Goal: Task Accomplishment & Management: Use online tool/utility

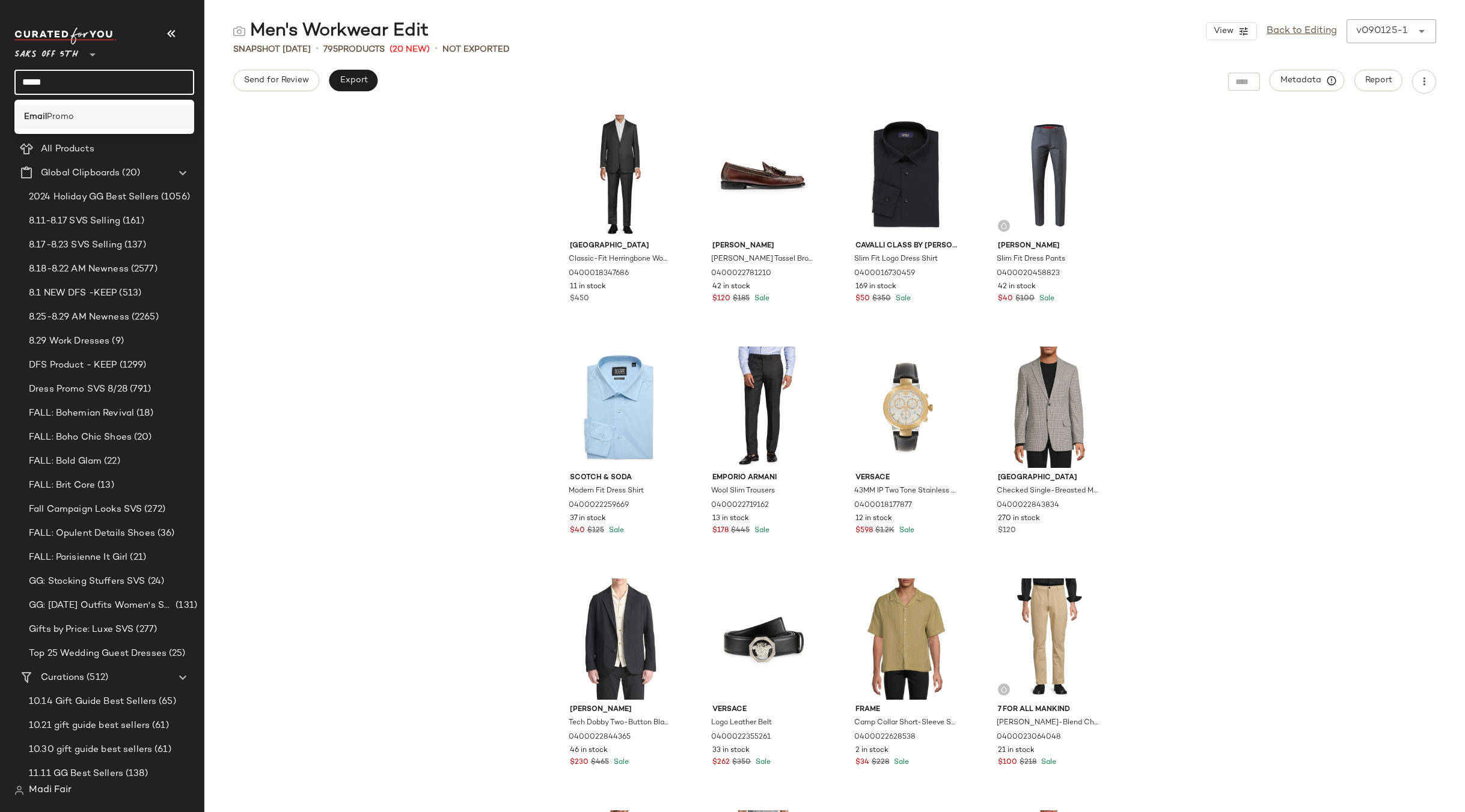
type input "*****"
click at [96, 114] on div "Email Promo" at bounding box center [104, 117] width 161 height 12
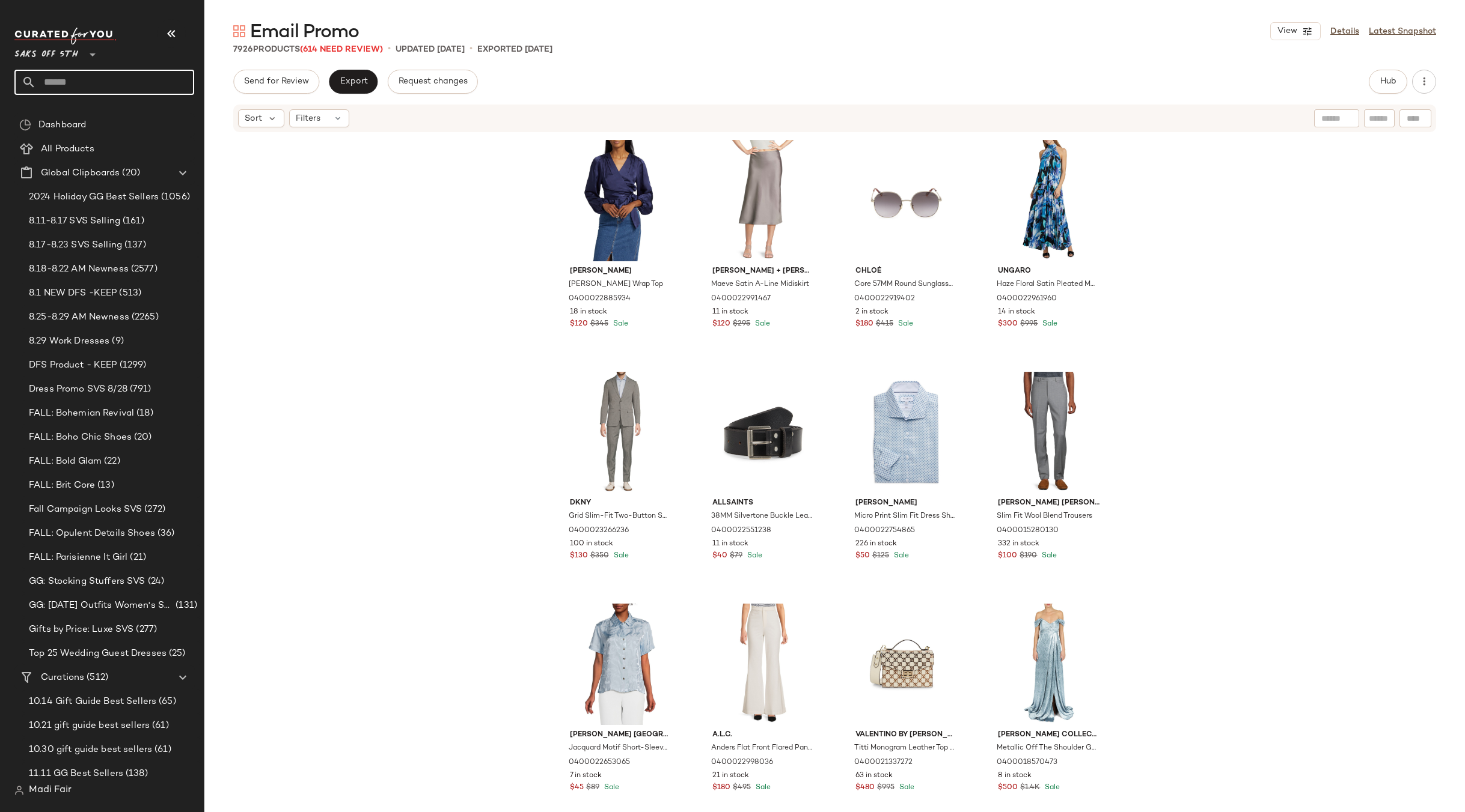
click at [69, 82] on input "text" at bounding box center [115, 82] width 158 height 25
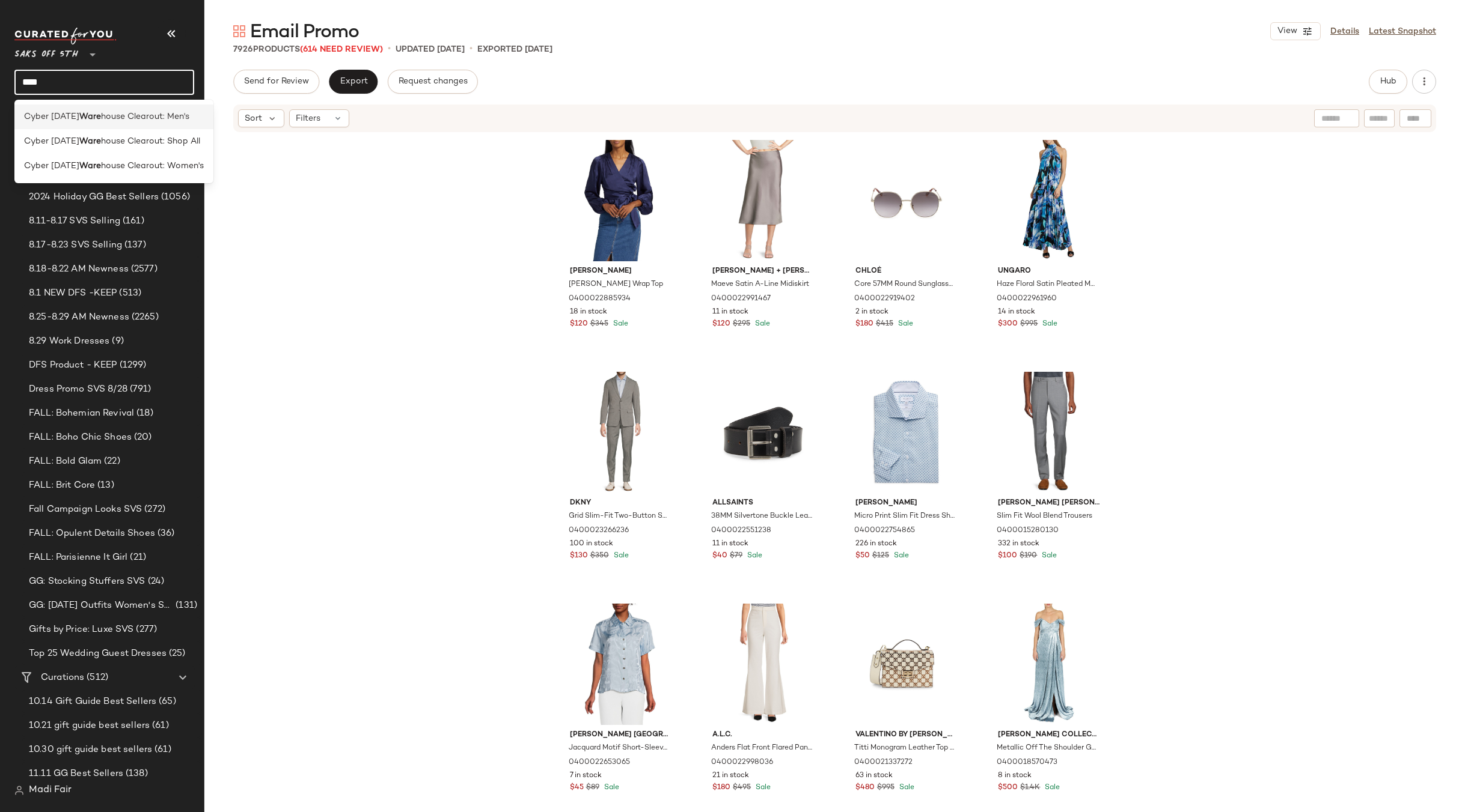
type input "****"
click at [90, 115] on b "Ware" at bounding box center [90, 117] width 22 height 12
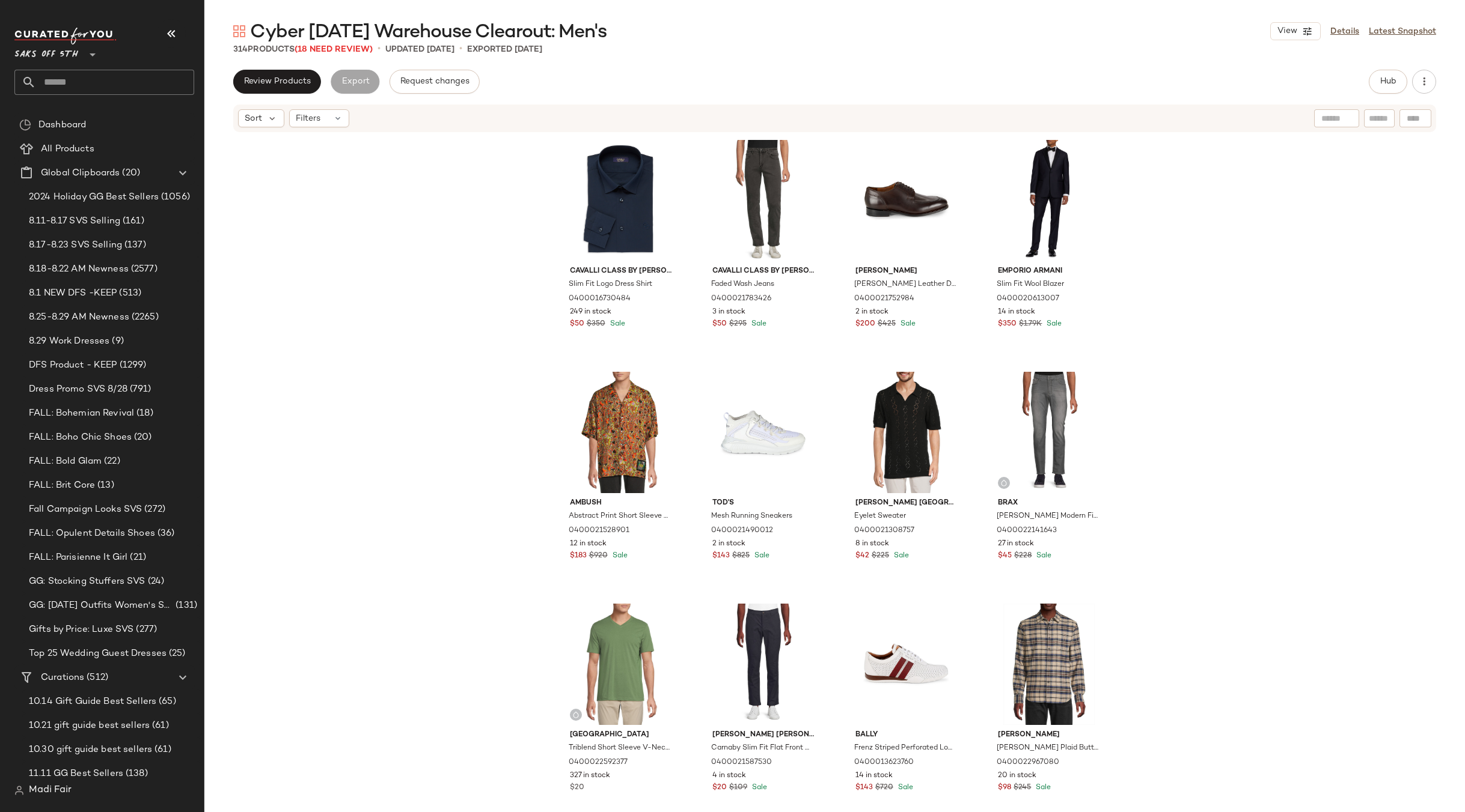
click at [55, 82] on input "text" at bounding box center [115, 82] width 158 height 25
type input "*"
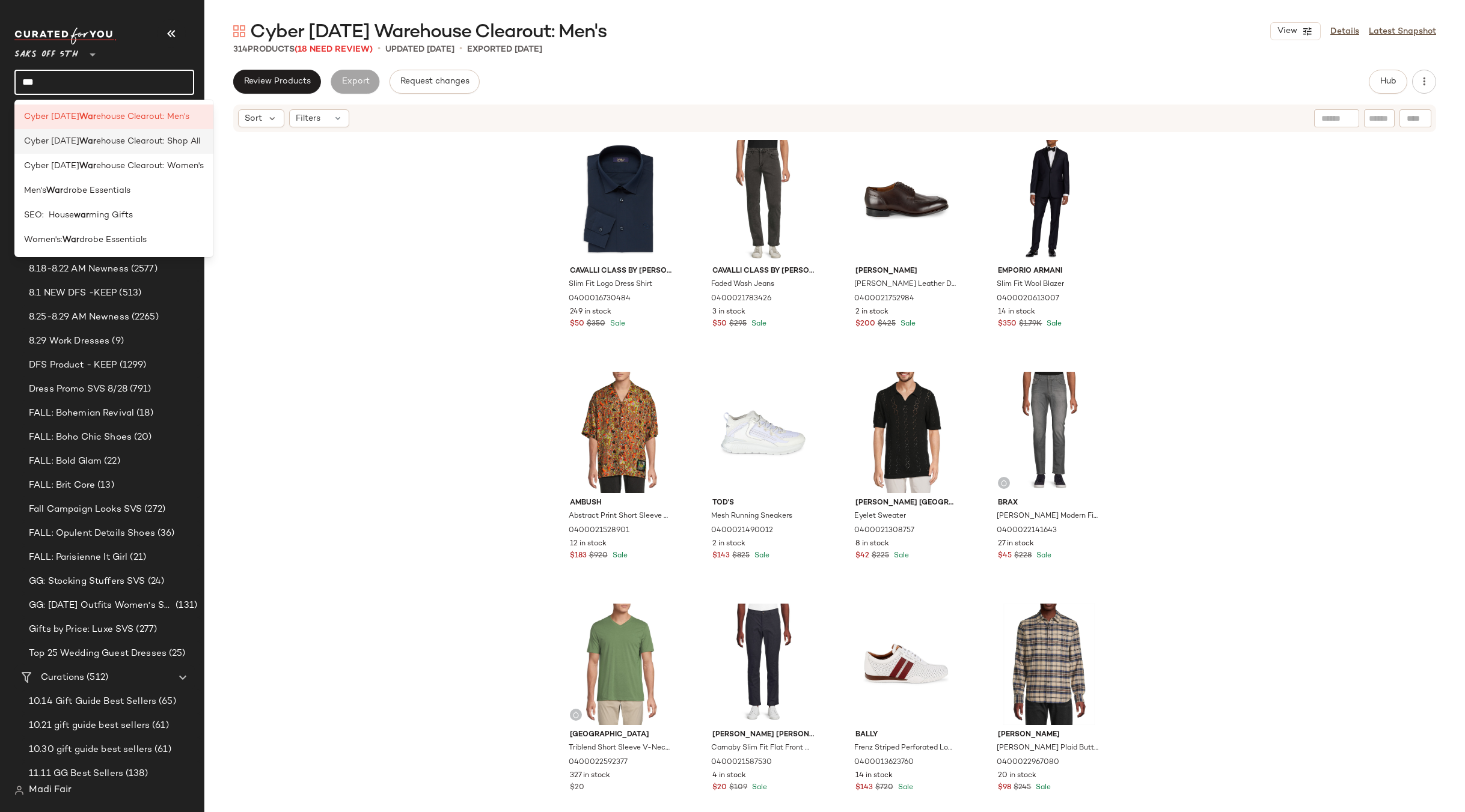
type input "***"
click at [70, 146] on span "Cyber Sunday" at bounding box center [51, 141] width 55 height 12
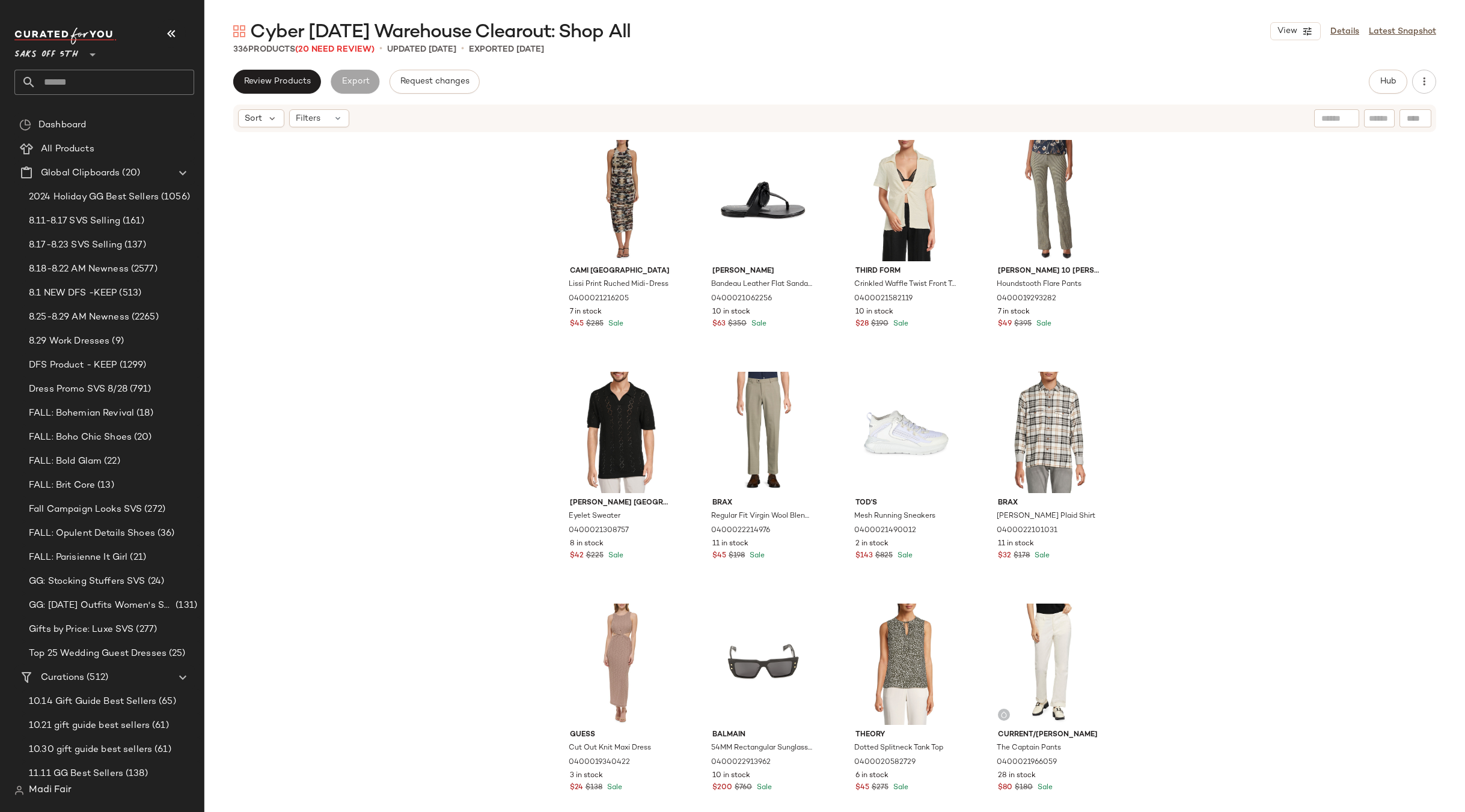
click at [80, 80] on input "text" at bounding box center [115, 82] width 158 height 25
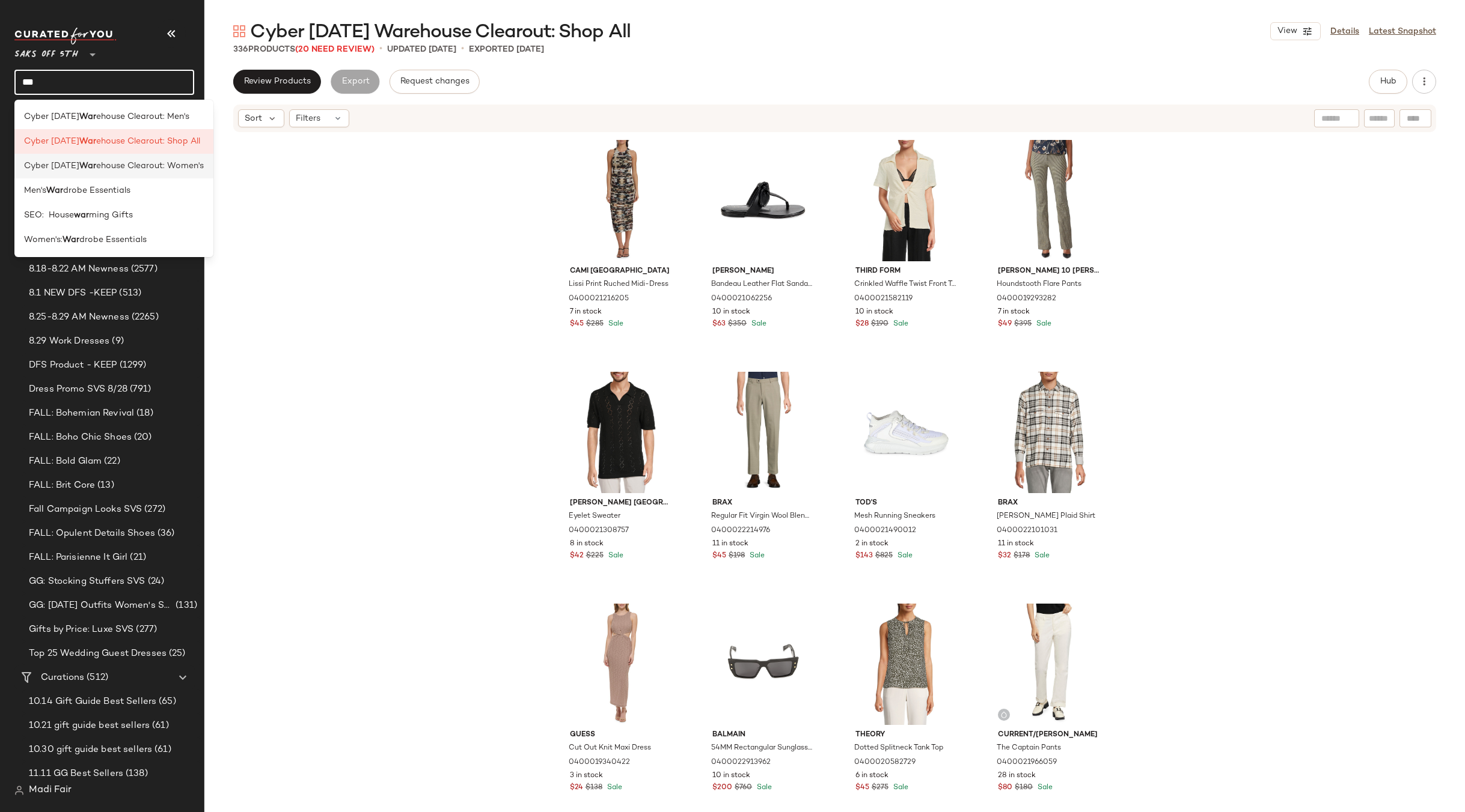
type input "***"
click at [139, 165] on span "ehouse Clearout: Women's" at bounding box center [150, 166] width 108 height 12
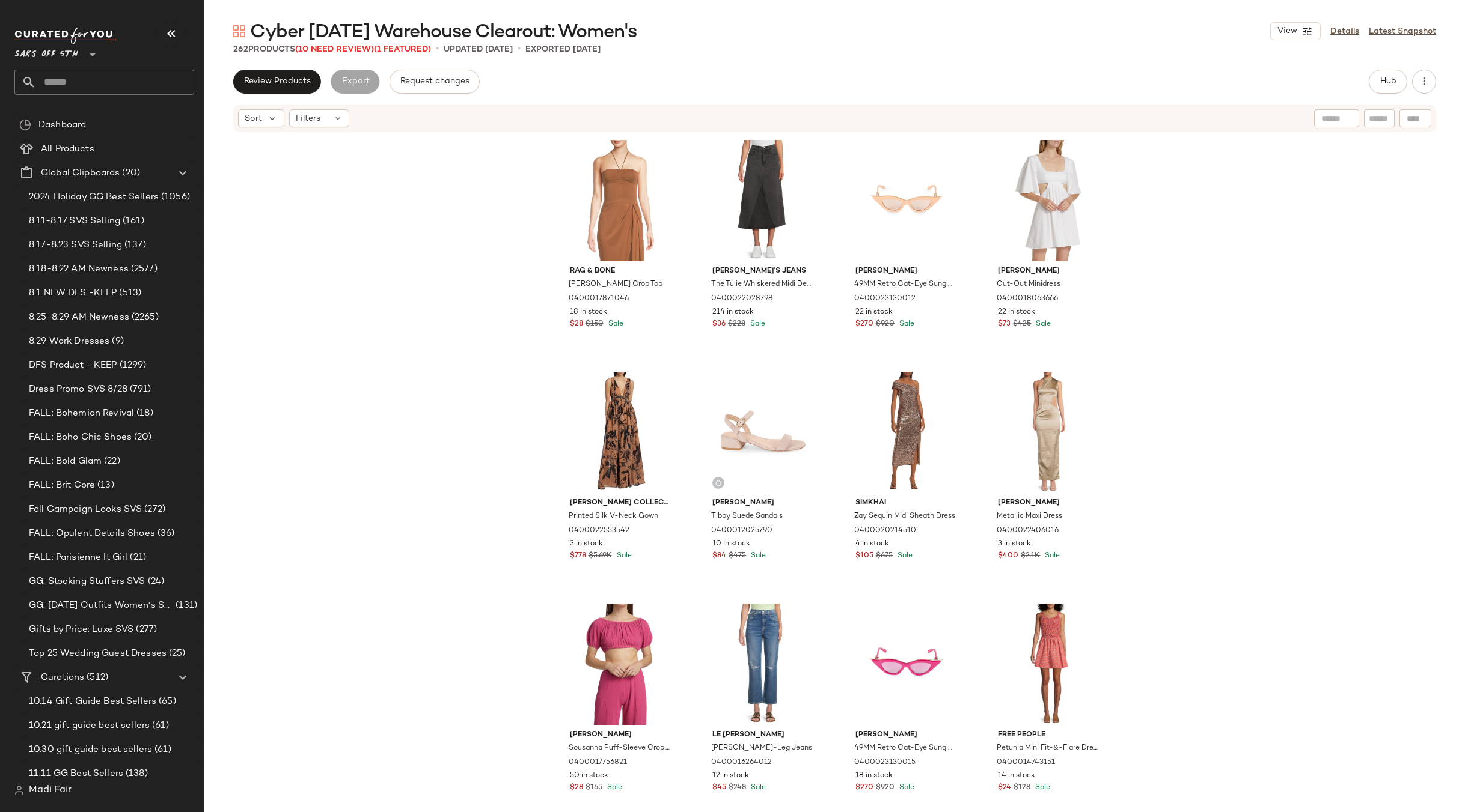
click at [65, 84] on input "text" at bounding box center [115, 82] width 158 height 25
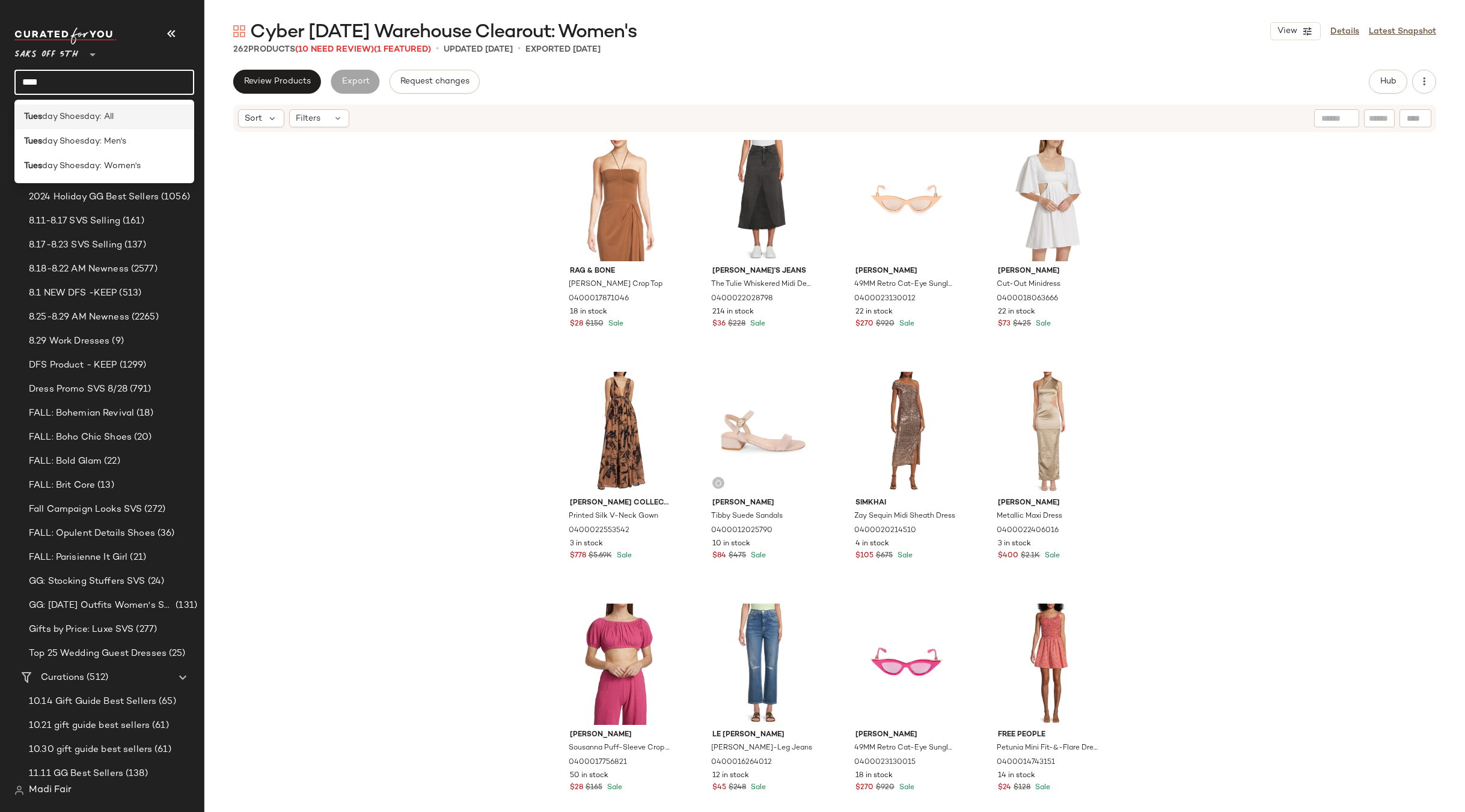
type input "****"
click at [54, 116] on span "day Shoesday: All" at bounding box center [78, 117] width 71 height 12
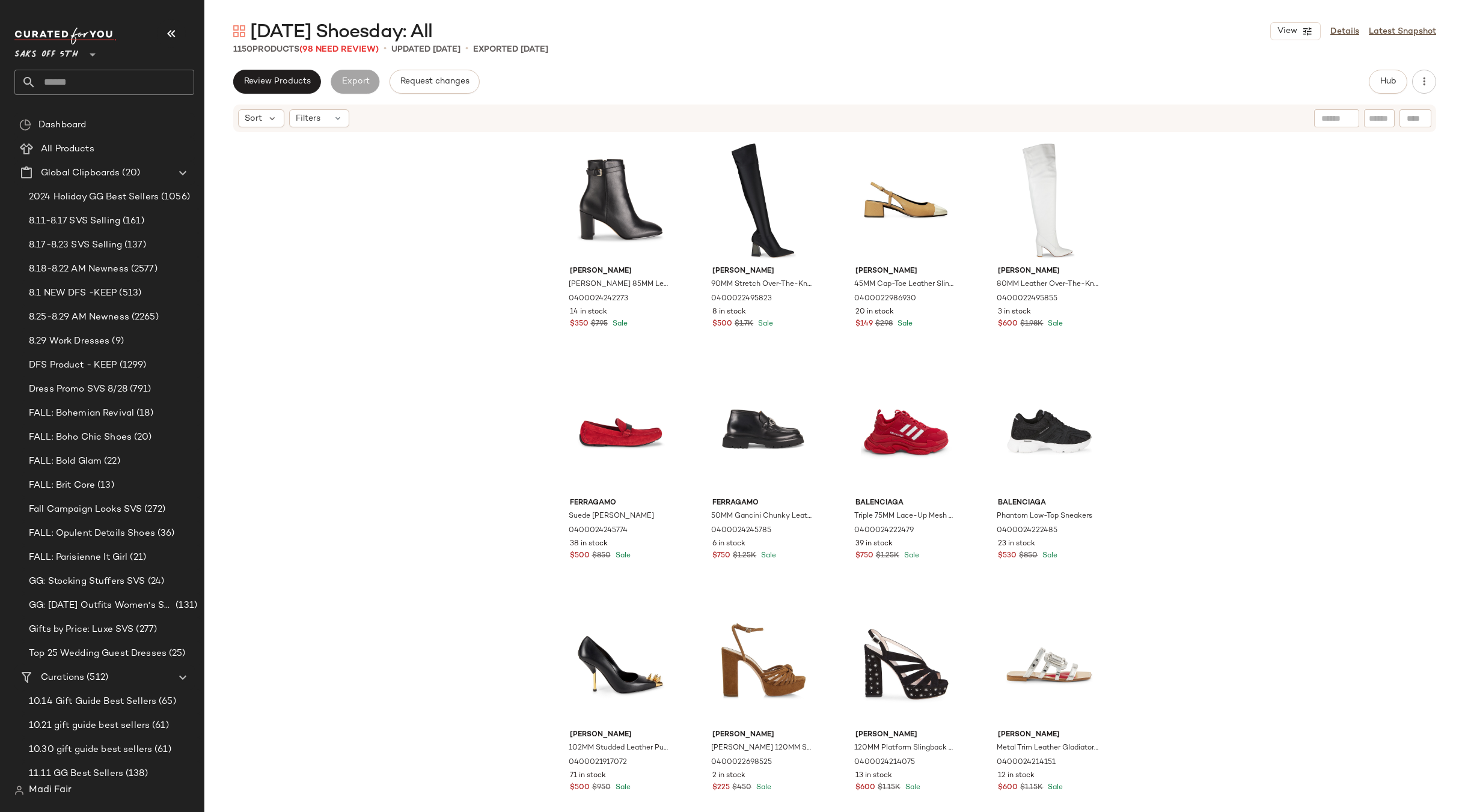
click at [77, 79] on input "text" at bounding box center [115, 82] width 158 height 25
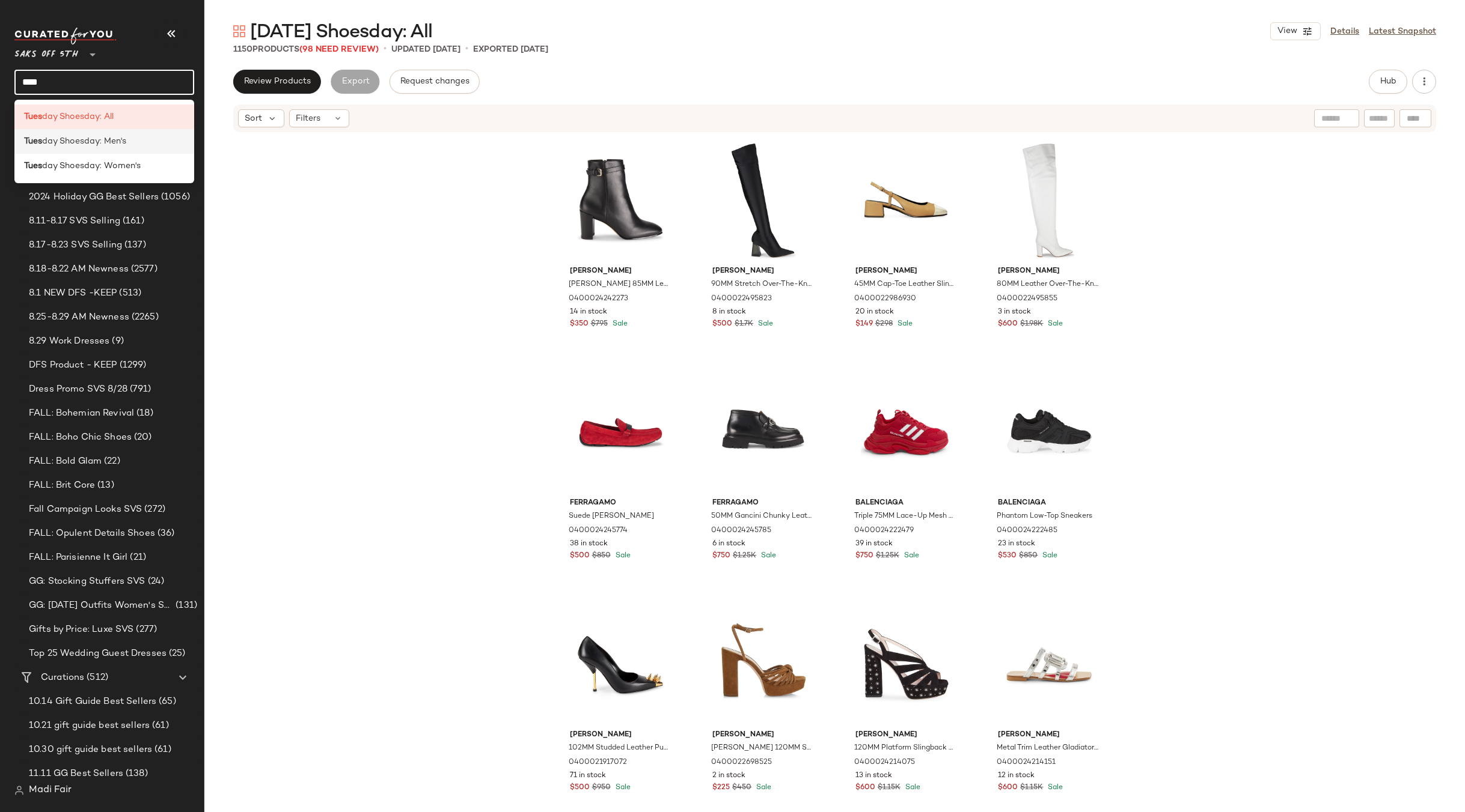
type input "****"
click at [80, 139] on span "day Shoesday: Men's" at bounding box center [84, 141] width 84 height 12
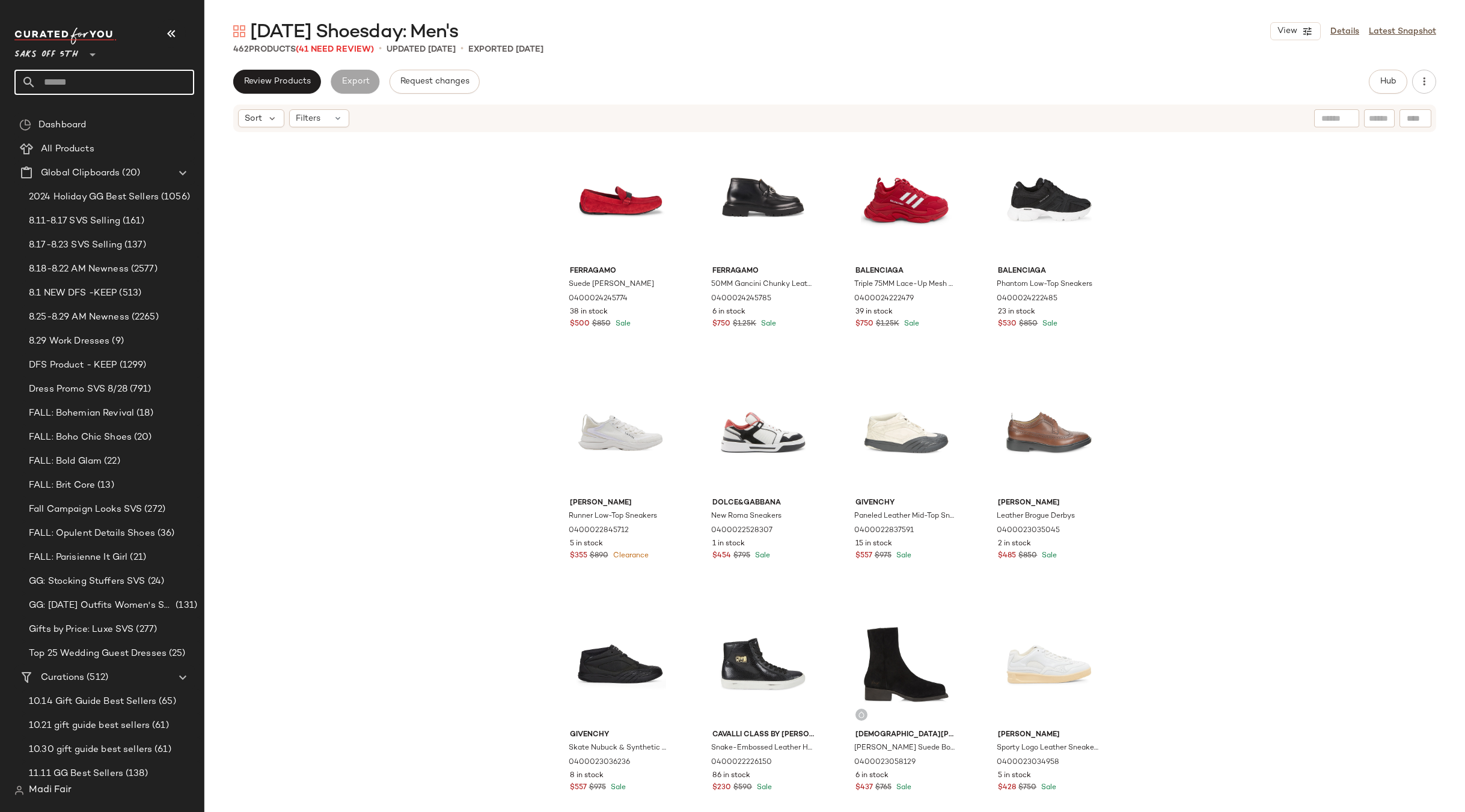
click at [78, 90] on input "text" at bounding box center [115, 82] width 158 height 25
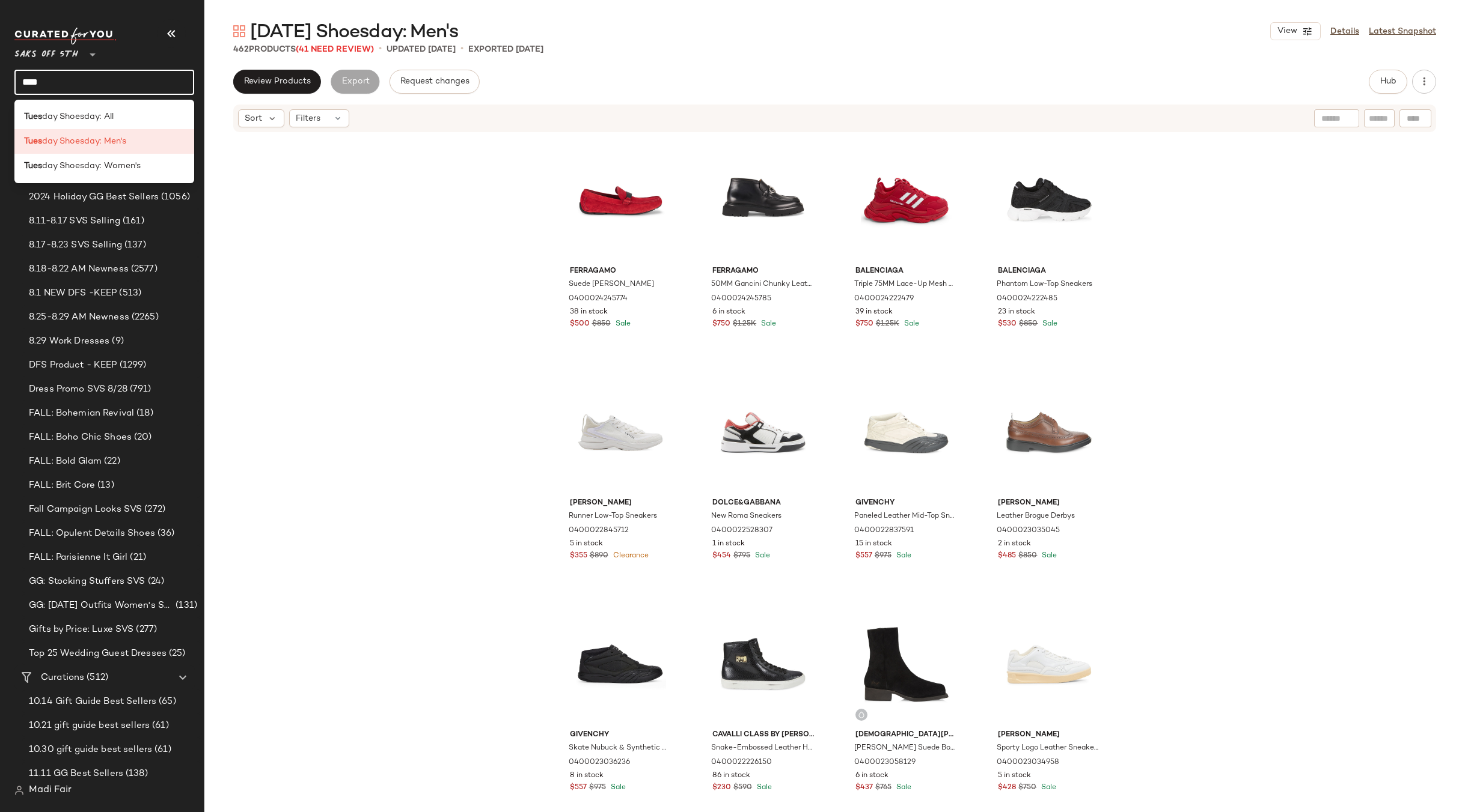
type input "****"
click at [82, 91] on input "****" at bounding box center [104, 82] width 180 height 25
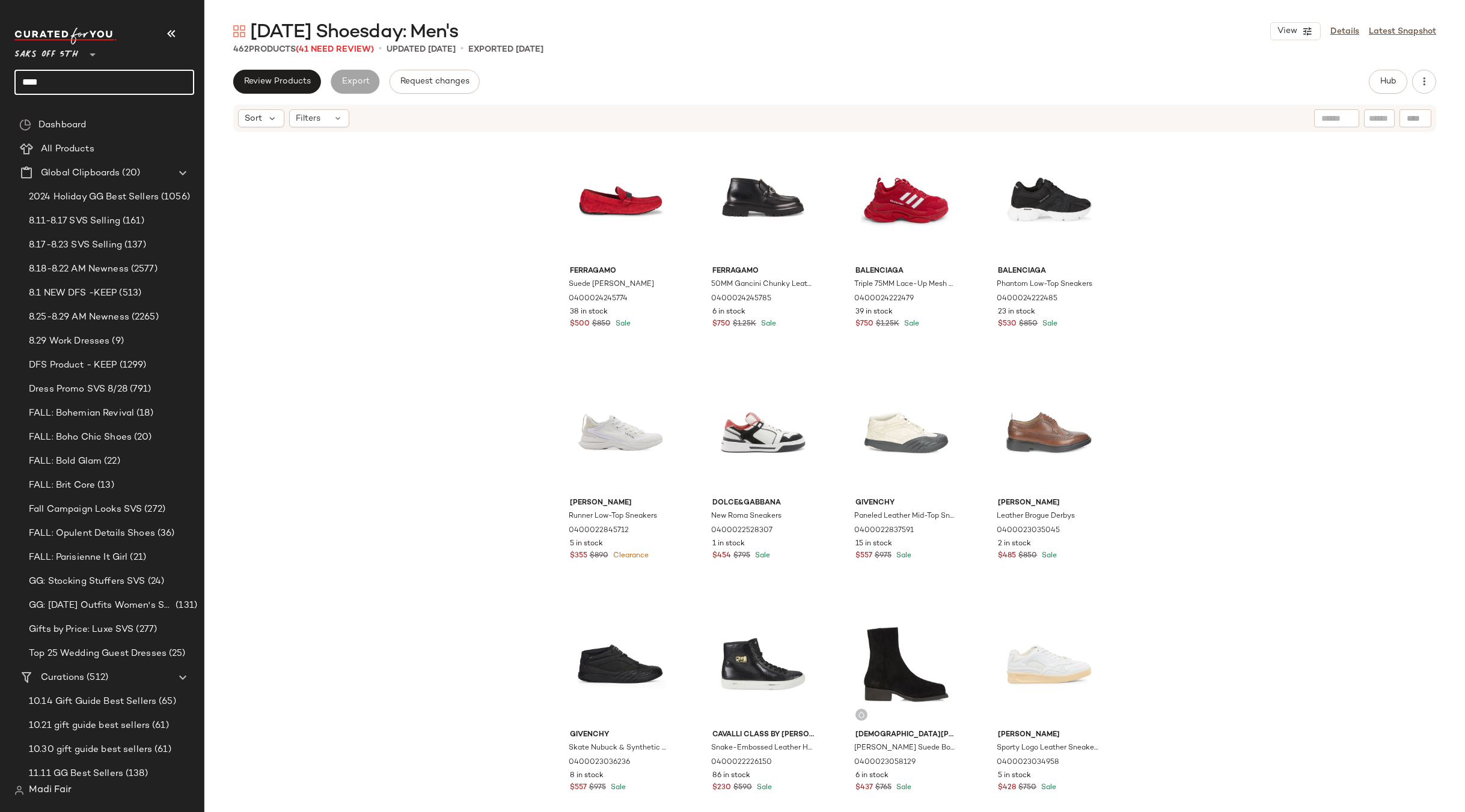
click at [70, 82] on input "****" at bounding box center [104, 82] width 180 height 25
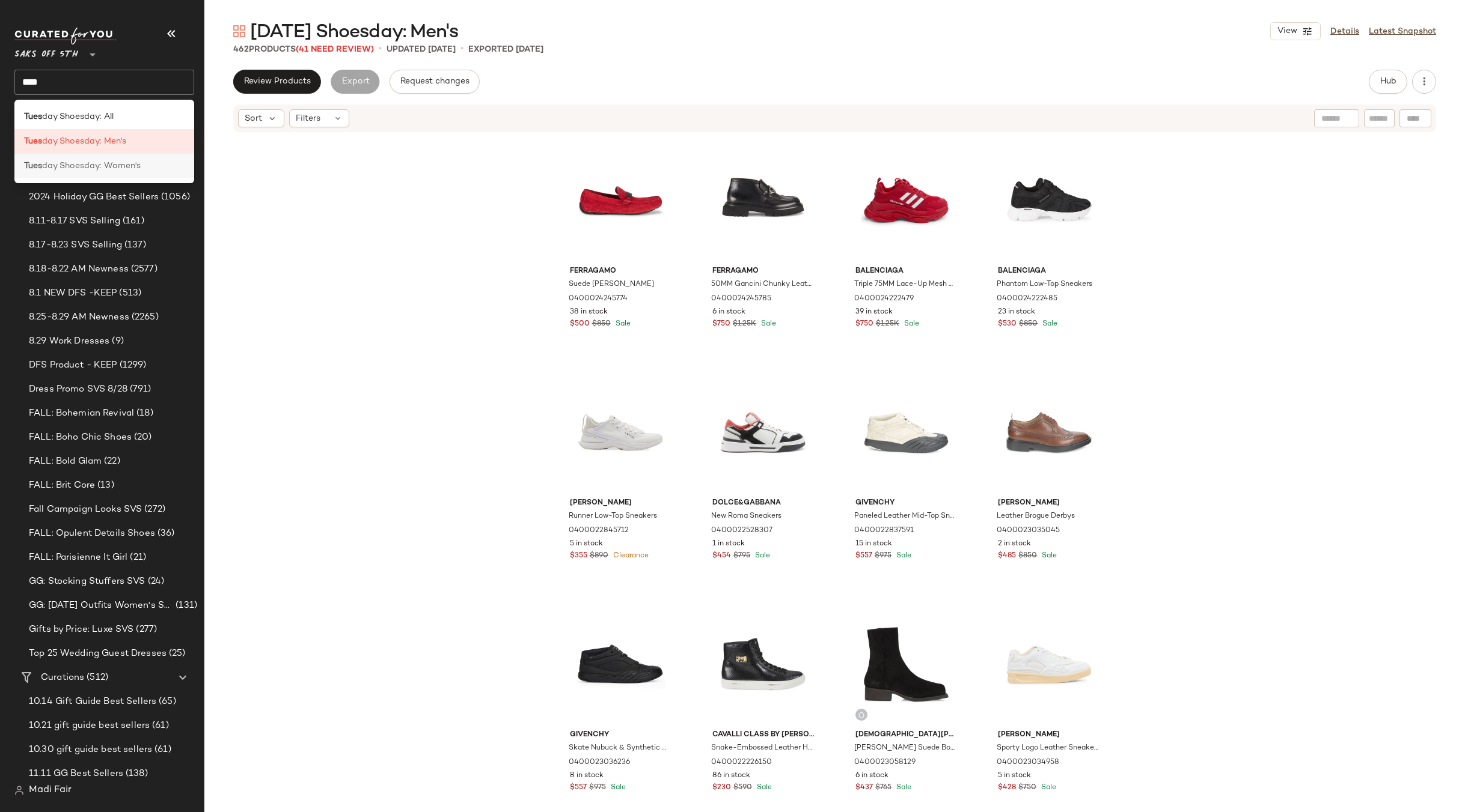
click at [89, 163] on span "day Shoesday: Women's" at bounding box center [91, 166] width 99 height 12
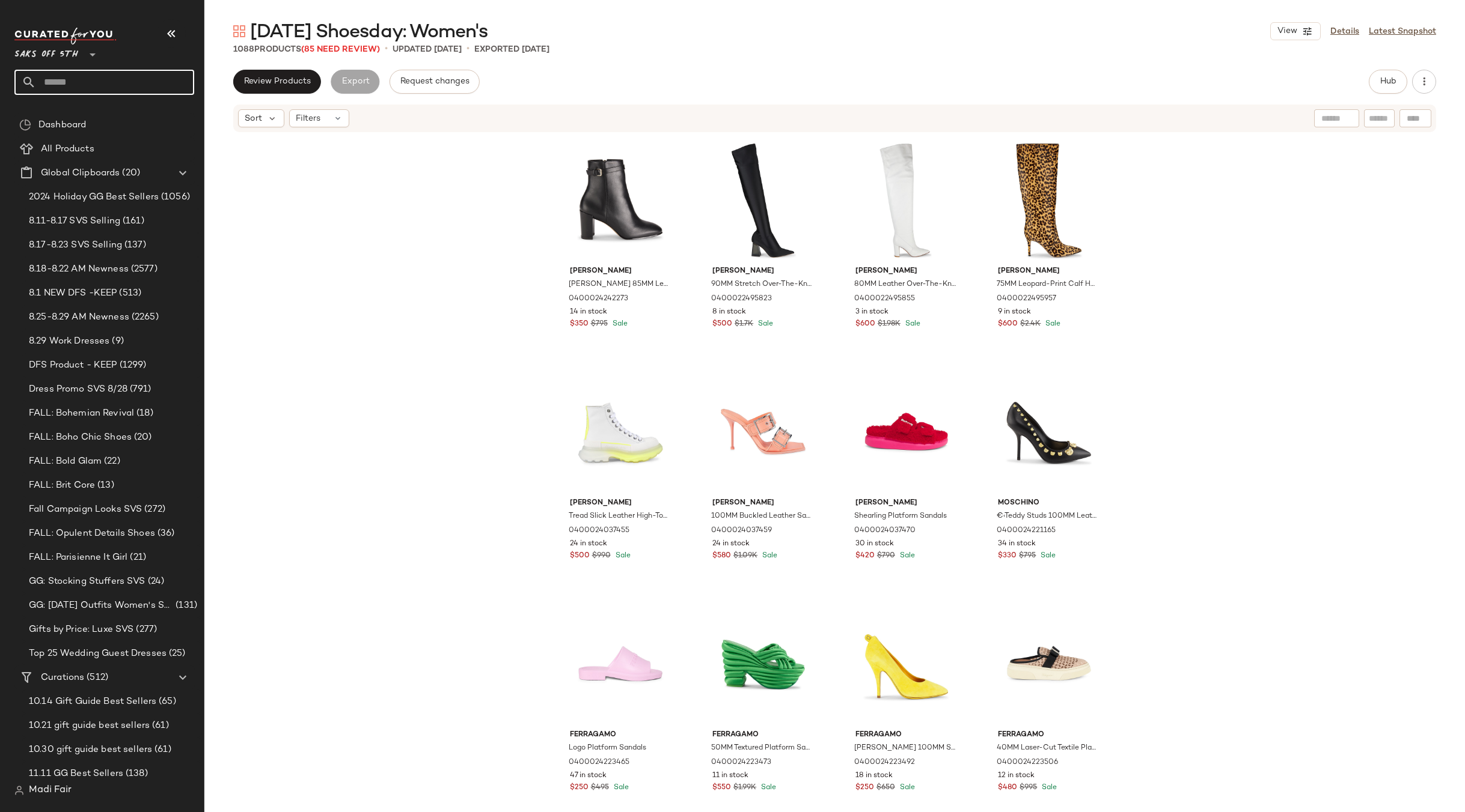
click at [60, 84] on input "text" at bounding box center [115, 82] width 158 height 25
type input "****"
click at [75, 104] on div "Flash Brand: Bott ega Veneta" at bounding box center [108, 117] width 187 height 25
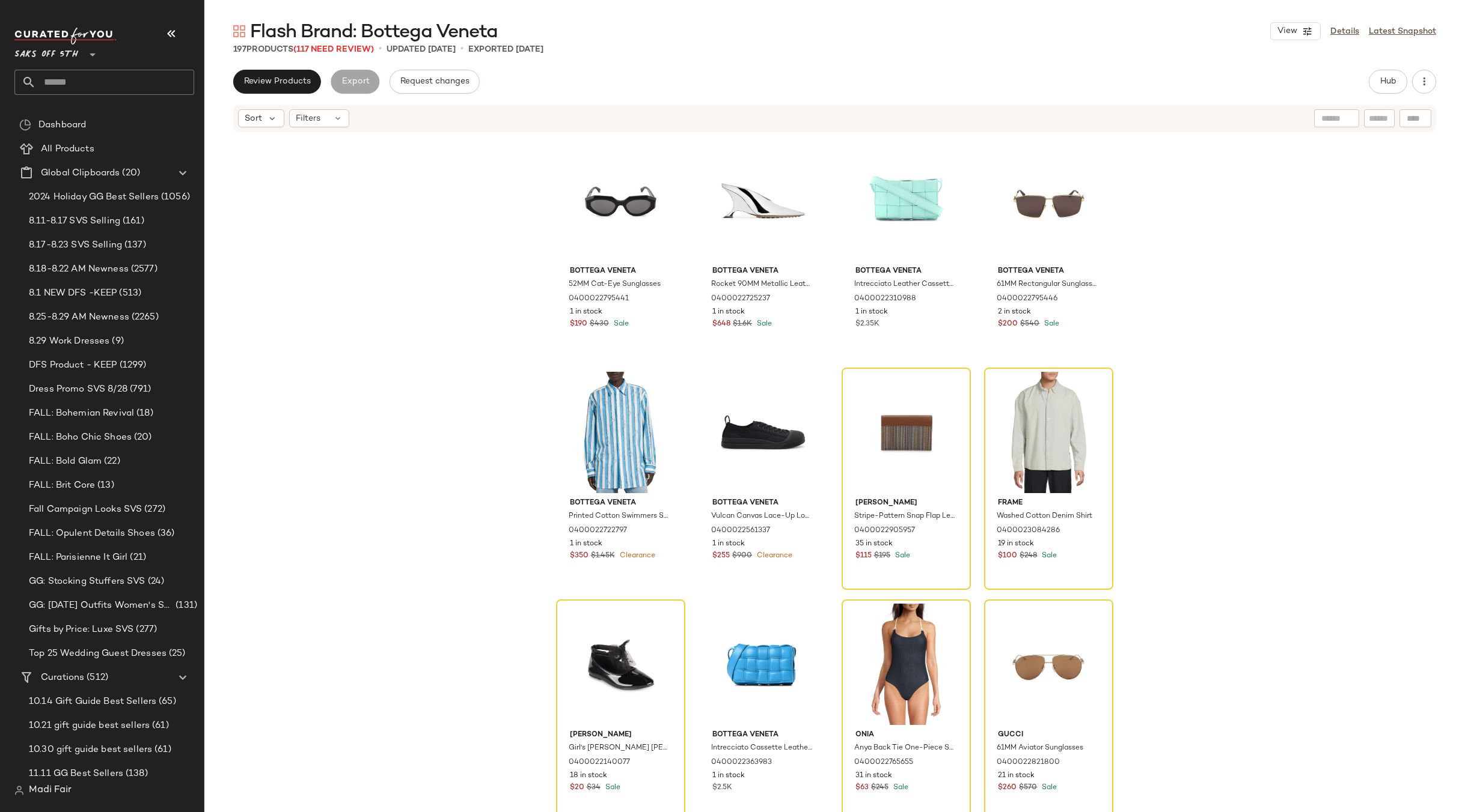
click at [82, 87] on input "text" at bounding box center [115, 82] width 158 height 25
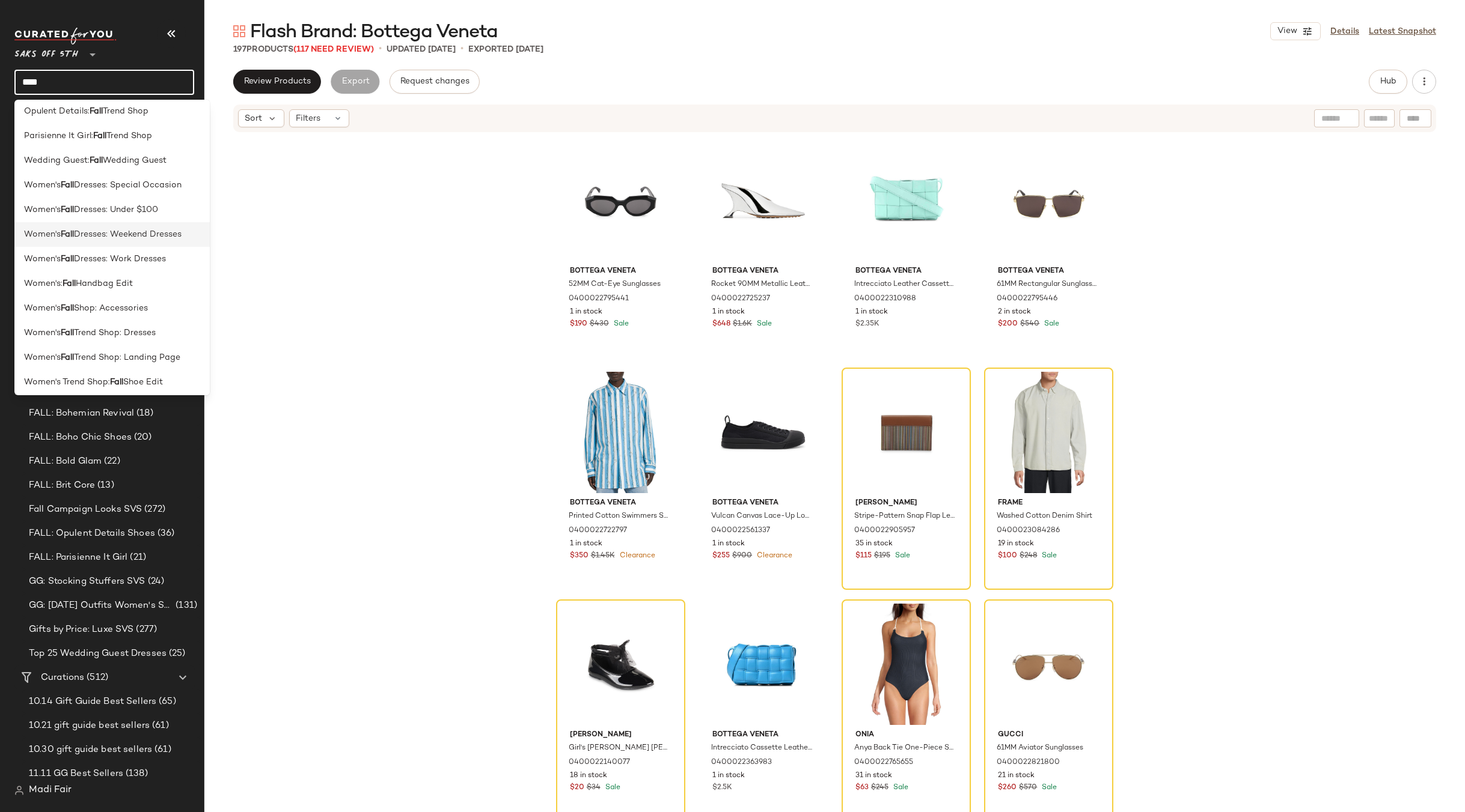
scroll to position [379, 0]
type input "****"
click at [142, 329] on span "Trend Shop: Dresses" at bounding box center [114, 329] width 82 height 12
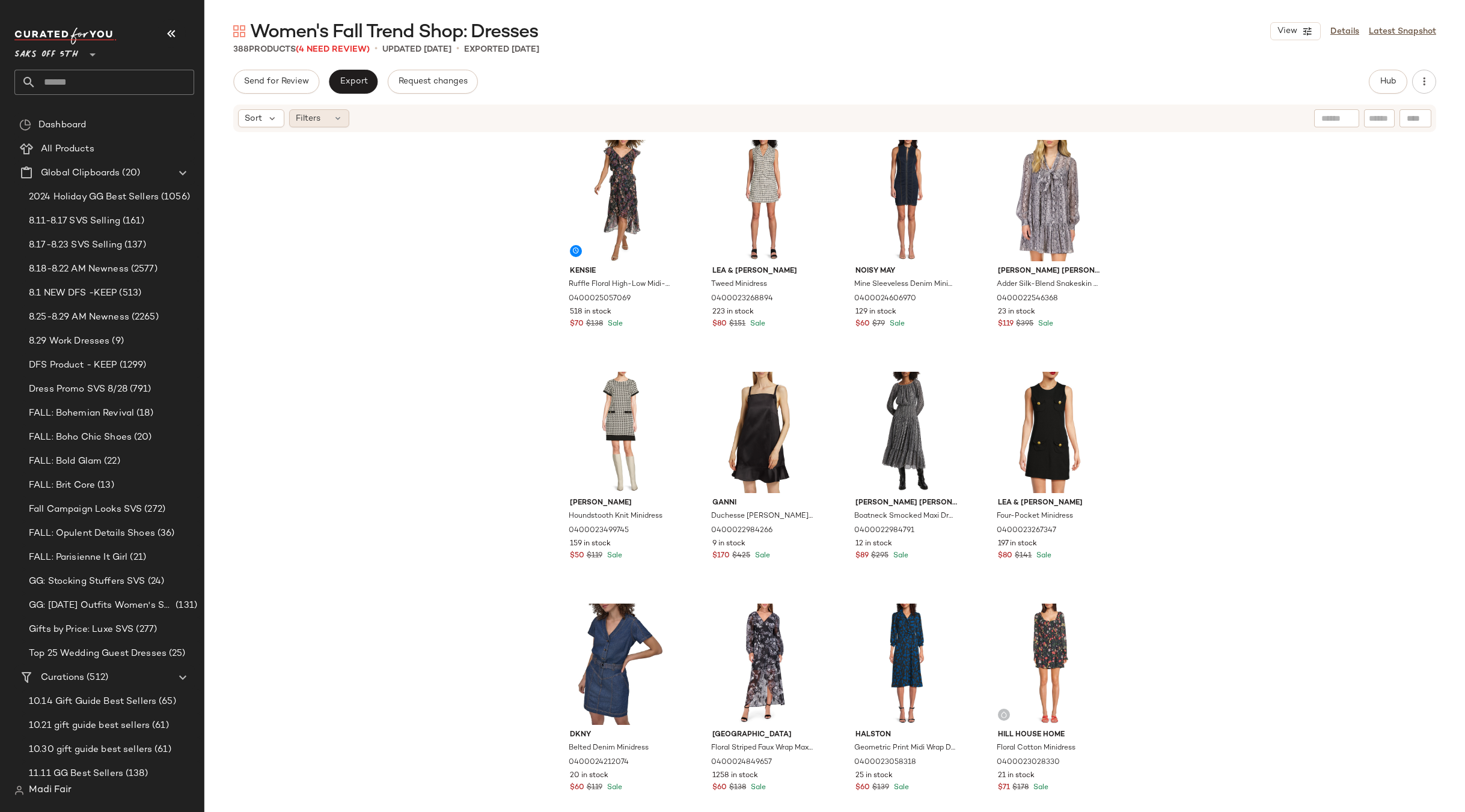
click at [330, 116] on div "Filters" at bounding box center [319, 118] width 60 height 18
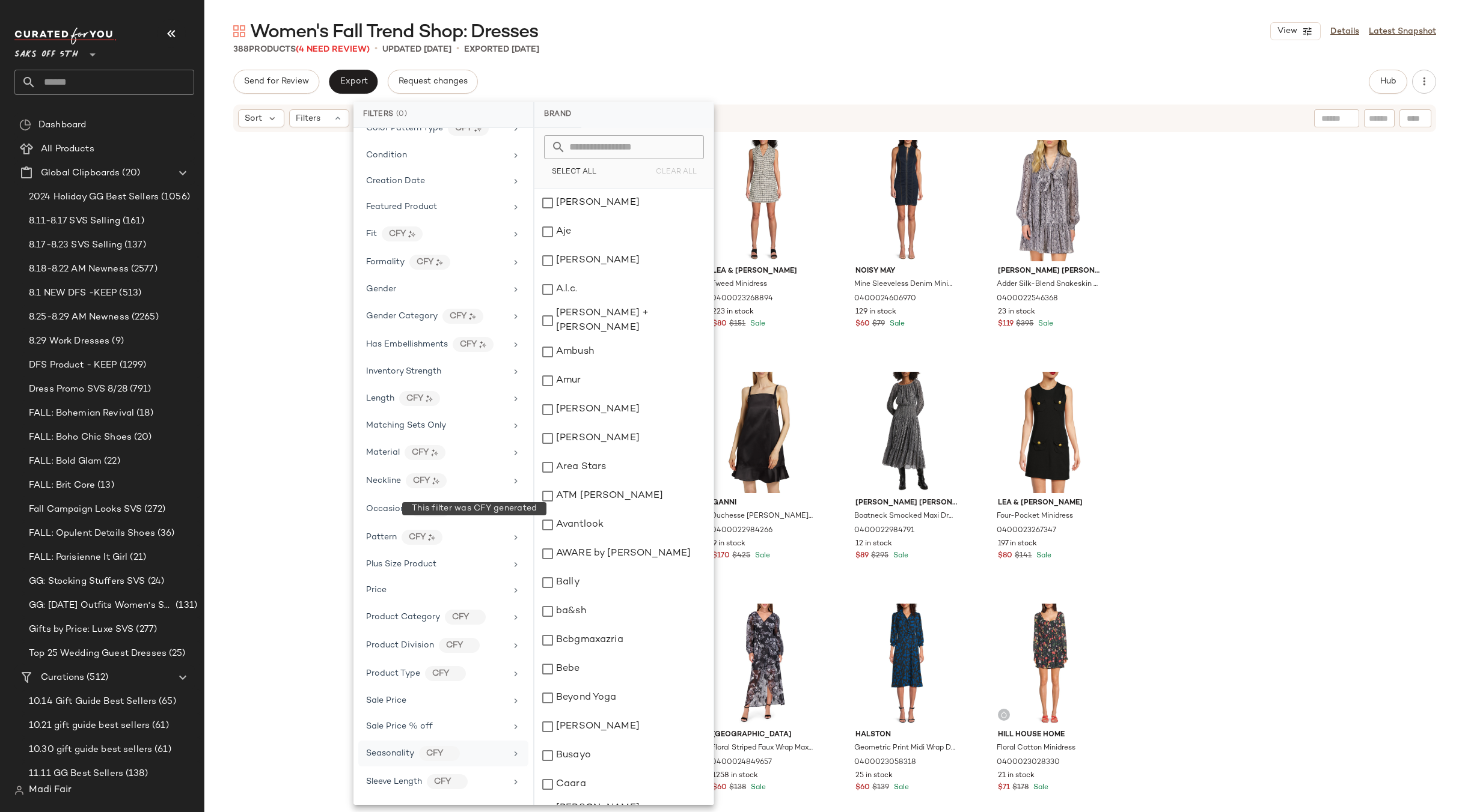
scroll to position [277, 0]
click at [441, 755] on div "Total Inventory" at bounding box center [436, 757] width 140 height 12
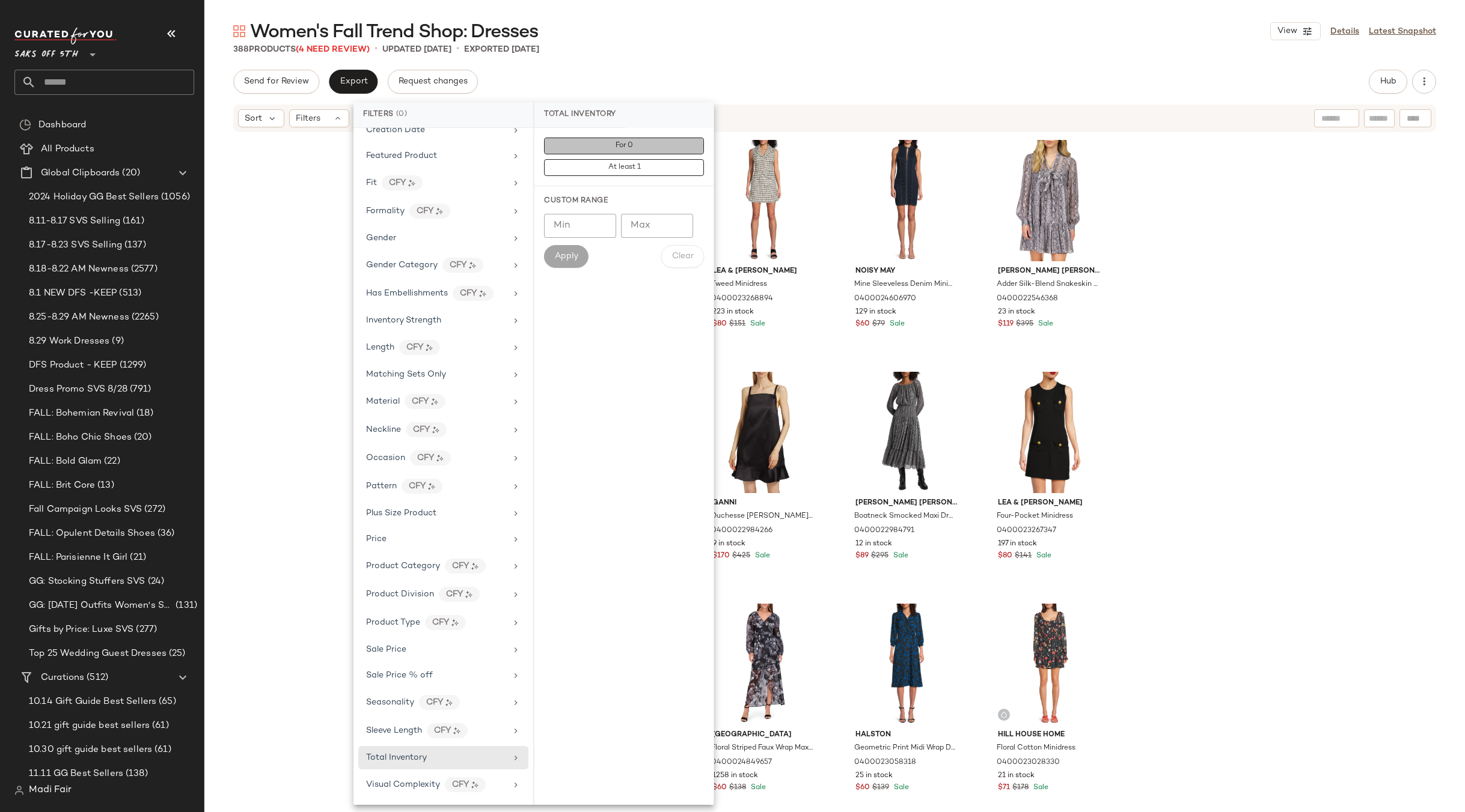
click at [595, 159] on button "For 0" at bounding box center [624, 167] width 160 height 17
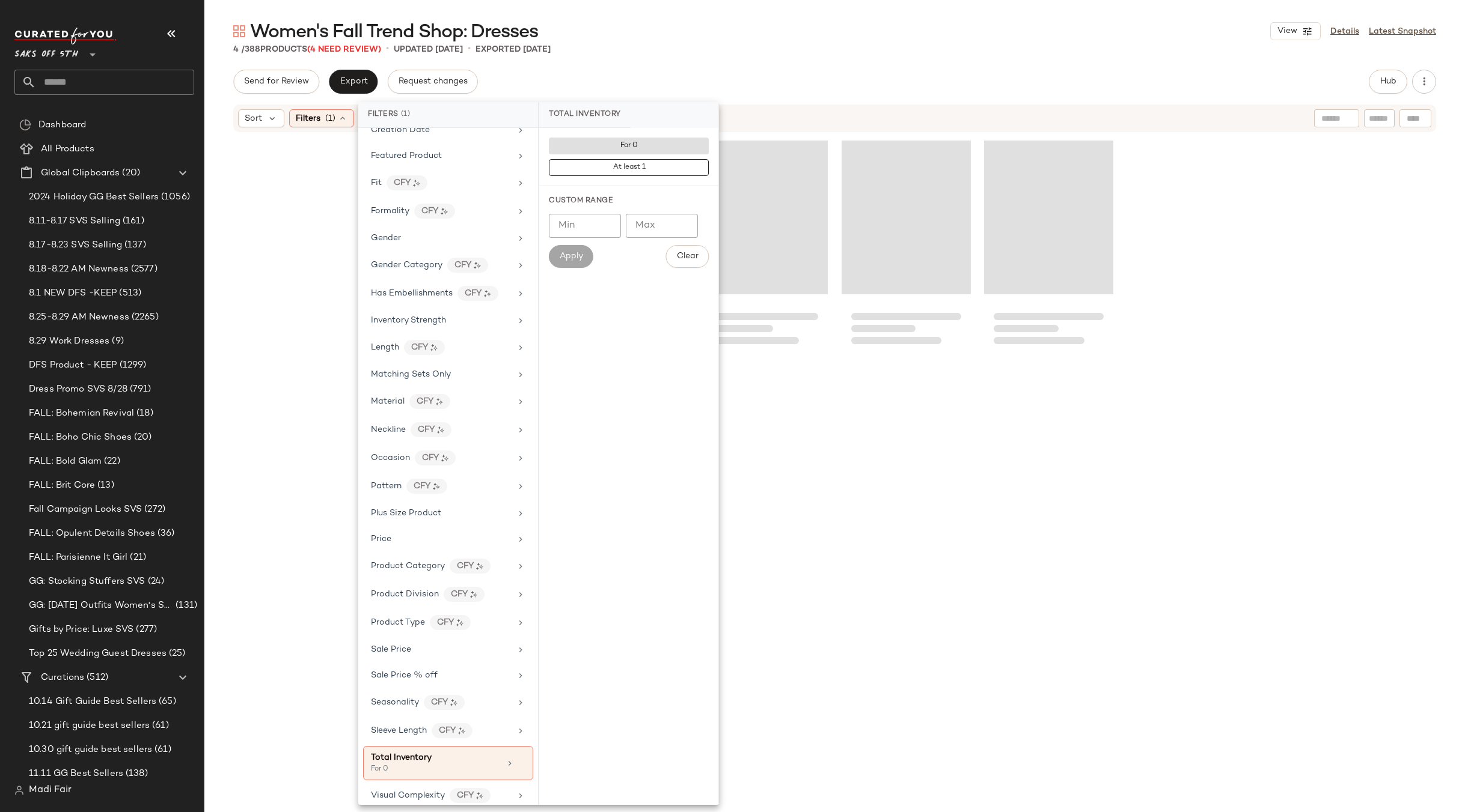
click at [661, 64] on div "Women's Fall Trend Shop: Dresses View Details Latest Snapshot 4 / 388 Products …" at bounding box center [835, 416] width 1260 height 793
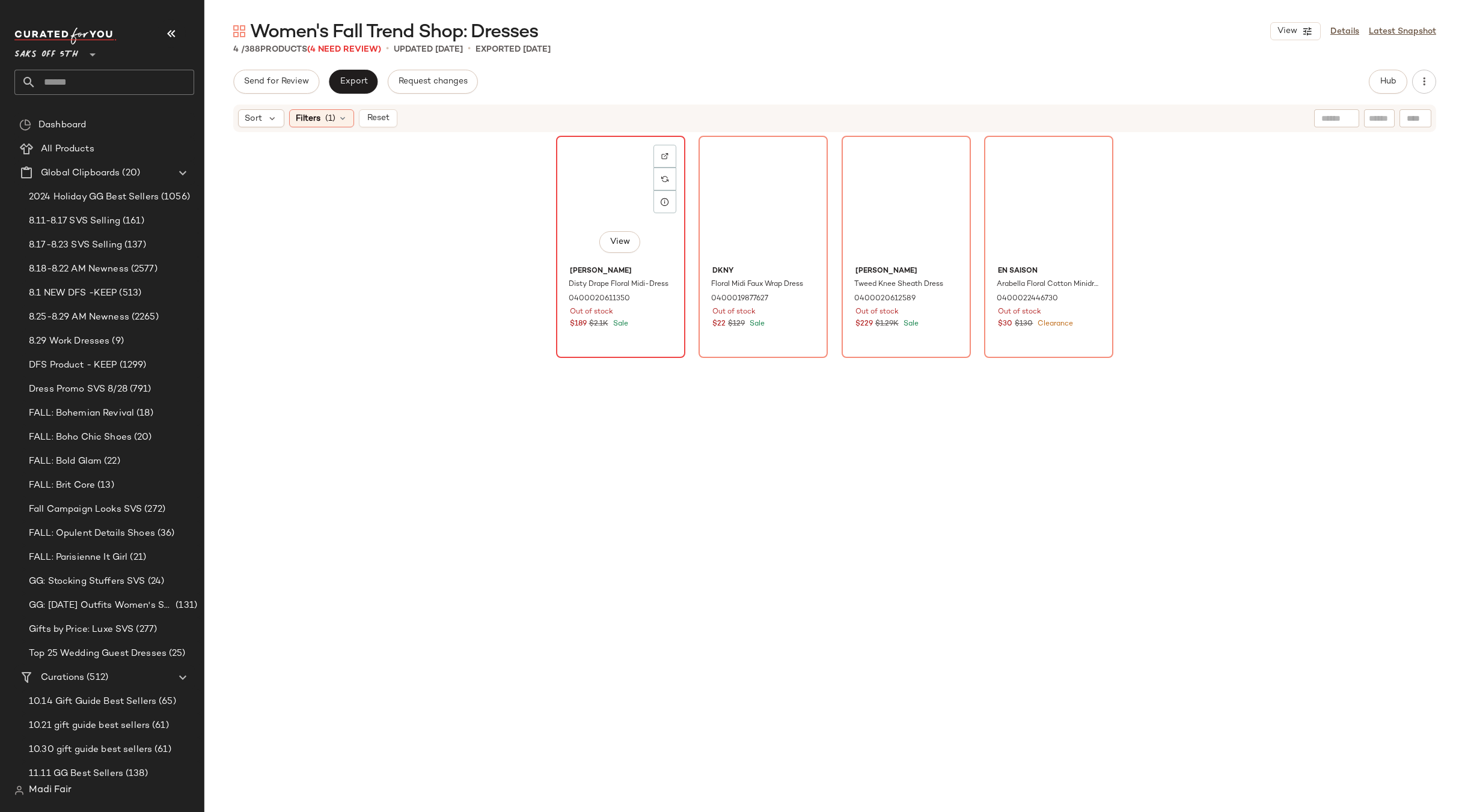
click at [604, 204] on div "View" at bounding box center [620, 200] width 121 height 122
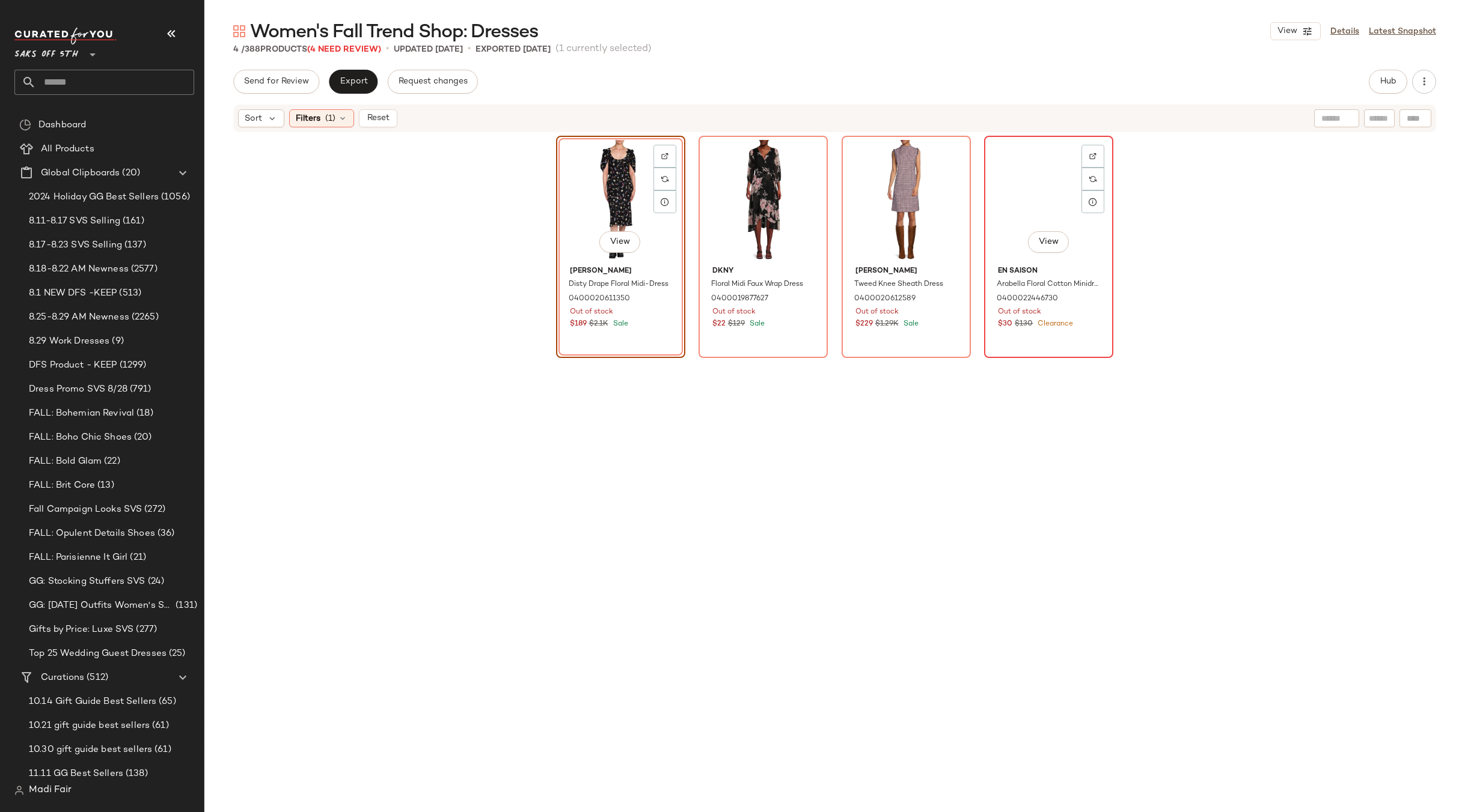
click at [1043, 192] on div "View" at bounding box center [1048, 200] width 121 height 122
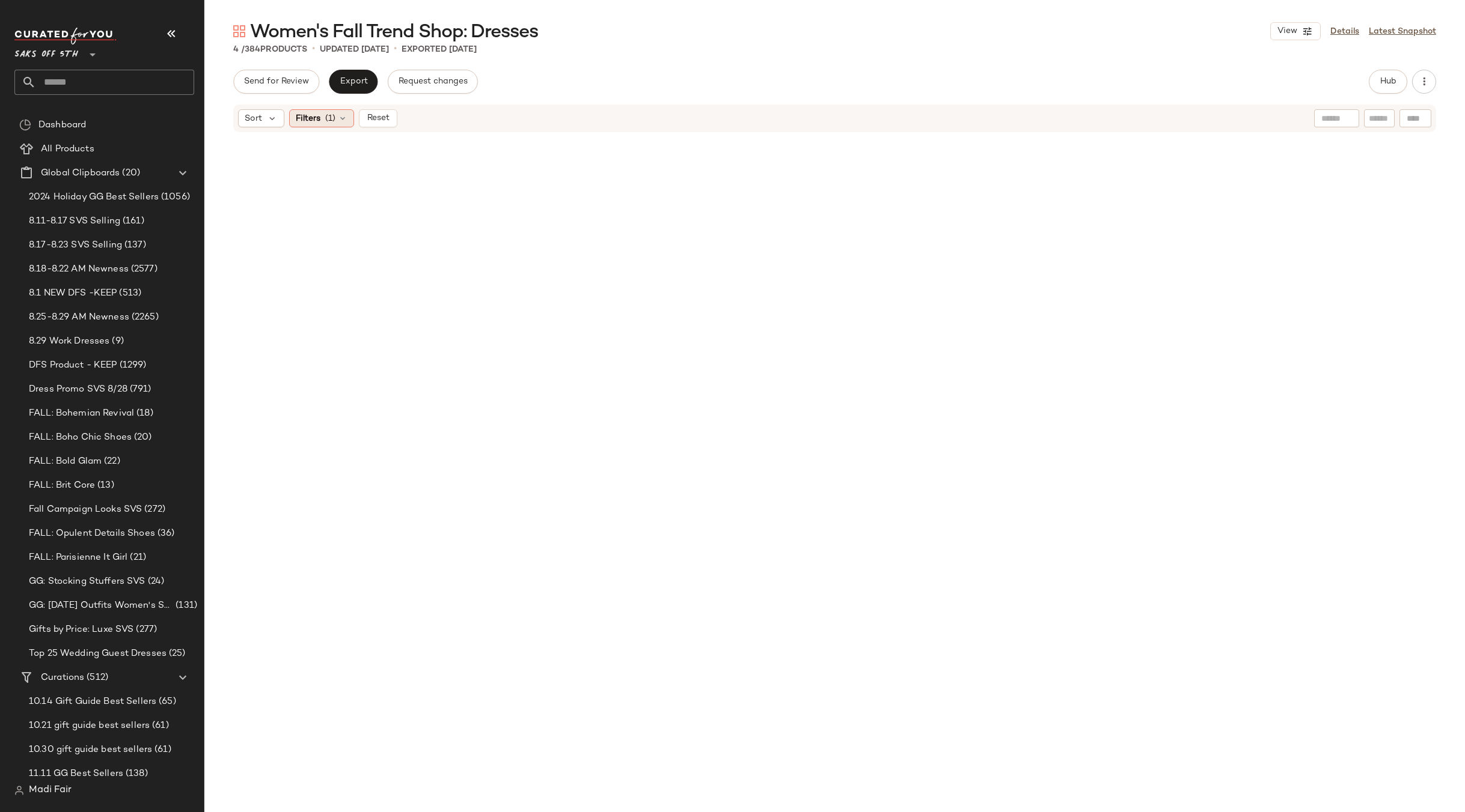
click at [340, 113] on div "Filters (1)" at bounding box center [321, 118] width 65 height 18
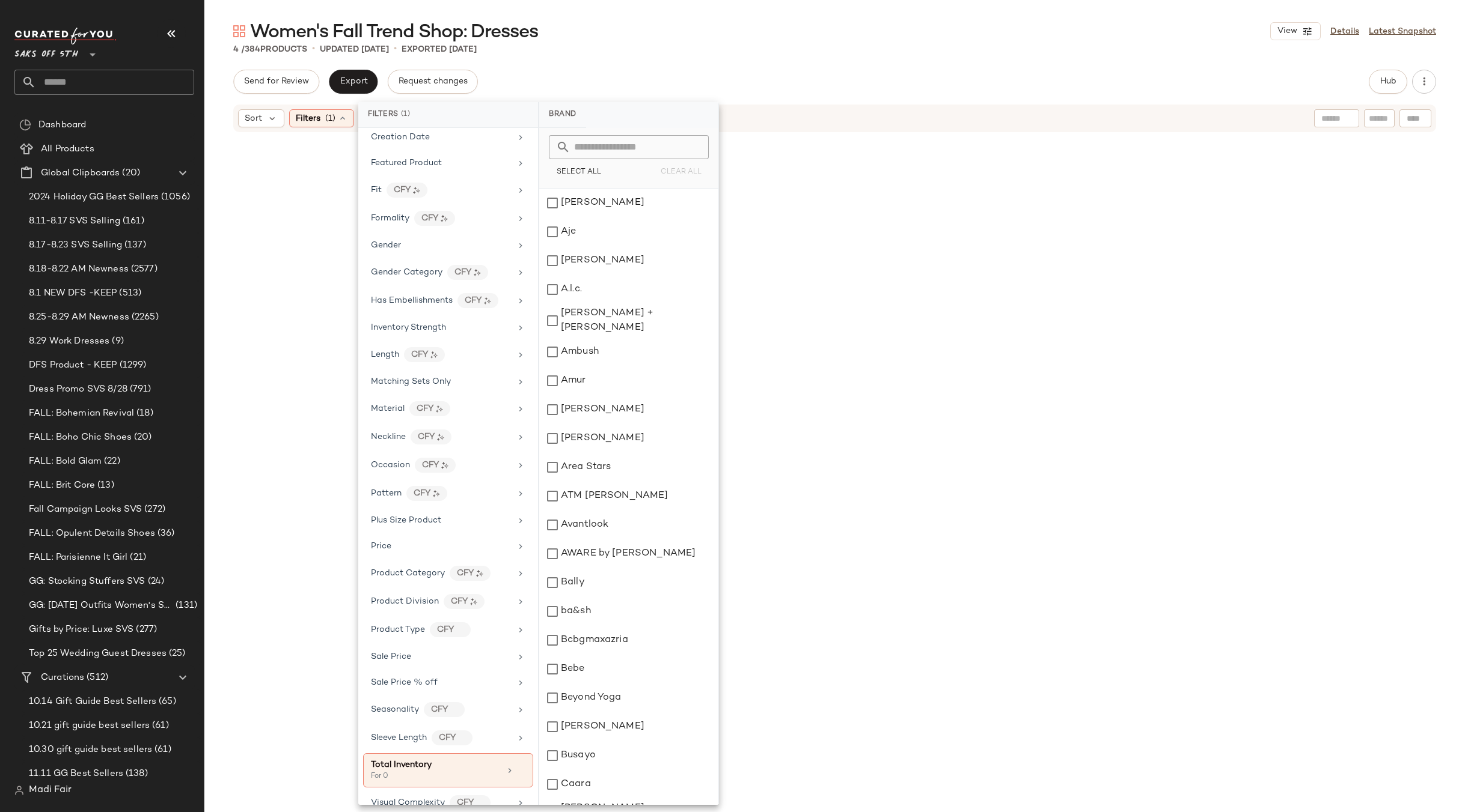
scroll to position [288, 0]
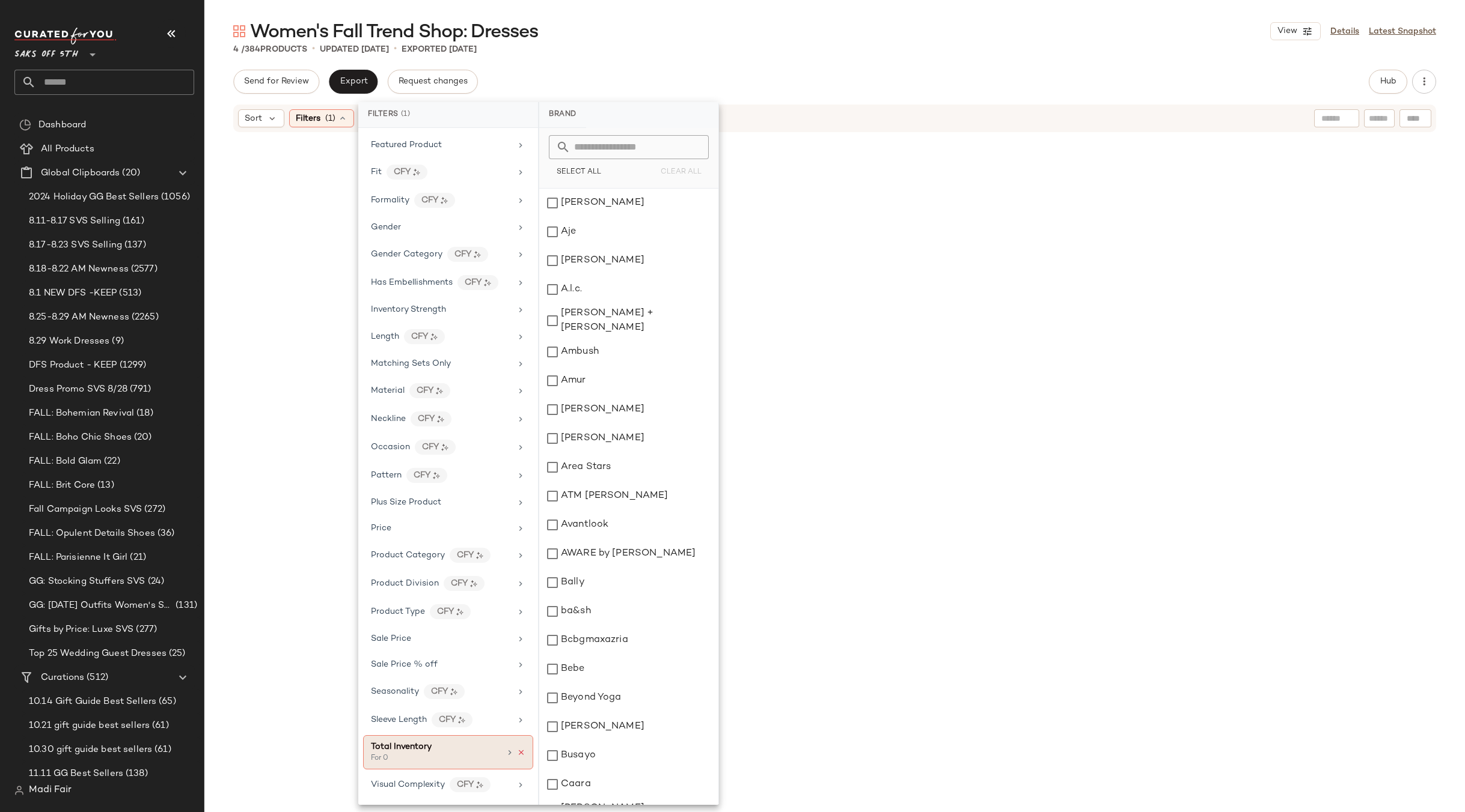
click at [517, 754] on icon at bounding box center [521, 752] width 8 height 8
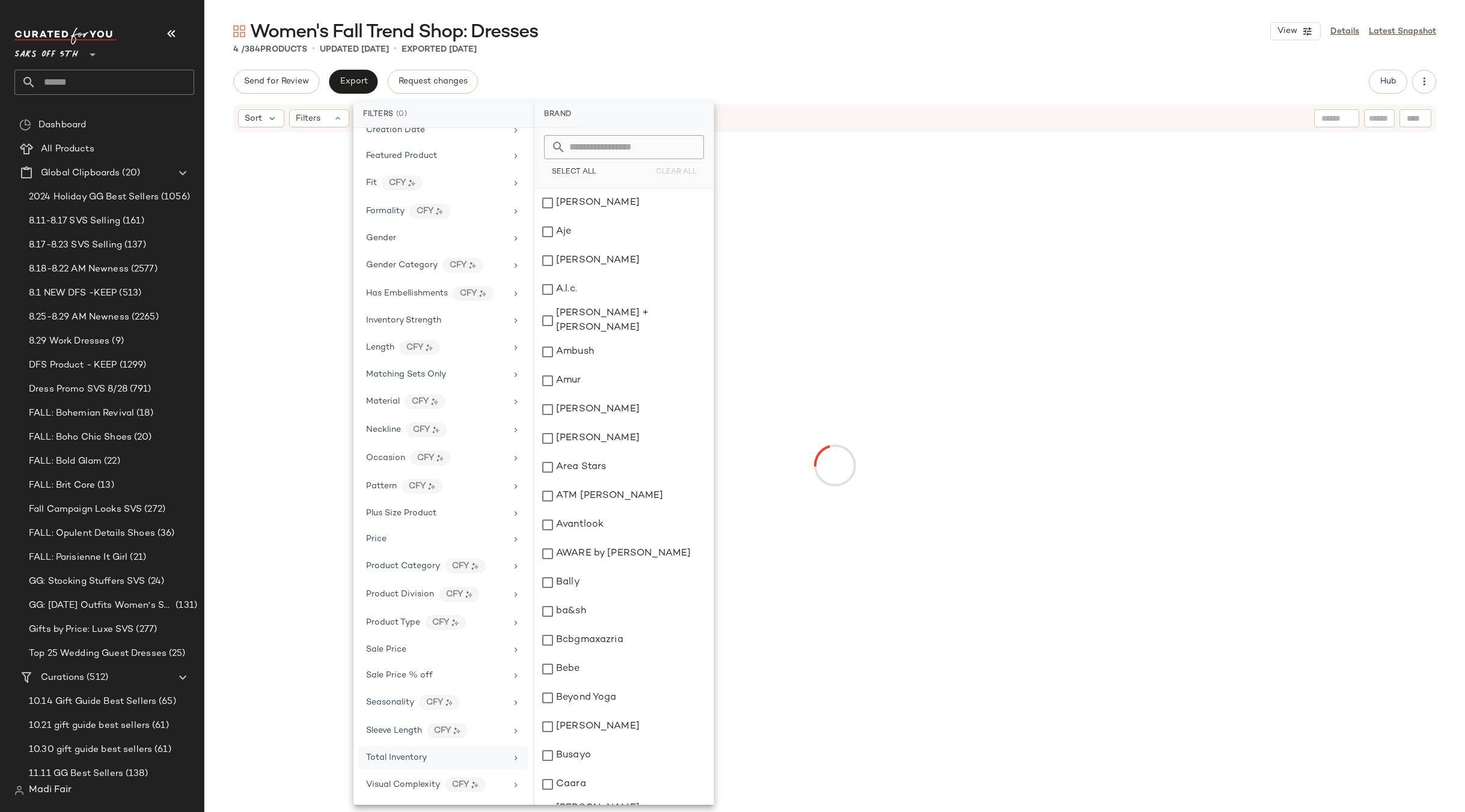
scroll to position [277, 0]
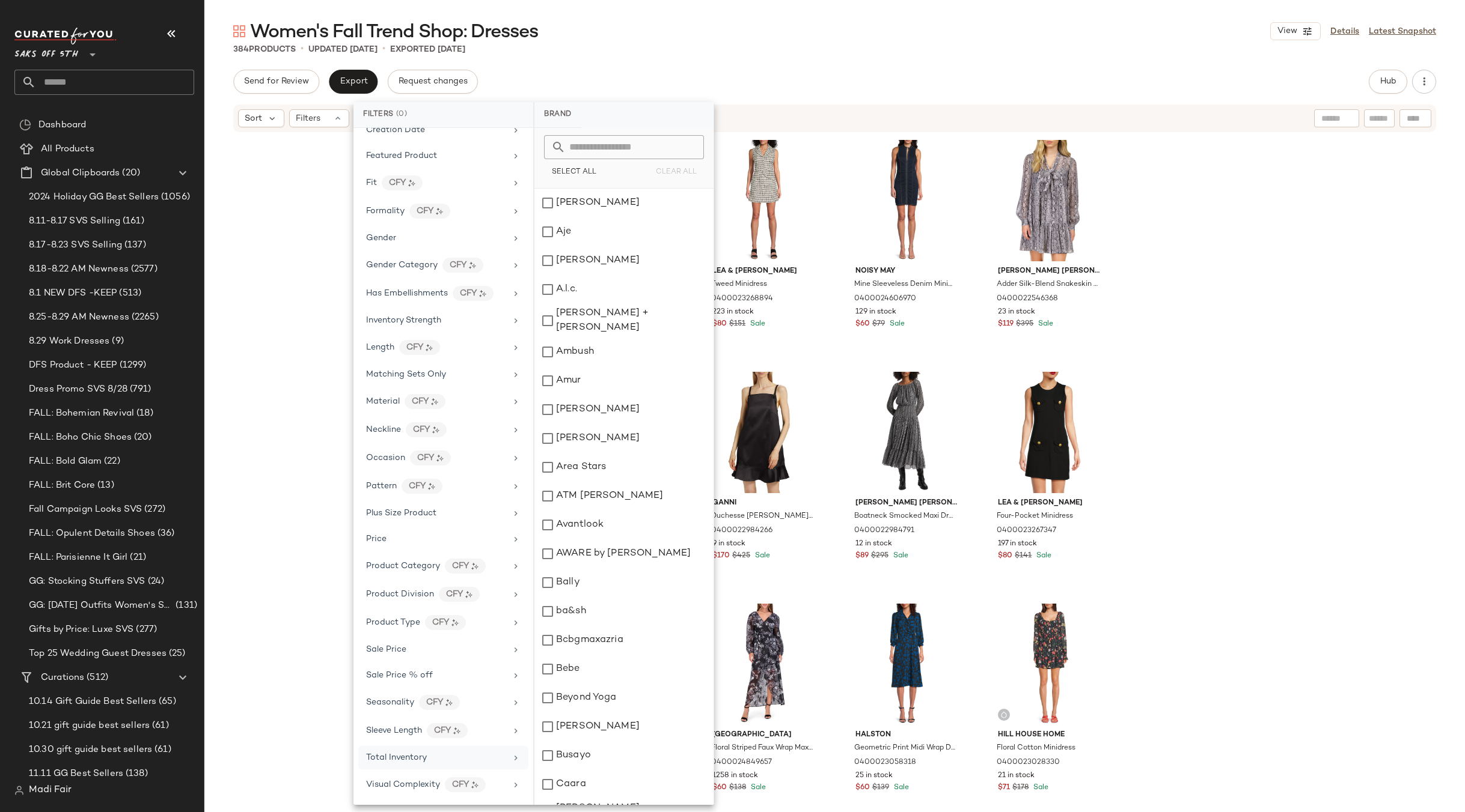
click at [647, 71] on div "Send for Review Export Request changes Hub" at bounding box center [835, 81] width 1202 height 24
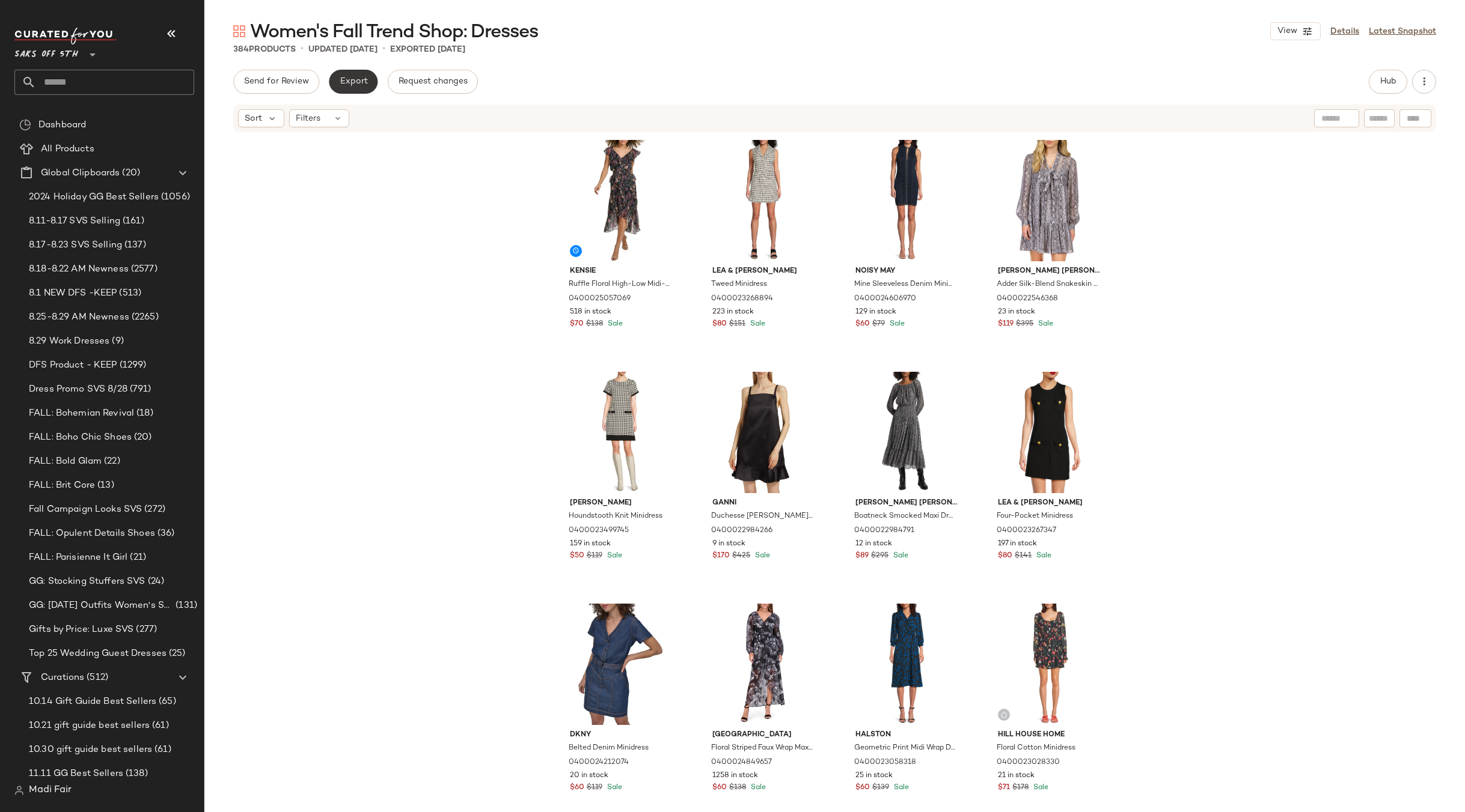
click at [335, 84] on button "Export" at bounding box center [353, 81] width 49 height 24
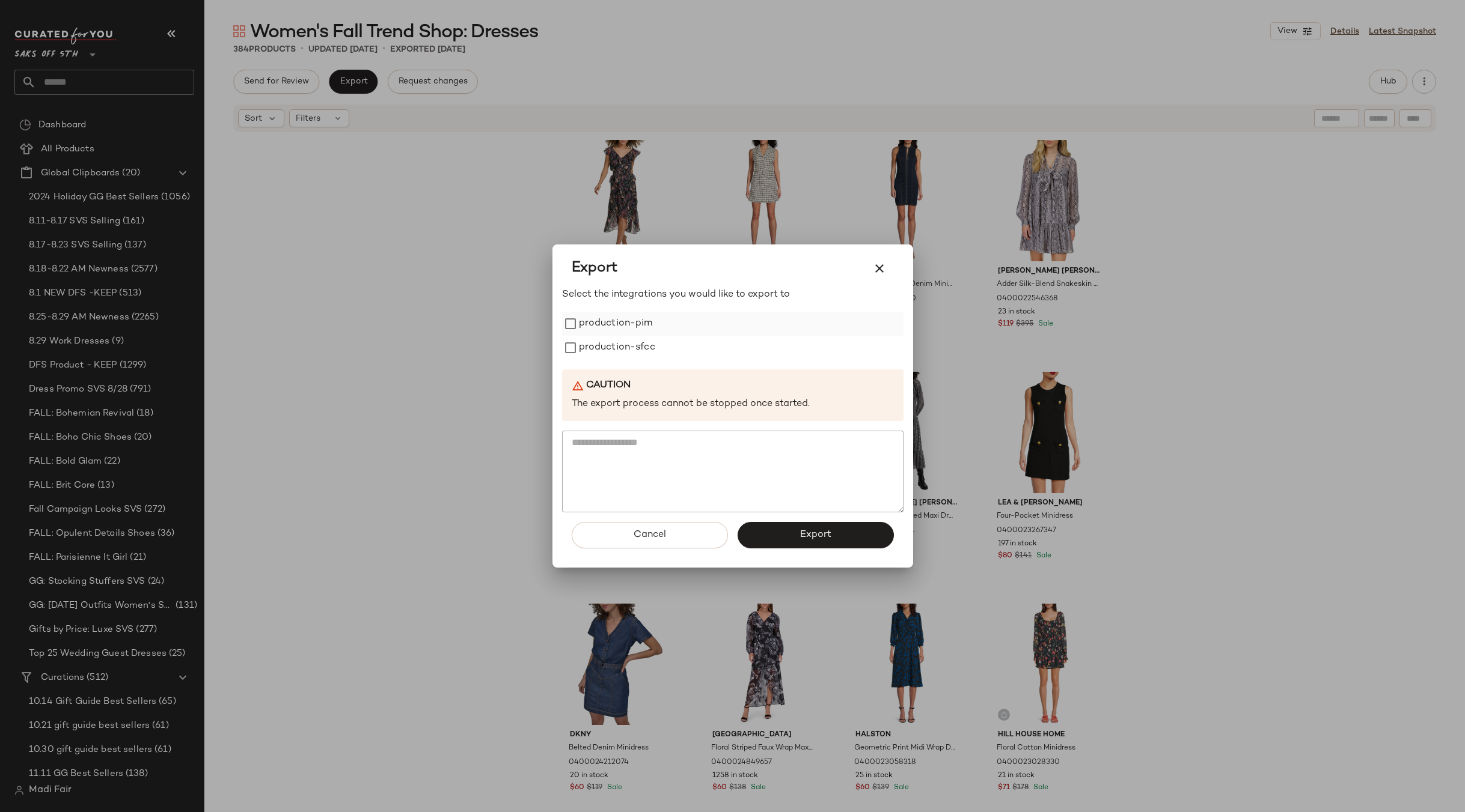
click at [610, 321] on label "production-pim" at bounding box center [615, 324] width 74 height 24
click at [610, 352] on label "production-sfcc" at bounding box center [617, 348] width 76 height 24
click at [772, 536] on button "Export" at bounding box center [815, 536] width 157 height 26
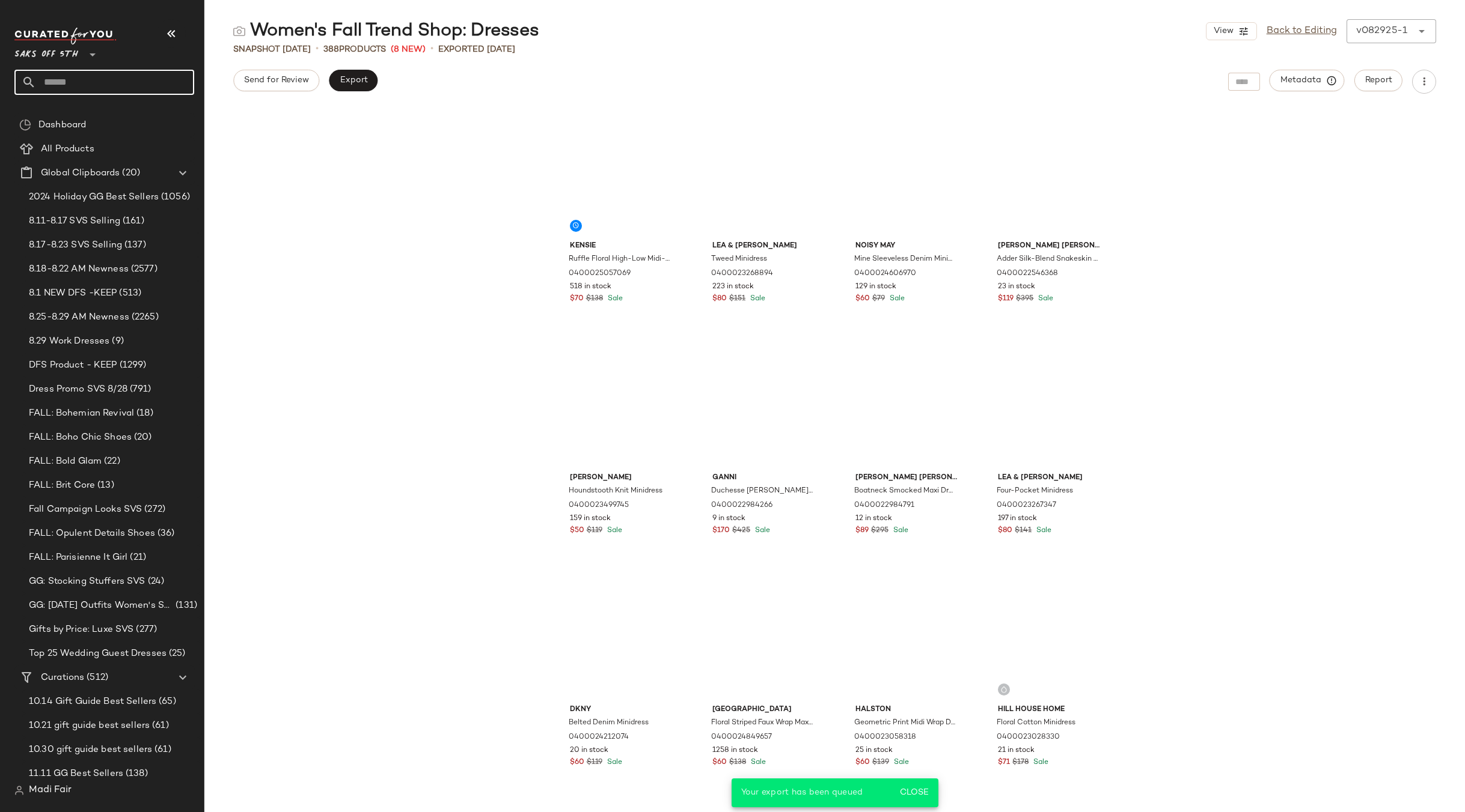
click at [82, 78] on input "text" at bounding box center [115, 82] width 158 height 25
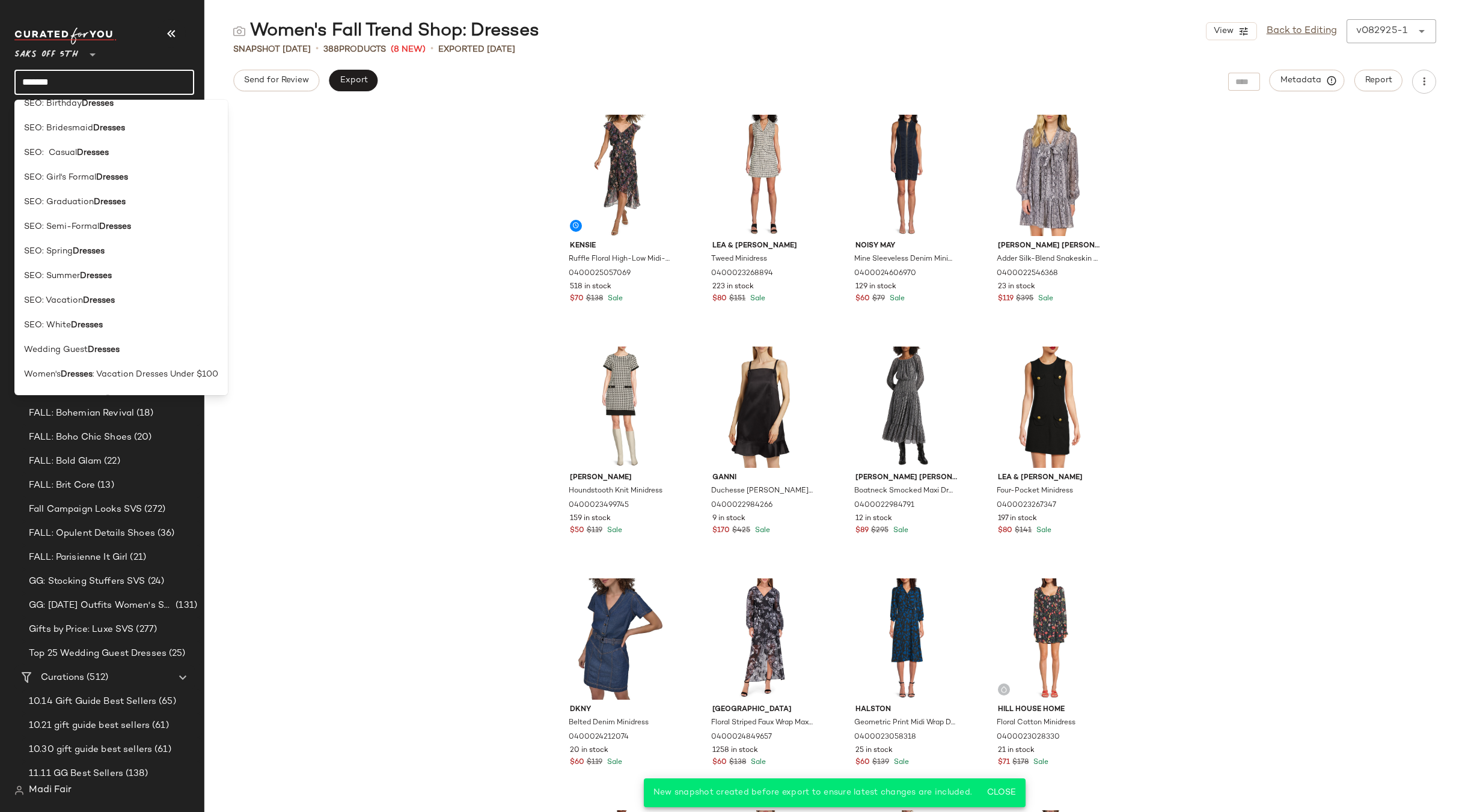
scroll to position [354, 0]
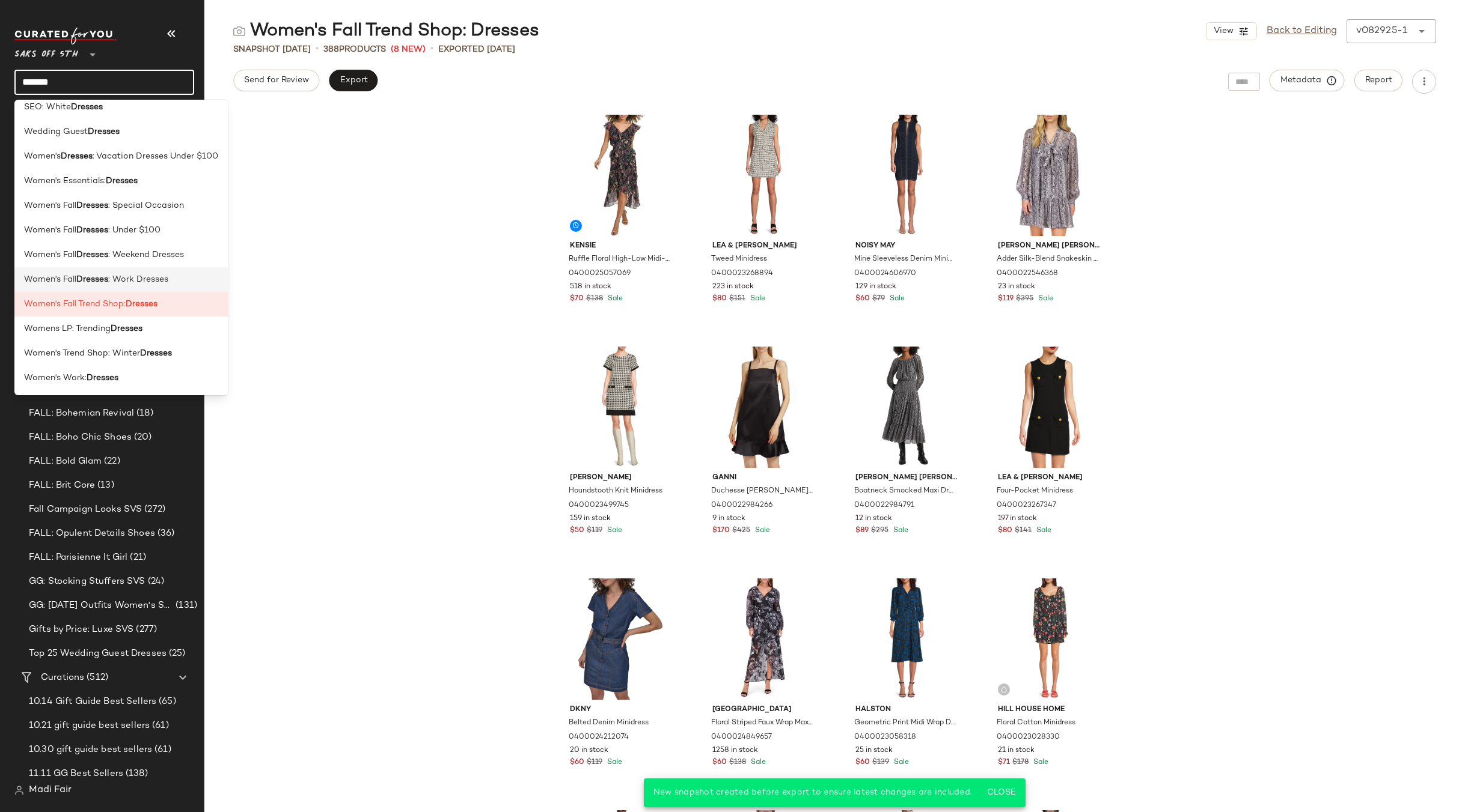
type input "*******"
click at [176, 285] on div "Women's Fall Dresses : Work Dresses" at bounding box center [121, 279] width 194 height 12
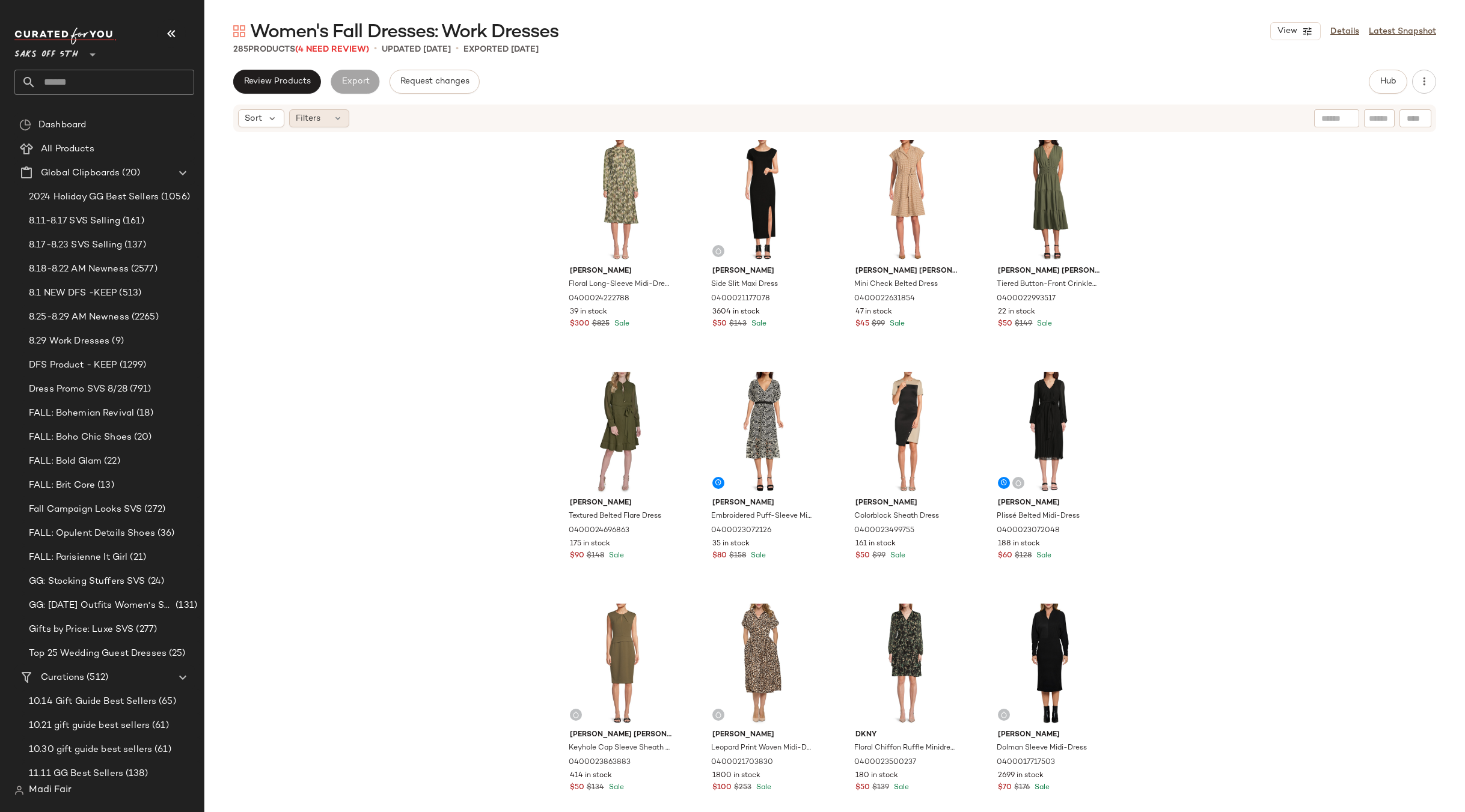
click at [339, 114] on icon at bounding box center [338, 118] width 10 height 10
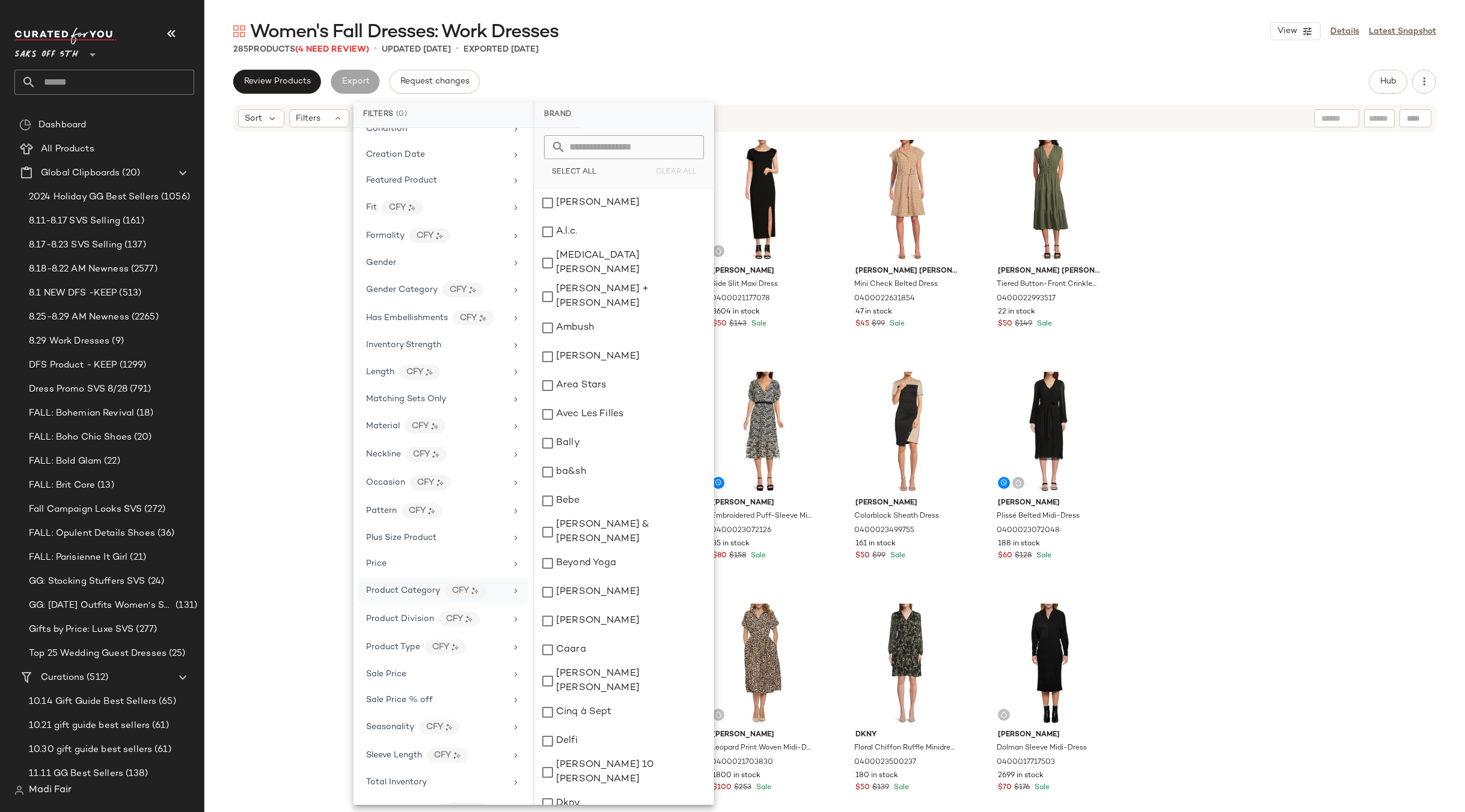
scroll to position [277, 0]
drag, startPoint x: 440, startPoint y: 757, endPoint x: 535, endPoint y: 512, distance: 262.8
click at [440, 758] on div "Total Inventory" at bounding box center [436, 757] width 140 height 12
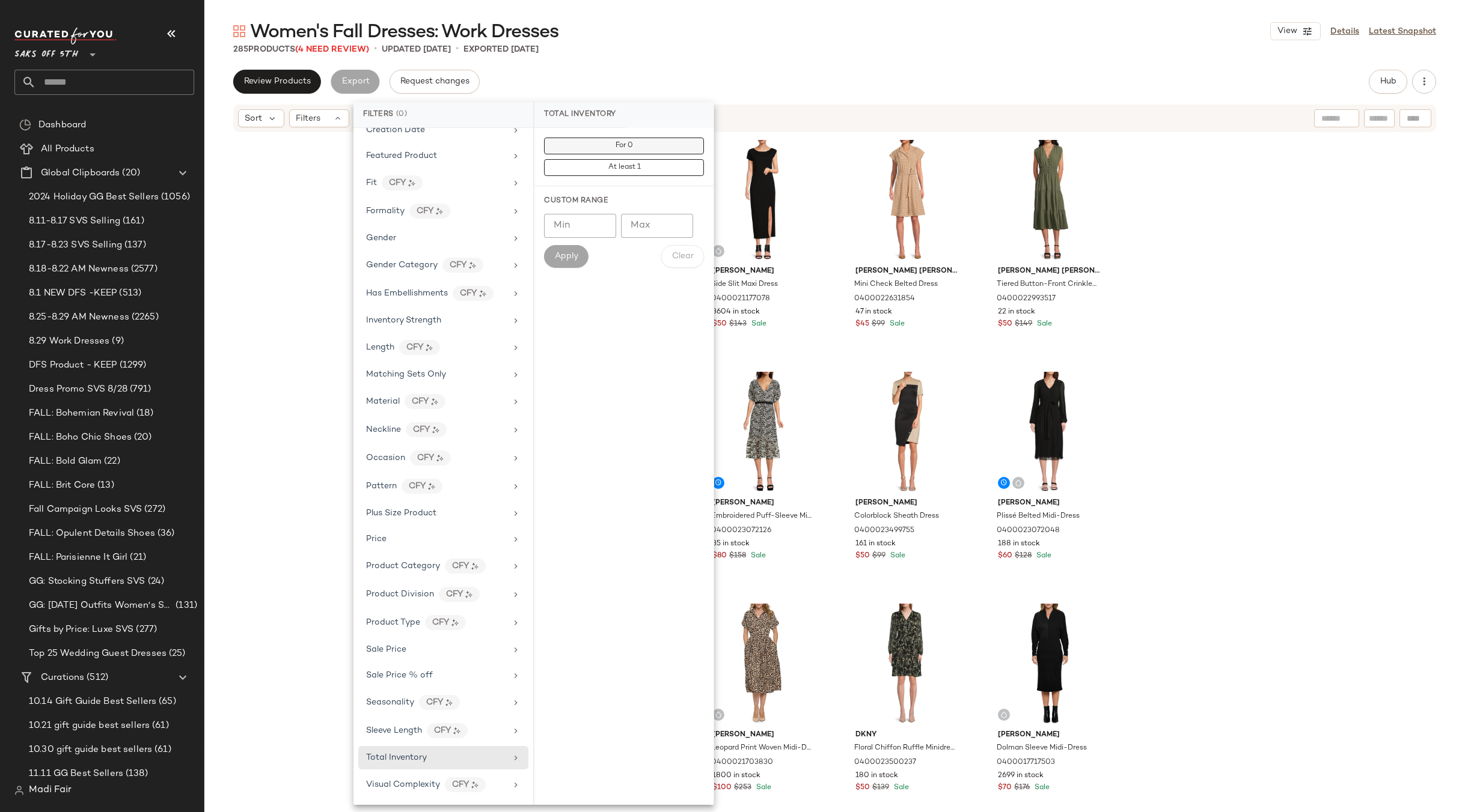
click at [632, 159] on button "For 0" at bounding box center [624, 167] width 160 height 17
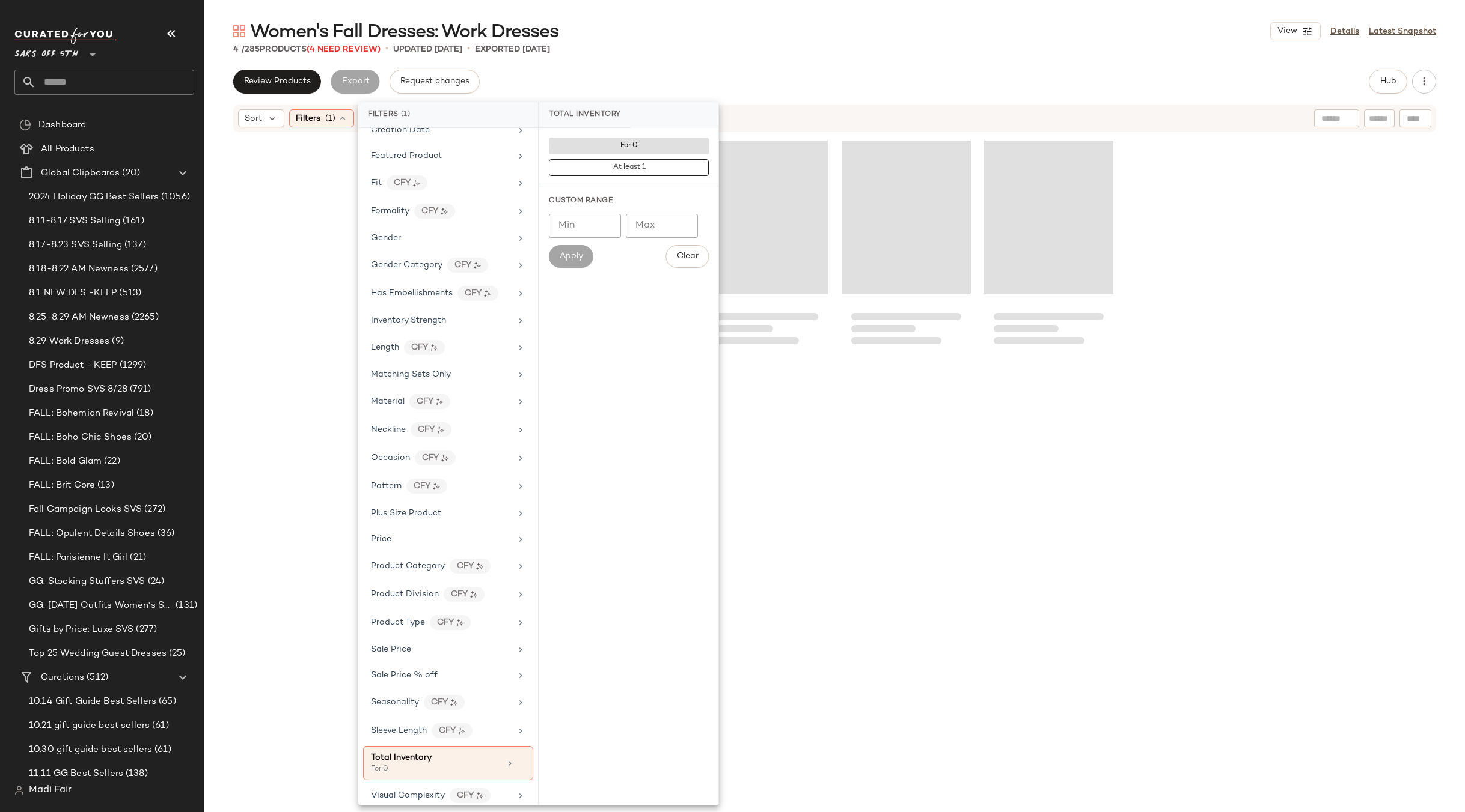
click at [657, 65] on div "Women's Fall Dresses: Work Dresses View Details Latest Snapshot 4 / 285 Product…" at bounding box center [835, 416] width 1260 height 793
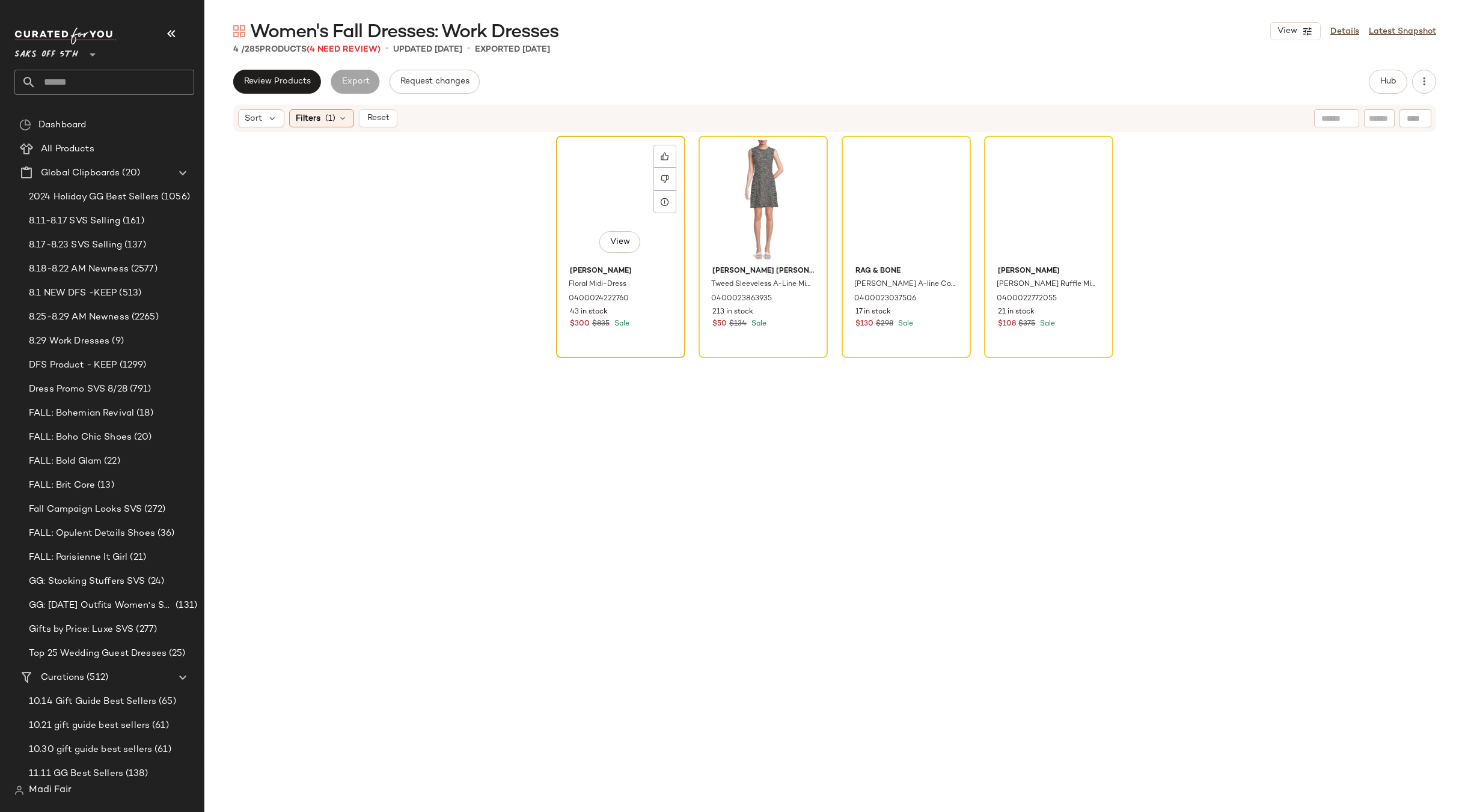
click at [617, 193] on div "View" at bounding box center [620, 200] width 121 height 122
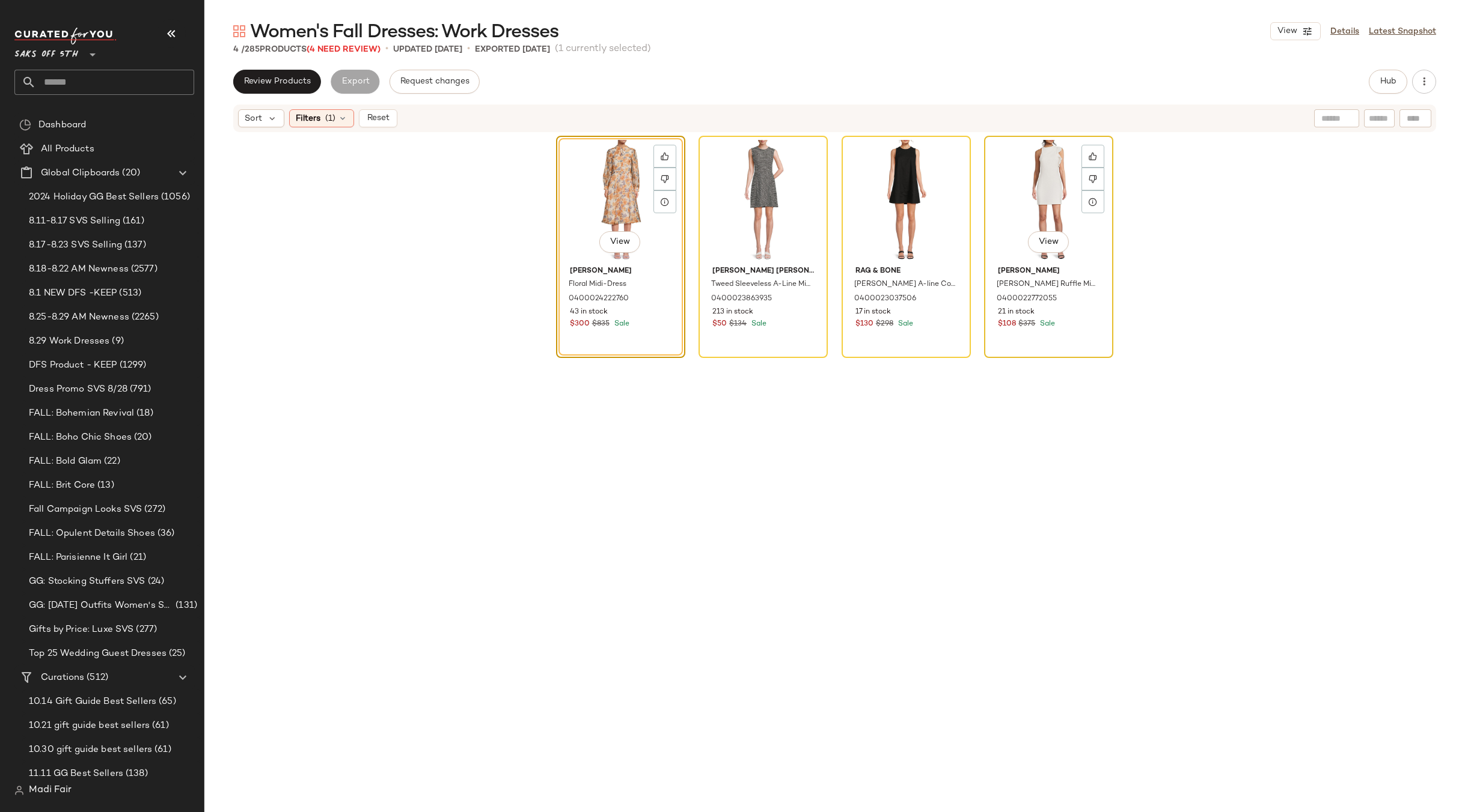
click at [1024, 204] on div "View" at bounding box center [1048, 200] width 121 height 122
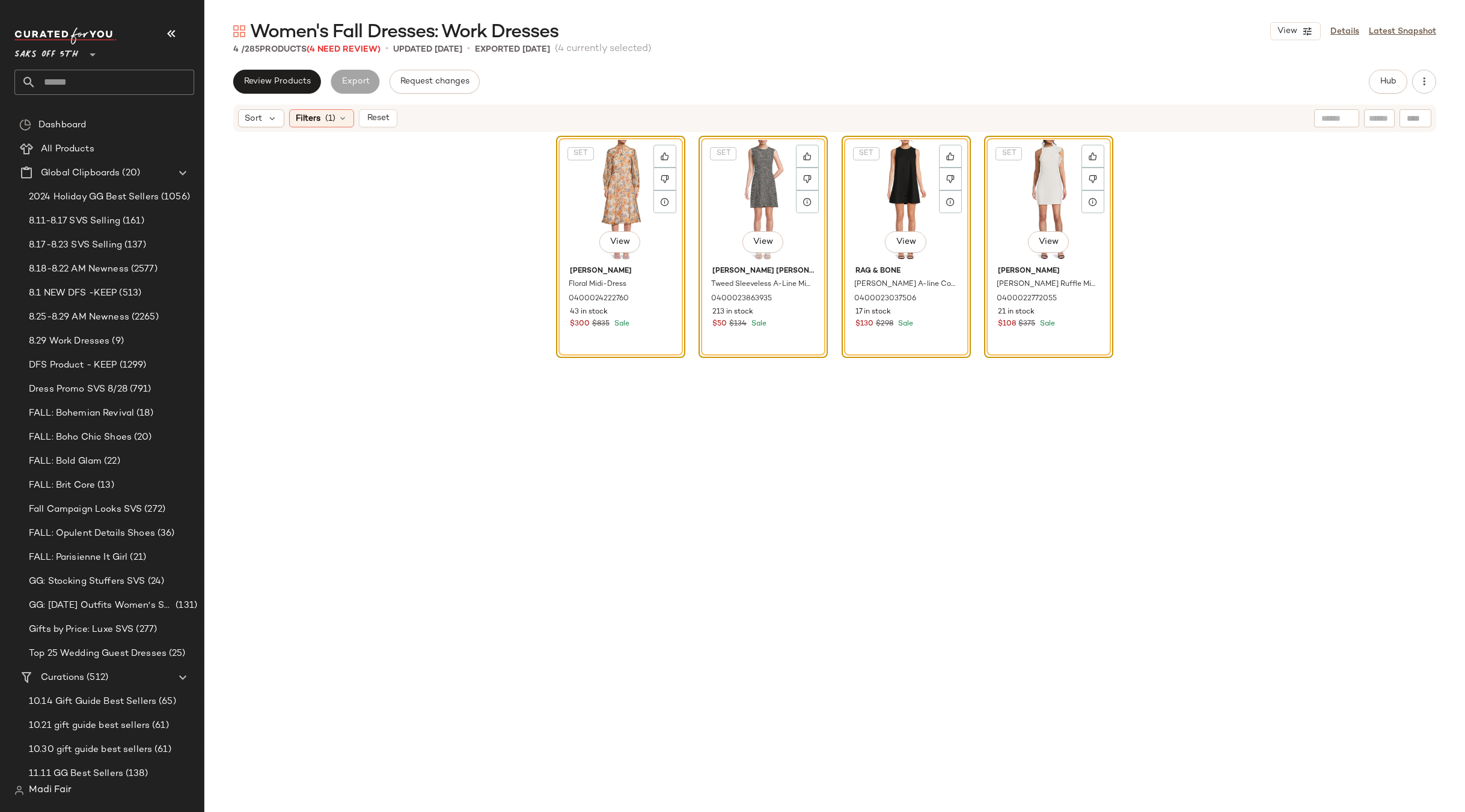
click at [802, 474] on div "SET View Calvin Klein Tweed Sleeveless A-Line Minidress 0400023863935 213 in st…" at bounding box center [763, 467] width 129 height 662
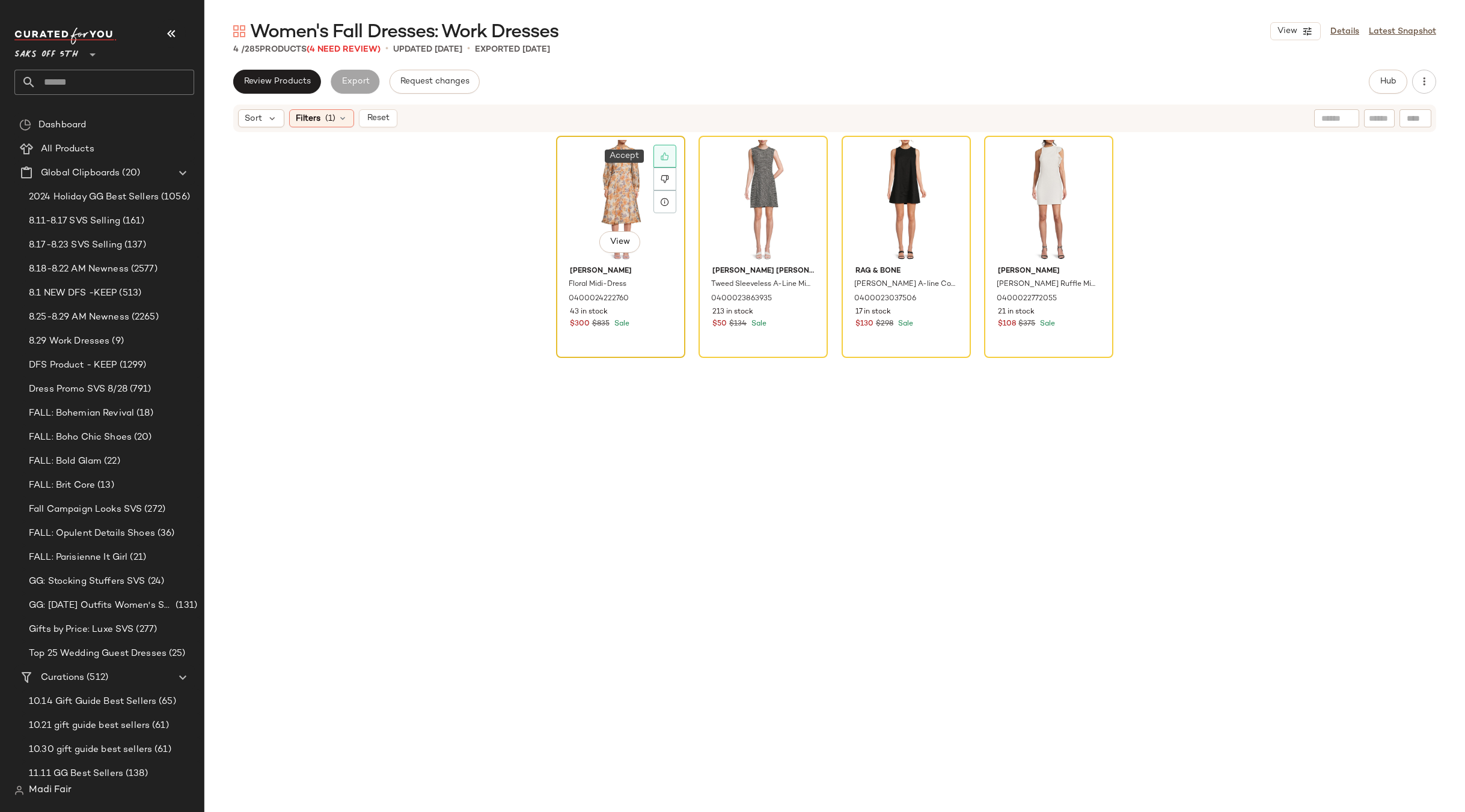
click at [661, 154] on icon at bounding box center [665, 156] width 8 height 8
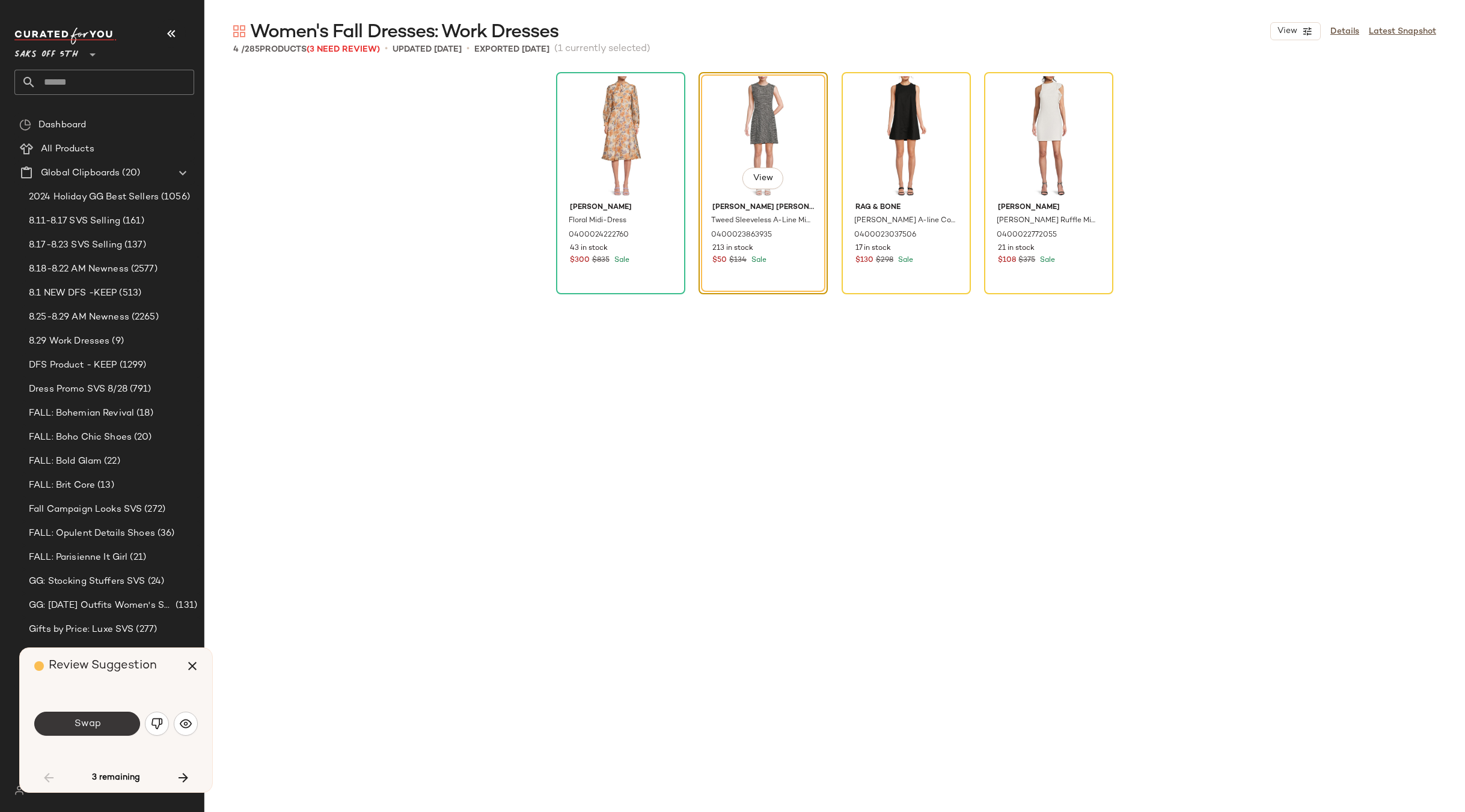
click at [109, 722] on button "Swap" at bounding box center [87, 723] width 106 height 24
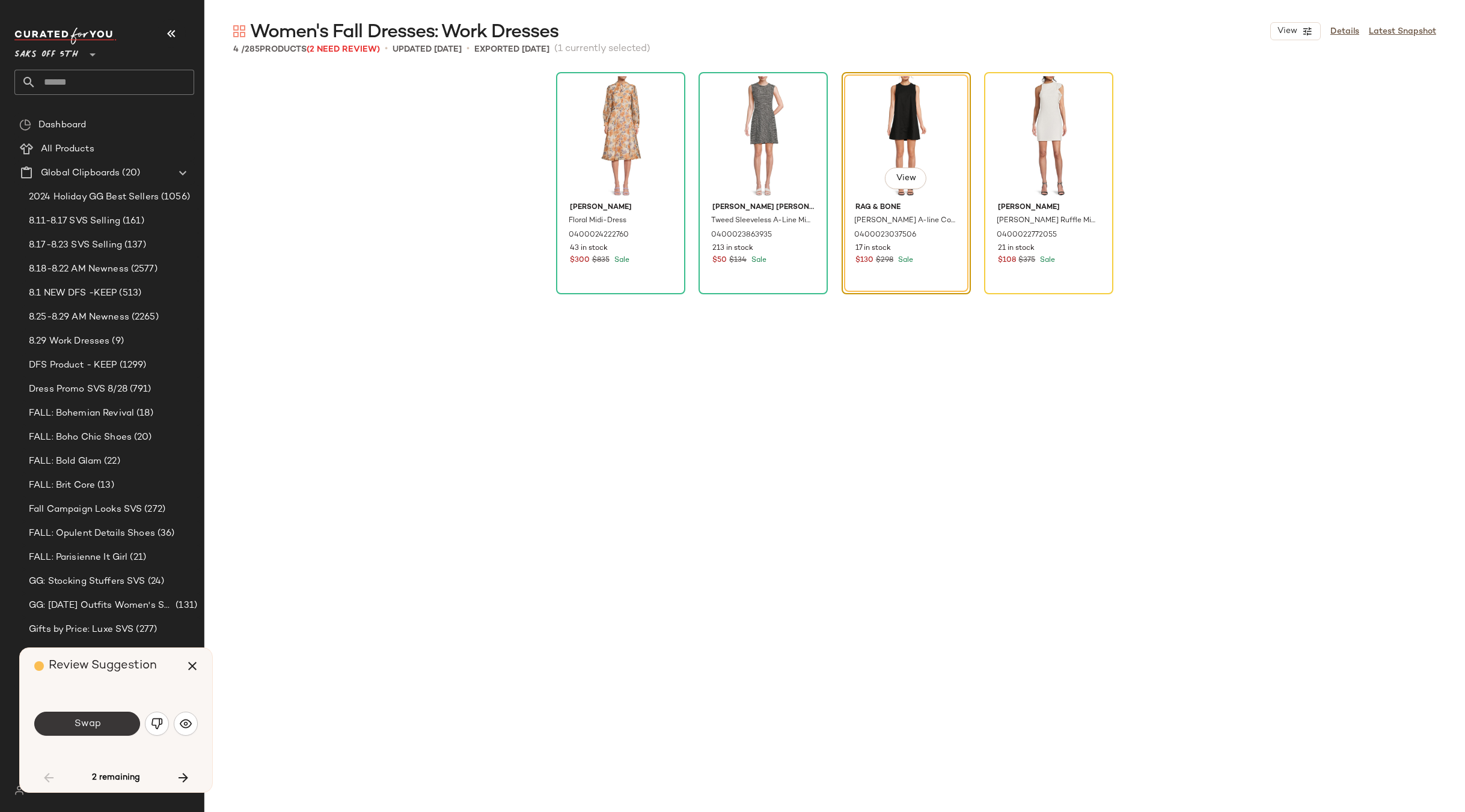
click at [106, 718] on button "Swap" at bounding box center [87, 723] width 106 height 24
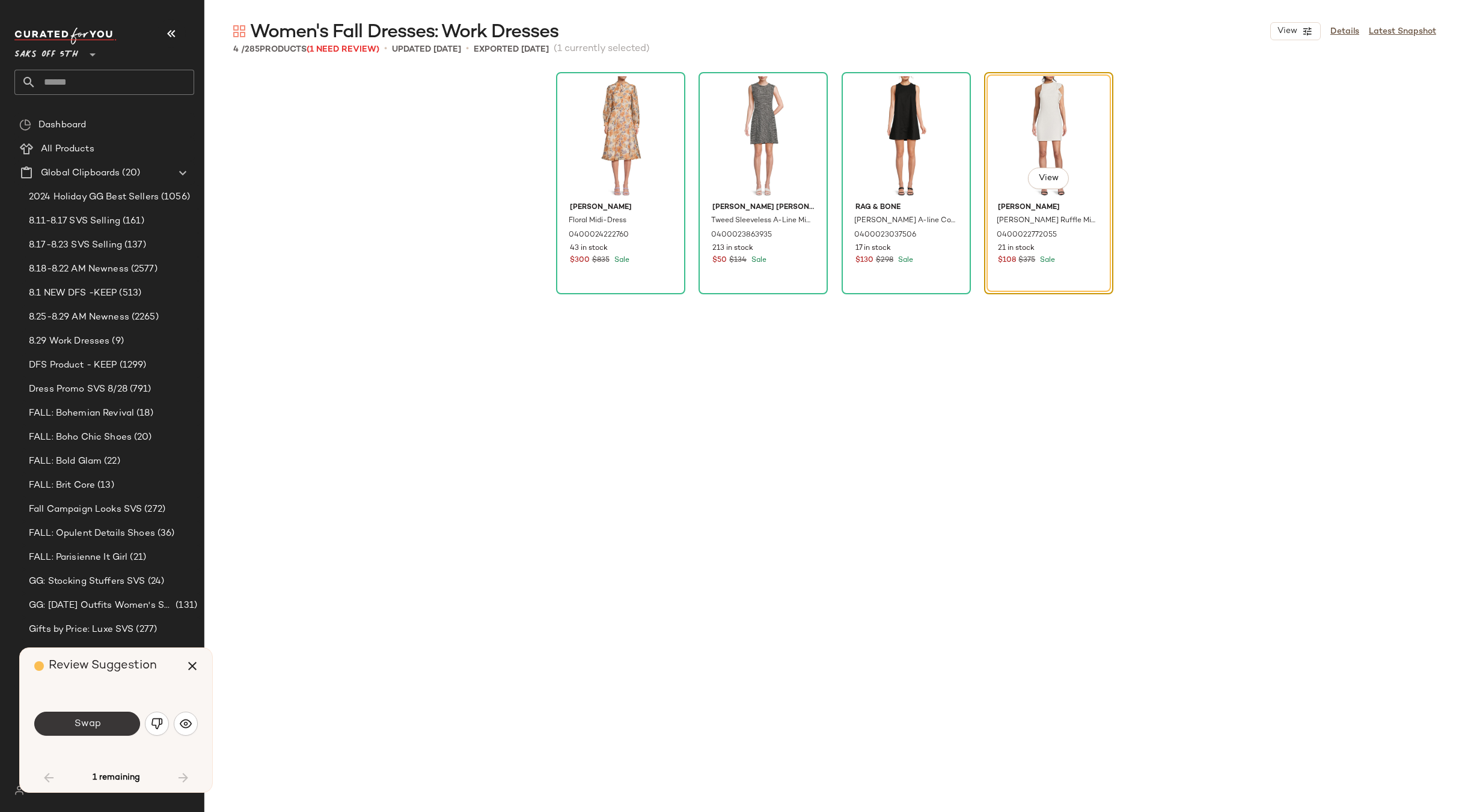
click at [111, 718] on button "Swap" at bounding box center [87, 723] width 106 height 24
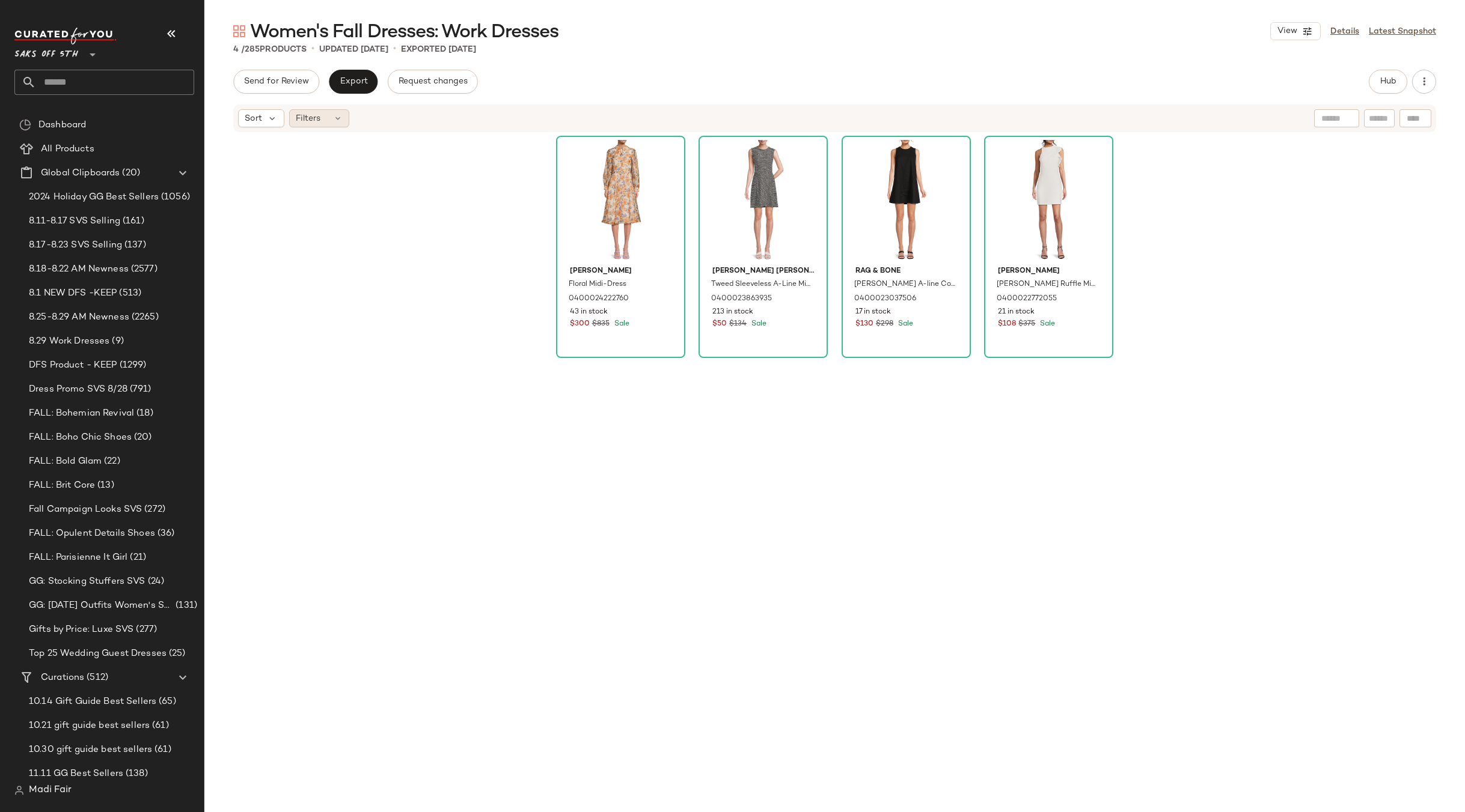
click at [333, 116] on icon at bounding box center [338, 118] width 10 height 10
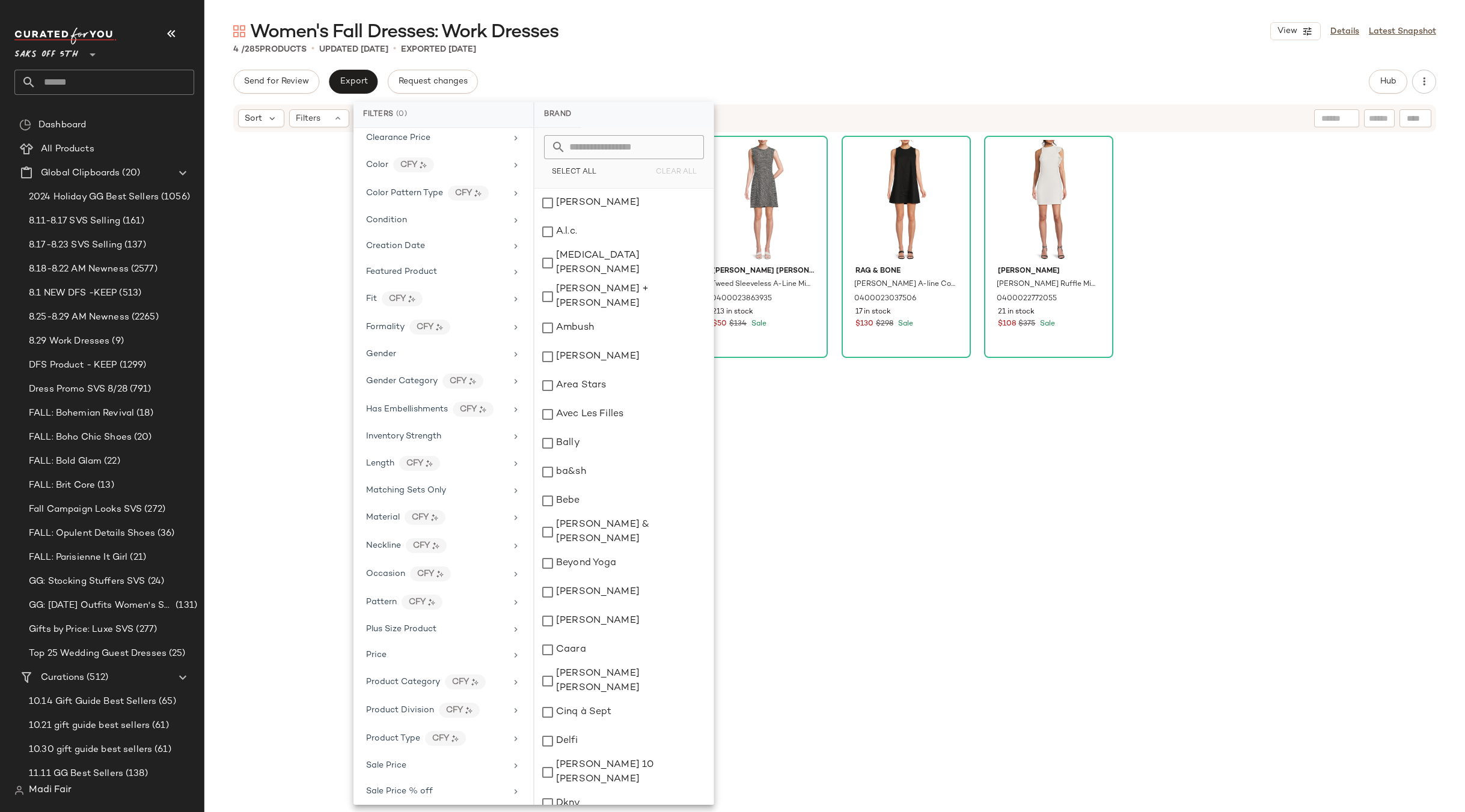
scroll to position [277, 0]
click at [878, 517] on div "rag & bone Rosalind A-line Cotton-Linen Minidress 0400023037506 17 in stock $13…" at bounding box center [906, 467] width 129 height 662
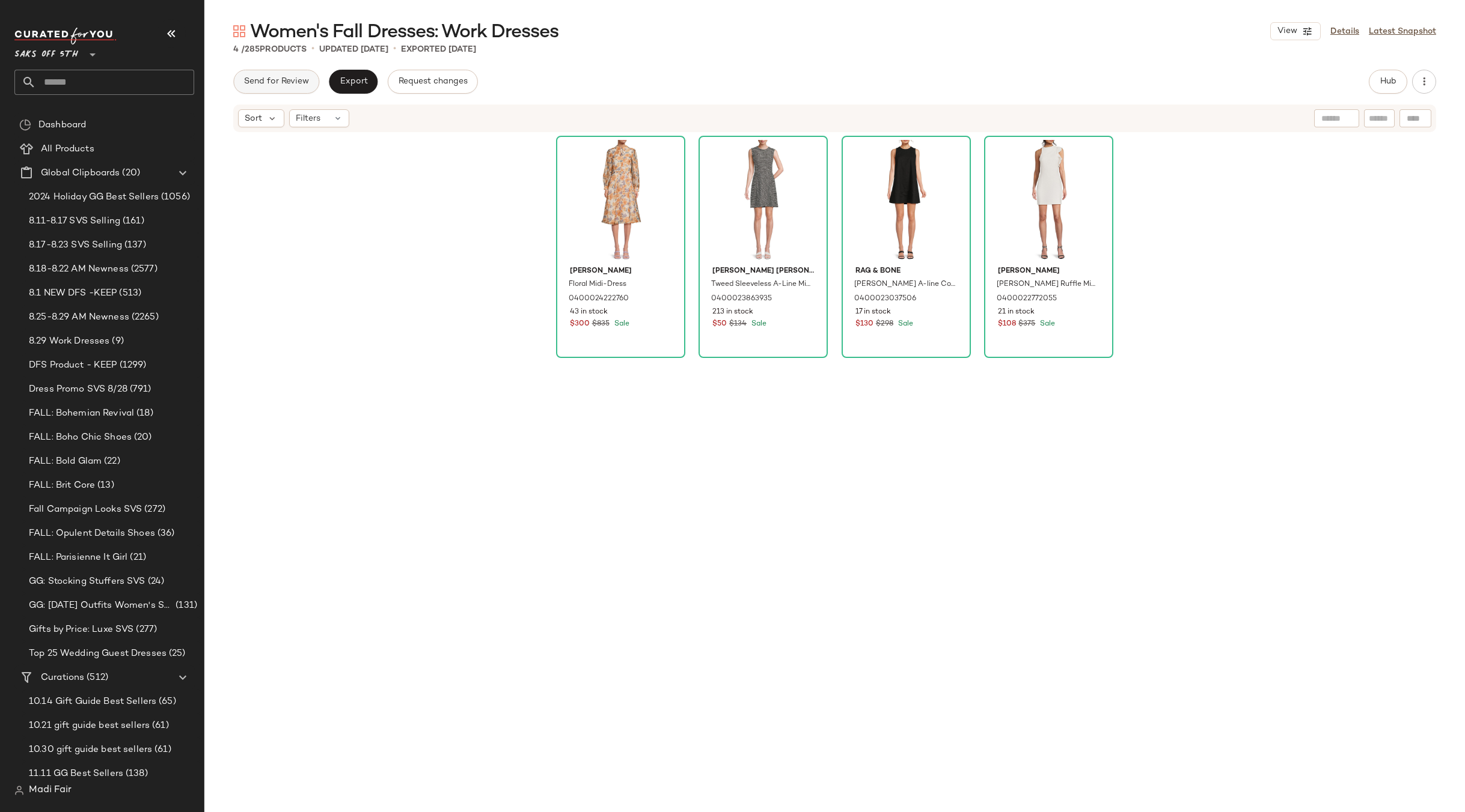
click at [274, 88] on button "Send for Review" at bounding box center [277, 81] width 86 height 24
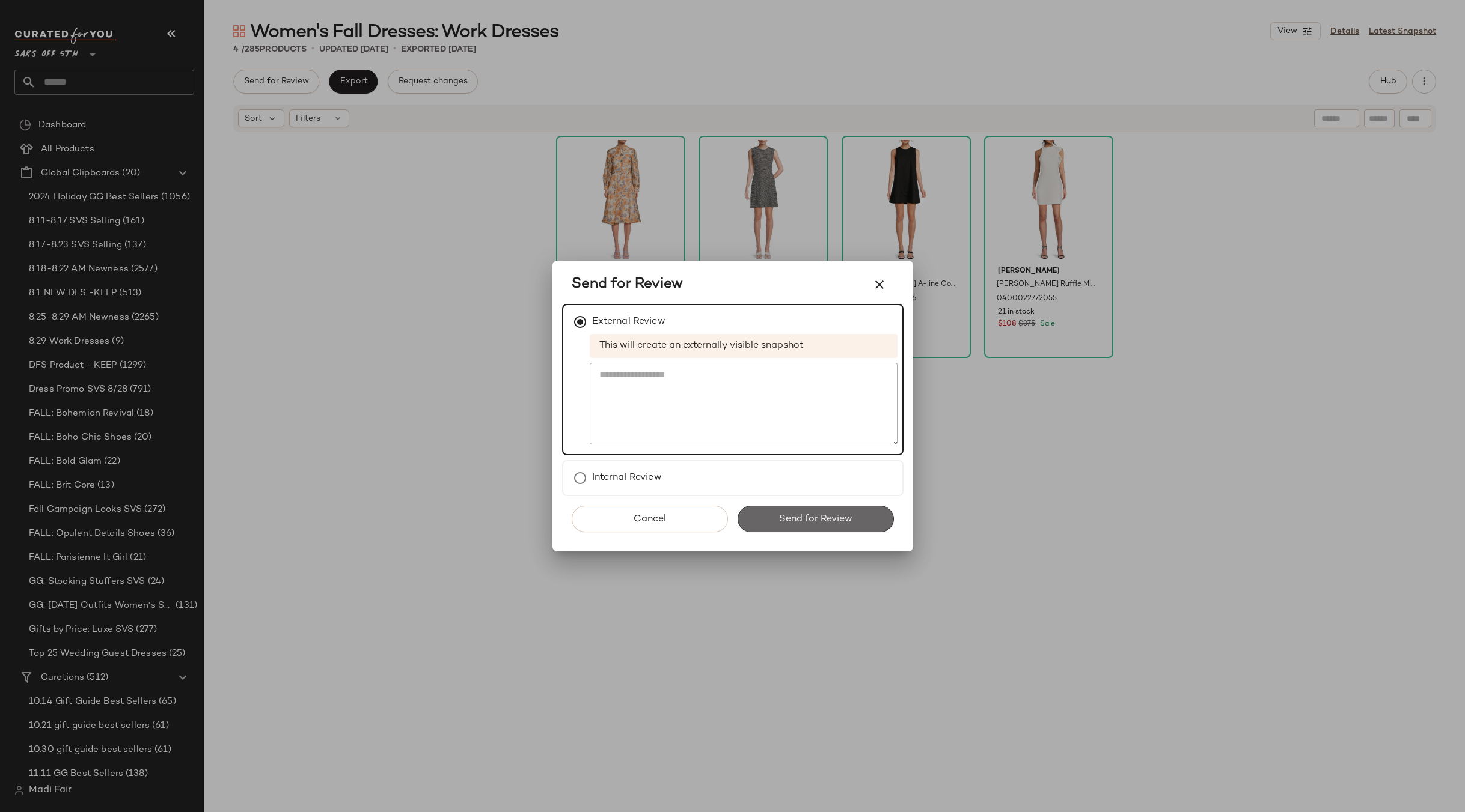
click at [774, 517] on button "Send for Review" at bounding box center [815, 519] width 157 height 26
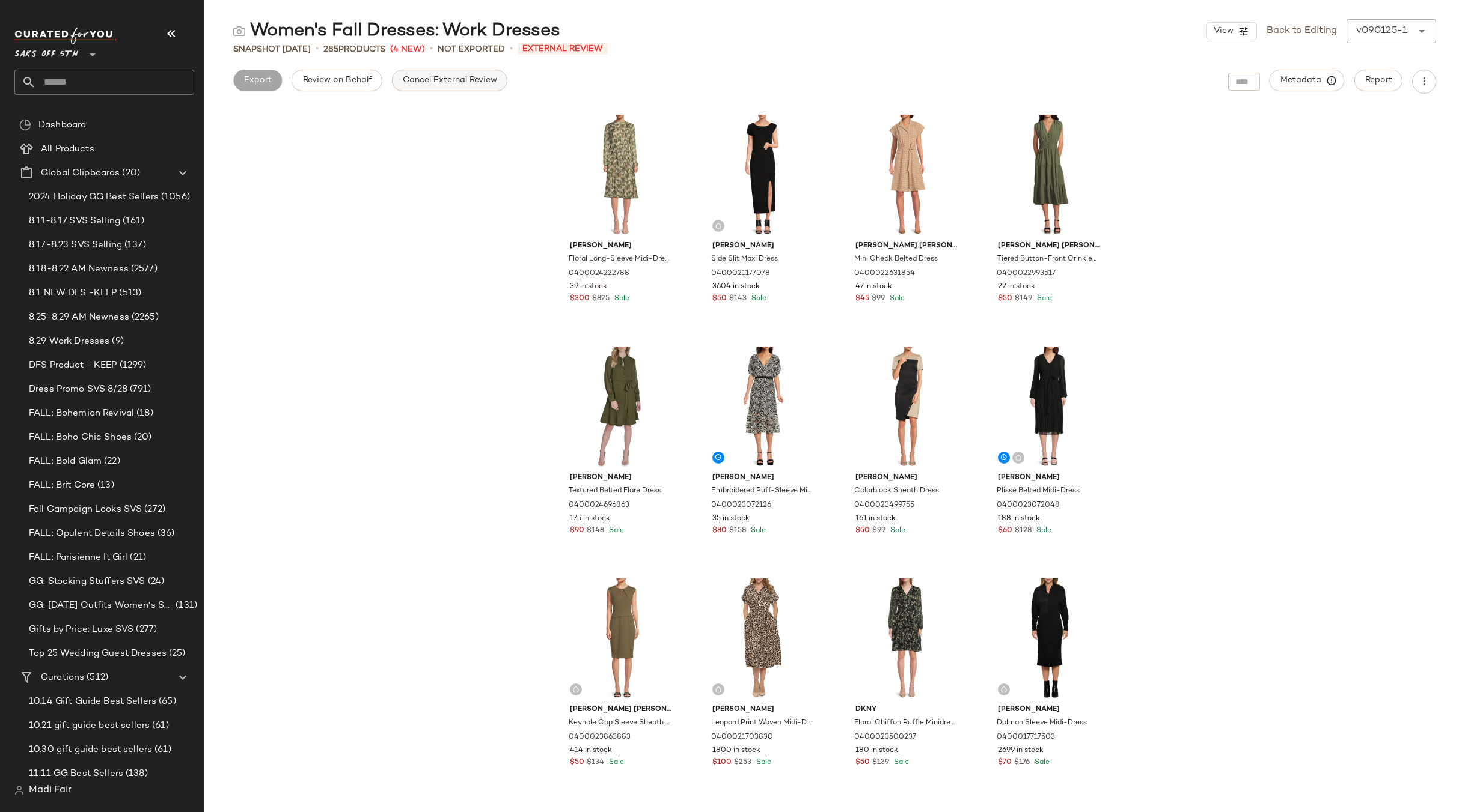
click at [480, 78] on span "Cancel External Review" at bounding box center [450, 80] width 95 height 10
click at [373, 87] on button "Export" at bounding box center [353, 80] width 49 height 22
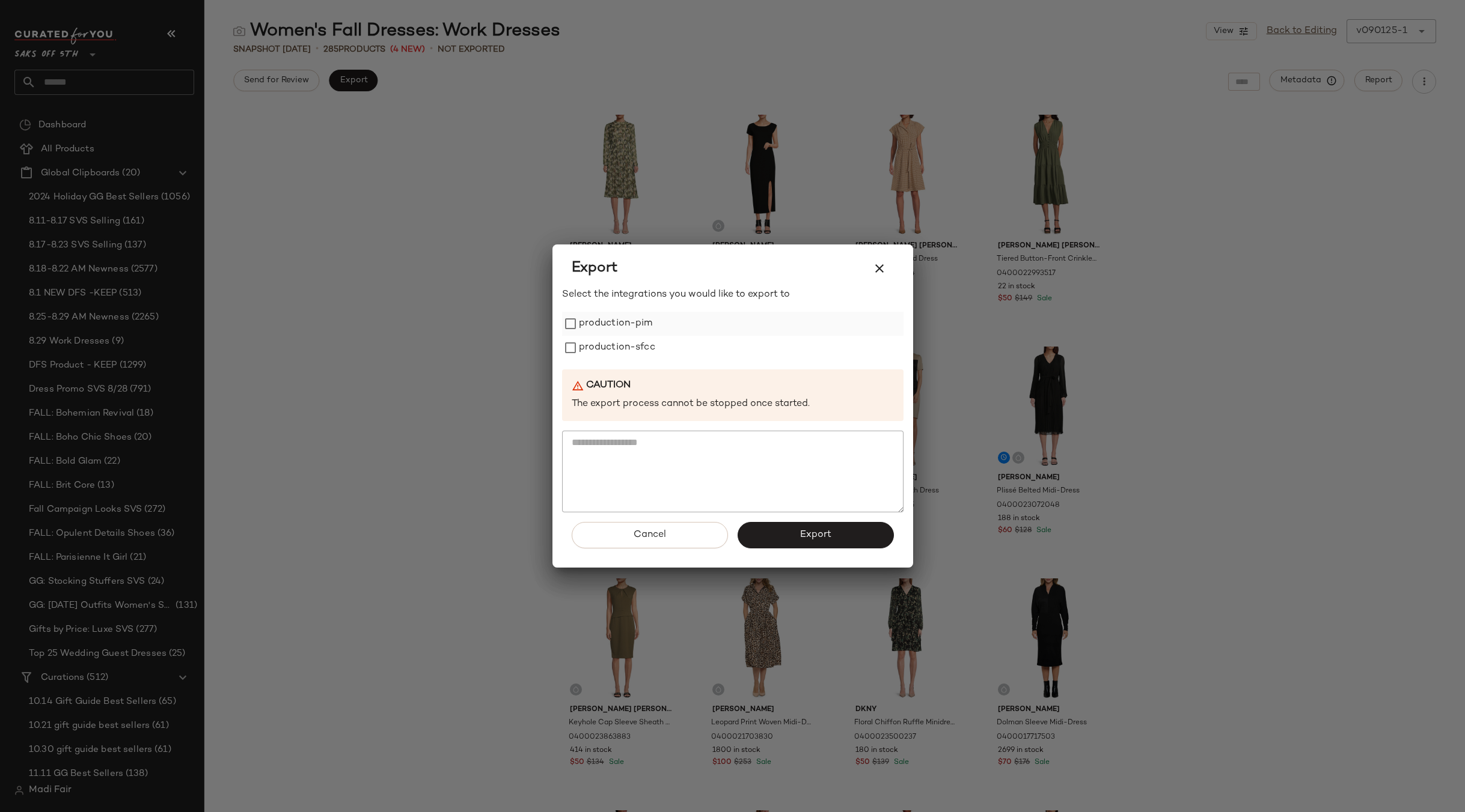
click at [644, 323] on label "production-pim" at bounding box center [615, 324] width 74 height 24
click at [643, 345] on label "production-sfcc" at bounding box center [617, 348] width 76 height 24
click at [773, 532] on button "Export" at bounding box center [815, 536] width 157 height 26
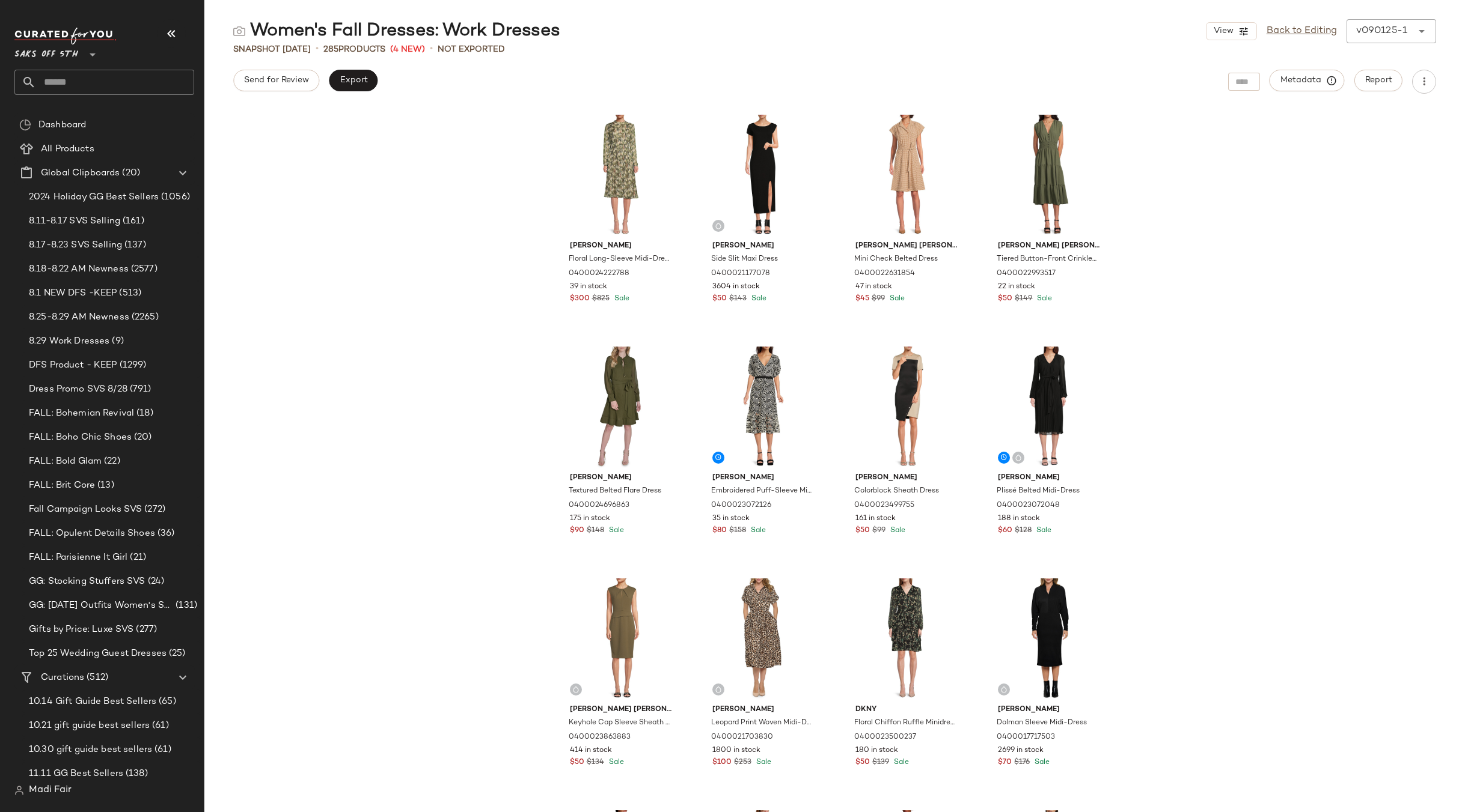
click at [81, 75] on input "text" at bounding box center [115, 82] width 158 height 25
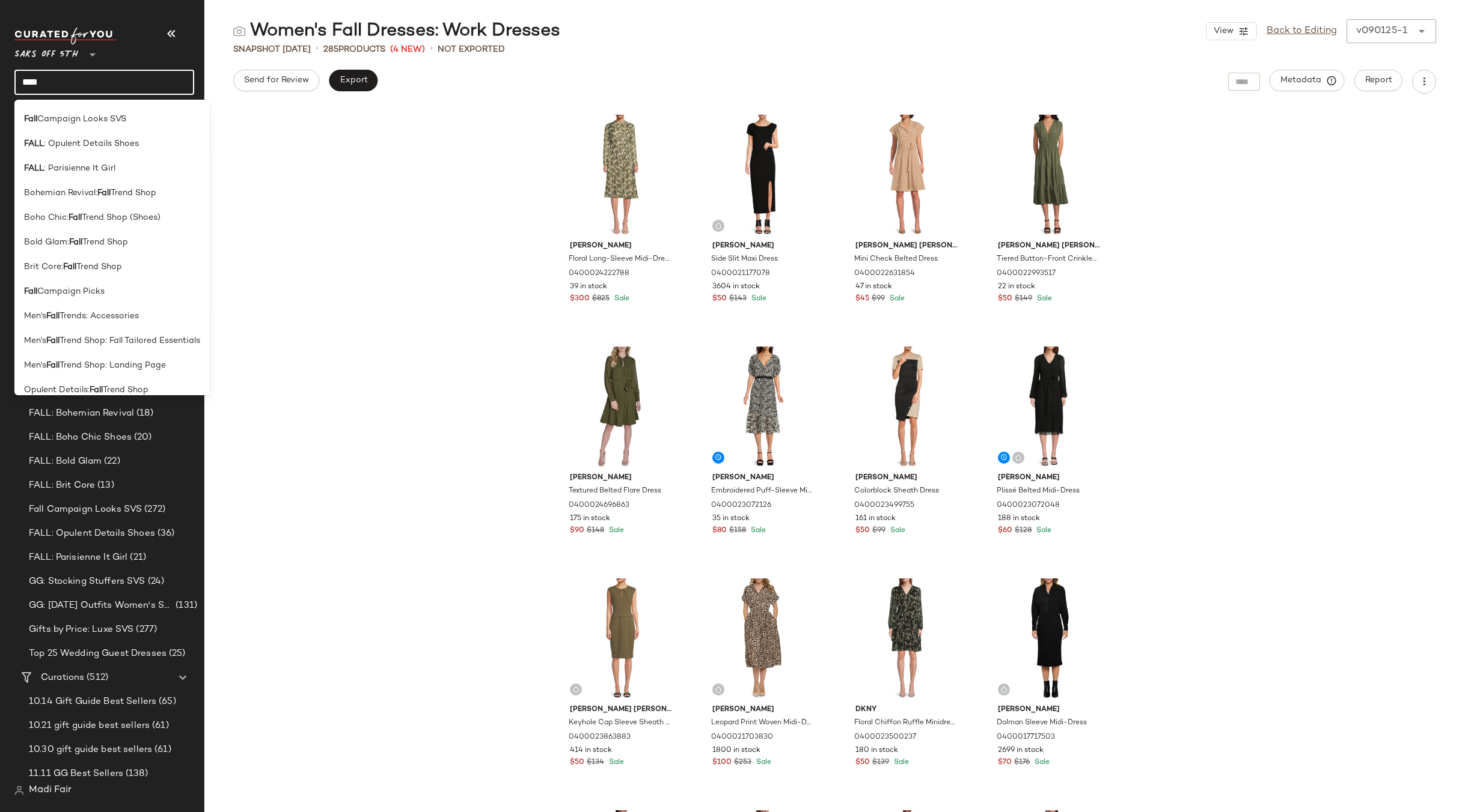
scroll to position [379, 0]
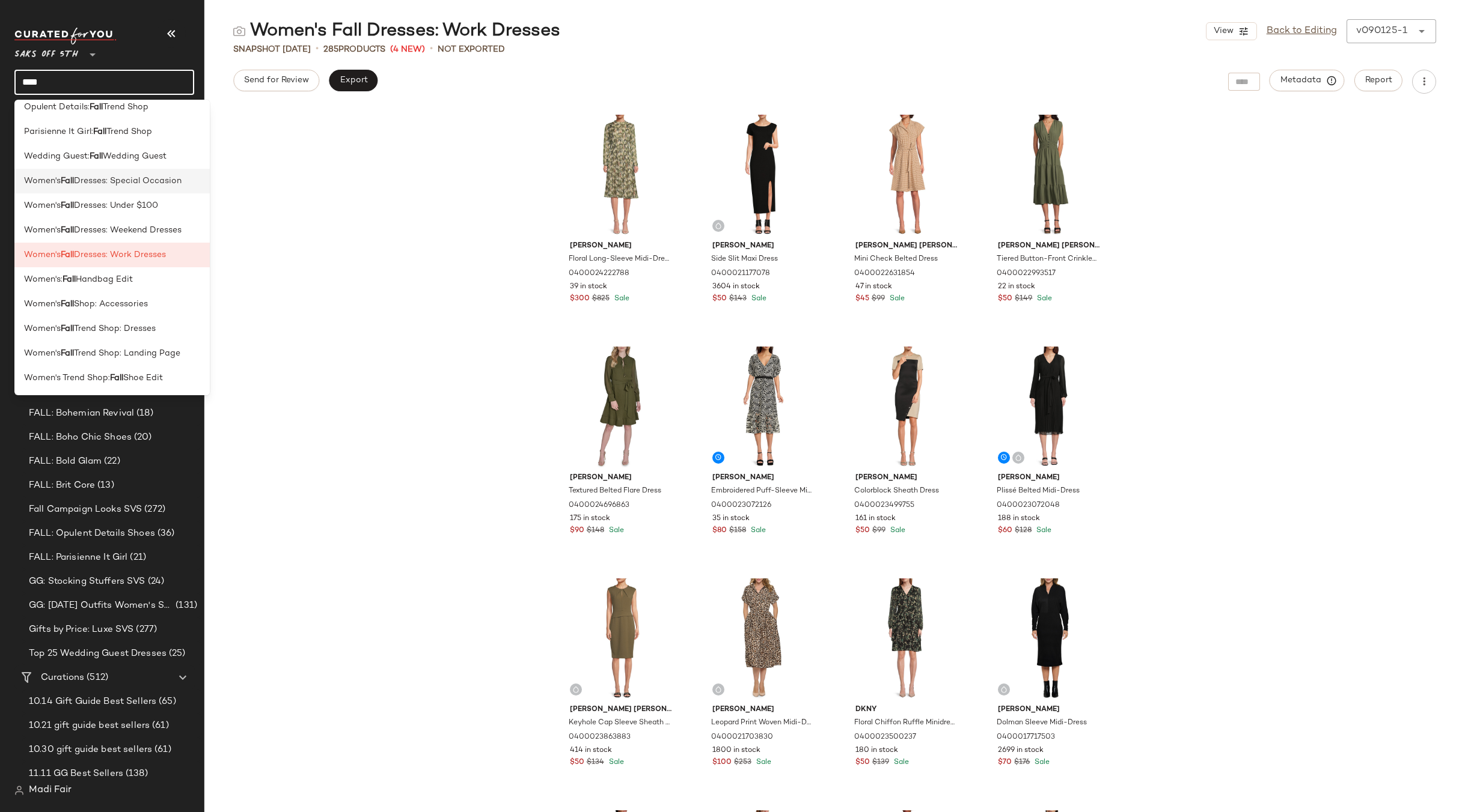
type input "****"
click at [148, 186] on span "Dresses: Special Occasion" at bounding box center [128, 180] width 108 height 12
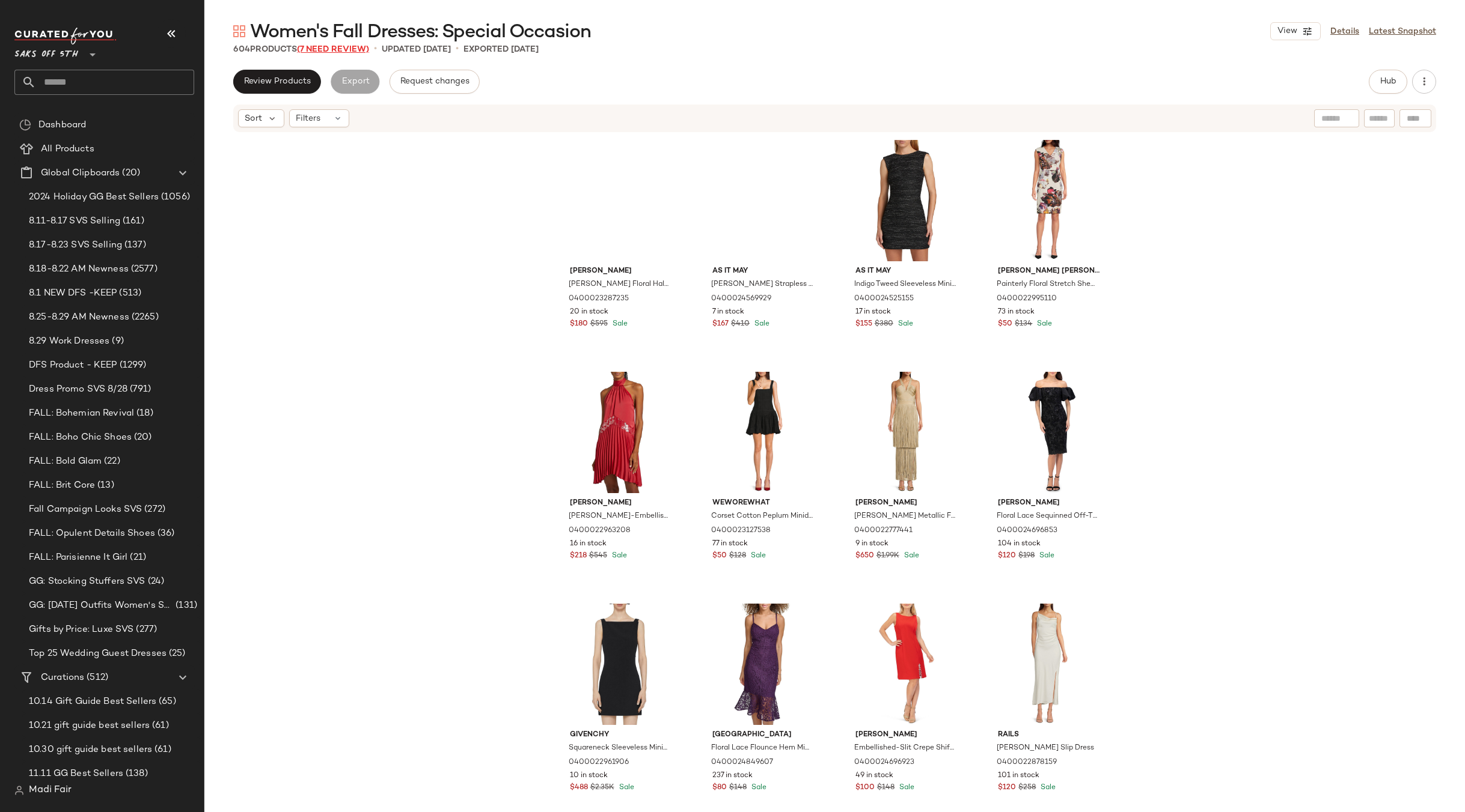
click at [336, 47] on span "(7 Need Review)" at bounding box center [333, 49] width 72 height 9
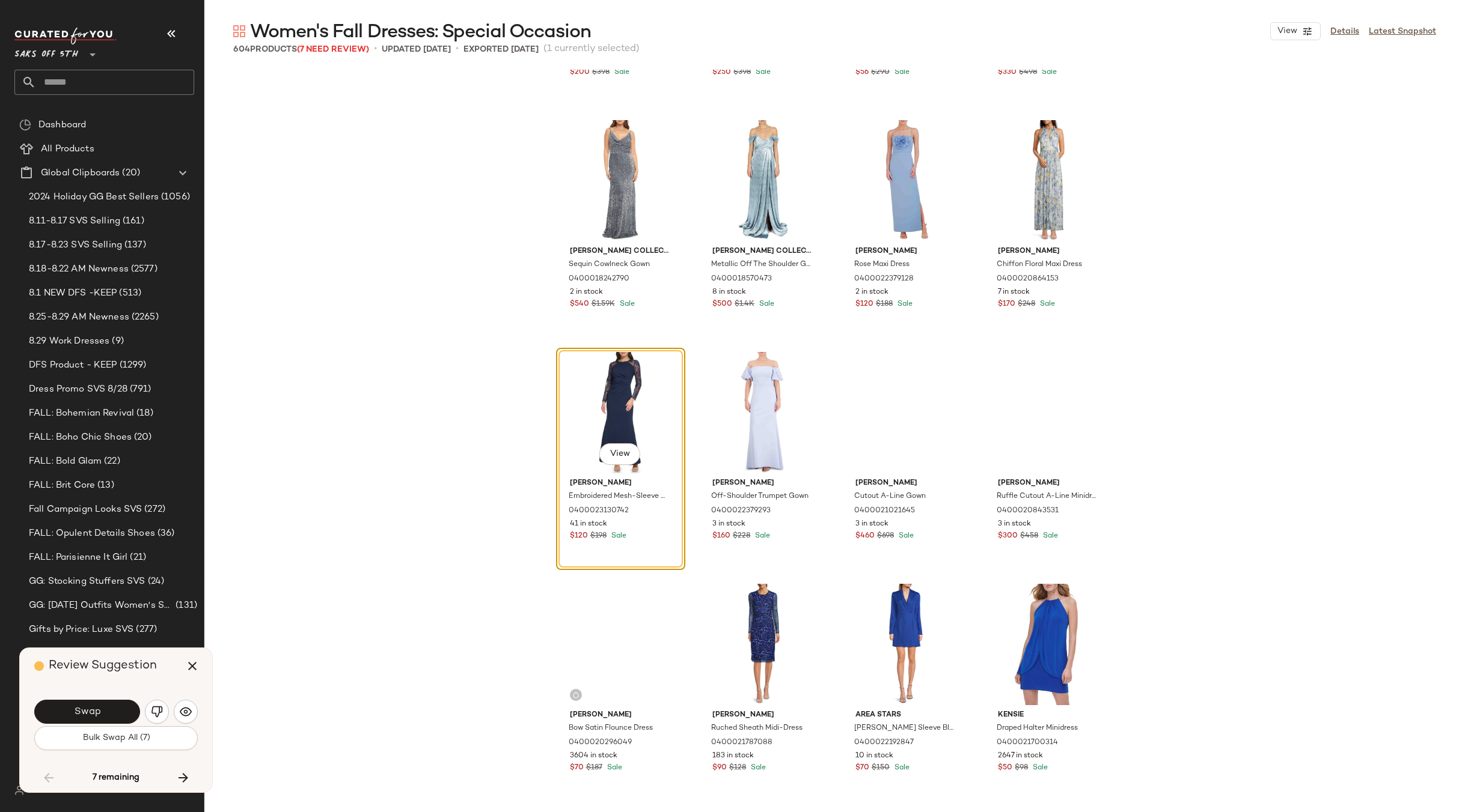
scroll to position [10727, 0]
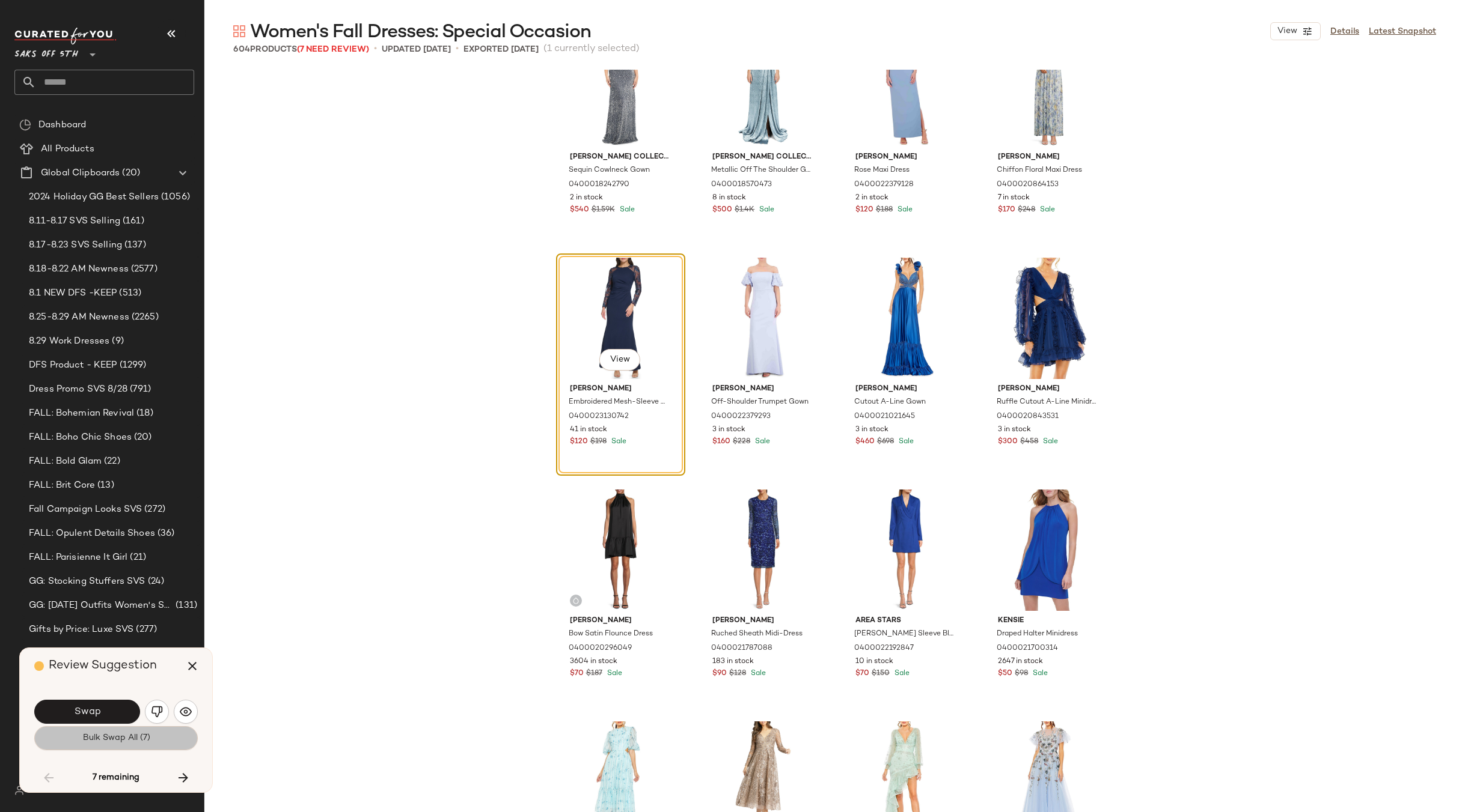
click at [111, 740] on span "Bulk Swap All (7)" at bounding box center [116, 738] width 68 height 10
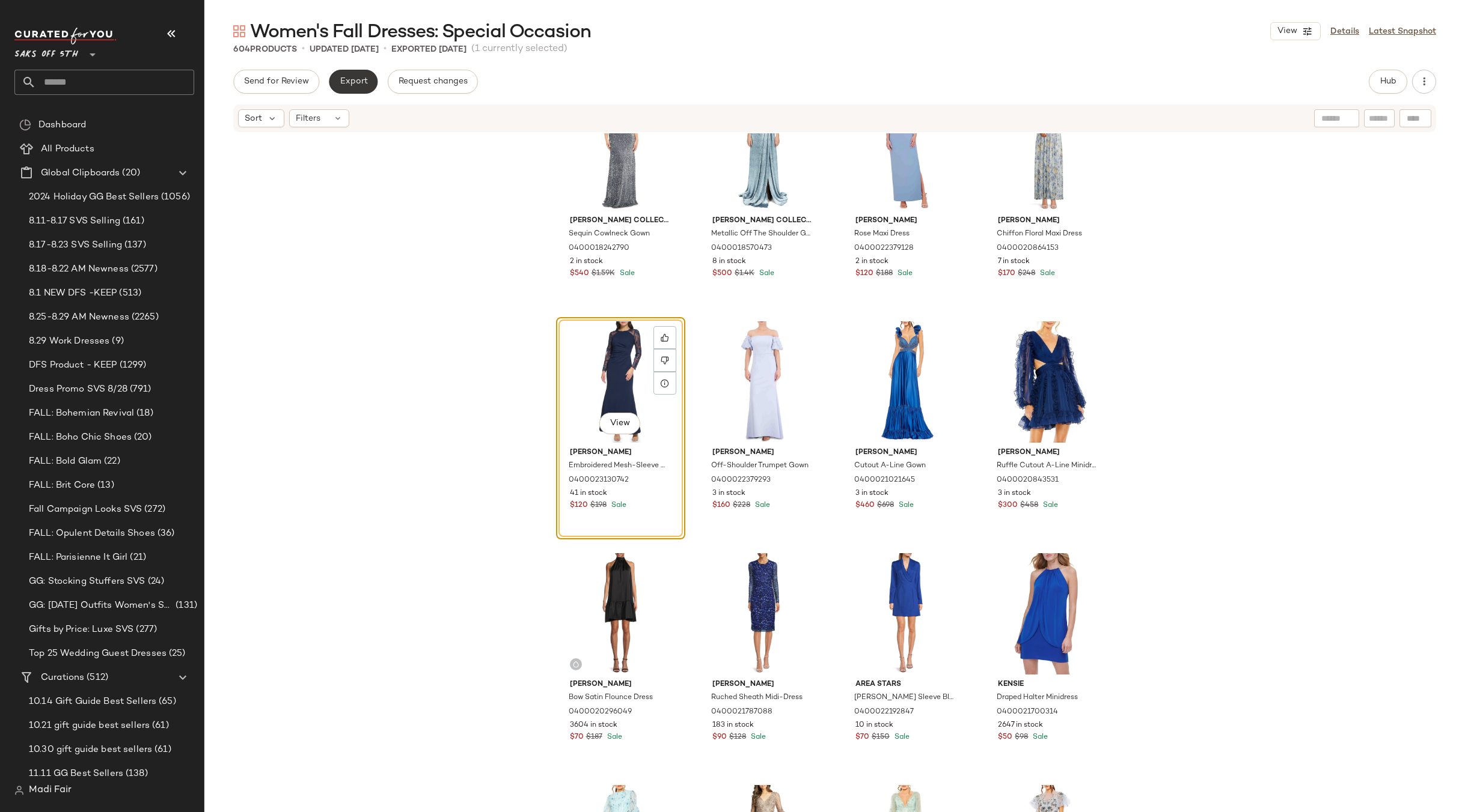
click at [360, 80] on span "Export" at bounding box center [353, 82] width 28 height 10
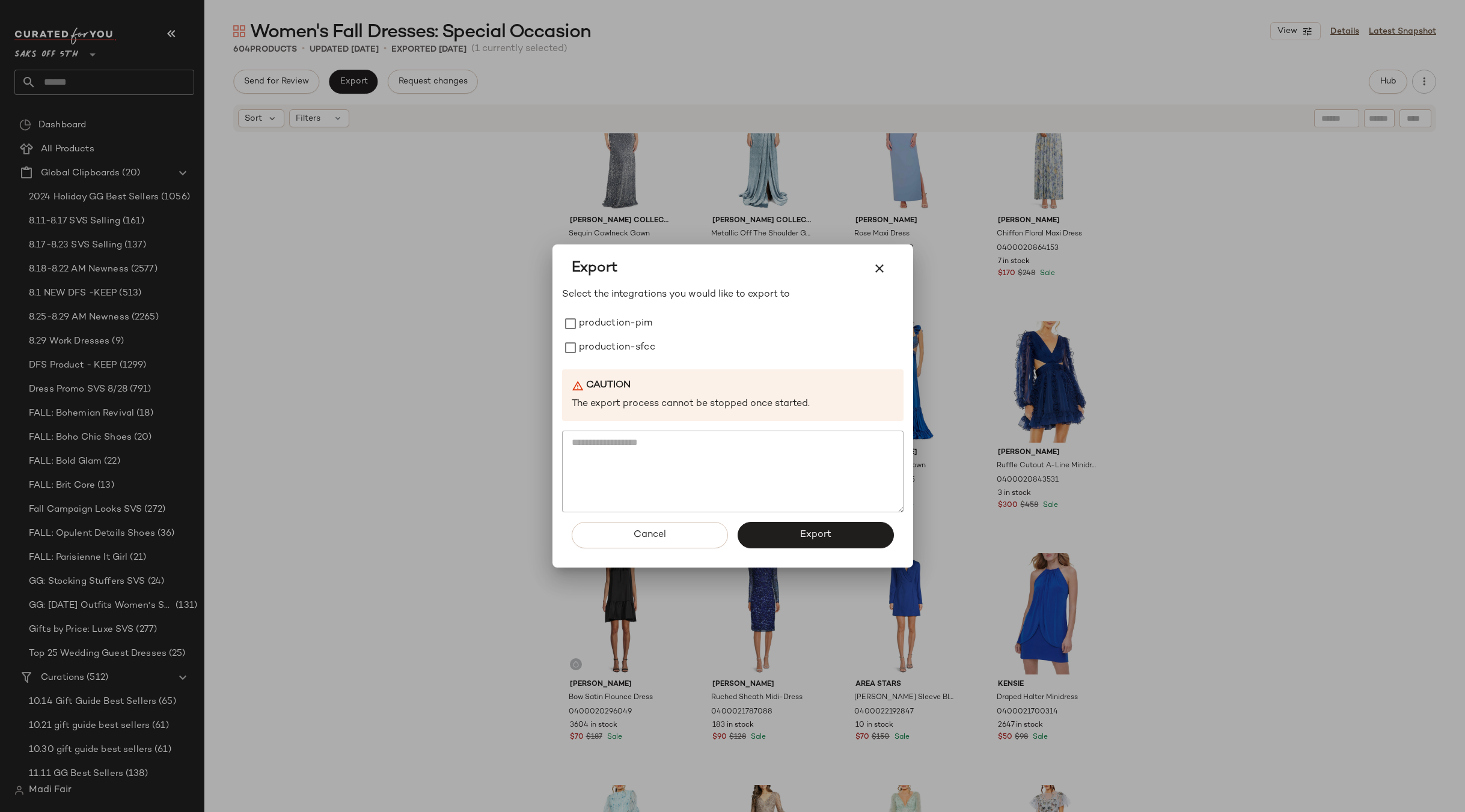
drag, startPoint x: 424, startPoint y: 332, endPoint x: 328, endPoint y: 110, distance: 241.9
click at [423, 328] on div at bounding box center [732, 406] width 1465 height 812
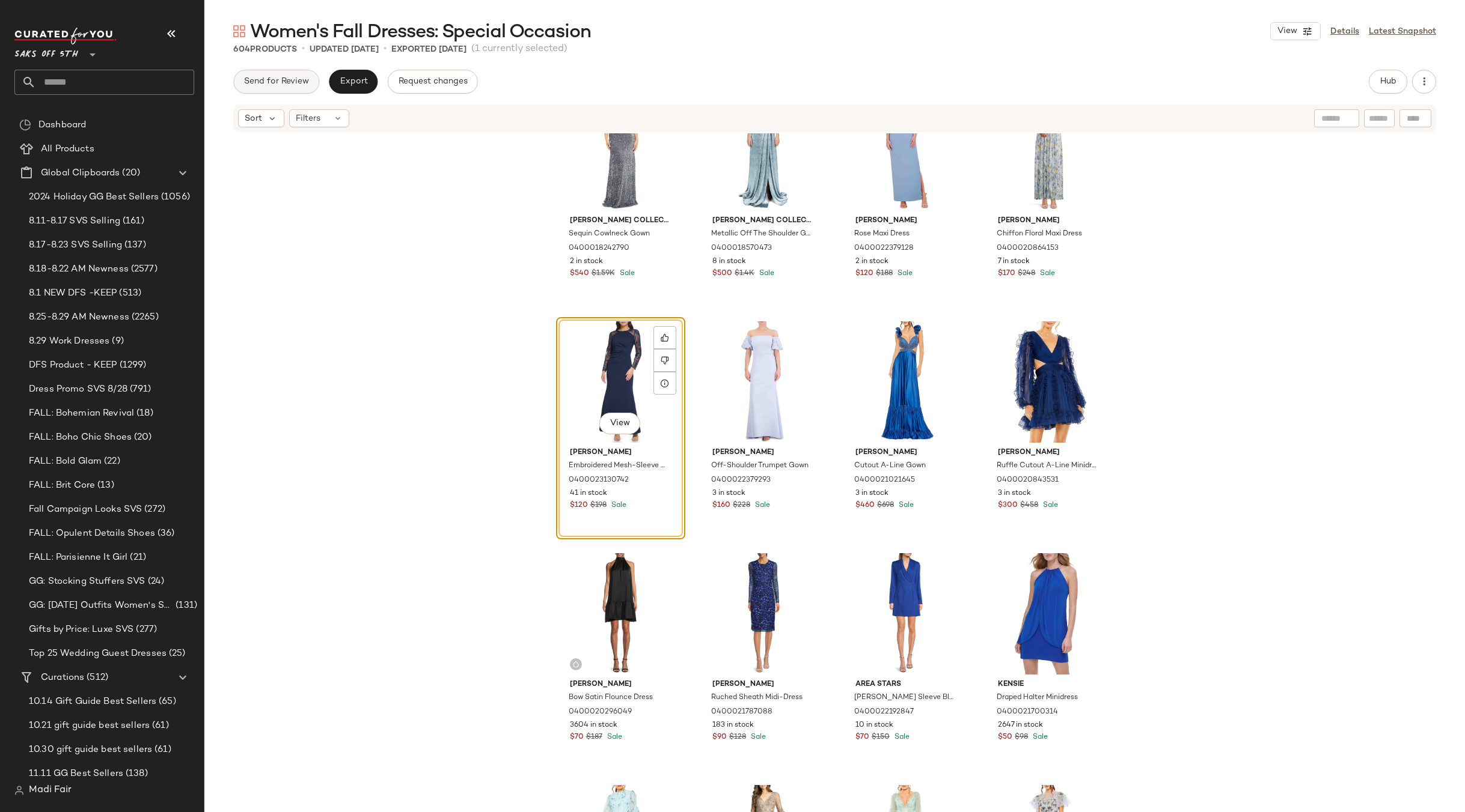
click at [292, 79] on span "Send for Review" at bounding box center [276, 82] width 65 height 10
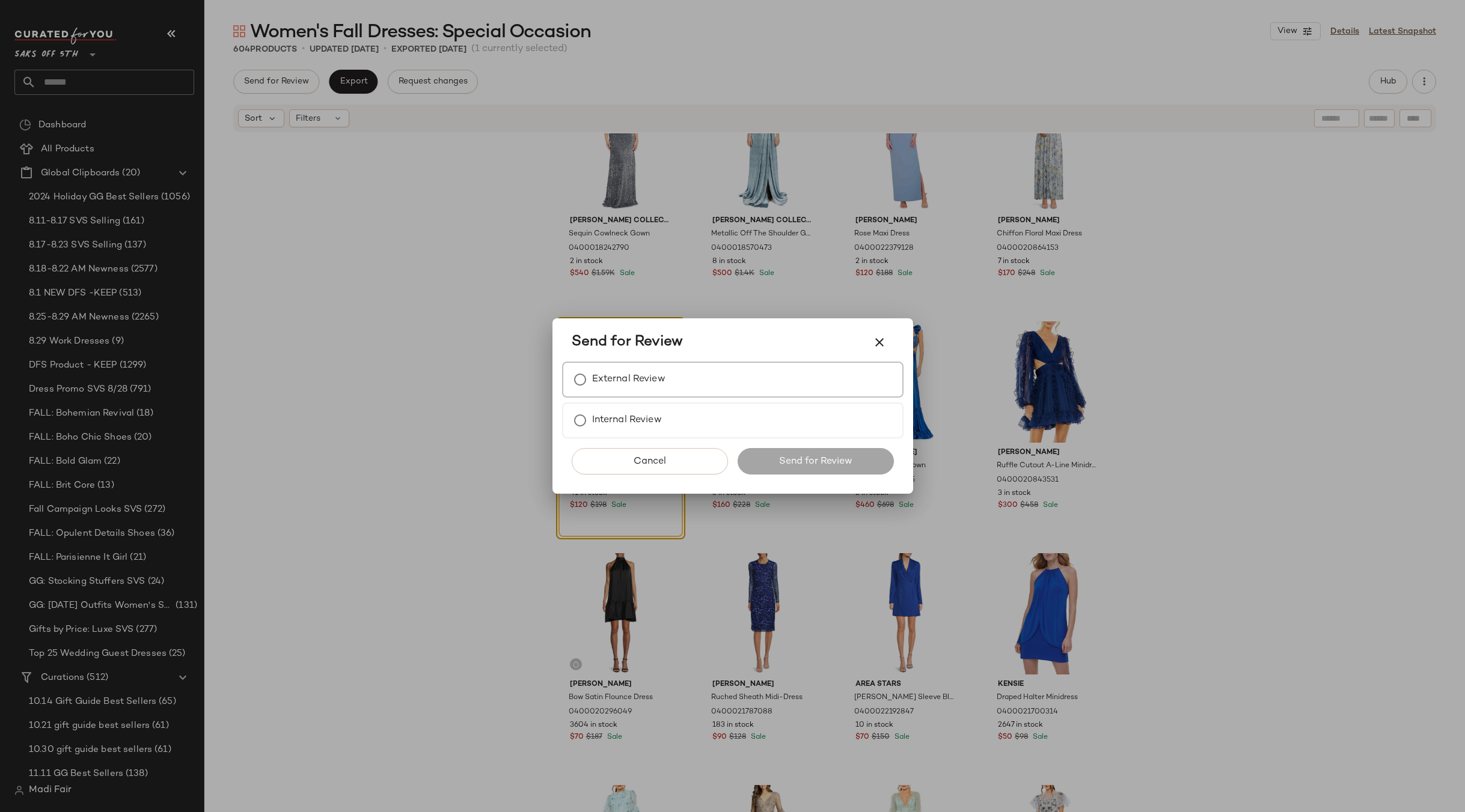
click at [592, 382] on label "External Review" at bounding box center [629, 379] width 74 height 24
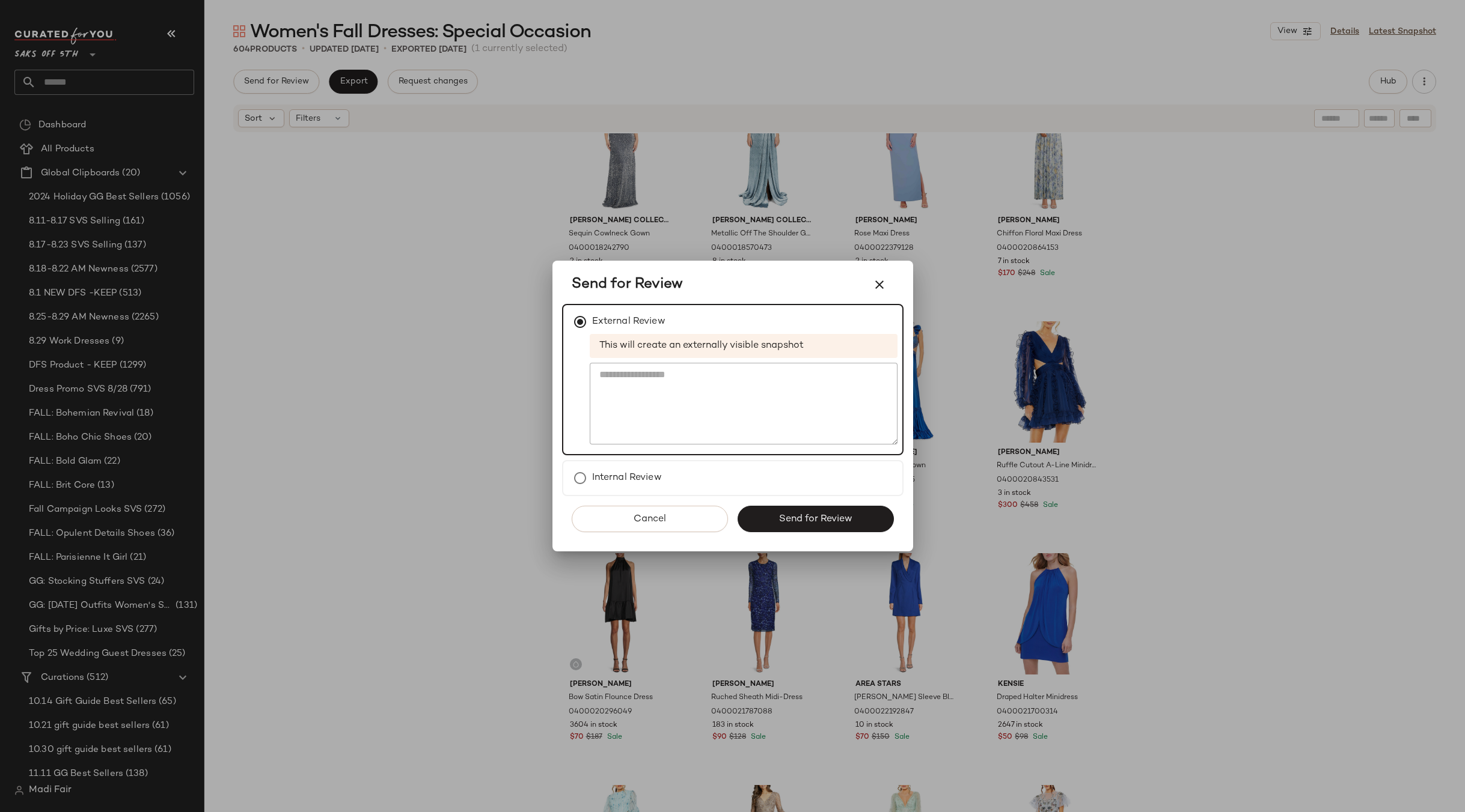
click at [764, 507] on button "Send for Review" at bounding box center [815, 519] width 157 height 26
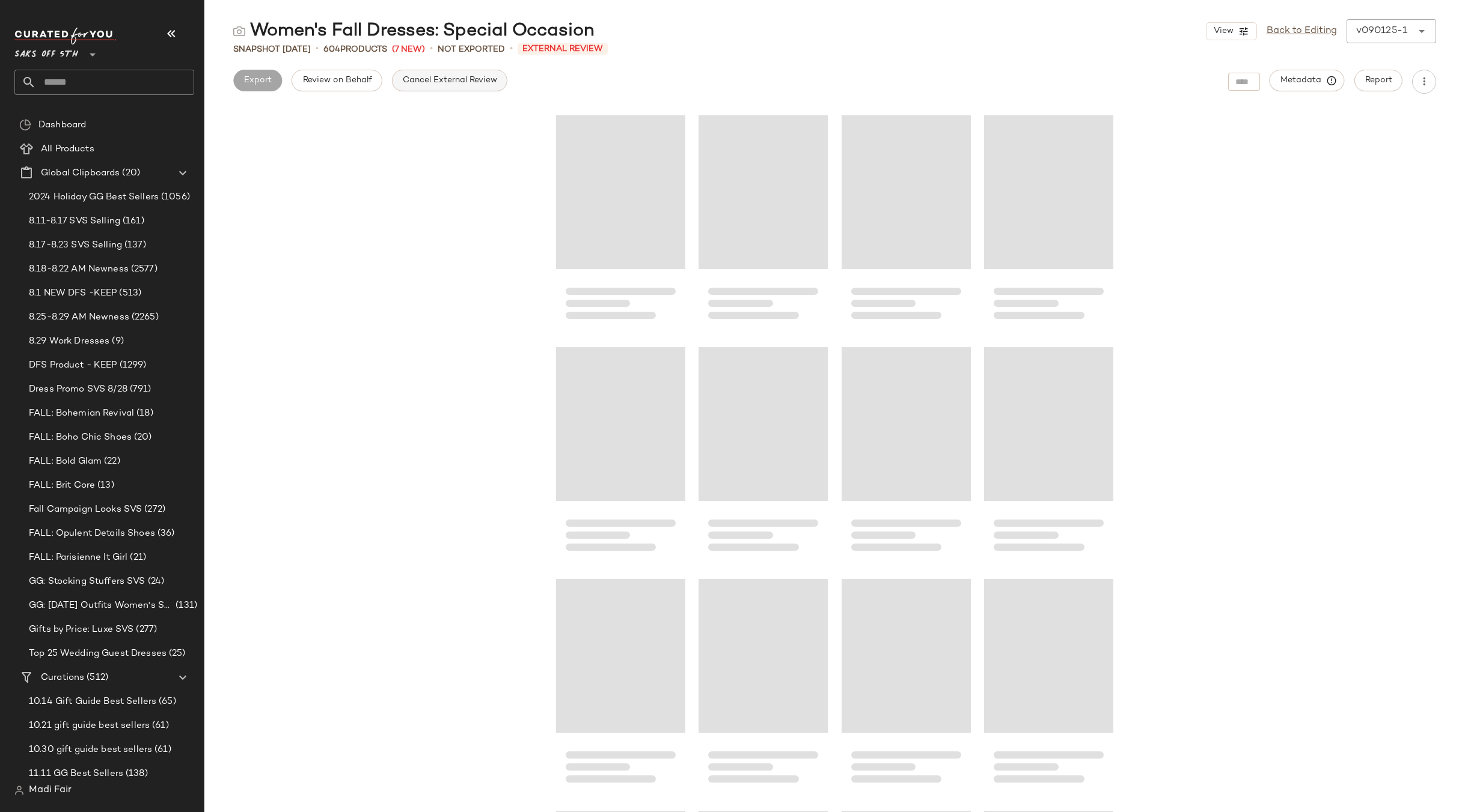
click at [417, 84] on span "Cancel External Review" at bounding box center [450, 80] width 95 height 10
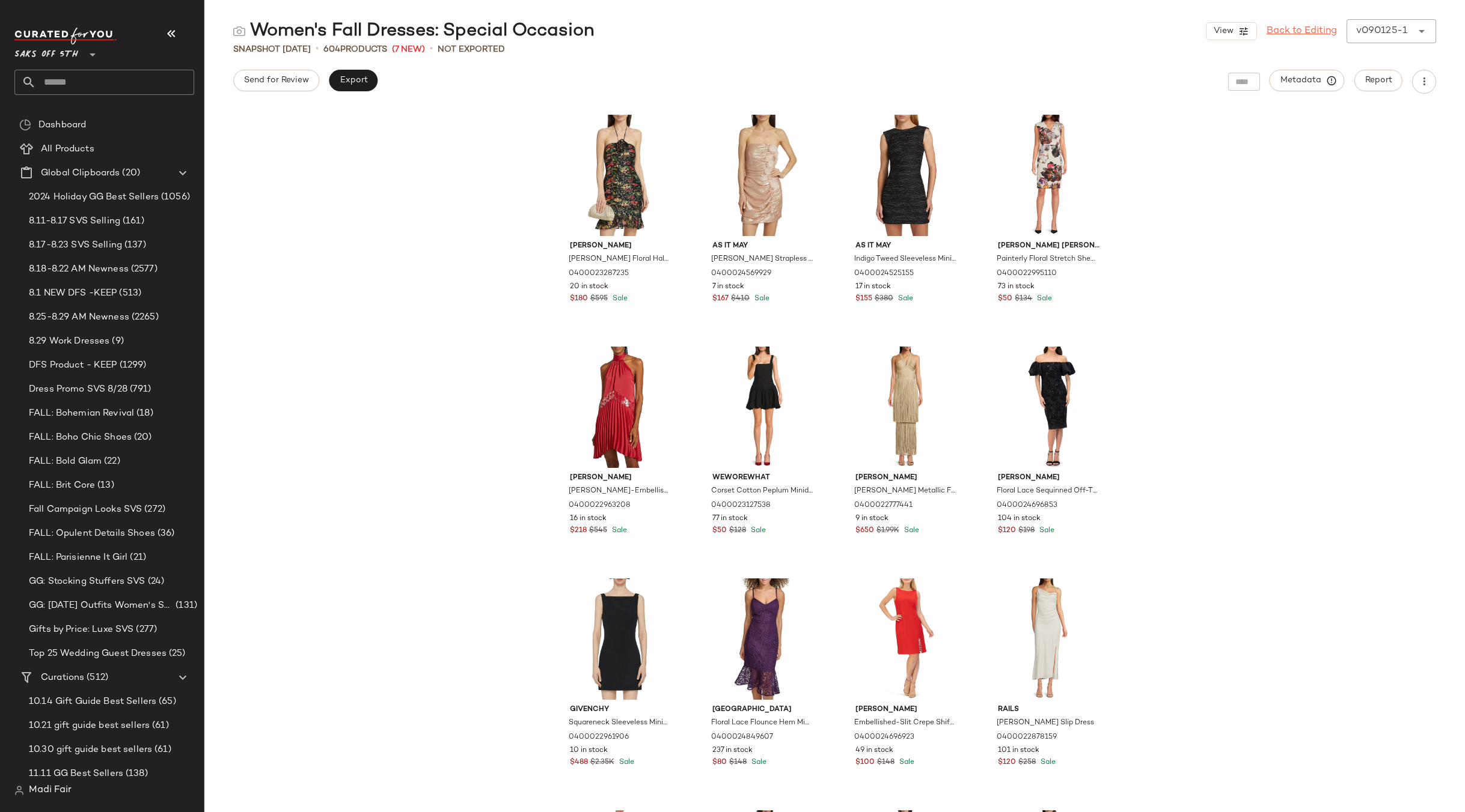
click at [1281, 32] on link "Back to Editing" at bounding box center [1301, 31] width 70 height 14
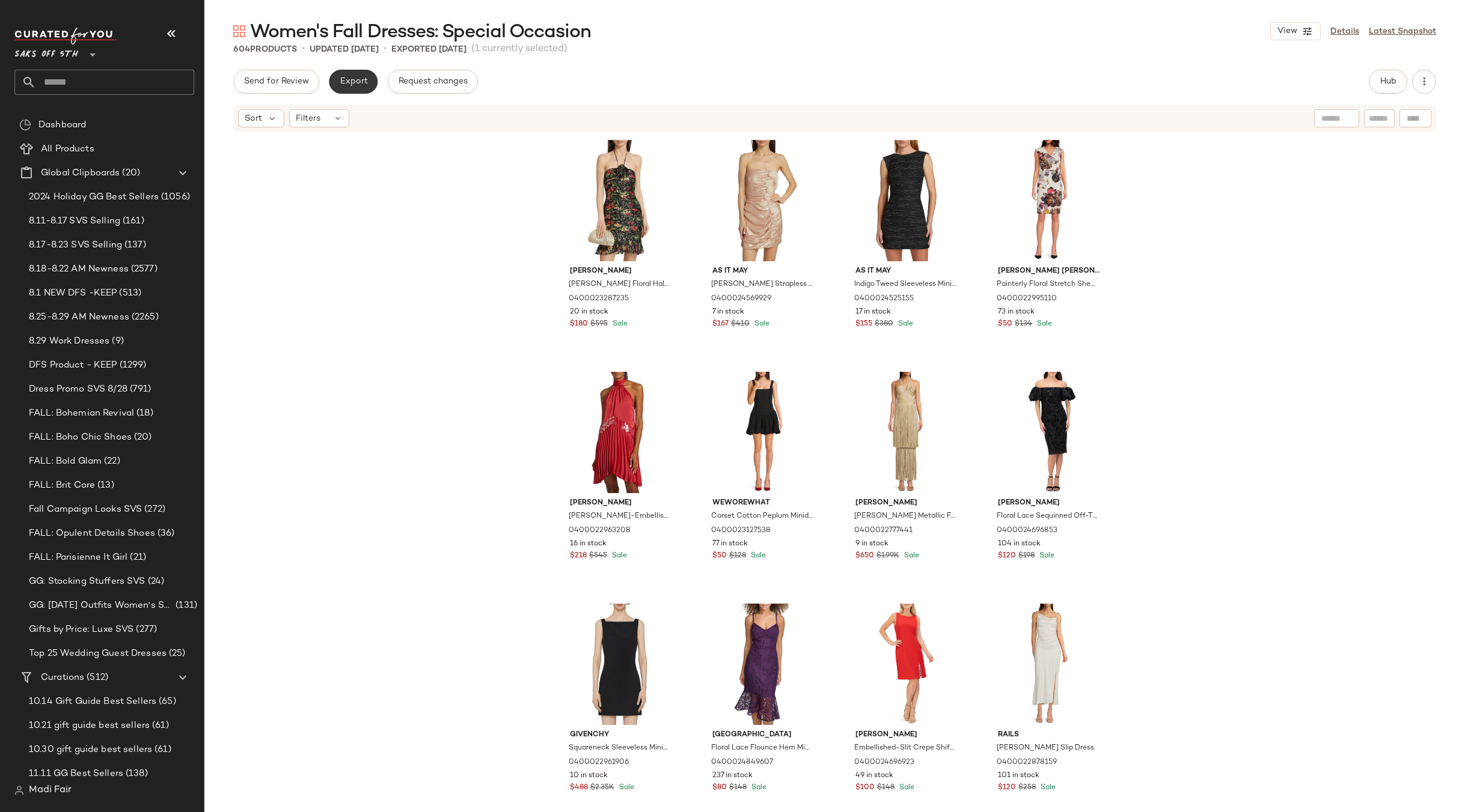
click at [343, 83] on span "Export" at bounding box center [353, 82] width 28 height 10
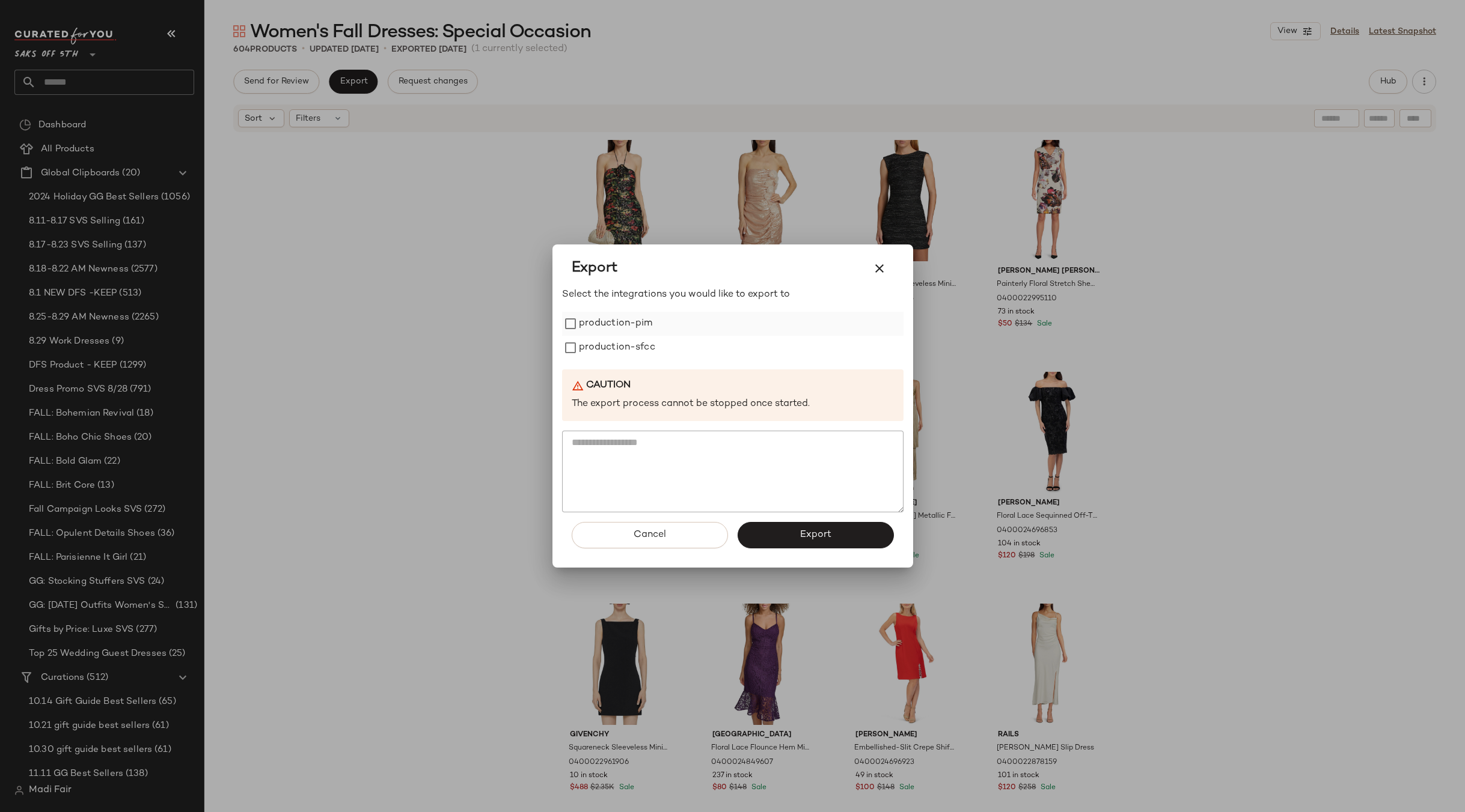
click at [593, 315] on label "production-pim" at bounding box center [615, 324] width 74 height 24
click at [600, 340] on label "production-sfcc" at bounding box center [617, 348] width 76 height 24
click at [805, 536] on span "Export" at bounding box center [815, 535] width 31 height 12
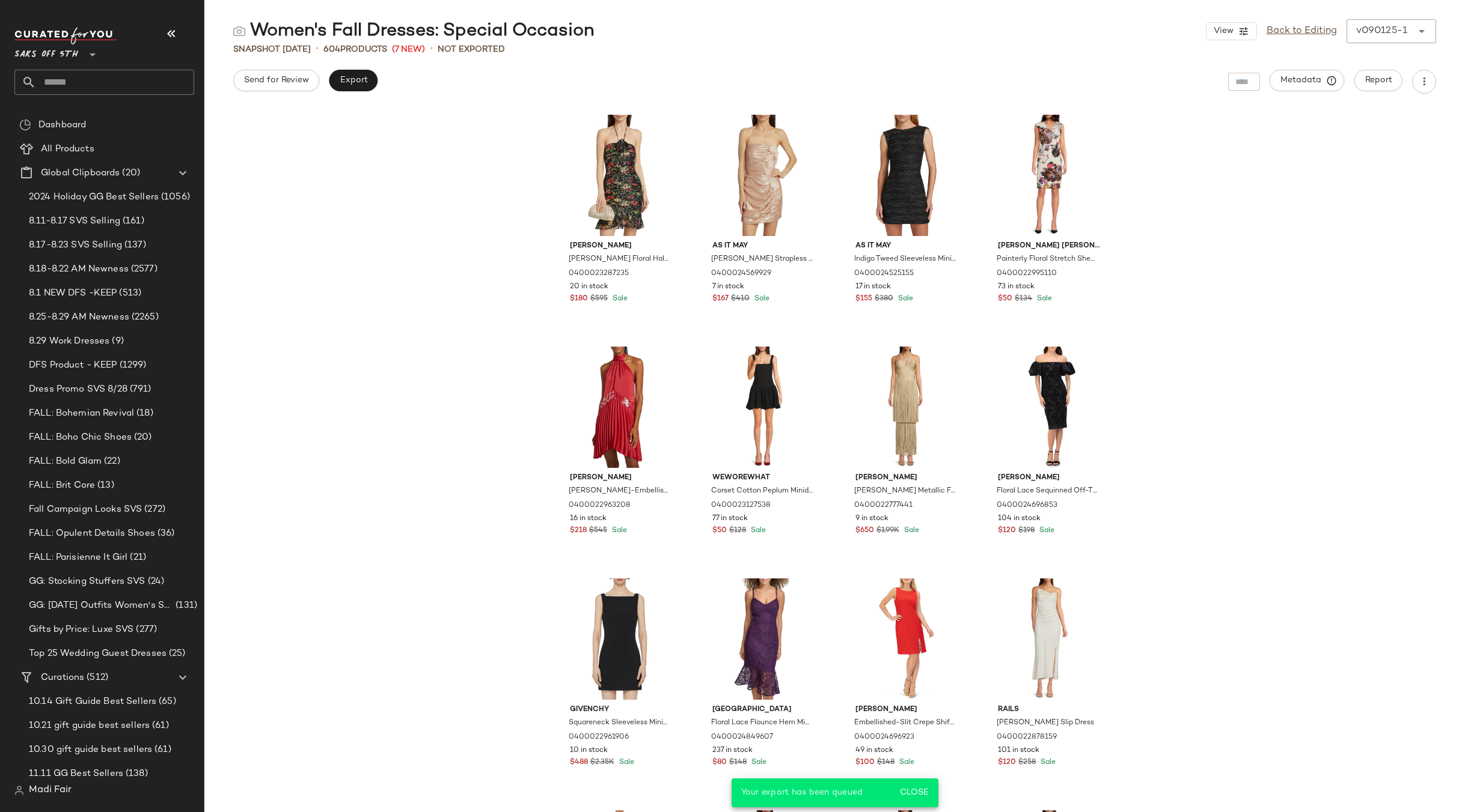
click at [67, 78] on input "text" at bounding box center [115, 82] width 158 height 25
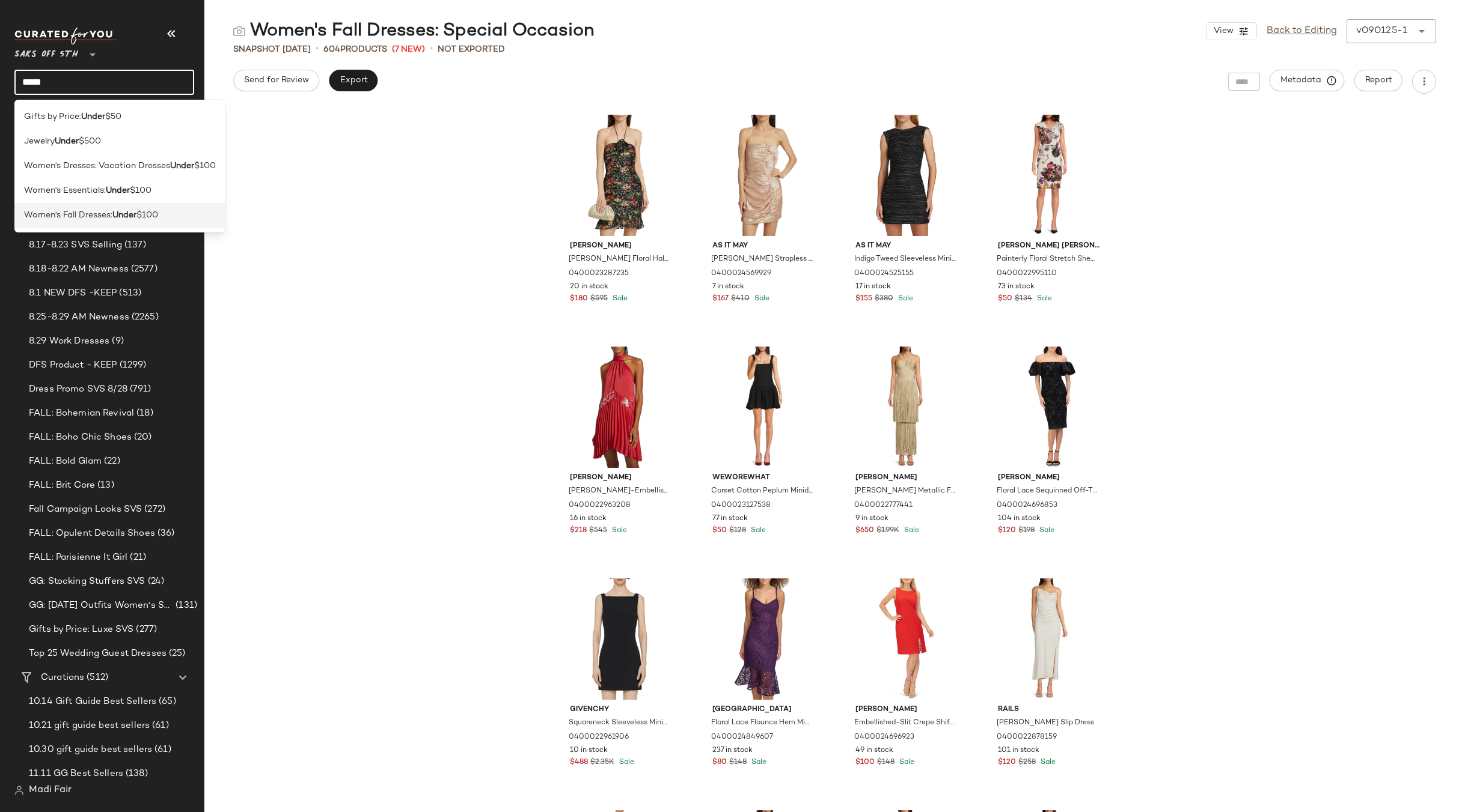
type input "*****"
click at [119, 209] on div "Women's Fall Dresses: Under $100" at bounding box center [119, 215] width 211 height 25
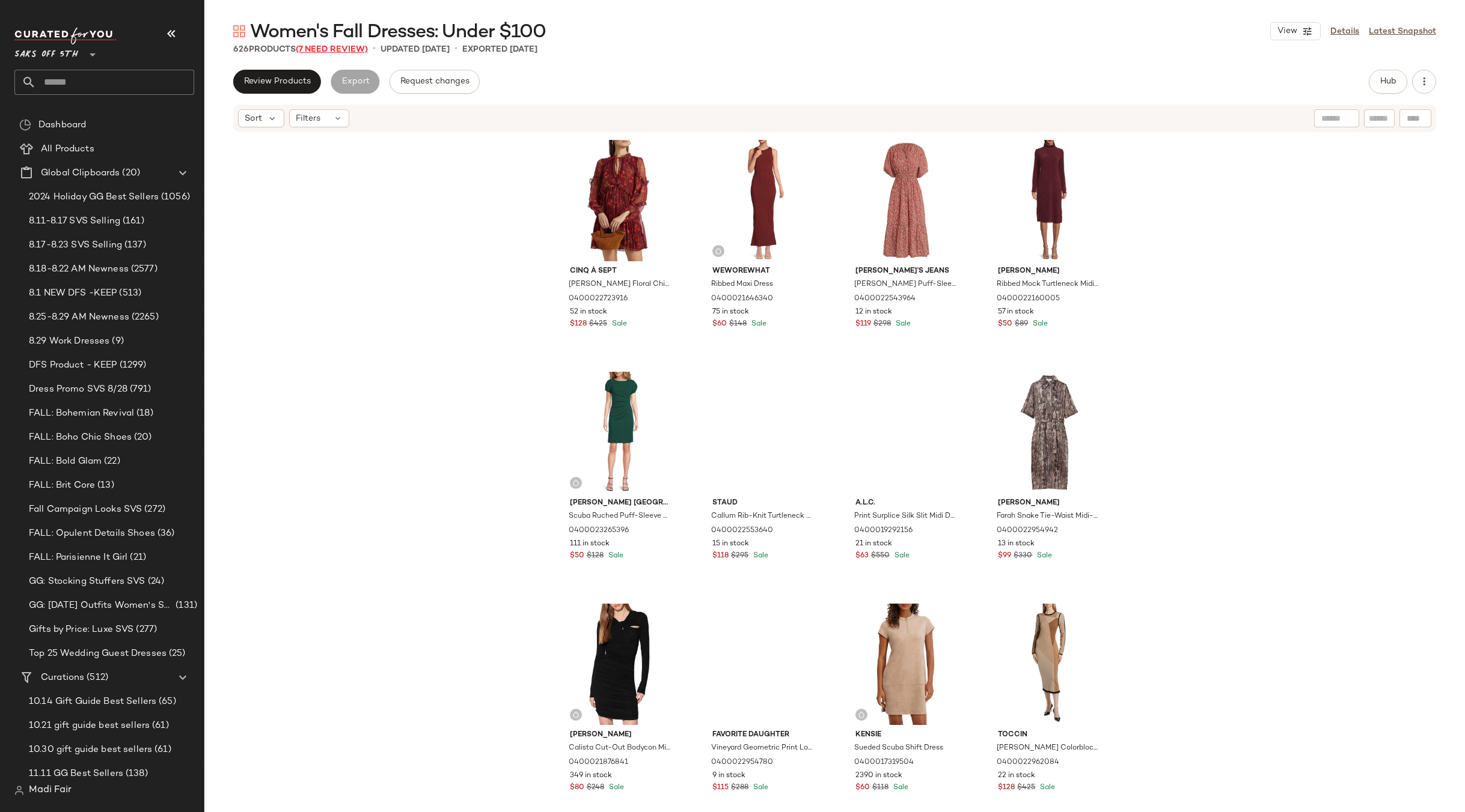
click at [336, 49] on span "(7 Need Review)" at bounding box center [331, 49] width 72 height 9
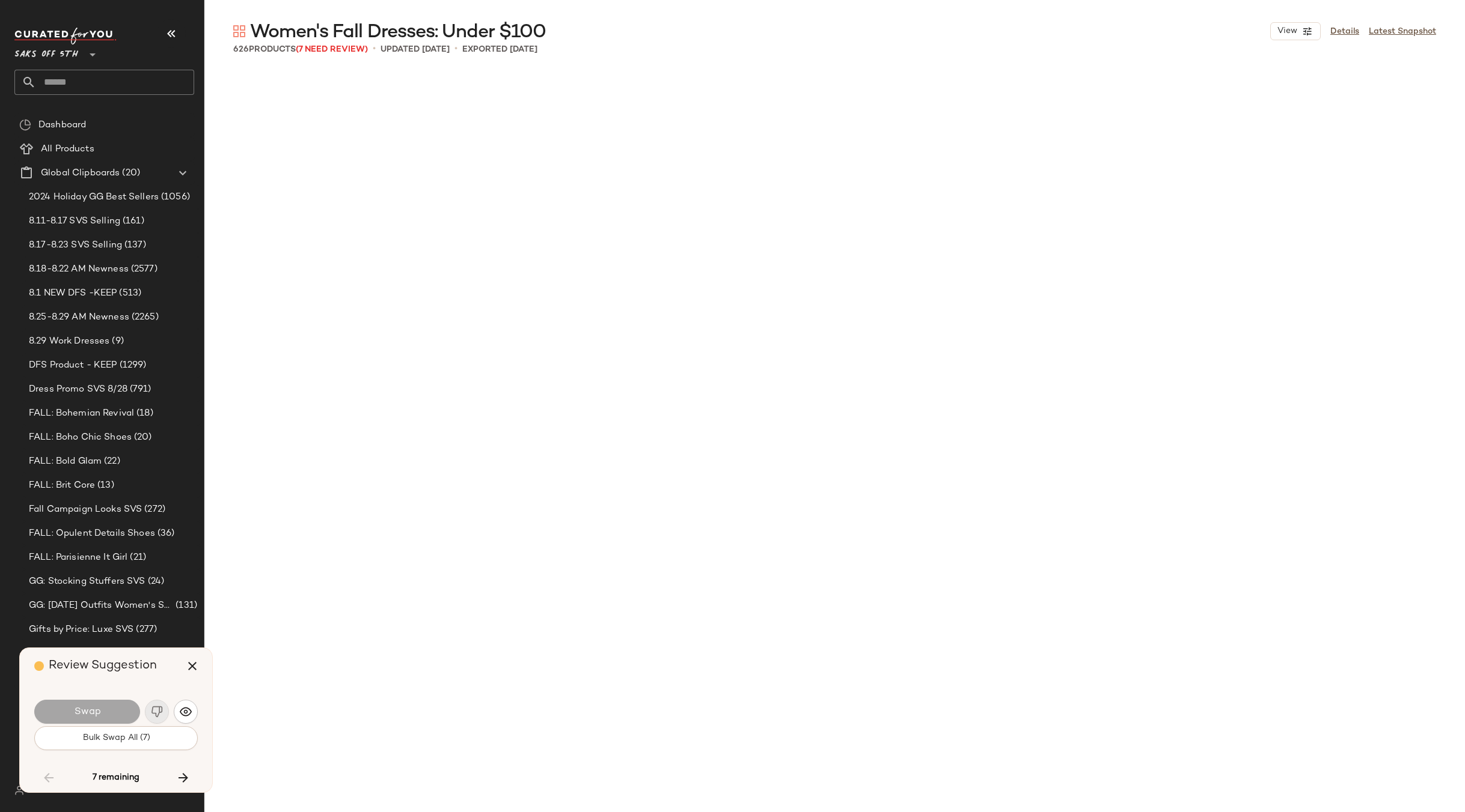
scroll to position [5101, 0]
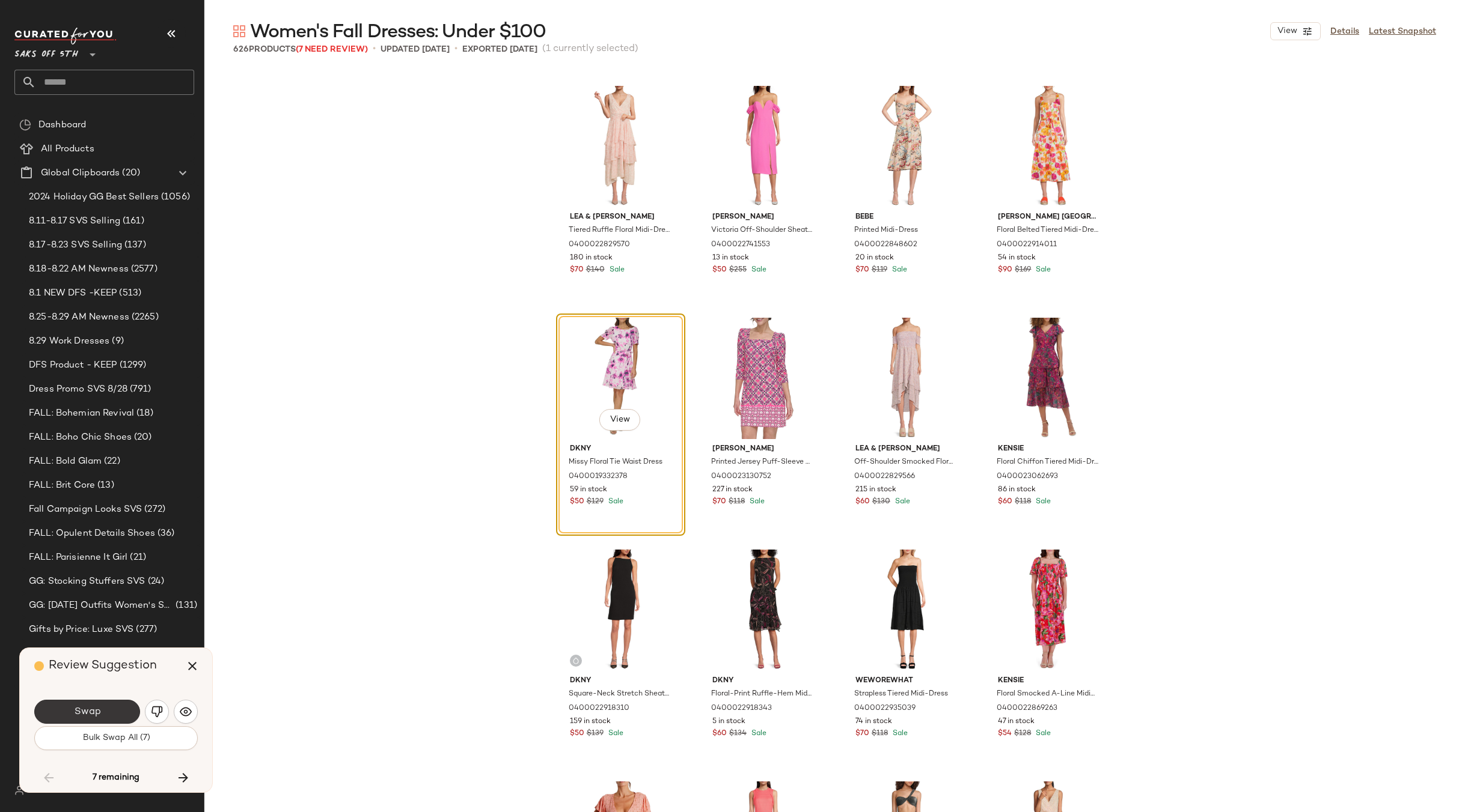
click at [104, 713] on button "Swap" at bounding box center [87, 711] width 106 height 24
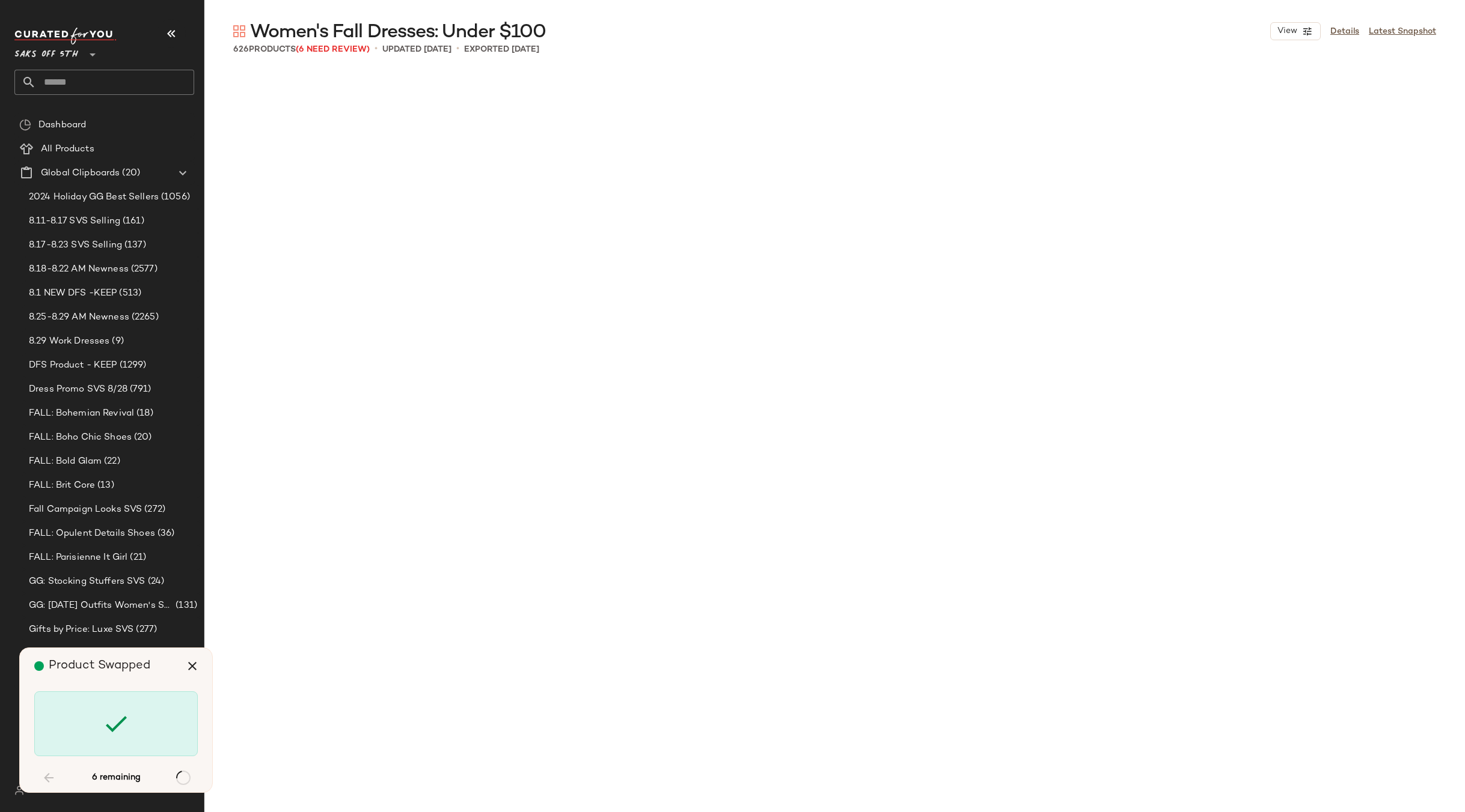
scroll to position [27825, 0]
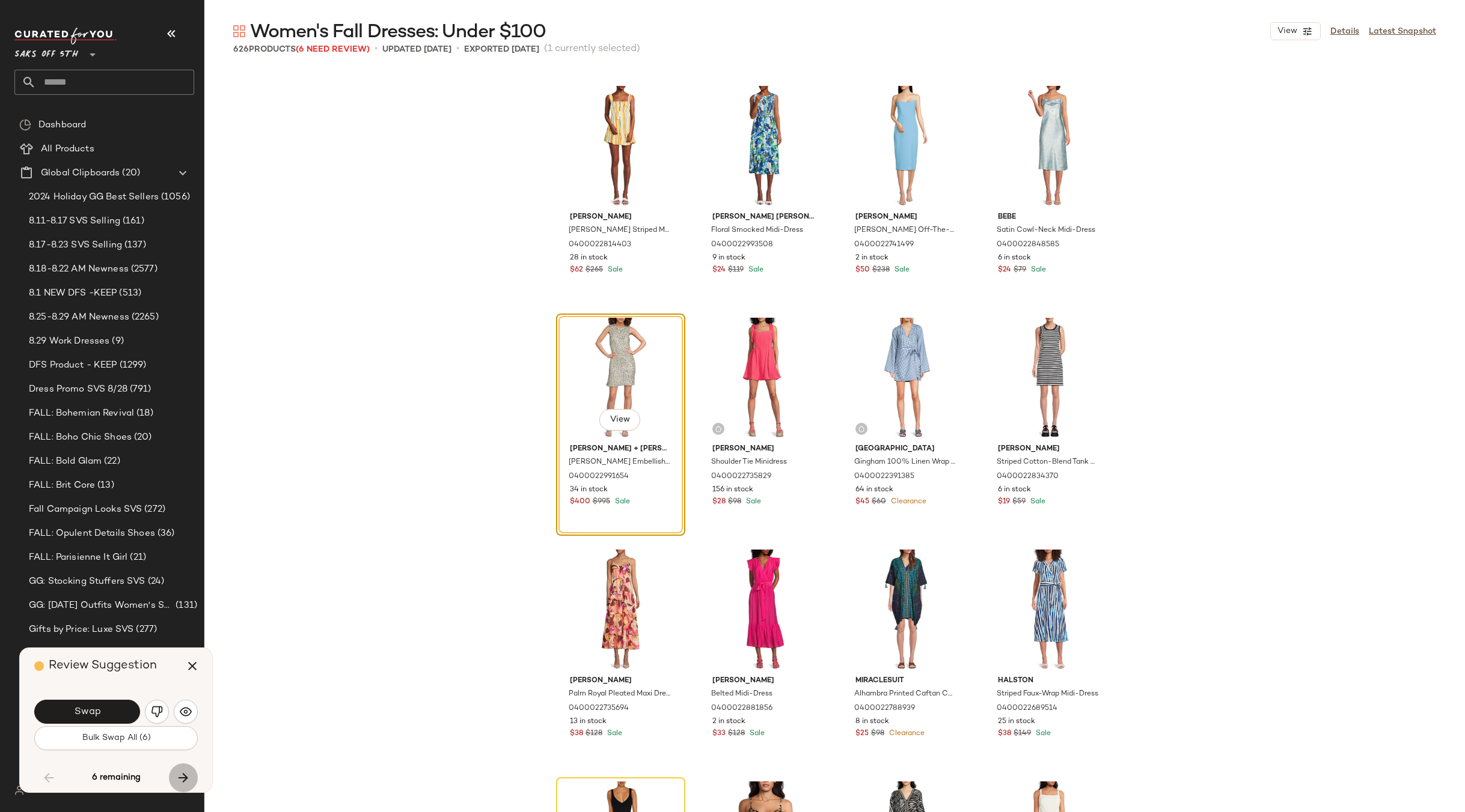
click at [187, 774] on icon "button" at bounding box center [183, 777] width 14 height 14
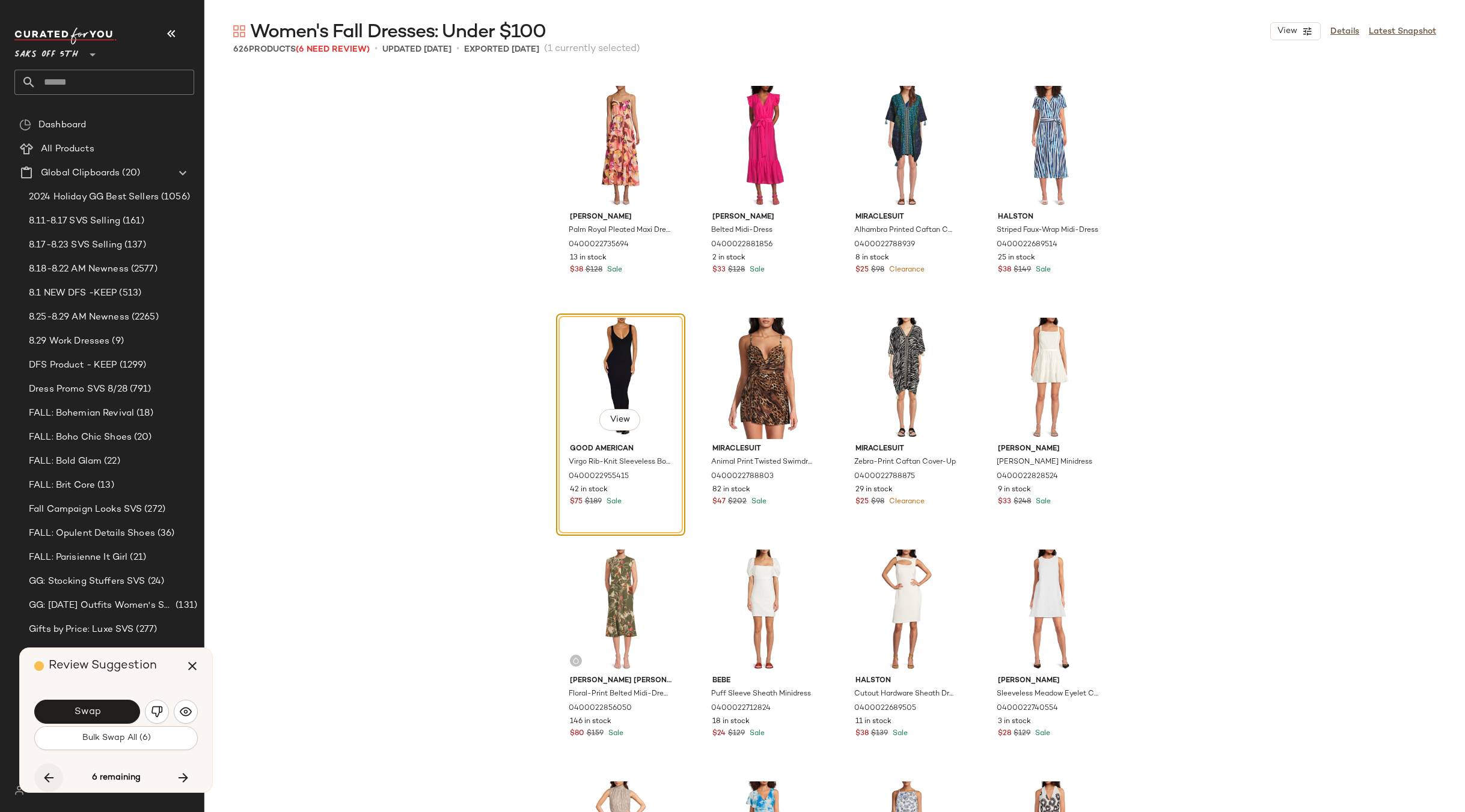
click at [45, 779] on icon "button" at bounding box center [48, 777] width 14 height 14
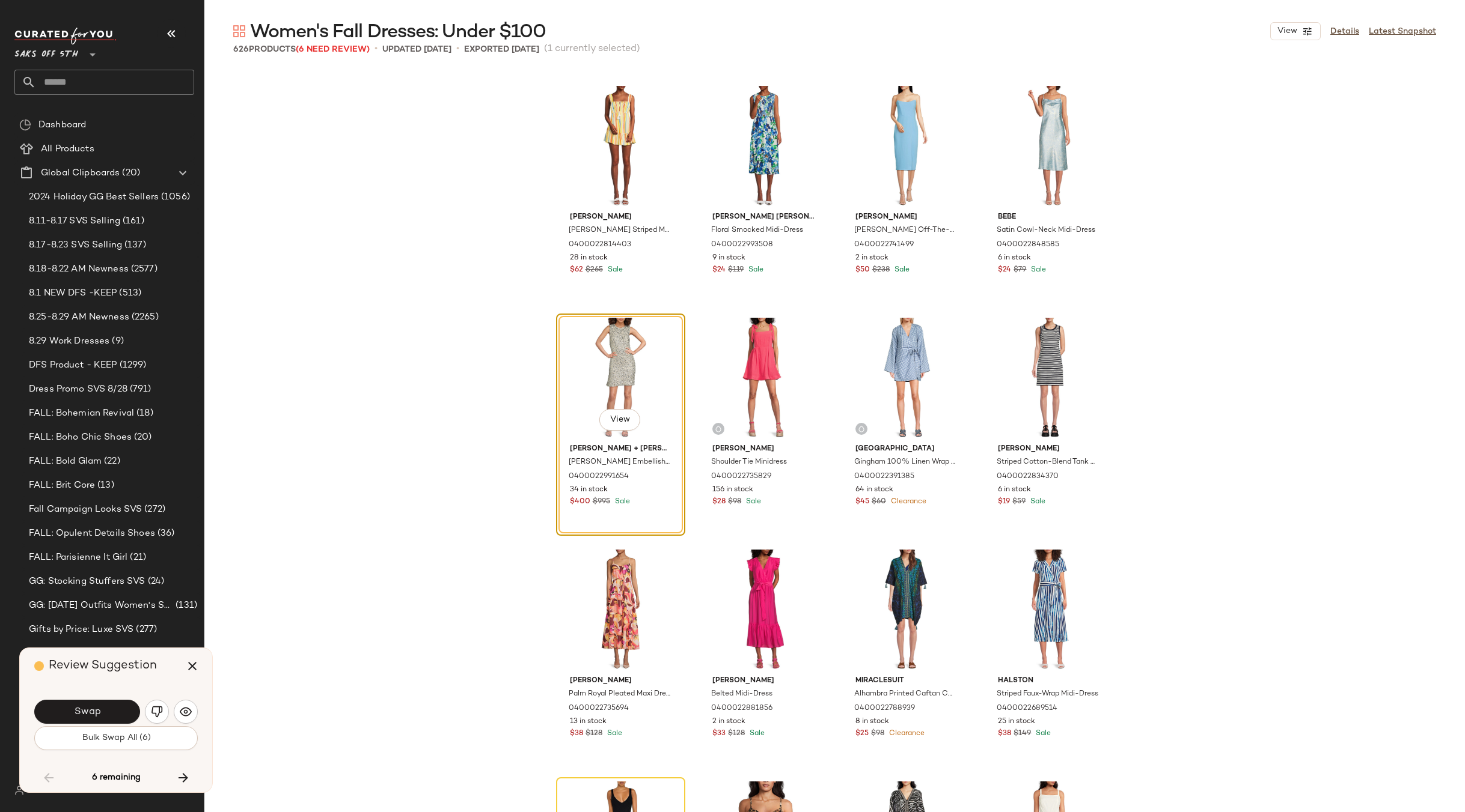
click at [610, 372] on div "View" at bounding box center [620, 378] width 121 height 122
click at [174, 775] on button "button" at bounding box center [183, 777] width 29 height 29
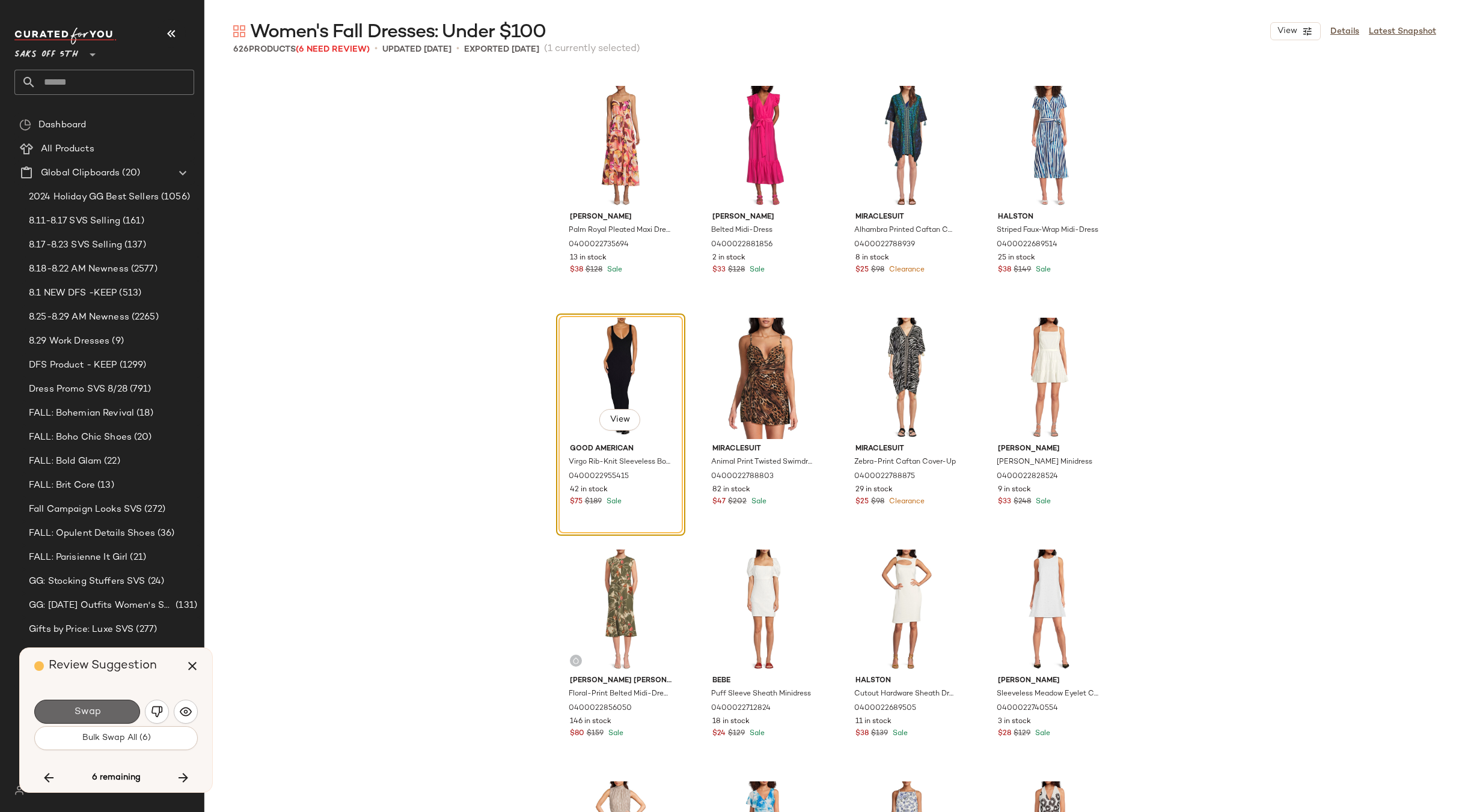
click at [107, 709] on button "Swap" at bounding box center [87, 711] width 106 height 24
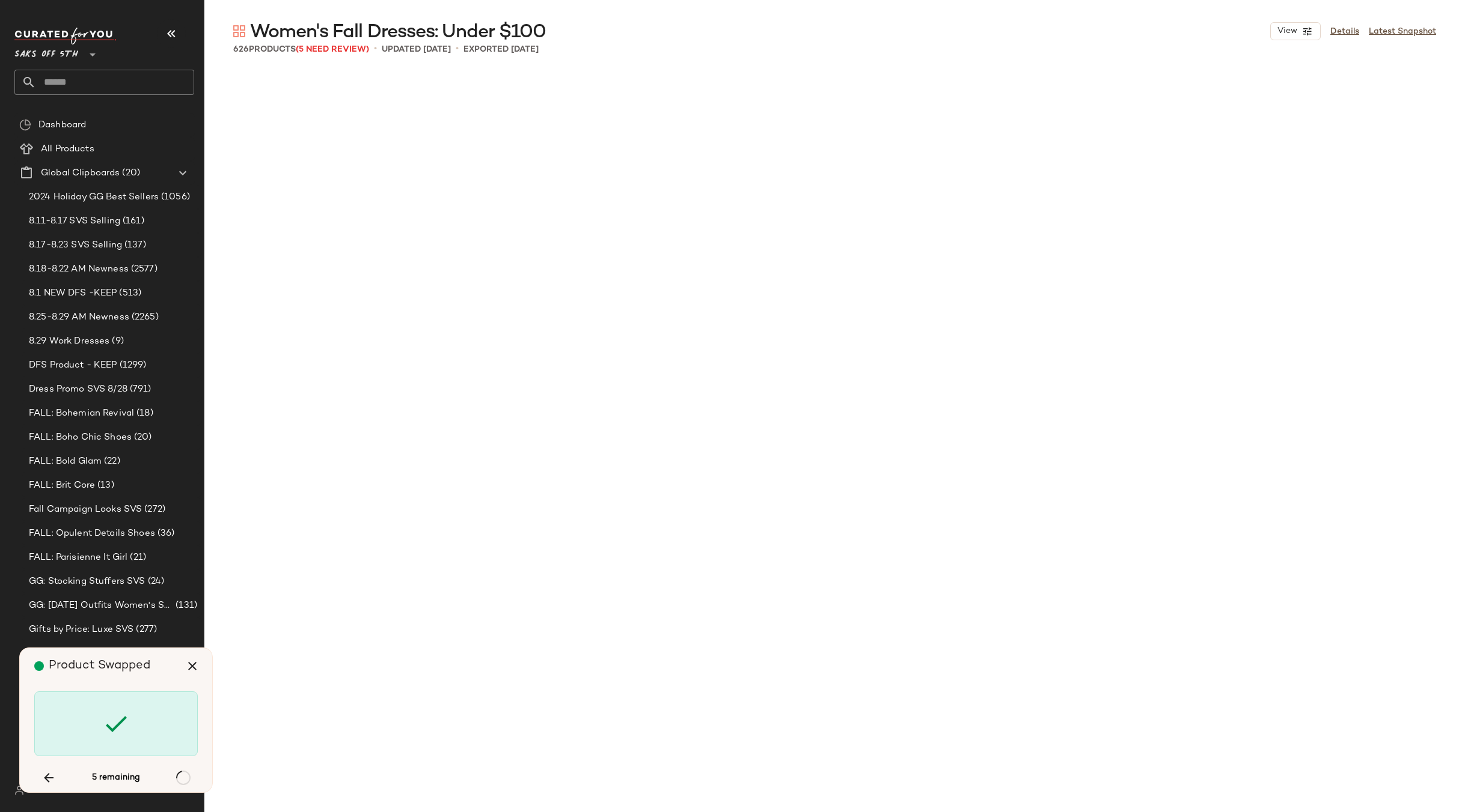
scroll to position [33159, 0]
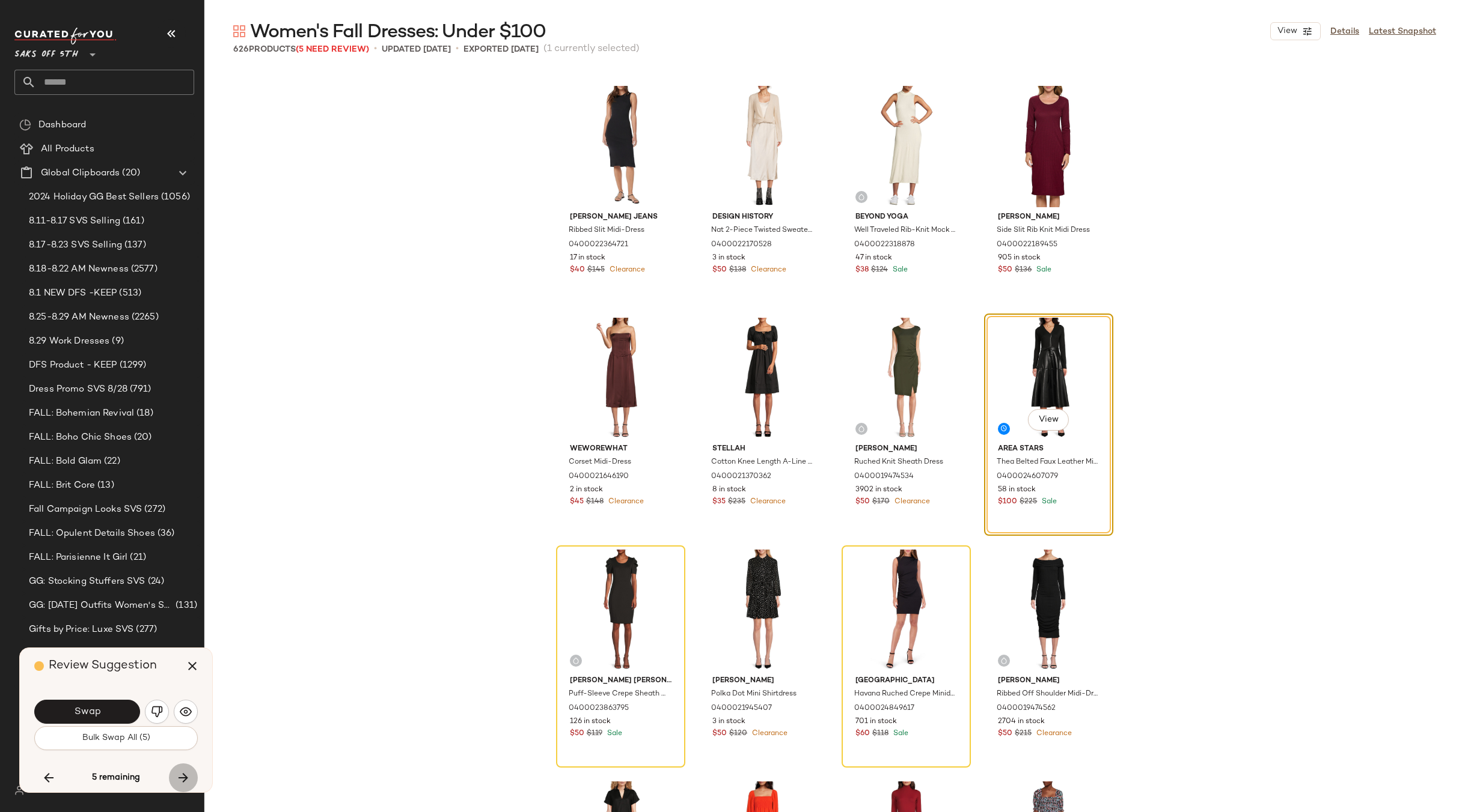
click at [186, 772] on icon "button" at bounding box center [183, 777] width 14 height 14
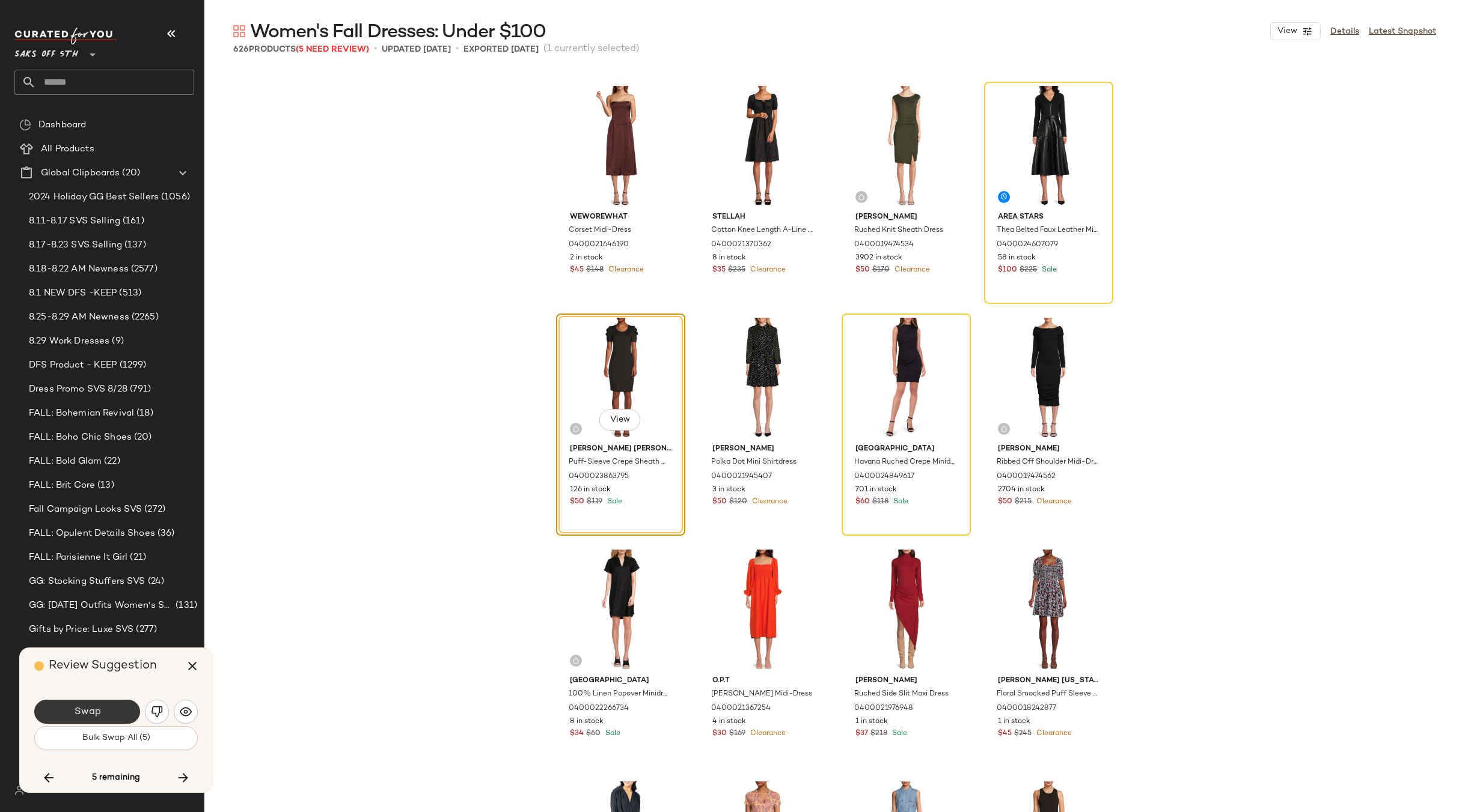
click at [98, 706] on span "Swap" at bounding box center [87, 712] width 27 height 12
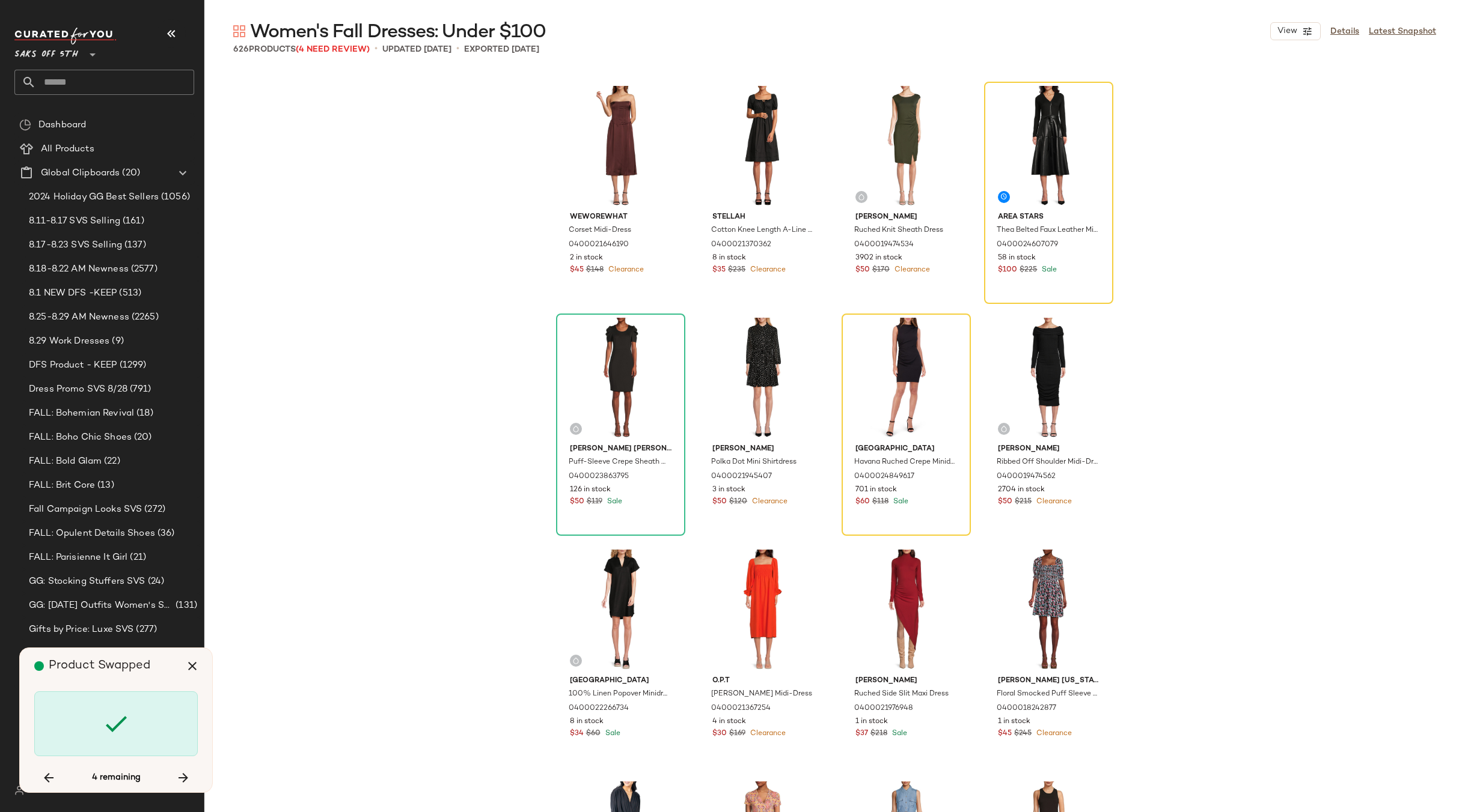
click at [98, 706] on div at bounding box center [115, 723] width 163 height 65
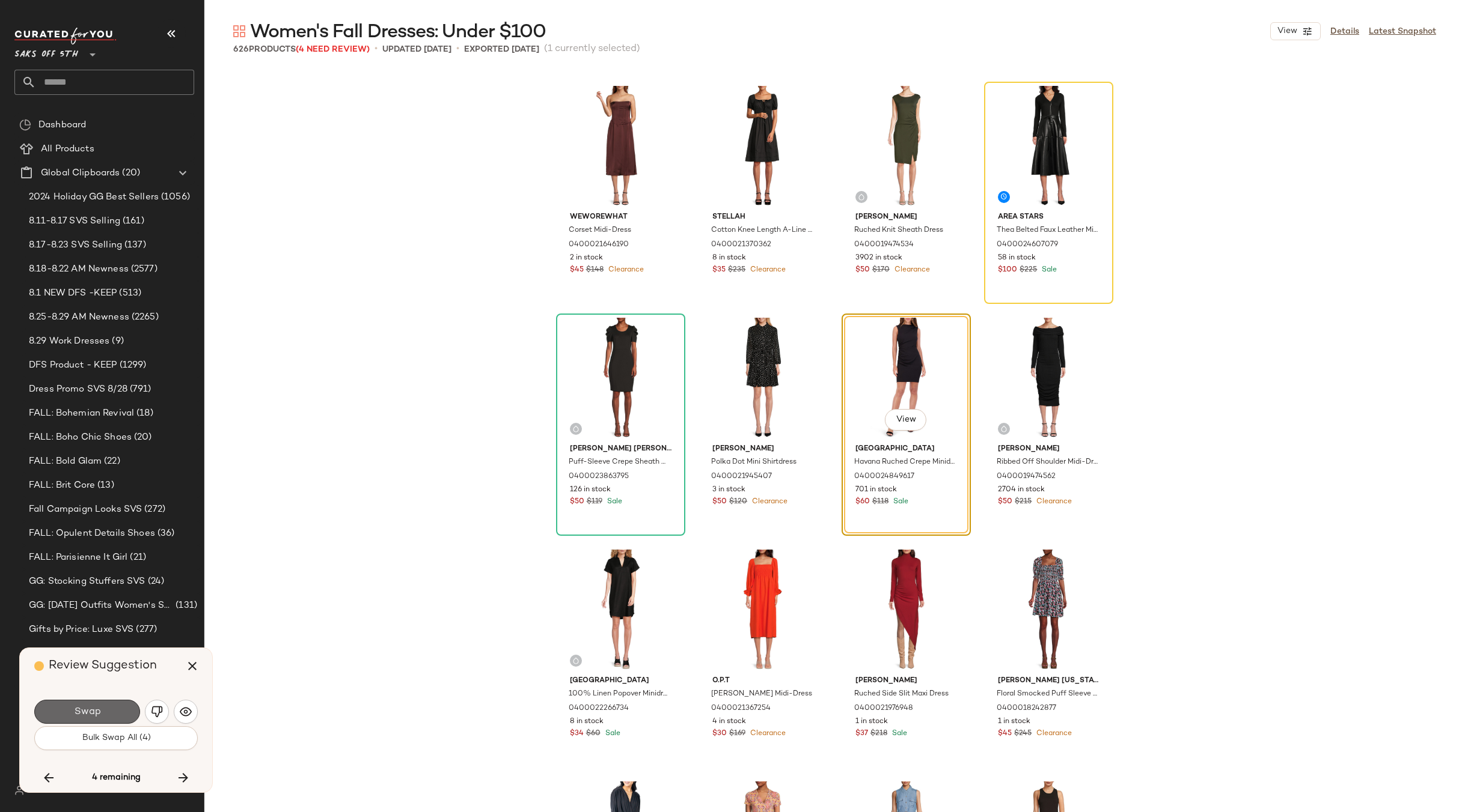
click at [100, 715] on button "Swap" at bounding box center [87, 711] width 106 height 24
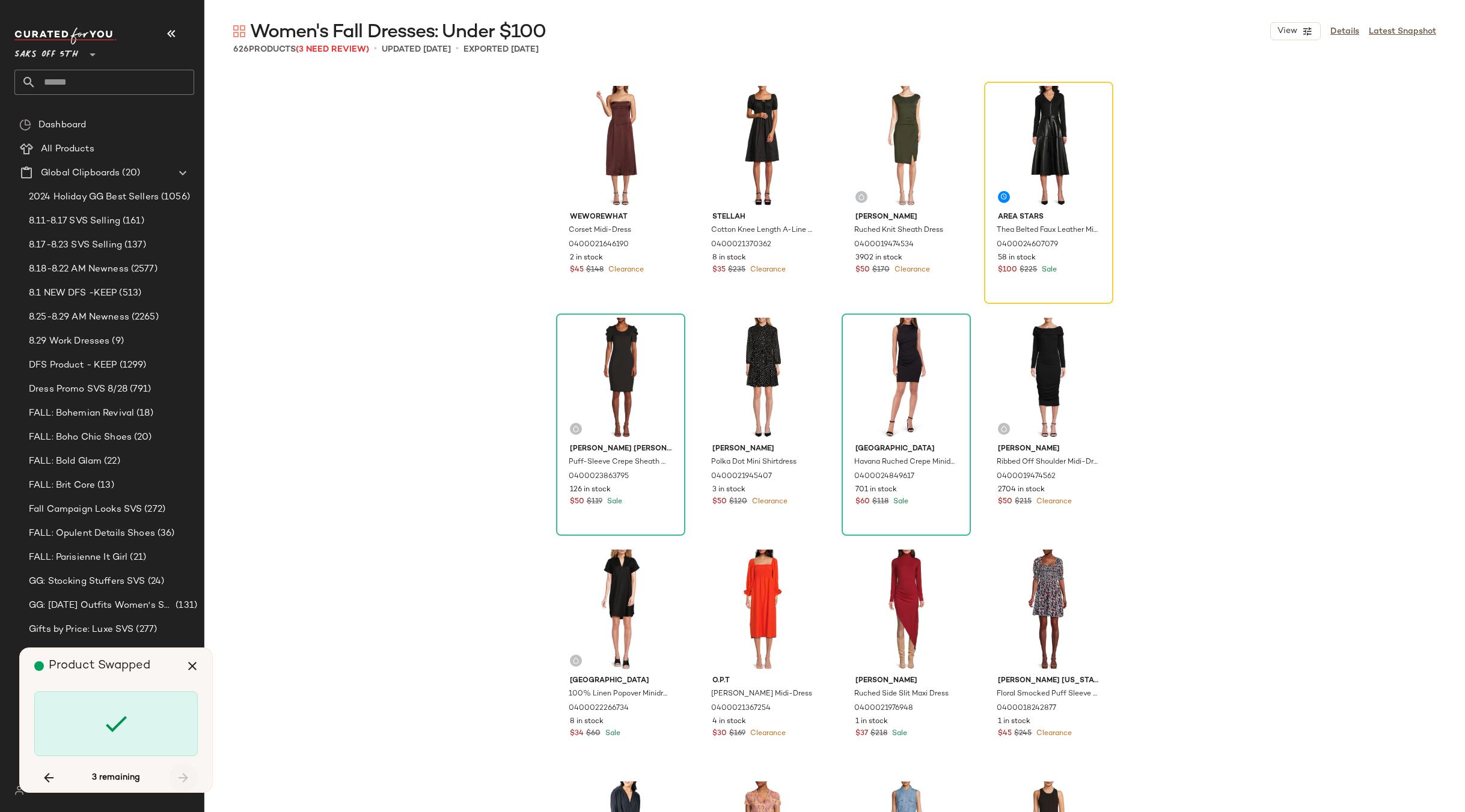
scroll to position [27825, 0]
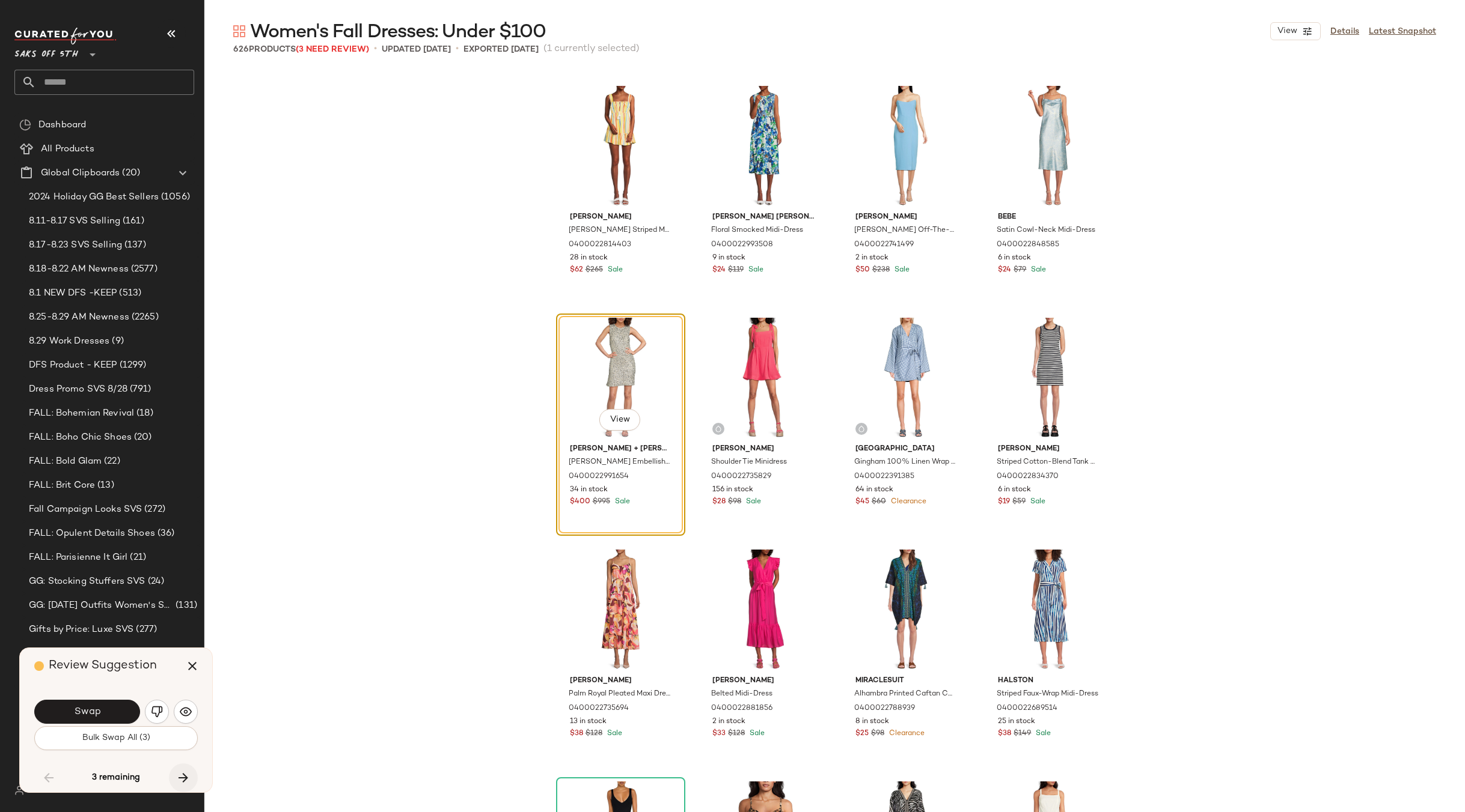
click at [181, 781] on icon "button" at bounding box center [183, 777] width 14 height 14
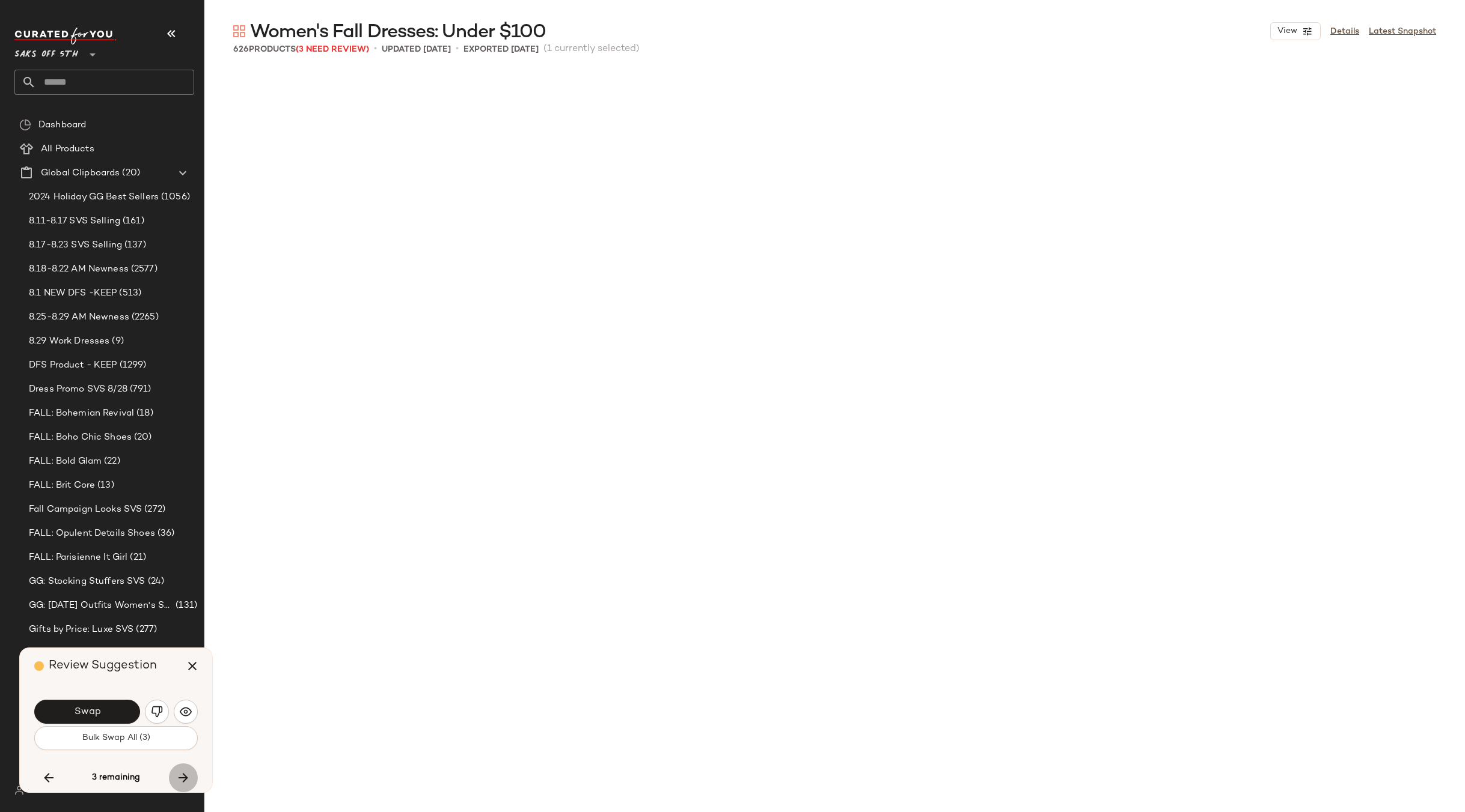
scroll to position [33159, 0]
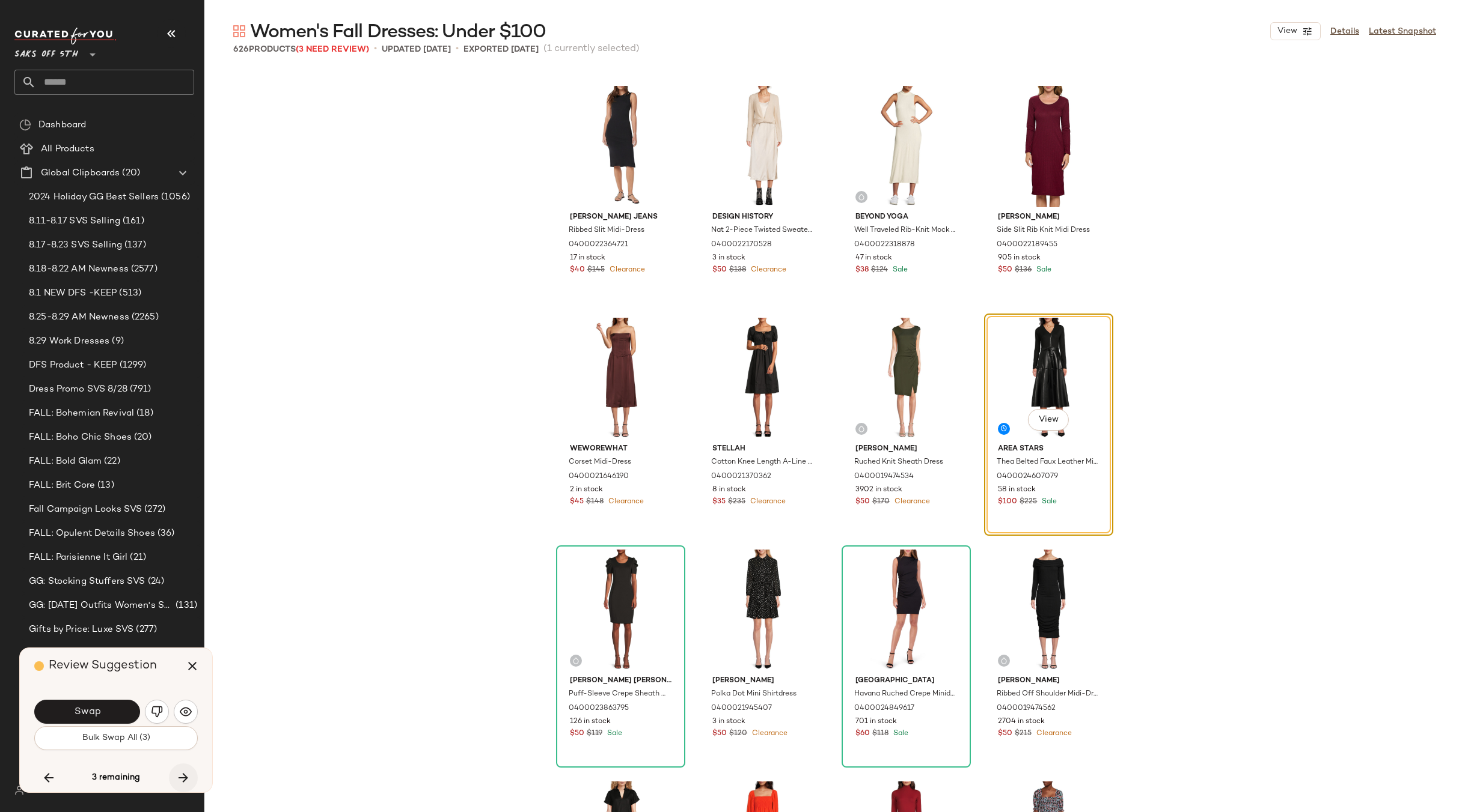
click at [181, 781] on icon "button" at bounding box center [183, 777] width 14 height 14
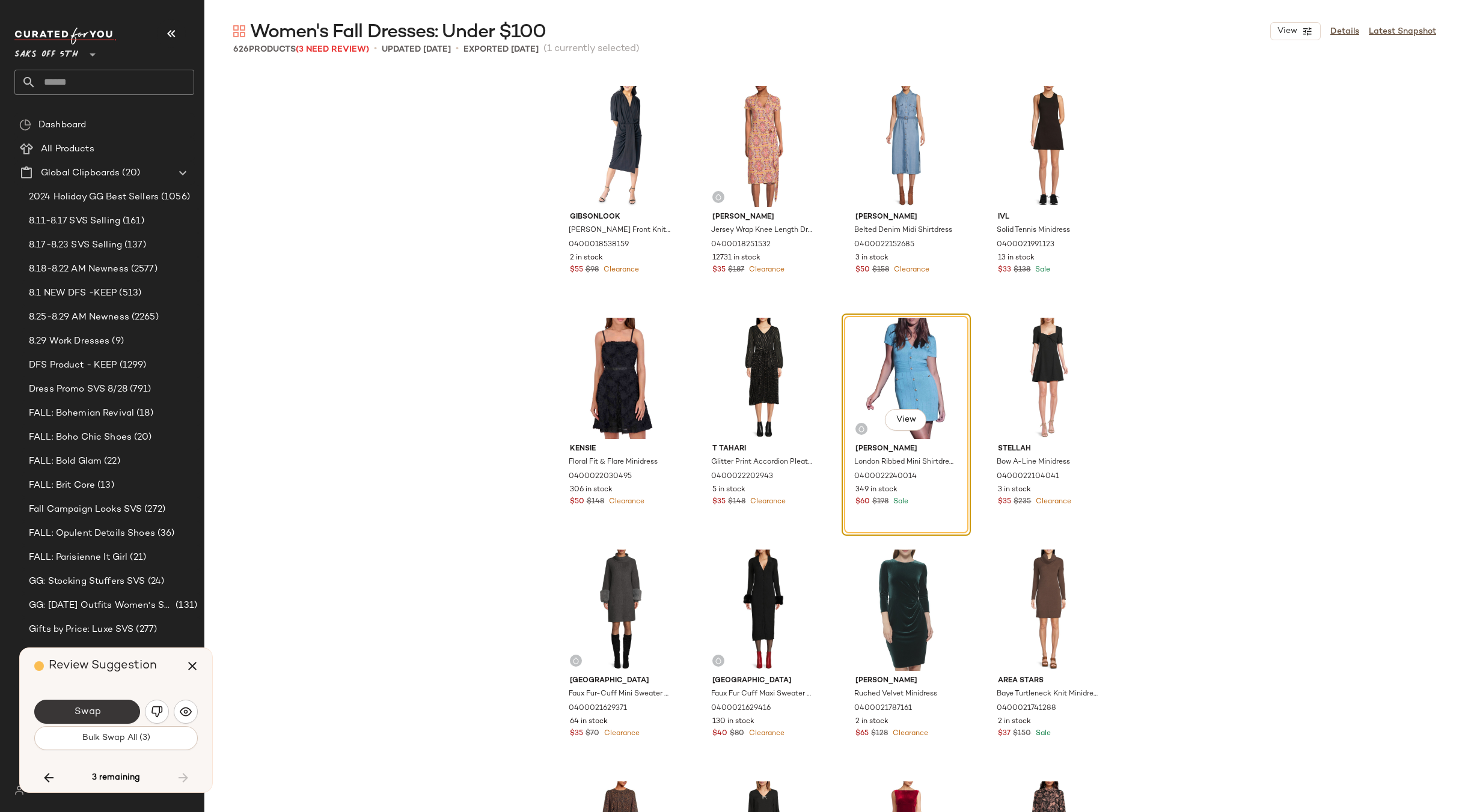
click at [117, 715] on button "Swap" at bounding box center [87, 711] width 106 height 24
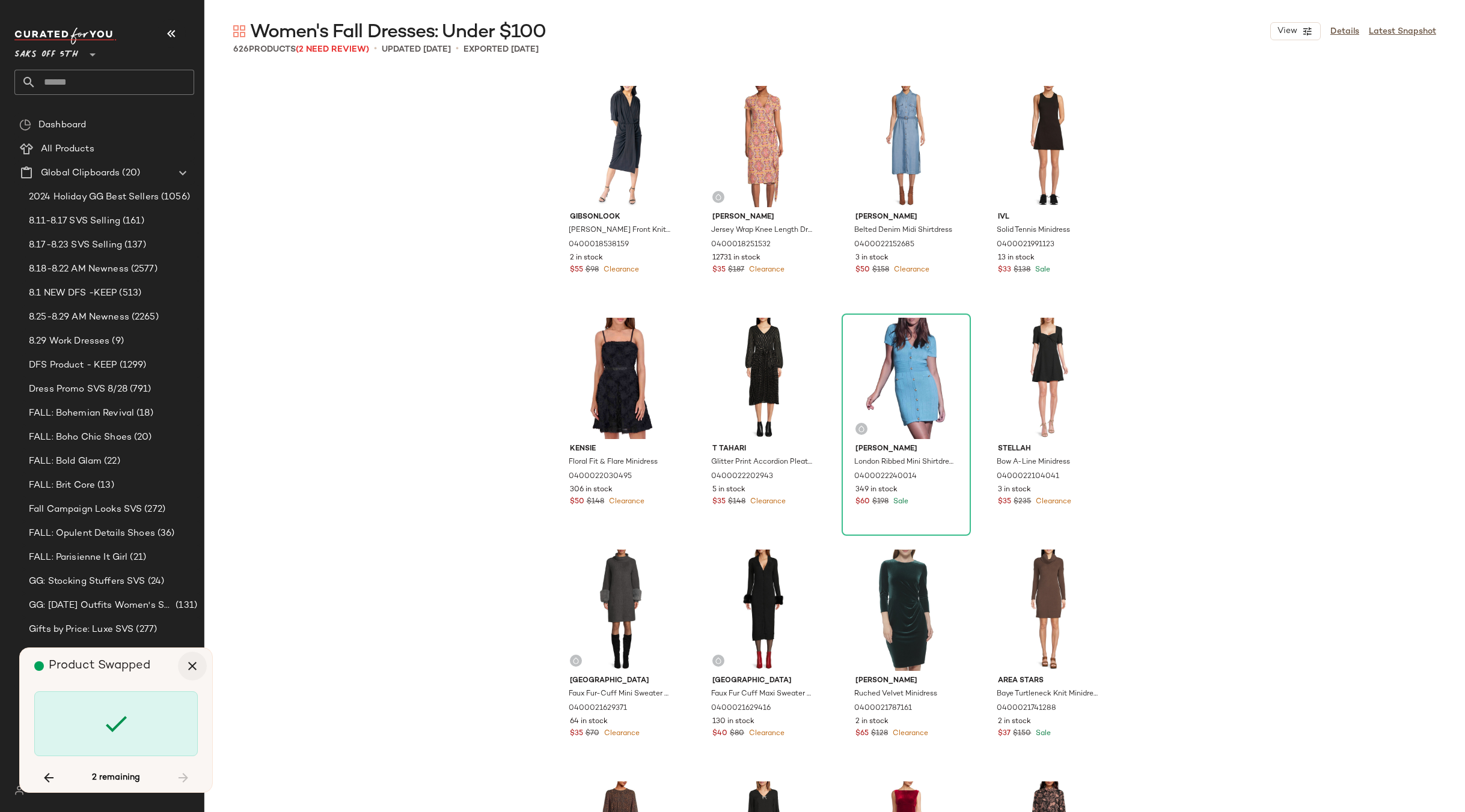
scroll to position [27825, 0]
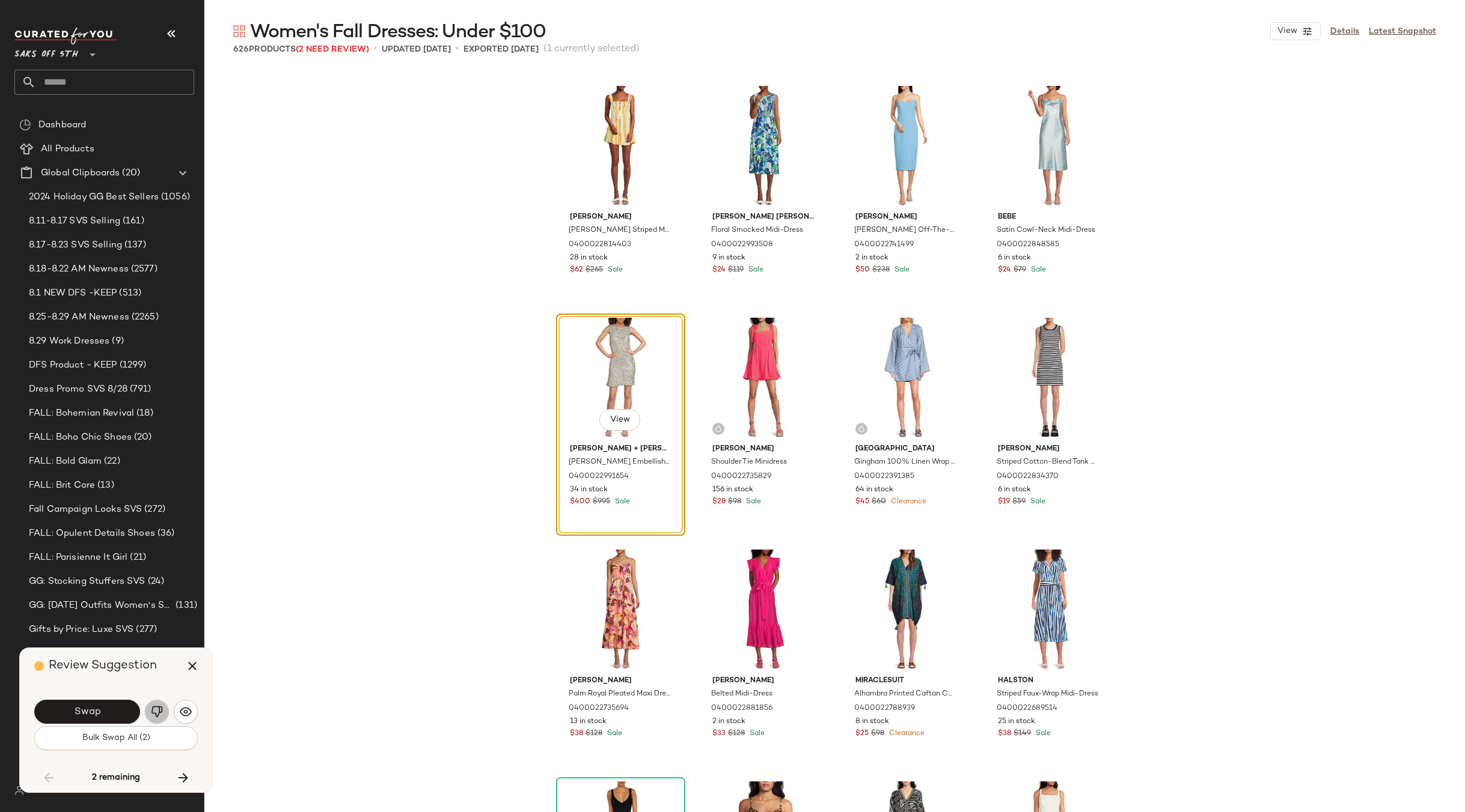
click at [152, 707] on img "button" at bounding box center [157, 712] width 12 height 12
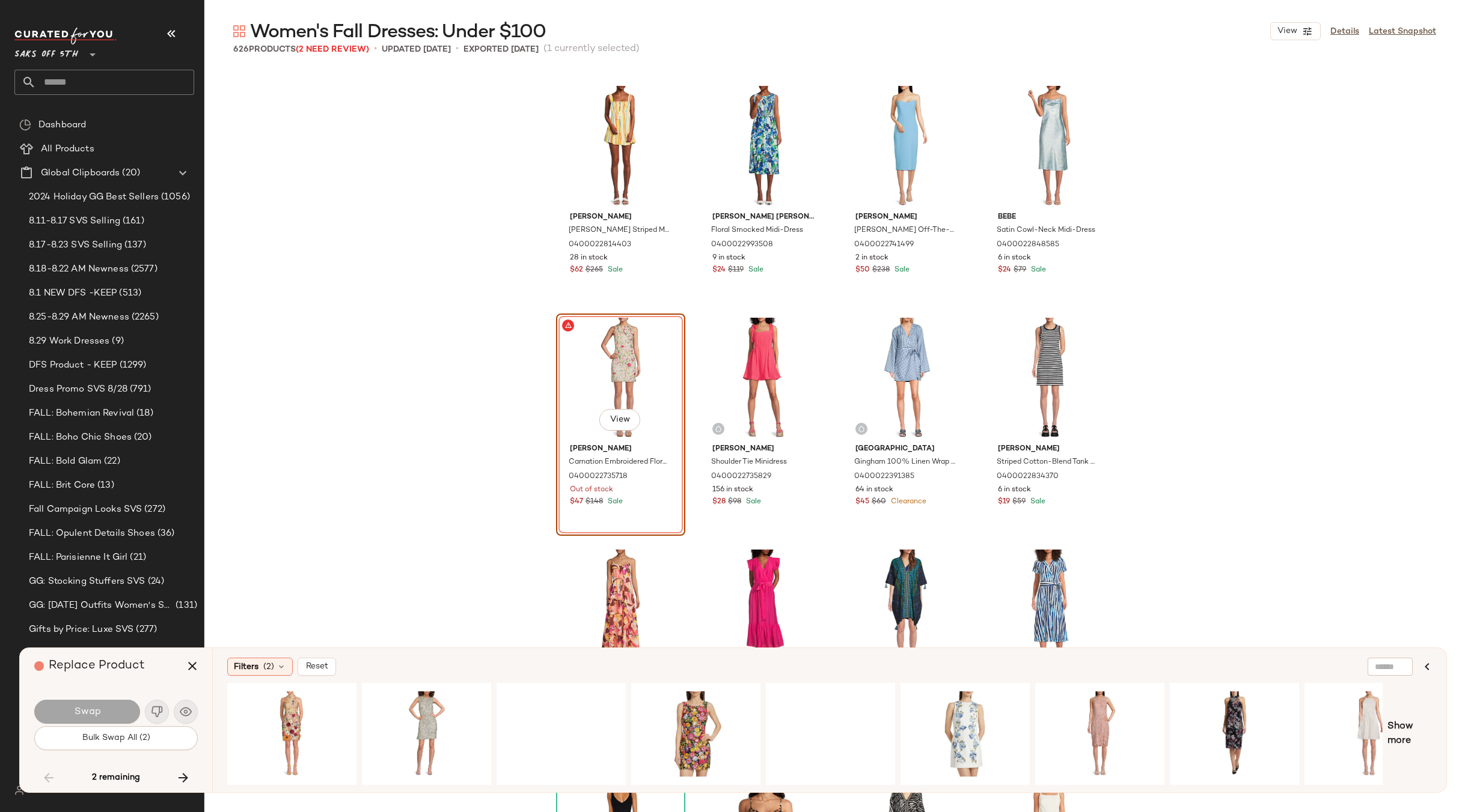
click at [612, 360] on div "View" at bounding box center [620, 378] width 121 height 122
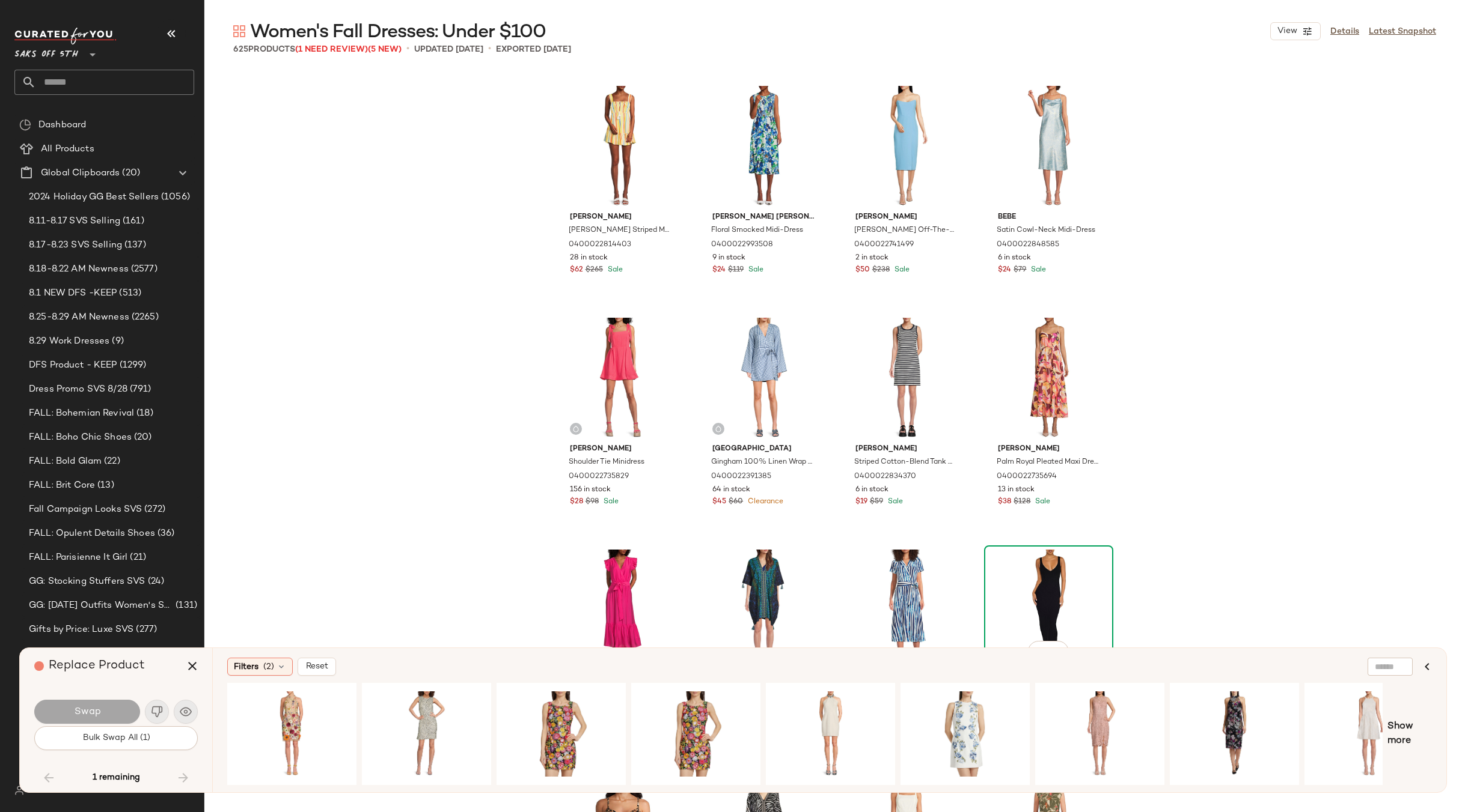
click at [1065, 577] on div "View" at bounding box center [1048, 610] width 121 height 122
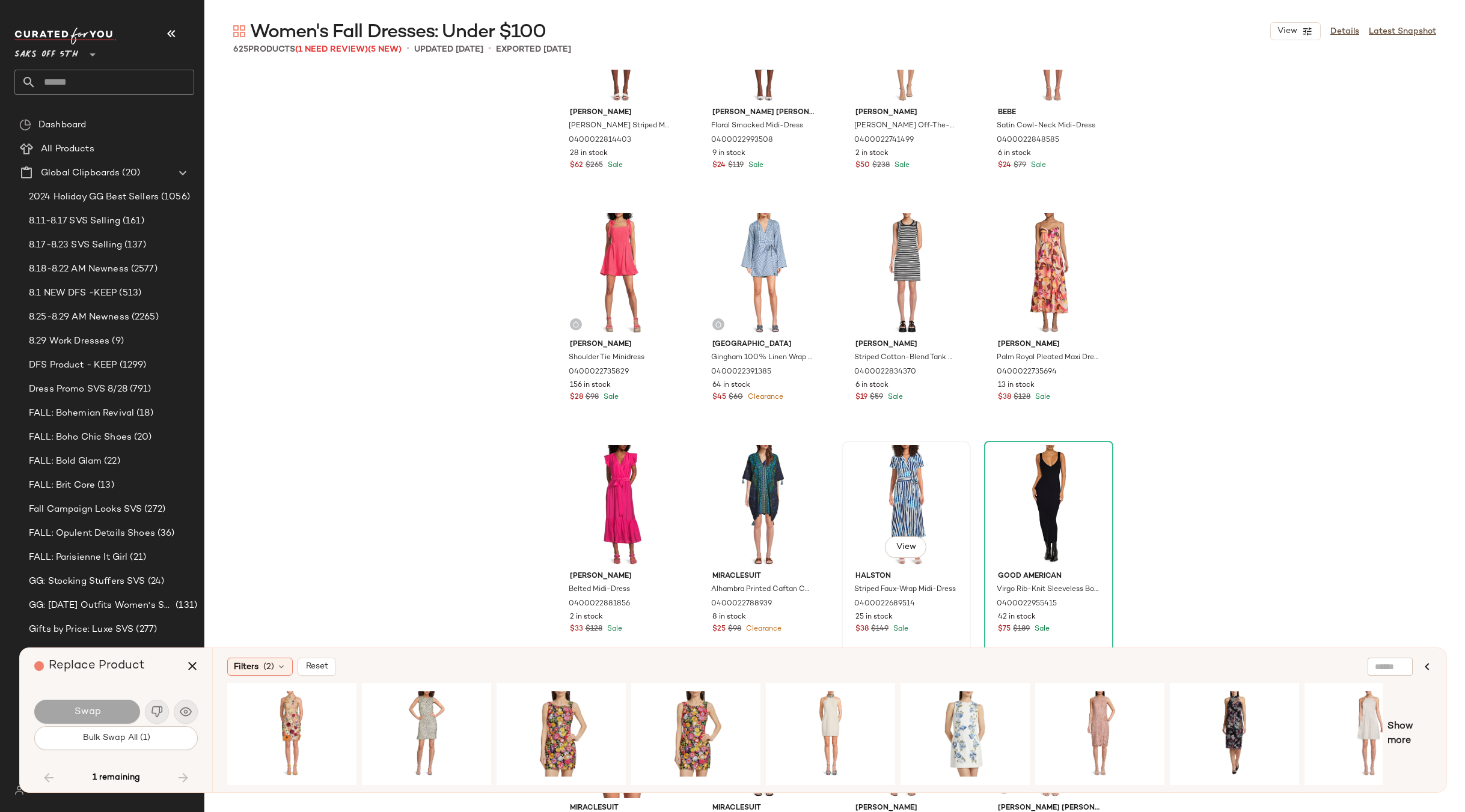
scroll to position [28125, 0]
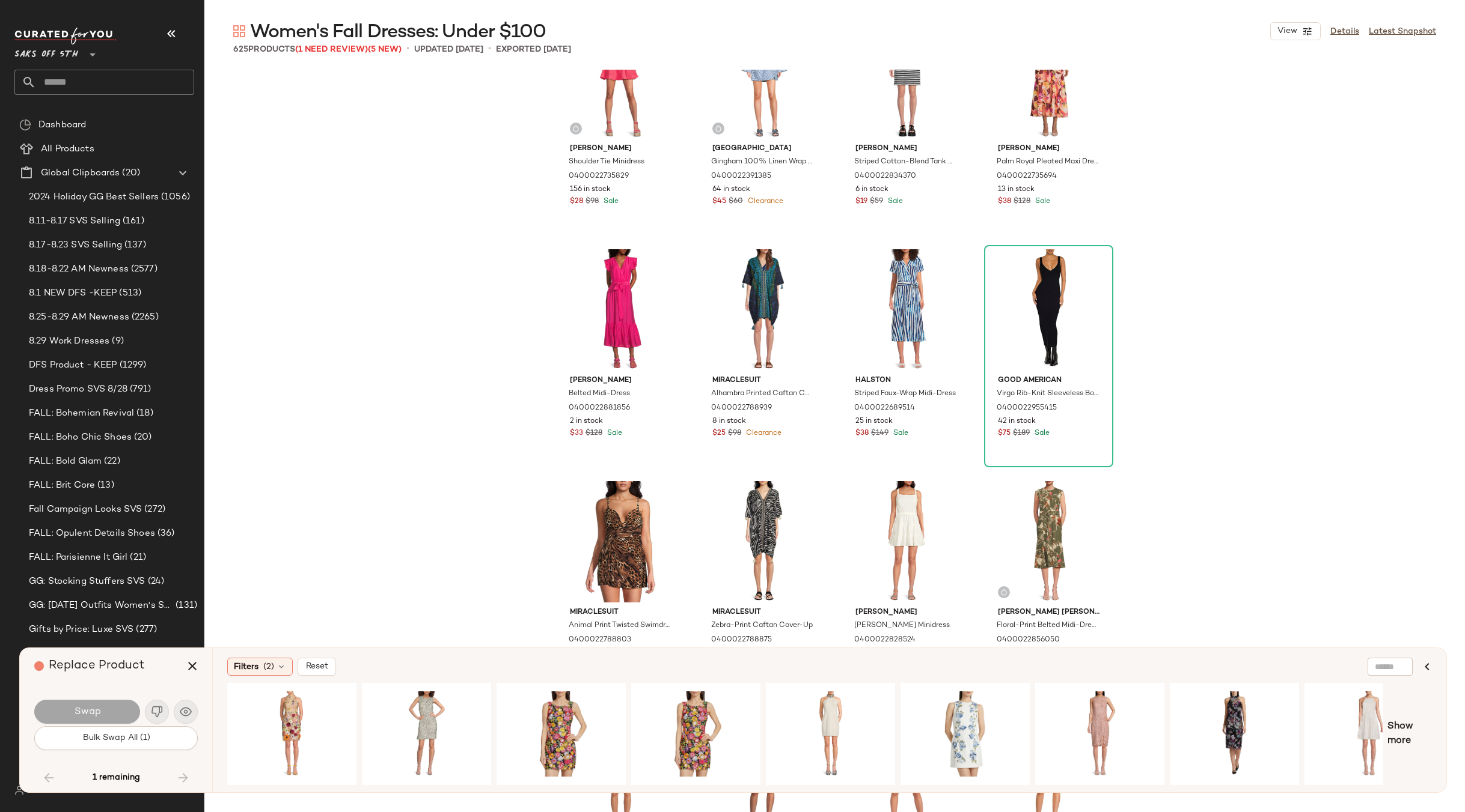
click at [60, 775] on div "1 remaining" at bounding box center [115, 777] width 163 height 29
click at [187, 663] on icon "button" at bounding box center [192, 665] width 14 height 14
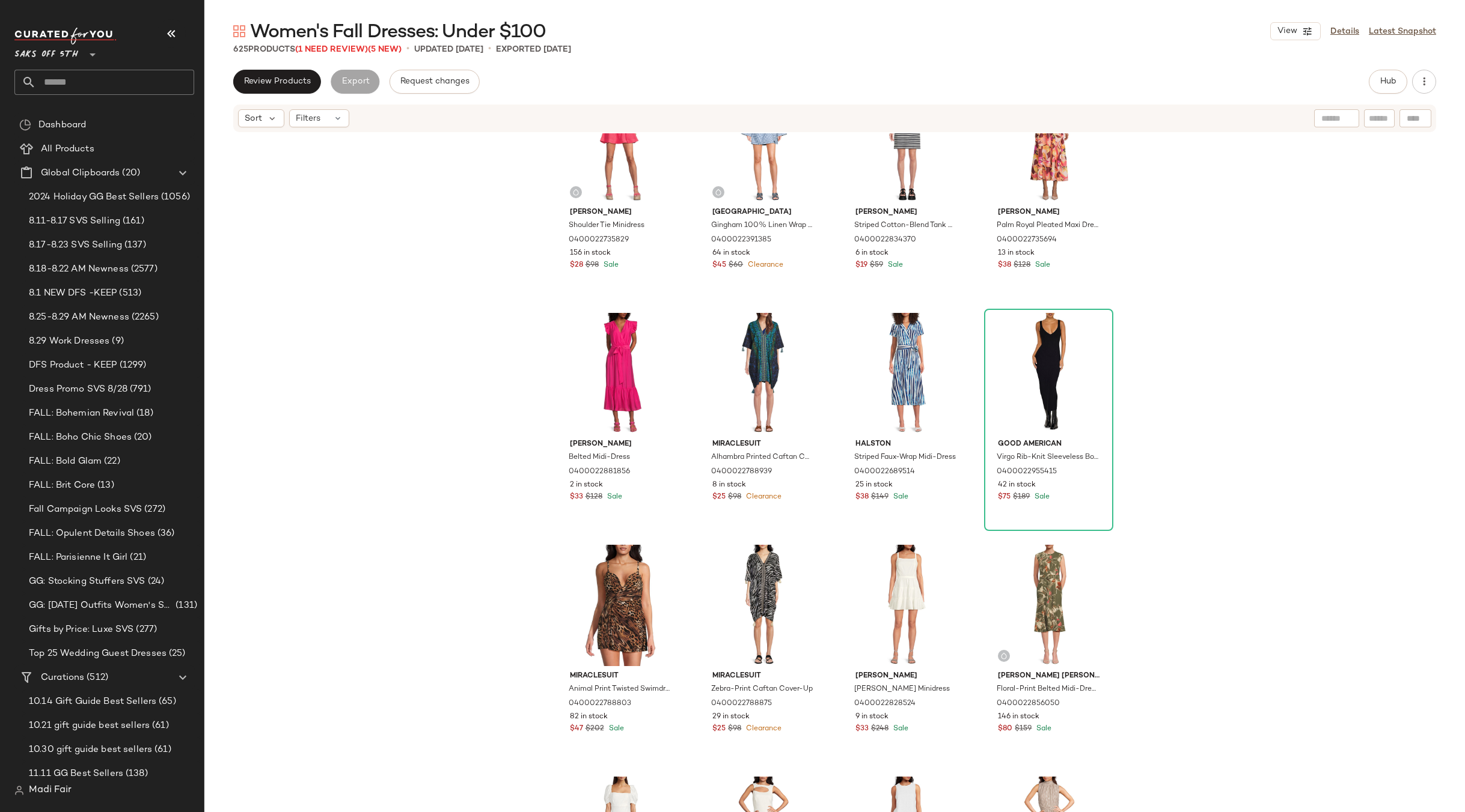
click at [436, 479] on div "Sam Edelman Shoulder Tie Minidress 0400022735829 156 in stock $28 $98 Sale Saks…" at bounding box center [835, 491] width 1260 height 715
click at [361, 47] on span "(1 Need Review)" at bounding box center [331, 49] width 73 height 9
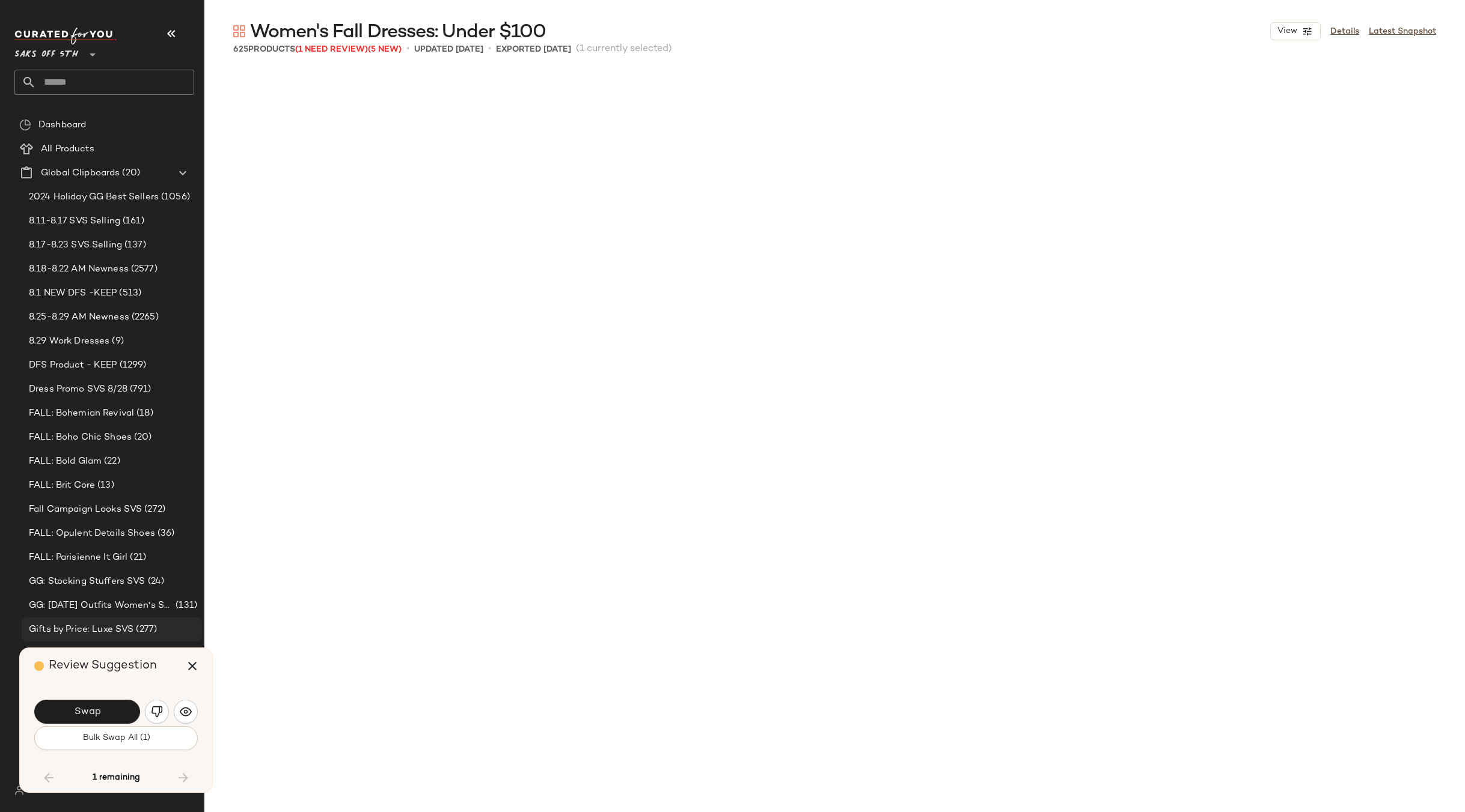
scroll to position [33159, 0]
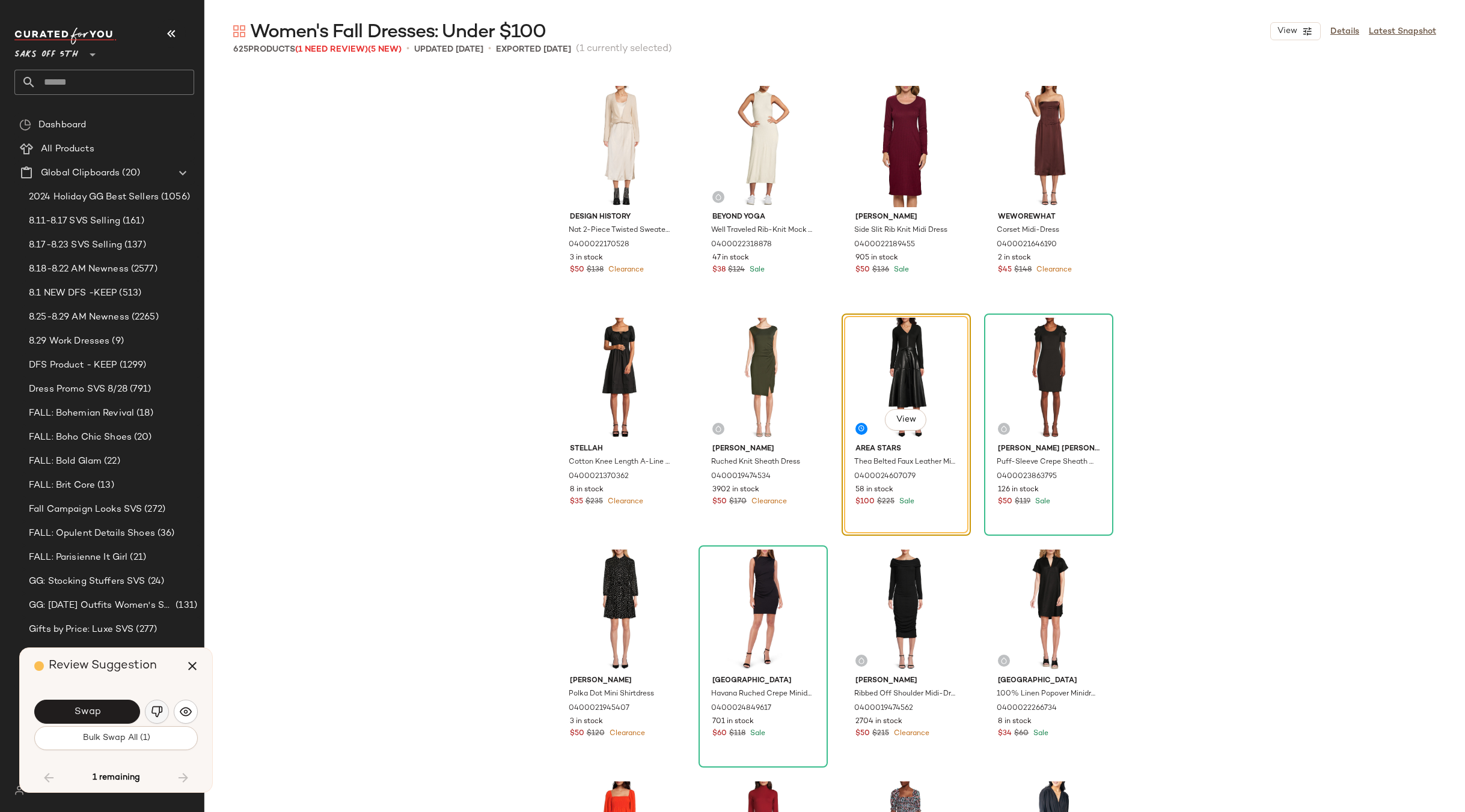
click at [155, 714] on img "button" at bounding box center [157, 712] width 12 height 12
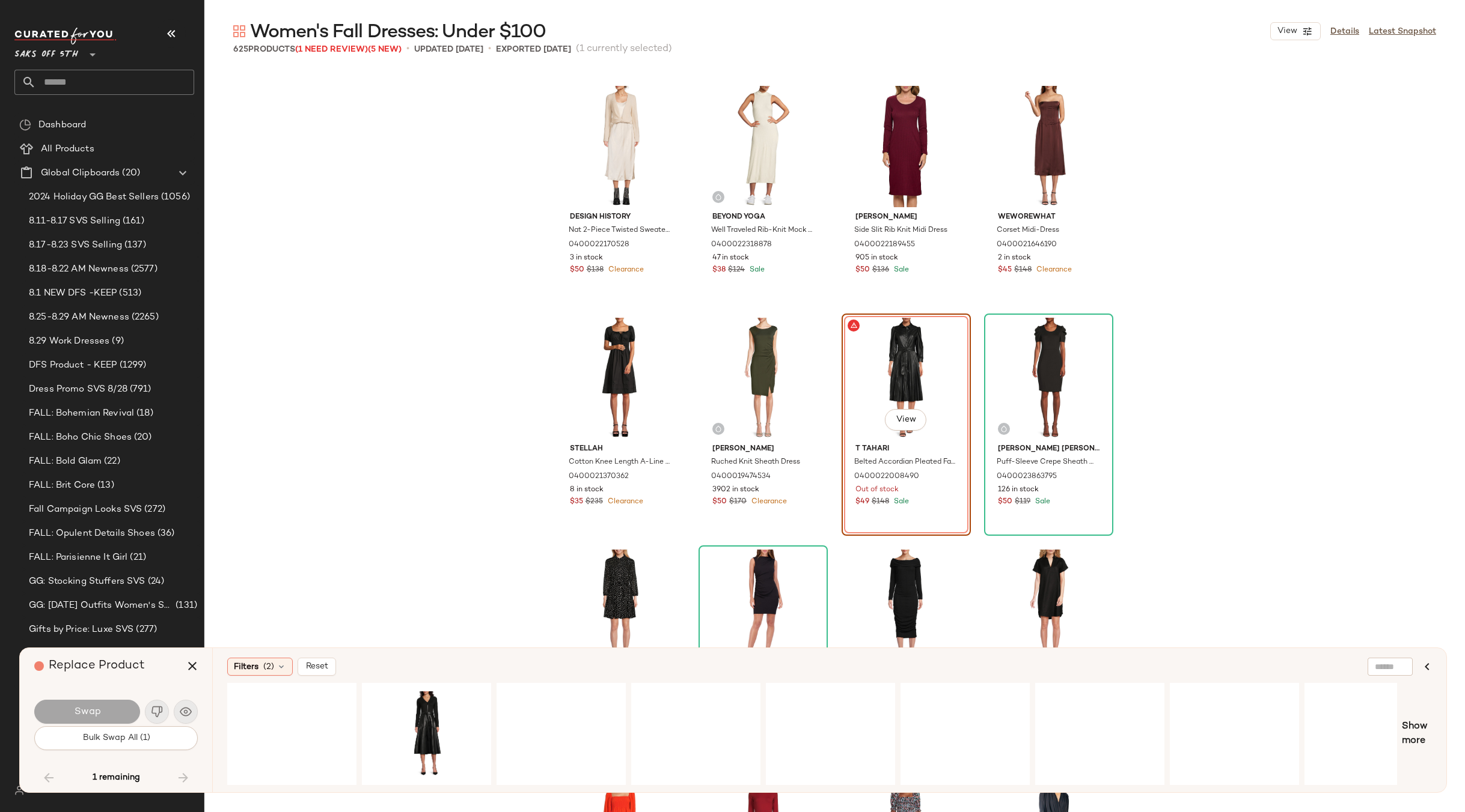
click at [887, 361] on div "View" at bounding box center [906, 378] width 121 height 122
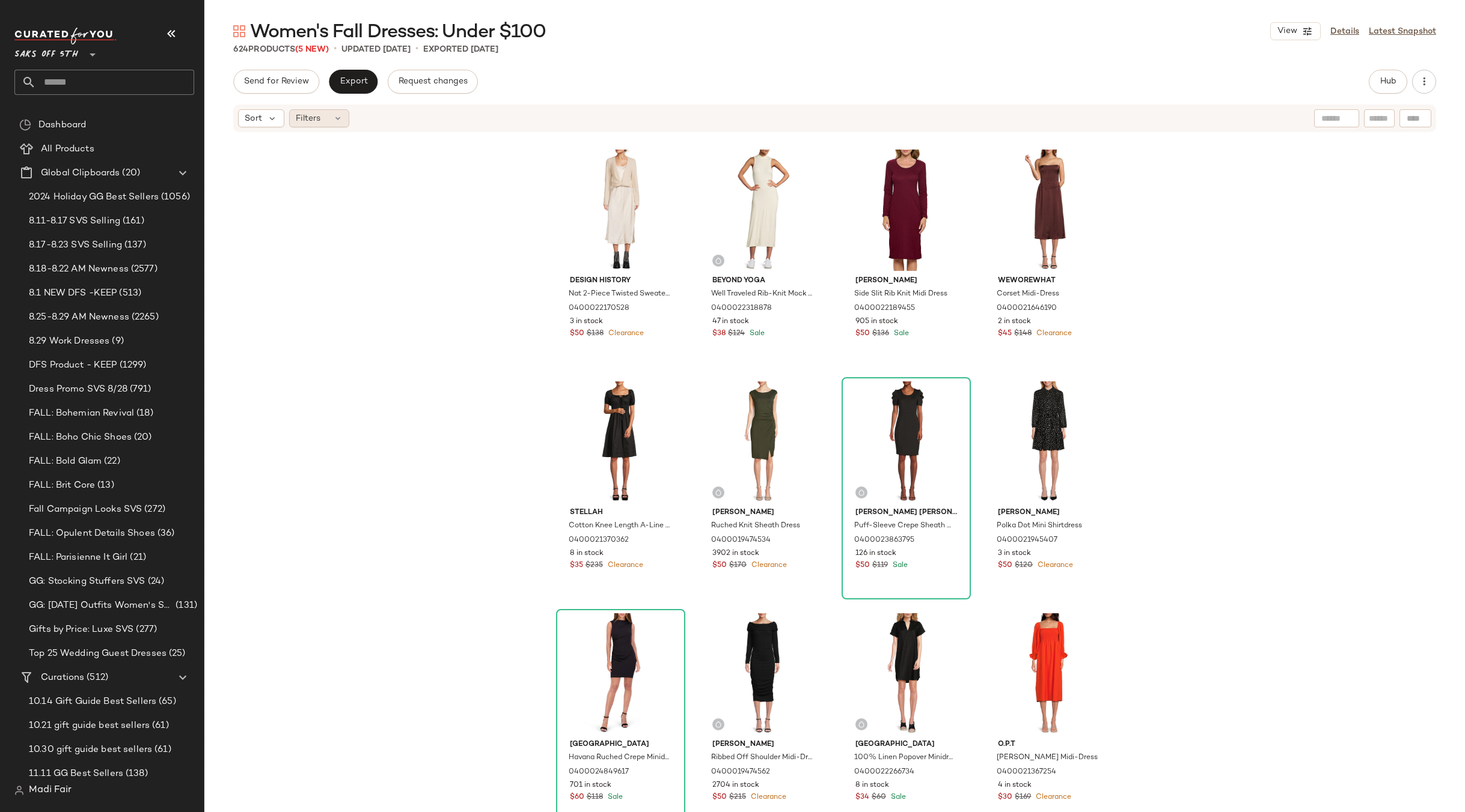
click at [315, 118] on span "Filters" at bounding box center [308, 118] width 25 height 12
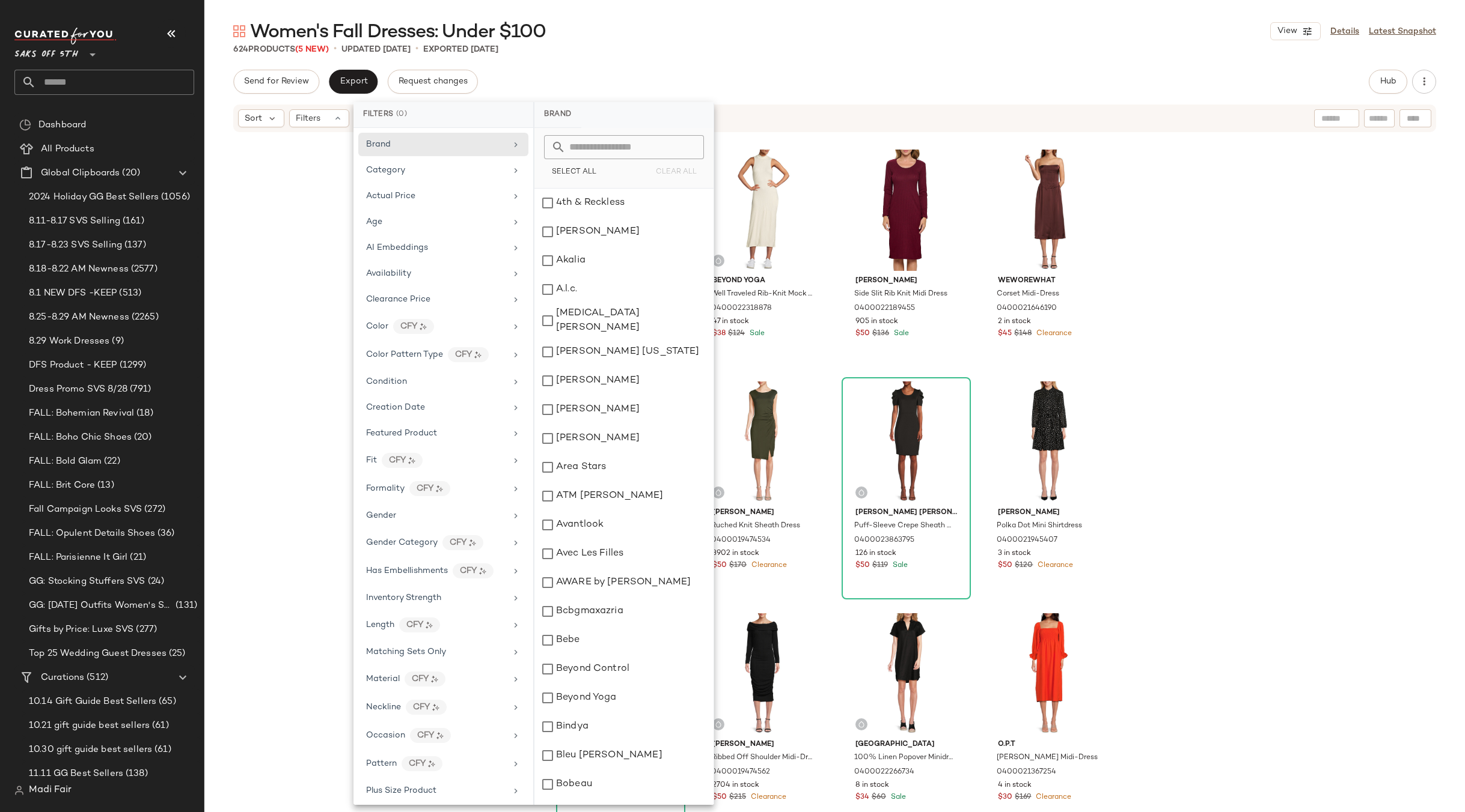
click at [571, 47] on div "624 Products (5 New) • updated Sep 1st • Exported Aug 28th" at bounding box center [835, 49] width 1260 height 12
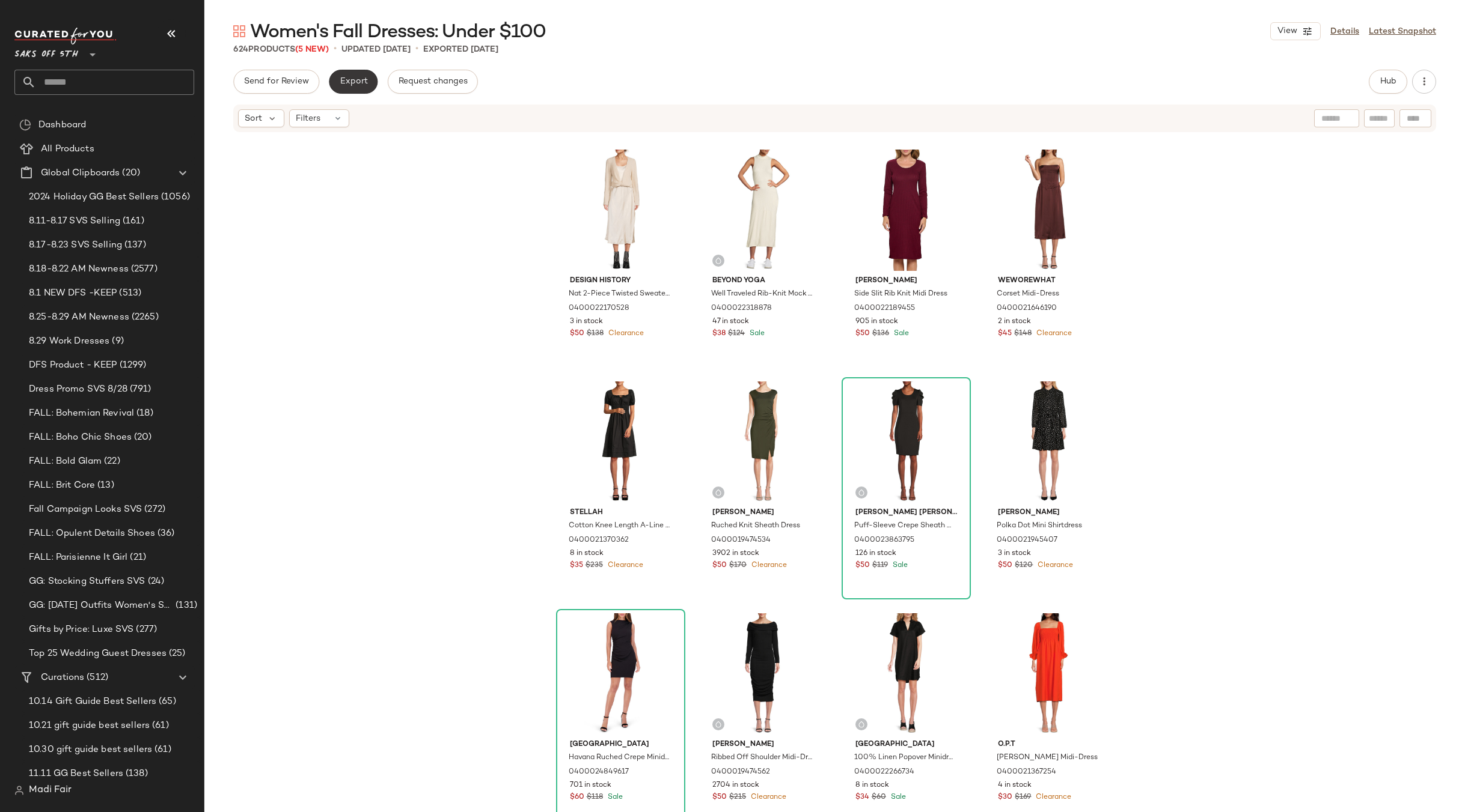
click at [357, 82] on span "Export" at bounding box center [353, 82] width 28 height 10
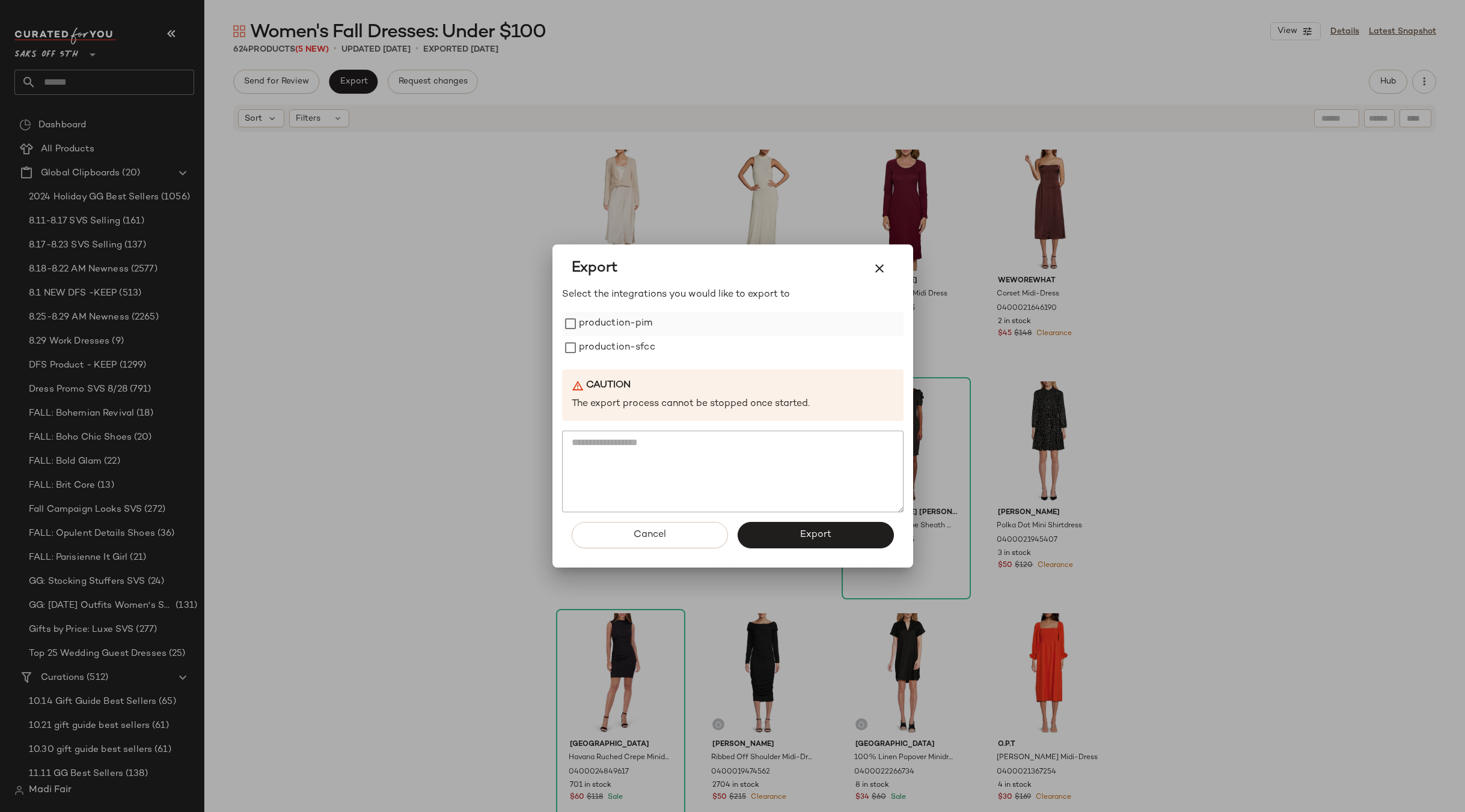
click at [584, 324] on label "production-pim" at bounding box center [615, 324] width 74 height 24
drag, startPoint x: 589, startPoint y: 352, endPoint x: 652, endPoint y: 403, distance: 81.1
click at [589, 351] on label "production-sfcc" at bounding box center [617, 348] width 76 height 24
click at [764, 528] on button "Export" at bounding box center [815, 536] width 157 height 26
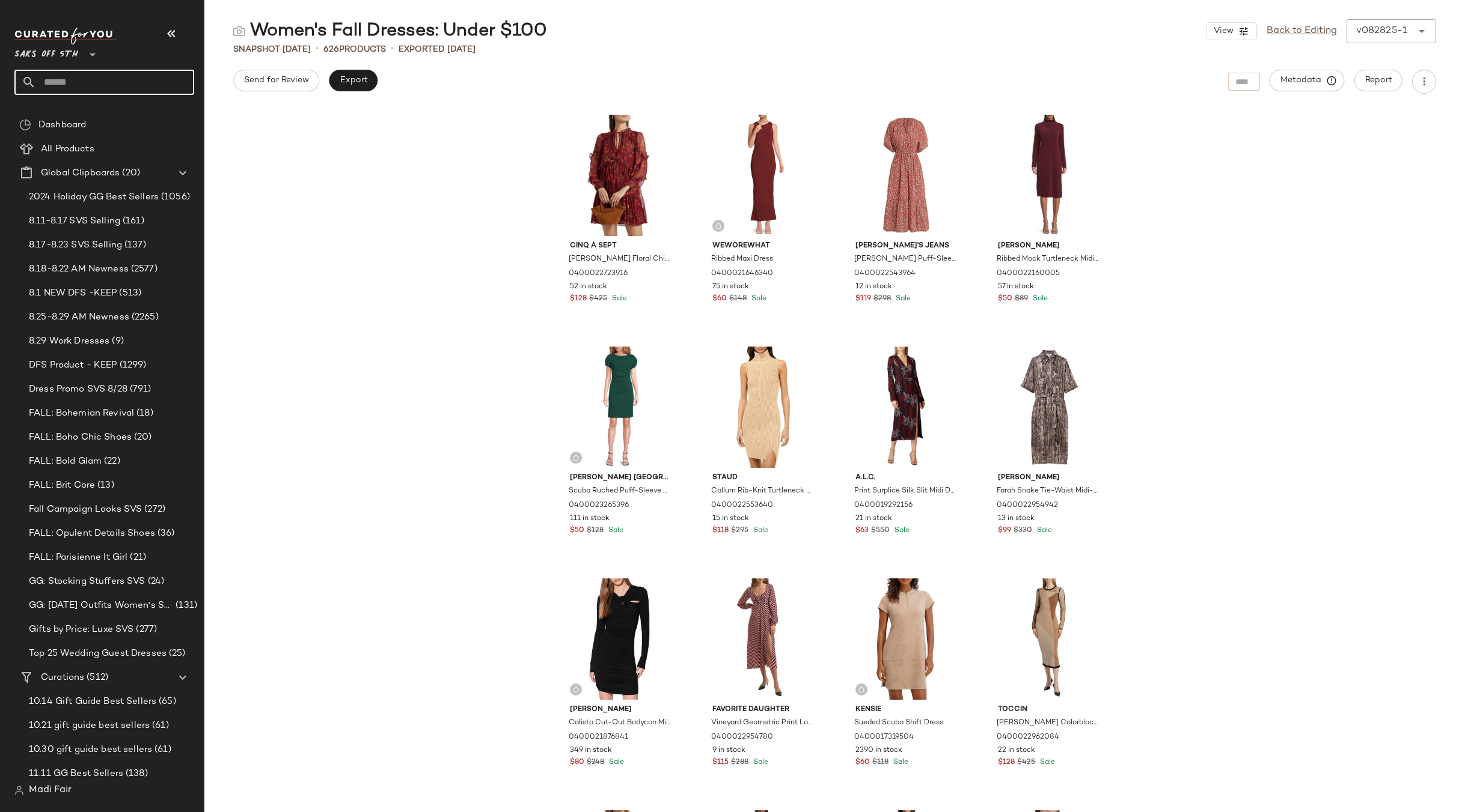
click at [80, 89] on input "text" at bounding box center [115, 82] width 158 height 25
type input "******"
click at [83, 110] on div "Everyday Life: Brunch" at bounding box center [104, 117] width 180 height 25
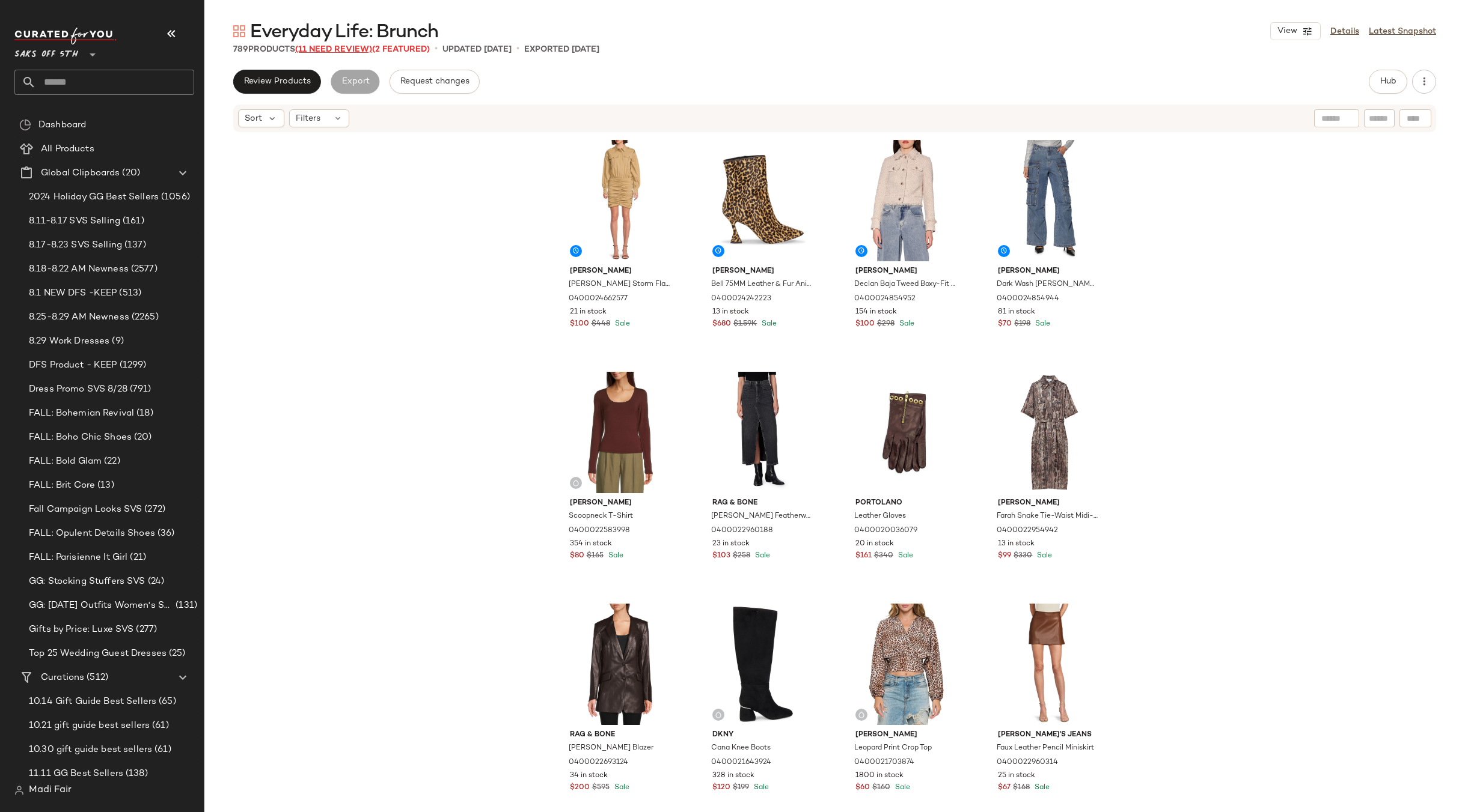
click at [352, 48] on span "(11 Need Review)" at bounding box center [333, 49] width 77 height 9
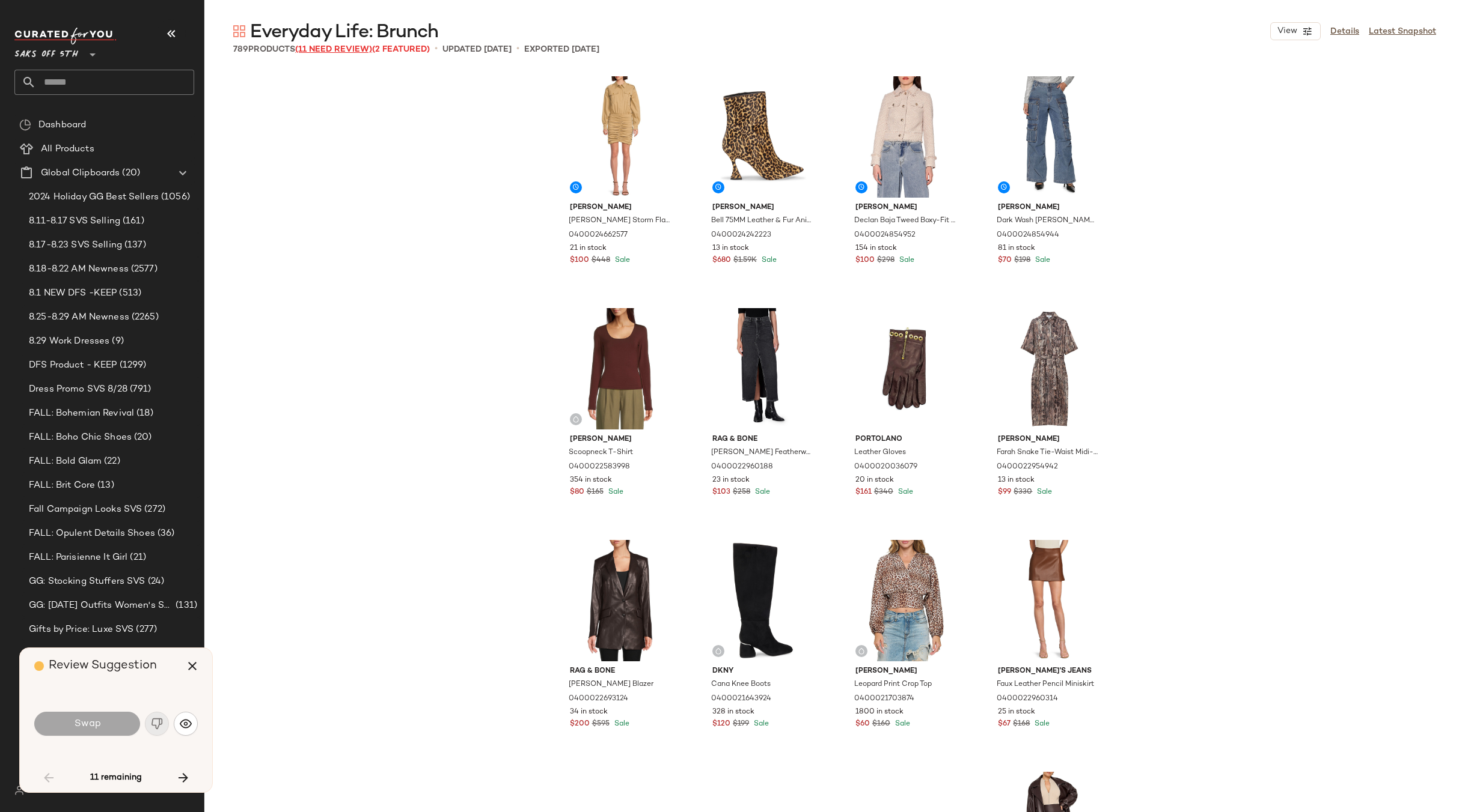
scroll to position [3478, 0]
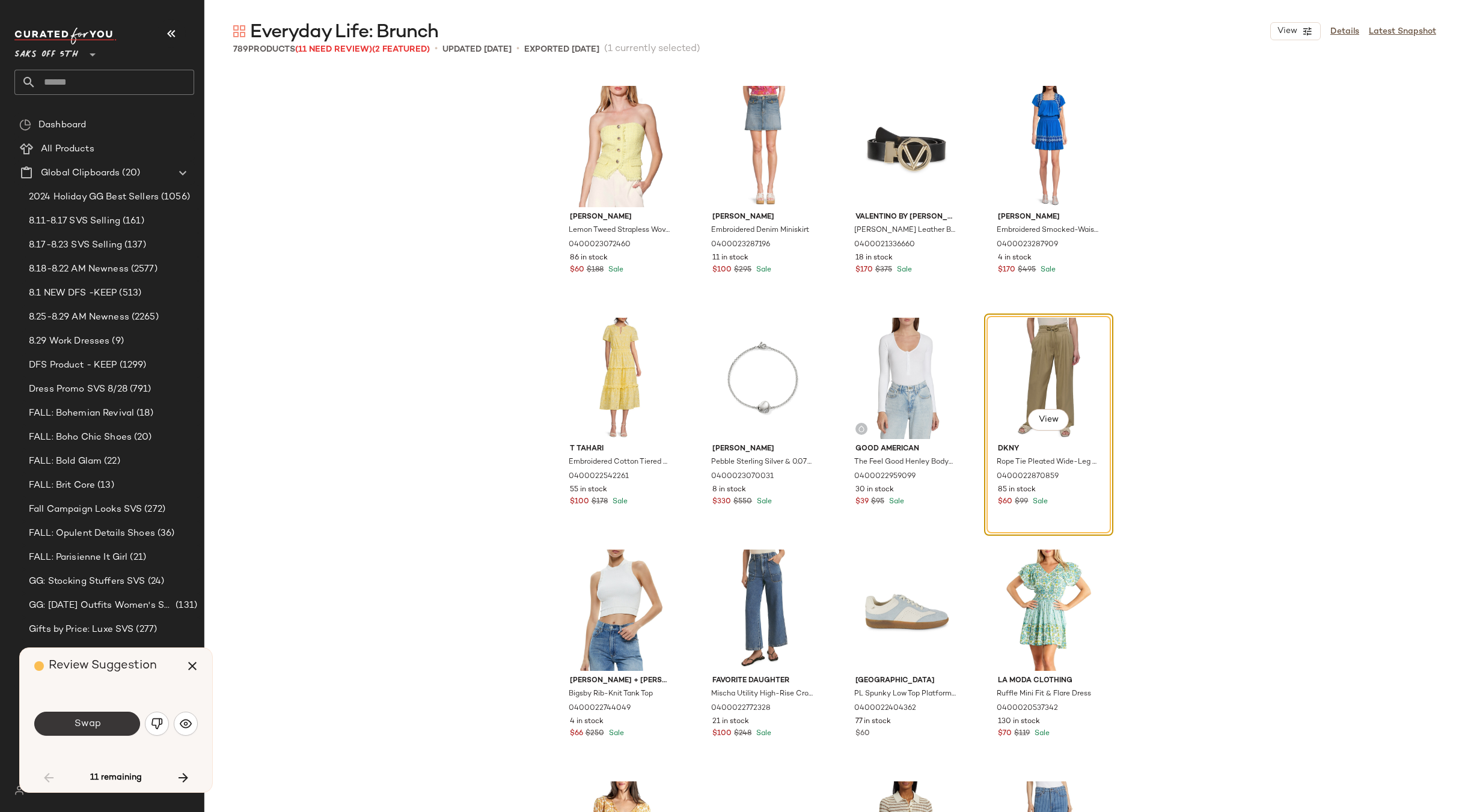
click at [87, 728] on span "Swap" at bounding box center [87, 724] width 27 height 12
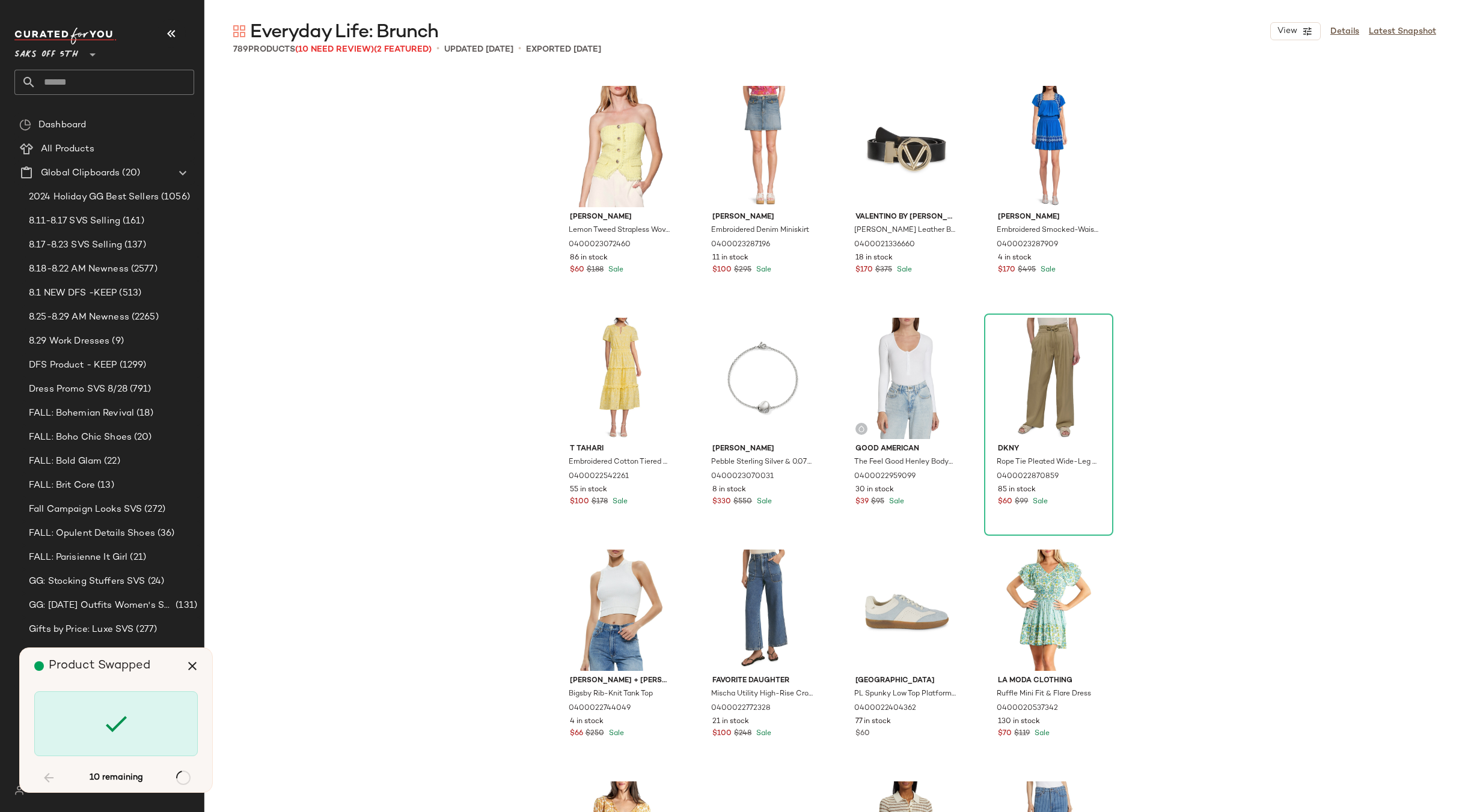
scroll to position [6029, 0]
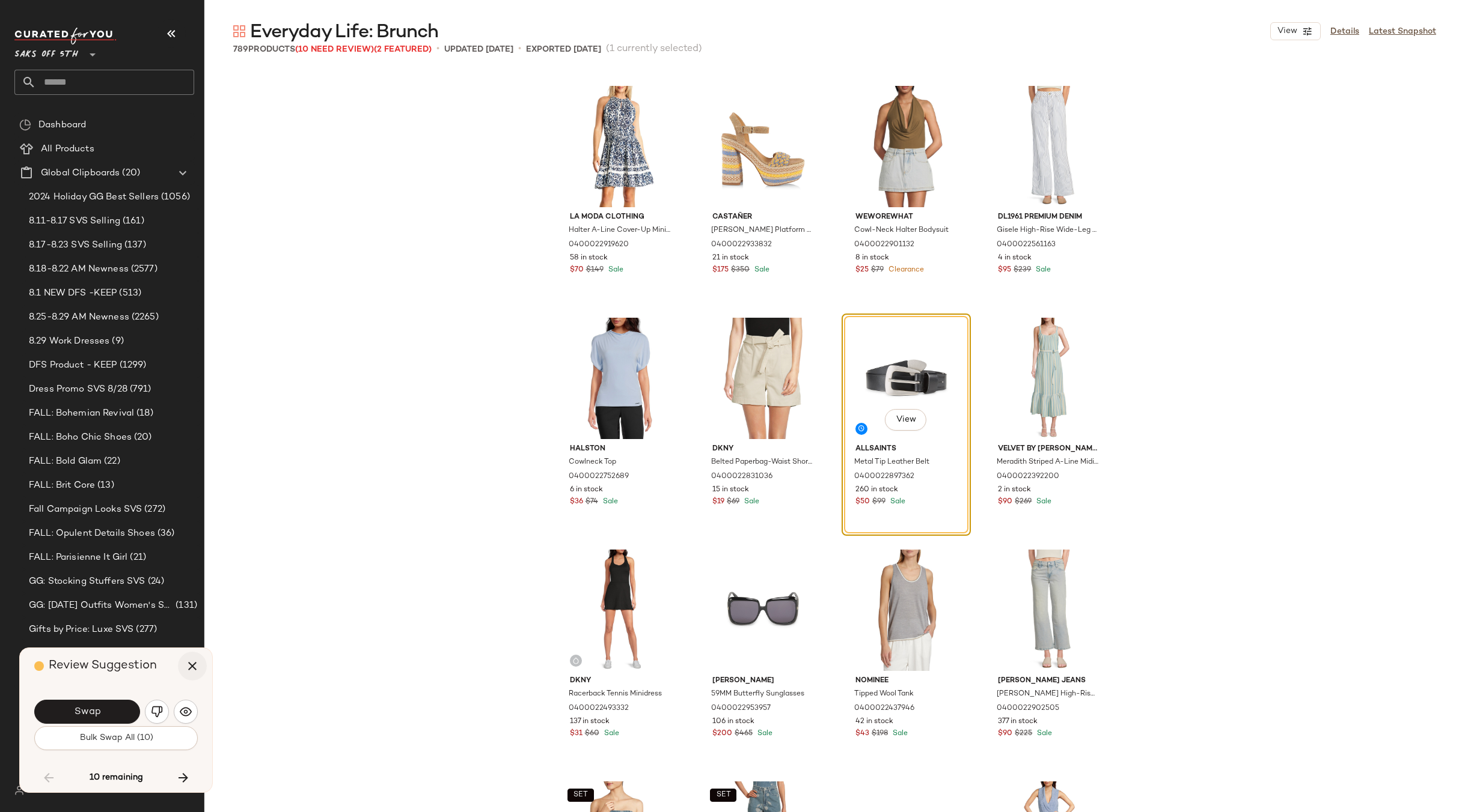
click at [191, 661] on icon "button" at bounding box center [192, 665] width 14 height 14
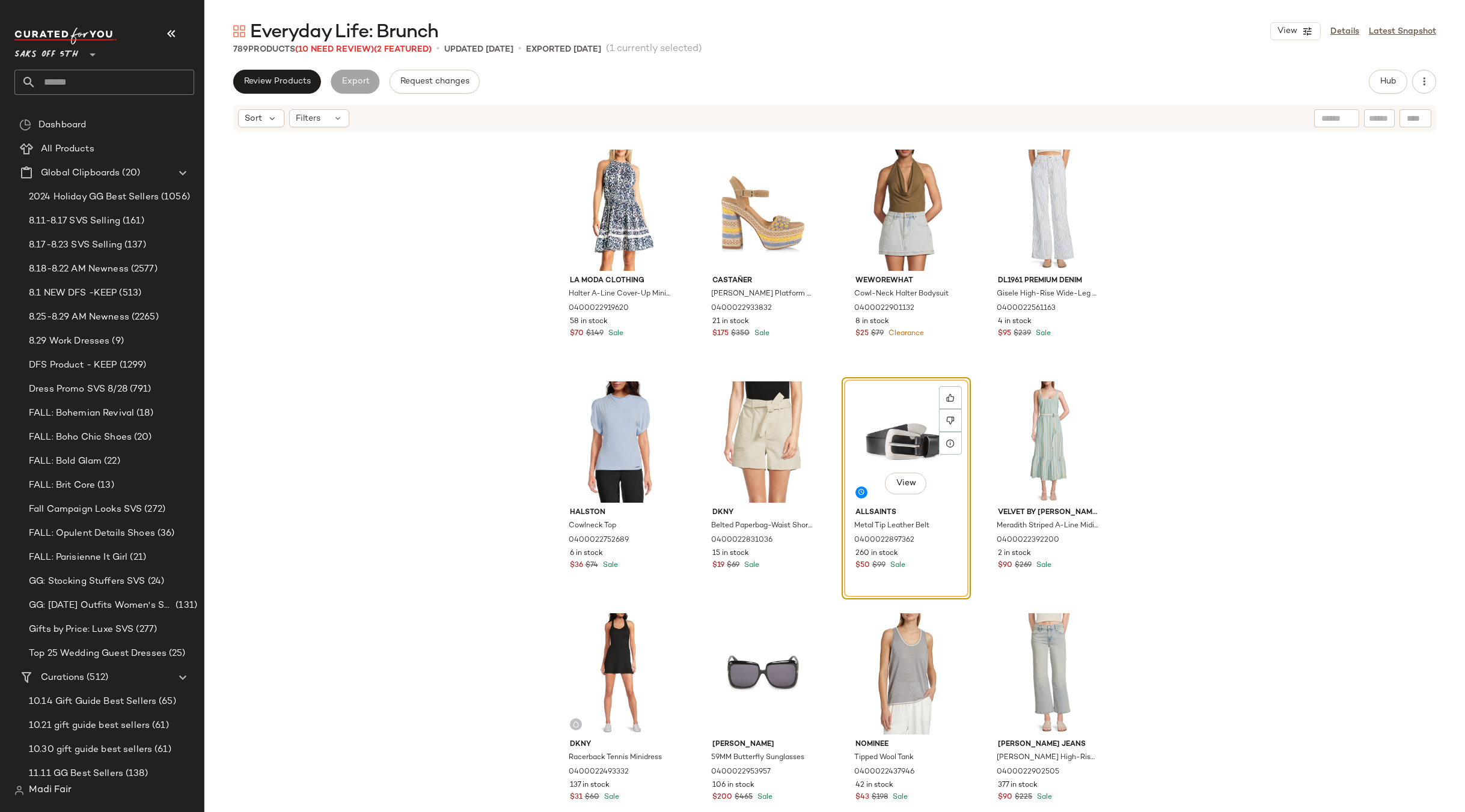
click at [352, 118] on div "Sort Filters" at bounding box center [756, 118] width 1037 height 18
drag, startPoint x: 339, startPoint y: 117, endPoint x: 378, endPoint y: 224, distance: 113.9
click at [339, 117] on icon at bounding box center [338, 118] width 10 height 10
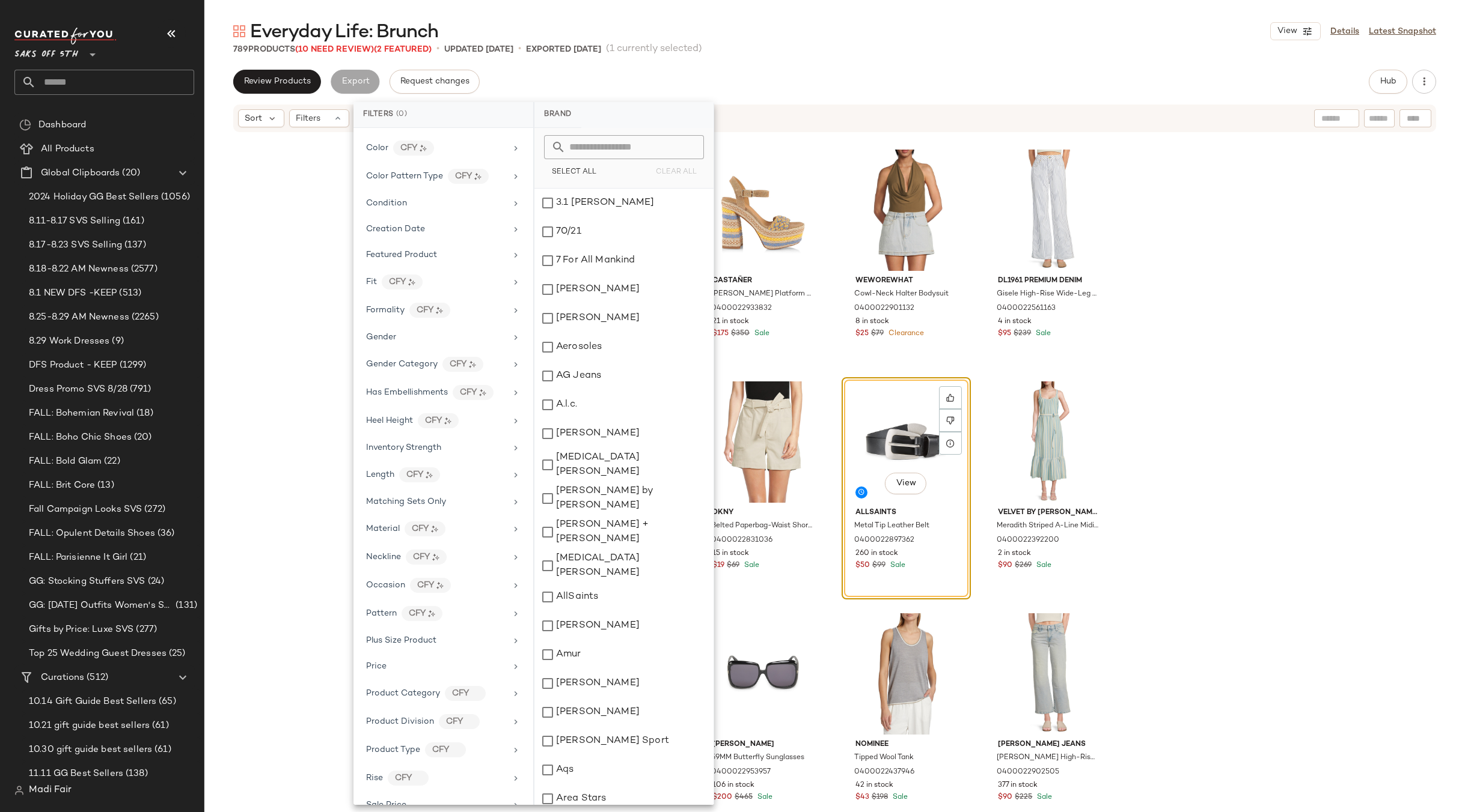
scroll to position [334, 0]
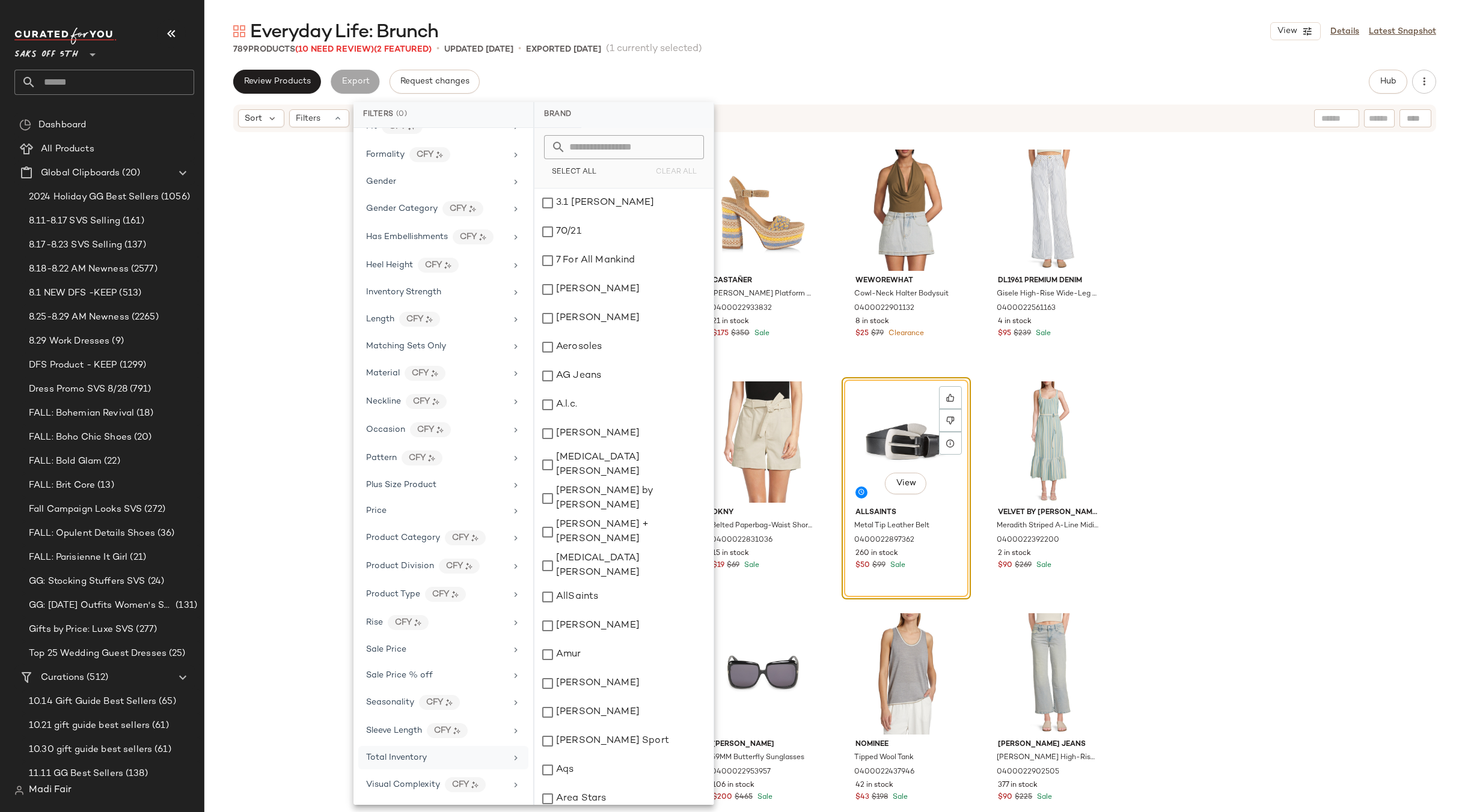
click at [404, 762] on span "Total Inventory" at bounding box center [396, 757] width 60 height 9
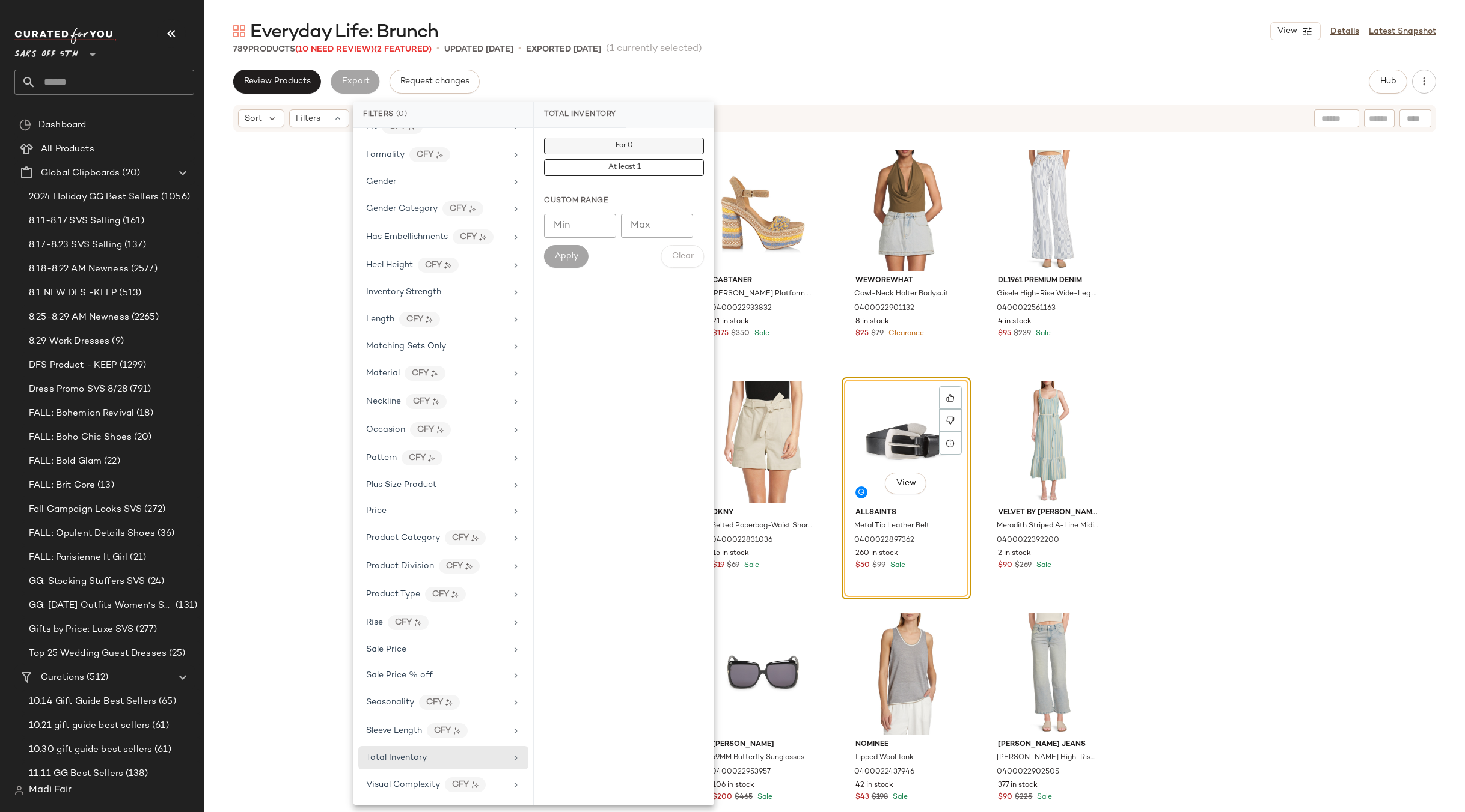
click at [584, 159] on button "For 0" at bounding box center [624, 167] width 160 height 17
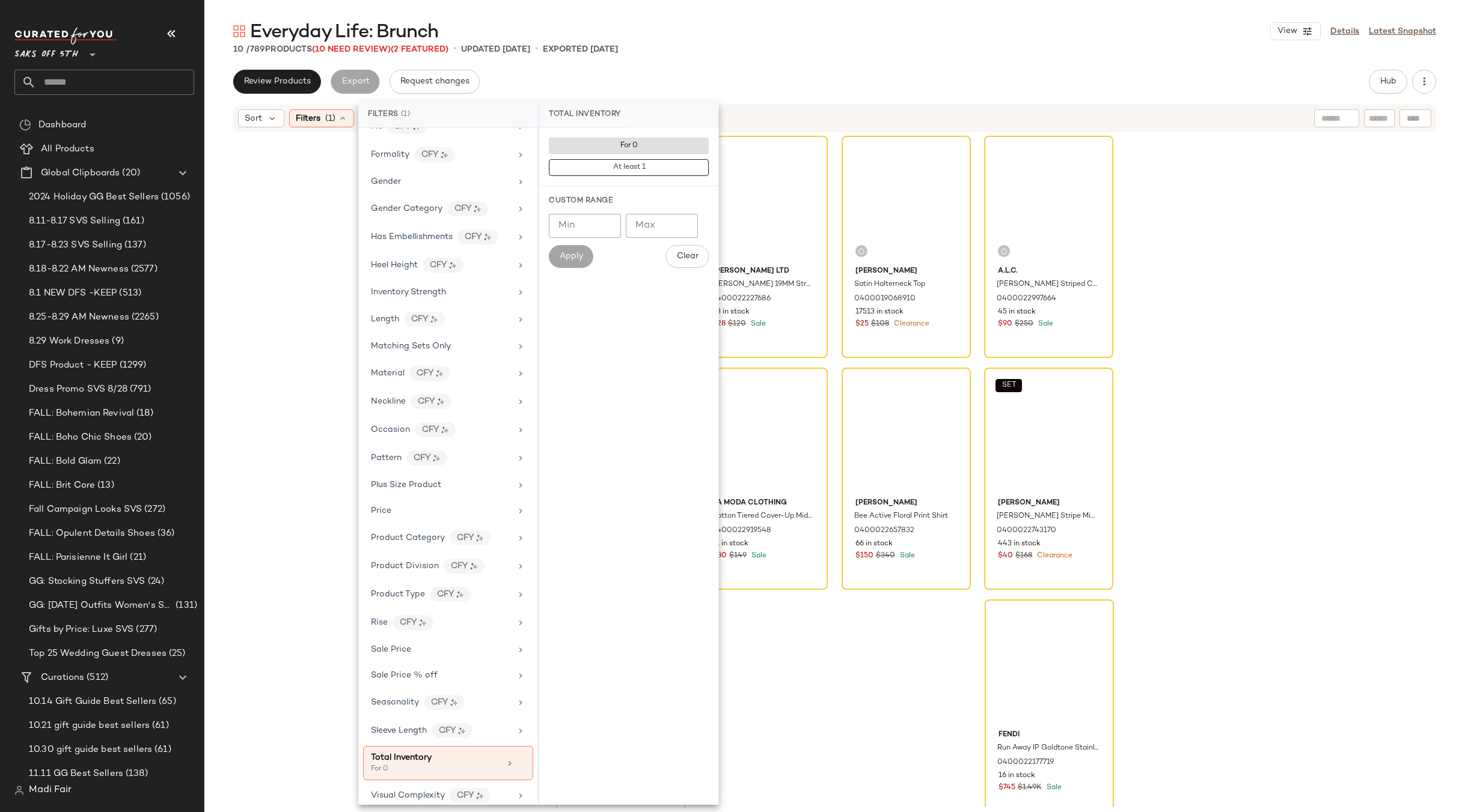
click at [1301, 233] on div "AllSaints Metal Tip Leather Belt 0400022897362 260 in stock $50 $99 Sale Marc F…" at bounding box center [835, 470] width 1260 height 674
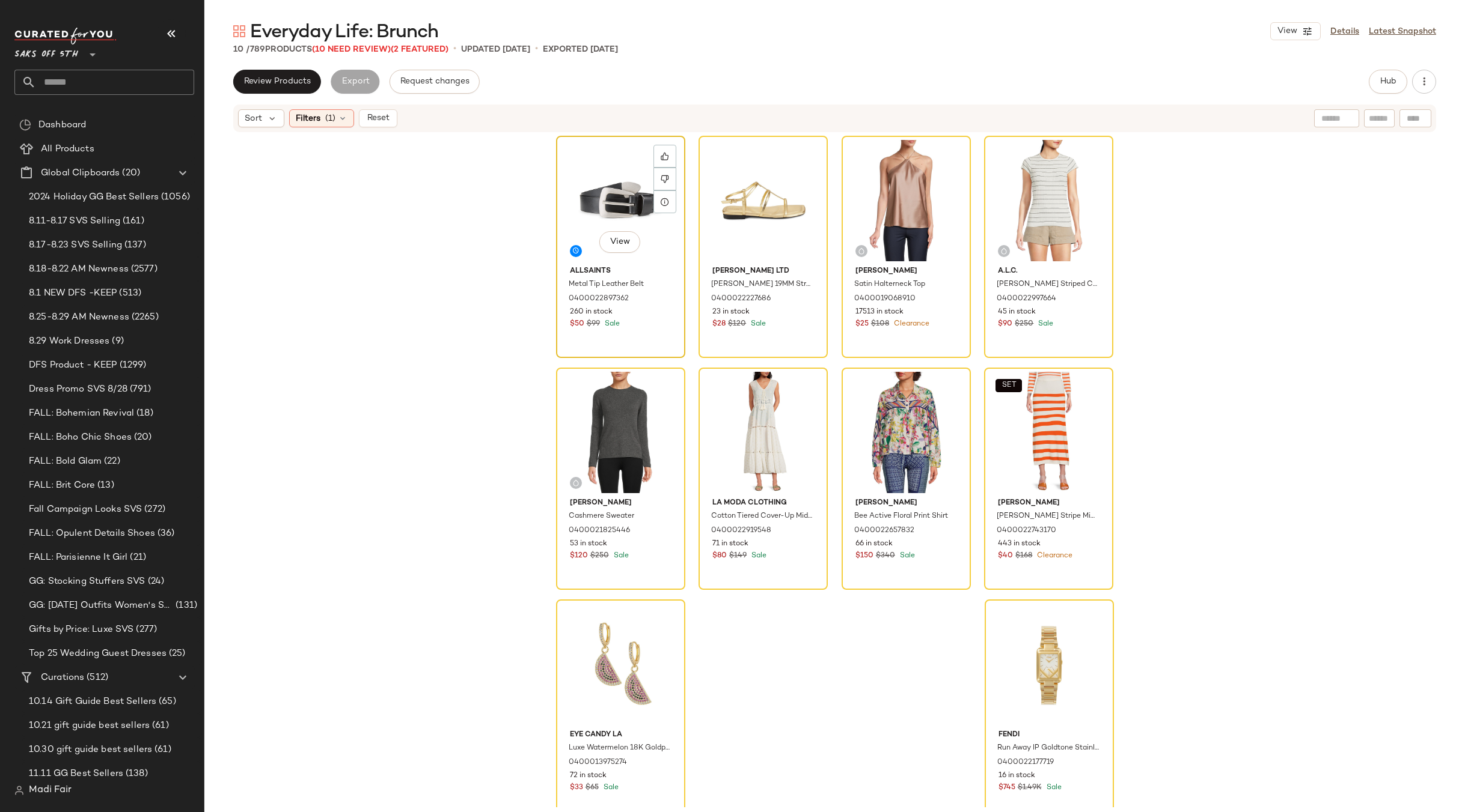
click at [618, 195] on div "View" at bounding box center [620, 200] width 121 height 122
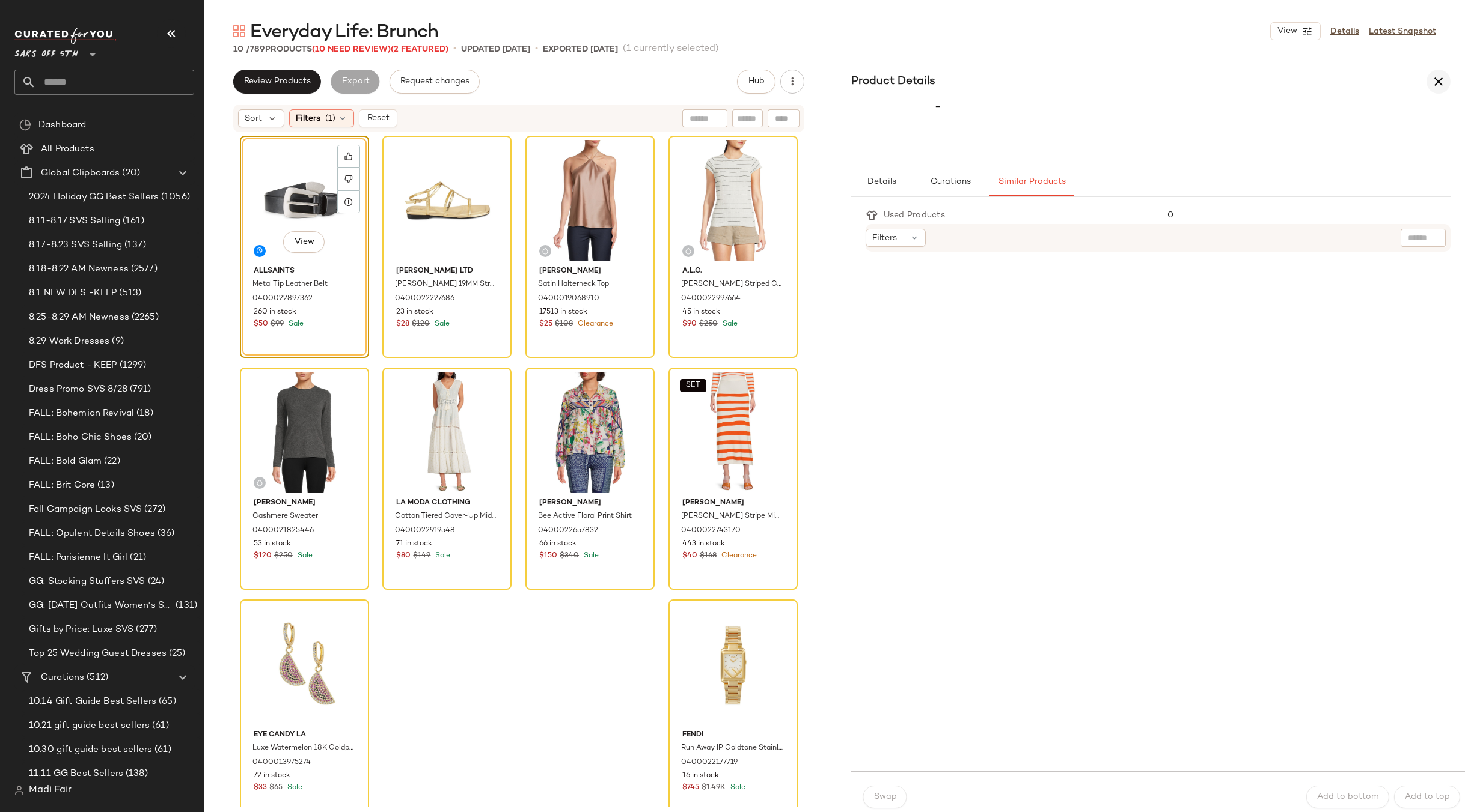
click at [1433, 80] on icon "button" at bounding box center [1438, 81] width 14 height 14
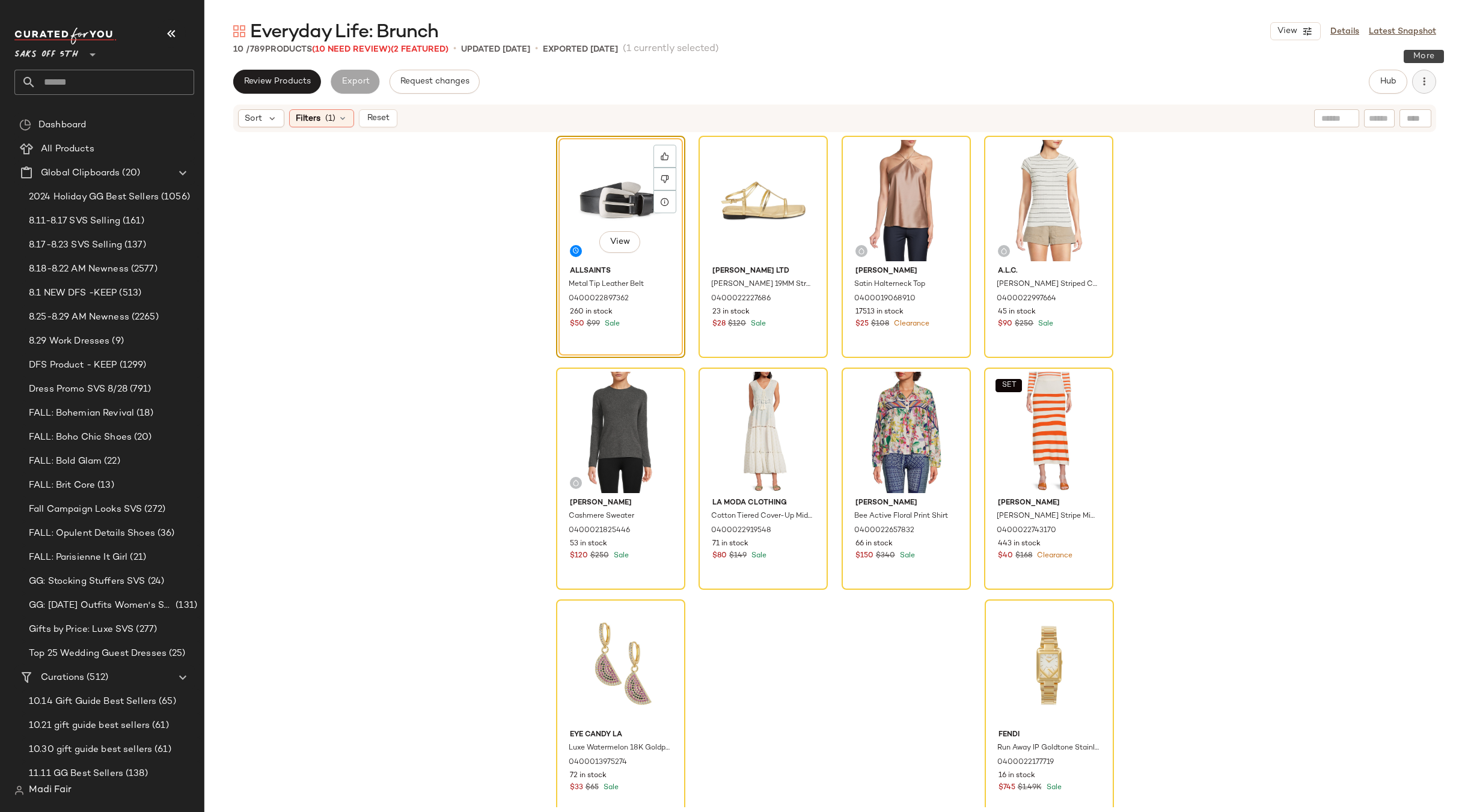
click at [1419, 80] on icon "button" at bounding box center [1424, 81] width 12 height 12
click at [1367, 178] on span "Clear Suggested Products" at bounding box center [1369, 174] width 113 height 12
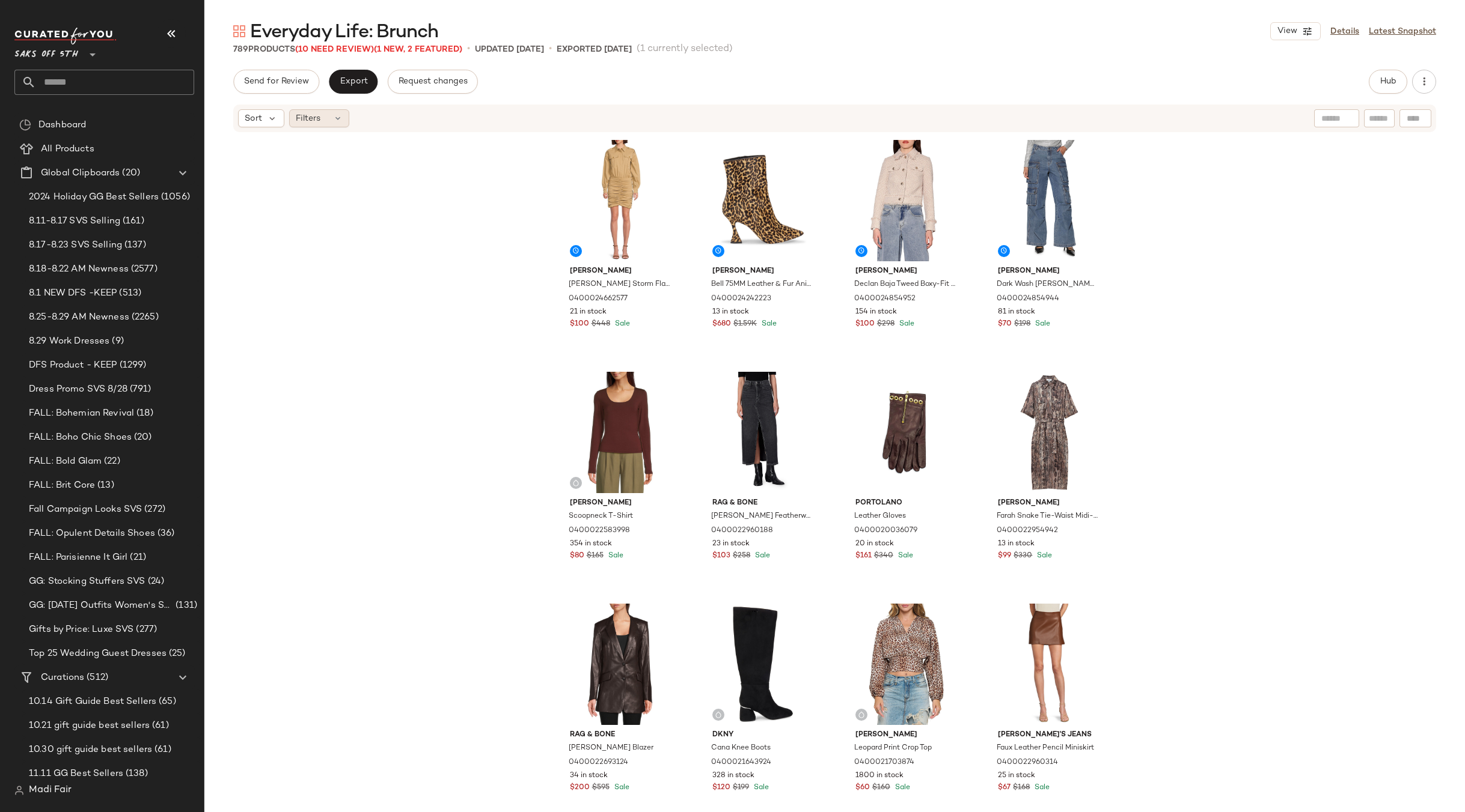
click at [336, 113] on icon at bounding box center [338, 118] width 10 height 10
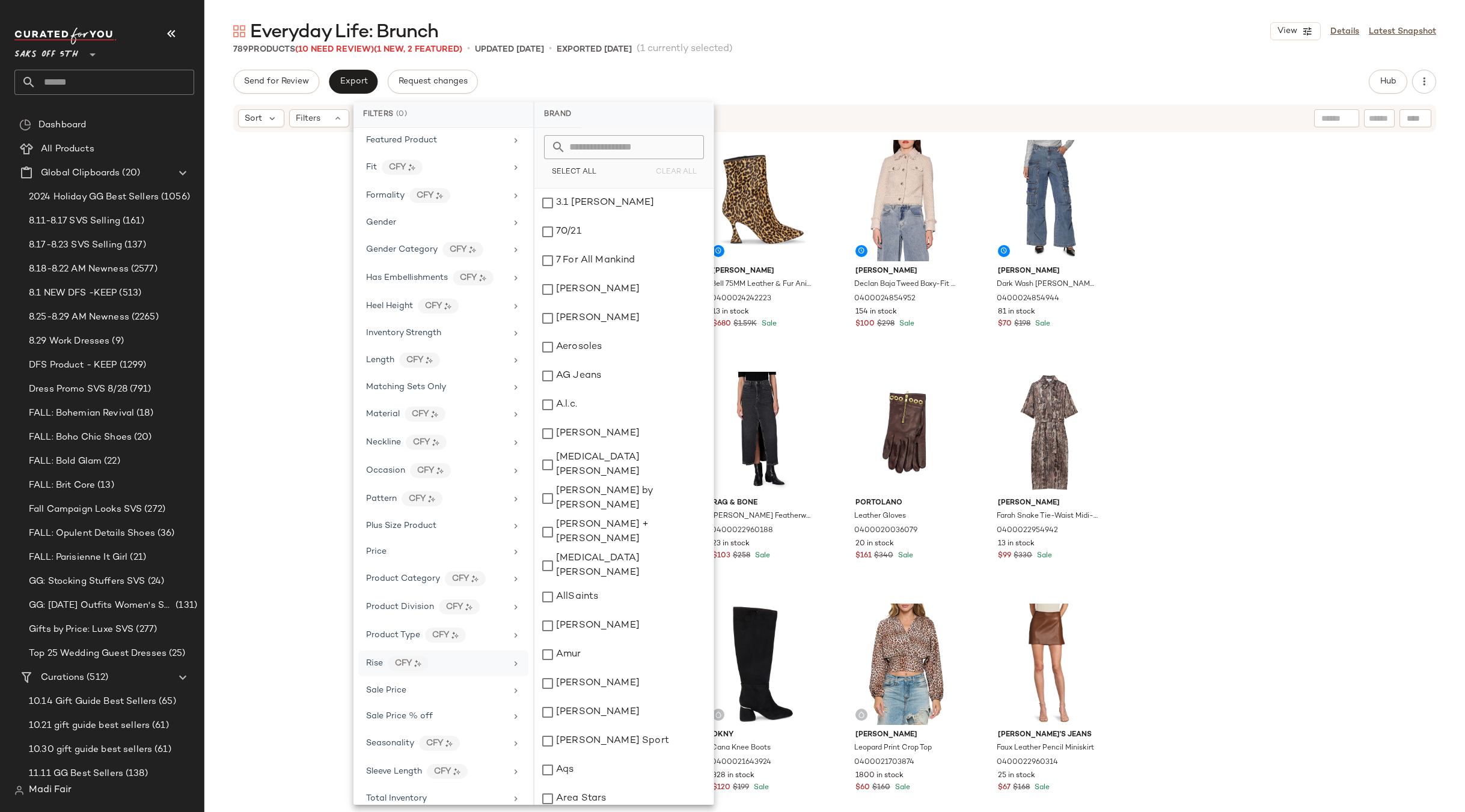
scroll to position [334, 0]
click at [436, 759] on div "Total Inventory" at bounding box center [436, 757] width 140 height 12
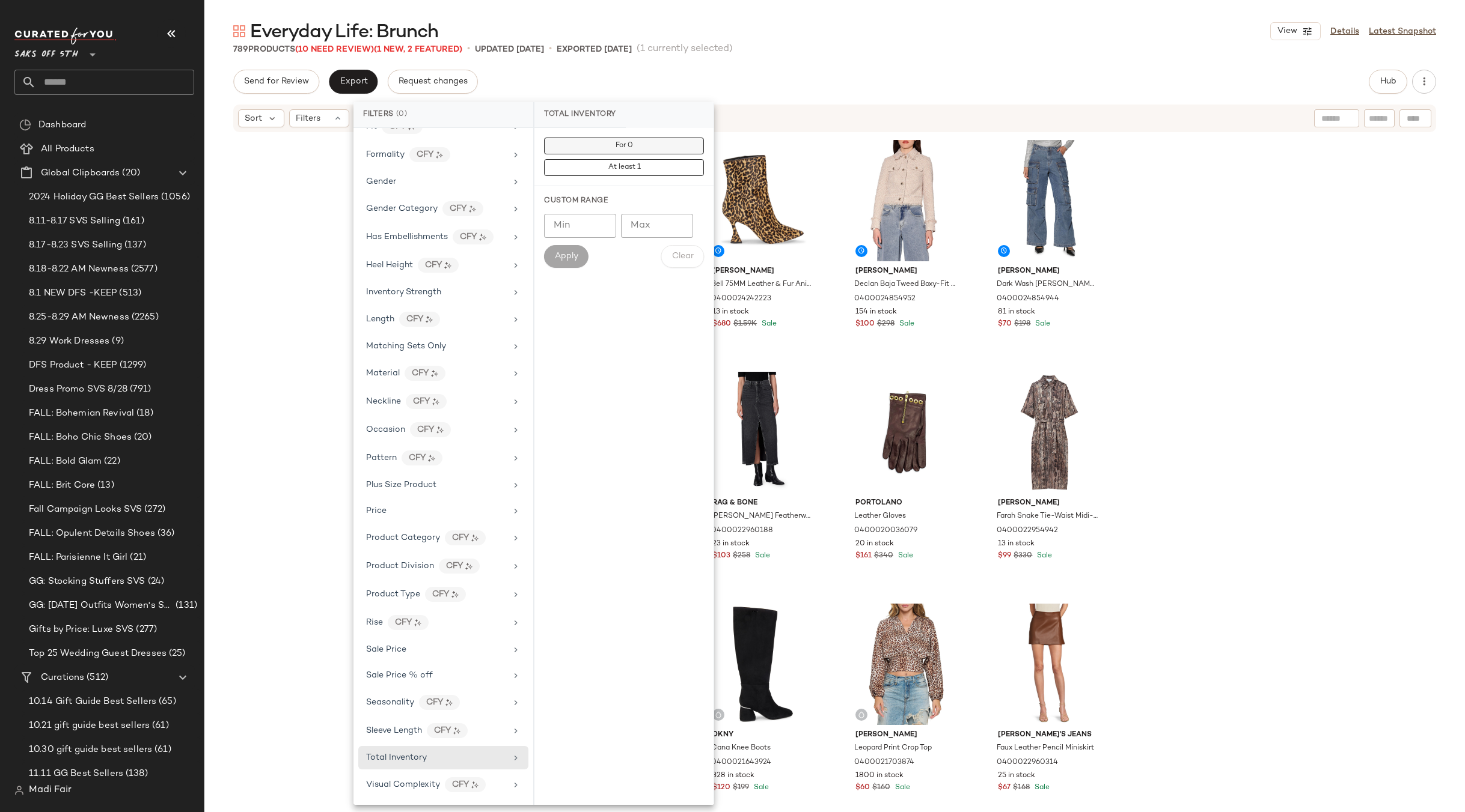
click at [634, 159] on button "For 0" at bounding box center [624, 167] width 160 height 17
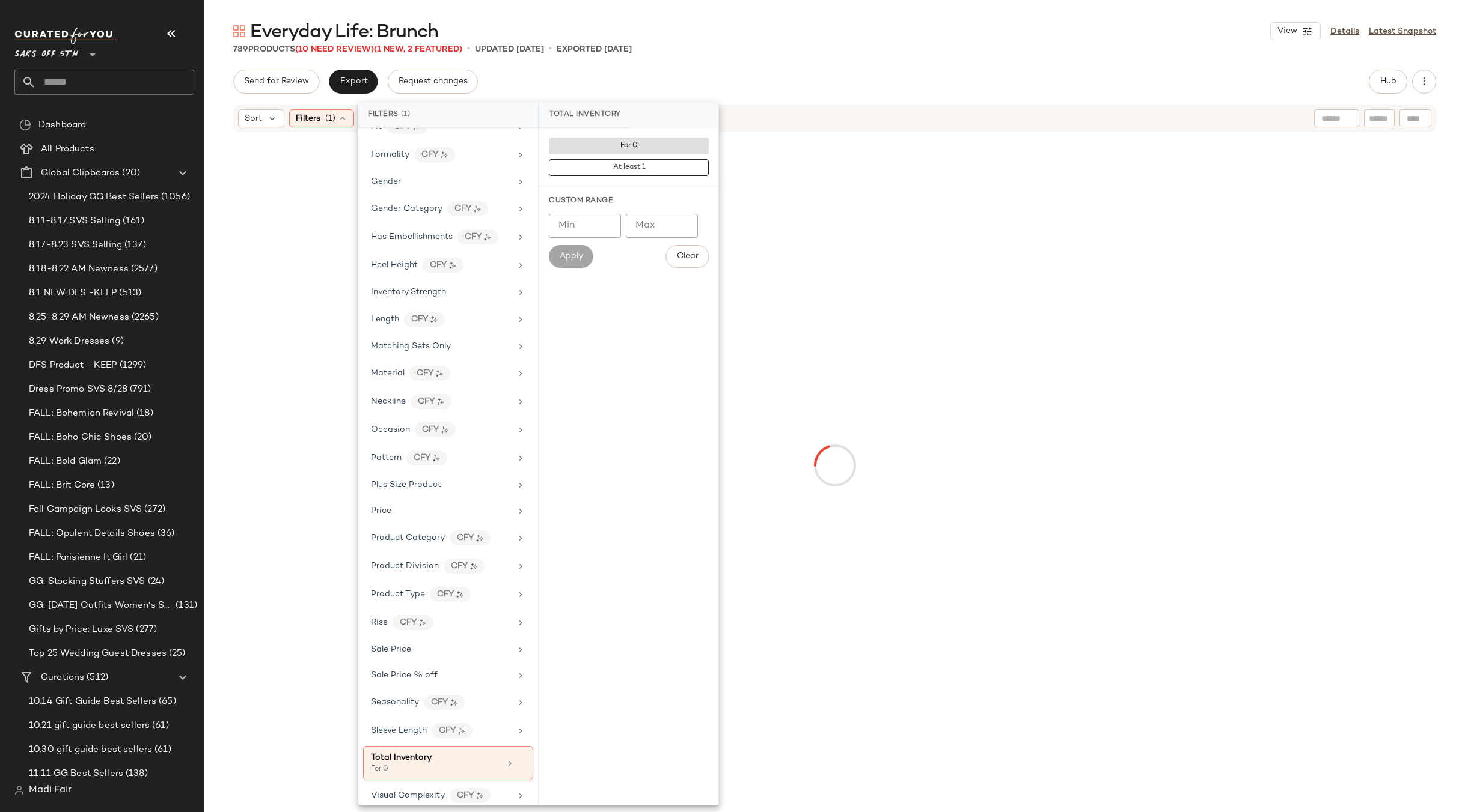
click at [830, 41] on div "Everyday Life: Brunch View Details Latest Snapshot" at bounding box center [835, 31] width 1260 height 24
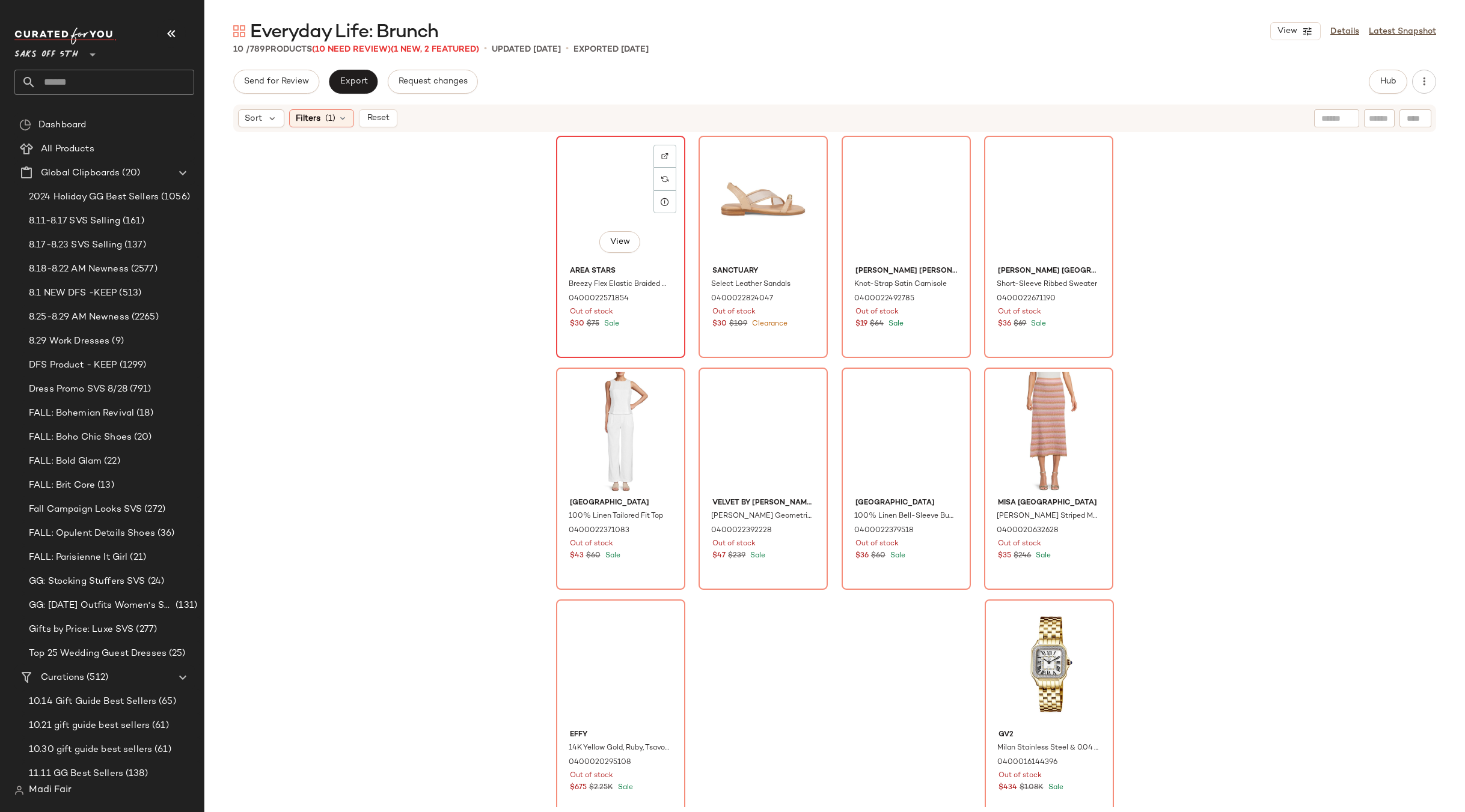
click at [595, 190] on div "View" at bounding box center [620, 200] width 121 height 122
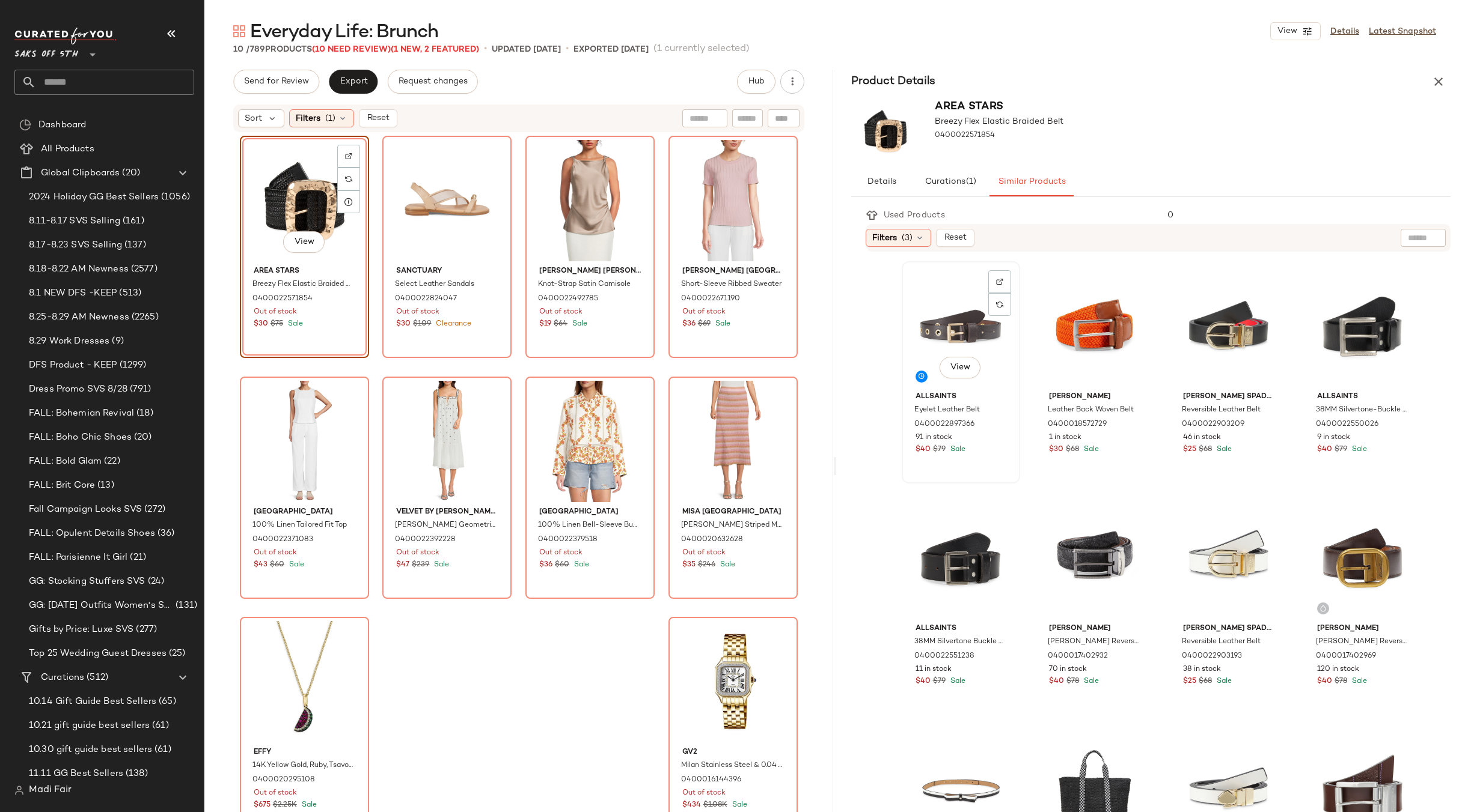
click at [959, 343] on div "View" at bounding box center [961, 326] width 110 height 122
click at [265, 207] on div "View" at bounding box center [305, 200] width 121 height 122
click at [286, 205] on div "View" at bounding box center [305, 200] width 121 height 122
click at [1440, 78] on icon "button" at bounding box center [1438, 81] width 14 height 14
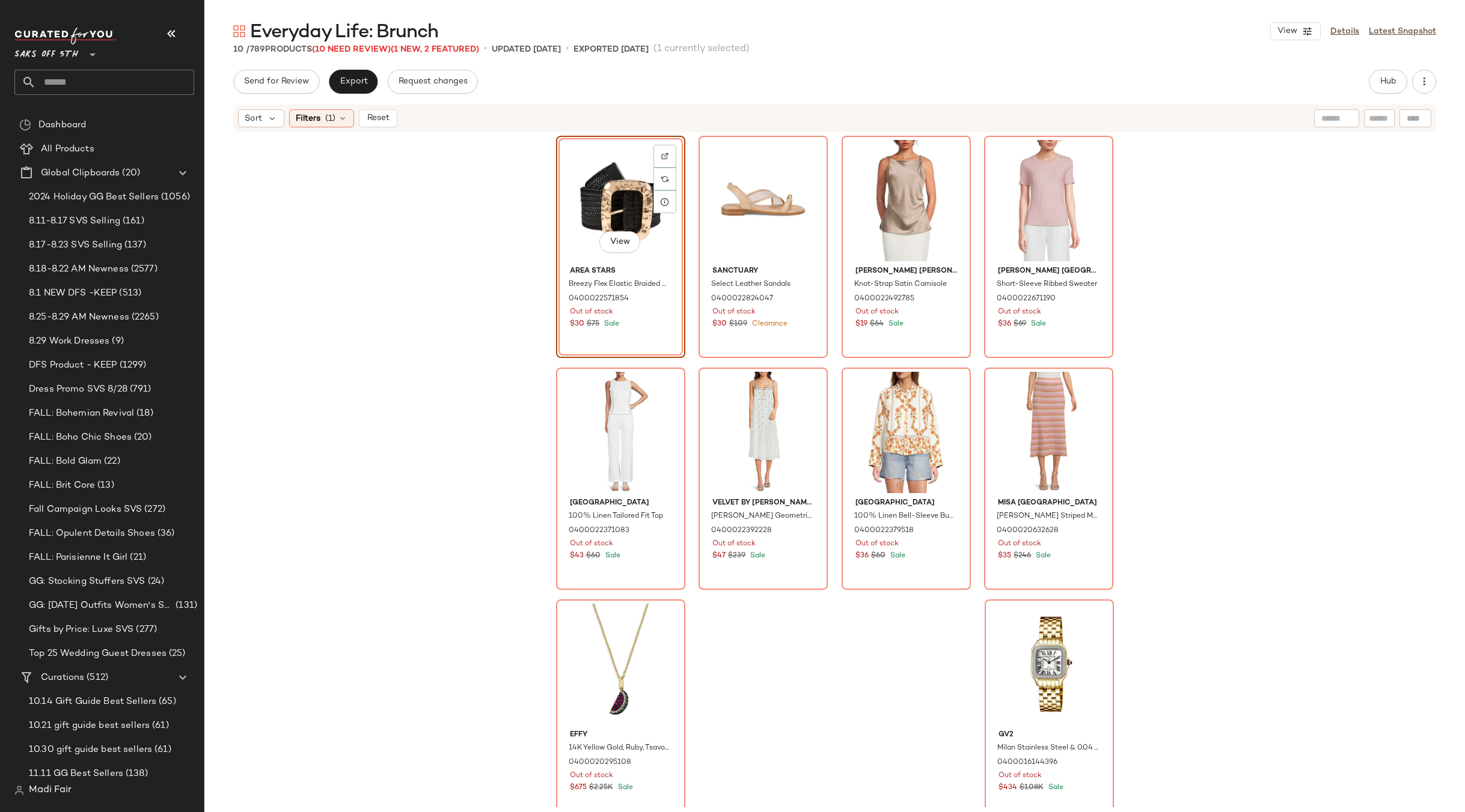
click at [617, 203] on div "View" at bounding box center [620, 200] width 121 height 122
click at [655, 183] on div at bounding box center [665, 179] width 23 height 23
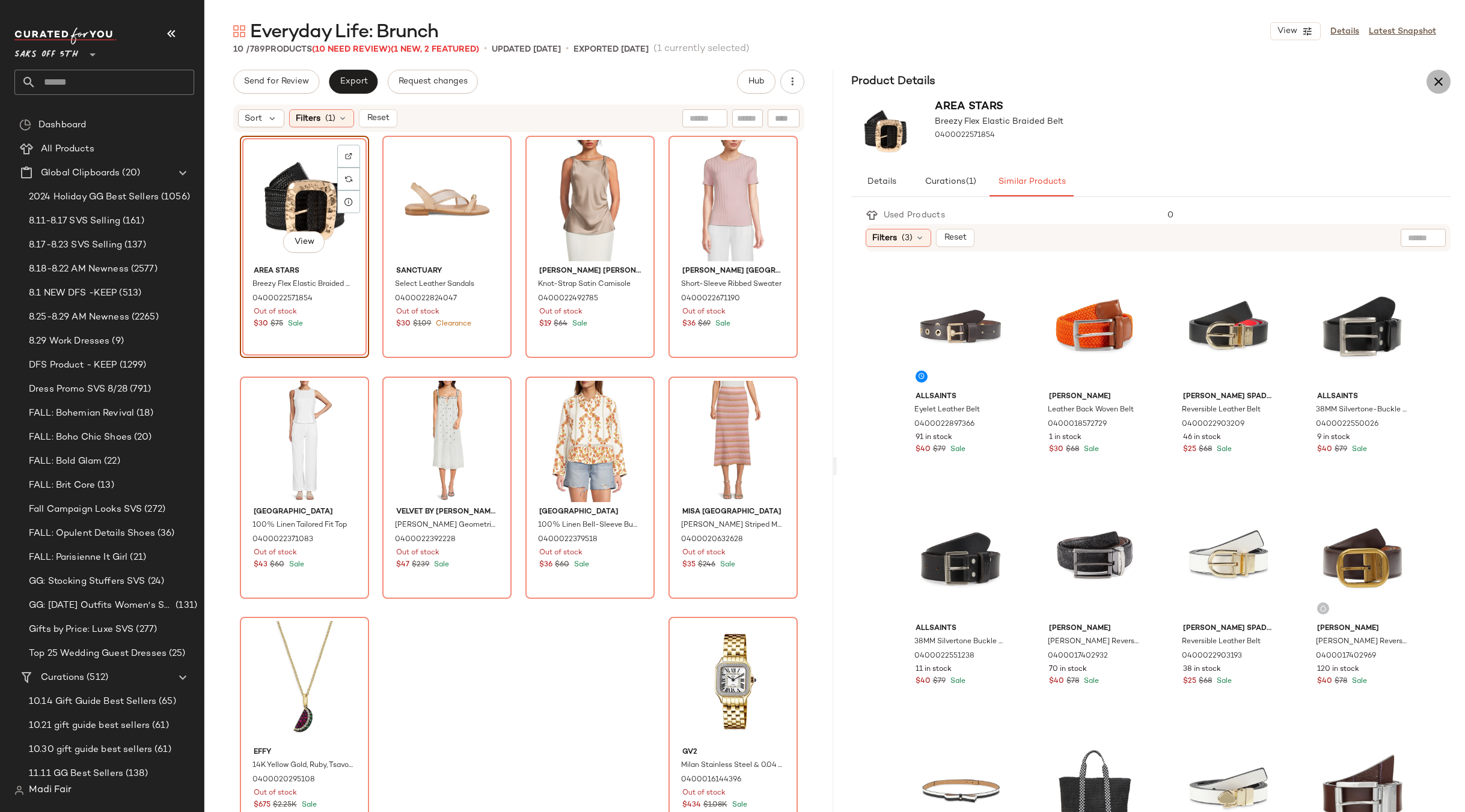
click at [1448, 78] on button "button" at bounding box center [1438, 81] width 24 height 24
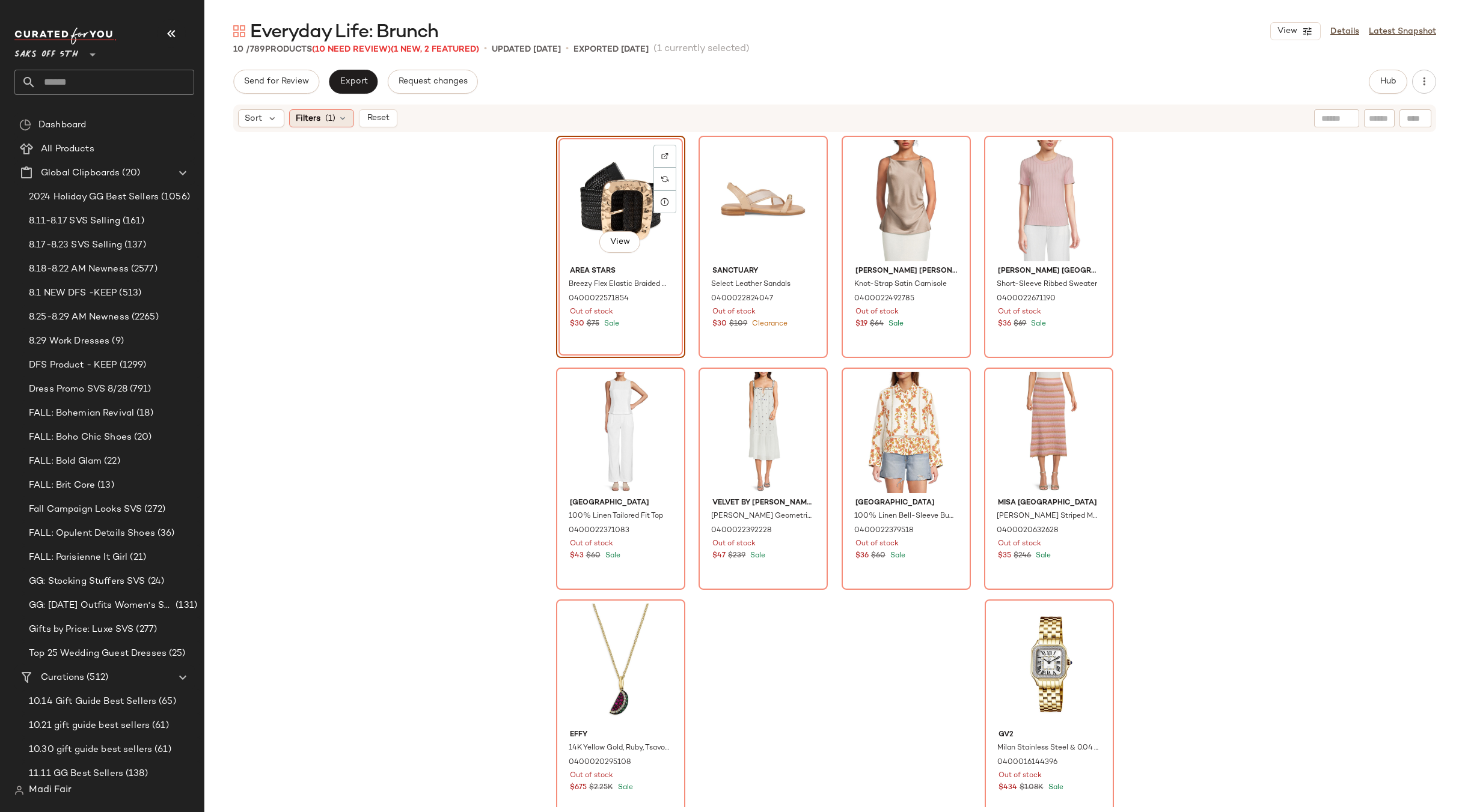
click at [335, 118] on span "(1)" at bounding box center [330, 118] width 10 height 12
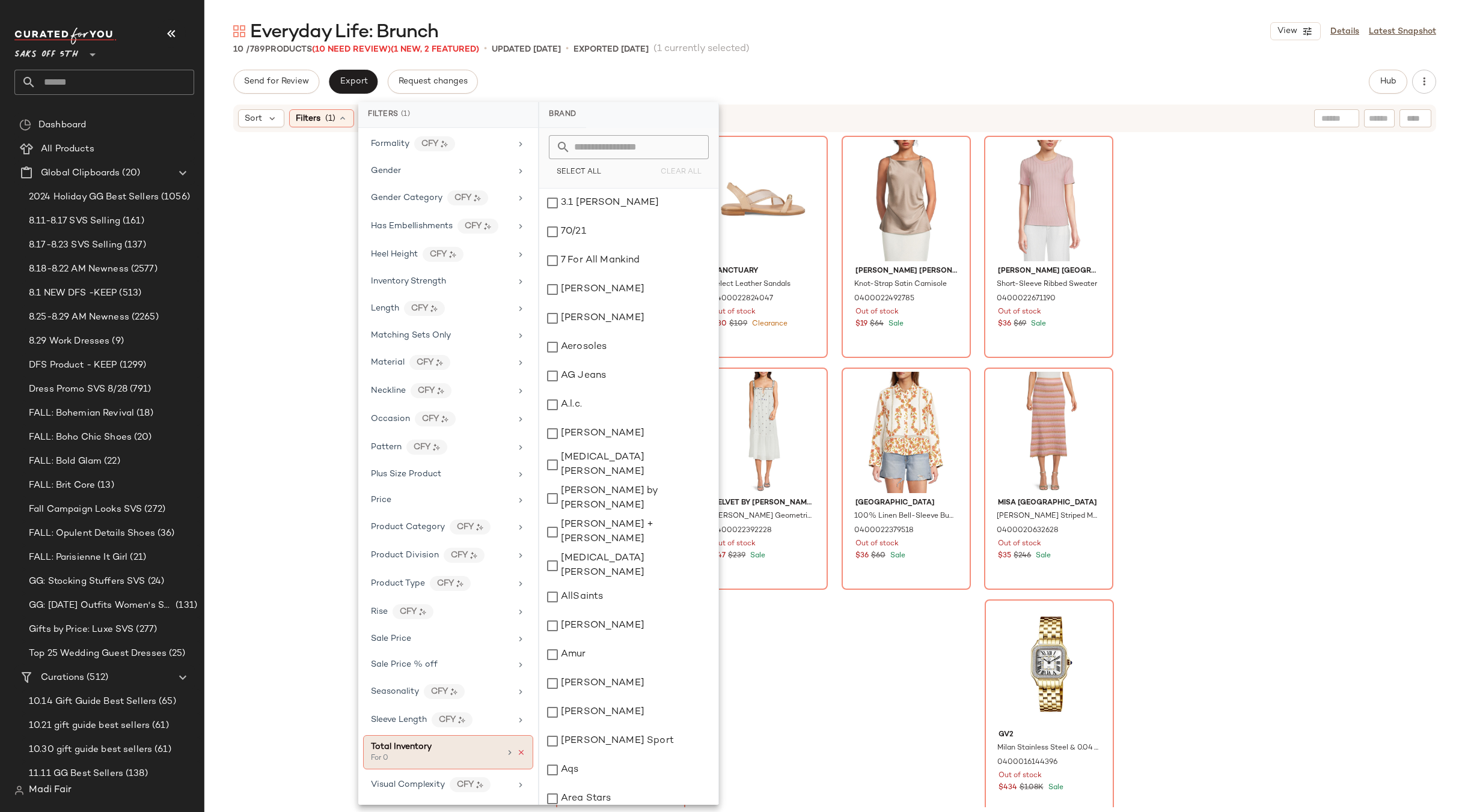
click at [520, 755] on icon at bounding box center [521, 752] width 8 height 8
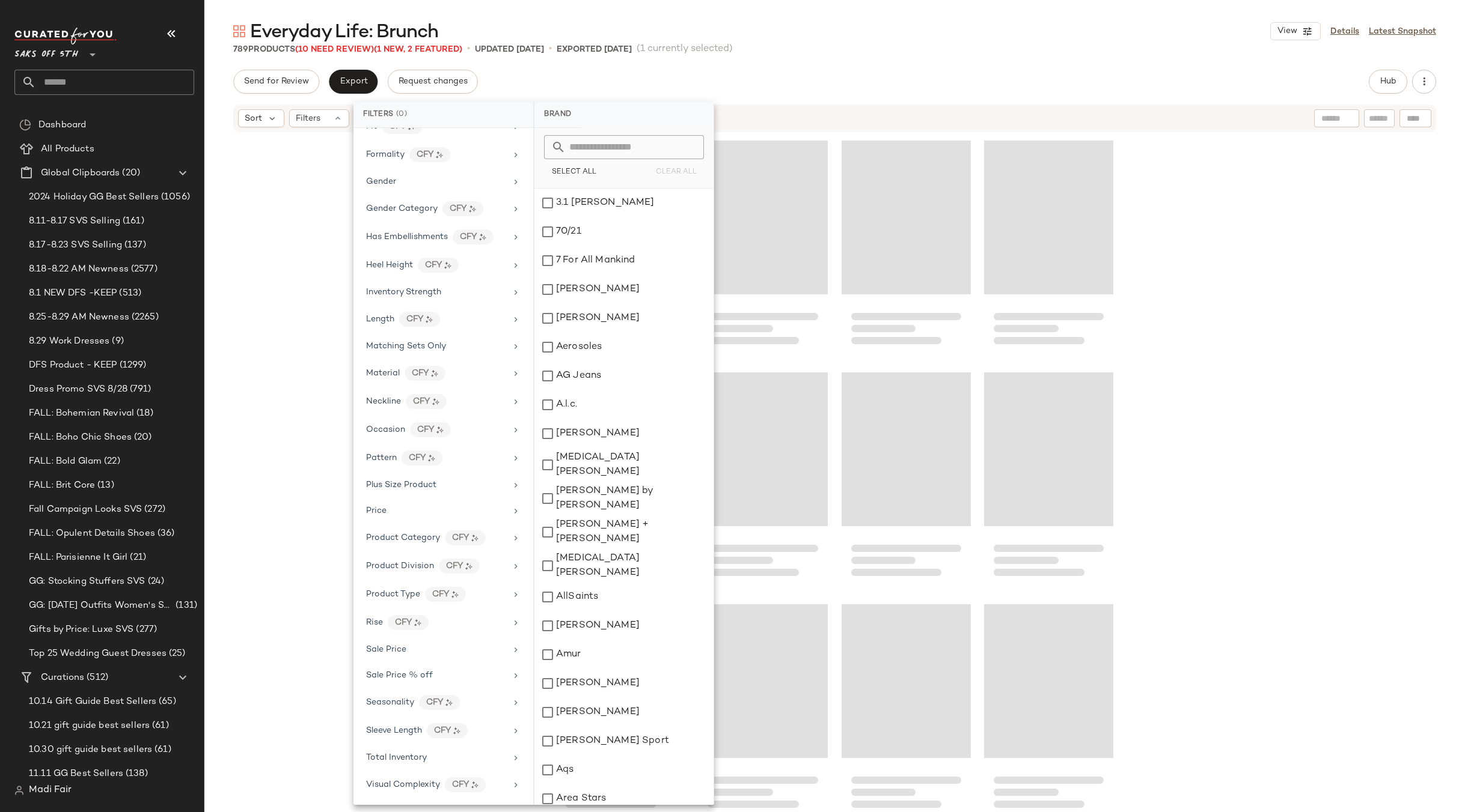
scroll to position [6029, 0]
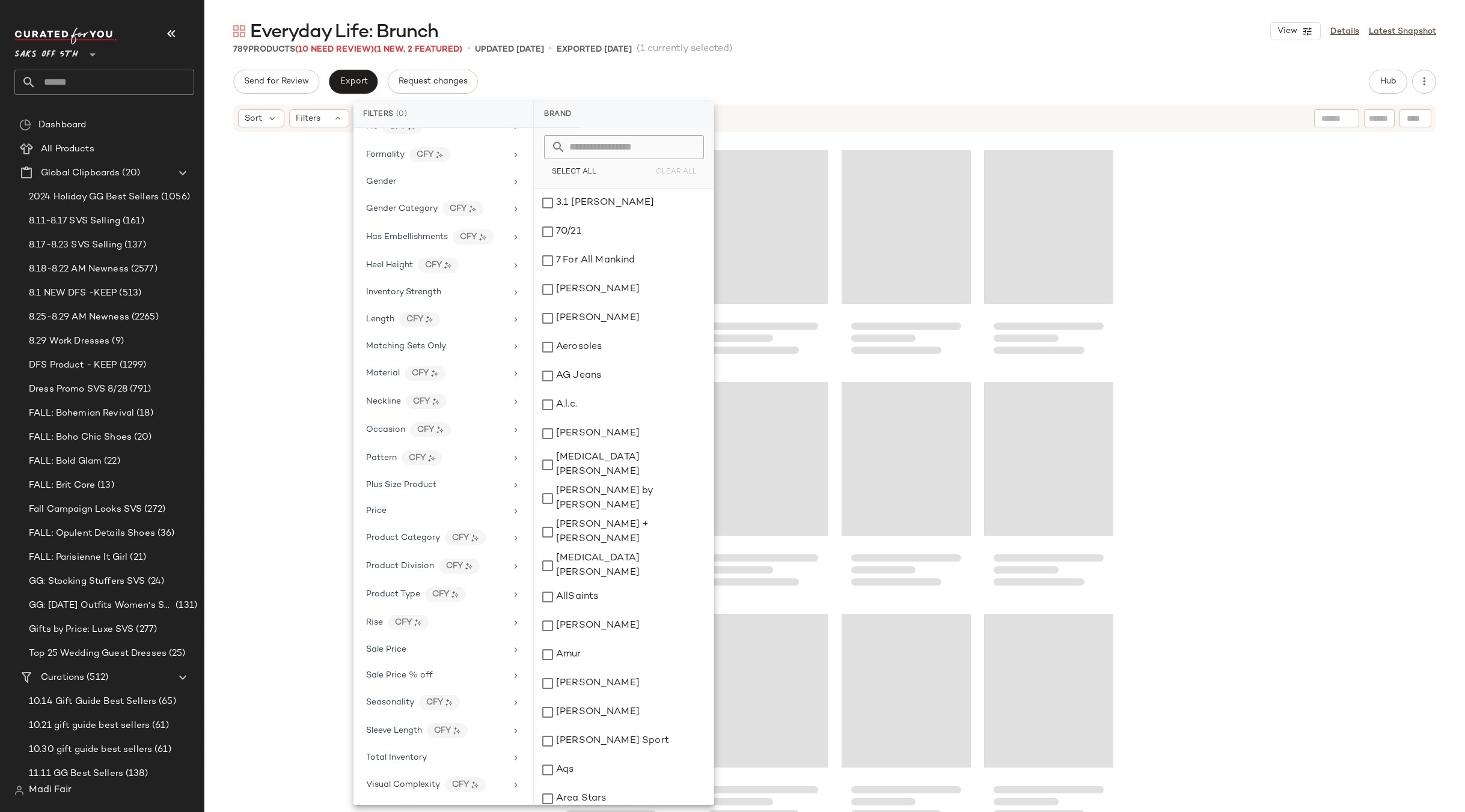
click at [846, 70] on div "Send for Review Export Request changes Hub" at bounding box center [835, 81] width 1202 height 24
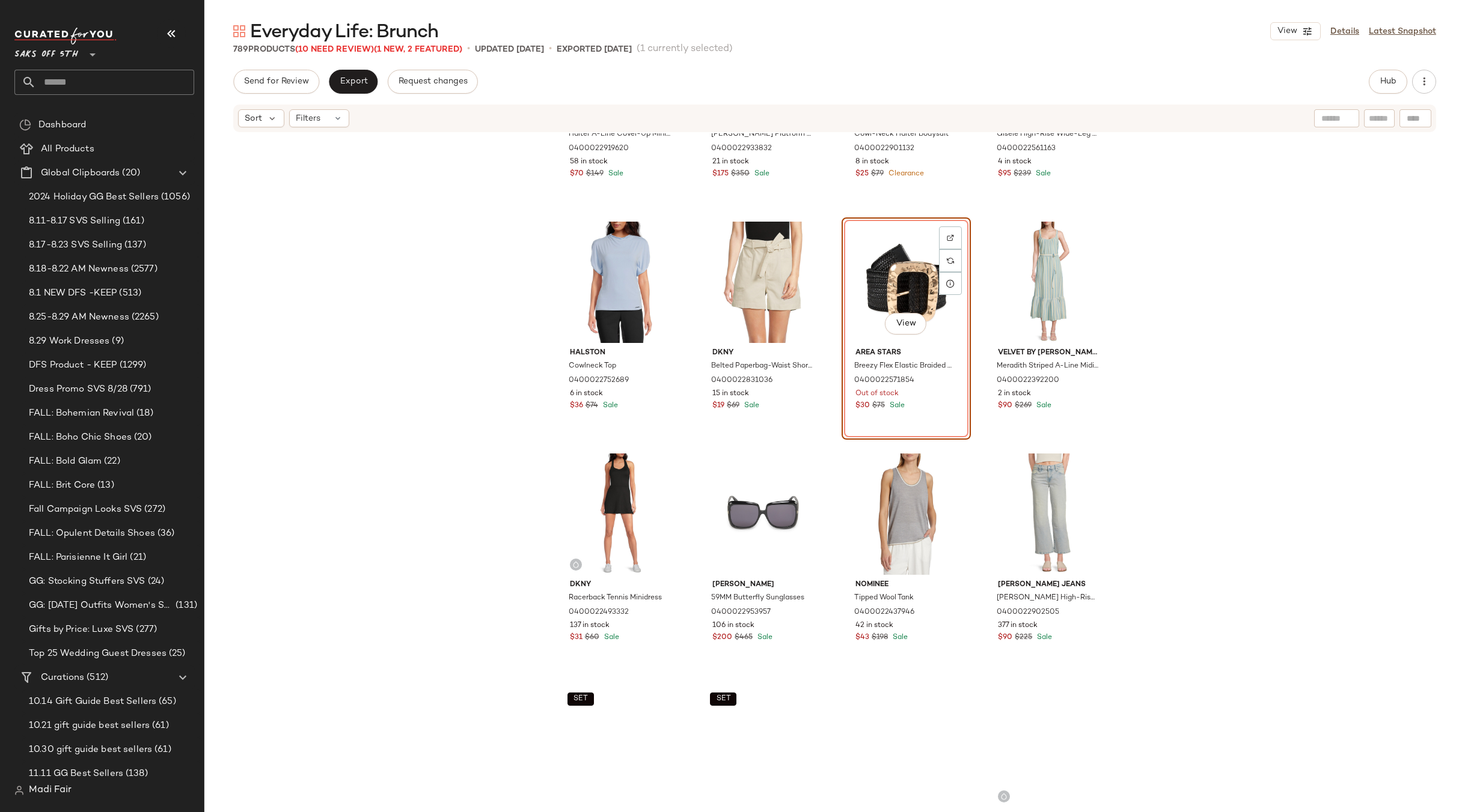
scroll to position [6197, 0]
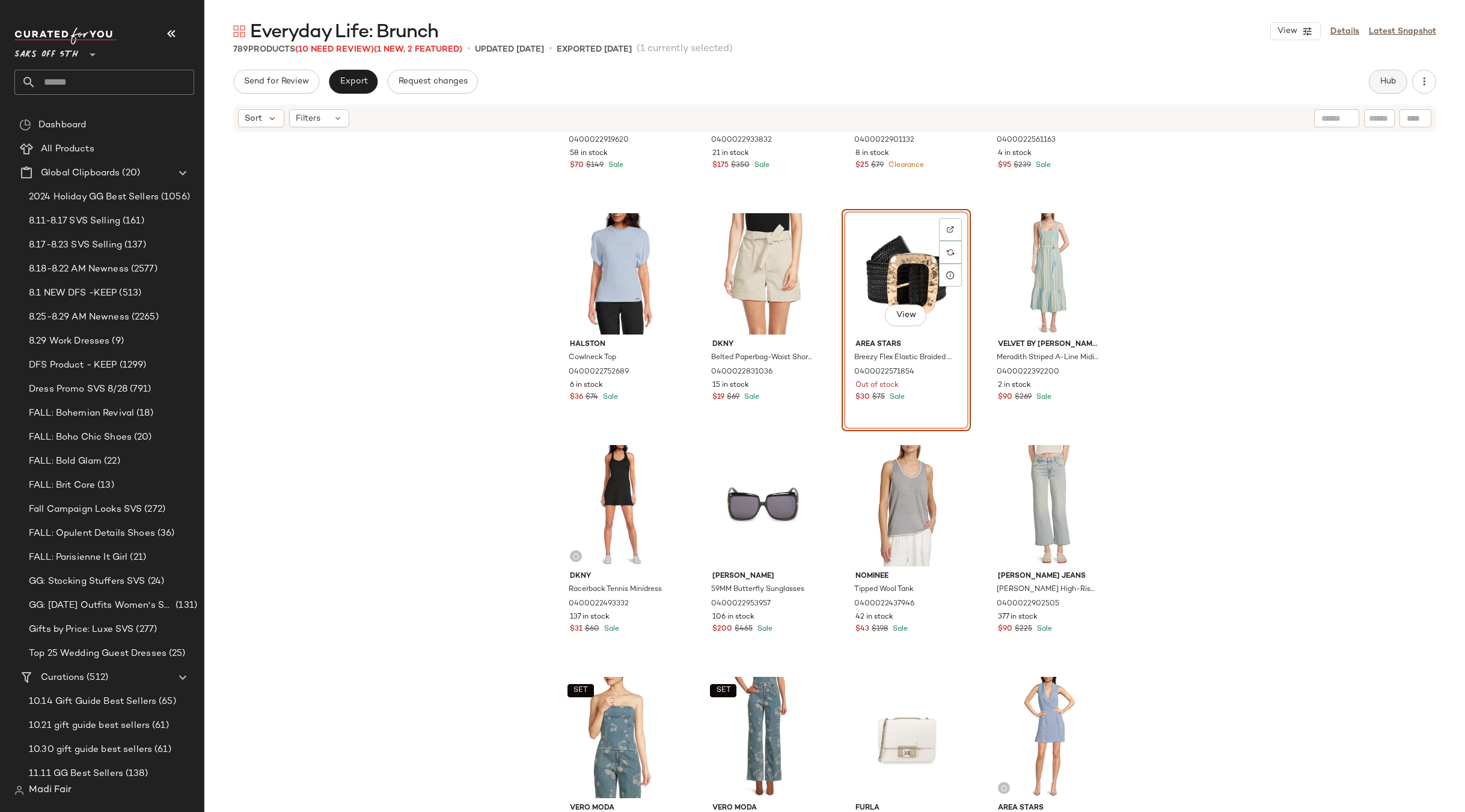
click at [1371, 82] on button "Hub" at bounding box center [1388, 81] width 38 height 24
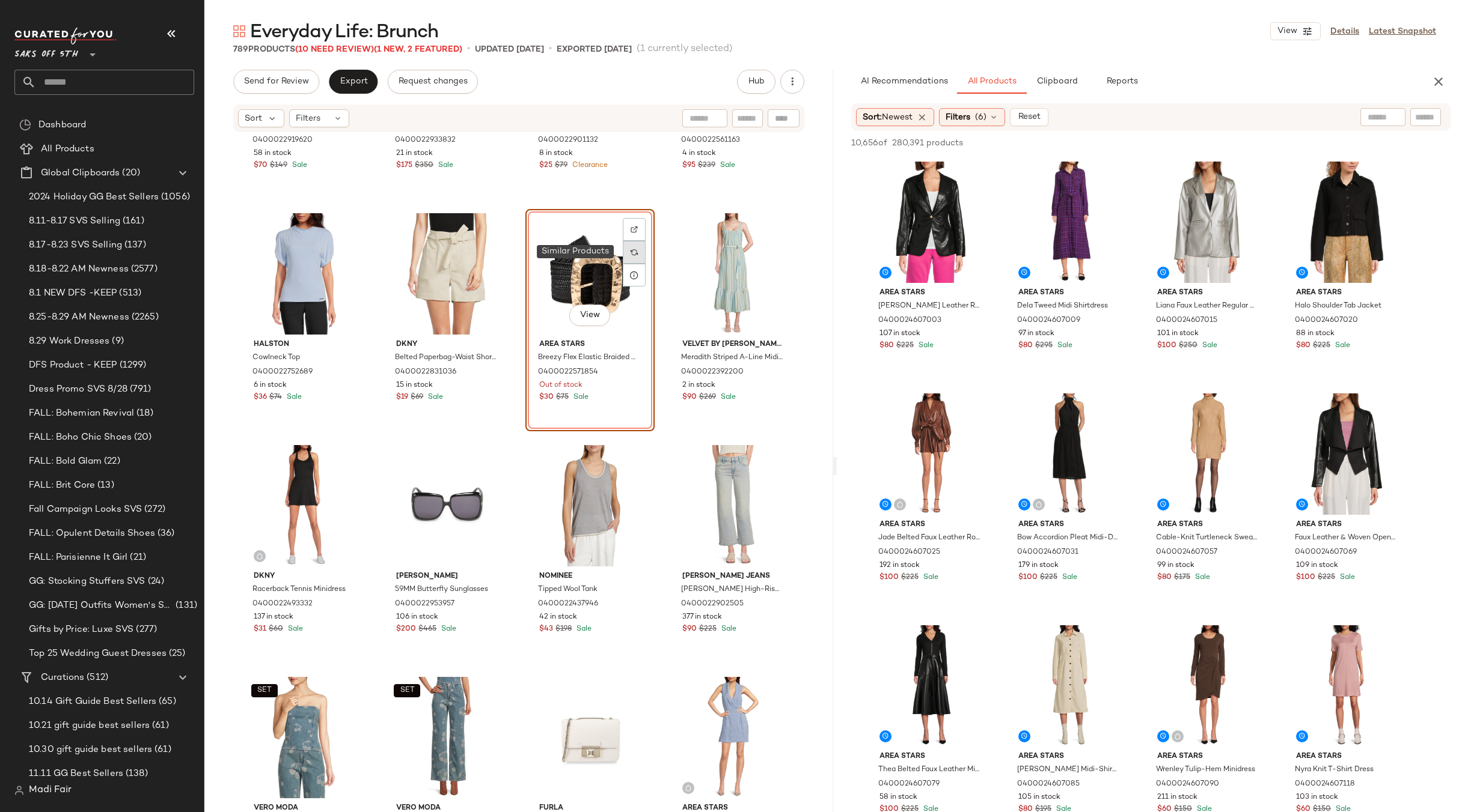
click at [633, 253] on img at bounding box center [634, 252] width 7 height 7
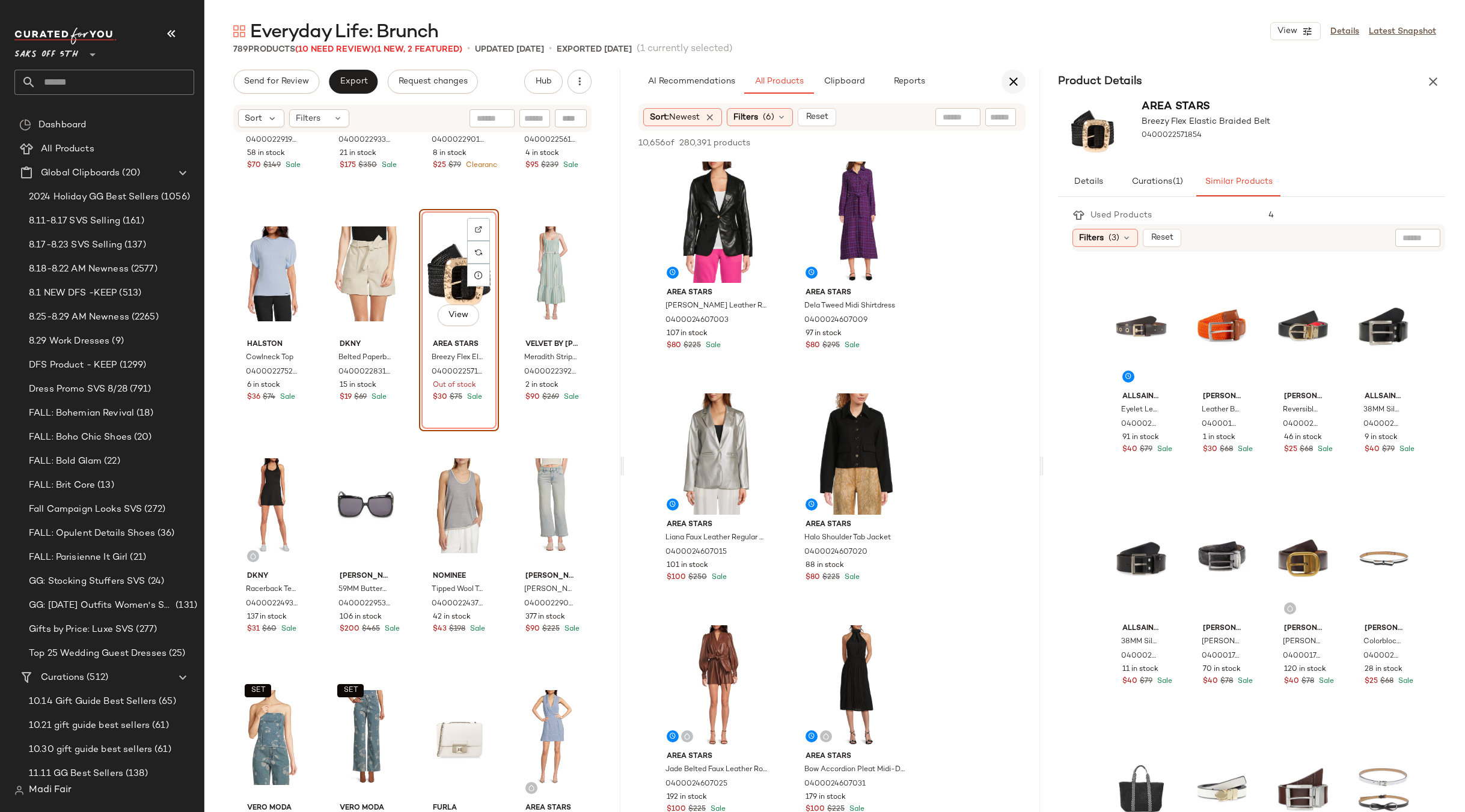
click at [1017, 75] on icon "button" at bounding box center [1013, 81] width 14 height 14
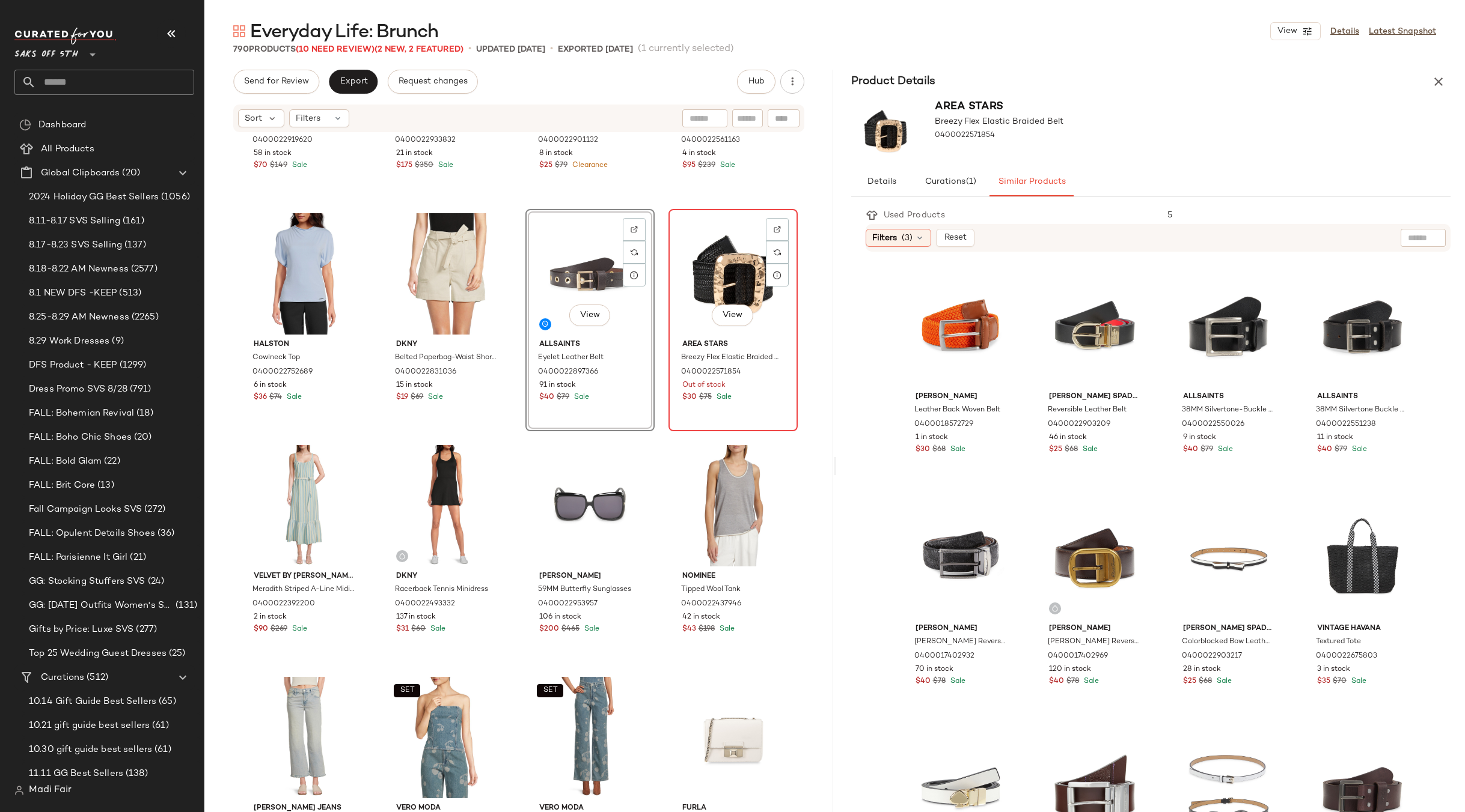
click at [706, 281] on div "View" at bounding box center [733, 274] width 121 height 122
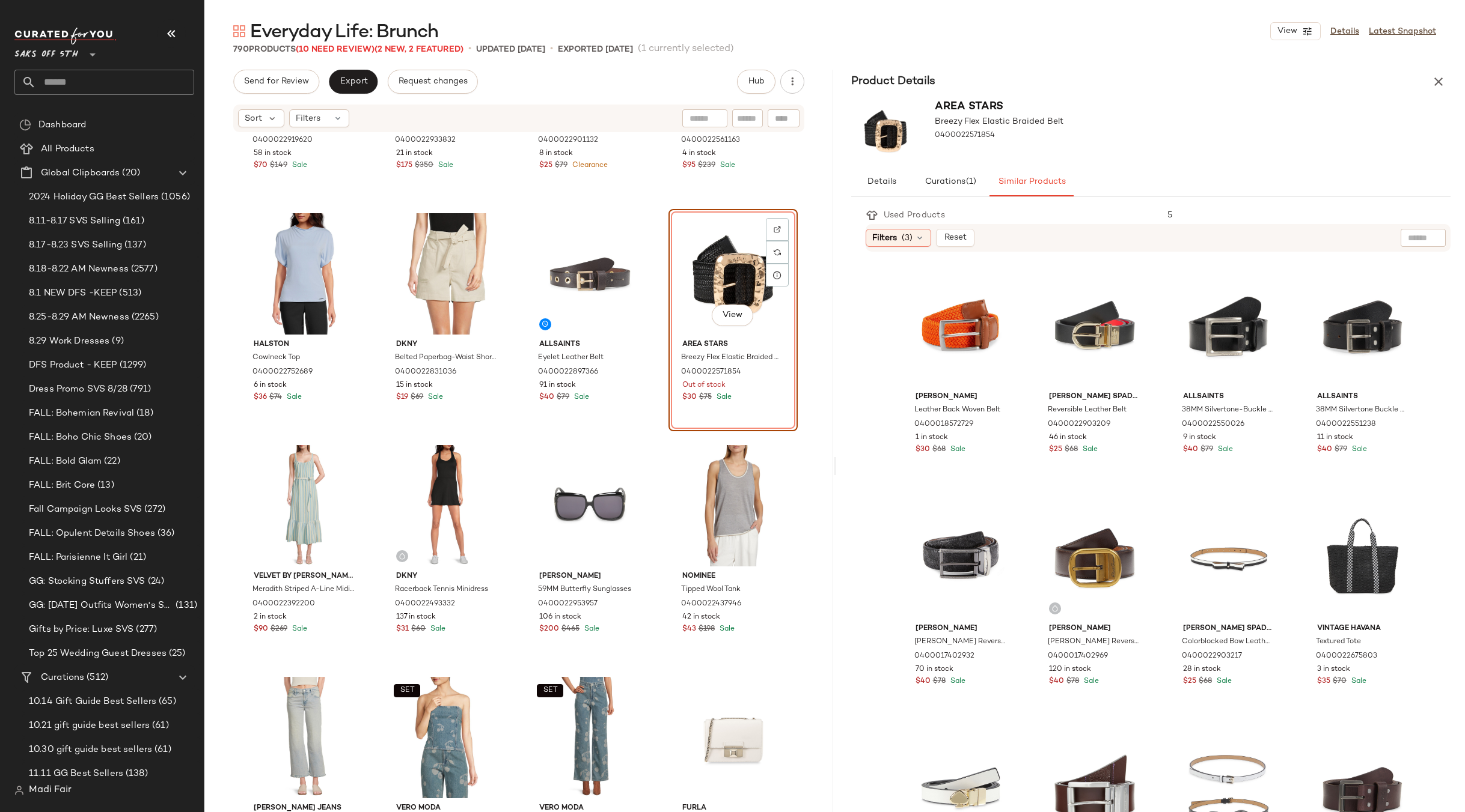
click at [705, 266] on div "View" at bounding box center [733, 274] width 121 height 122
click at [586, 267] on div "View" at bounding box center [590, 274] width 121 height 122
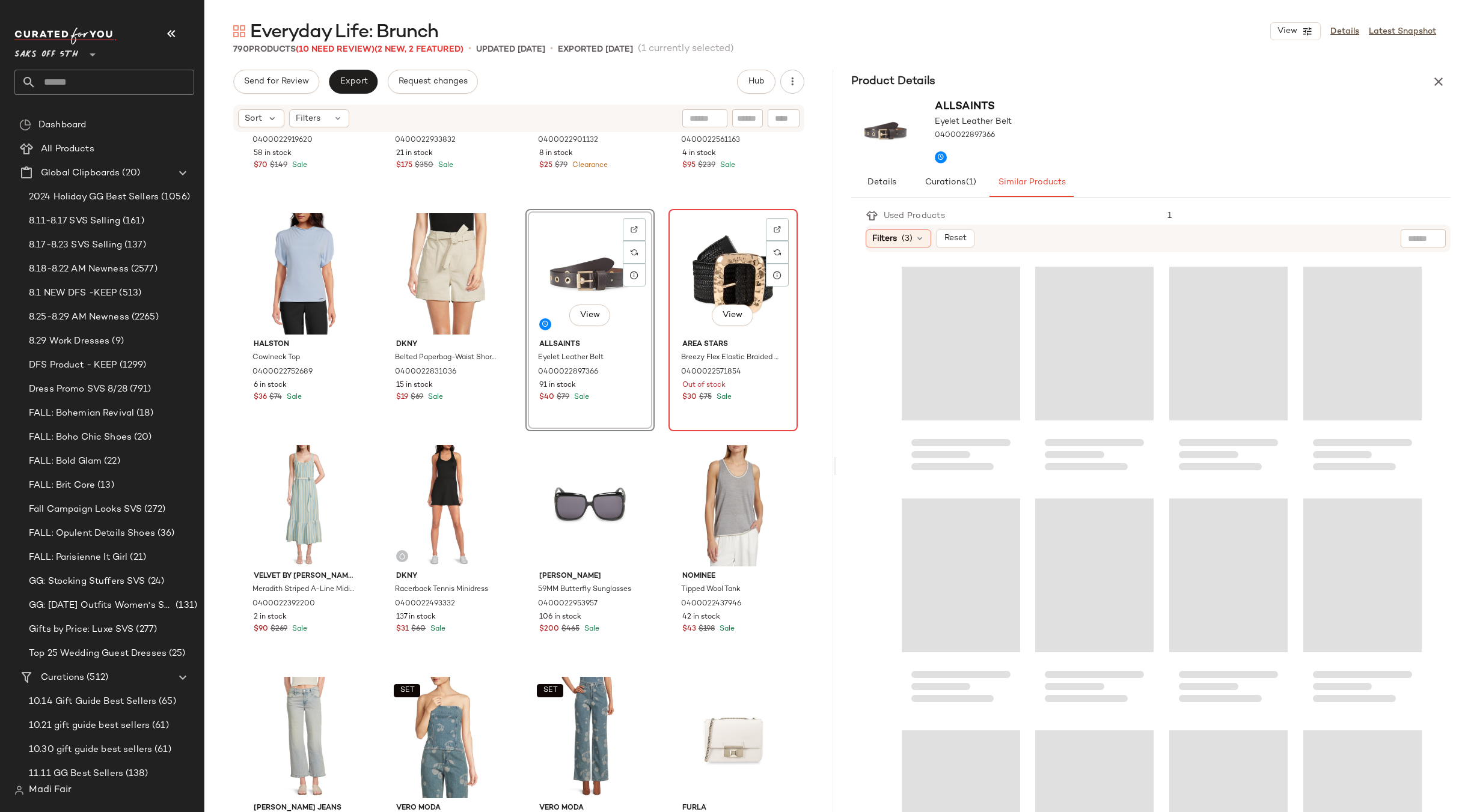
click at [713, 247] on div "View" at bounding box center [733, 274] width 121 height 122
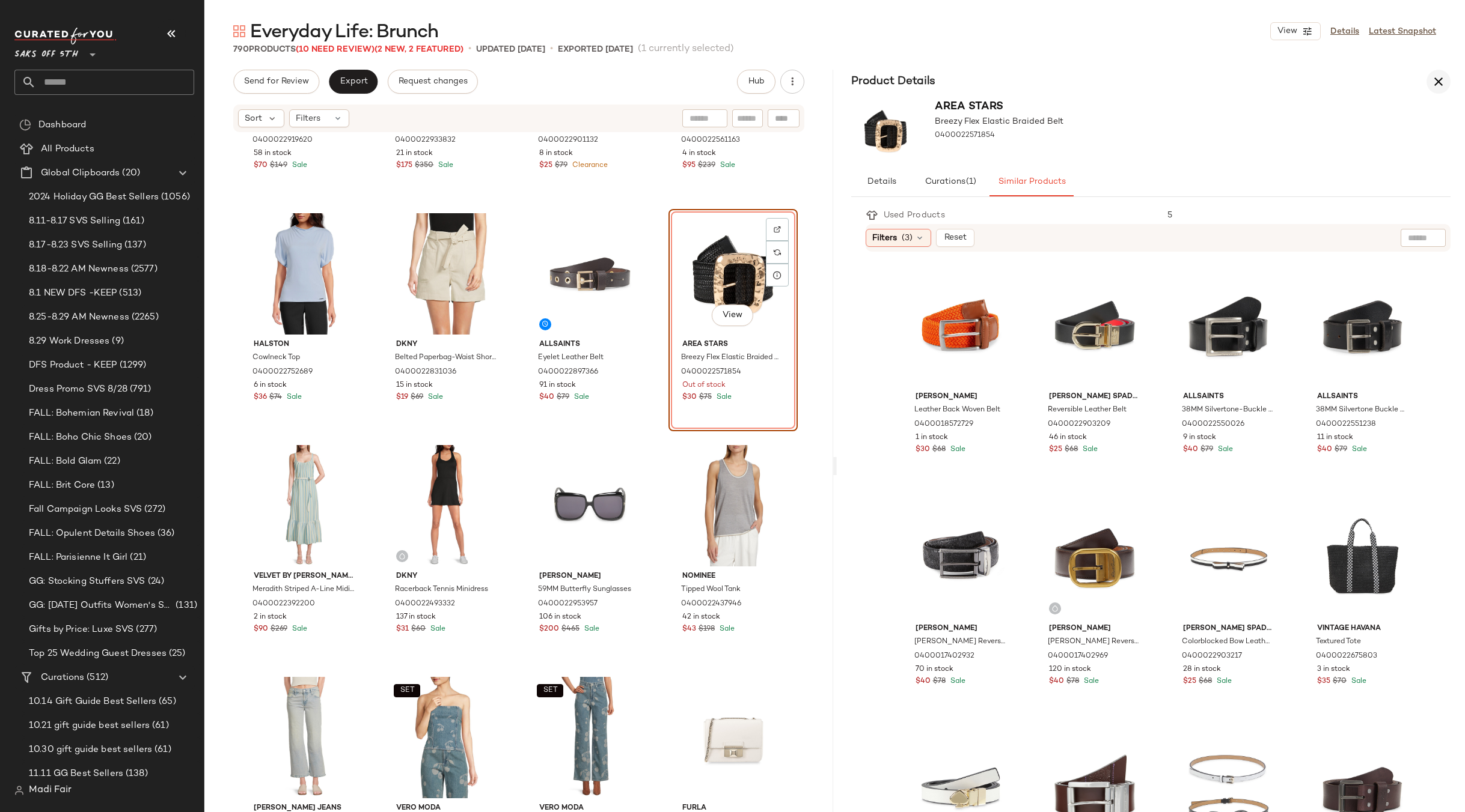
click at [1437, 82] on icon "button" at bounding box center [1438, 81] width 14 height 14
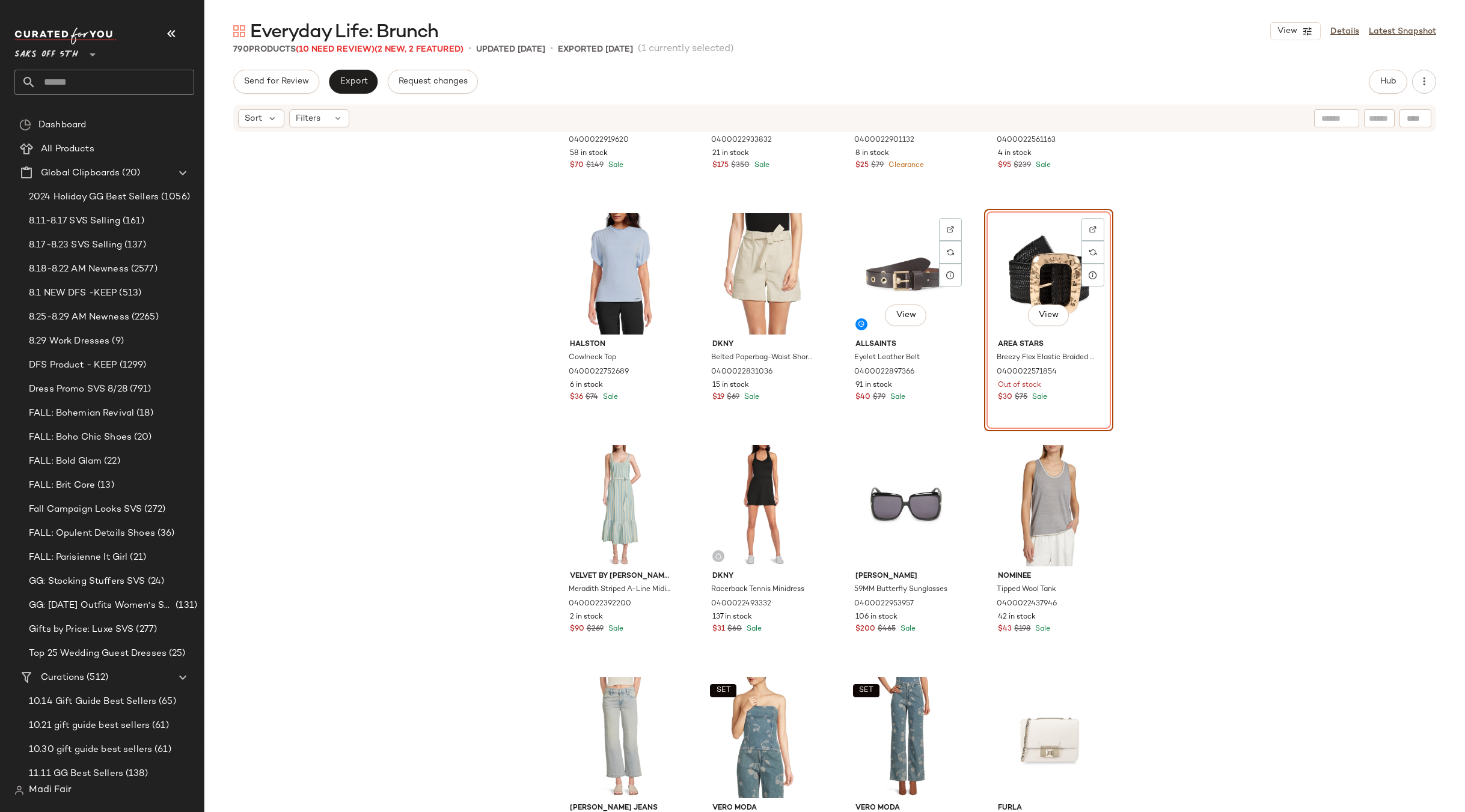
click at [942, 206] on div "La Moda Clothing Halter A-Line Cover-Up Minidress 0400022919620 58 in stock $70…" at bounding box center [835, 491] width 1260 height 715
click at [1014, 250] on div "View" at bounding box center [1048, 274] width 121 height 122
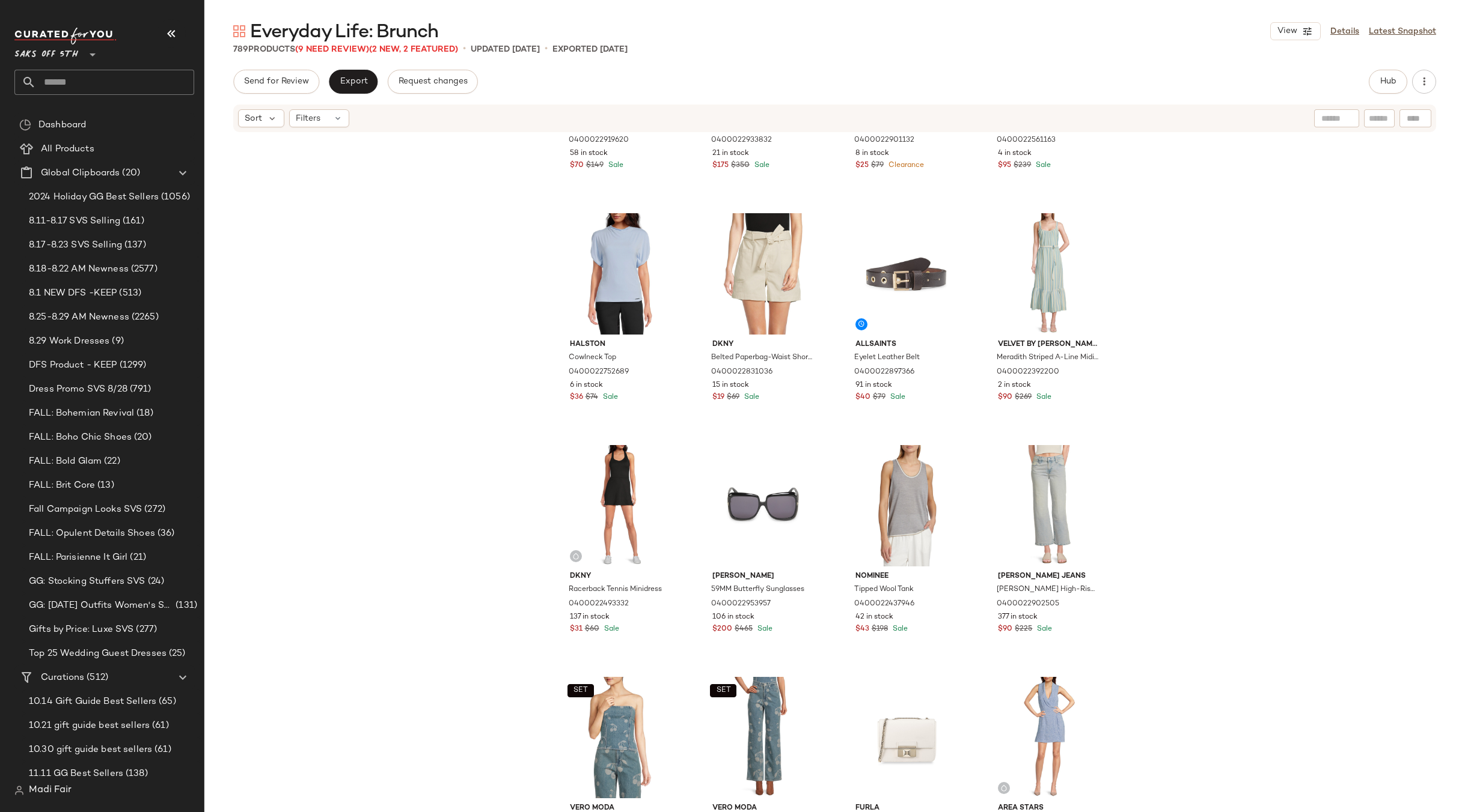
click at [1159, 290] on div "La Moda Clothing Halter A-Line Cover-Up Minidress 0400022919620 58 in stock $70…" at bounding box center [835, 491] width 1260 height 715
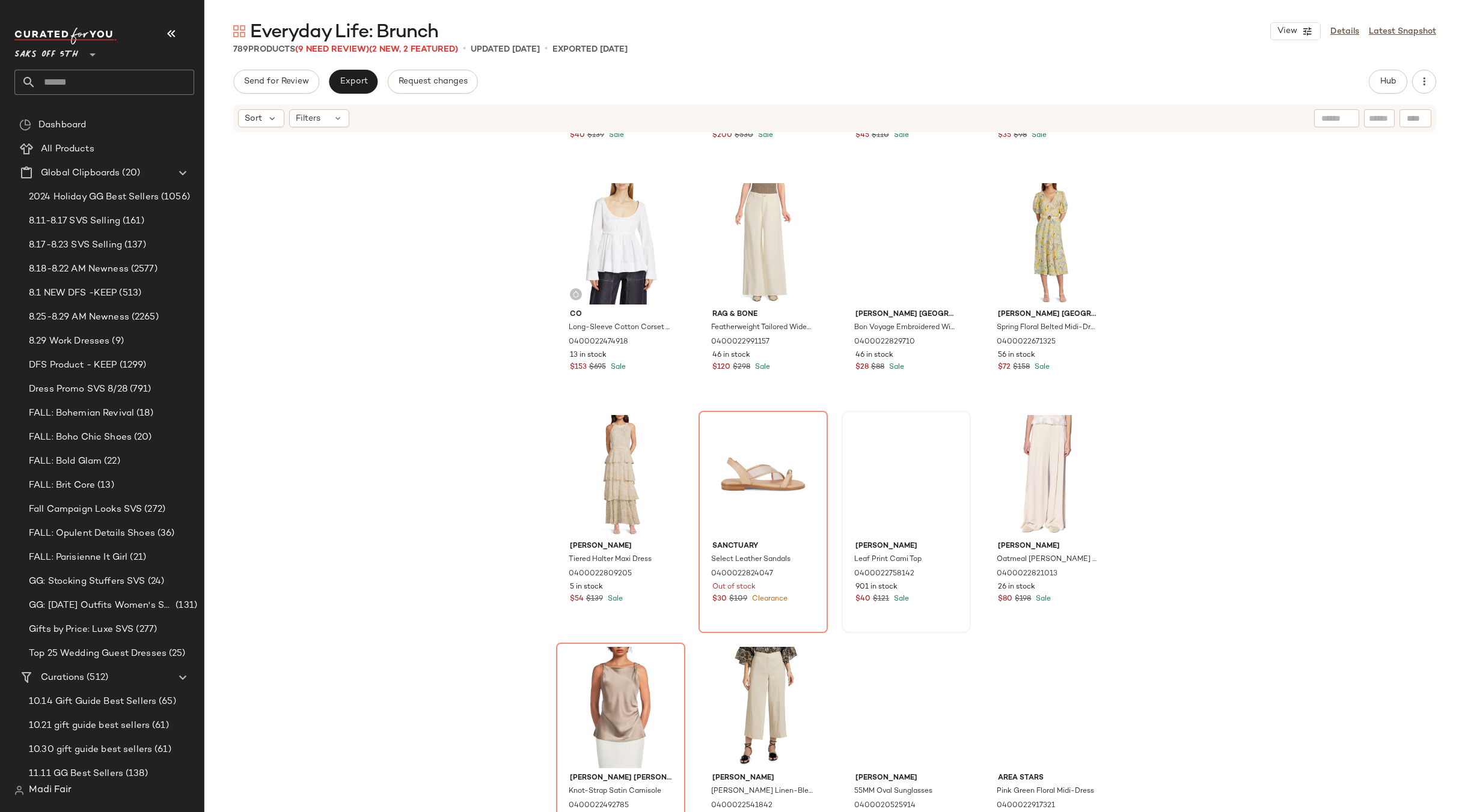
scroll to position [7639, 0]
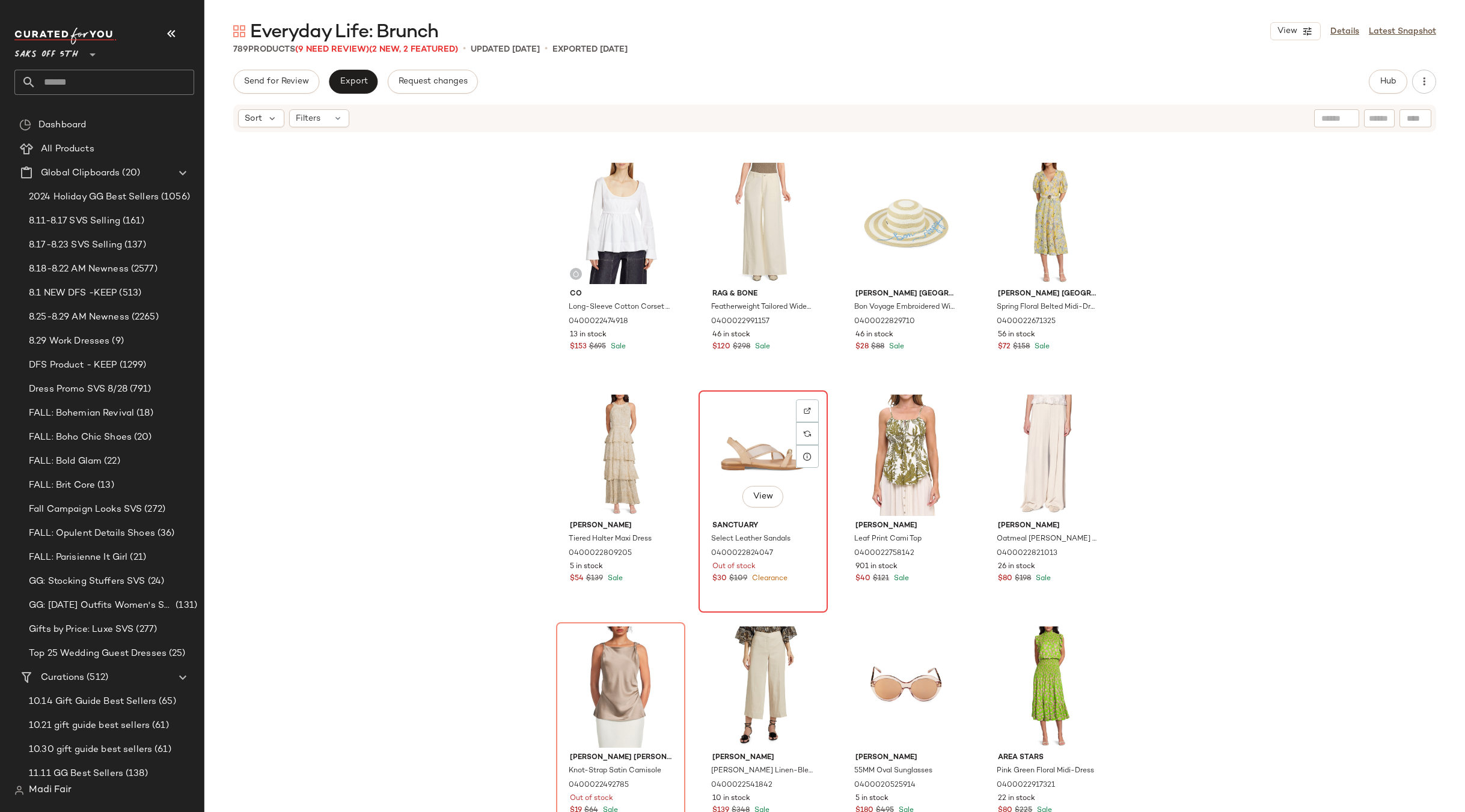
click at [752, 457] on div "View" at bounding box center [763, 455] width 121 height 122
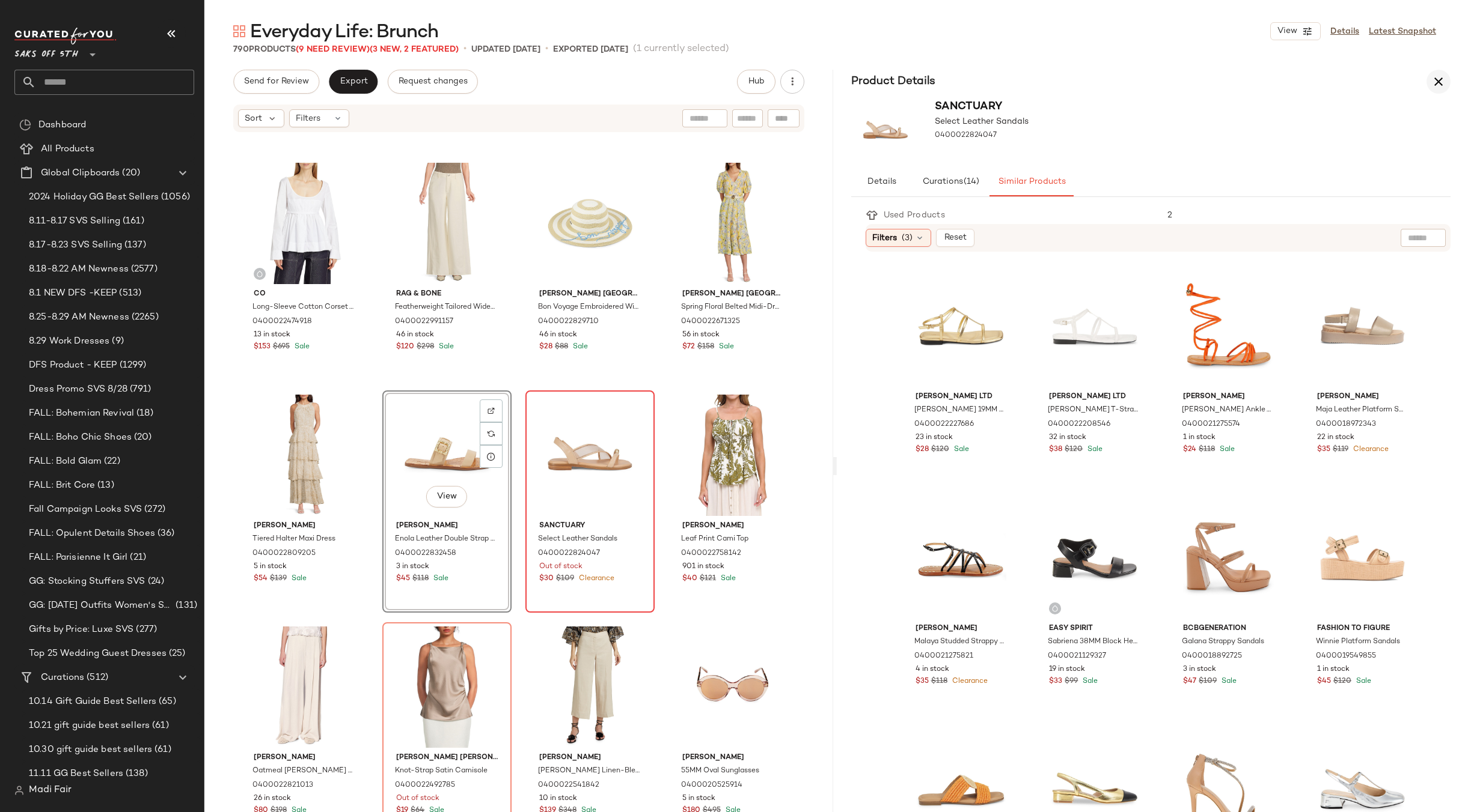
click at [1443, 87] on icon "button" at bounding box center [1438, 81] width 14 height 14
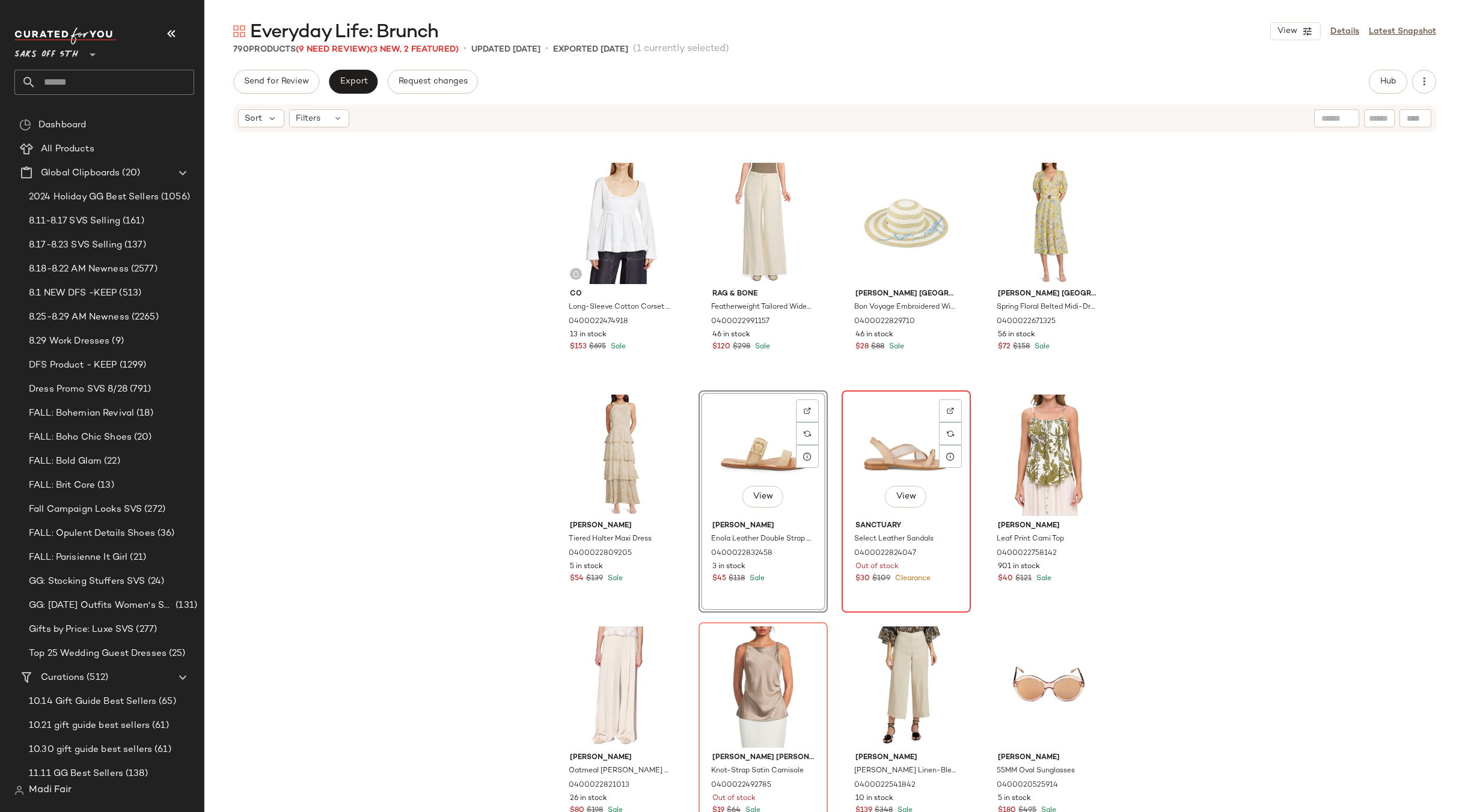
click at [862, 437] on div "View" at bounding box center [906, 455] width 121 height 122
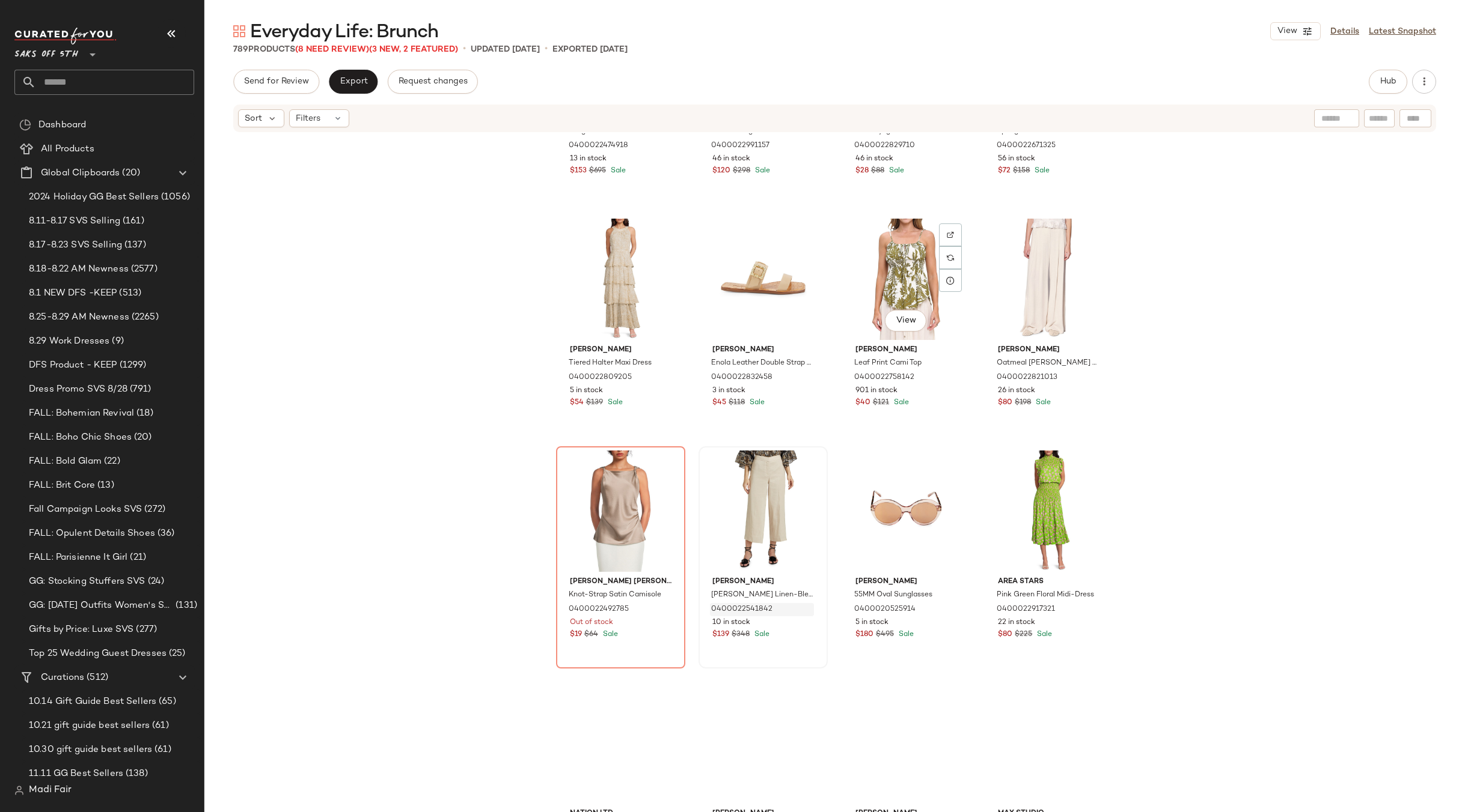
scroll to position [7939, 0]
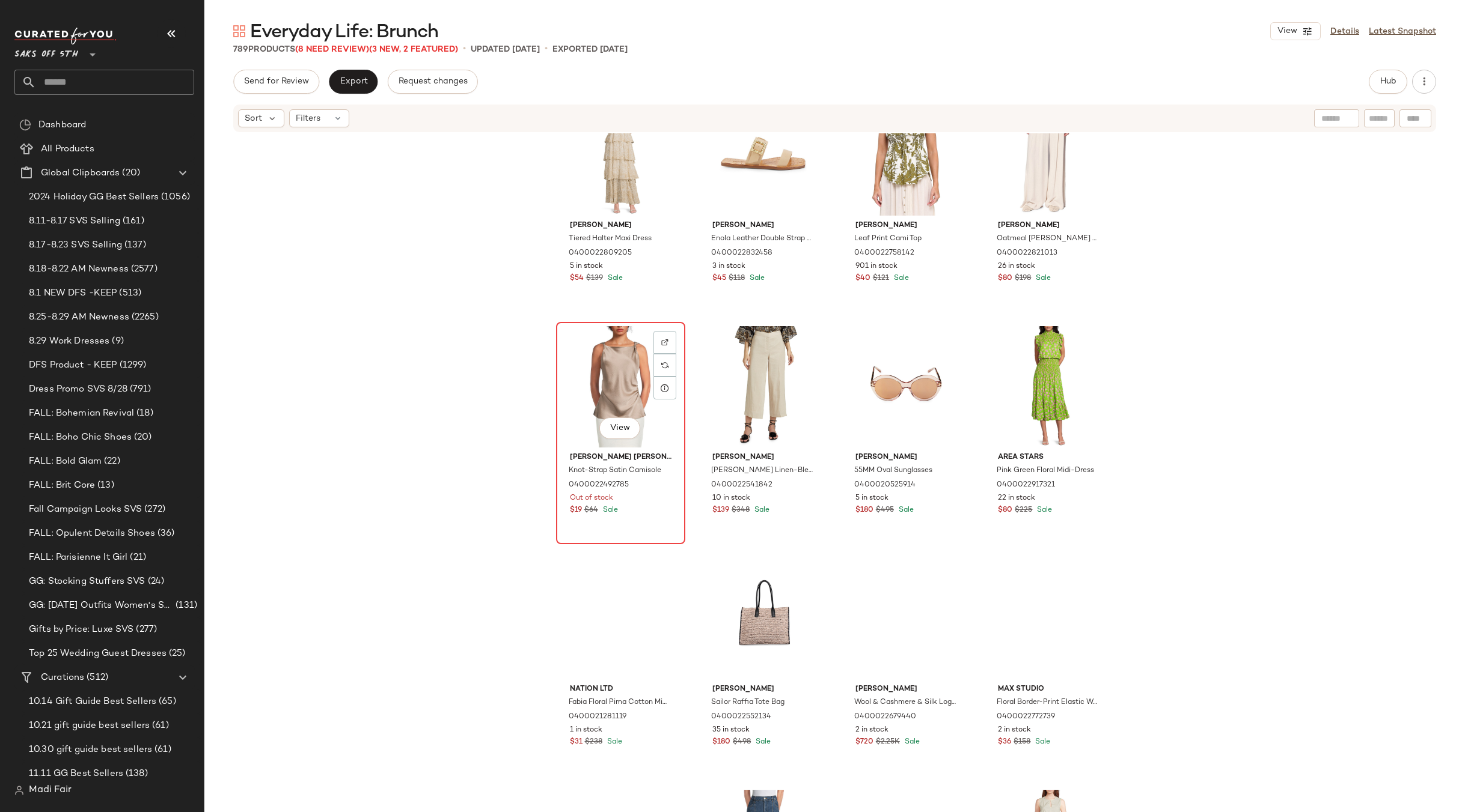
click at [608, 395] on div "View" at bounding box center [620, 387] width 121 height 122
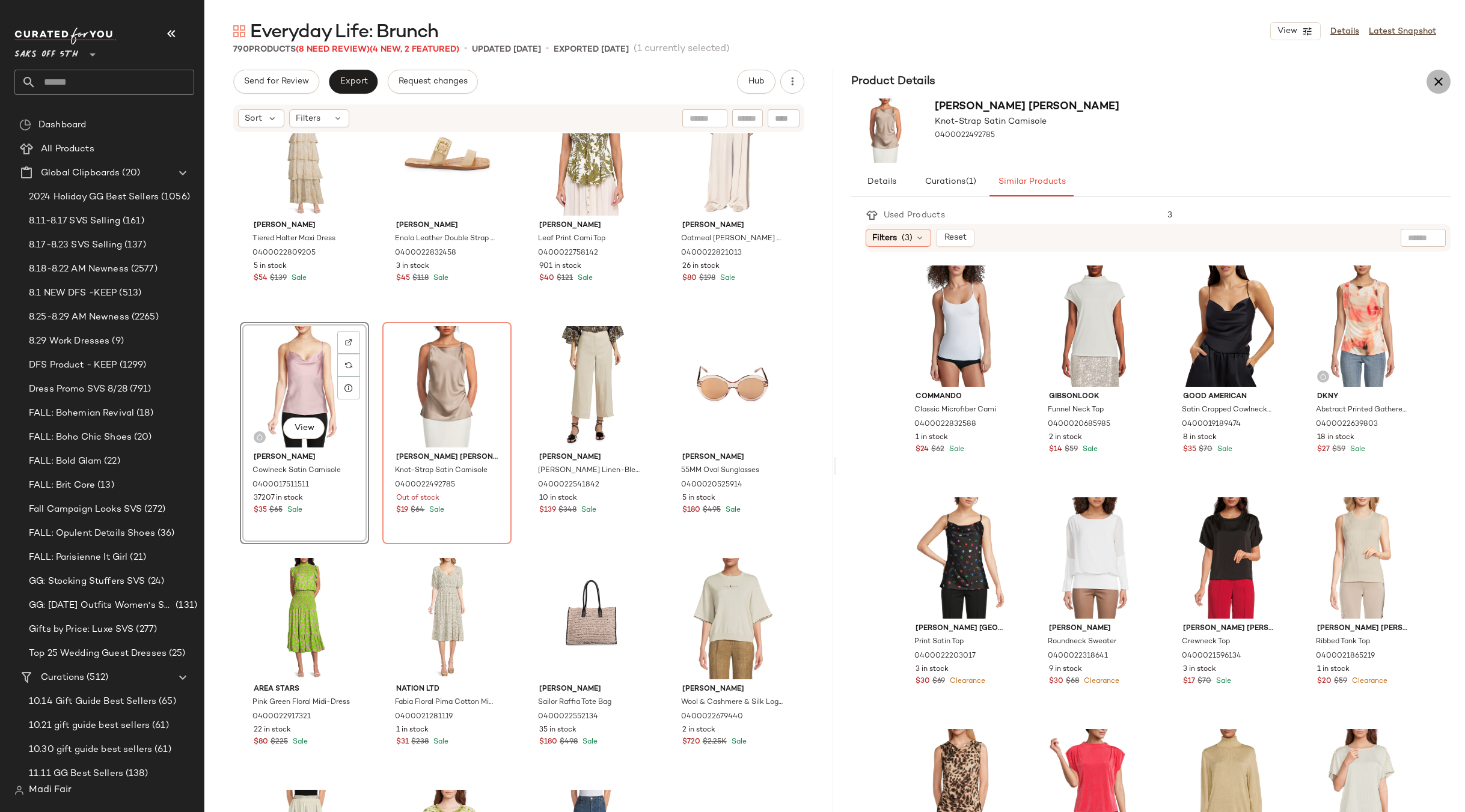
click at [1434, 87] on icon "button" at bounding box center [1438, 81] width 14 height 14
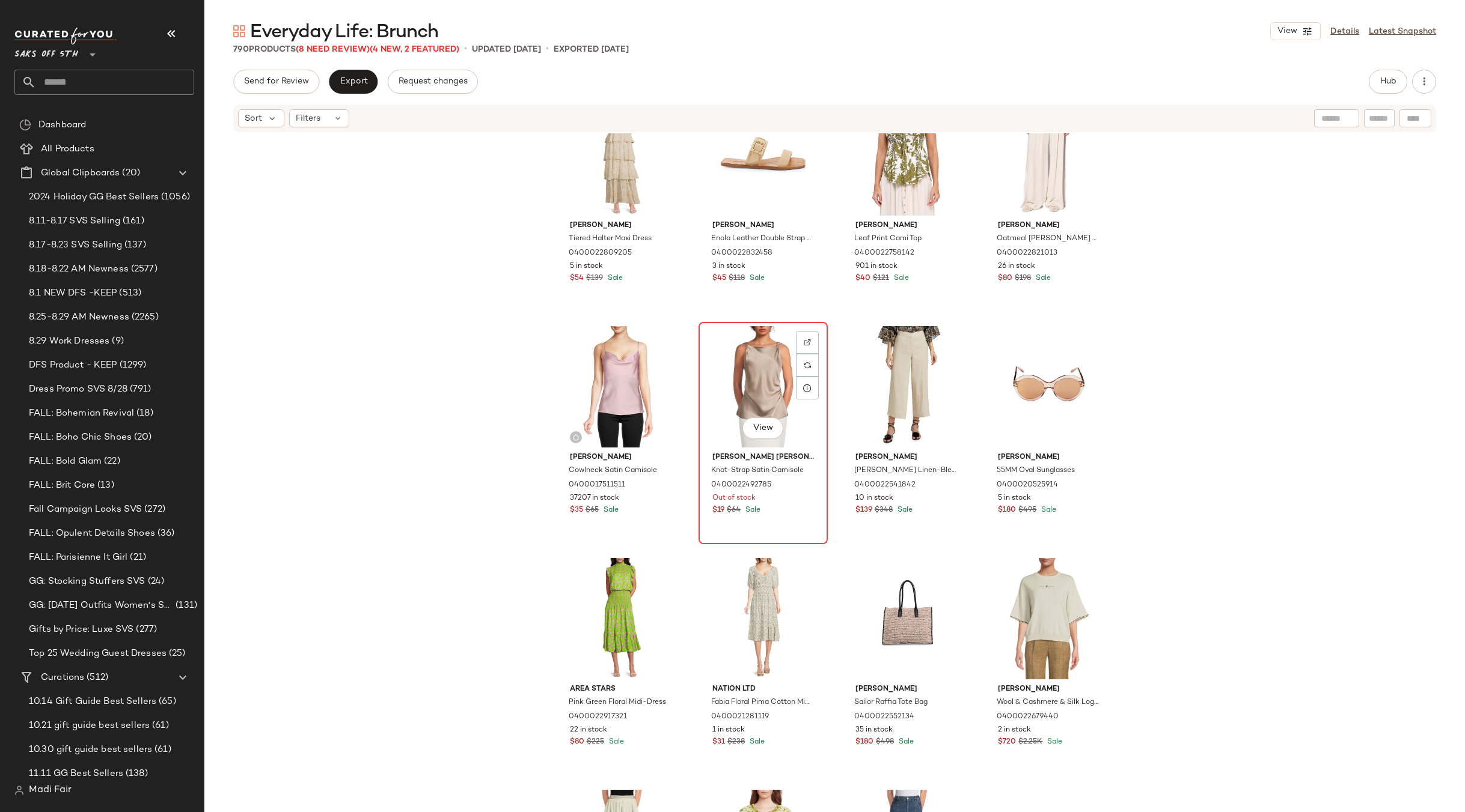
click at [733, 377] on div "View" at bounding box center [763, 387] width 121 height 122
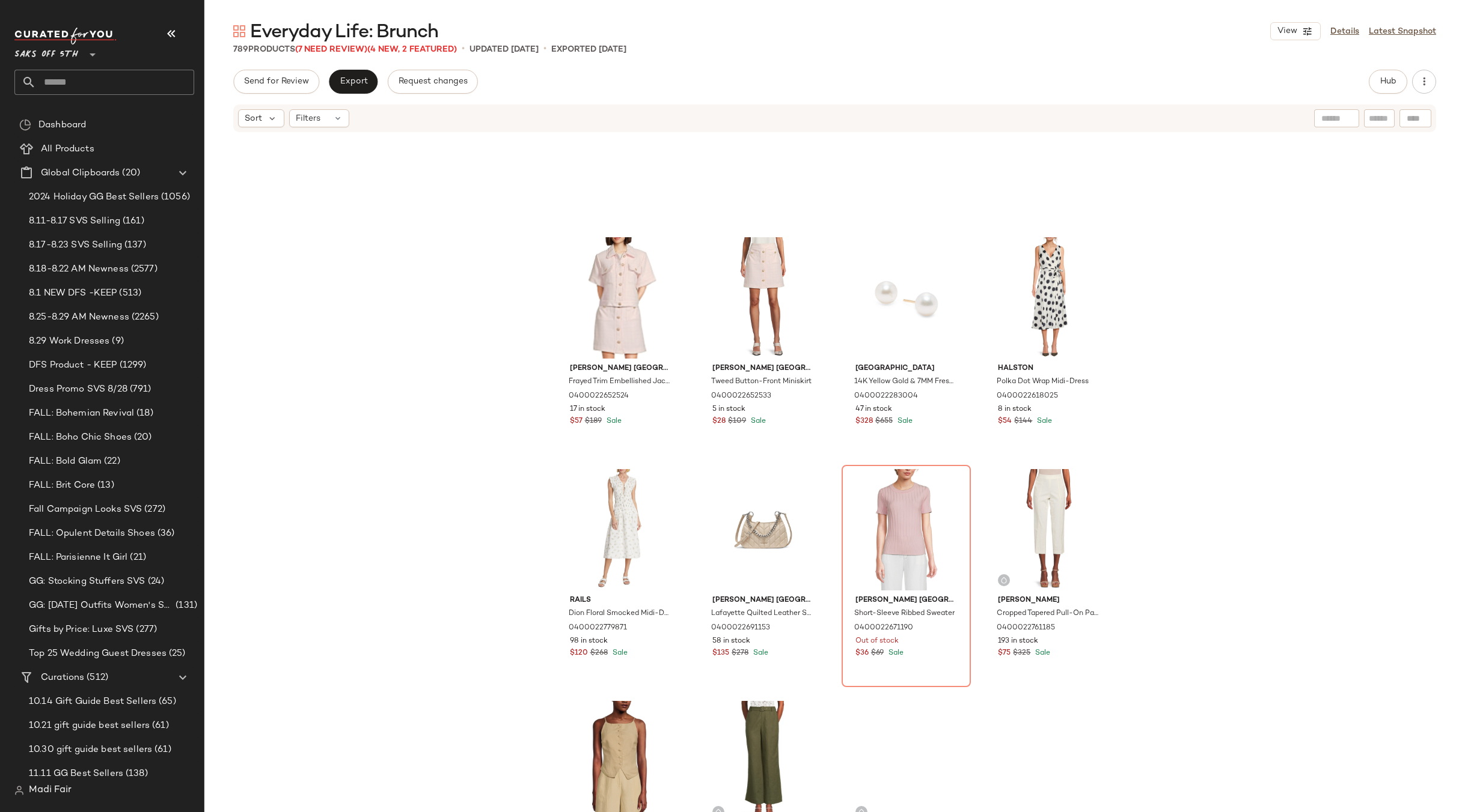
scroll to position [9561, 0]
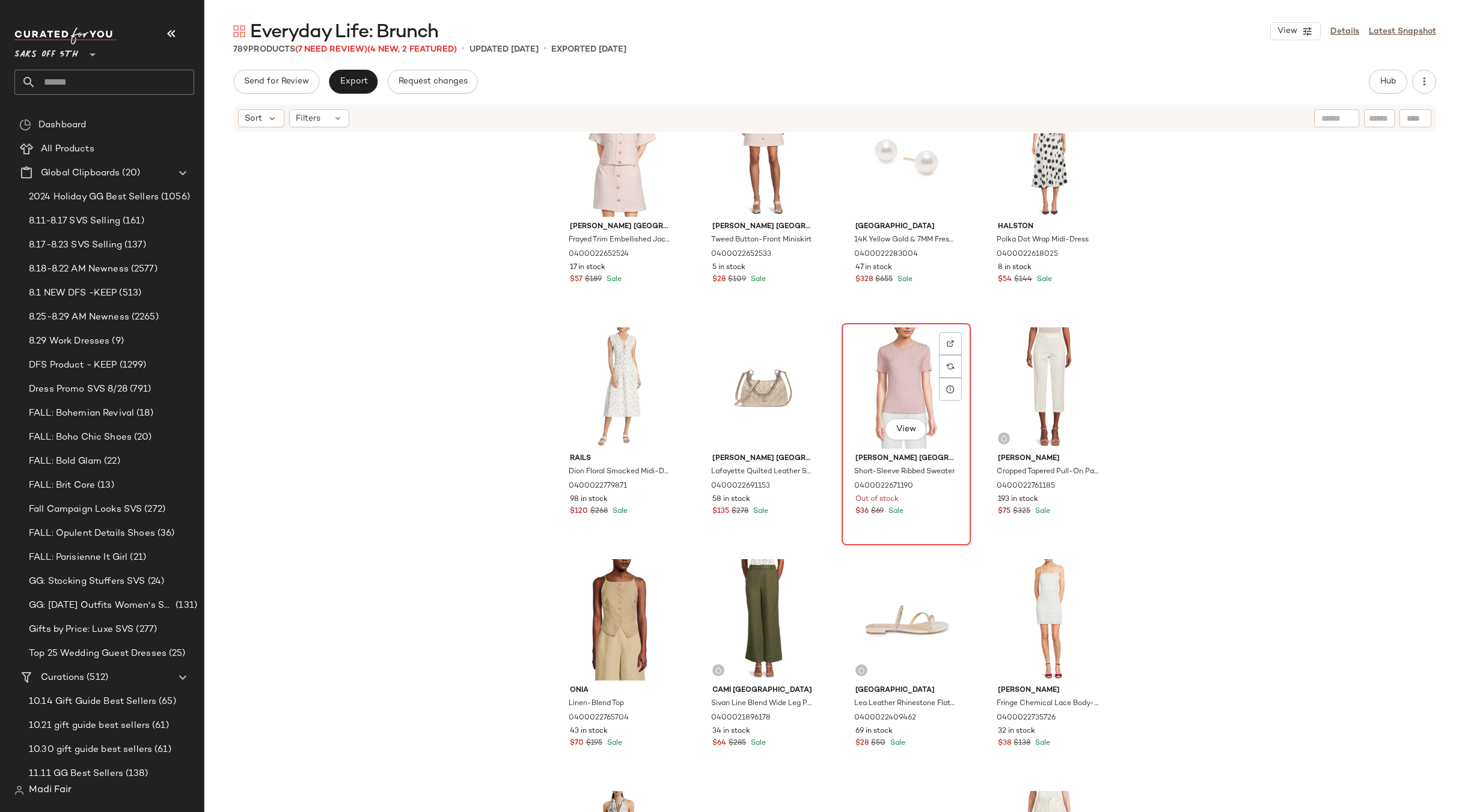
click at [898, 383] on div "View" at bounding box center [906, 388] width 121 height 122
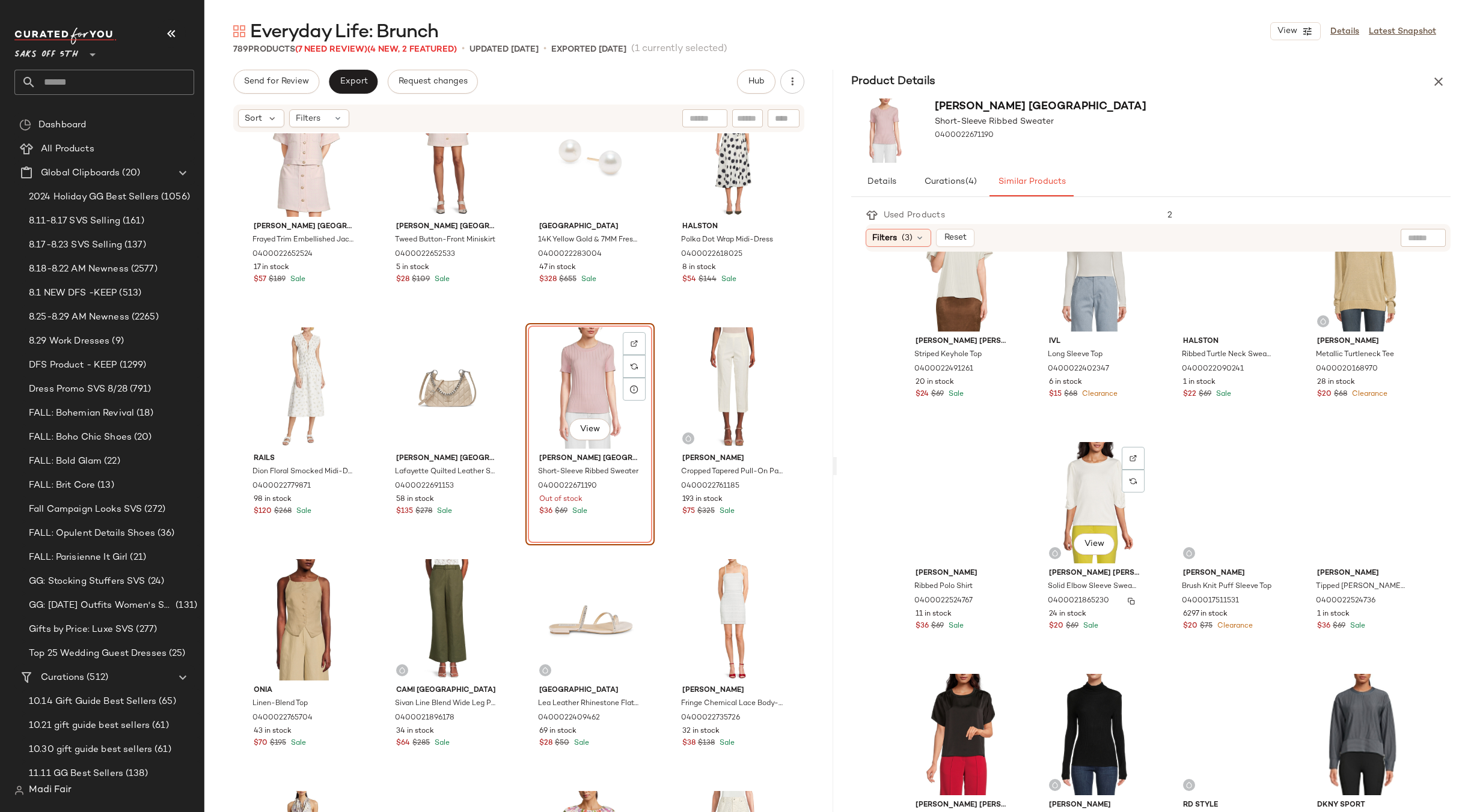
scroll to position [828, 0]
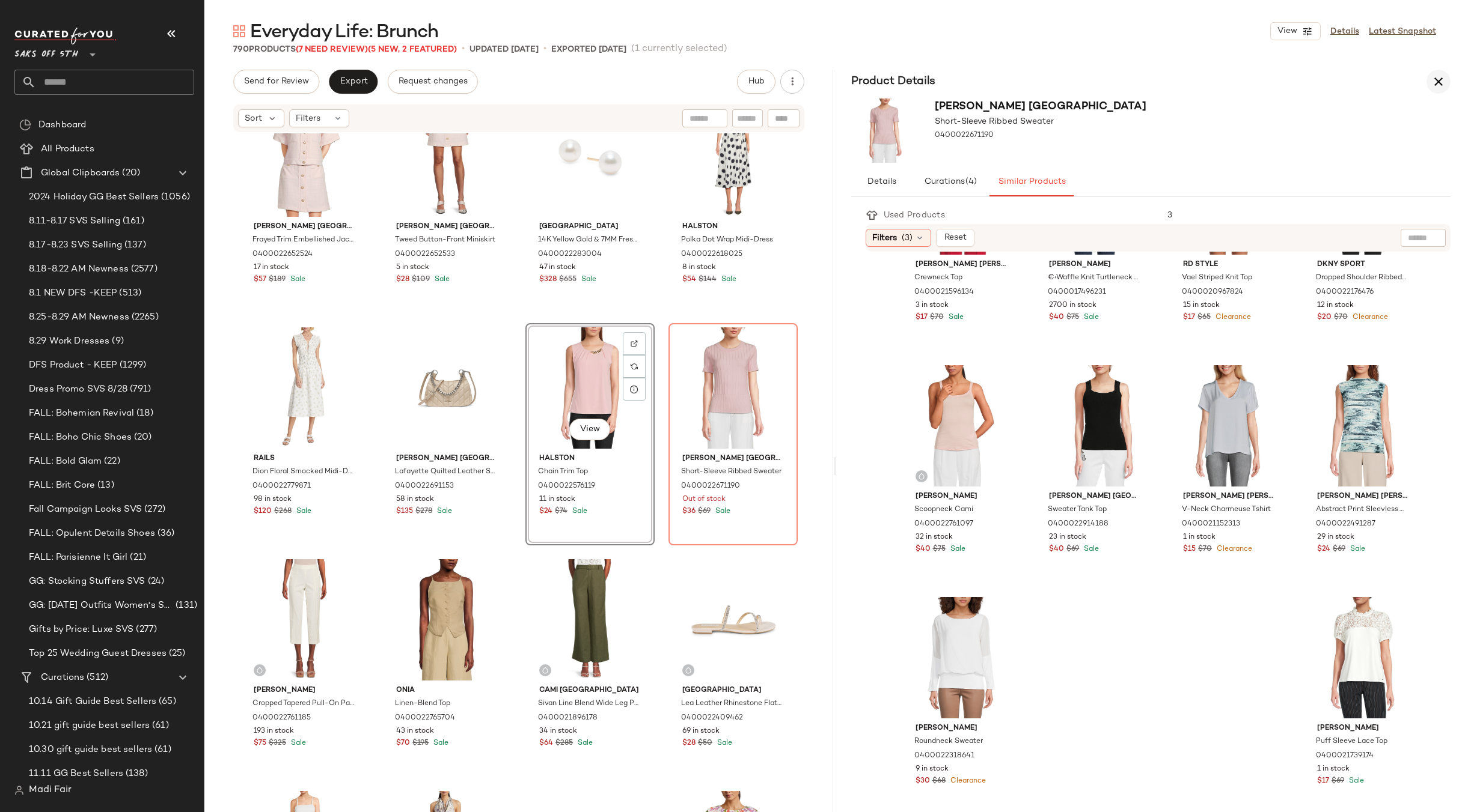
click at [1439, 79] on icon "button" at bounding box center [1438, 81] width 14 height 14
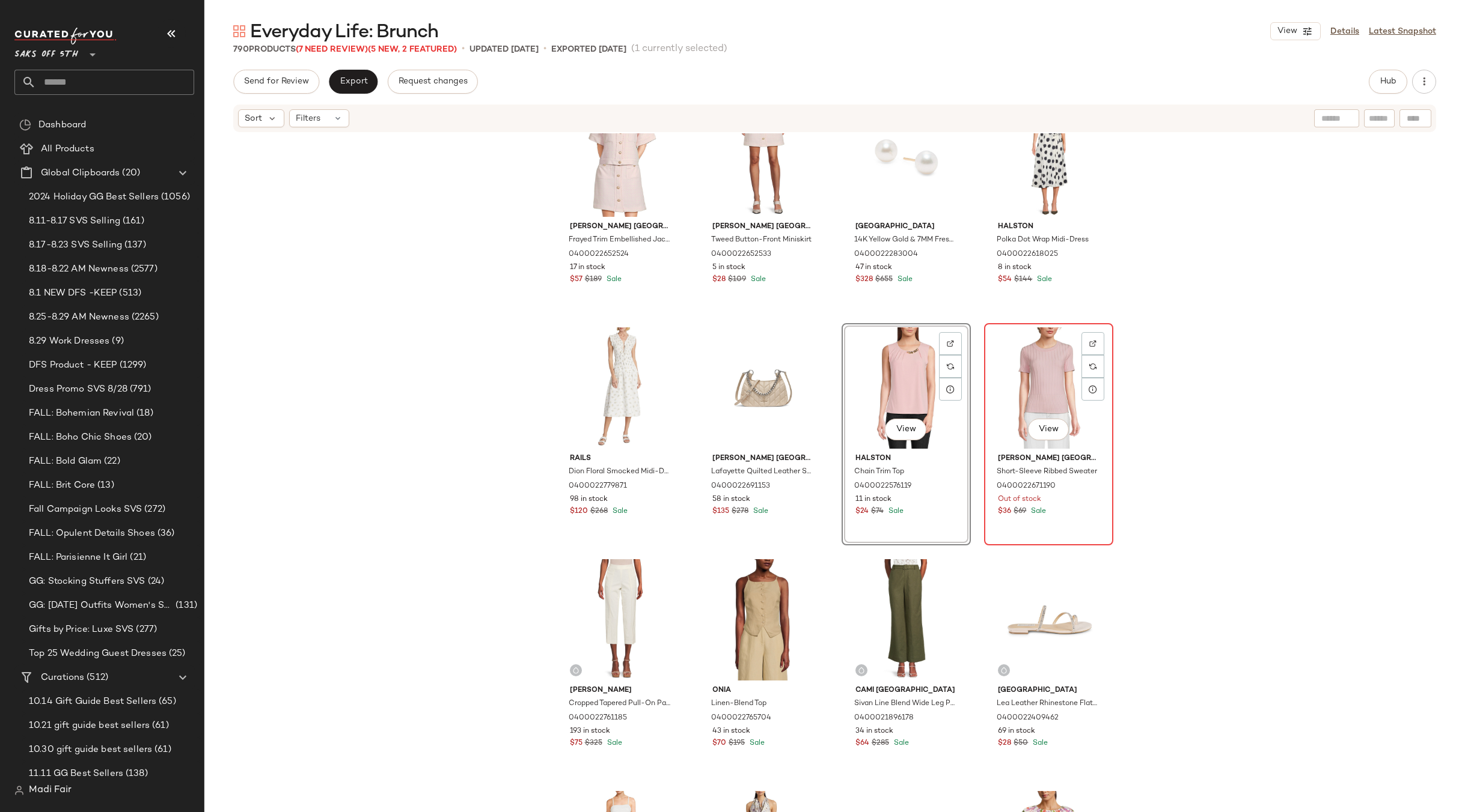
click at [1016, 363] on div "View" at bounding box center [1048, 388] width 121 height 122
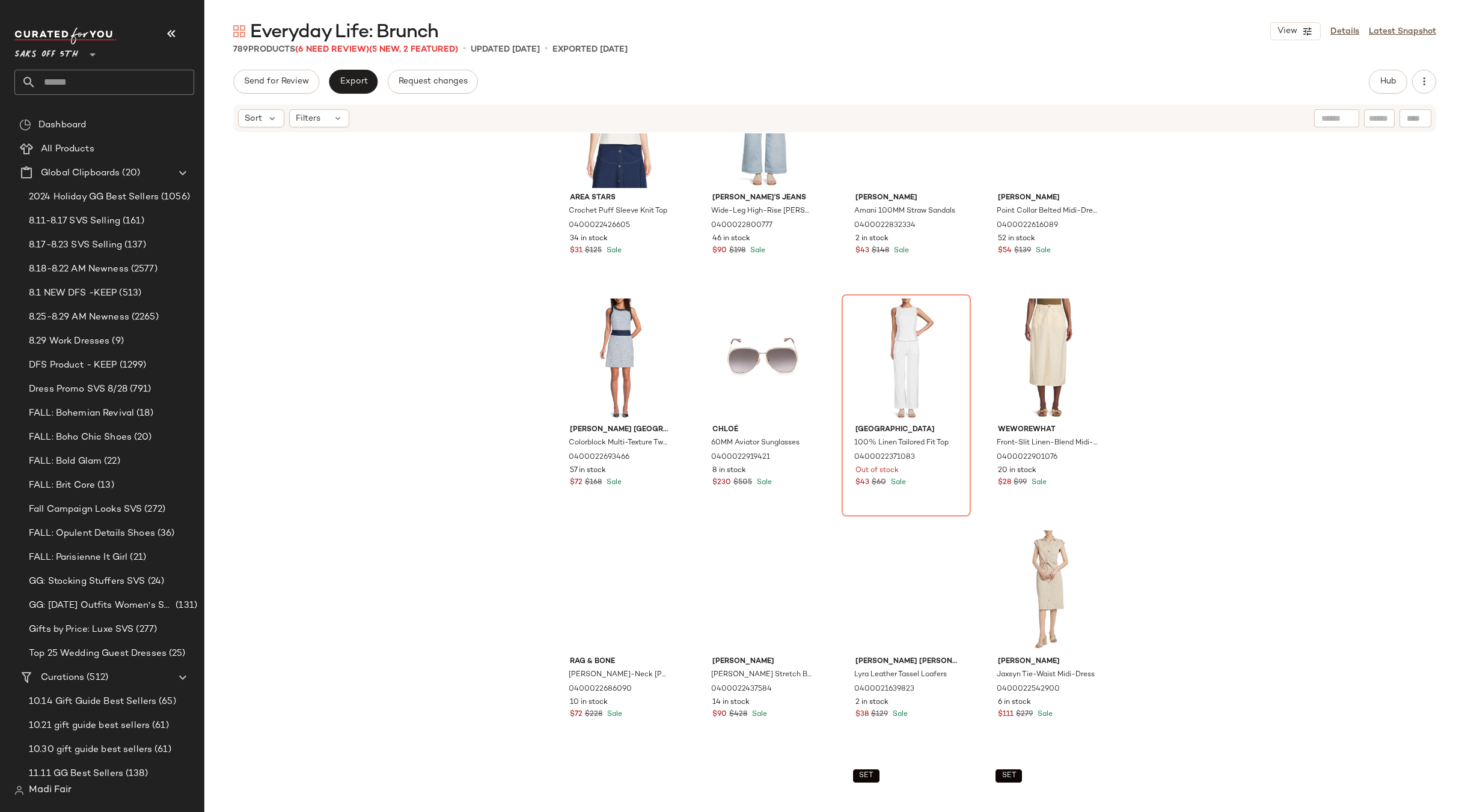
scroll to position [10522, 0]
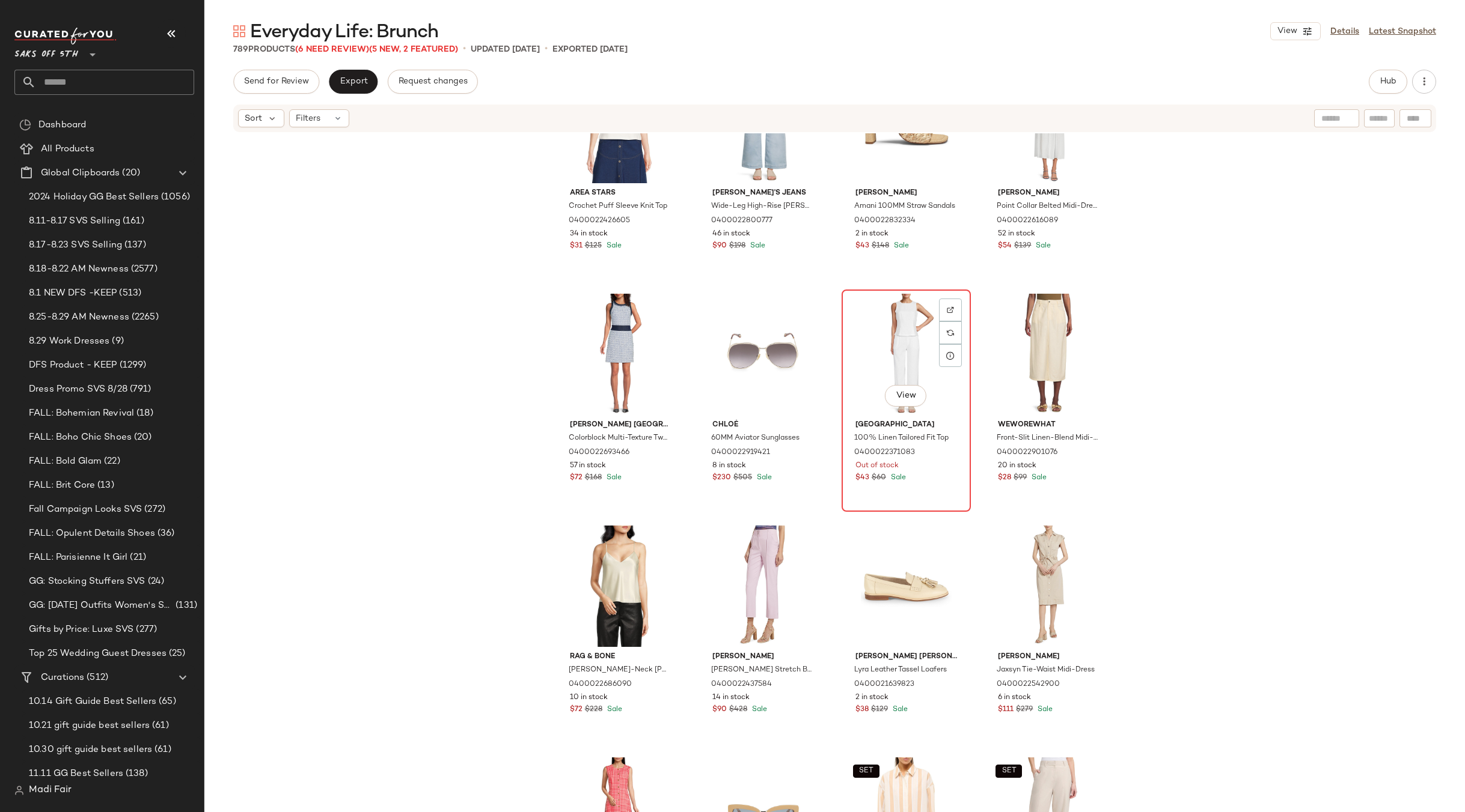
click at [894, 340] on div "View" at bounding box center [906, 354] width 121 height 122
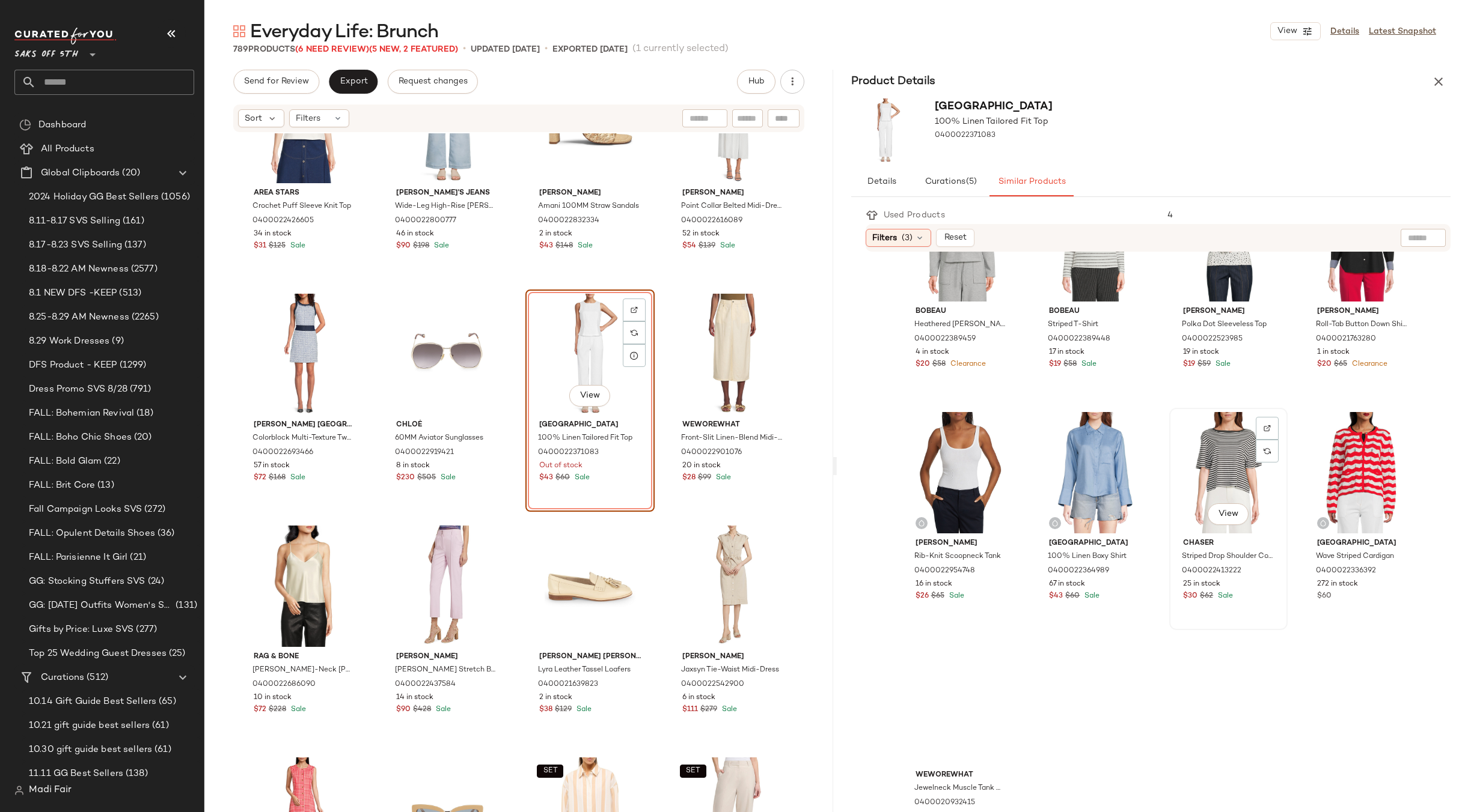
scroll to position [828, 0]
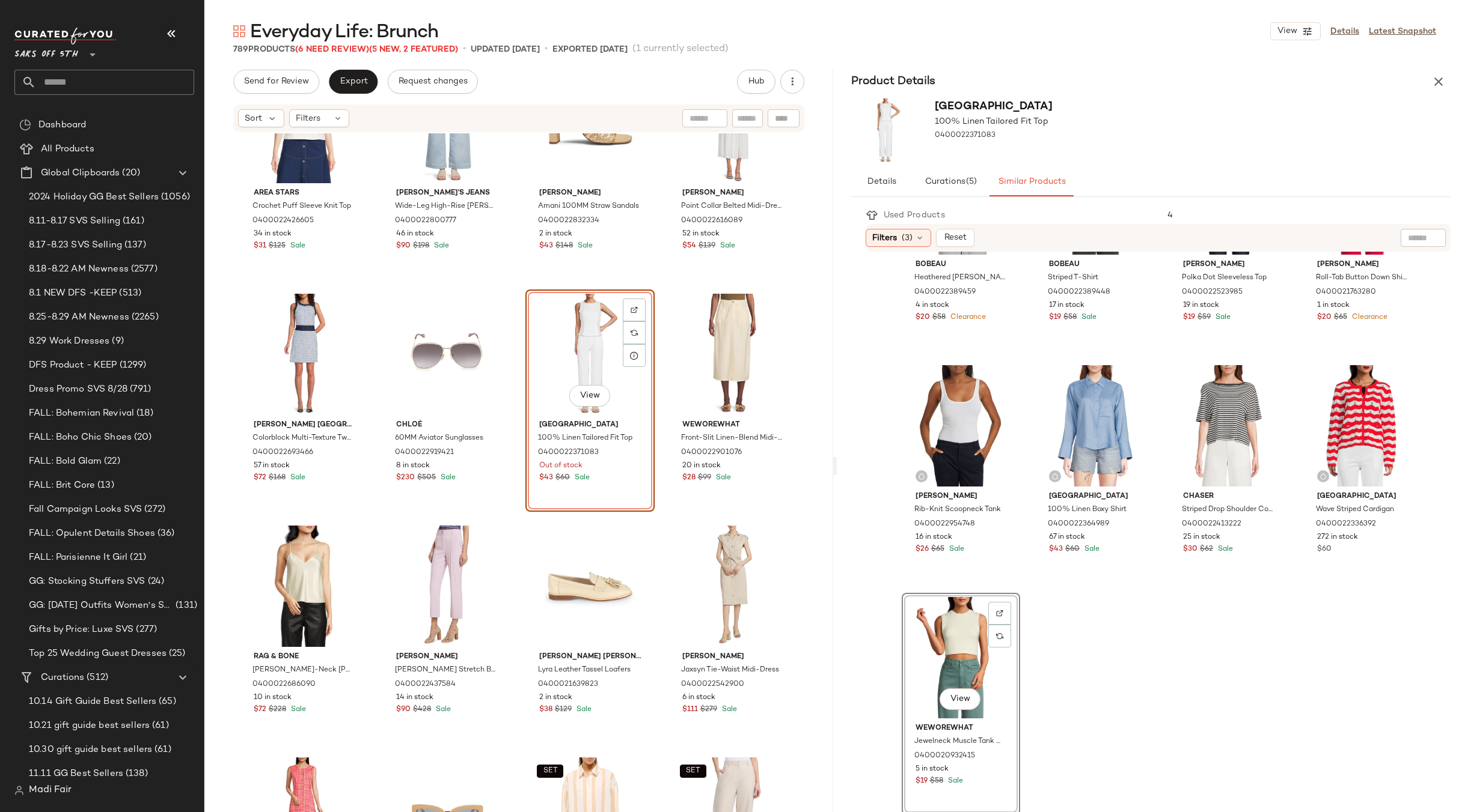
scroll to position [596, 0]
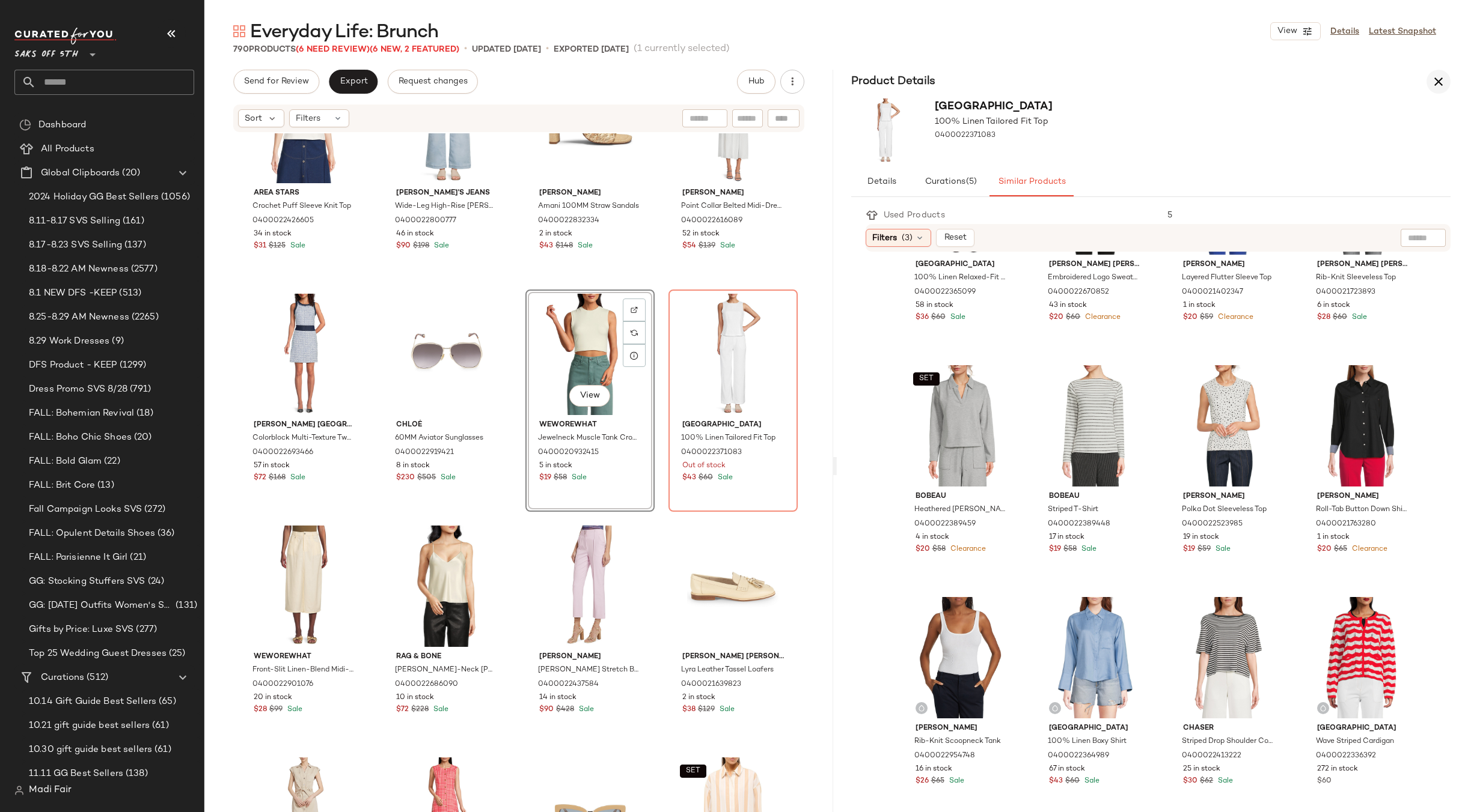
click at [1437, 78] on icon "button" at bounding box center [1438, 81] width 14 height 14
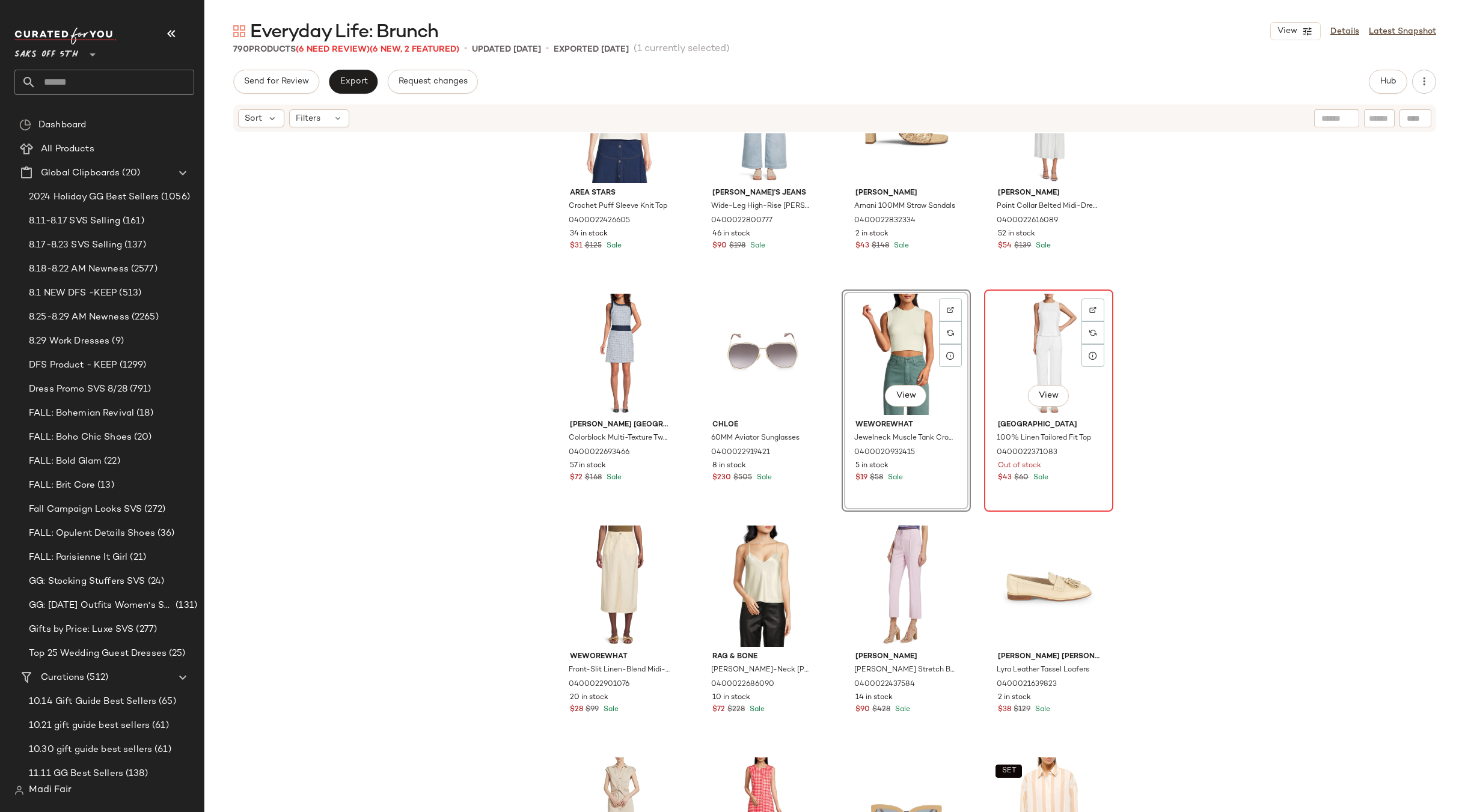
click at [1046, 343] on div "View" at bounding box center [1048, 354] width 121 height 122
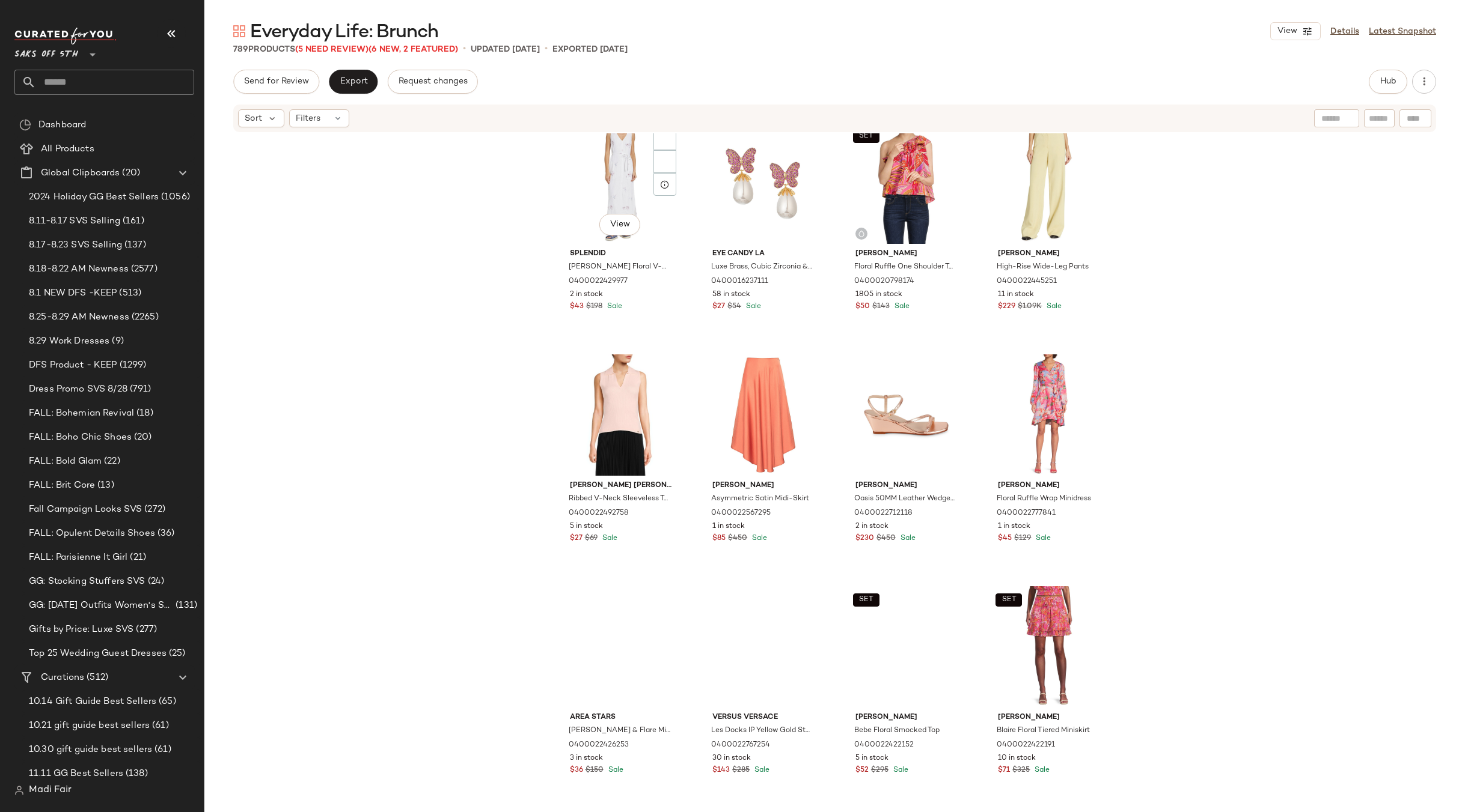
scroll to position [12565, 0]
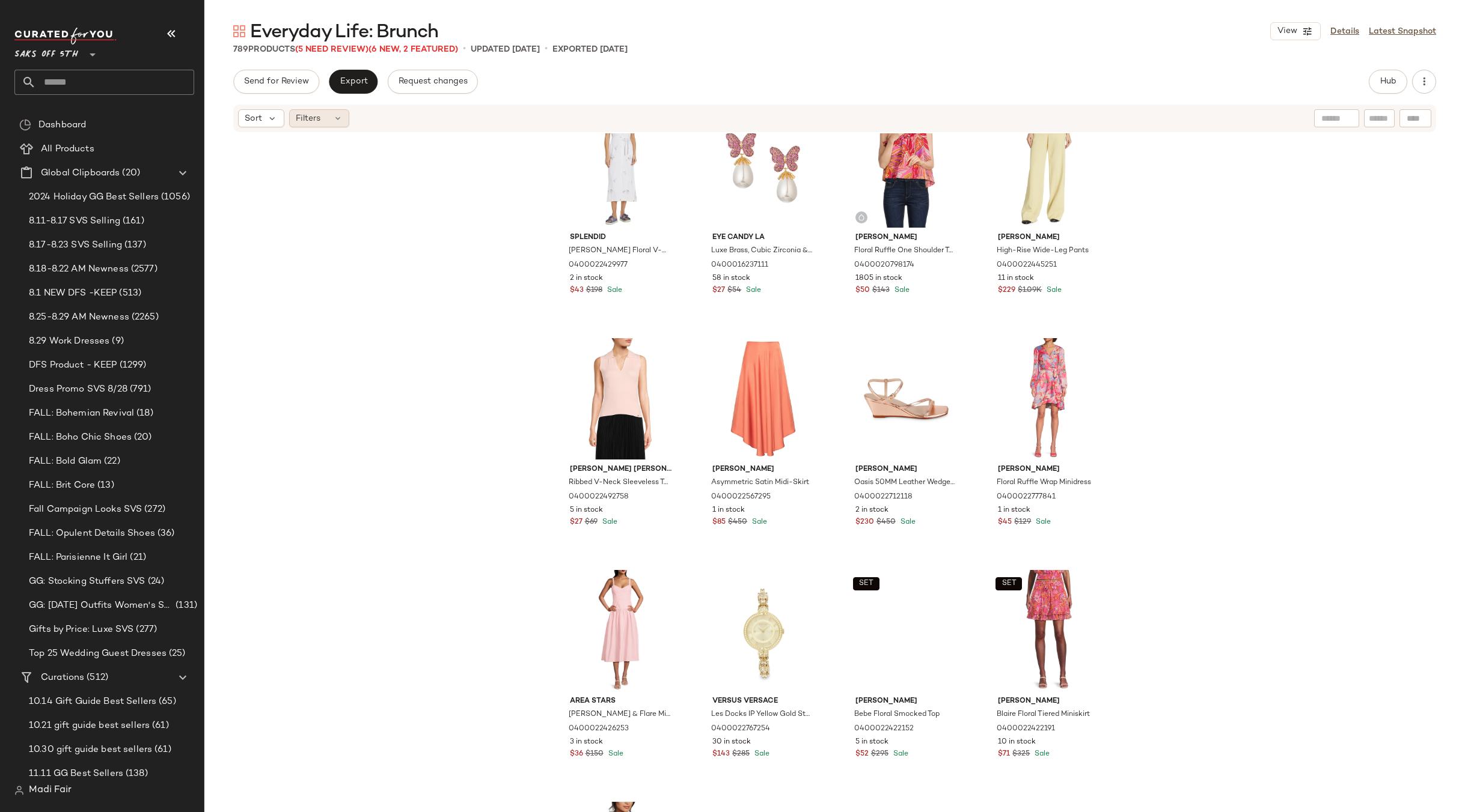
click at [330, 126] on div "Filters" at bounding box center [319, 118] width 60 height 18
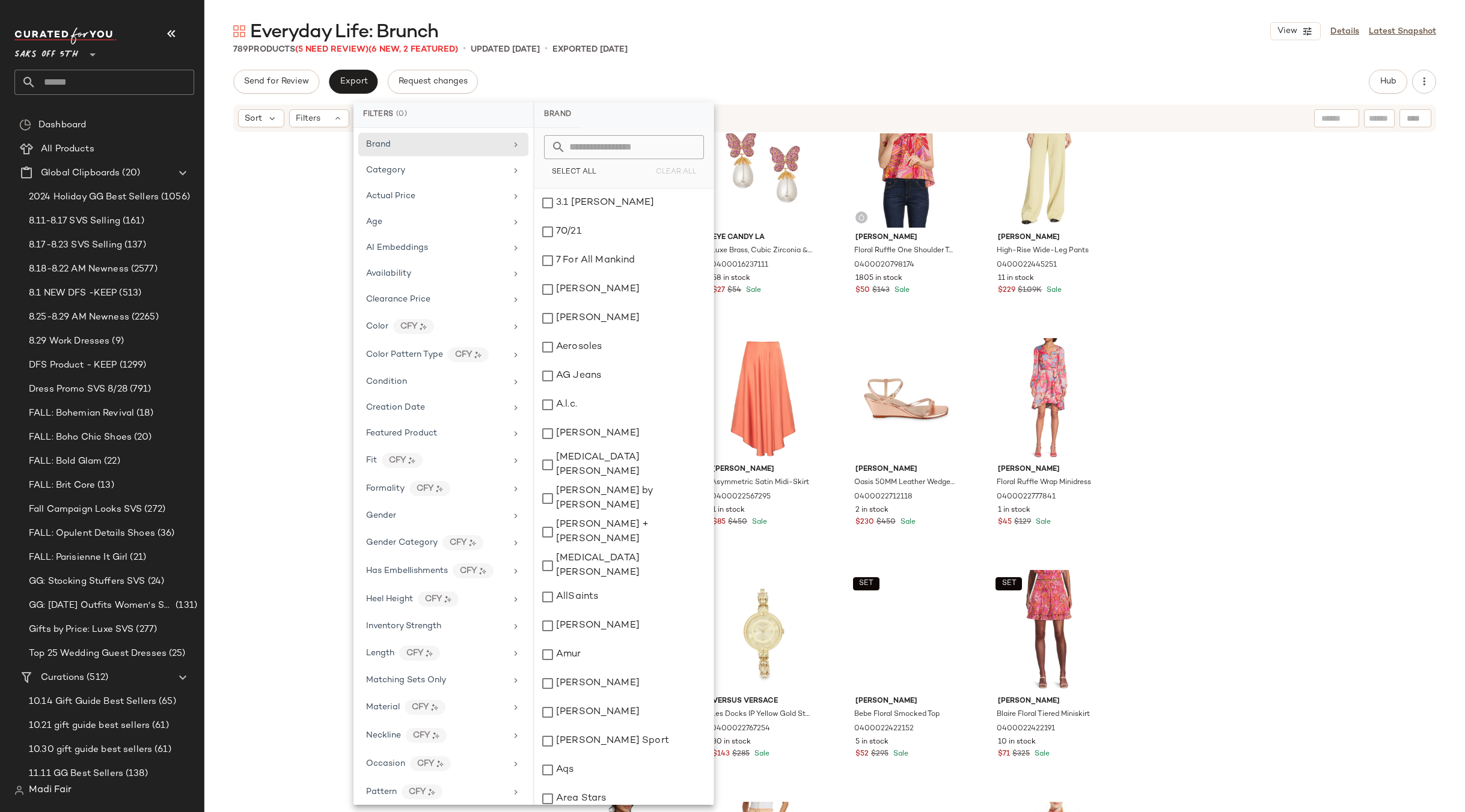
scroll to position [334, 0]
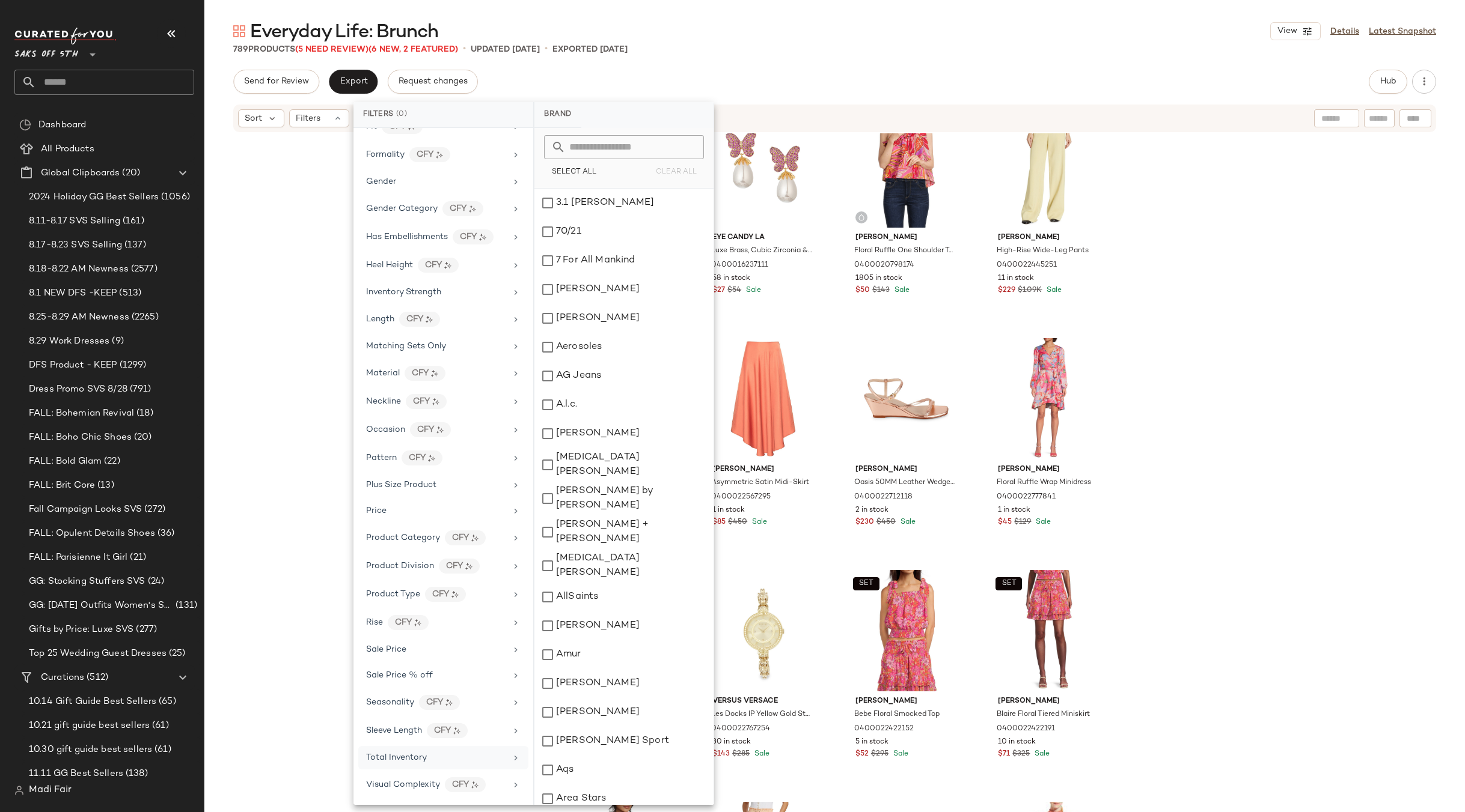
click at [450, 755] on div "Total Inventory" at bounding box center [436, 757] width 140 height 12
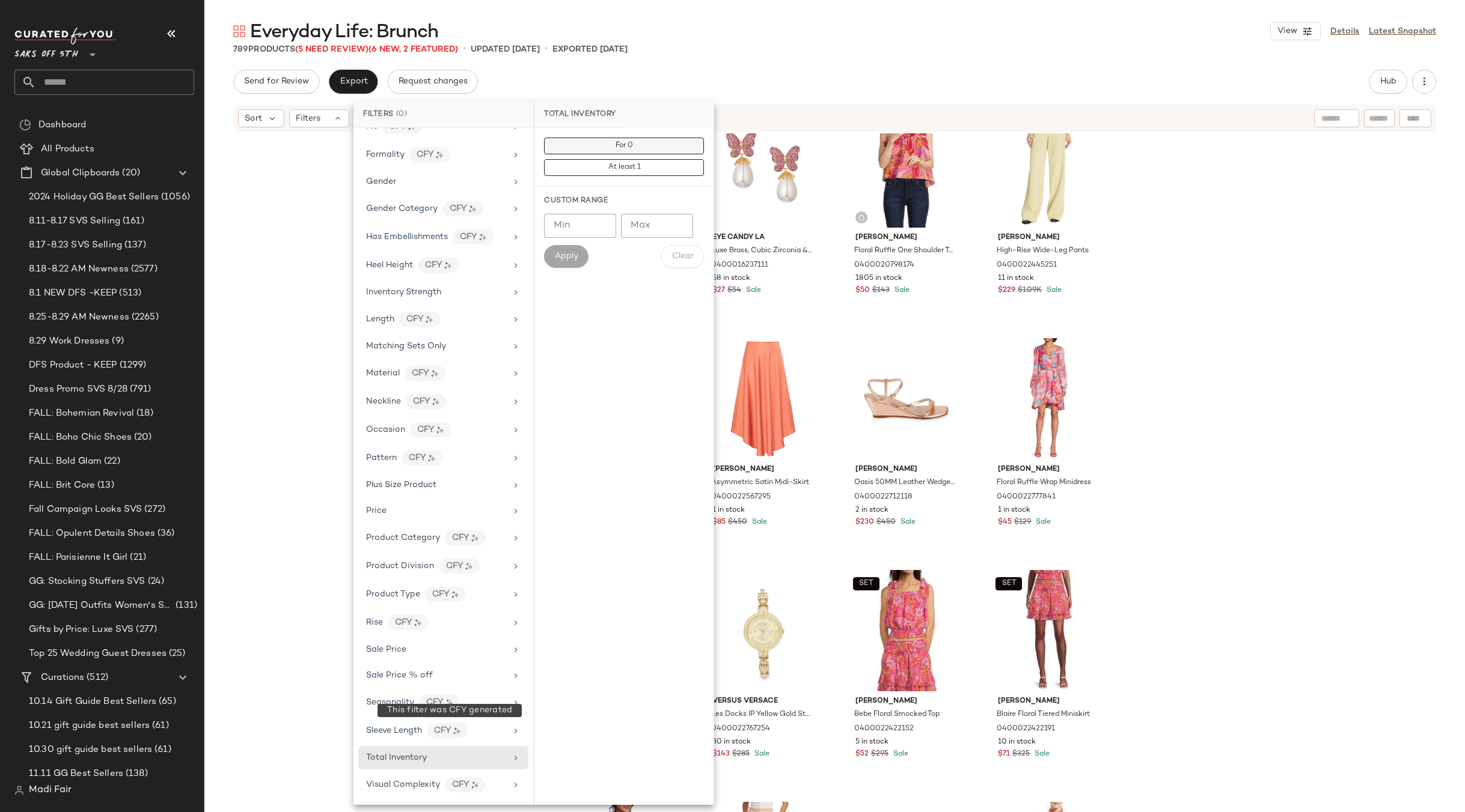
click at [628, 144] on span "For 0" at bounding box center [624, 146] width 18 height 8
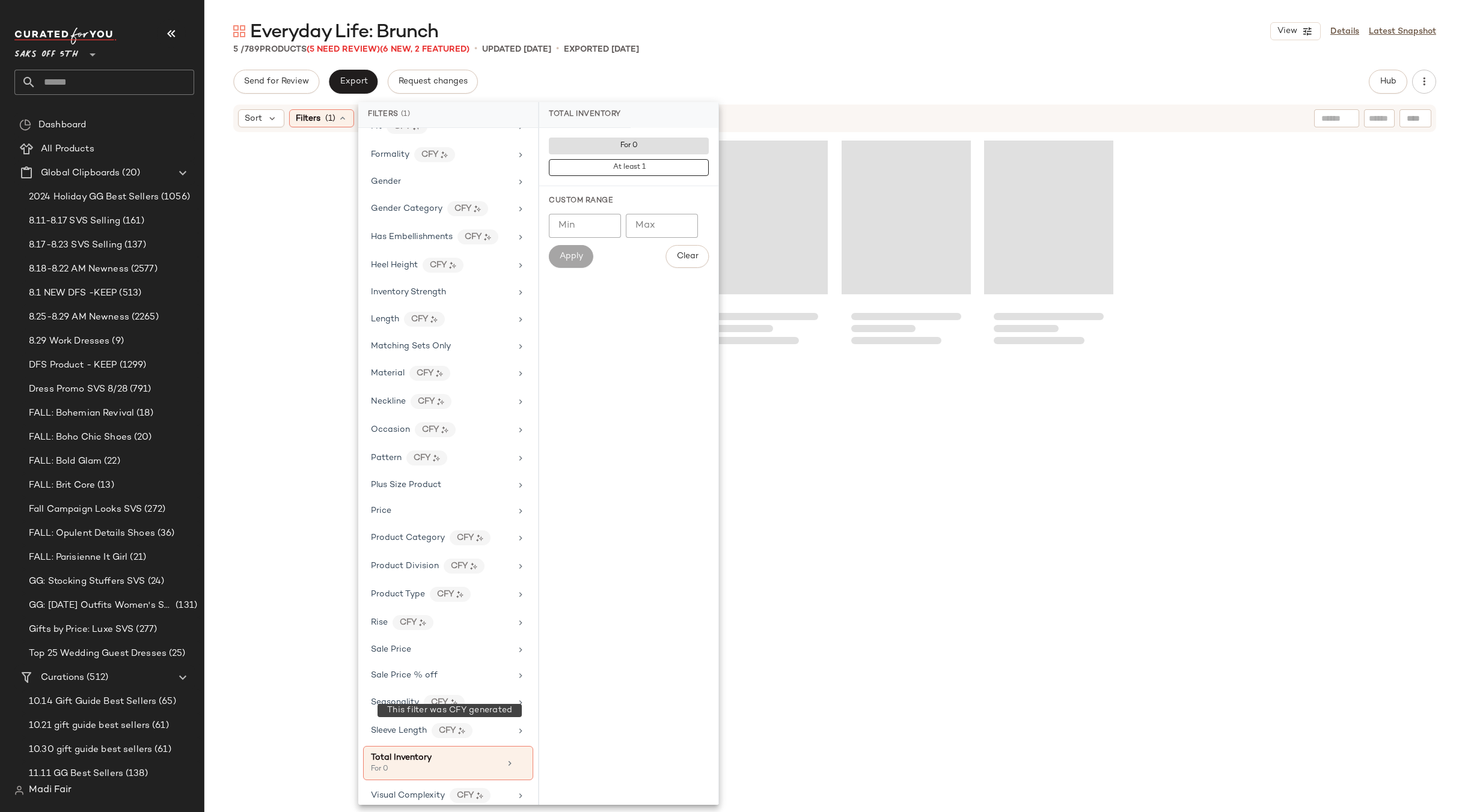
click at [737, 37] on div "Everyday Life: Brunch View Details Latest Snapshot" at bounding box center [835, 31] width 1260 height 24
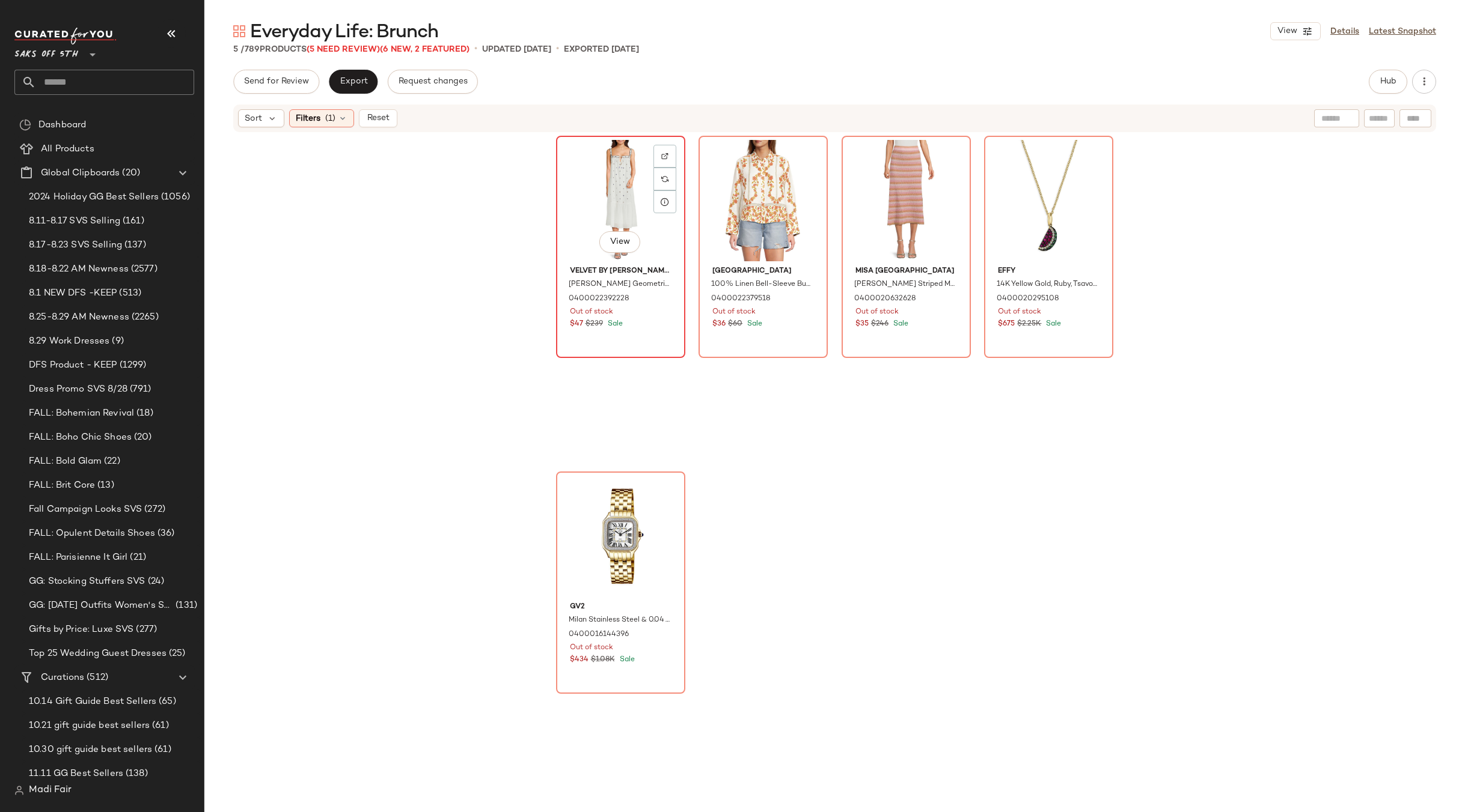
click at [613, 179] on div "View" at bounding box center [620, 200] width 121 height 122
click at [602, 528] on div "View" at bounding box center [620, 536] width 121 height 122
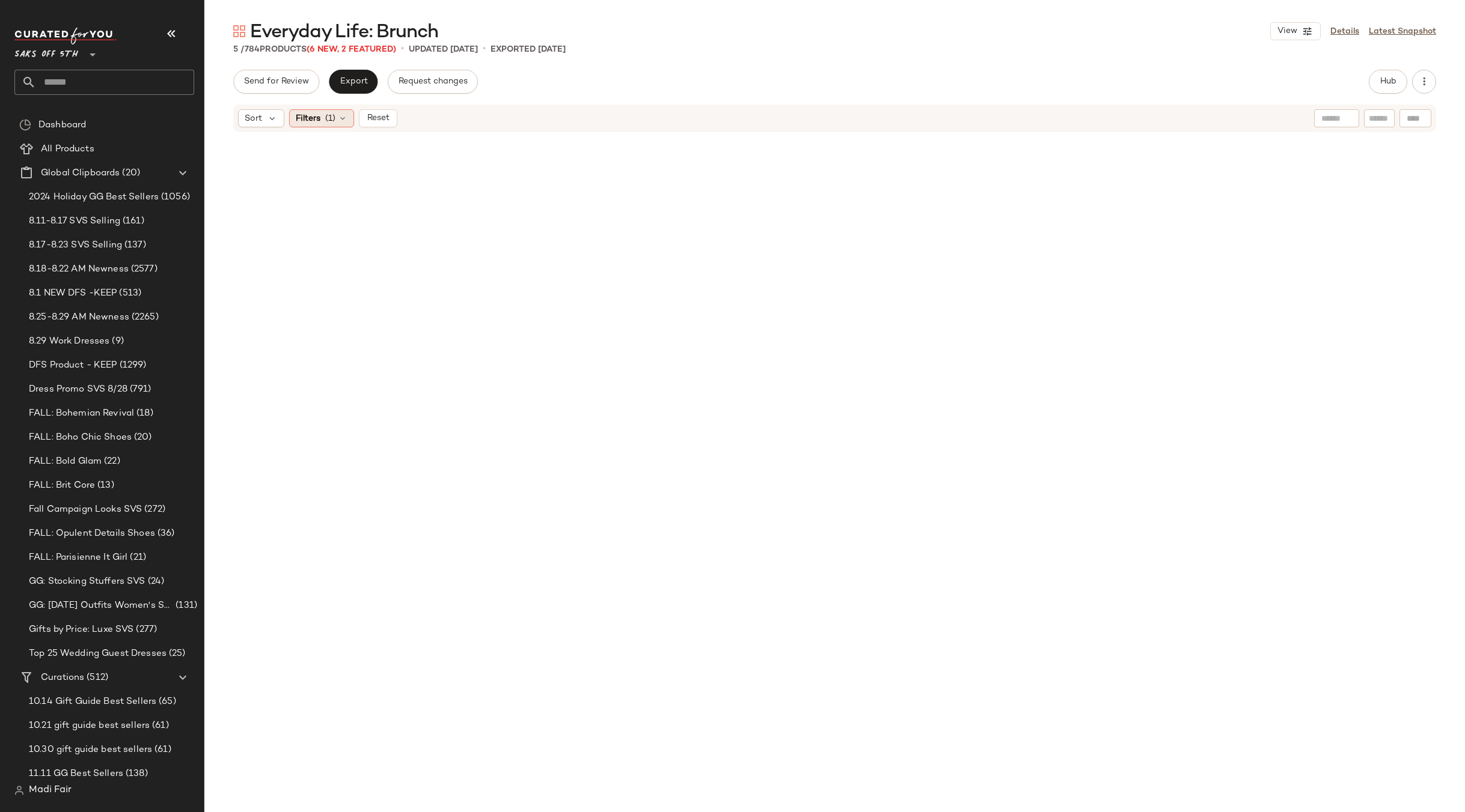
click at [330, 114] on span "(1)" at bounding box center [330, 118] width 10 height 12
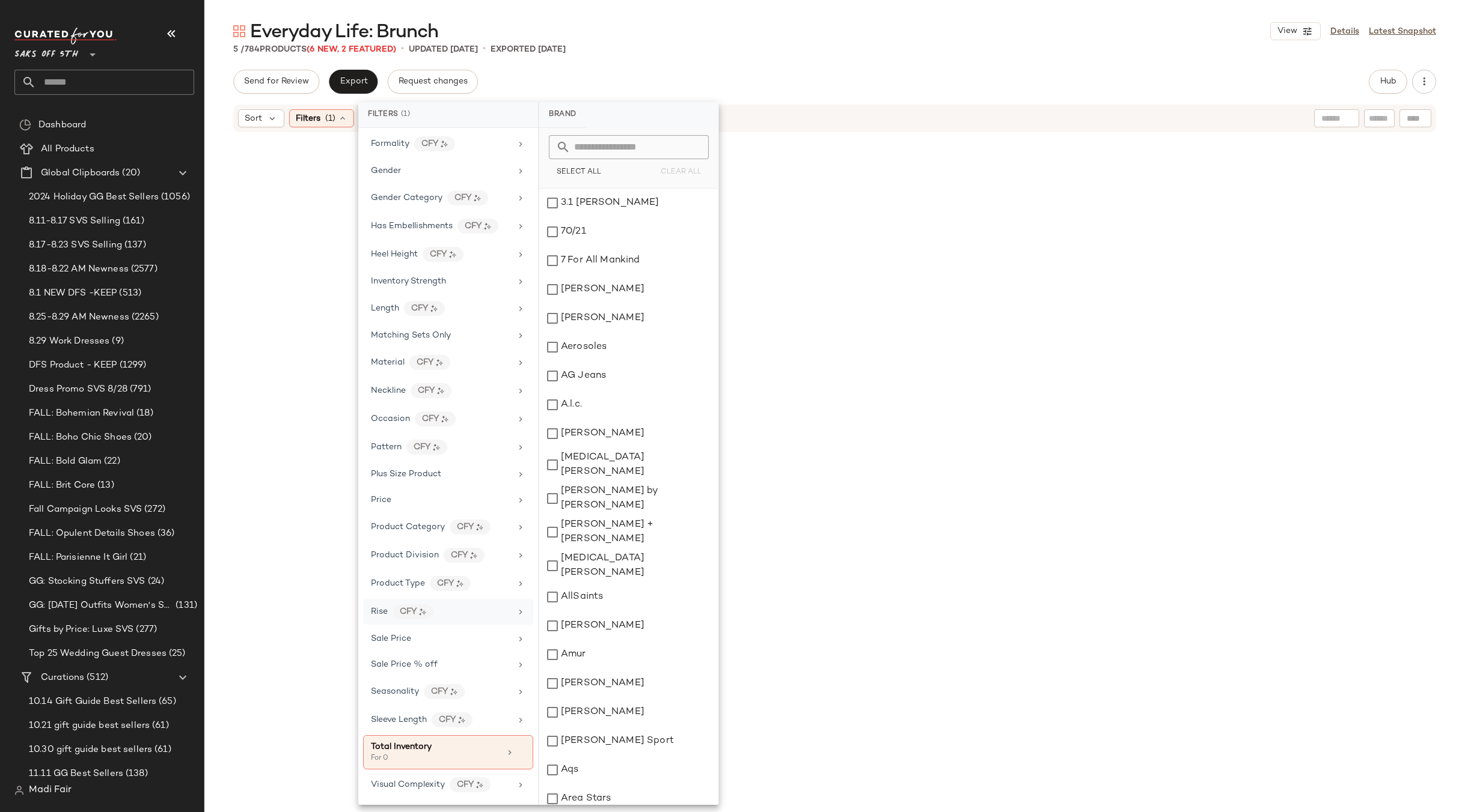
drag, startPoint x: 512, startPoint y: 750, endPoint x: 523, endPoint y: 617, distance: 133.5
click at [517, 751] on icon at bounding box center [521, 752] width 8 height 8
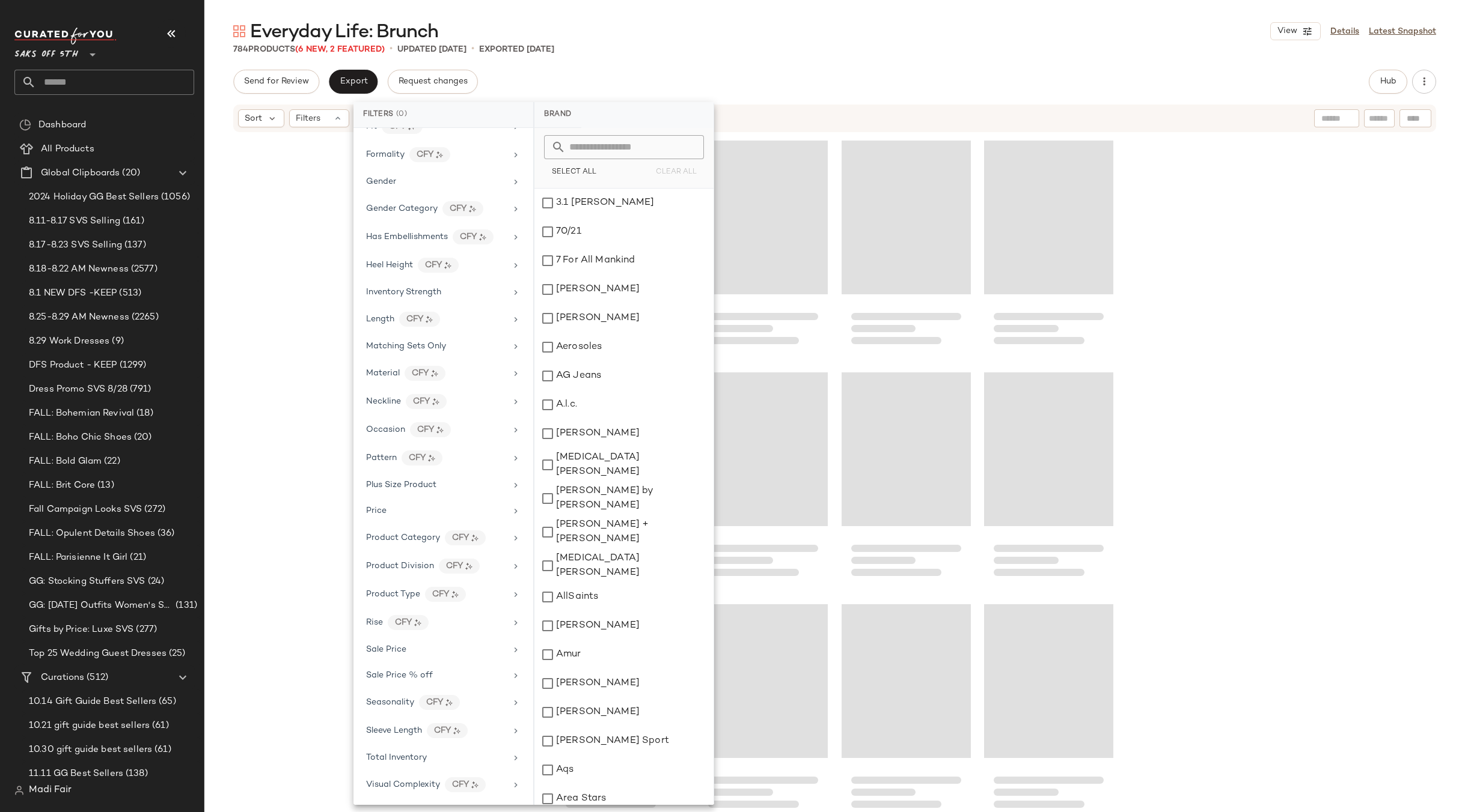
click at [709, 29] on div "Everyday Life: Brunch View Details Latest Snapshot" at bounding box center [835, 31] width 1260 height 24
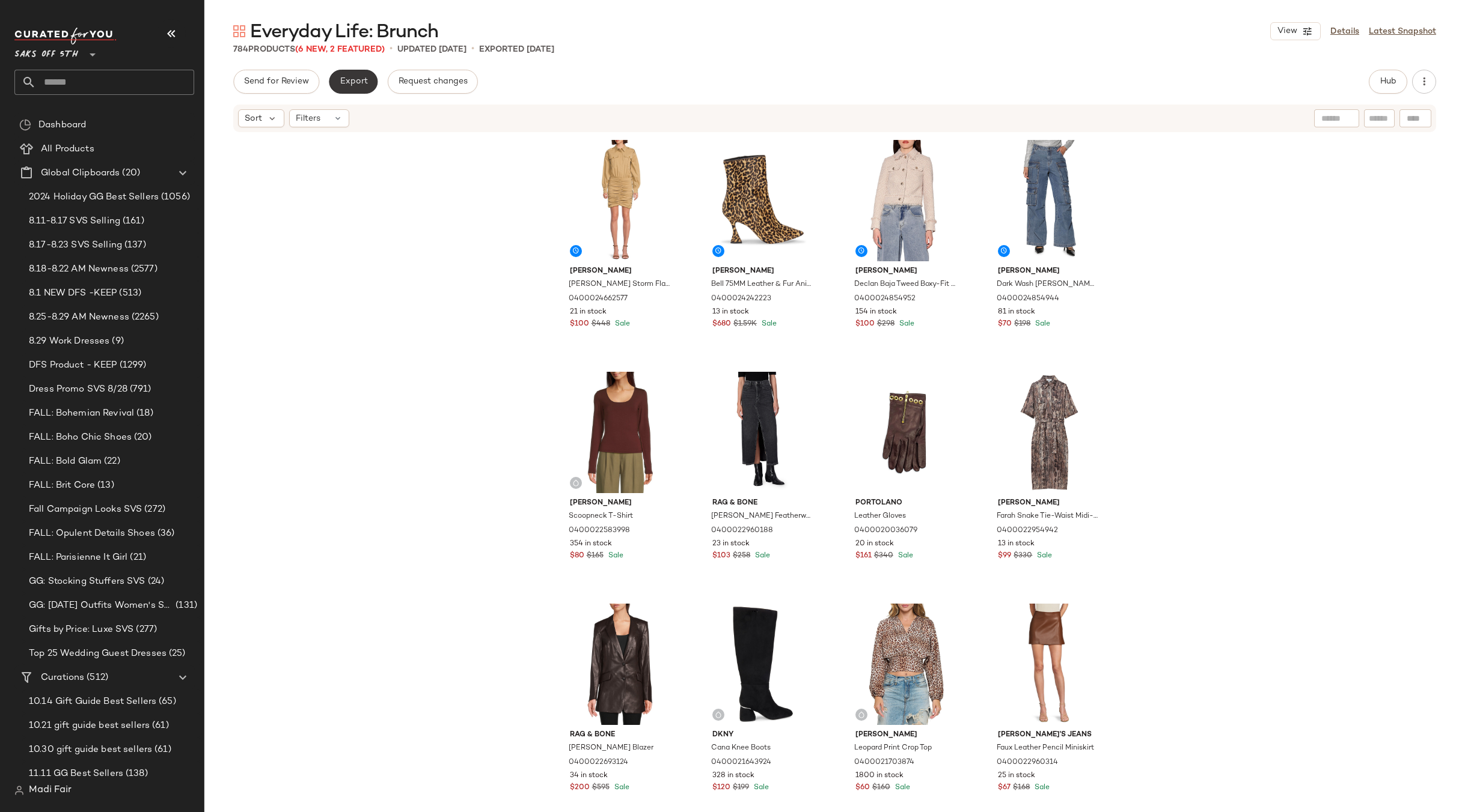
click at [349, 80] on span "Export" at bounding box center [353, 82] width 28 height 10
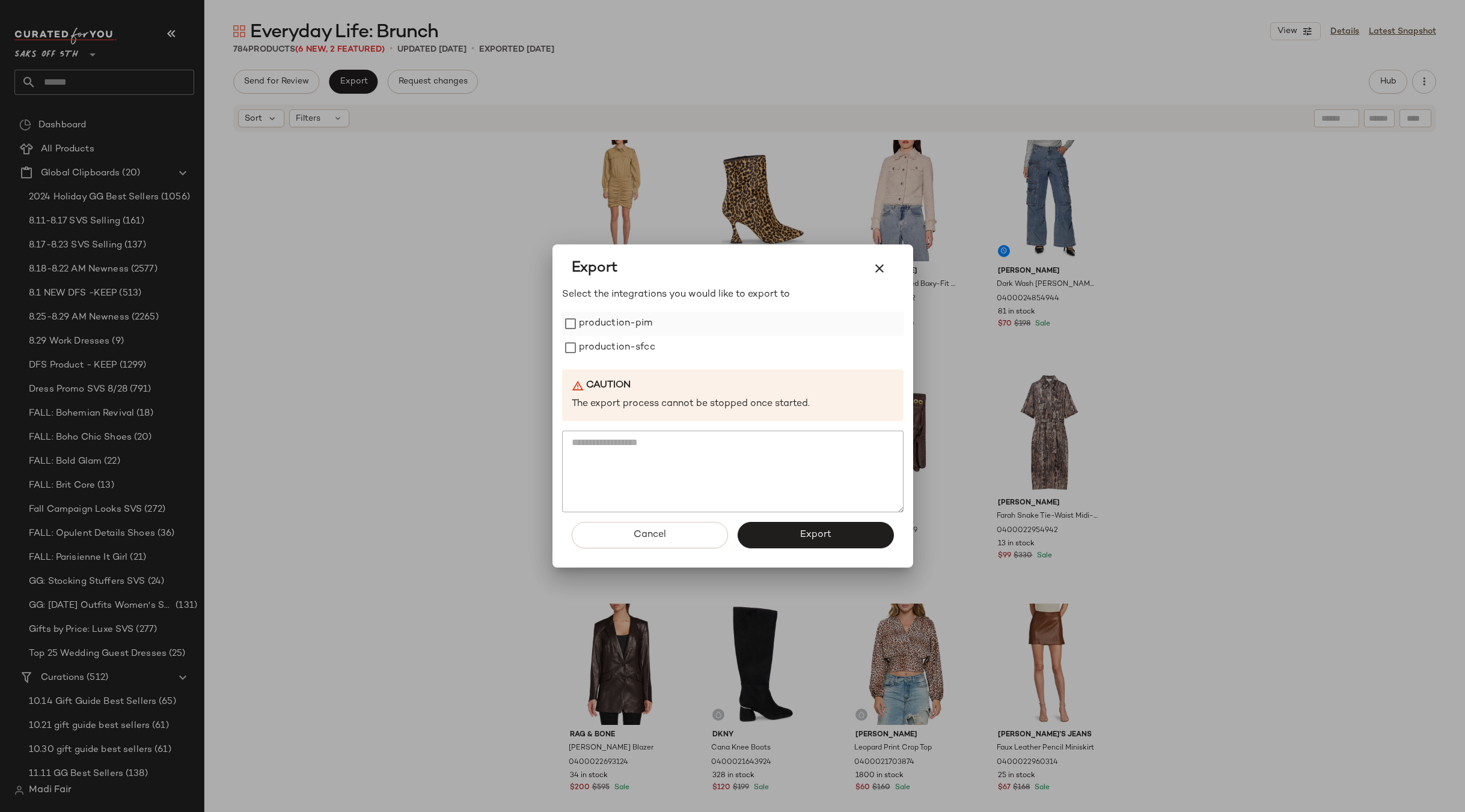
click at [589, 327] on label "production-pim" at bounding box center [615, 324] width 74 height 24
click at [597, 356] on label "production-sfcc" at bounding box center [617, 348] width 76 height 24
click at [767, 533] on button "Export" at bounding box center [815, 536] width 157 height 26
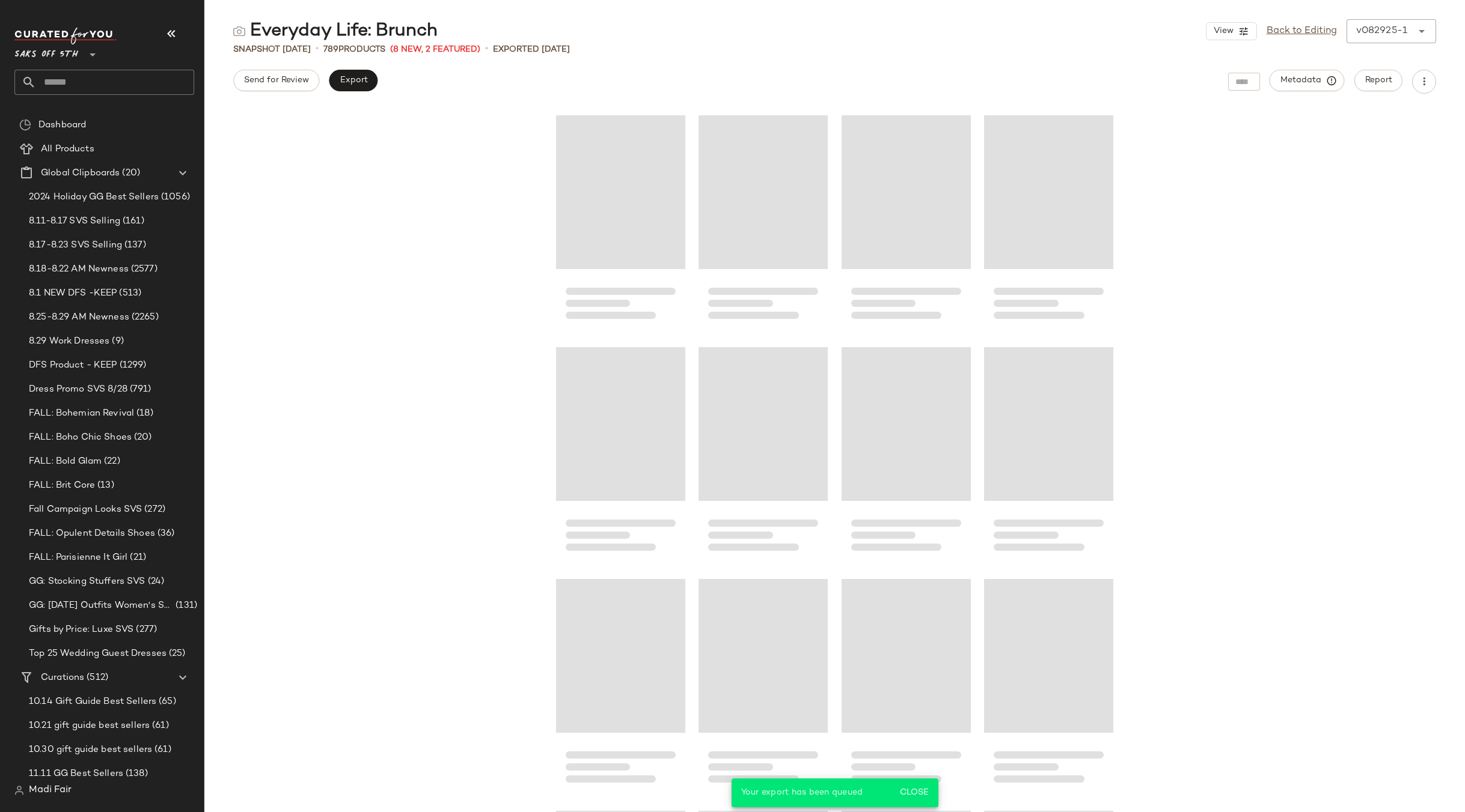
click at [60, 81] on input "text" at bounding box center [115, 82] width 158 height 25
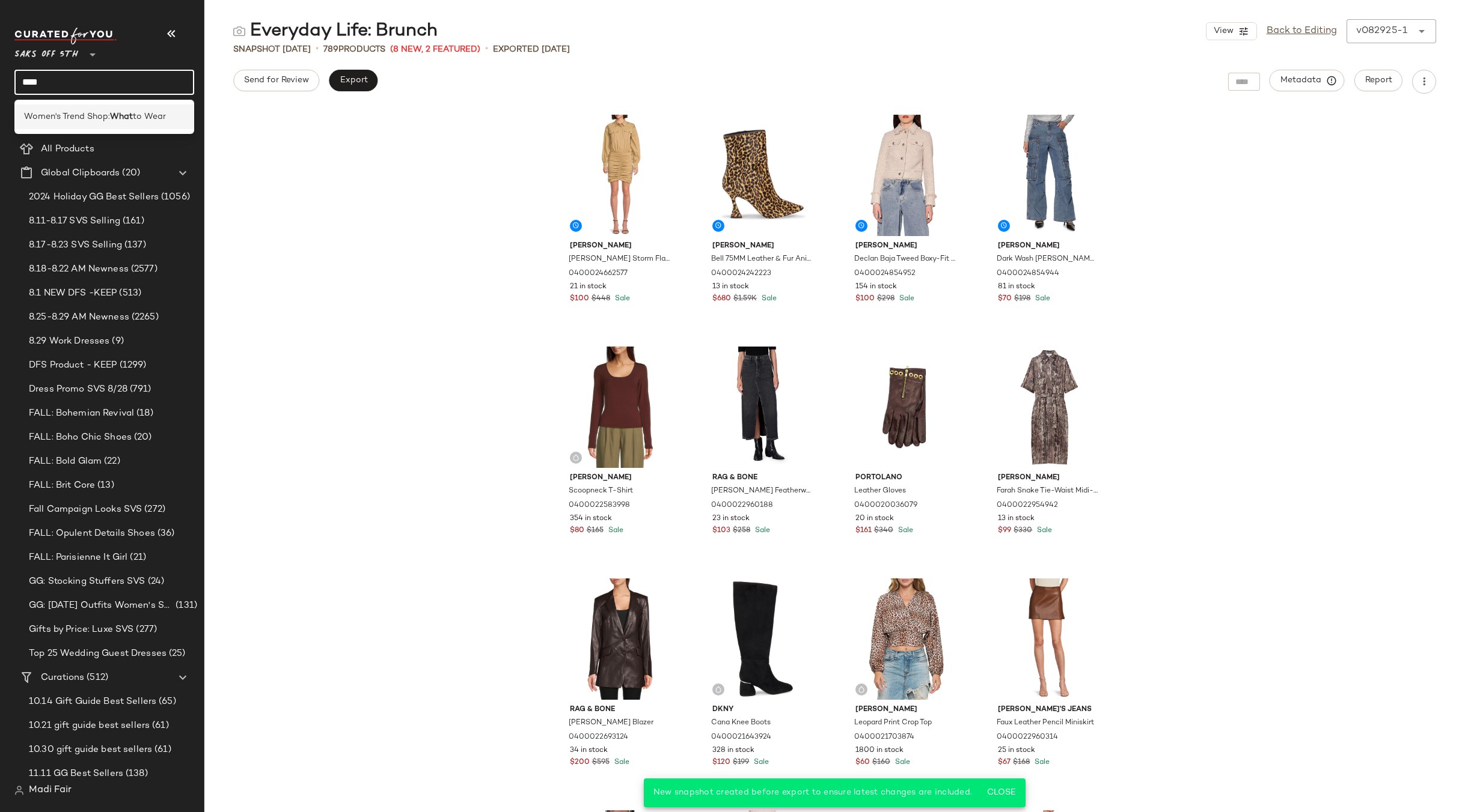
type input "****"
click at [89, 117] on span "Women's Trend Shop:" at bounding box center [67, 117] width 86 height 12
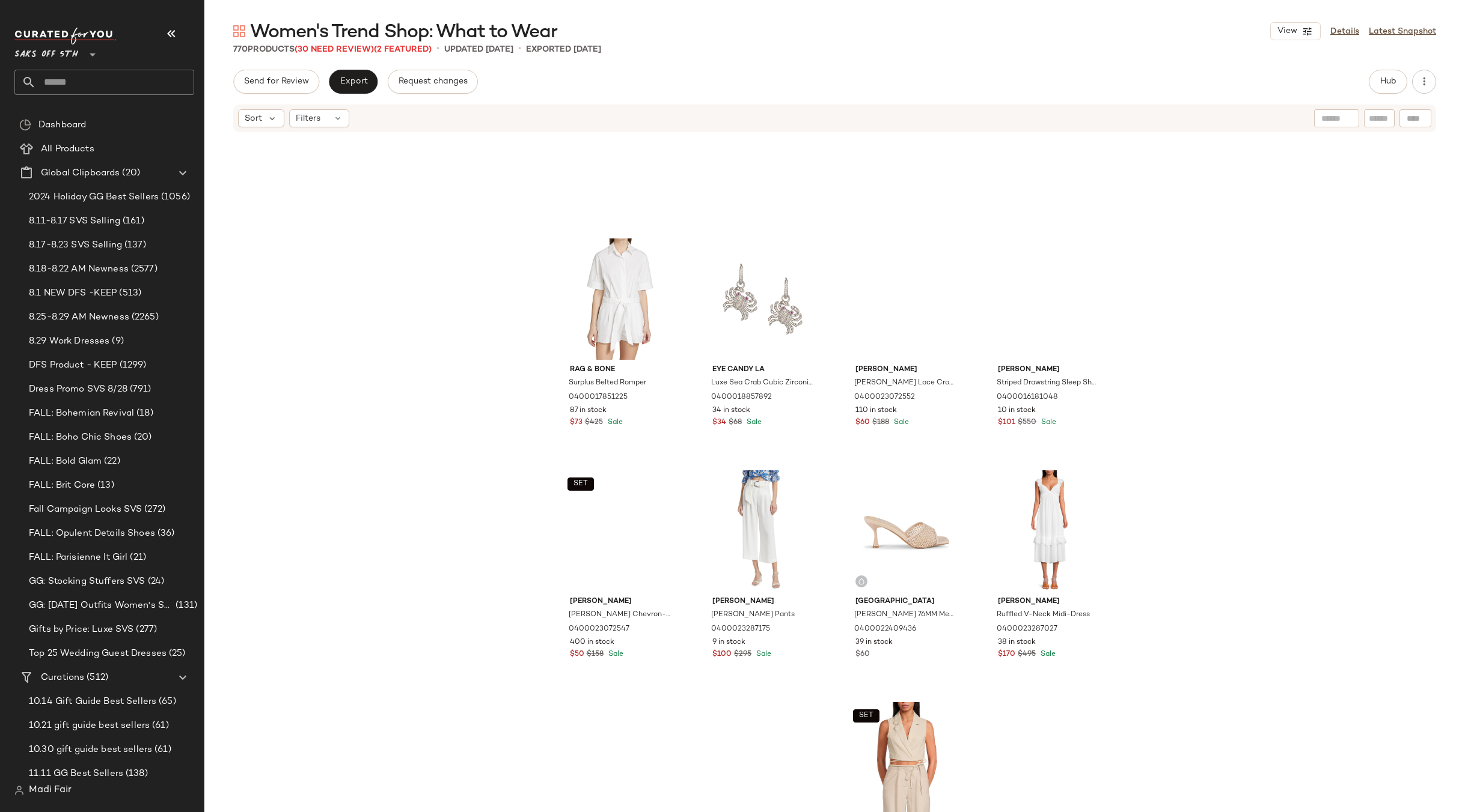
scroll to position [5836, 0]
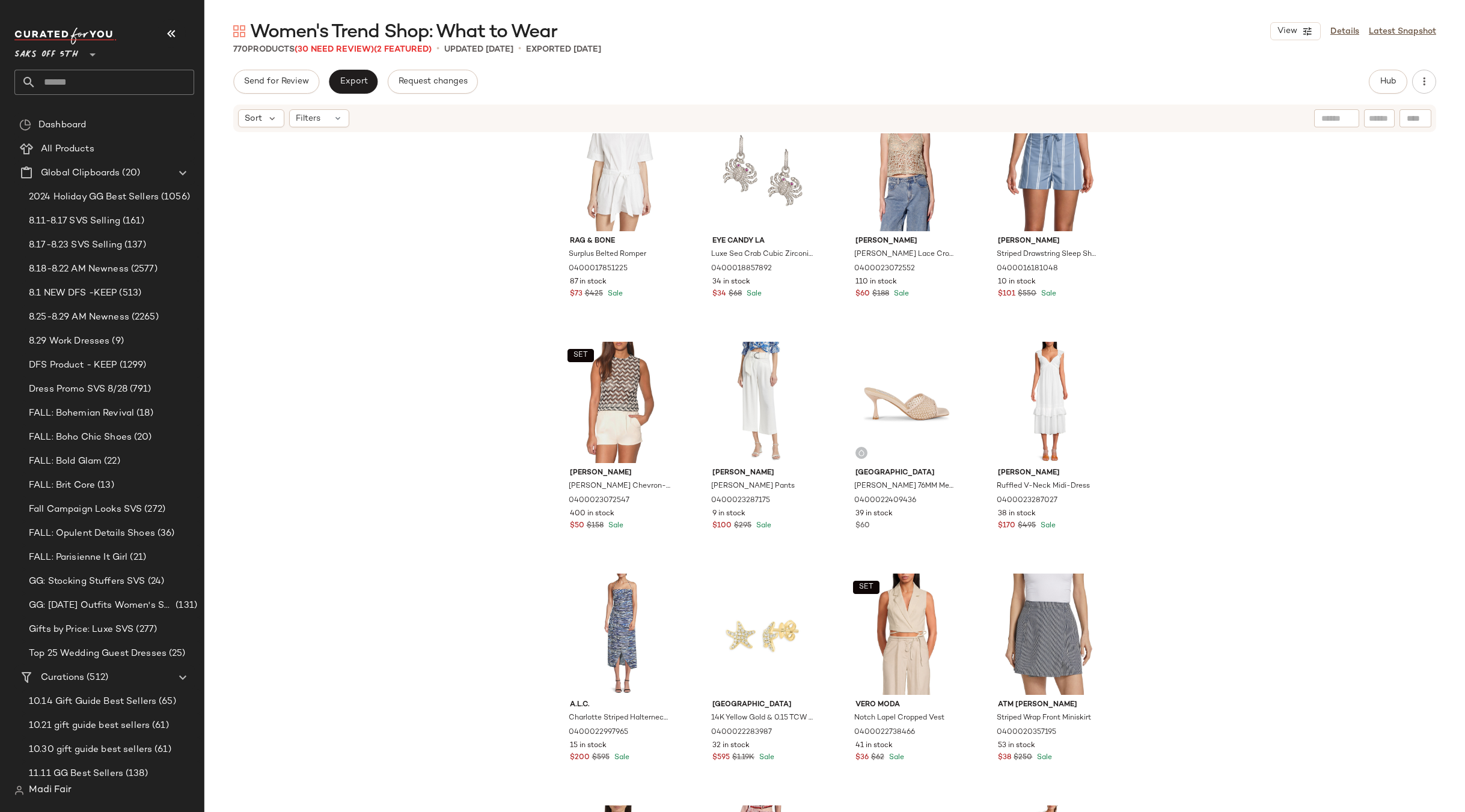
click at [82, 60] on div "Saks OFF 5TH **" at bounding box center [48, 47] width 69 height 30
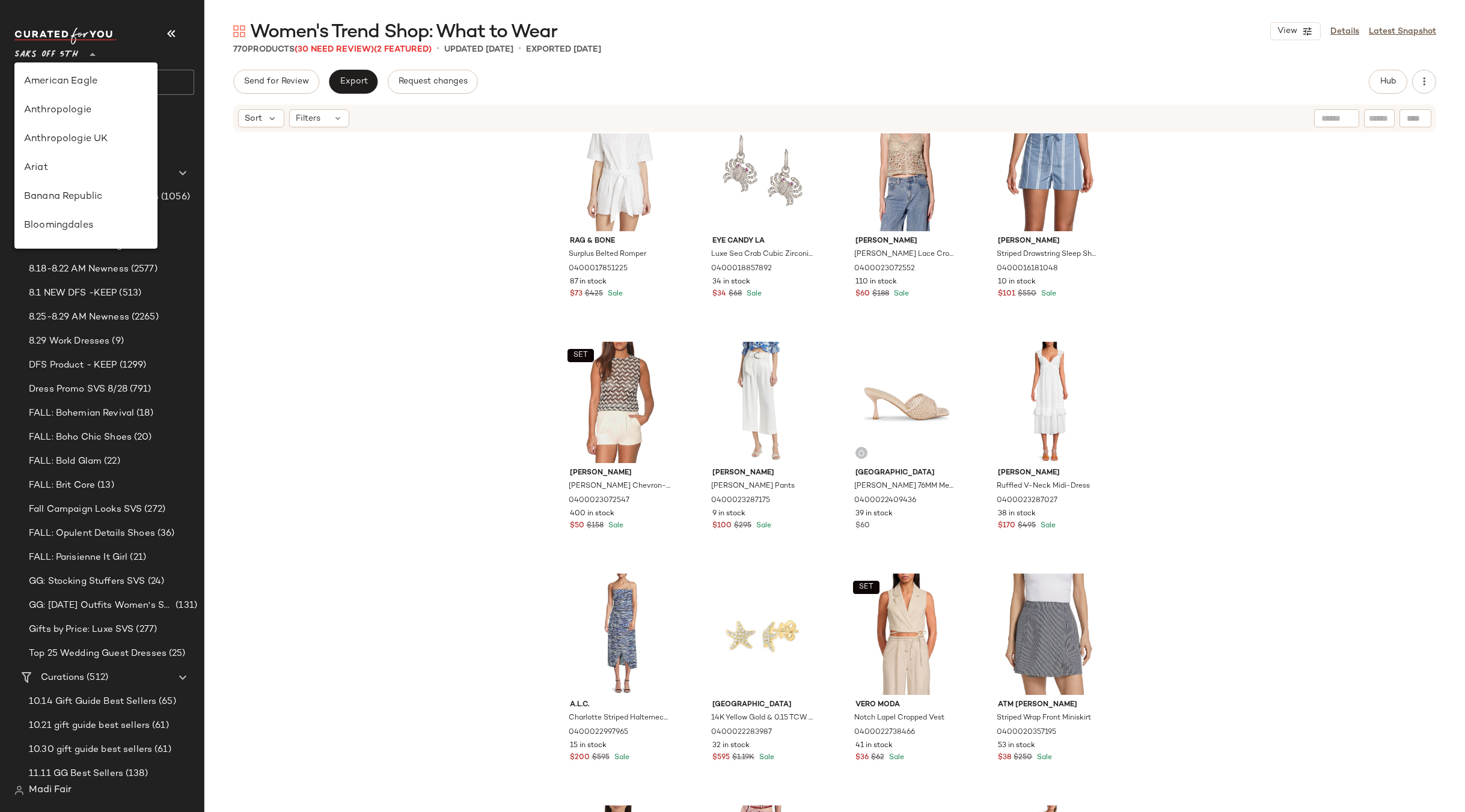
scroll to position [634, 0]
click at [318, 198] on div "rag & bone Surplus Belted Romper 0400017851225 87 in stock $73 $425 Sale Eye Ca…" at bounding box center [835, 491] width 1260 height 715
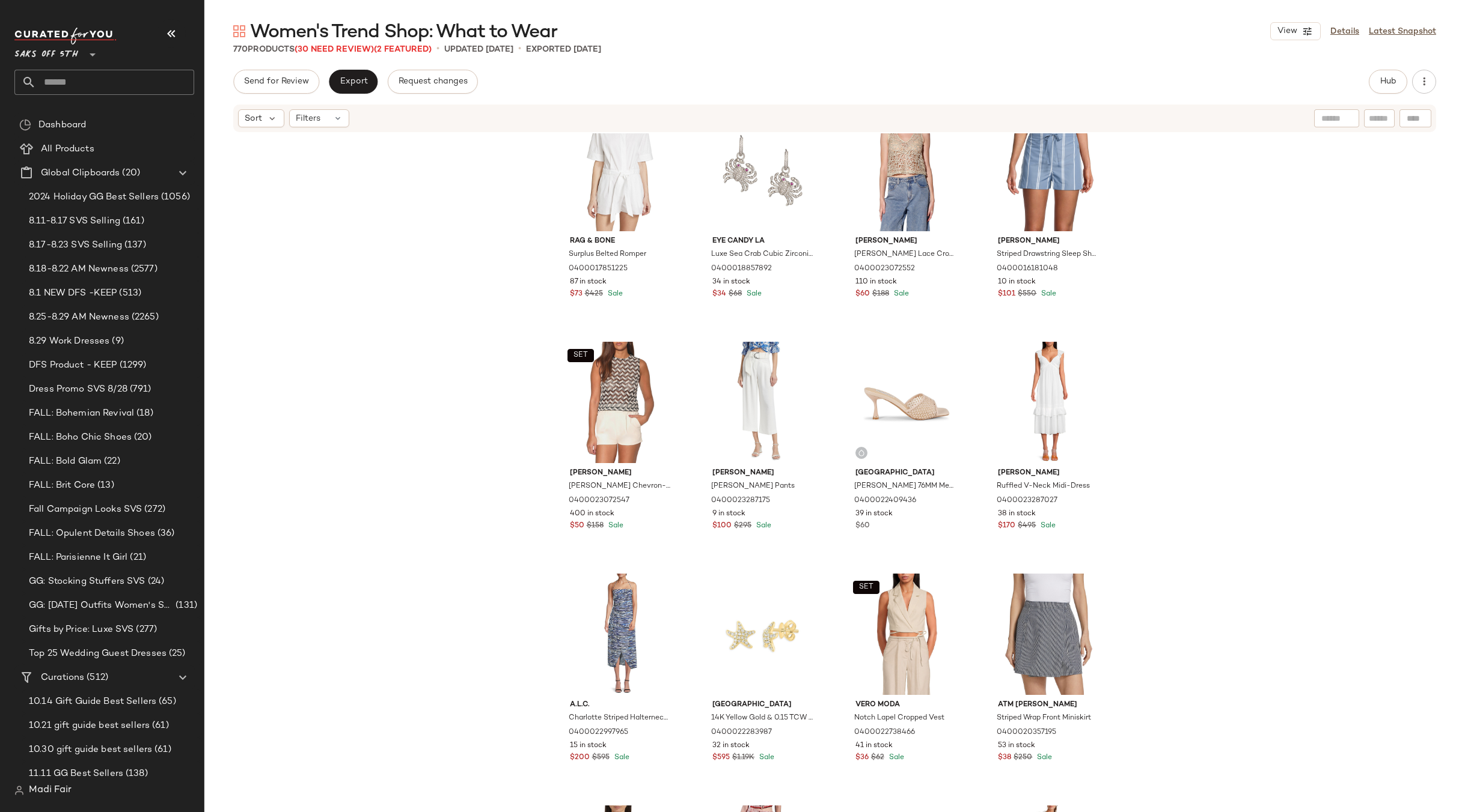
click at [87, 71] on input "text" at bounding box center [115, 82] width 158 height 25
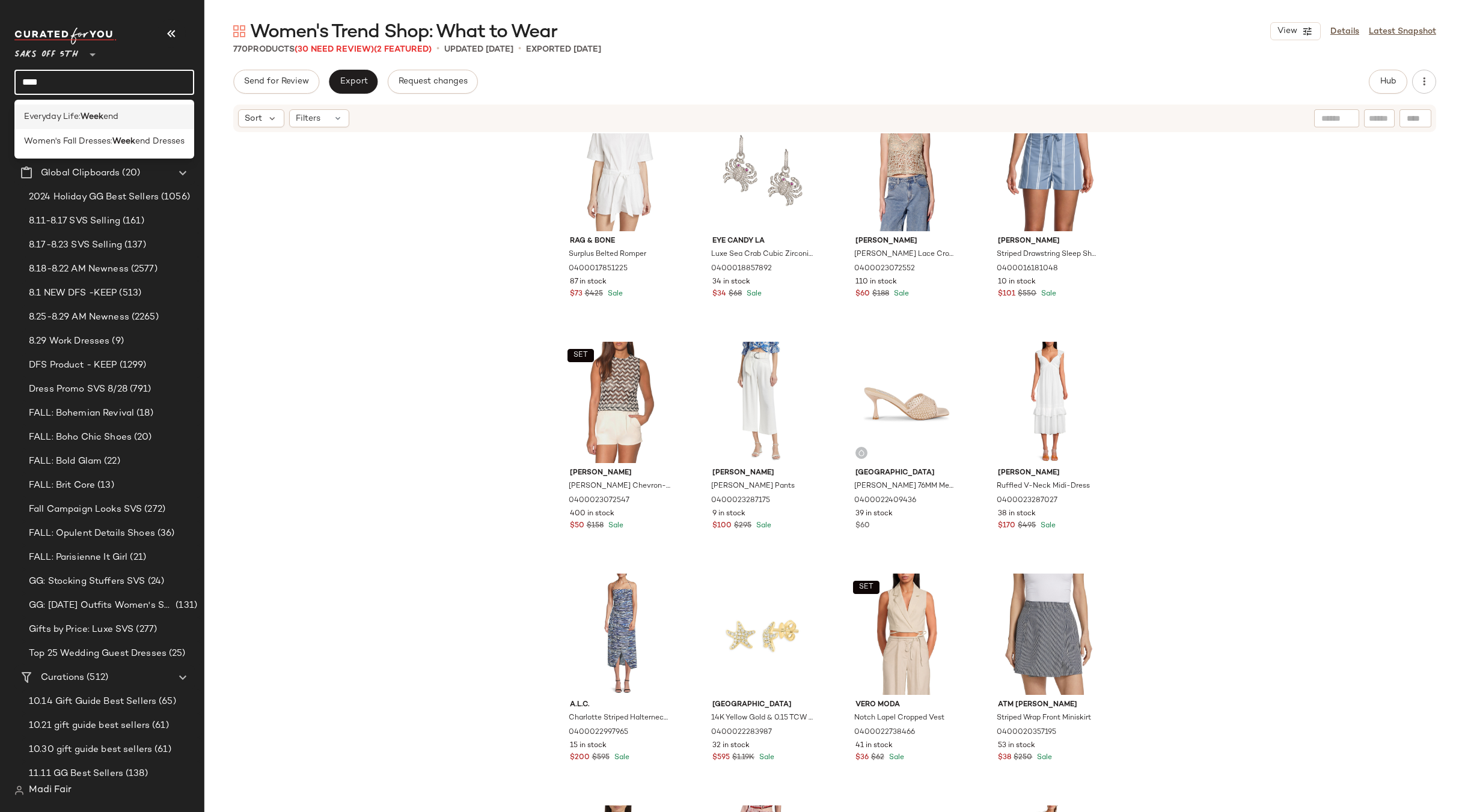
type input "****"
click at [87, 124] on div "Everyday Life: Week end" at bounding box center [104, 117] width 180 height 25
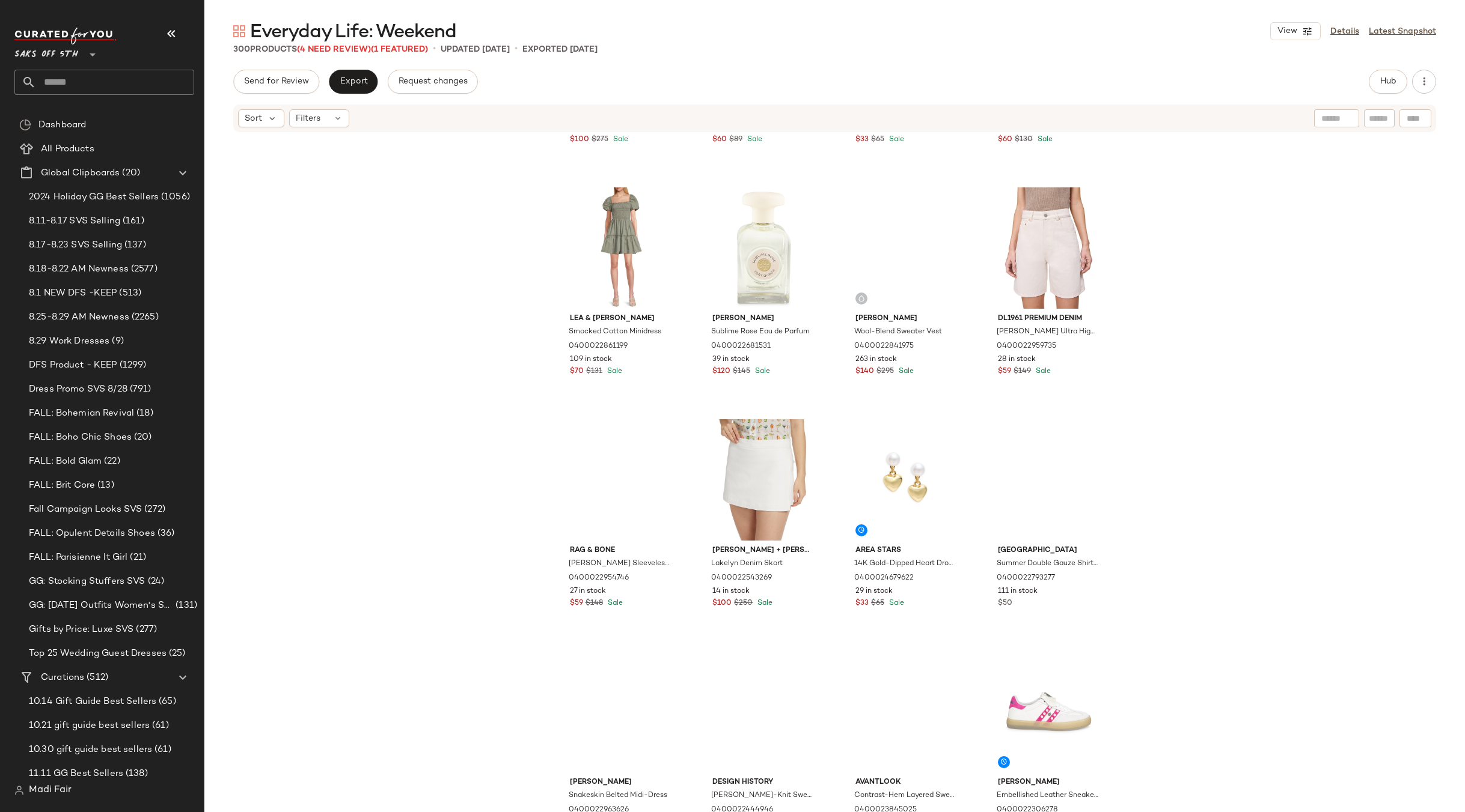
scroll to position [5296, 0]
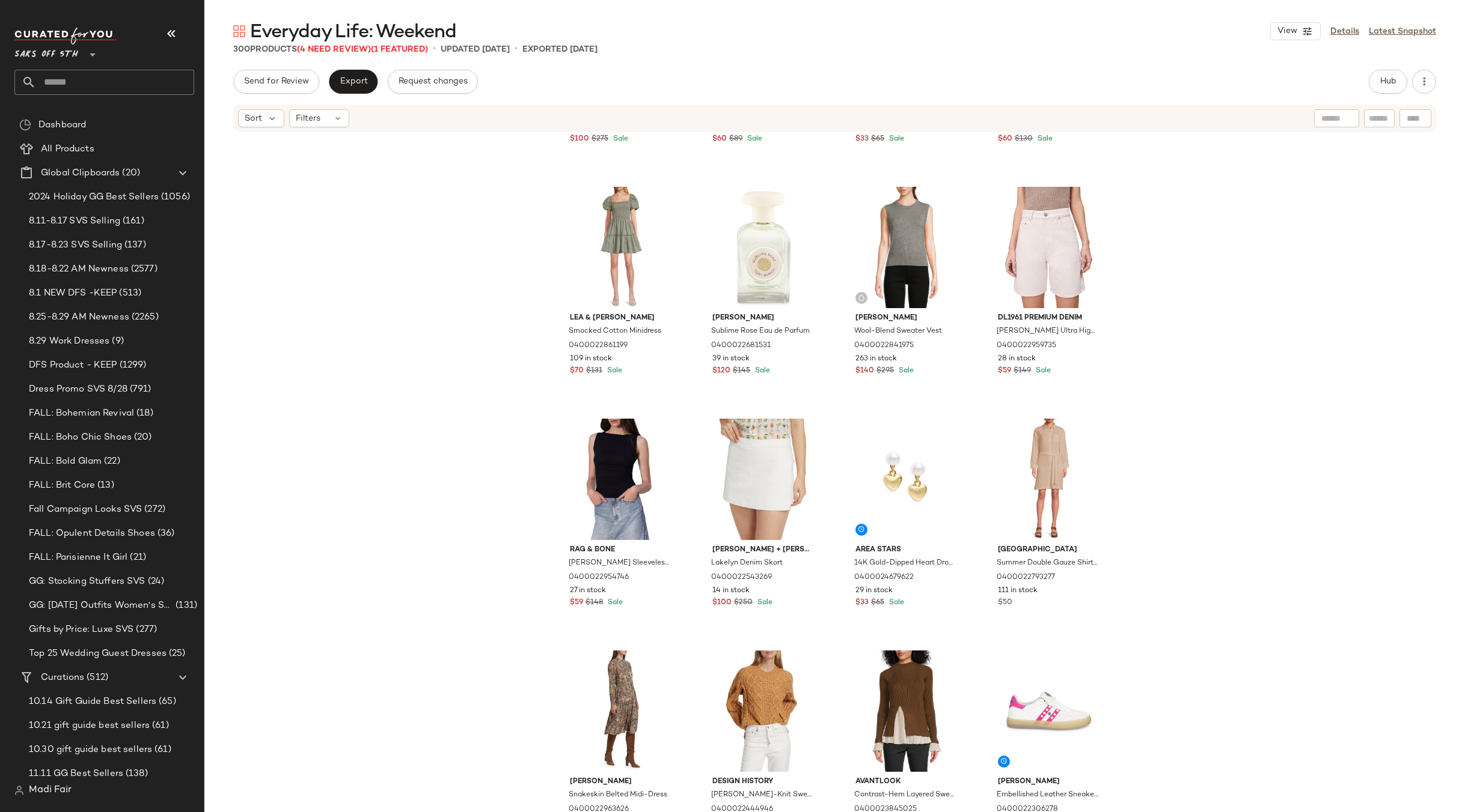
click at [70, 82] on input "text" at bounding box center [115, 82] width 158 height 25
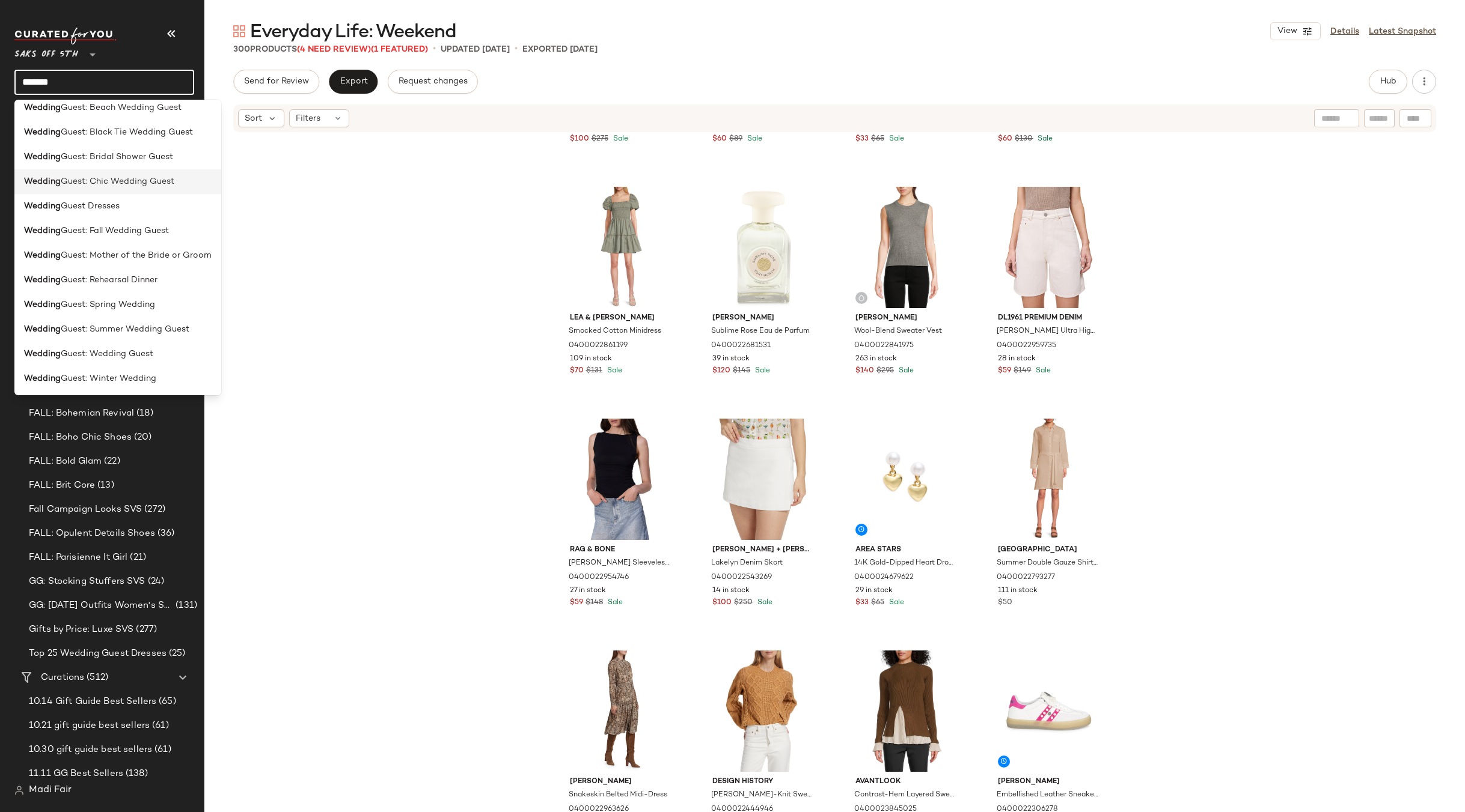
scroll to position [132, 0]
type input "*******"
click at [161, 356] on div "Wedding Guest: Wedding Guest" at bounding box center [118, 353] width 187 height 12
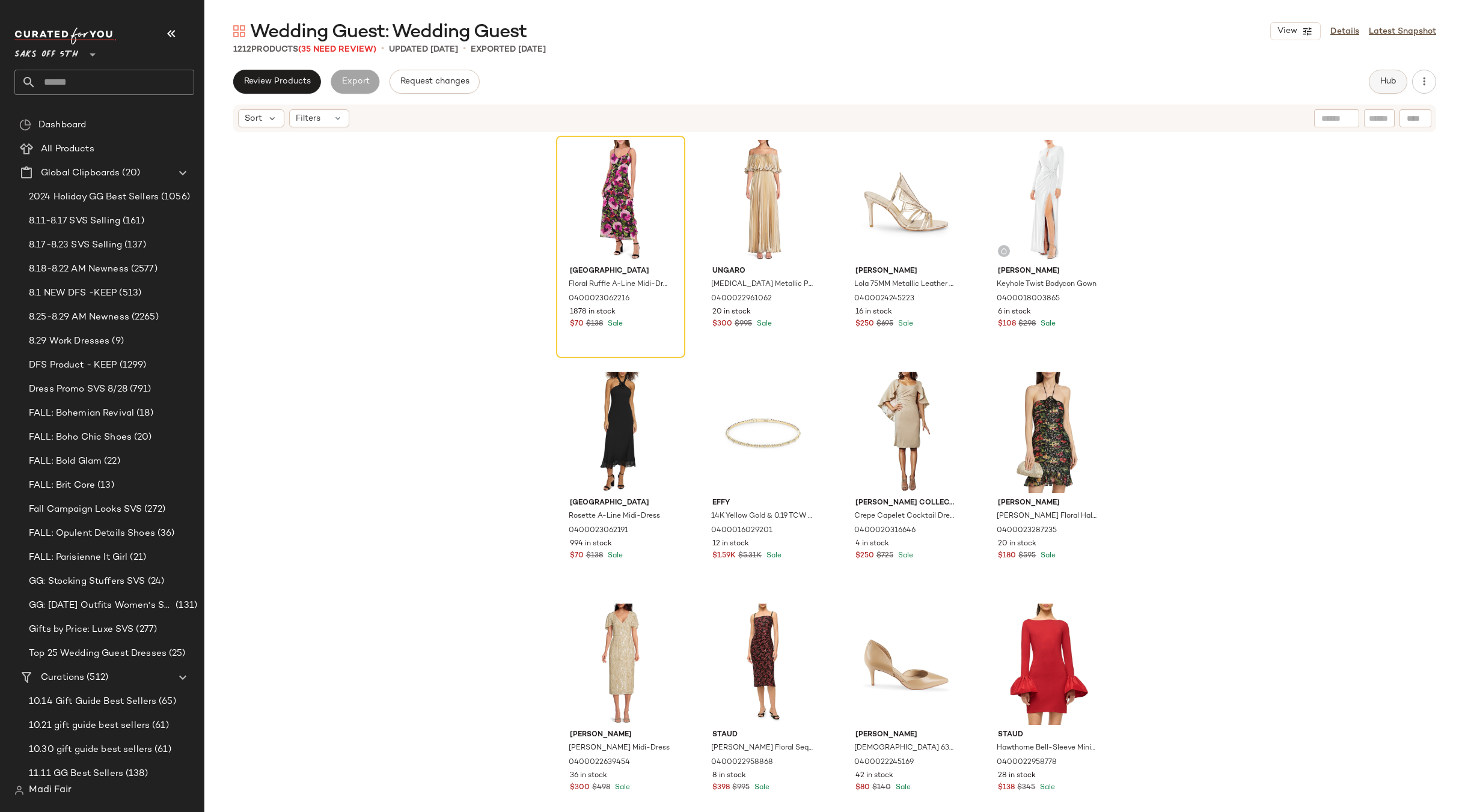
click at [1398, 77] on button "Hub" at bounding box center [1388, 81] width 38 height 24
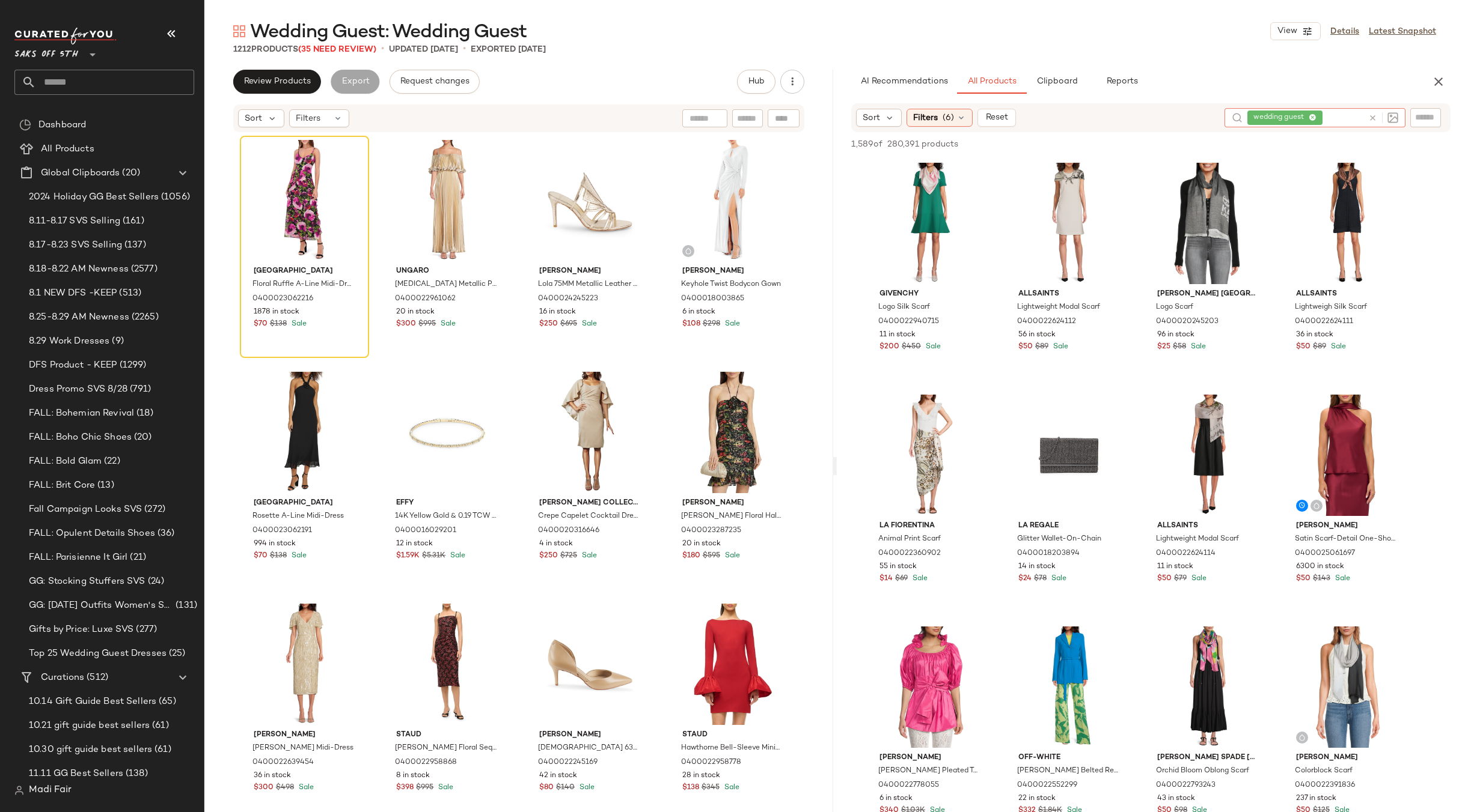
click at [1301, 115] on span "wedding guest" at bounding box center [1280, 118] width 55 height 11
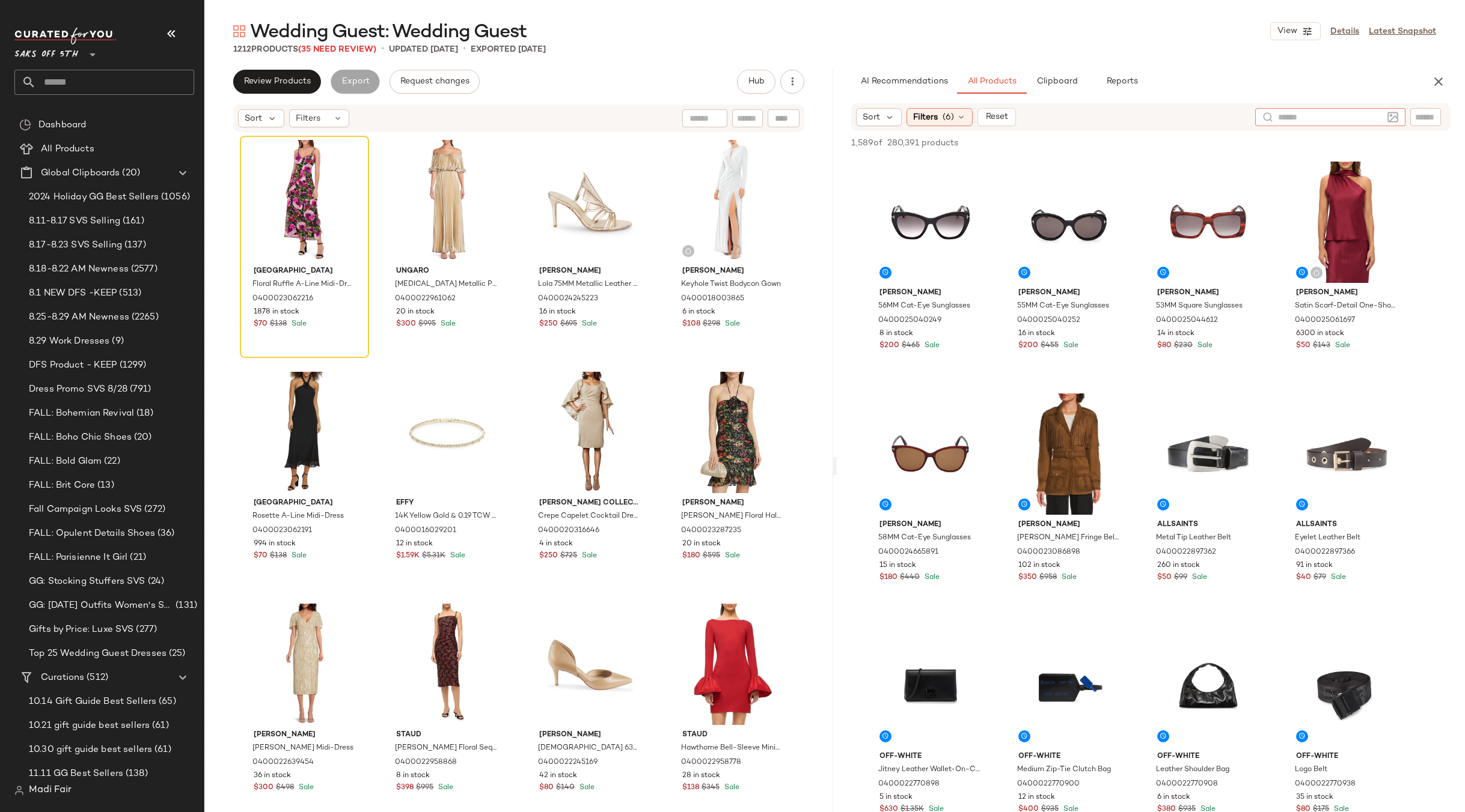
click at [1122, 64] on div "Wedding Guest: Wedding Guest View Details Latest Snapshot 1212 Products (35 Nee…" at bounding box center [835, 416] width 1260 height 793
click at [940, 122] on div "Filters (6)" at bounding box center [939, 118] width 66 height 18
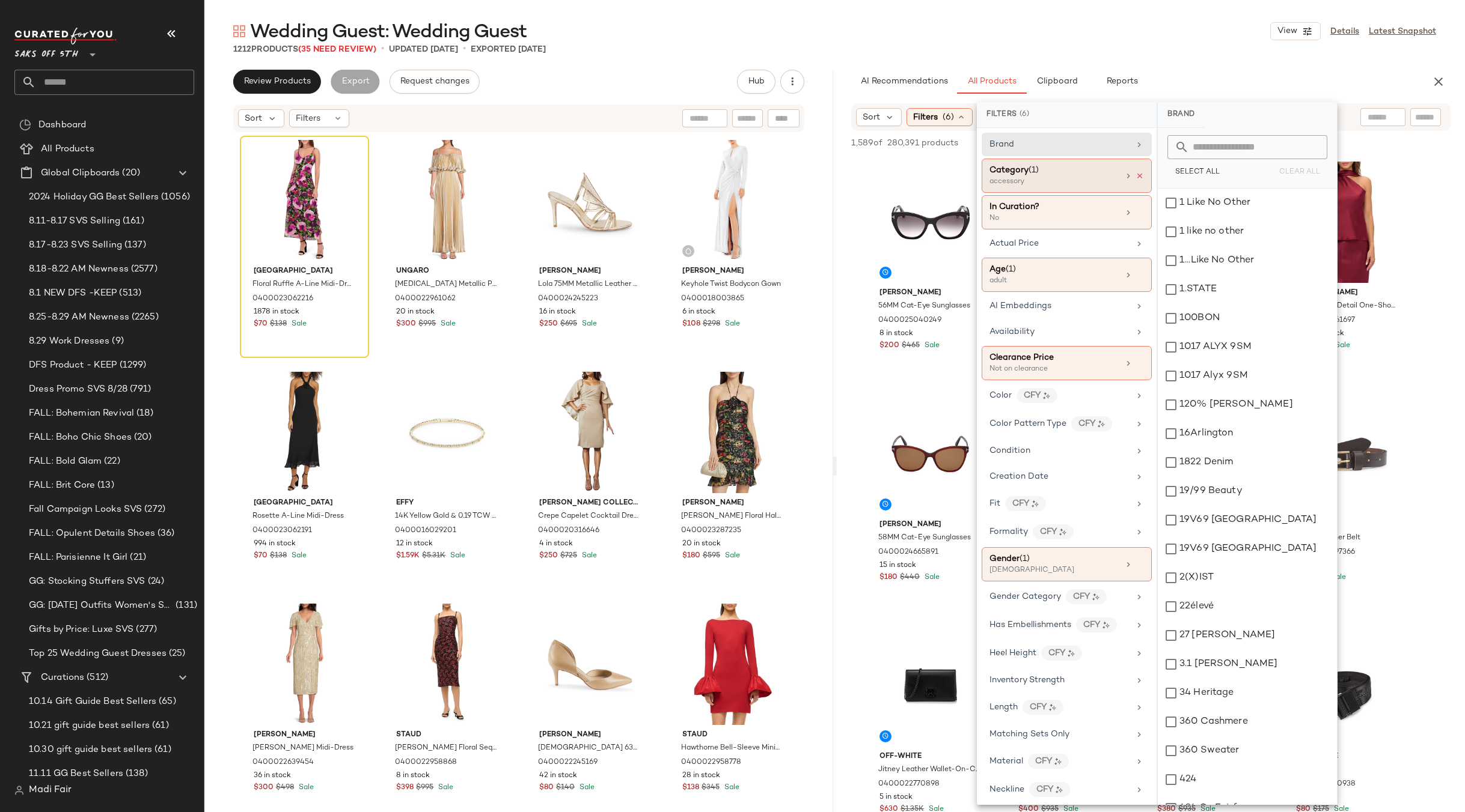
click at [1135, 175] on icon at bounding box center [1140, 176] width 8 height 8
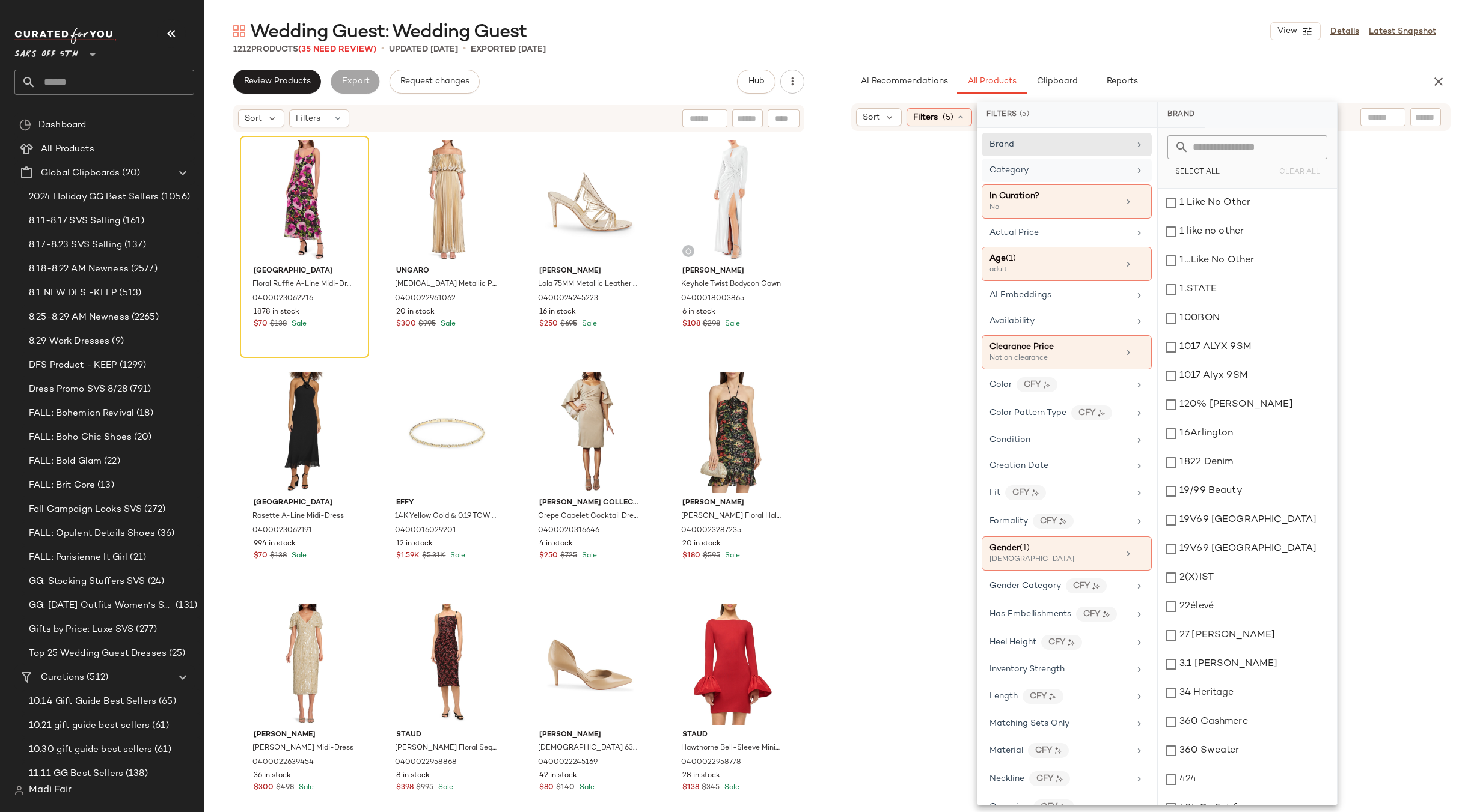
click at [1066, 174] on div "Category" at bounding box center [1059, 170] width 140 height 12
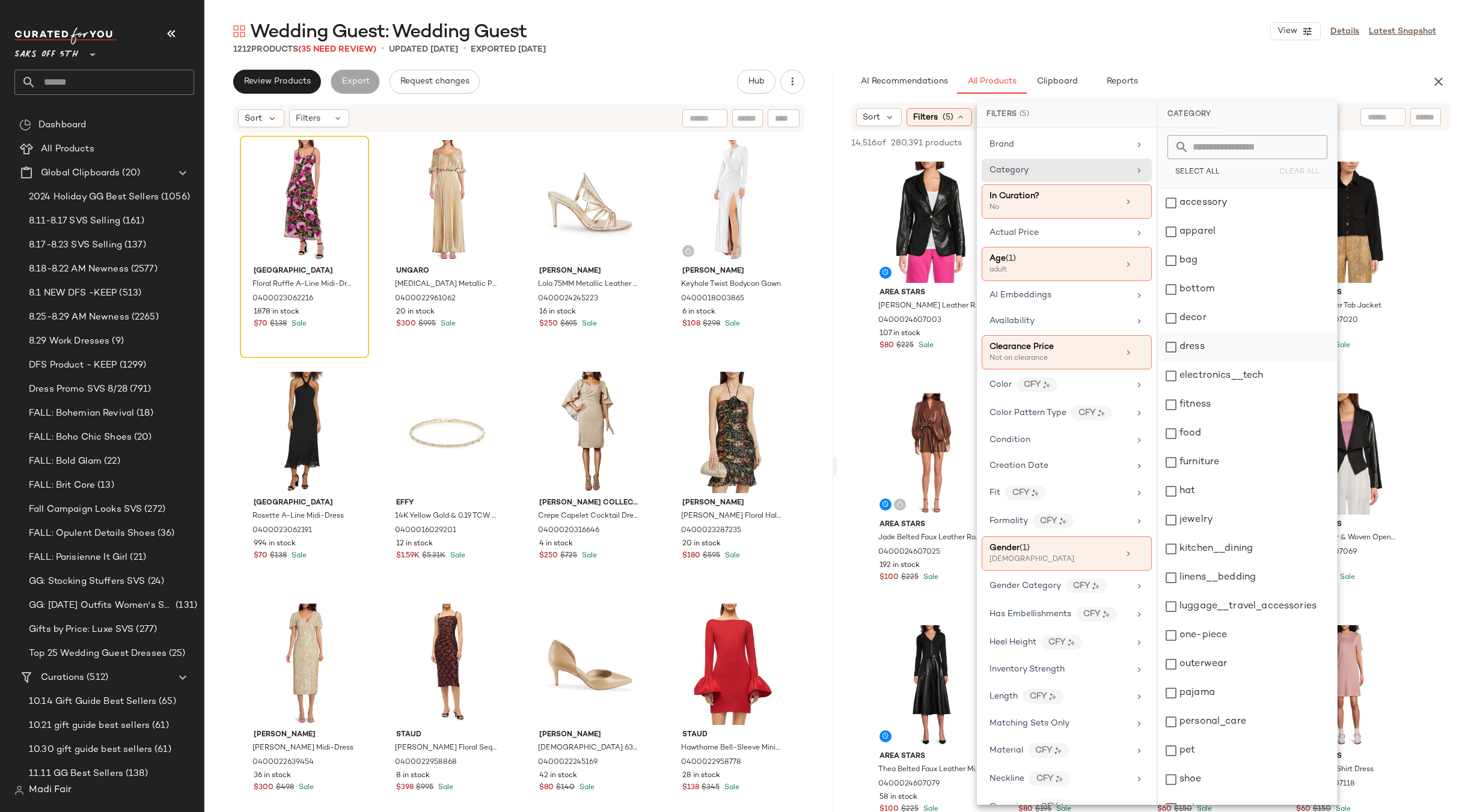
click at [1205, 342] on div "dress" at bounding box center [1247, 347] width 179 height 29
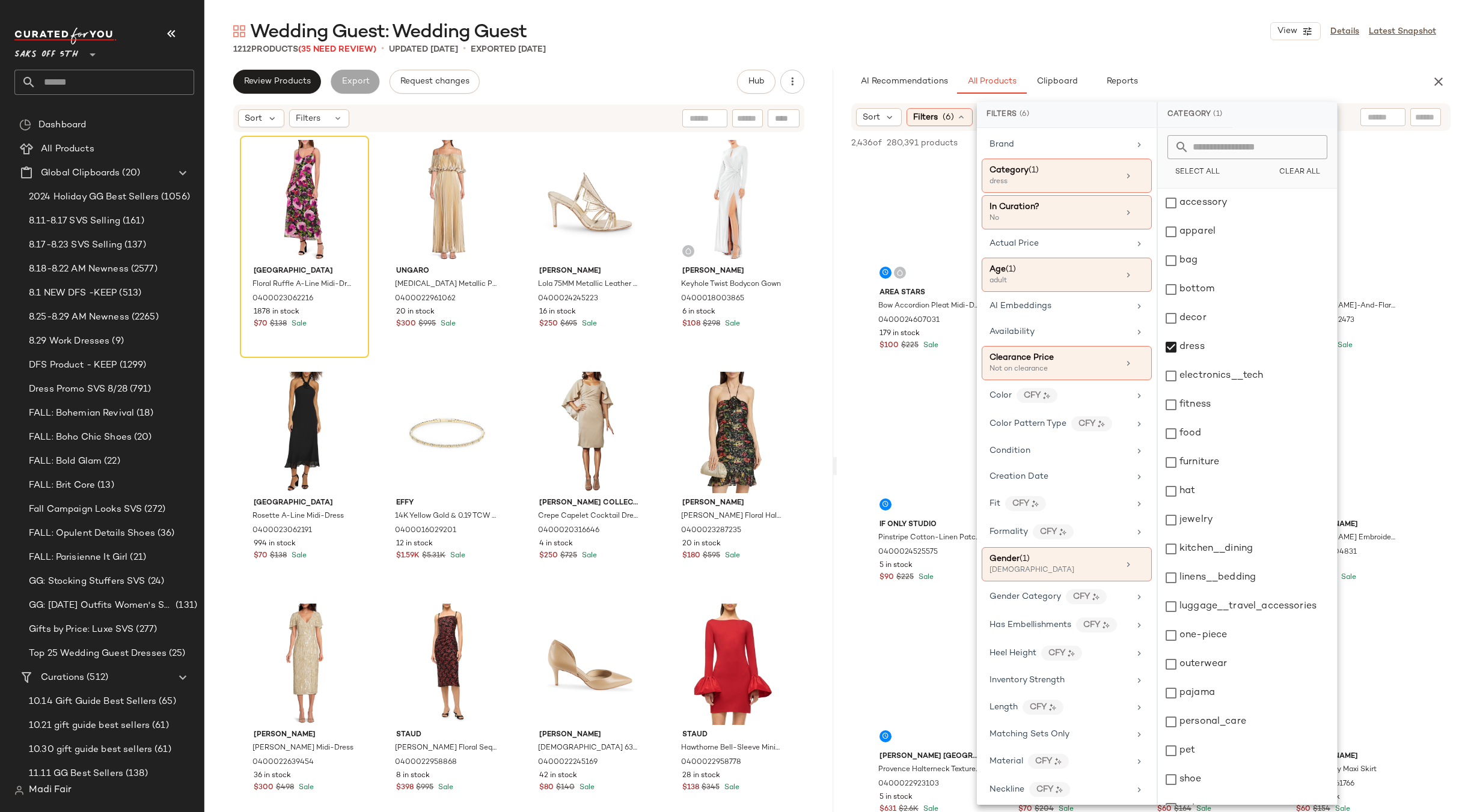
click at [1081, 32] on div "Wedding Guest: Wedding Guest View Details Latest Snapshot" at bounding box center [835, 31] width 1260 height 24
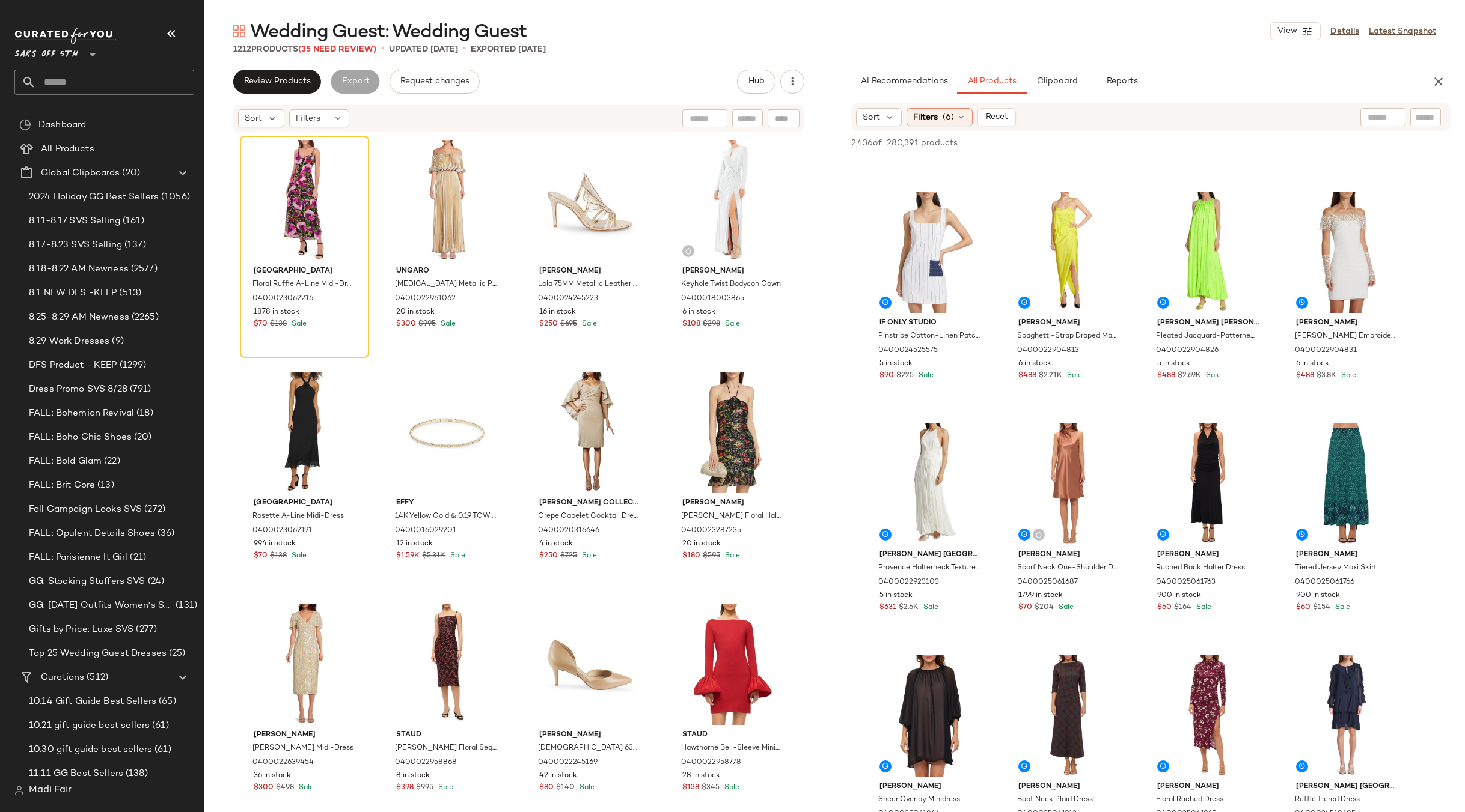
scroll to position [240, 0]
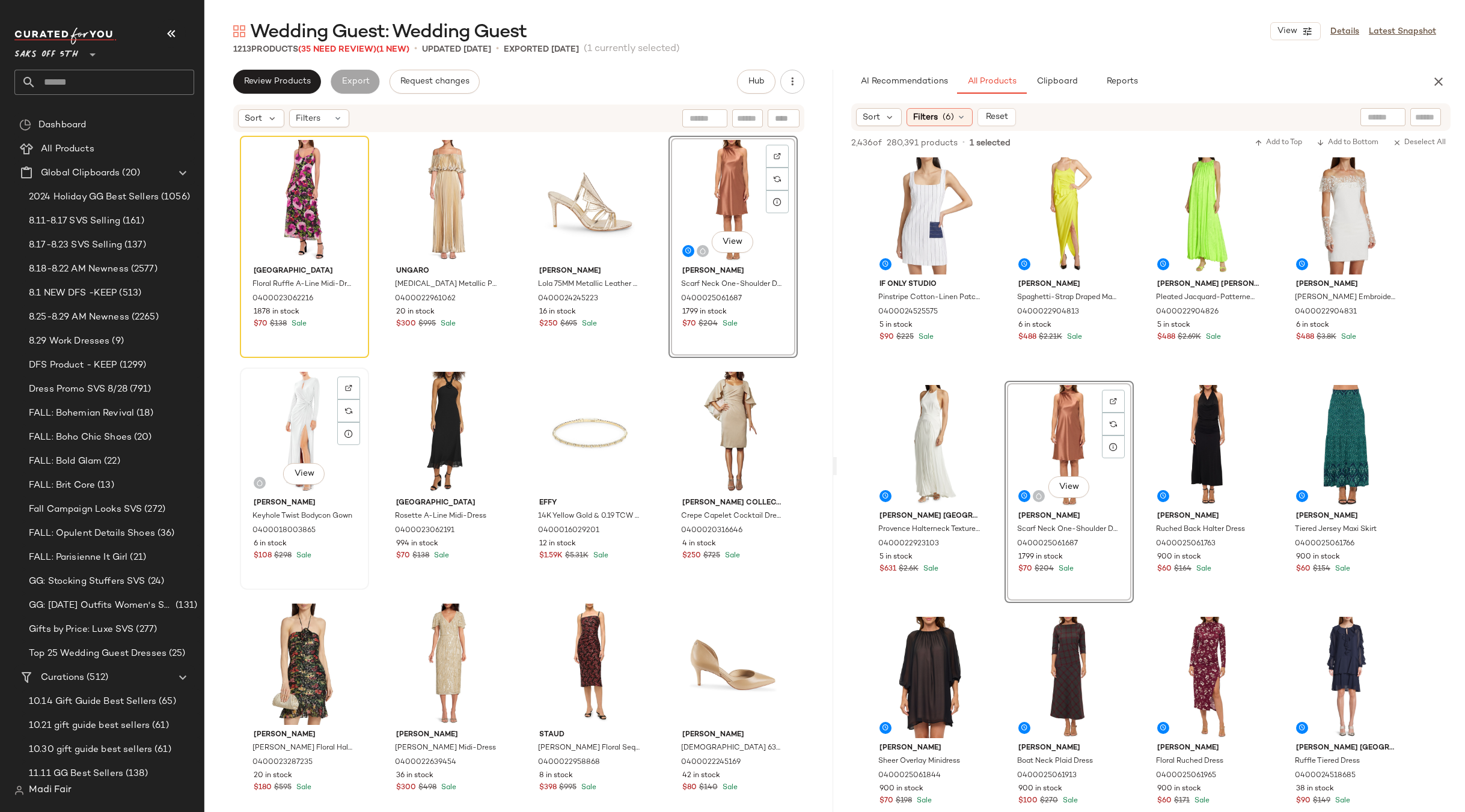
click at [299, 419] on div "View" at bounding box center [305, 432] width 121 height 122
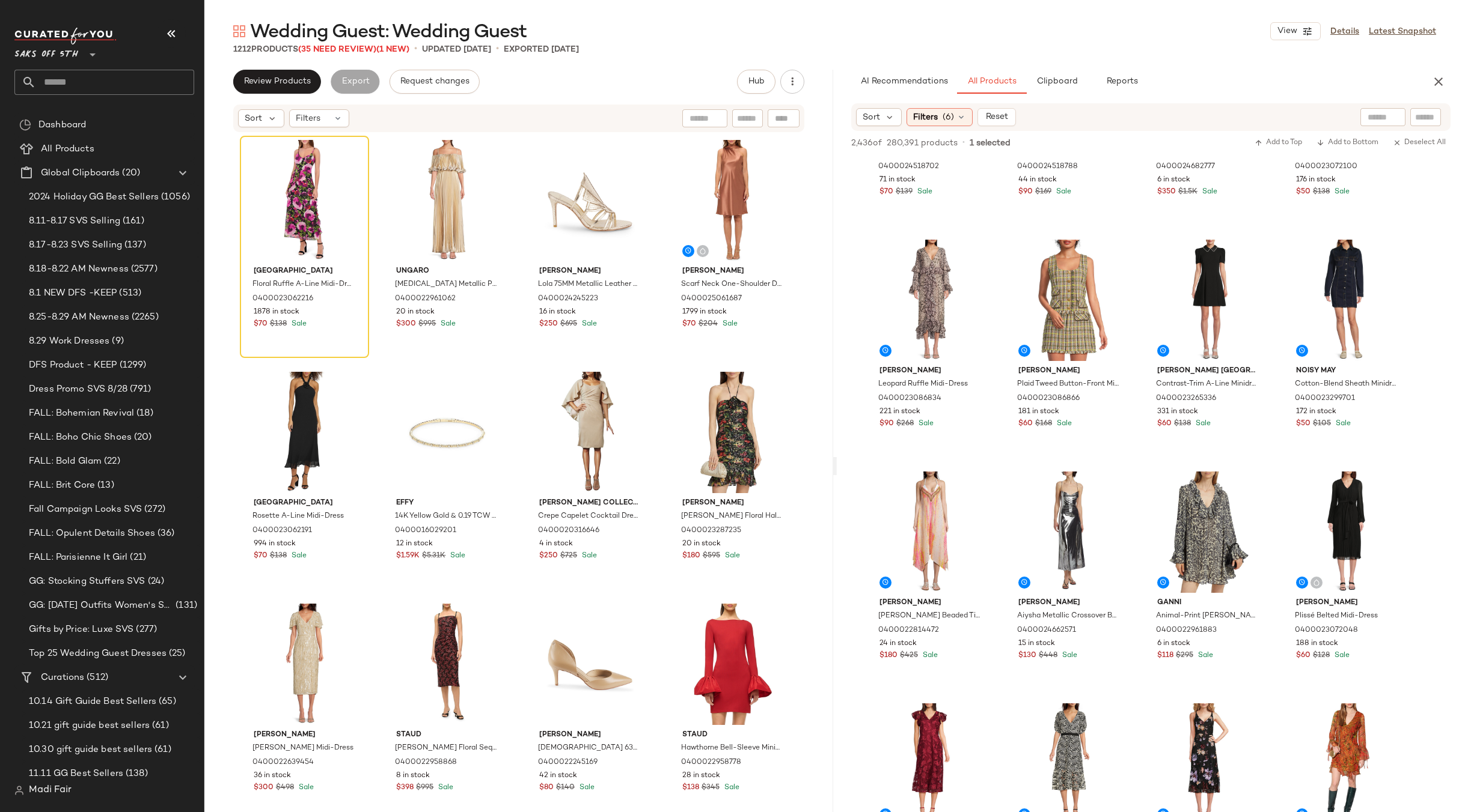
scroll to position [1261, 0]
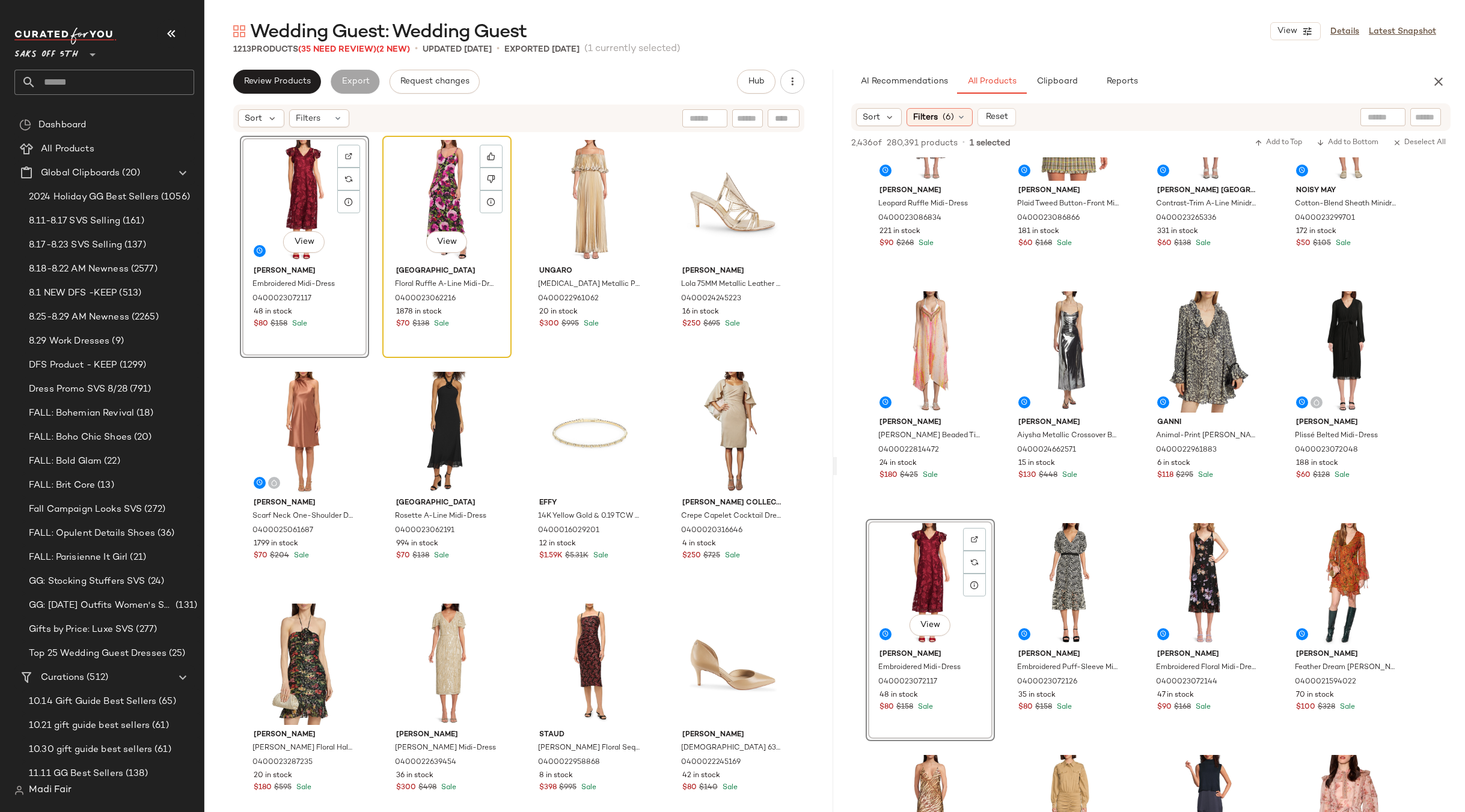
click at [433, 220] on div "View" at bounding box center [447, 200] width 121 height 122
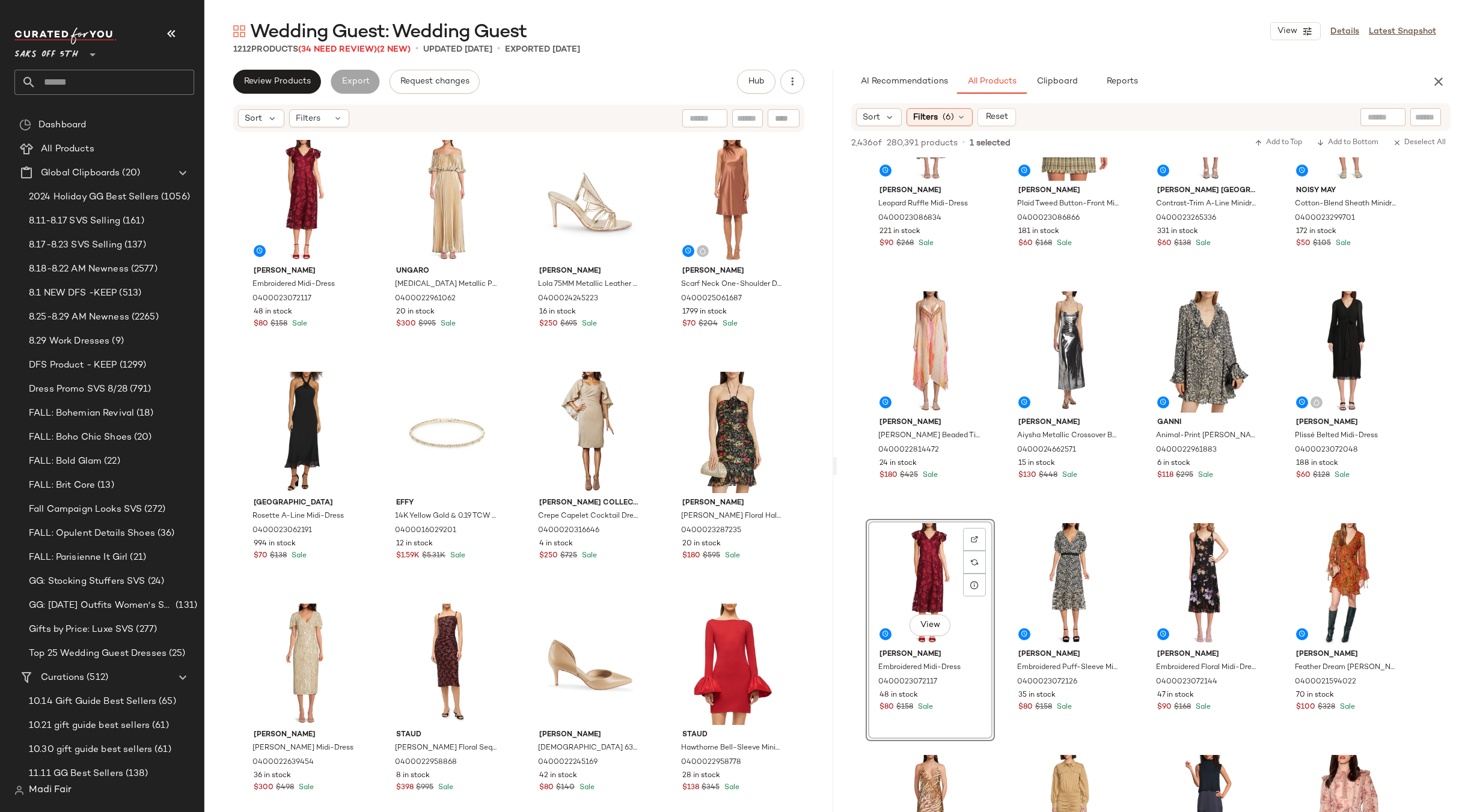
click at [657, 363] on div "Sam Edelman Embroidered Midi-Dress 0400023072117 48 in stock $80 $158 Sale Unga…" at bounding box center [518, 492] width 557 height 713
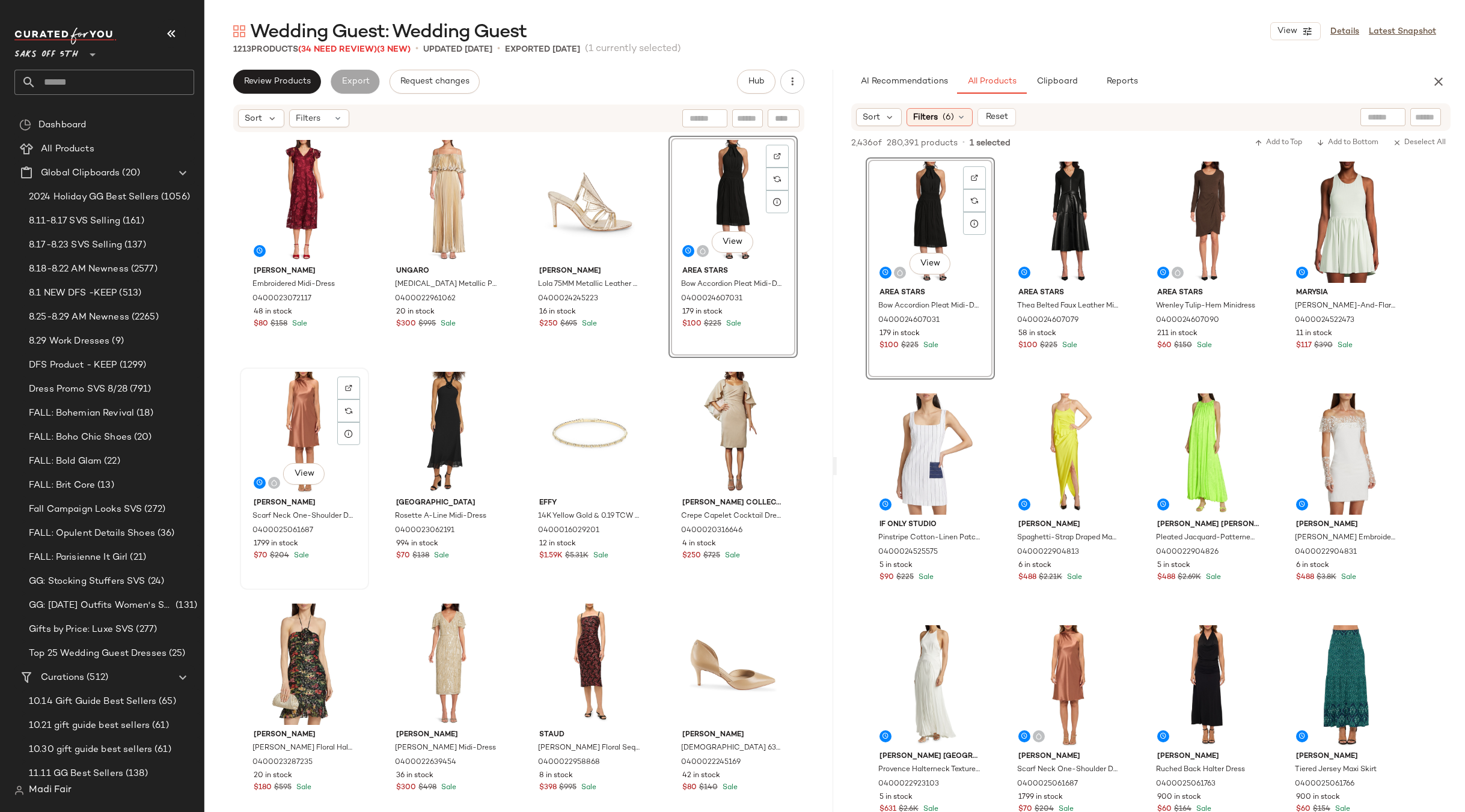
click at [299, 420] on div "View" at bounding box center [305, 432] width 121 height 122
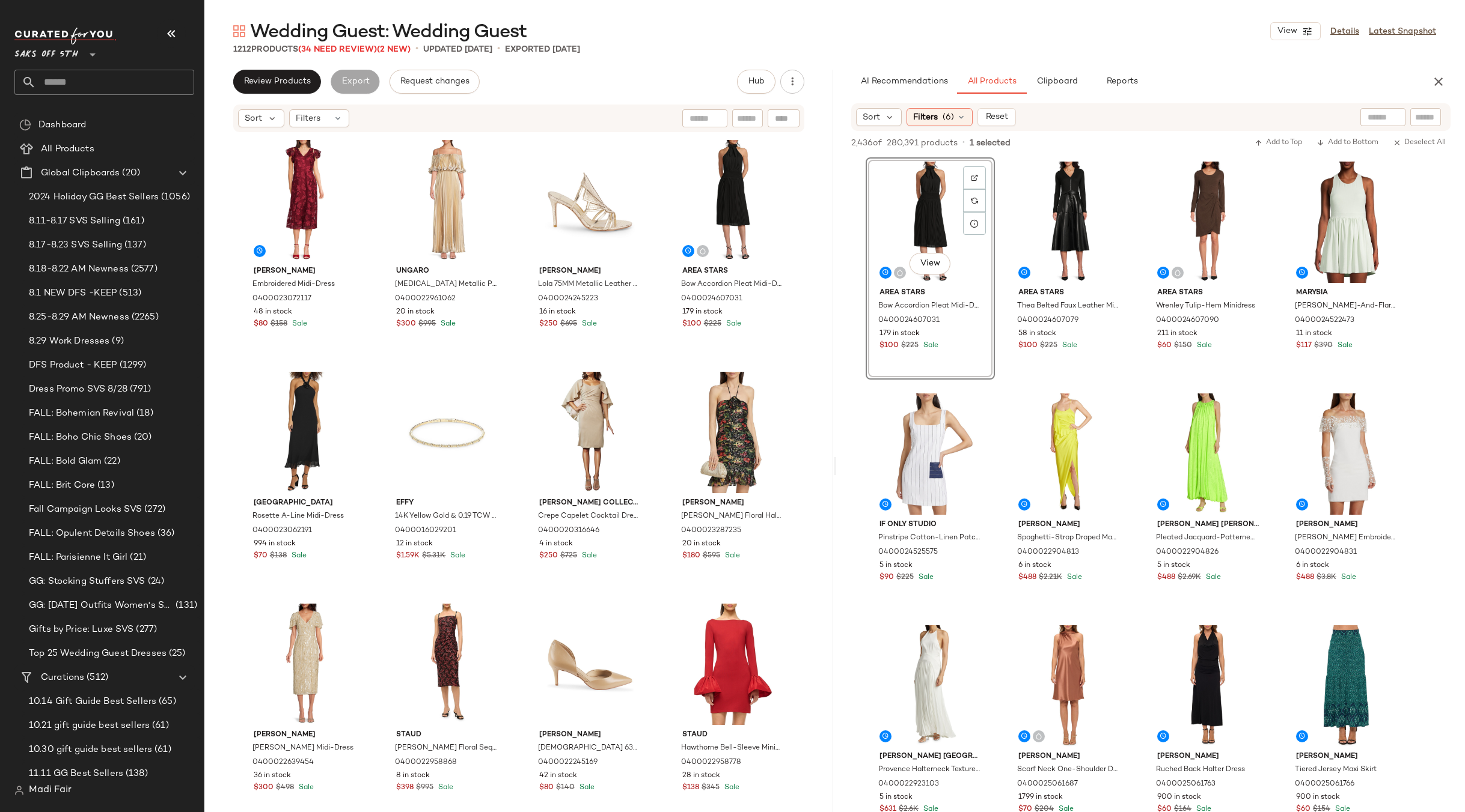
click at [672, 365] on div "Sam Edelman Embroidered Midi-Dress 0400023072117 48 in stock $80 $158 Sale Unga…" at bounding box center [518, 492] width 557 height 713
click at [1443, 75] on icon "button" at bounding box center [1438, 81] width 14 height 14
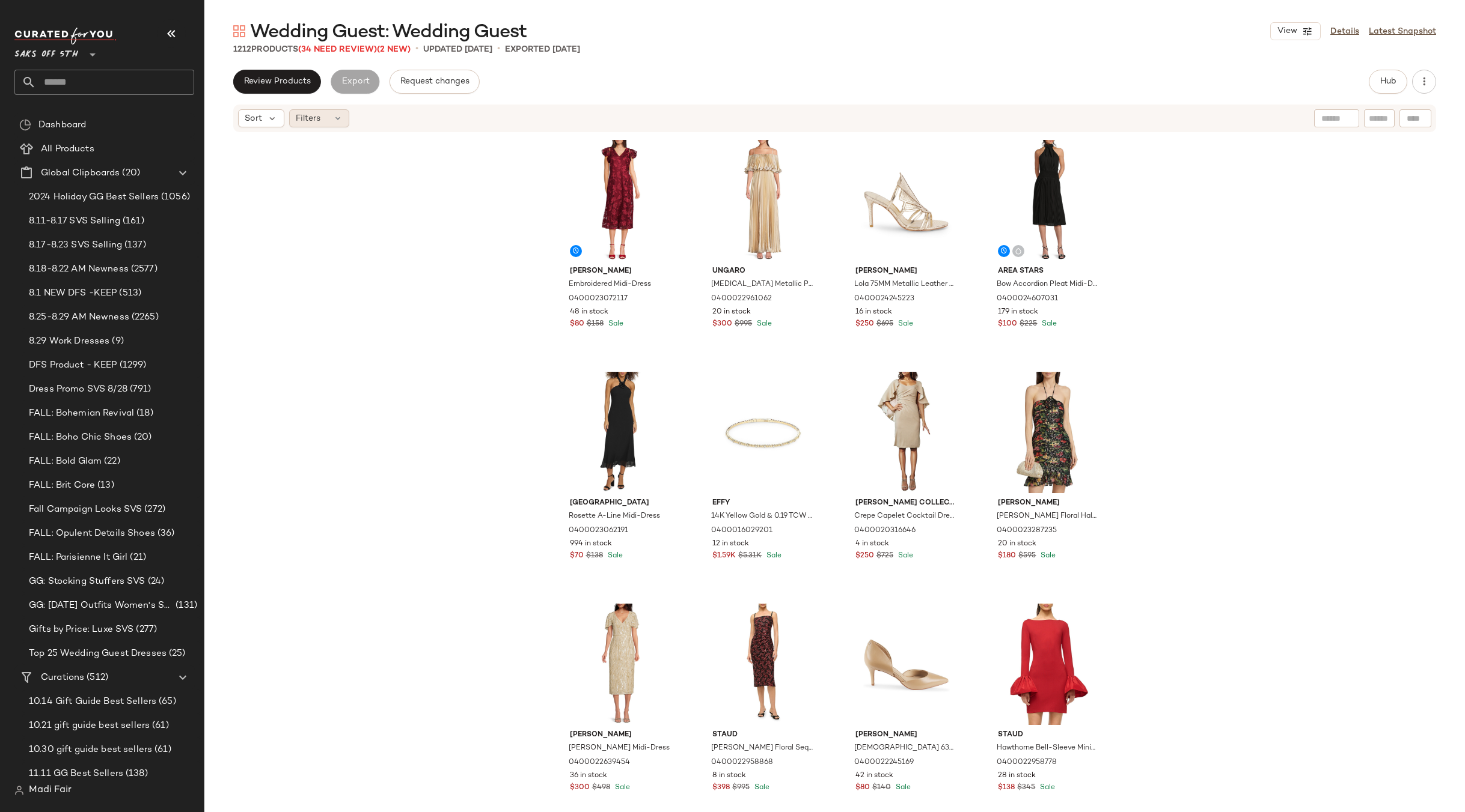
click at [323, 125] on div "Filters" at bounding box center [319, 118] width 60 height 18
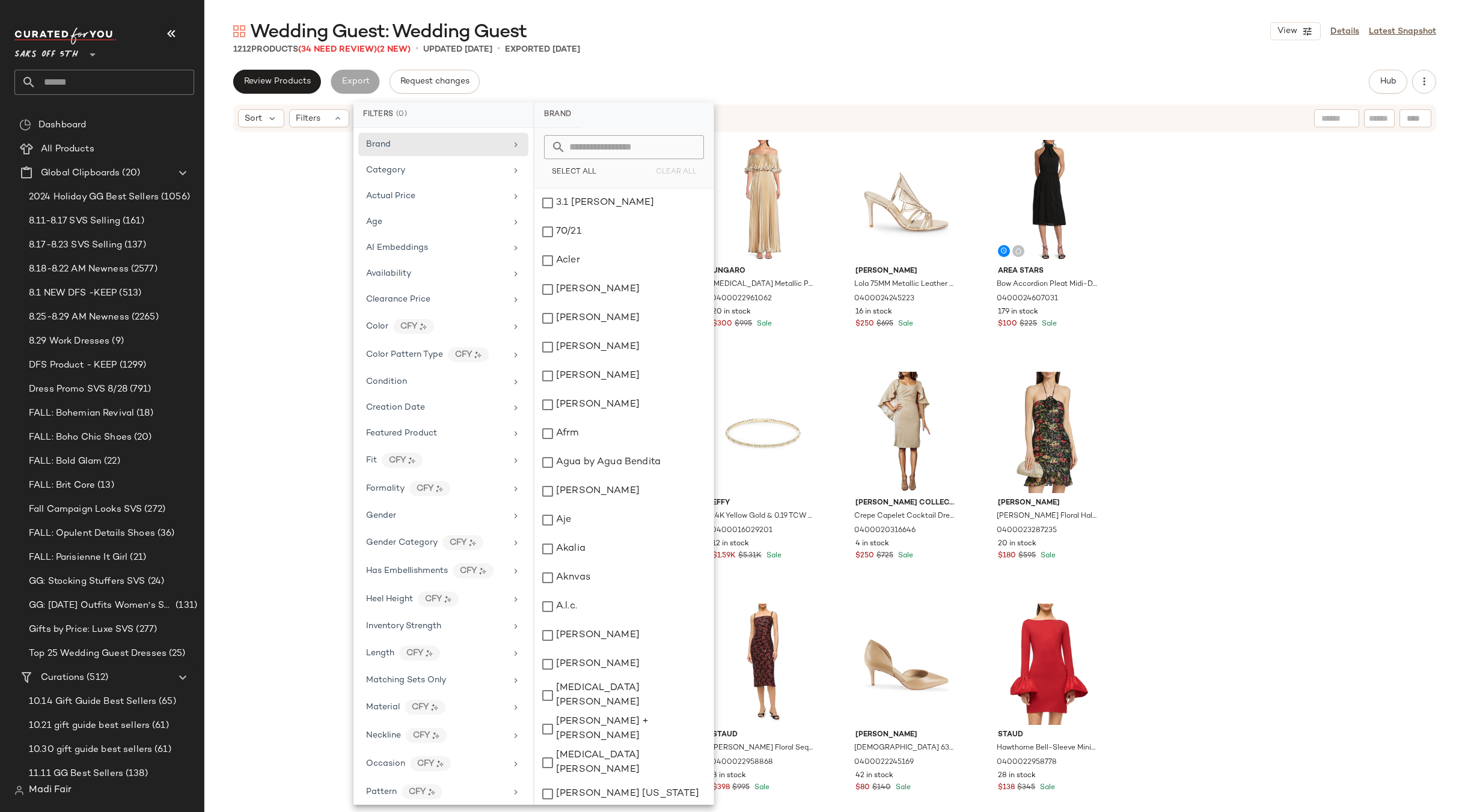
click at [797, 6] on main "Wedding Guest: Wedding Guest View Details Latest Snapshot 1212 Products (34 Nee…" at bounding box center [732, 406] width 1465 height 812
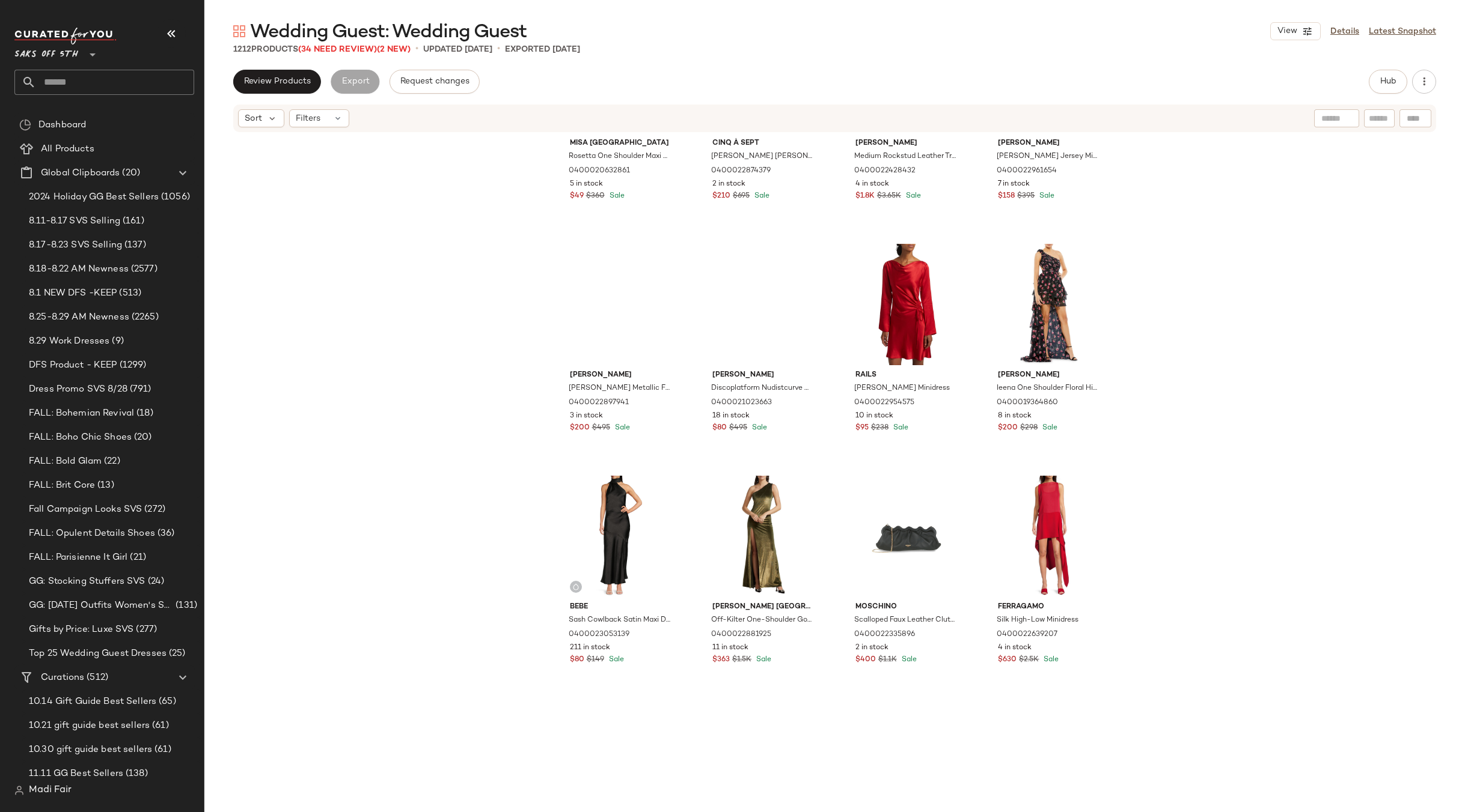
scroll to position [1271, 0]
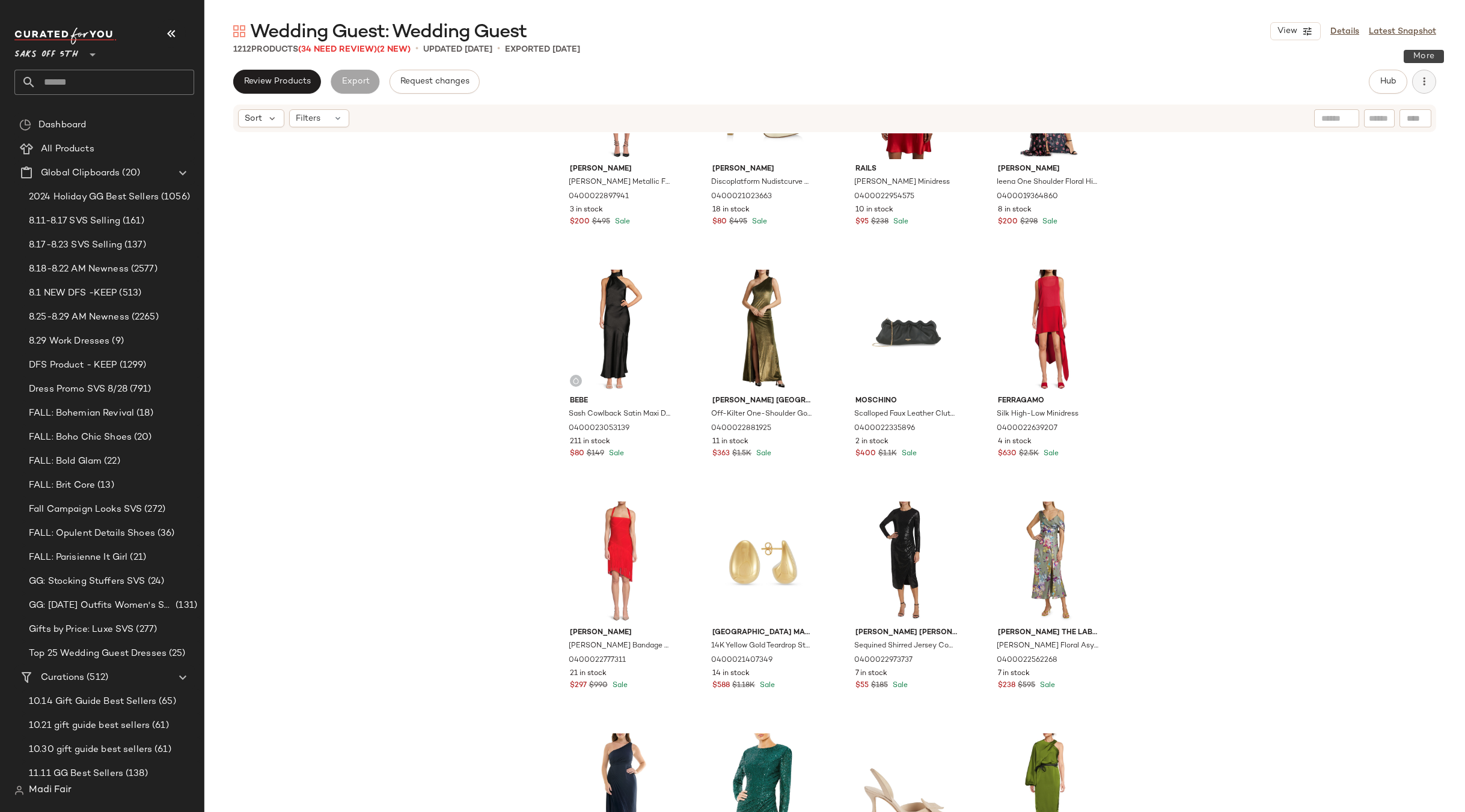
click at [1428, 81] on icon "button" at bounding box center [1424, 81] width 12 height 12
click at [1342, 170] on span "Clear Suggested Products" at bounding box center [1369, 174] width 113 height 12
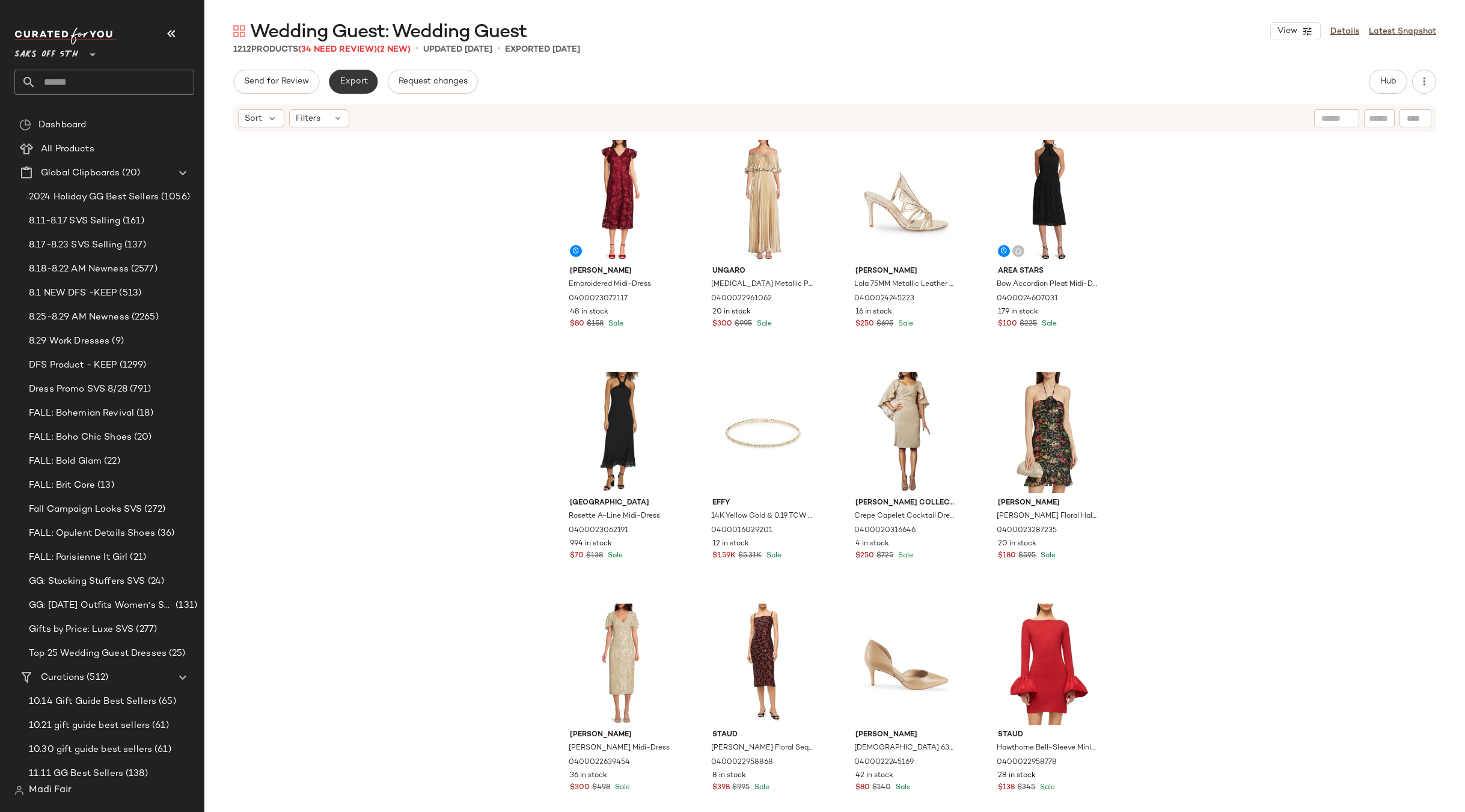
click at [354, 79] on span "Export" at bounding box center [353, 82] width 28 height 10
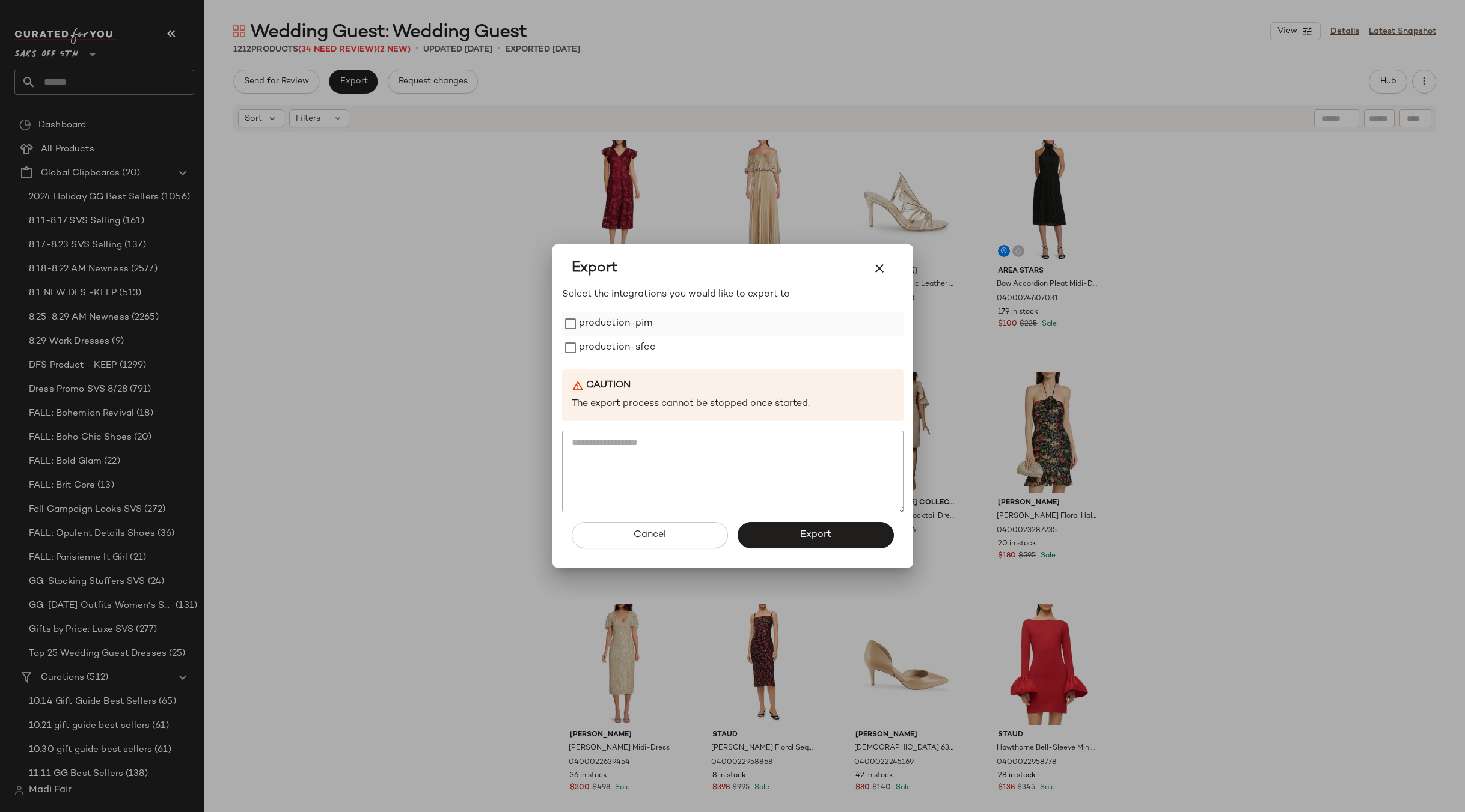
click at [626, 334] on label "production-pim" at bounding box center [615, 324] width 74 height 24
click at [626, 348] on label "production-sfcc" at bounding box center [617, 348] width 76 height 24
click at [779, 531] on button "Export" at bounding box center [815, 536] width 157 height 26
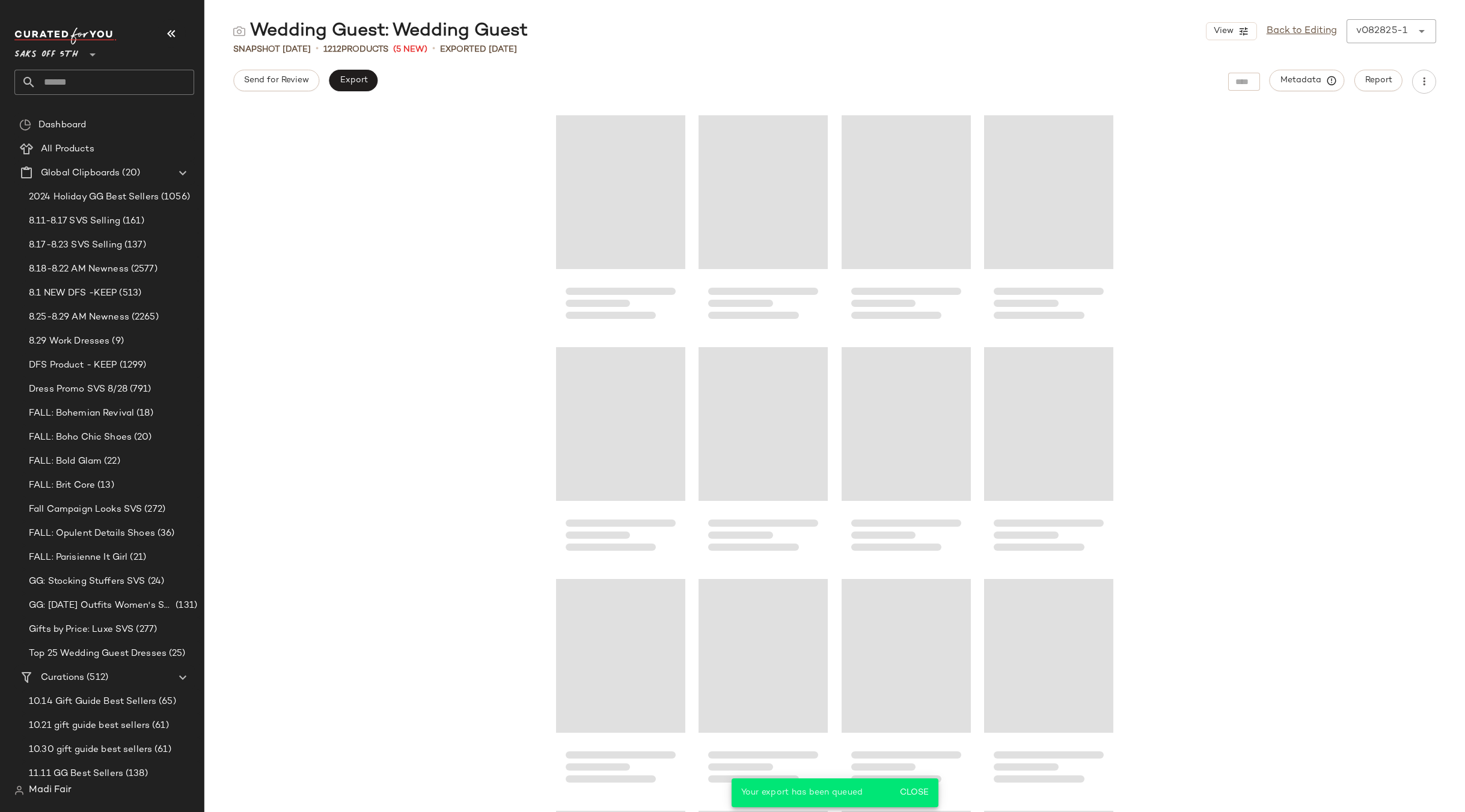
click at [70, 80] on input "text" at bounding box center [115, 82] width 158 height 25
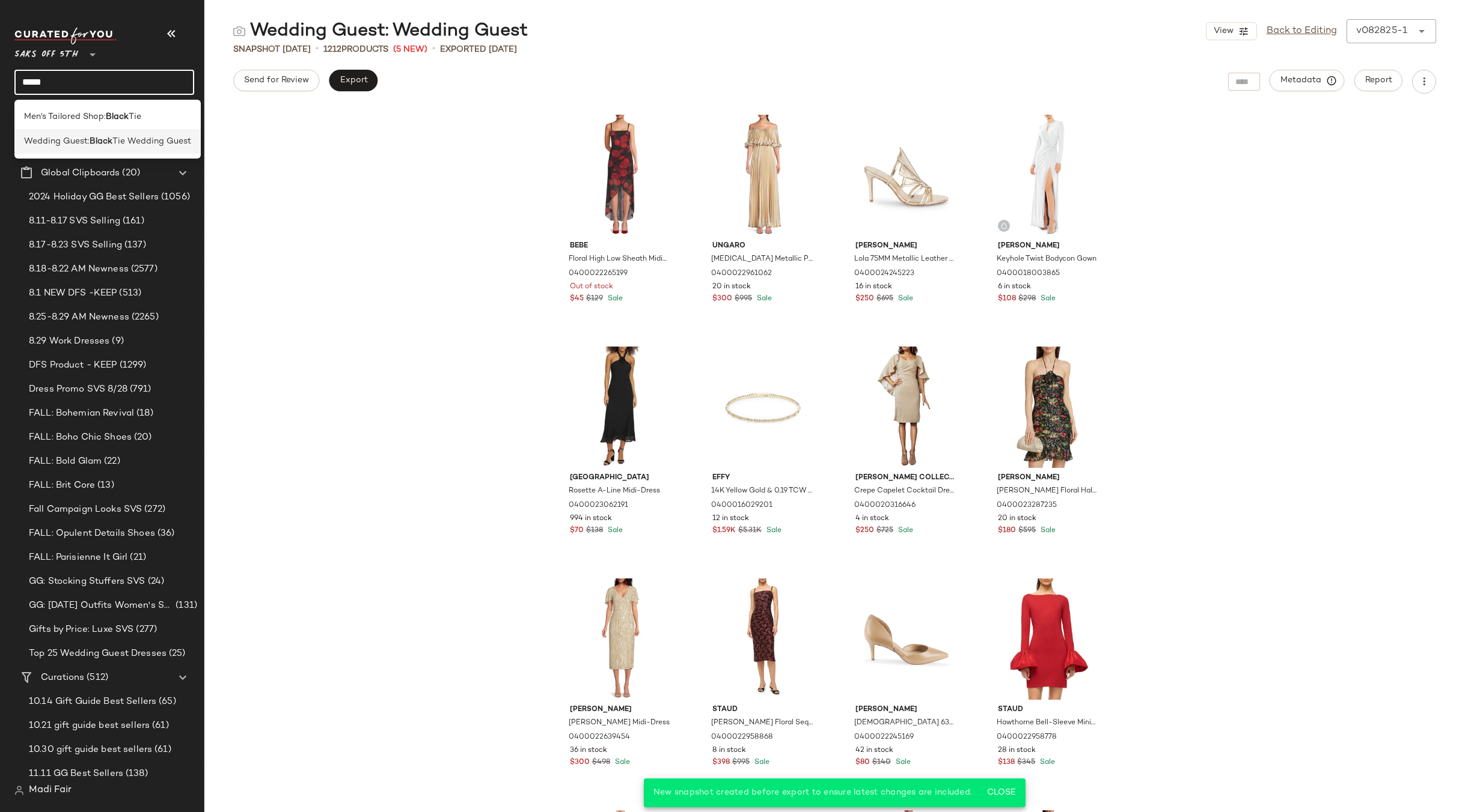
type input "*****"
click at [70, 139] on span "Wedding Guest:" at bounding box center [56, 141] width 65 height 12
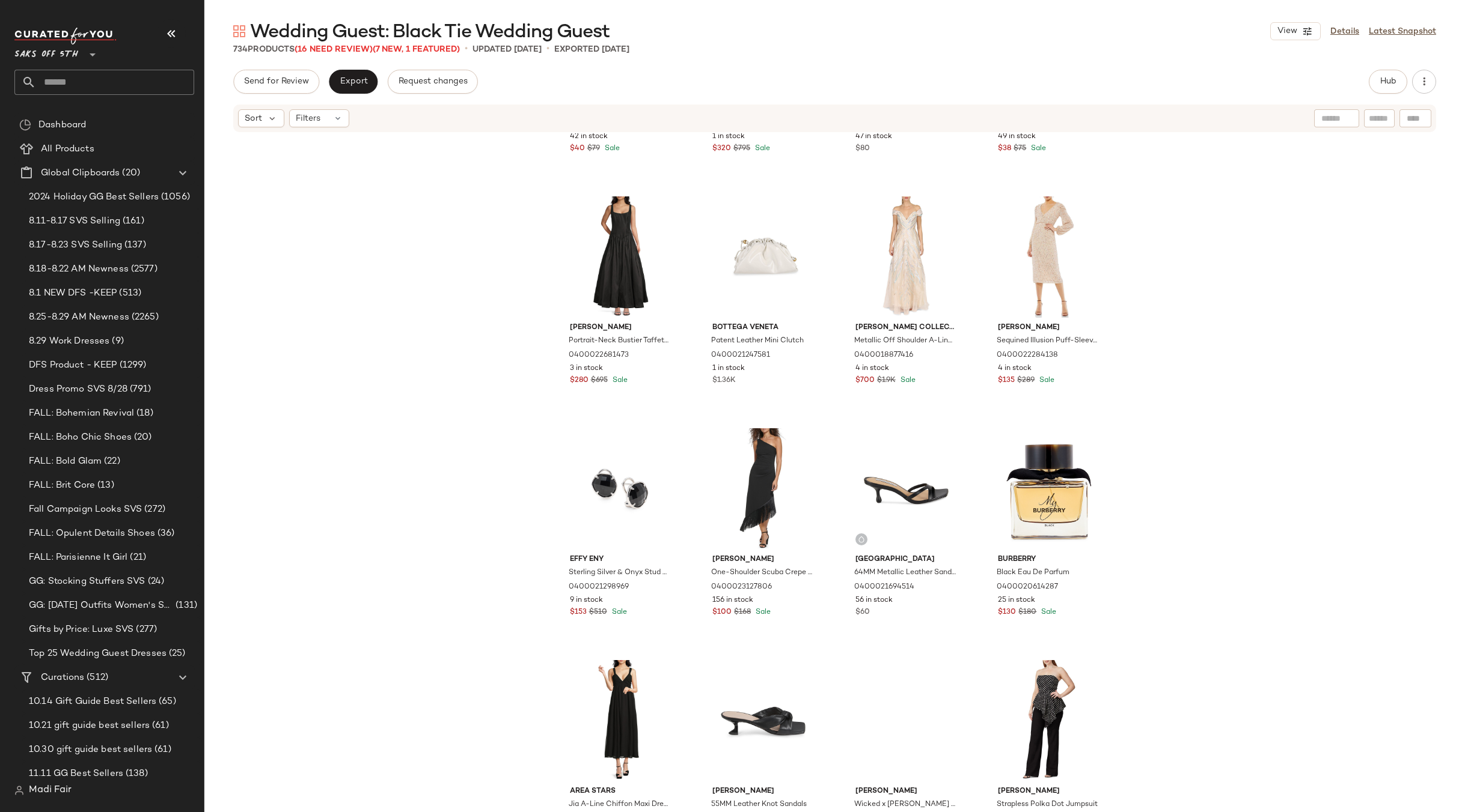
scroll to position [6978, 0]
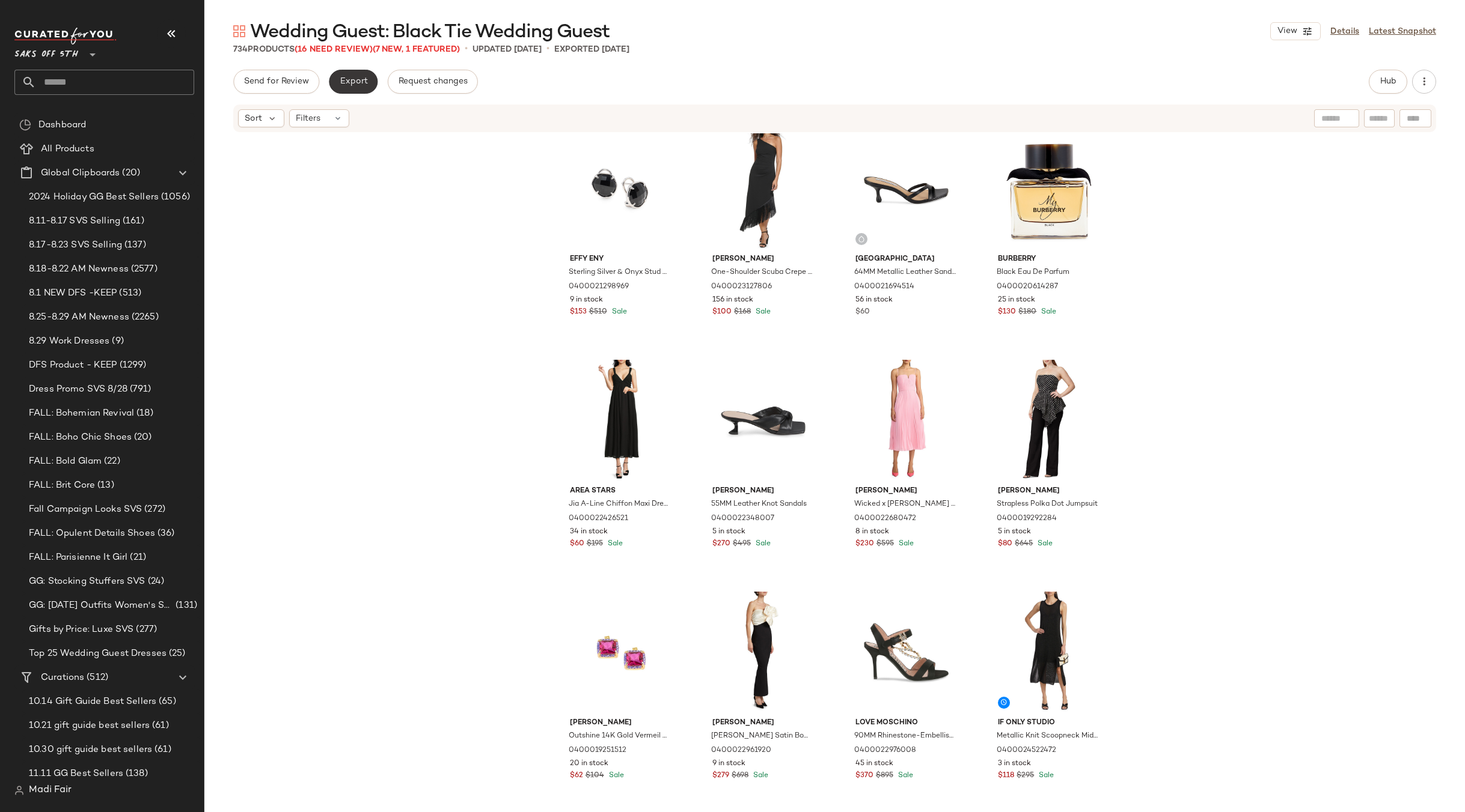
click at [369, 86] on button "Export" at bounding box center [353, 81] width 49 height 24
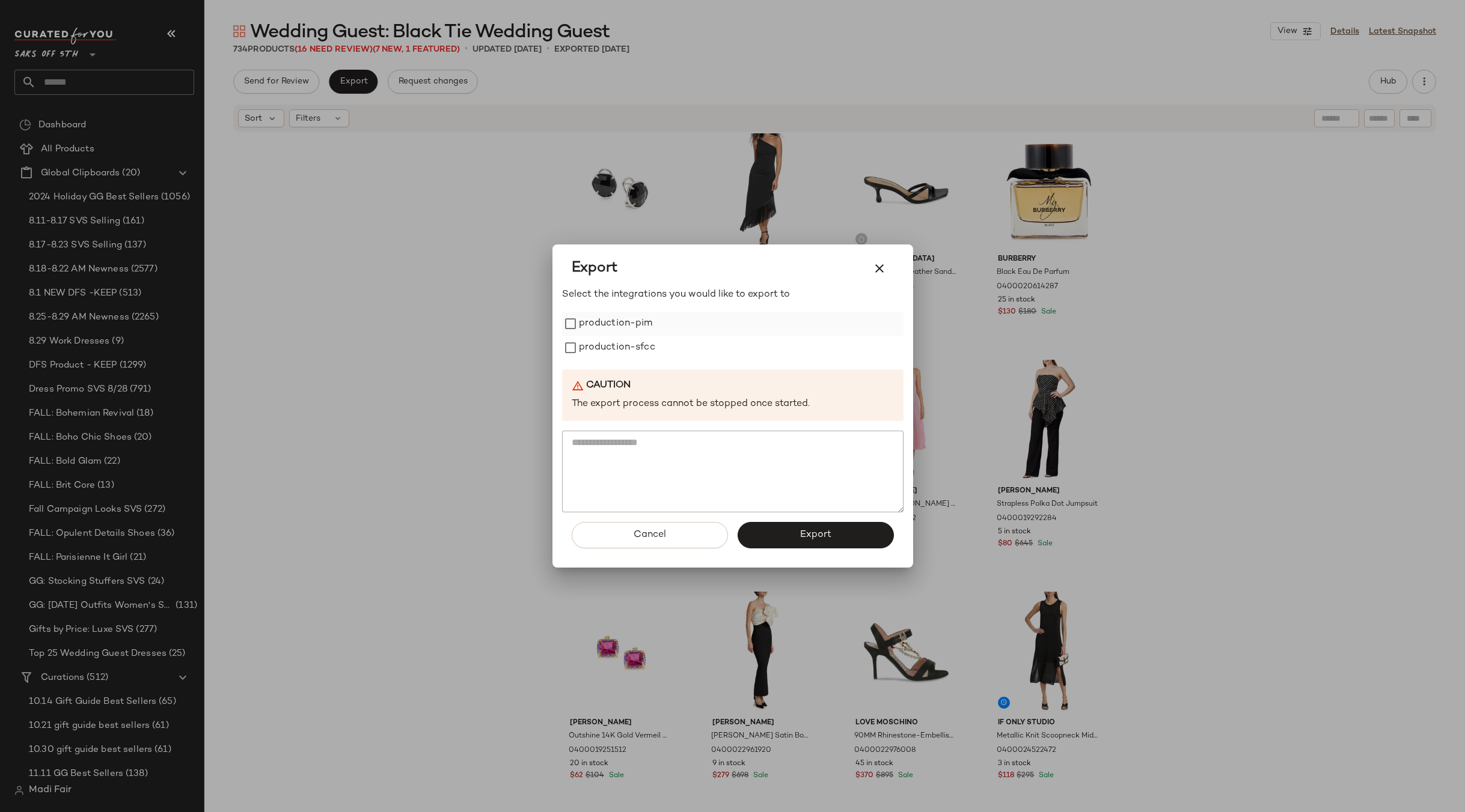
click at [631, 318] on label "production-pim" at bounding box center [615, 324] width 74 height 24
click at [635, 342] on label "production-sfcc" at bounding box center [617, 348] width 76 height 24
click at [777, 543] on button "Export" at bounding box center [815, 536] width 157 height 26
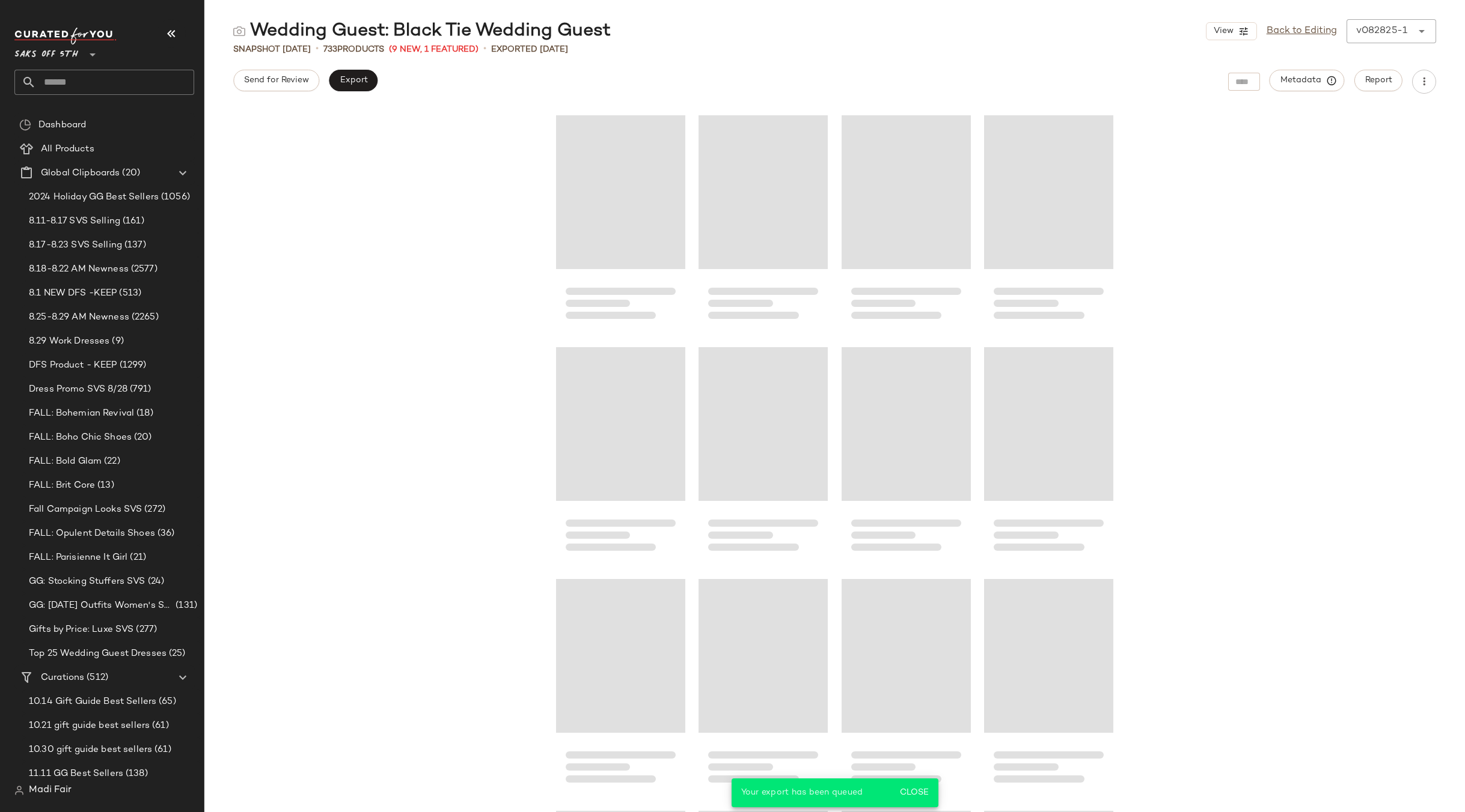
click at [84, 90] on input "text" at bounding box center [115, 82] width 158 height 25
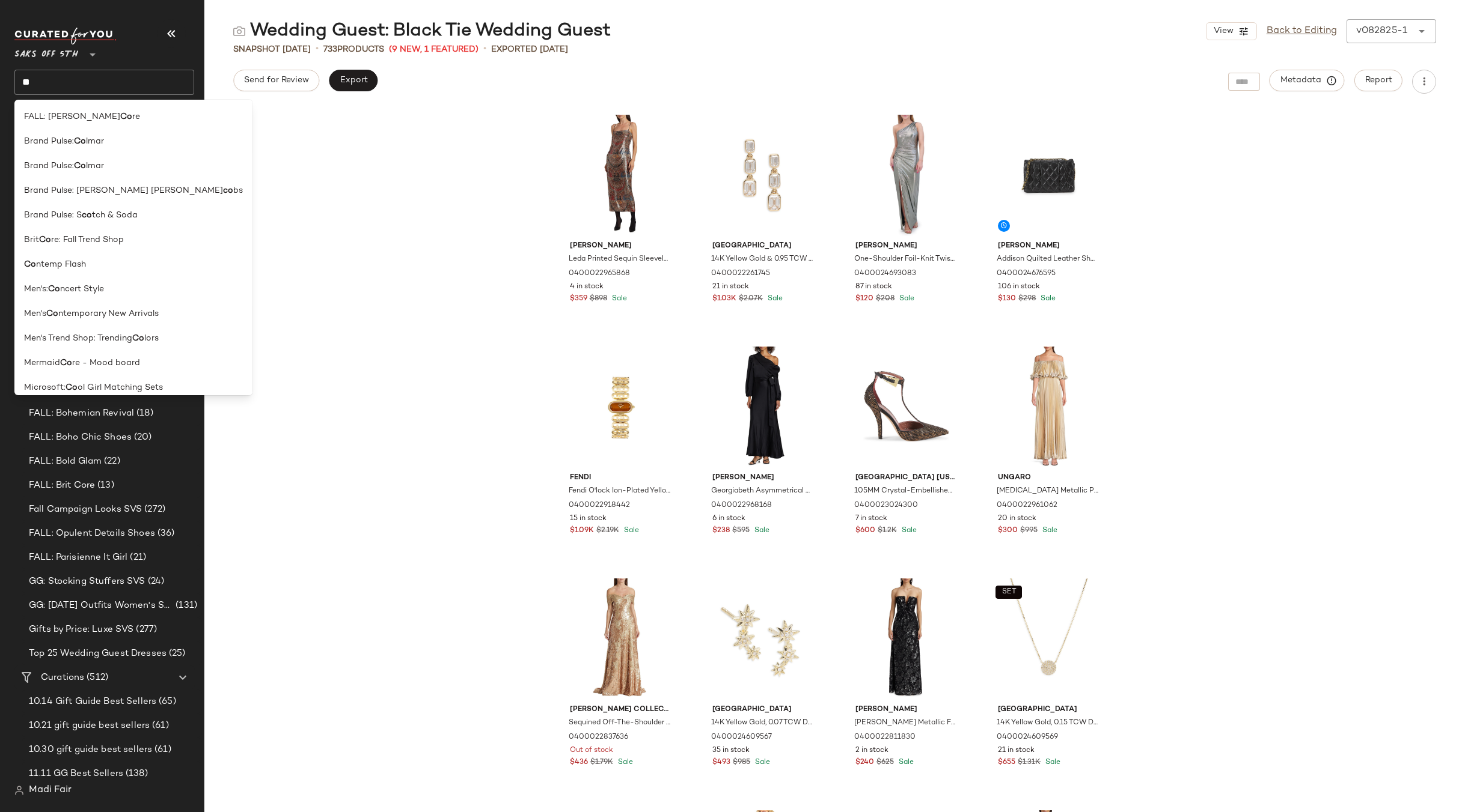
click at [50, 80] on input "**" at bounding box center [104, 82] width 180 height 25
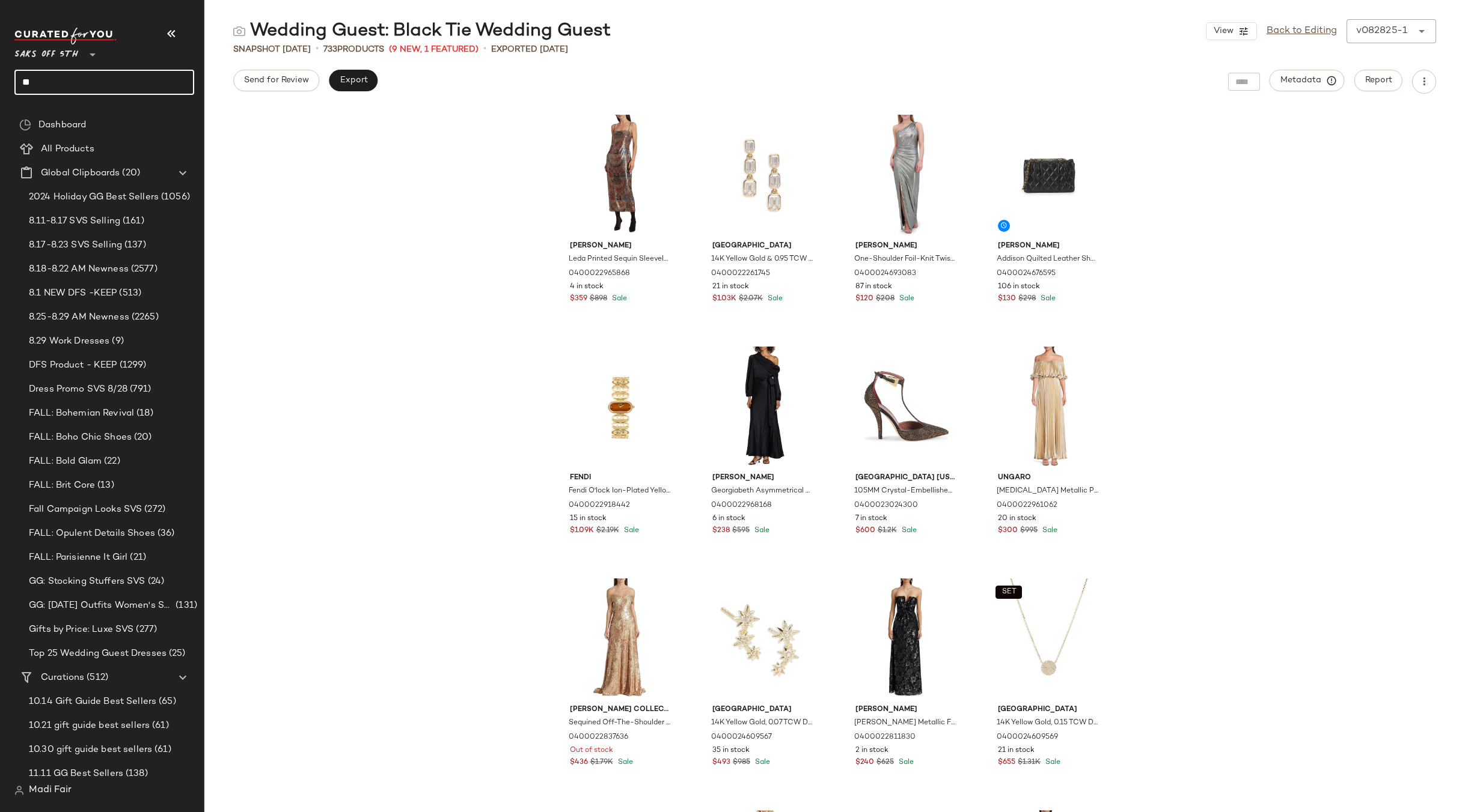
type input "*"
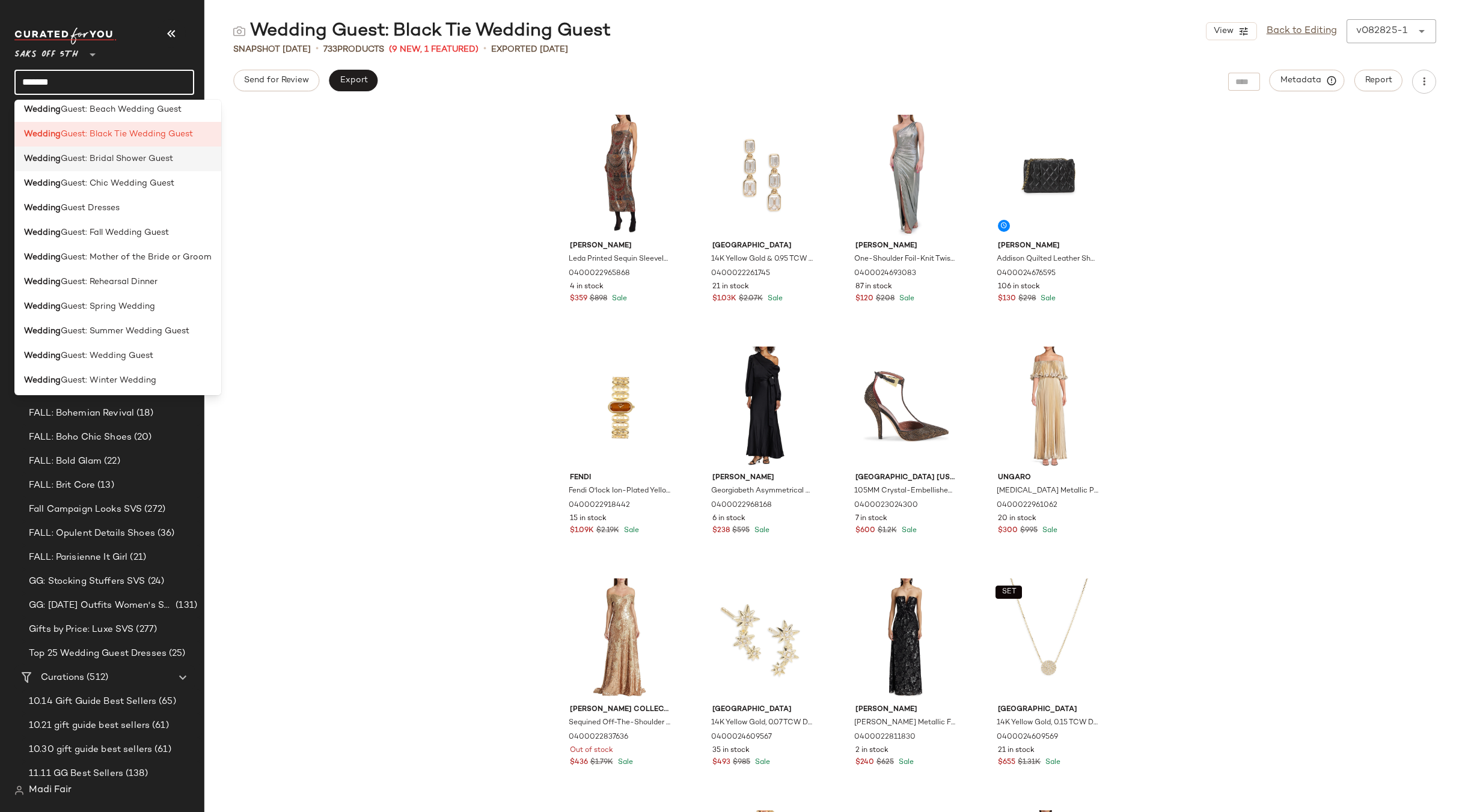
scroll to position [132, 0]
type input "*******"
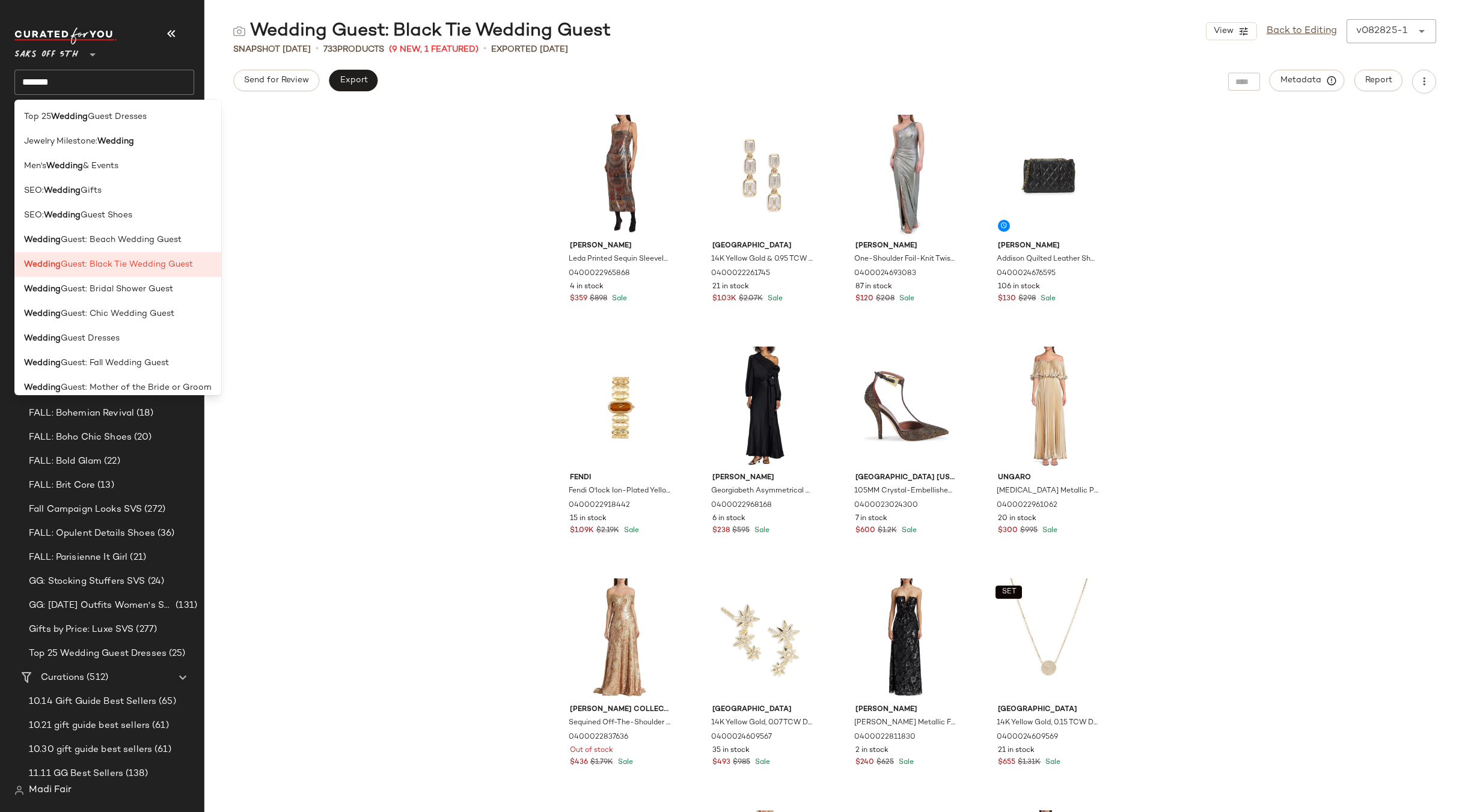
click at [65, 83] on input "*******" at bounding box center [104, 82] width 180 height 25
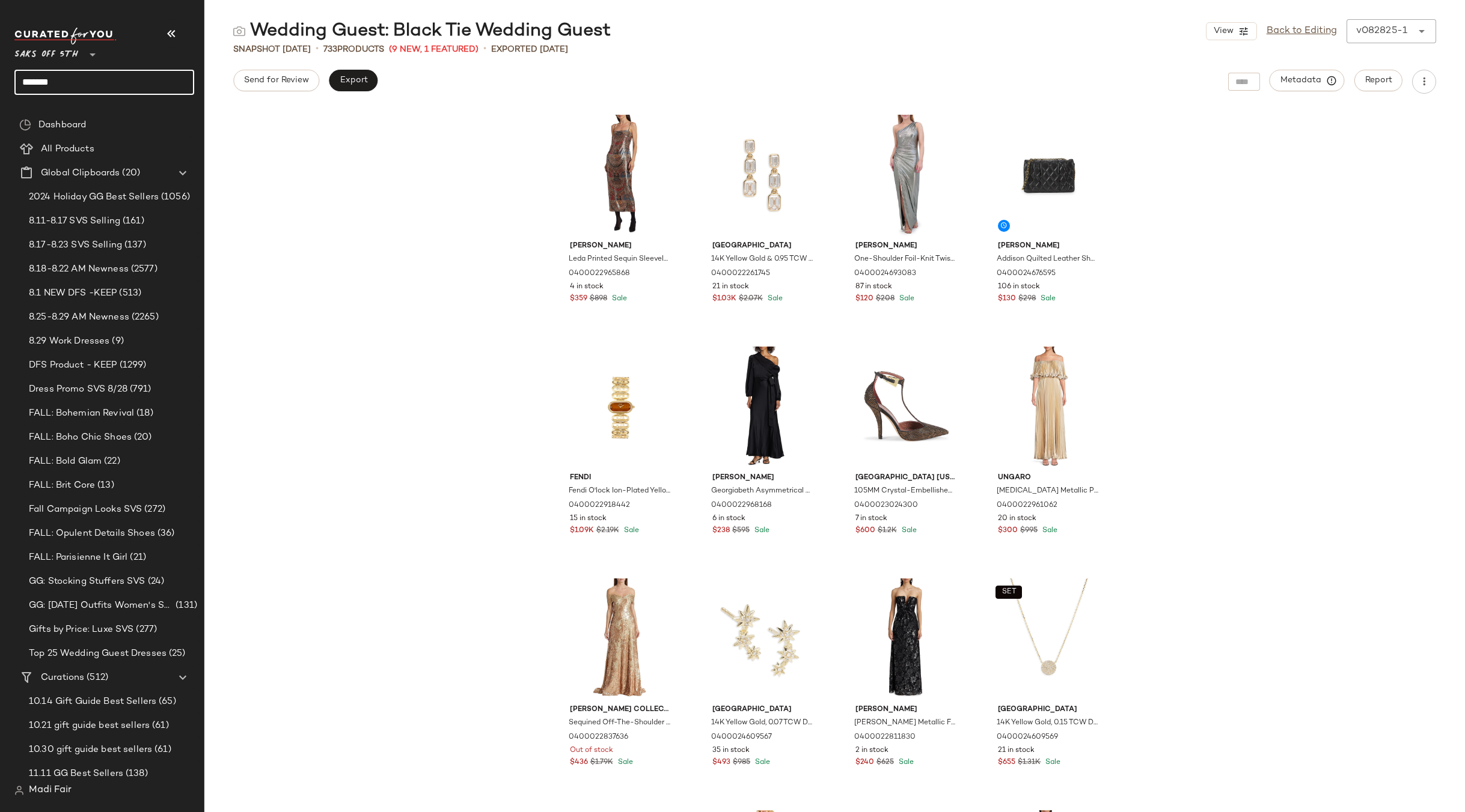
drag, startPoint x: 80, startPoint y: 63, endPoint x: 80, endPoint y: 74, distance: 11.0
click at [80, 63] on div "Saks OFF 5TH ** *******" at bounding box center [104, 60] width 180 height 67
click at [78, 82] on input "*******" at bounding box center [104, 82] width 180 height 25
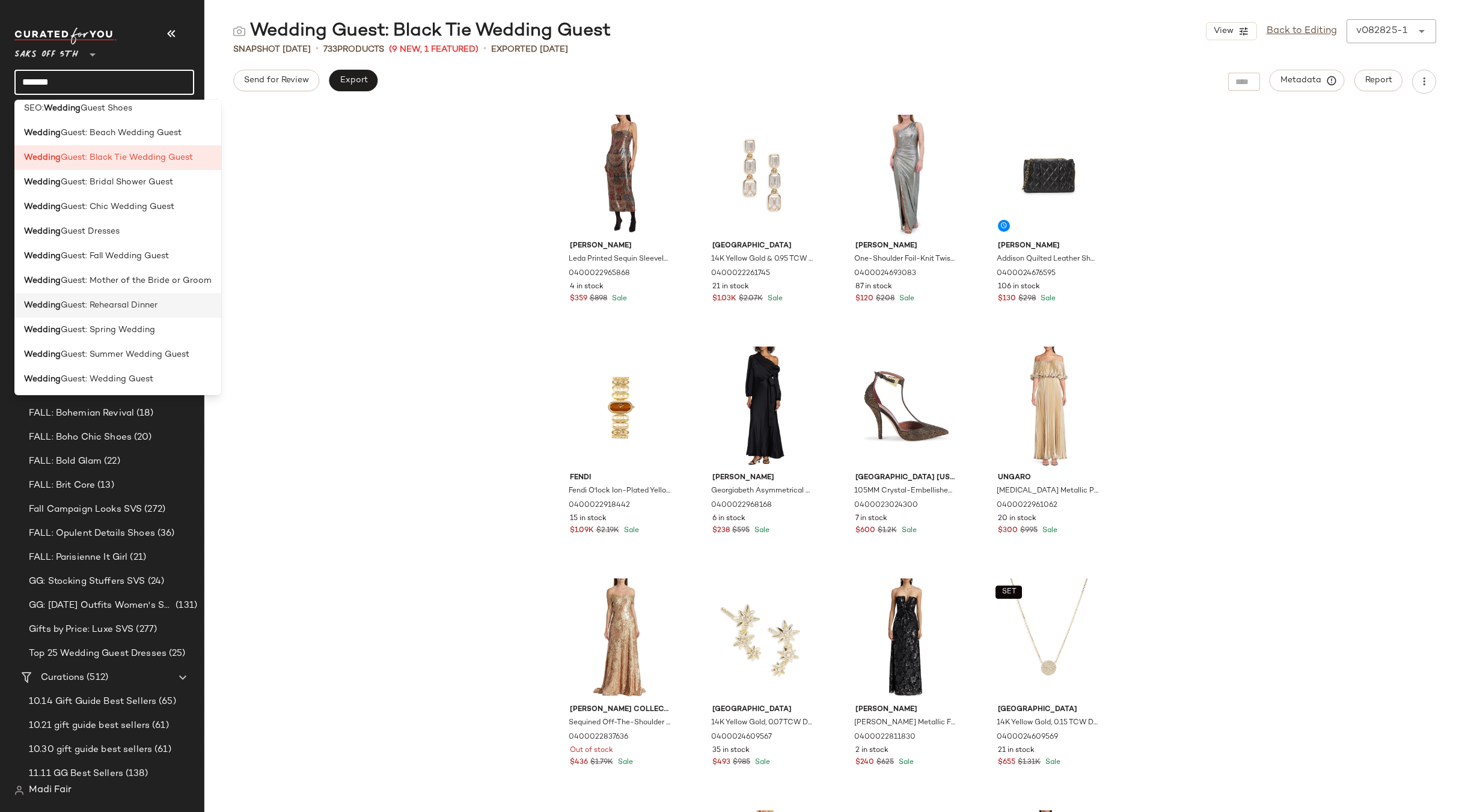
scroll to position [120, 0]
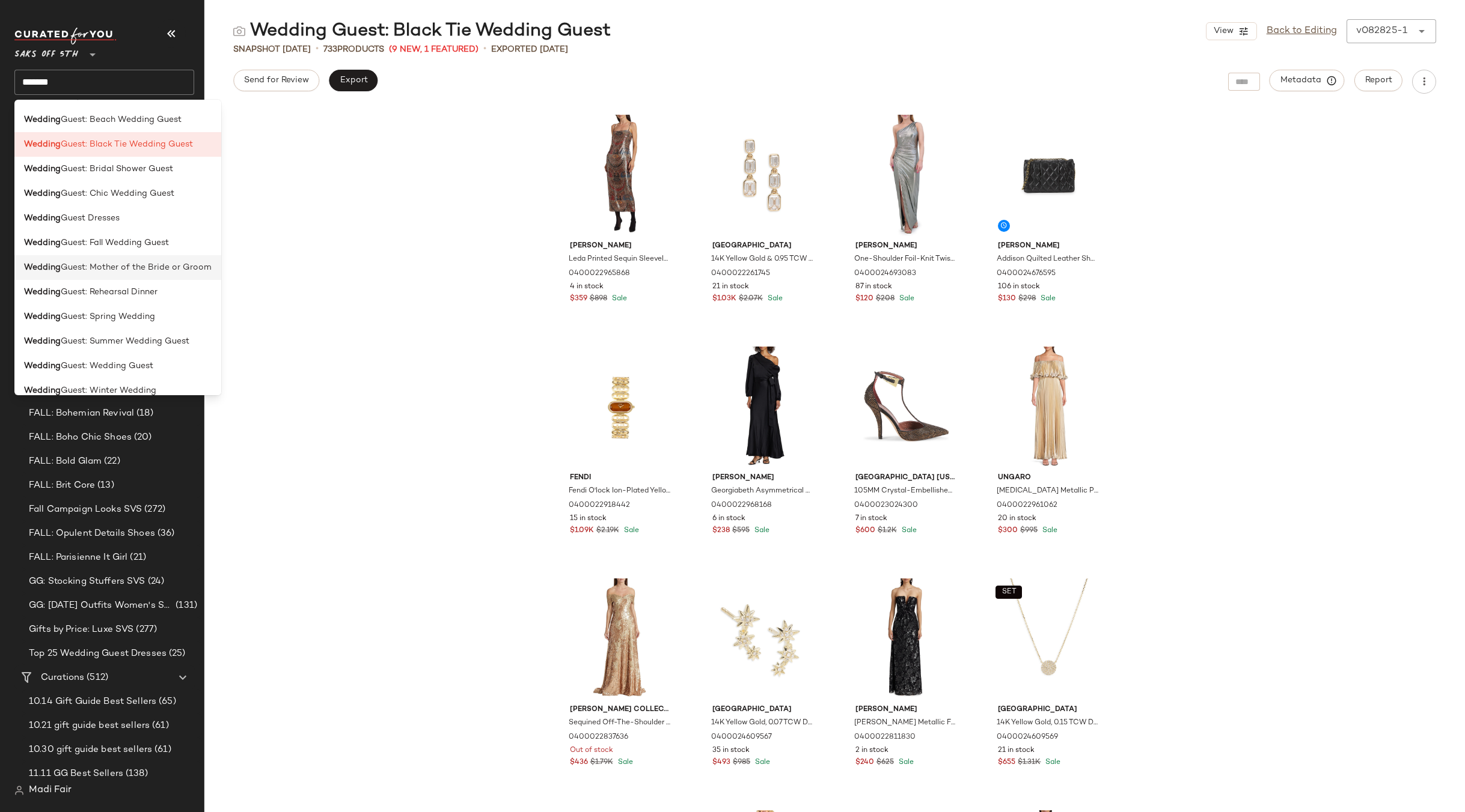
click at [150, 267] on span "Guest: Mother of the Bride or Groom" at bounding box center [136, 267] width 151 height 12
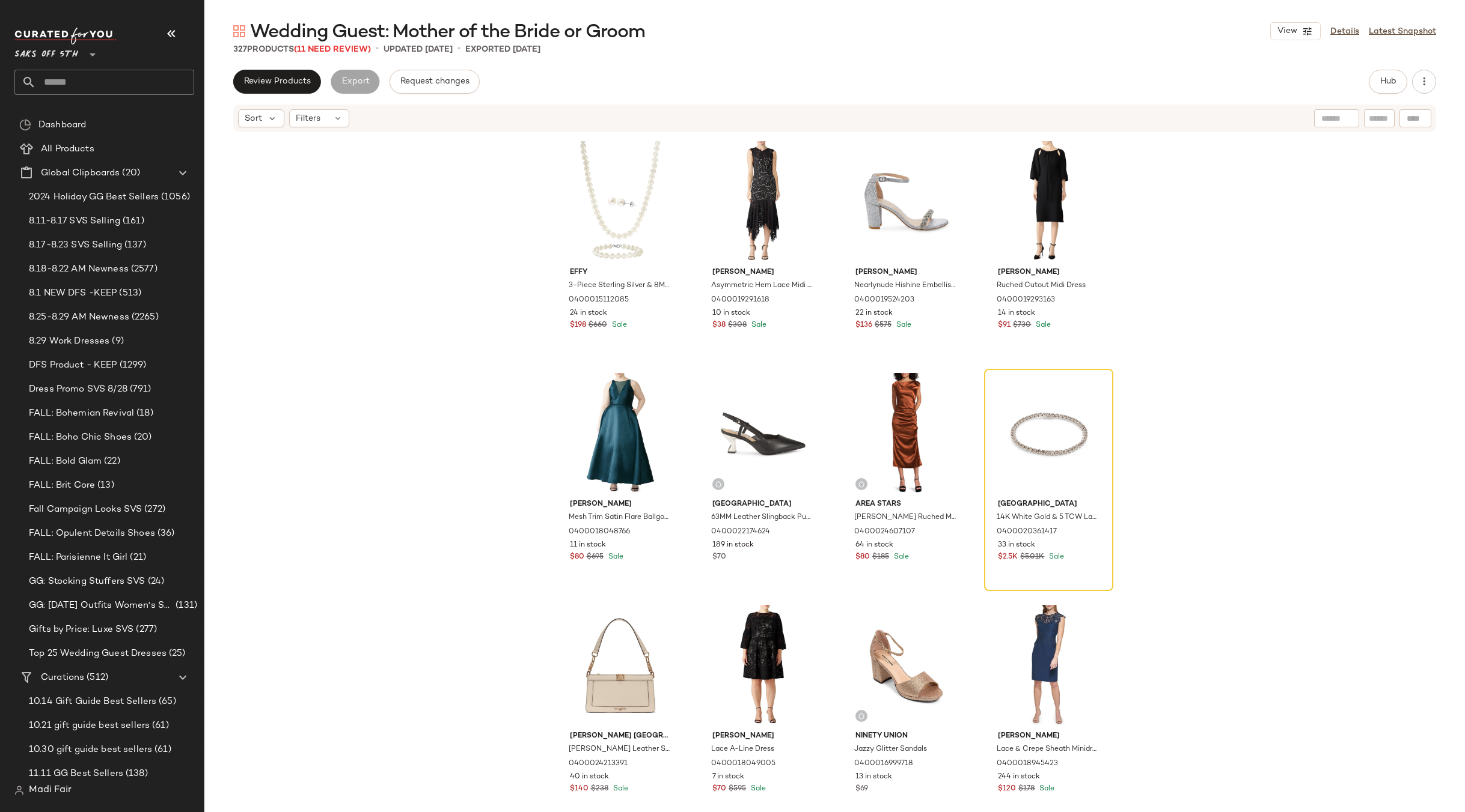
scroll to position [1211, 0]
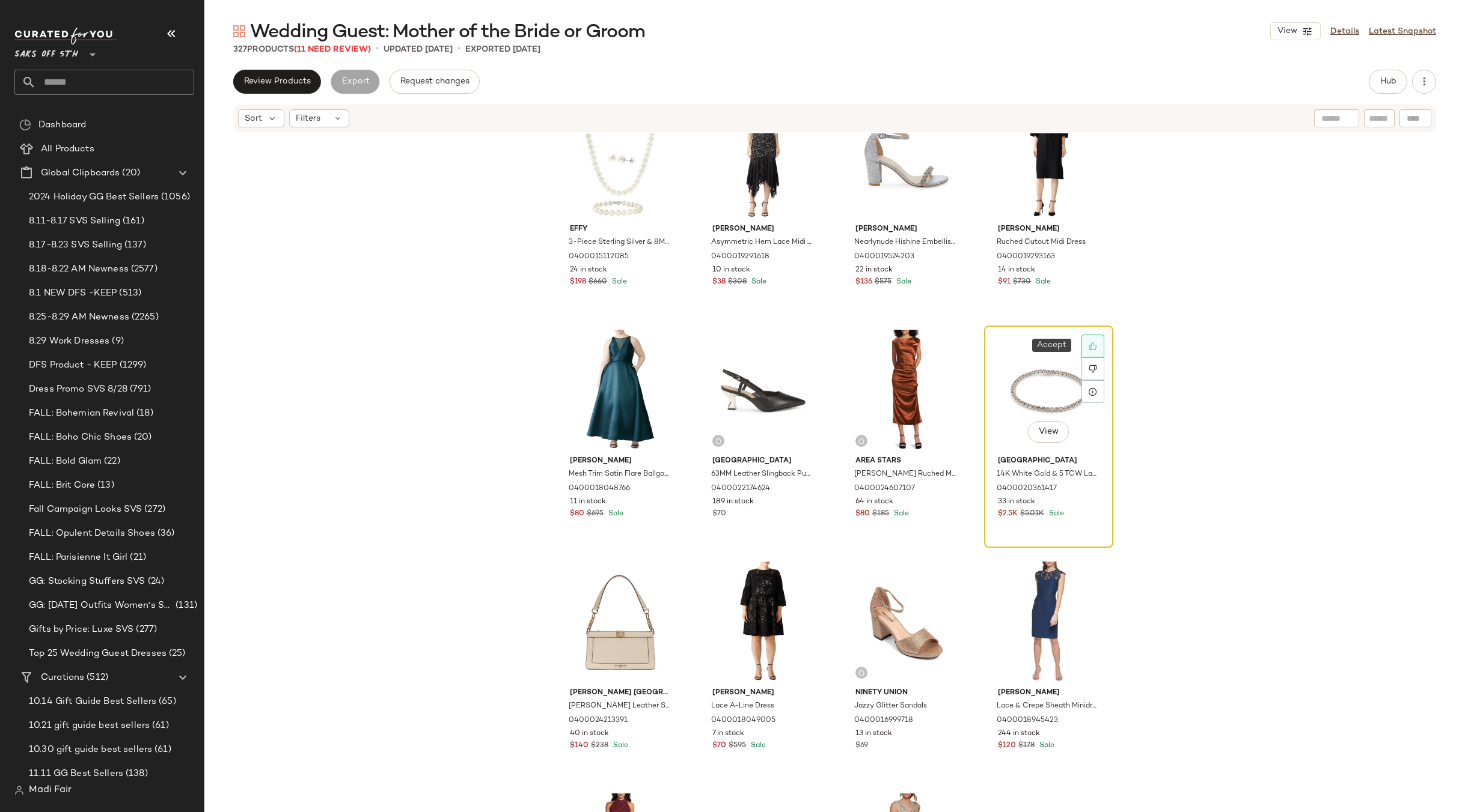
click at [1082, 347] on div at bounding box center [1093, 346] width 23 height 23
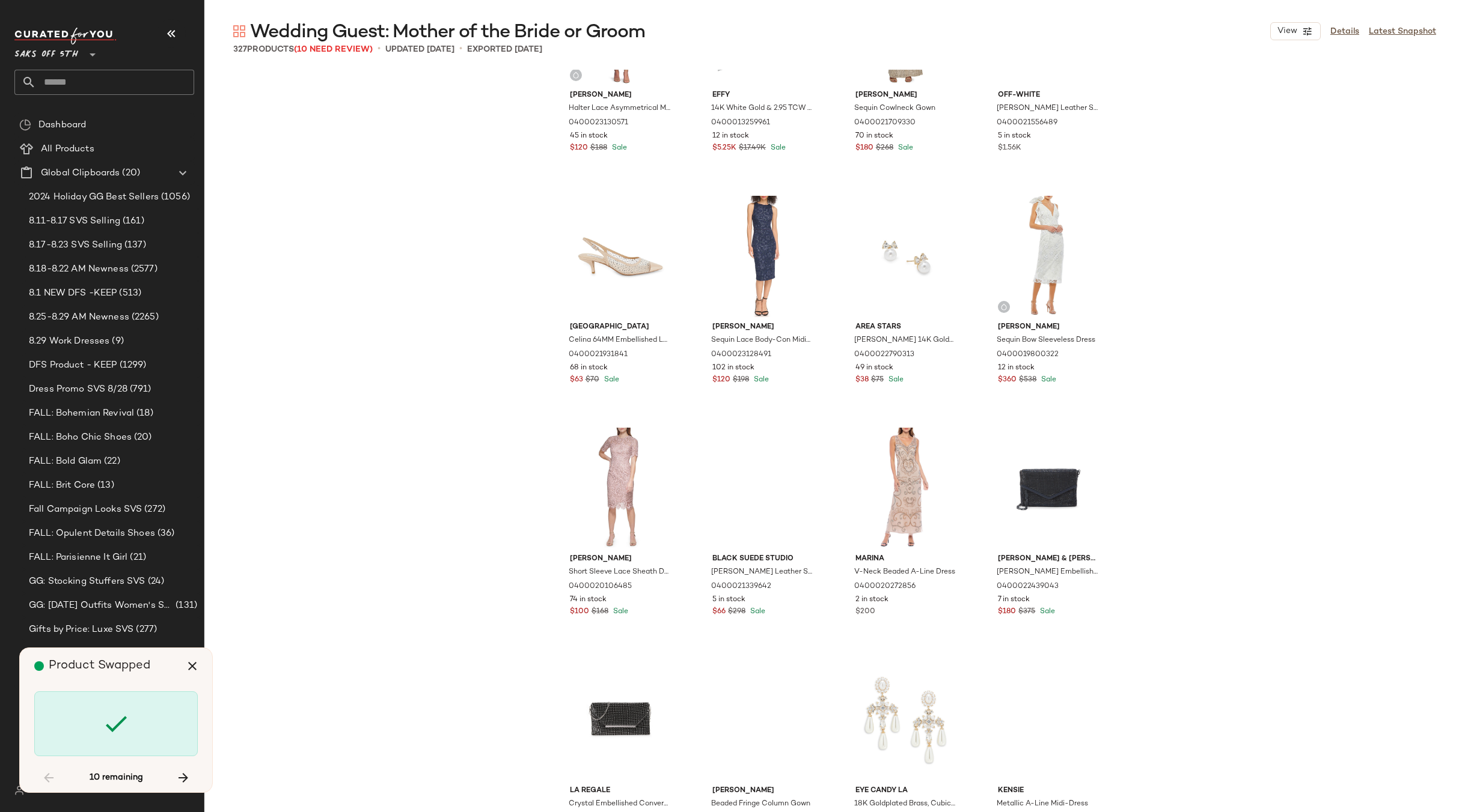
scroll to position [2866, 0]
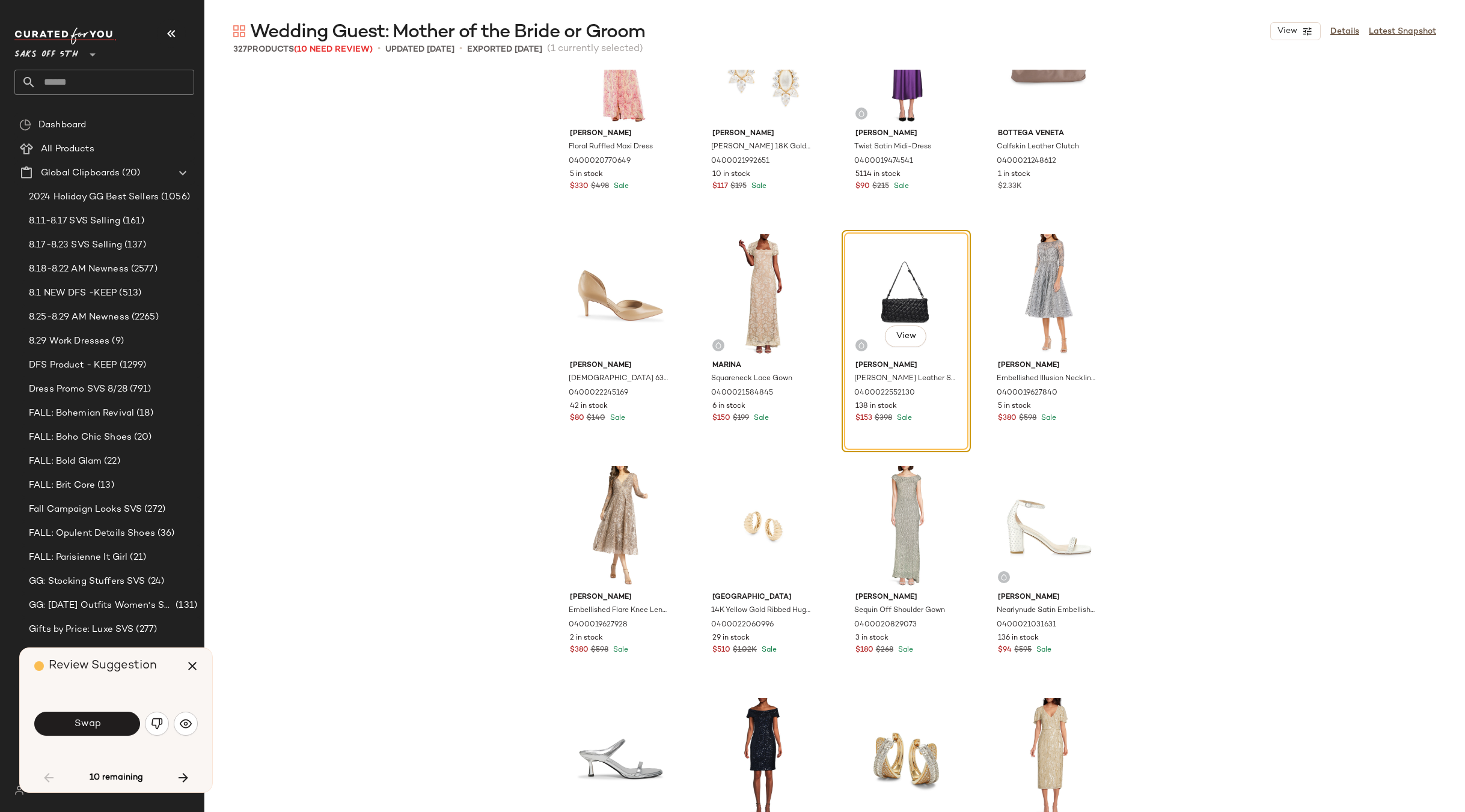
click at [1211, 302] on div "Mac Duggal Floral Ruffled Maxi Dress 0400020770649 5 in stock $330 $498 Sale Ad…" at bounding box center [835, 466] width 1260 height 793
click at [863, 292] on div "View" at bounding box center [906, 295] width 121 height 122
click at [191, 668] on icon "button" at bounding box center [192, 665] width 14 height 14
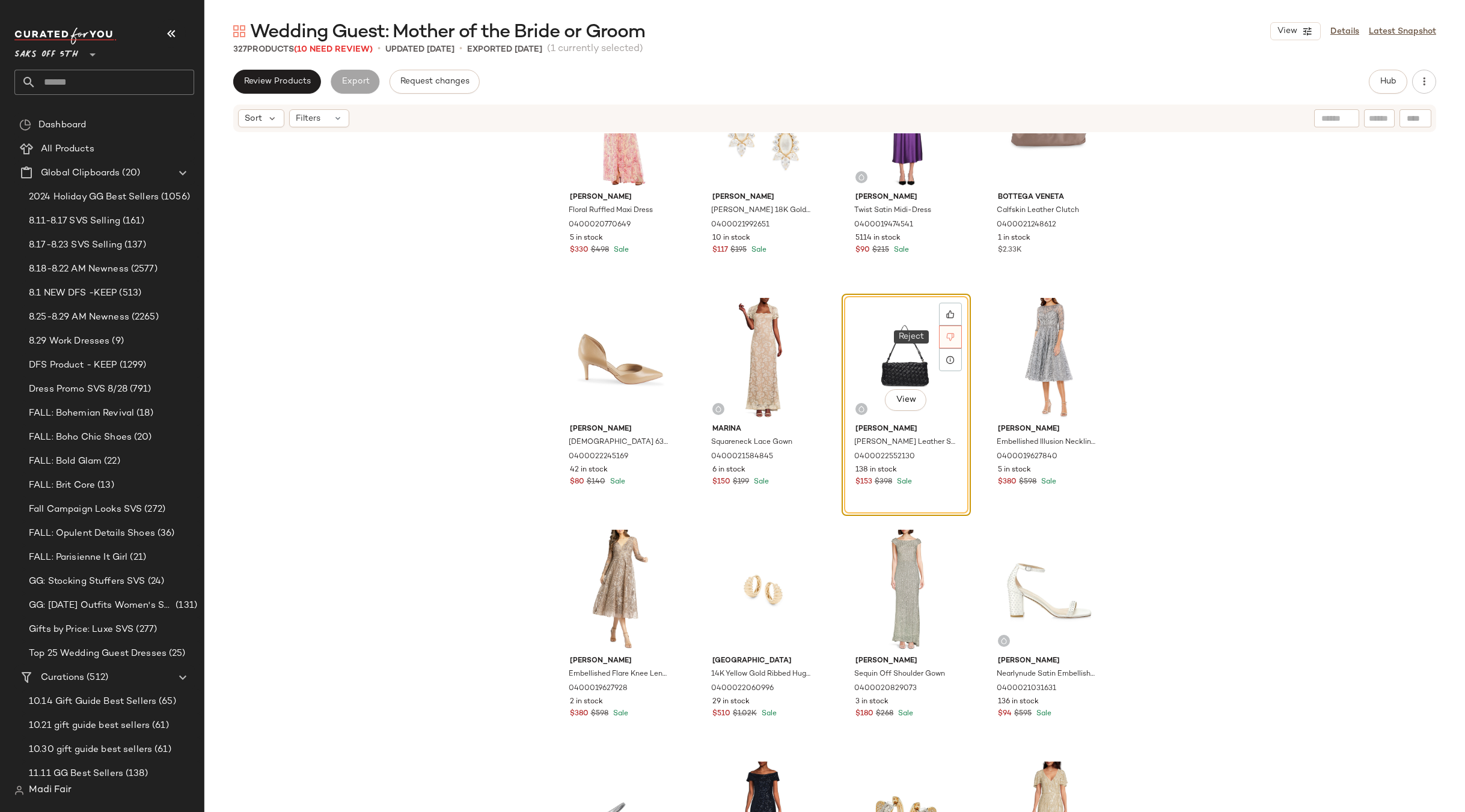
click at [946, 337] on icon at bounding box center [950, 337] width 8 height 8
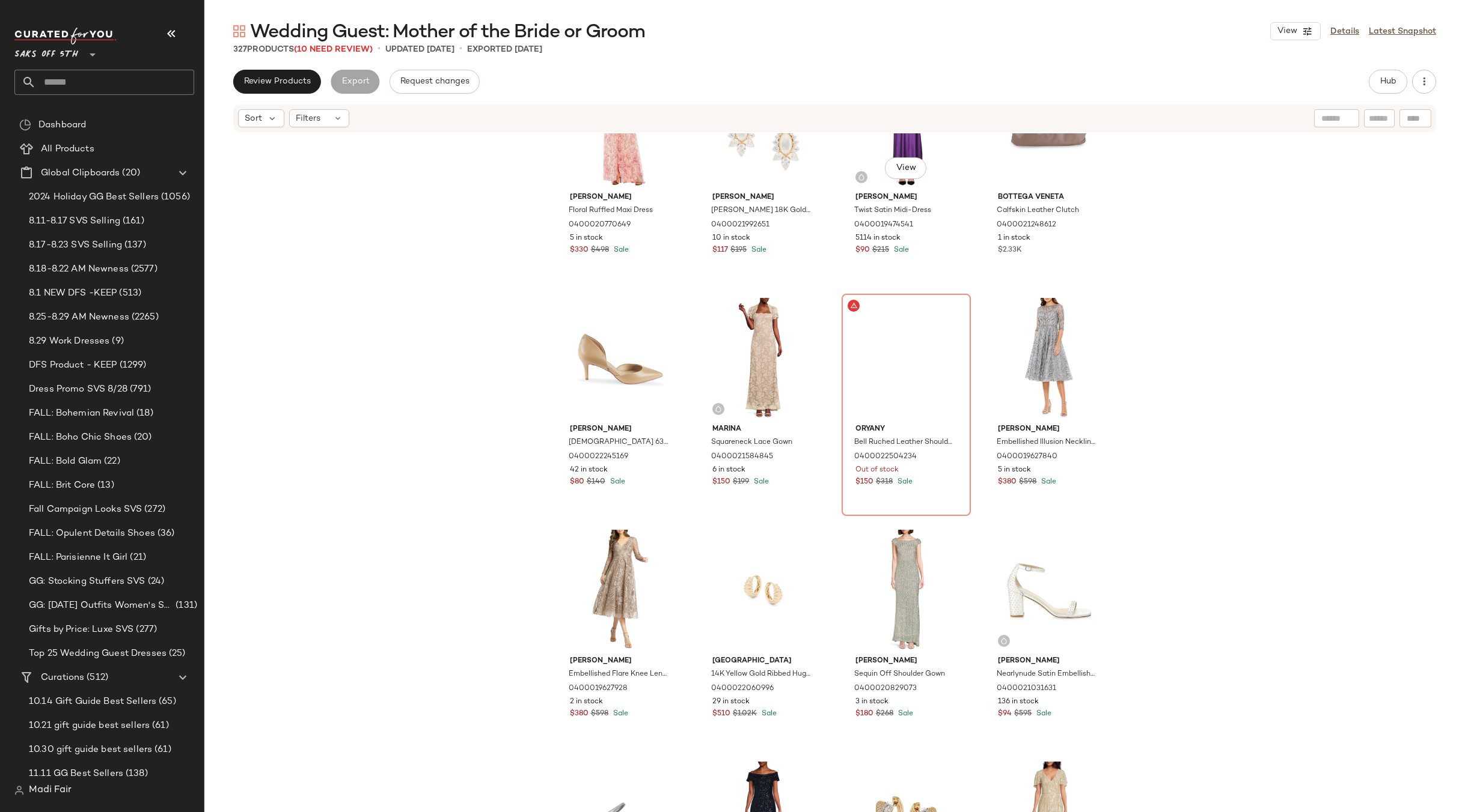
scroll to position [2783, 0]
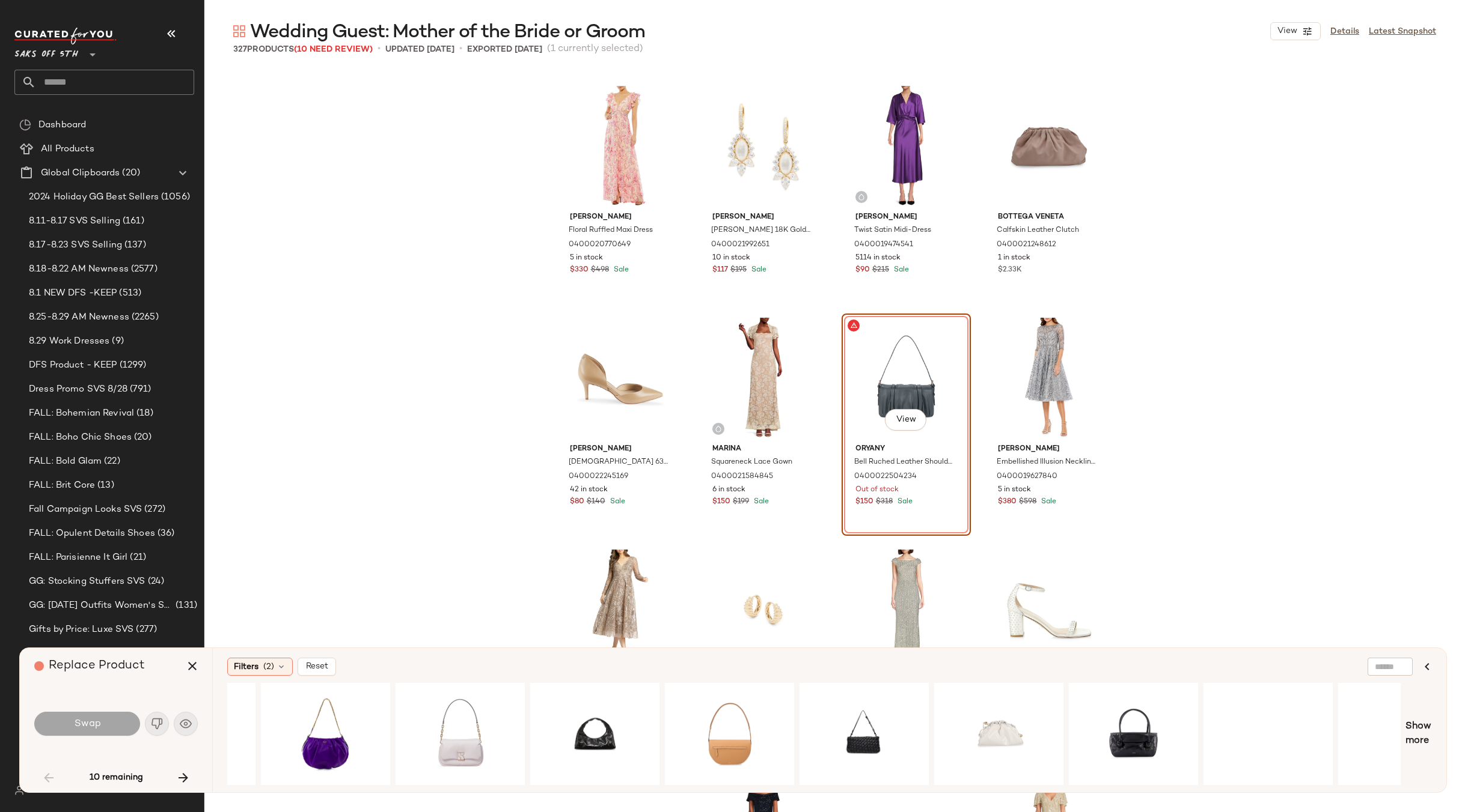
scroll to position [0, 849]
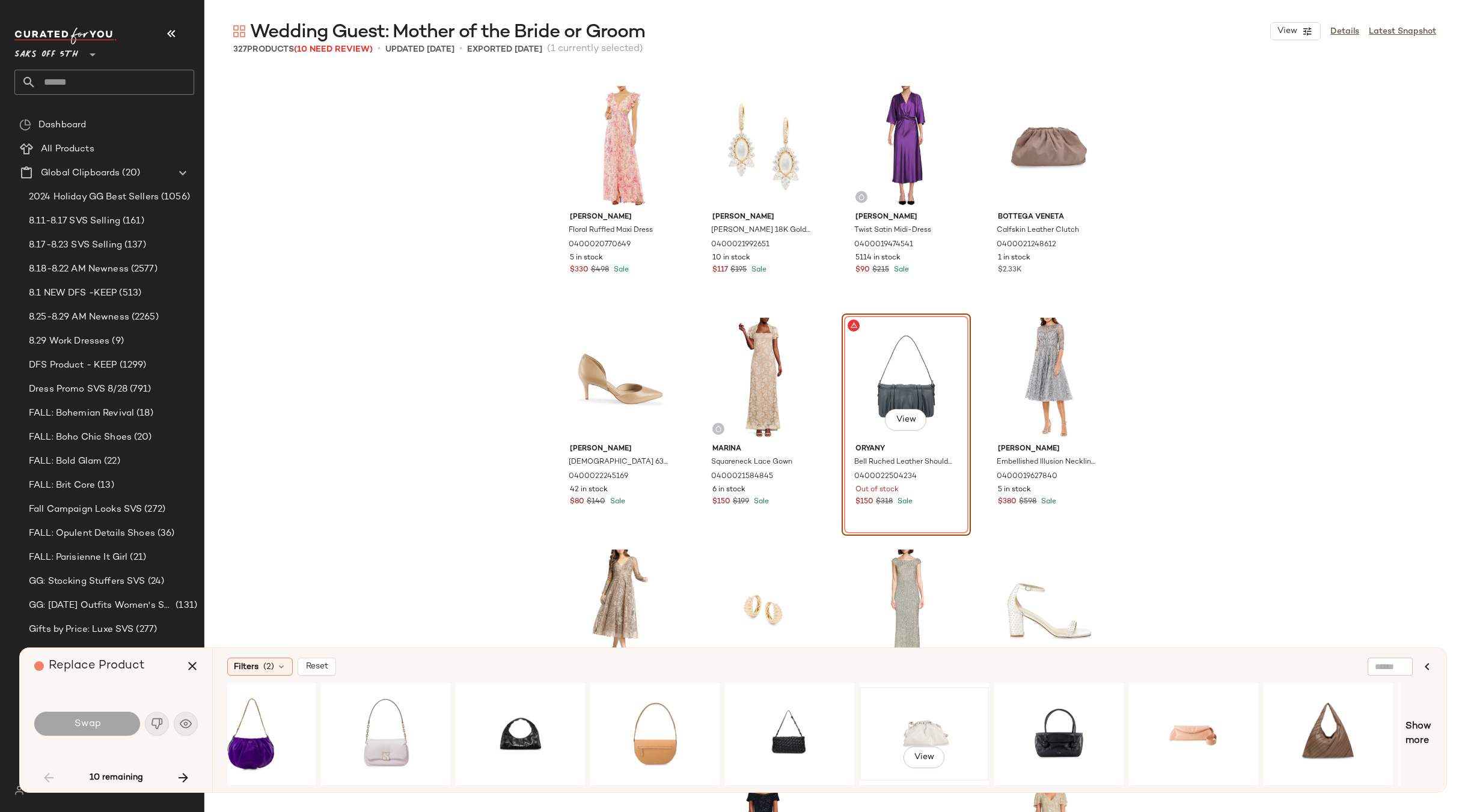
click at [932, 718] on div "View" at bounding box center [924, 733] width 121 height 85
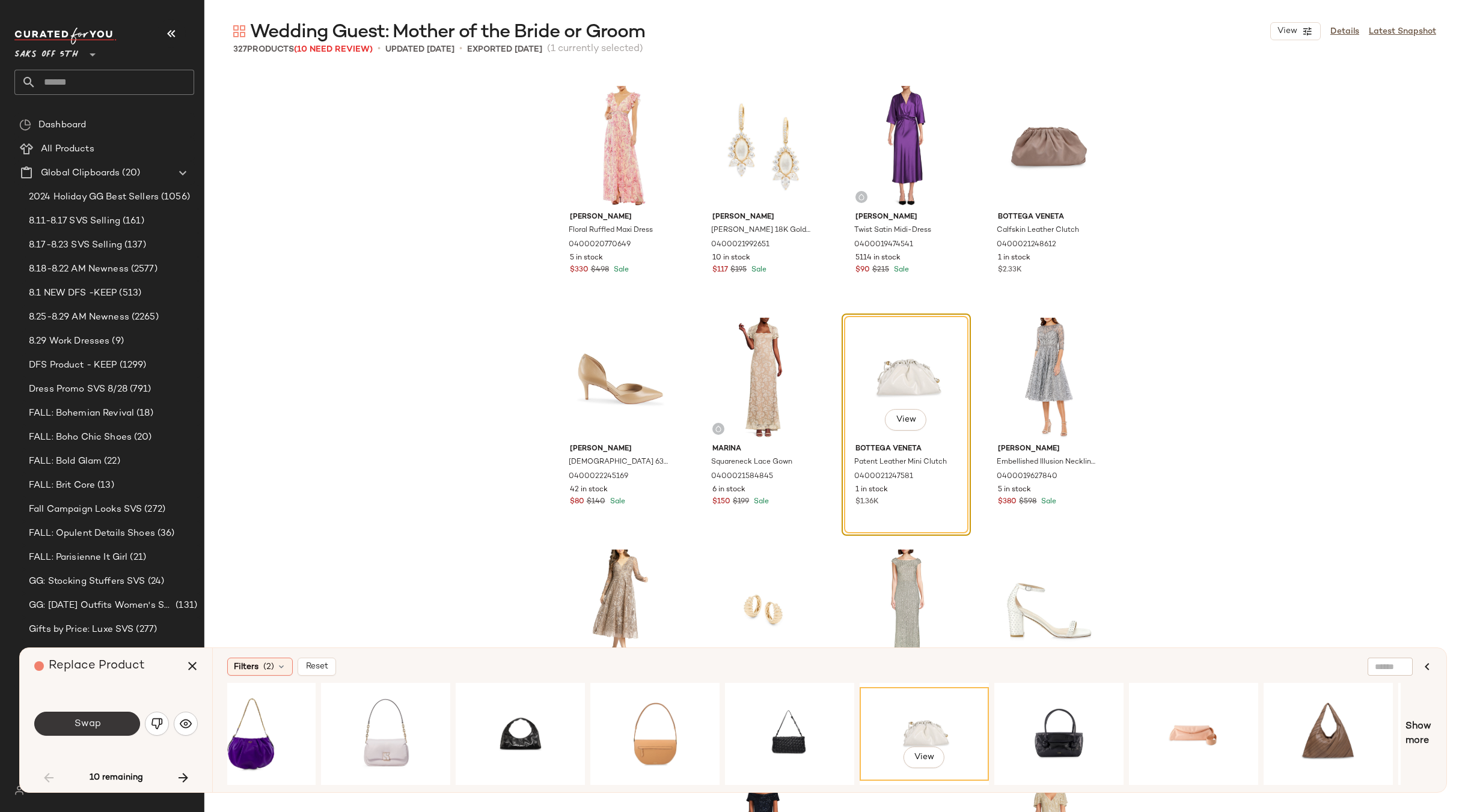
click at [82, 723] on span "Swap" at bounding box center [87, 724] width 27 height 12
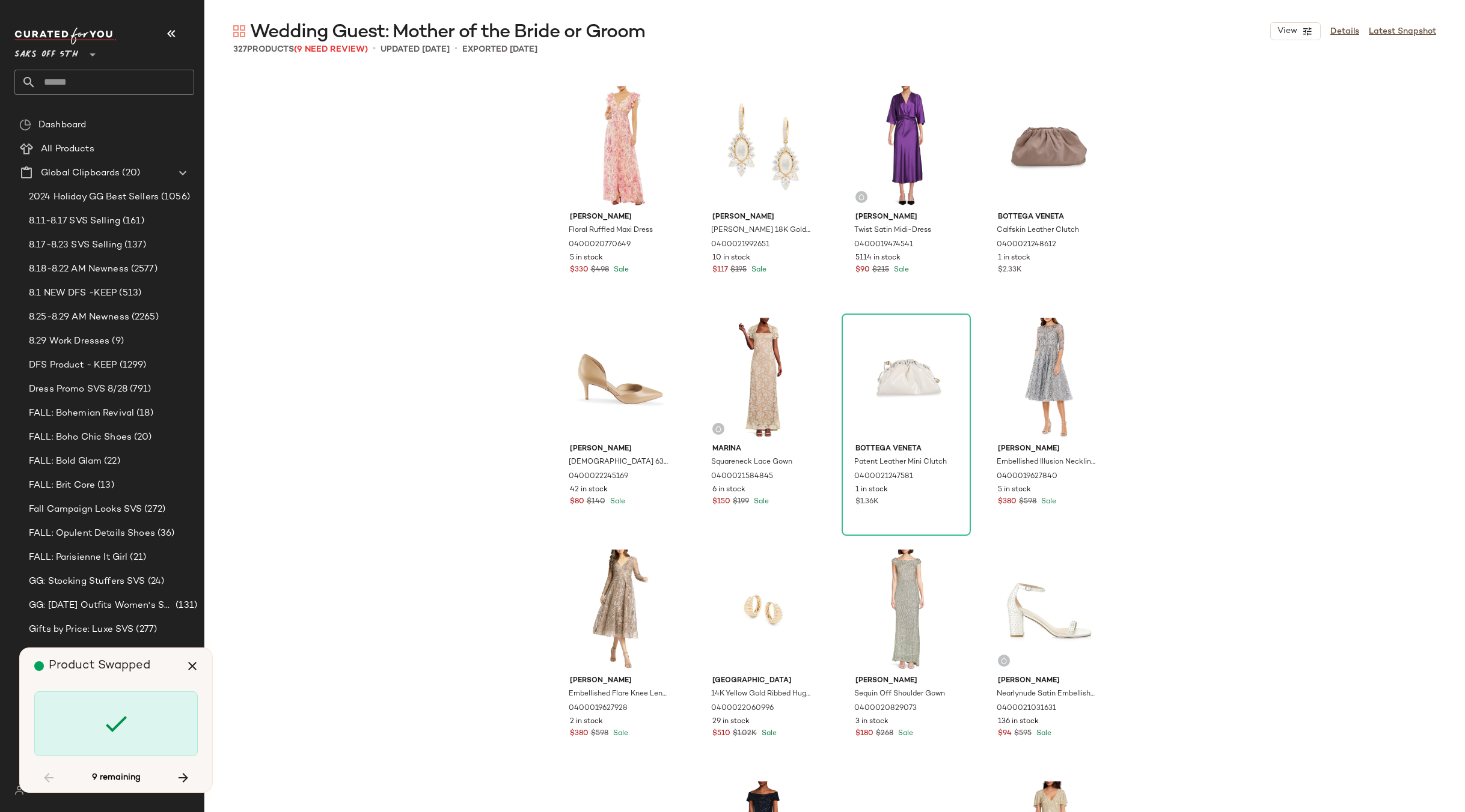
click at [1251, 392] on div "Mac Duggal Floral Ruffled Maxi Dress 0400020770649 5 in stock $330 $498 Sale Ad…" at bounding box center [835, 466] width 1260 height 793
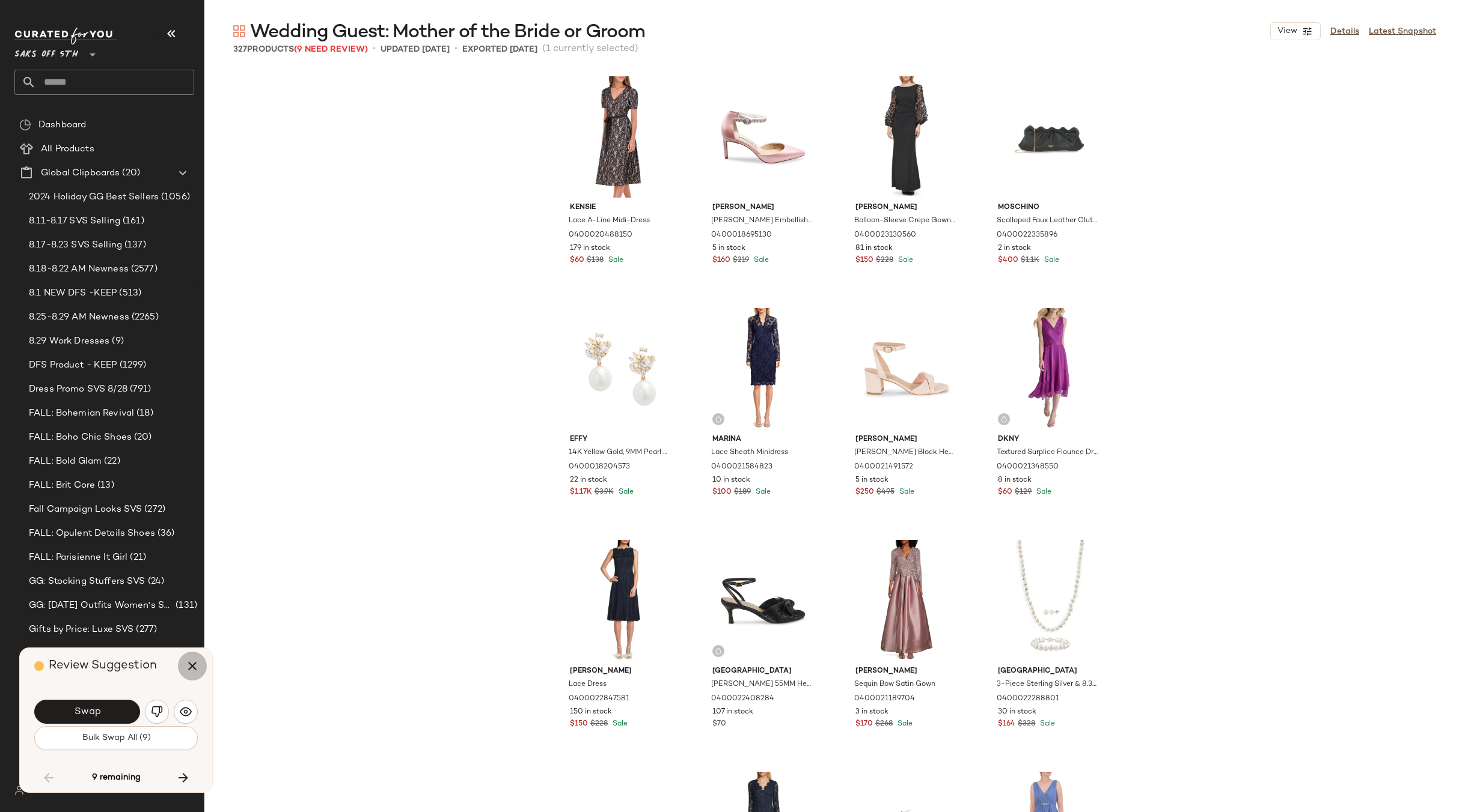
click at [189, 661] on icon "button" at bounding box center [192, 665] width 14 height 14
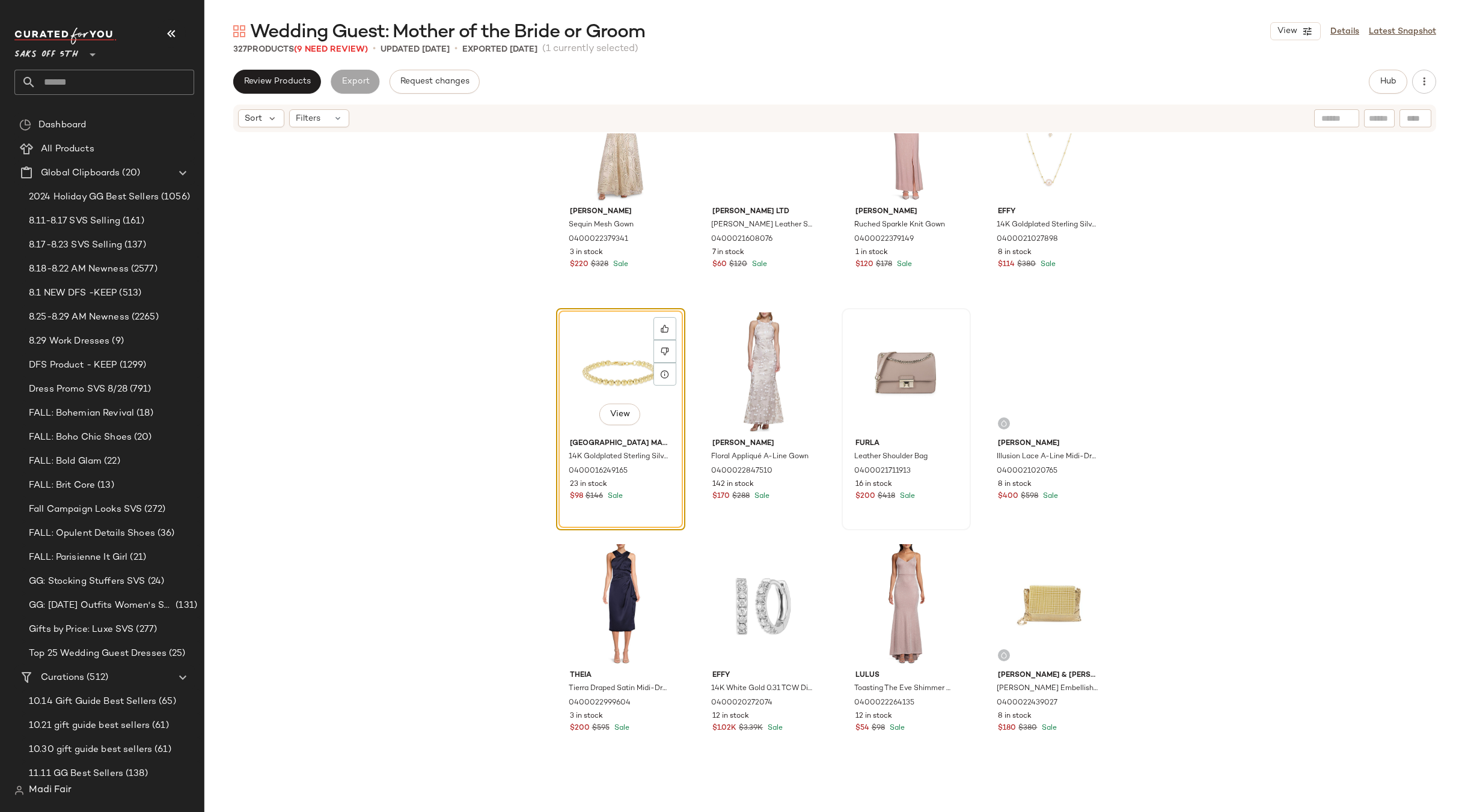
scroll to position [5176, 0]
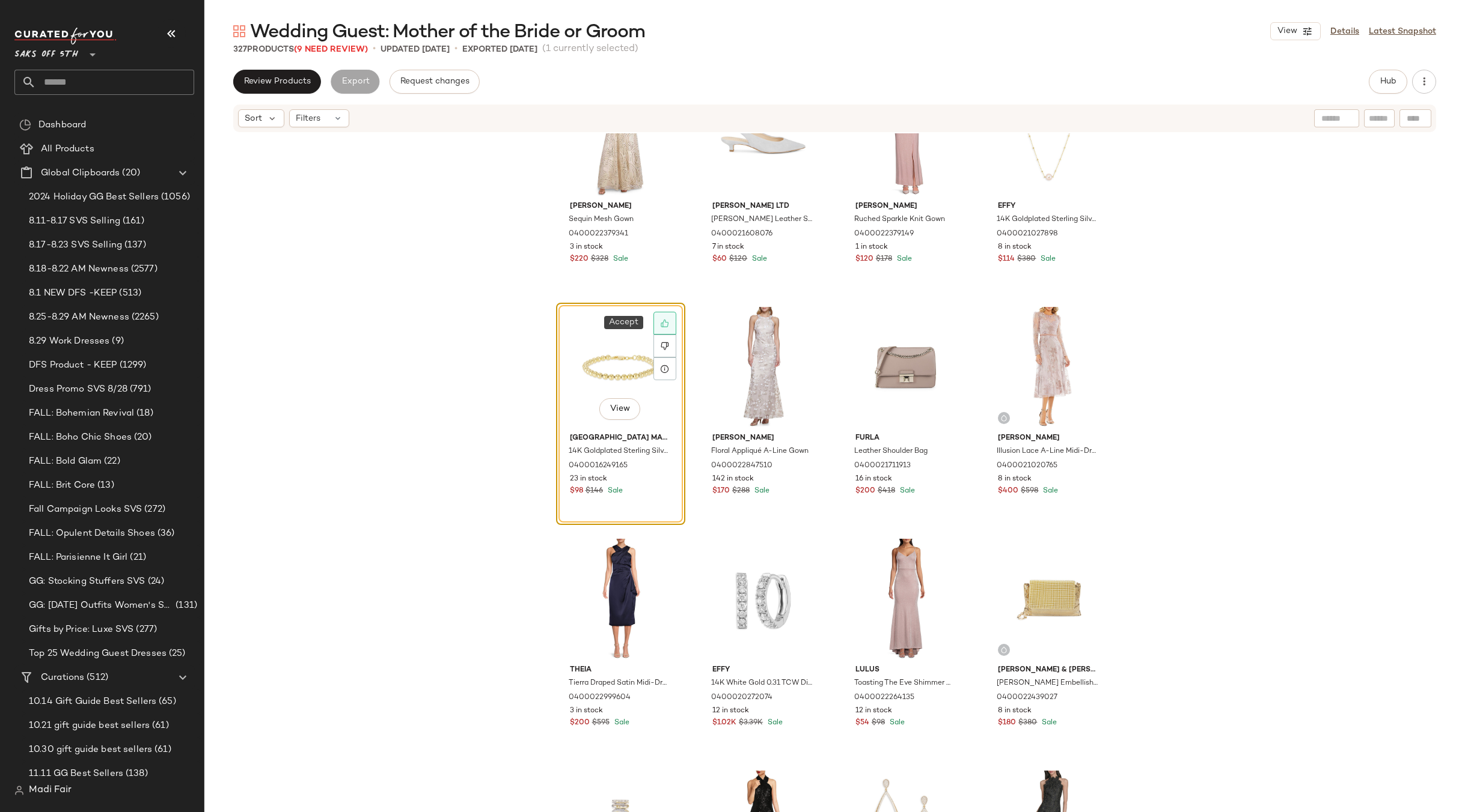
click at [653, 319] on div at bounding box center [665, 324] width 23 height 23
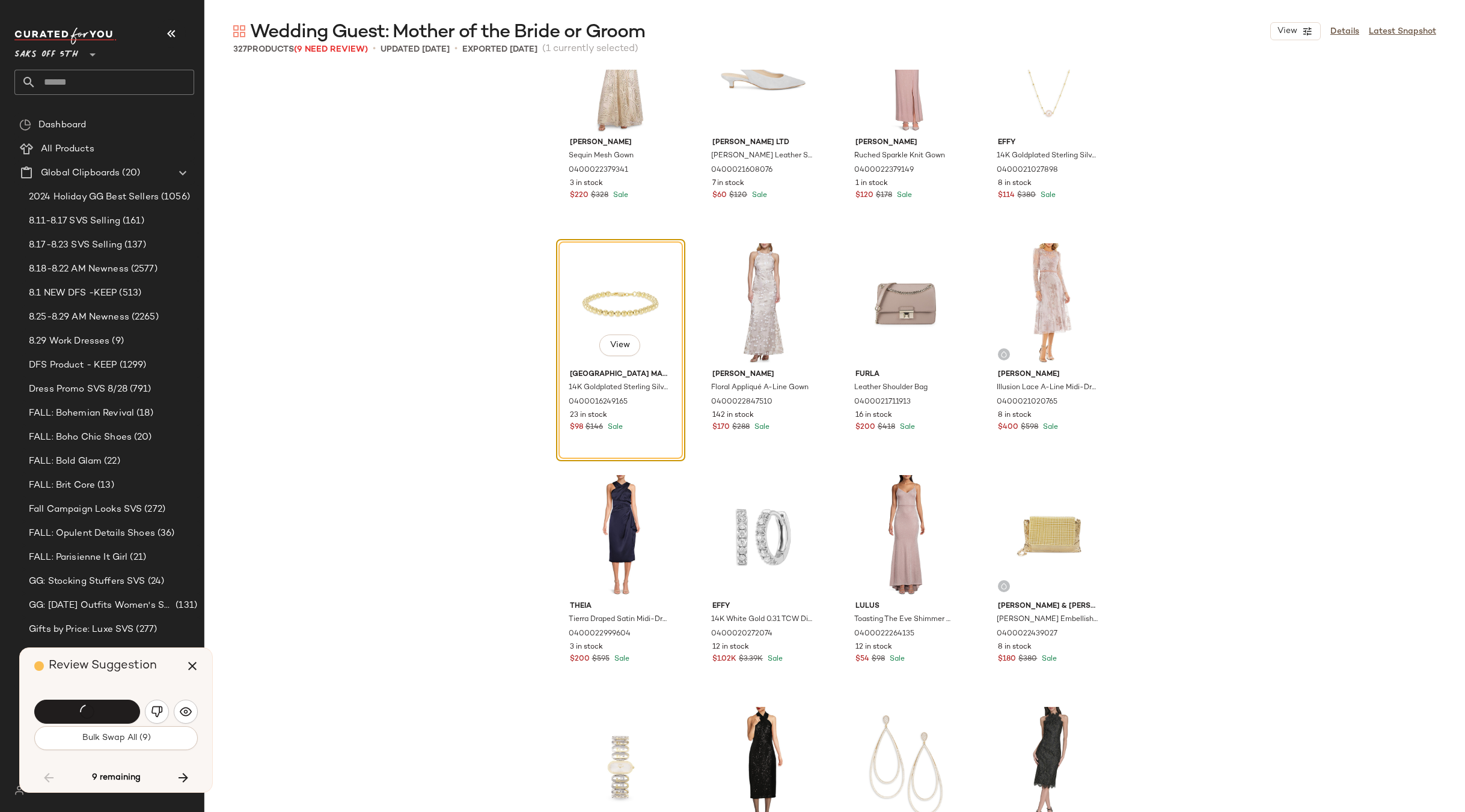
scroll to position [5101, 0]
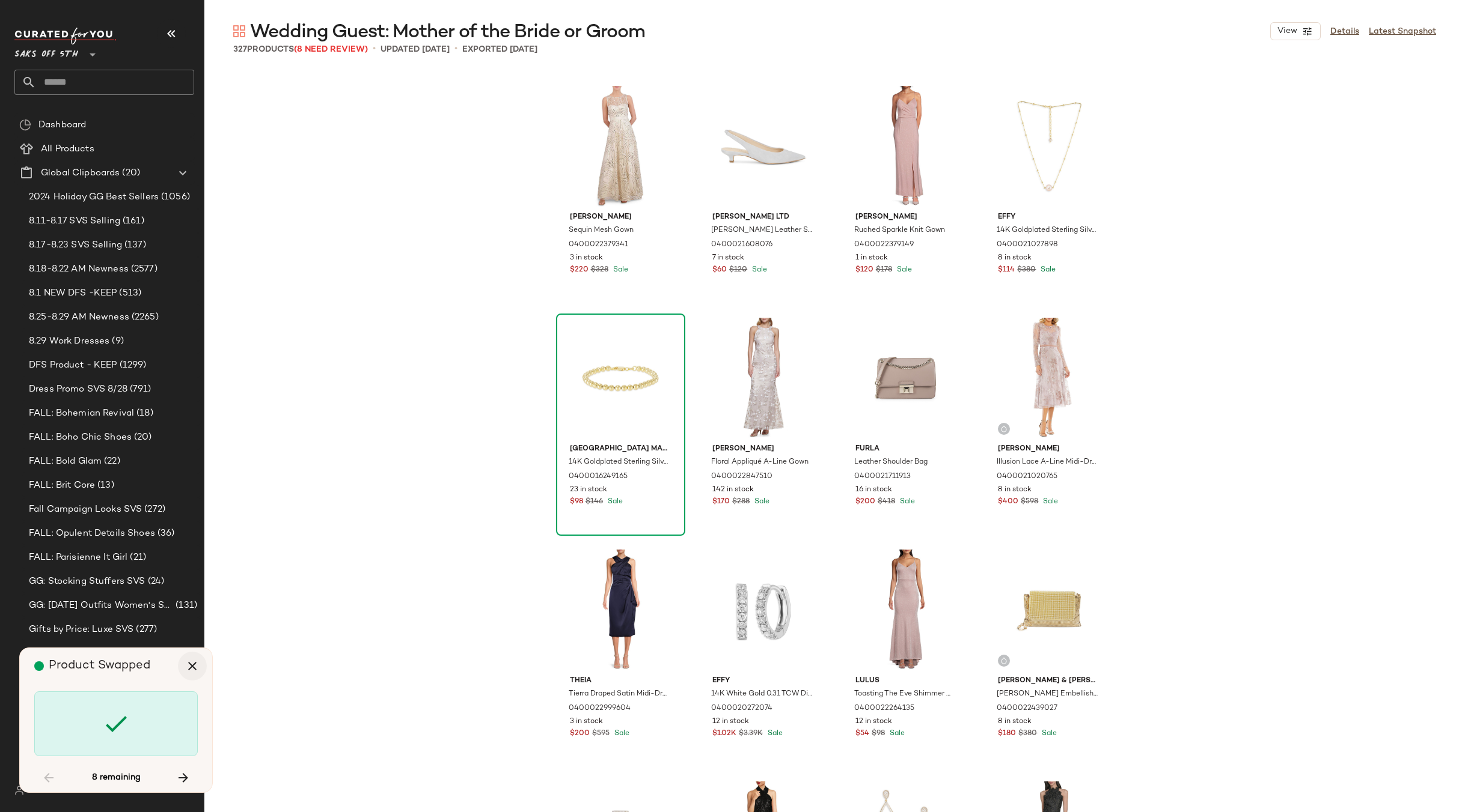
click at [185, 662] on button "button" at bounding box center [192, 665] width 29 height 29
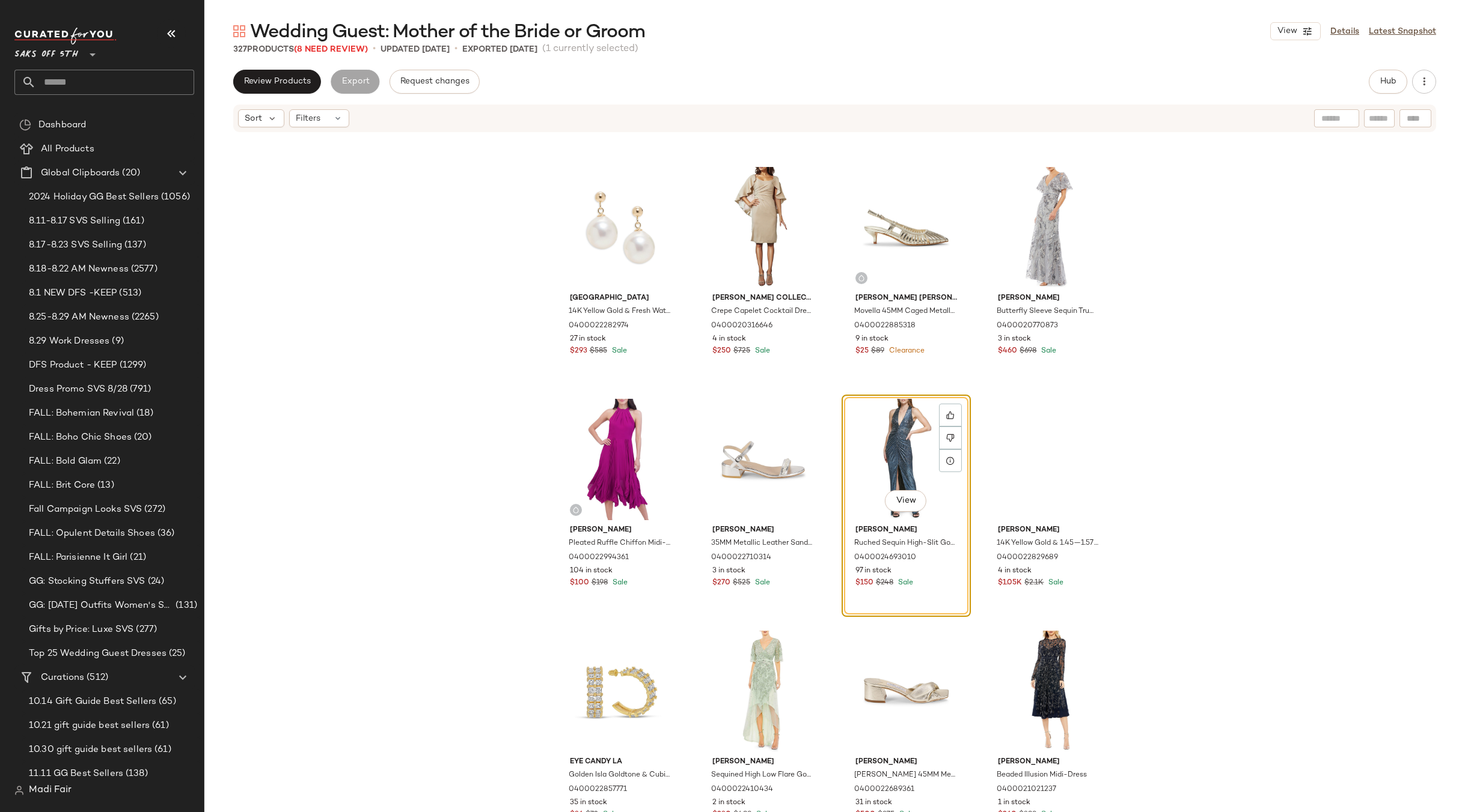
scroll to position [6222, 0]
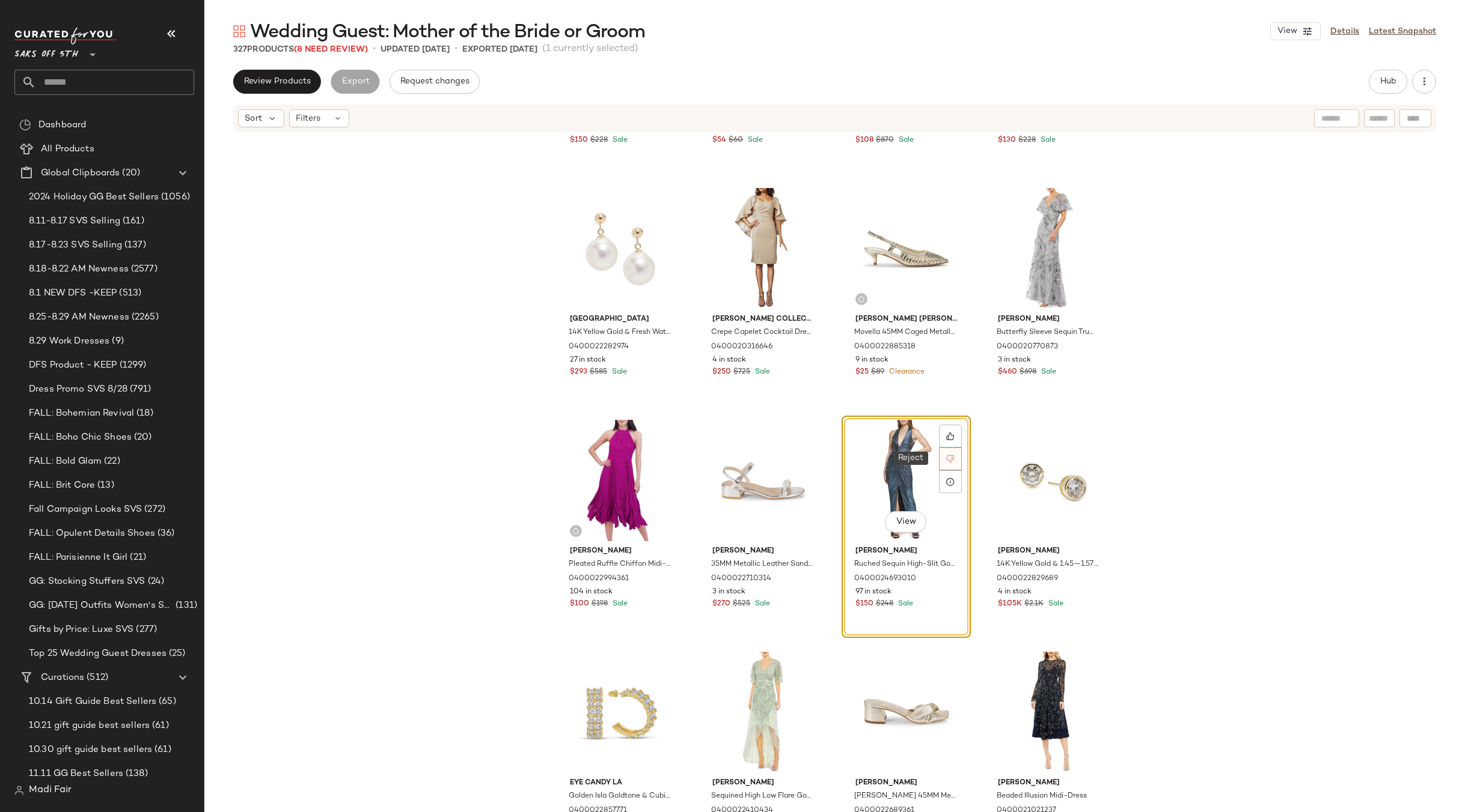
click at [947, 462] on icon at bounding box center [950, 459] width 8 height 8
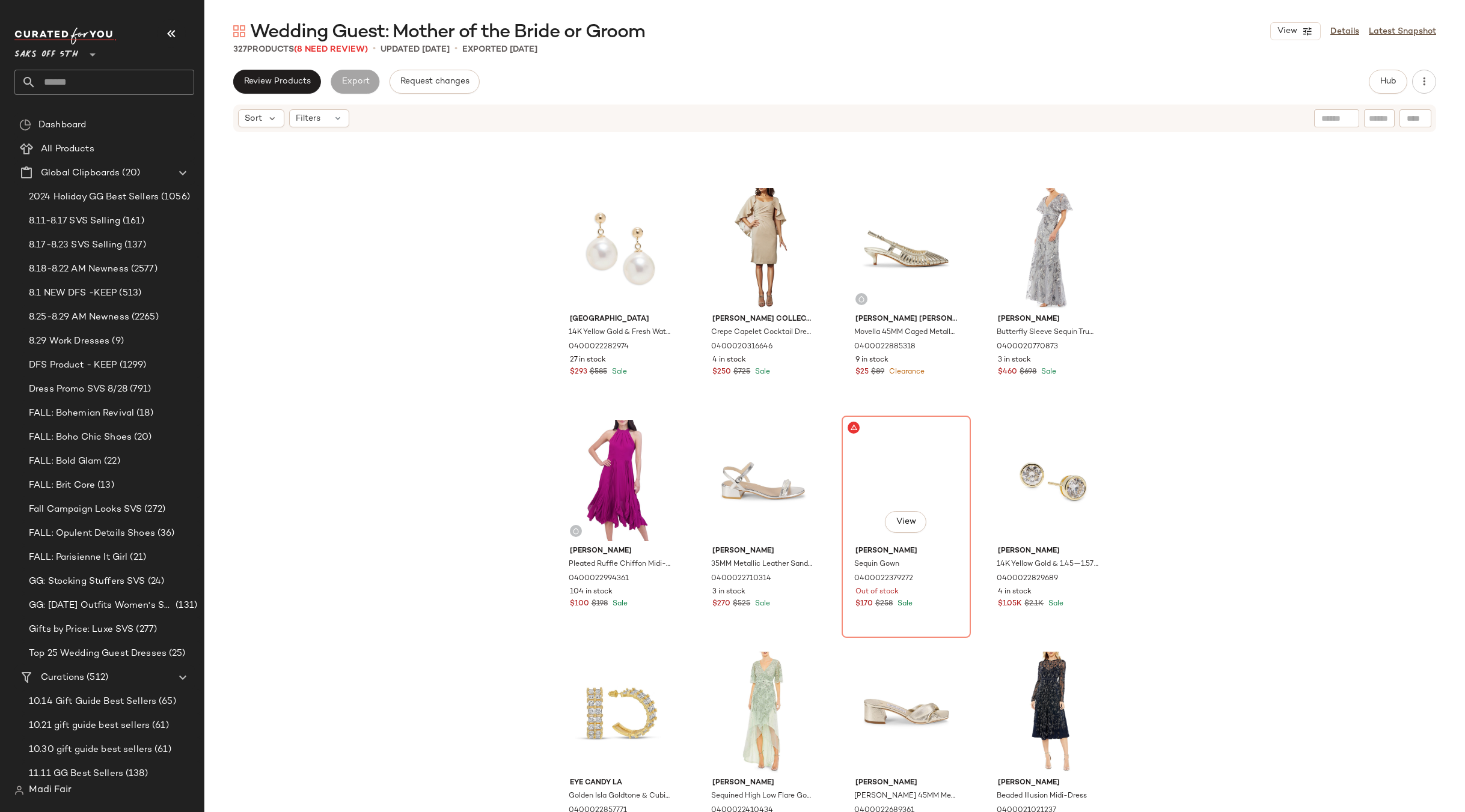
scroll to position [6261, 0]
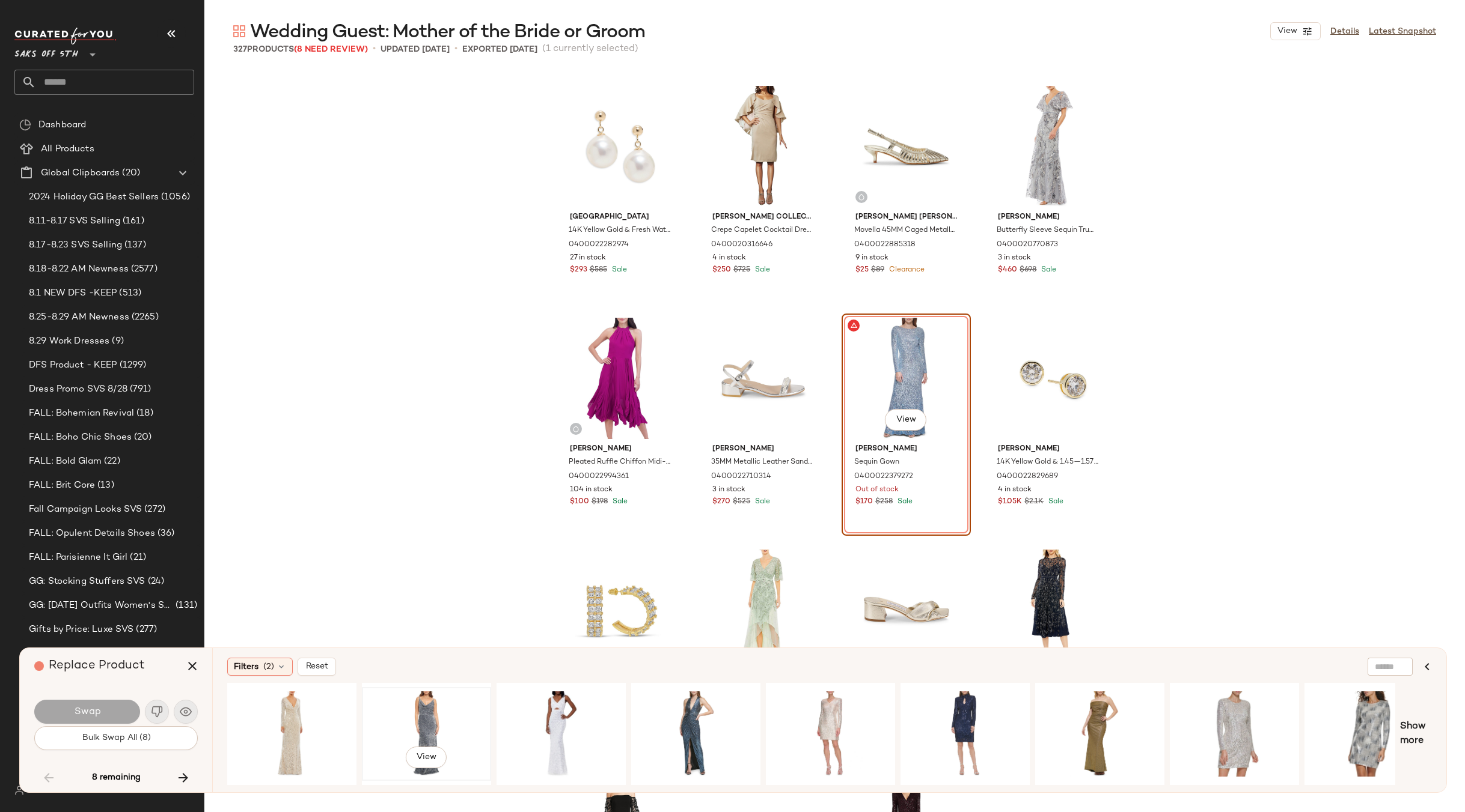
click at [416, 724] on div "View" at bounding box center [426, 733] width 121 height 85
click at [83, 709] on span "Swap" at bounding box center [87, 712] width 27 height 12
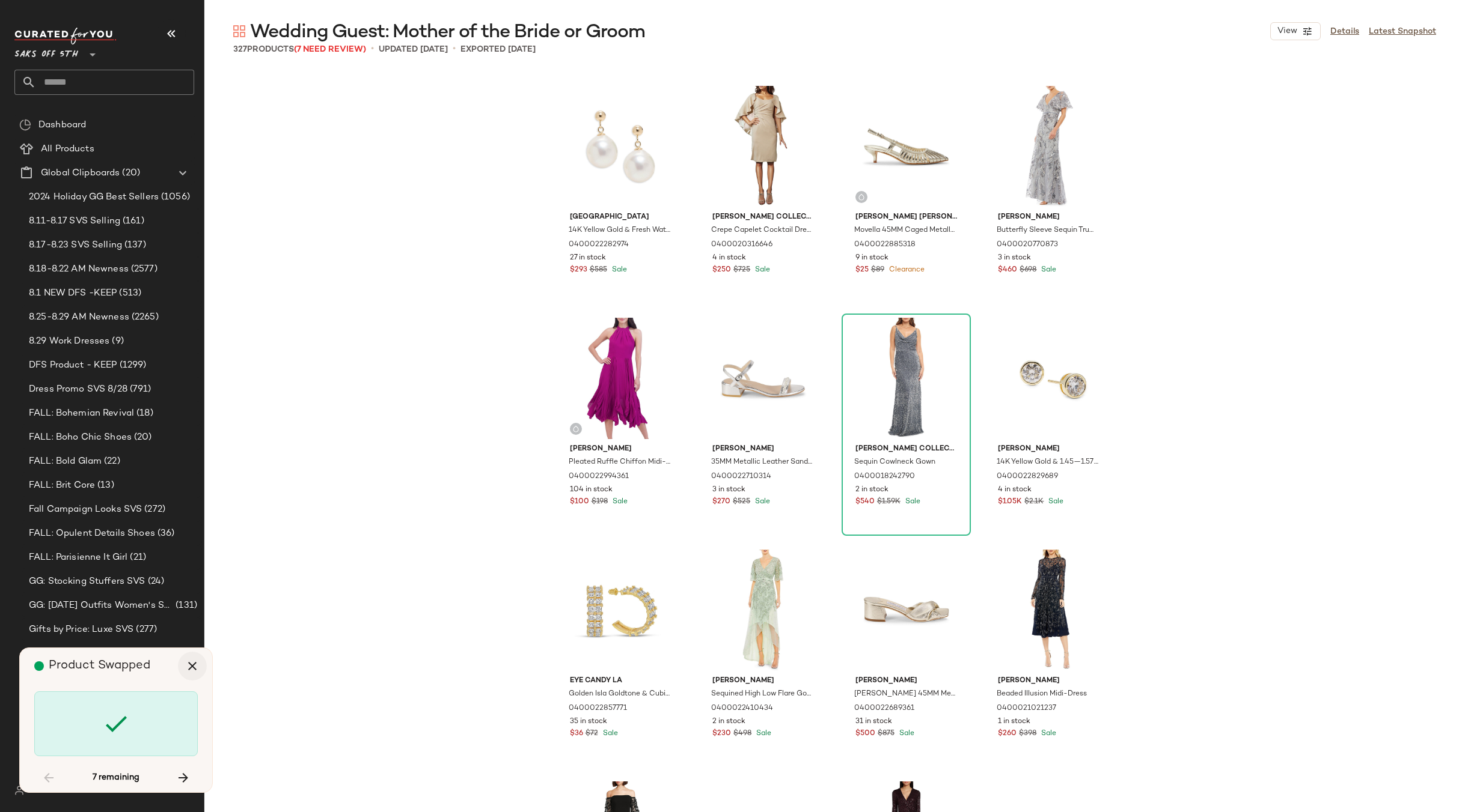
click at [196, 662] on icon "button" at bounding box center [192, 665] width 14 height 14
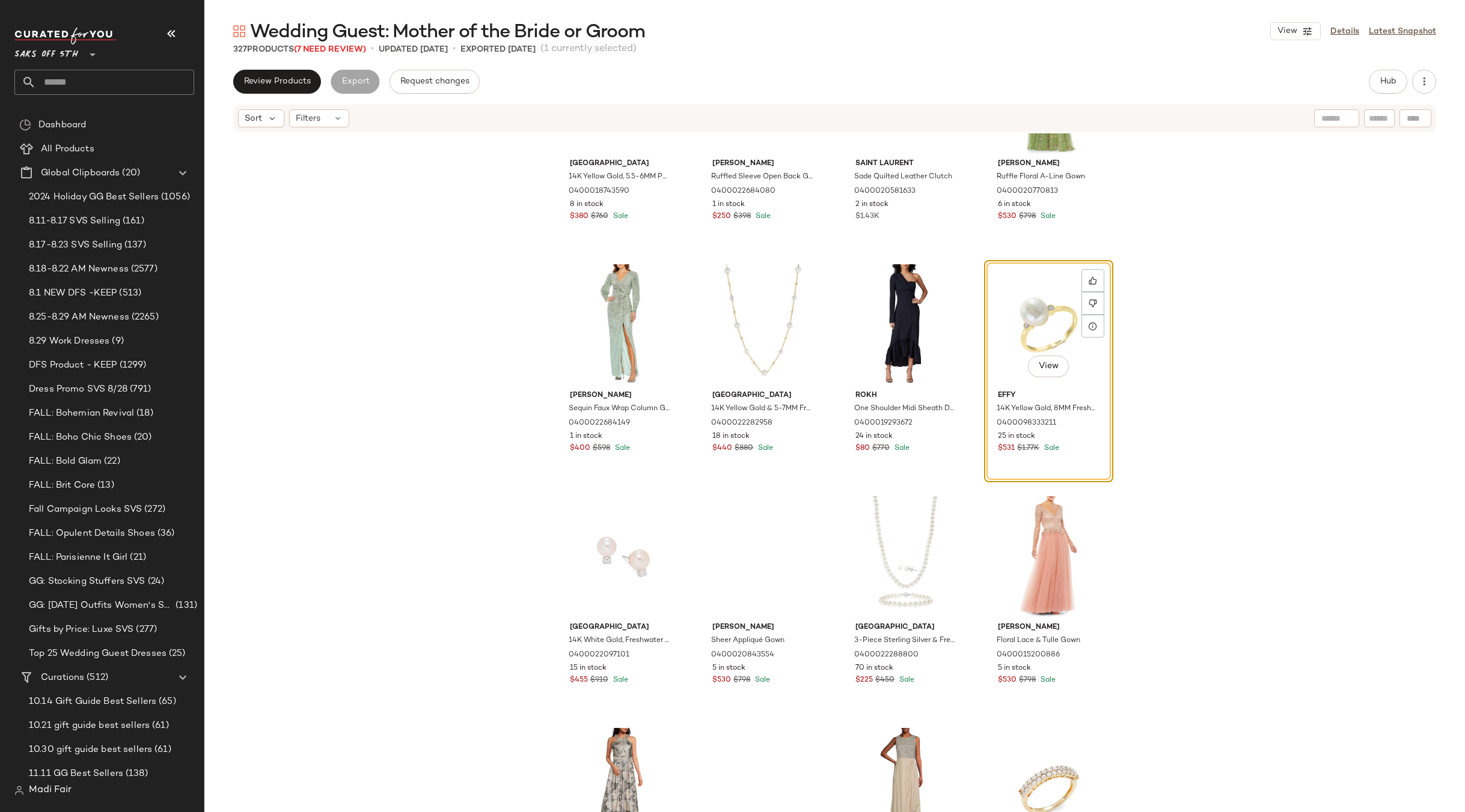
scroll to position [9859, 0]
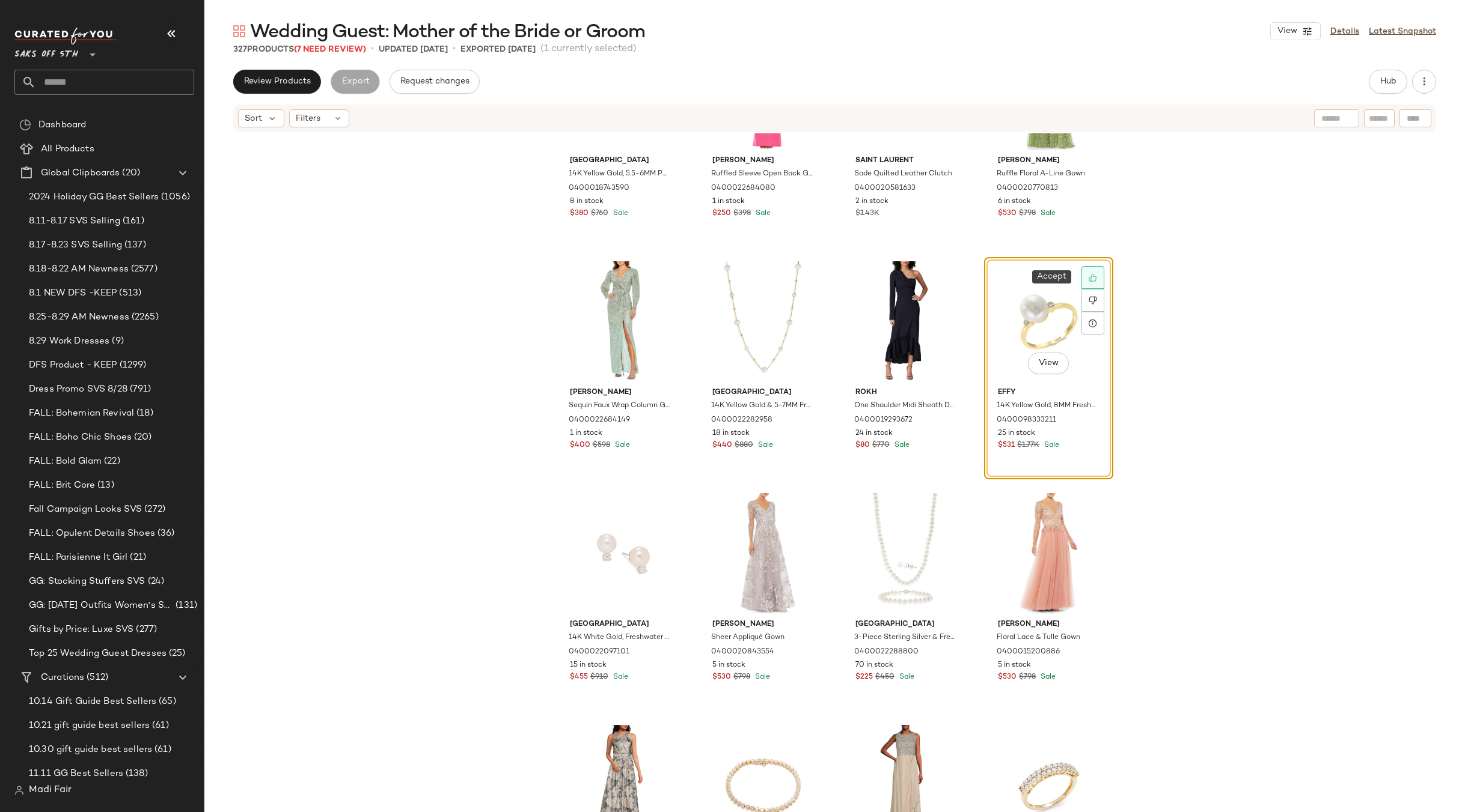
click at [1084, 279] on div at bounding box center [1093, 278] width 23 height 23
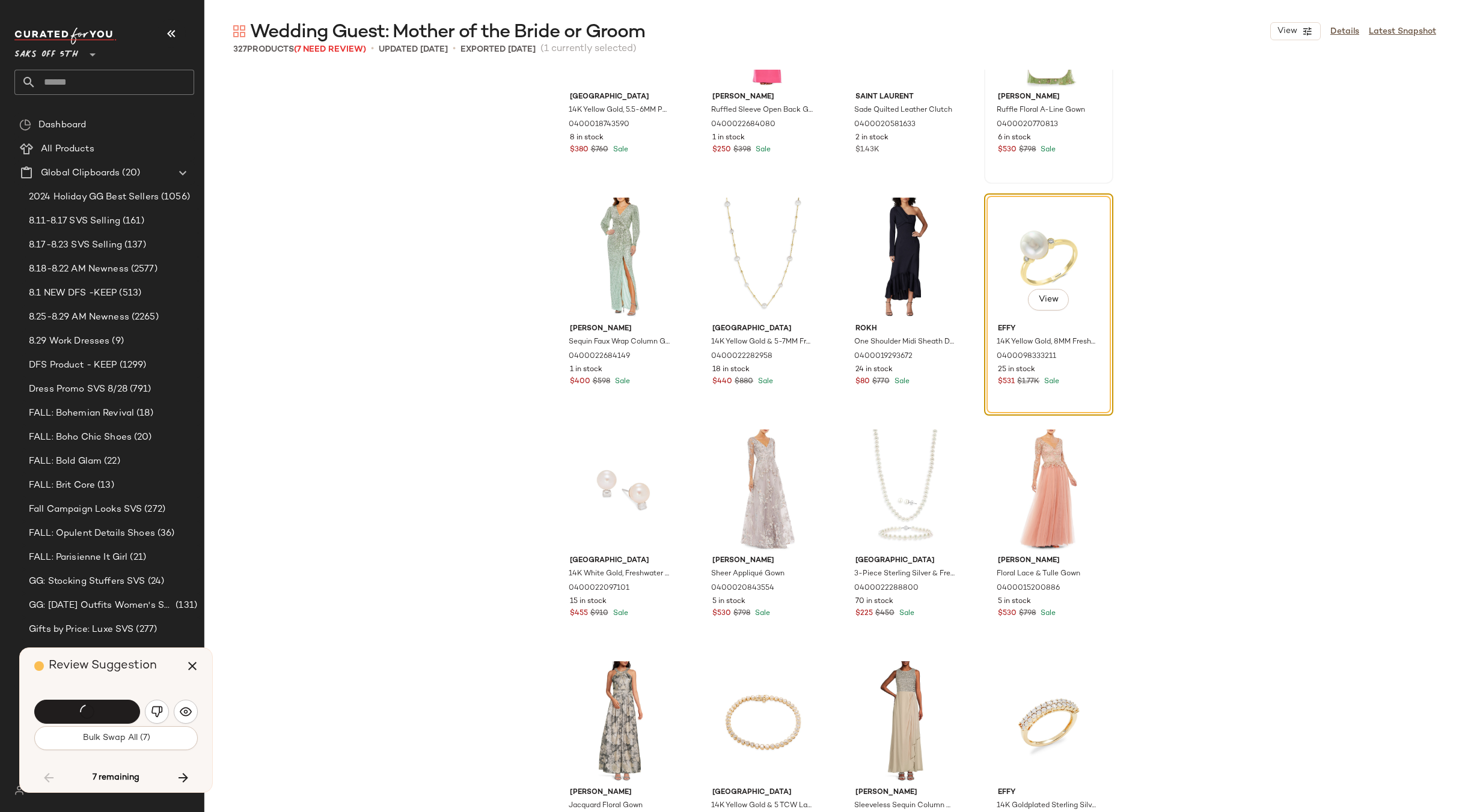
scroll to position [9739, 0]
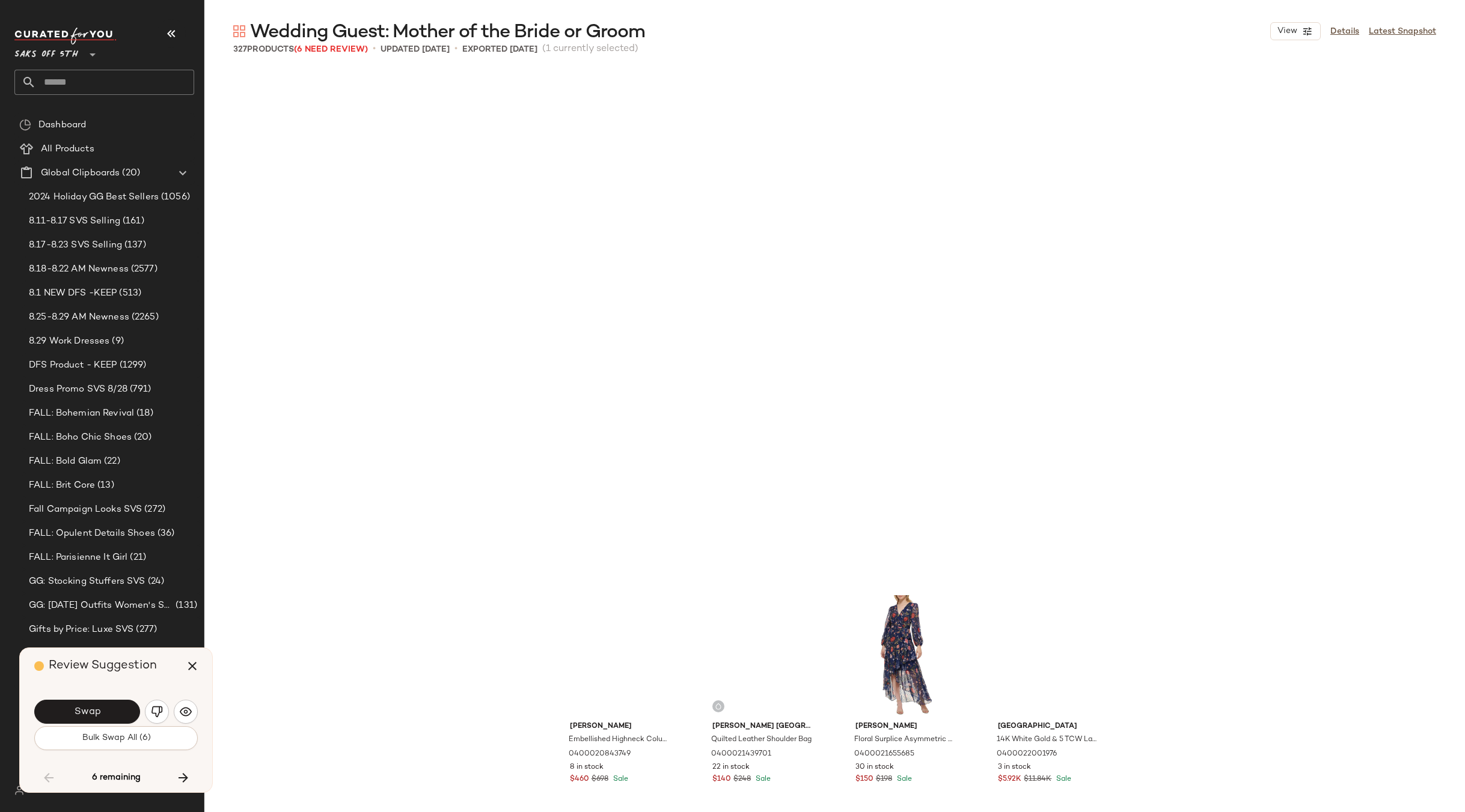
scroll to position [10898, 0]
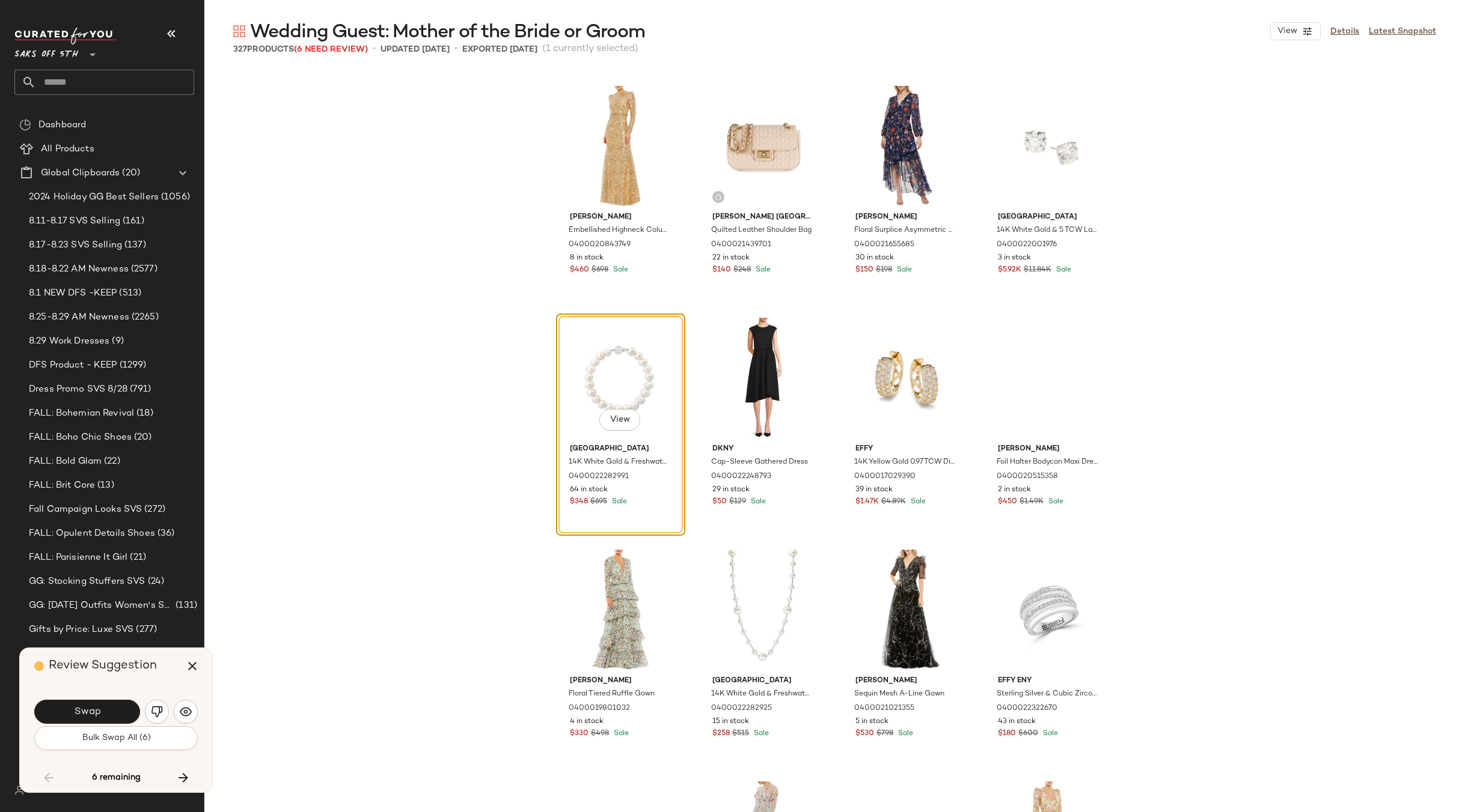
click at [622, 347] on div "View" at bounding box center [620, 378] width 121 height 122
click at [102, 709] on button "Swap" at bounding box center [87, 711] width 106 height 24
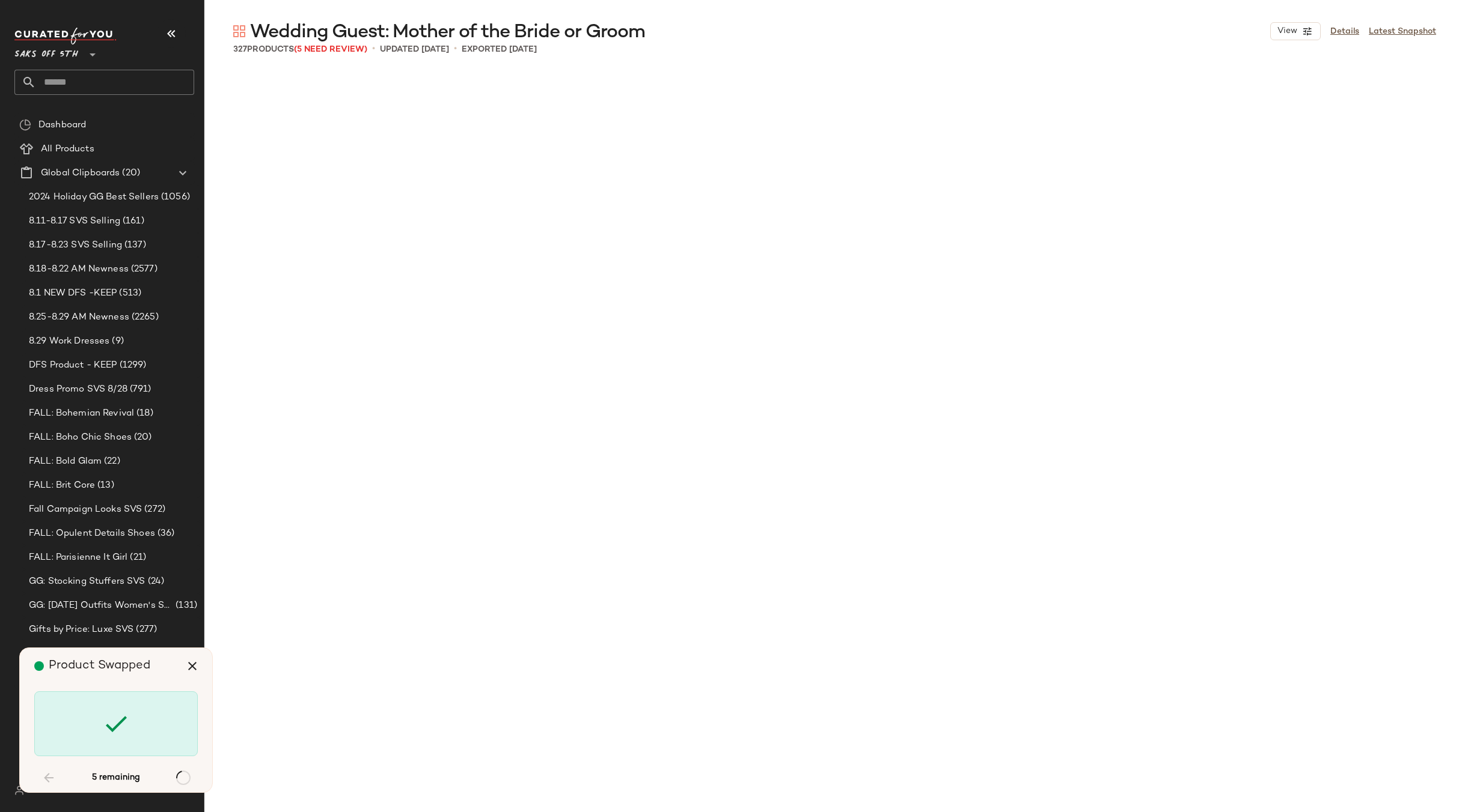
scroll to position [13217, 0]
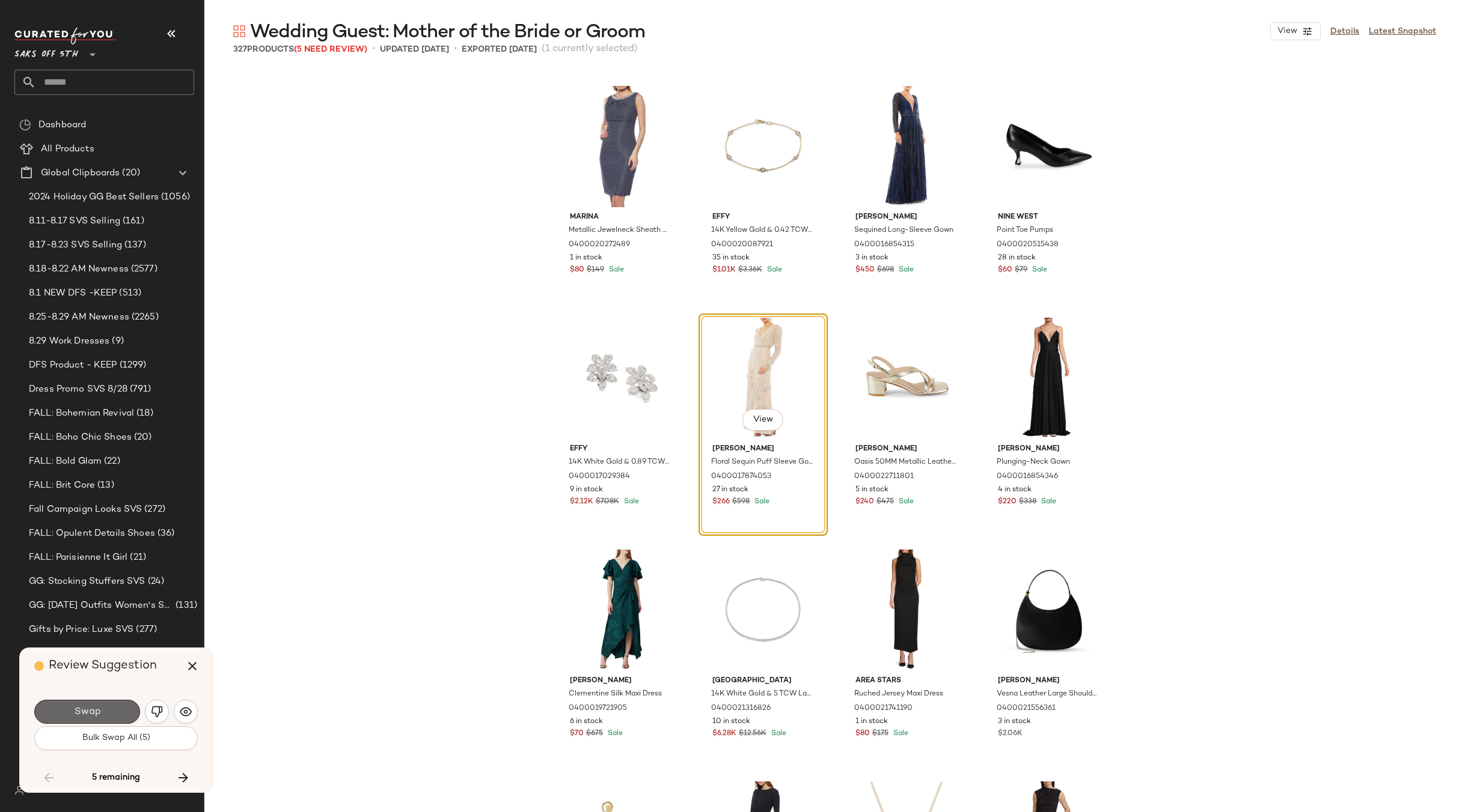
click at [99, 709] on span "Swap" at bounding box center [87, 712] width 27 height 12
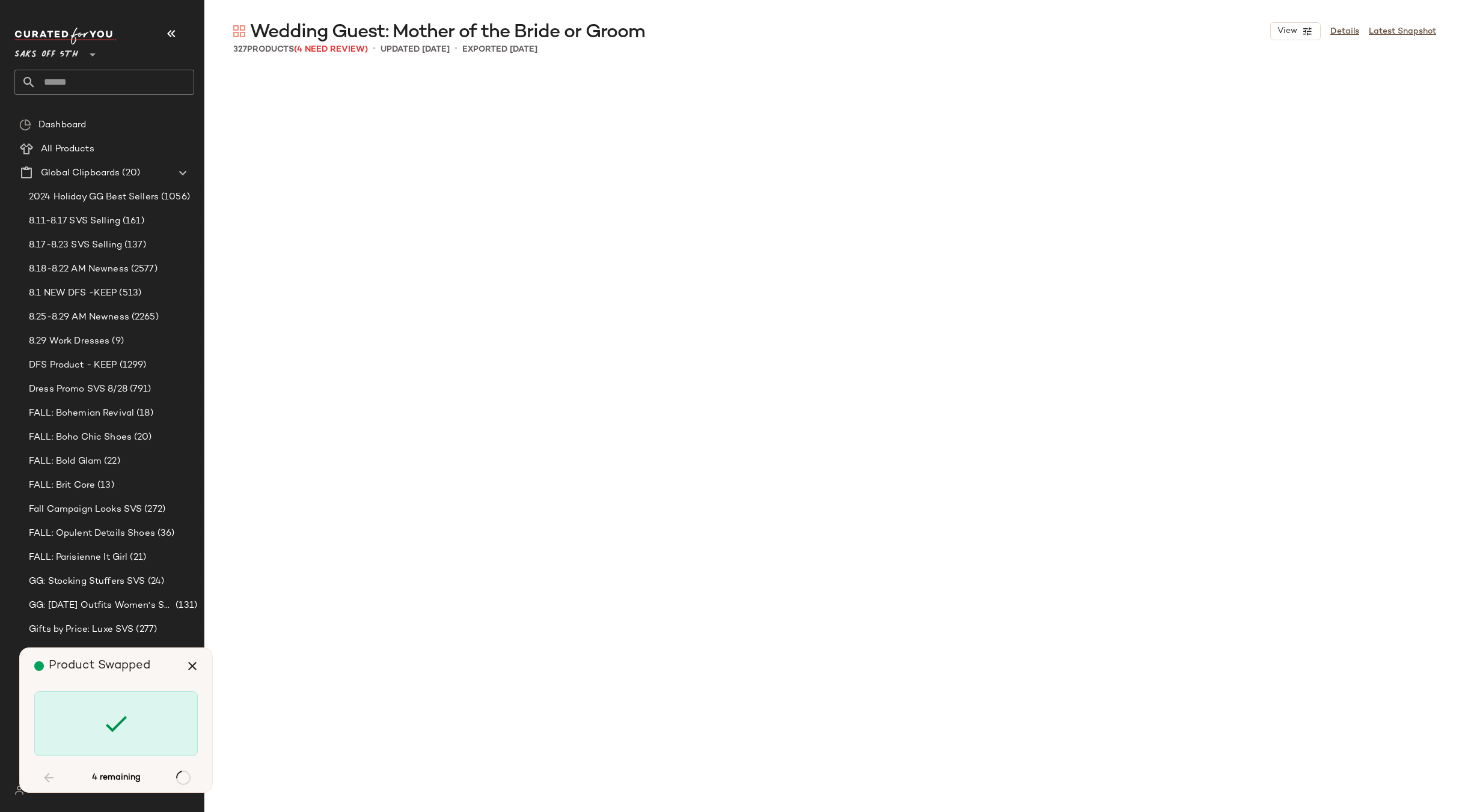
scroll to position [15304, 0]
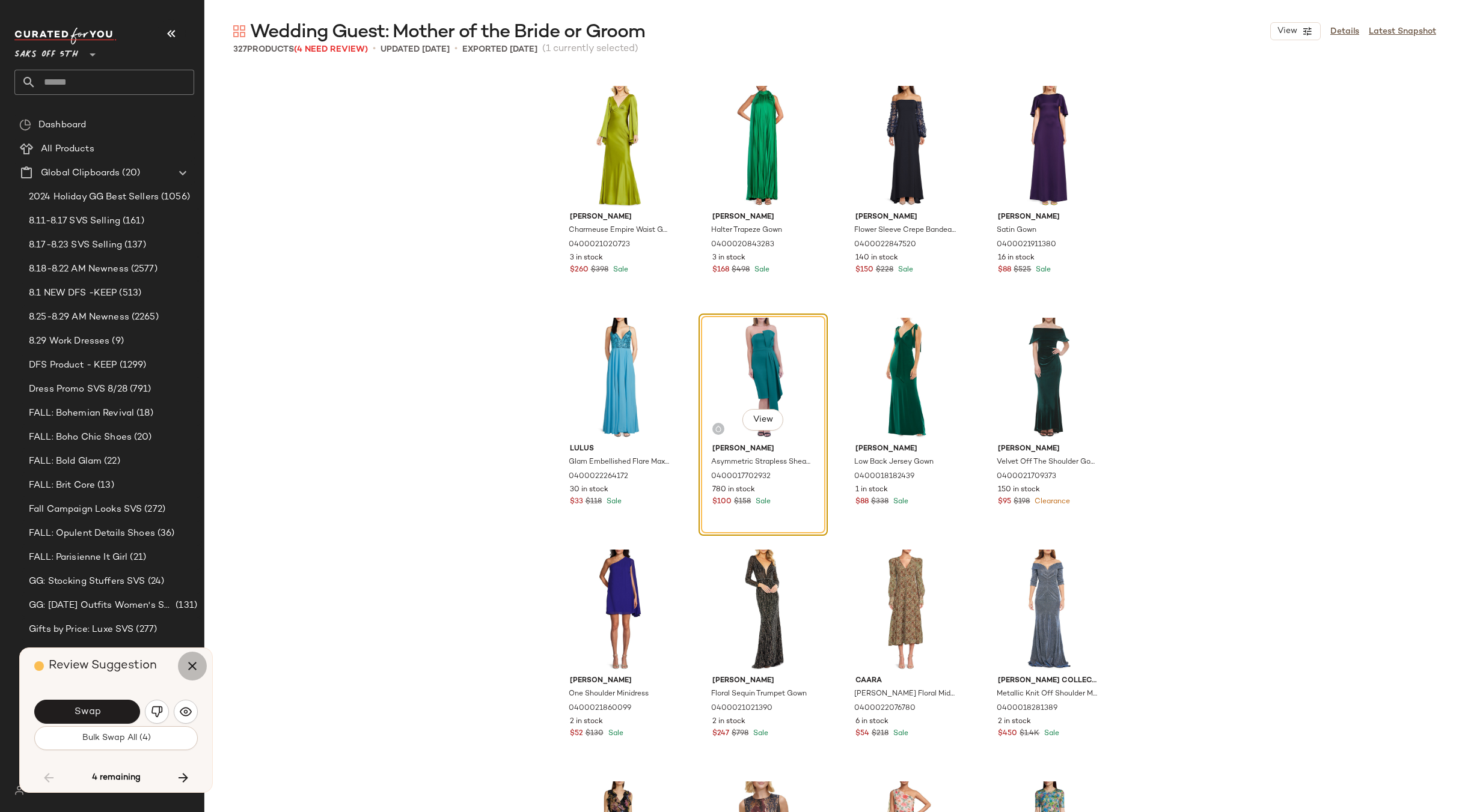
click at [194, 667] on icon "button" at bounding box center [192, 665] width 14 height 14
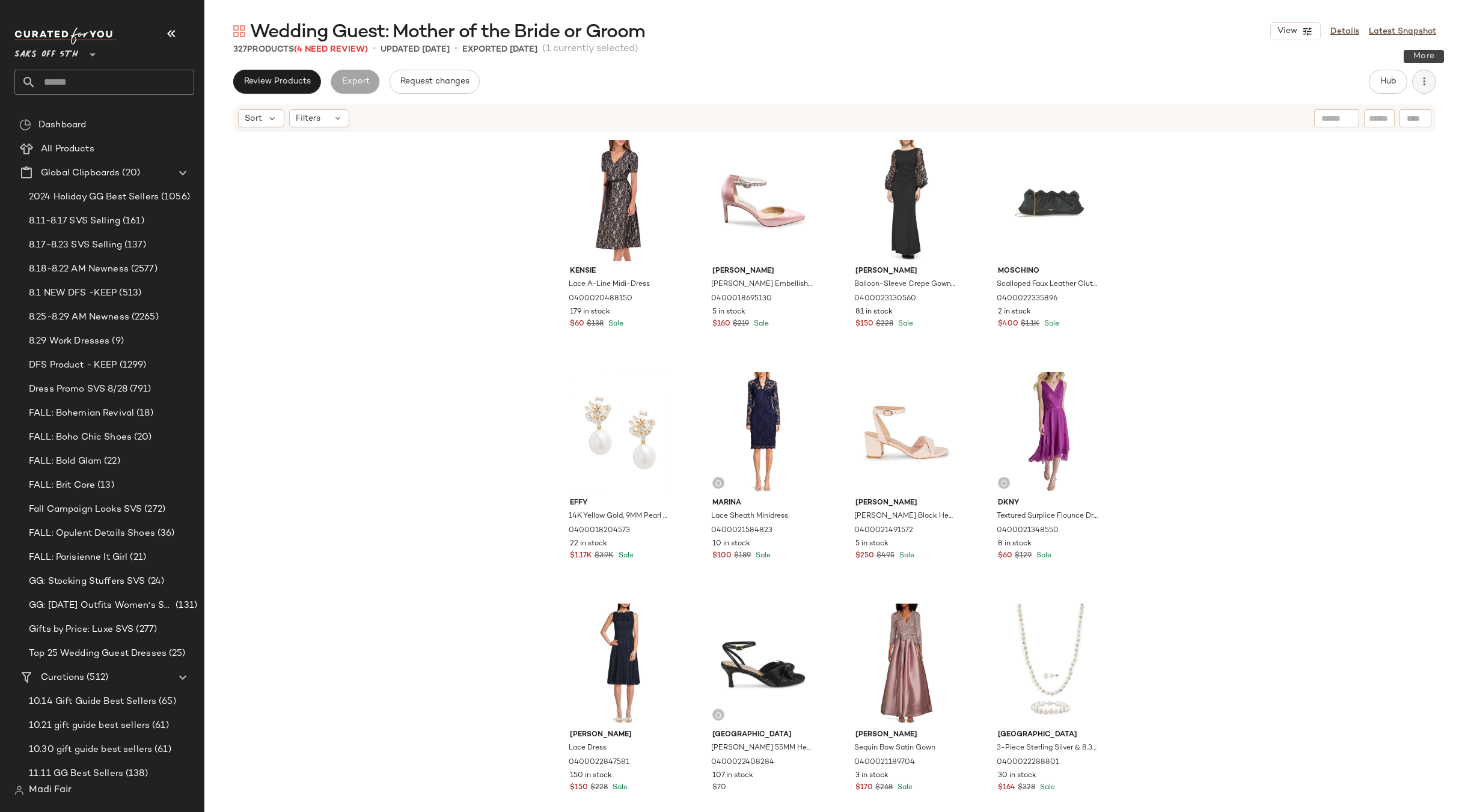
click at [1427, 80] on icon "button" at bounding box center [1424, 81] width 12 height 12
click at [1341, 172] on span "Clear Suggested Products" at bounding box center [1369, 174] width 113 height 12
click at [355, 84] on span "Export" at bounding box center [353, 82] width 28 height 10
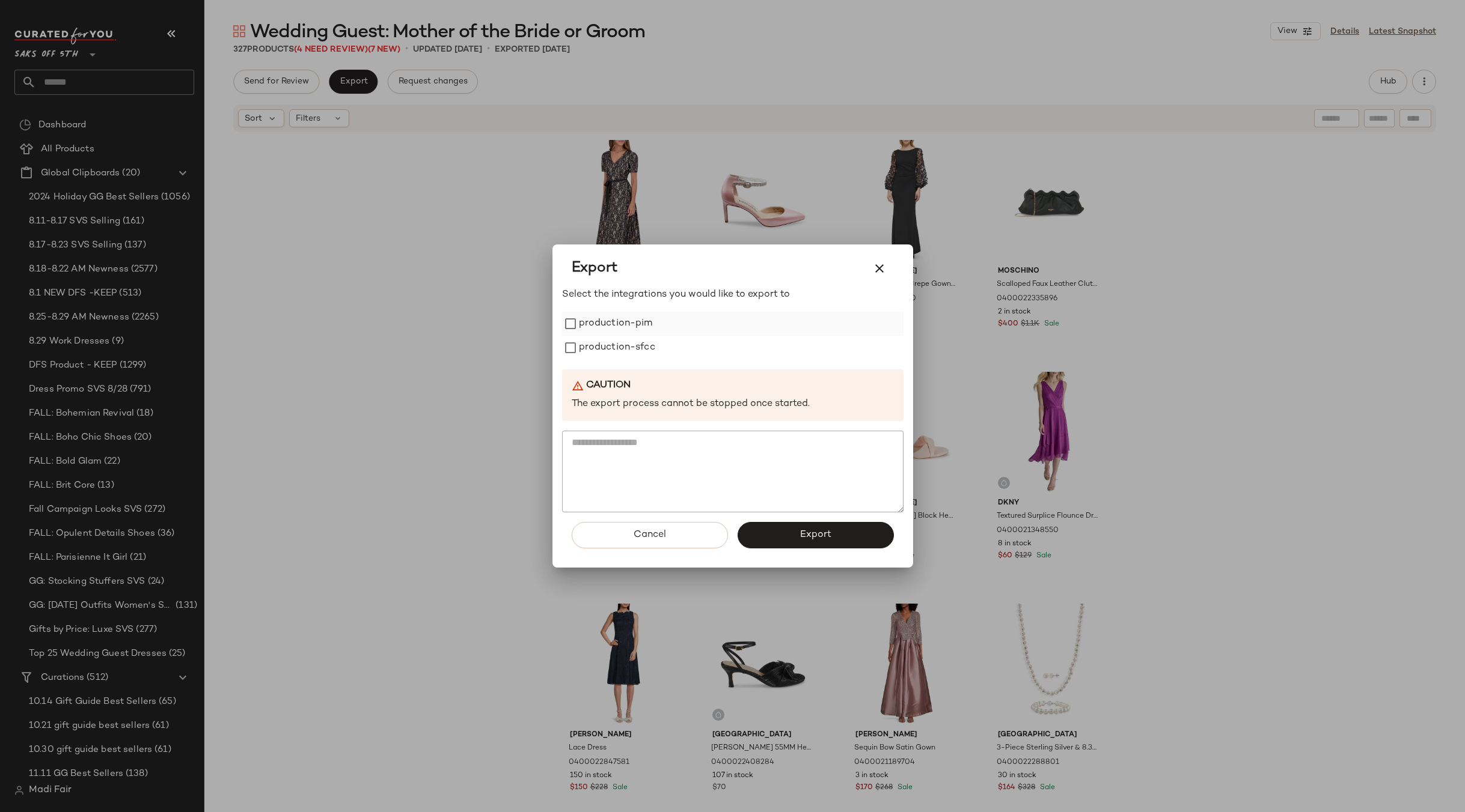
click at [605, 325] on label "production-pim" at bounding box center [615, 324] width 74 height 24
click at [605, 349] on label "production-sfcc" at bounding box center [617, 348] width 76 height 24
click at [781, 537] on button "Export" at bounding box center [815, 536] width 157 height 26
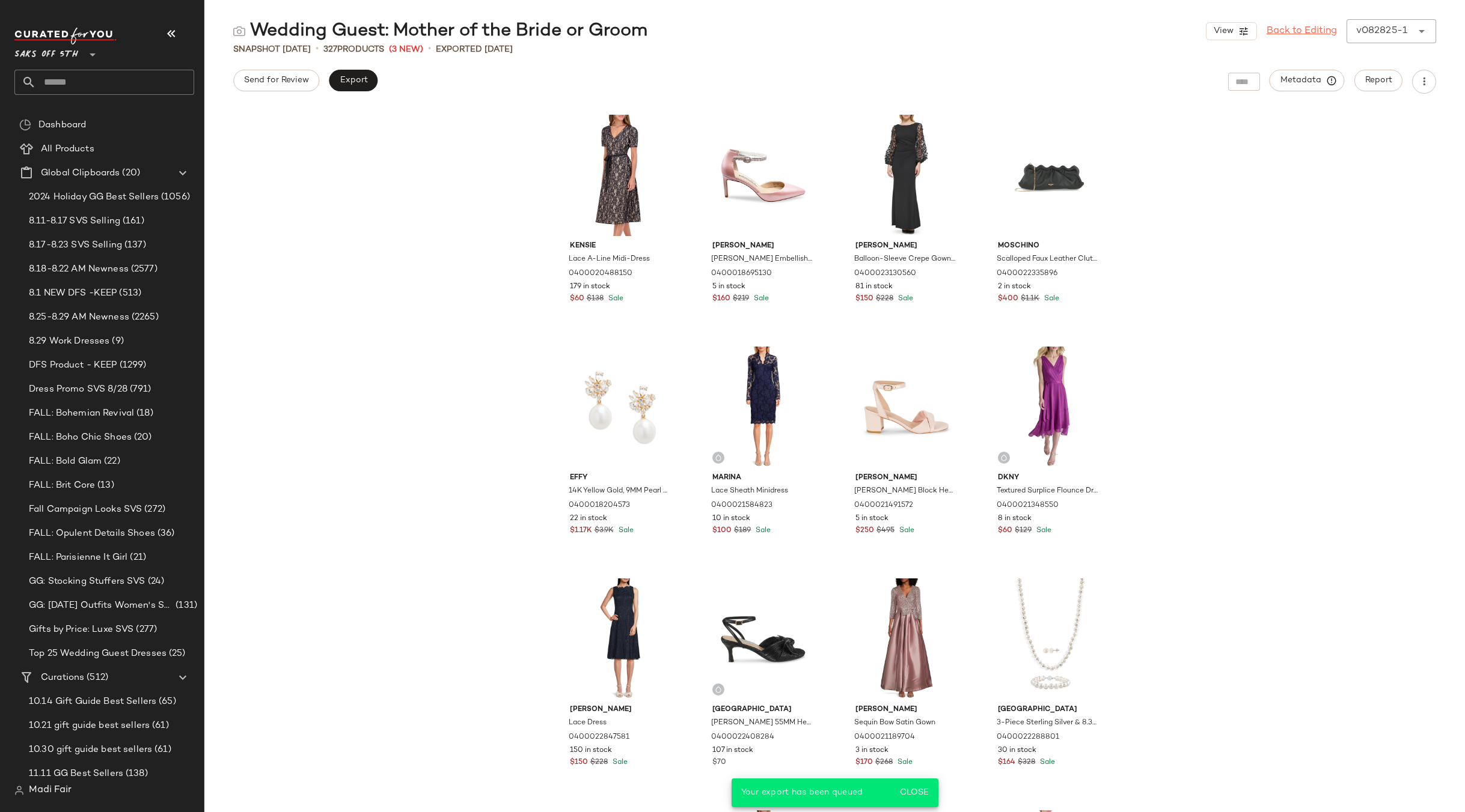
click at [1294, 25] on link "Back to Editing" at bounding box center [1301, 31] width 70 height 14
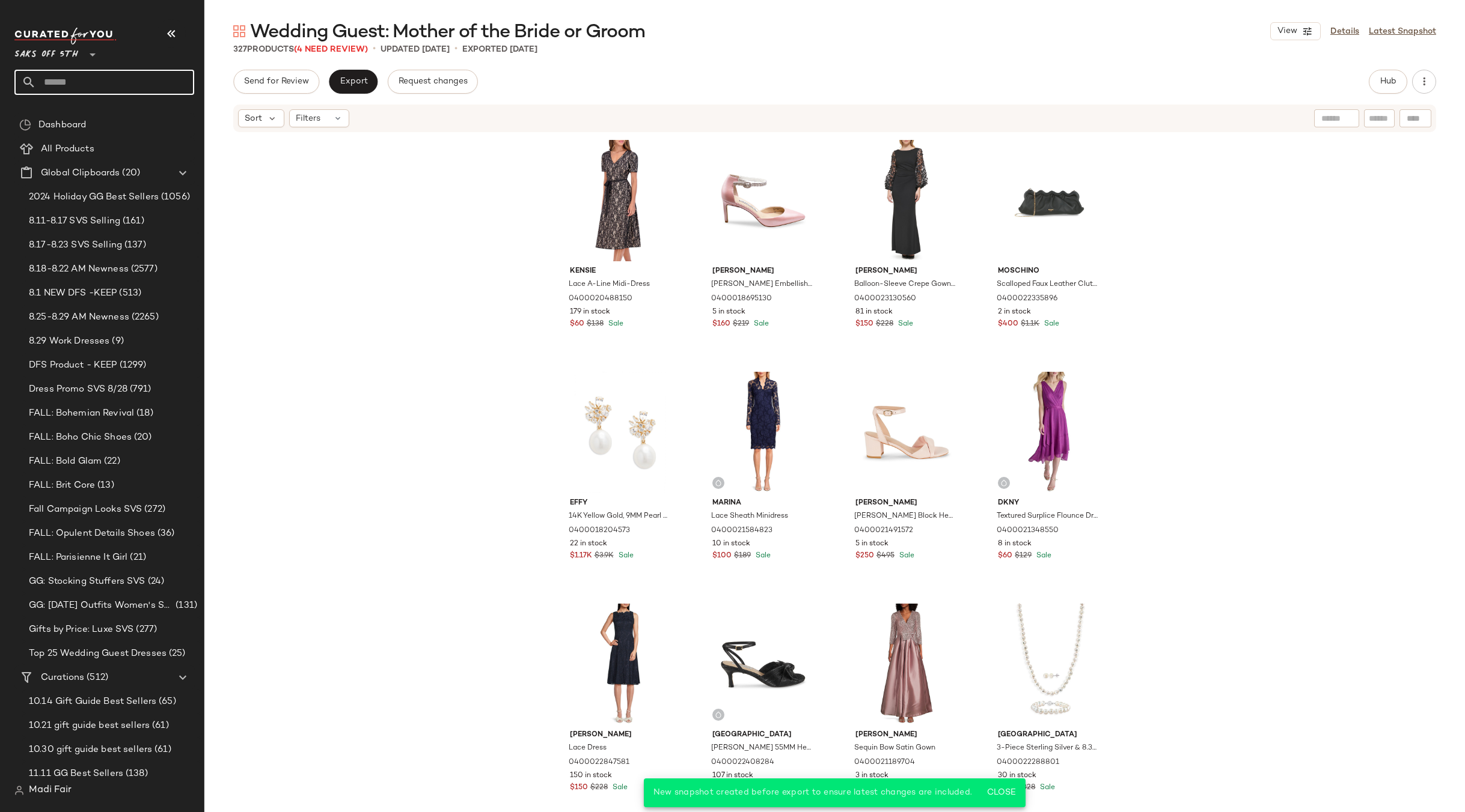
click at [80, 74] on input "text" at bounding box center [115, 82] width 158 height 25
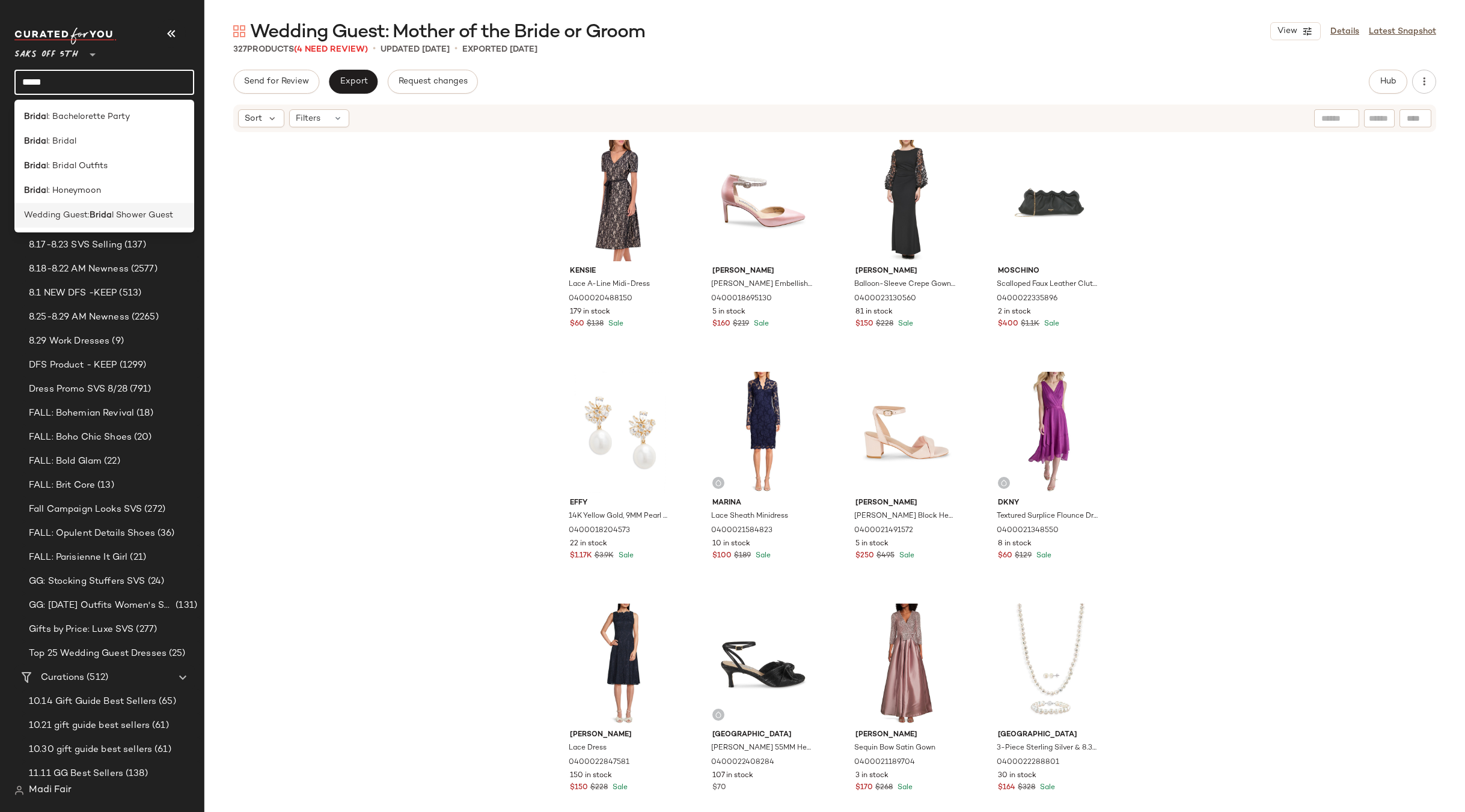
type input "*****"
click at [102, 212] on b "Brida" at bounding box center [100, 215] width 22 height 12
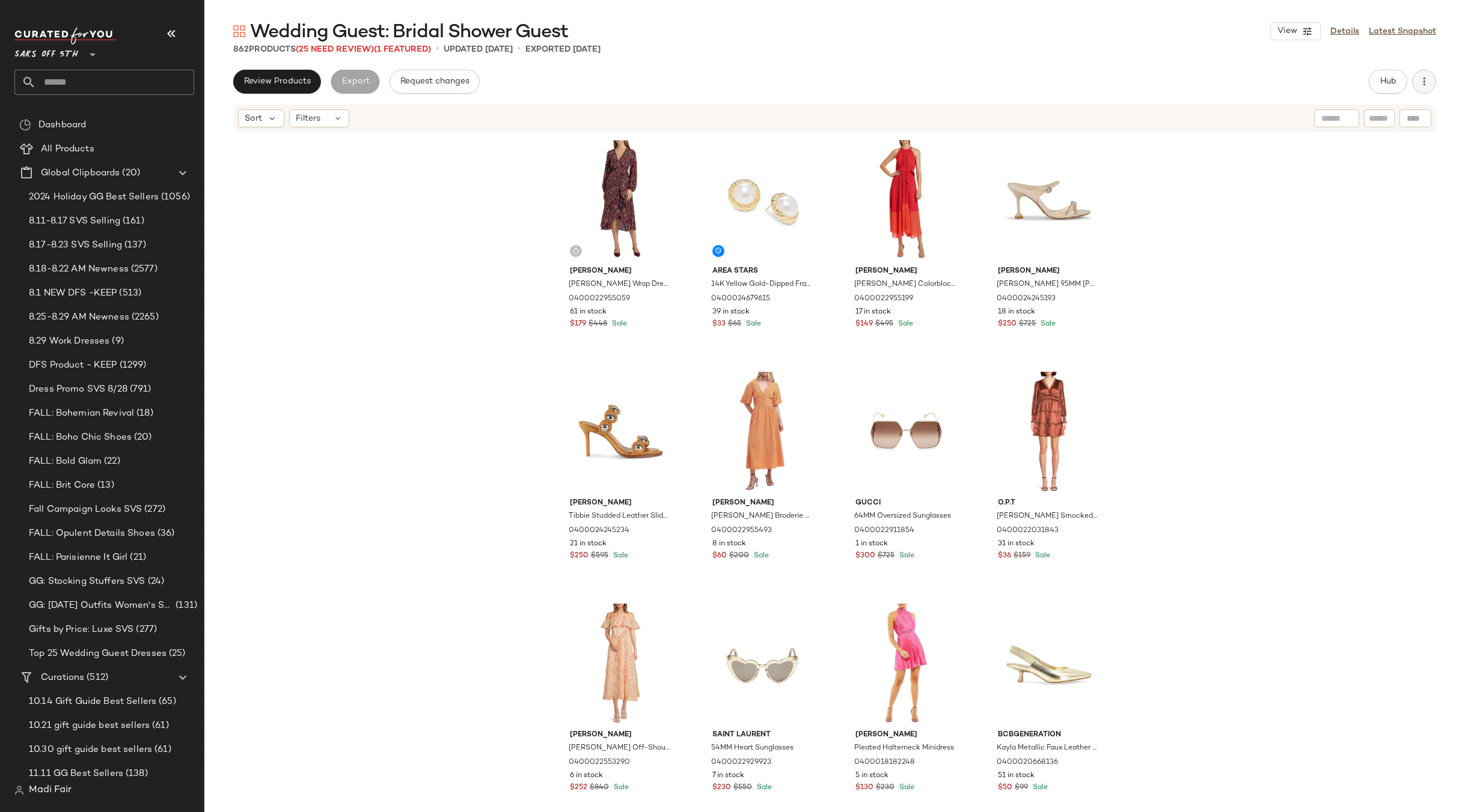
click at [1416, 87] on button "button" at bounding box center [1424, 81] width 24 height 24
click at [1361, 168] on span "Clear Suggested Products" at bounding box center [1369, 174] width 113 height 12
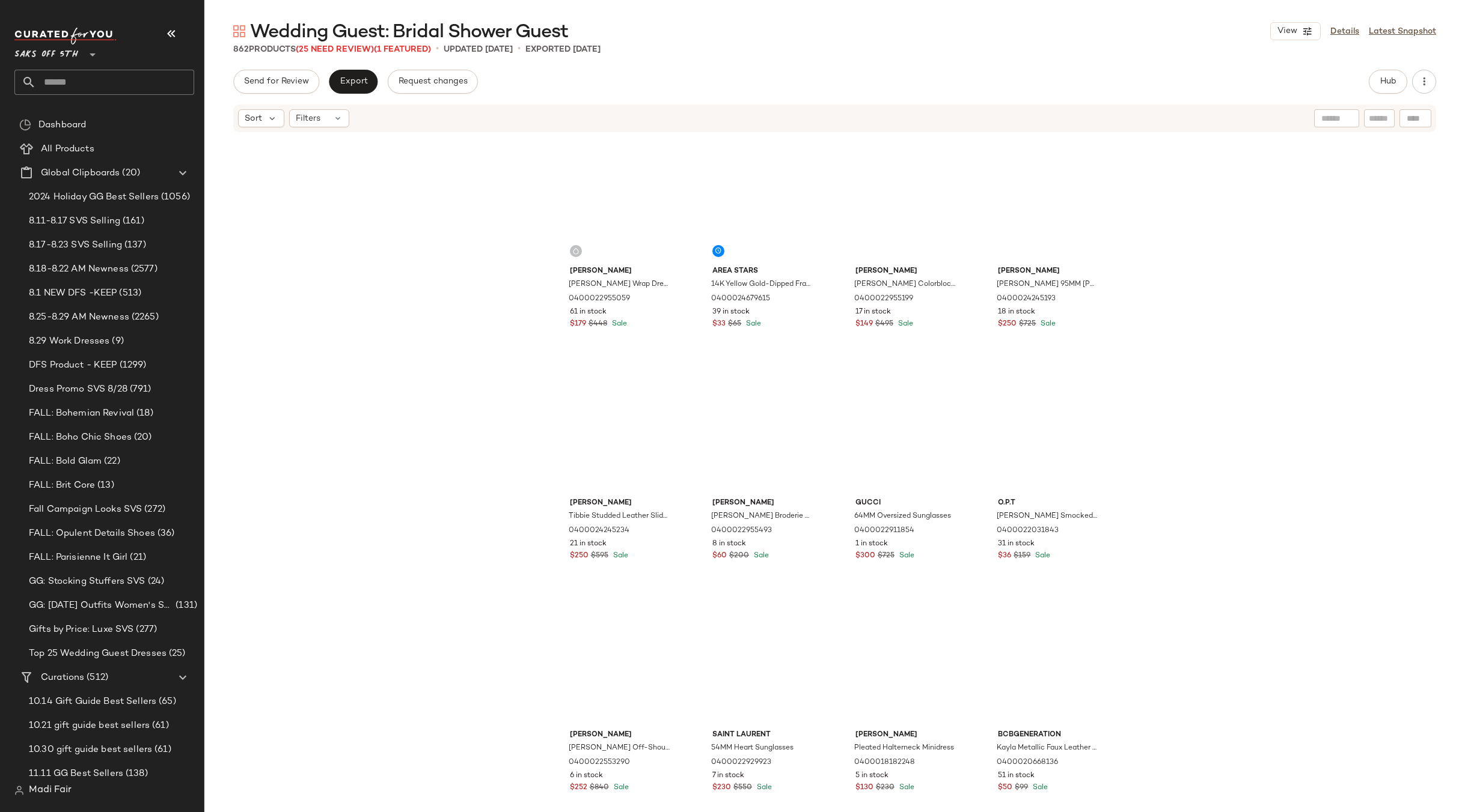
click at [1190, 279] on div "[PERSON_NAME] [PERSON_NAME] Wrap Dress 0400022955059 61 in stock $179 $448 Sale…" at bounding box center [835, 491] width 1260 height 715
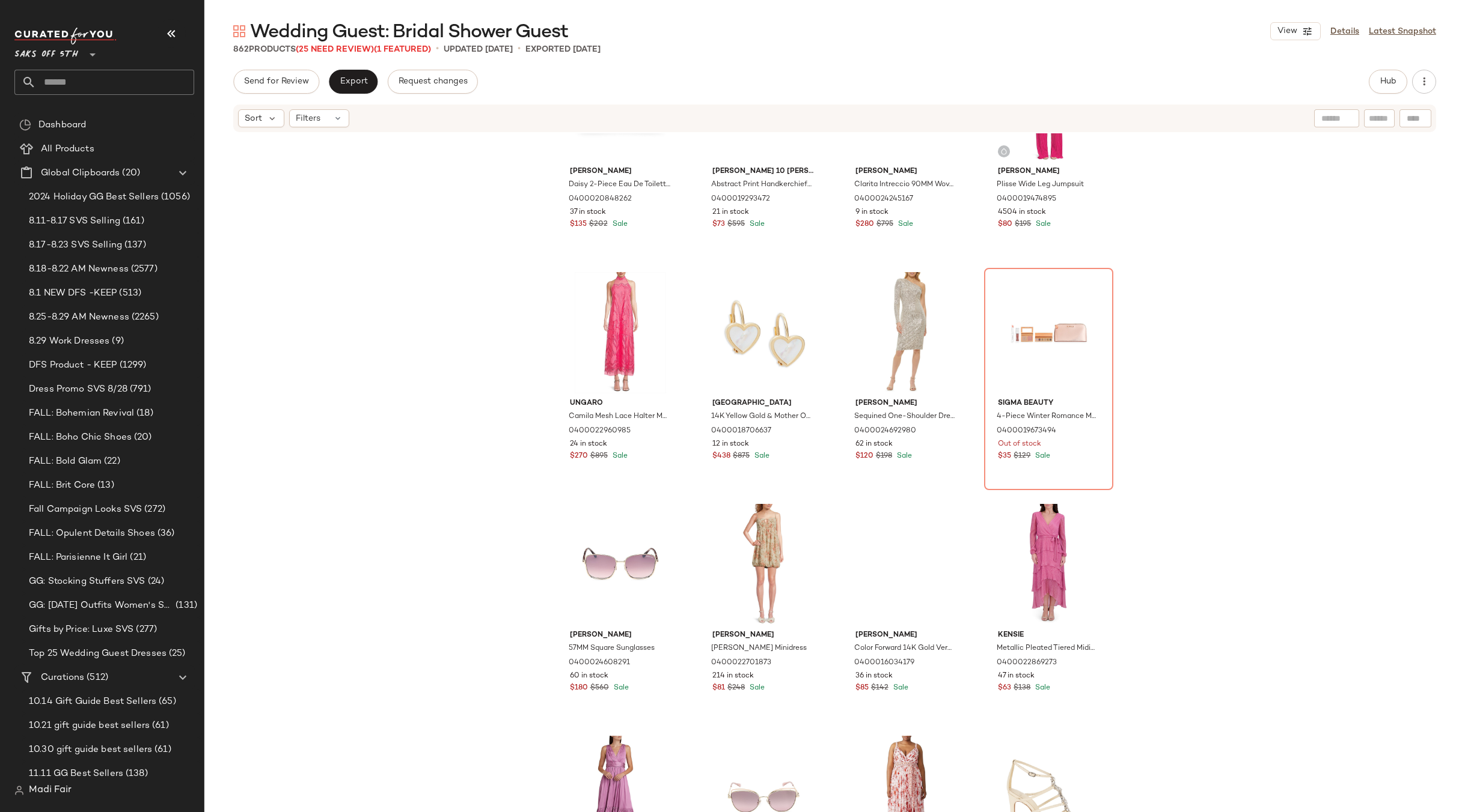
scroll to position [1751, 0]
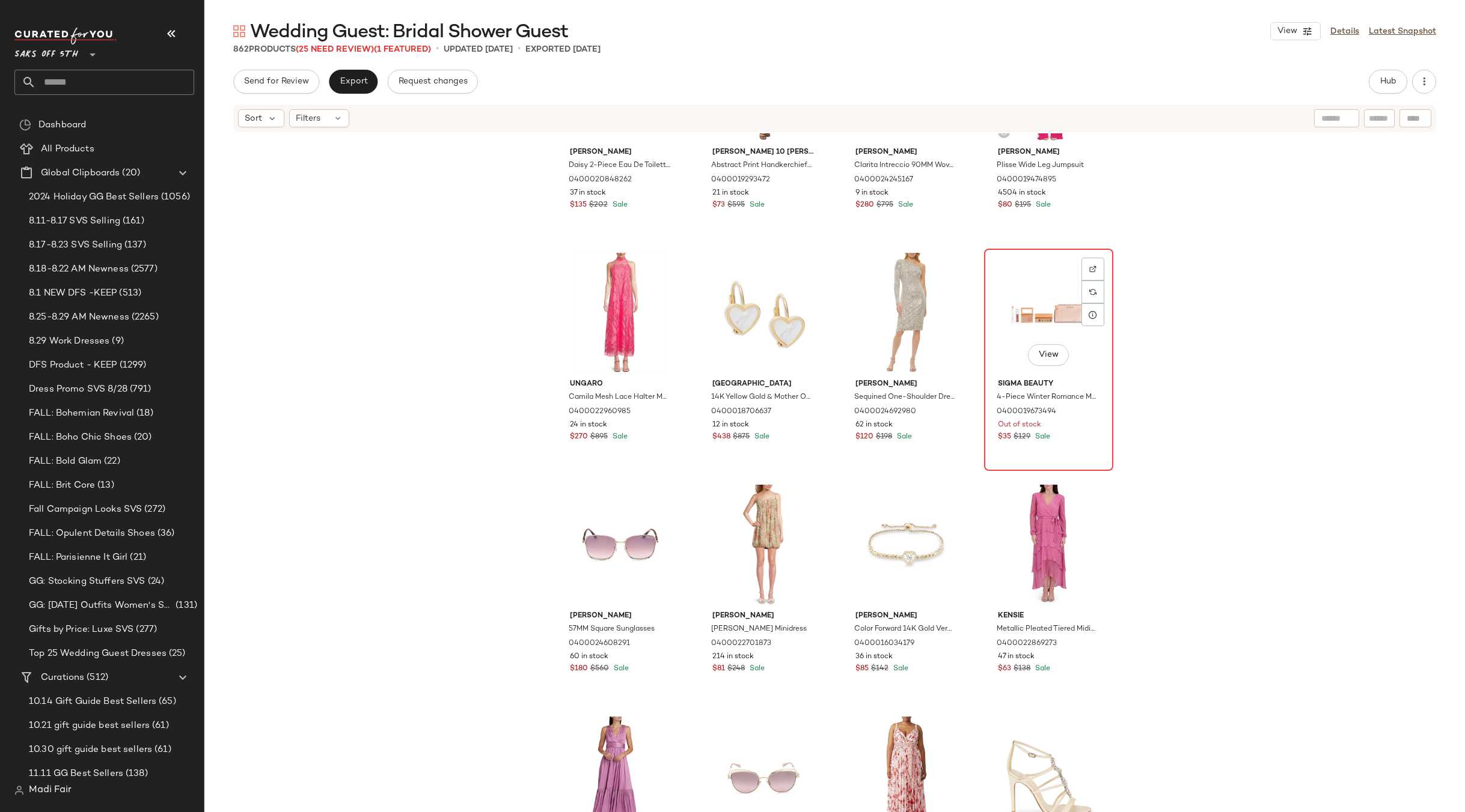
click at [1030, 305] on div "View" at bounding box center [1048, 314] width 121 height 122
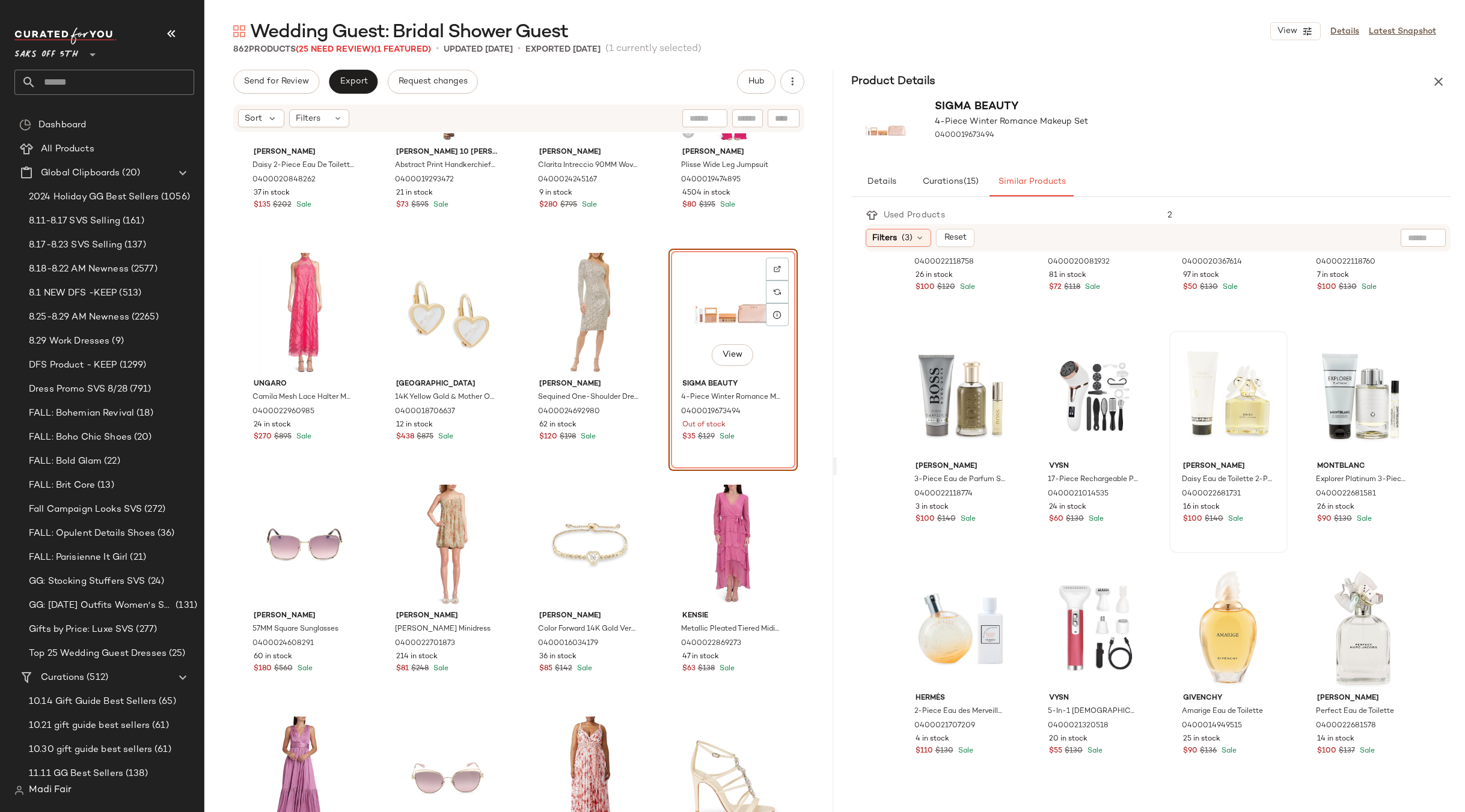
scroll to position [47, 0]
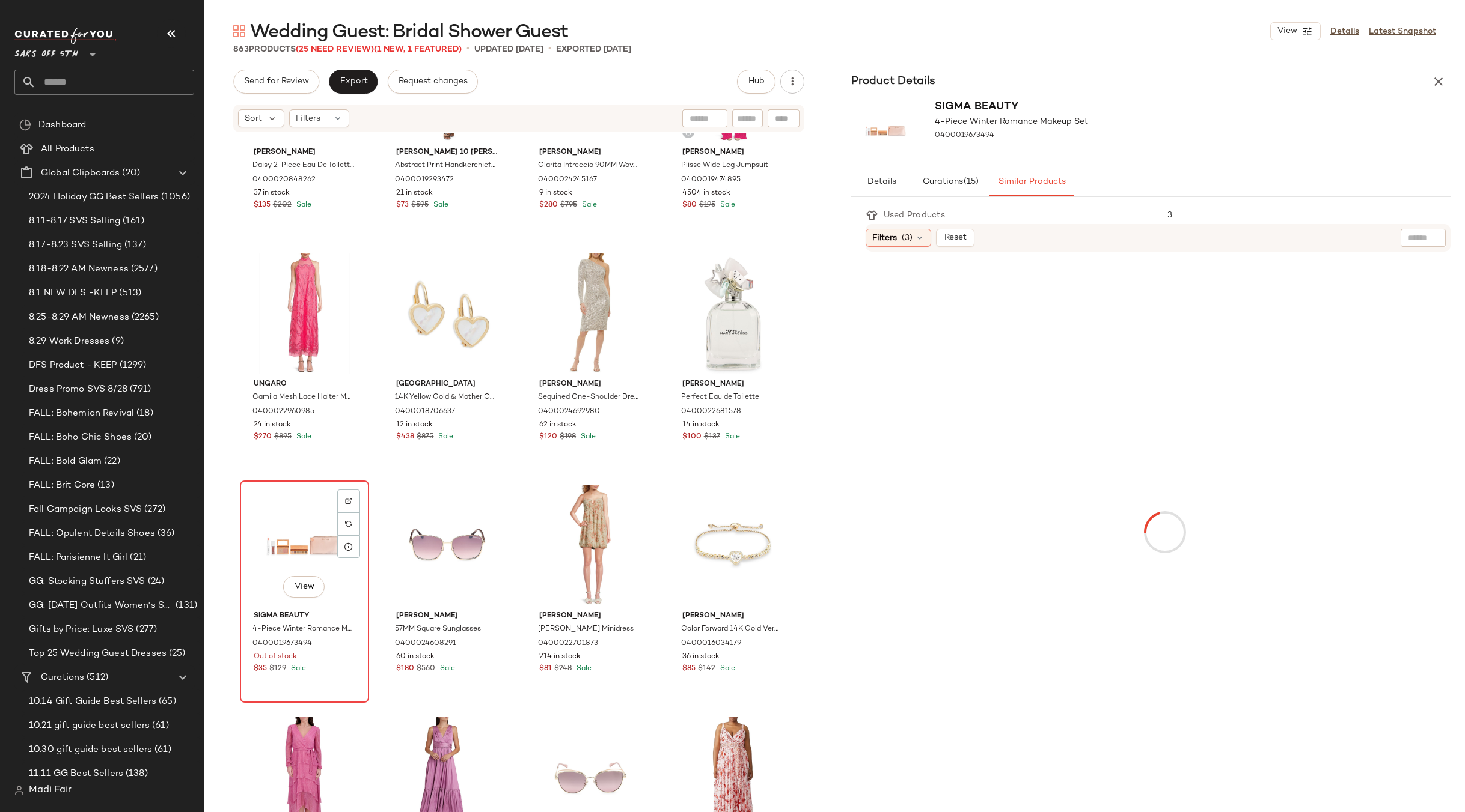
click at [302, 534] on div "View" at bounding box center [305, 545] width 121 height 122
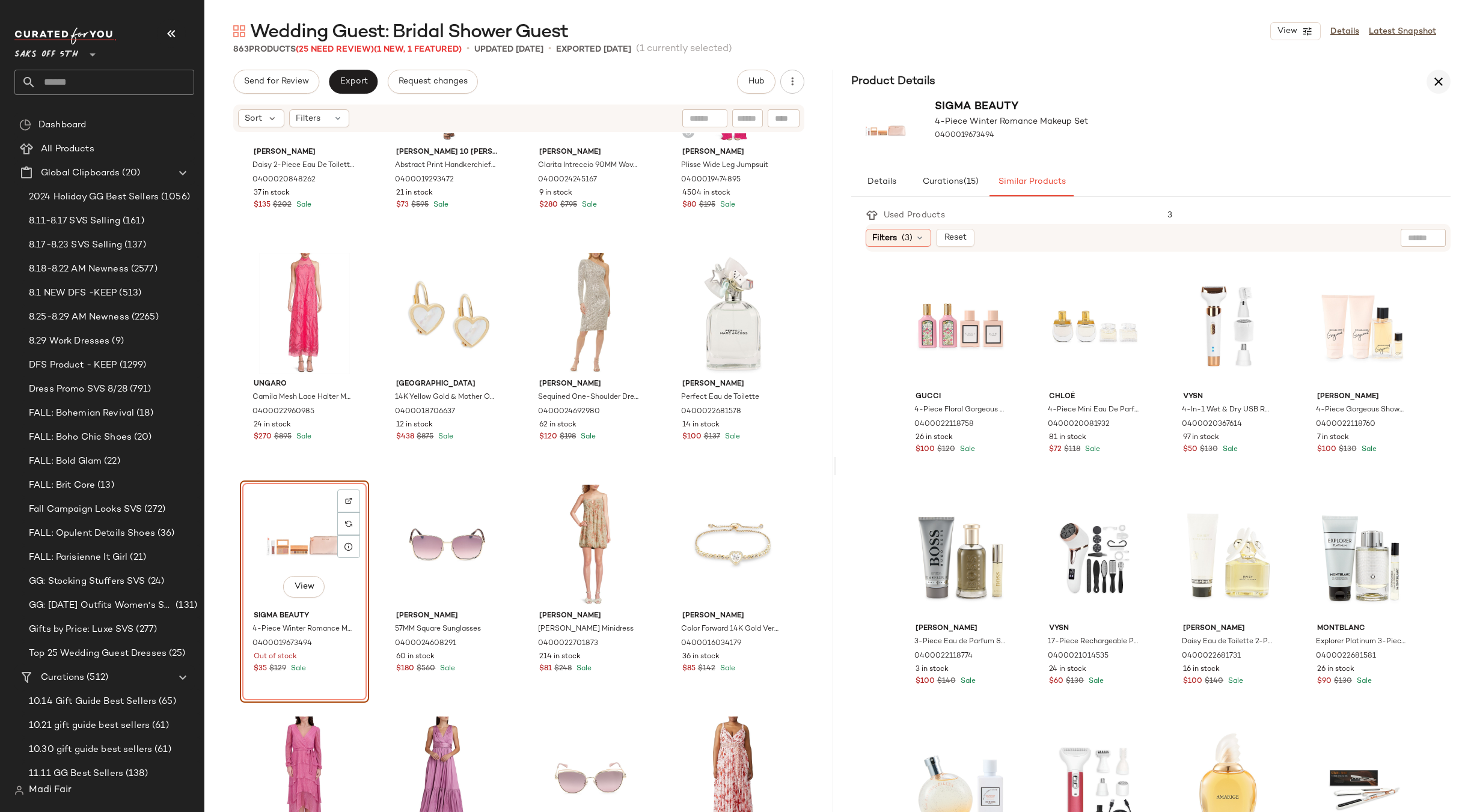
click at [1438, 77] on icon "button" at bounding box center [1438, 81] width 14 height 14
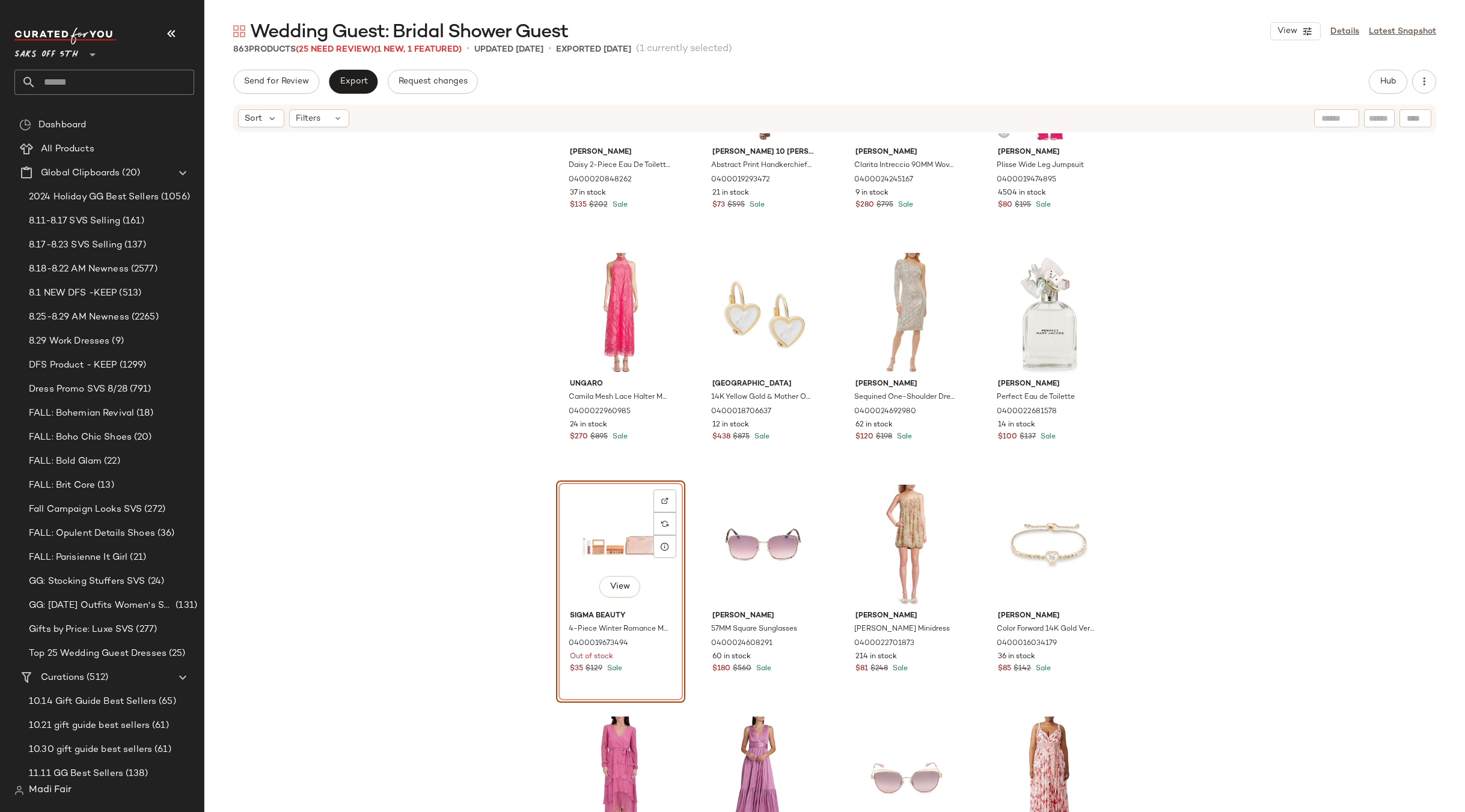
click at [601, 521] on div "View" at bounding box center [620, 545] width 121 height 122
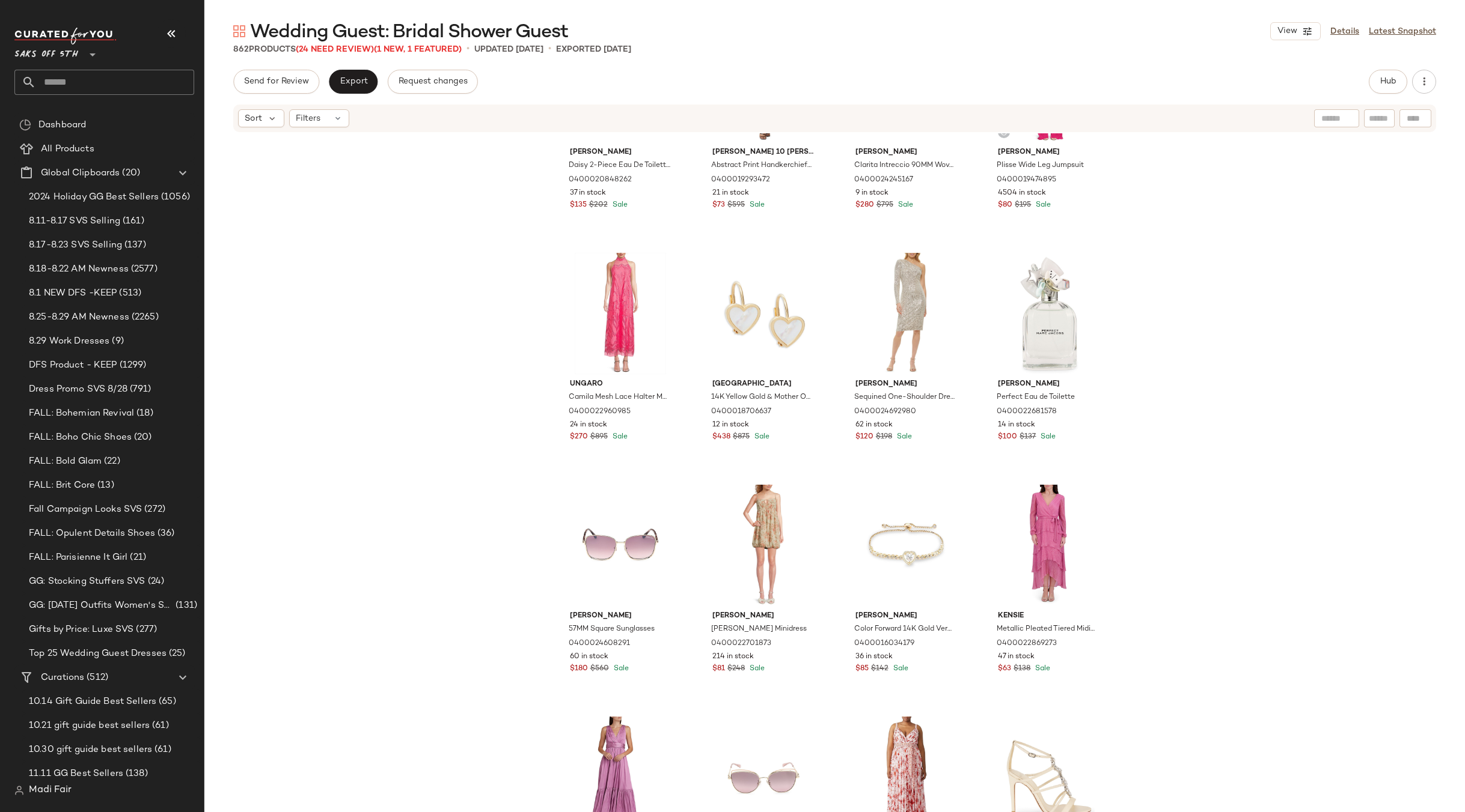
click at [1165, 424] on div "[PERSON_NAME] [PERSON_NAME] 2-Piece Eau De Toilette Gift Set 0400020848262 37 i…" at bounding box center [835, 491] width 1260 height 715
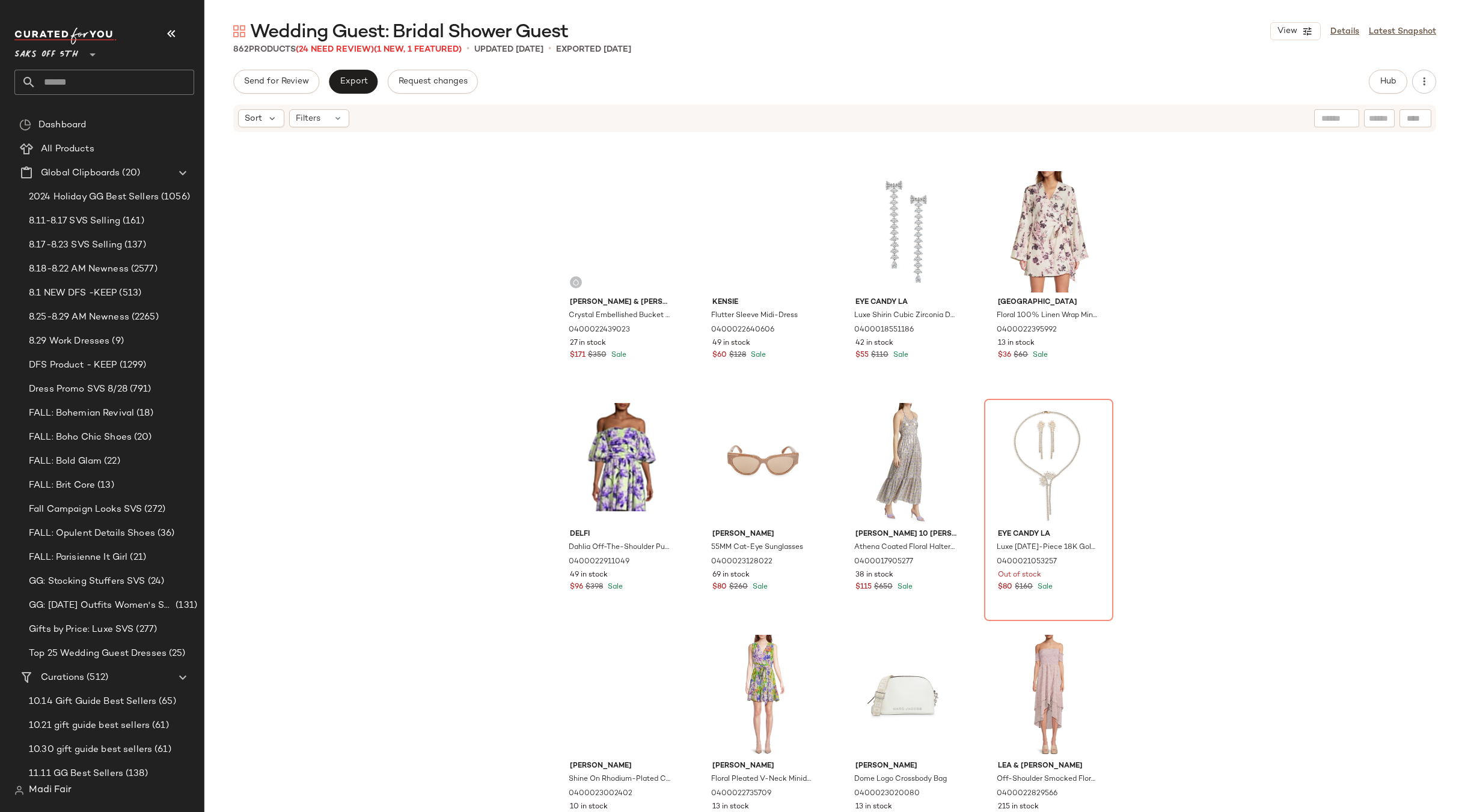
scroll to position [4395, 0]
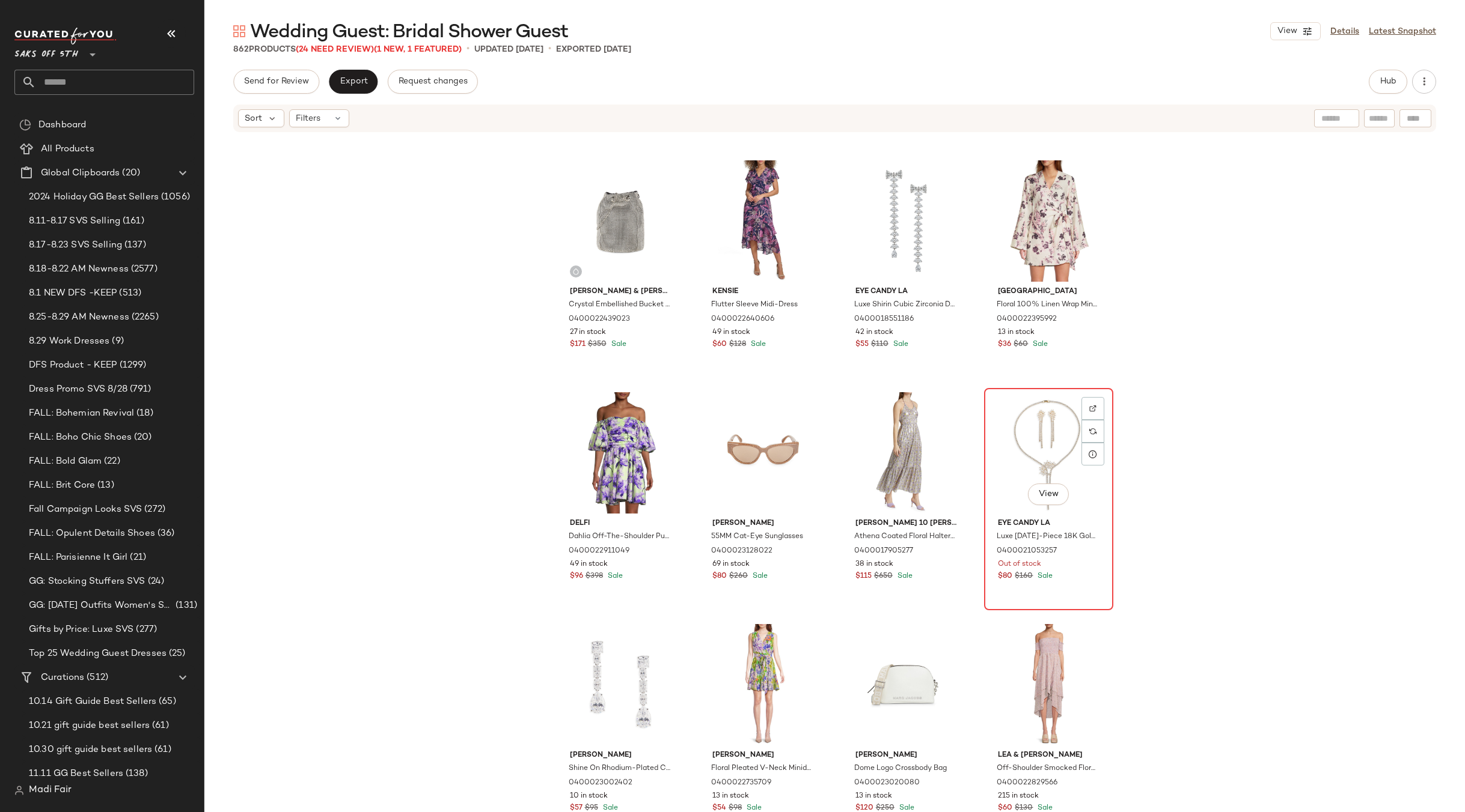
click at [1035, 452] on div "View" at bounding box center [1048, 453] width 121 height 122
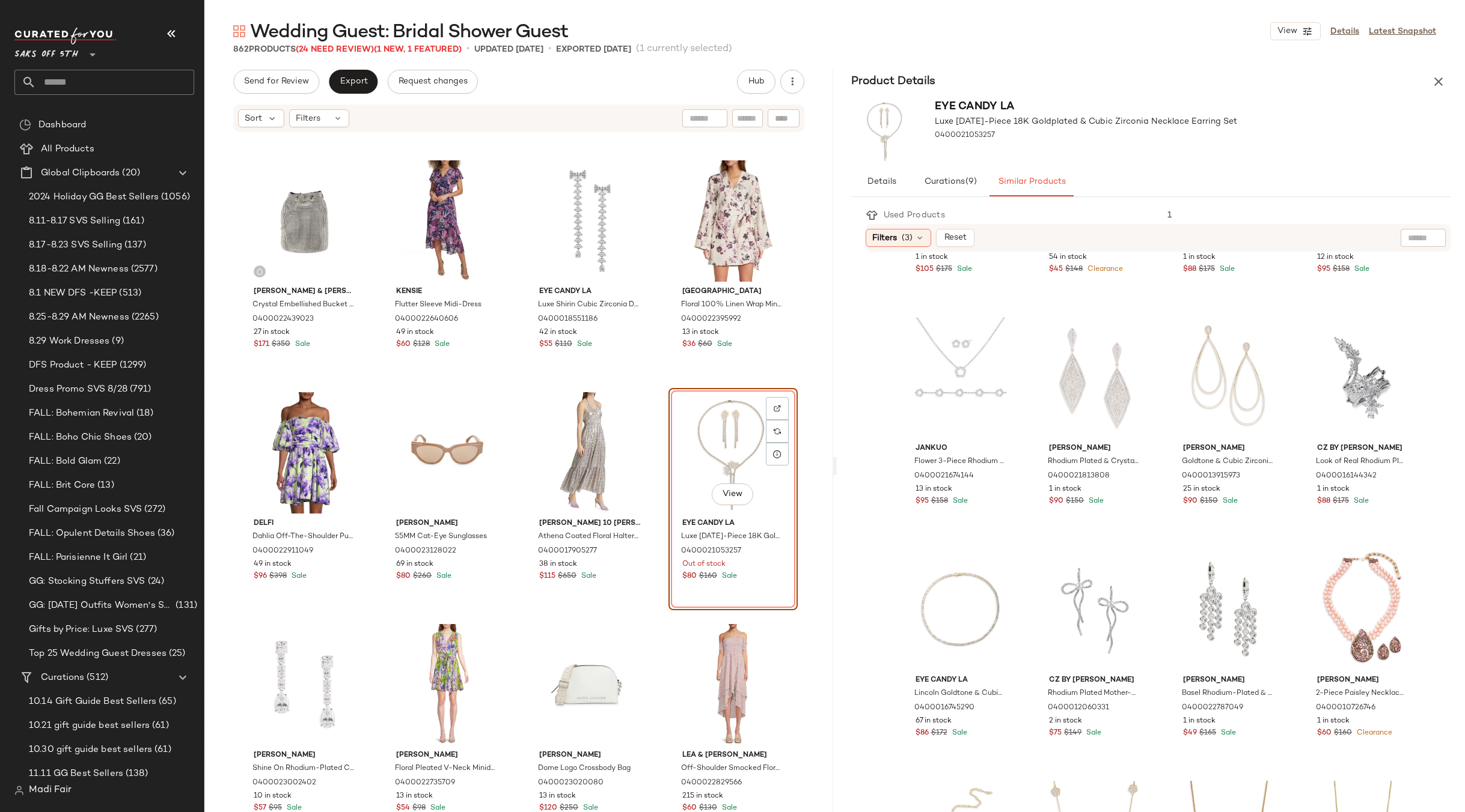
scroll to position [481, 0]
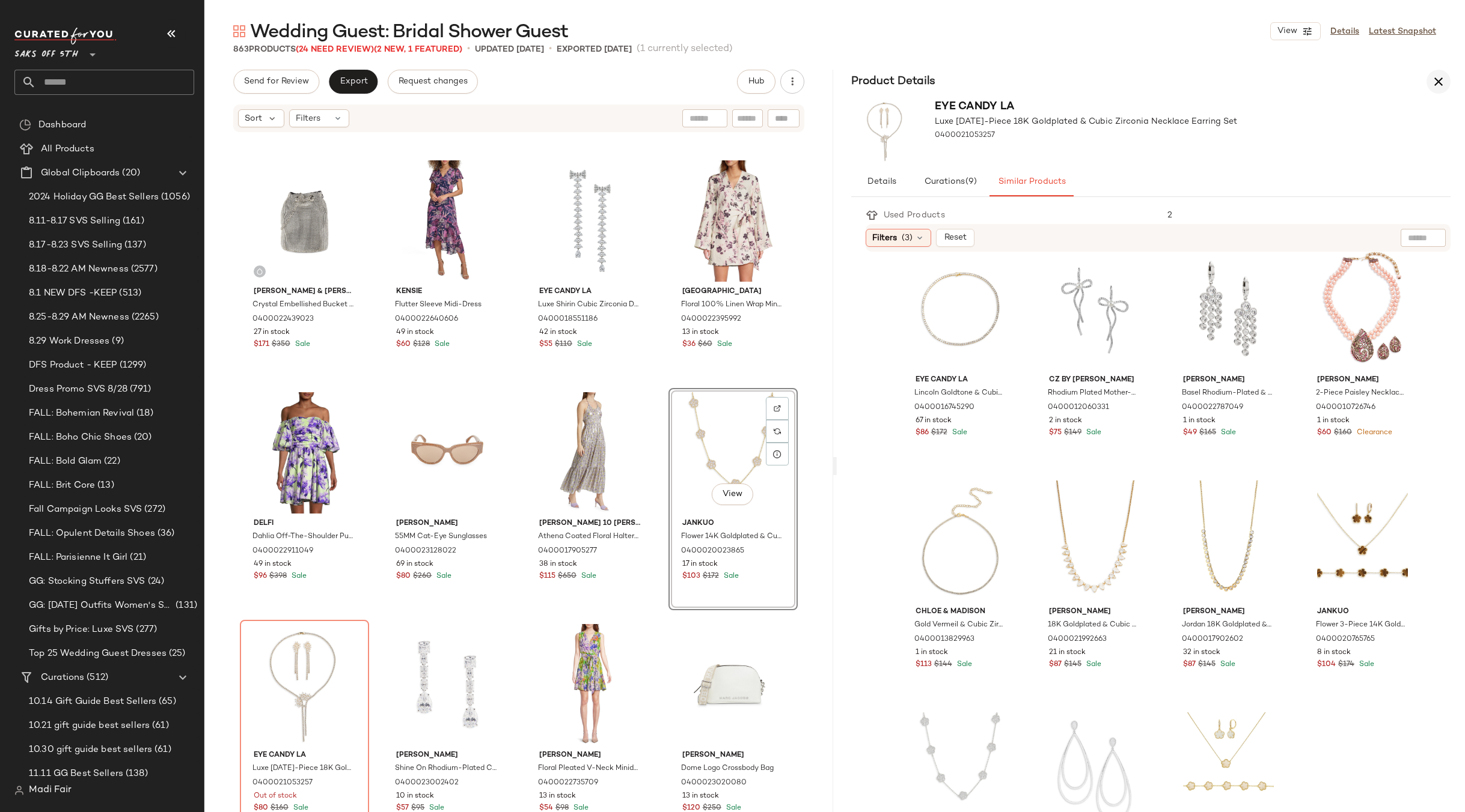
click at [1438, 80] on icon "button" at bounding box center [1438, 81] width 14 height 14
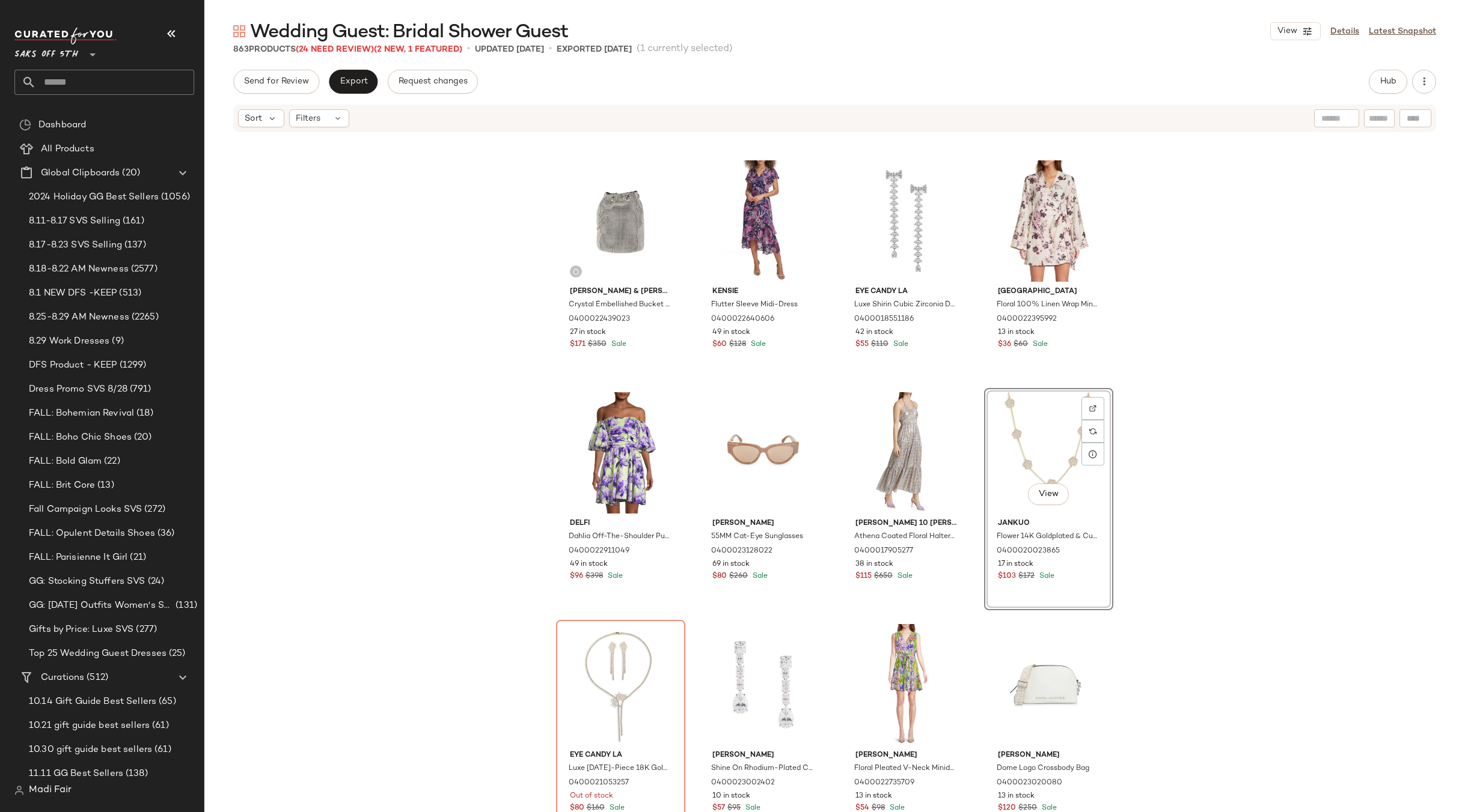
click at [1376, 415] on div "[PERSON_NAME] [PERSON_NAME] Floral Sleeveless Sheath Dress 0400023863830 144 in…" at bounding box center [835, 491] width 1260 height 715
click at [615, 665] on div "View" at bounding box center [620, 685] width 121 height 122
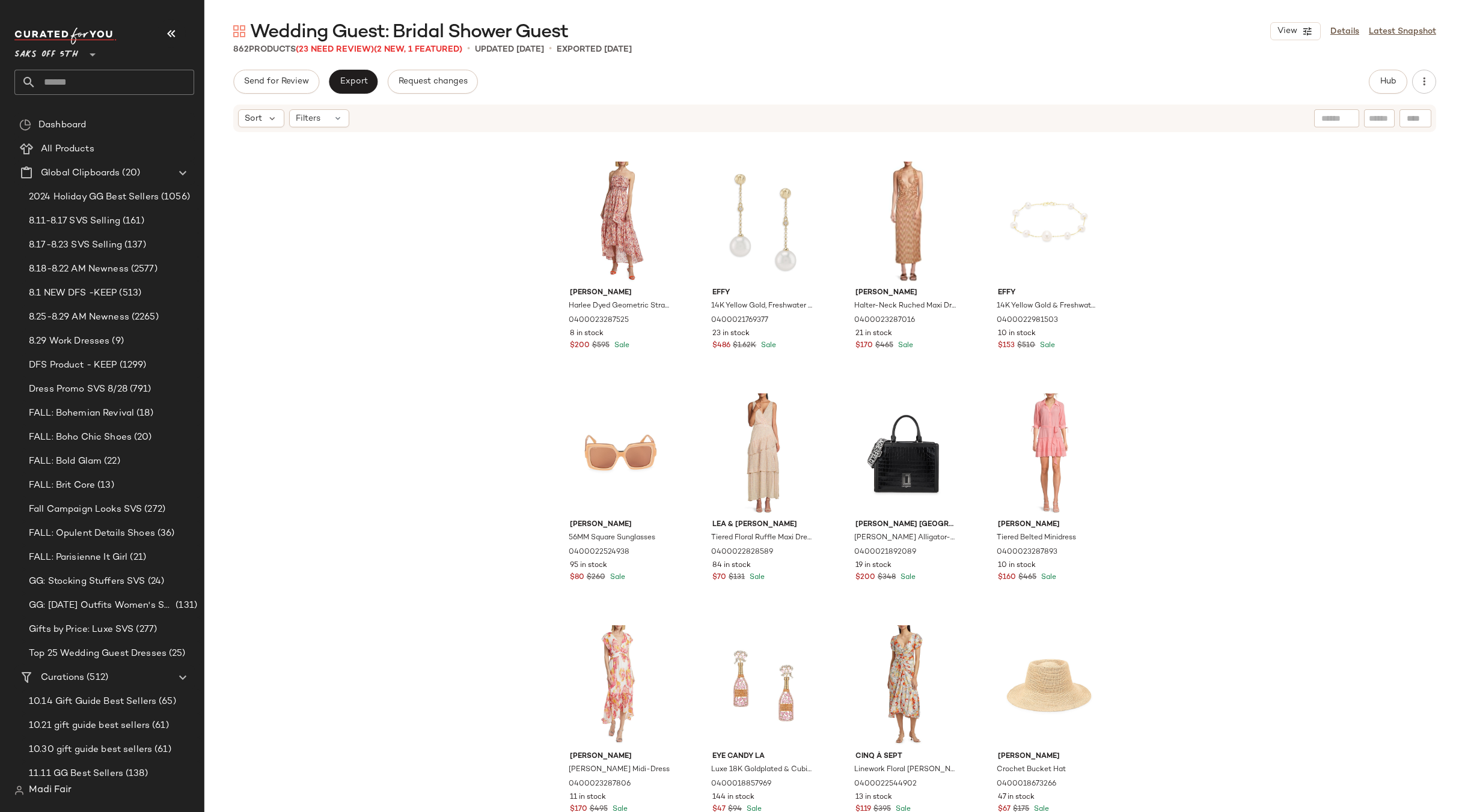
scroll to position [6257, 0]
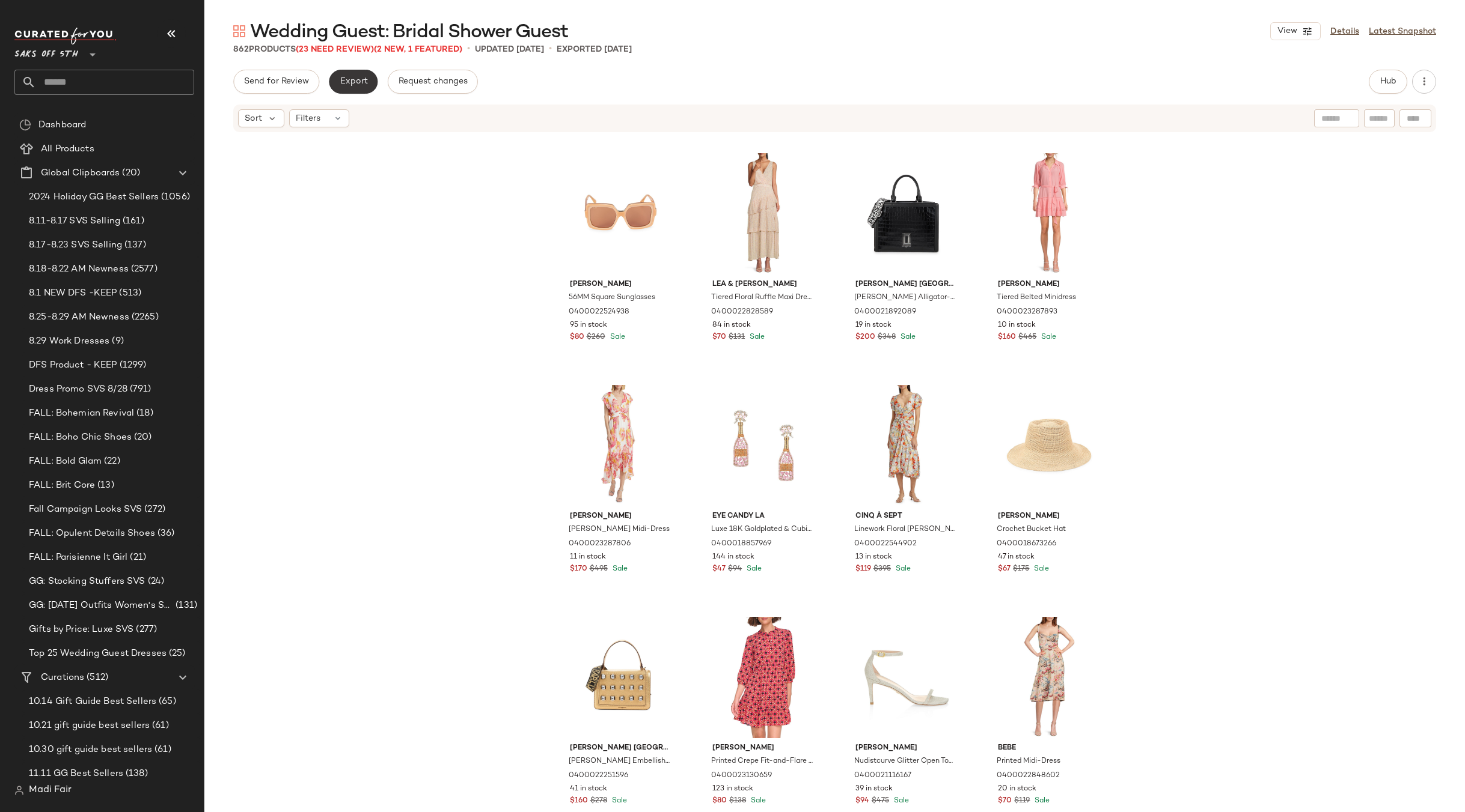
click at [345, 82] on span "Export" at bounding box center [353, 82] width 28 height 10
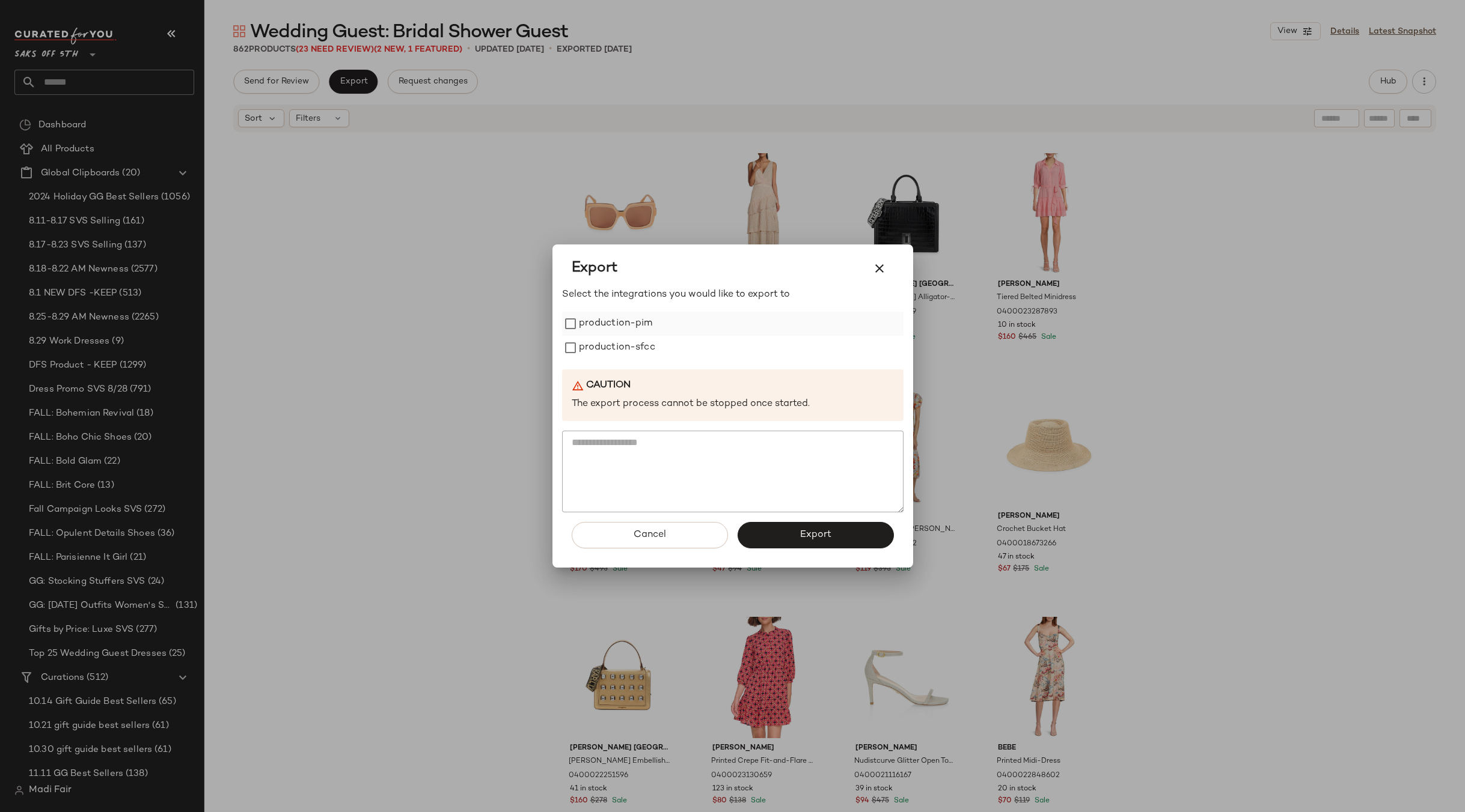
click at [624, 321] on label "production-pim" at bounding box center [615, 324] width 74 height 24
click at [624, 342] on label "production-sfcc" at bounding box center [617, 348] width 76 height 24
click at [788, 529] on button "Export" at bounding box center [815, 536] width 157 height 26
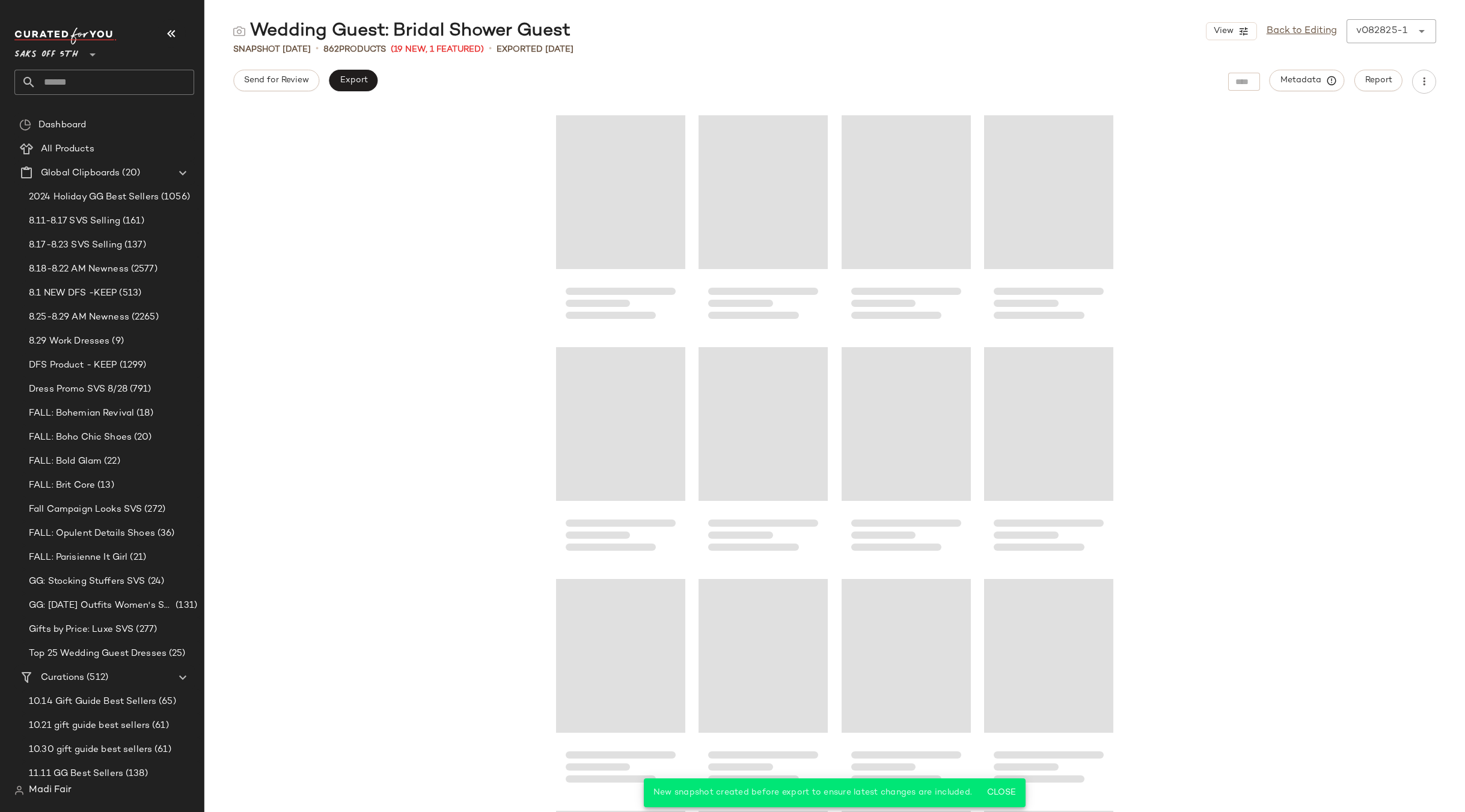
click at [82, 80] on input "text" at bounding box center [115, 82] width 158 height 25
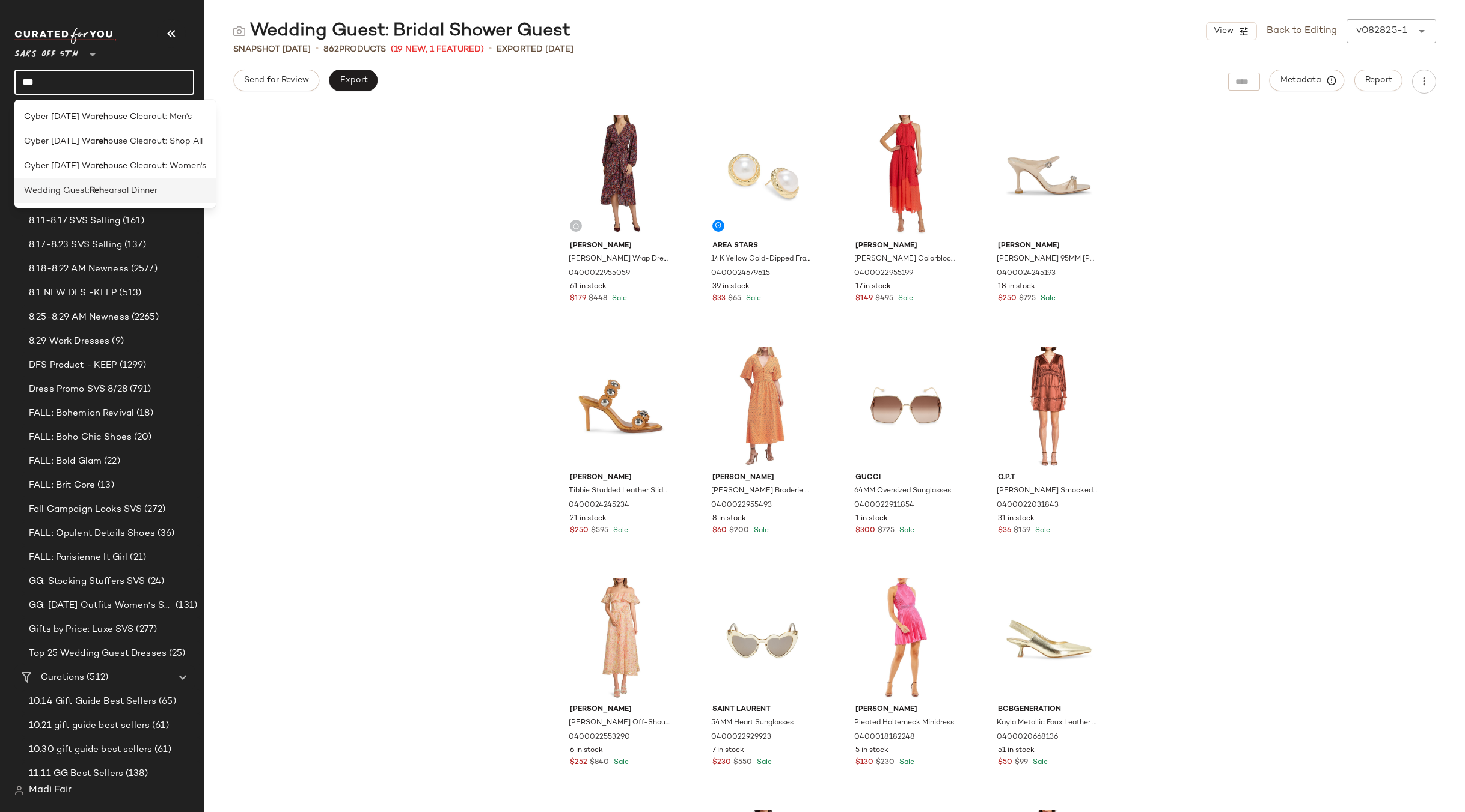
type input "***"
click at [150, 194] on span "earsal Dinner" at bounding box center [131, 190] width 54 height 12
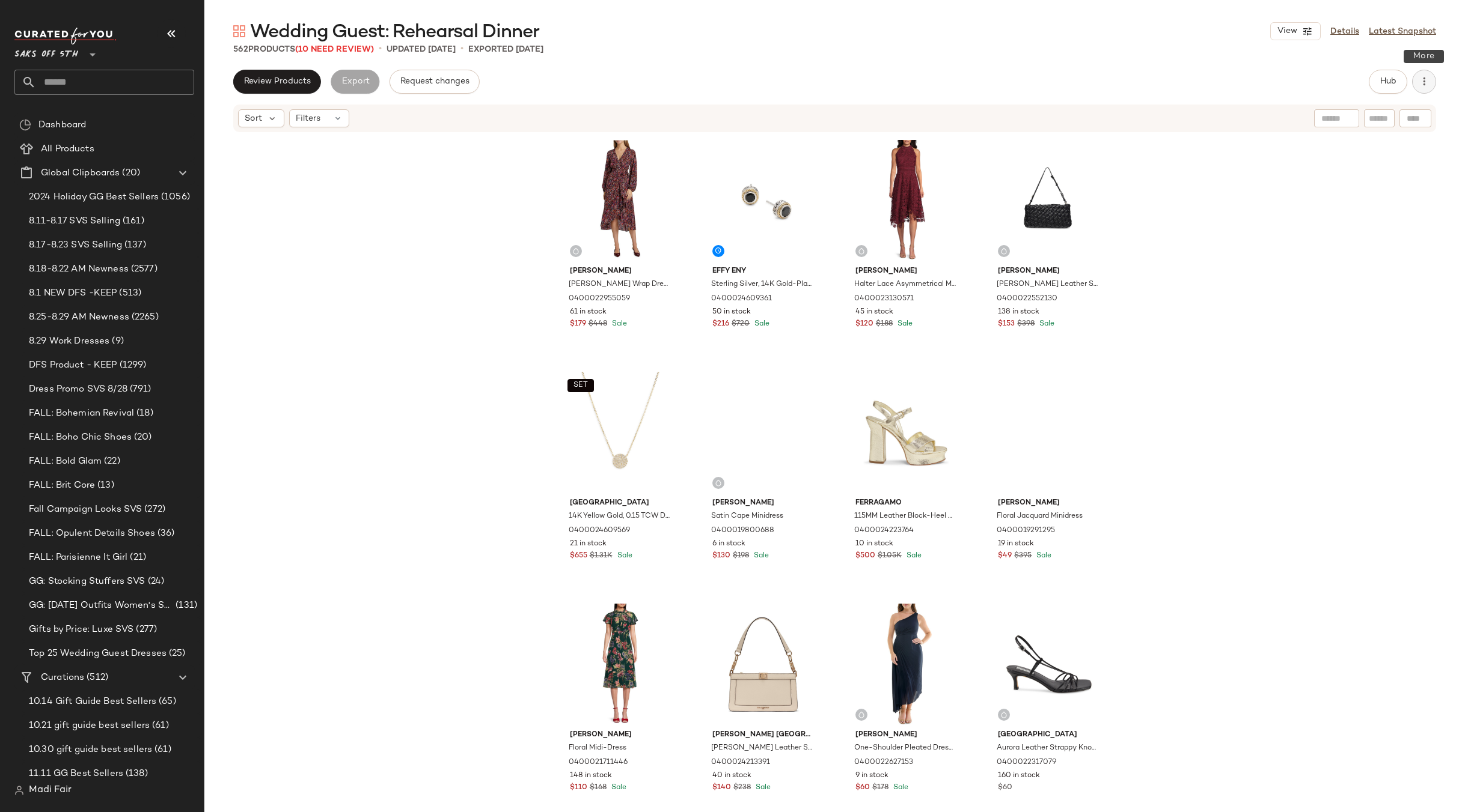
click at [1426, 80] on icon "button" at bounding box center [1424, 81] width 12 height 12
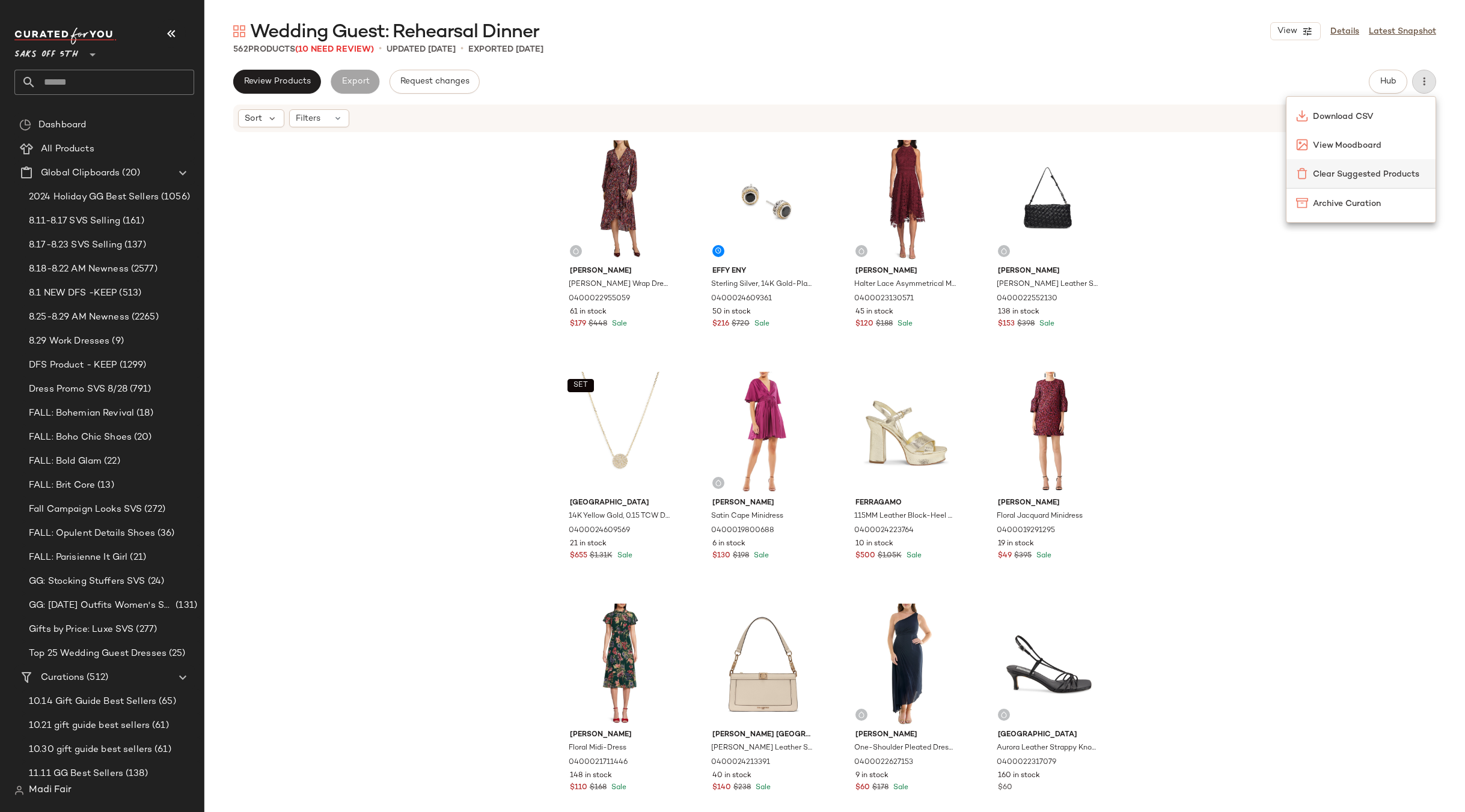
click at [1336, 176] on span "Clear Suggested Products" at bounding box center [1369, 174] width 113 height 12
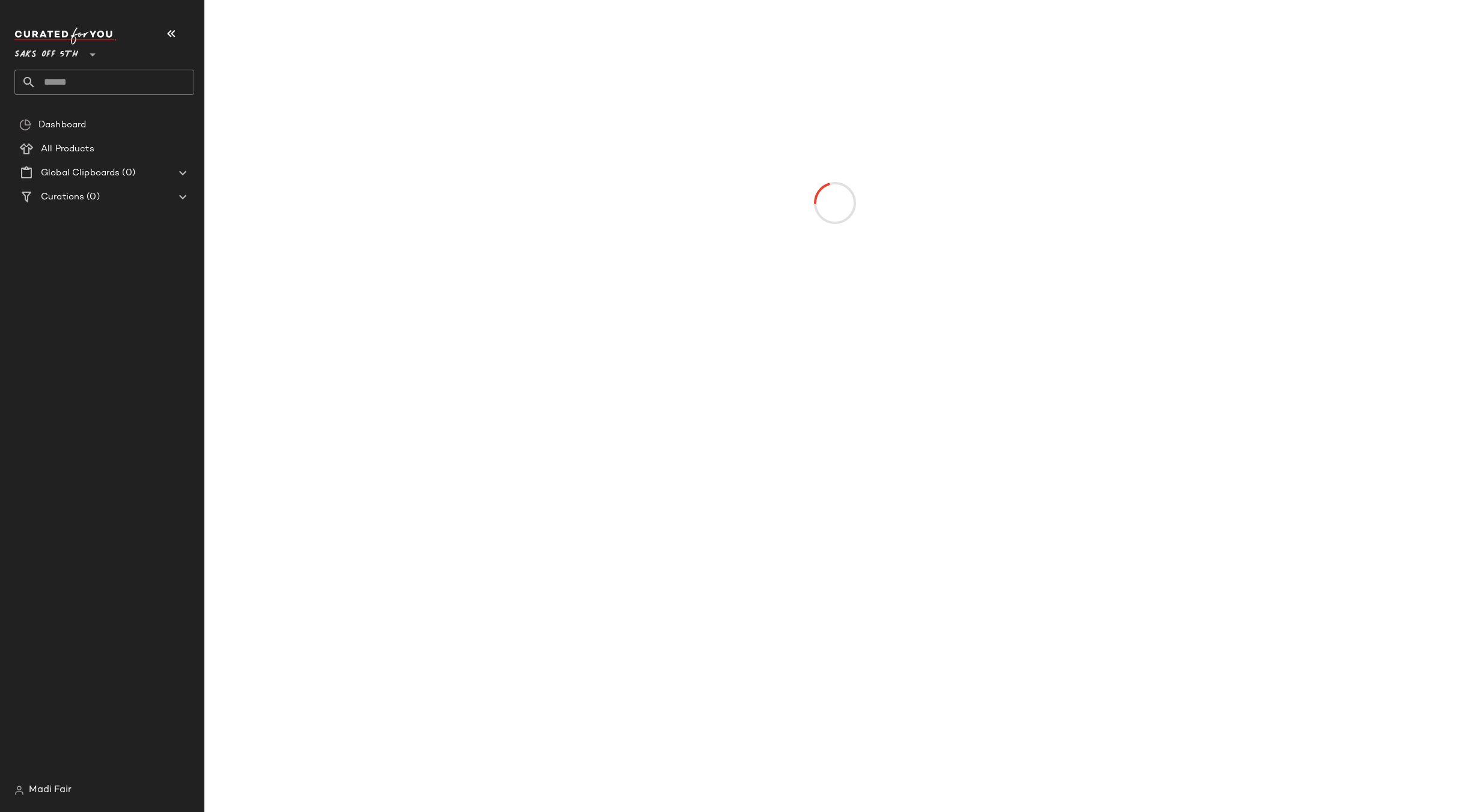
click at [1154, 285] on div at bounding box center [835, 203] width 1077 height 401
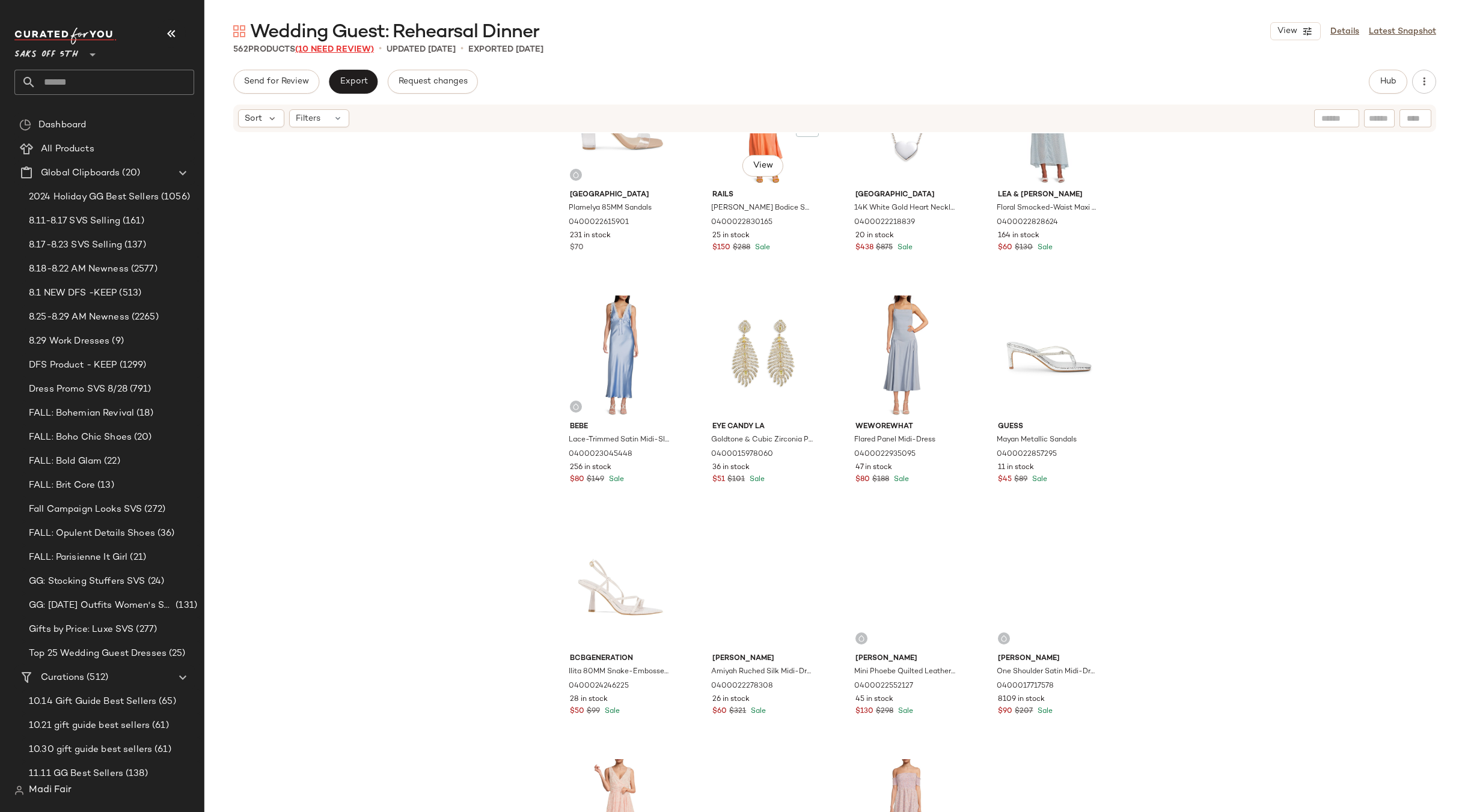
scroll to position [4515, 0]
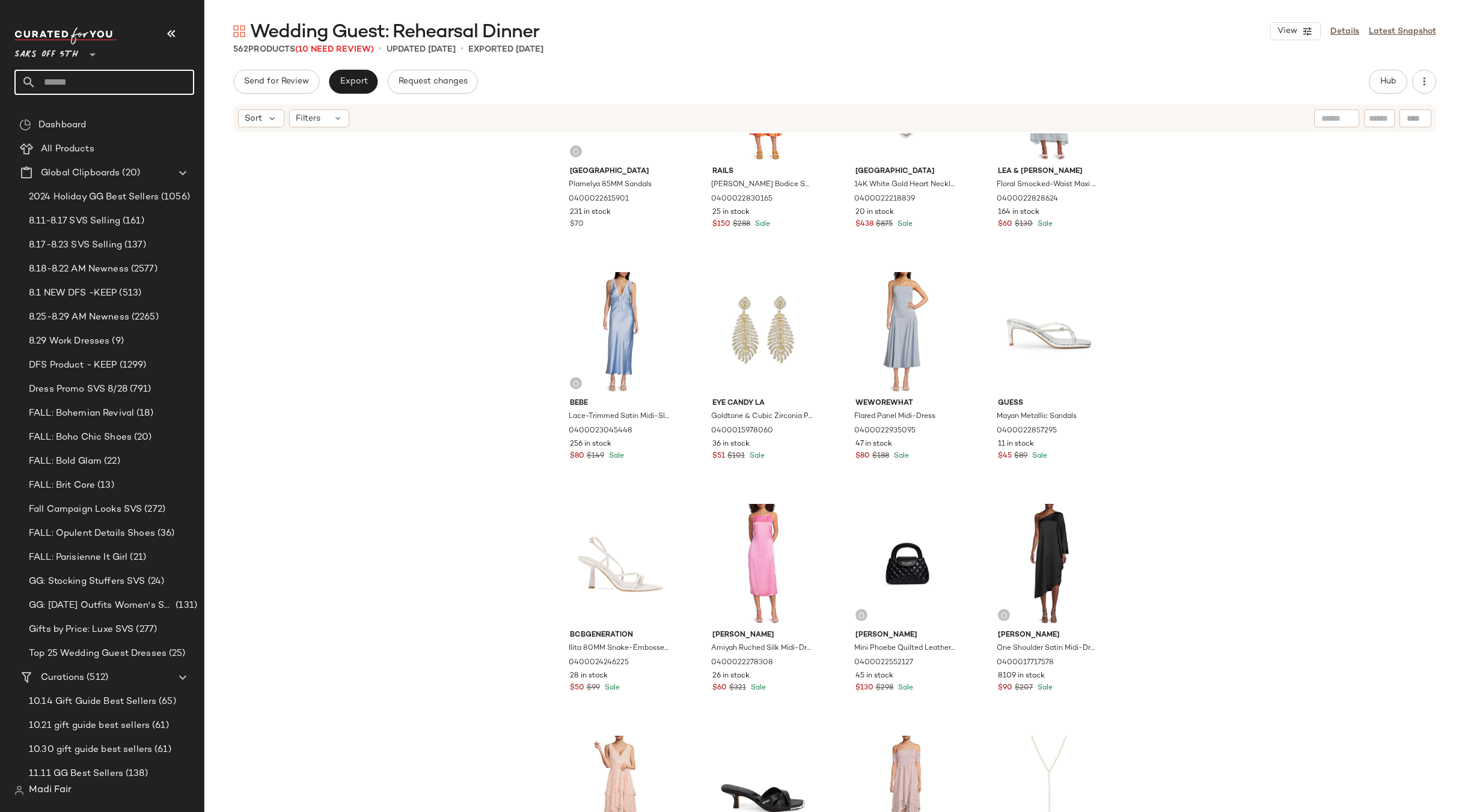
click at [76, 84] on input "text" at bounding box center [115, 82] width 158 height 25
type input "***"
click at [67, 113] on span "Wedding Guest:" at bounding box center [56, 117] width 65 height 12
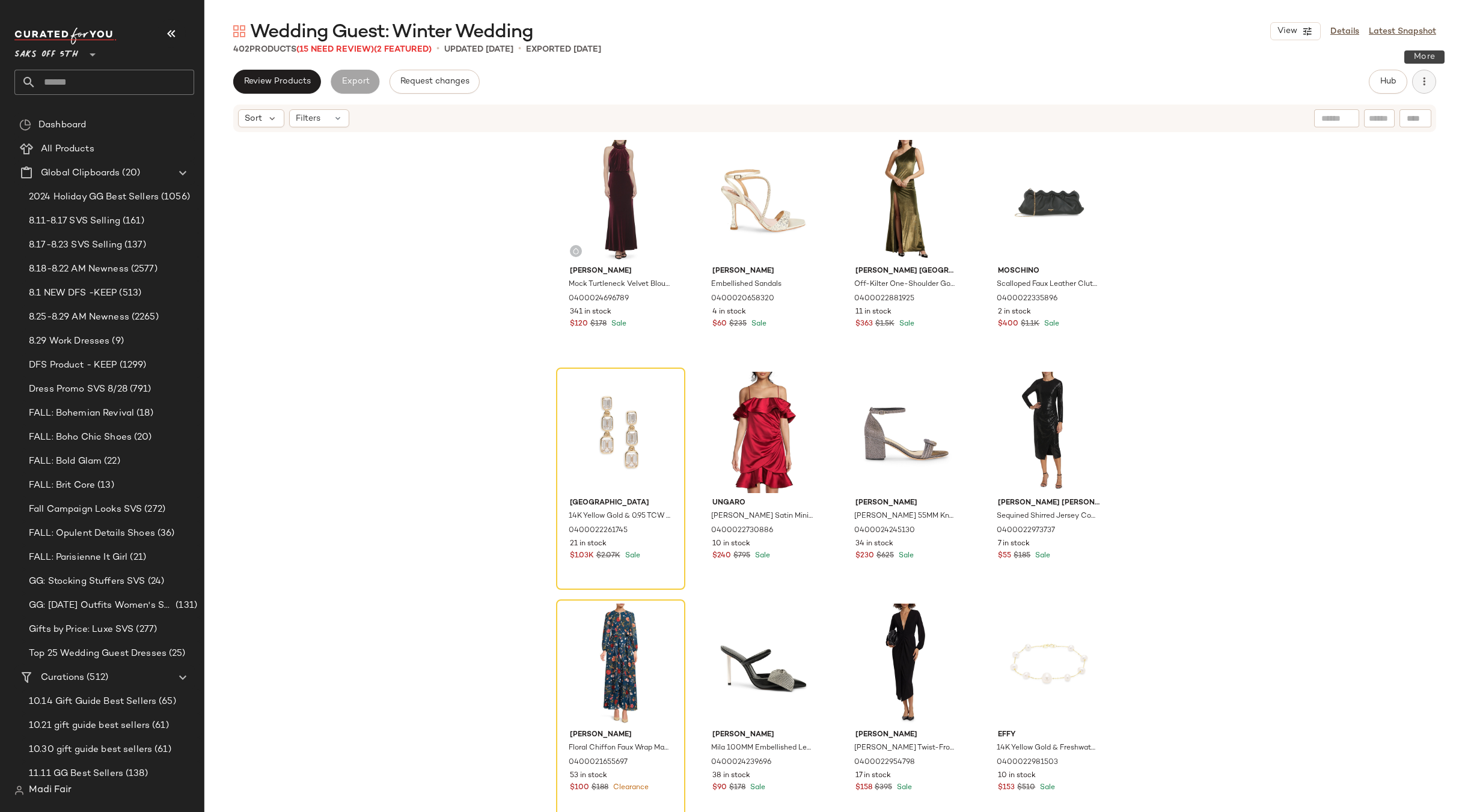
click at [1425, 79] on icon "button" at bounding box center [1424, 81] width 12 height 12
click at [1340, 175] on span "Clear Suggested Products" at bounding box center [1369, 174] width 113 height 12
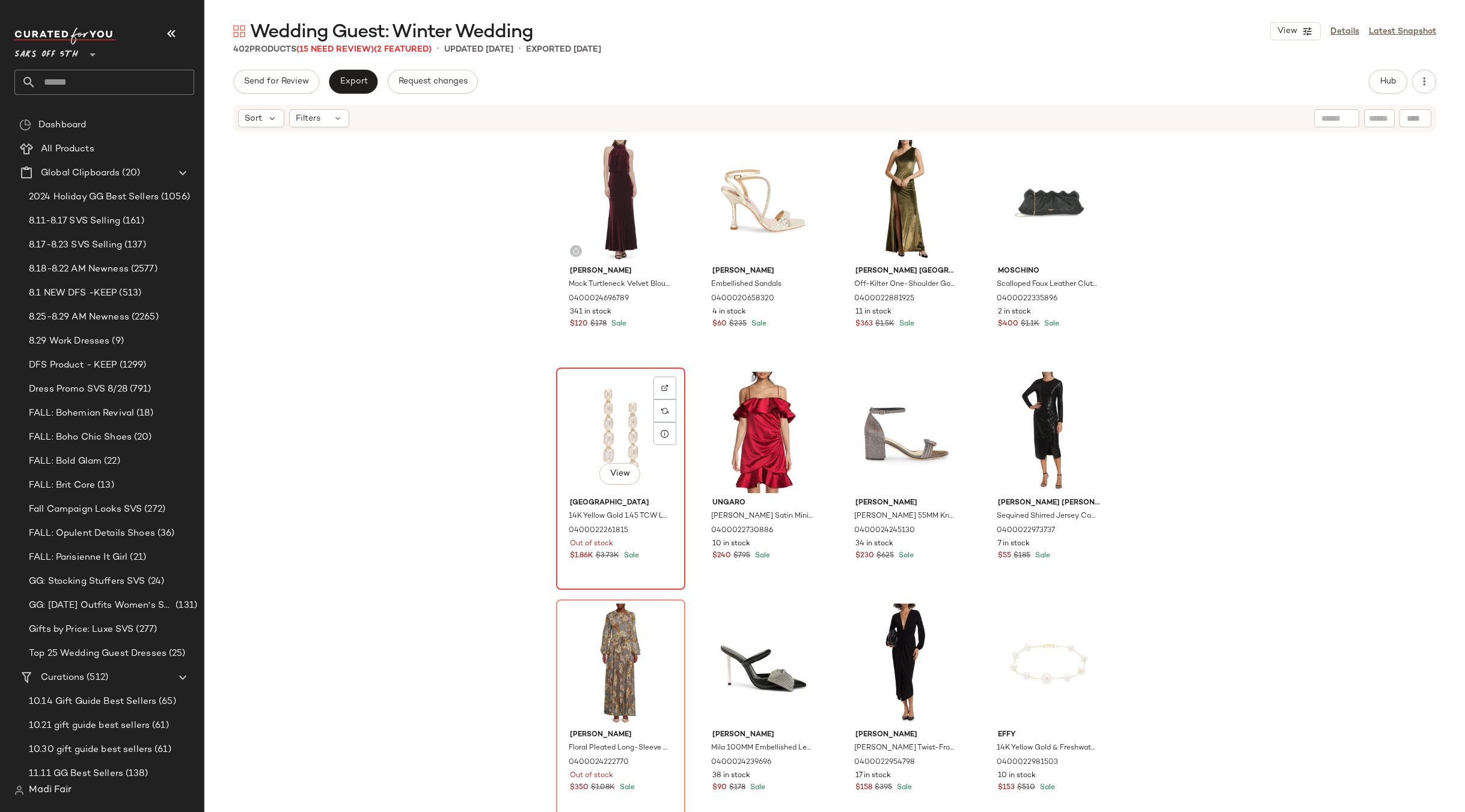
click at [617, 406] on div "View" at bounding box center [620, 432] width 121 height 122
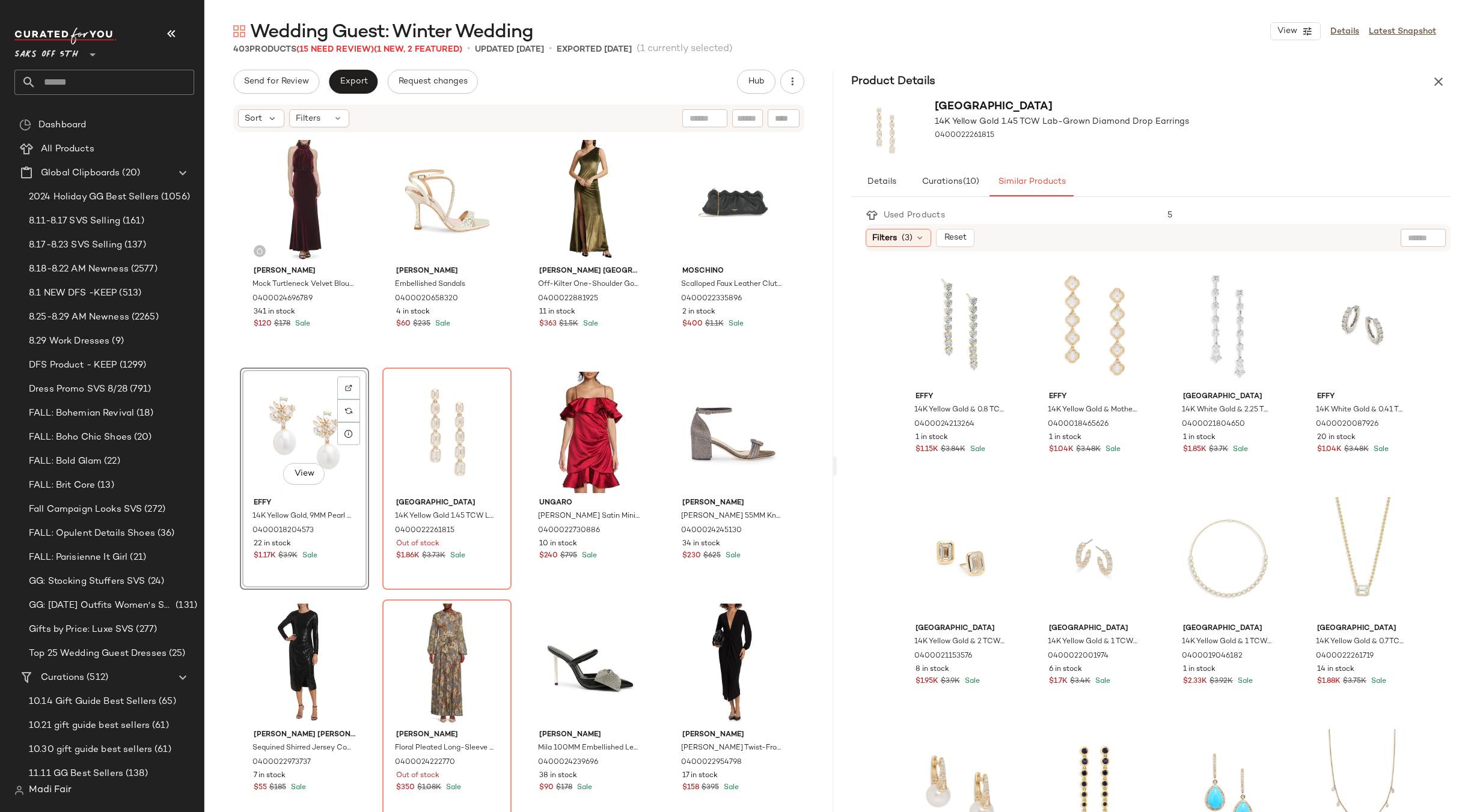
click at [367, 357] on div "[PERSON_NAME] Turtleneck Velvet Blouson Gown 0400024696789 341 in stock $120 $1…" at bounding box center [518, 492] width 557 height 713
click at [431, 425] on div "View" at bounding box center [447, 432] width 121 height 122
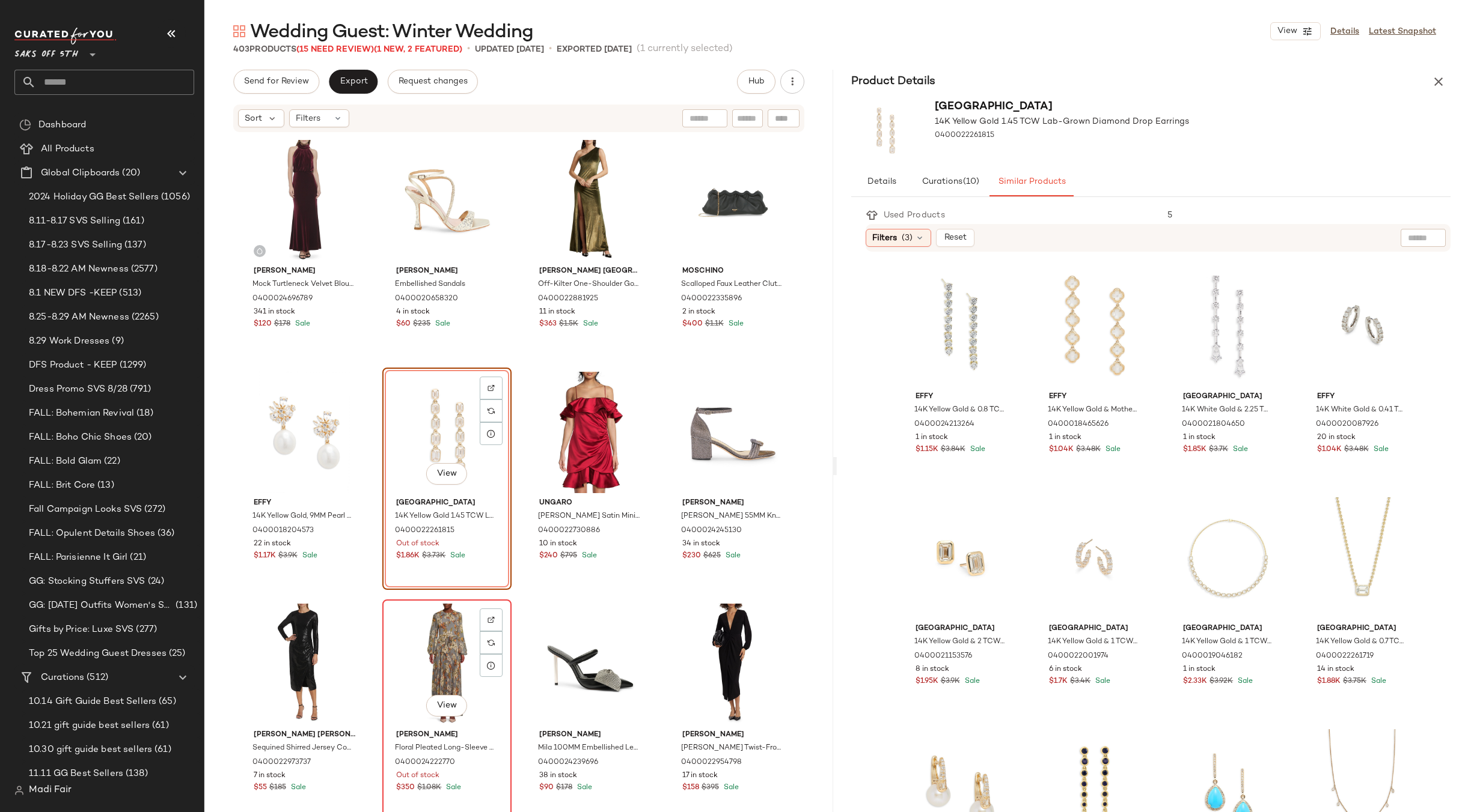
click at [431, 654] on div "View" at bounding box center [447, 664] width 121 height 122
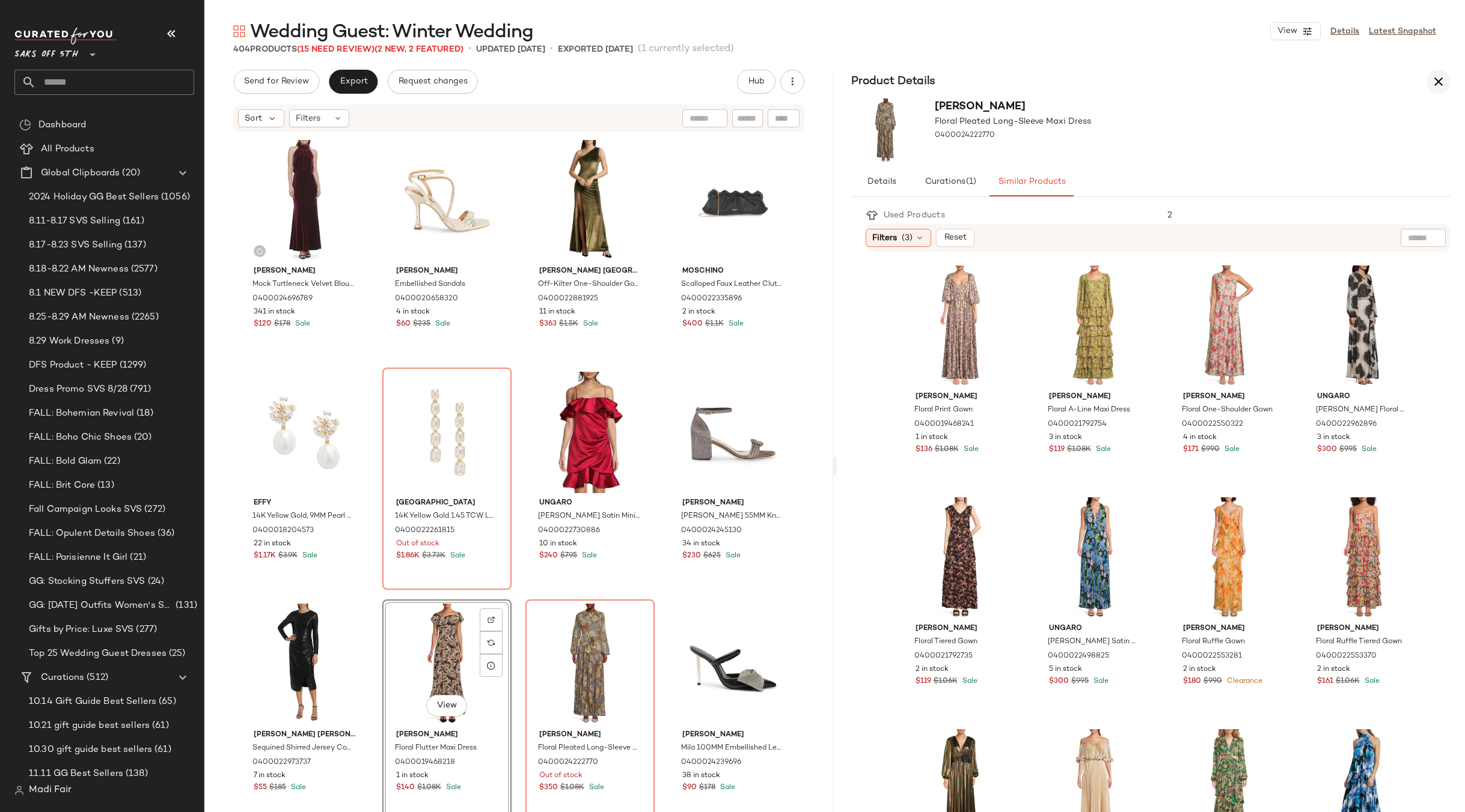
click at [1438, 79] on icon "button" at bounding box center [1438, 81] width 14 height 14
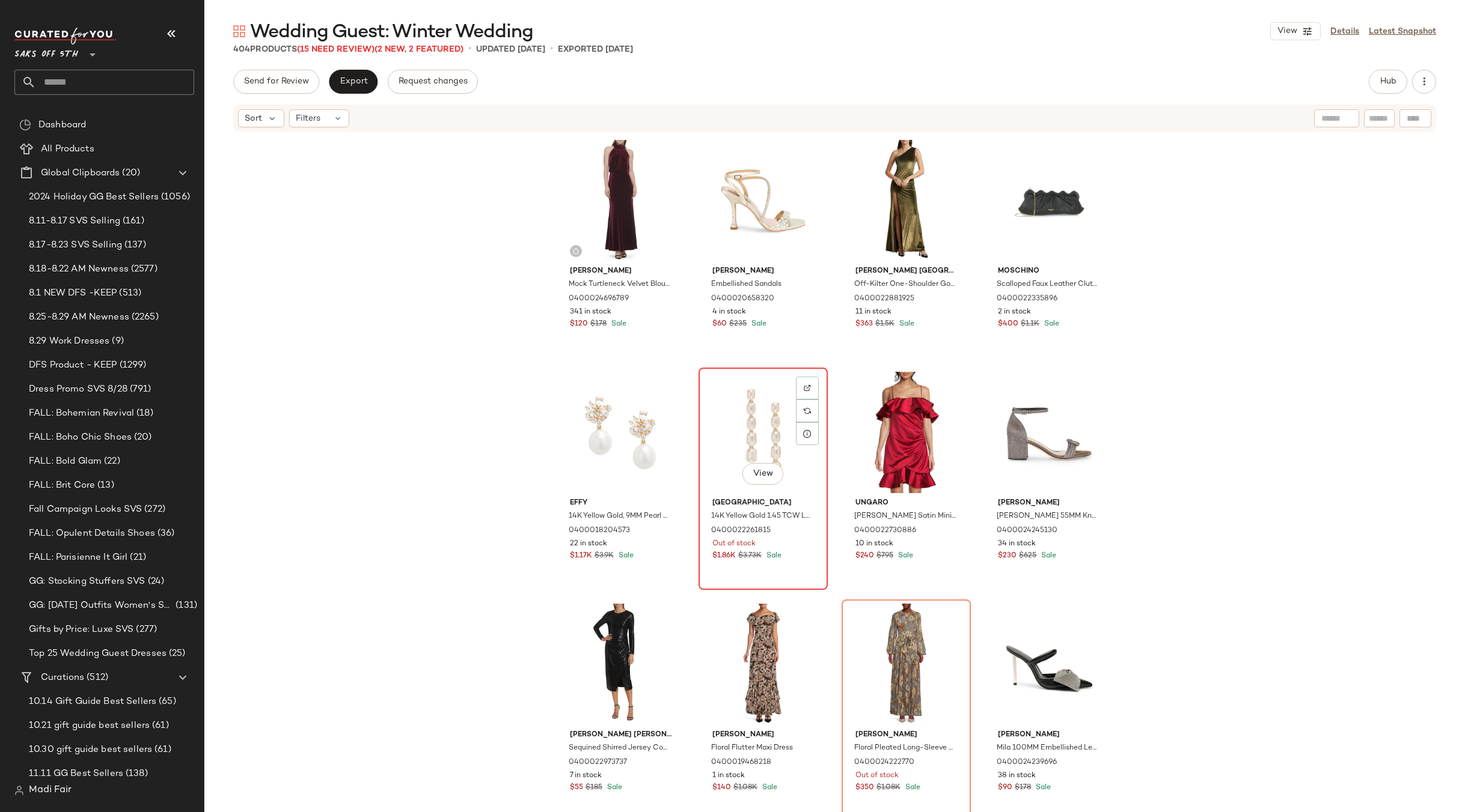
click at [755, 416] on div "View" at bounding box center [763, 432] width 121 height 122
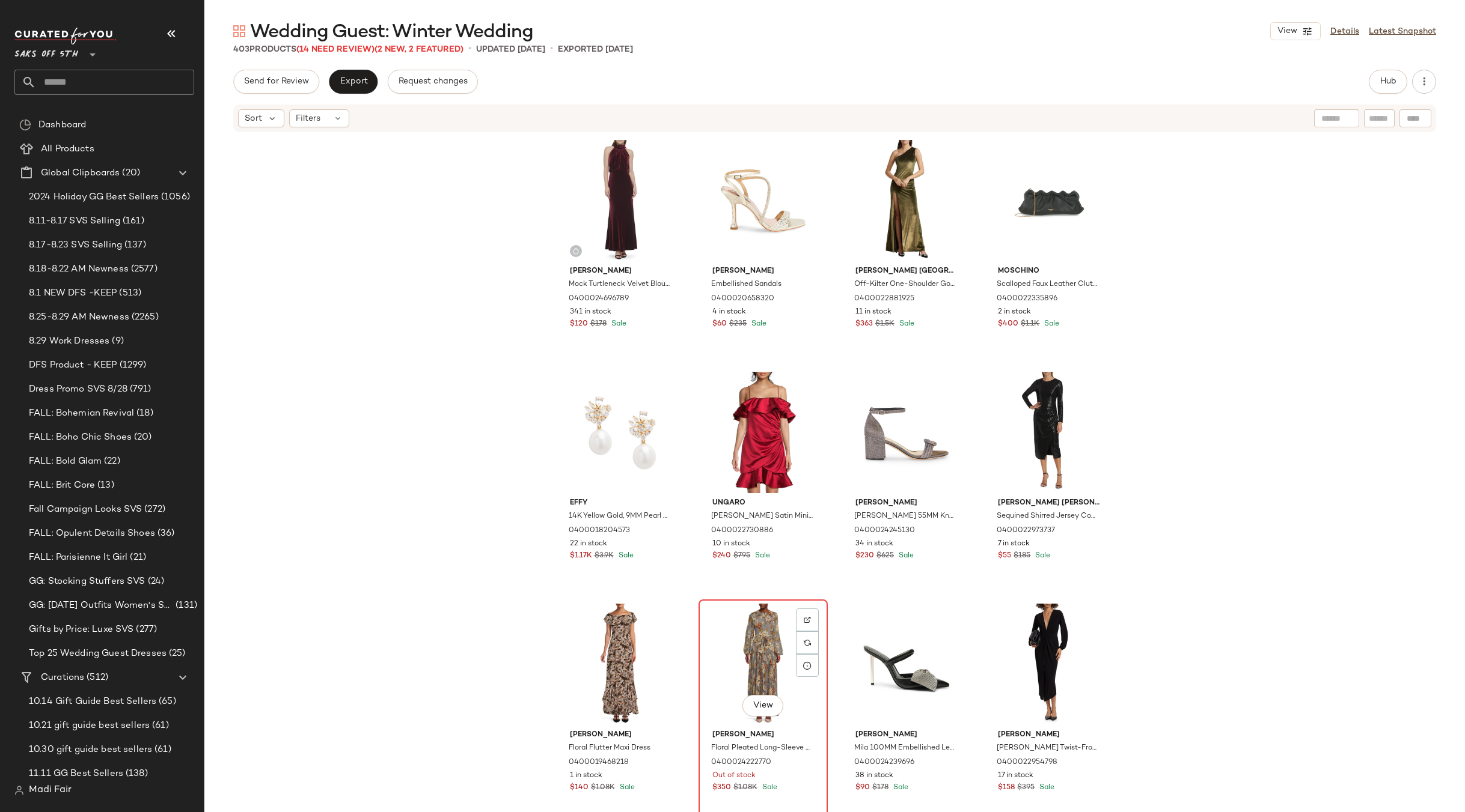
click at [759, 629] on div "View" at bounding box center [763, 664] width 121 height 122
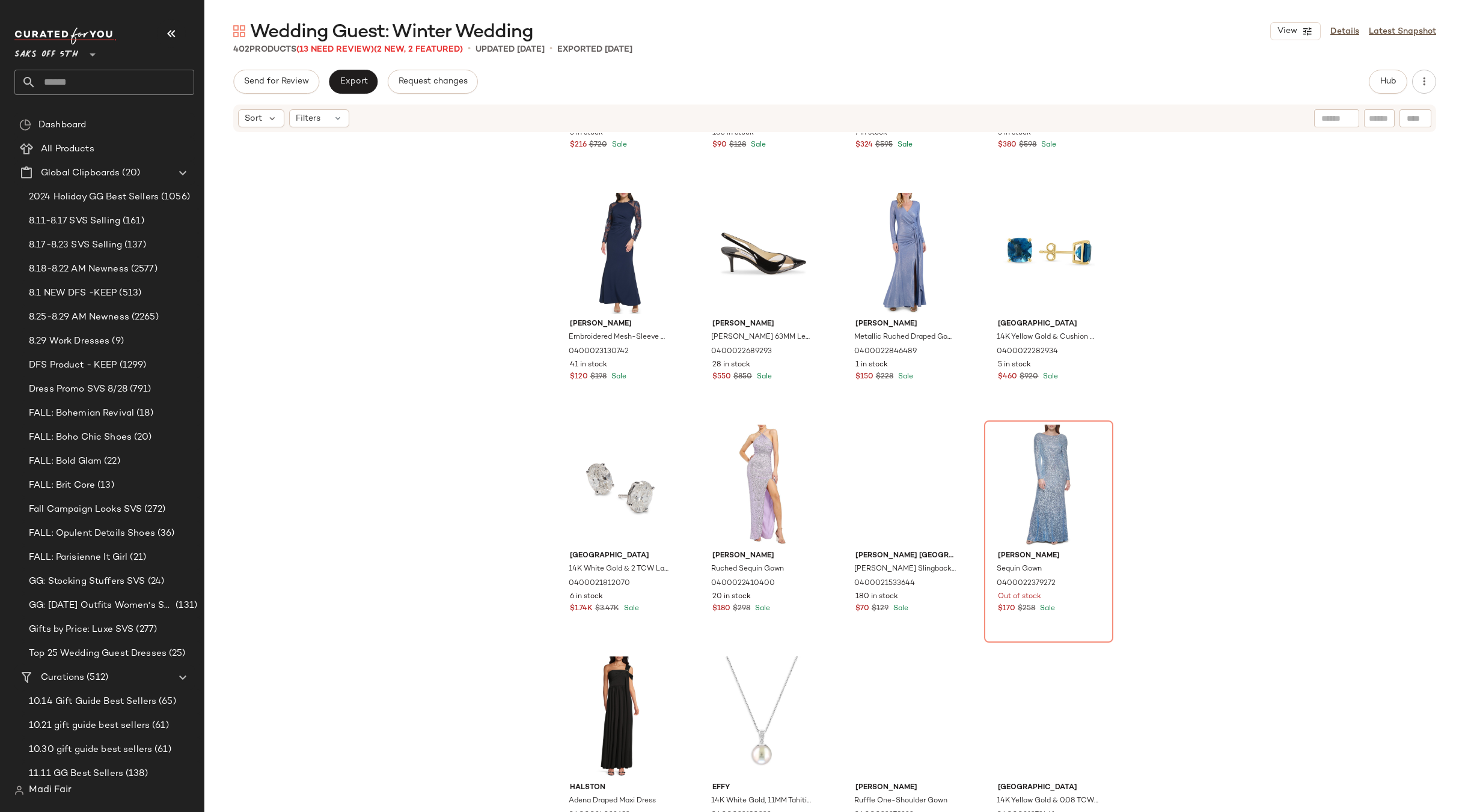
scroll to position [1871, 0]
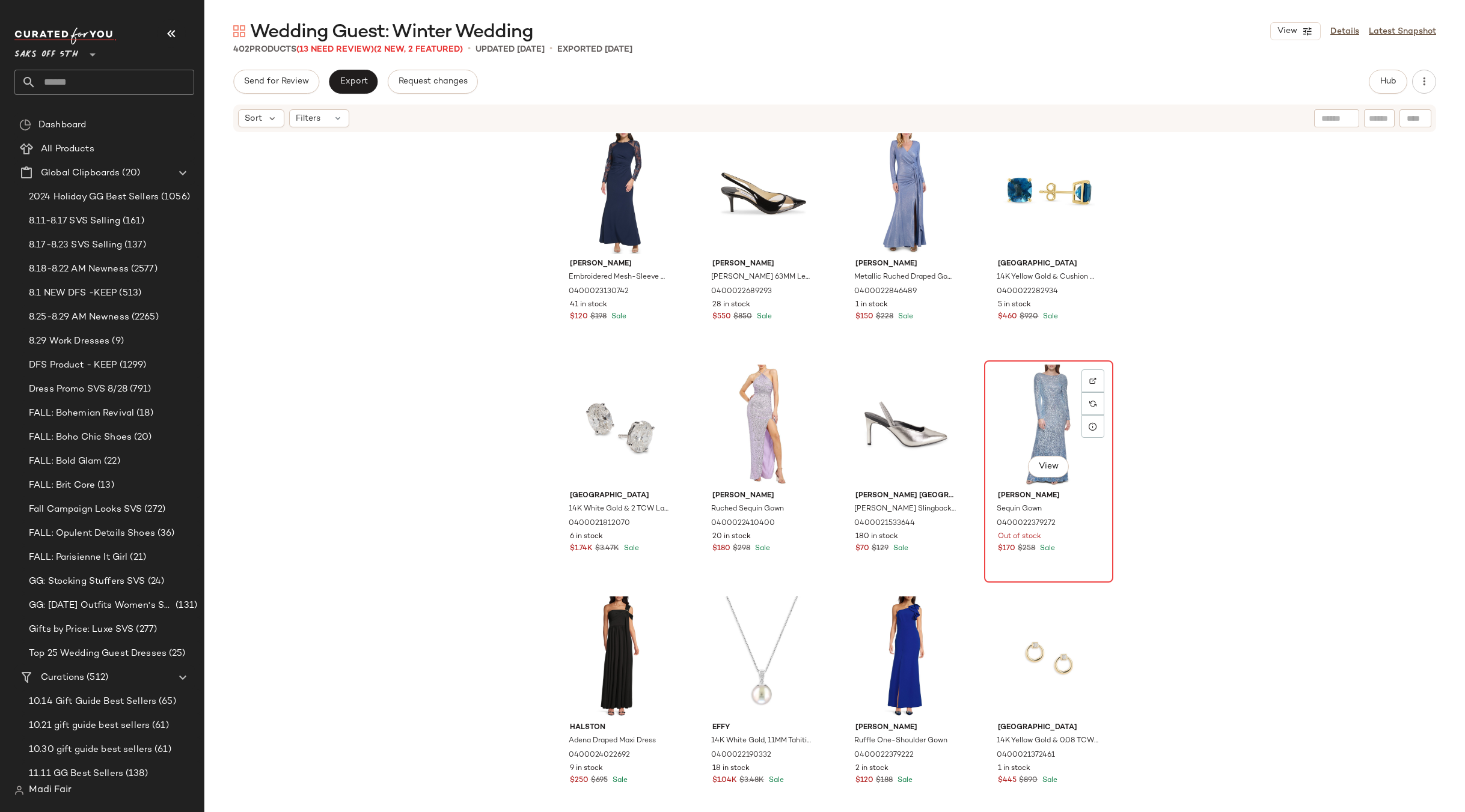
click at [1044, 399] on div "View" at bounding box center [1048, 425] width 121 height 122
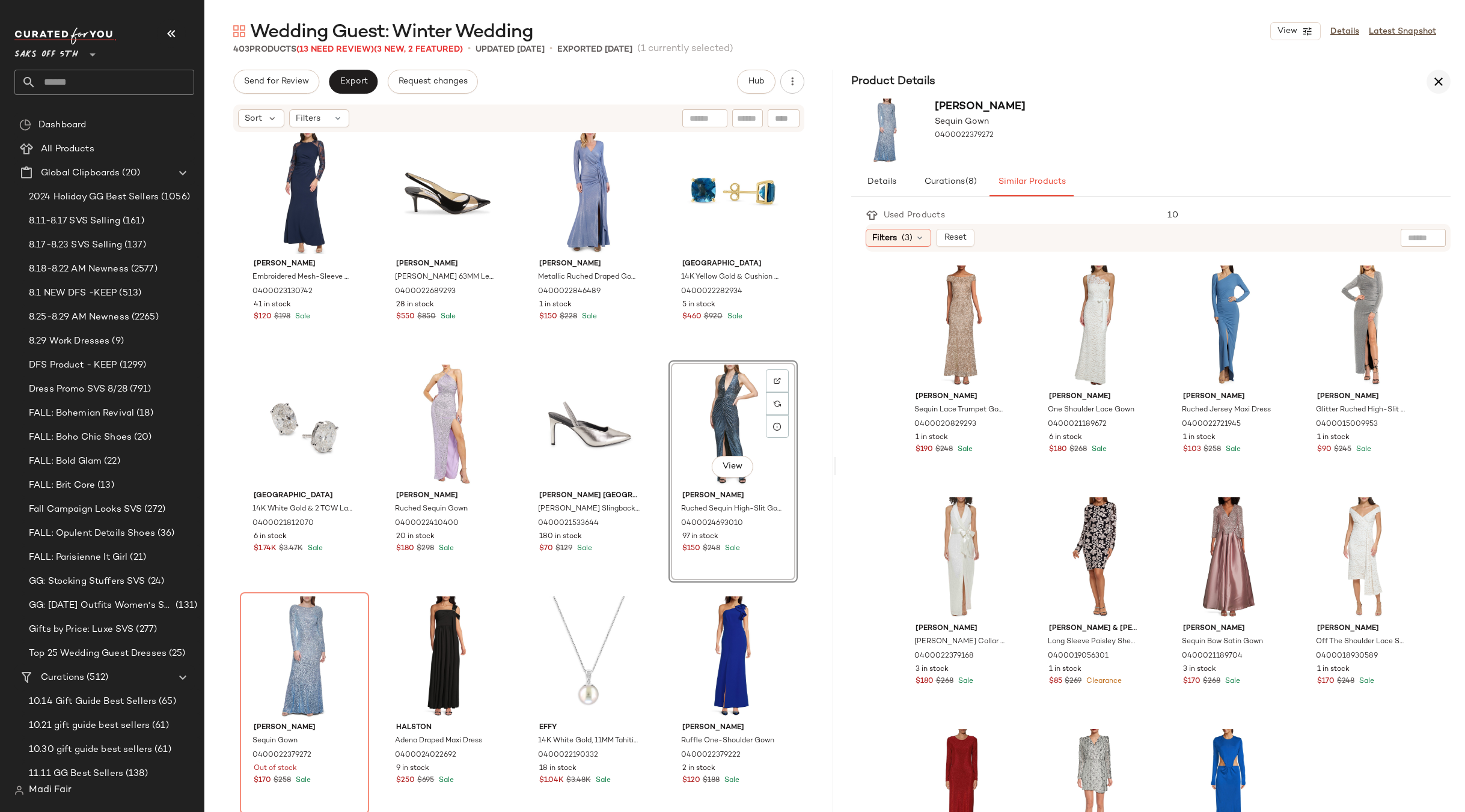
click at [1436, 82] on icon "button" at bounding box center [1438, 81] width 14 height 14
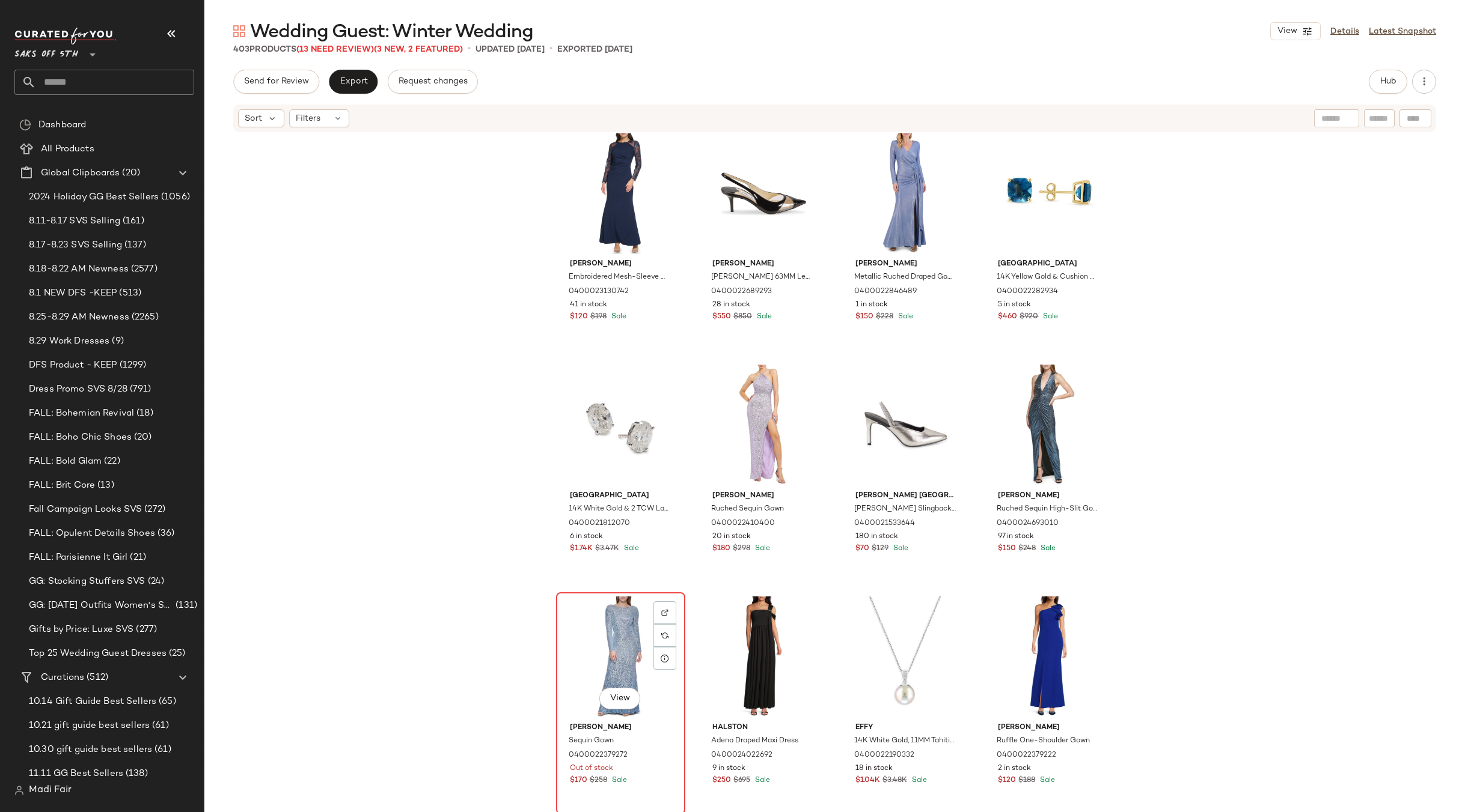
click at [610, 633] on div "View" at bounding box center [620, 657] width 121 height 122
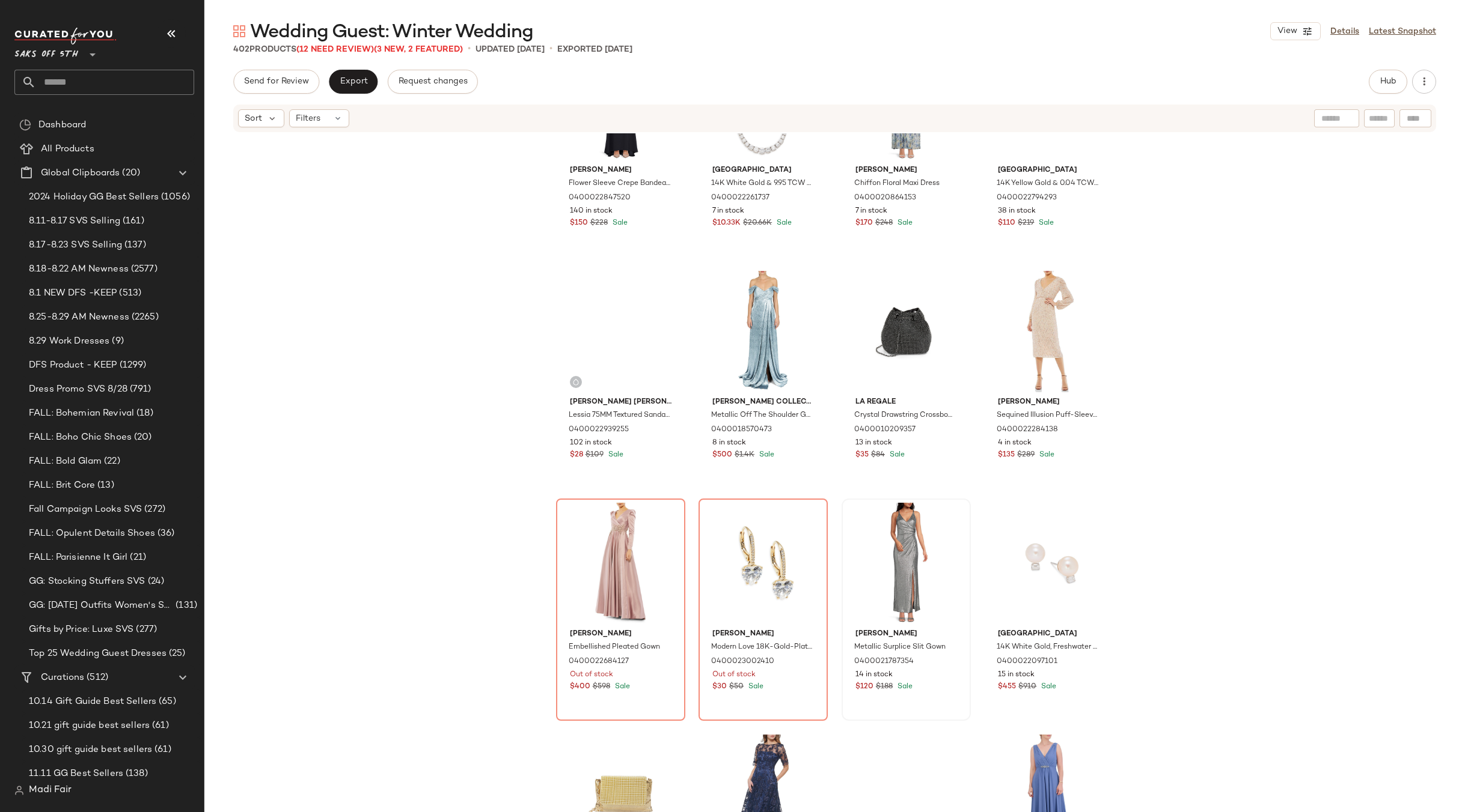
scroll to position [3013, 0]
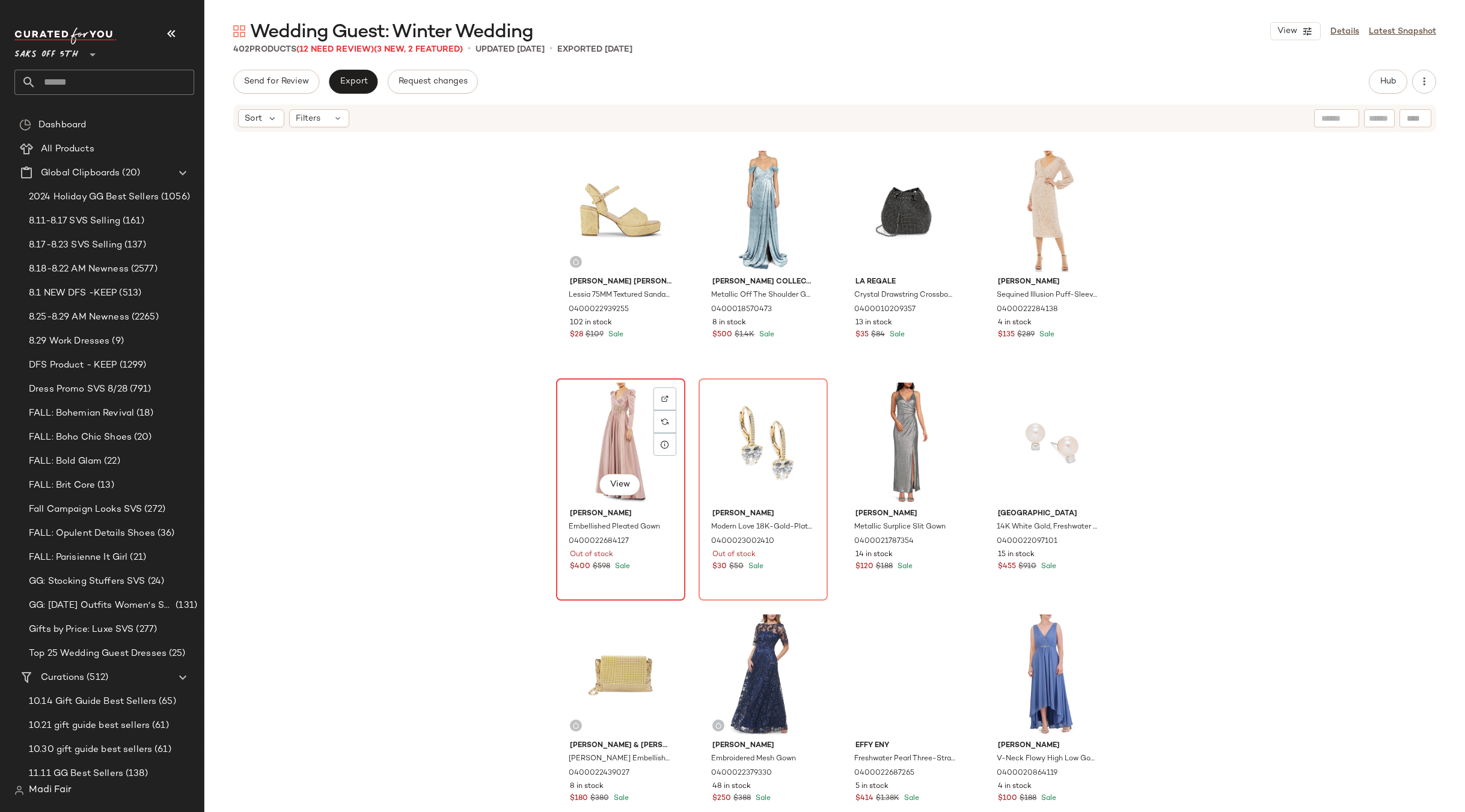
click at [604, 437] on div "View" at bounding box center [620, 443] width 121 height 122
click at [605, 437] on div "View" at bounding box center [620, 443] width 121 height 122
click at [481, 388] on div "Eliza J Flower Sleeve Crepe Bandeau Gown 0400022847520 140 in stock $150 $228 S…" at bounding box center [835, 491] width 1260 height 715
click at [614, 426] on div "View" at bounding box center [620, 443] width 121 height 122
click at [665, 419] on div at bounding box center [665, 422] width 23 height 23
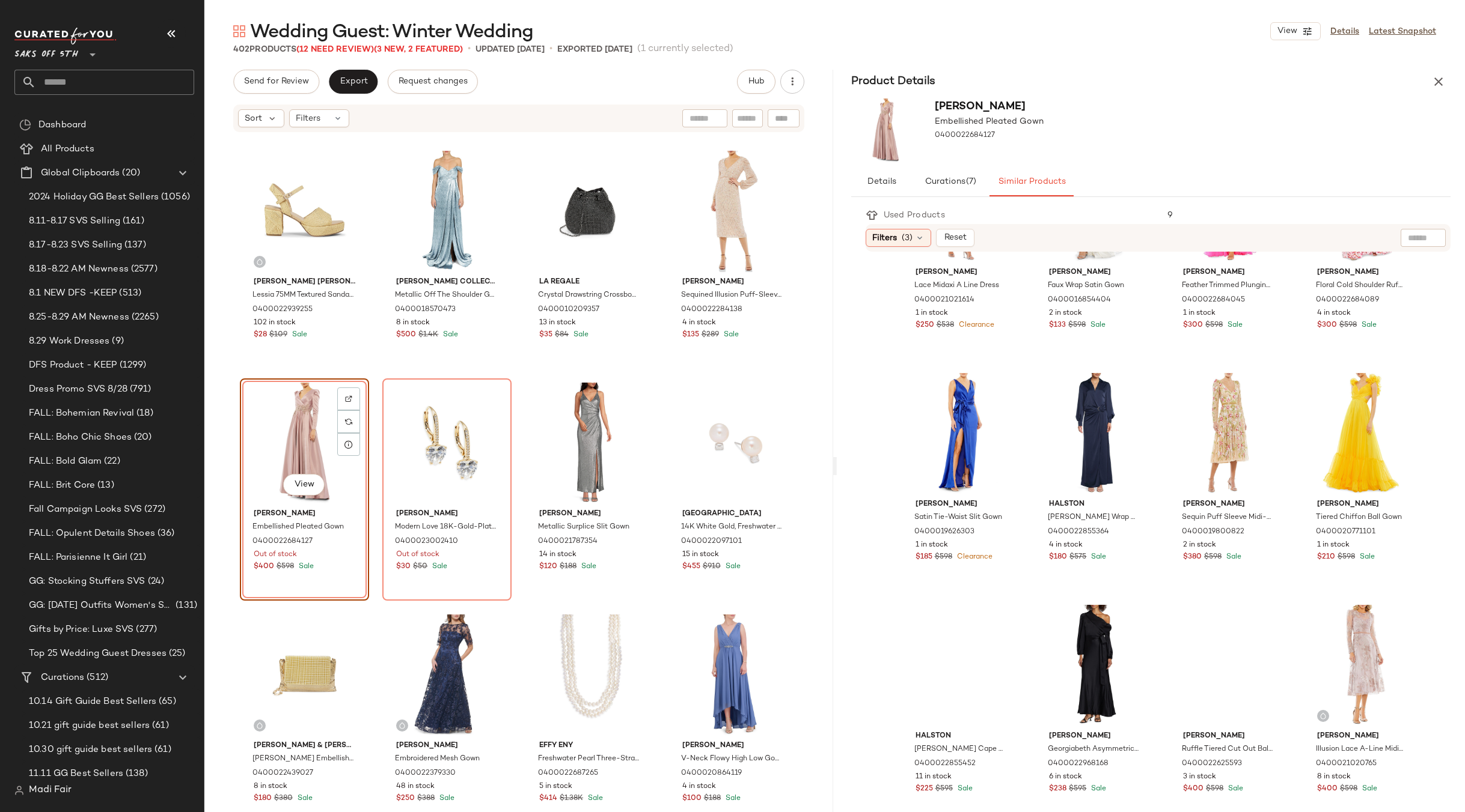
scroll to position [364, 0]
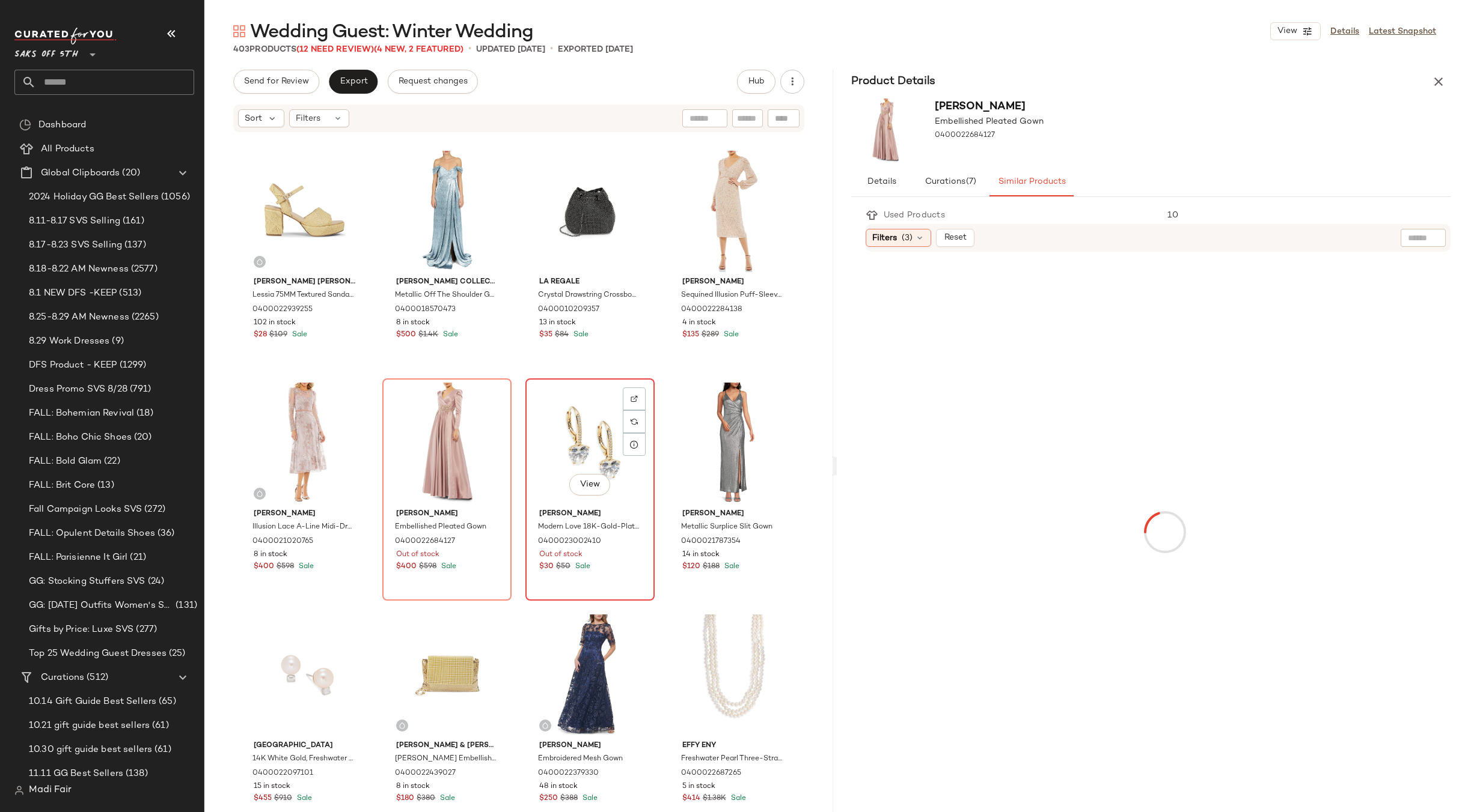
click at [573, 435] on div "View" at bounding box center [590, 443] width 121 height 122
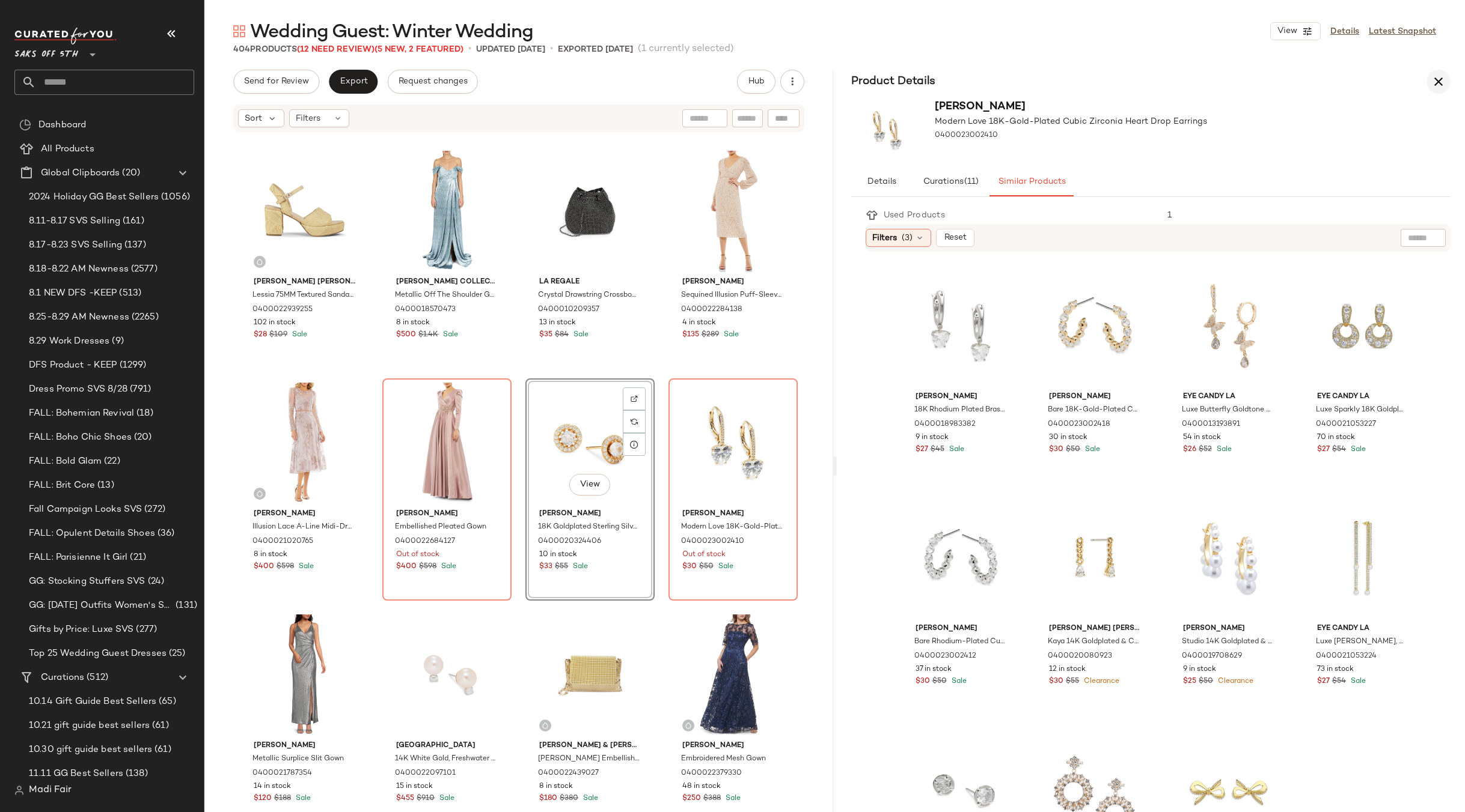
click at [1430, 82] on button "button" at bounding box center [1438, 81] width 24 height 24
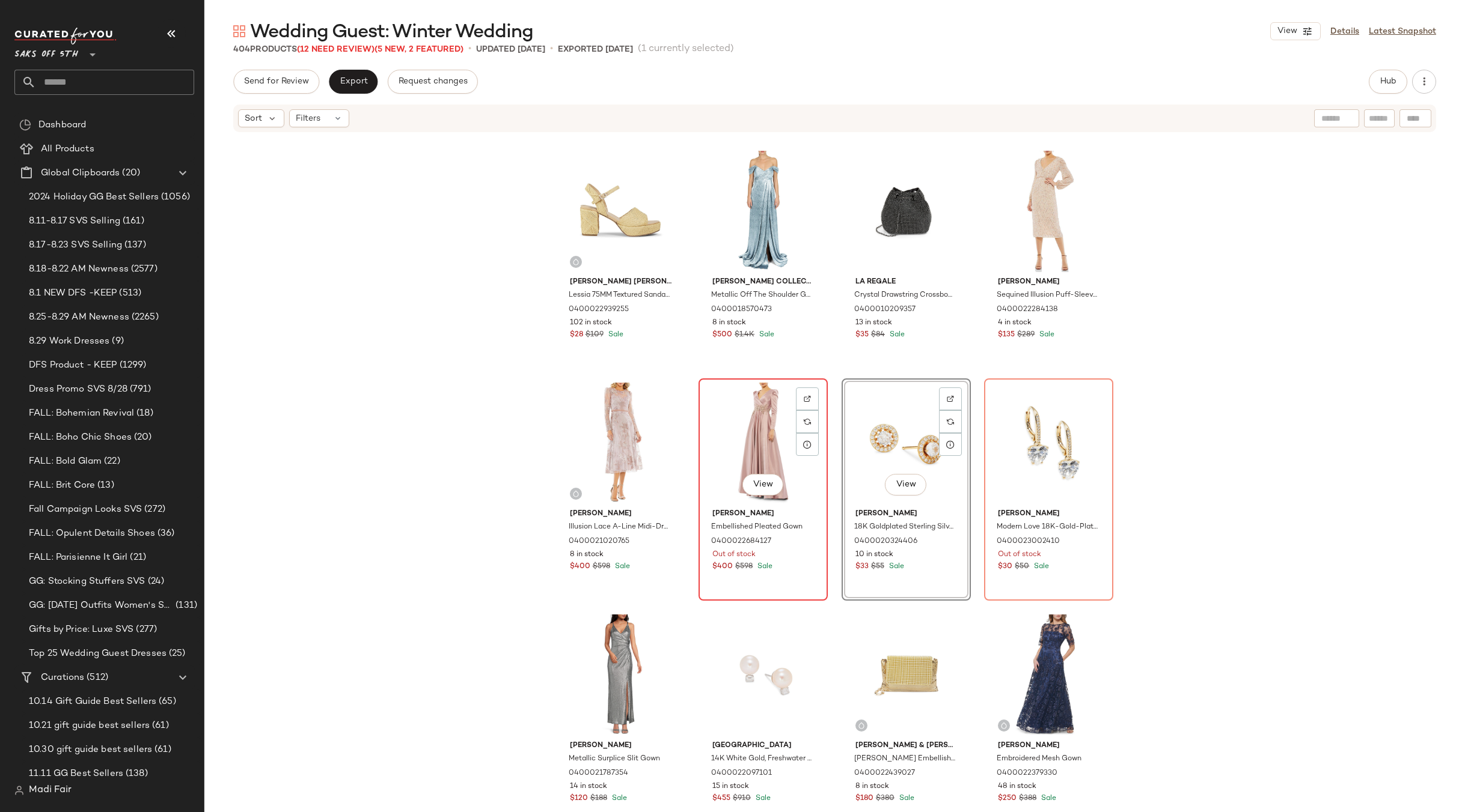
click at [750, 436] on div "View" at bounding box center [763, 443] width 121 height 122
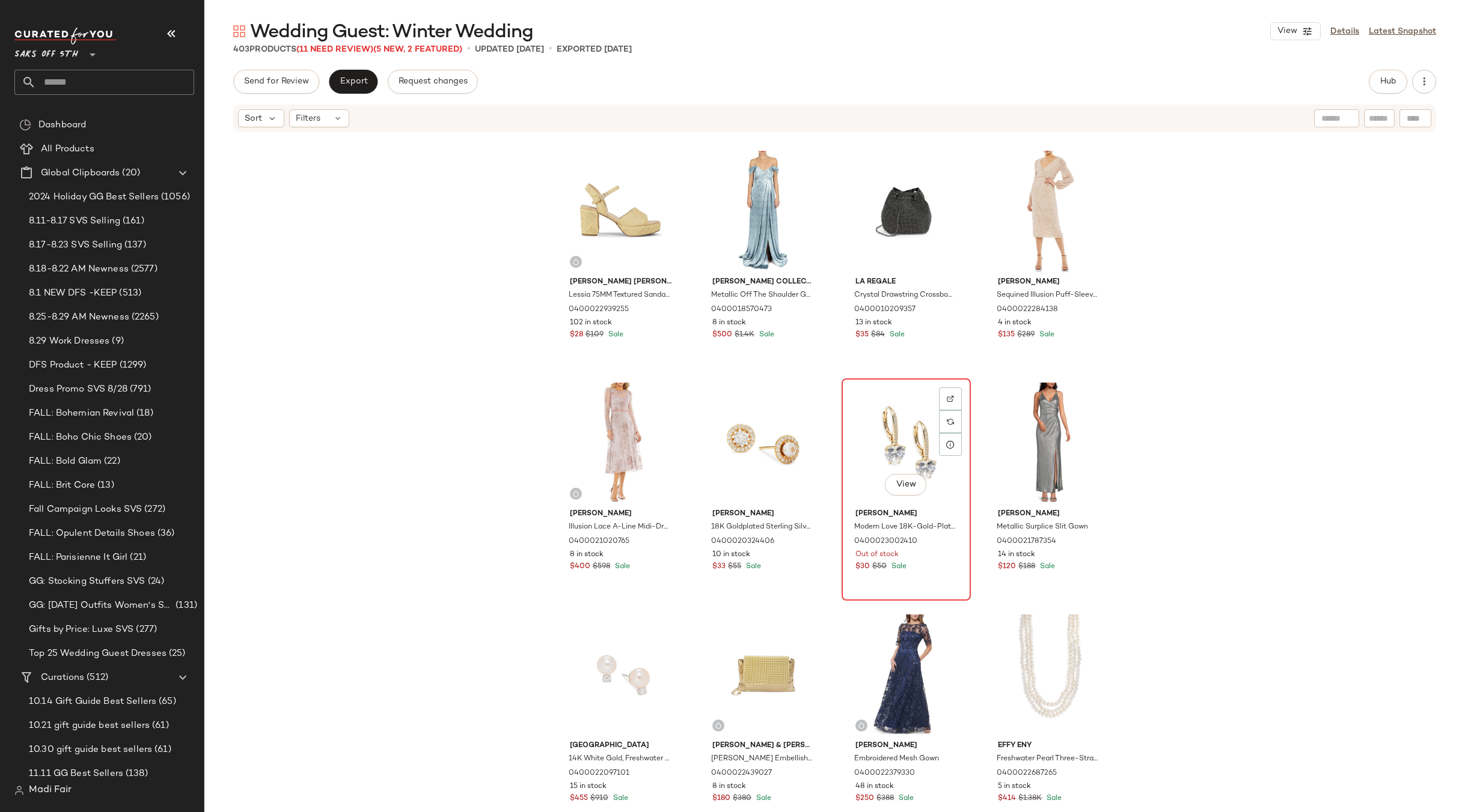
click at [895, 441] on div "View" at bounding box center [906, 443] width 121 height 122
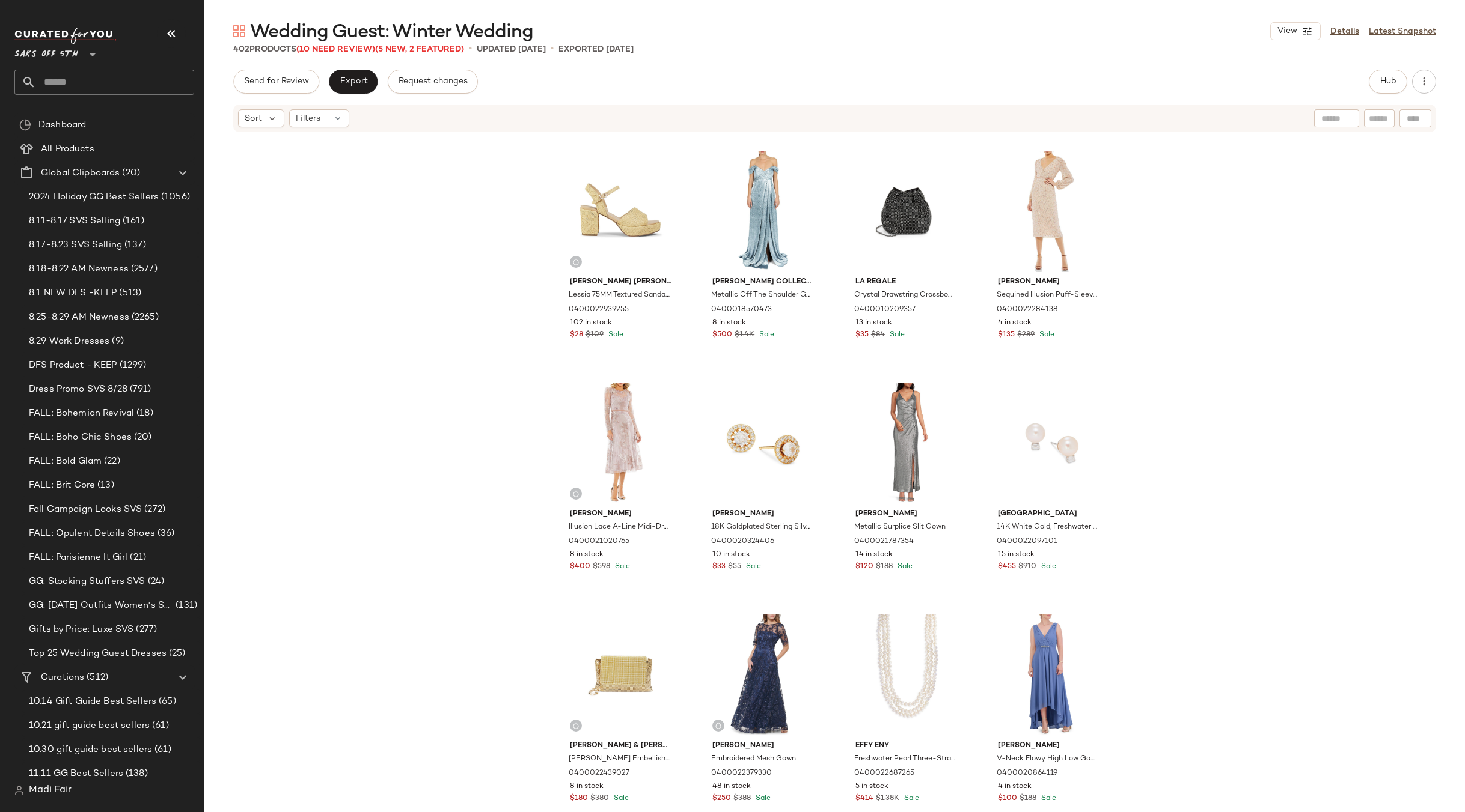
click at [1141, 435] on div "Eliza J Flower Sleeve Crepe Bandeau Gown 0400022847520 140 in stock $150 $228 S…" at bounding box center [835, 491] width 1260 height 715
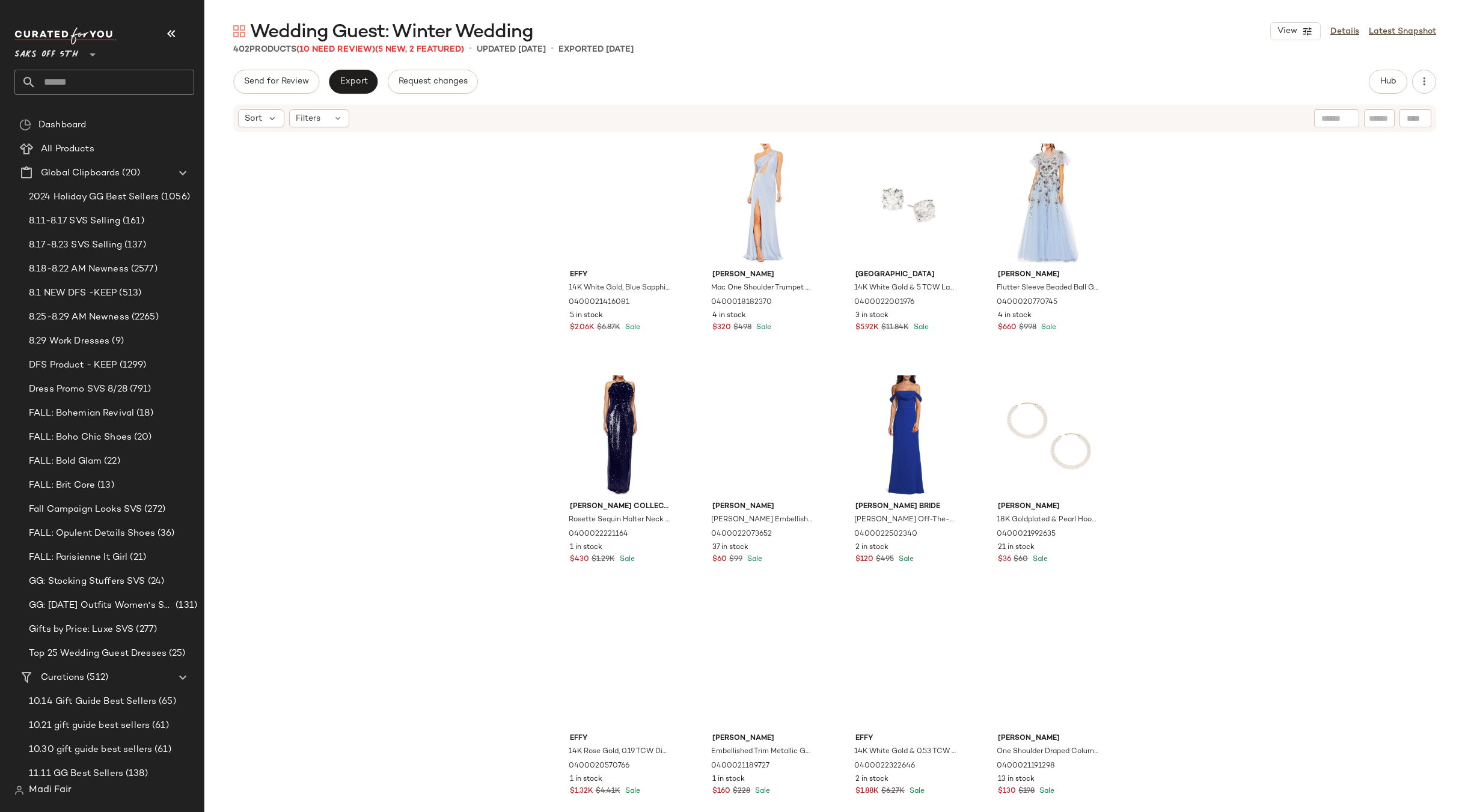
scroll to position [5176, 0]
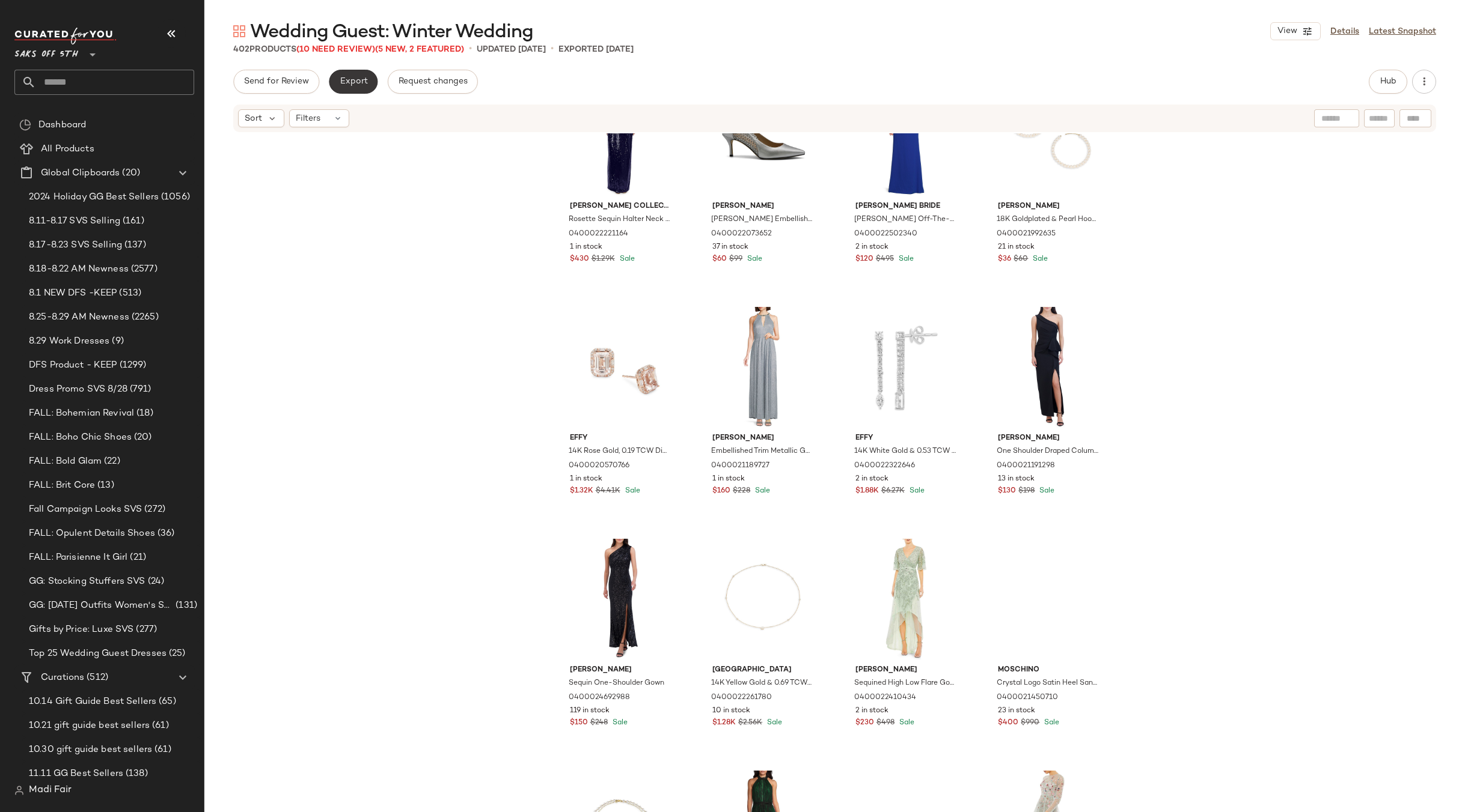
click at [347, 80] on span "Export" at bounding box center [353, 82] width 28 height 10
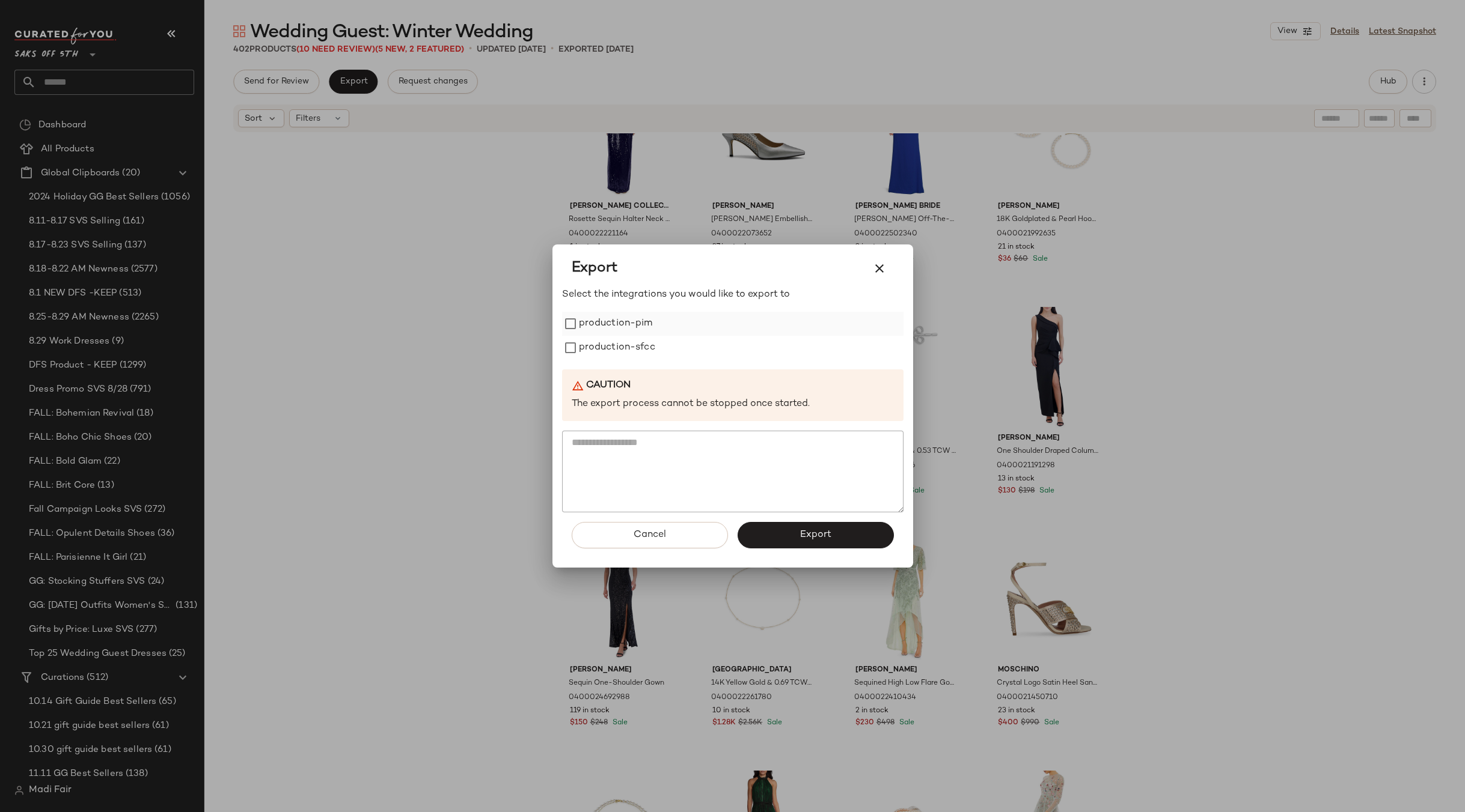
click at [656, 321] on div "production-pim" at bounding box center [733, 324] width 341 height 24
click at [646, 347] on label "production-sfcc" at bounding box center [617, 348] width 76 height 24
click at [638, 325] on label "production-pim" at bounding box center [615, 324] width 74 height 24
click at [764, 525] on button "Export" at bounding box center [815, 536] width 157 height 26
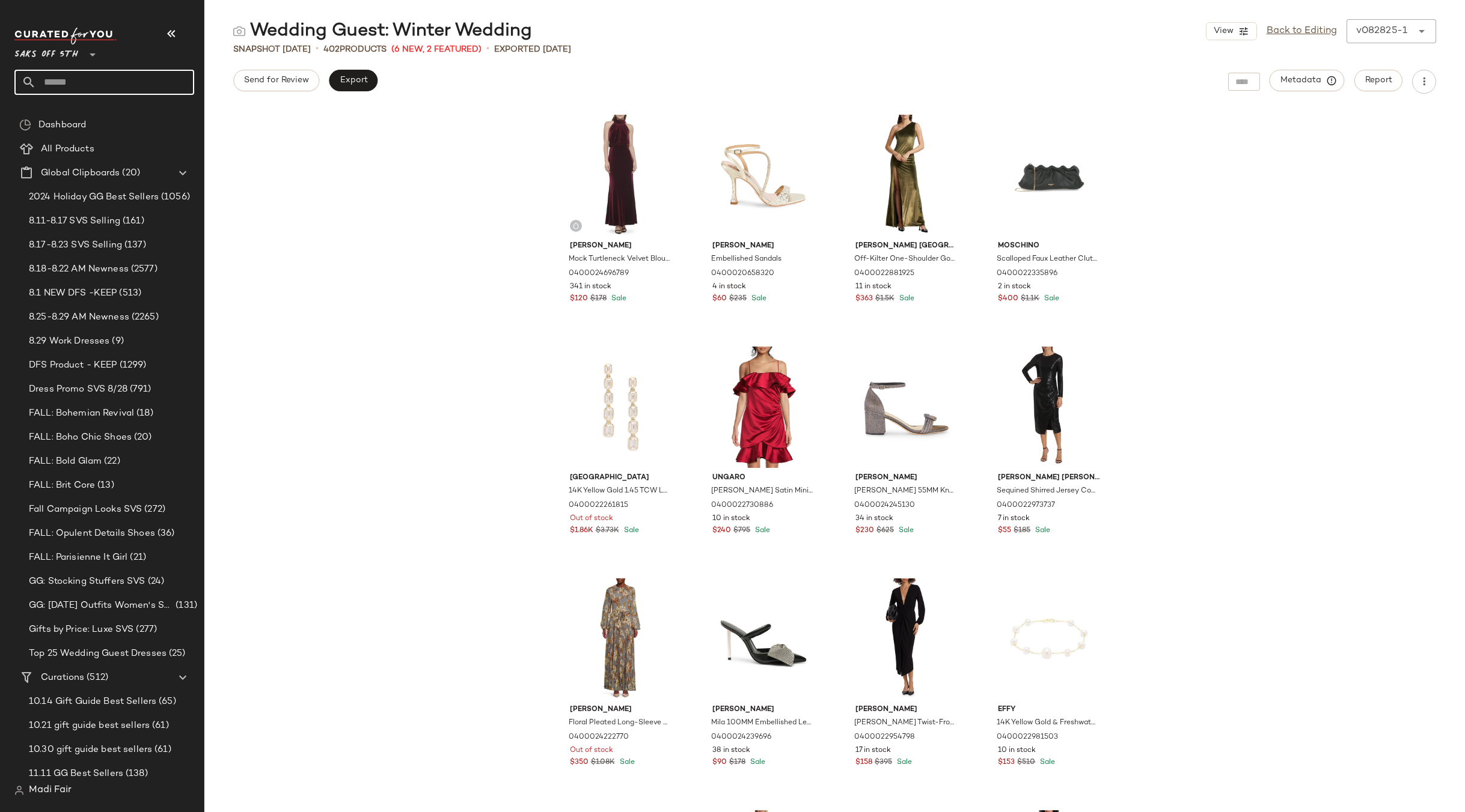
click at [65, 78] on input "text" at bounding box center [115, 82] width 158 height 25
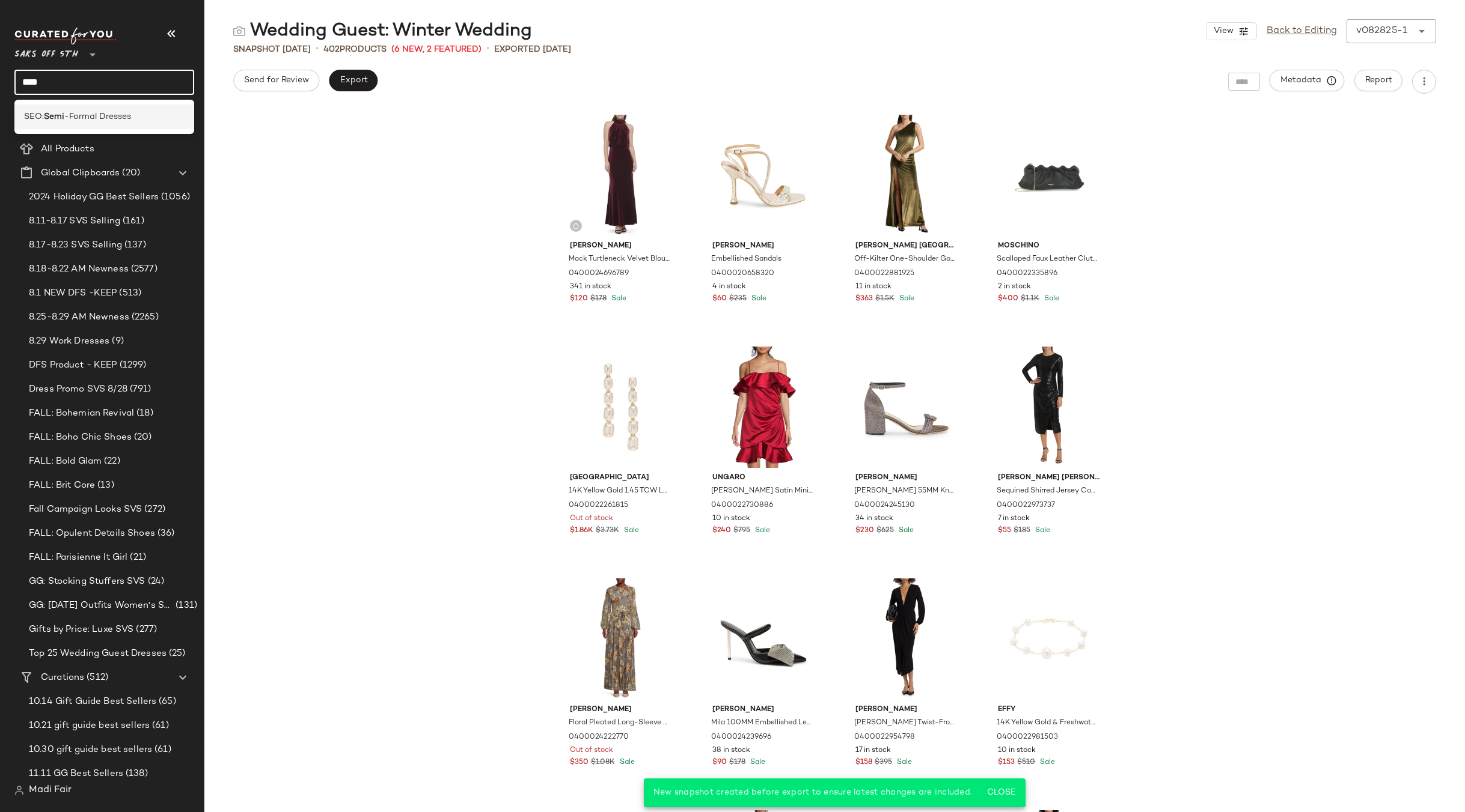
type input "****"
click at [71, 116] on span "-Formal Dresses" at bounding box center [98, 117] width 67 height 12
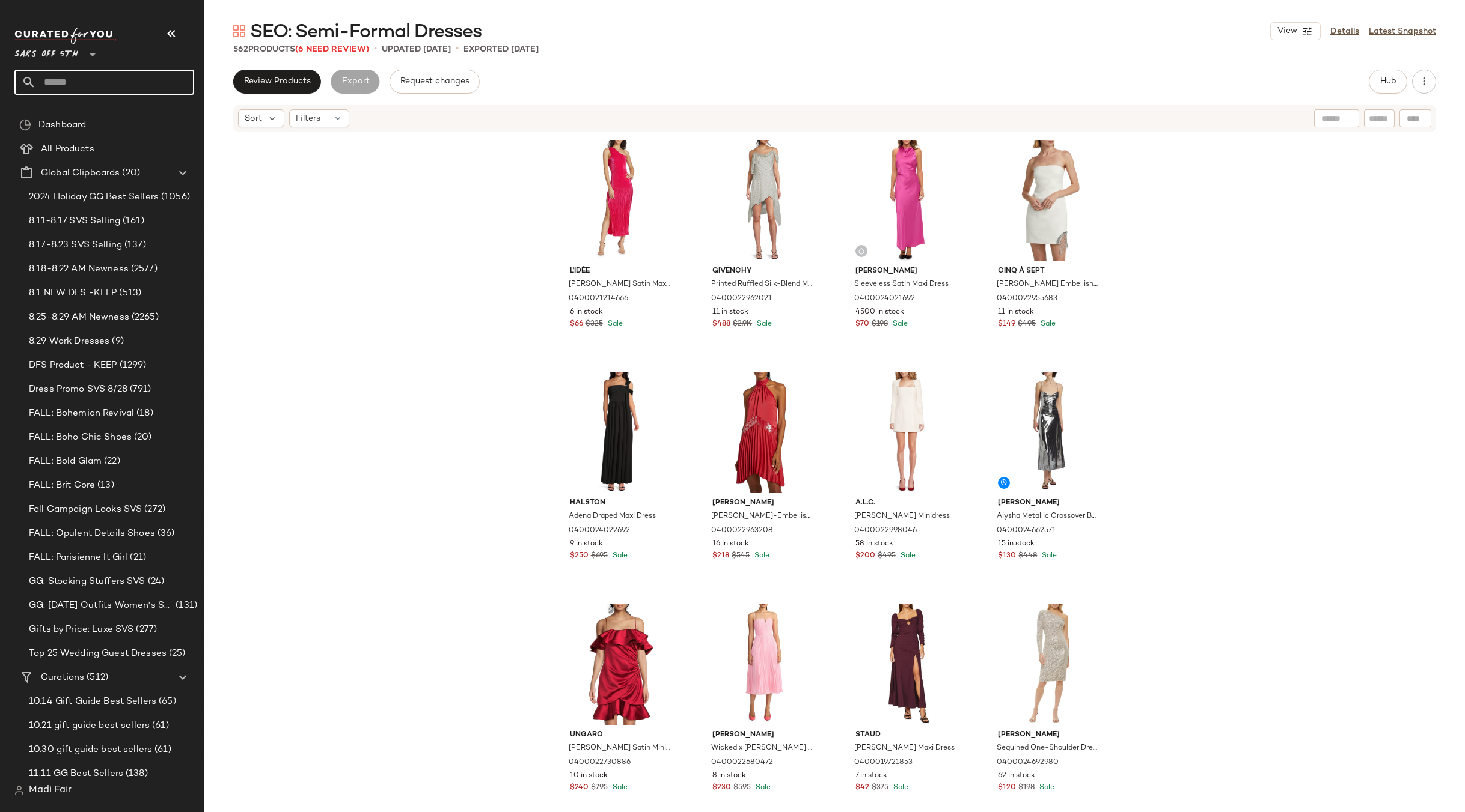
click at [63, 89] on input "text" at bounding box center [115, 82] width 158 height 25
type input "*****"
click at [74, 146] on span "Wedding Guest:" at bounding box center [56, 141] width 65 height 12
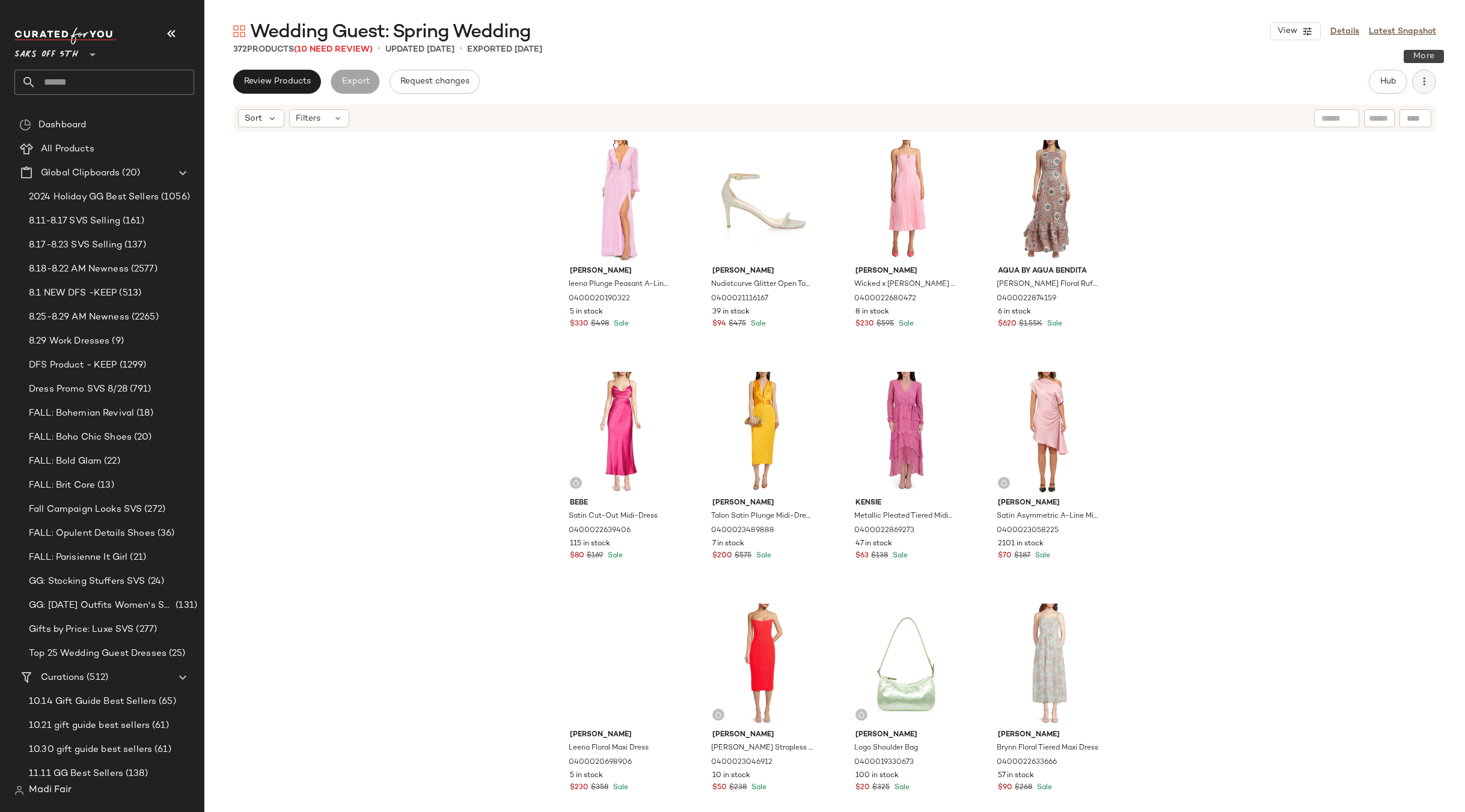
click at [1415, 89] on button "button" at bounding box center [1424, 81] width 24 height 24
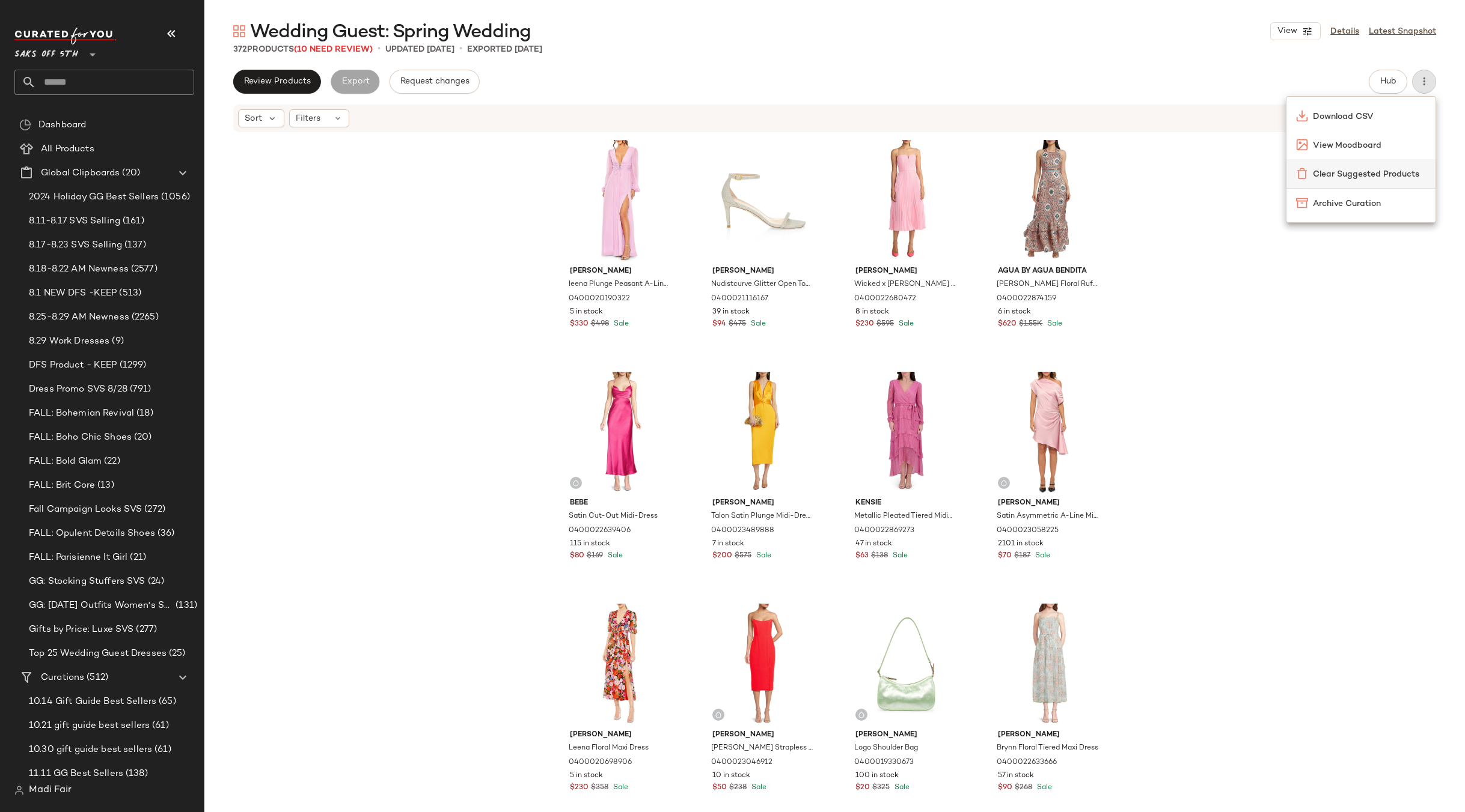
click at [1381, 178] on span "Clear Suggested Products" at bounding box center [1369, 174] width 113 height 12
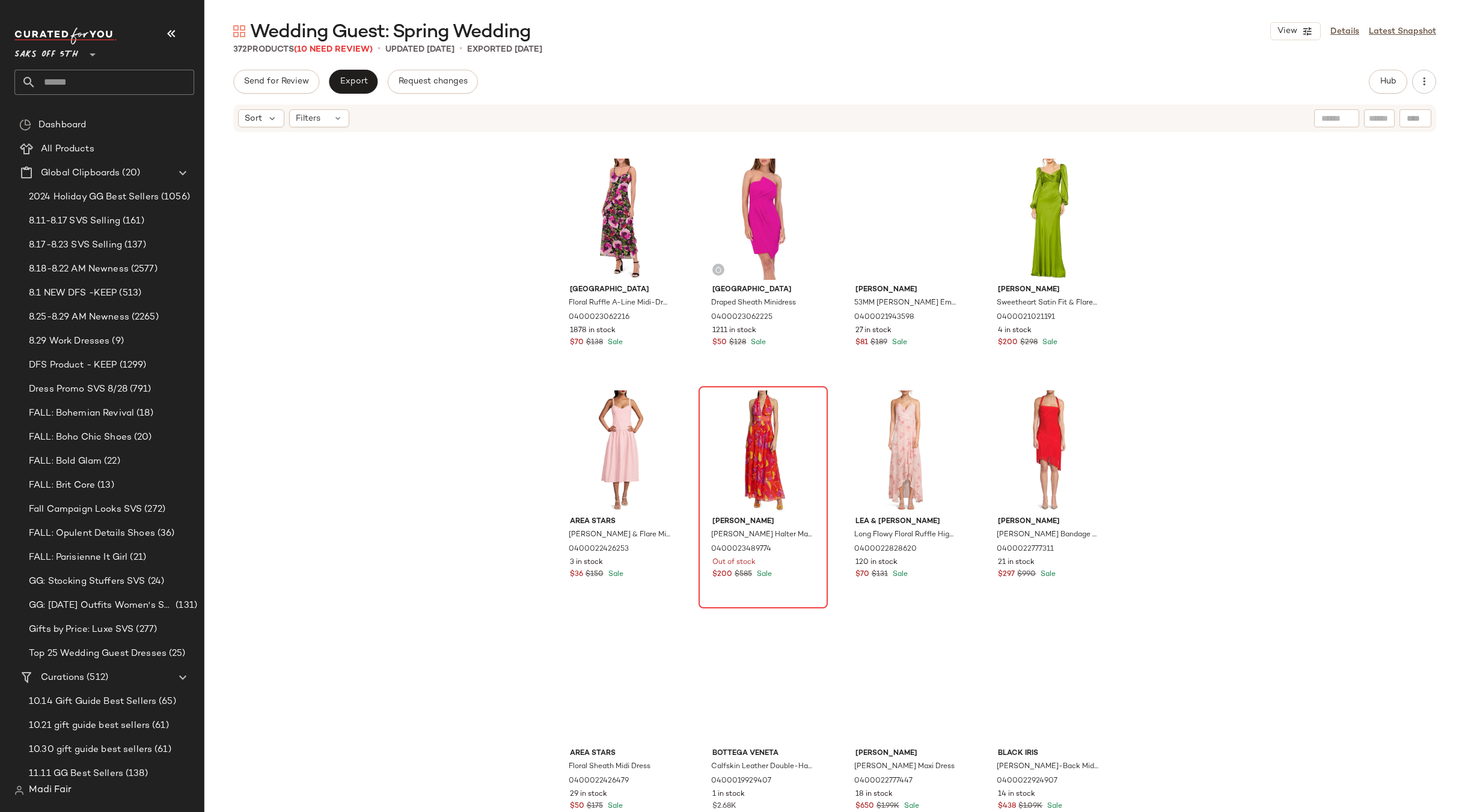
scroll to position [1391, 0]
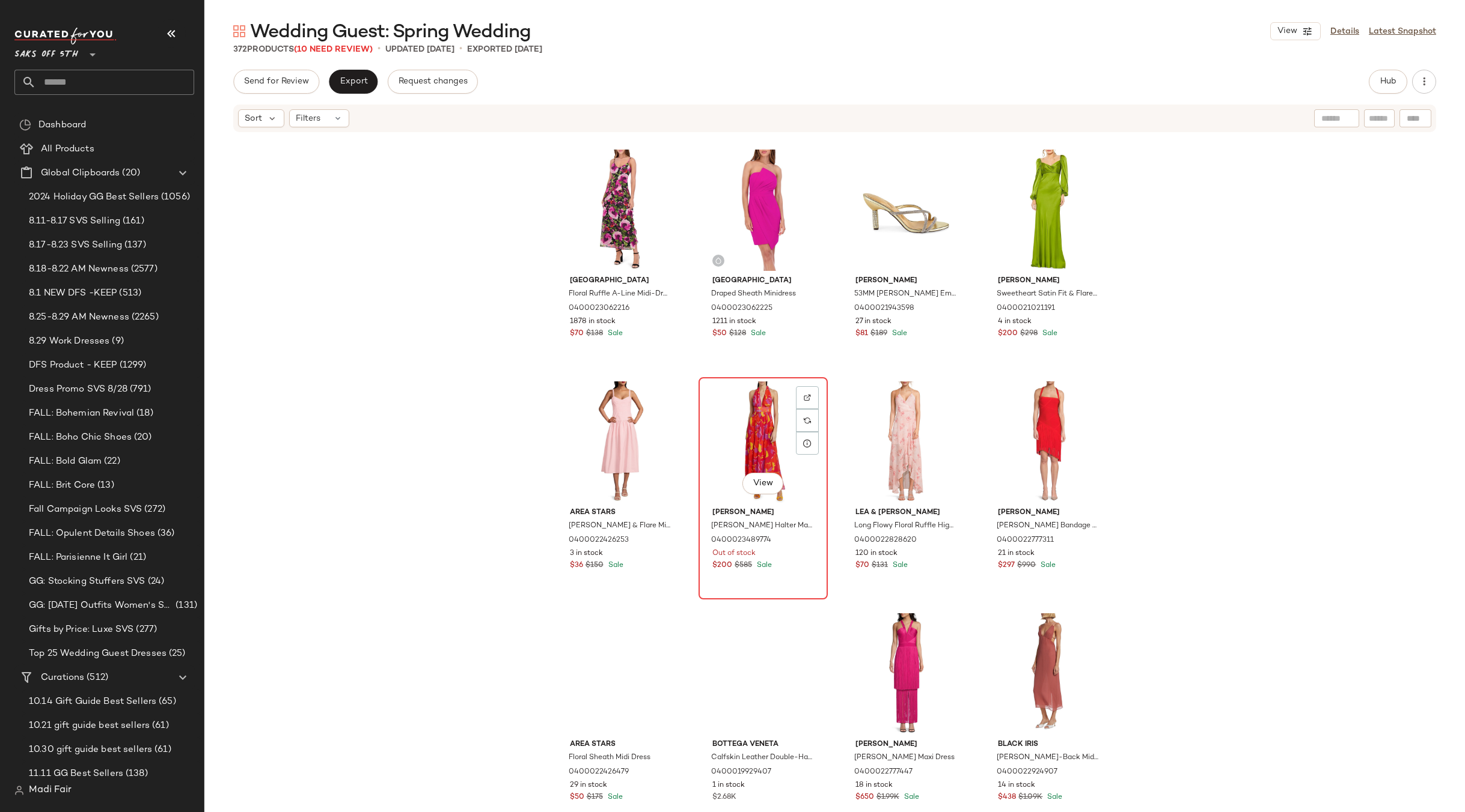
click at [739, 421] on div "View" at bounding box center [763, 442] width 121 height 122
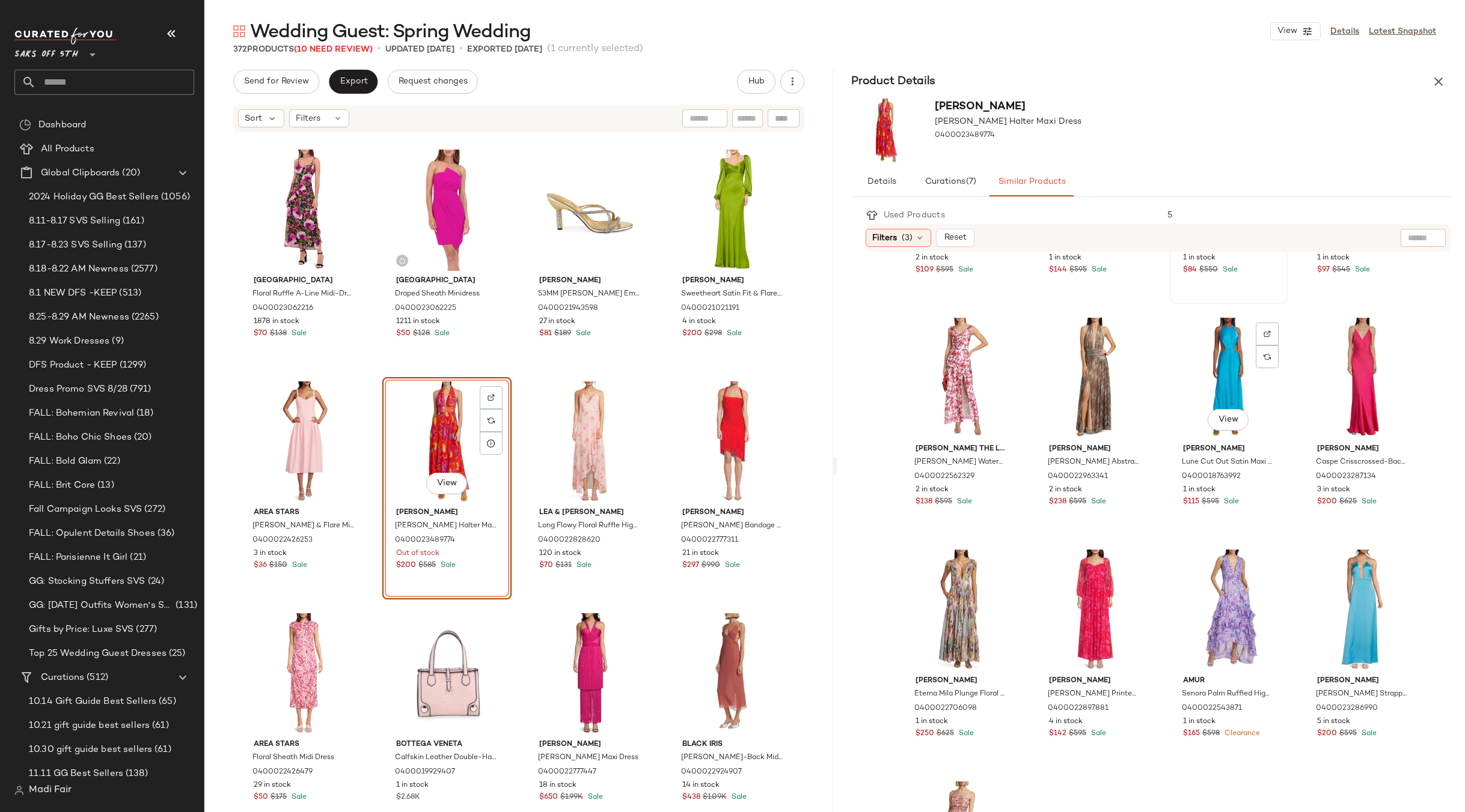
scroll to position [180, 0]
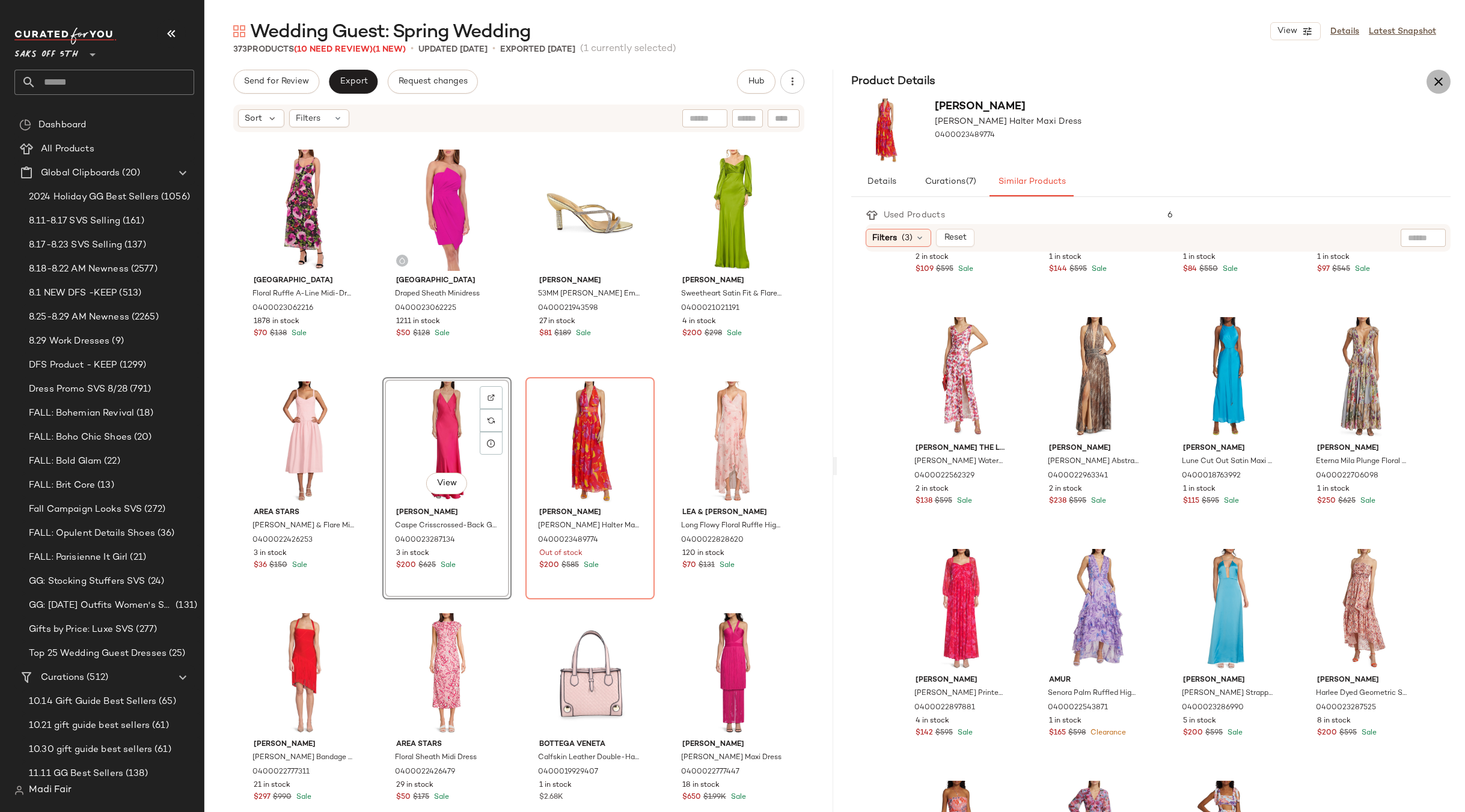
click at [1436, 89] on button "button" at bounding box center [1438, 81] width 24 height 24
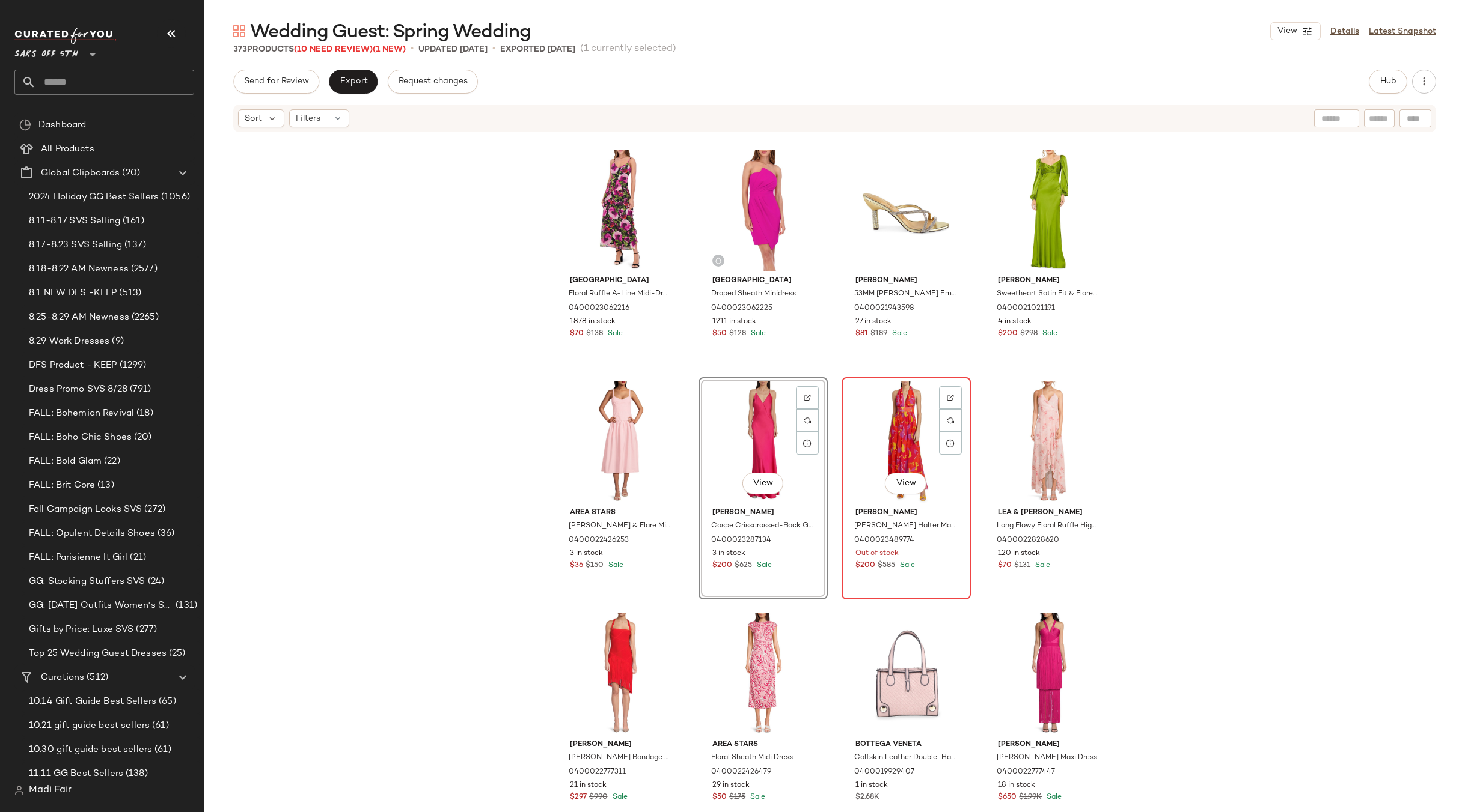
click at [889, 426] on div "View" at bounding box center [906, 442] width 121 height 122
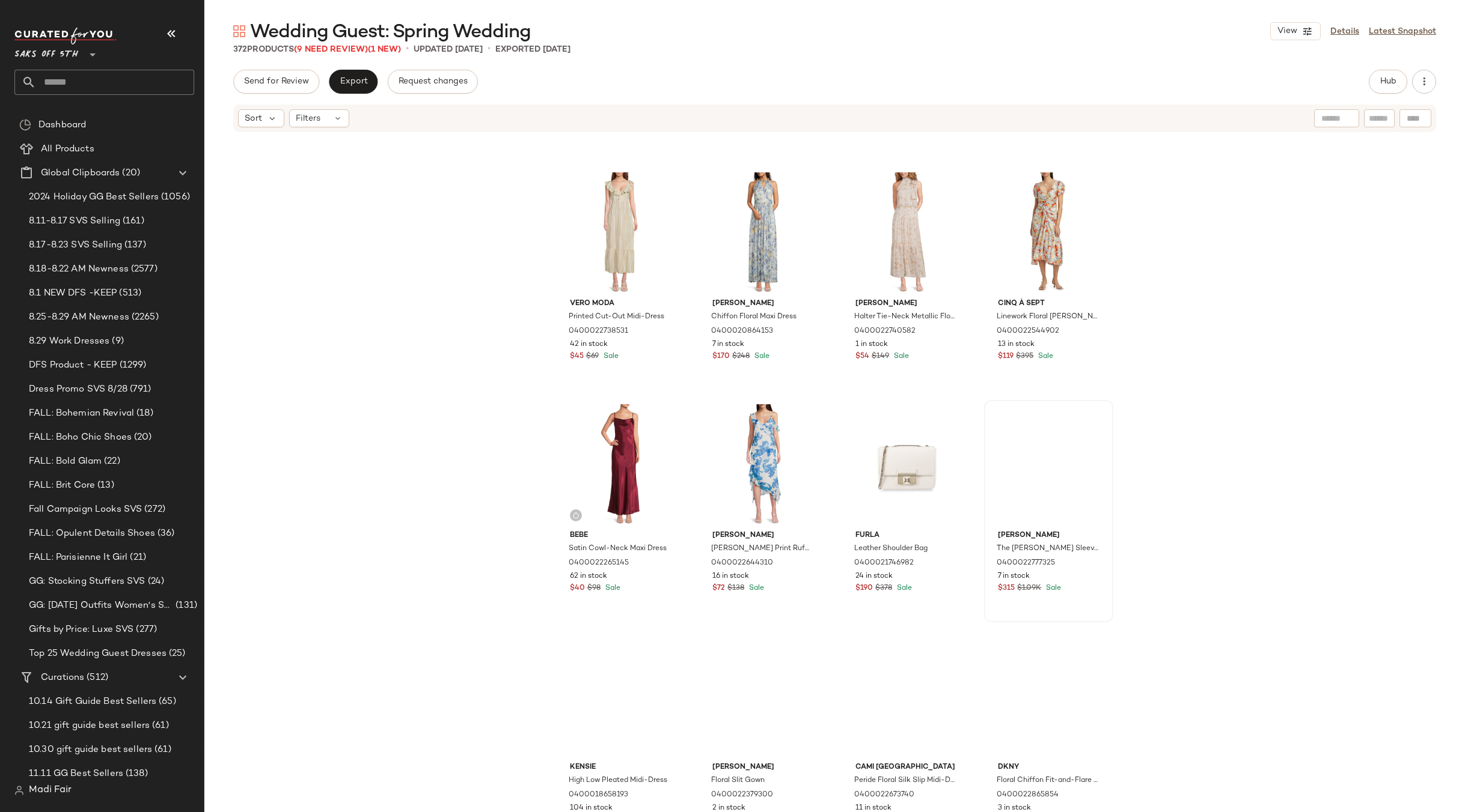
scroll to position [4395, 0]
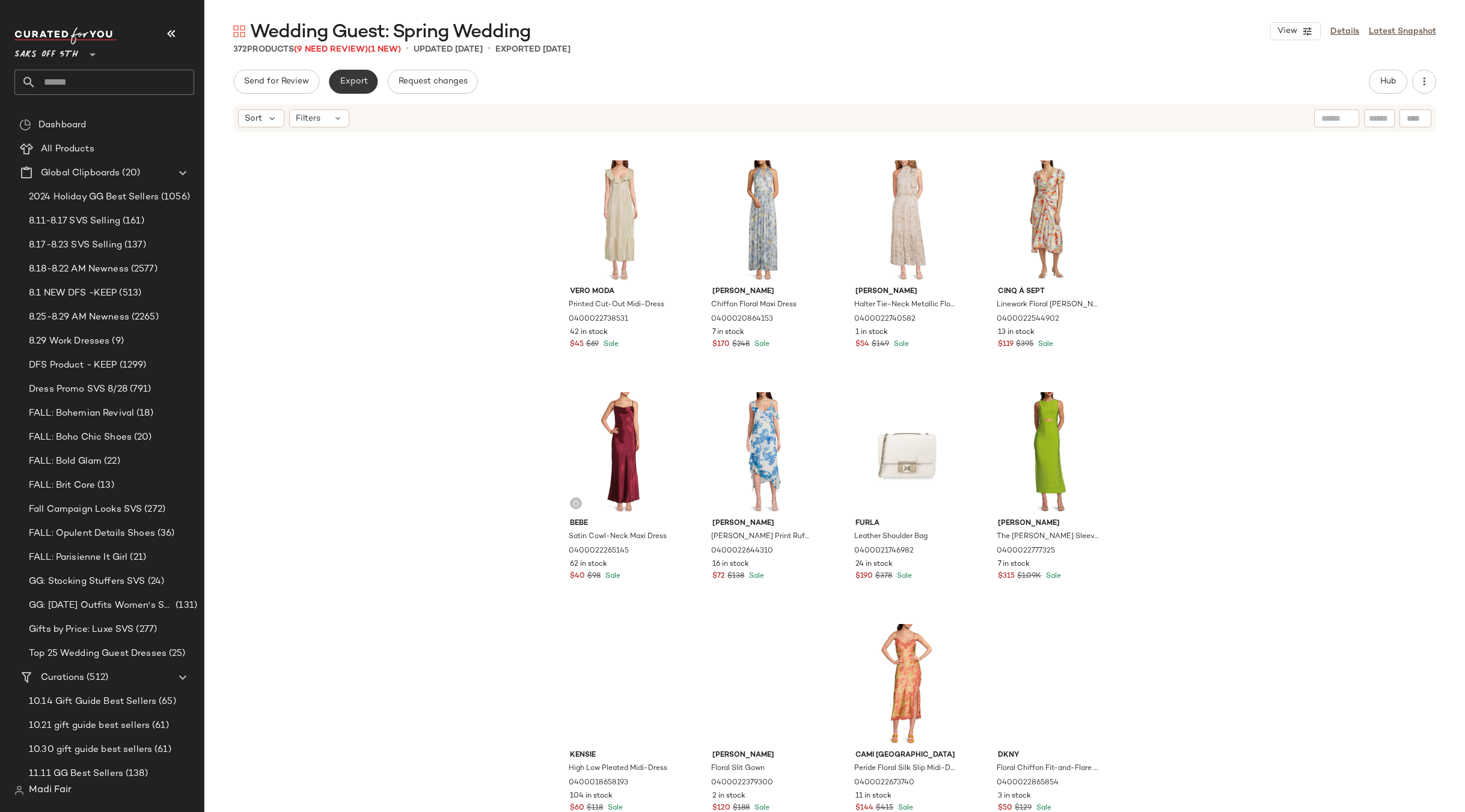
click at [349, 85] on span "Export" at bounding box center [353, 82] width 28 height 10
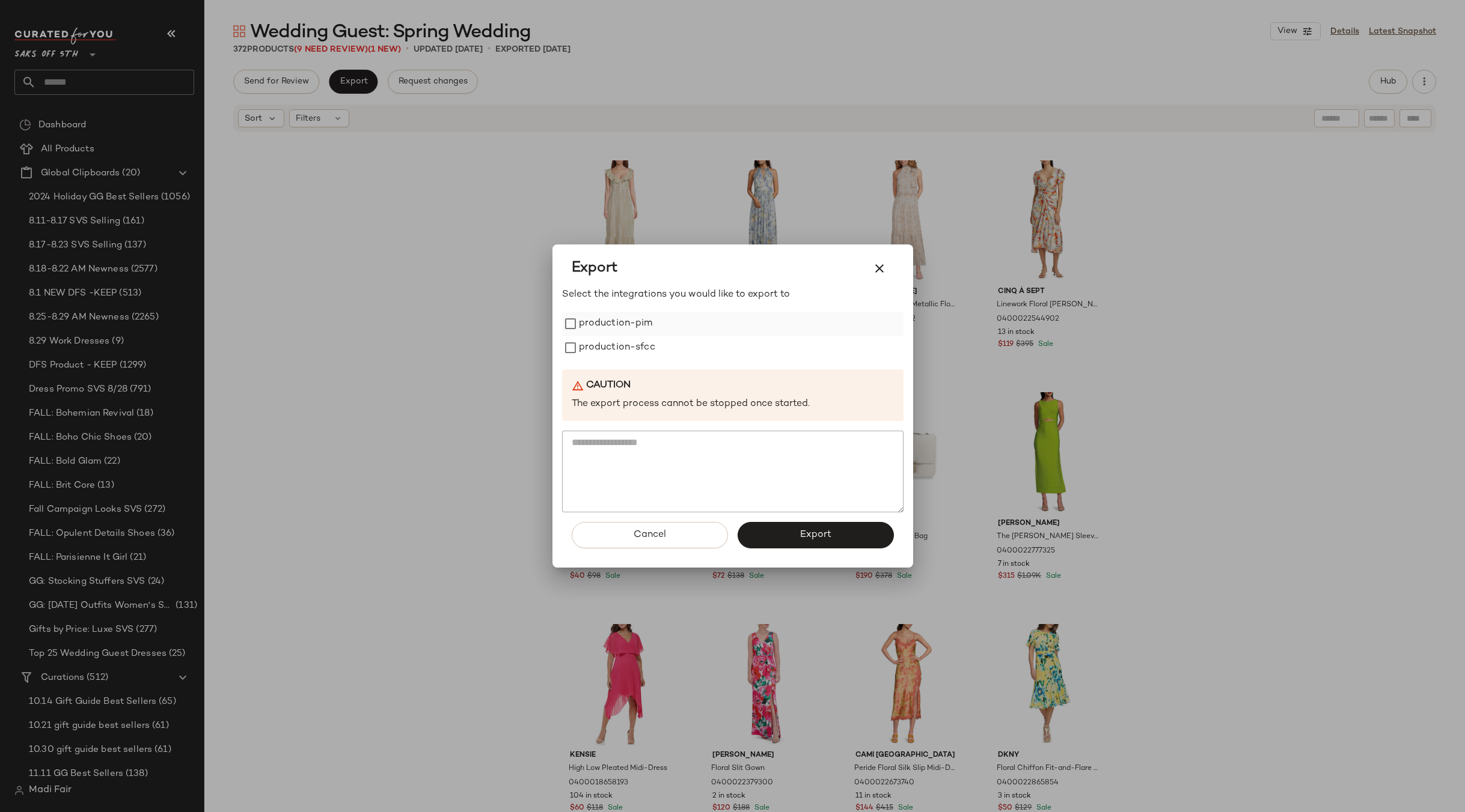
click at [609, 321] on label "production-pim" at bounding box center [615, 324] width 74 height 24
click at [612, 350] on label "production-sfcc" at bounding box center [617, 348] width 76 height 24
click at [773, 531] on button "Export" at bounding box center [815, 536] width 157 height 26
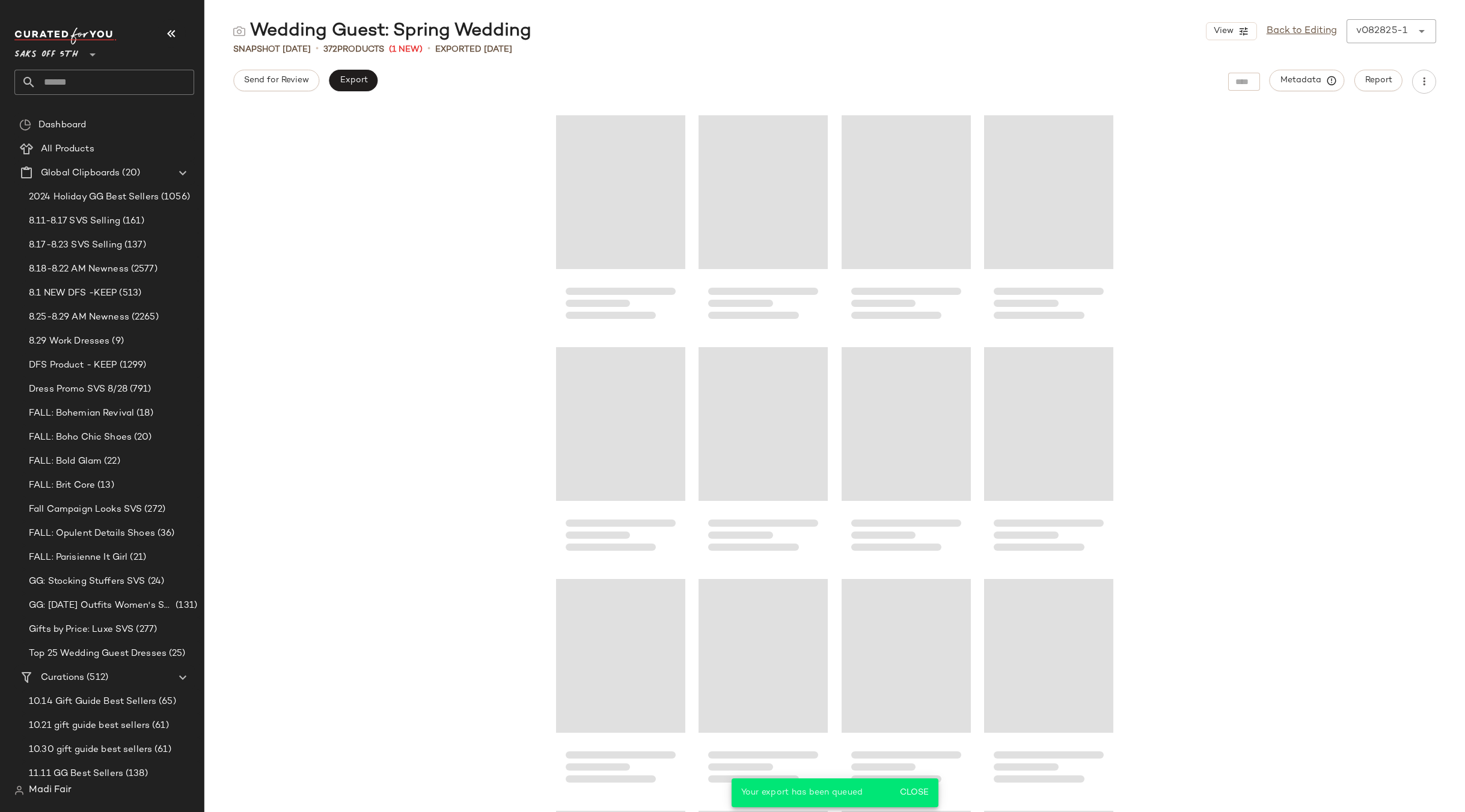
click at [67, 90] on input "text" at bounding box center [115, 82] width 158 height 25
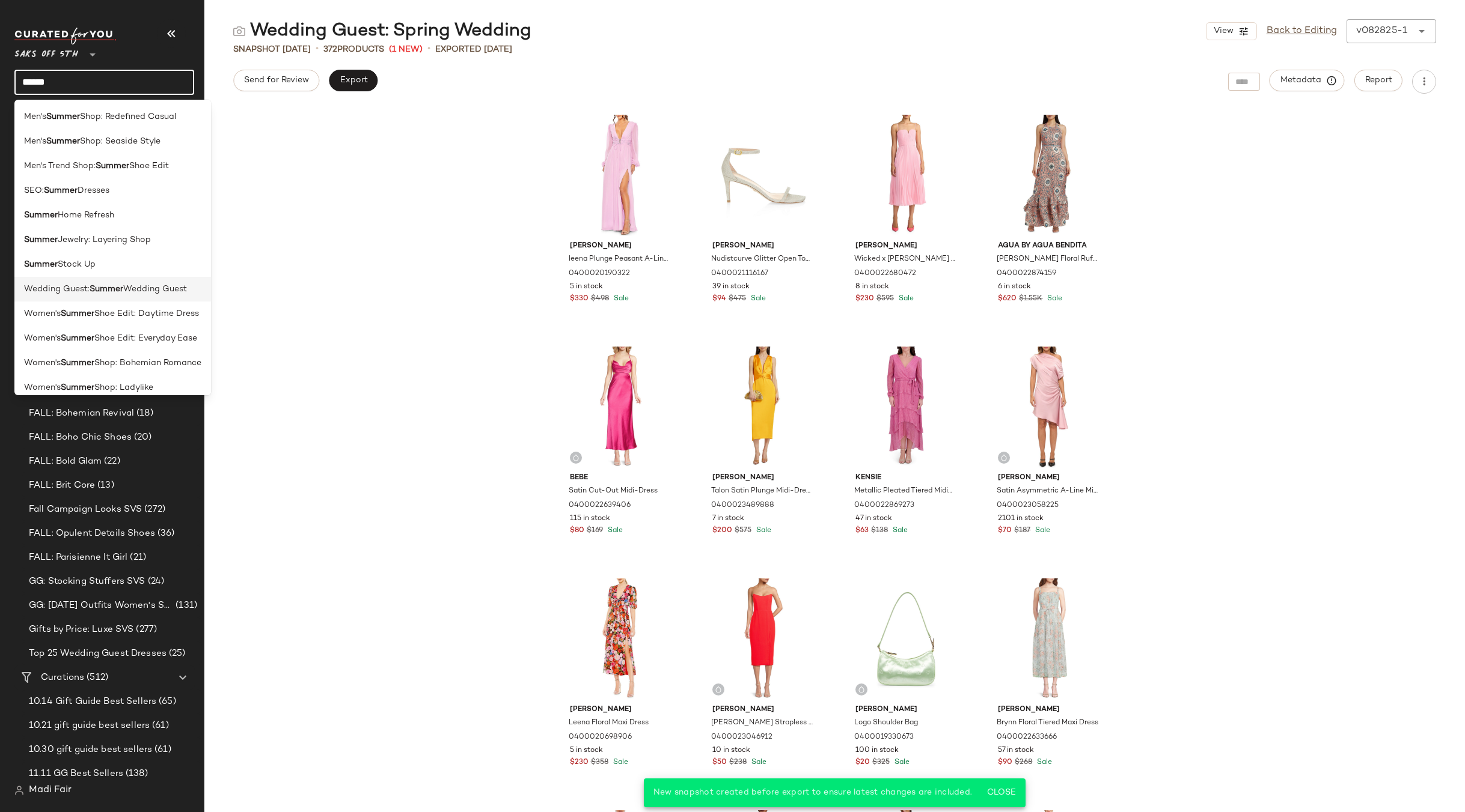
type input "******"
click at [158, 291] on span "Wedding Guest" at bounding box center [155, 289] width 64 height 12
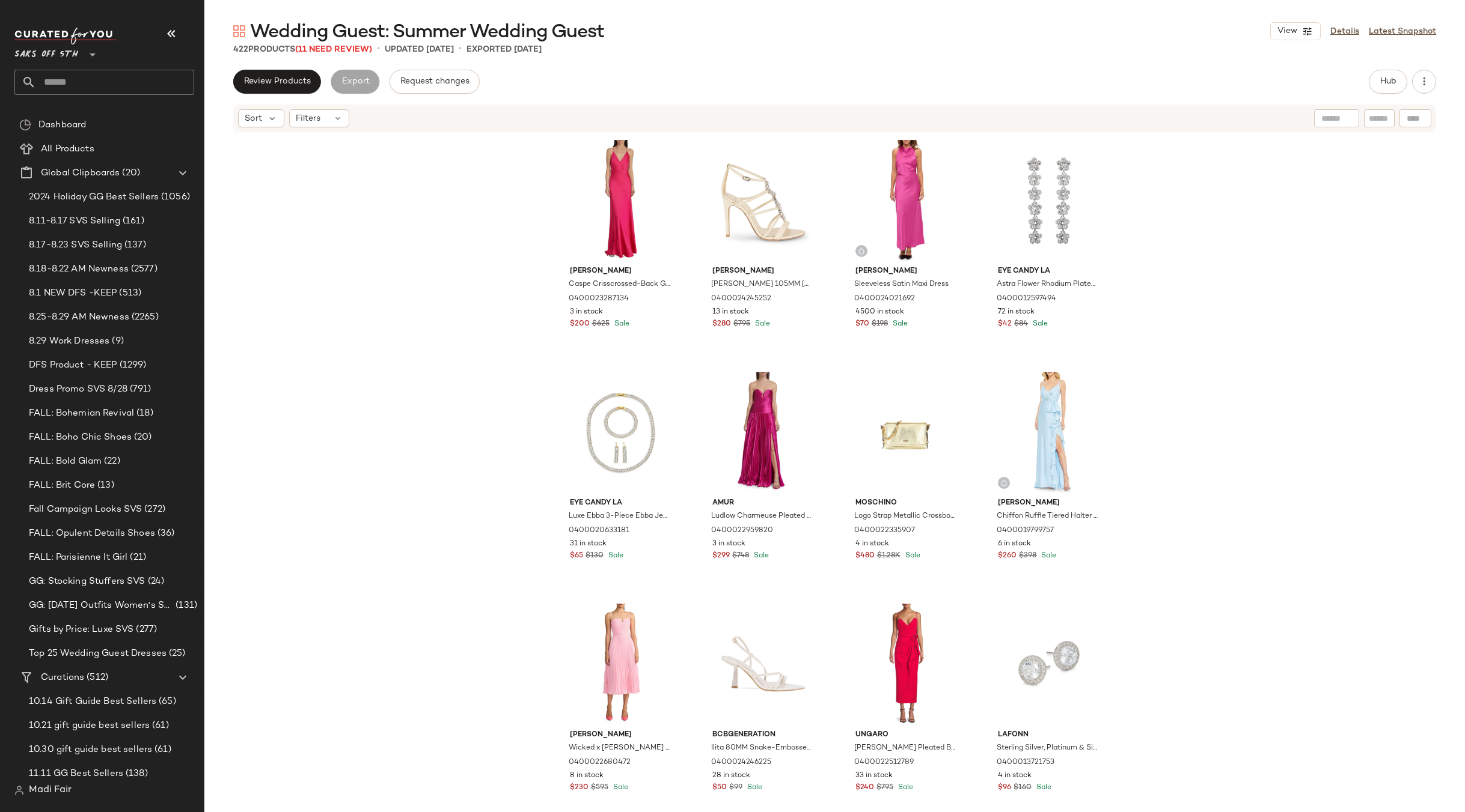
drag, startPoint x: 348, startPoint y: 222, endPoint x: 354, endPoint y: 227, distance: 7.8
click at [348, 222] on div "Ramy [PERSON_NAME] Crisscrossed-Back Gown 0400023287134 3 in stock $200 $625 Sa…" at bounding box center [835, 491] width 1260 height 715
click at [1422, 75] on icon "button" at bounding box center [1424, 81] width 12 height 12
click at [1371, 167] on div "Clear Suggested Products" at bounding box center [1361, 173] width 130 height 12
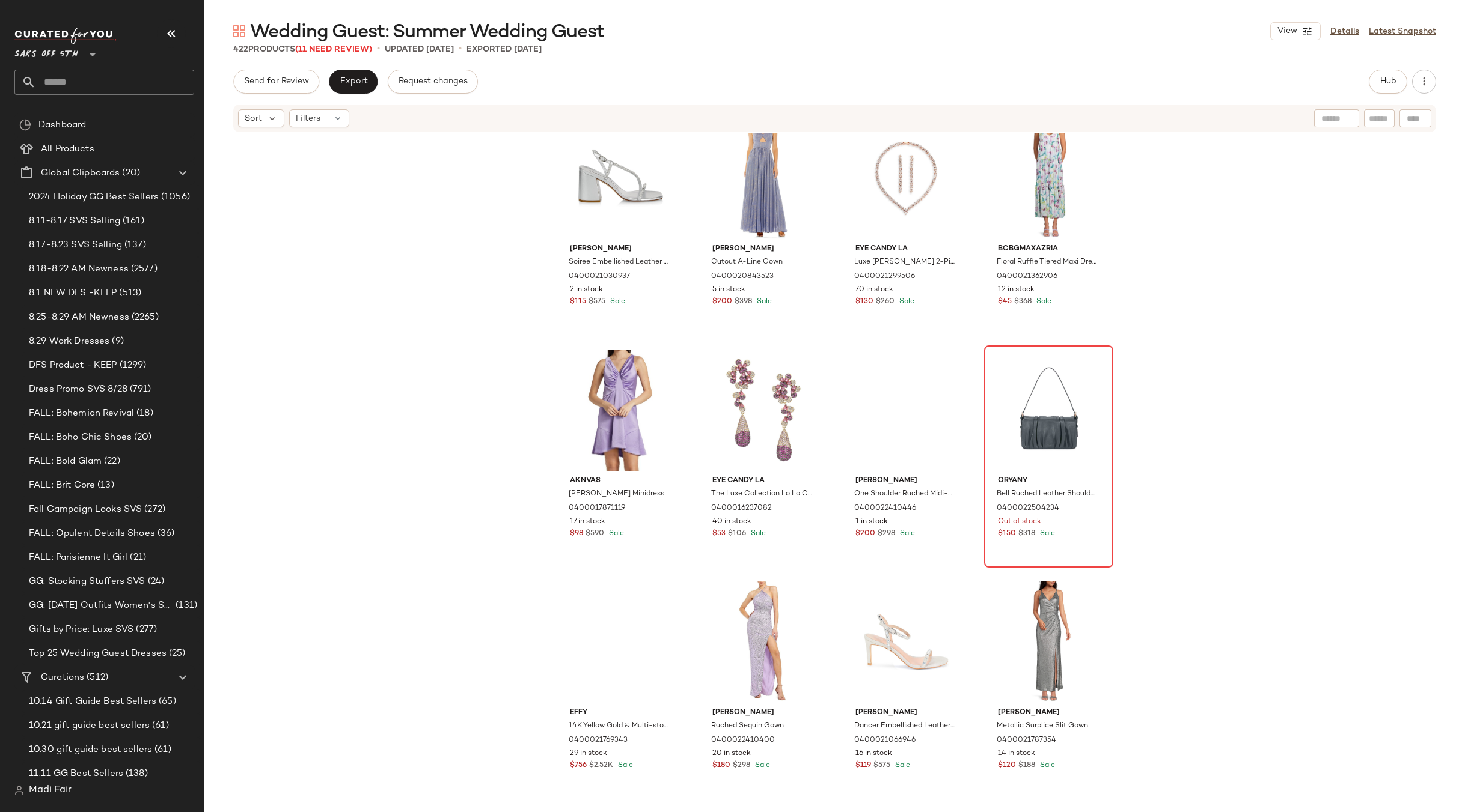
scroll to position [2592, 0]
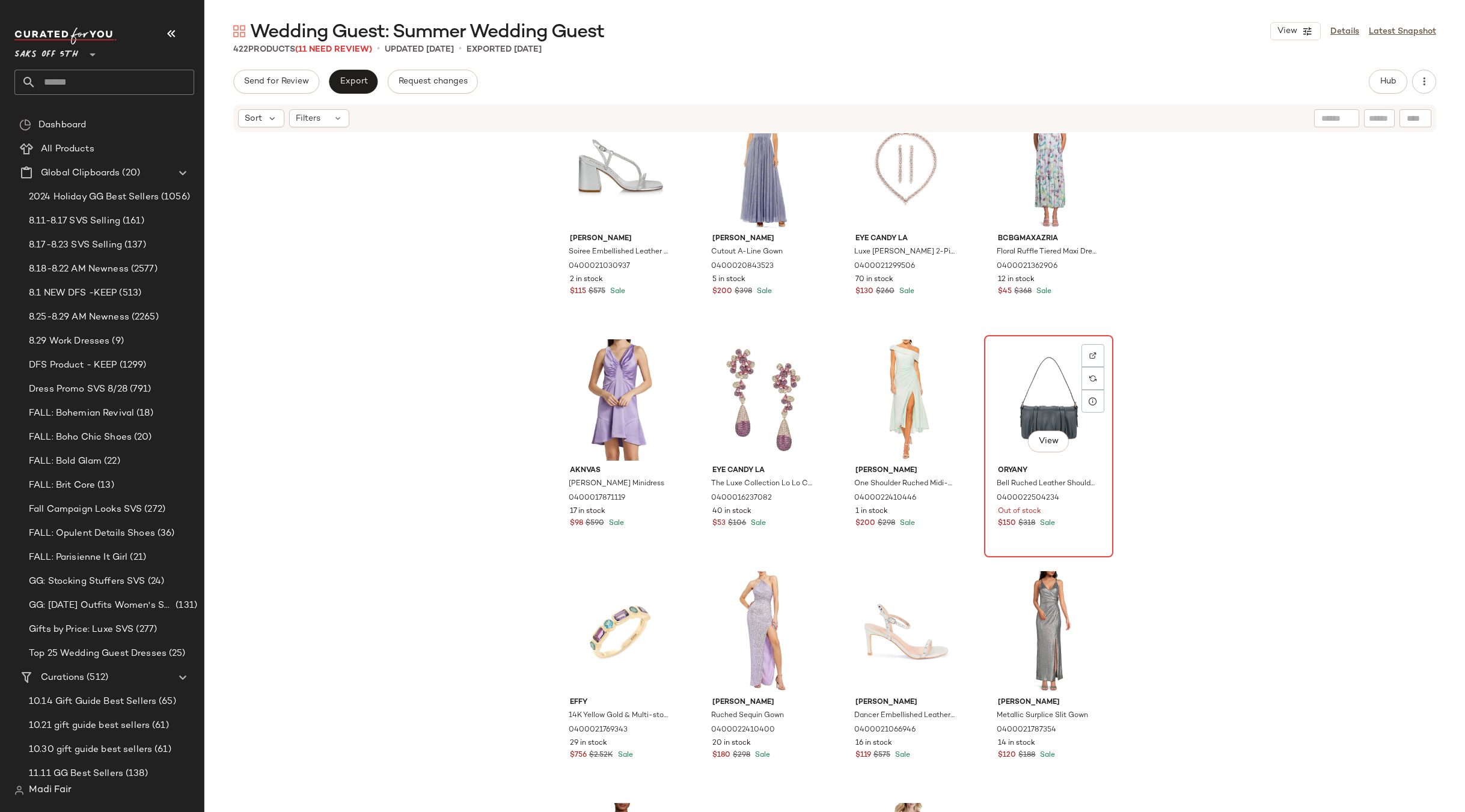
click at [1035, 389] on div "View" at bounding box center [1048, 400] width 121 height 122
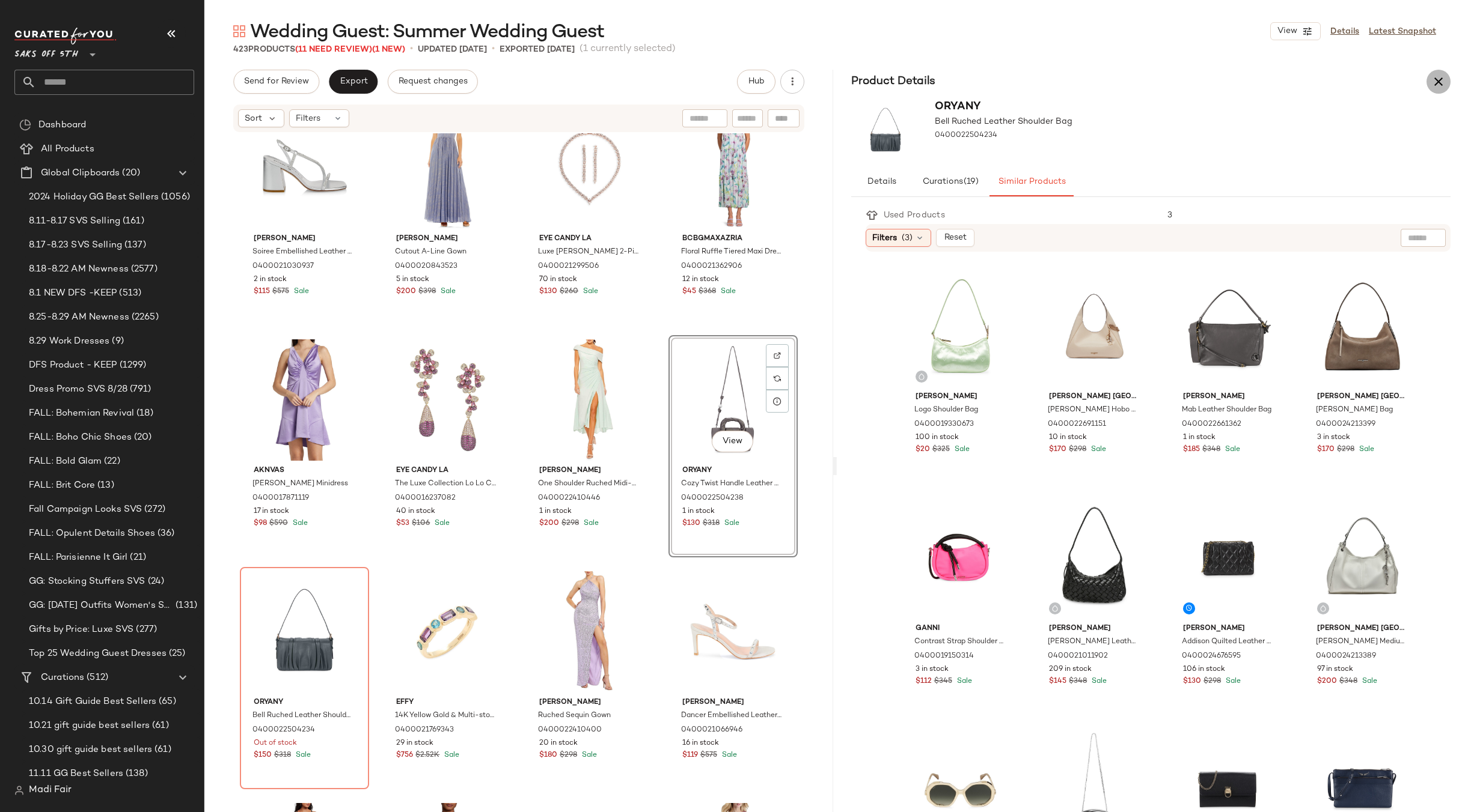
click at [1443, 84] on icon "button" at bounding box center [1438, 81] width 14 height 14
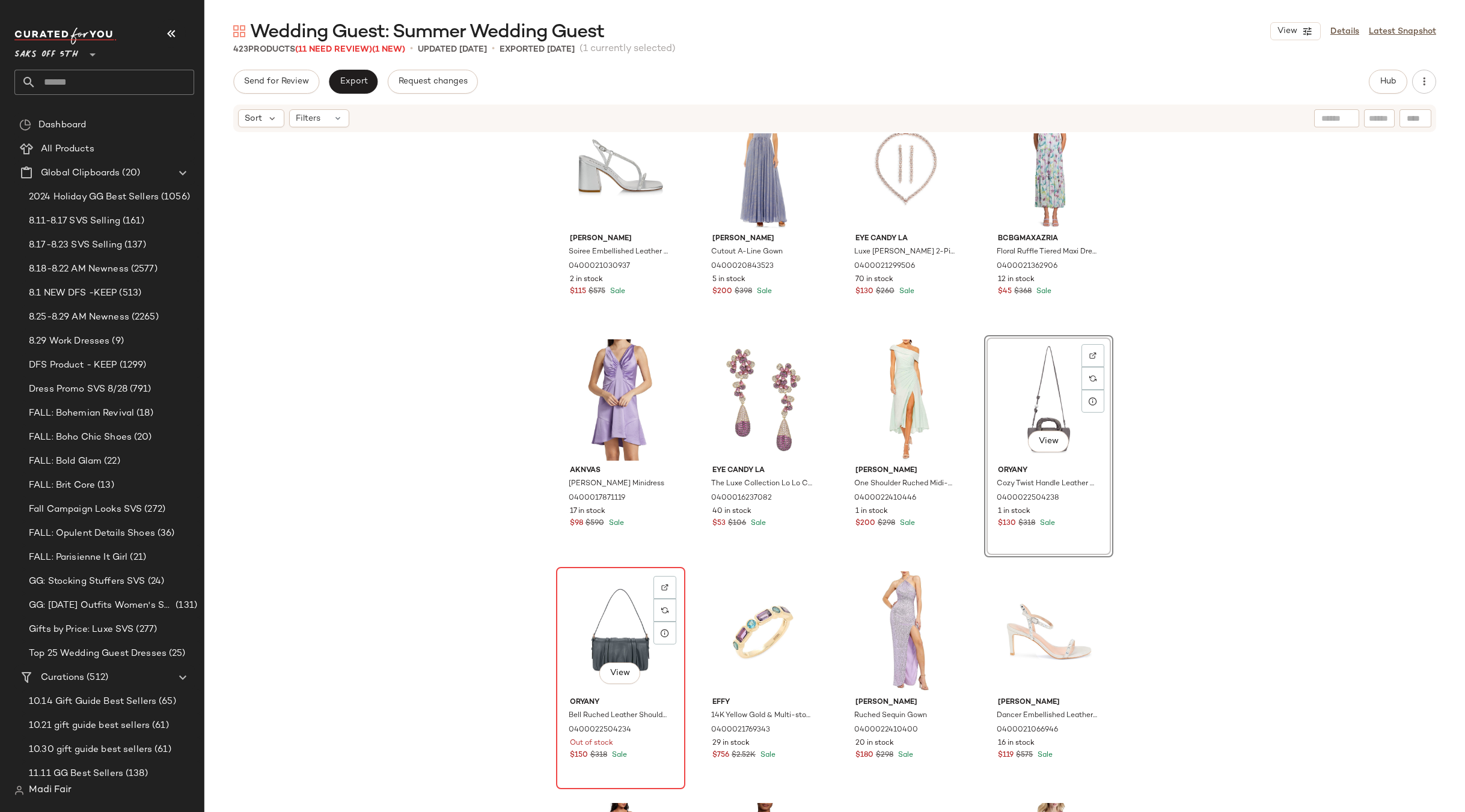
click at [597, 617] on div "View" at bounding box center [620, 632] width 121 height 122
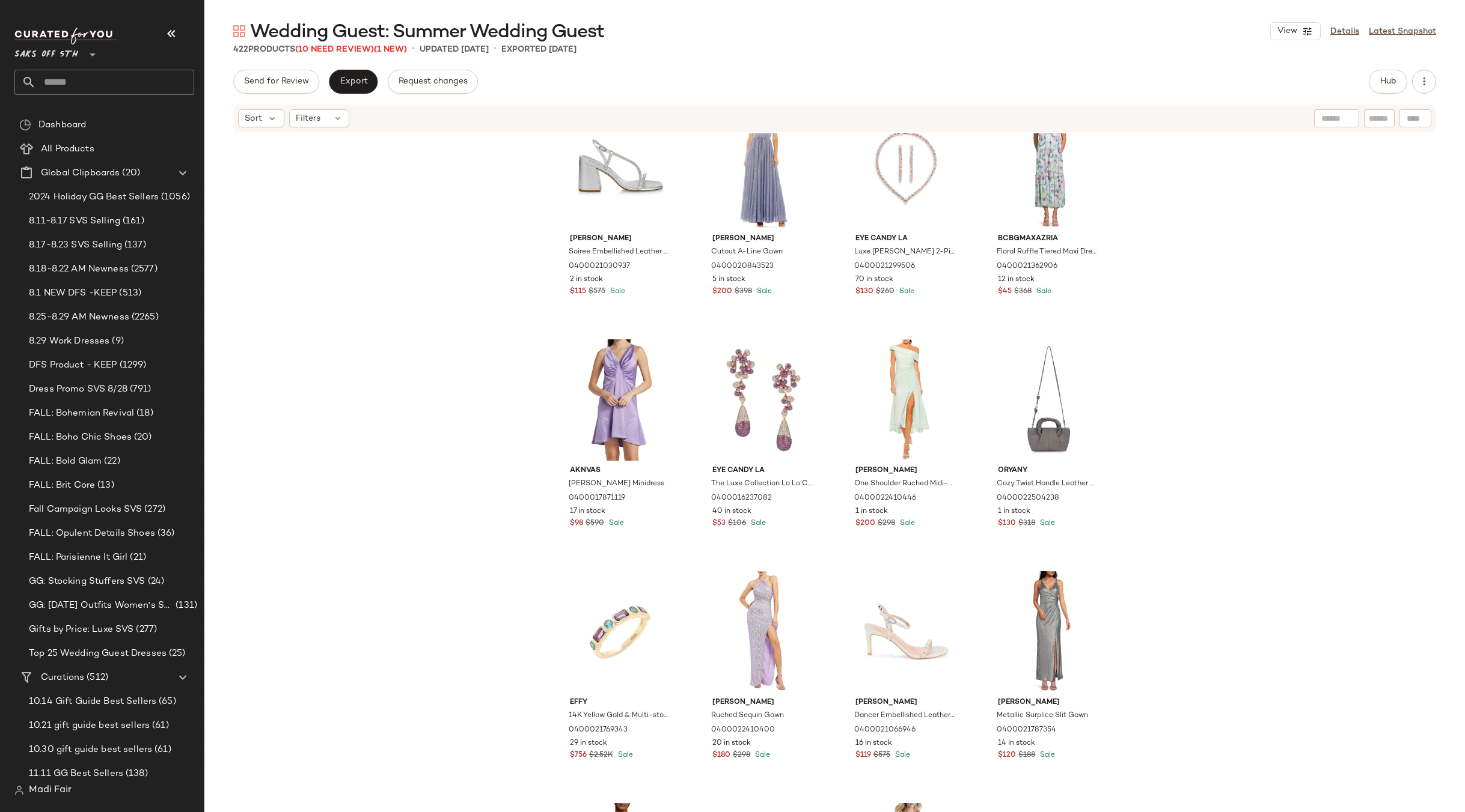
click at [436, 413] on div "[PERSON_NAME] Soiree Embellished Leather Sandals 0400021030937 2 in stock $115 …" at bounding box center [835, 491] width 1260 height 715
click at [1249, 347] on div "[PERSON_NAME] Soiree Embellished Leather Sandals 0400021030937 2 in stock $115 …" at bounding box center [835, 491] width 1260 height 715
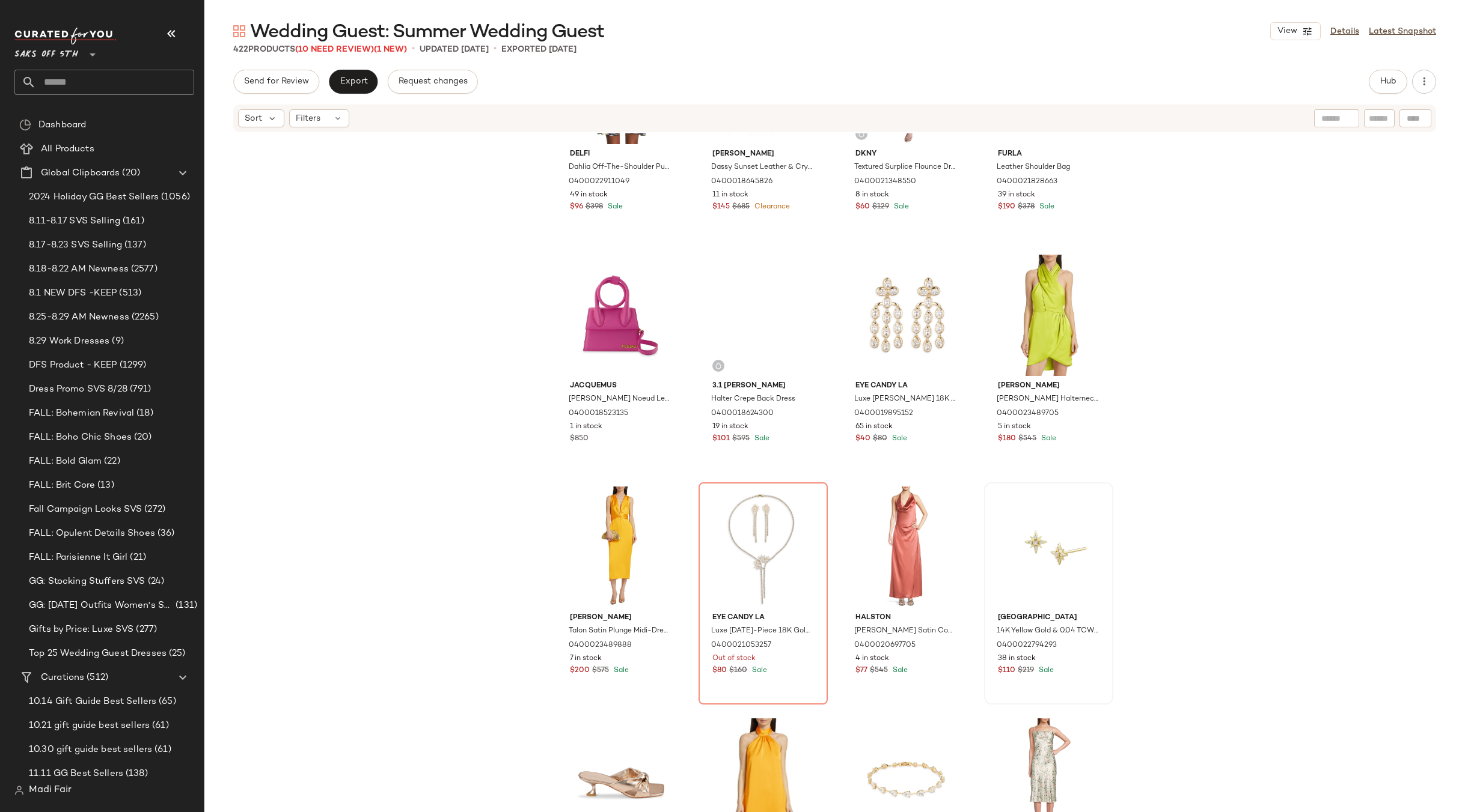
scroll to position [3494, 0]
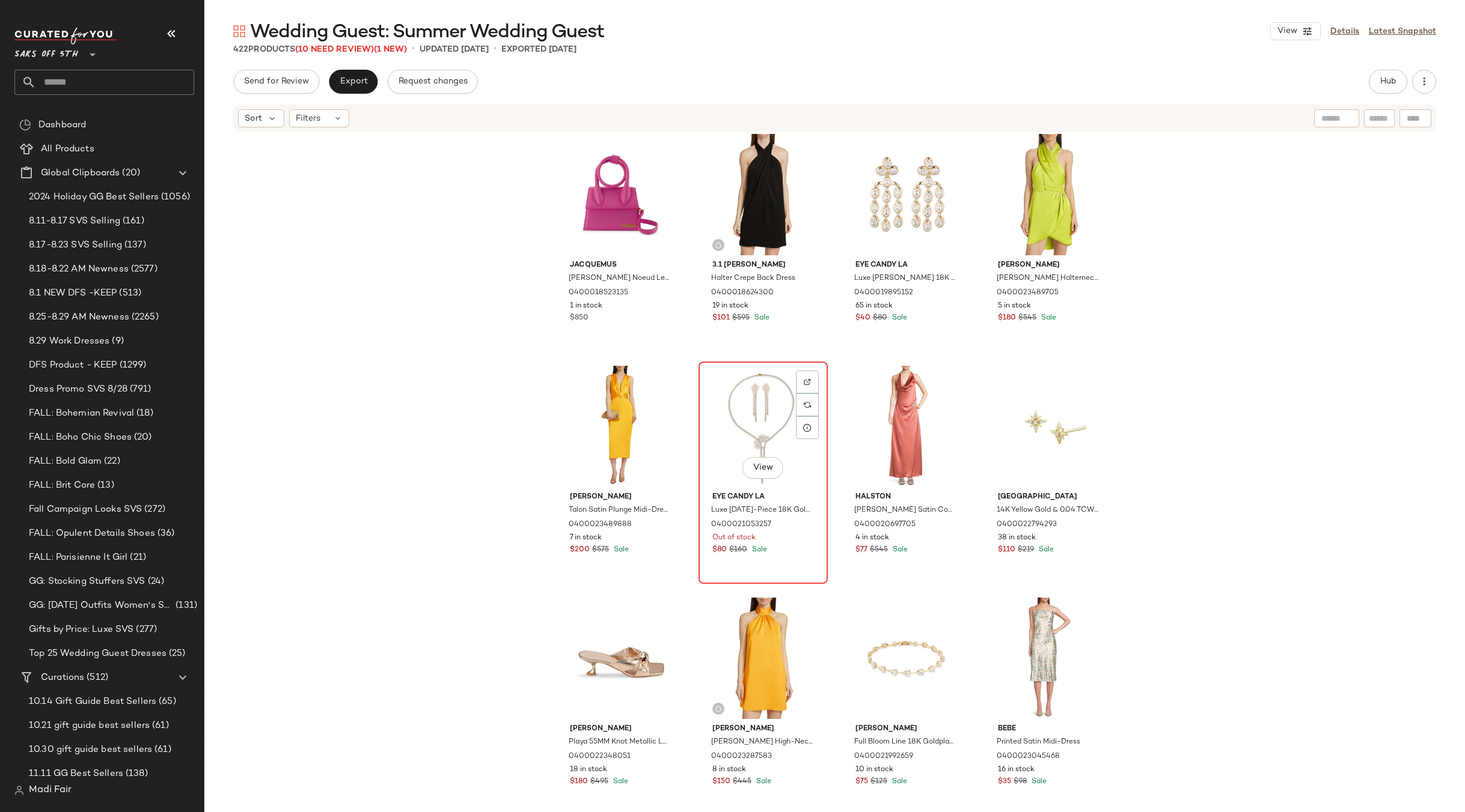
click at [773, 403] on div "View" at bounding box center [763, 426] width 121 height 122
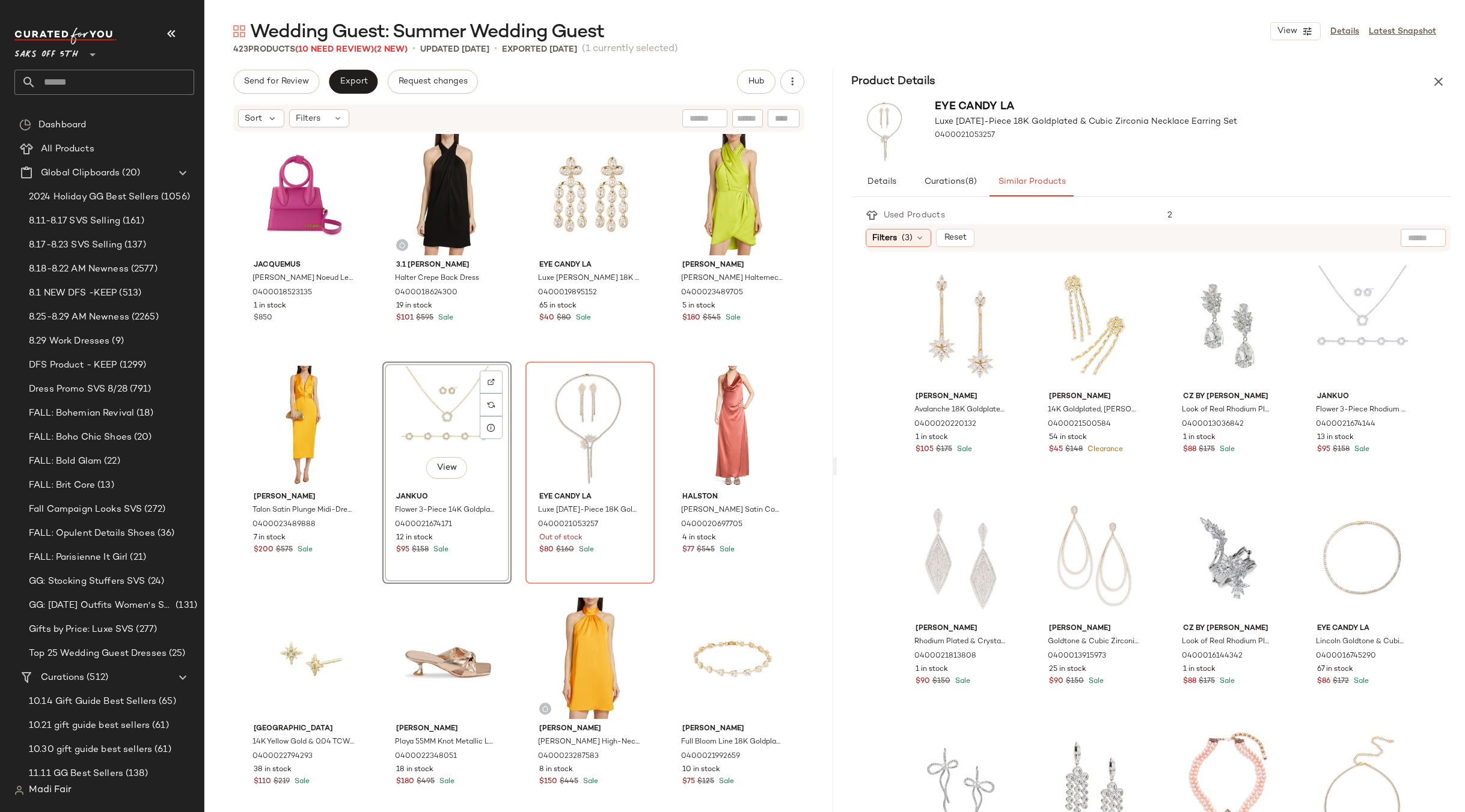
click at [1435, 79] on icon "button" at bounding box center [1438, 81] width 14 height 14
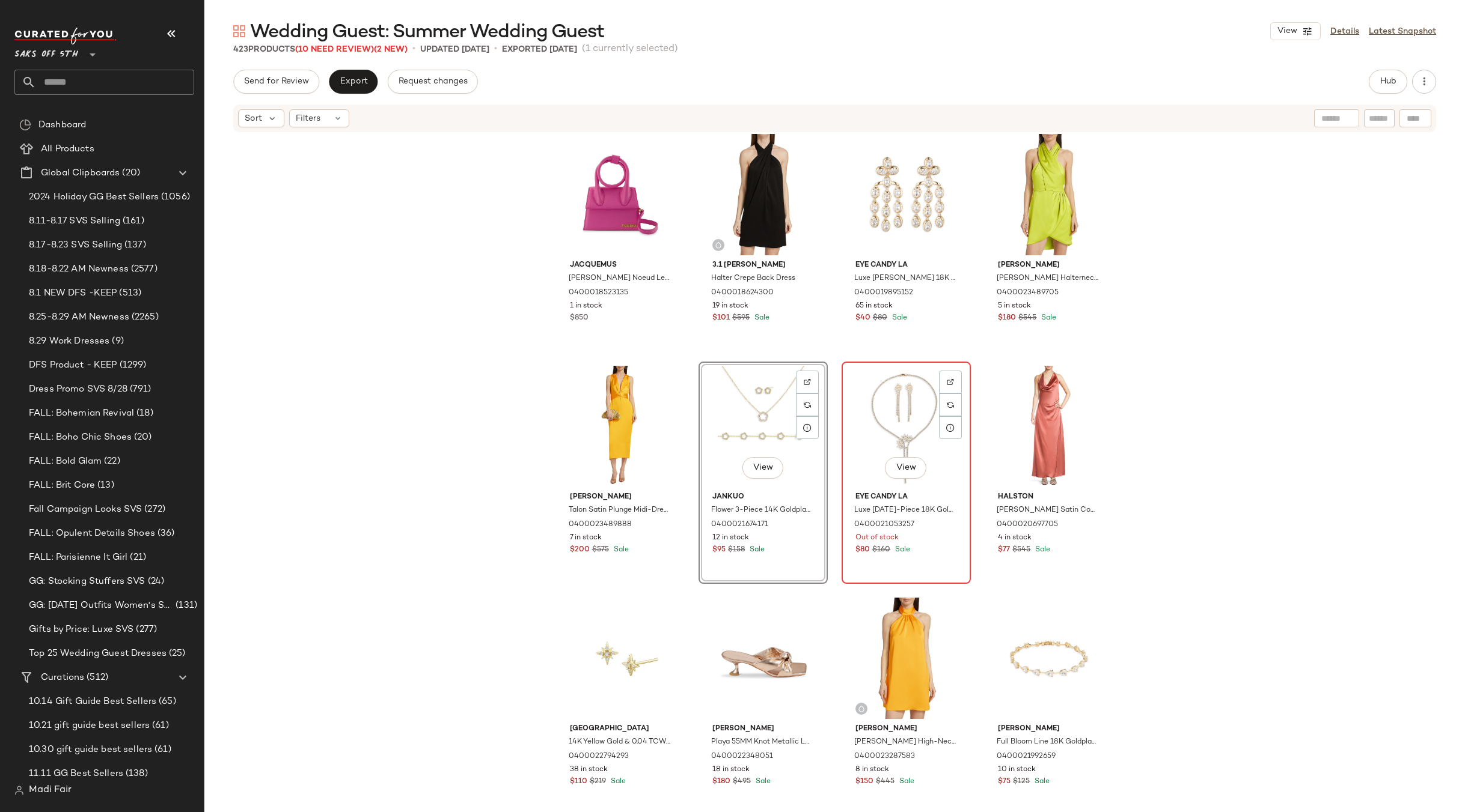
click at [879, 403] on div "View" at bounding box center [906, 426] width 121 height 122
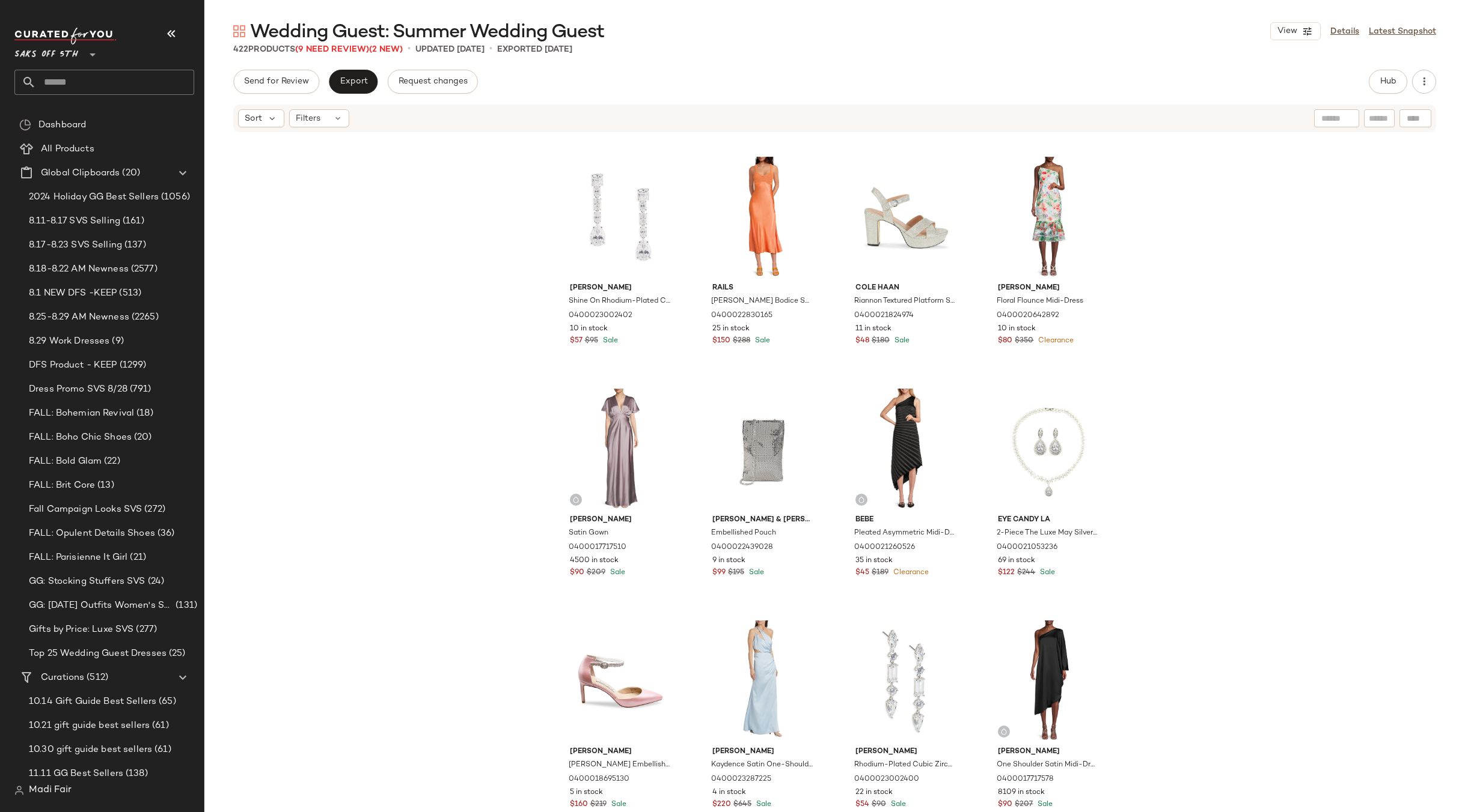
scroll to position [4515, 0]
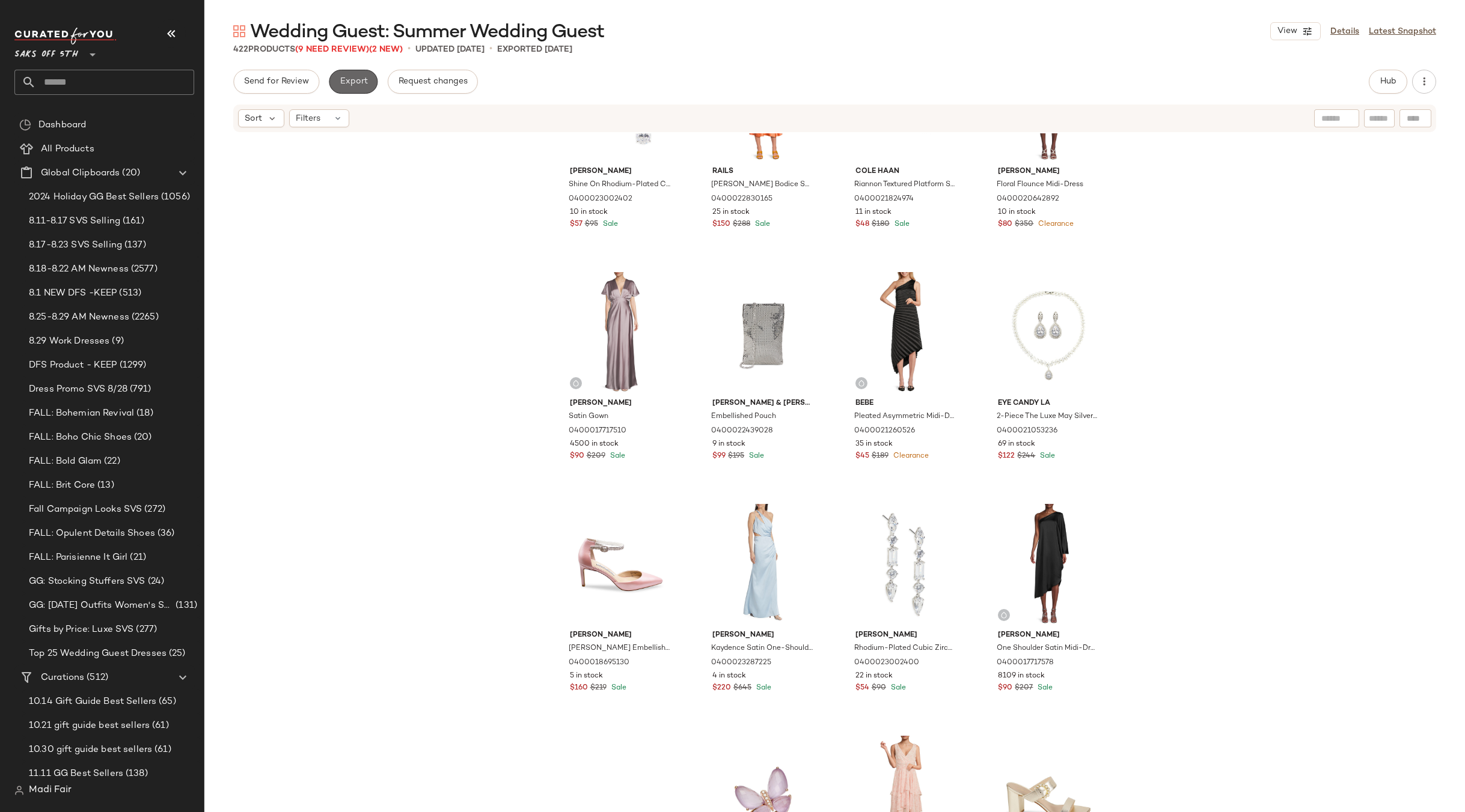
click at [345, 83] on span "Export" at bounding box center [353, 82] width 28 height 10
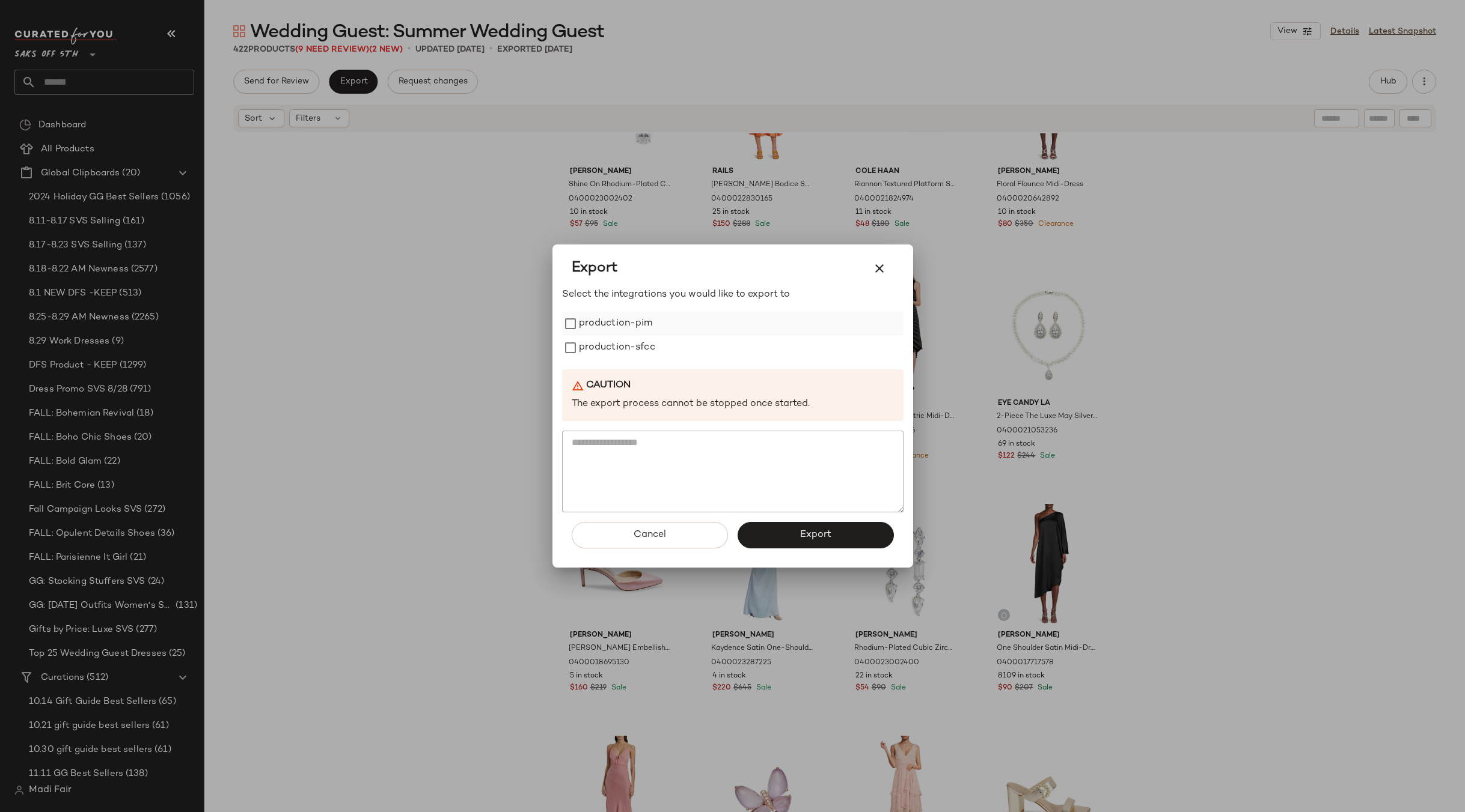
click at [628, 324] on label "production-pim" at bounding box center [615, 324] width 74 height 24
click at [619, 351] on label "production-sfcc" at bounding box center [617, 348] width 76 height 24
click at [783, 526] on button "Export" at bounding box center [815, 536] width 157 height 26
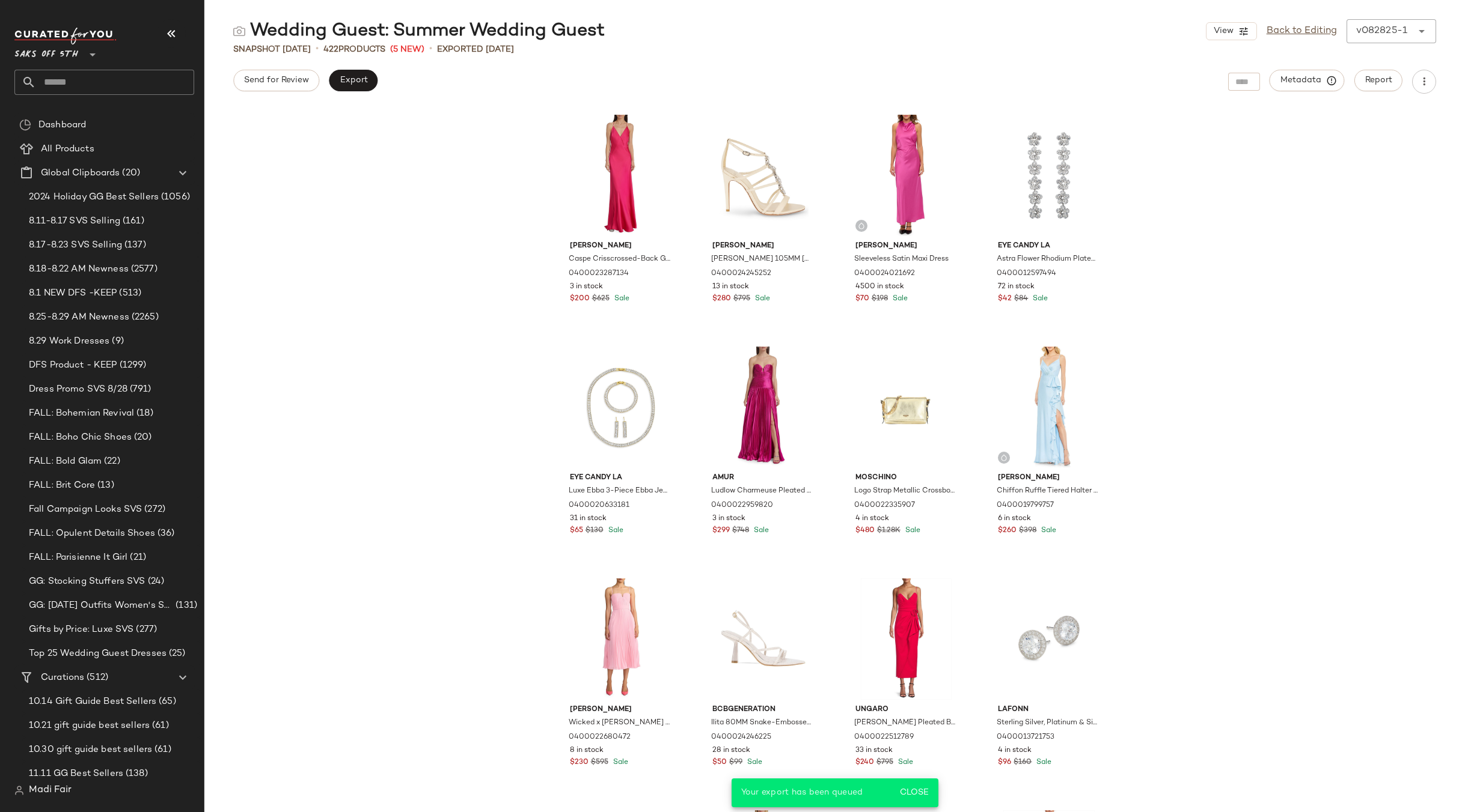
click at [75, 78] on input "text" at bounding box center [115, 82] width 158 height 25
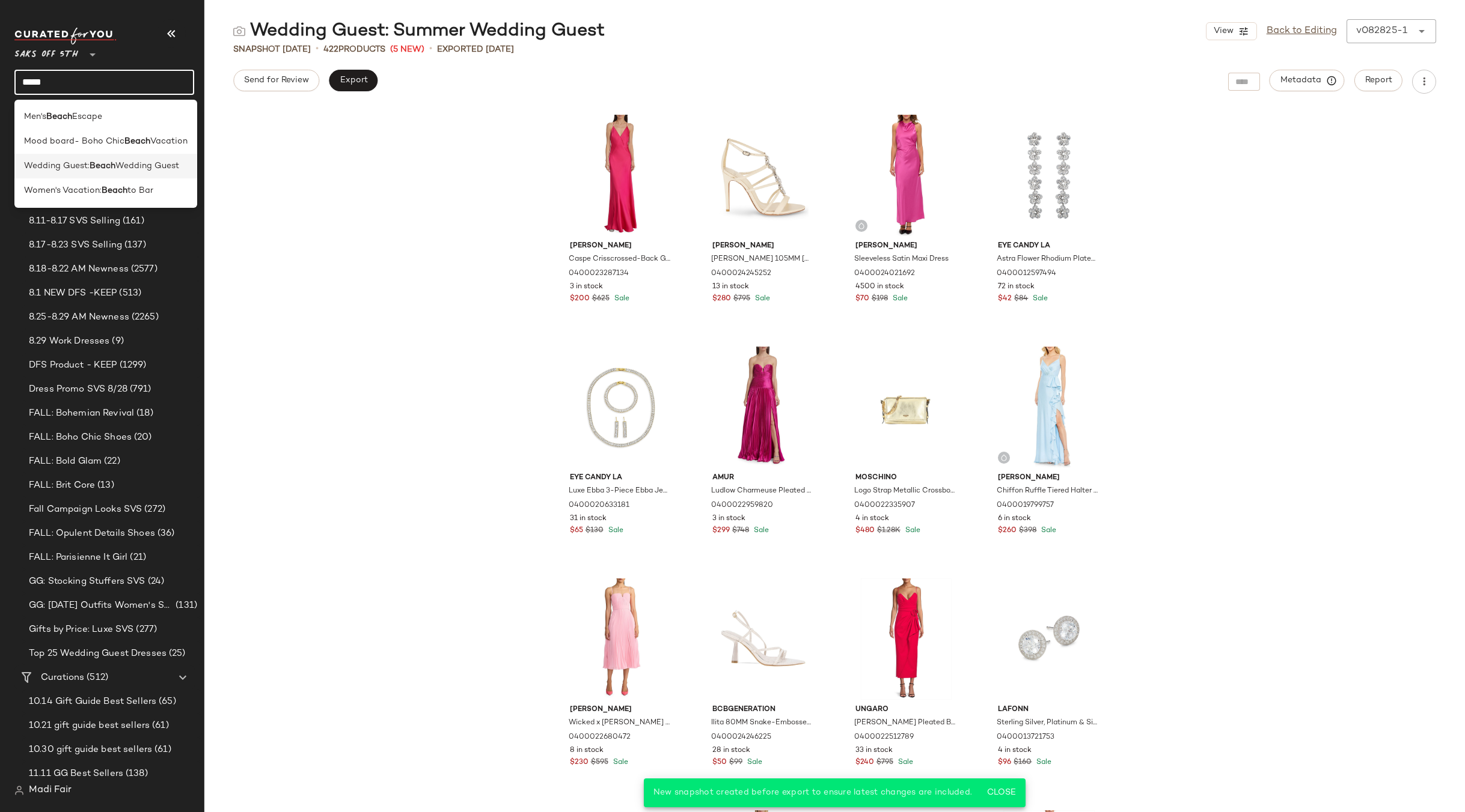
type input "*****"
click at [87, 171] on span "Wedding Guest:" at bounding box center [56, 166] width 65 height 12
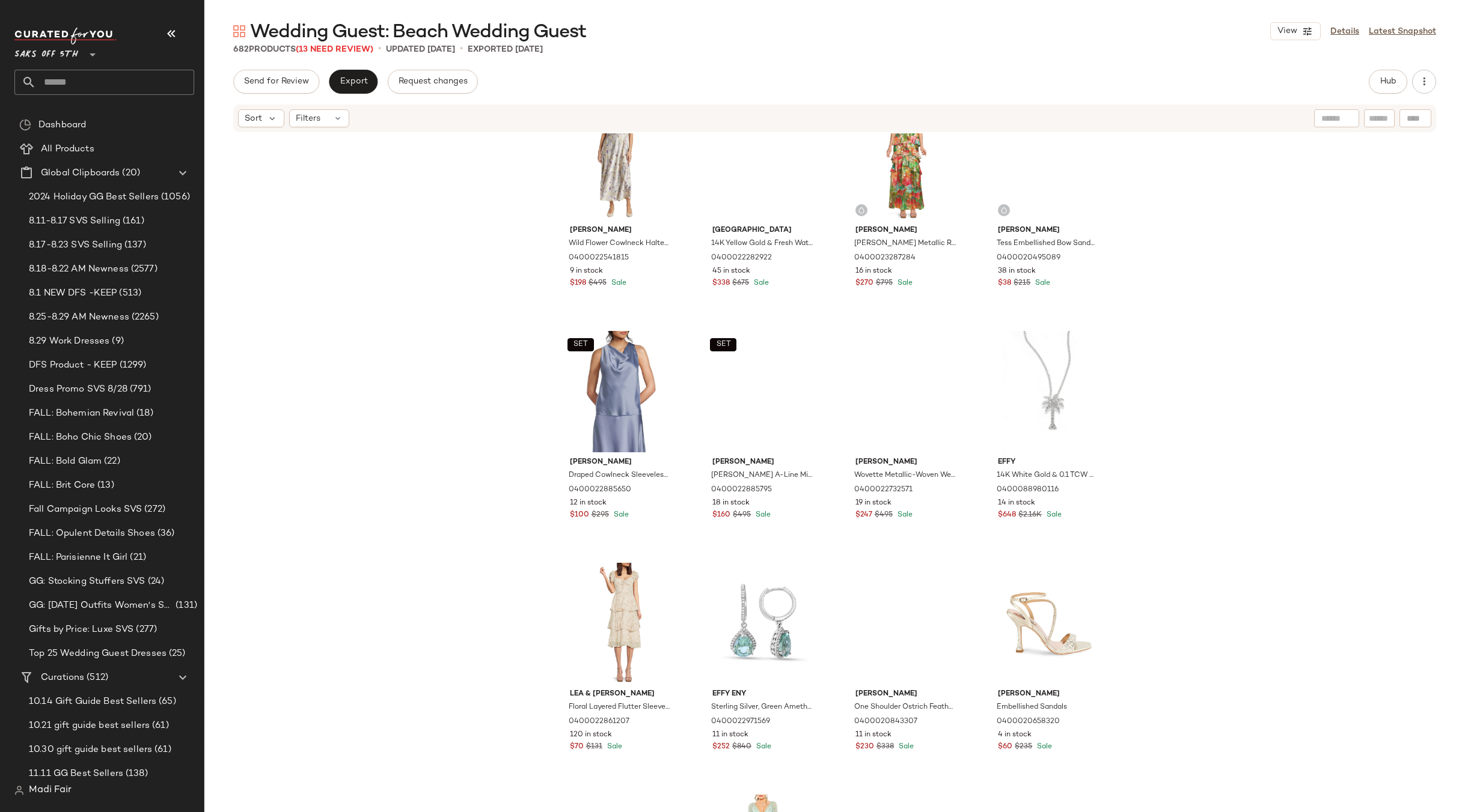
scroll to position [3133, 0]
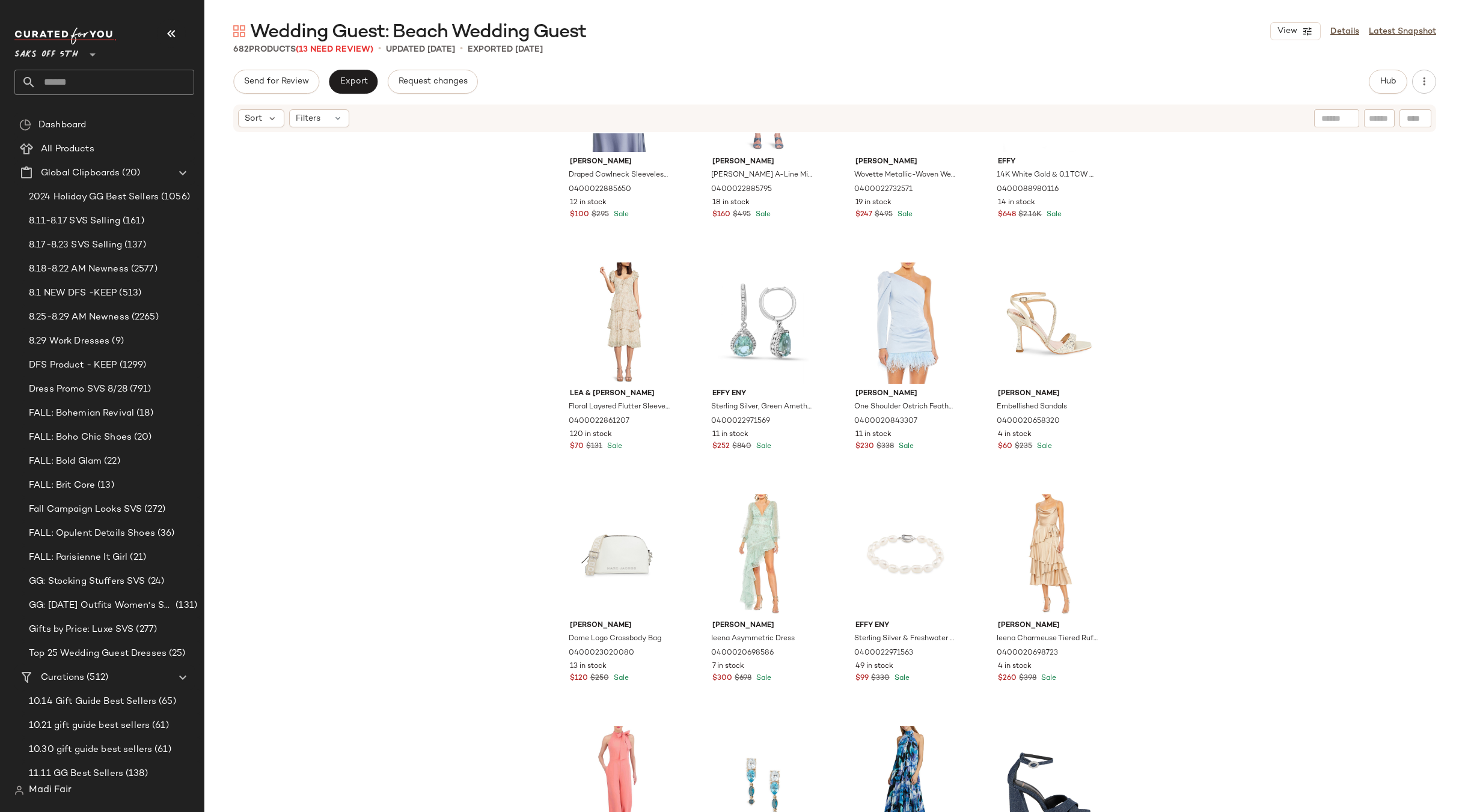
click at [84, 84] on input "text" at bounding box center [115, 82] width 158 height 25
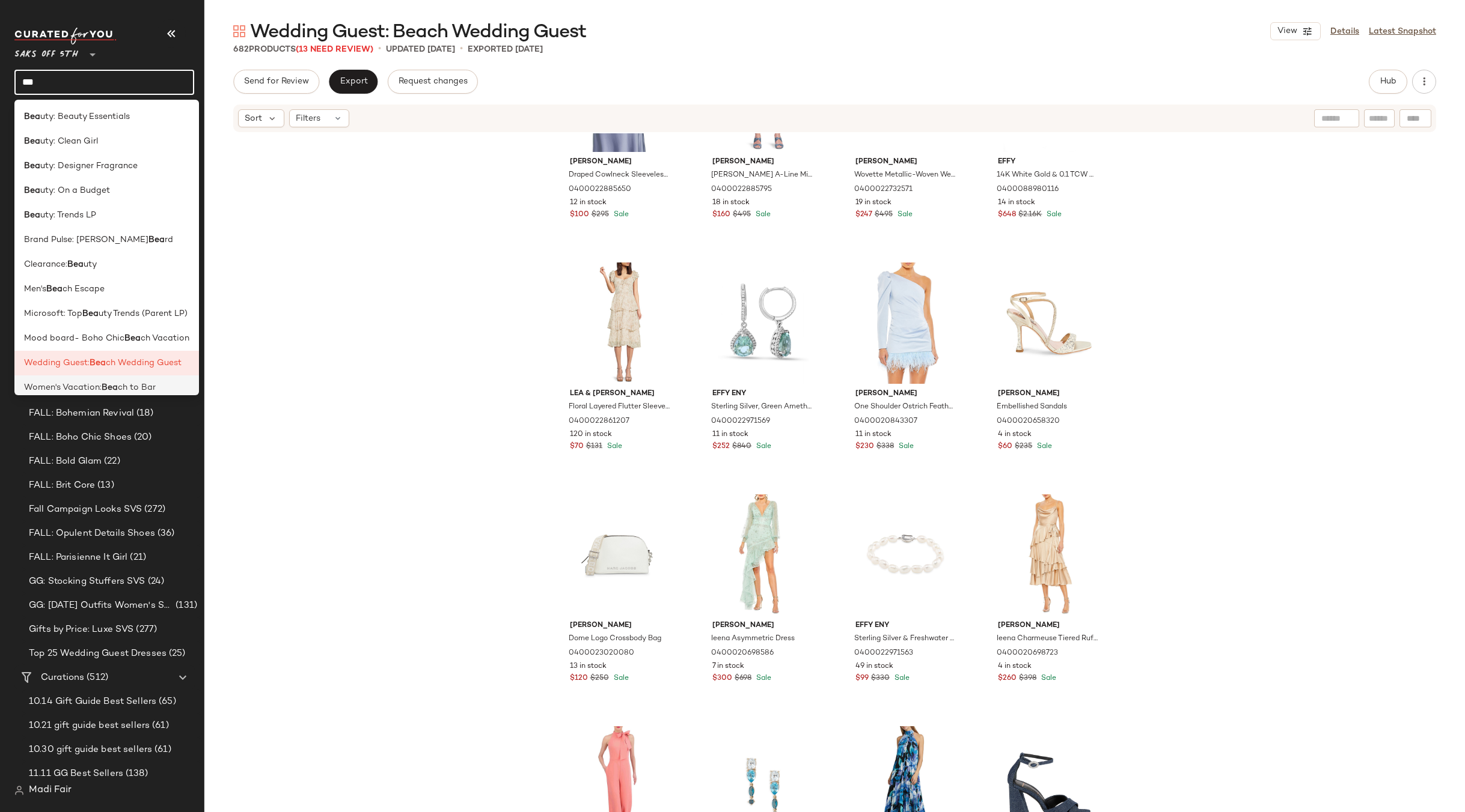
type input "***"
click at [100, 389] on span "Women's Vacation:" at bounding box center [63, 387] width 78 height 12
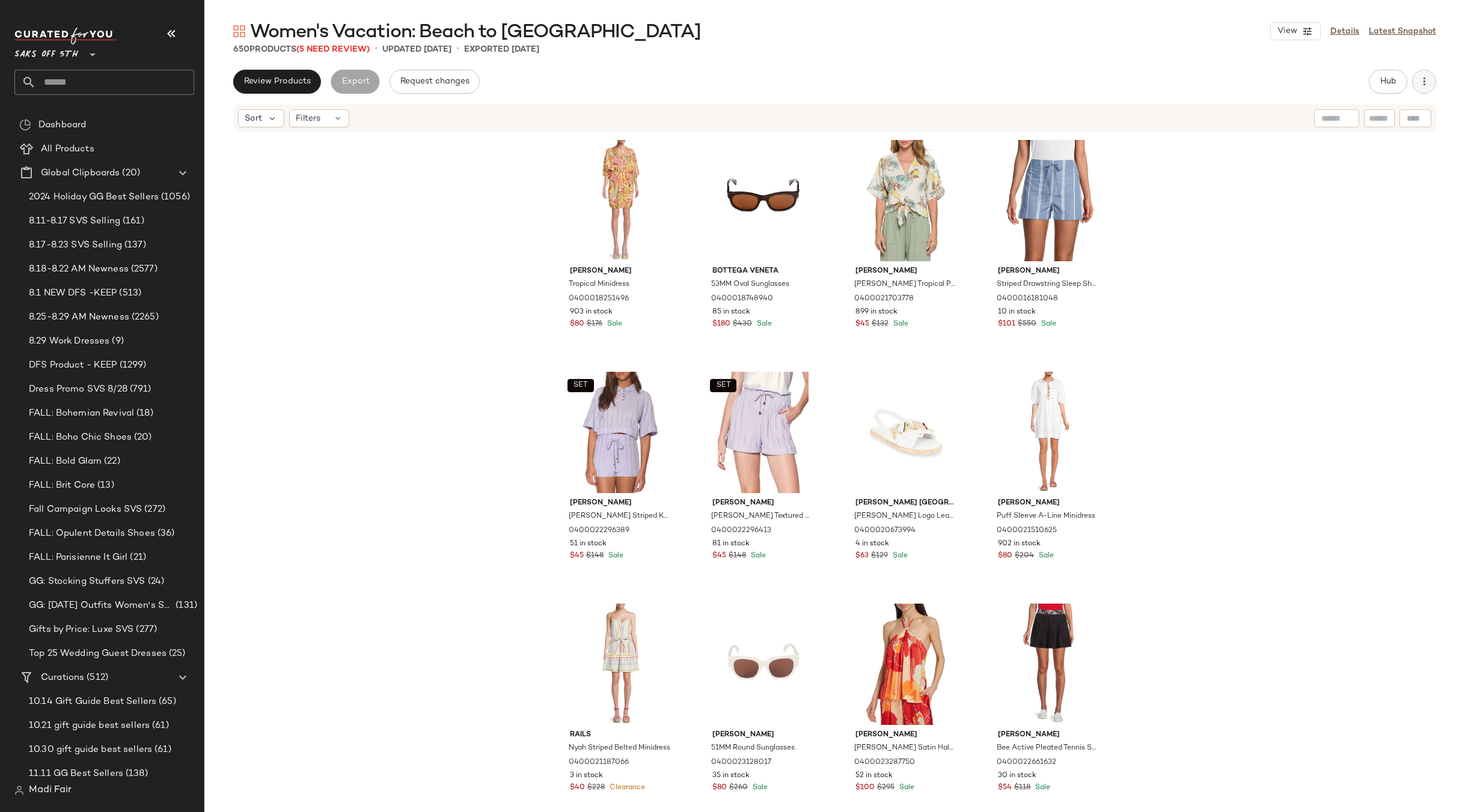
click at [1420, 77] on icon "button" at bounding box center [1424, 81] width 12 height 12
click at [1341, 180] on div "Clear Suggested Products" at bounding box center [1361, 173] width 149 height 29
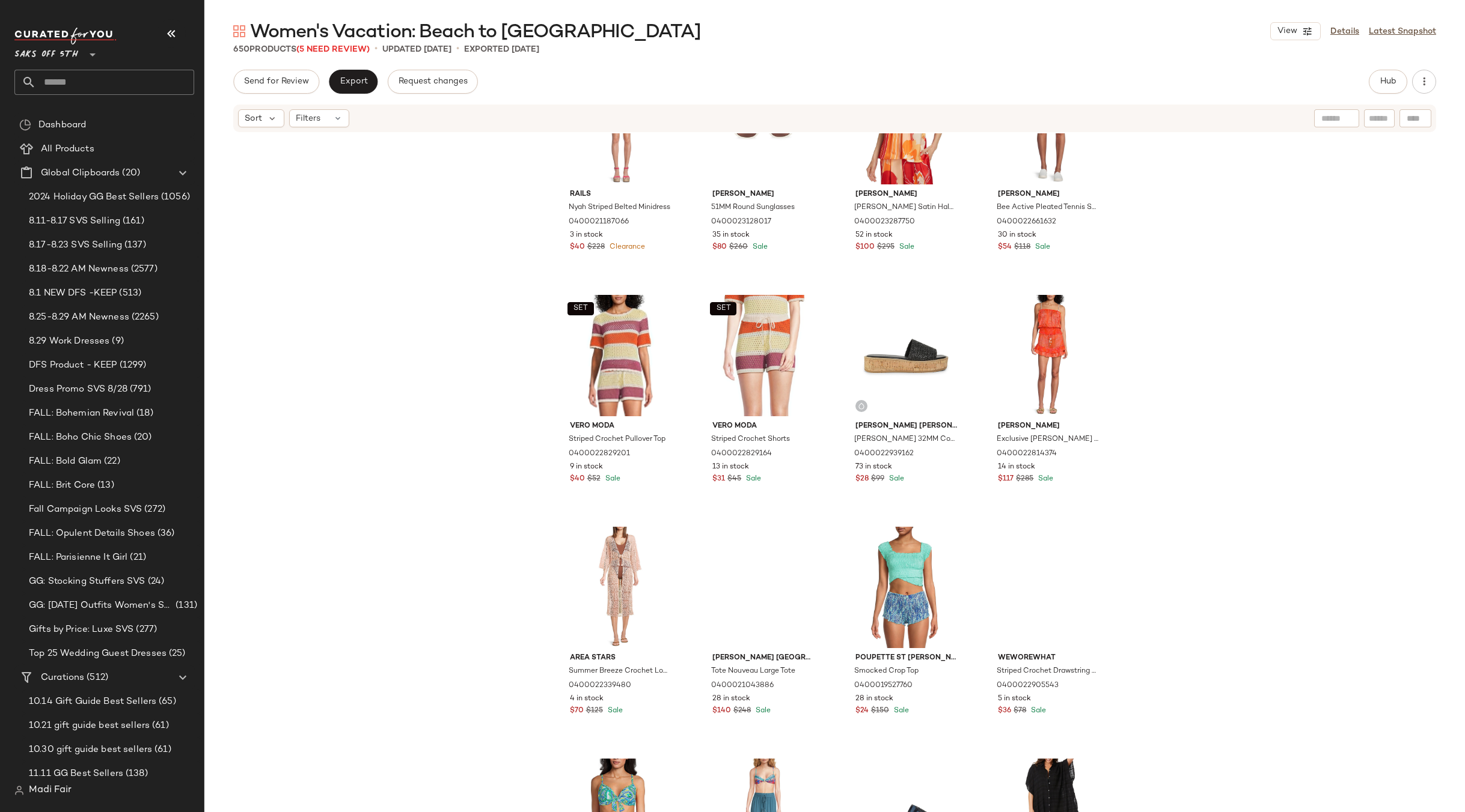
scroll to position [310, 0]
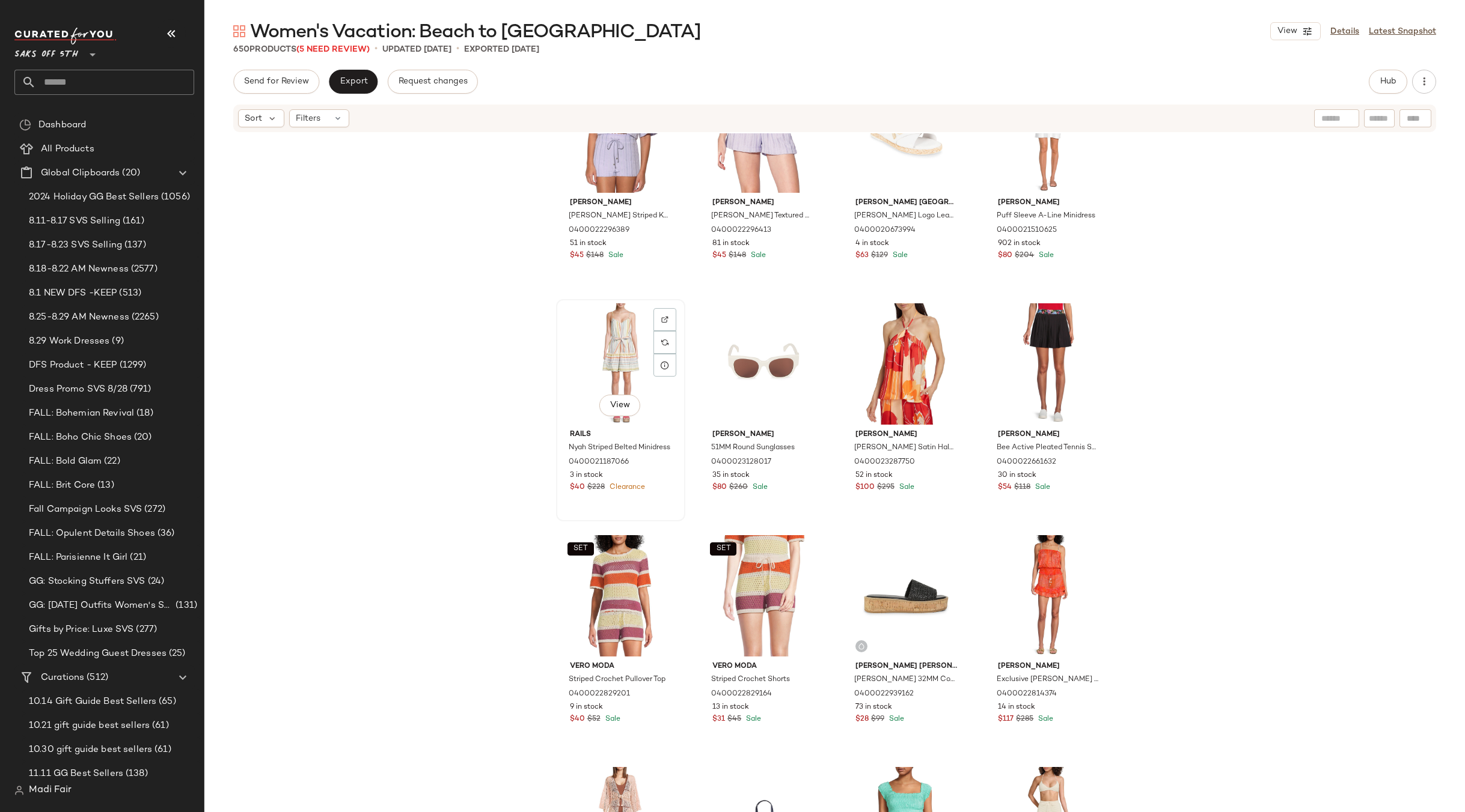
click at [606, 349] on div "View" at bounding box center [620, 364] width 121 height 122
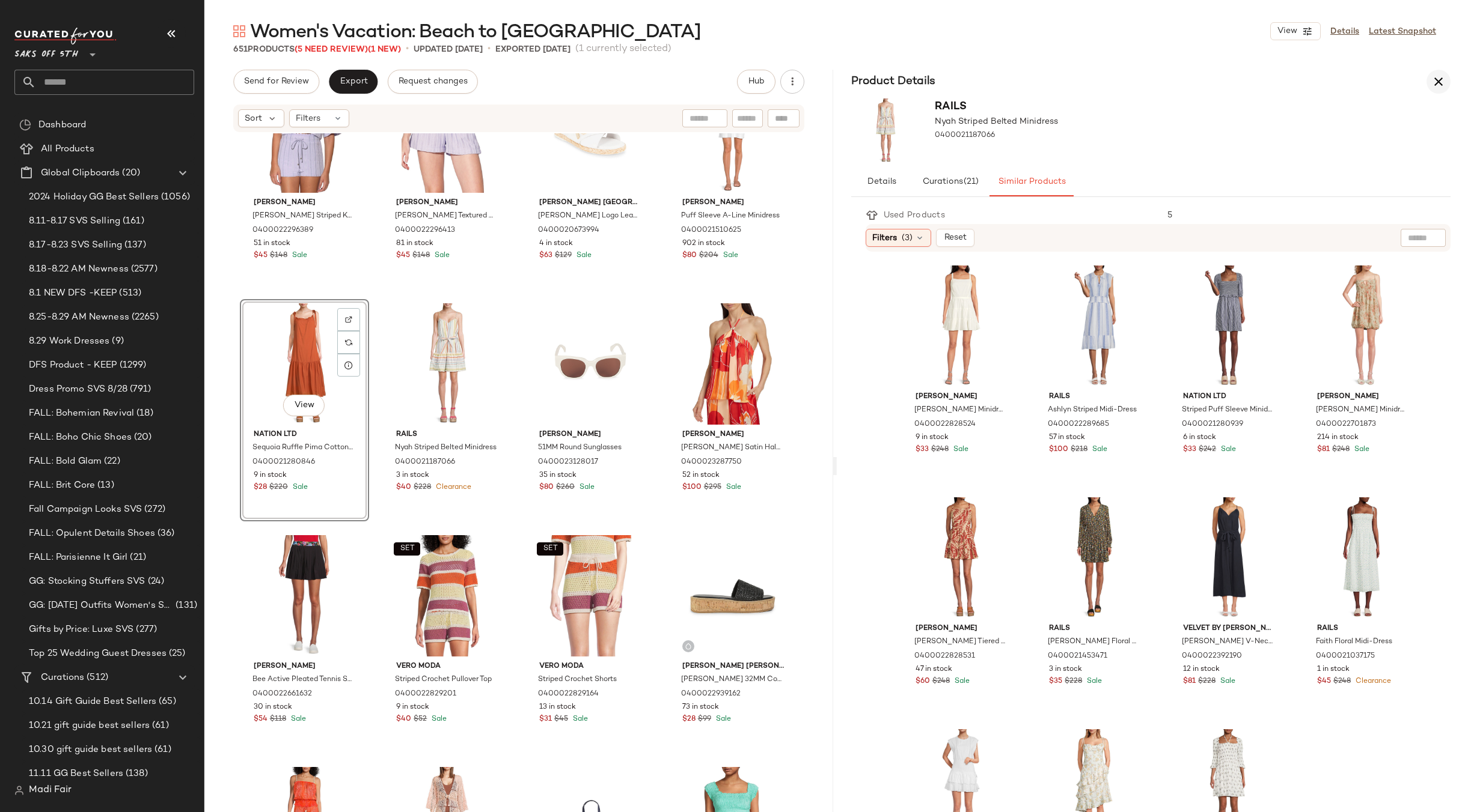
click at [1437, 86] on icon "button" at bounding box center [1438, 81] width 14 height 14
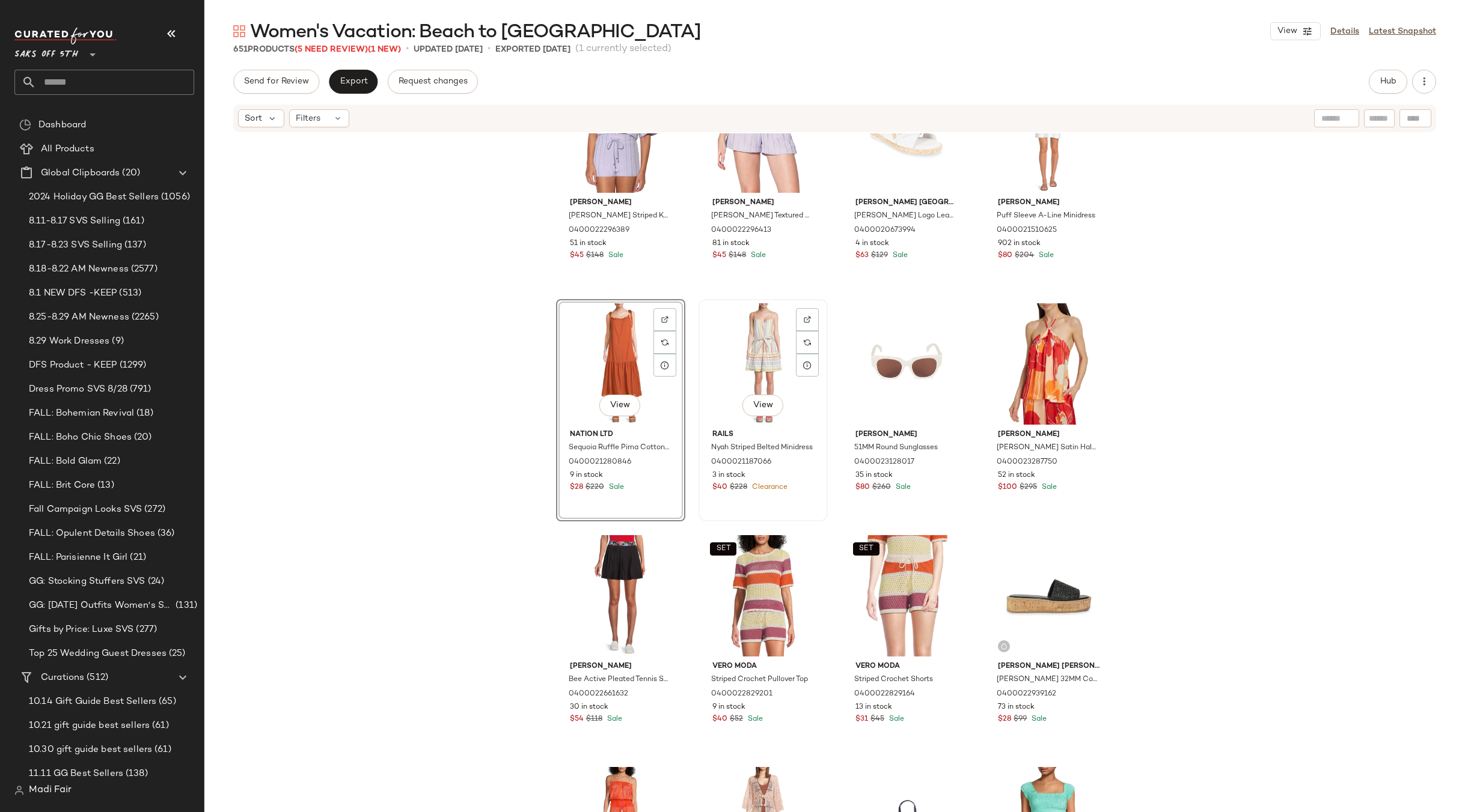
click at [737, 353] on div "View" at bounding box center [763, 364] width 121 height 122
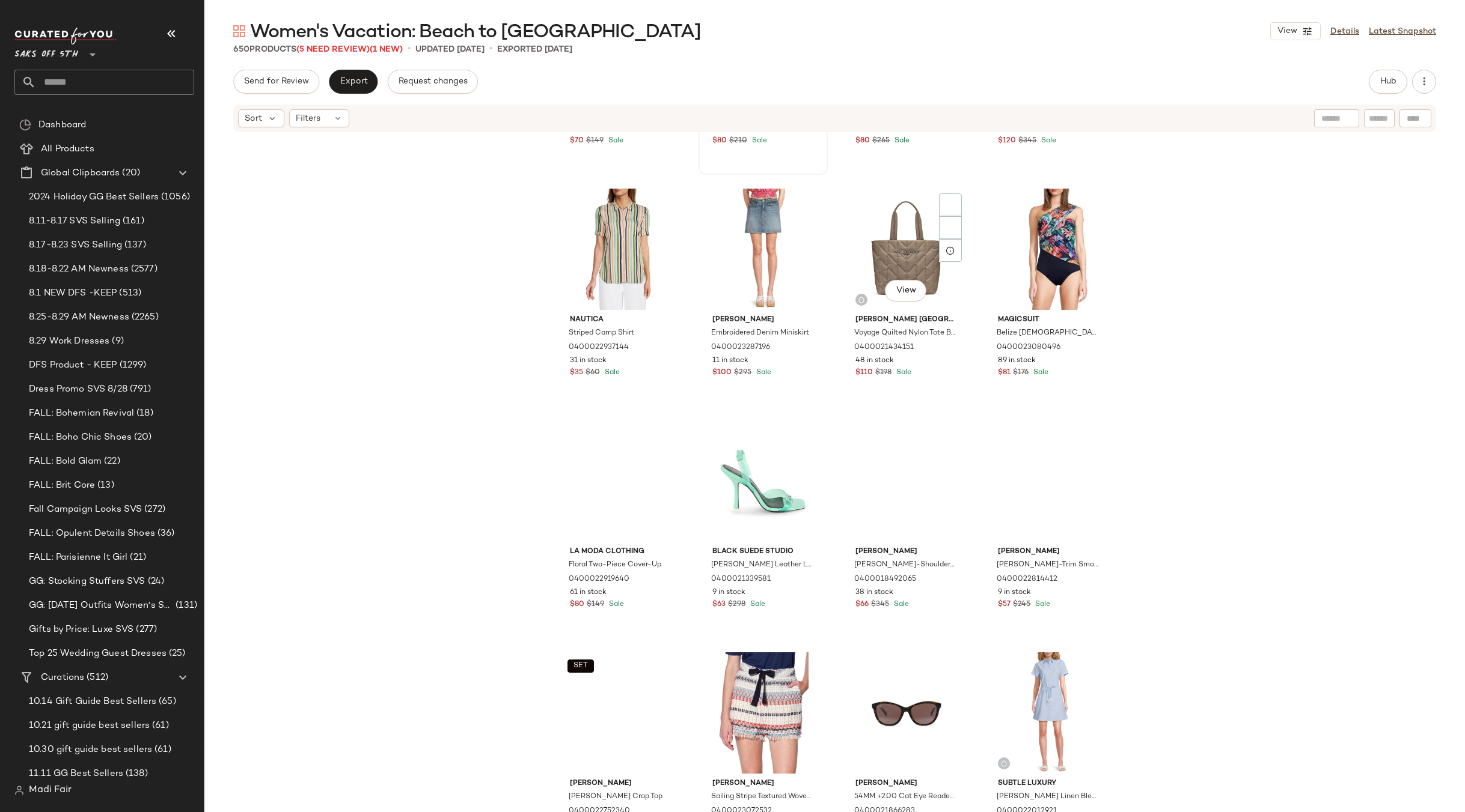
scroll to position [2052, 0]
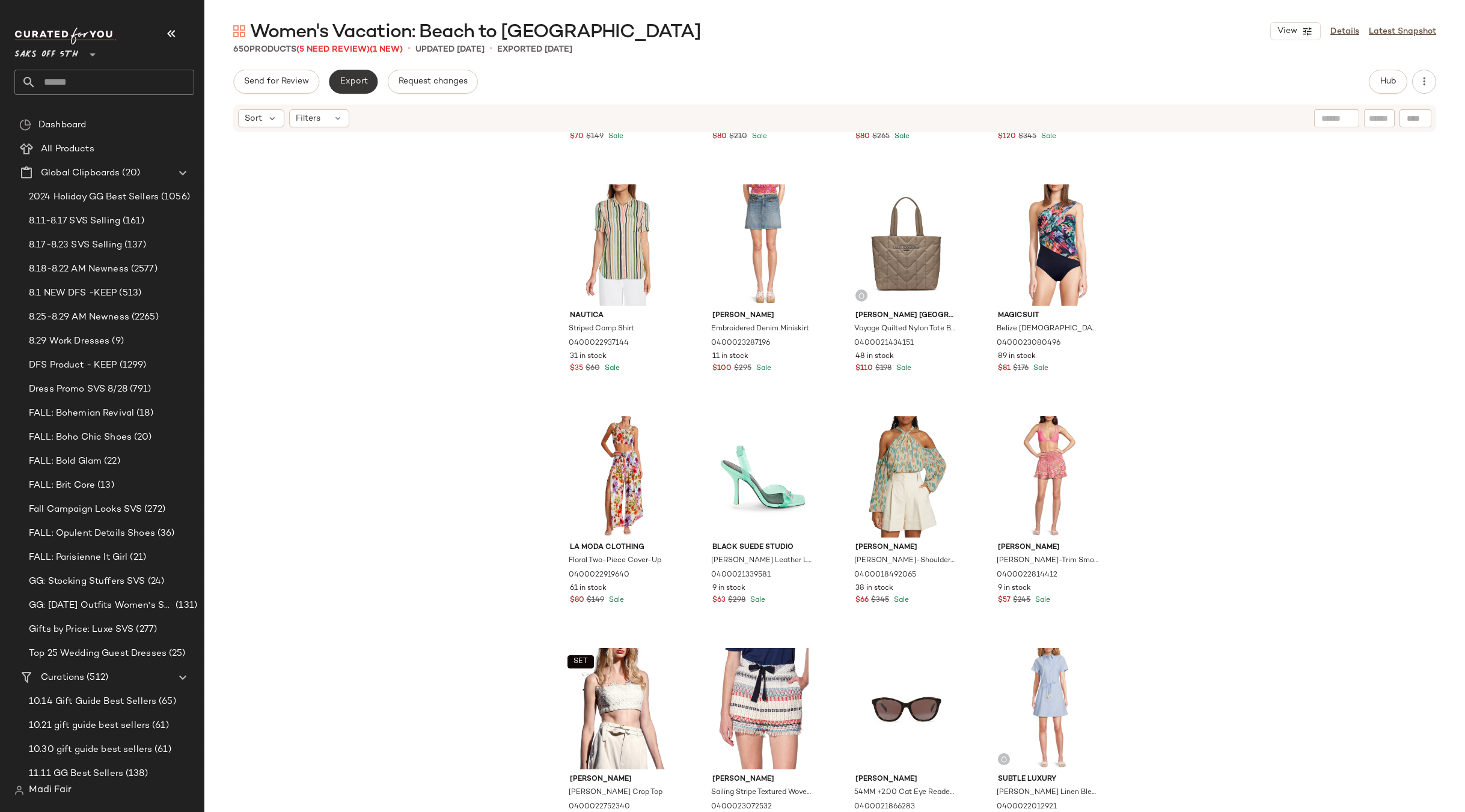
click at [358, 77] on span "Export" at bounding box center [353, 82] width 28 height 10
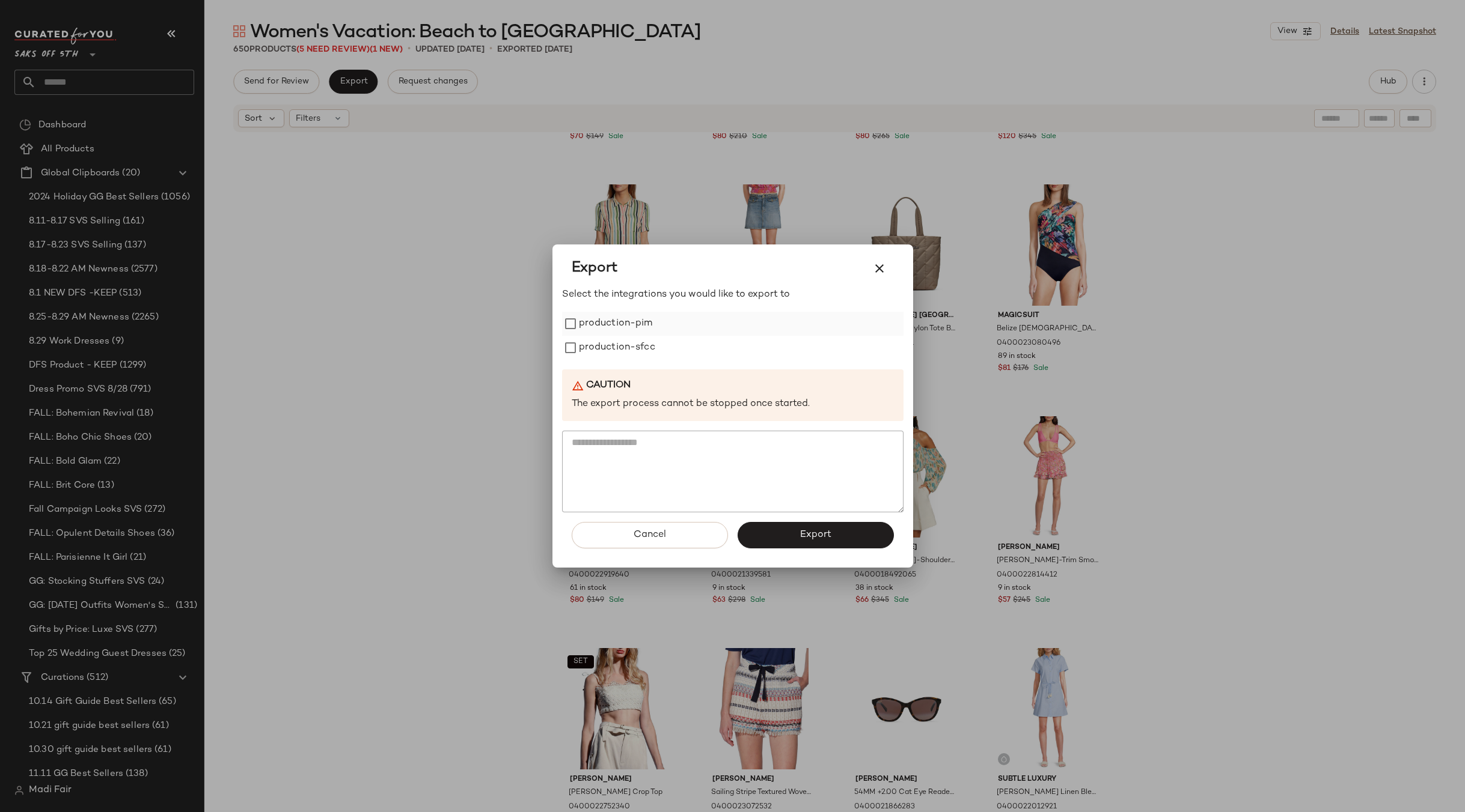
click at [614, 332] on label "production-pim" at bounding box center [615, 324] width 74 height 24
click at [613, 354] on label "production-sfcc" at bounding box center [617, 348] width 76 height 24
drag, startPoint x: 779, startPoint y: 534, endPoint x: 581, endPoint y: 229, distance: 363.6
click at [779, 532] on button "Export" at bounding box center [815, 536] width 157 height 26
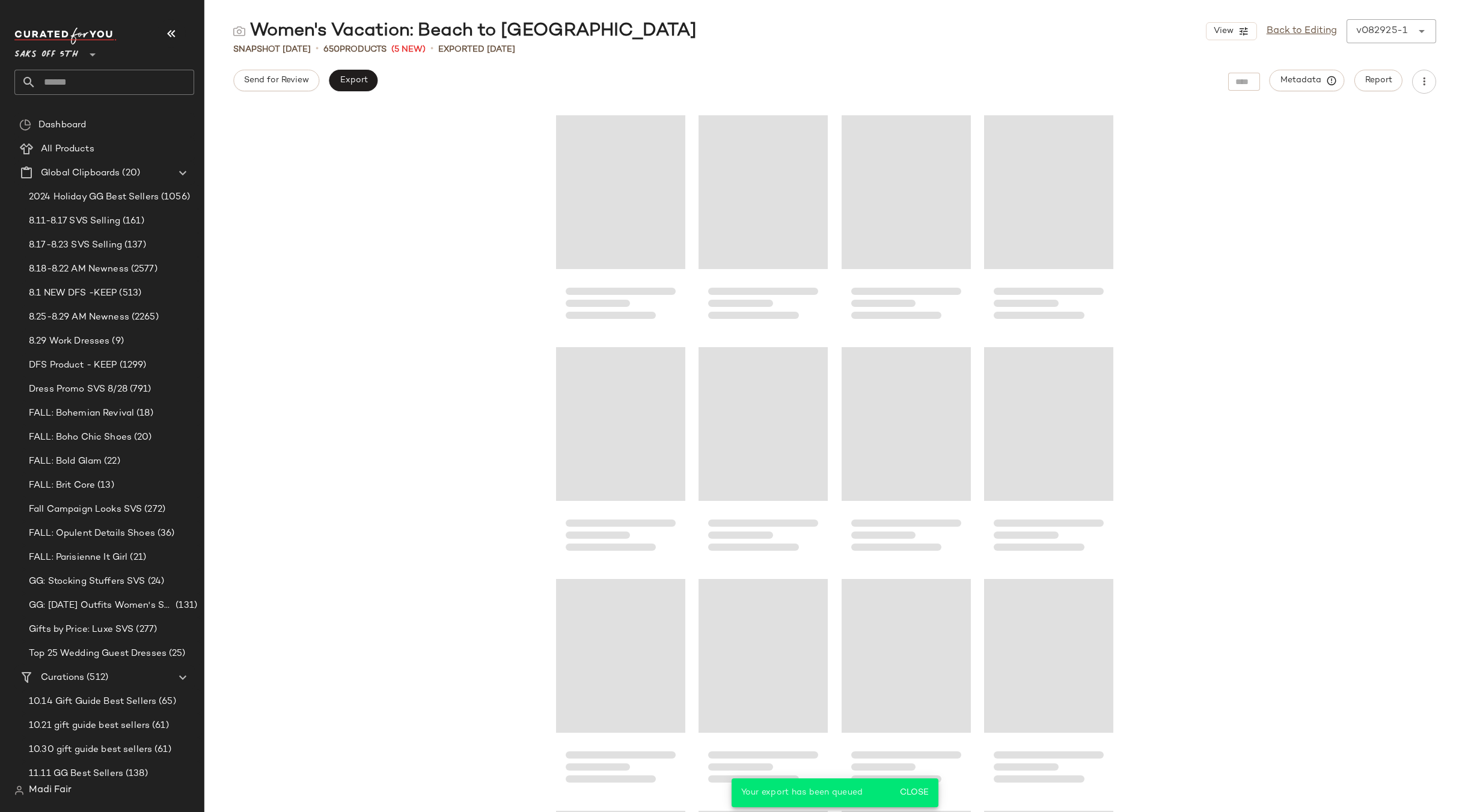
click at [70, 90] on input "text" at bounding box center [115, 82] width 158 height 25
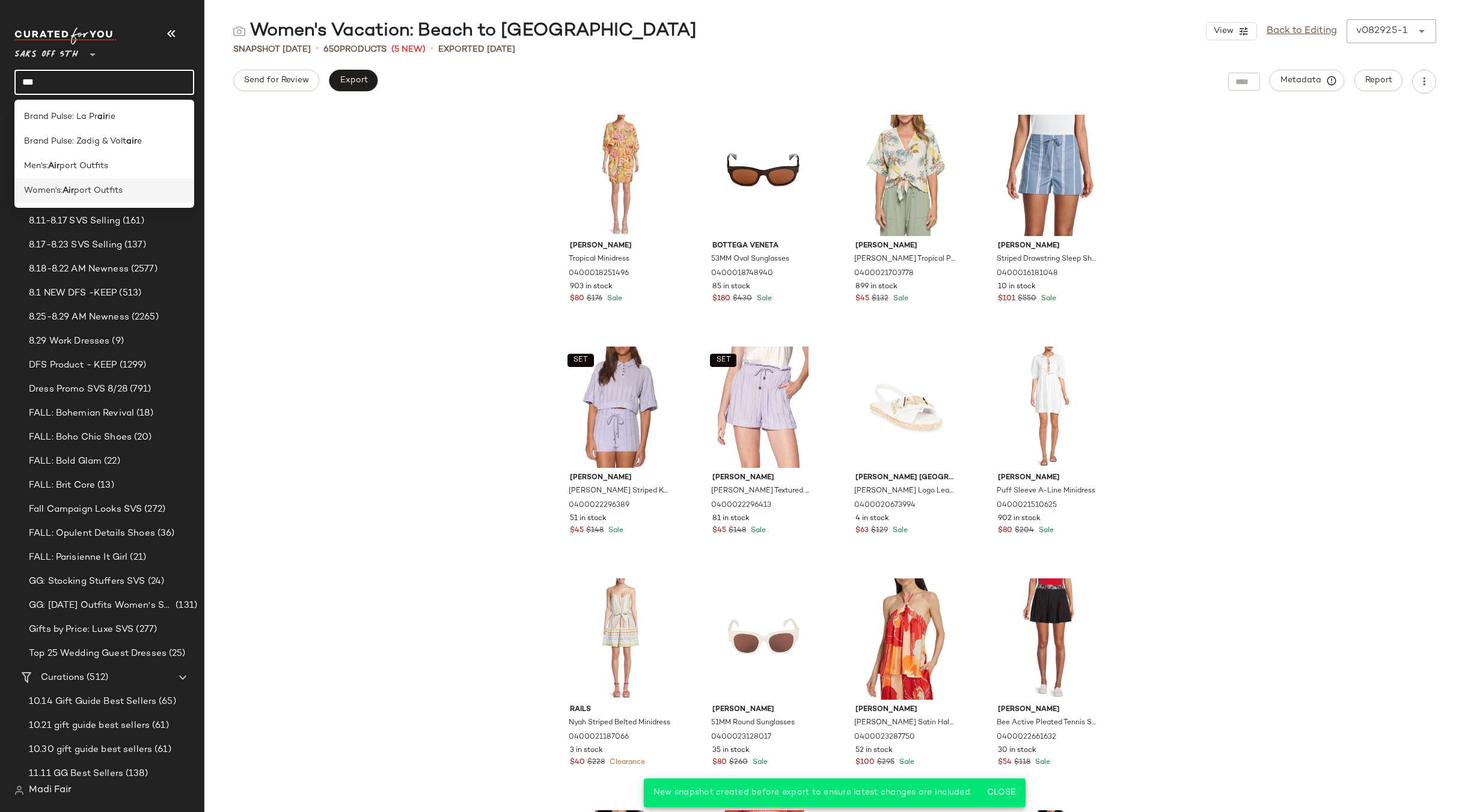
type input "***"
click at [70, 187] on b "Air" at bounding box center [68, 190] width 12 height 12
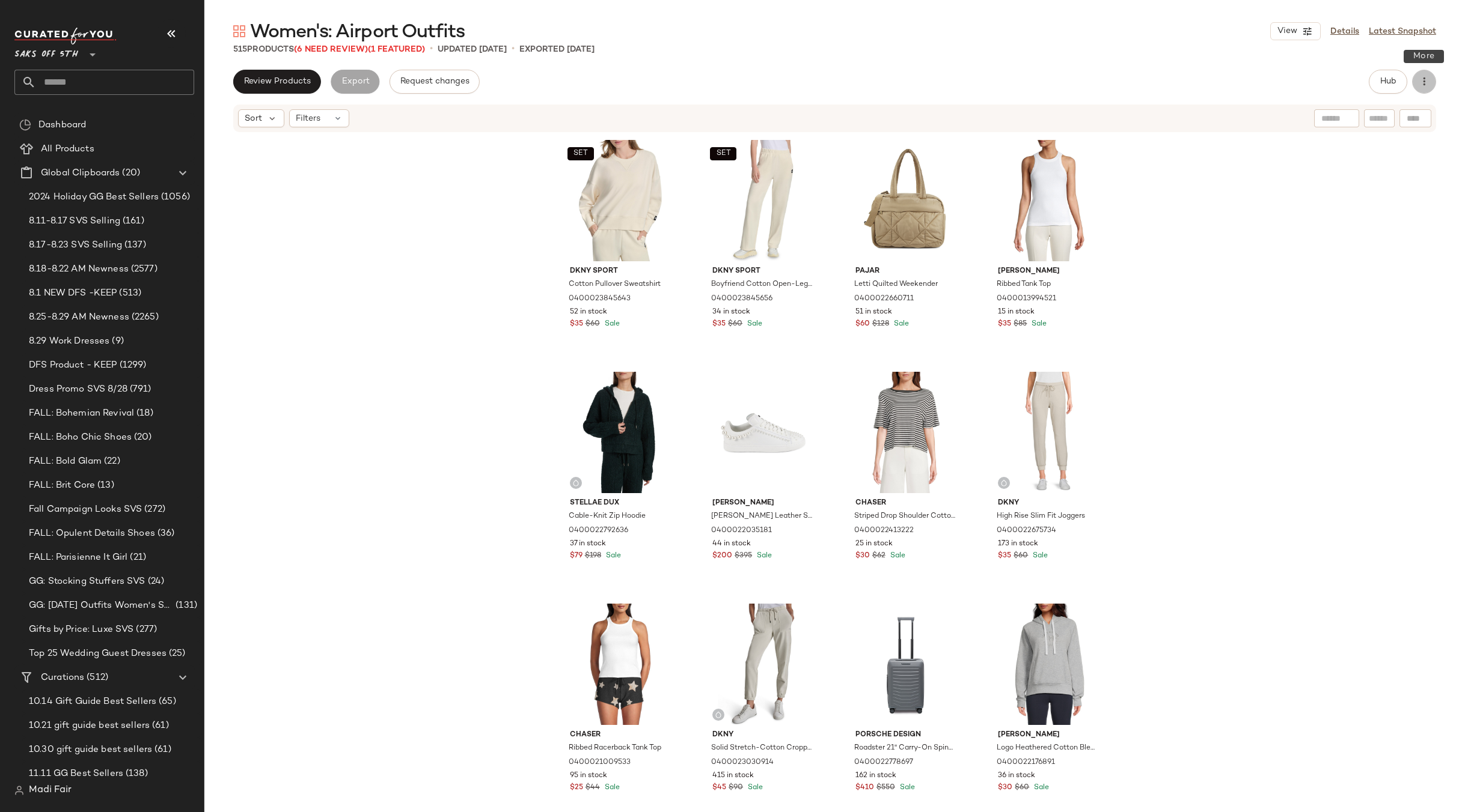
click at [1414, 82] on button "button" at bounding box center [1424, 81] width 24 height 24
click at [1380, 163] on div "Clear Suggested Products" at bounding box center [1361, 173] width 149 height 29
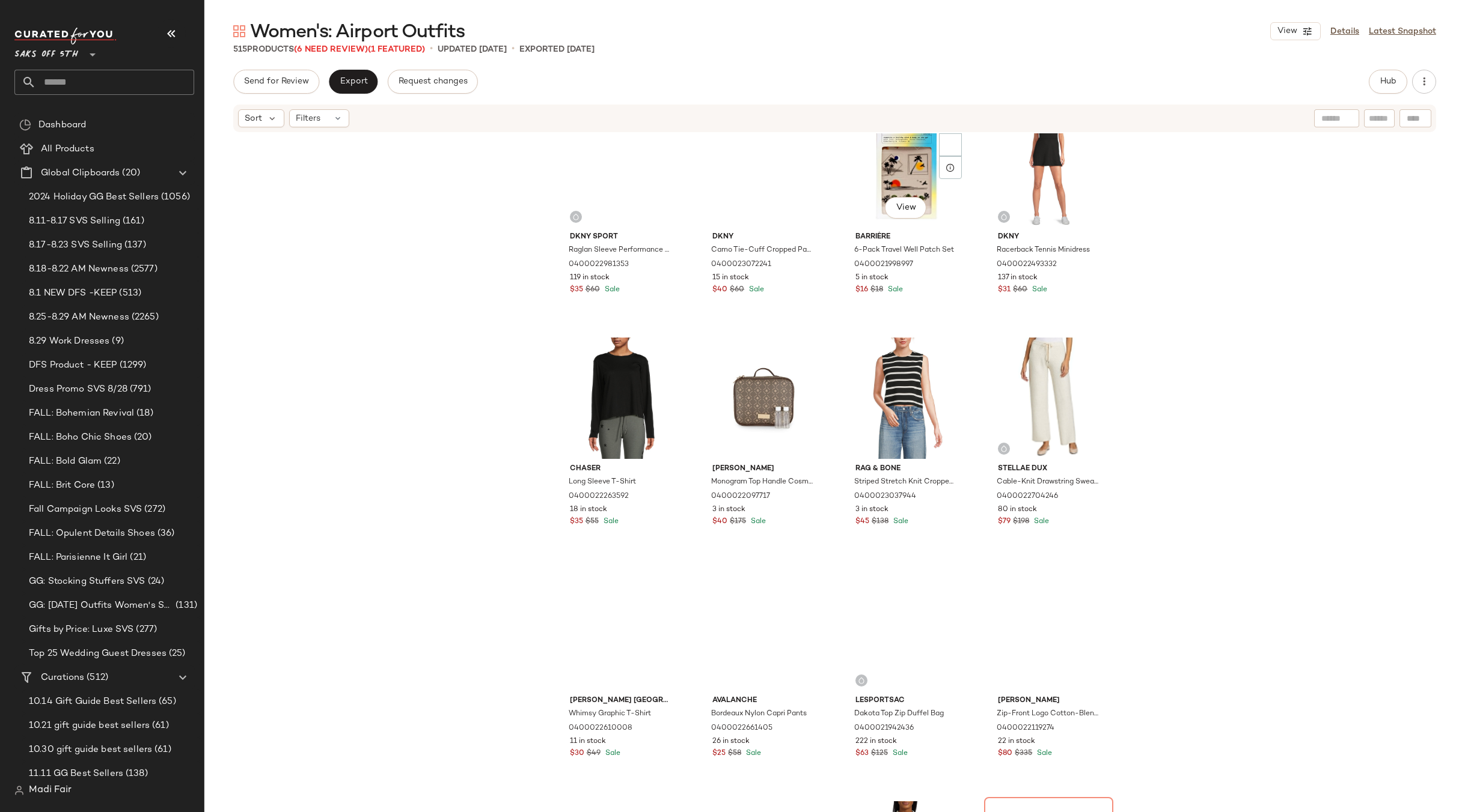
scroll to position [4274, 0]
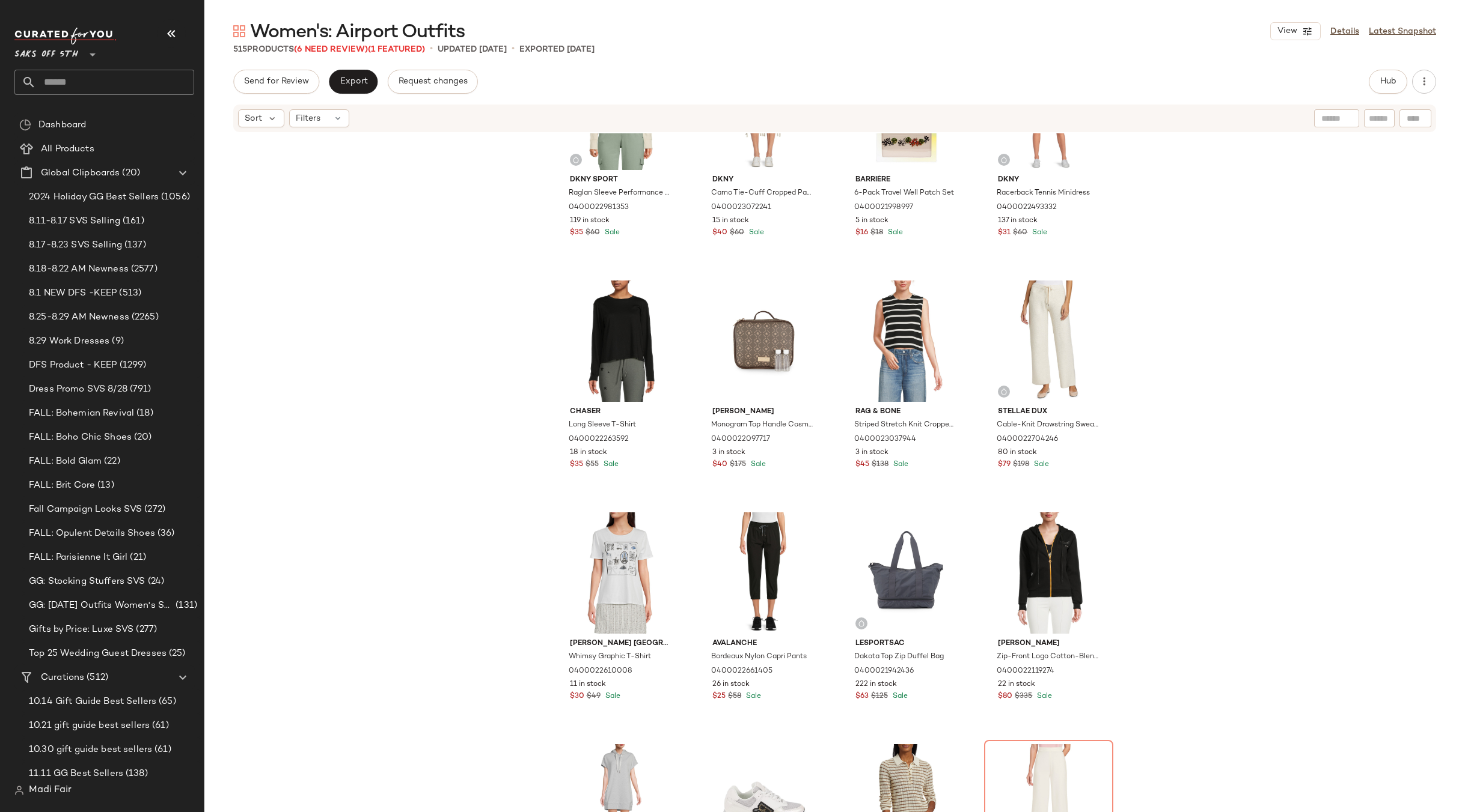
click at [60, 75] on input "text" at bounding box center [115, 82] width 158 height 25
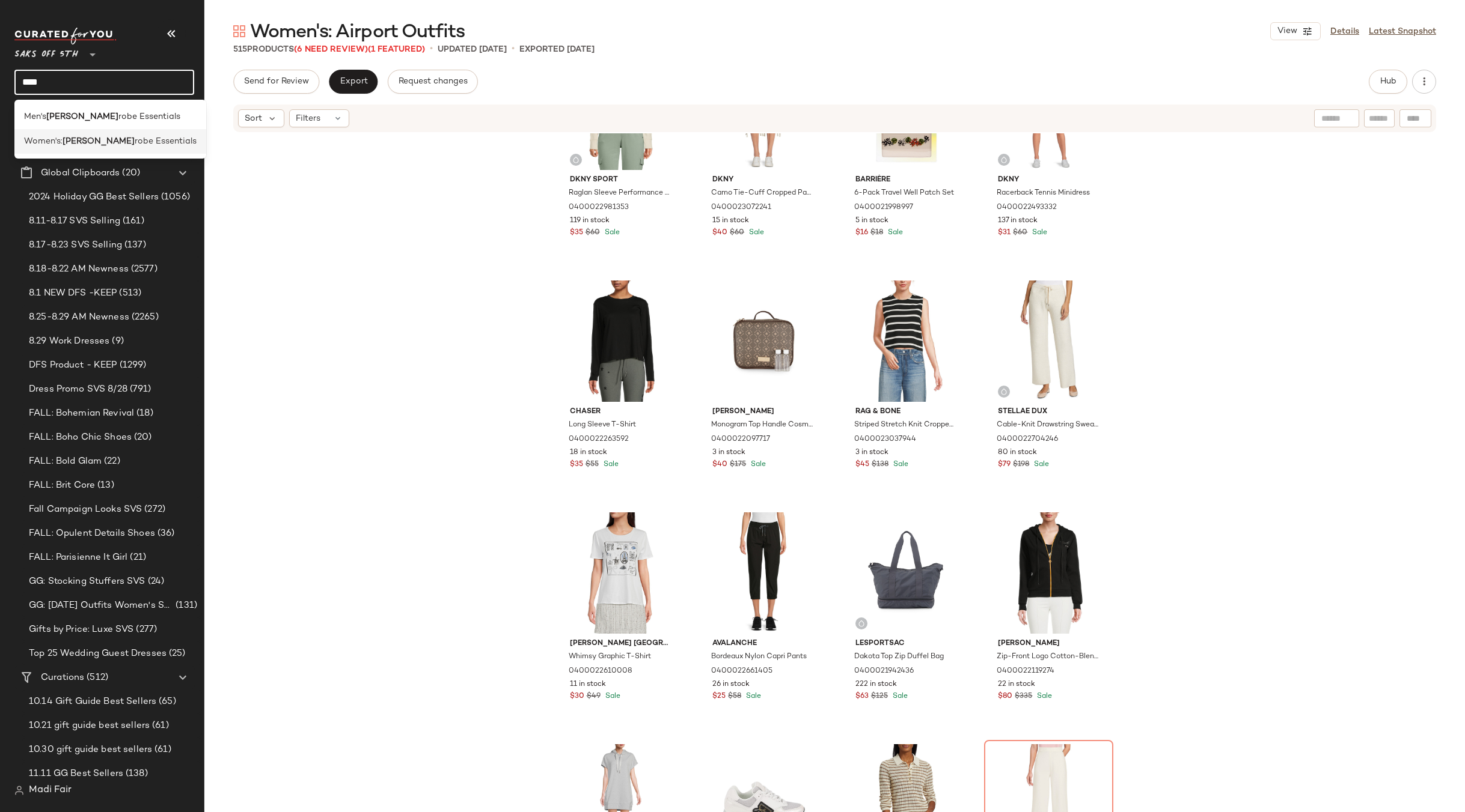
type input "****"
click at [78, 137] on b "Ward" at bounding box center [98, 141] width 72 height 12
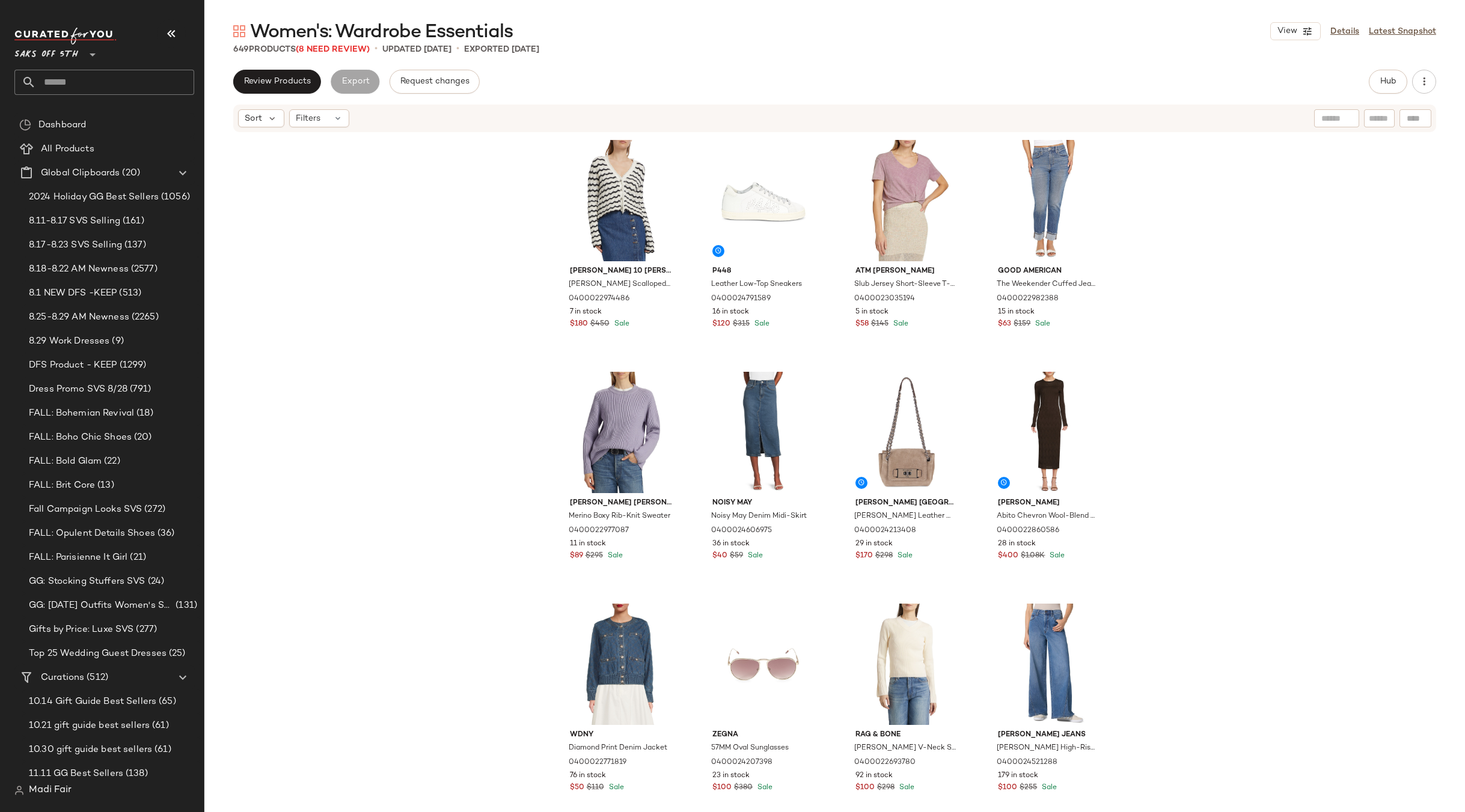
click at [1415, 91] on div "Hub" at bounding box center [1402, 81] width 67 height 24
click at [1427, 84] on icon "button" at bounding box center [1424, 81] width 12 height 12
click at [1335, 180] on div "Clear Suggested Products" at bounding box center [1361, 173] width 149 height 29
click at [1174, 310] on div "[PERSON_NAME] 10 [PERSON_NAME] Scalloped Cardigan 0400022974486 7 in stock $180…" at bounding box center [835, 491] width 1260 height 715
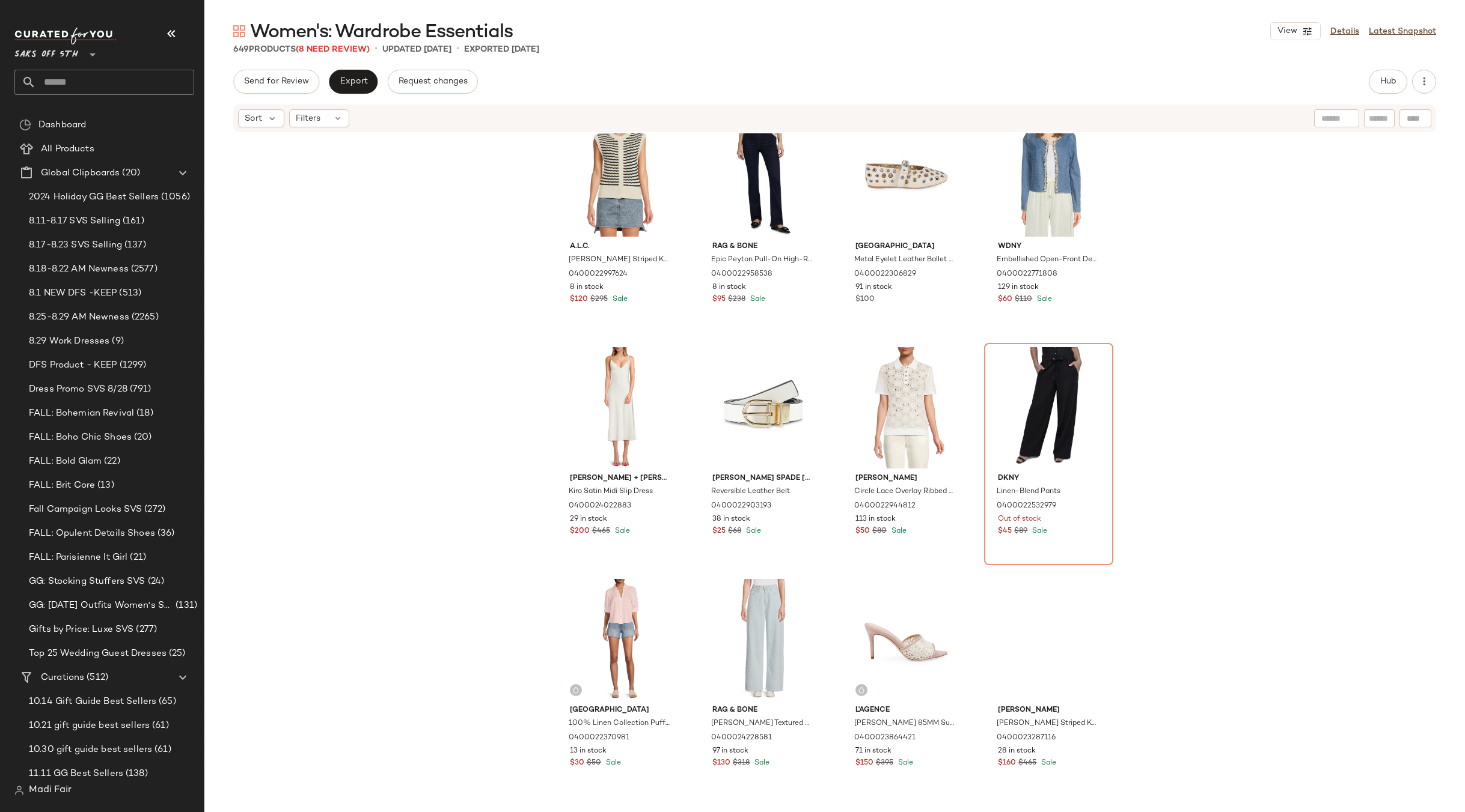
scroll to position [4034, 0]
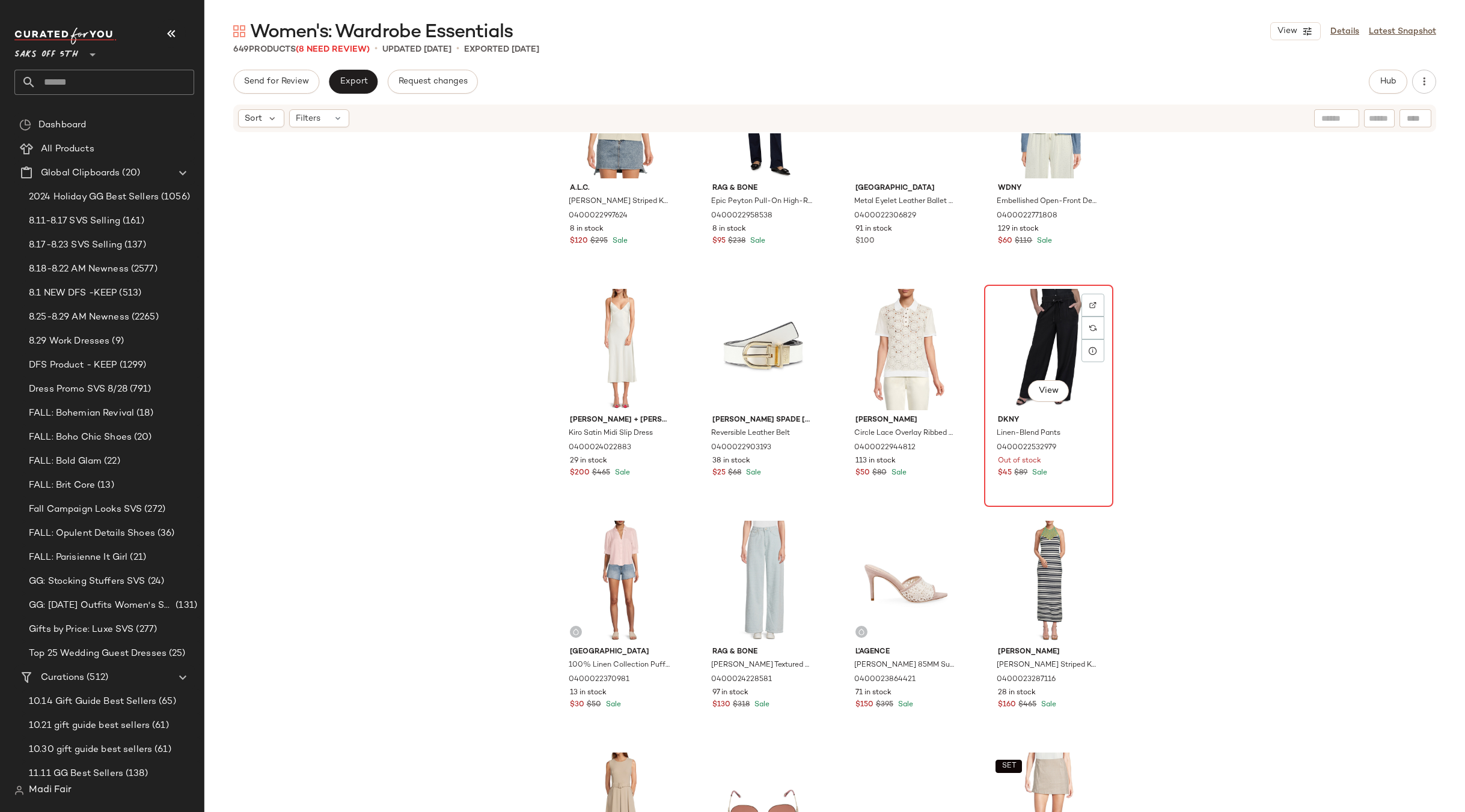
click at [1043, 338] on div "View" at bounding box center [1048, 349] width 121 height 122
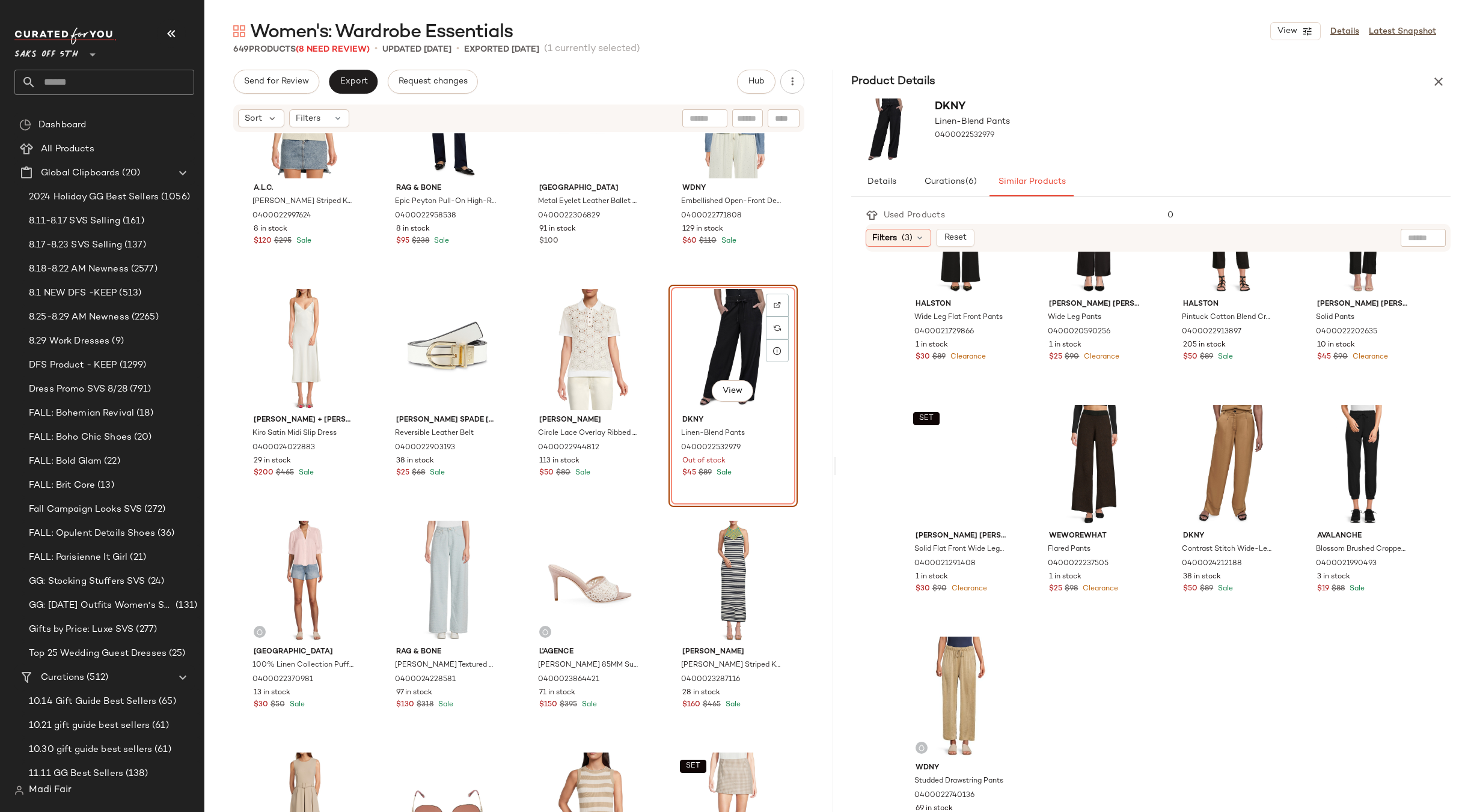
scroll to position [1021, 0]
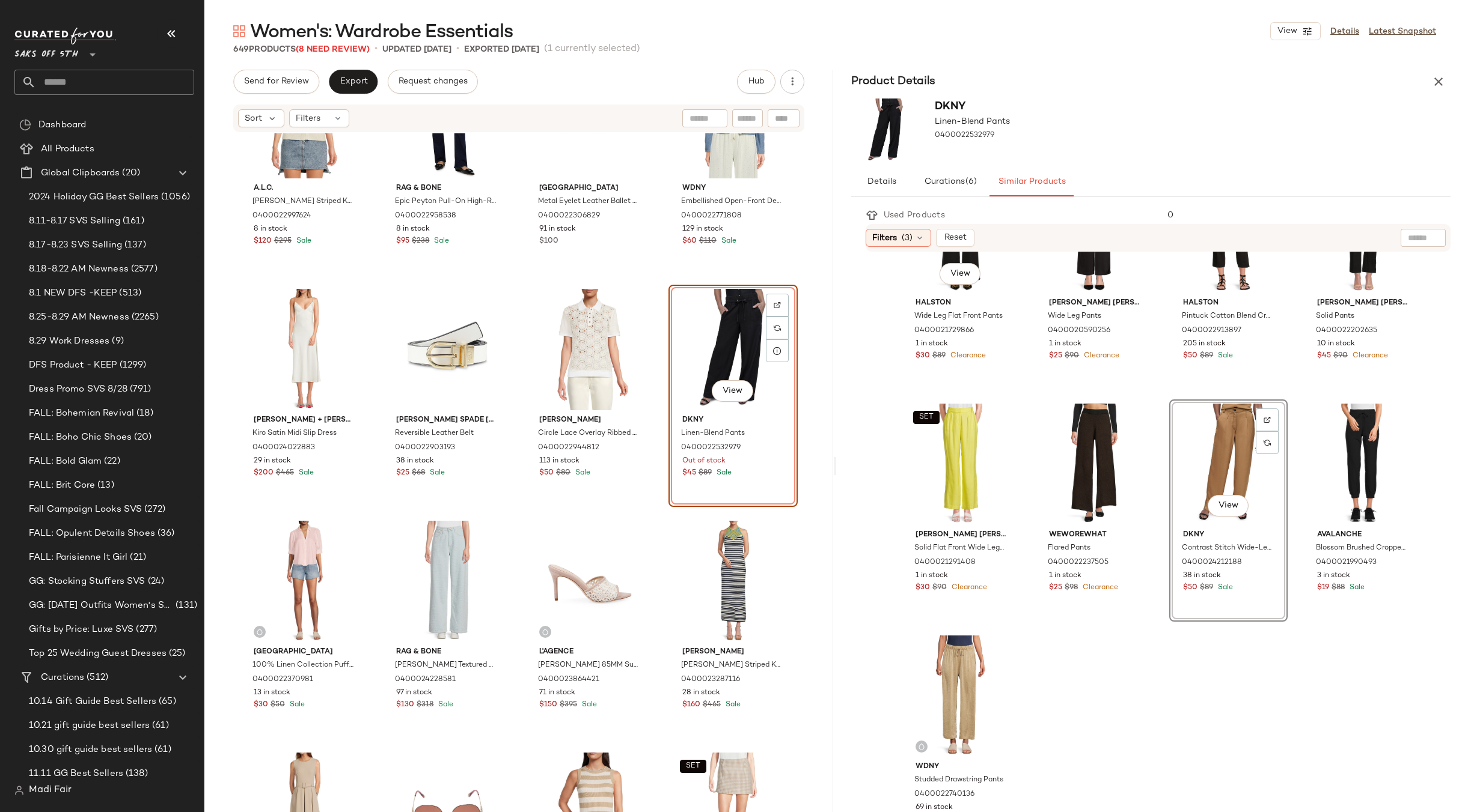
scroll to position [828, 0]
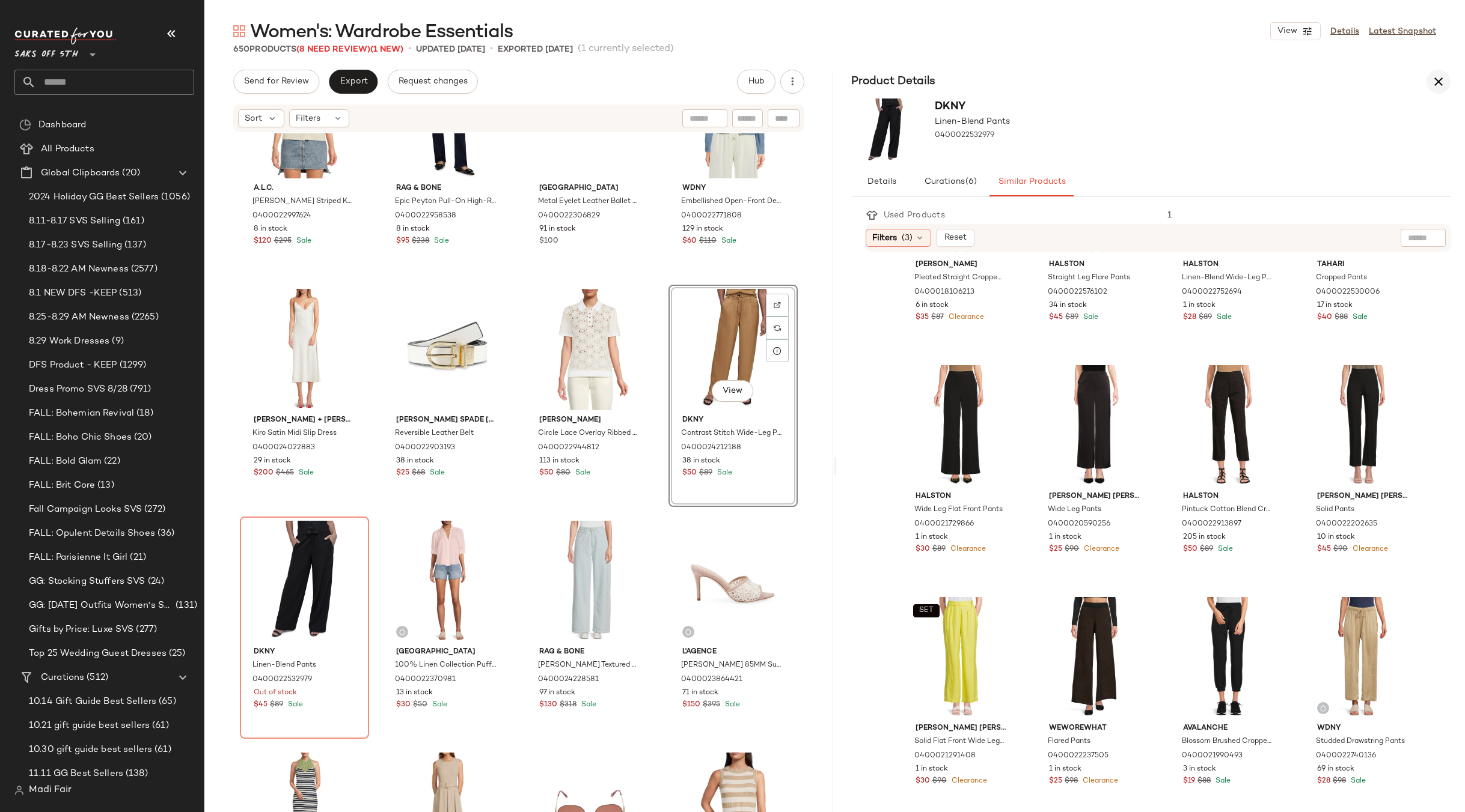
click at [1429, 84] on button "button" at bounding box center [1438, 81] width 24 height 24
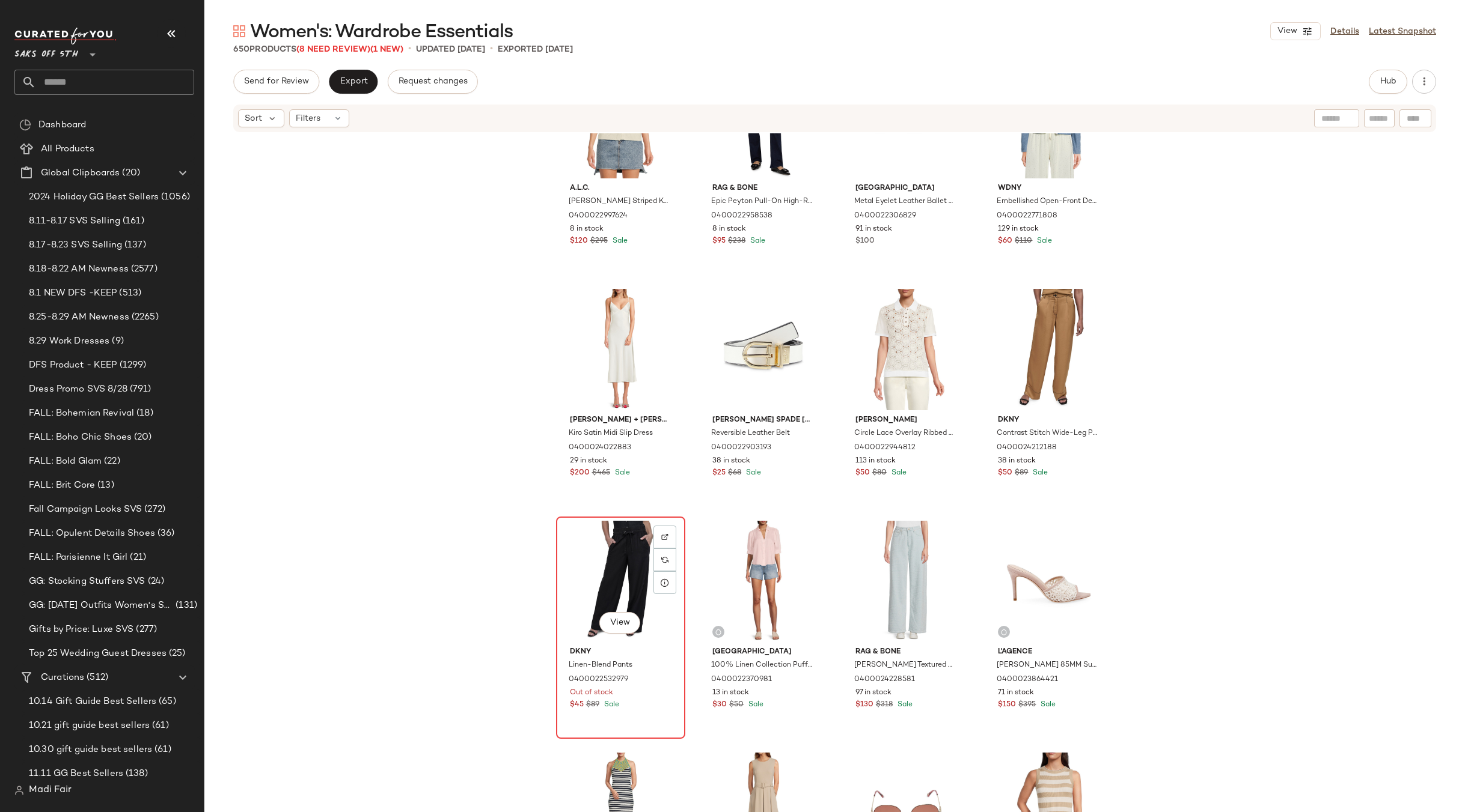
click at [574, 559] on div "View" at bounding box center [620, 581] width 121 height 122
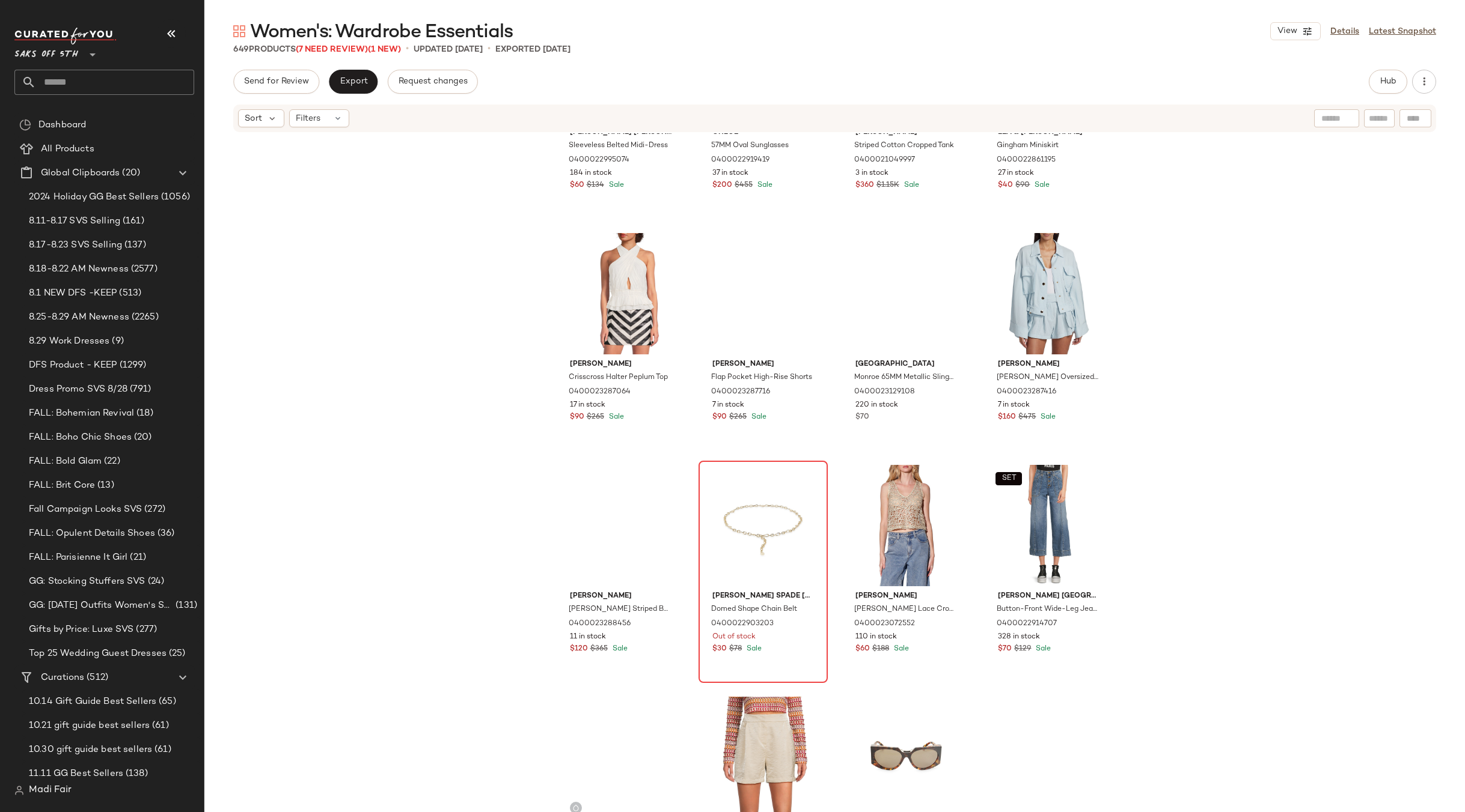
scroll to position [4816, 0]
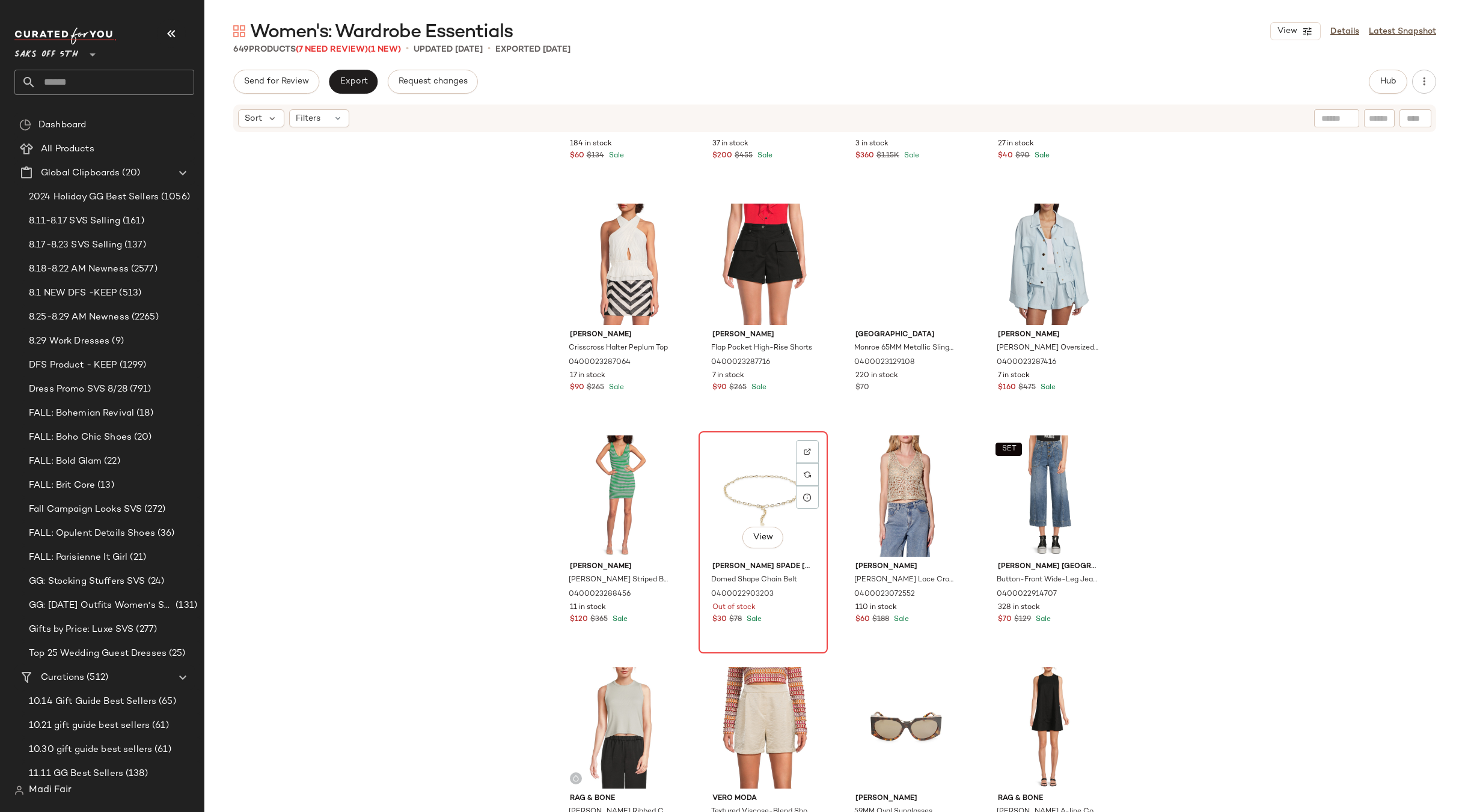
click at [738, 483] on div "View" at bounding box center [763, 496] width 121 height 122
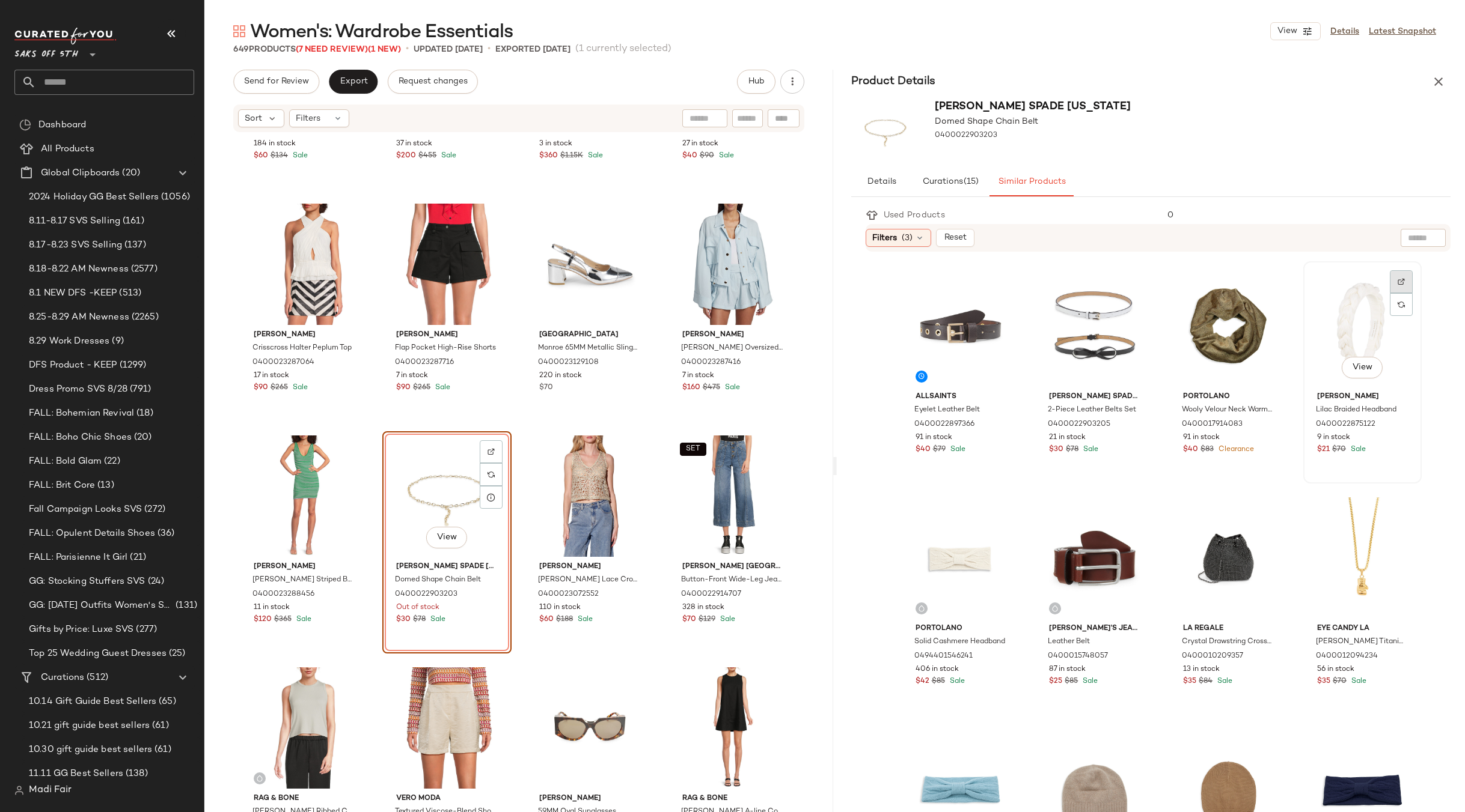
click at [1397, 281] on img at bounding box center [1400, 281] width 7 height 7
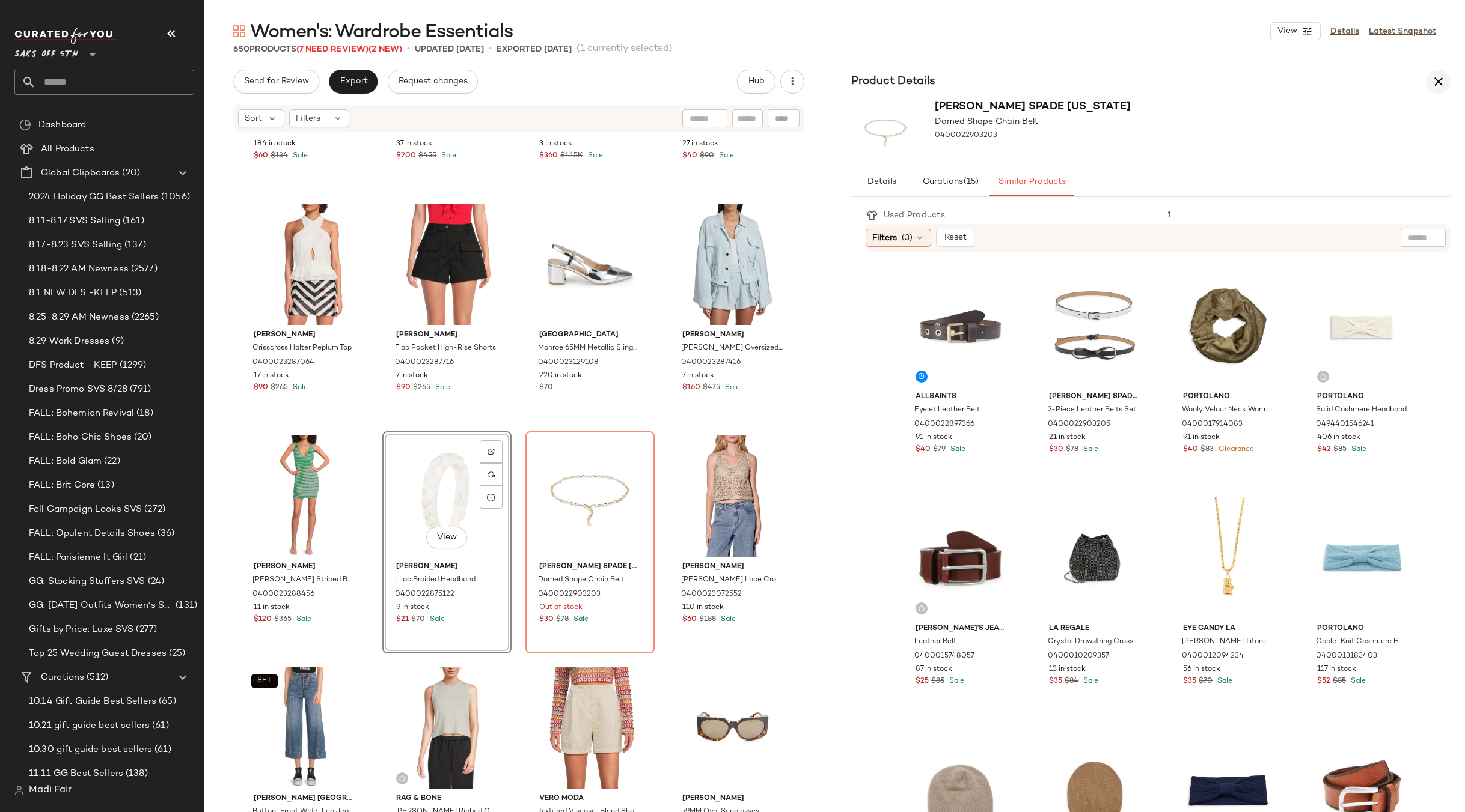
click at [1429, 80] on button "button" at bounding box center [1438, 81] width 24 height 24
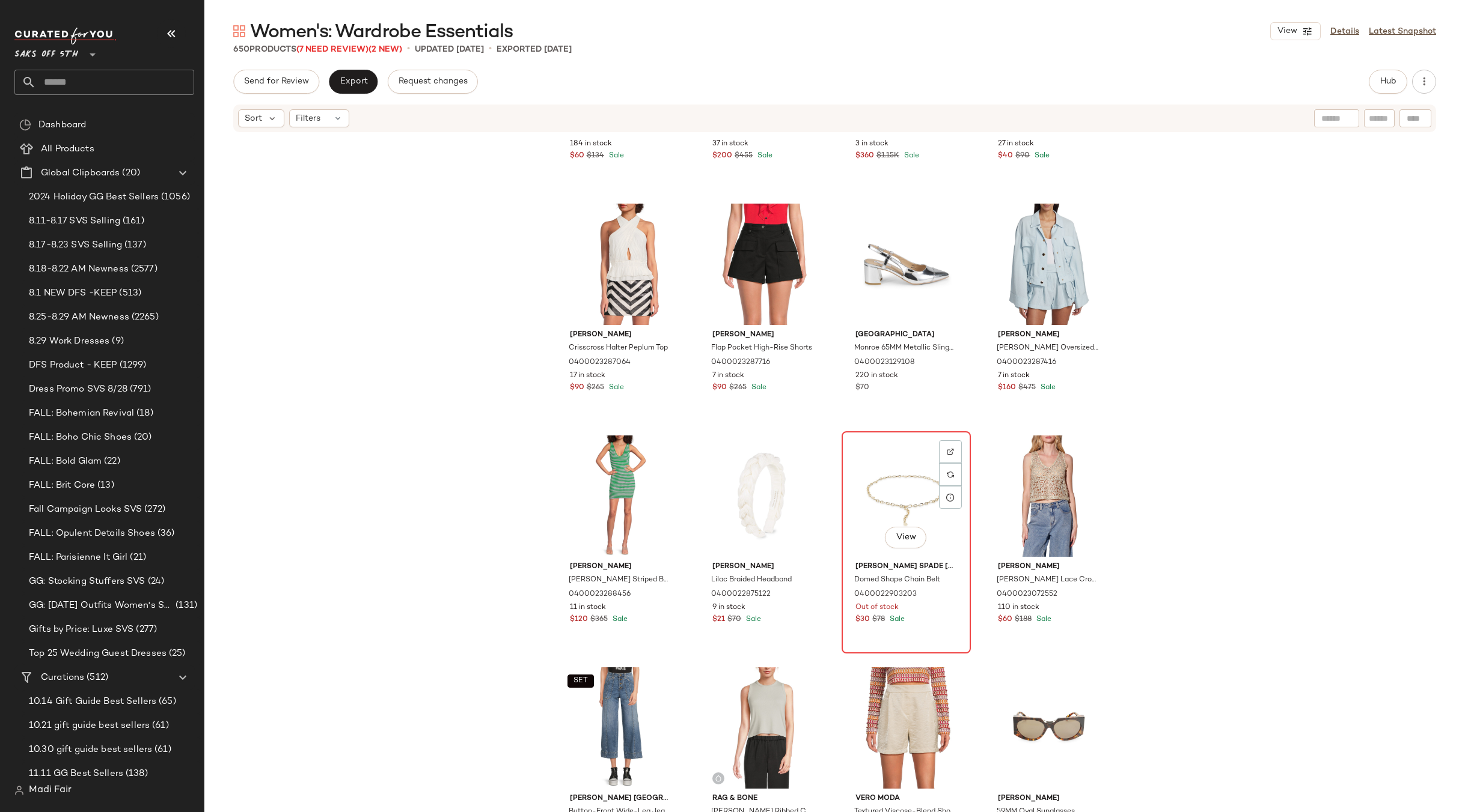
click at [890, 464] on div "View" at bounding box center [906, 496] width 121 height 122
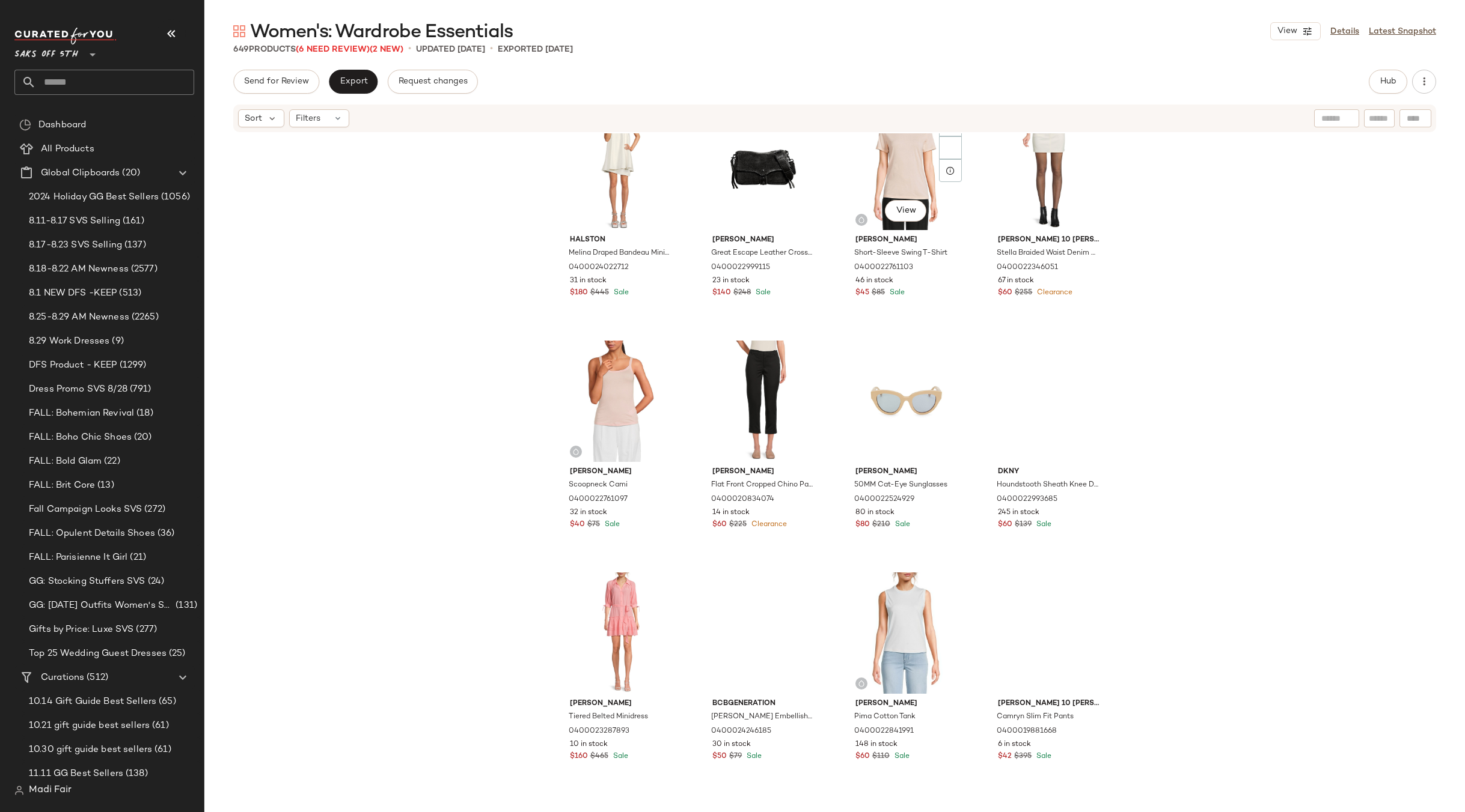
scroll to position [6077, 0]
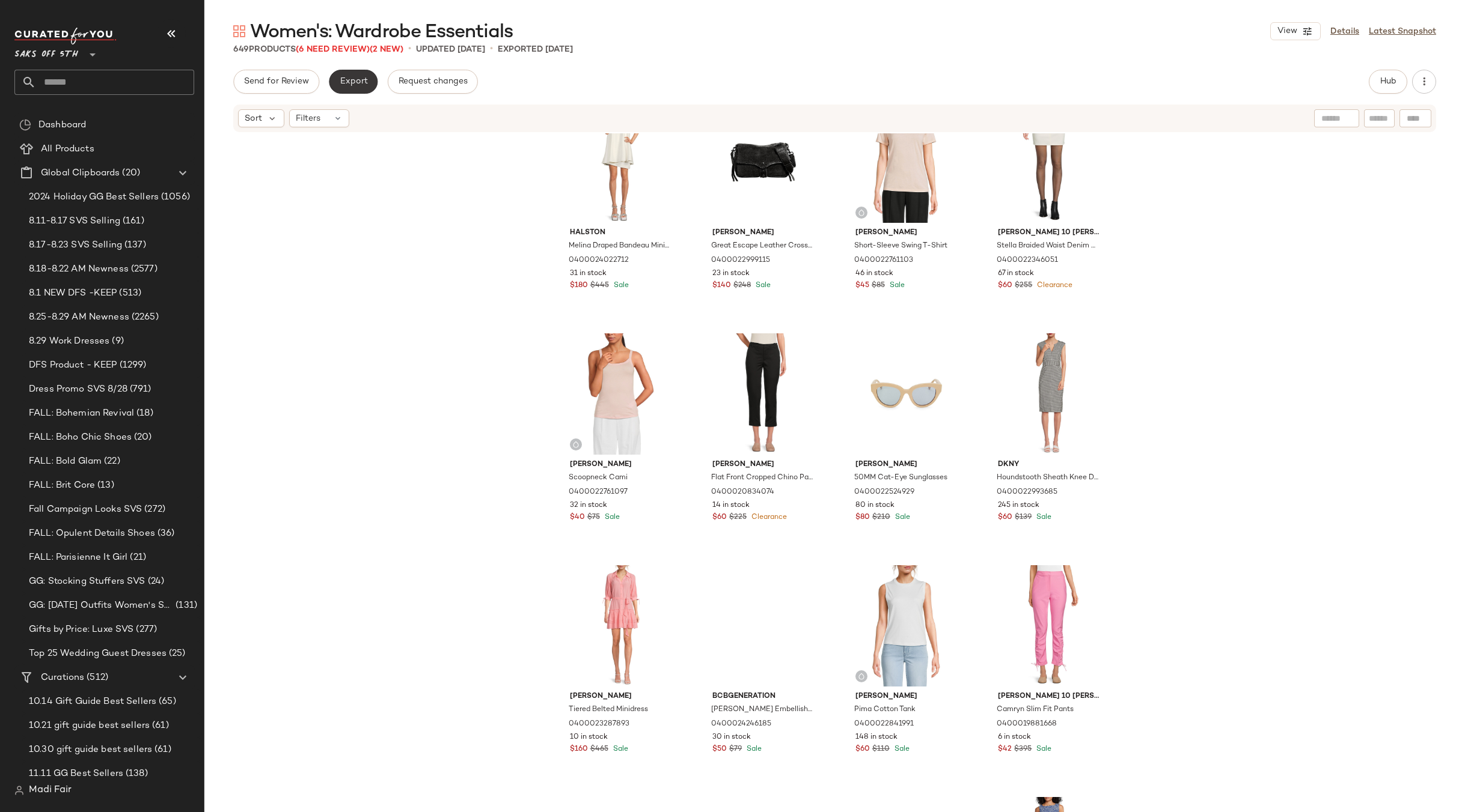
click at [356, 82] on span "Export" at bounding box center [353, 82] width 28 height 10
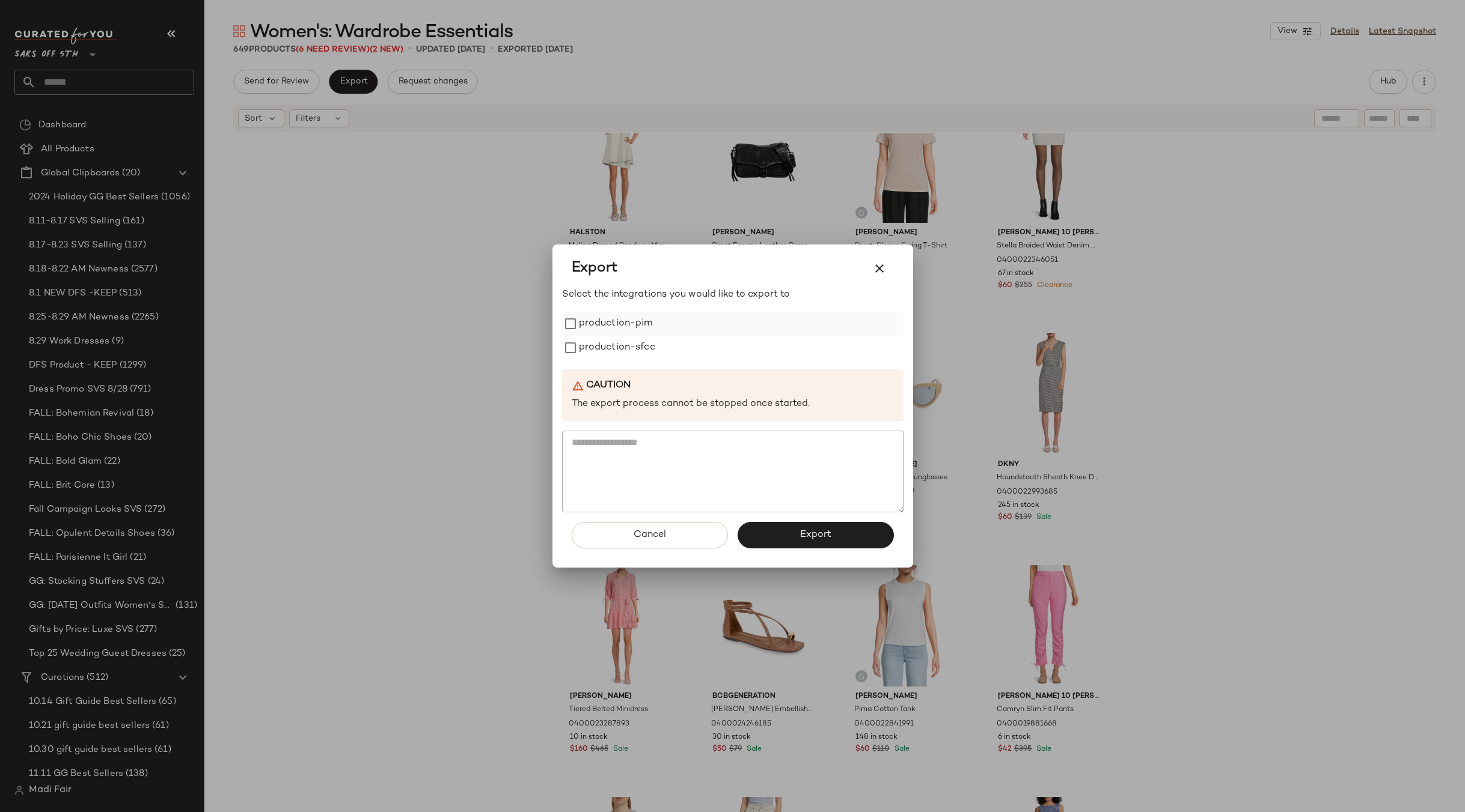
click at [621, 328] on label "production-pim" at bounding box center [615, 324] width 74 height 24
click at [622, 352] on label "production-sfcc" at bounding box center [617, 348] width 76 height 24
click at [791, 535] on button "Export" at bounding box center [815, 536] width 157 height 26
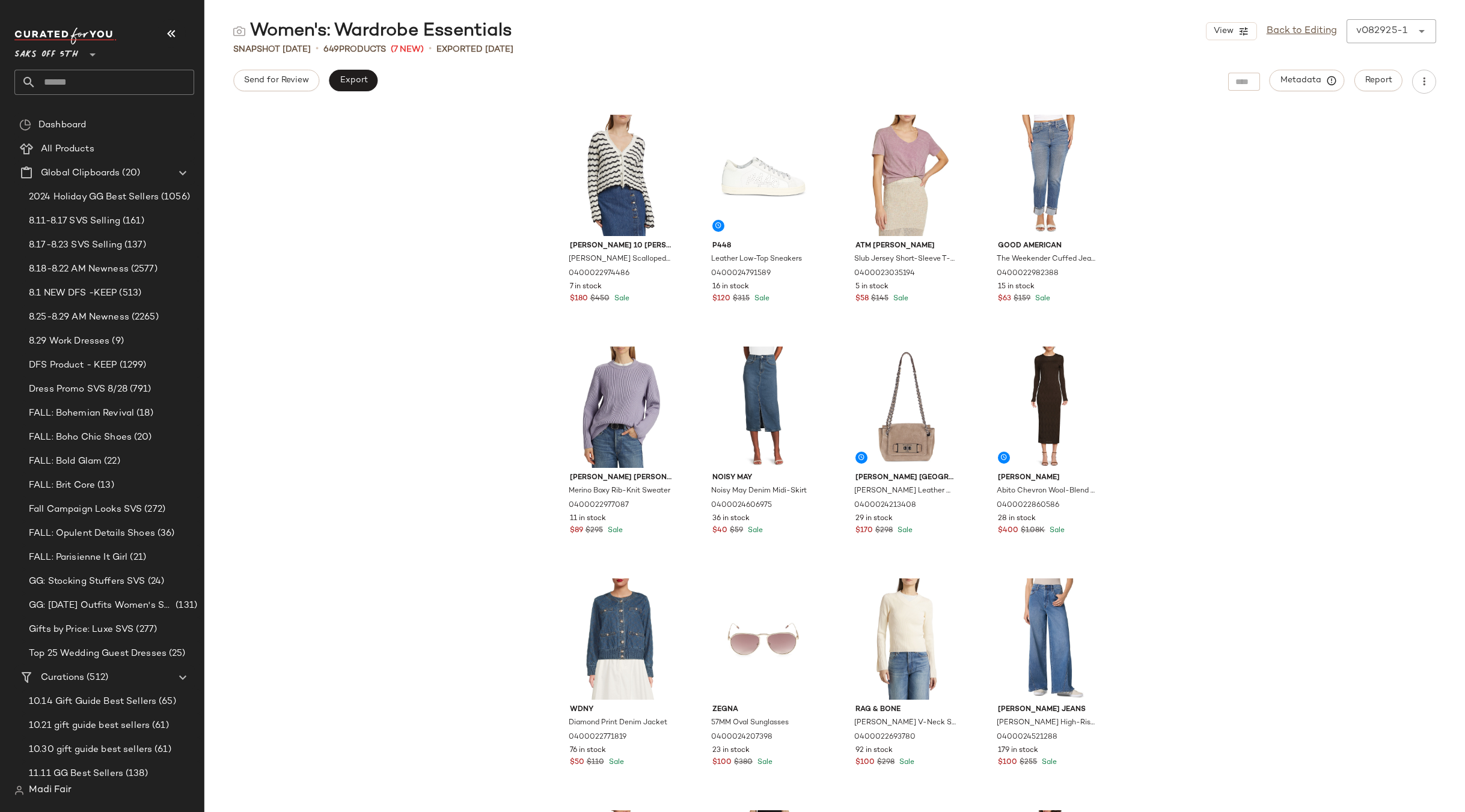
click at [54, 76] on input "text" at bounding box center [115, 82] width 158 height 25
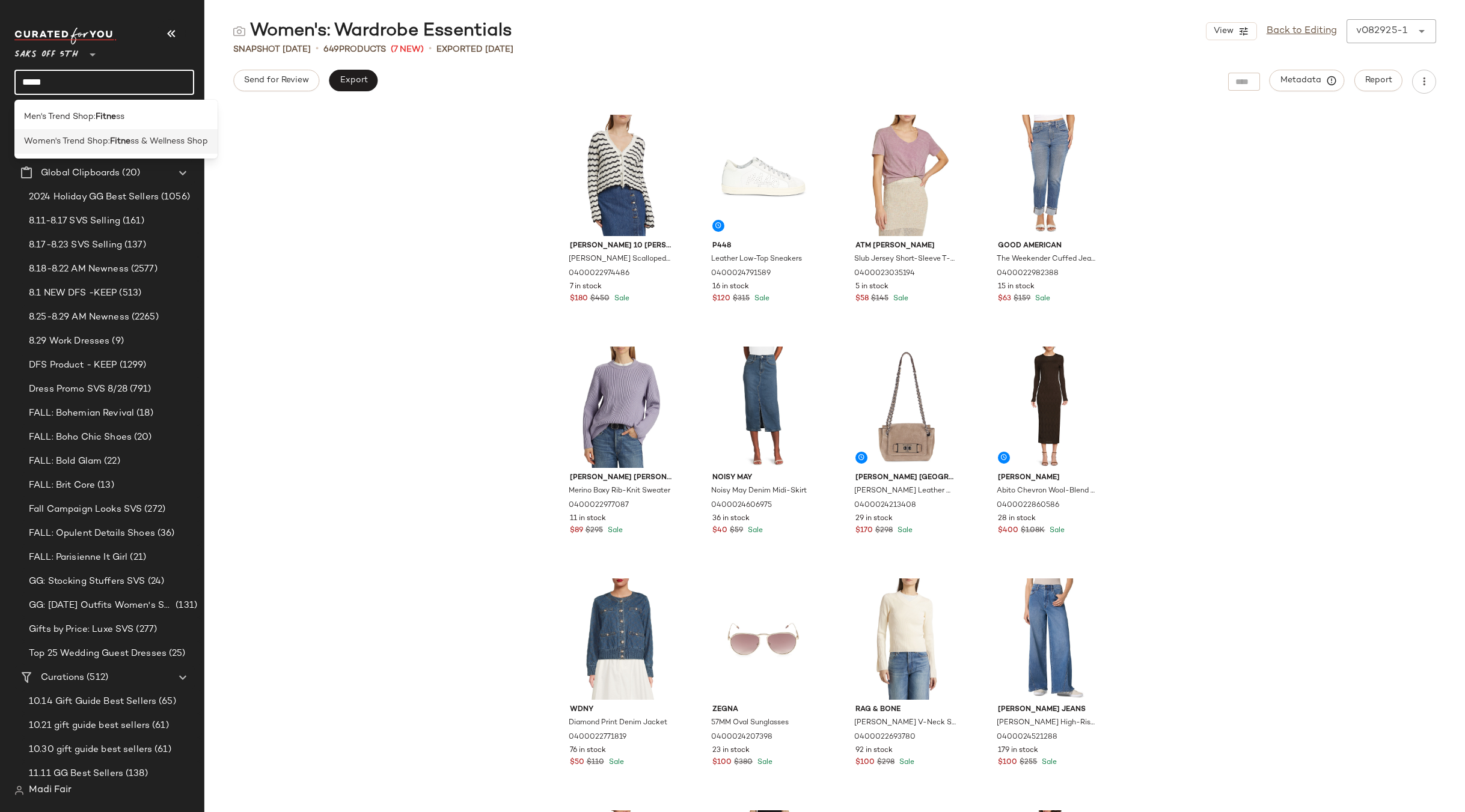
type input "*****"
click at [102, 144] on span "Women's Trend Shop:" at bounding box center [67, 141] width 86 height 12
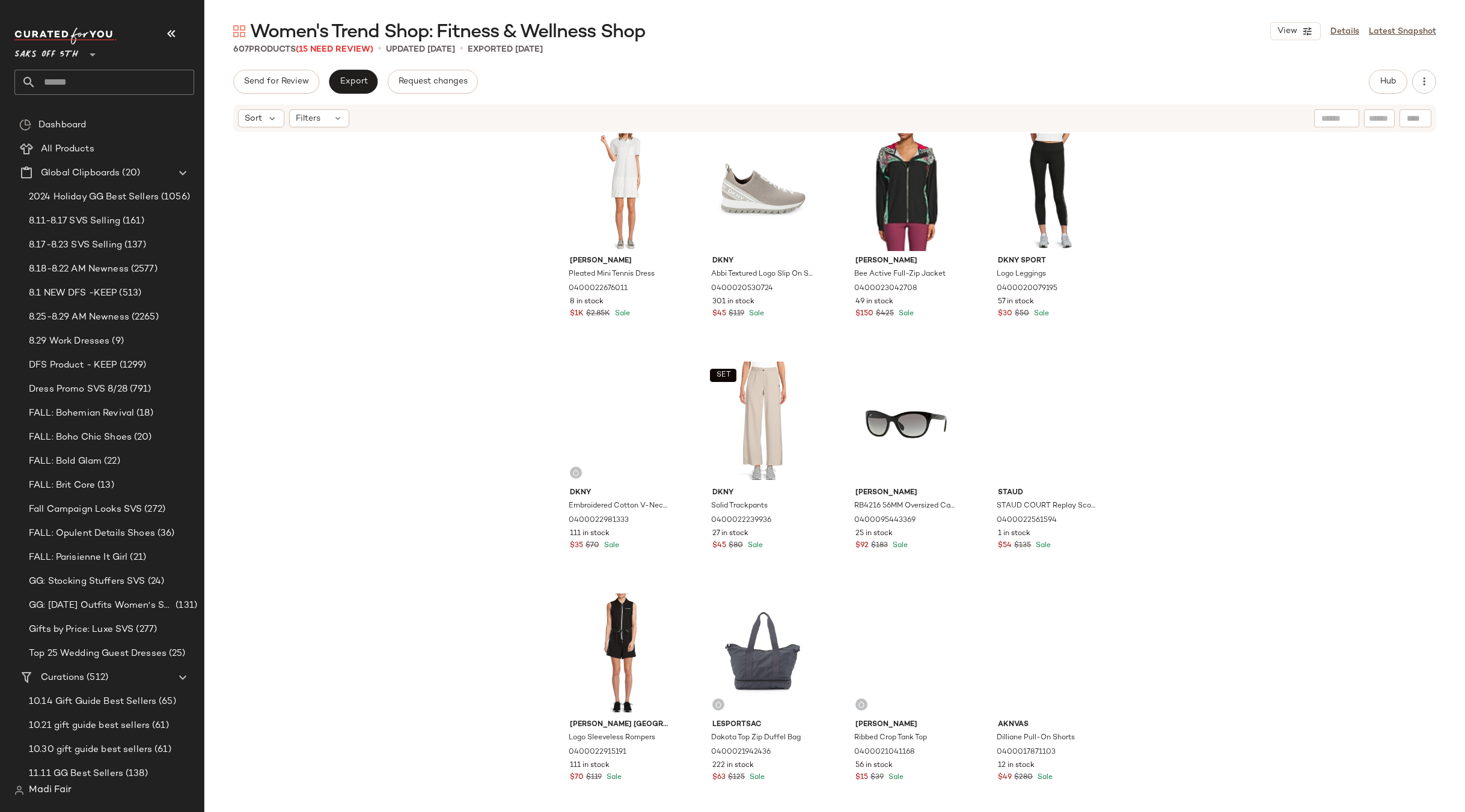
scroll to position [4215, 0]
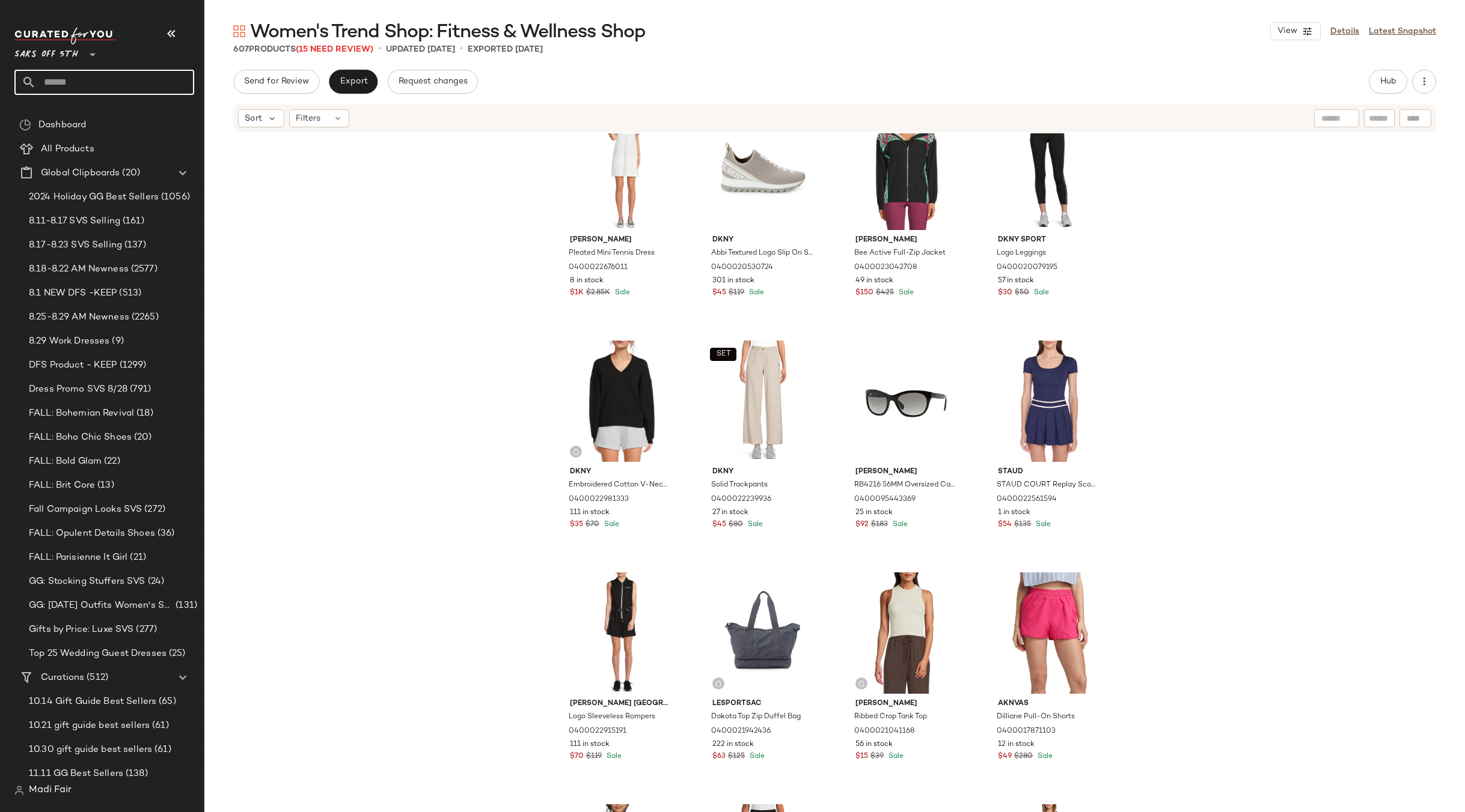
click at [87, 79] on input "text" at bounding box center [115, 82] width 158 height 25
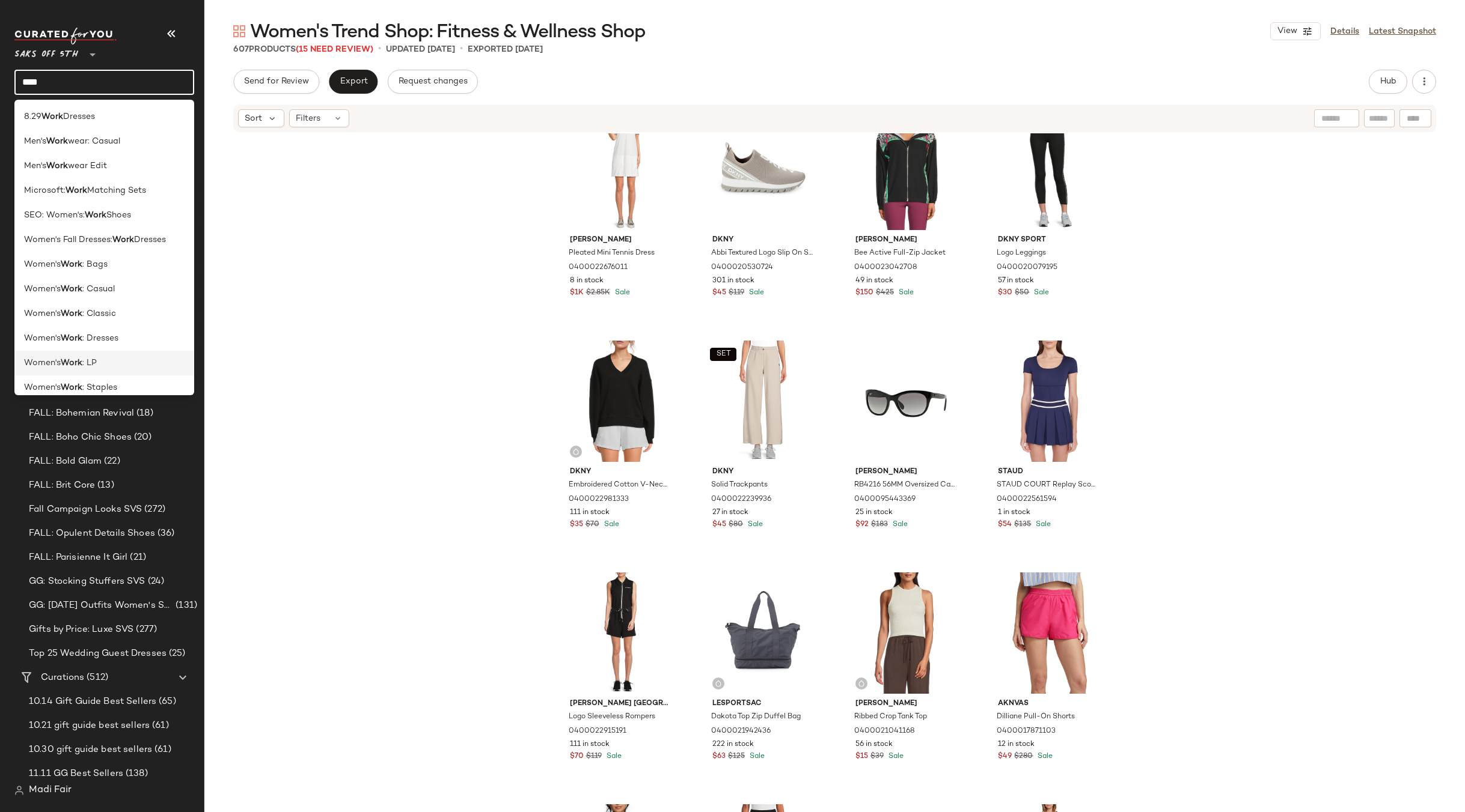
type input "****"
click at [94, 369] on span ": LP" at bounding box center [89, 363] width 14 height 12
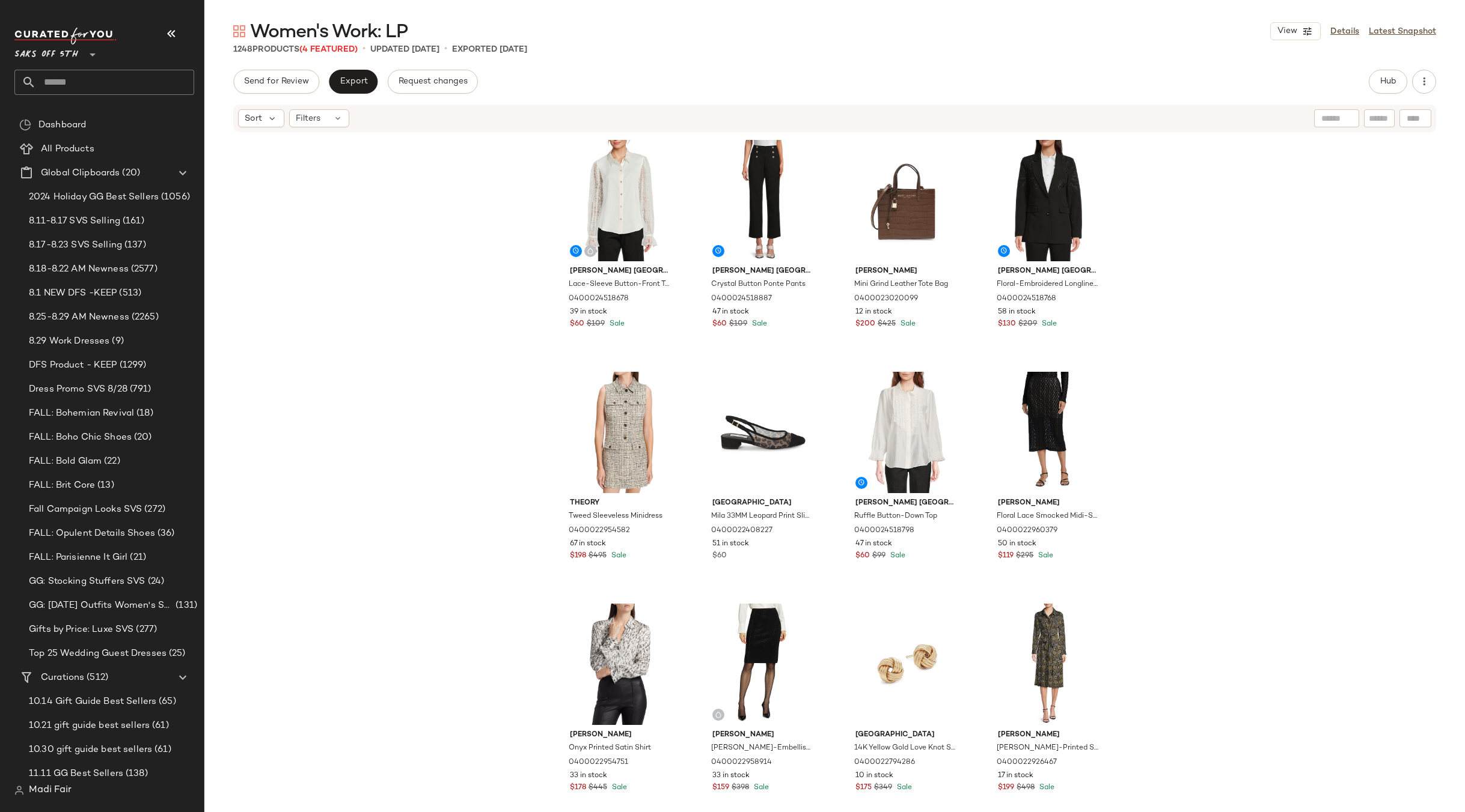
click at [81, 68] on div "Saks OFF 5TH **" at bounding box center [104, 60] width 180 height 67
click at [85, 87] on input "text" at bounding box center [115, 82] width 158 height 25
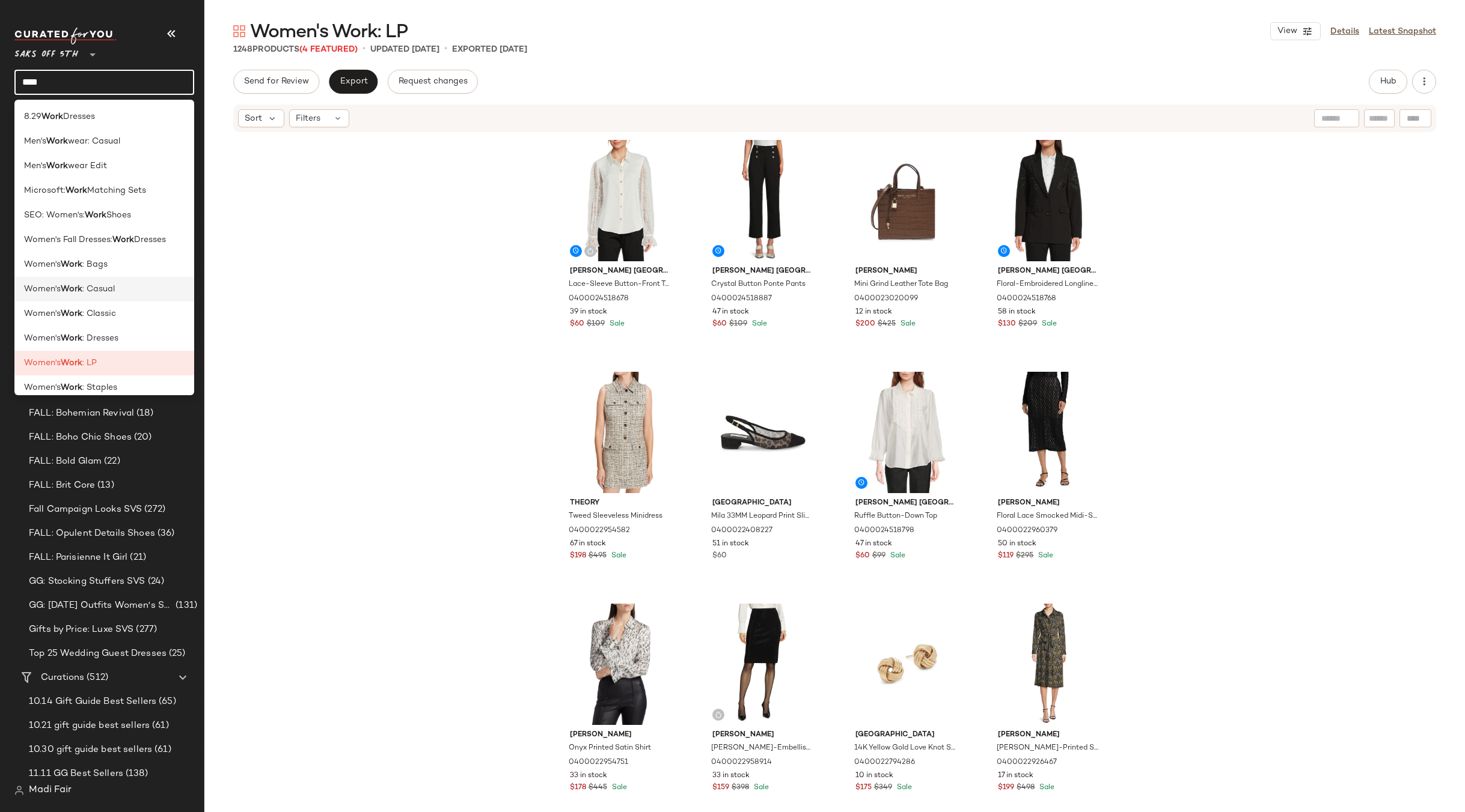
type input "****"
click at [117, 326] on div "Women's Work : Casual" at bounding box center [104, 339] width 180 height 25
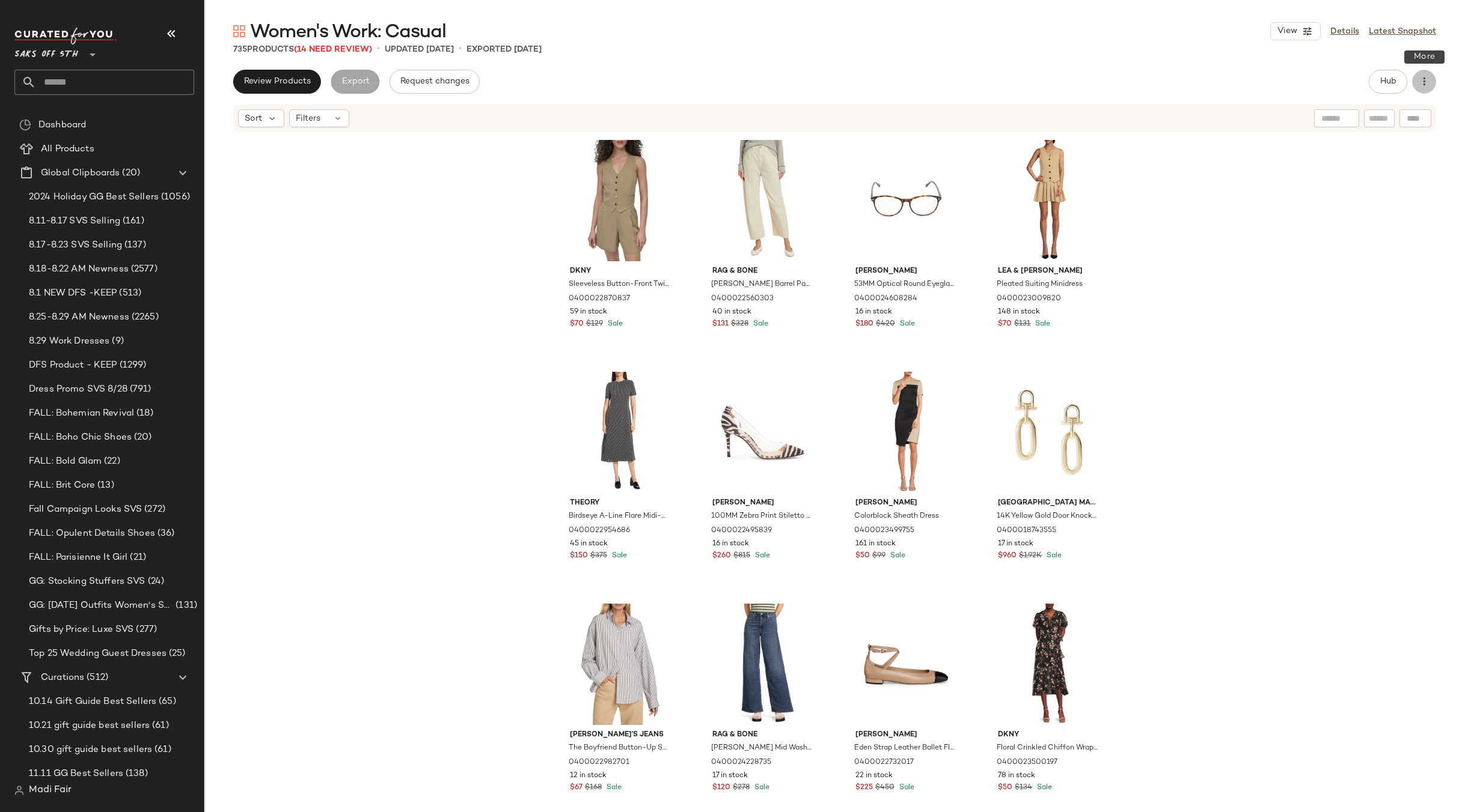
click at [1425, 79] on icon "button" at bounding box center [1424, 81] width 12 height 12
click at [1381, 169] on span "Clear Suggested Products" at bounding box center [1369, 174] width 113 height 12
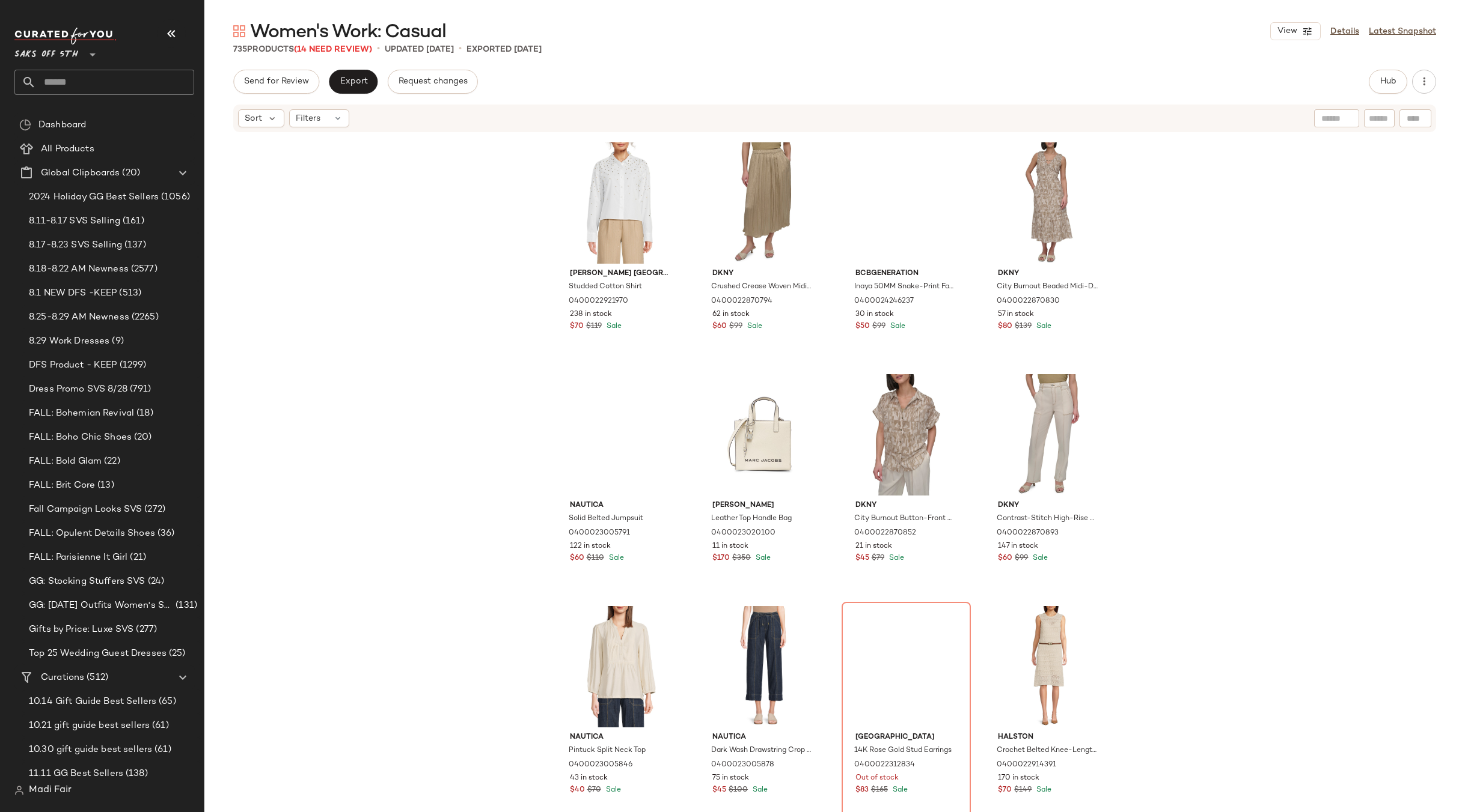
scroll to position [3433, 0]
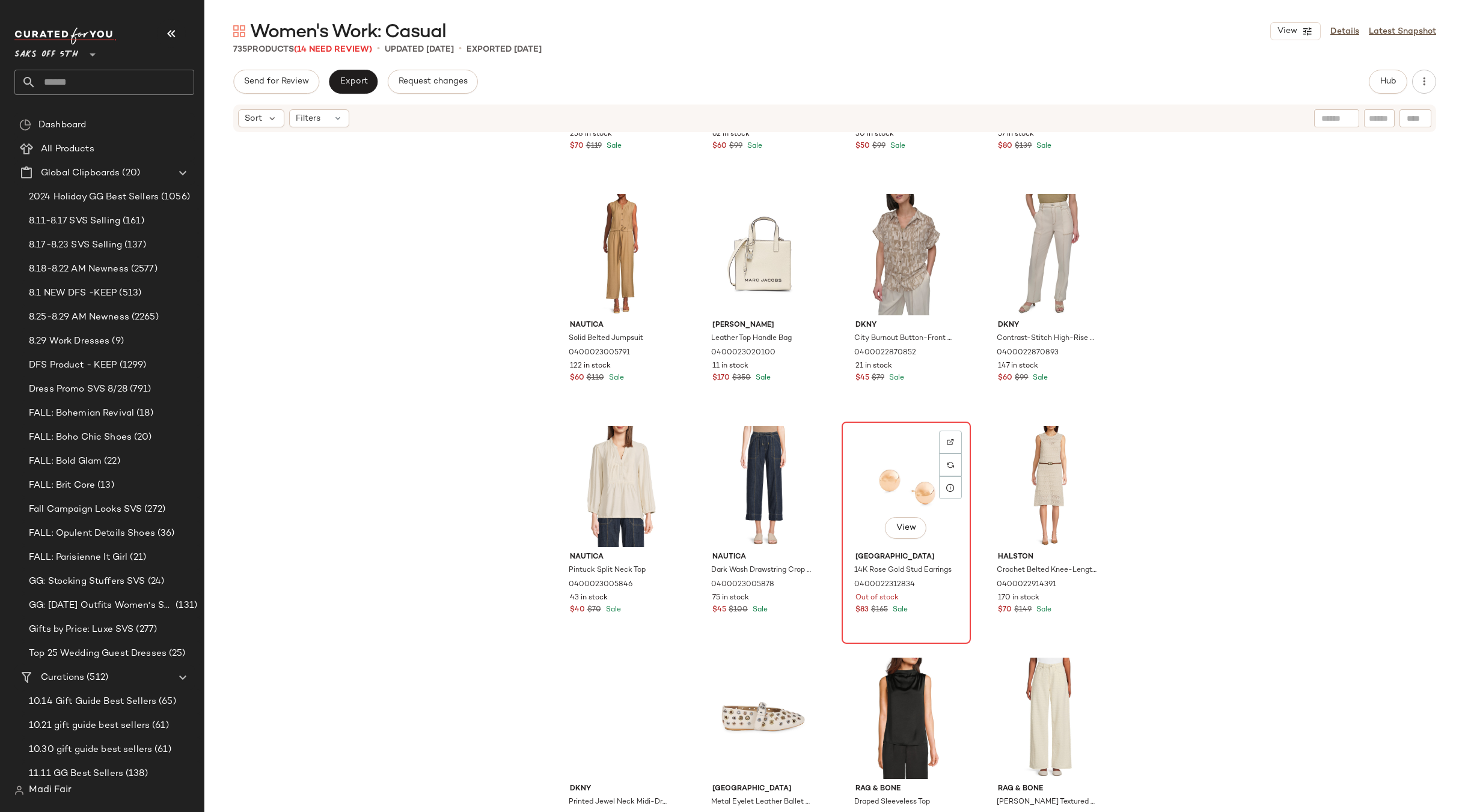
click at [891, 465] on div "View" at bounding box center [906, 487] width 121 height 122
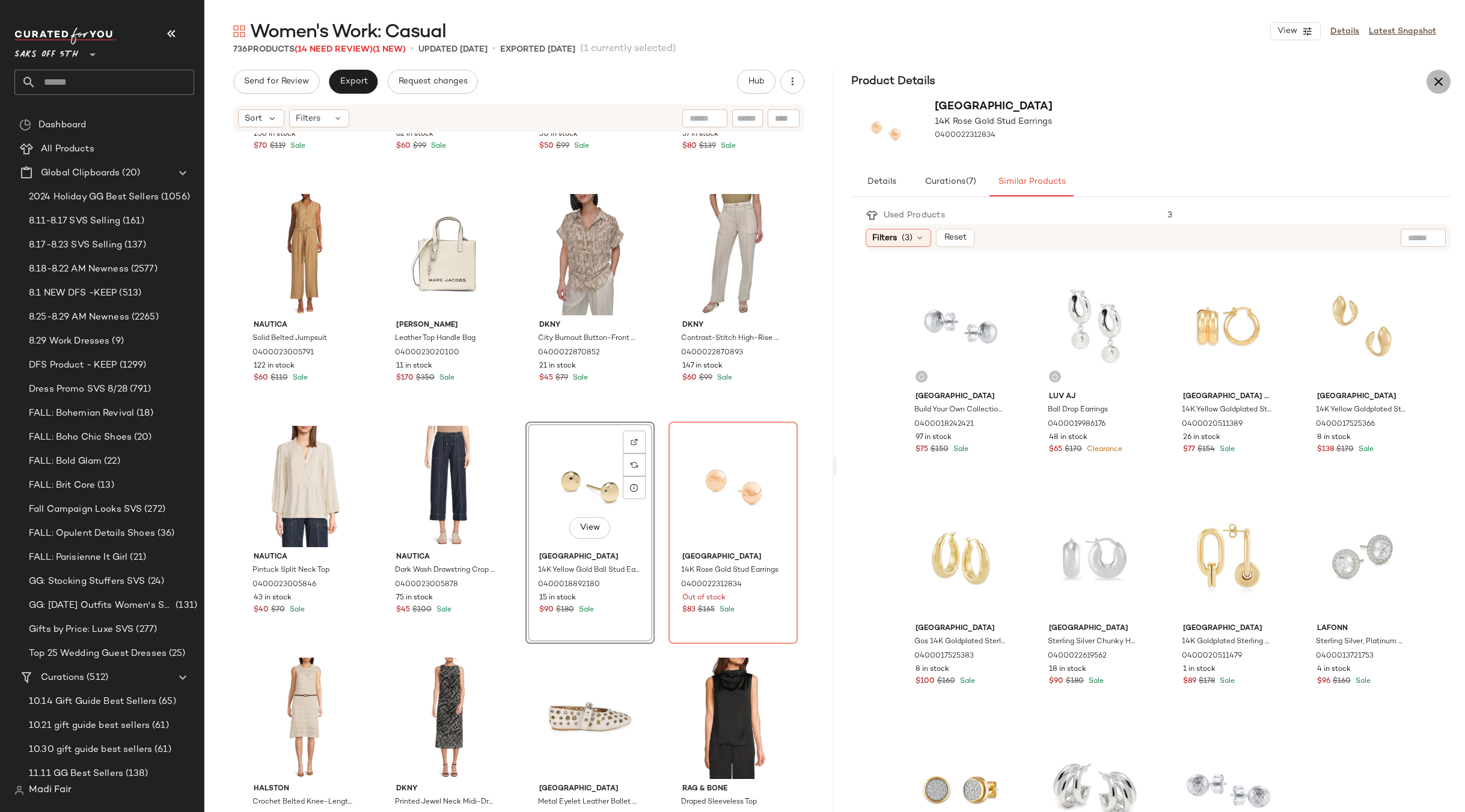
click at [1437, 87] on icon "button" at bounding box center [1438, 81] width 14 height 14
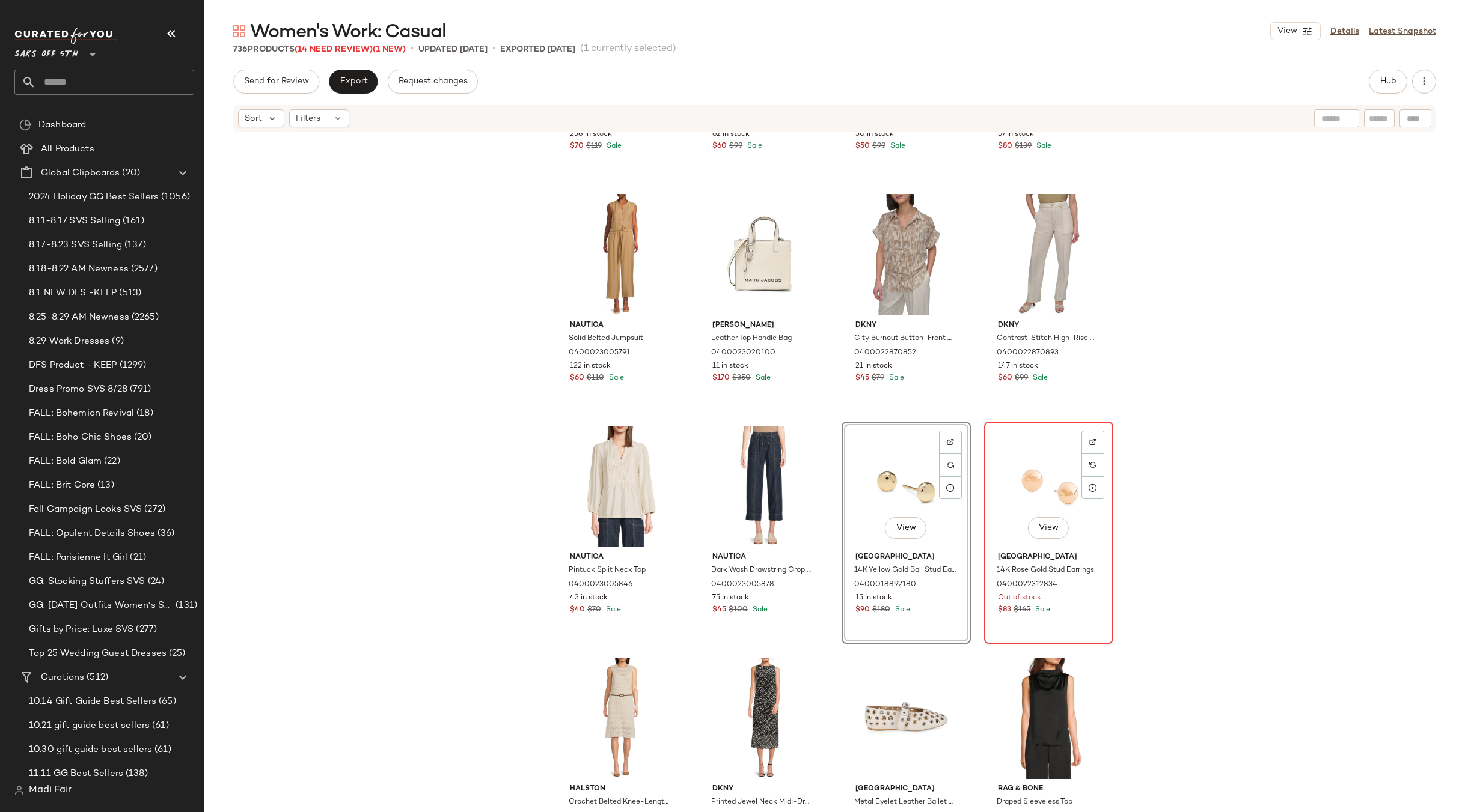
click at [1020, 482] on div "View" at bounding box center [1048, 487] width 121 height 122
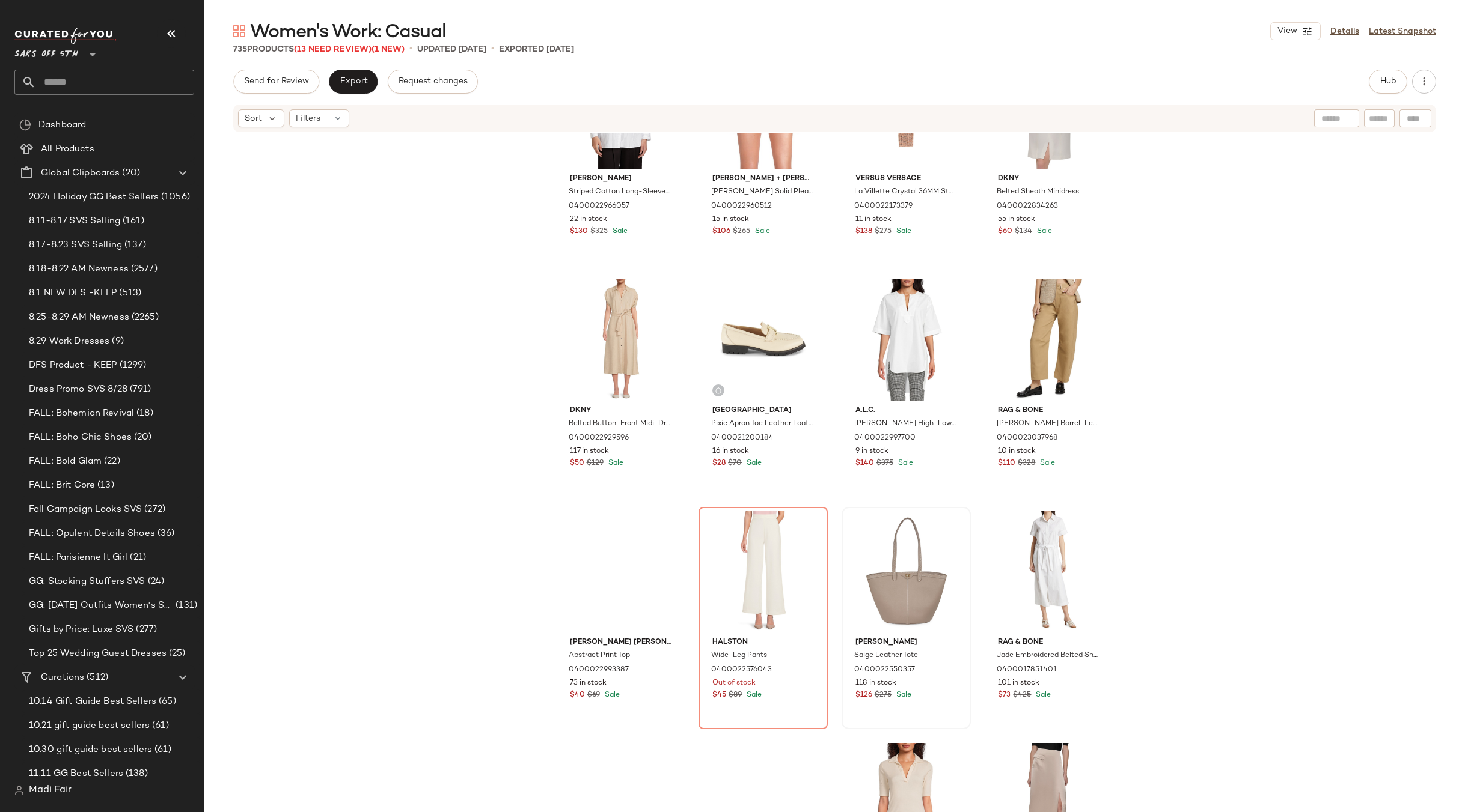
scroll to position [5236, 0]
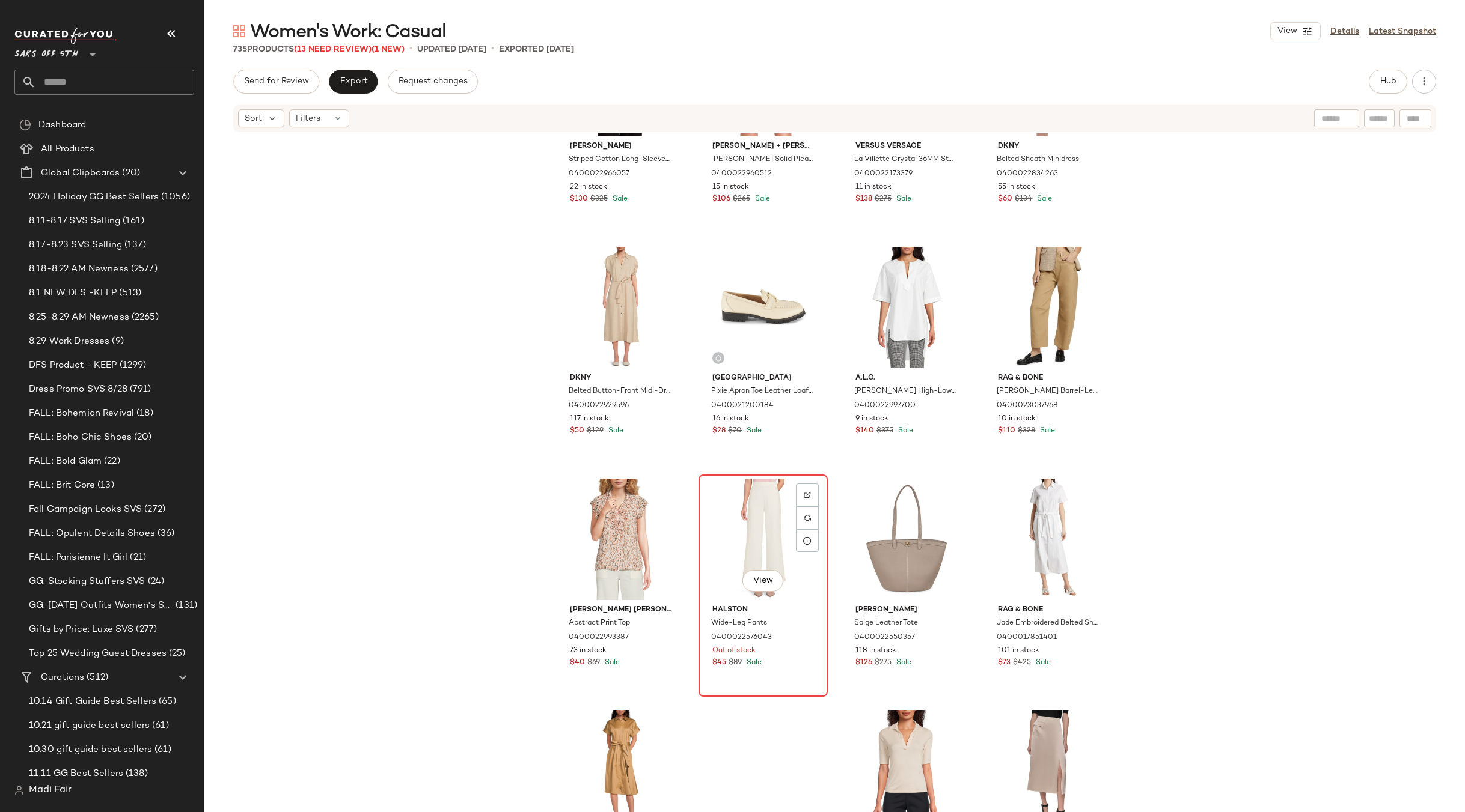
click at [762, 523] on div "View" at bounding box center [763, 539] width 121 height 122
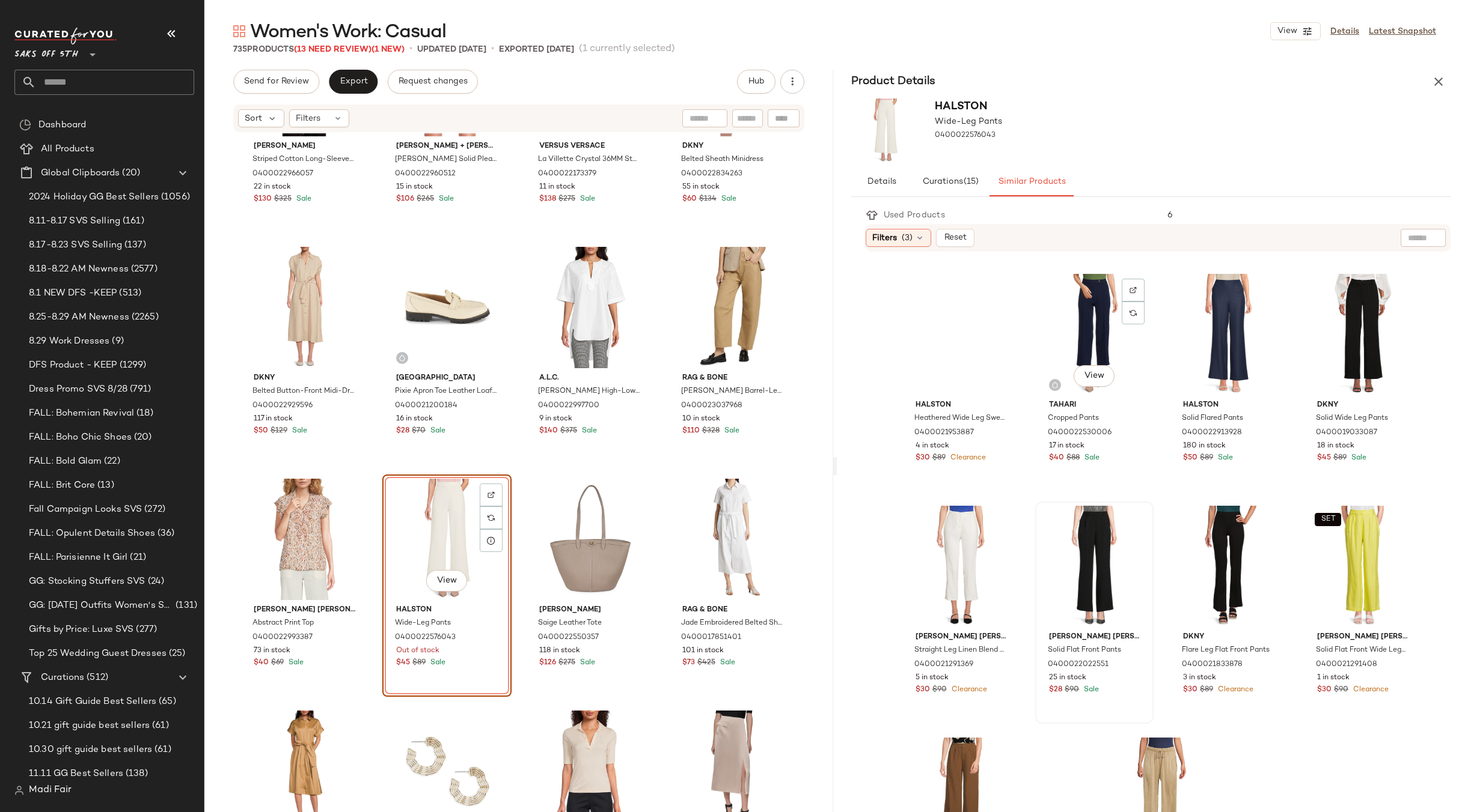
scroll to position [596, 0]
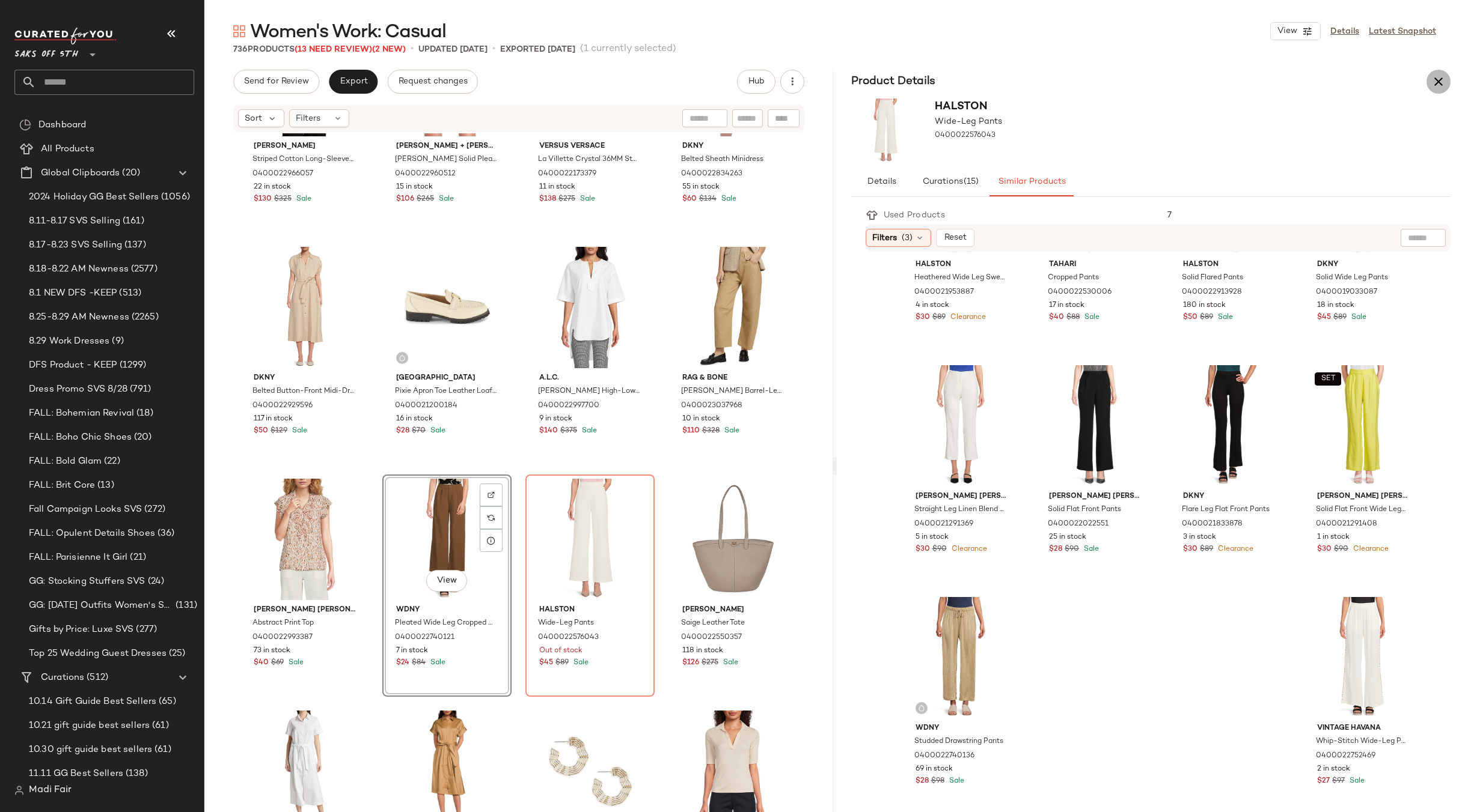
click at [1438, 74] on button "button" at bounding box center [1438, 81] width 24 height 24
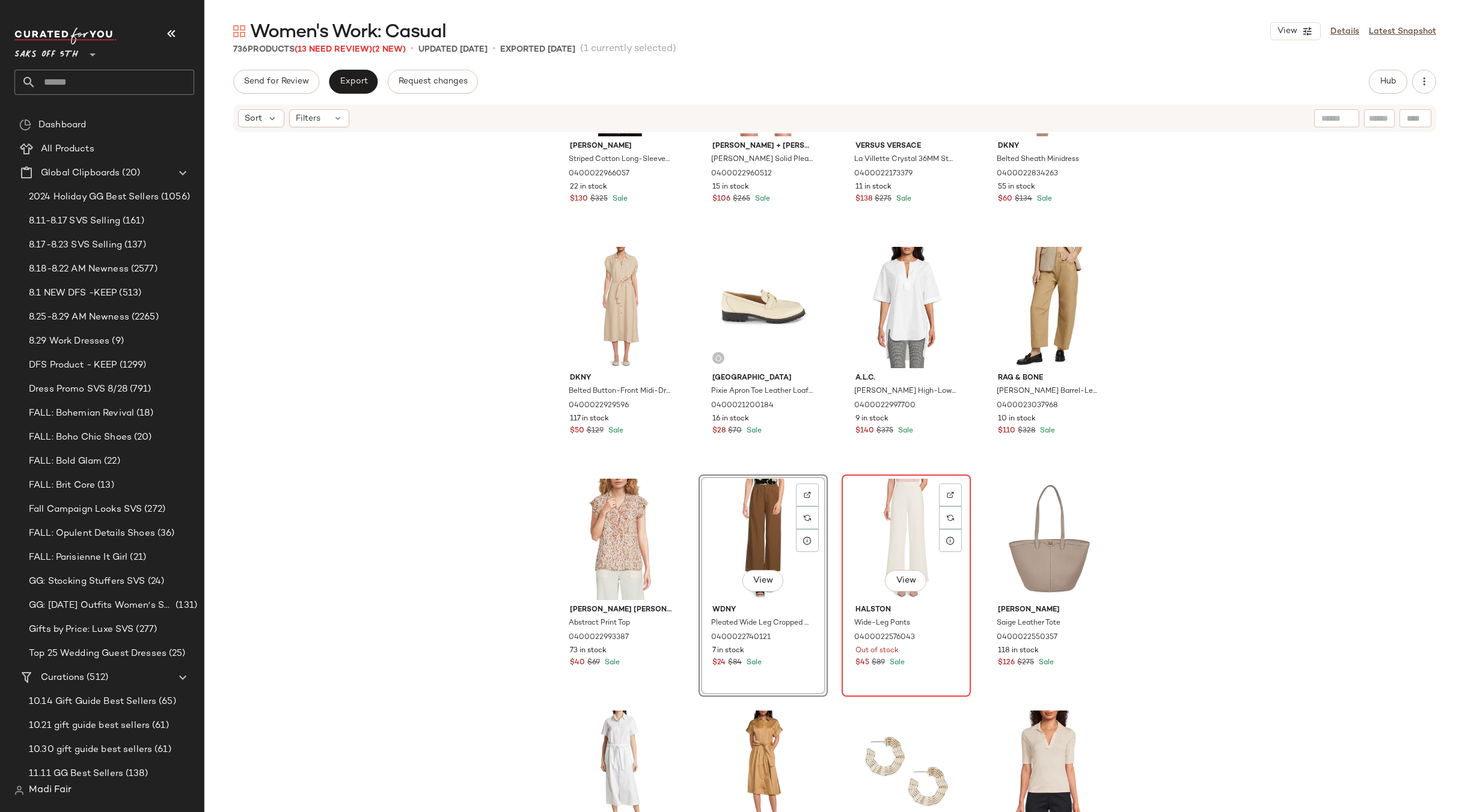
click at [894, 520] on div "View" at bounding box center [906, 539] width 121 height 122
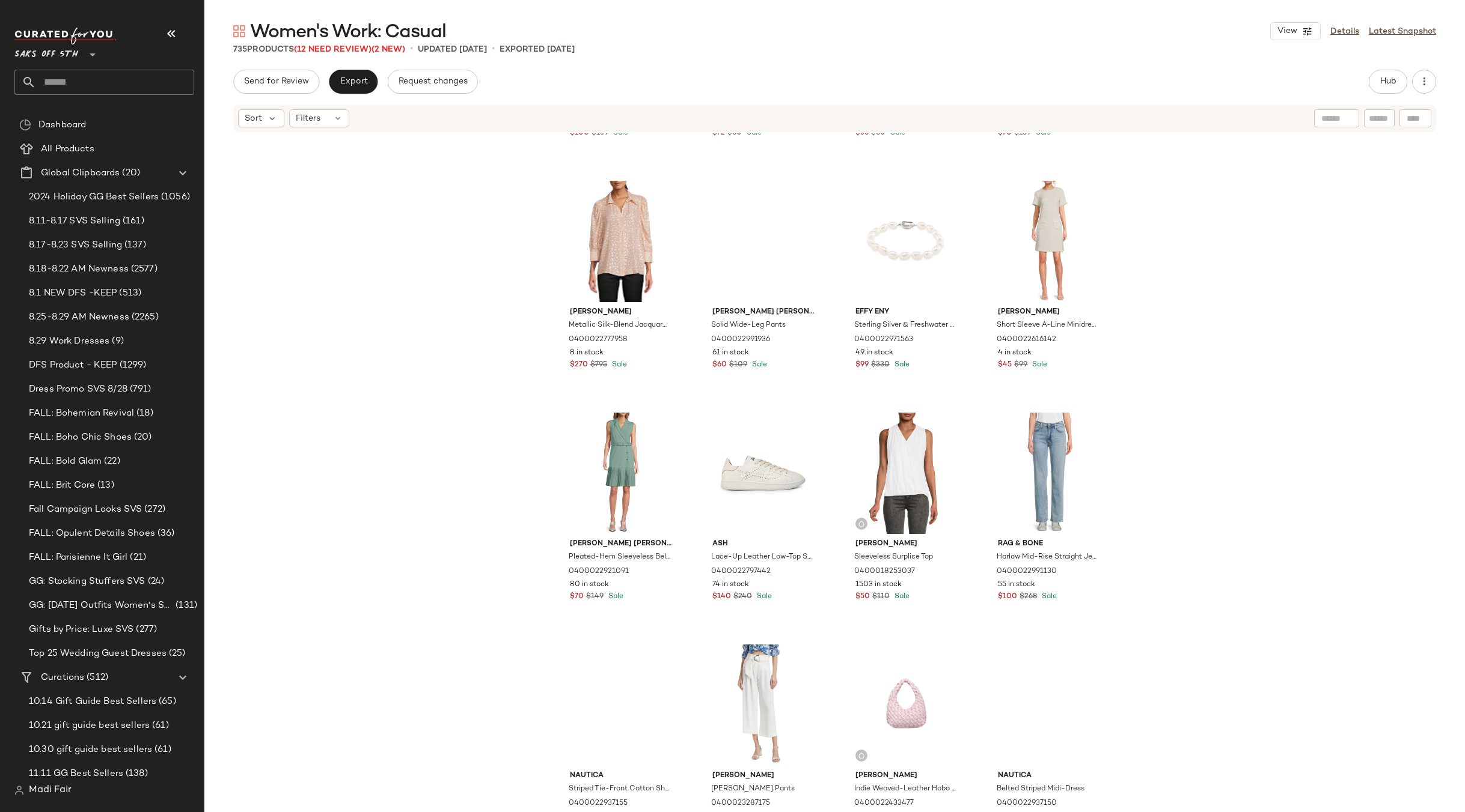
scroll to position [6498, 0]
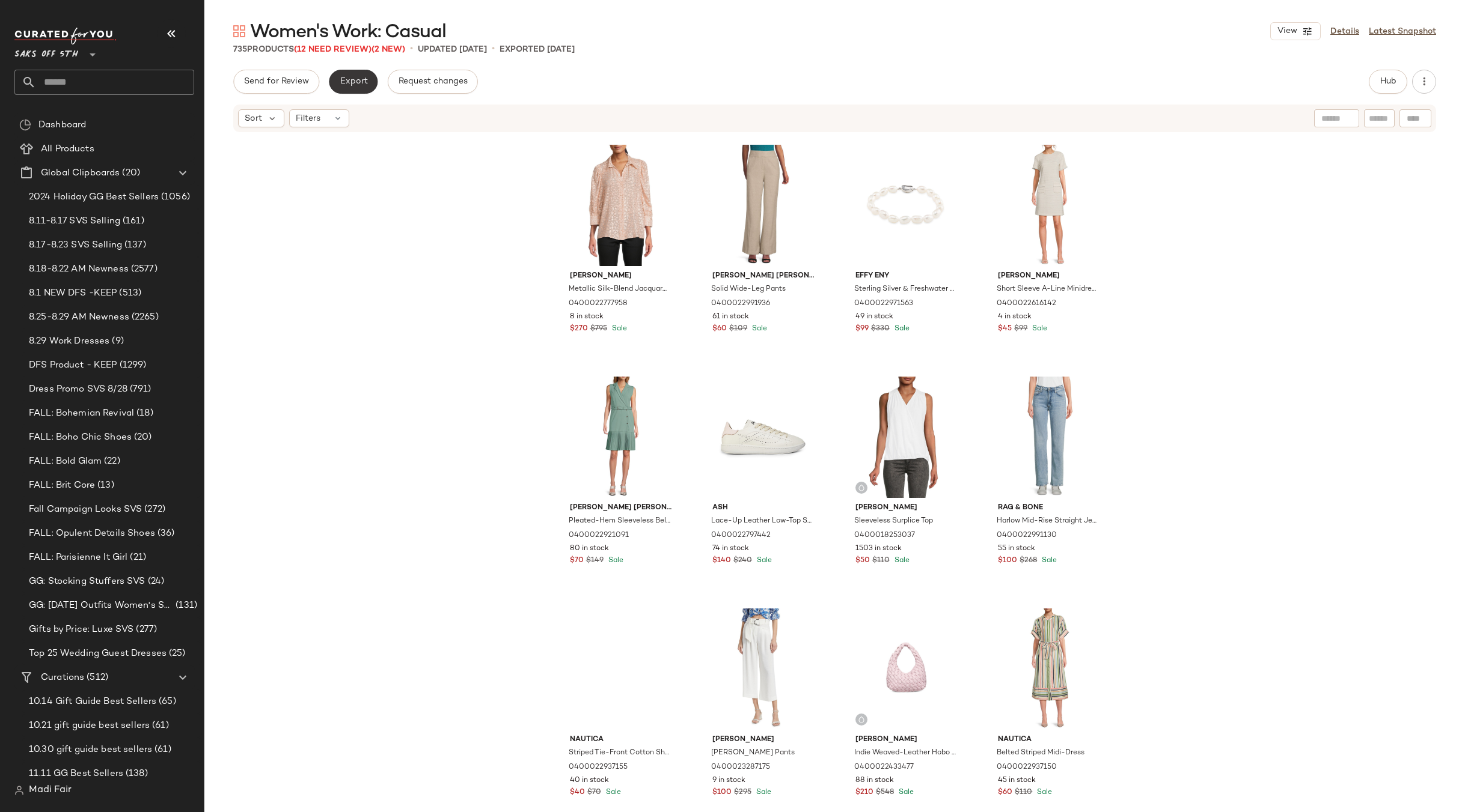
click at [356, 84] on span "Export" at bounding box center [353, 82] width 28 height 10
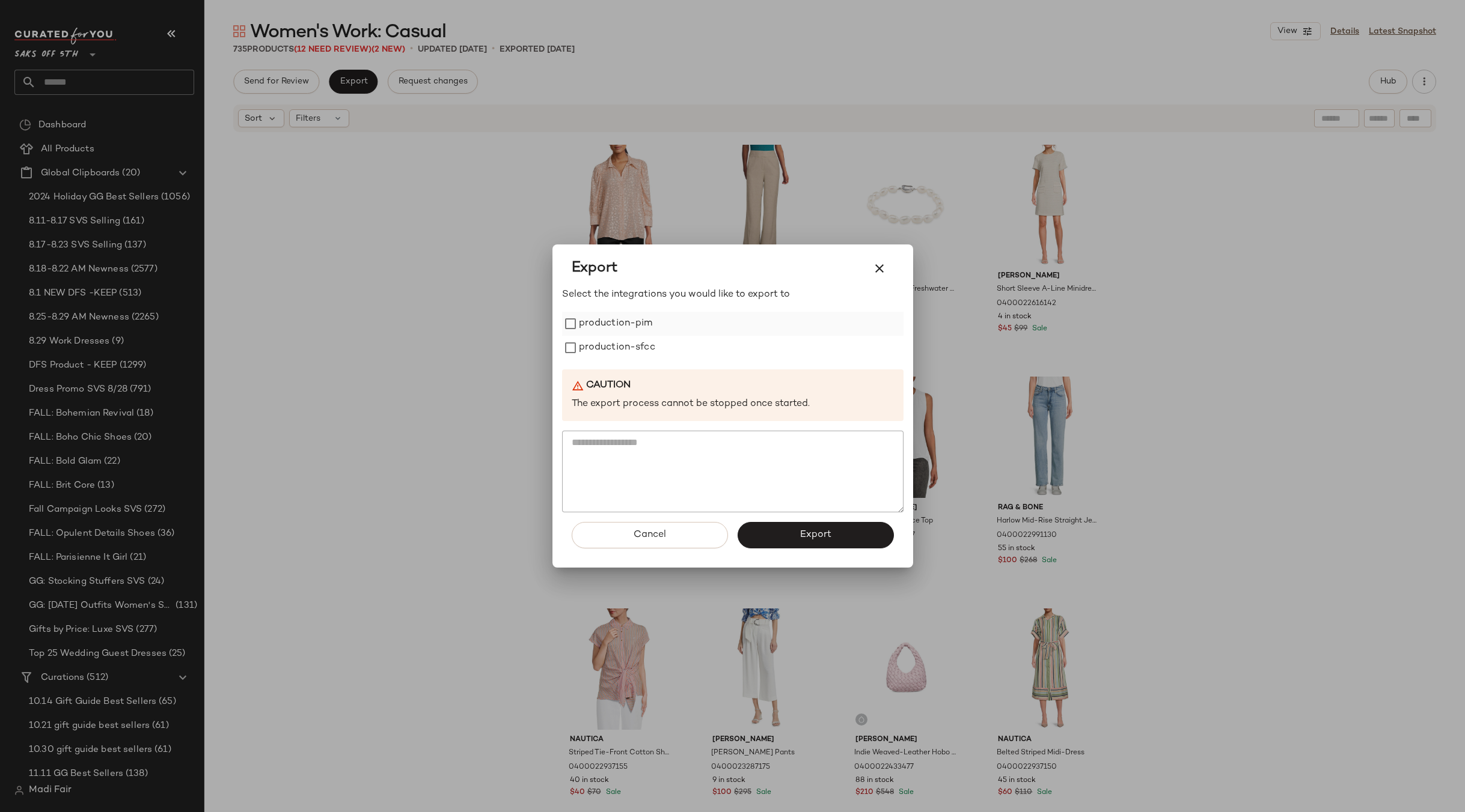
click at [633, 321] on label "production-pim" at bounding box center [615, 324] width 74 height 24
click at [628, 351] on label "production-sfcc" at bounding box center [617, 348] width 76 height 24
click at [797, 534] on button "Export" at bounding box center [815, 536] width 157 height 26
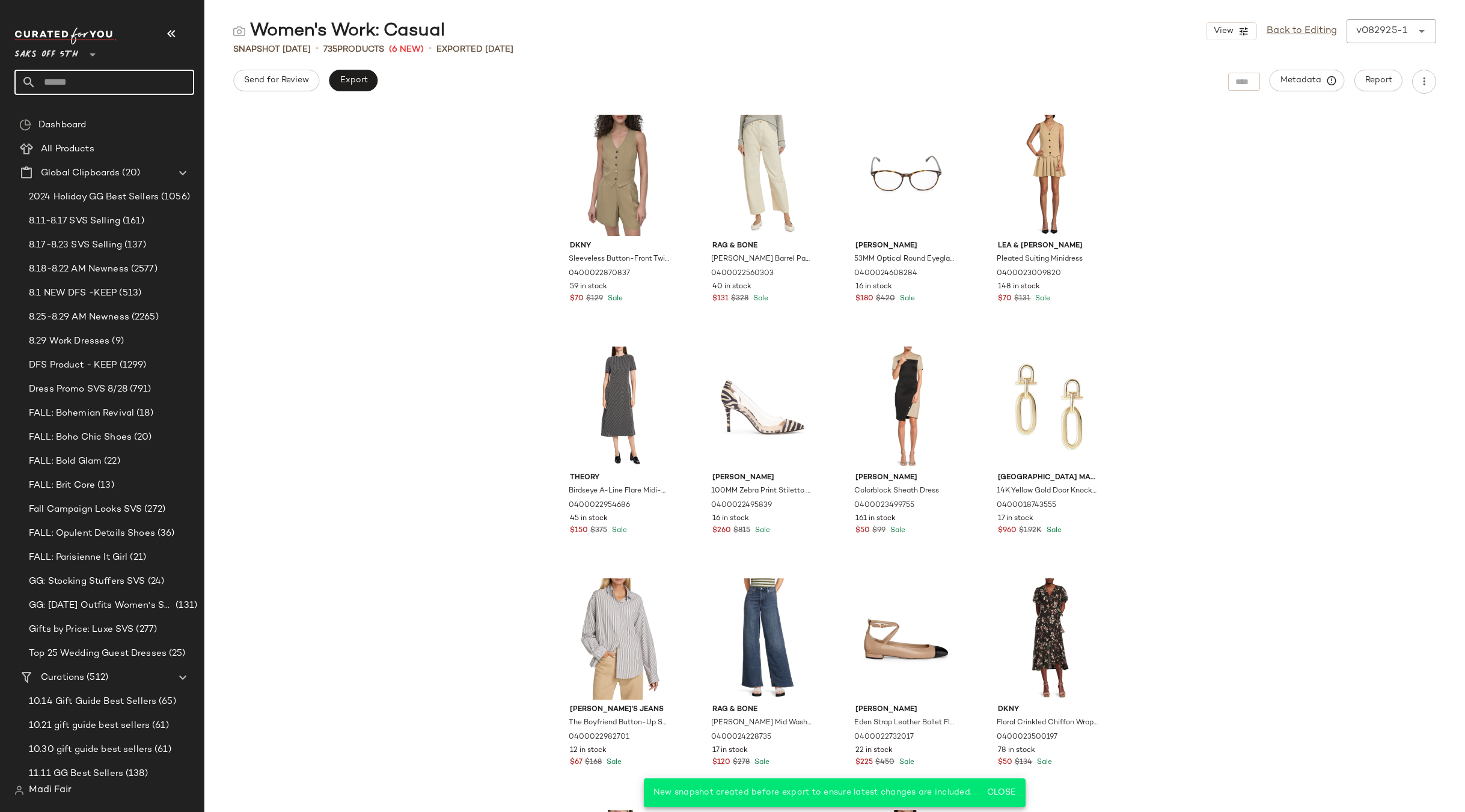
click at [62, 79] on input "text" at bounding box center [115, 82] width 158 height 25
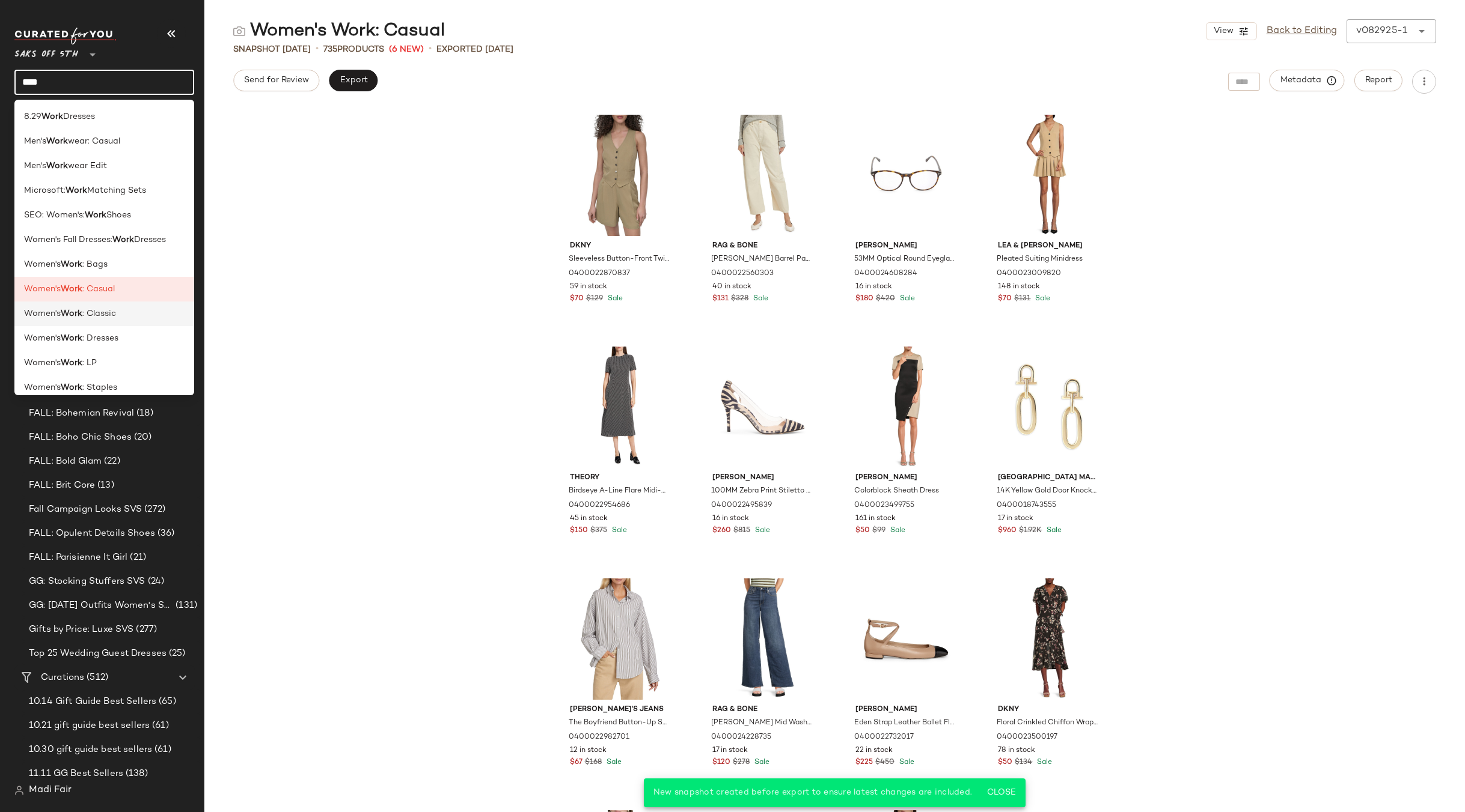
type input "****"
click at [92, 316] on span ": Classic" at bounding box center [99, 314] width 34 height 12
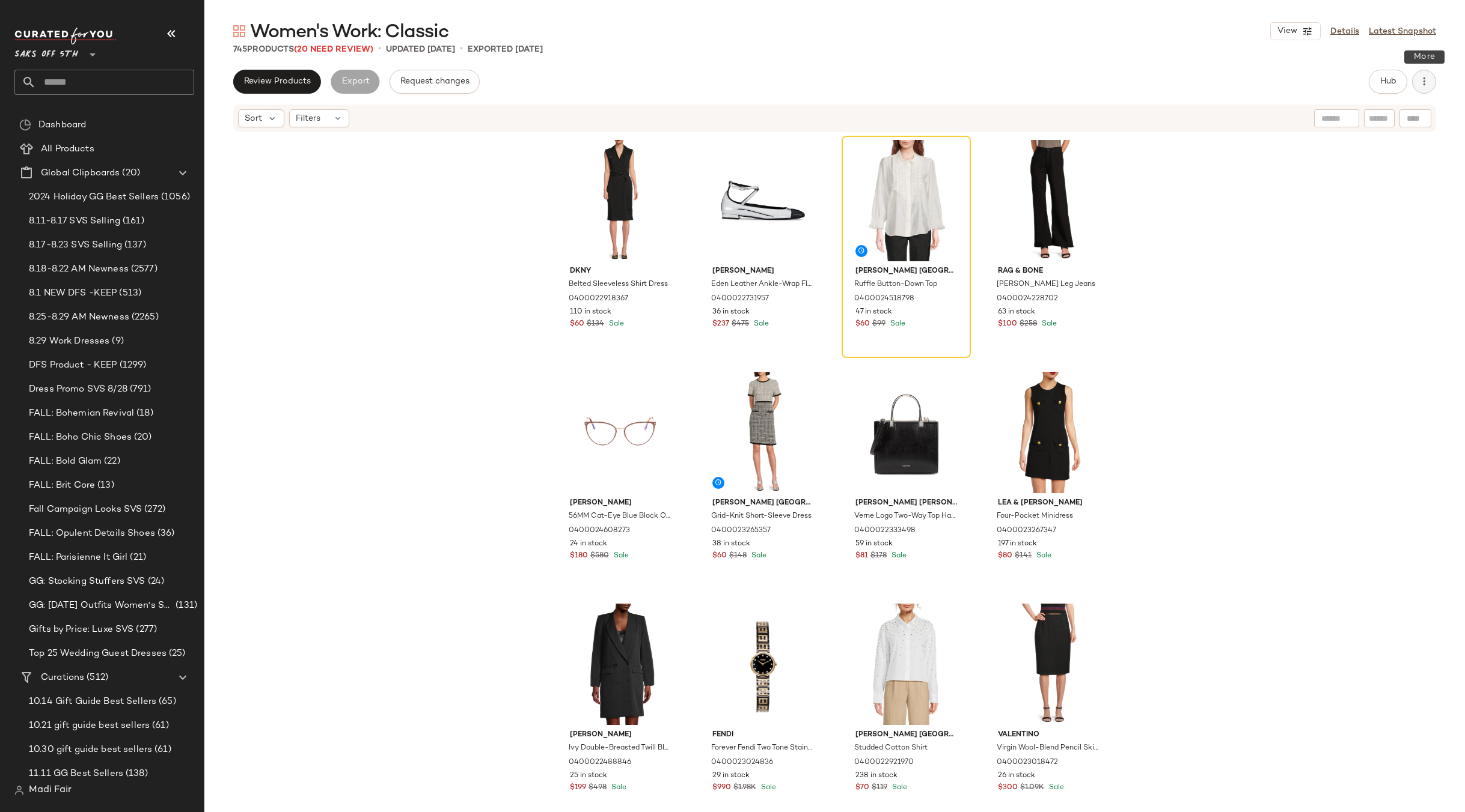
click at [1419, 85] on icon "button" at bounding box center [1424, 81] width 12 height 12
click at [1369, 177] on span "Clear Suggested Products" at bounding box center [1369, 174] width 113 height 12
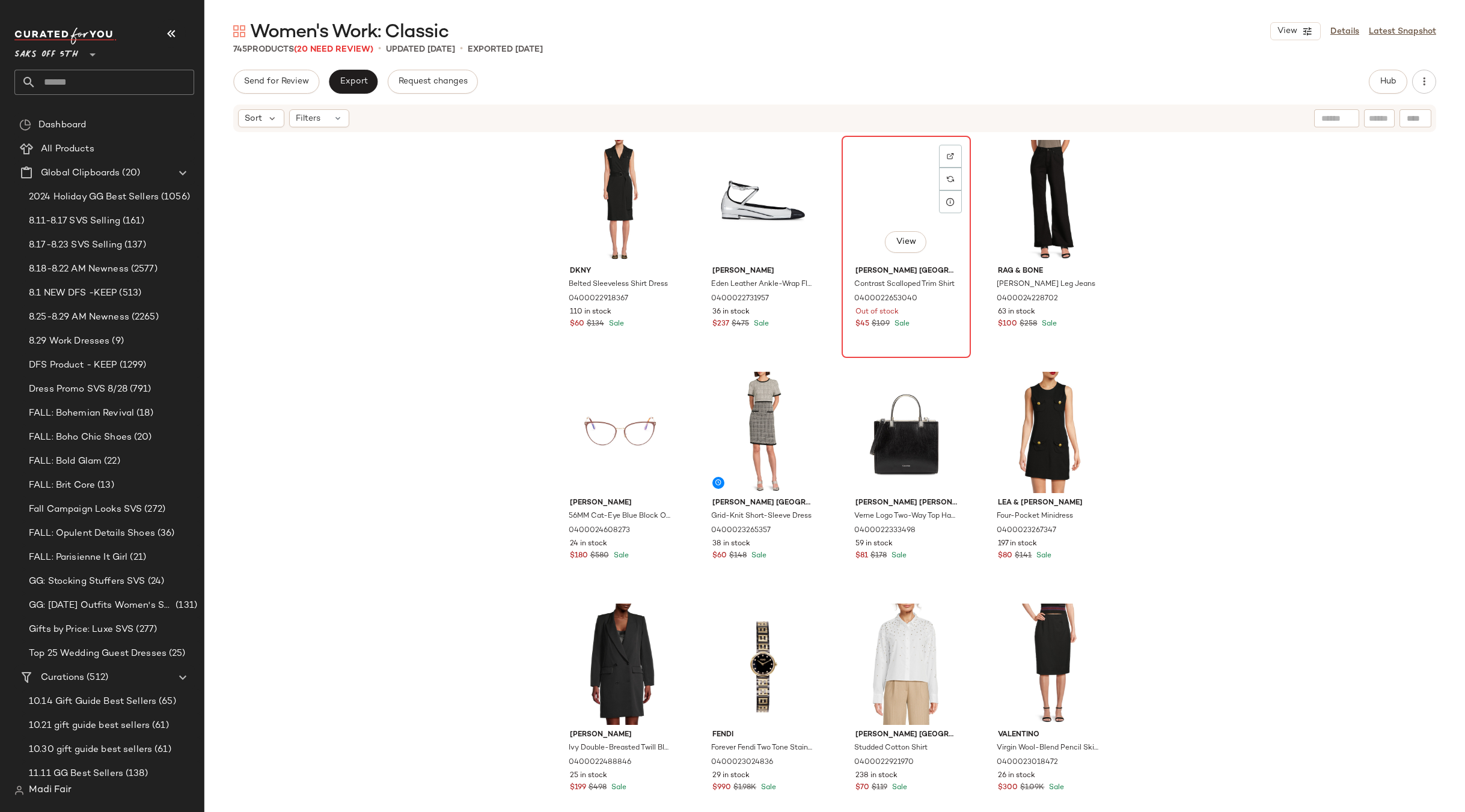
click at [892, 182] on div "View" at bounding box center [906, 200] width 121 height 122
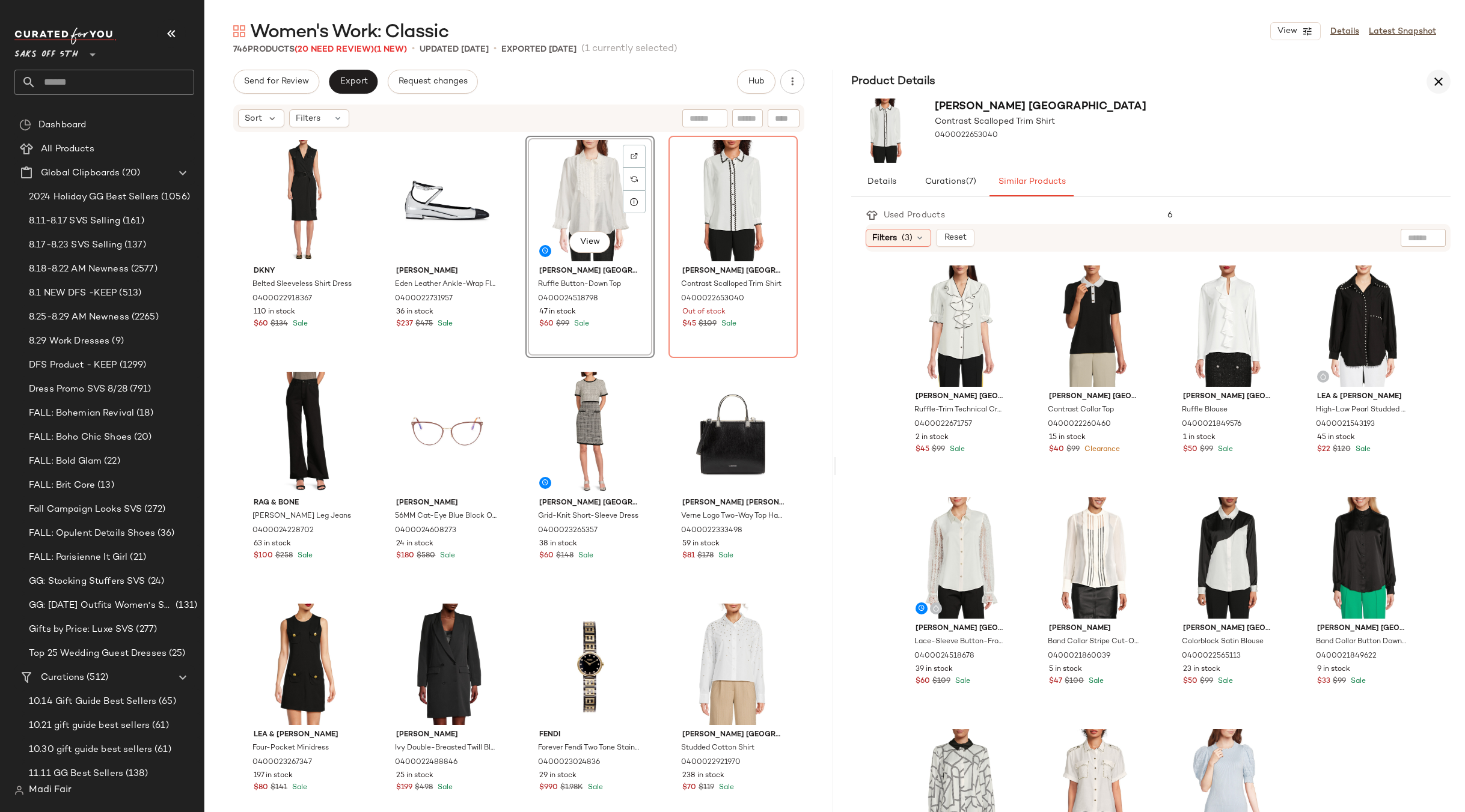
click at [1432, 82] on icon "button" at bounding box center [1438, 81] width 14 height 14
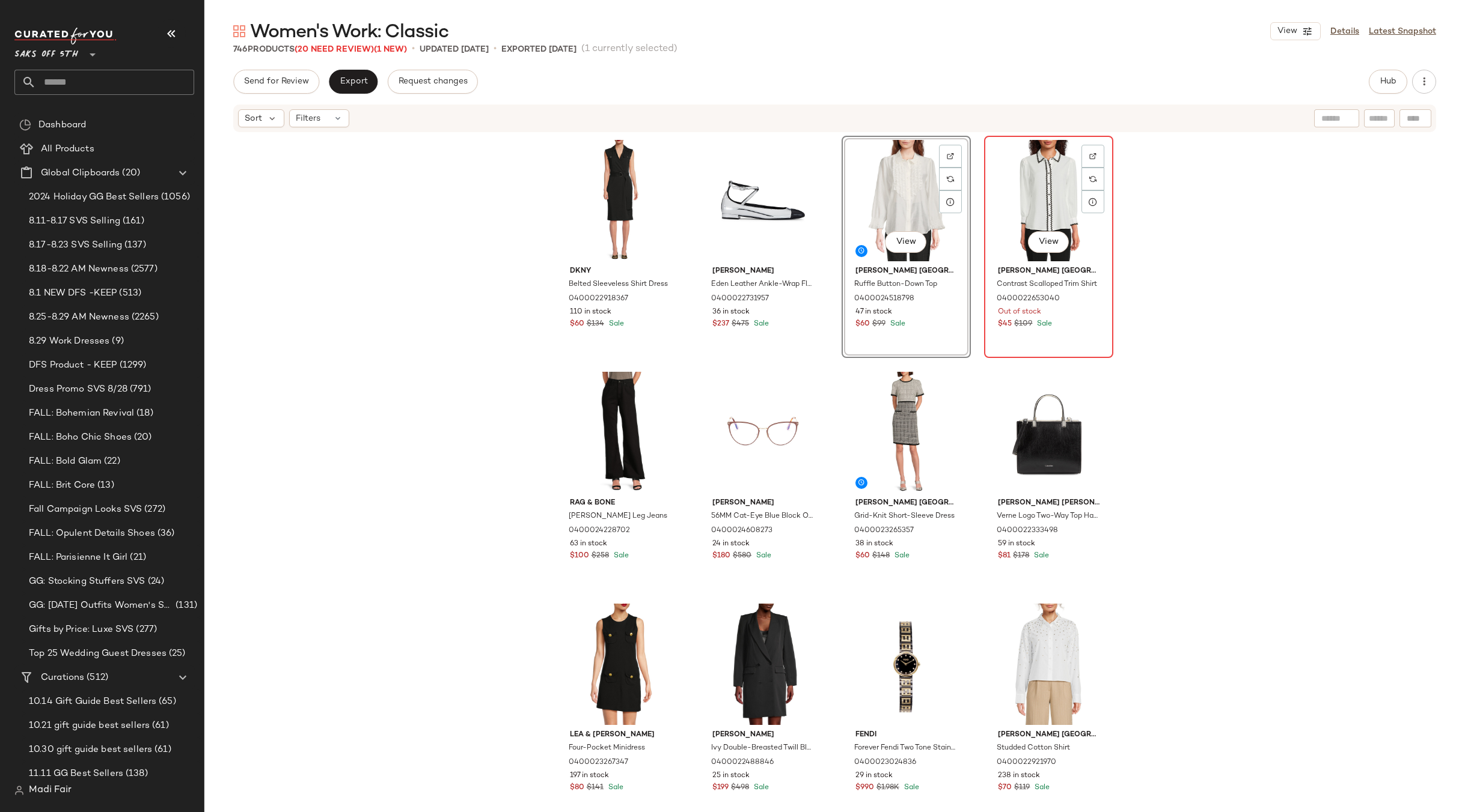
drag, startPoint x: 1024, startPoint y: 173, endPoint x: 1010, endPoint y: 158, distance: 20.5
click at [1022, 172] on div "View" at bounding box center [1048, 200] width 121 height 122
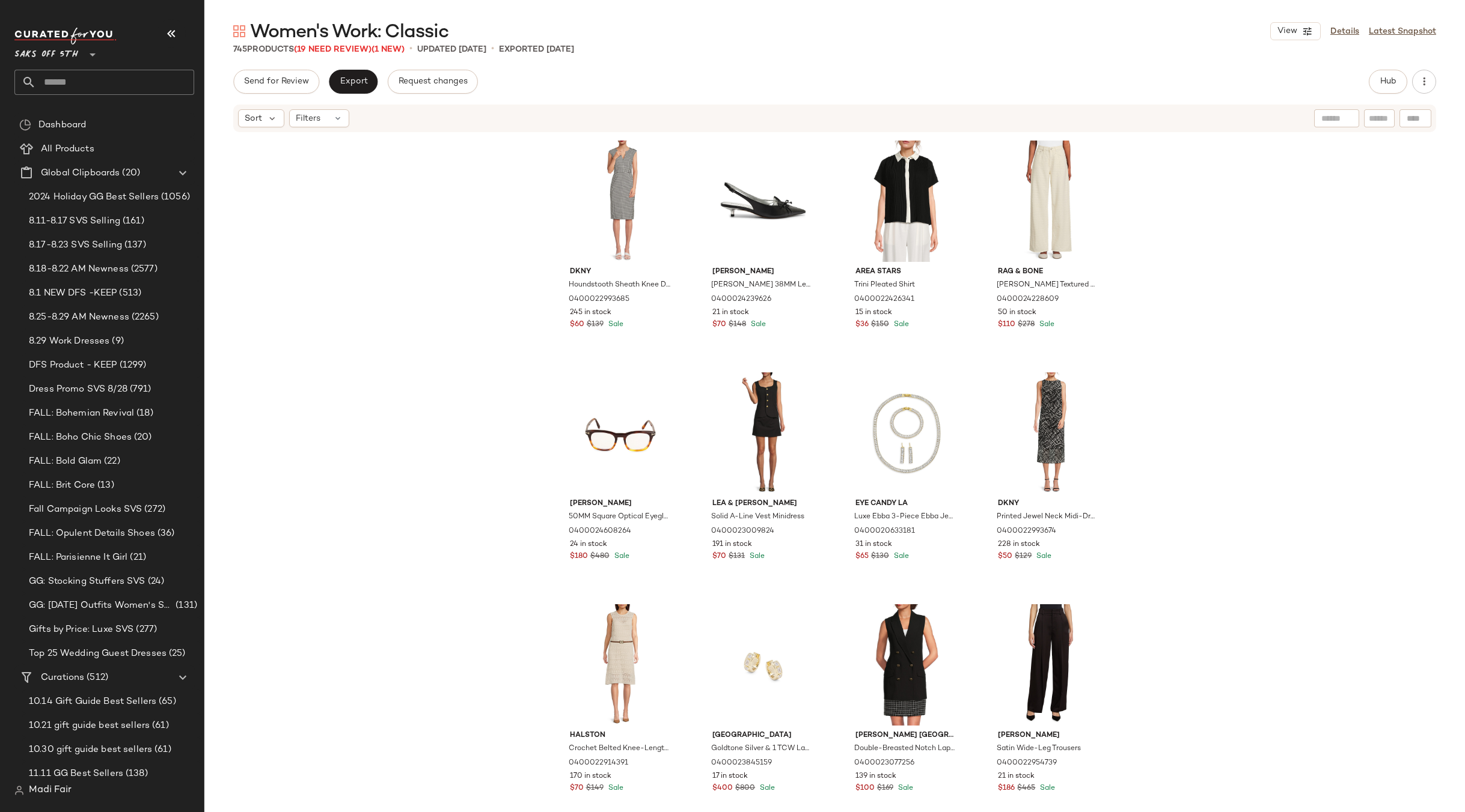
scroll to position [4335, 0]
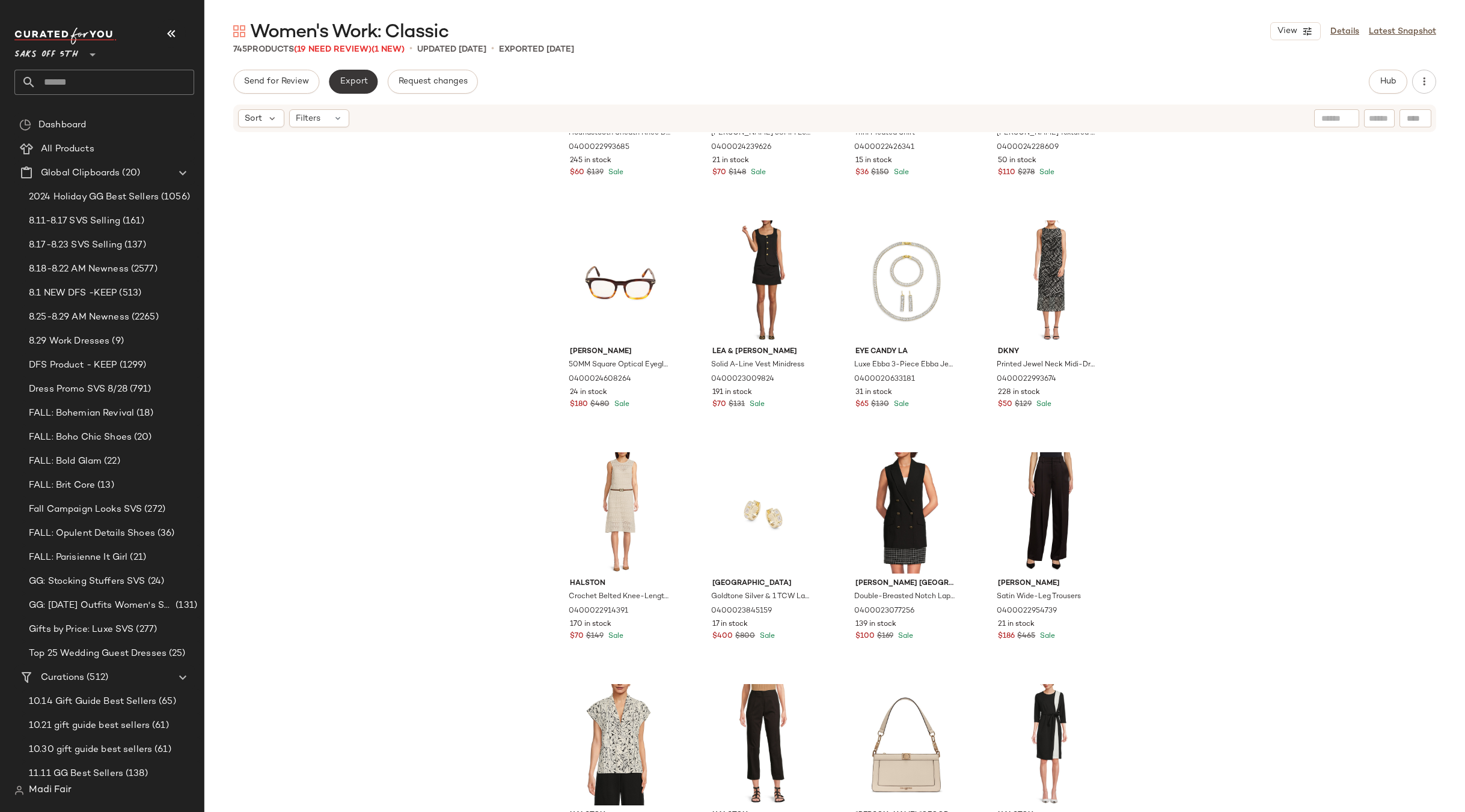
click at [351, 84] on span "Export" at bounding box center [353, 82] width 28 height 10
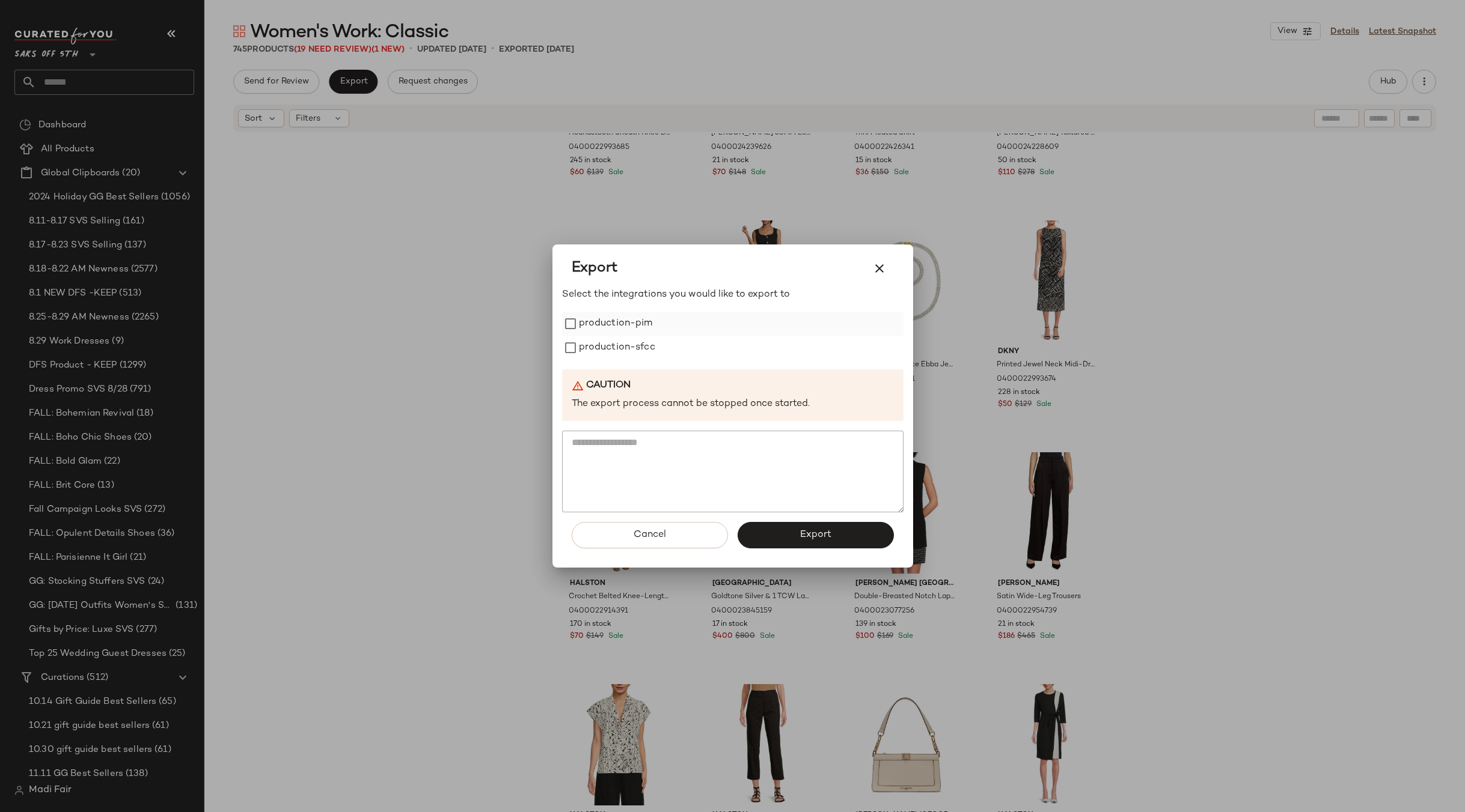
click at [587, 329] on label "production-pim" at bounding box center [615, 324] width 74 height 24
click at [590, 353] on label "production-sfcc" at bounding box center [617, 348] width 76 height 24
click at [805, 531] on span "Export" at bounding box center [815, 535] width 31 height 12
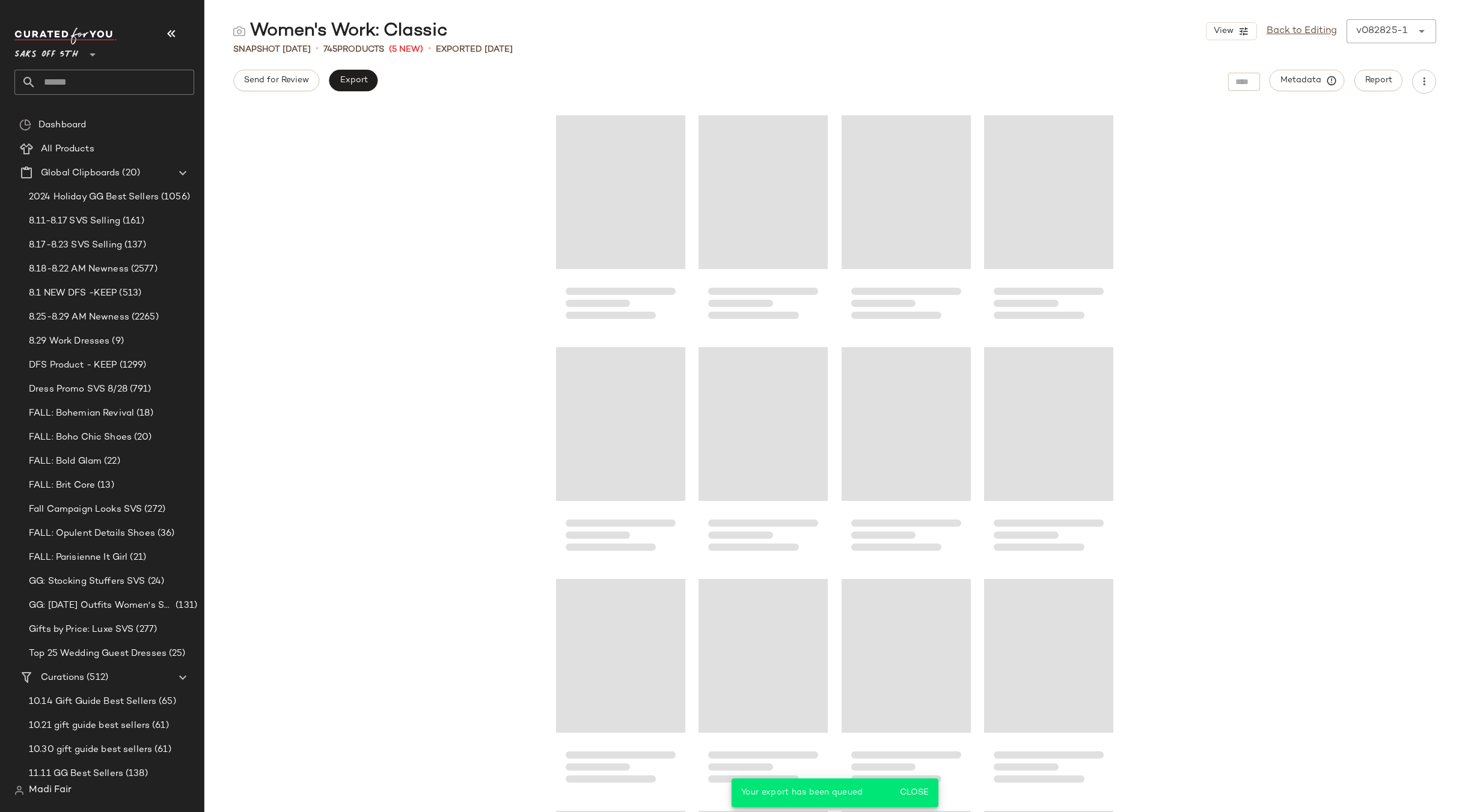
click at [86, 86] on input "text" at bounding box center [115, 82] width 158 height 25
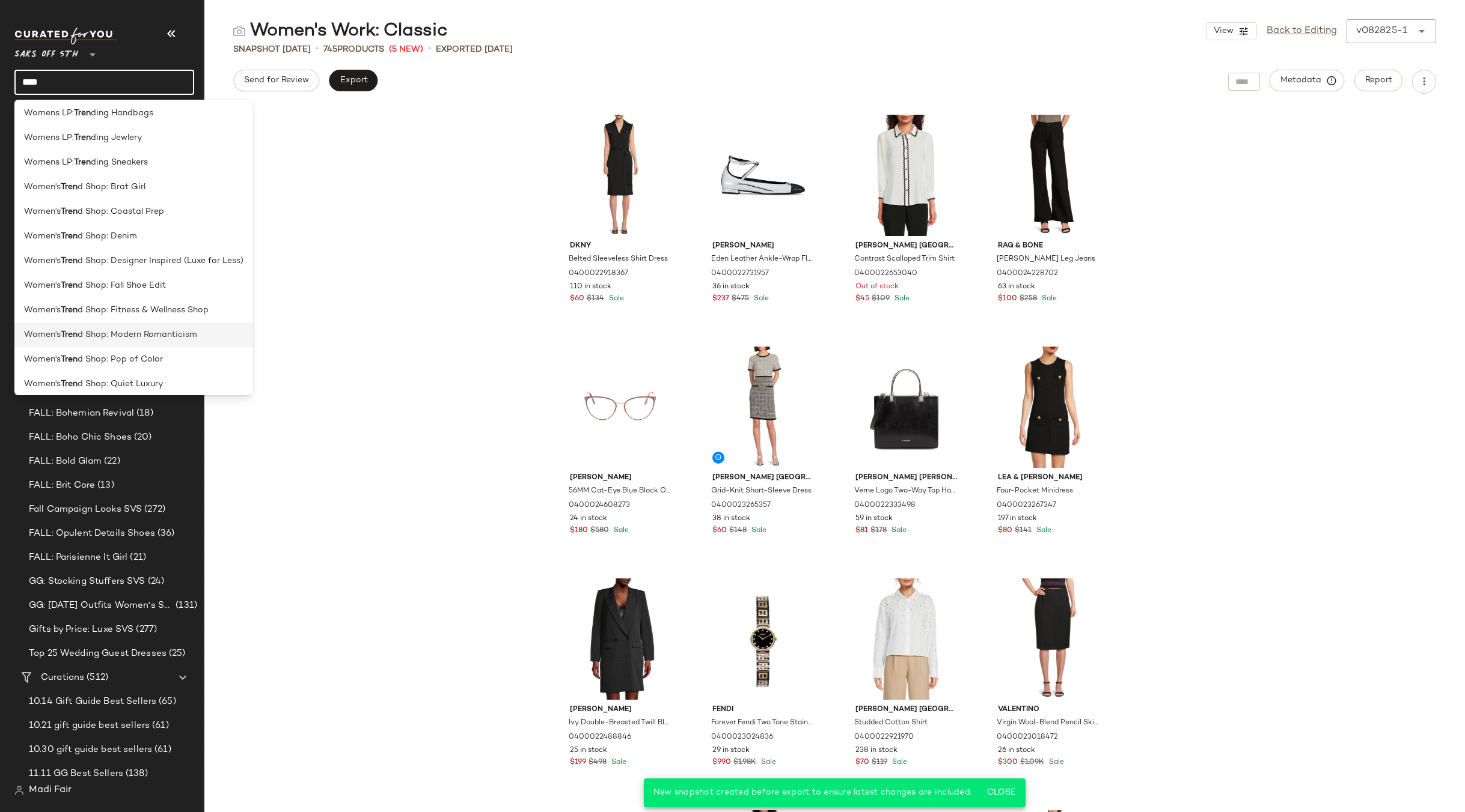
scroll to position [721, 0]
drag, startPoint x: 51, startPoint y: 82, endPoint x: 11, endPoint y: 80, distance: 40.0
click at [11, 80] on nav "Saks OFF 5TH ** **** Dashboard All Products Global Clipboards (20) 2024 Holiday…" at bounding box center [102, 406] width 205 height 812
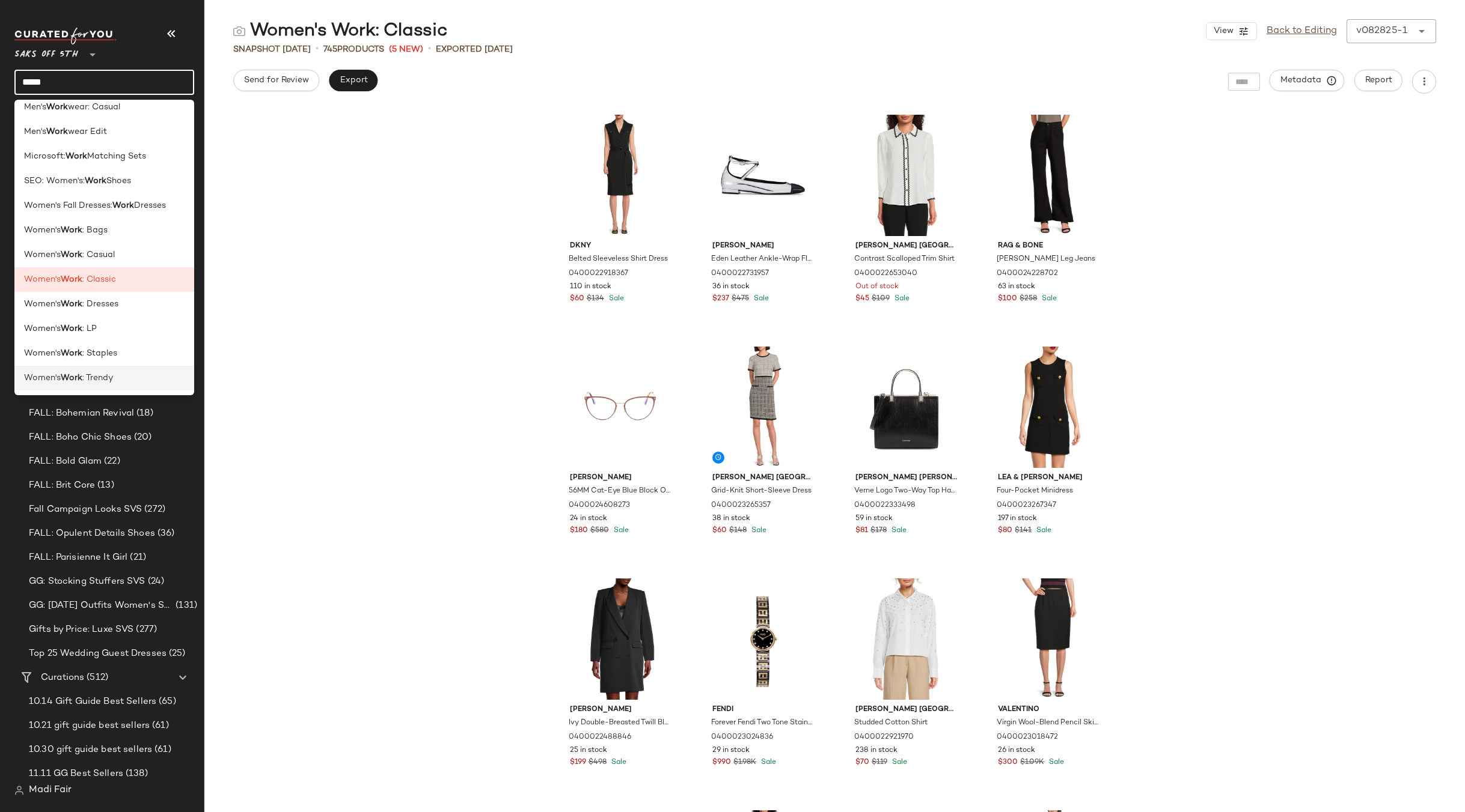
type input "****"
click at [132, 374] on div "Women's Work : Trendy" at bounding box center [104, 377] width 161 height 12
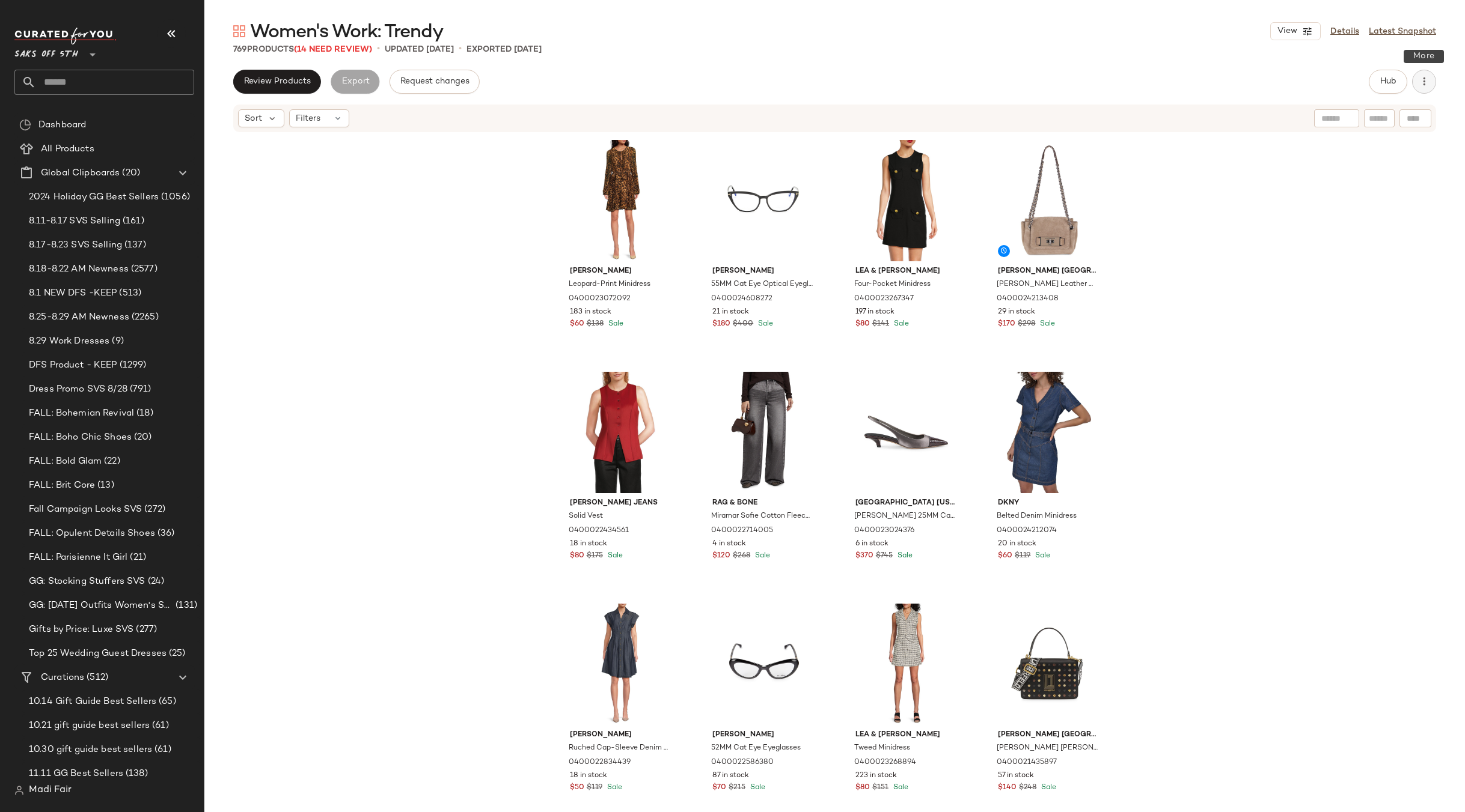
click at [1425, 77] on icon "button" at bounding box center [1424, 81] width 12 height 12
click at [1360, 168] on span "Clear Suggested Products" at bounding box center [1369, 174] width 113 height 12
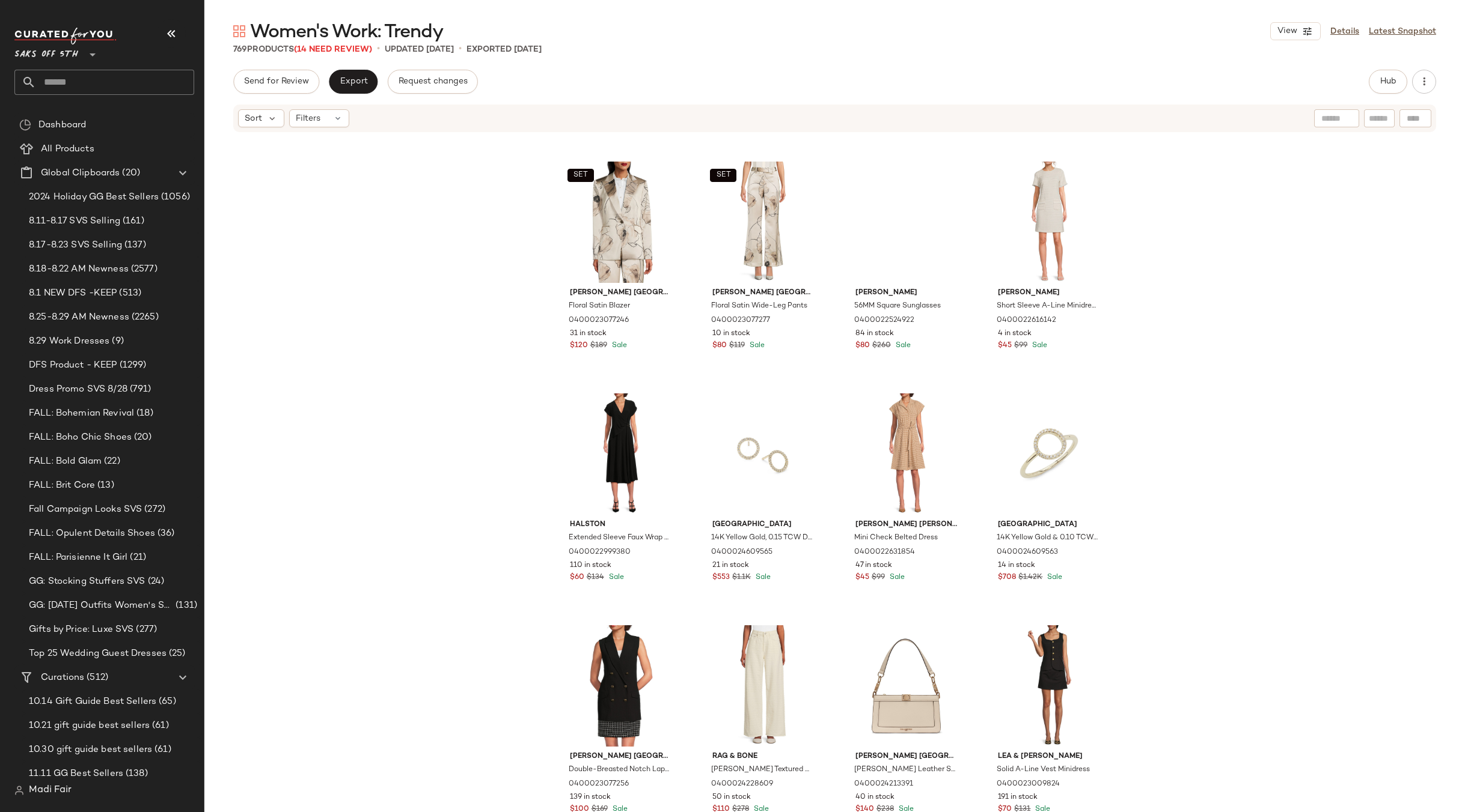
scroll to position [4395, 0]
click at [83, 86] on input "text" at bounding box center [115, 82] width 158 height 25
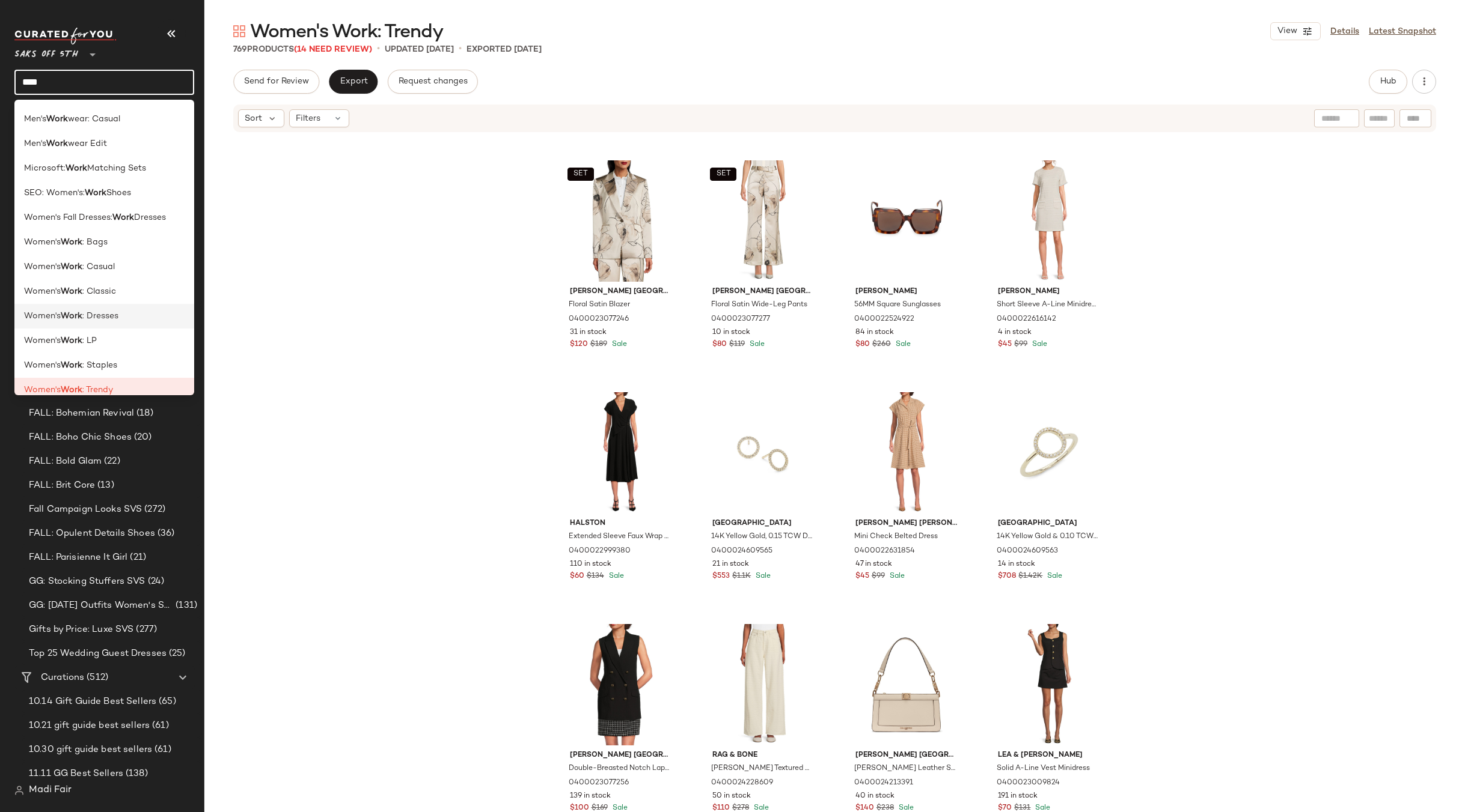
scroll to position [34, 0]
type input "****"
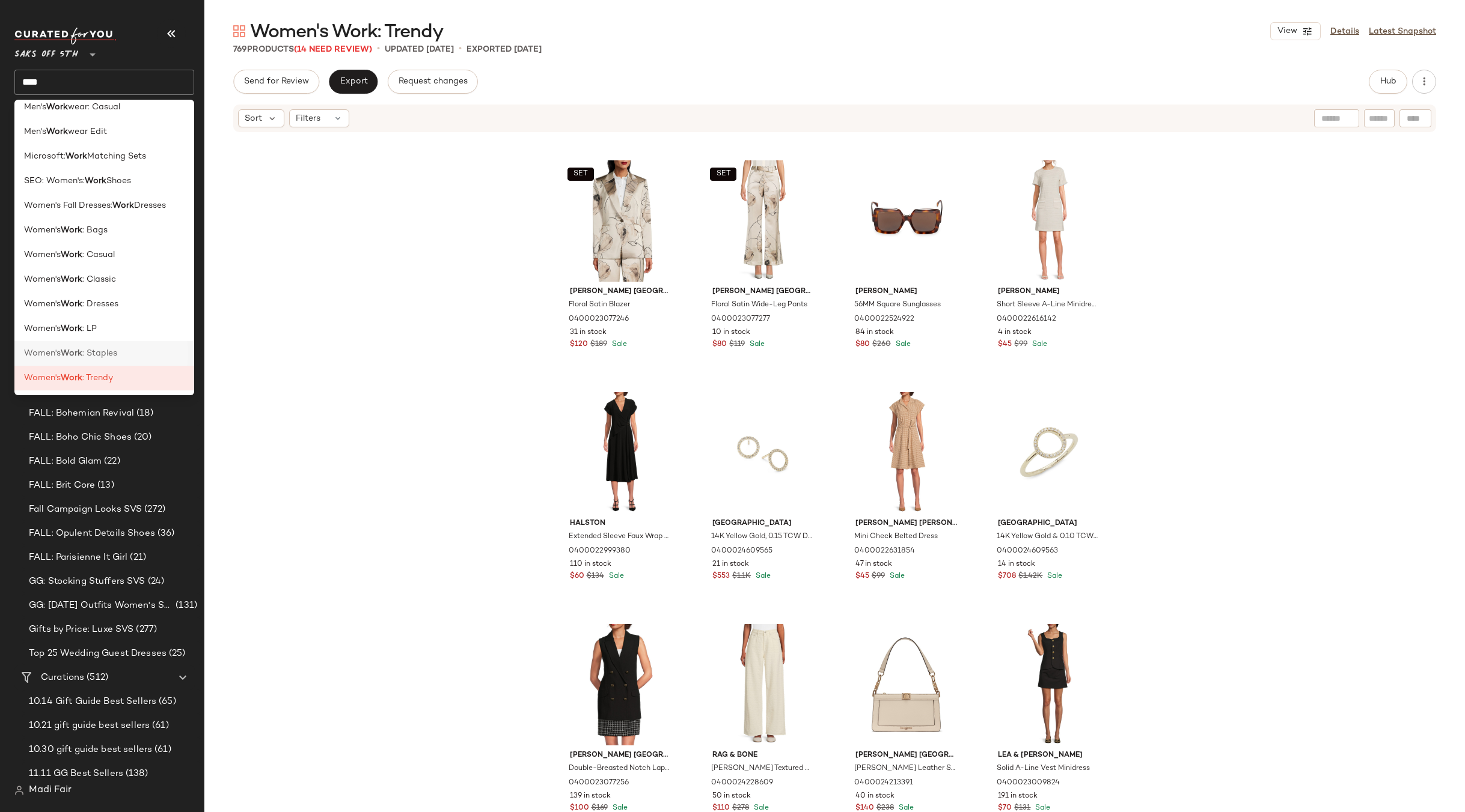
click at [103, 348] on span ": Staples" at bounding box center [99, 353] width 35 height 12
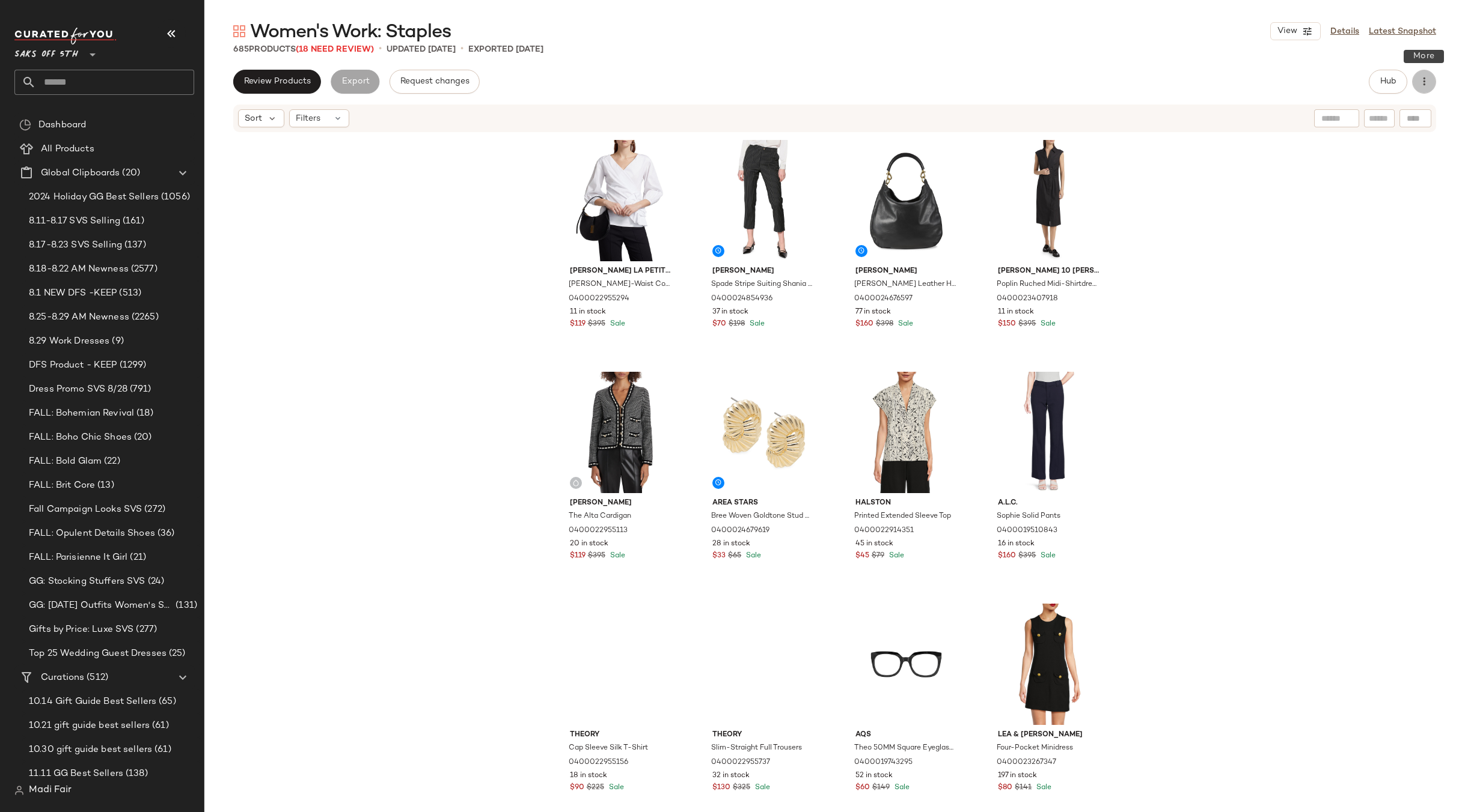
click at [1426, 84] on icon "button" at bounding box center [1424, 81] width 12 height 12
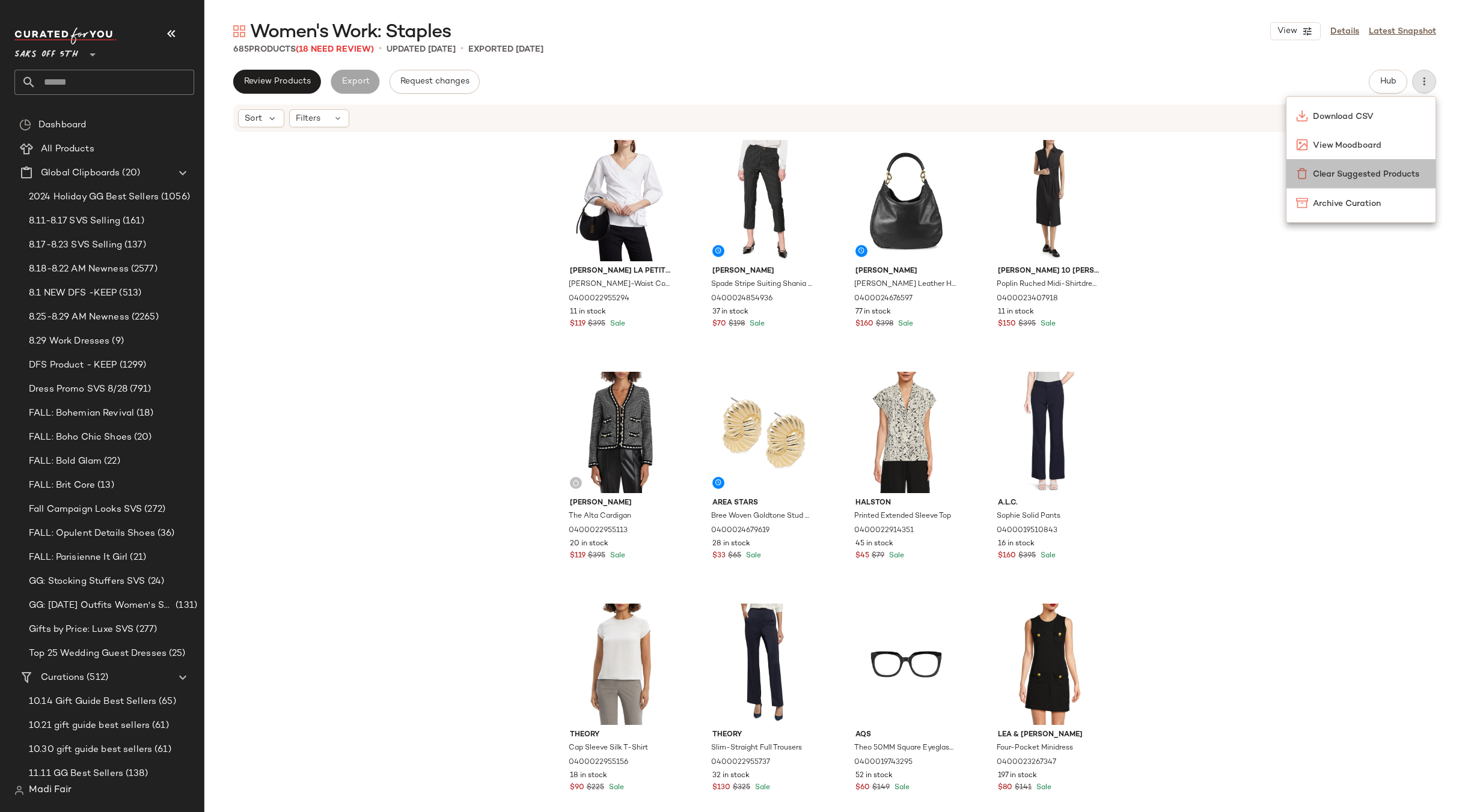
click at [1346, 184] on div "Clear Suggested Products" at bounding box center [1361, 173] width 149 height 29
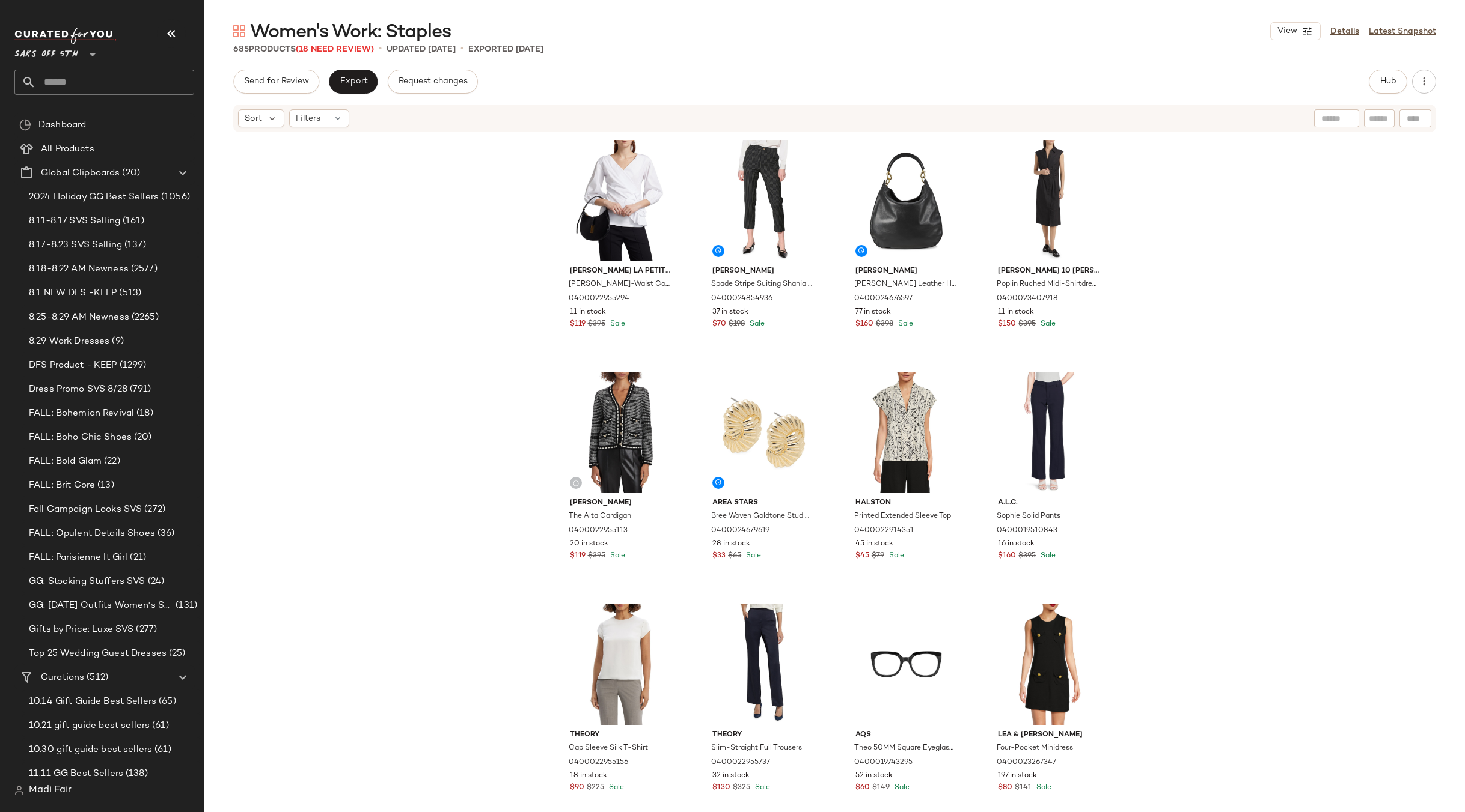
click at [1199, 291] on div "Chiara Boni La Petite Robe Elizee Rosette-Waist Cotton Faux-Wrap Top 0400022955…" at bounding box center [835, 491] width 1260 height 715
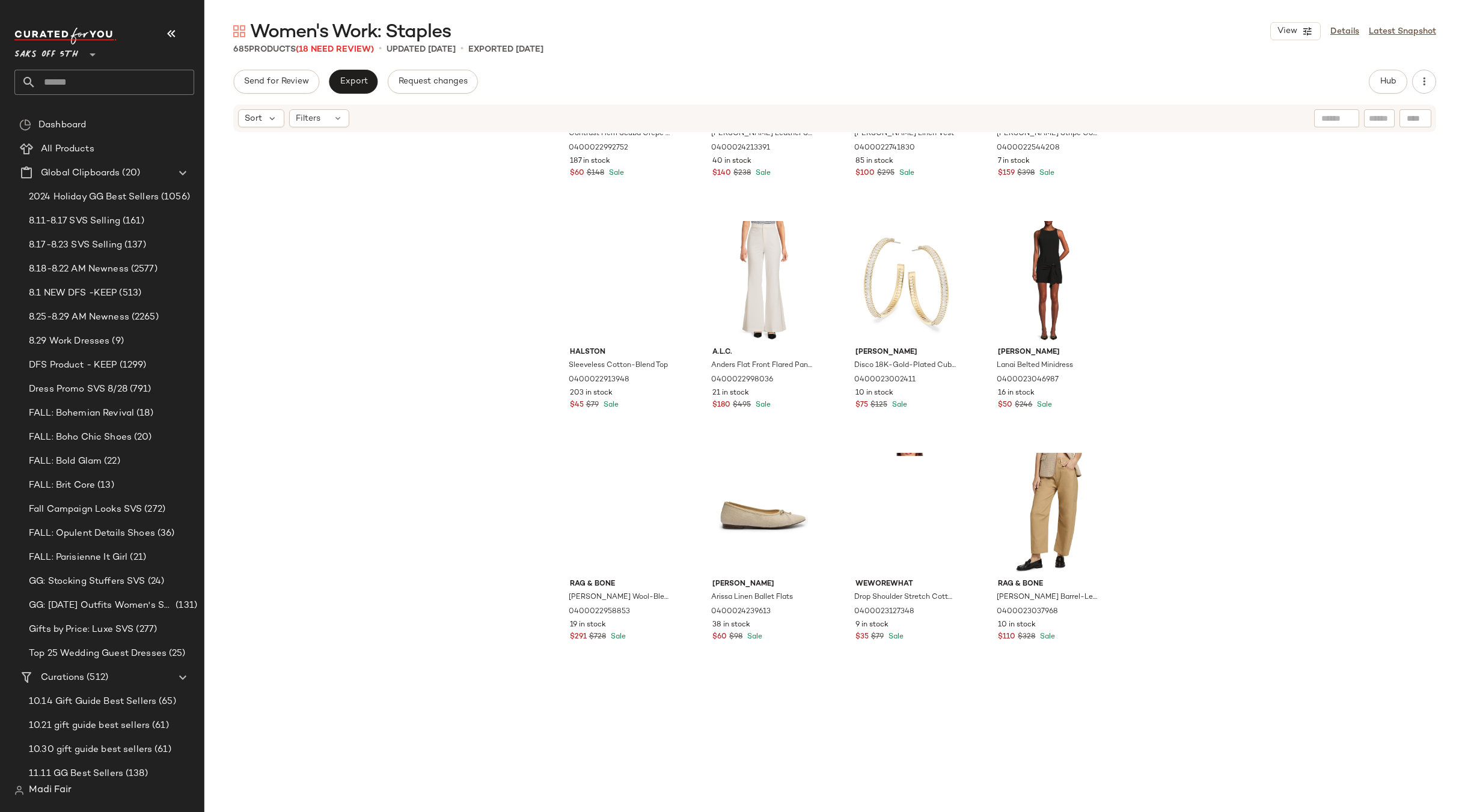
scroll to position [4215, 0]
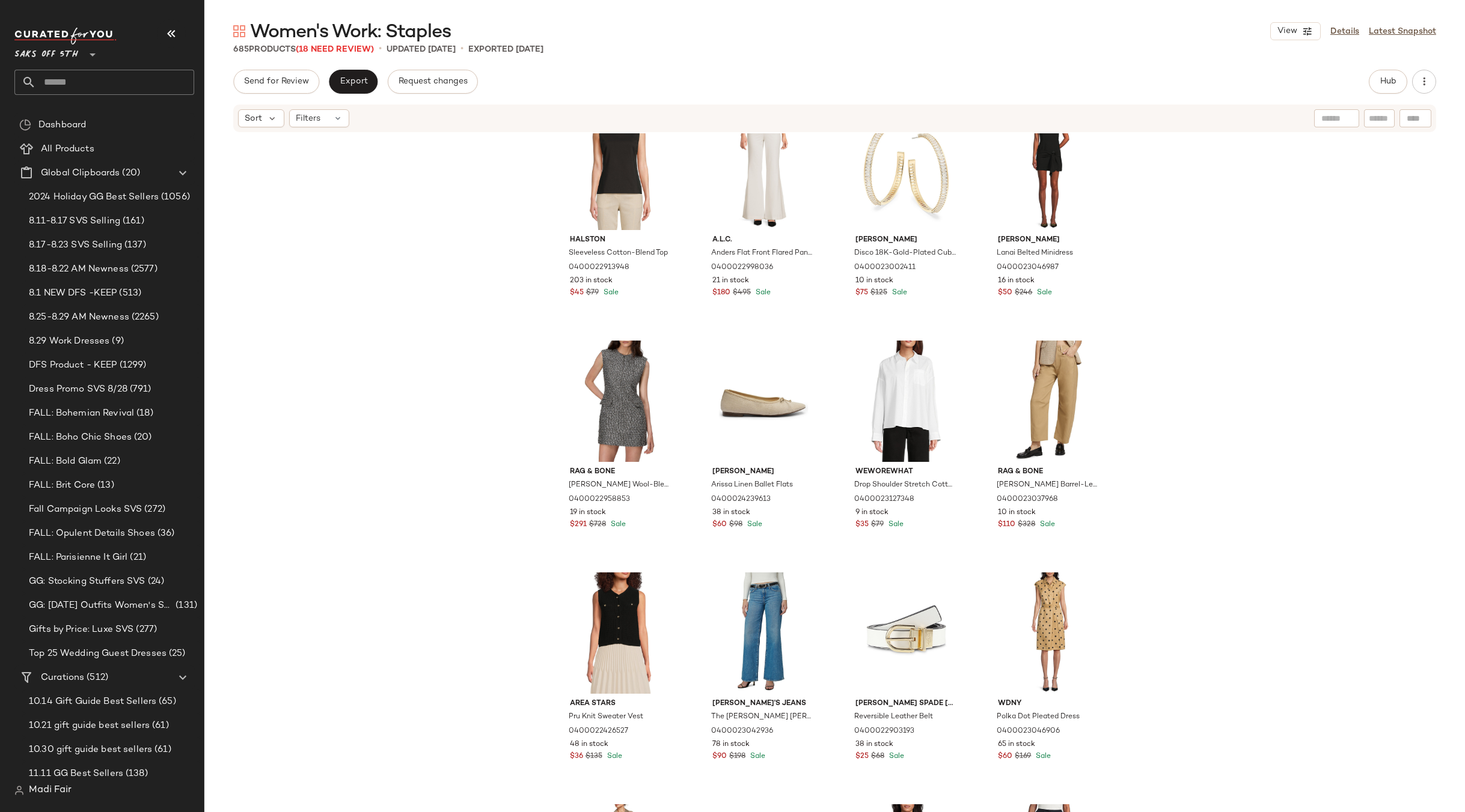
click at [63, 84] on input "text" at bounding box center [115, 82] width 158 height 25
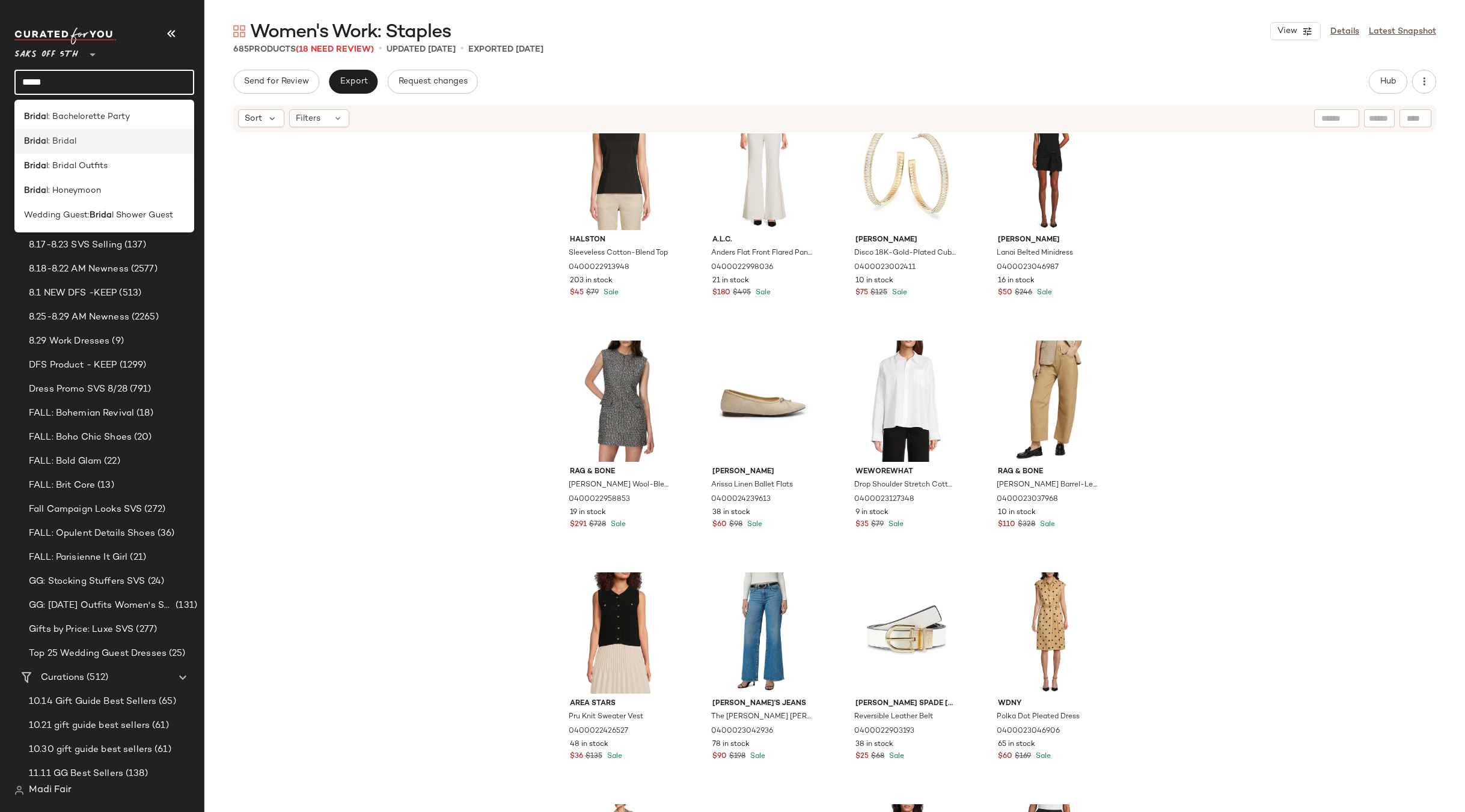
type input "*****"
click at [73, 137] on span "l: Bridal" at bounding box center [61, 141] width 30 height 12
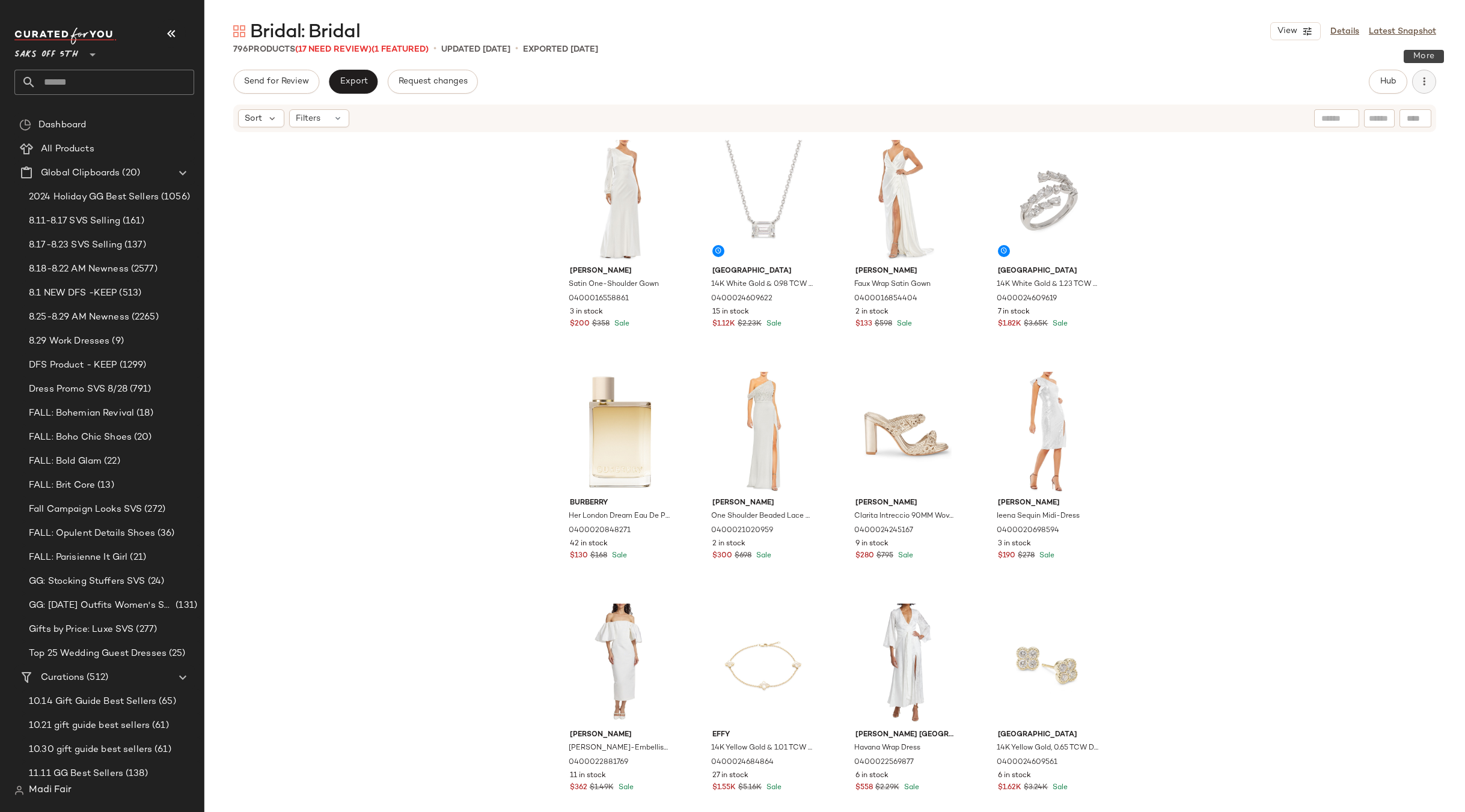
click at [1423, 80] on icon "button" at bounding box center [1424, 81] width 12 height 12
click at [1338, 172] on div "Download CSV View Moodboard Clear Suggested Products Archive Curation" at bounding box center [1360, 159] width 150 height 127
click at [1178, 274] on div "Mac Duggal Satin One-Shoulder Gown 0400016558861 3 in stock $200 $358 Sale Saks…" at bounding box center [835, 491] width 1260 height 715
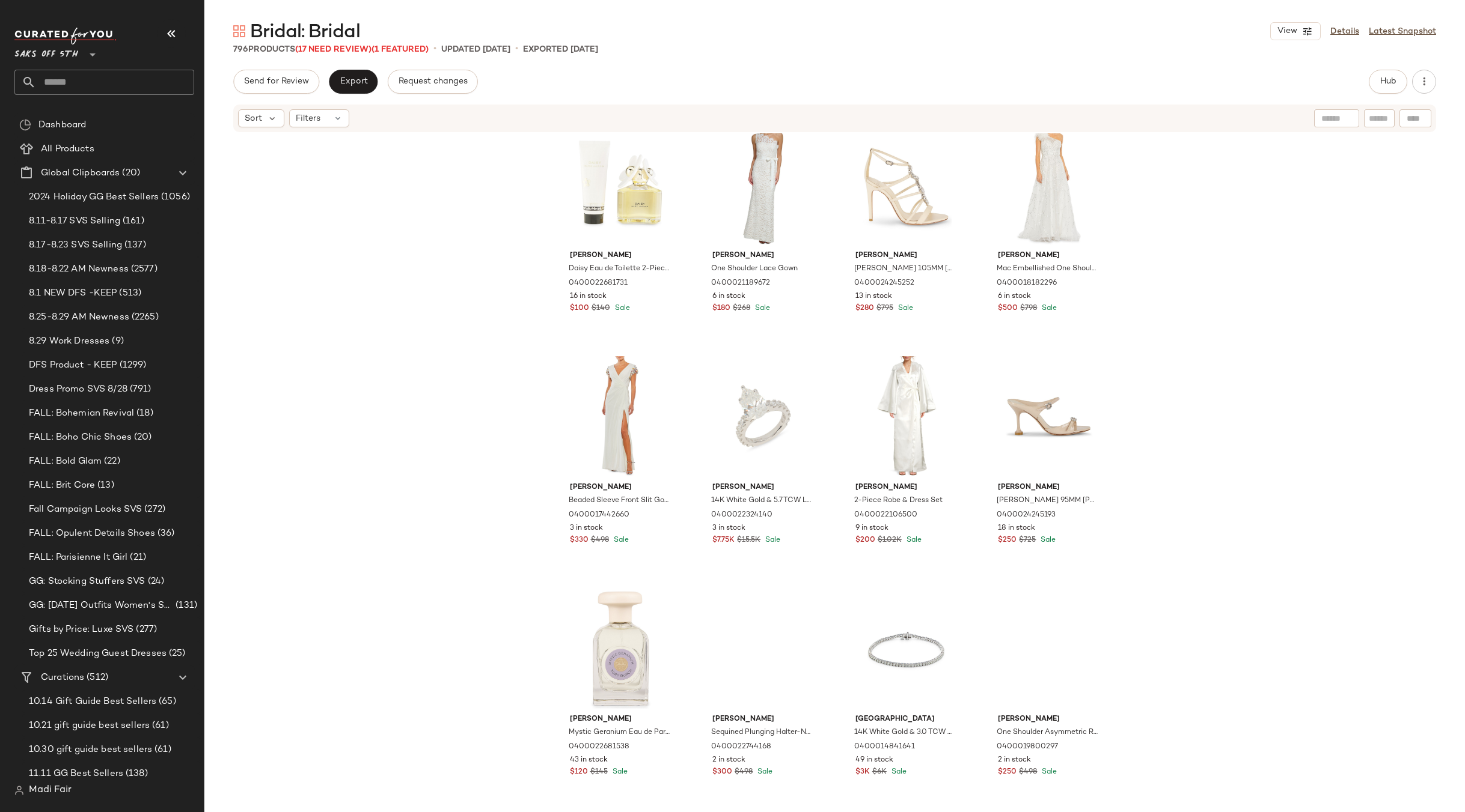
scroll to position [790, 0]
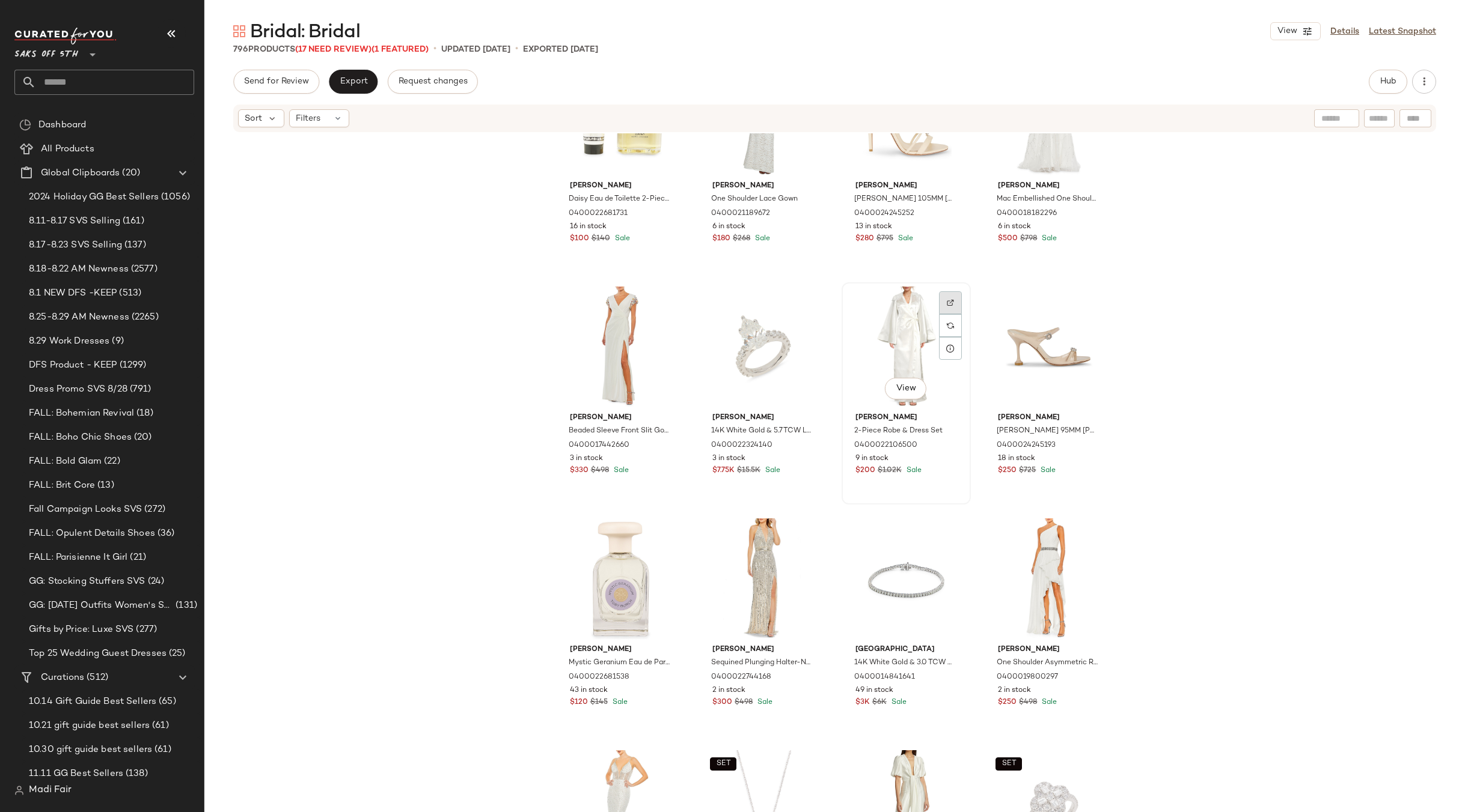
click at [940, 315] on div at bounding box center [951, 326] width 23 height 23
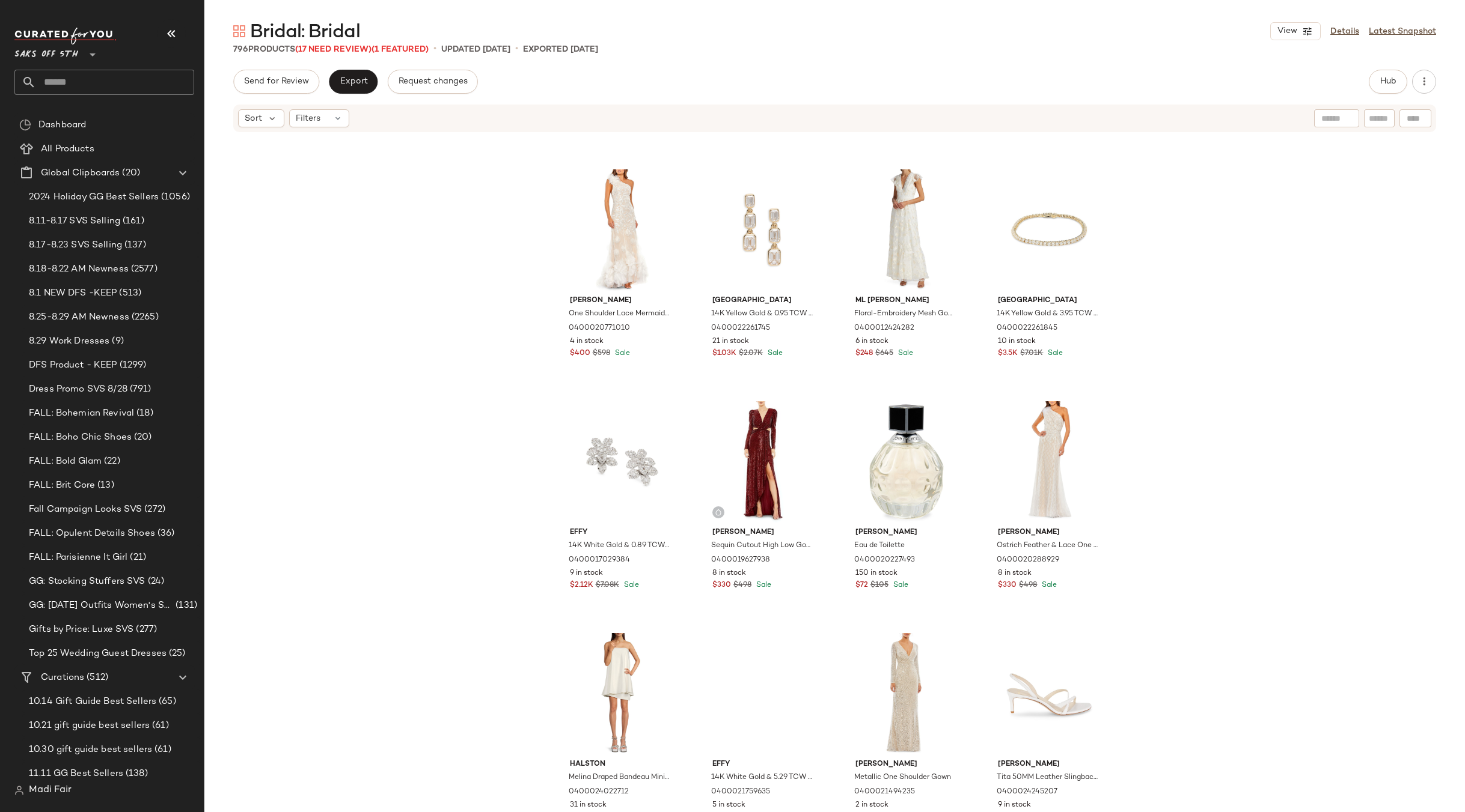
scroll to position [1992, 0]
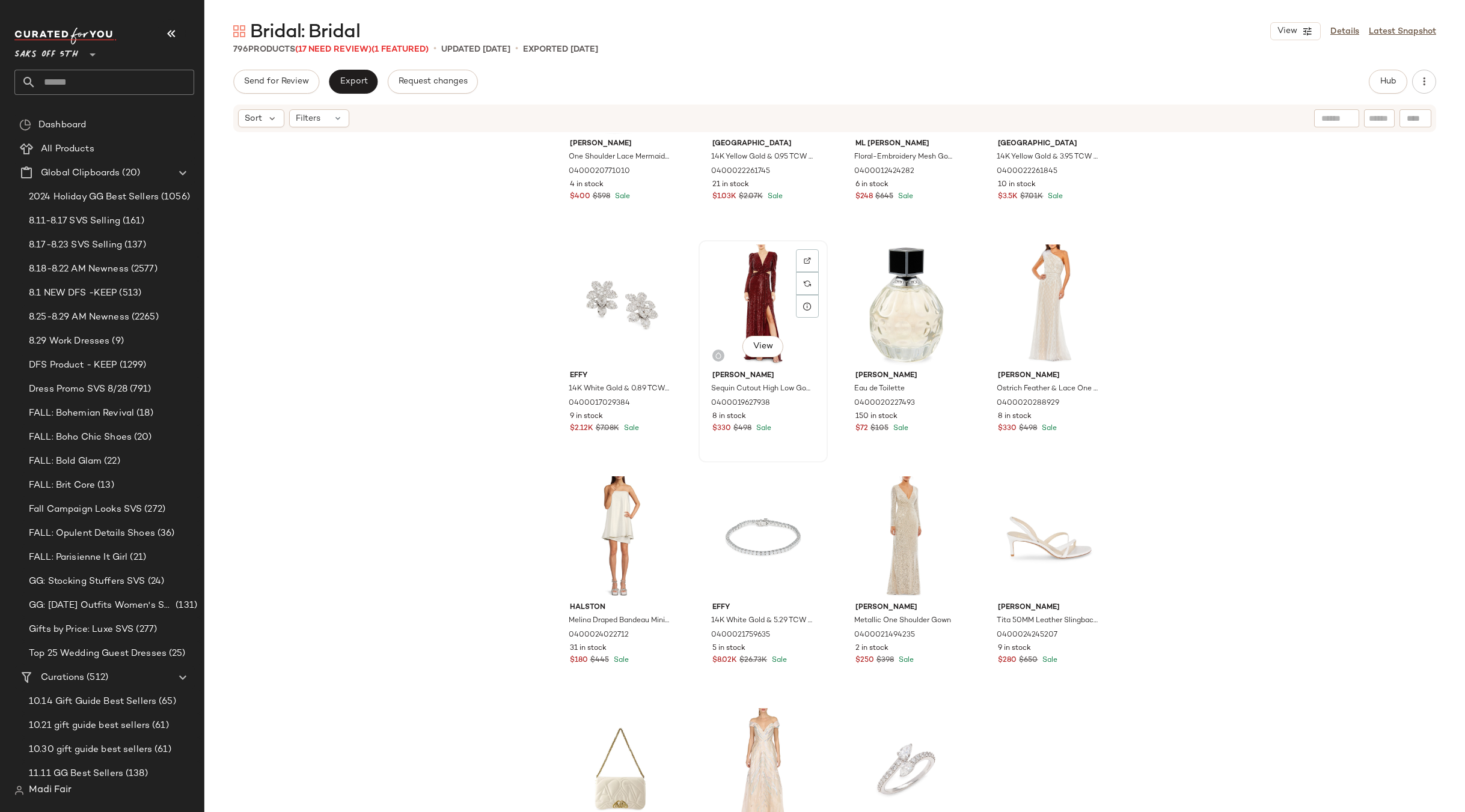
click at [749, 287] on div "View" at bounding box center [763, 305] width 121 height 122
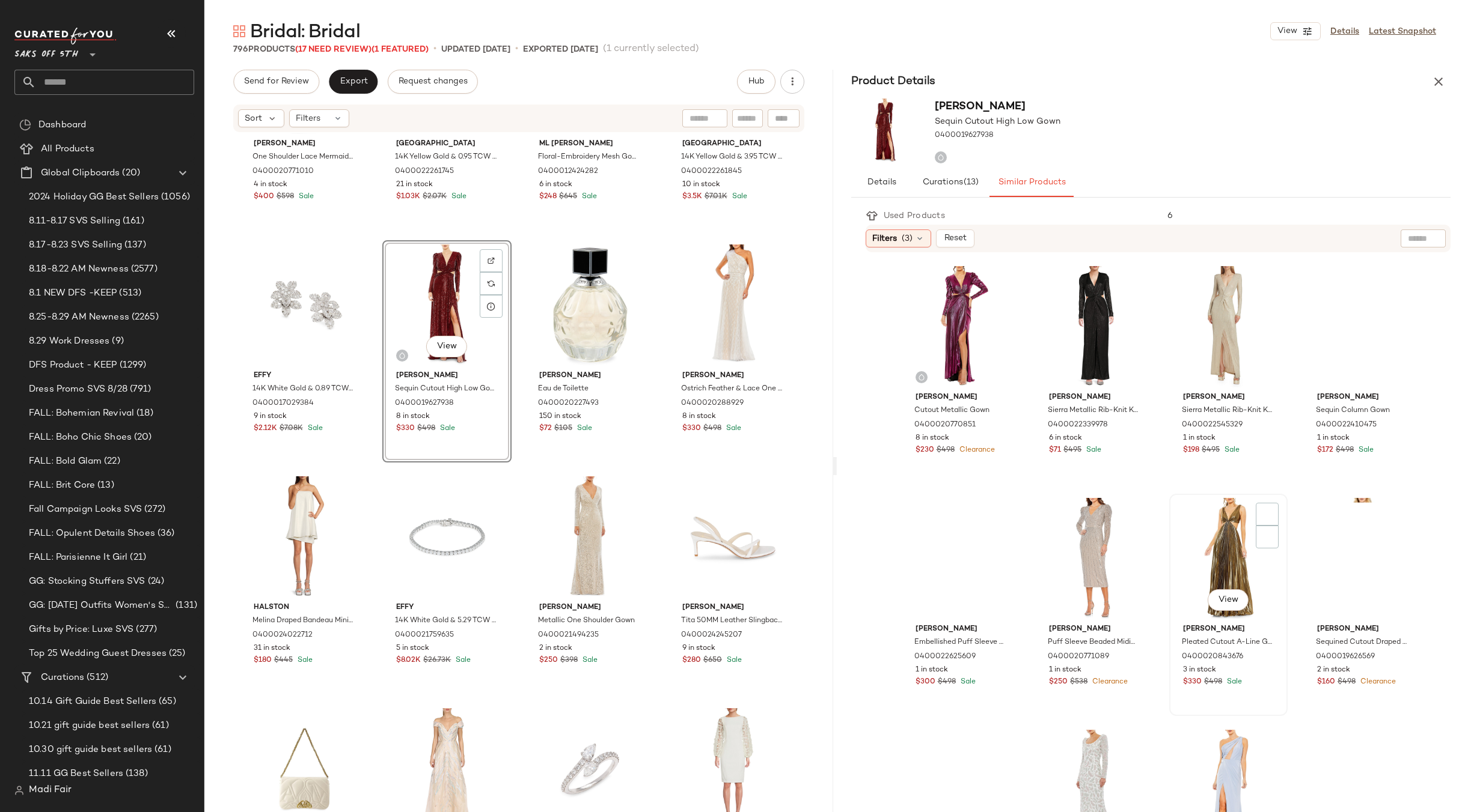
scroll to position [300, 0]
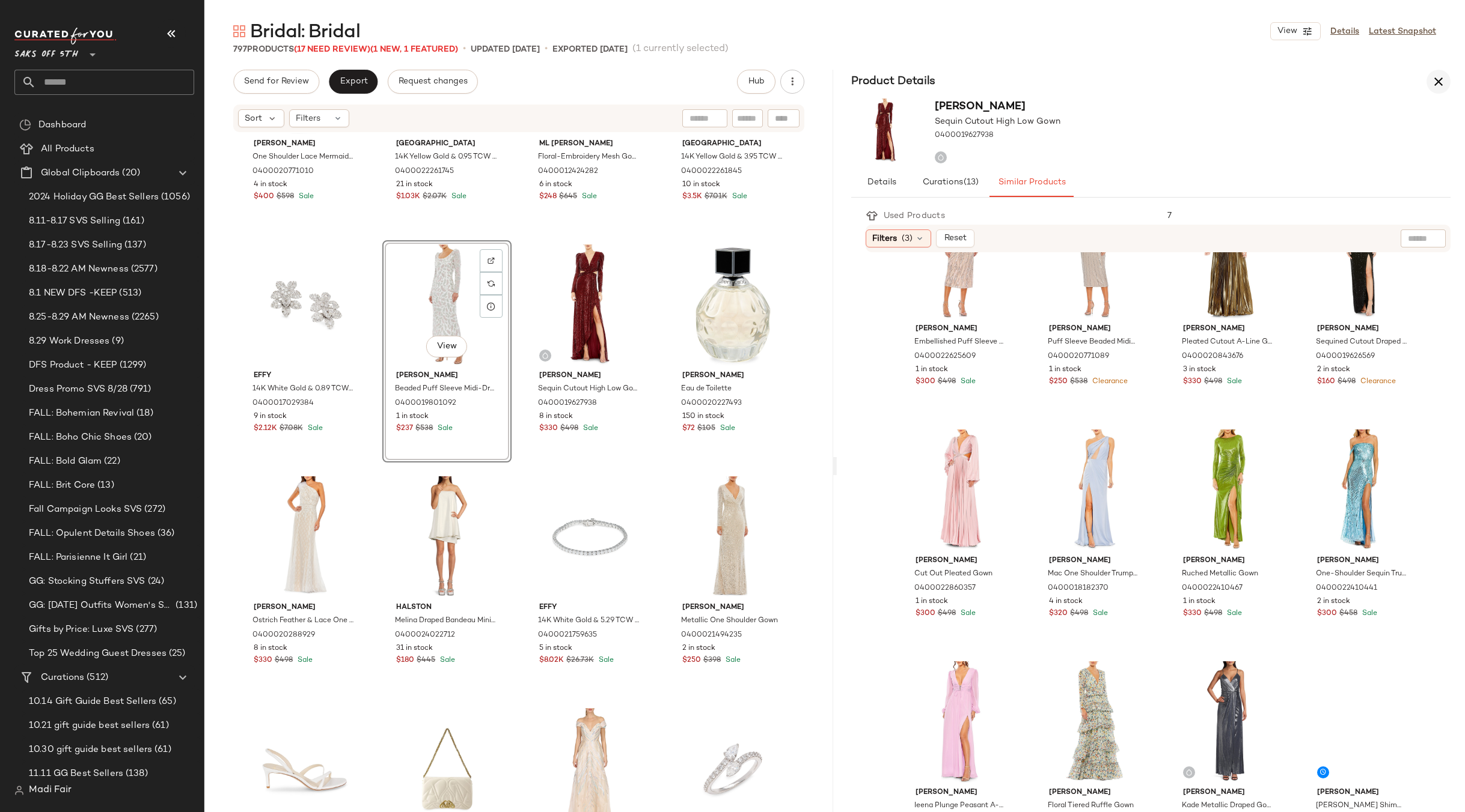
click at [1429, 79] on button "button" at bounding box center [1438, 81] width 24 height 24
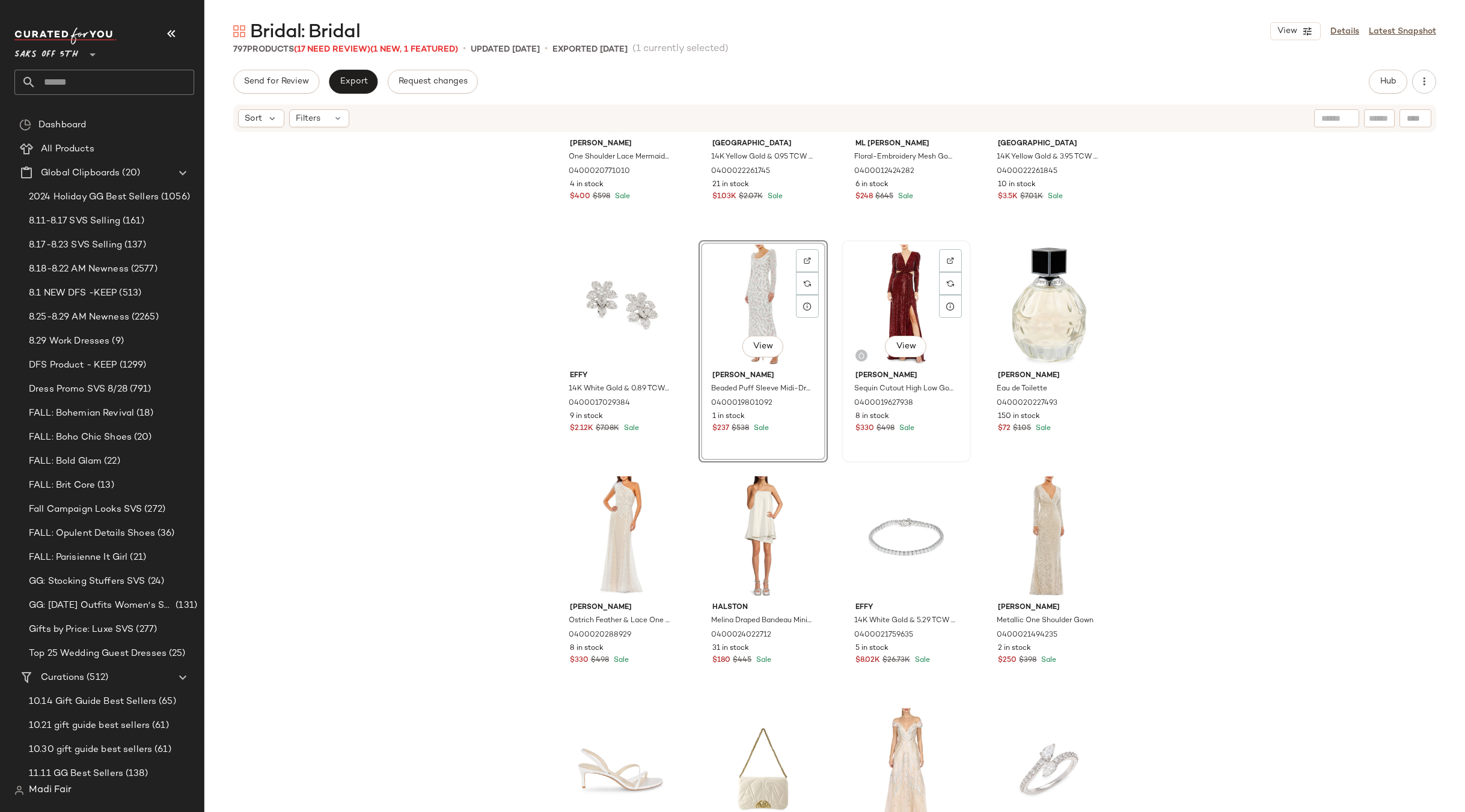
click at [892, 295] on div "View" at bounding box center [906, 305] width 121 height 122
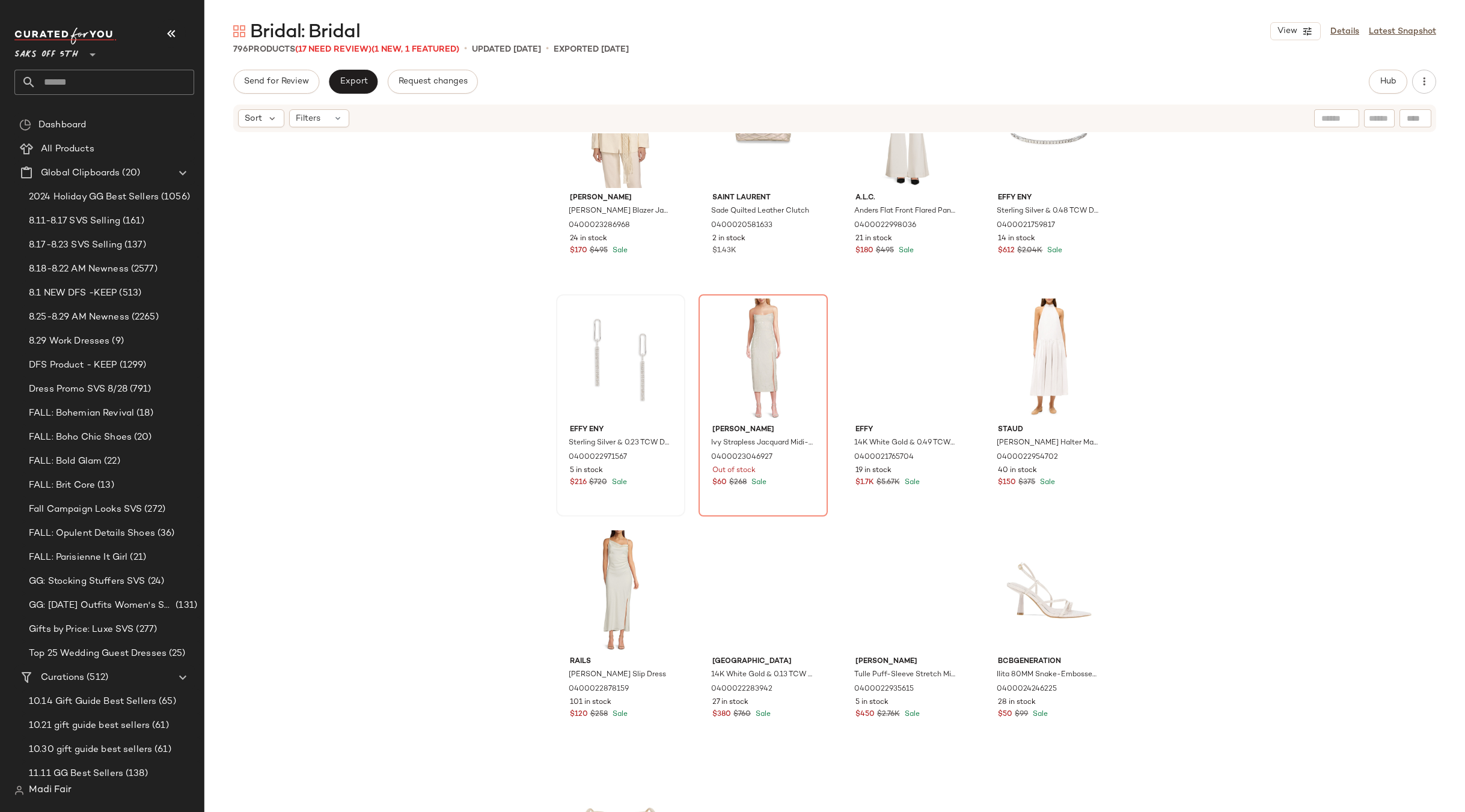
scroll to position [3794, 0]
click at [737, 324] on div "View" at bounding box center [763, 358] width 121 height 122
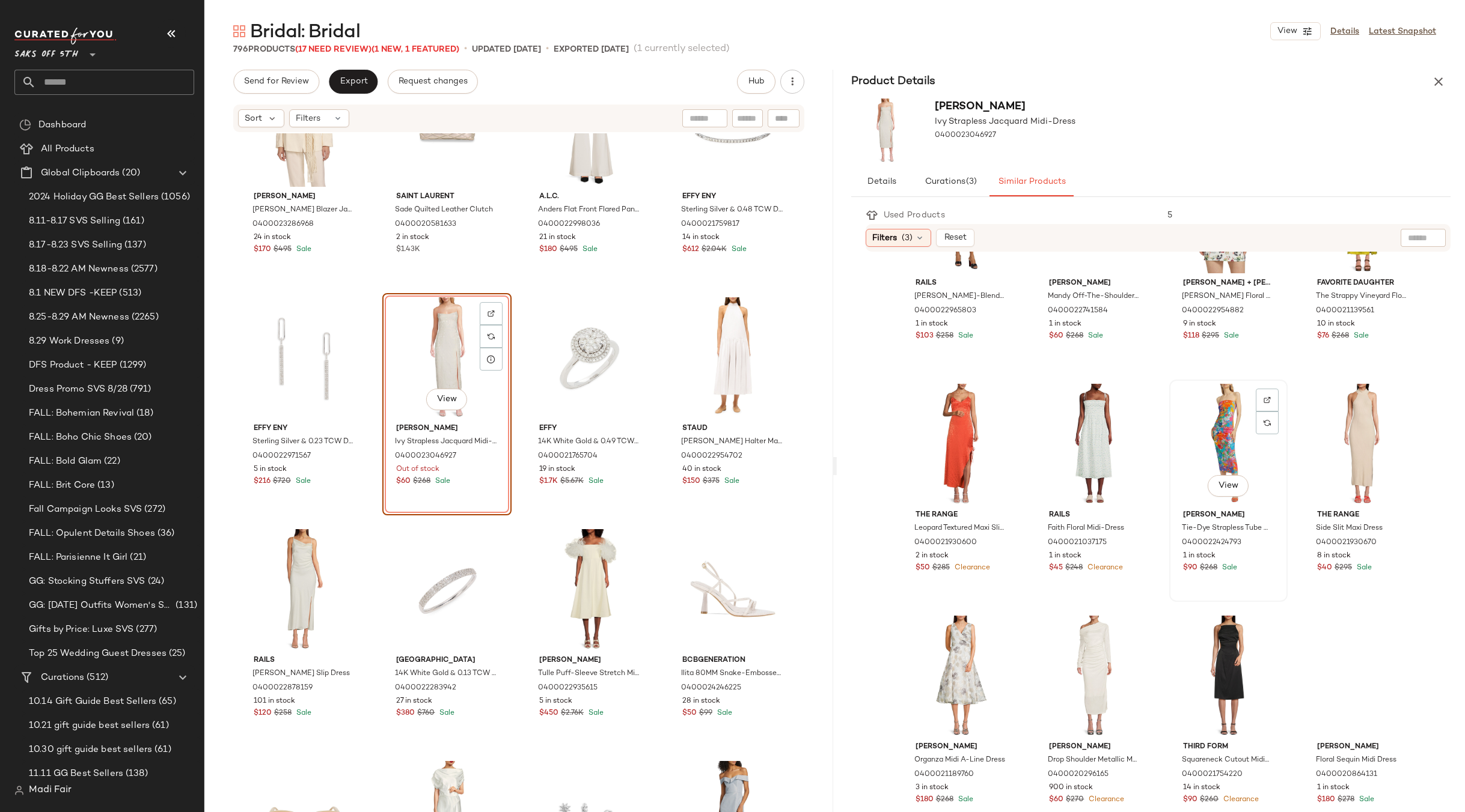
scroll to position [596, 0]
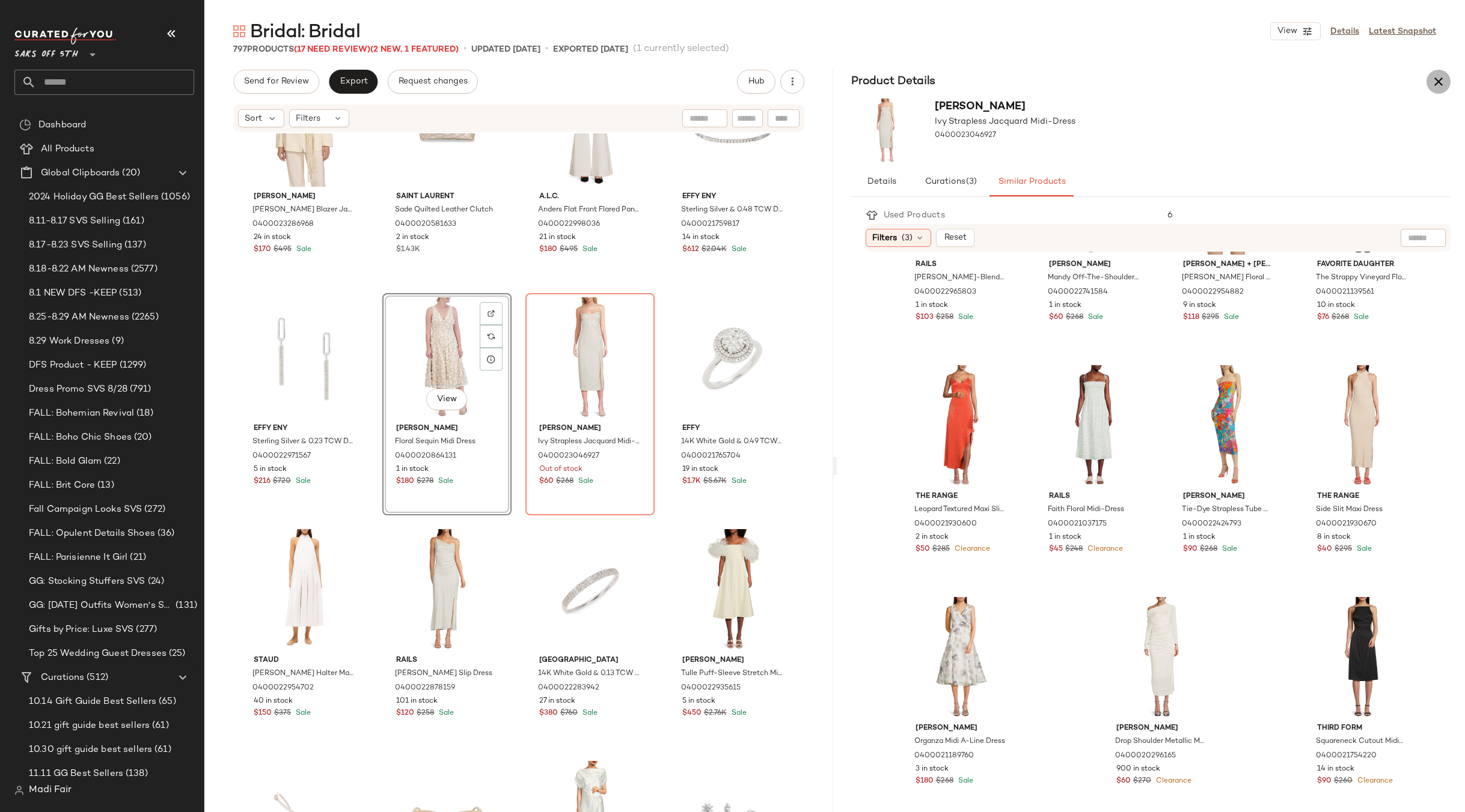
click at [1438, 90] on button "button" at bounding box center [1438, 81] width 24 height 24
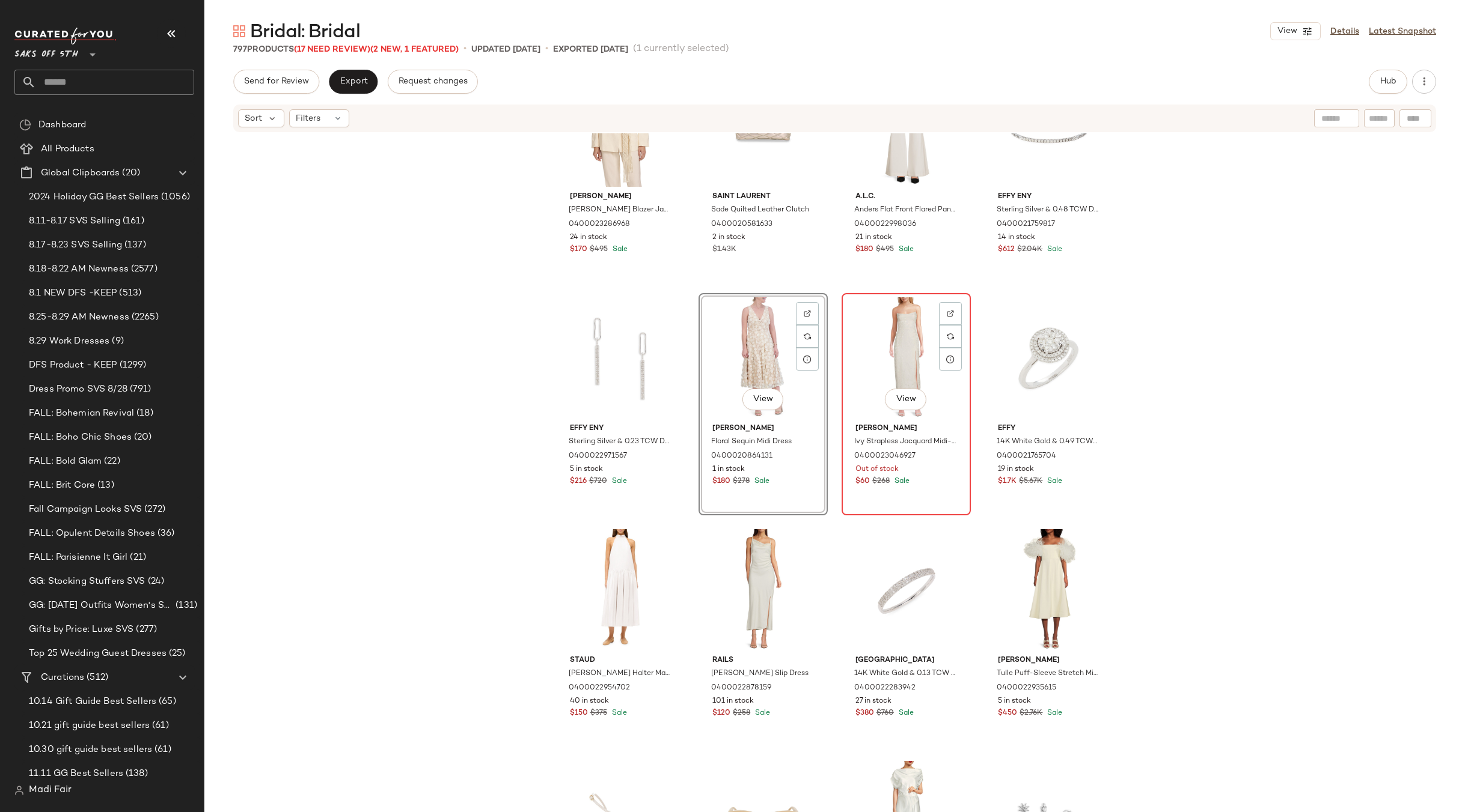
click at [891, 352] on div "View" at bounding box center [906, 358] width 121 height 122
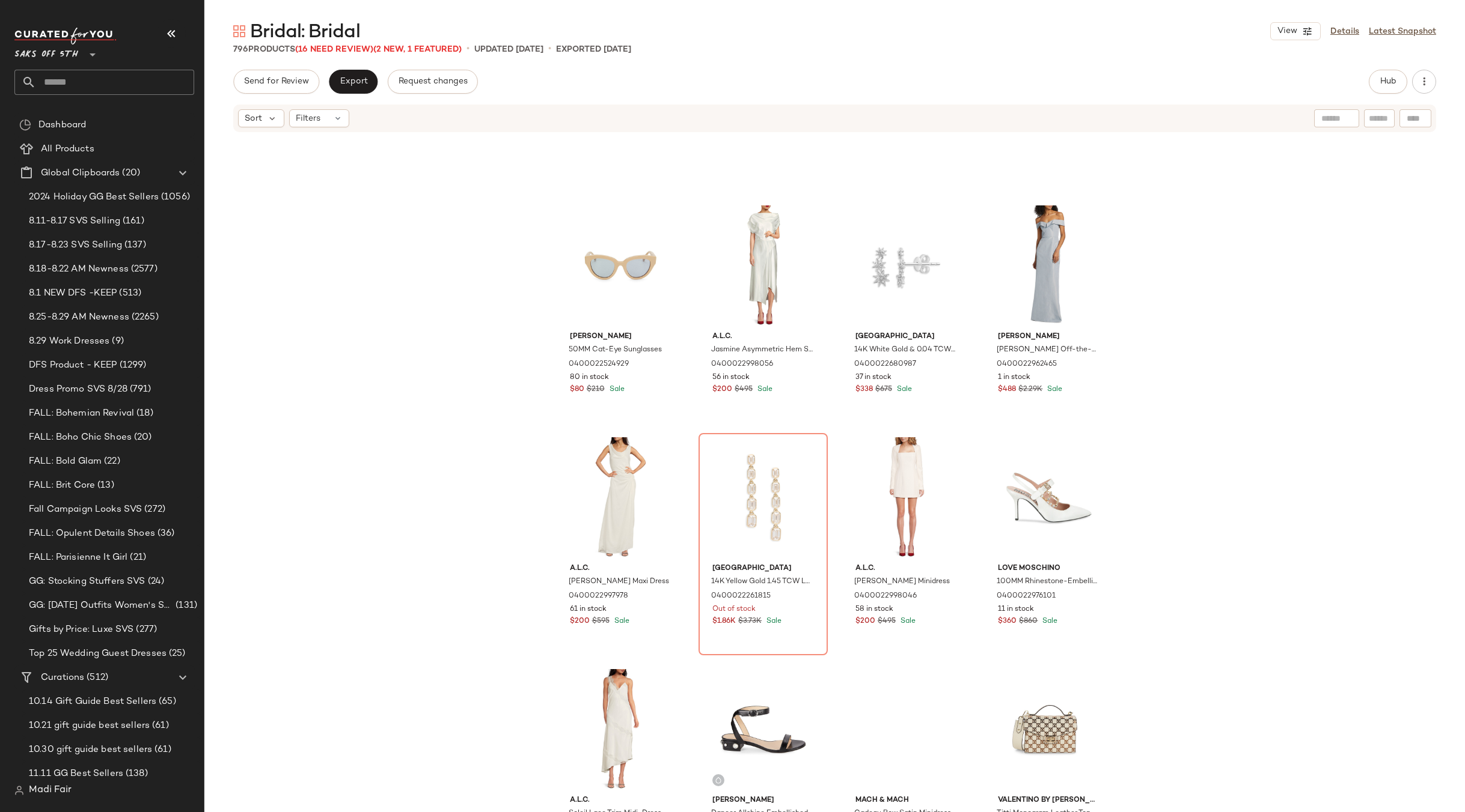
scroll to position [4455, 0]
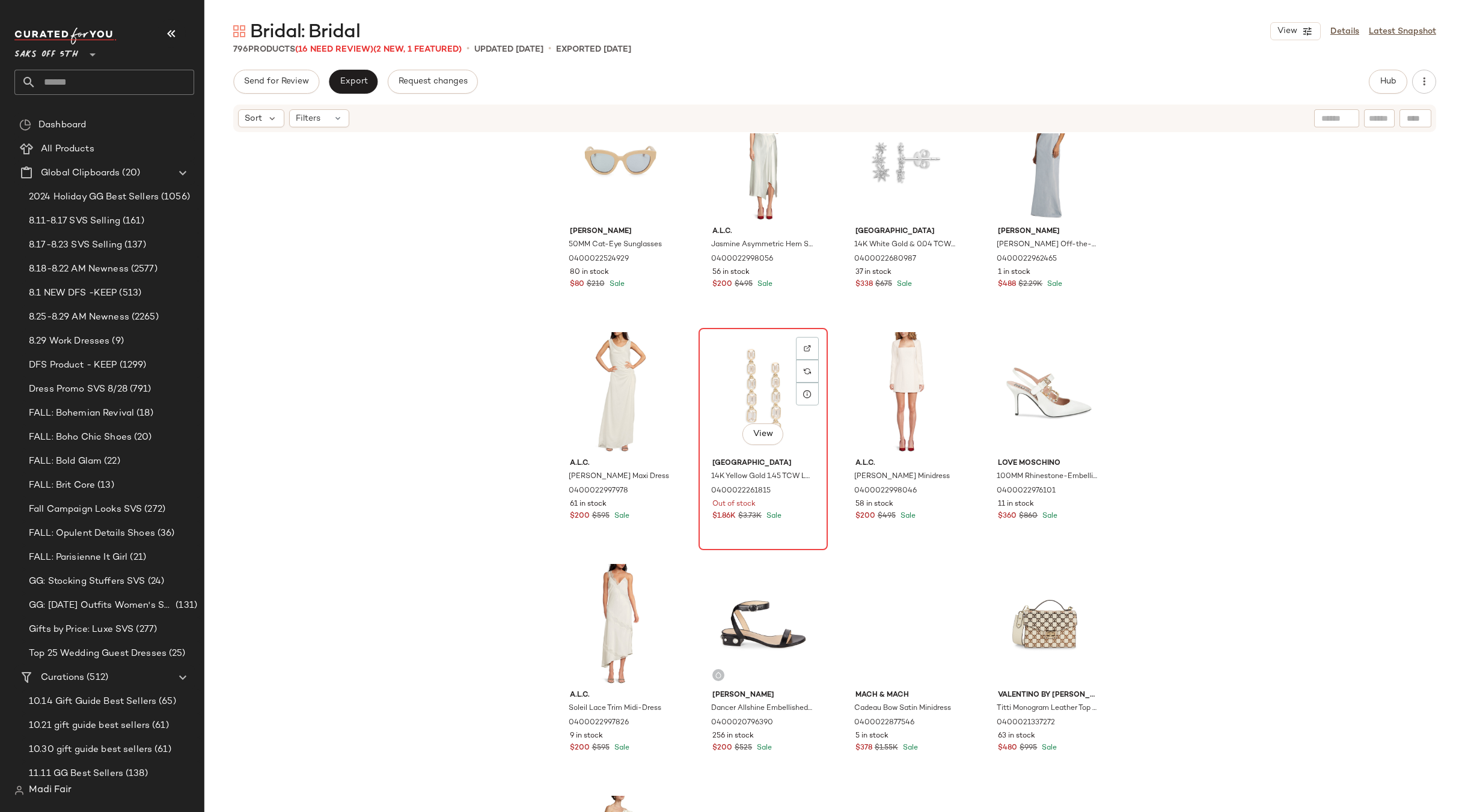
click at [759, 380] on div "View" at bounding box center [763, 392] width 121 height 122
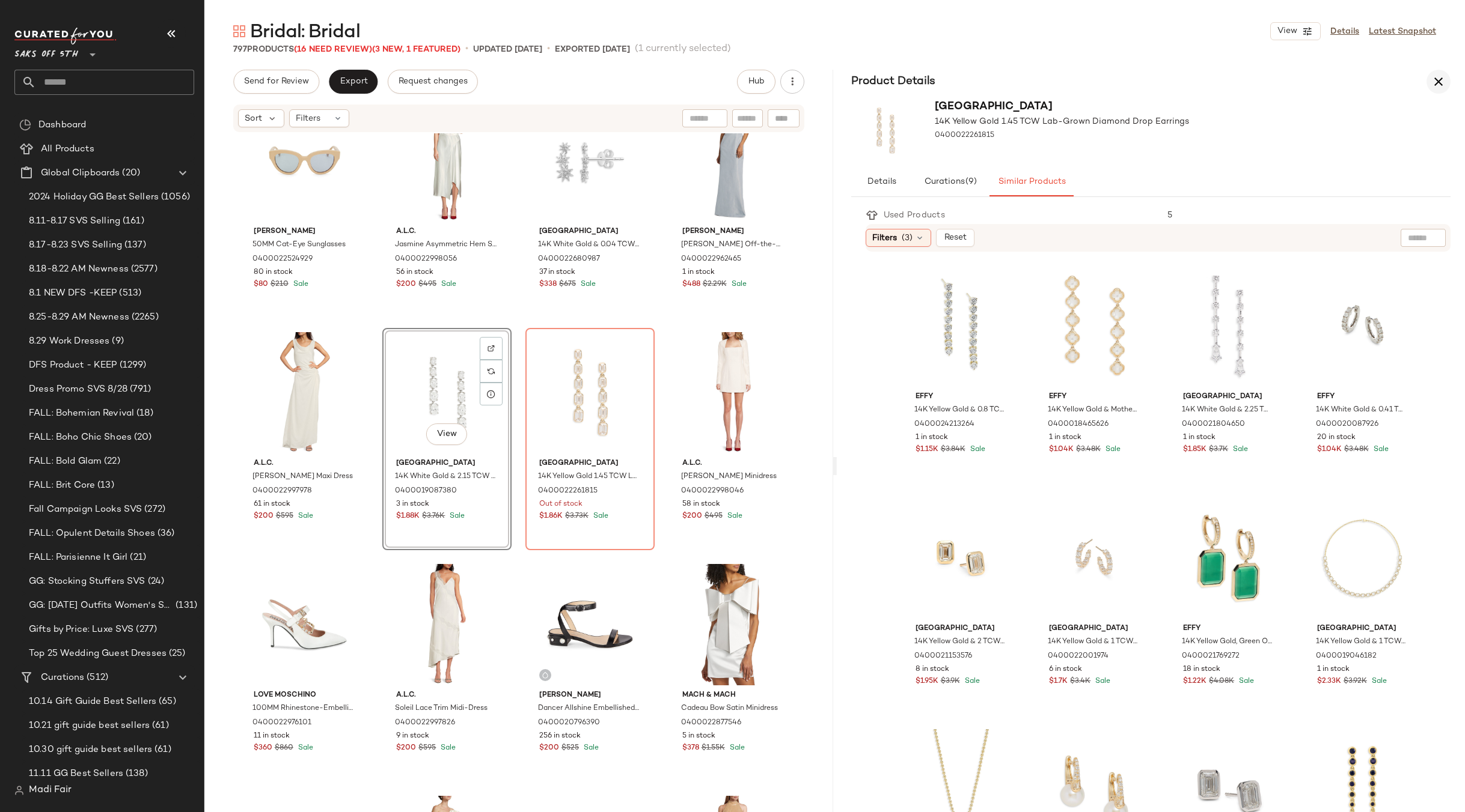
click at [1448, 80] on div "Product Details" at bounding box center [1150, 81] width 629 height 24
click at [1448, 80] on button "button" at bounding box center [1438, 81] width 24 height 24
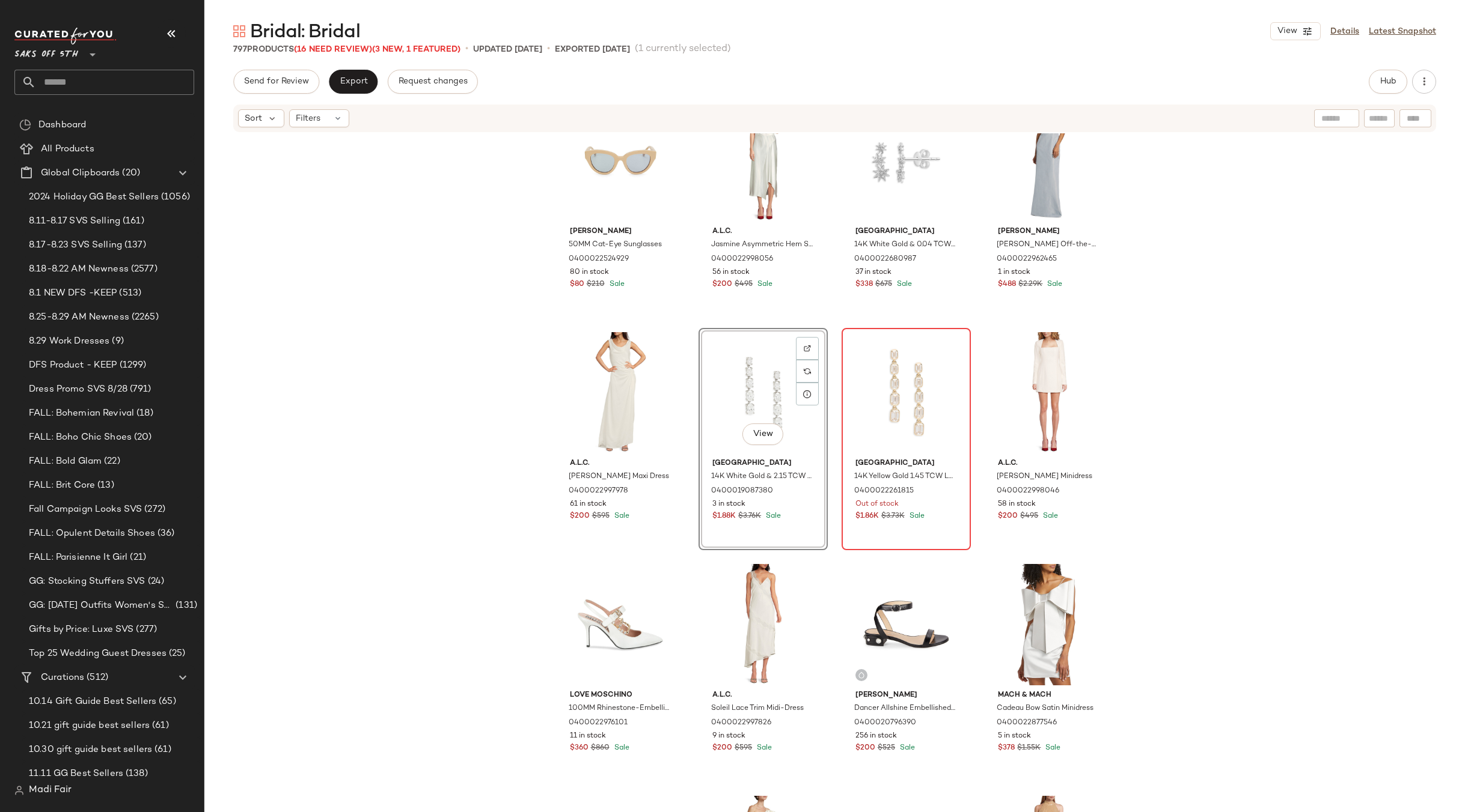
click at [884, 398] on div at bounding box center [906, 392] width 121 height 122
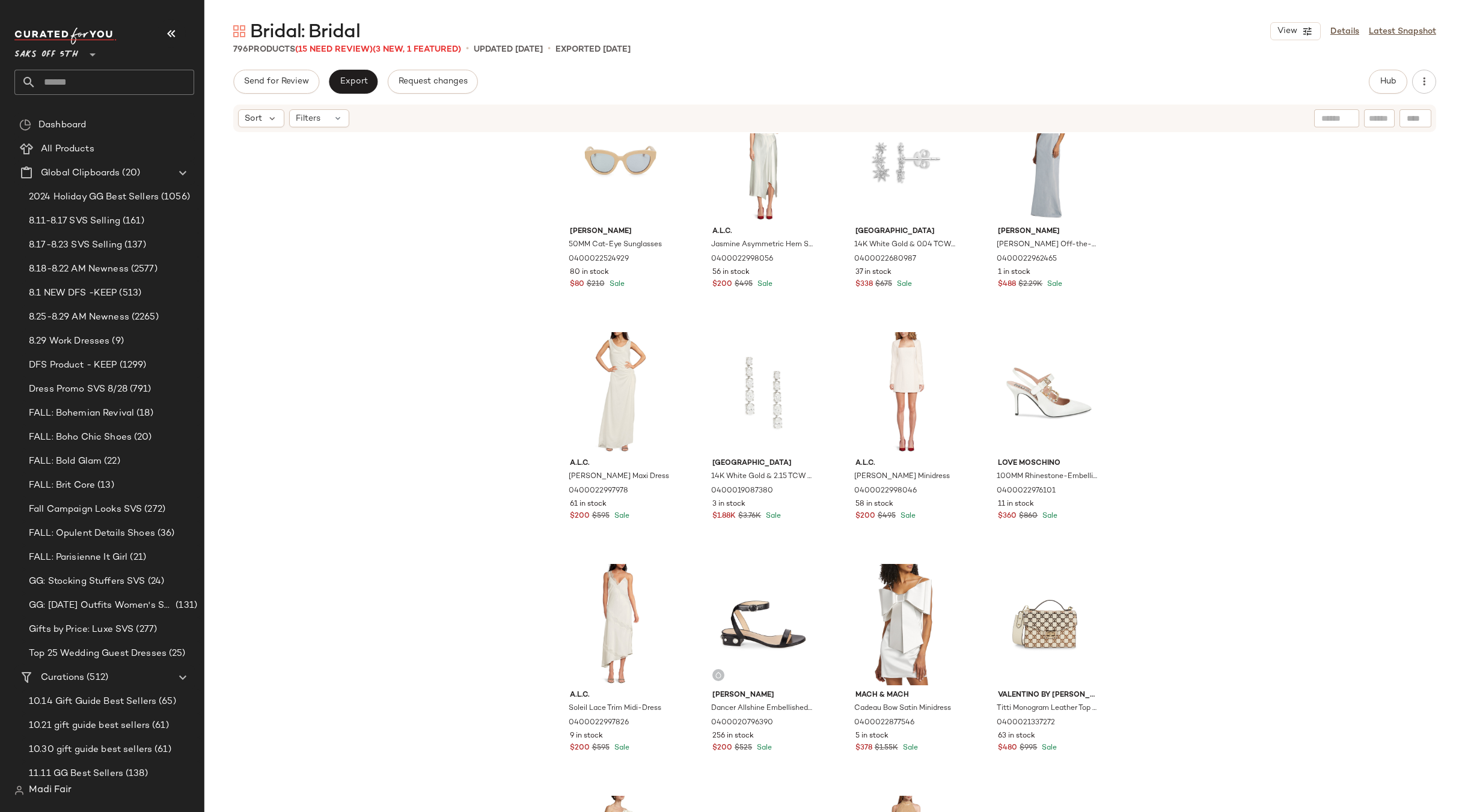
click at [1339, 373] on div "Max Mara 50MM Cat-Eye Sunglasses 0400022524929 80 in stock $80 $210 Sale A.l.c.…" at bounding box center [835, 491] width 1260 height 715
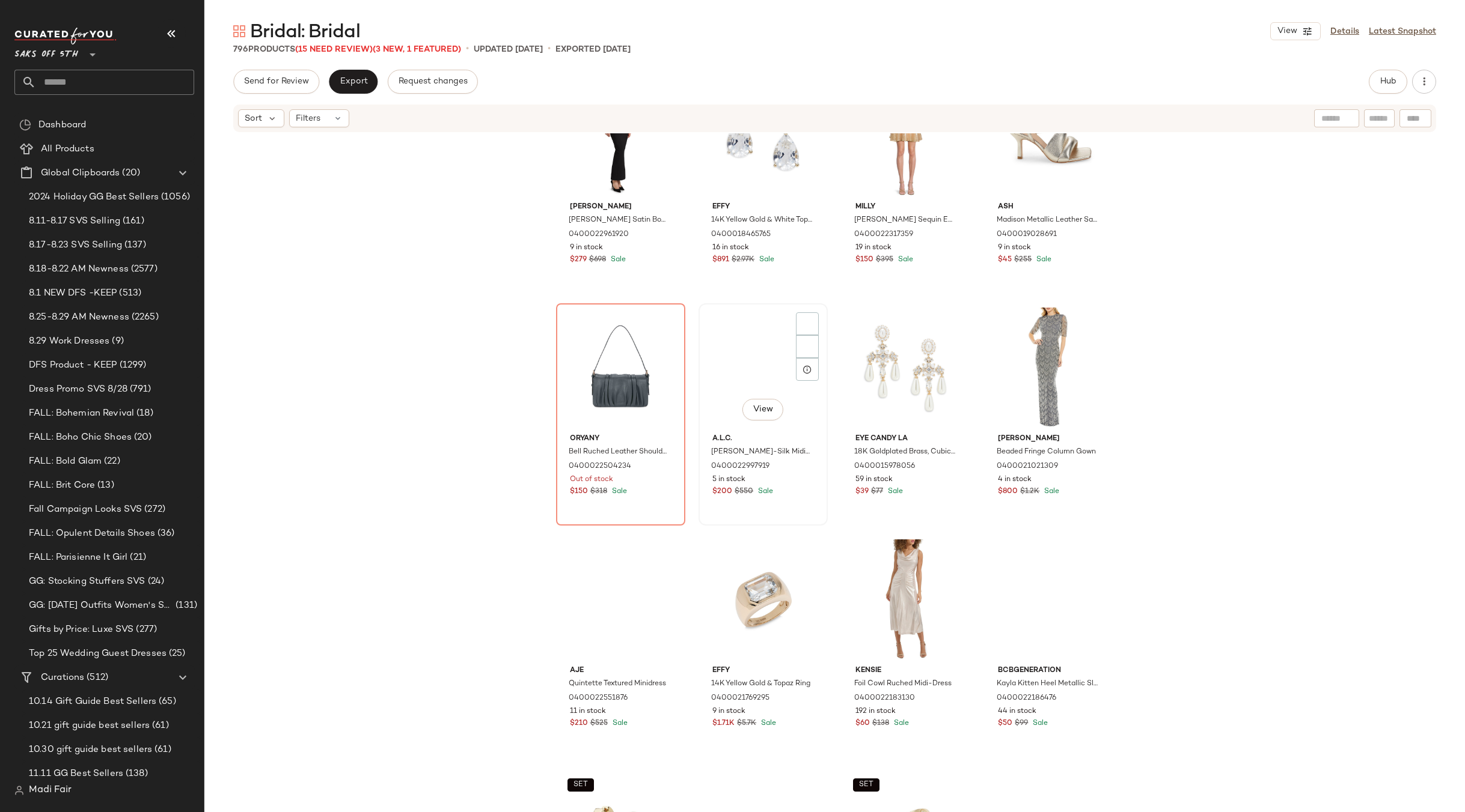
scroll to position [5176, 0]
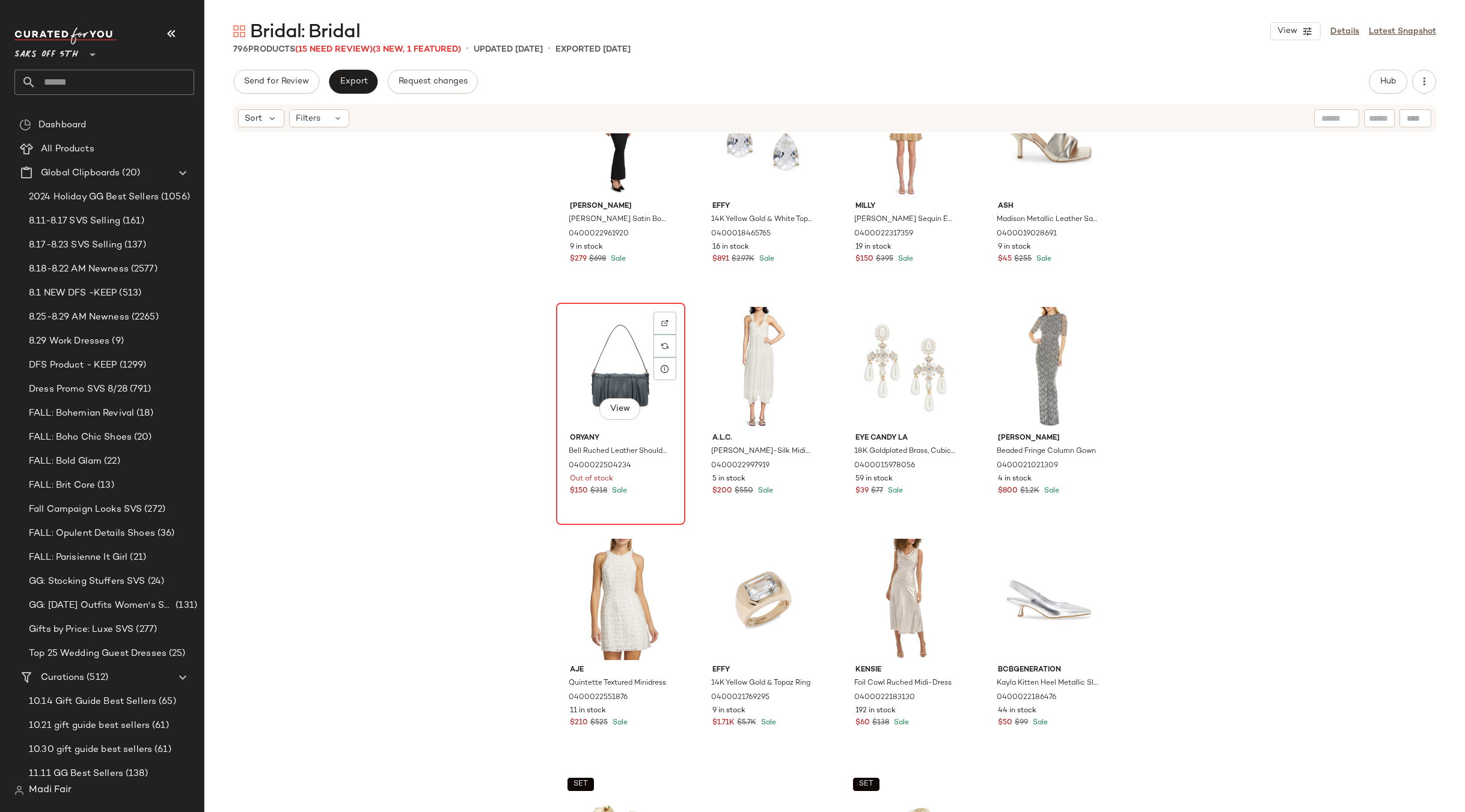
click at [613, 377] on div "View" at bounding box center [620, 368] width 121 height 122
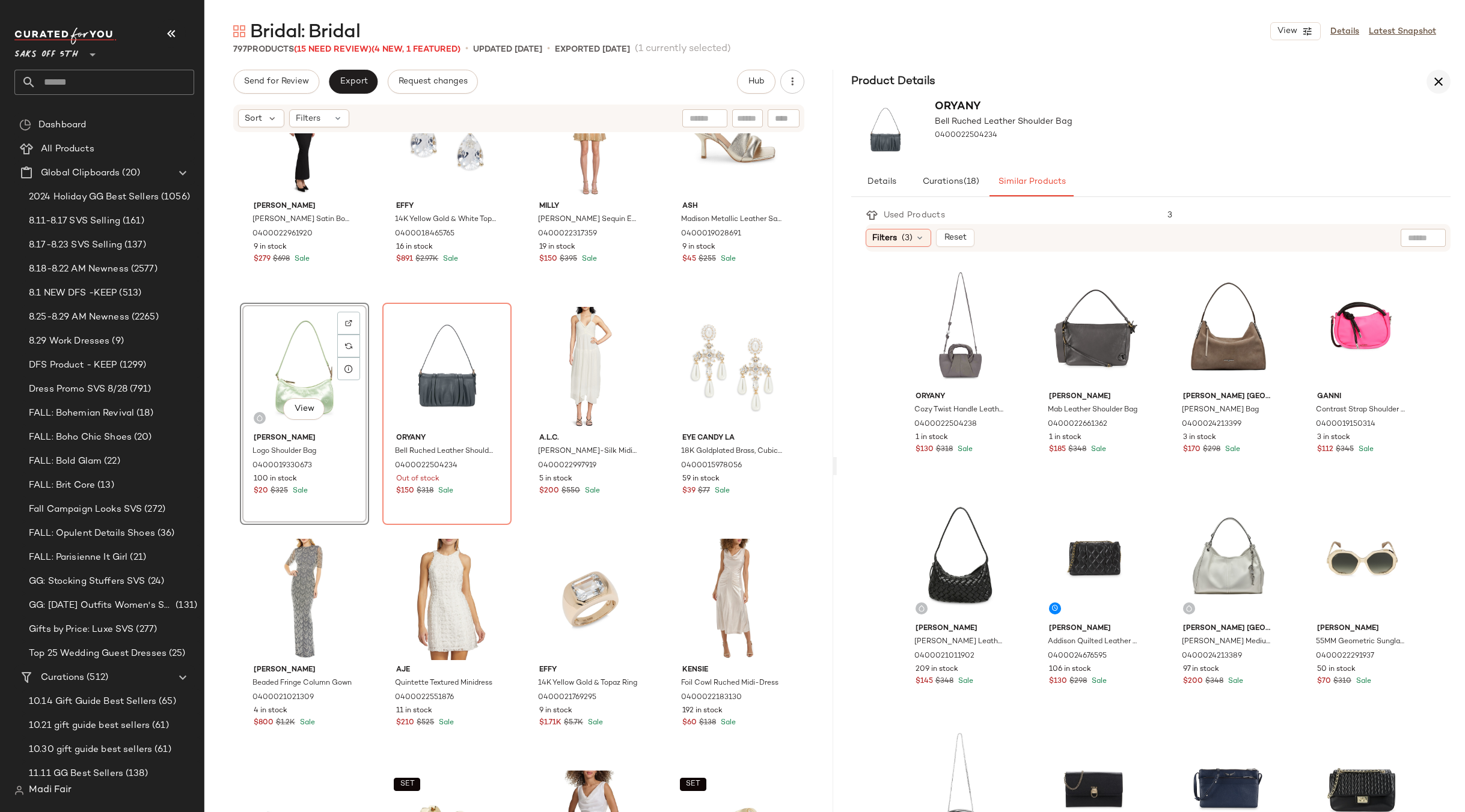
click at [1441, 85] on icon "button" at bounding box center [1438, 81] width 14 height 14
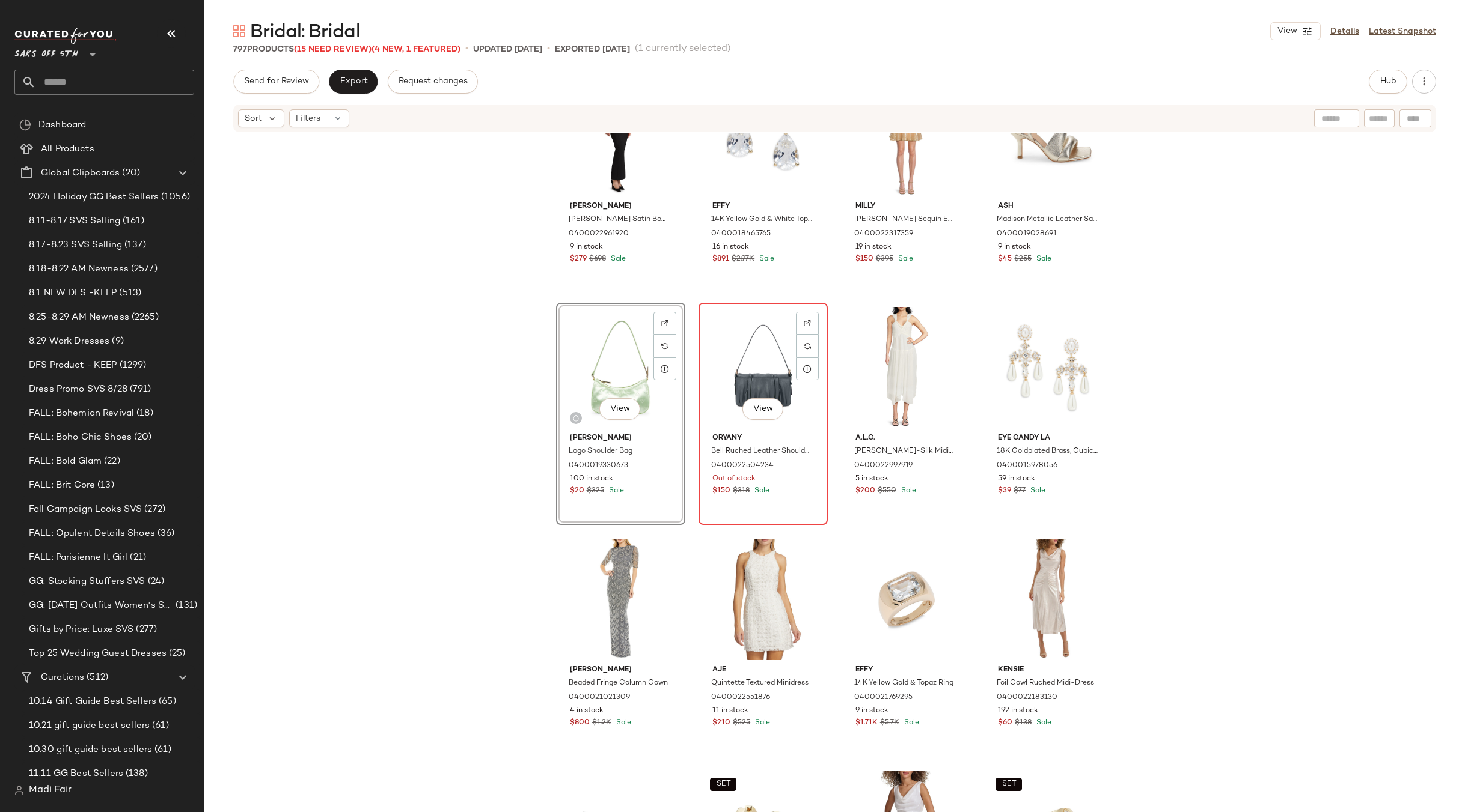
click at [750, 345] on div "View" at bounding box center [763, 368] width 121 height 122
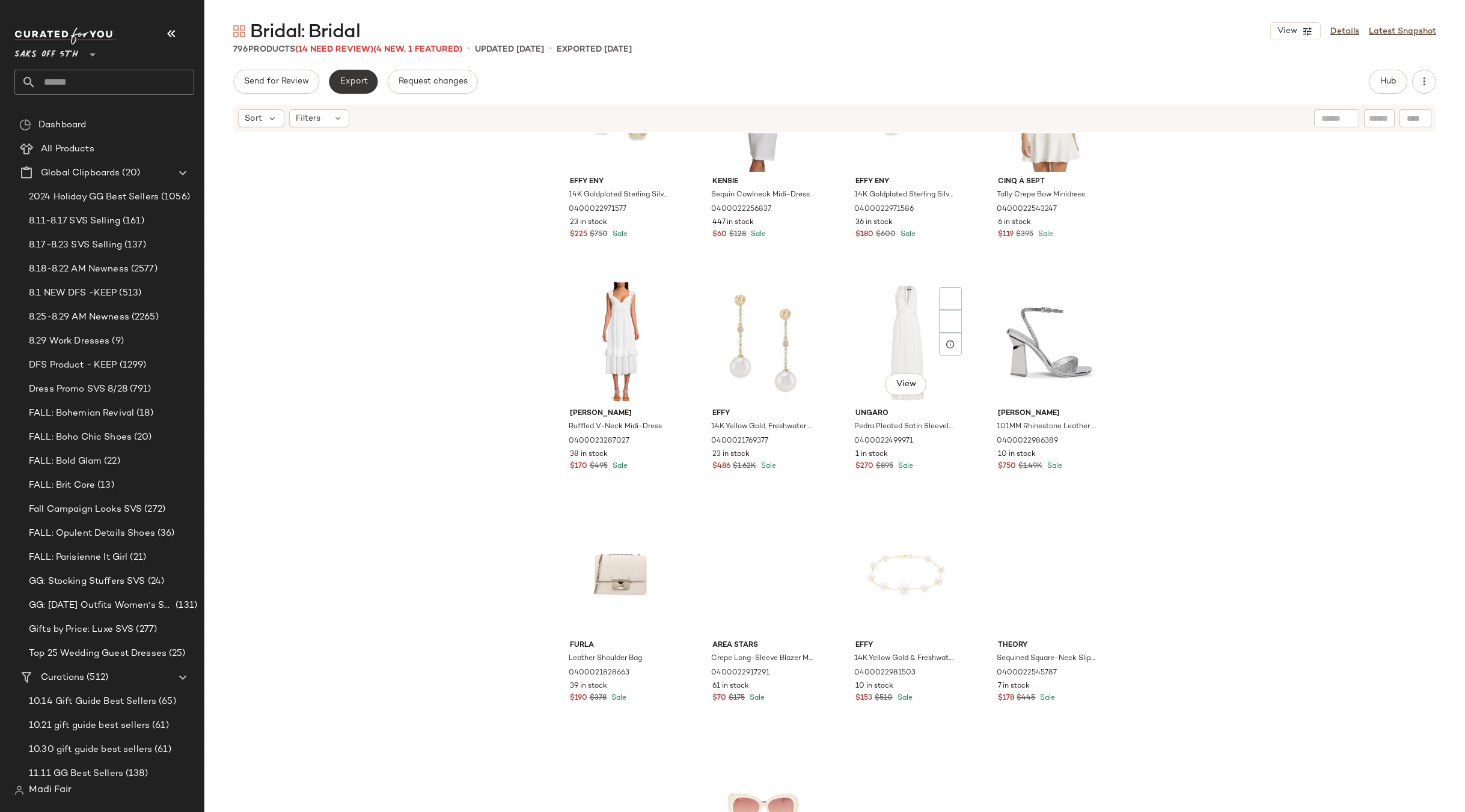
scroll to position [5897, 0]
click at [345, 74] on button "Export" at bounding box center [353, 81] width 49 height 24
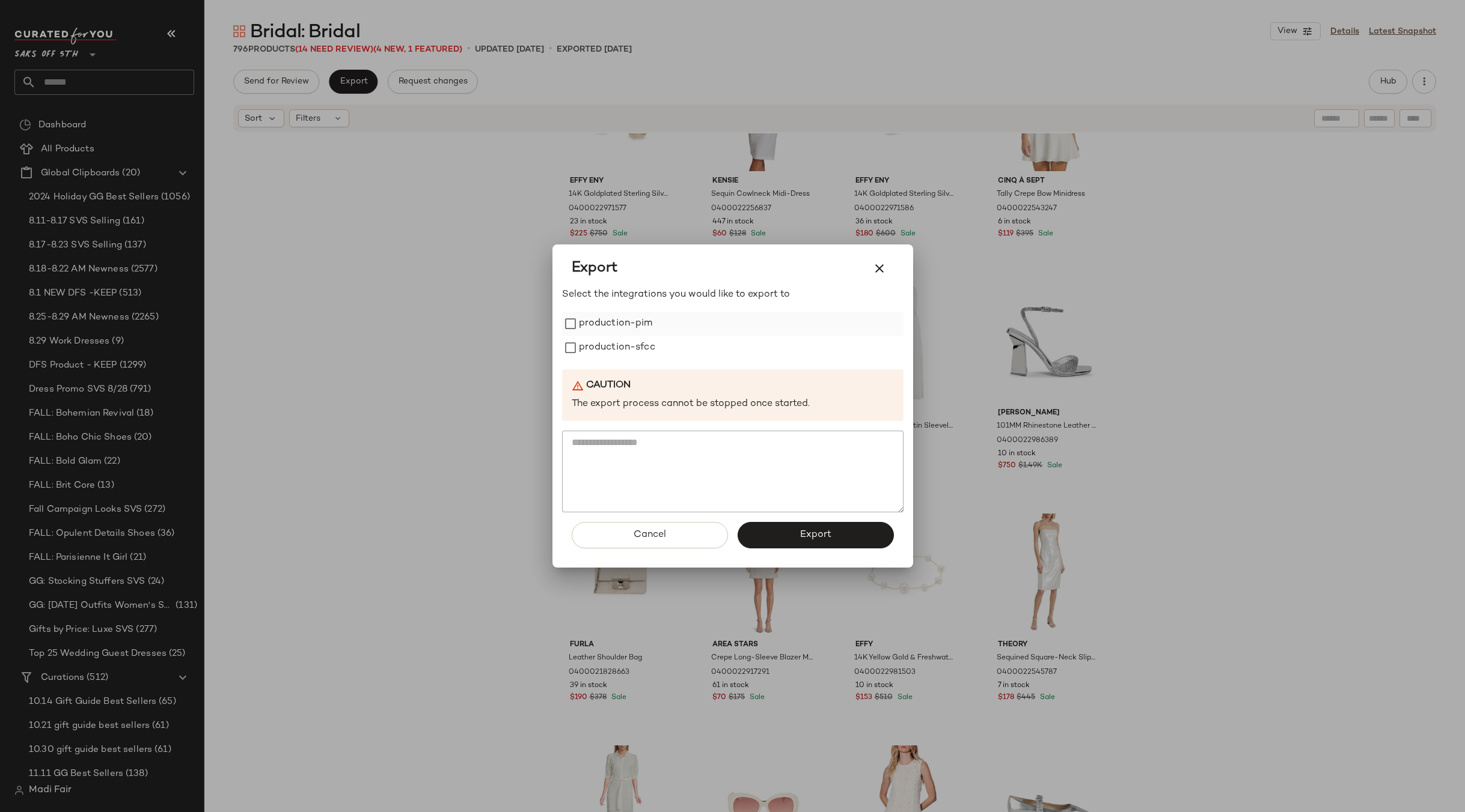
click at [598, 323] on label "production-pim" at bounding box center [615, 324] width 74 height 24
click at [600, 344] on label "production-sfcc" at bounding box center [617, 348] width 76 height 24
click at [801, 532] on span "Export" at bounding box center [815, 535] width 31 height 12
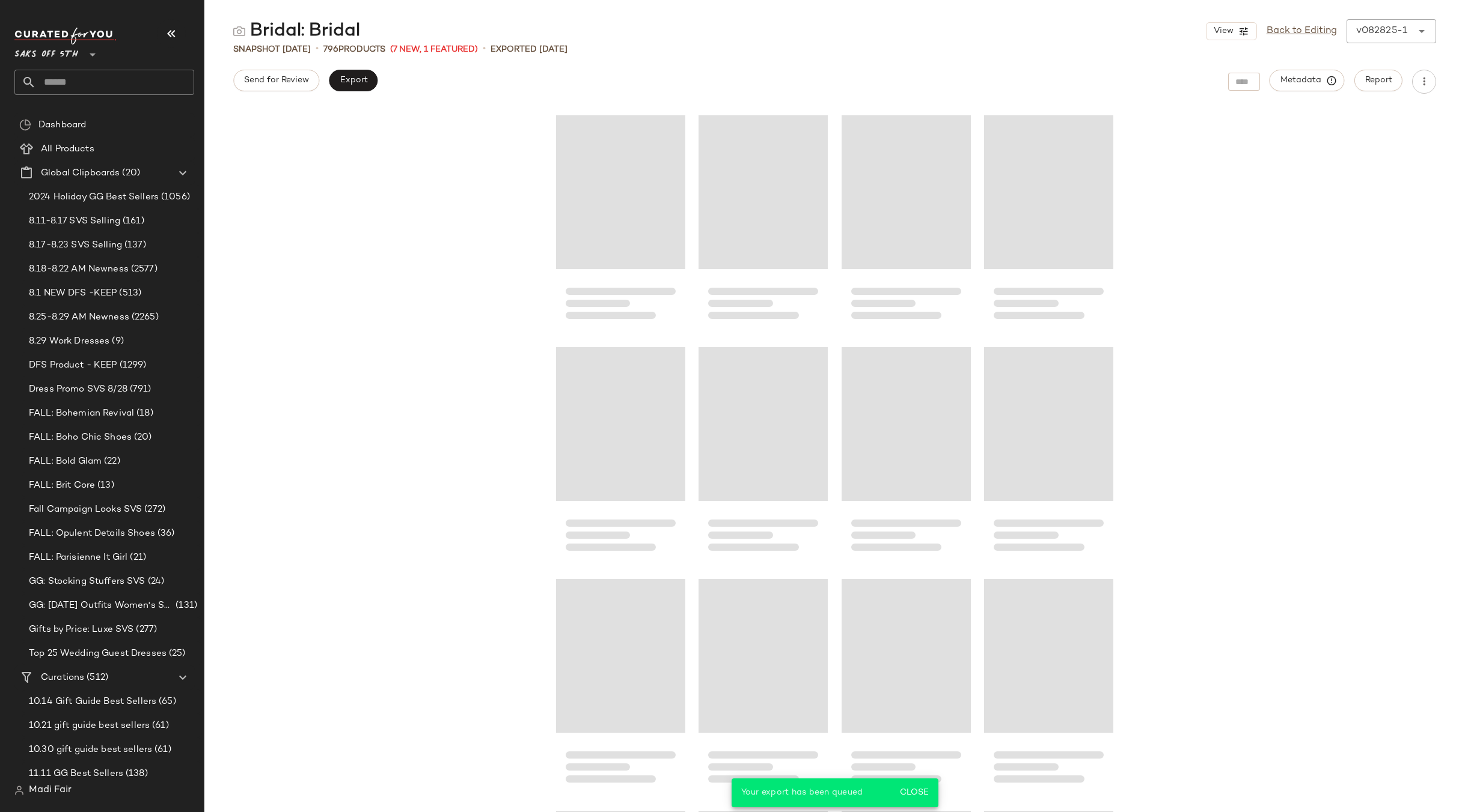
click at [95, 83] on input "text" at bounding box center [115, 82] width 158 height 25
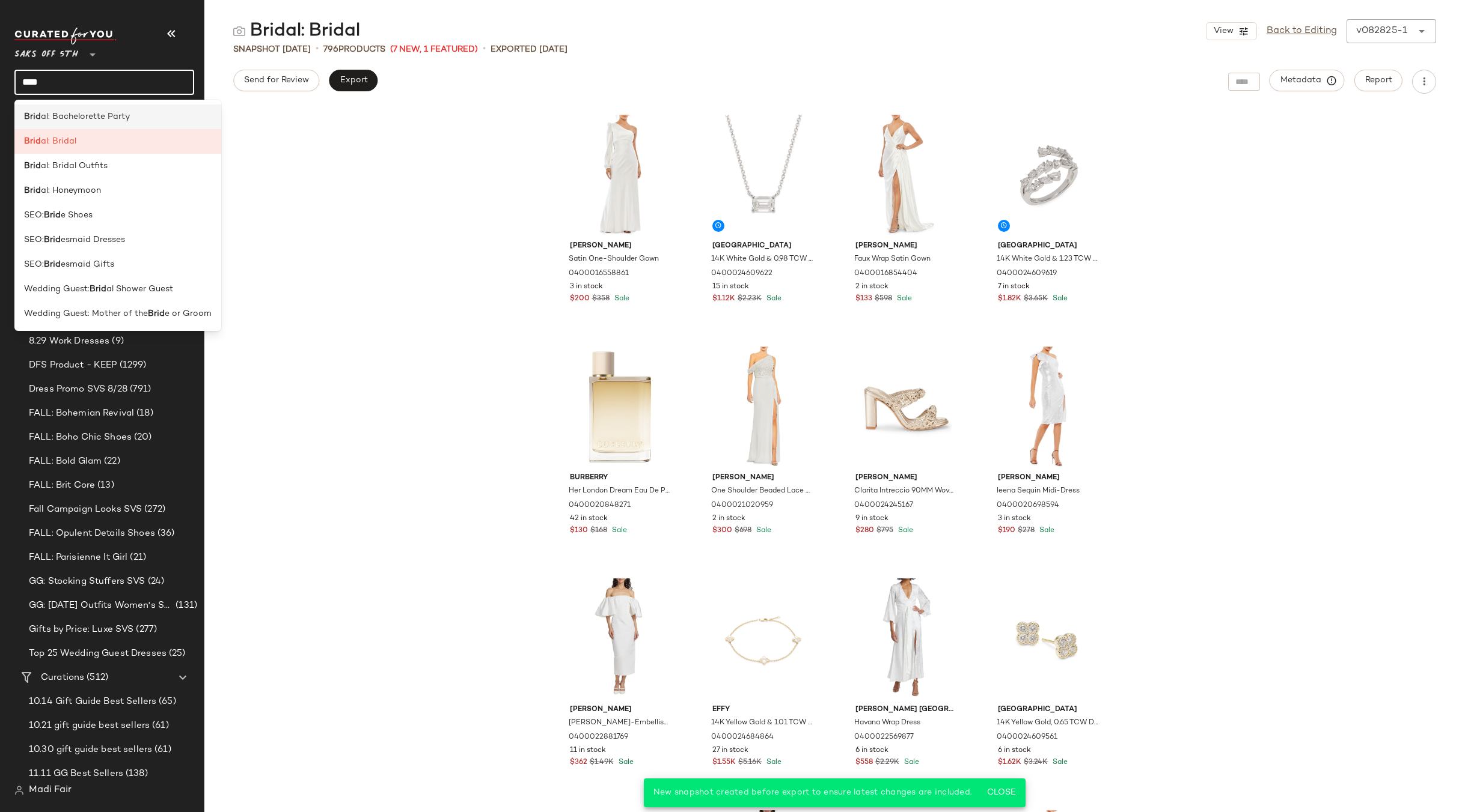
type input "****"
click at [97, 121] on span "al: Bachelorette Party" at bounding box center [84, 117] width 89 height 12
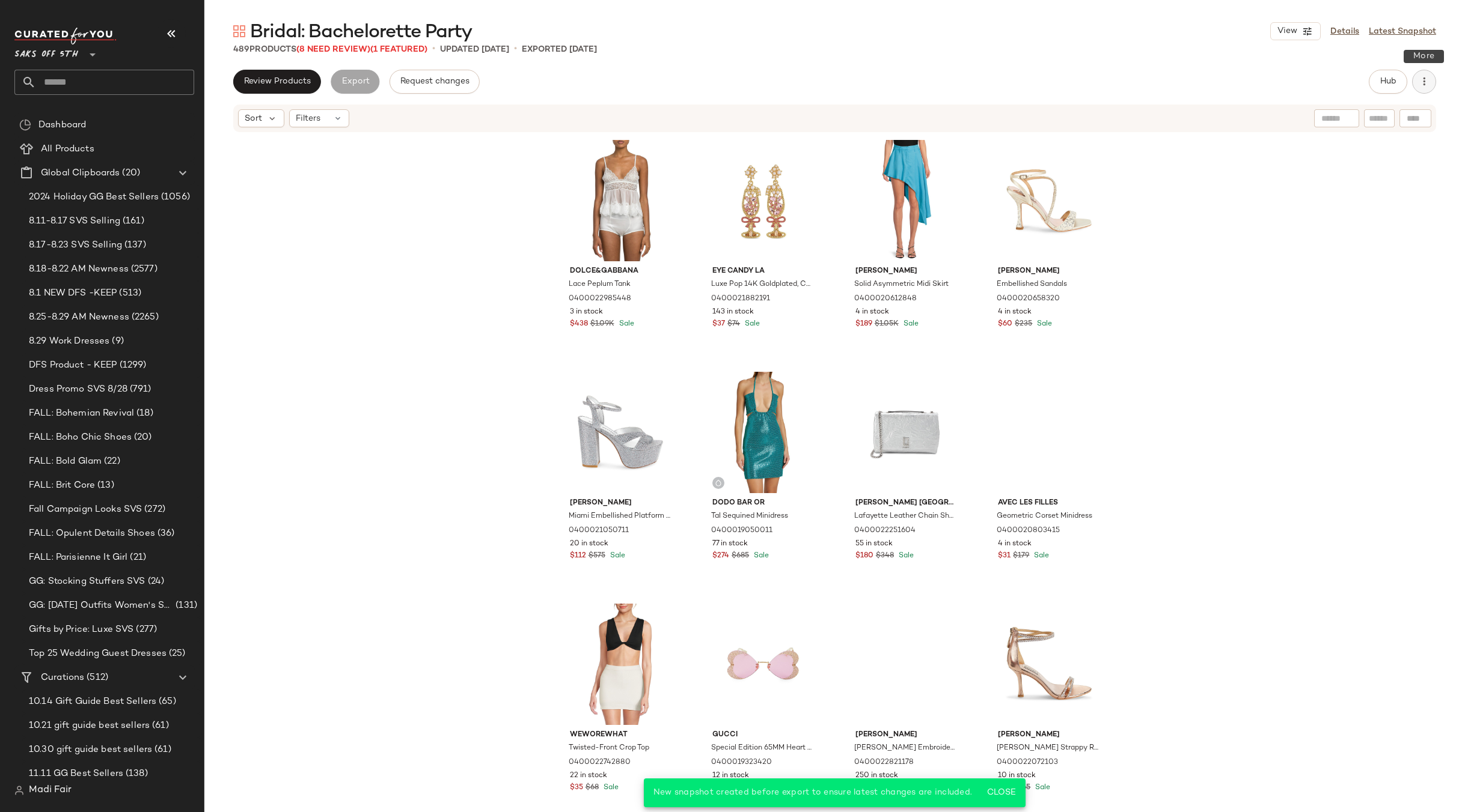
click at [1426, 80] on icon "button" at bounding box center [1424, 81] width 12 height 12
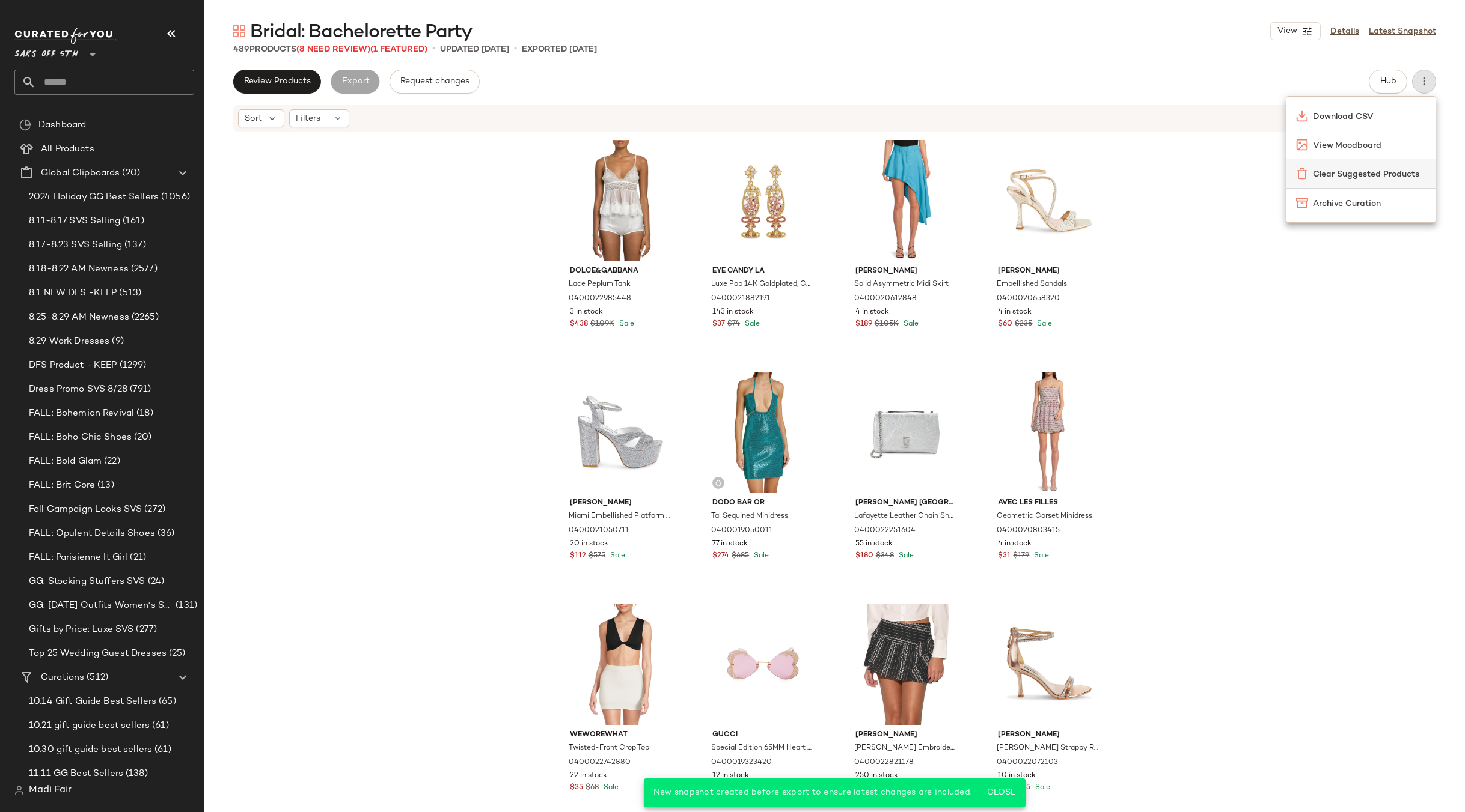
click at [1386, 171] on span "Clear Suggested Products" at bounding box center [1369, 174] width 113 height 12
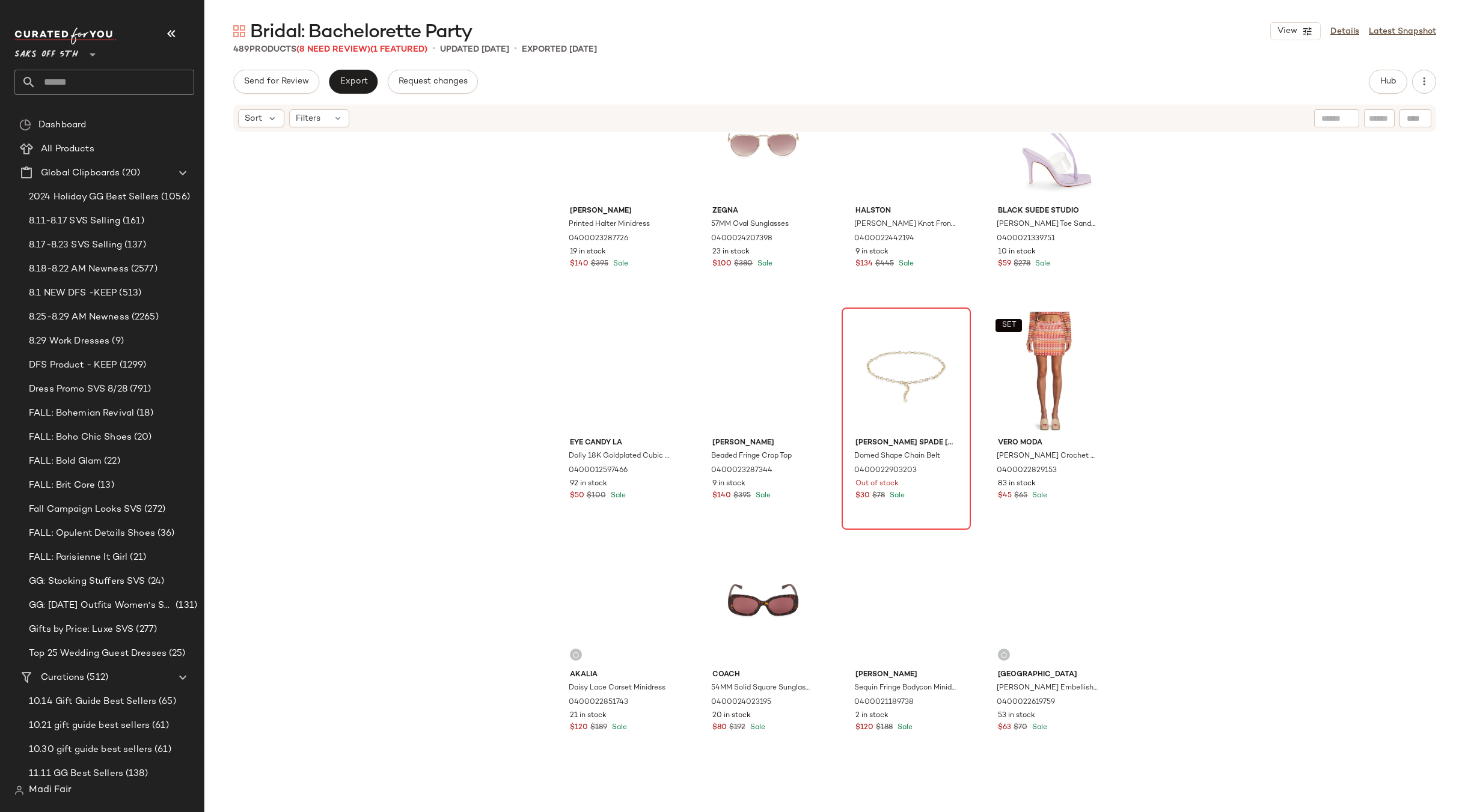
scroll to position [1932, 0]
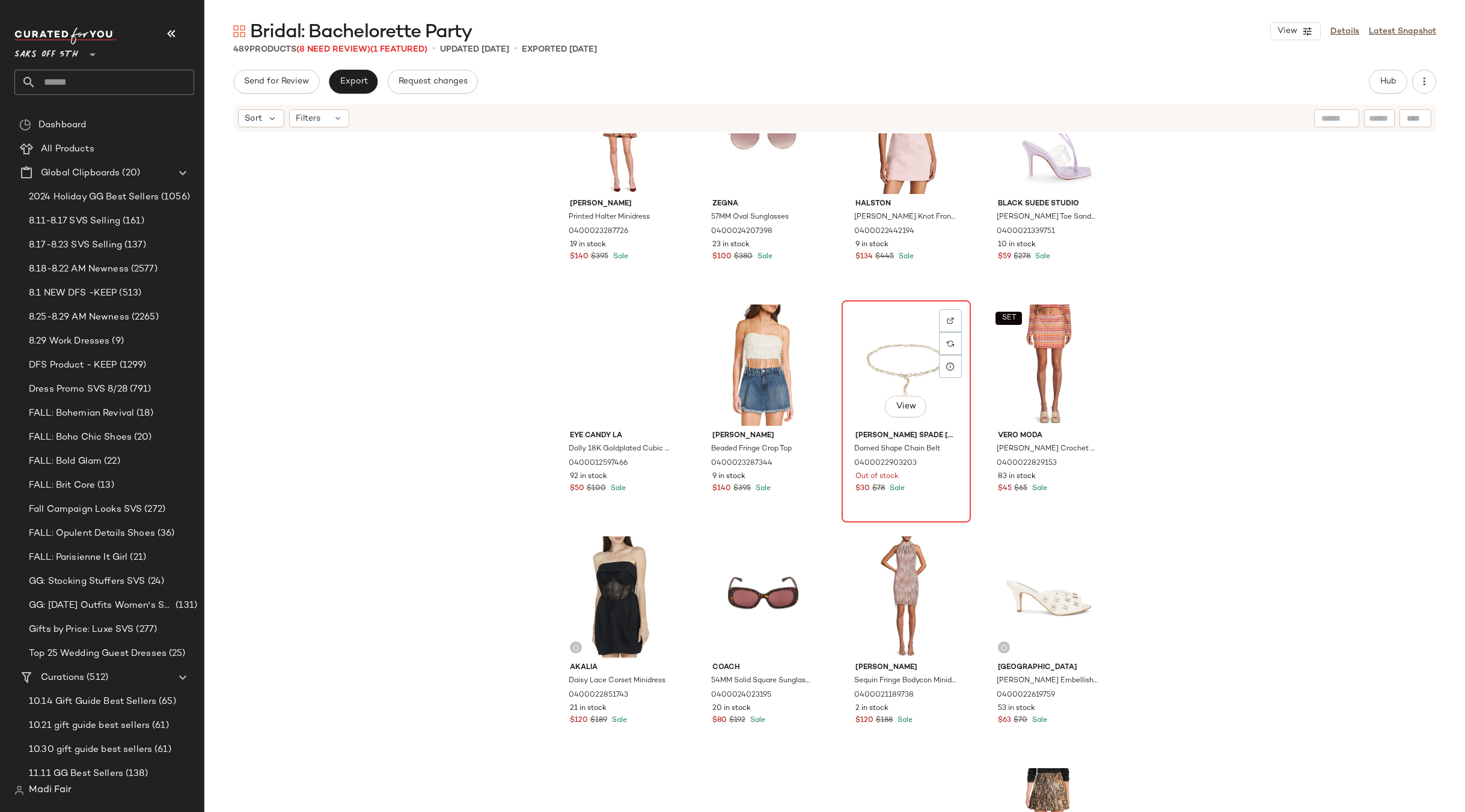
click at [907, 353] on div "View" at bounding box center [906, 365] width 121 height 122
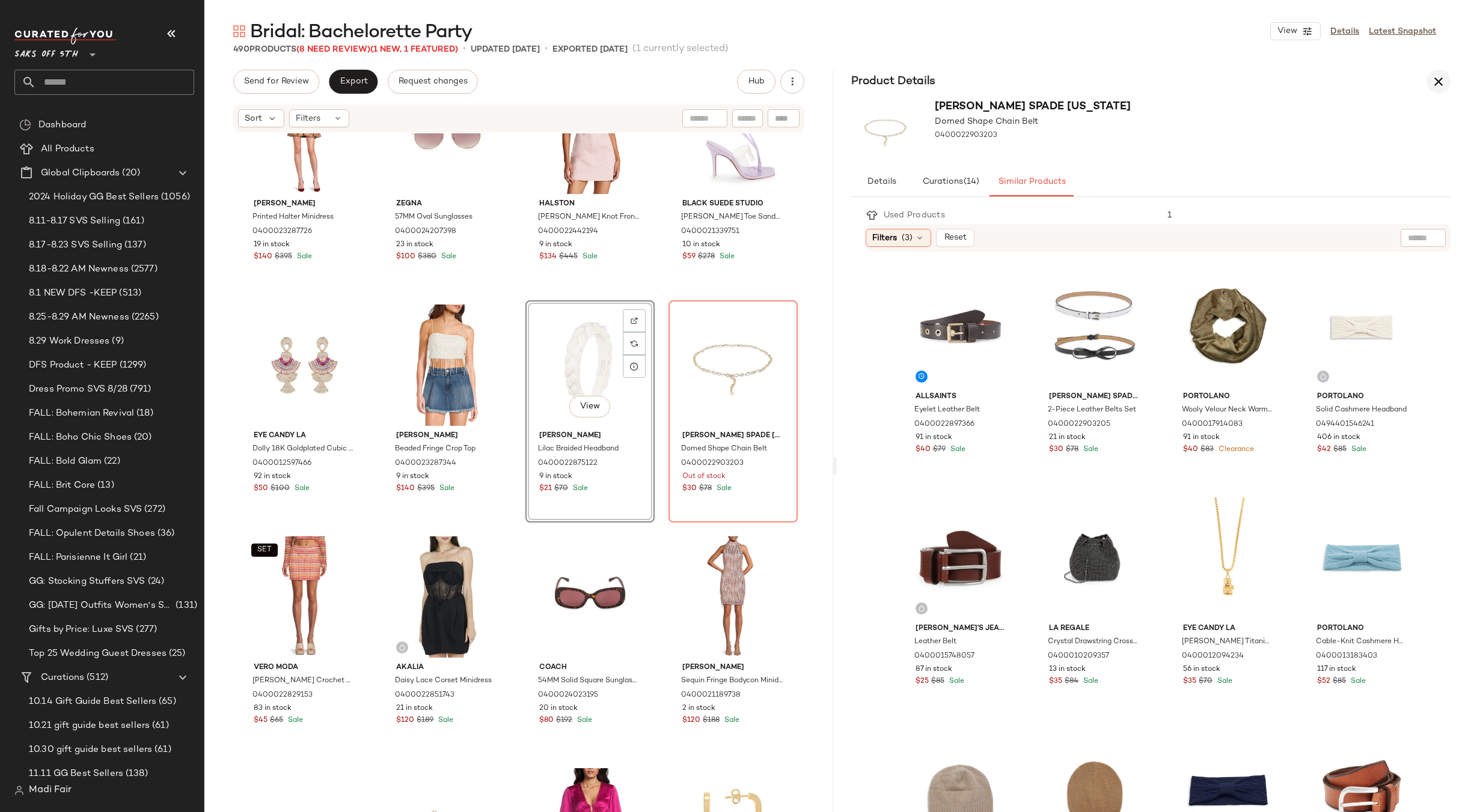
click at [1431, 84] on icon "button" at bounding box center [1438, 81] width 14 height 14
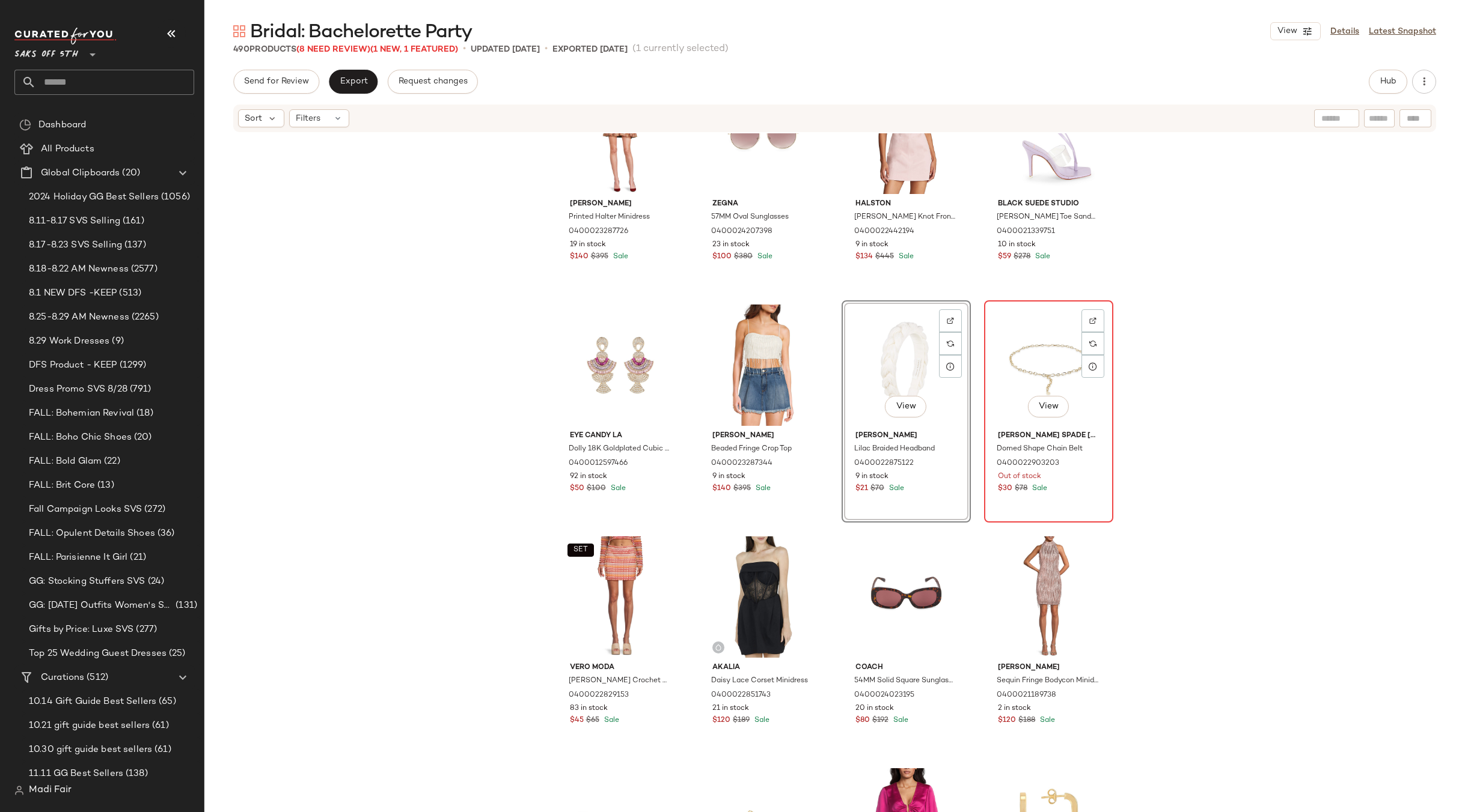
click at [1047, 343] on div "View" at bounding box center [1048, 365] width 121 height 122
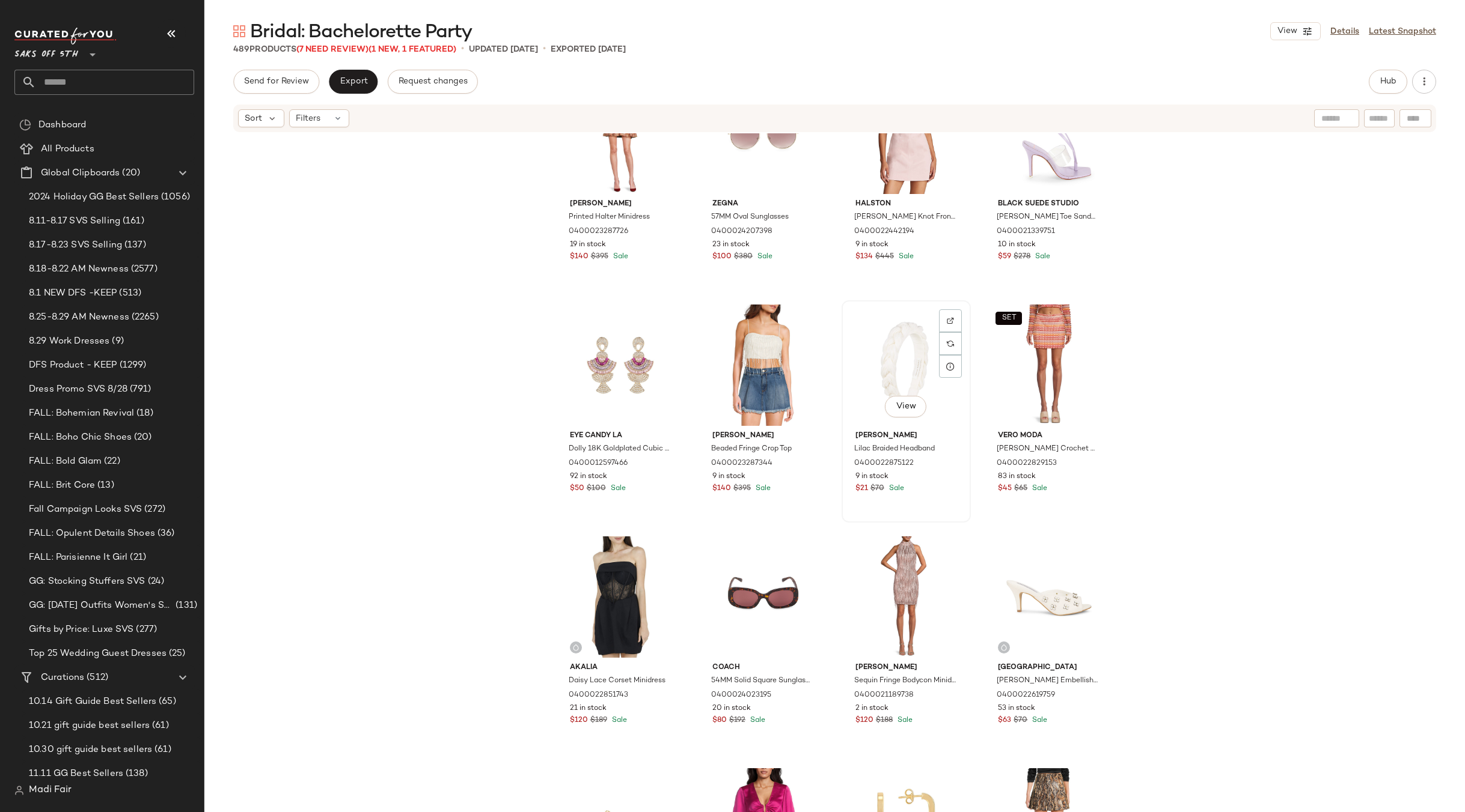
click at [901, 340] on div "View" at bounding box center [906, 365] width 121 height 122
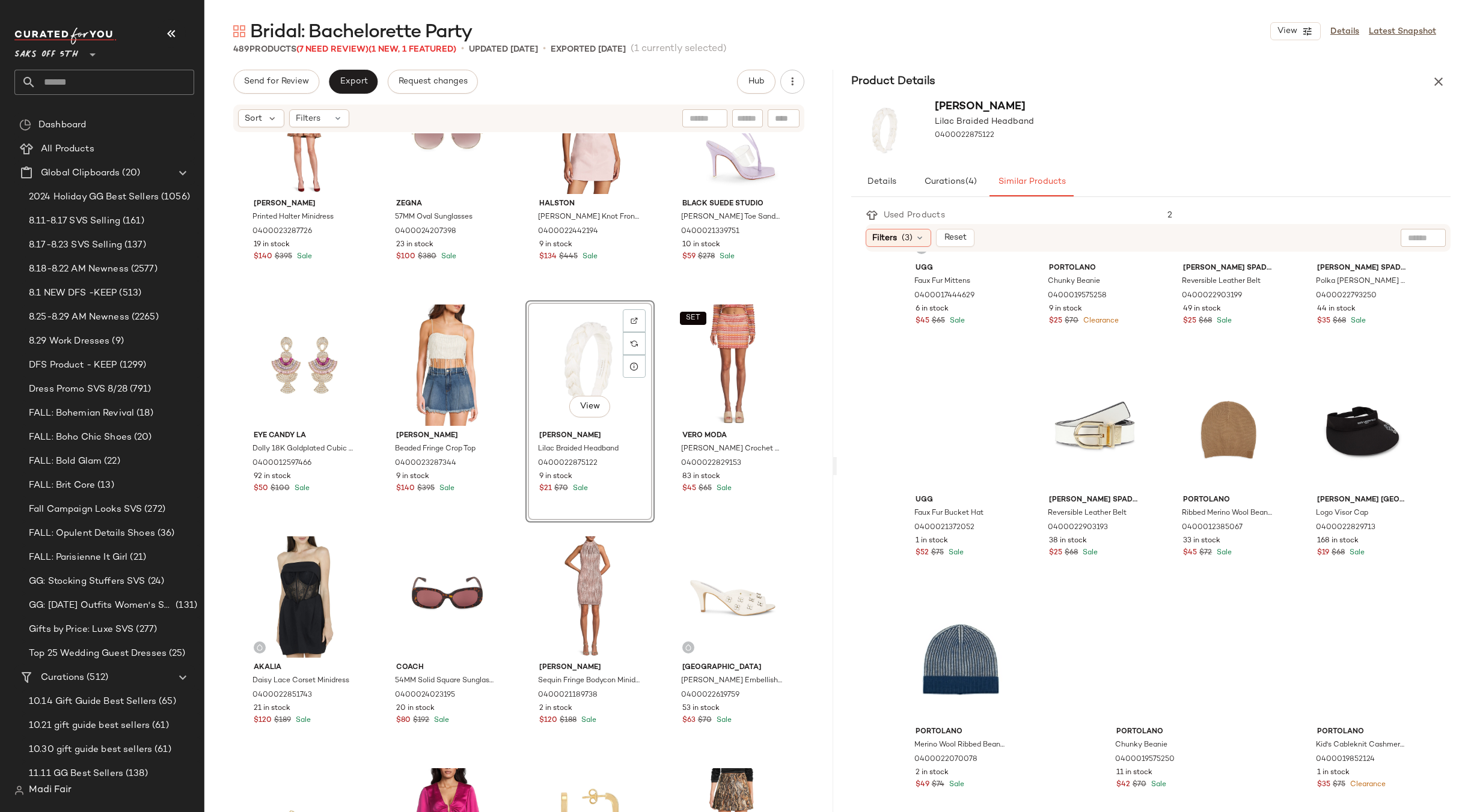
scroll to position [828, 0]
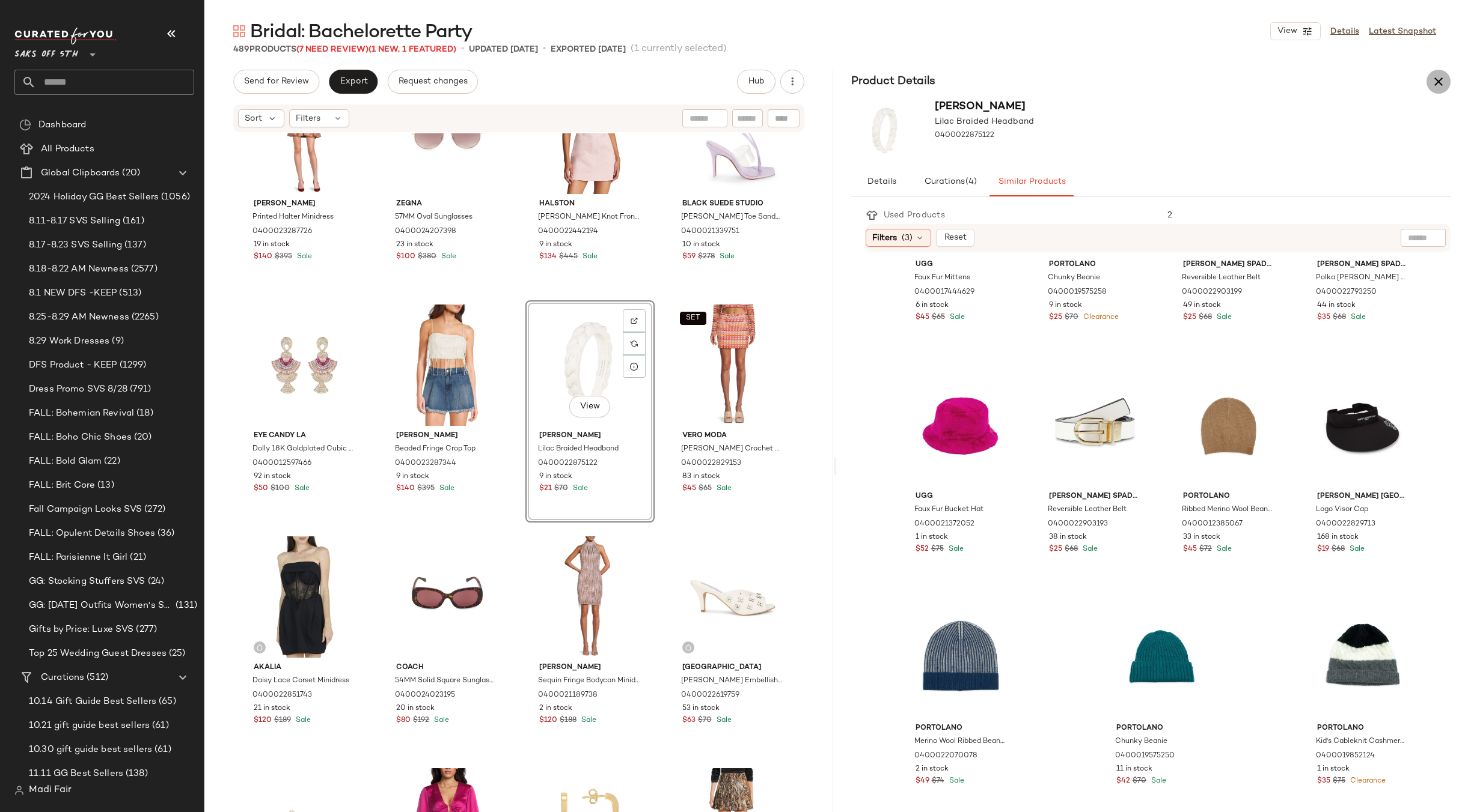
click at [1437, 78] on icon "button" at bounding box center [1438, 81] width 14 height 14
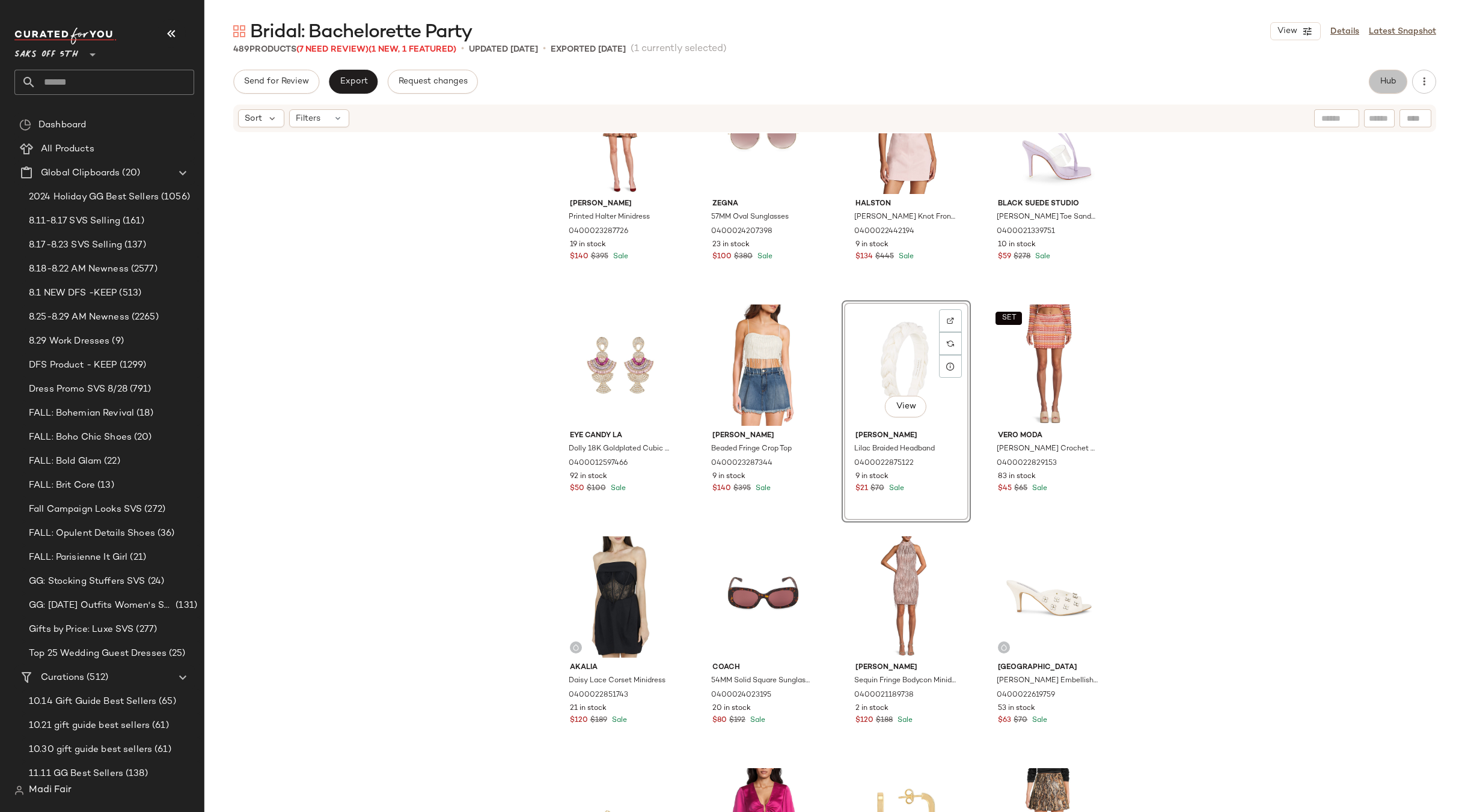
click at [1380, 80] on span "Hub" at bounding box center [1388, 82] width 17 height 10
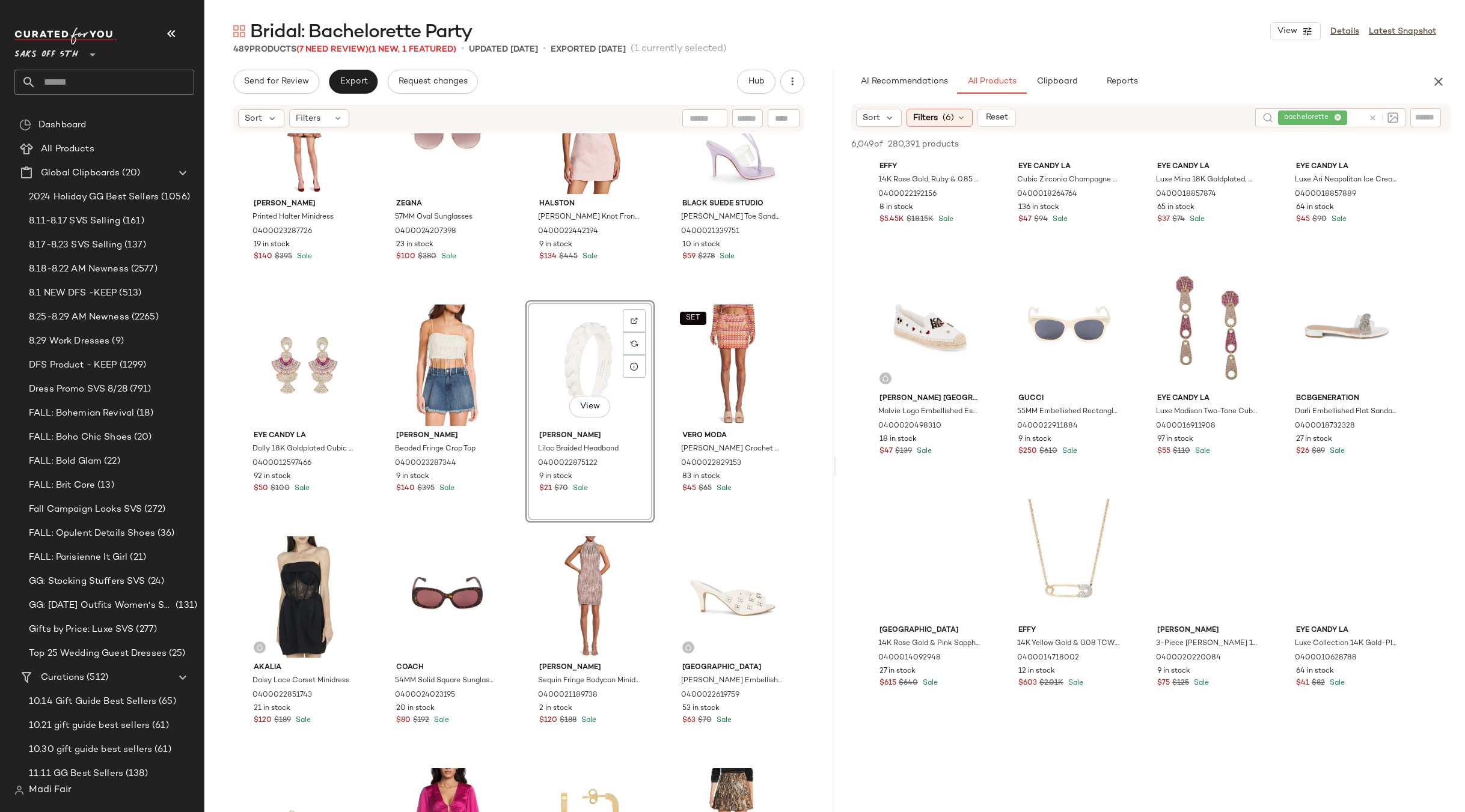
scroll to position [240, 0]
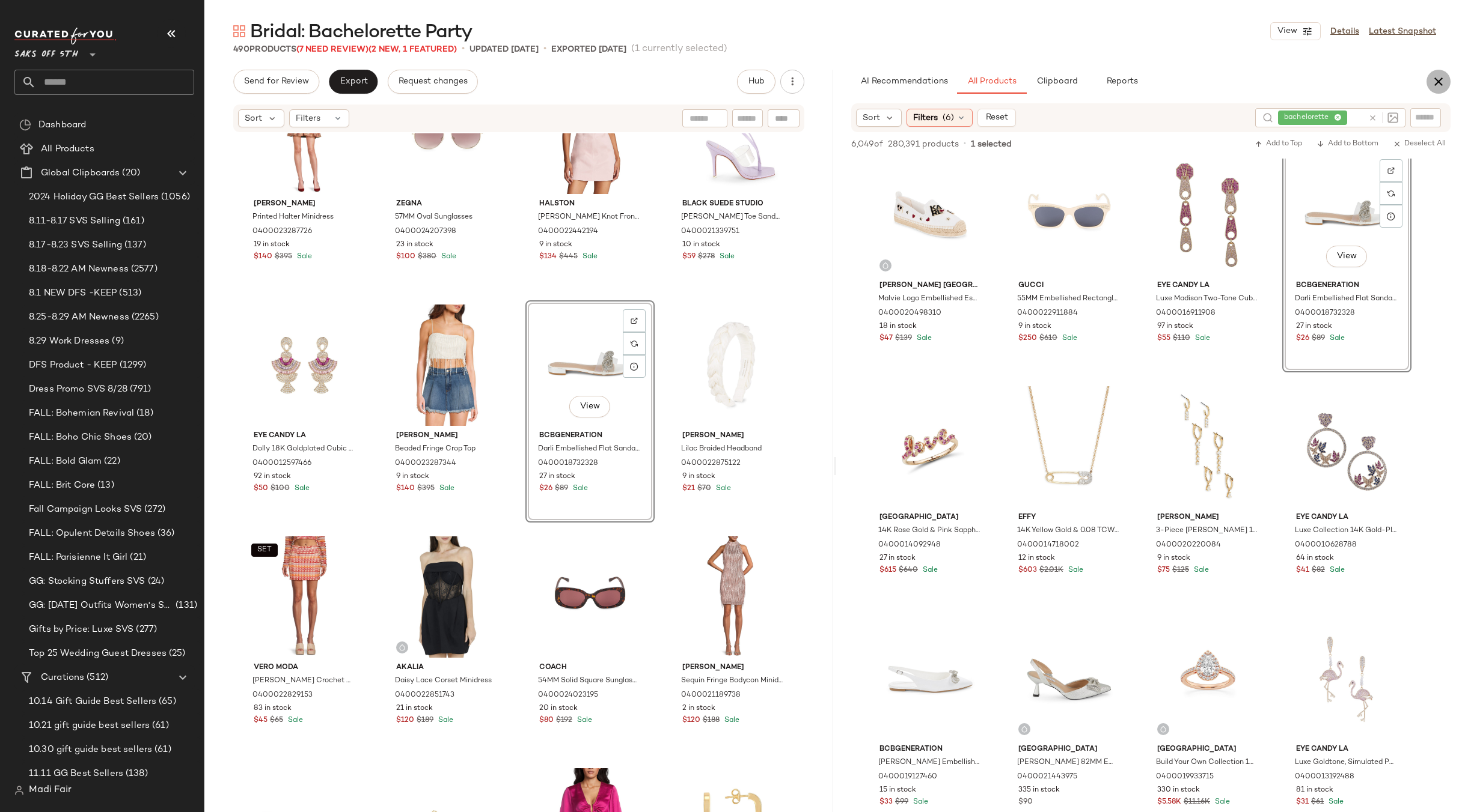
click at [1433, 78] on icon "button" at bounding box center [1438, 81] width 14 height 14
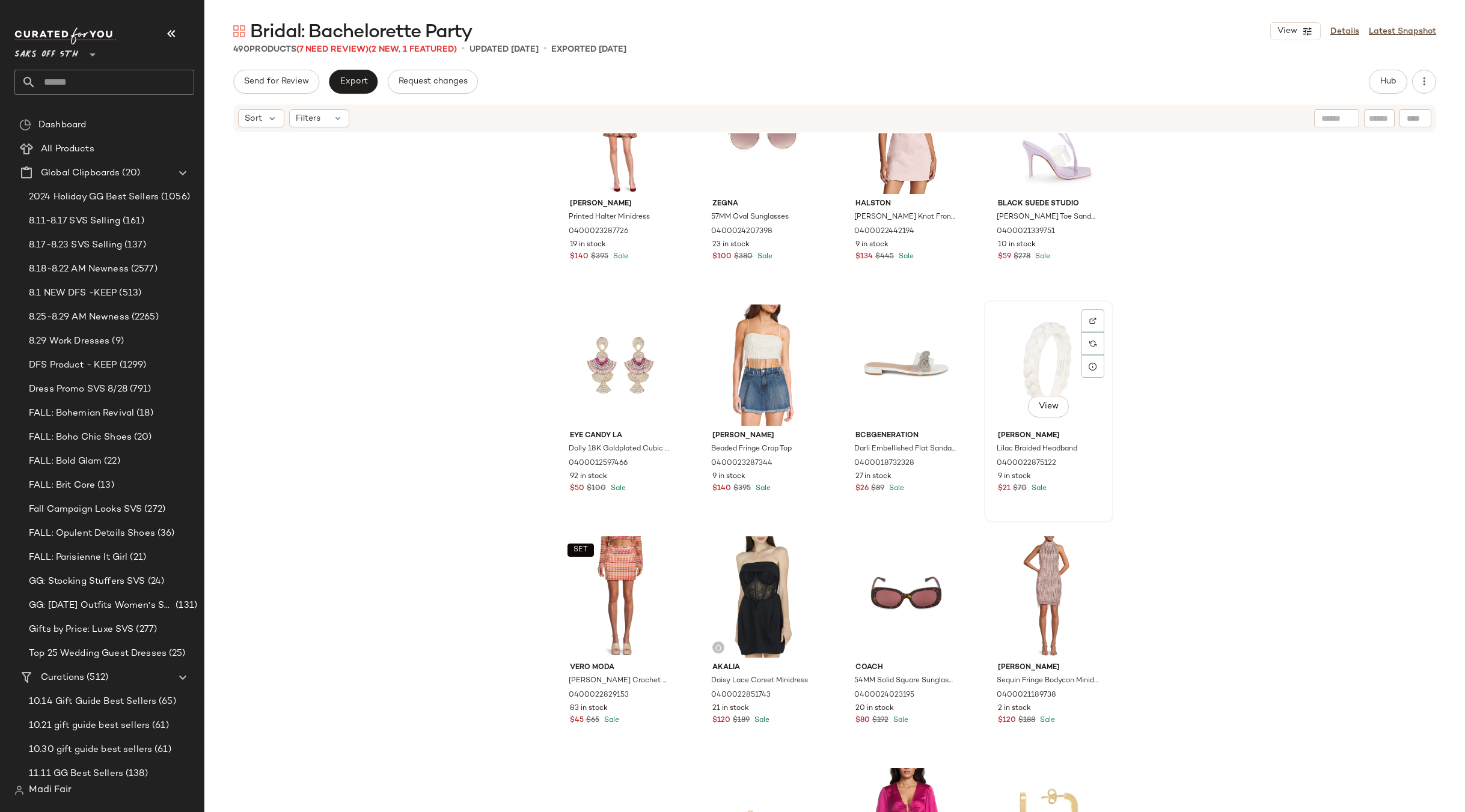
click at [1021, 343] on div "View" at bounding box center [1048, 365] width 121 height 122
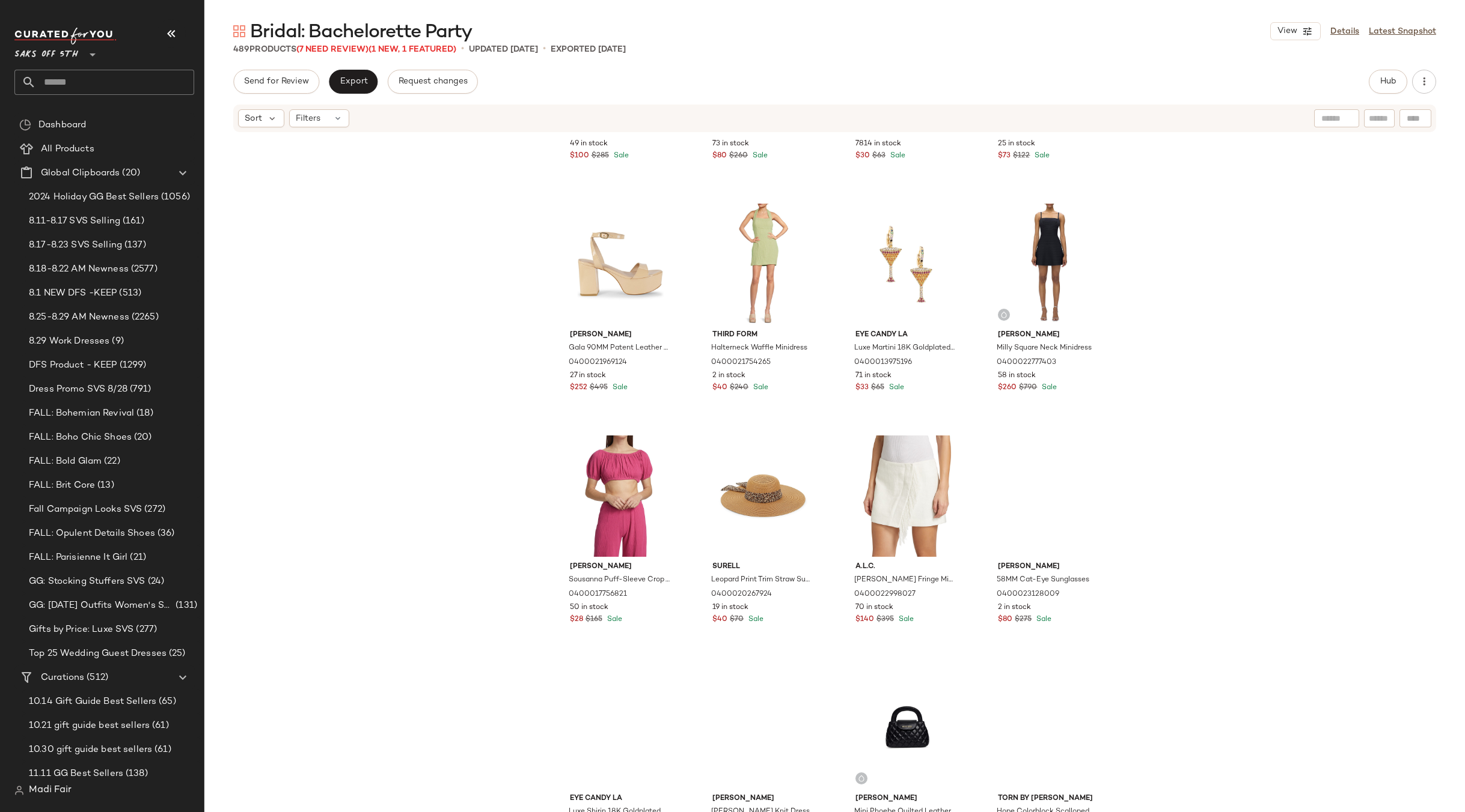
scroll to position [3013, 0]
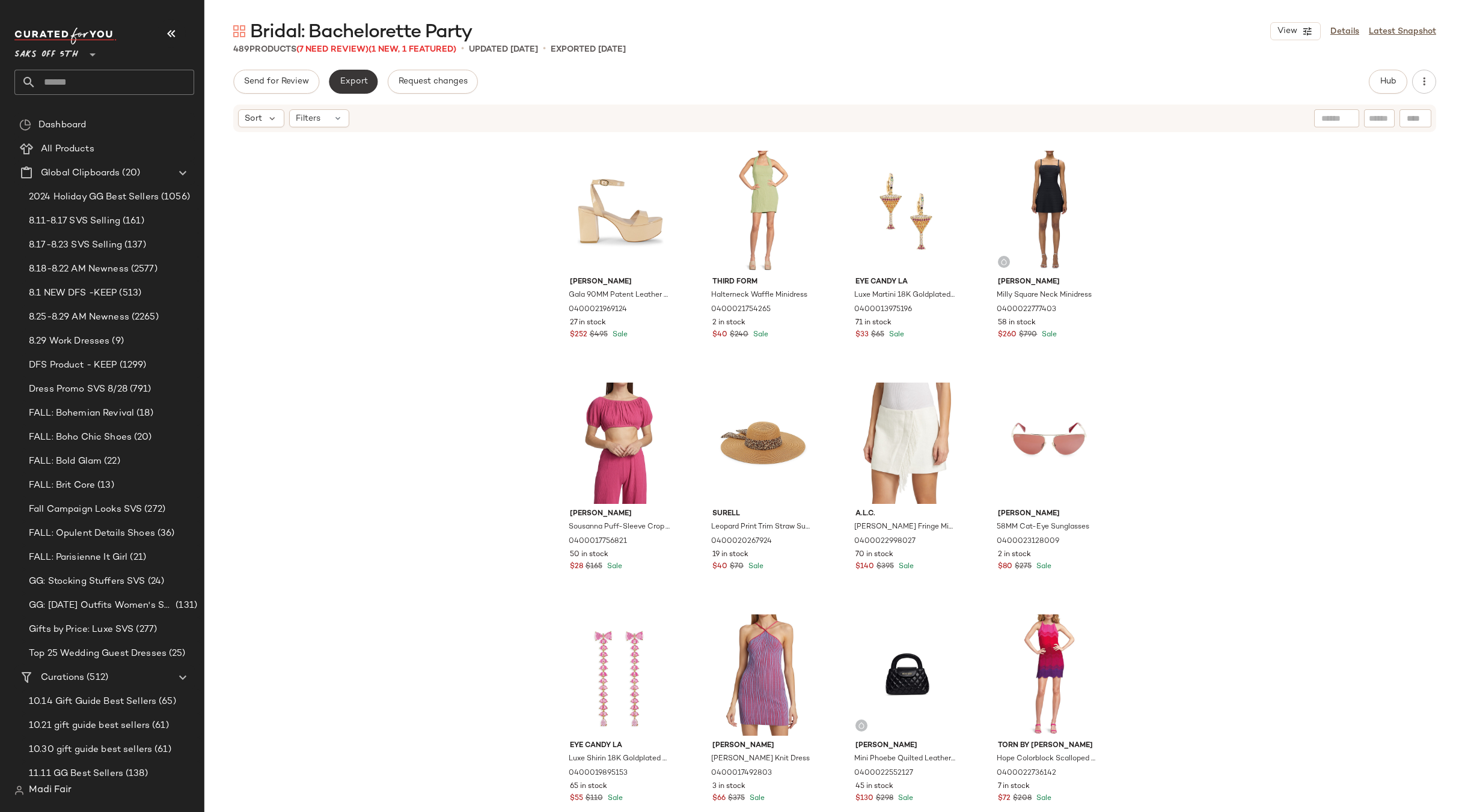
click at [354, 86] on span "Export" at bounding box center [353, 82] width 28 height 10
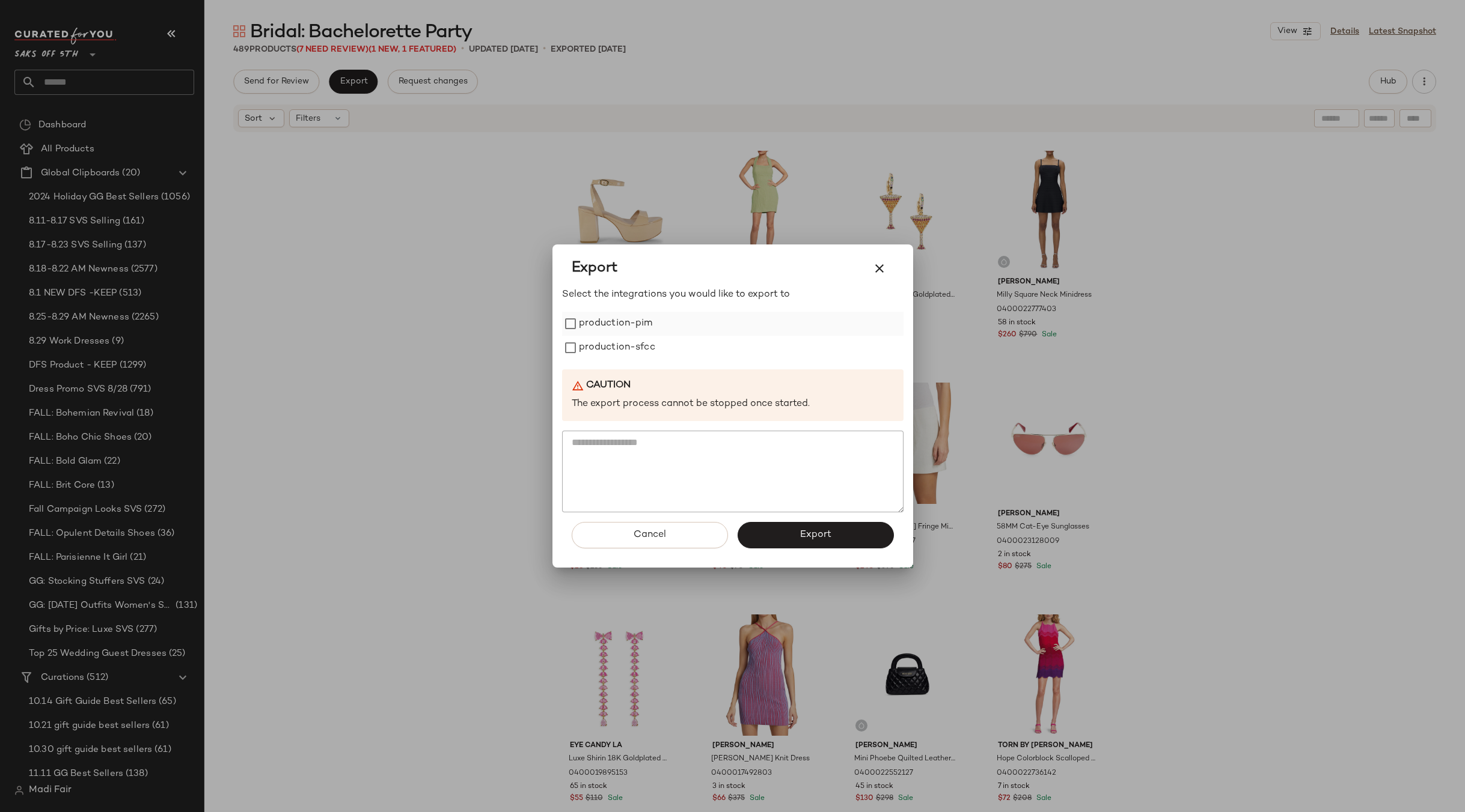
click at [622, 329] on label "production-pim" at bounding box center [615, 324] width 74 height 24
click at [619, 353] on label "production-sfcc" at bounding box center [617, 348] width 76 height 24
click at [796, 532] on button "Export" at bounding box center [815, 536] width 157 height 26
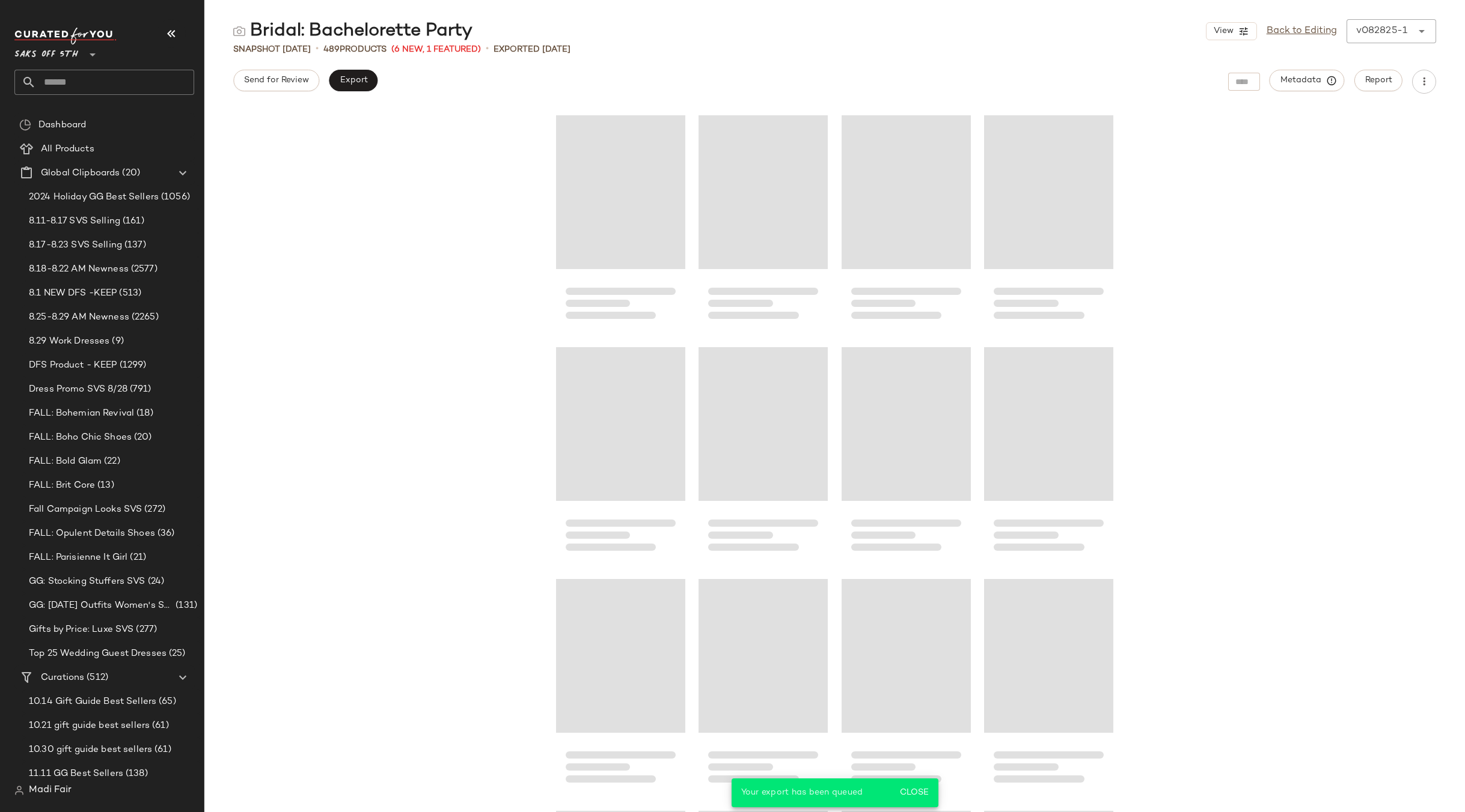
click at [74, 88] on input "text" at bounding box center [115, 82] width 158 height 25
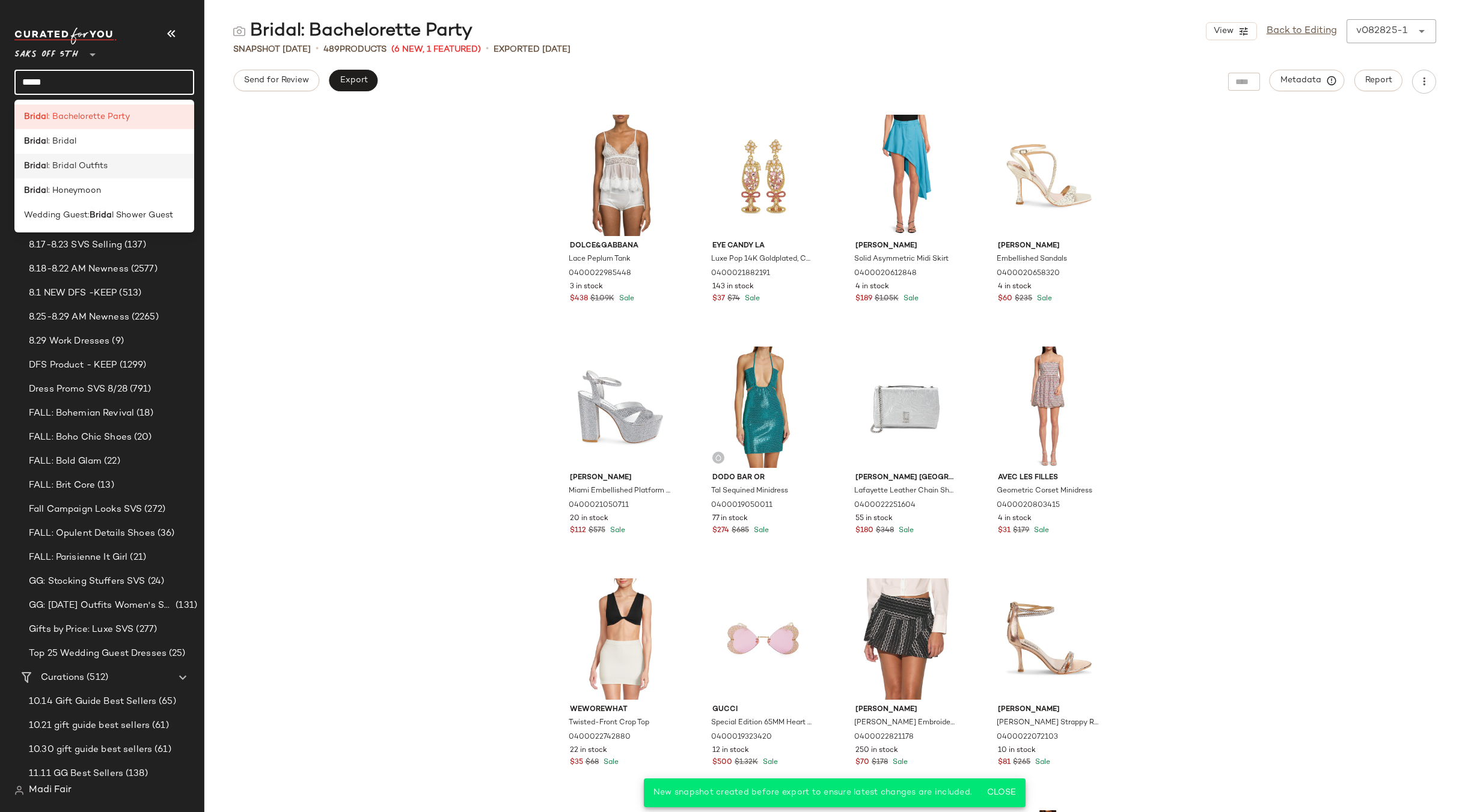
type input "*****"
click at [97, 167] on span "l: Bridal Outfits" at bounding box center [77, 166] width 61 height 12
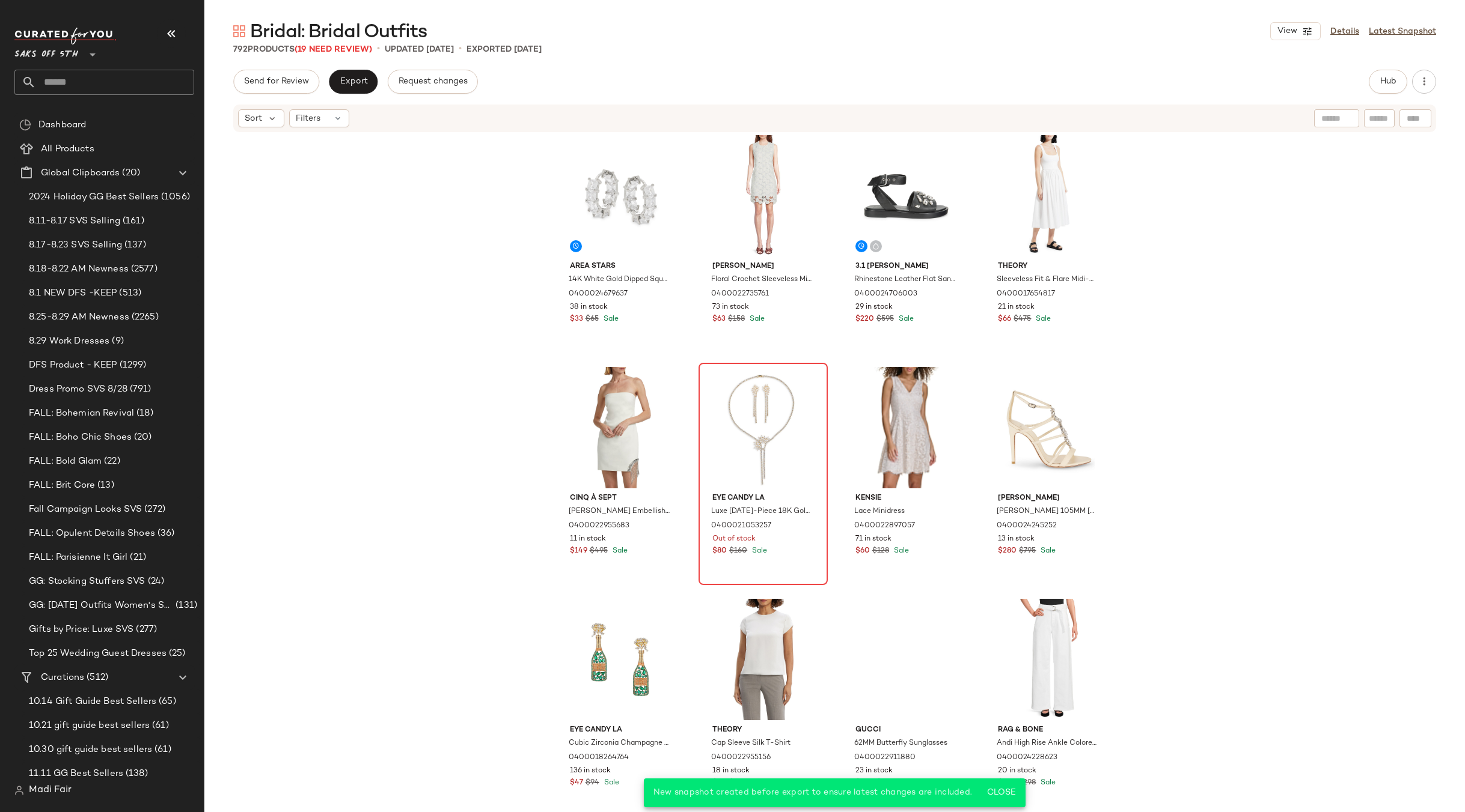
scroll to position [240, 0]
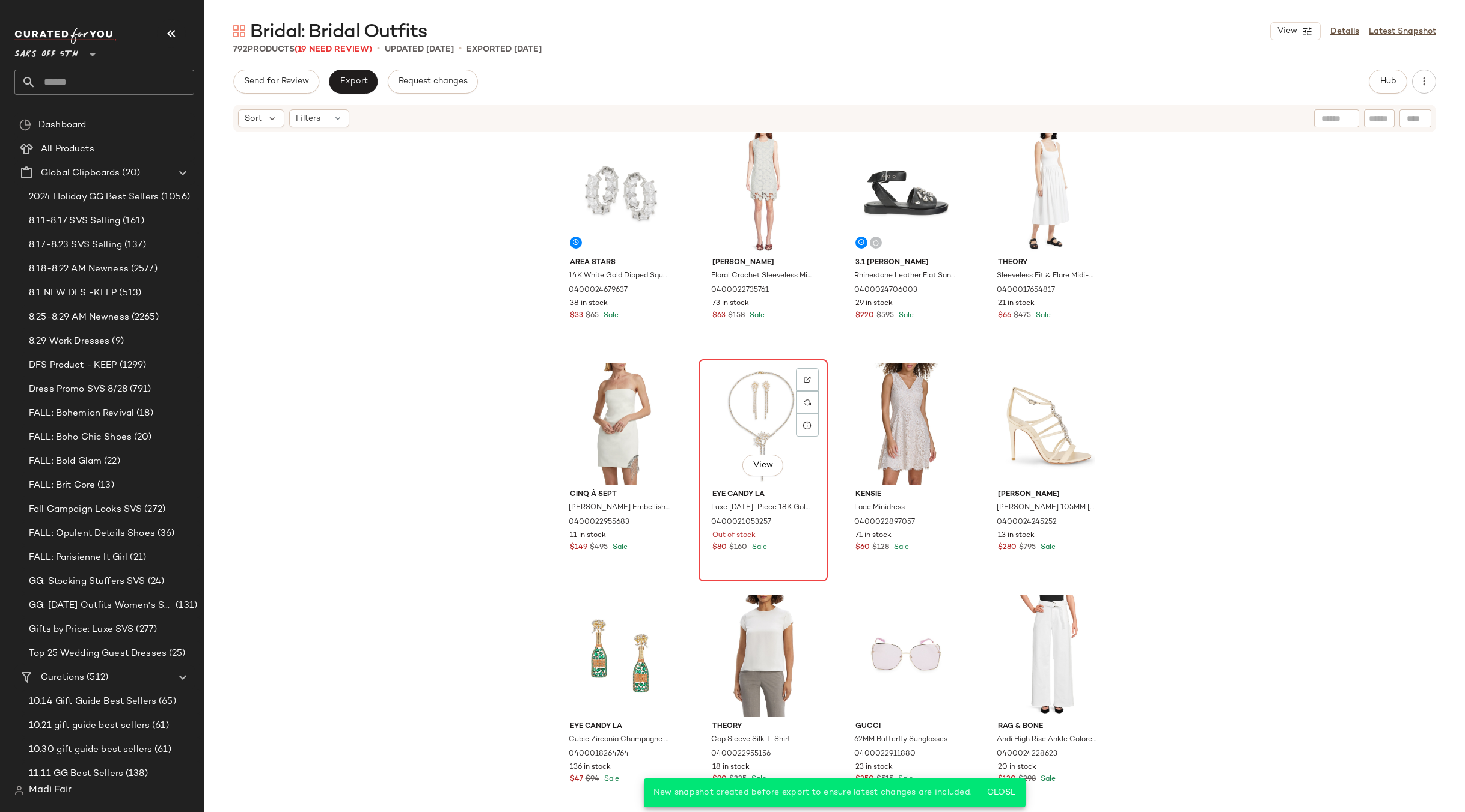
click at [762, 398] on div "View" at bounding box center [763, 424] width 121 height 122
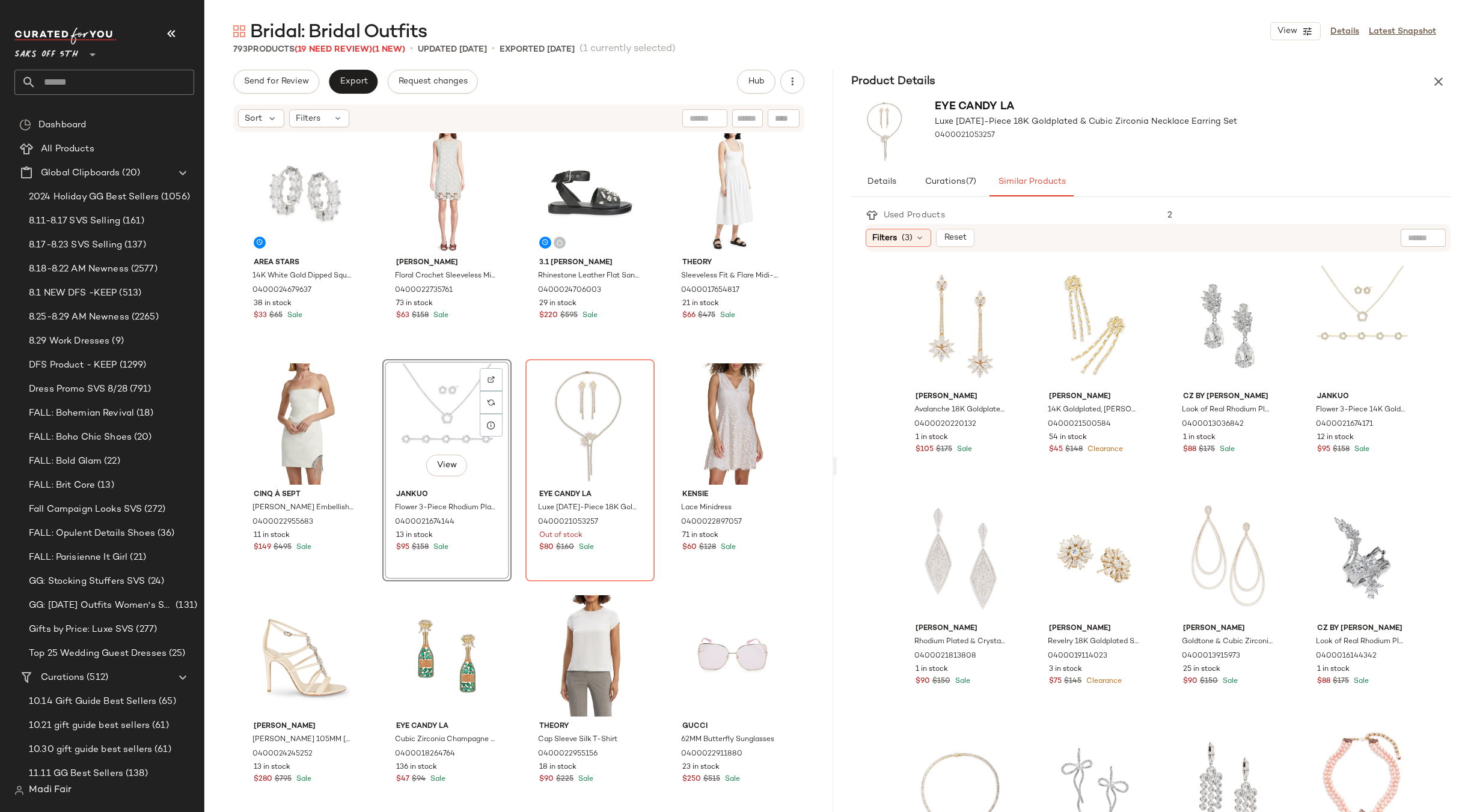
click at [1449, 85] on button "button" at bounding box center [1438, 81] width 24 height 24
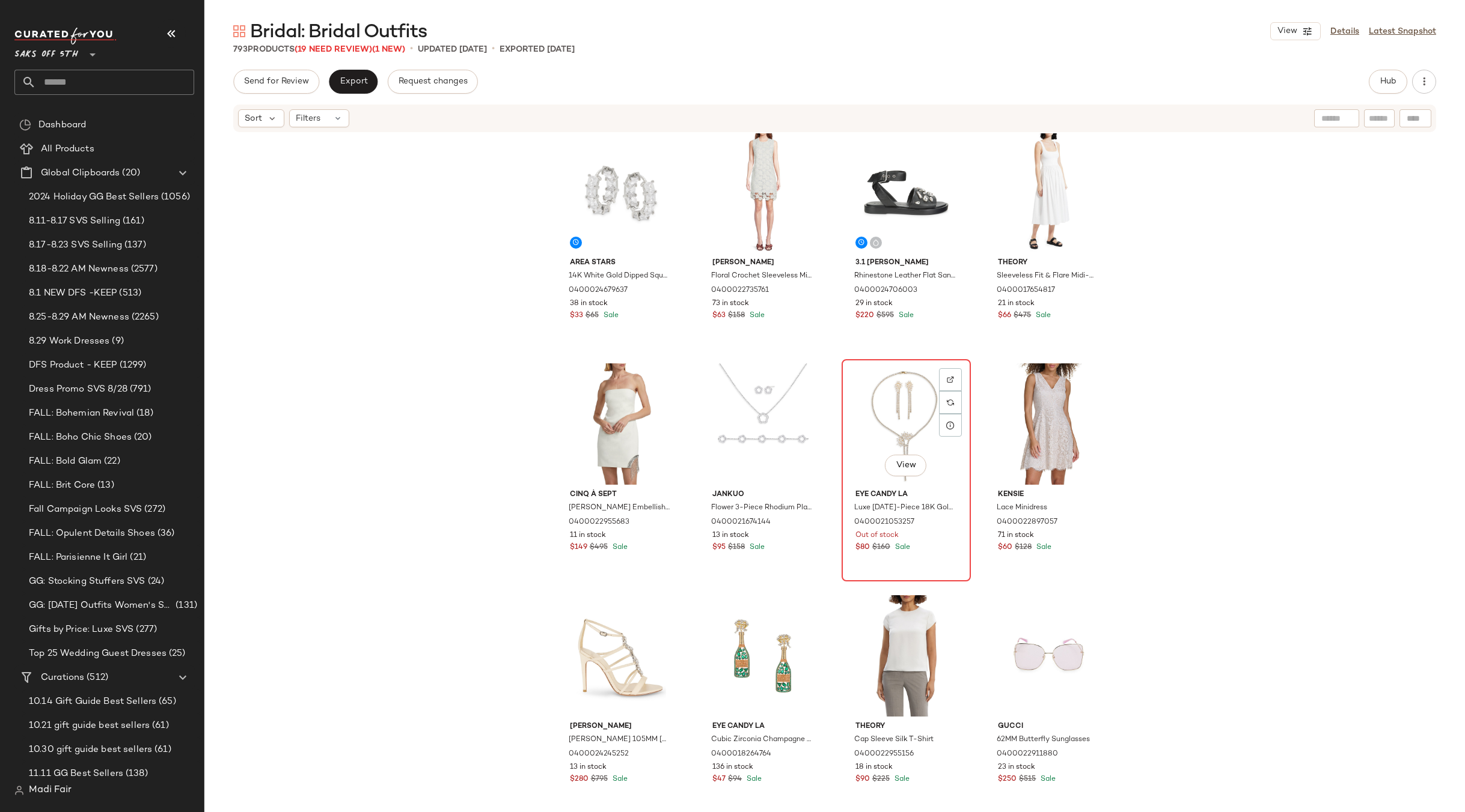
click at [882, 411] on div "View" at bounding box center [906, 424] width 121 height 122
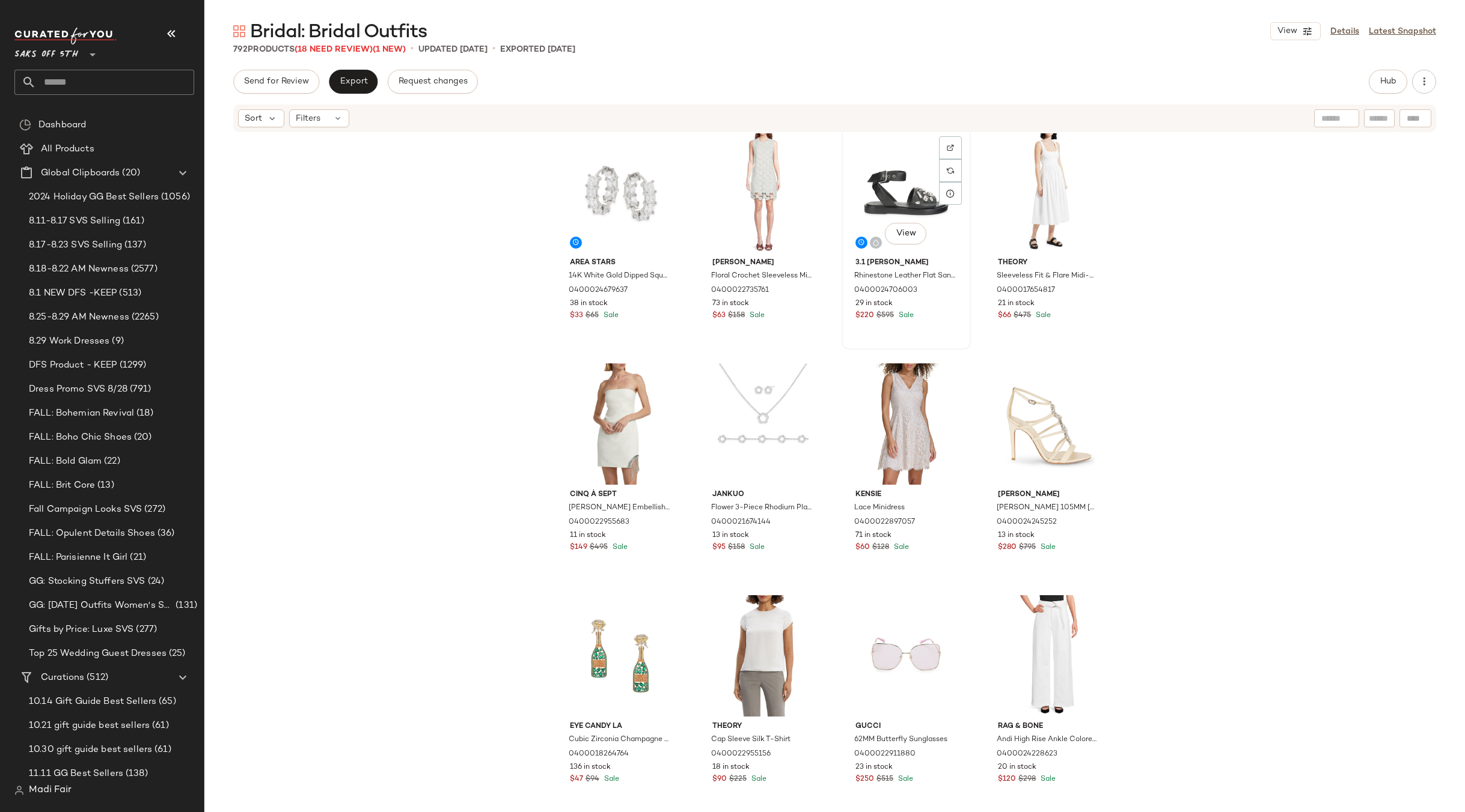
click at [885, 172] on div "View" at bounding box center [906, 192] width 121 height 122
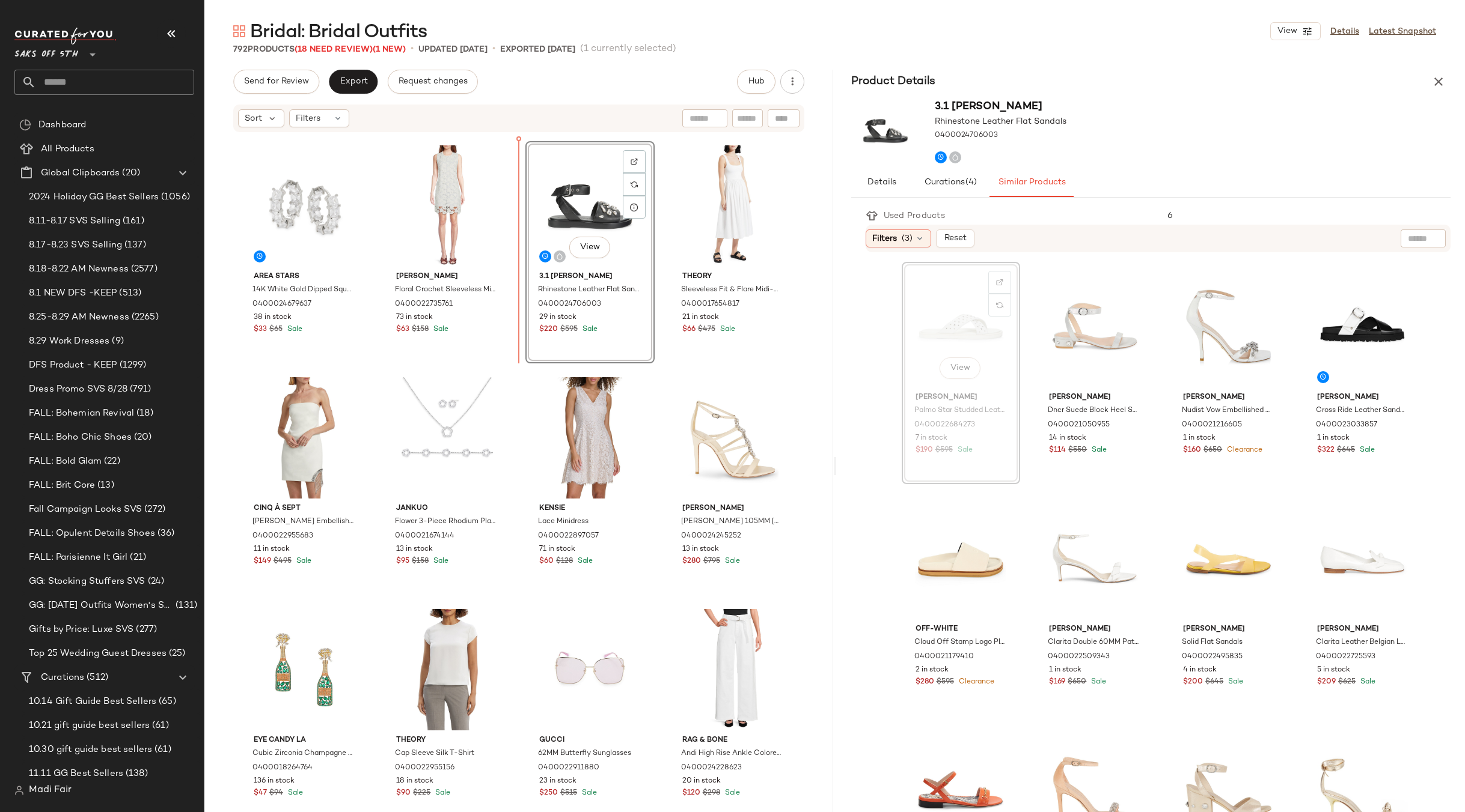
scroll to position [210, 0]
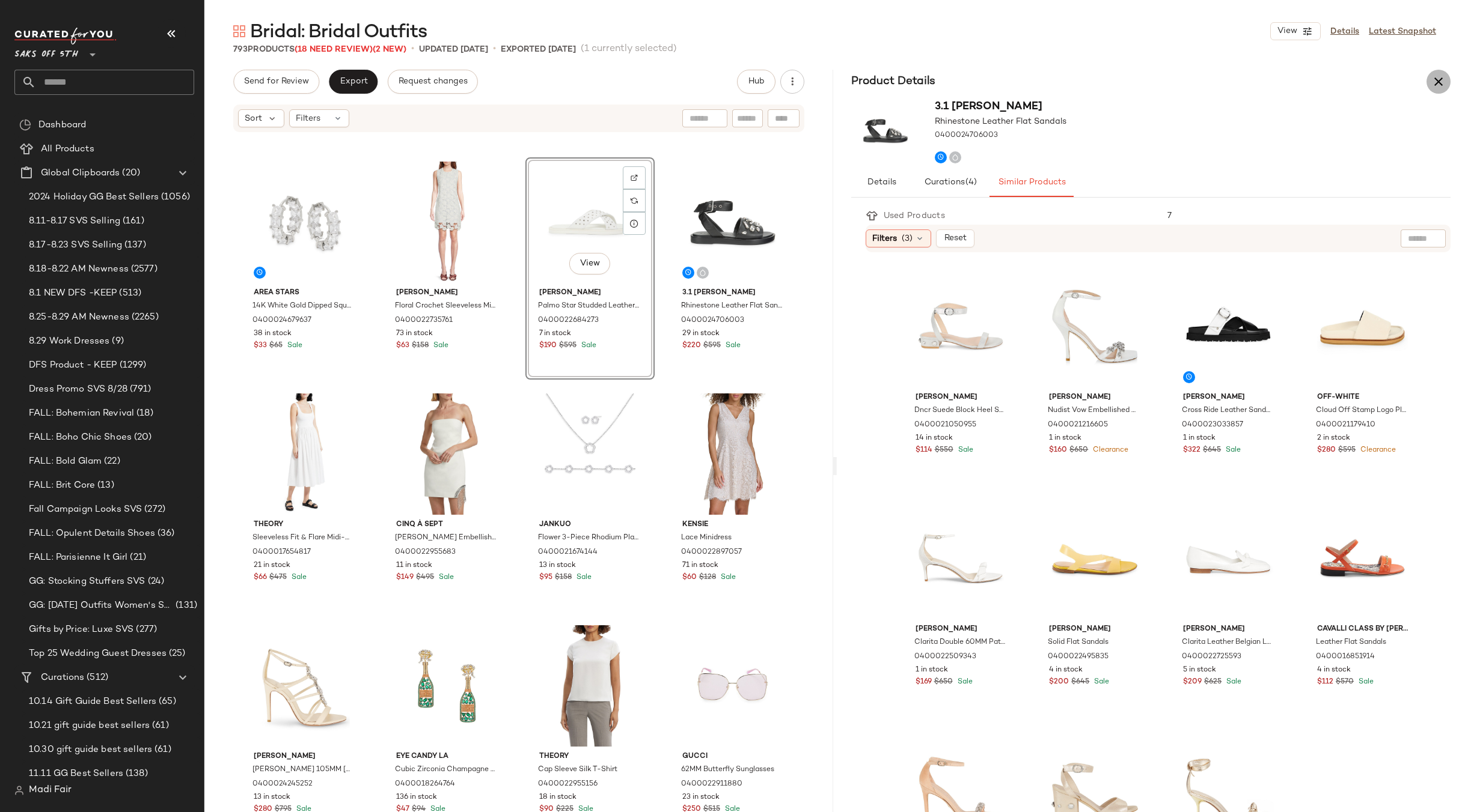
click at [1435, 80] on icon "button" at bounding box center [1438, 81] width 14 height 14
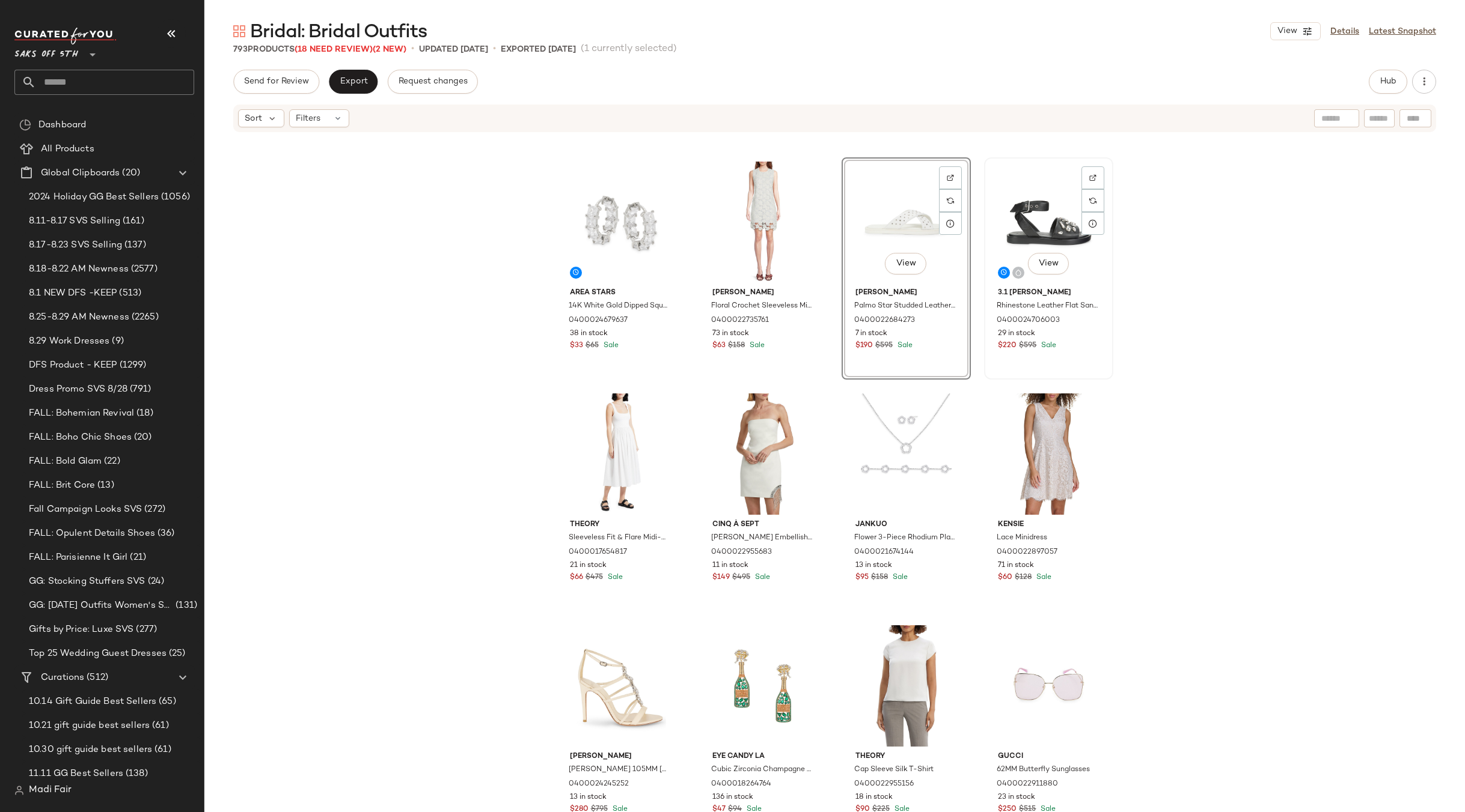
click at [1043, 223] on div "View" at bounding box center [1048, 222] width 121 height 122
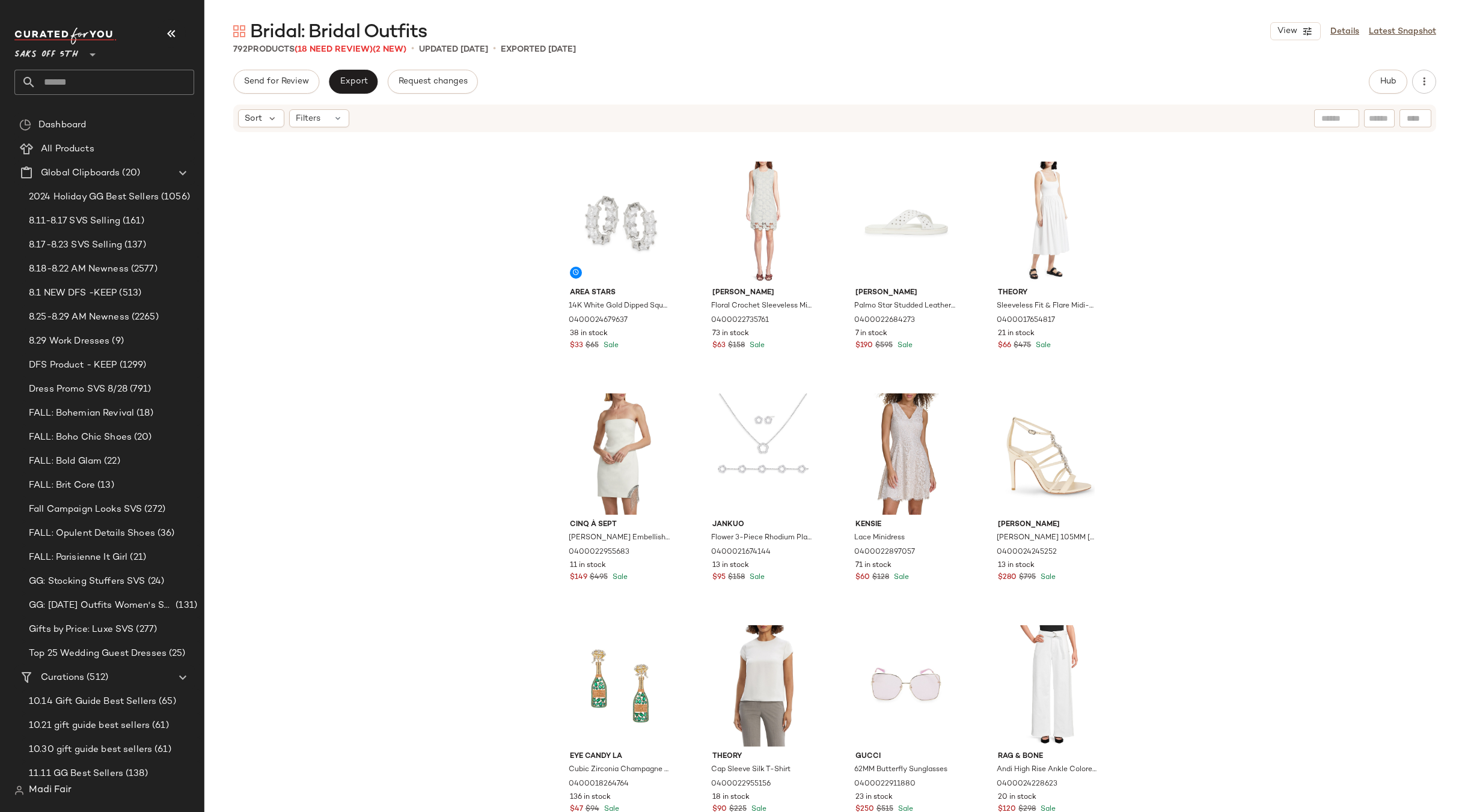
click at [1160, 281] on div "Alice + Olivia Sophie Embellished Bow Minidress 0400022954719 44 in stock $238 …" at bounding box center [835, 491] width 1260 height 715
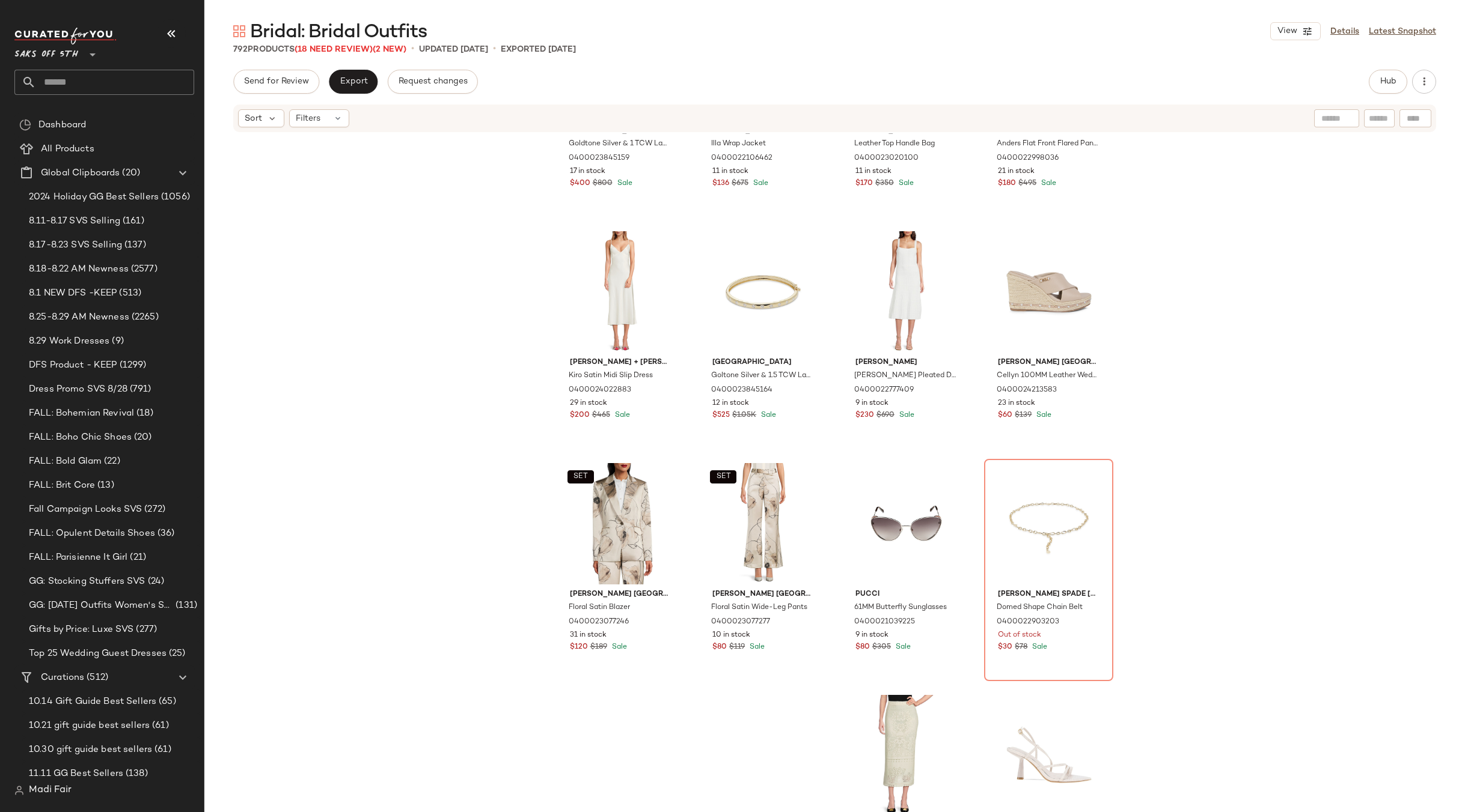
scroll to position [3313, 0]
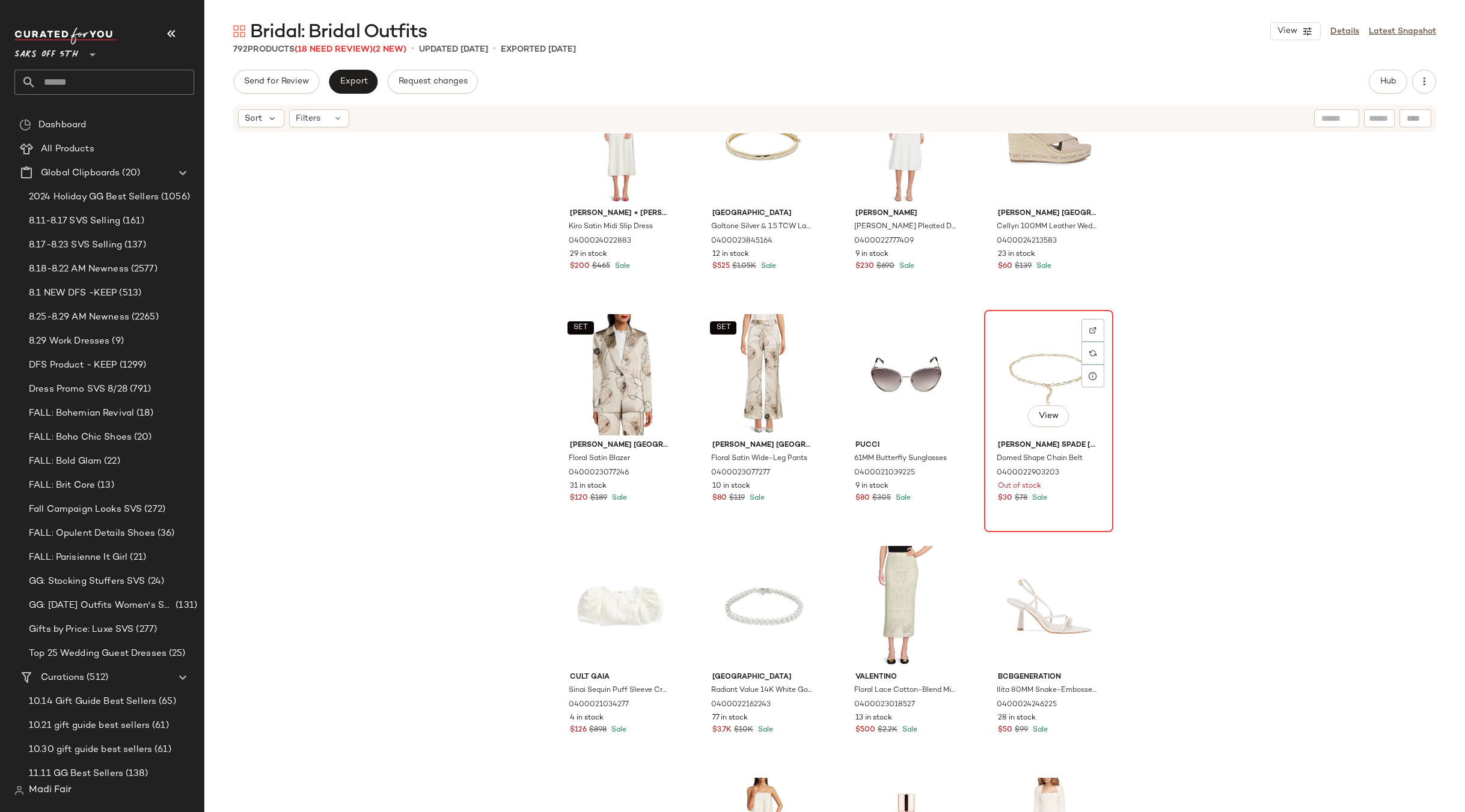
click at [1035, 367] on div "View" at bounding box center [1048, 375] width 121 height 122
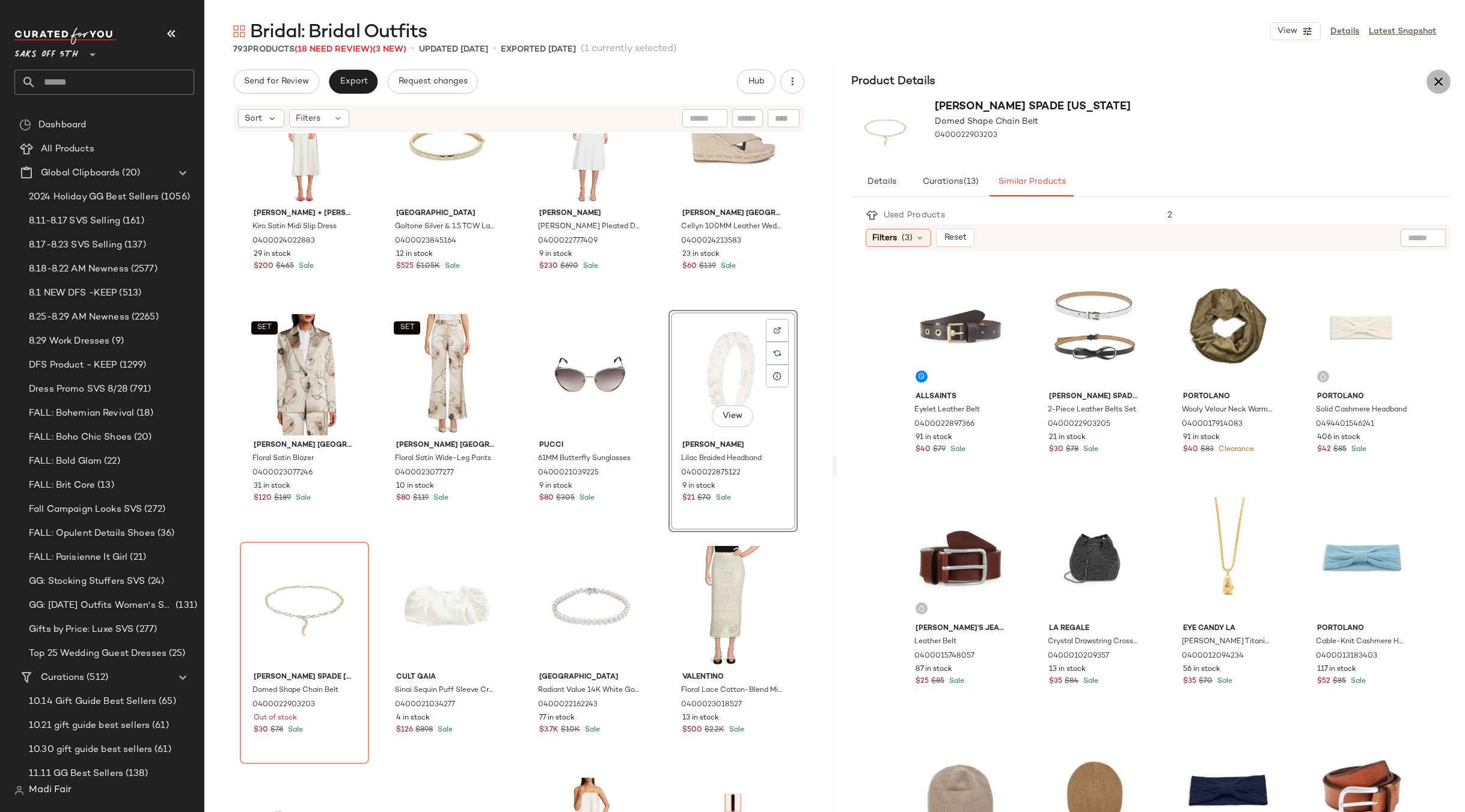
click at [1445, 80] on button "button" at bounding box center [1438, 81] width 24 height 24
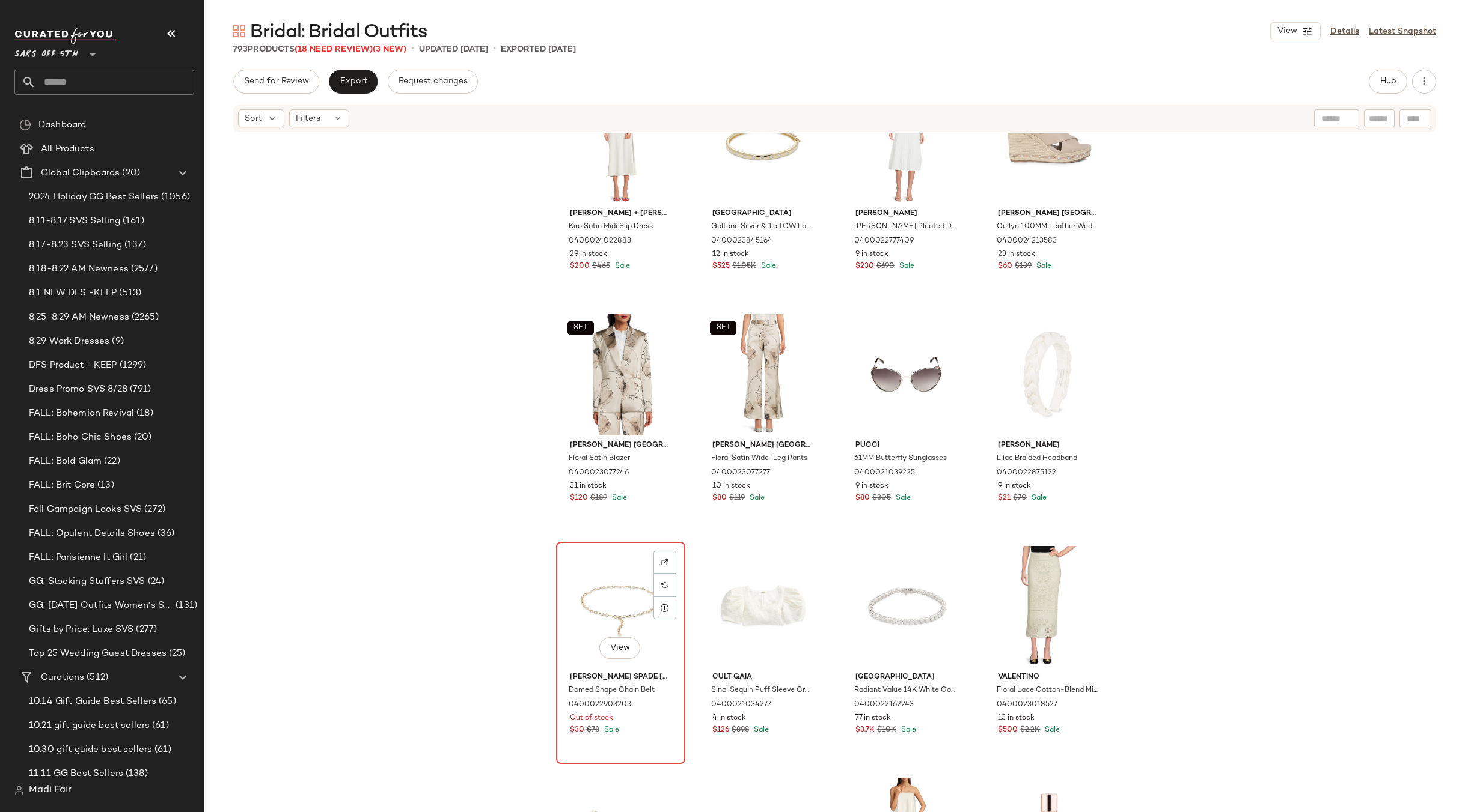
click at [610, 593] on div "View" at bounding box center [620, 607] width 121 height 122
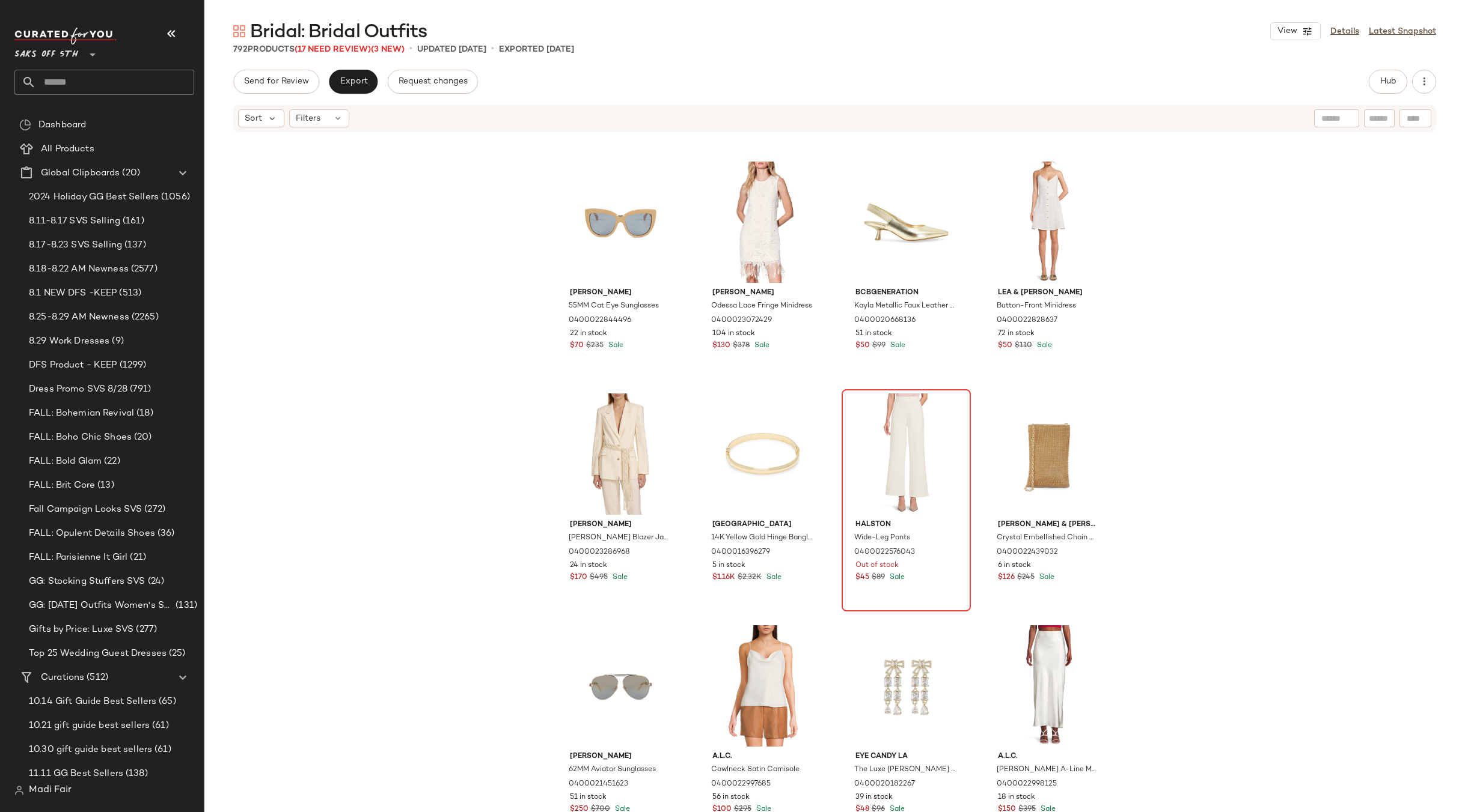
scroll to position [4395, 0]
click at [875, 435] on div "View" at bounding box center [906, 453] width 121 height 122
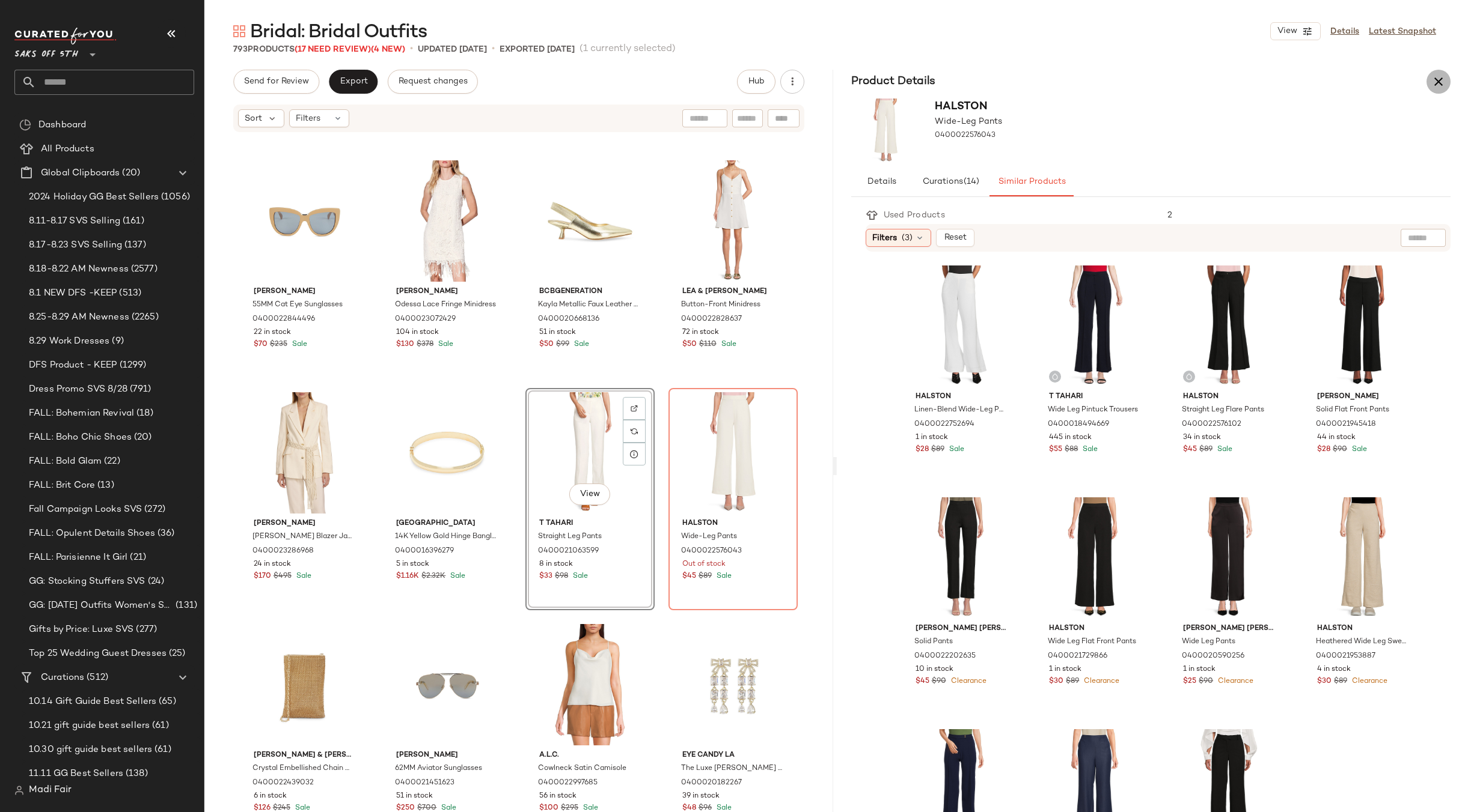
click at [1438, 76] on icon "button" at bounding box center [1438, 81] width 14 height 14
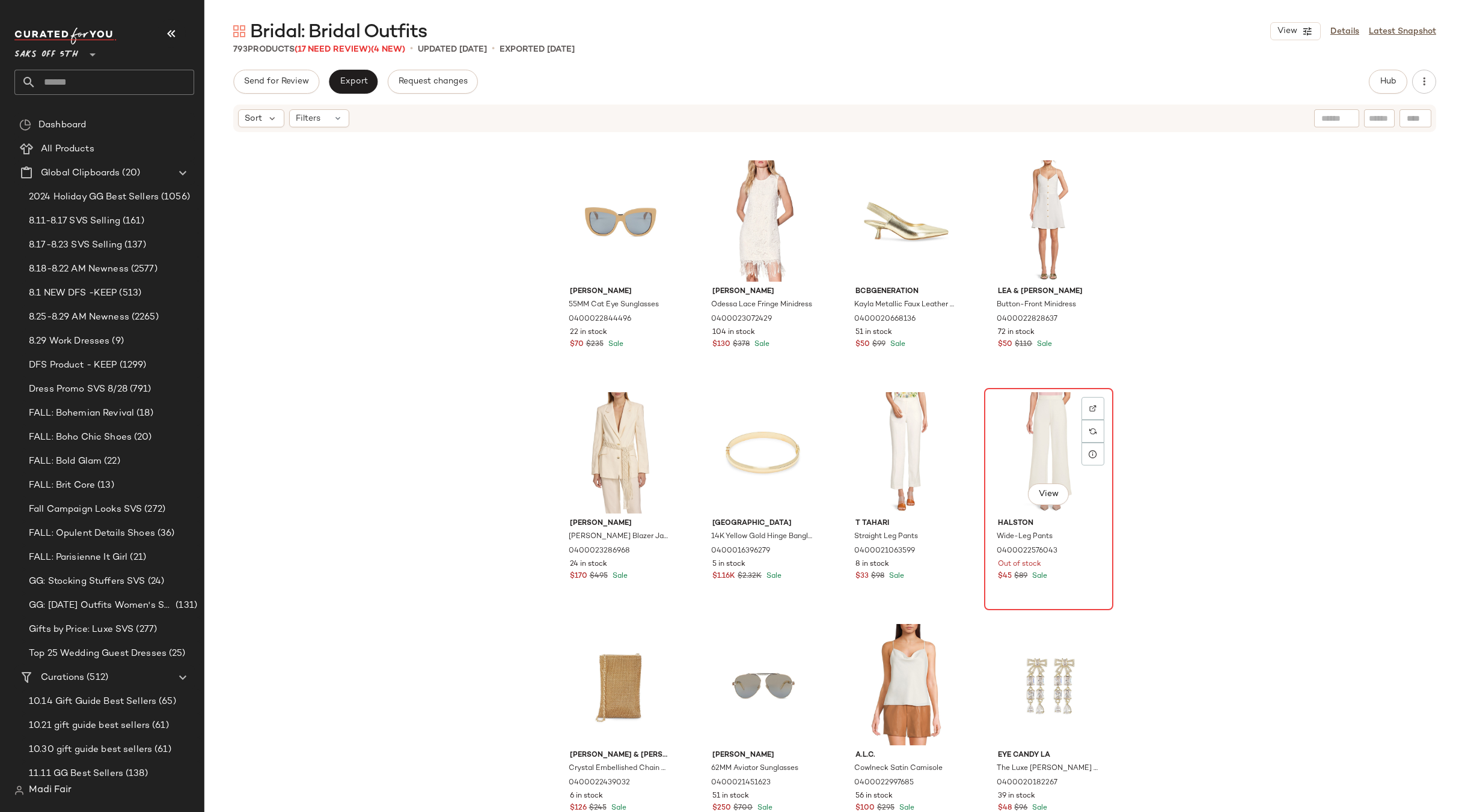
click at [1049, 438] on div "View" at bounding box center [1048, 453] width 121 height 122
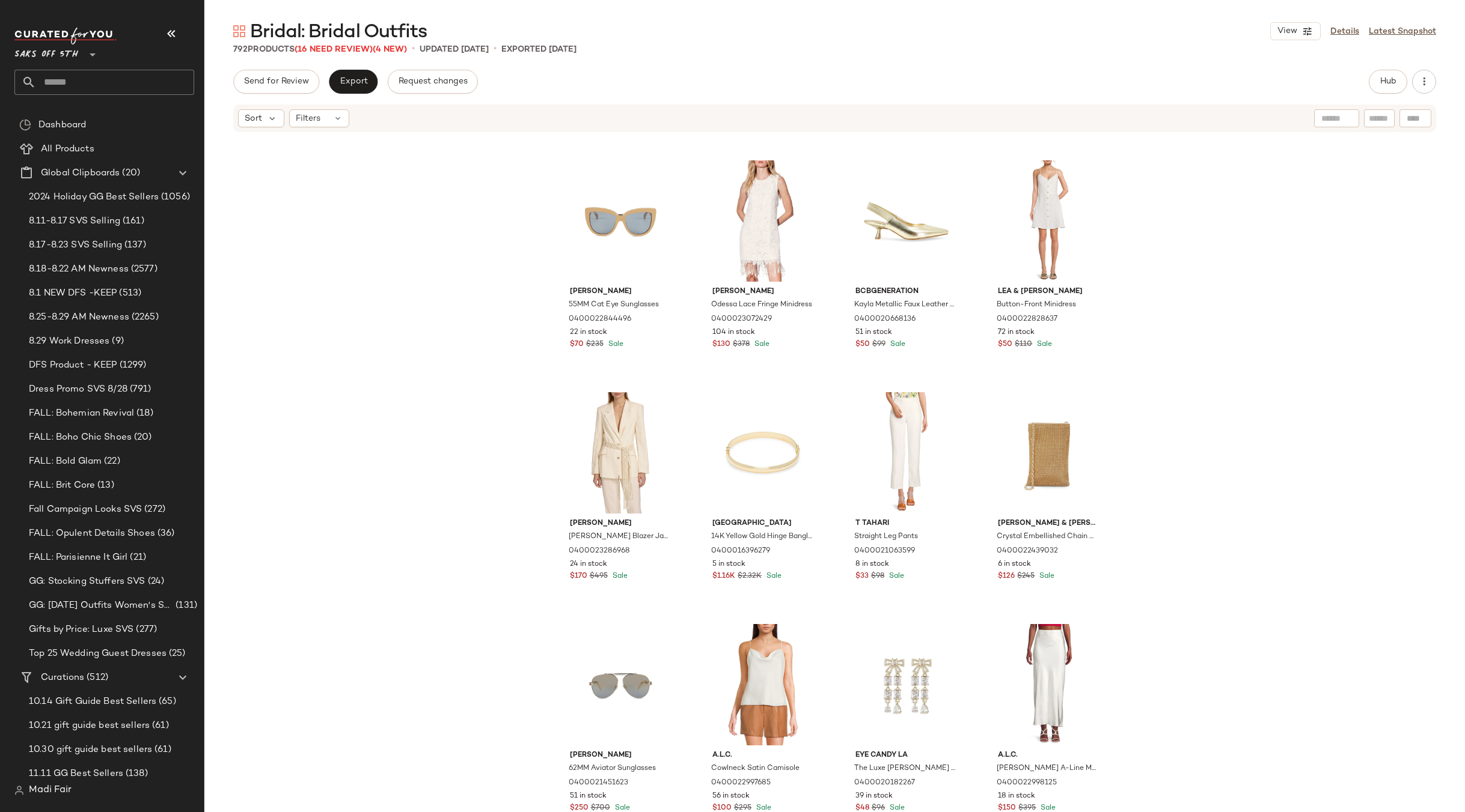
click at [1226, 363] on div "Karl Lagerfeld Paris Surplice Button-Front Linen Dress 0400022914049 113 in sto…" at bounding box center [835, 491] width 1260 height 715
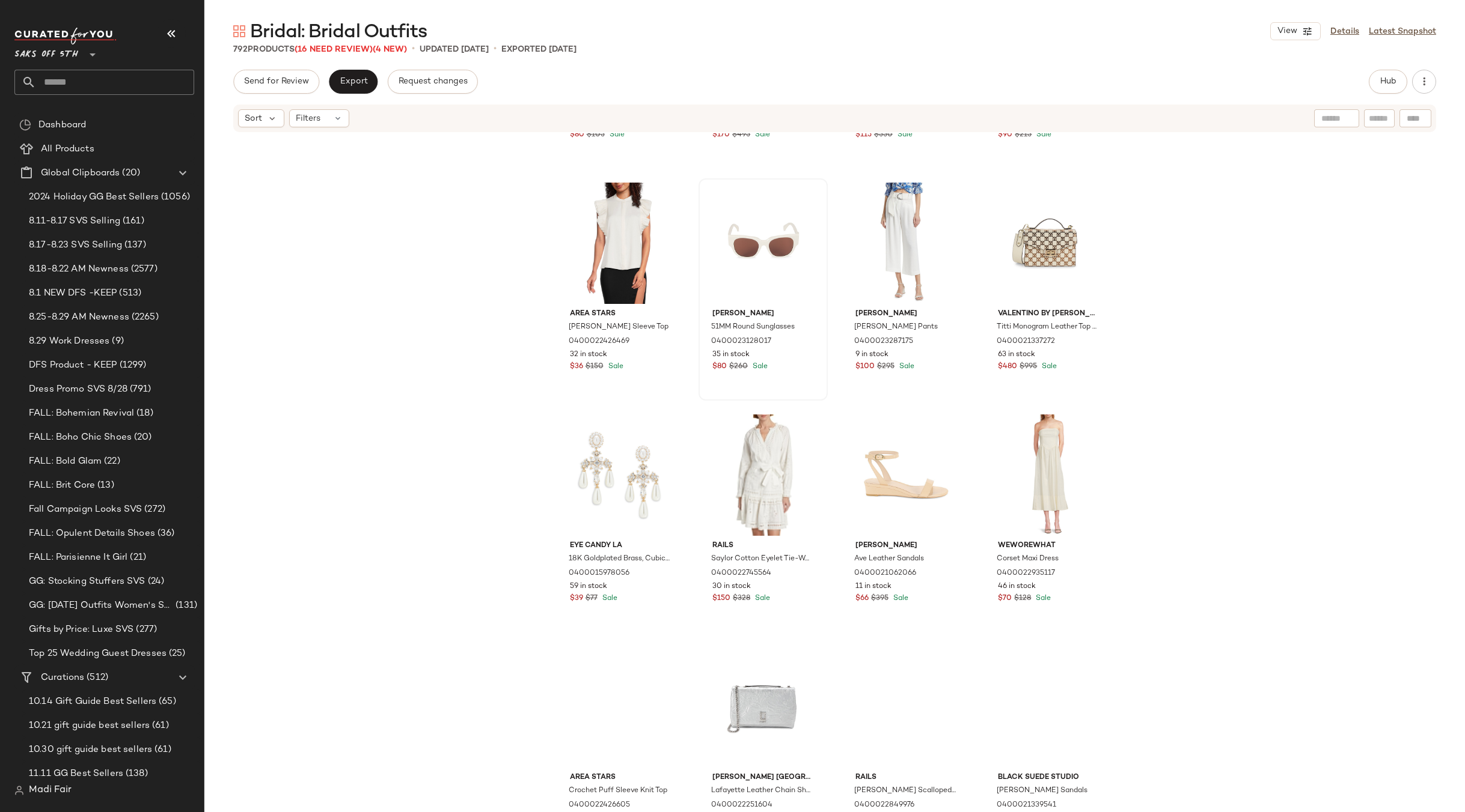
scroll to position [6498, 0]
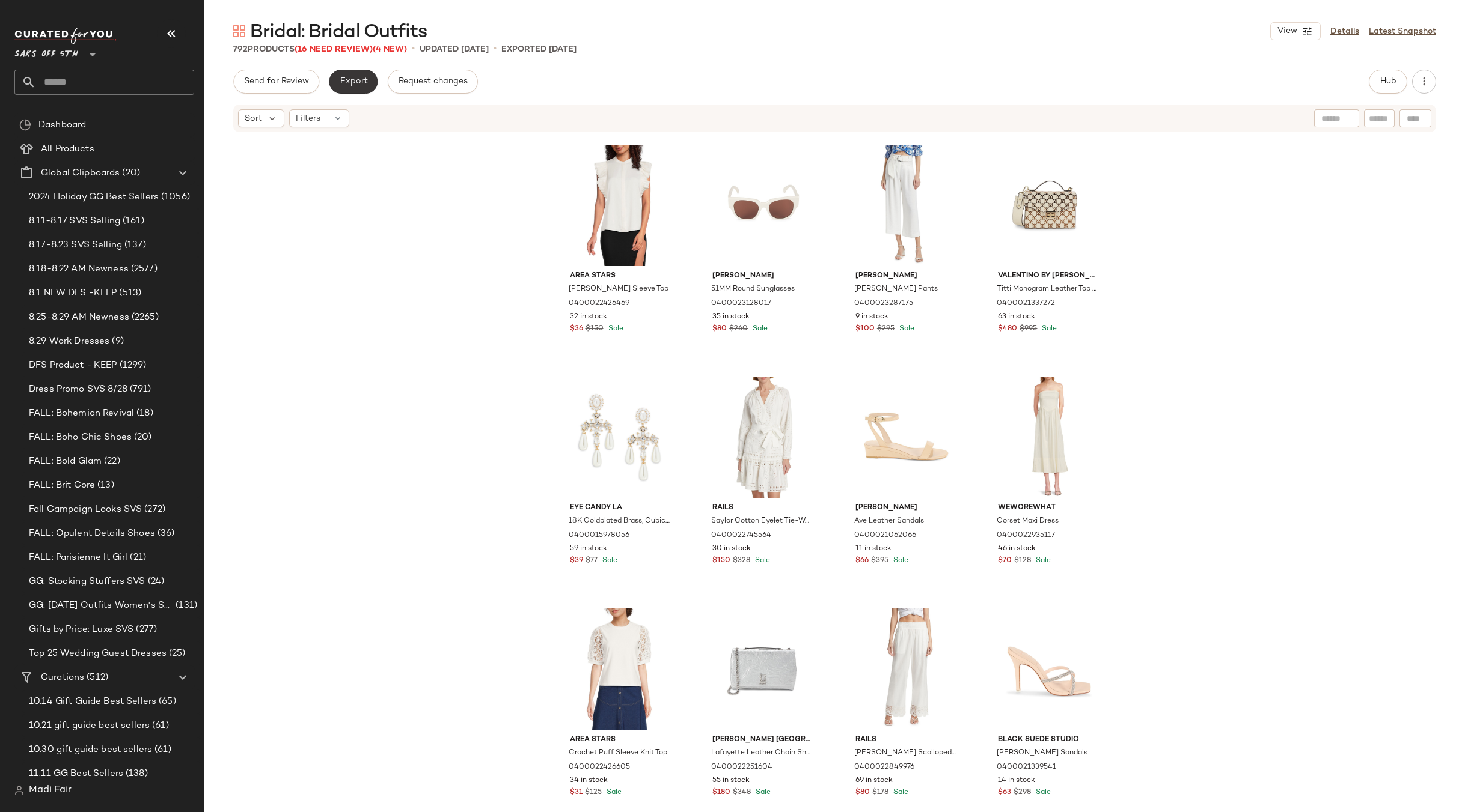
click at [345, 79] on span "Export" at bounding box center [353, 82] width 28 height 10
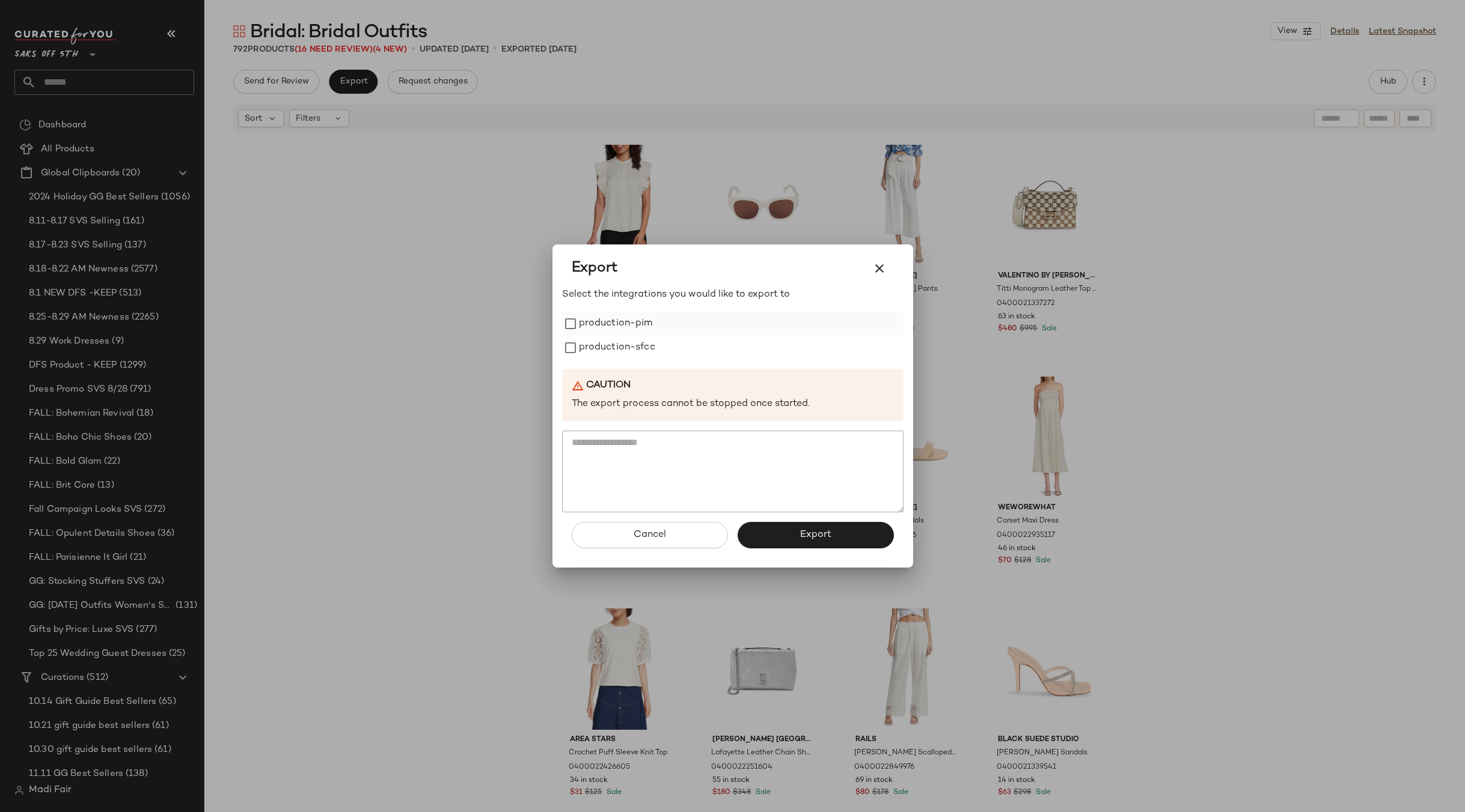
click at [621, 323] on label "production-pim" at bounding box center [615, 324] width 74 height 24
click at [619, 347] on label "production-sfcc" at bounding box center [617, 348] width 76 height 24
click at [790, 533] on button "Export" at bounding box center [815, 536] width 157 height 26
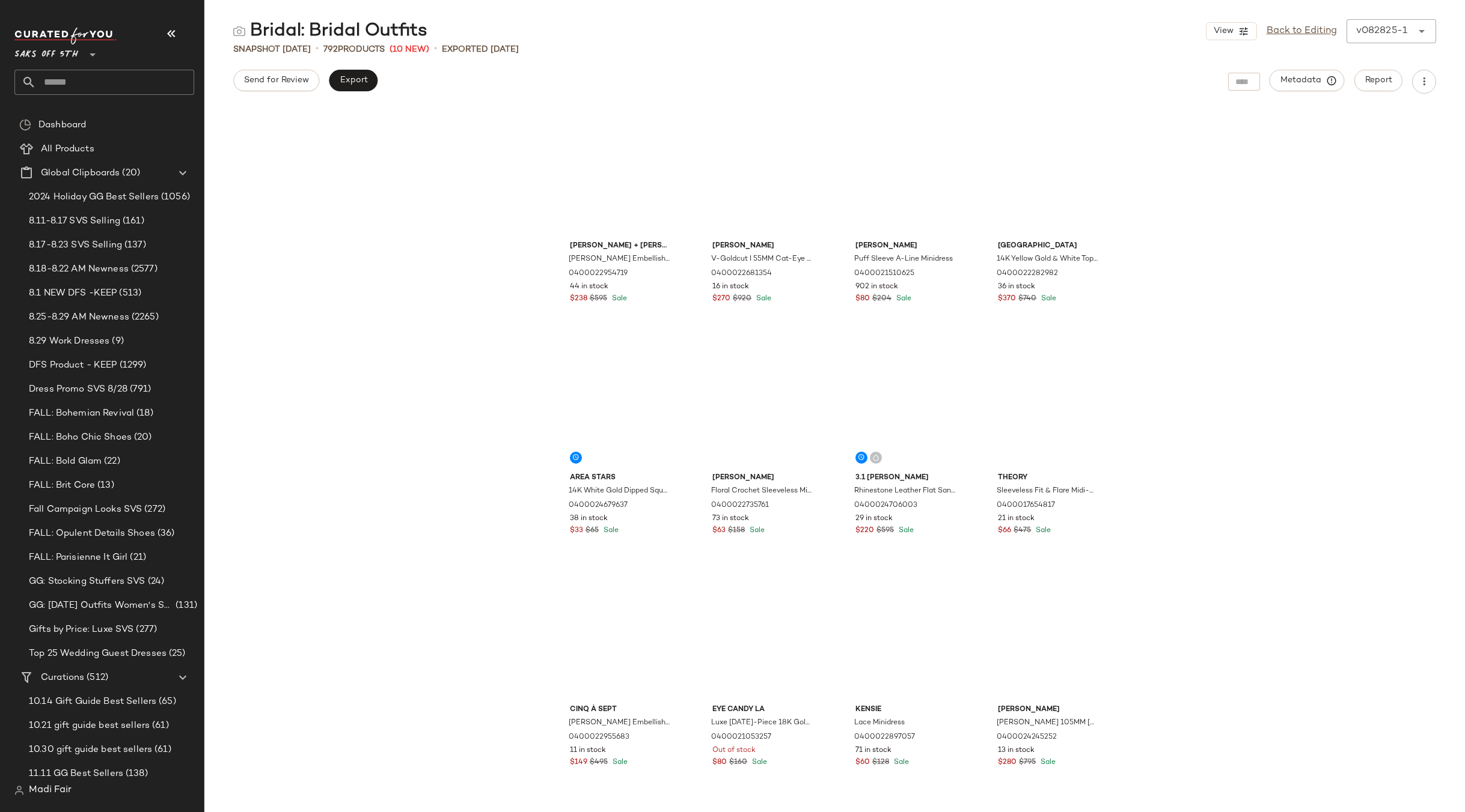
click at [71, 75] on input "text" at bounding box center [115, 82] width 158 height 25
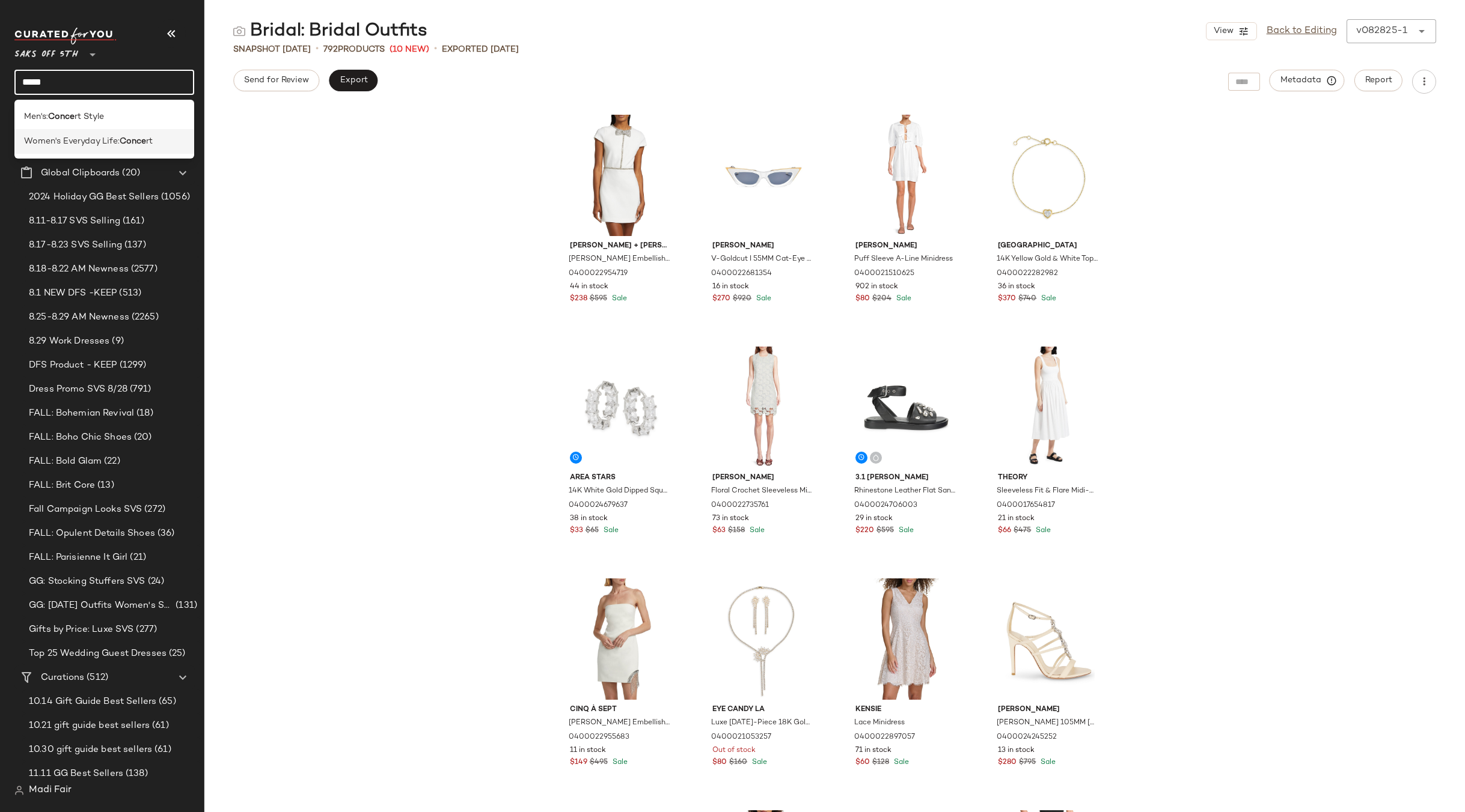
type input "*****"
click at [78, 140] on span "Women's Everyday Life:" at bounding box center [71, 141] width 95 height 12
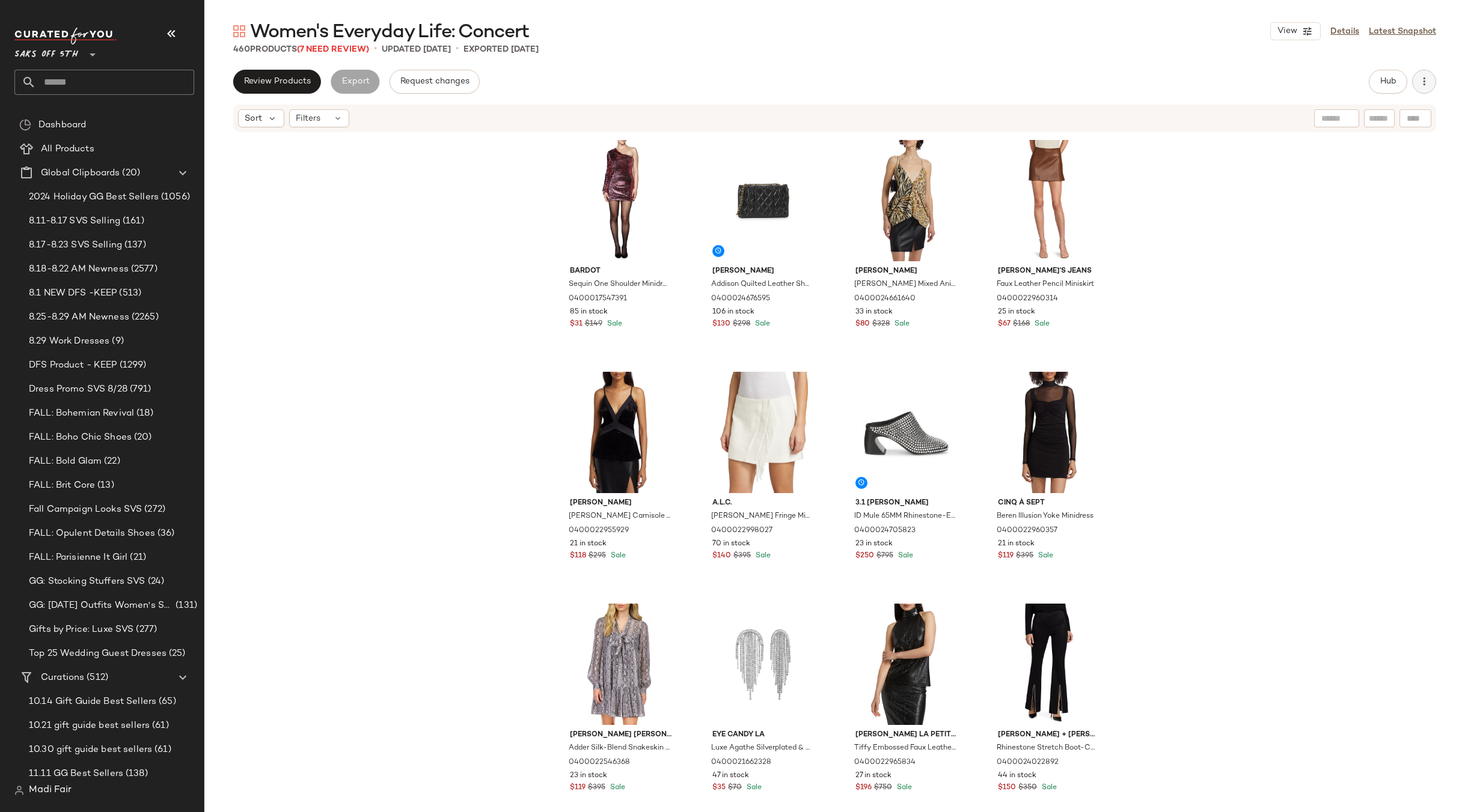
click at [1414, 80] on button "button" at bounding box center [1424, 81] width 24 height 24
click at [1349, 179] on span "Clear Suggested Products" at bounding box center [1369, 174] width 113 height 12
click at [1160, 302] on div "Bardot Sequin One Shoulder Minidress 0400017547391 85 in stock $31 $149 Sale [P…" at bounding box center [835, 491] width 1260 height 715
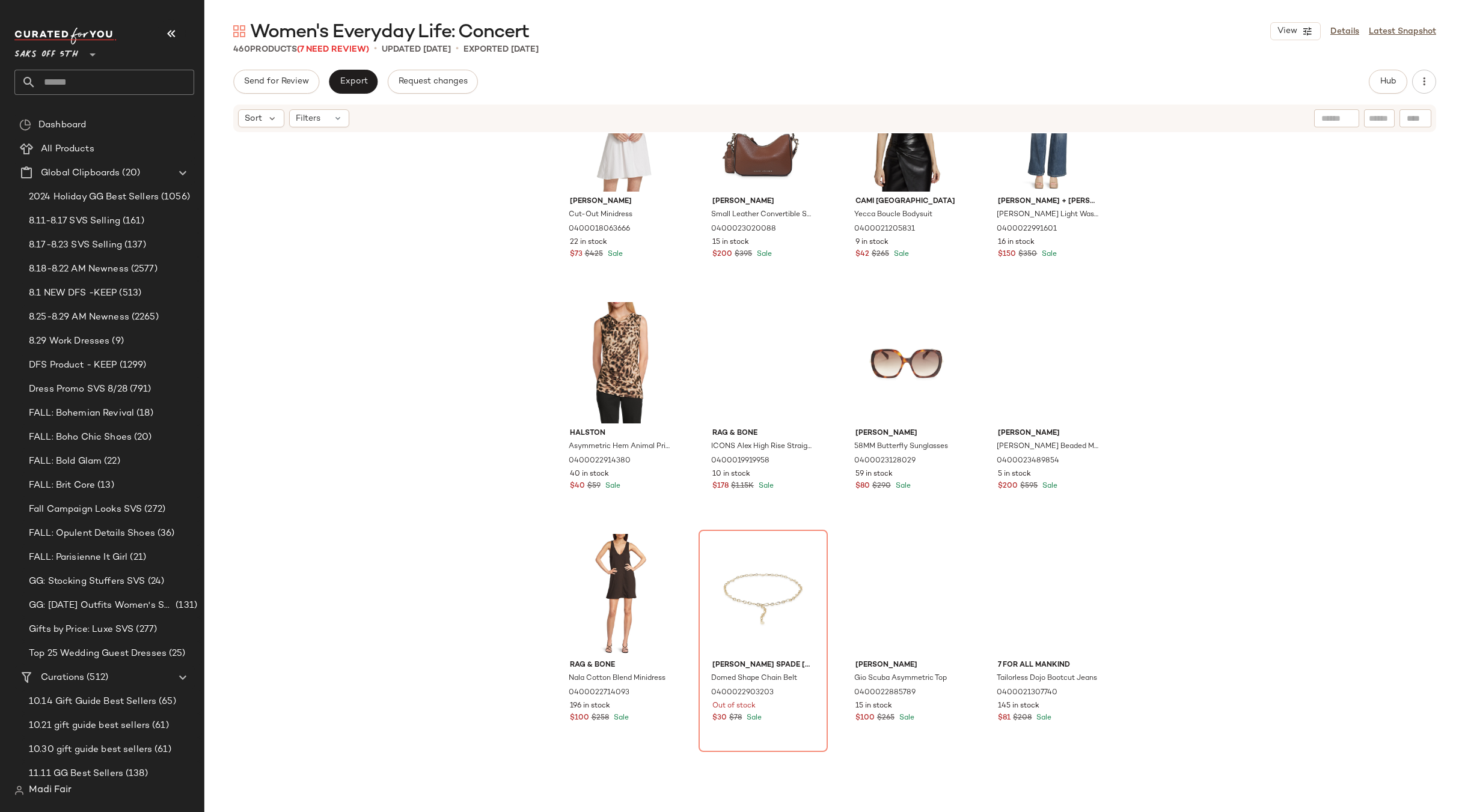
scroll to position [3854, 0]
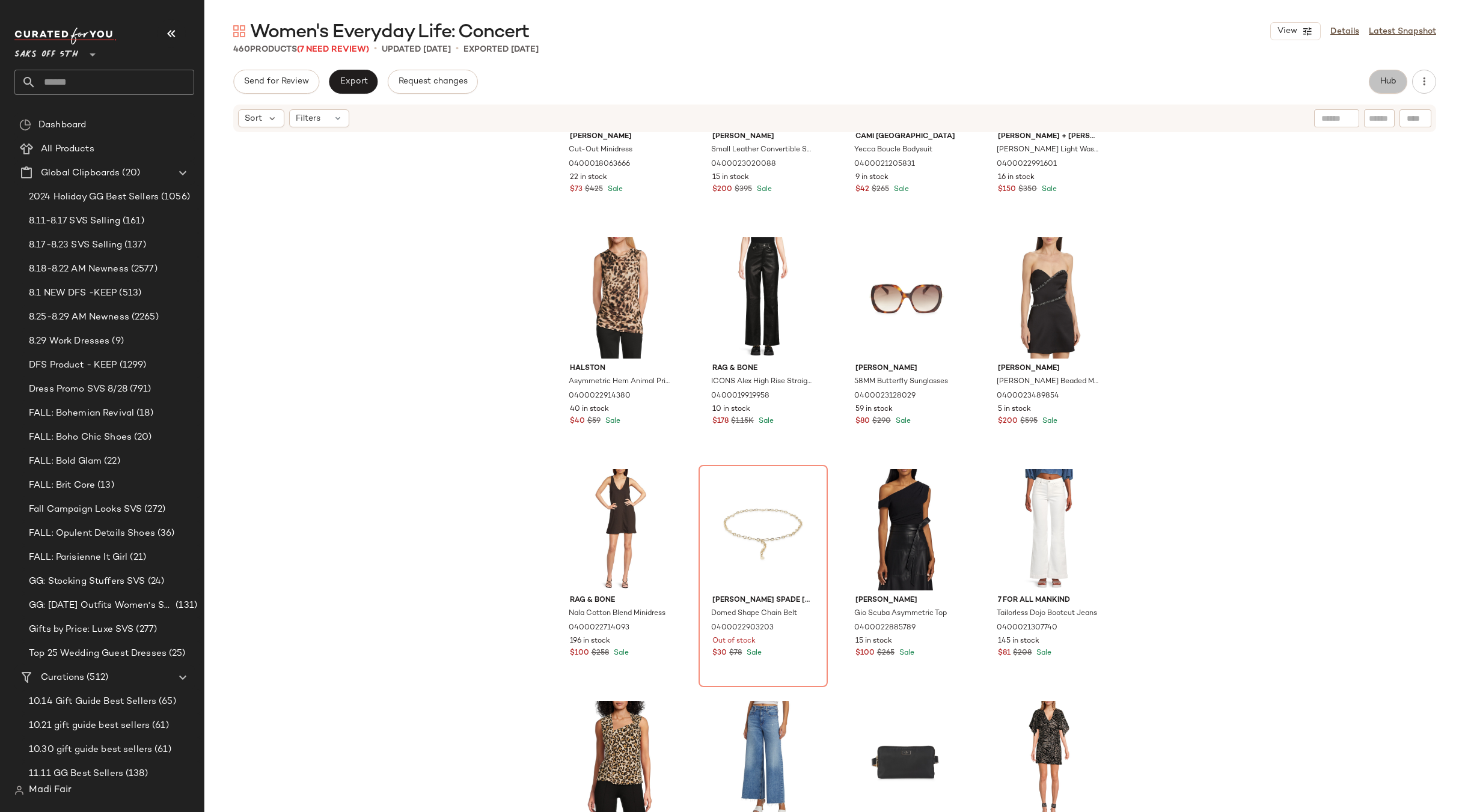
click at [1382, 81] on span "Hub" at bounding box center [1388, 82] width 17 height 10
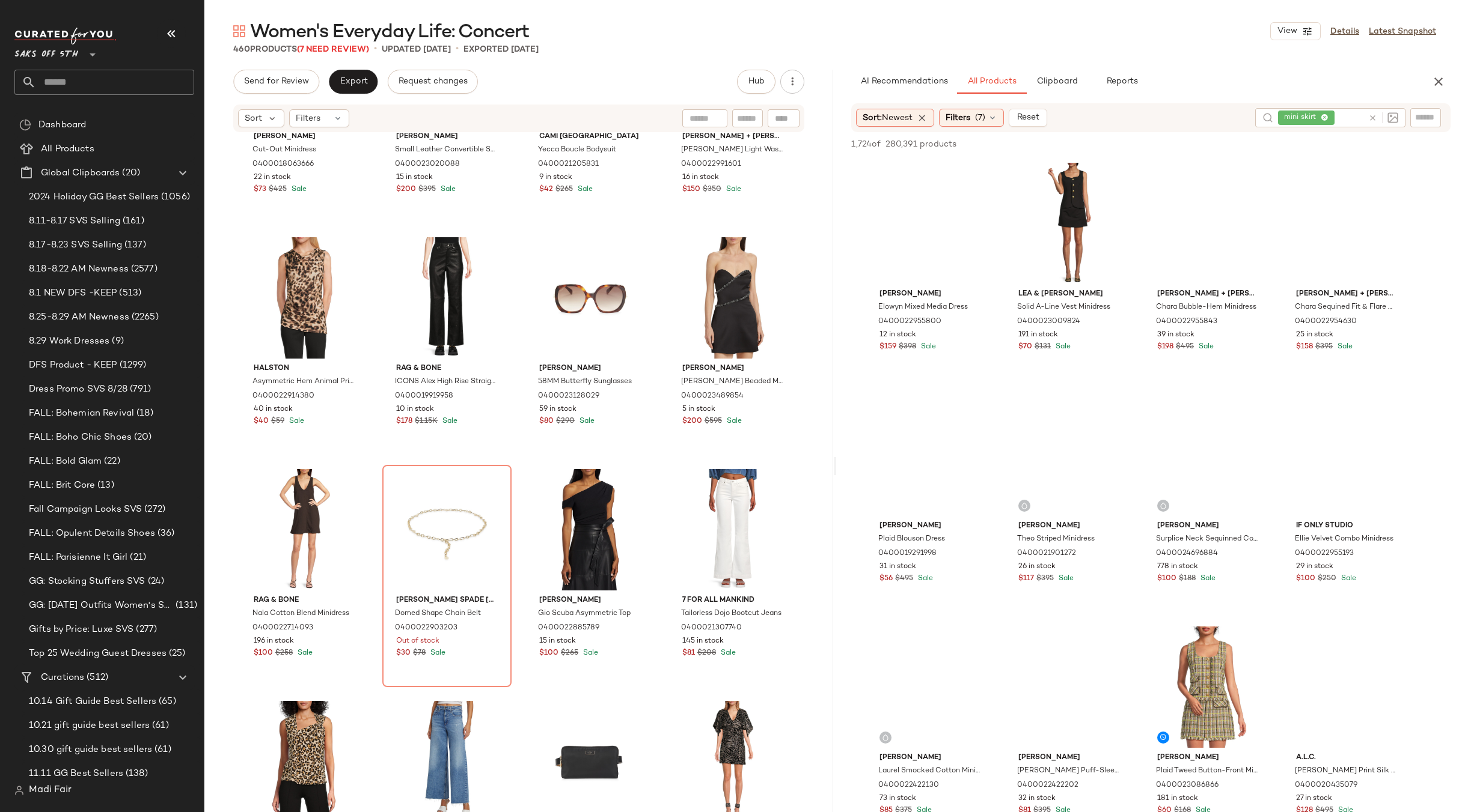
click at [1327, 118] on div "mini skirt" at bounding box center [1320, 118] width 85 height 19
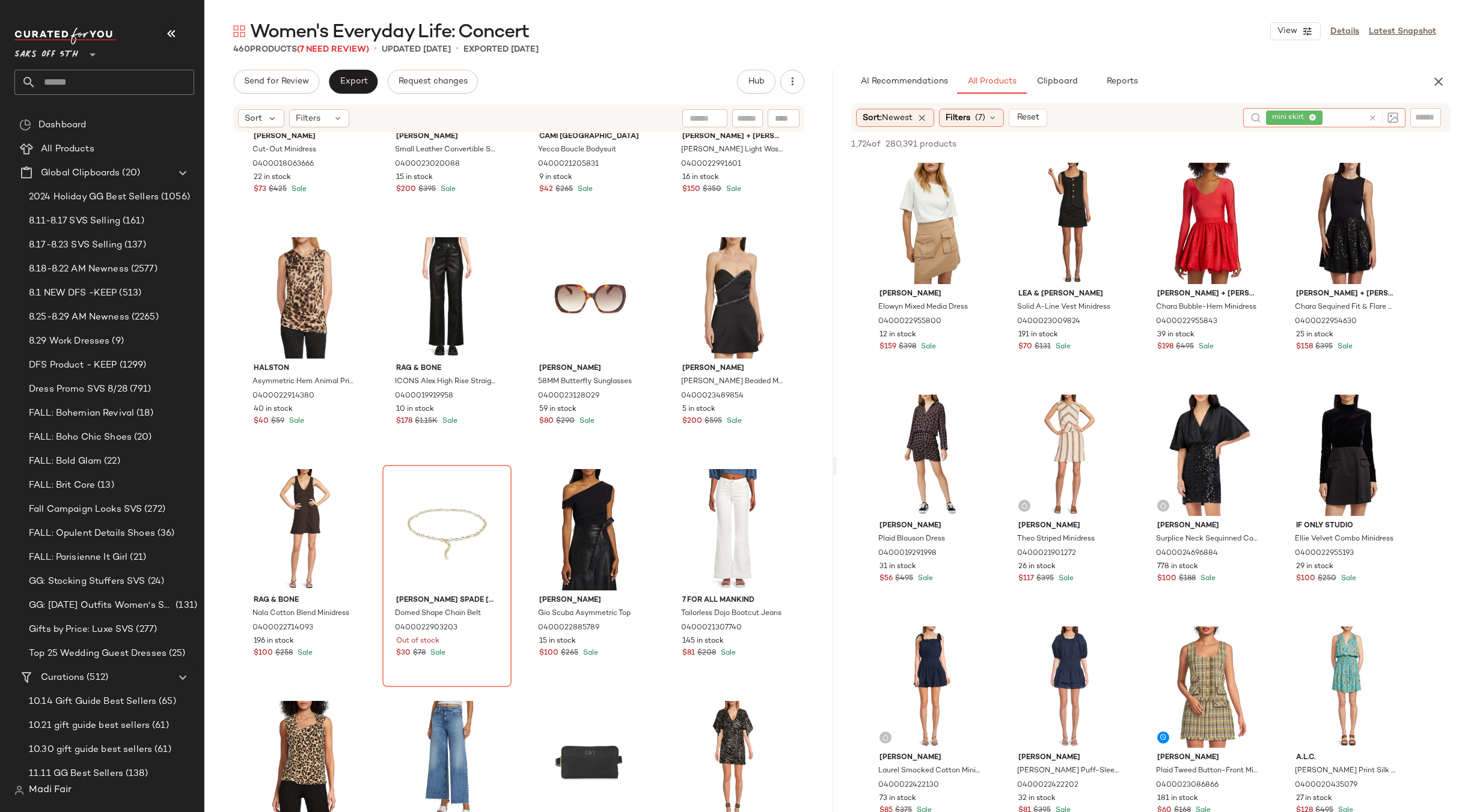
click at [1325, 118] on input "text" at bounding box center [1344, 118] width 38 height 12
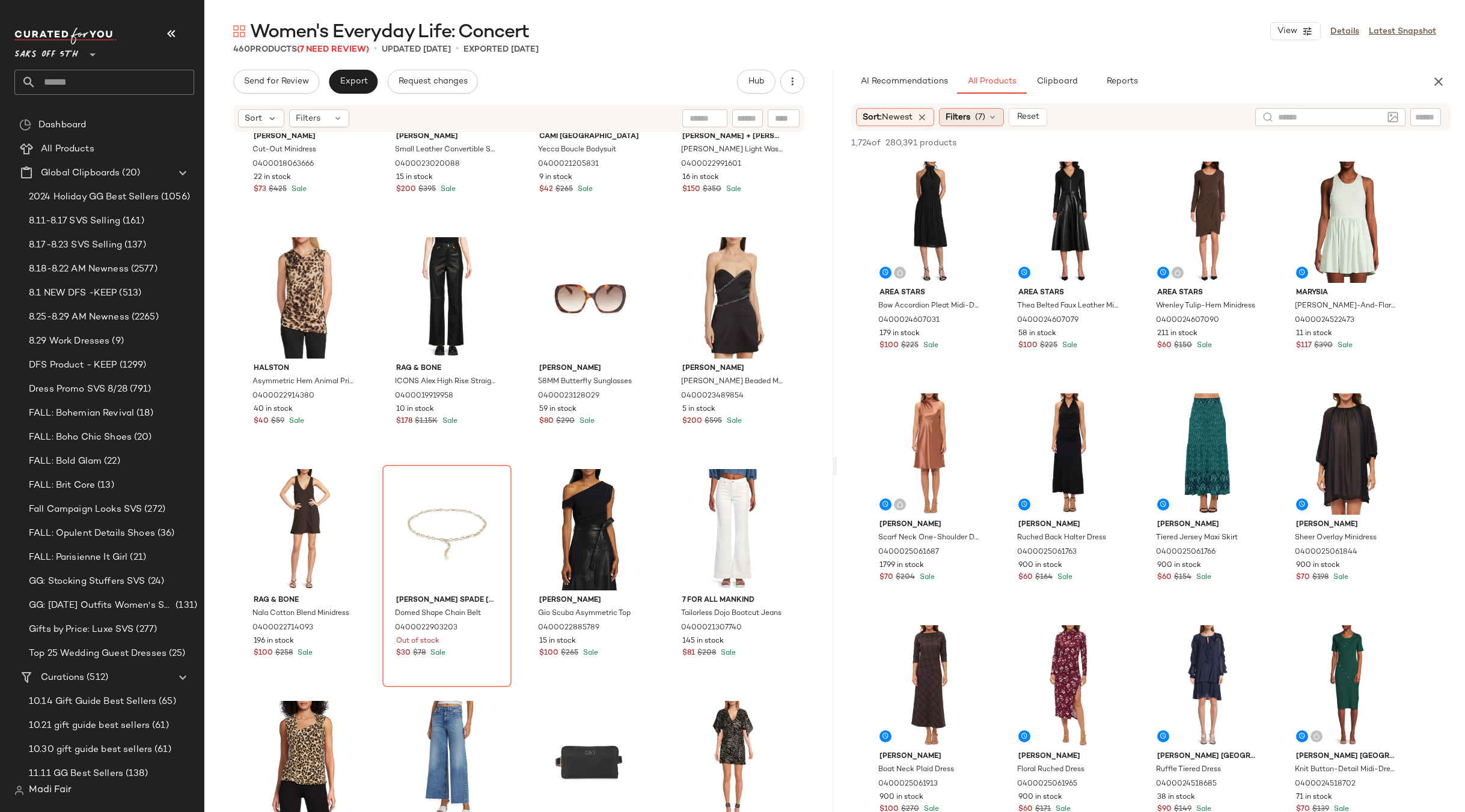
click at [970, 119] on span "Filters" at bounding box center [958, 117] width 25 height 12
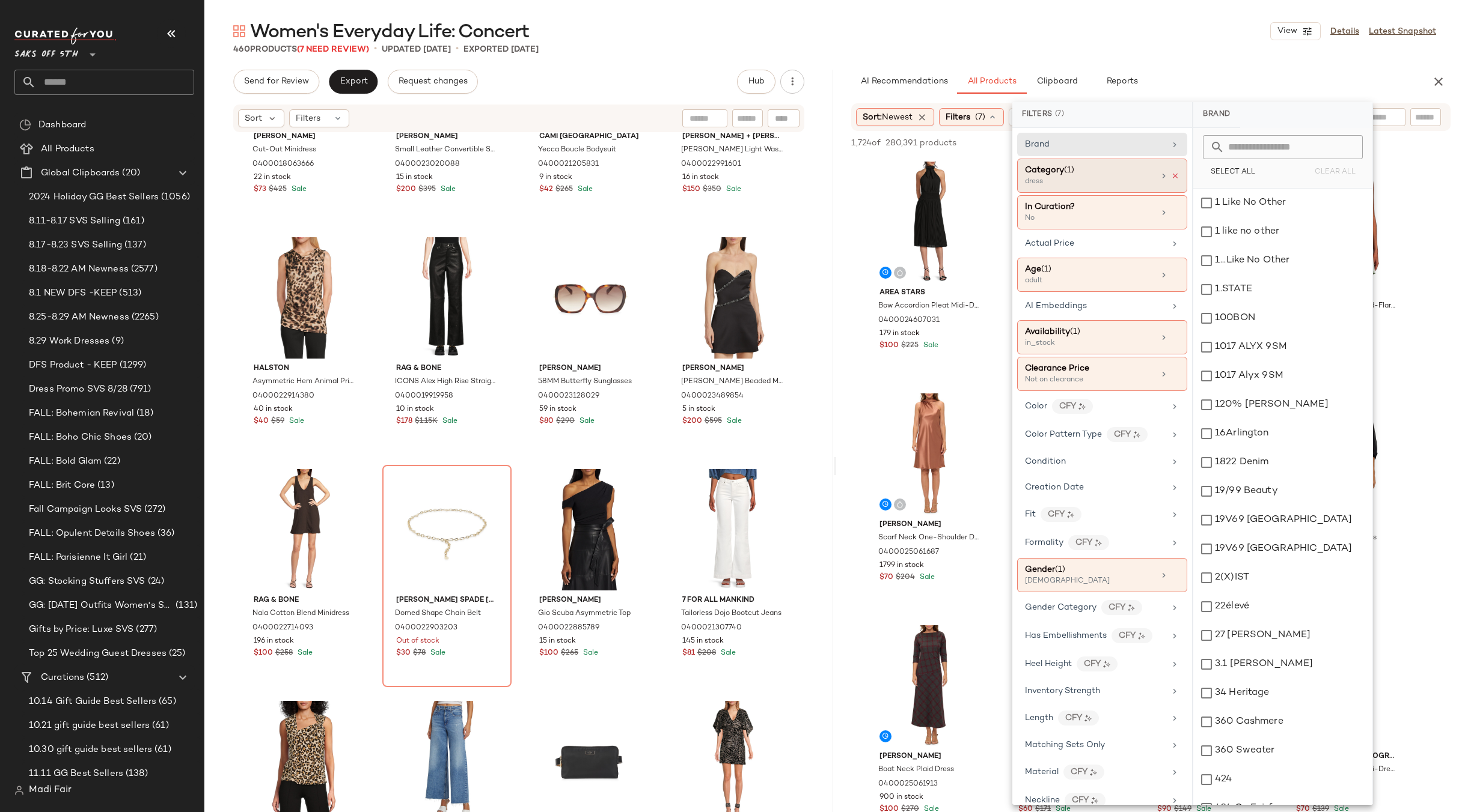
click at [1172, 177] on icon at bounding box center [1175, 176] width 8 height 8
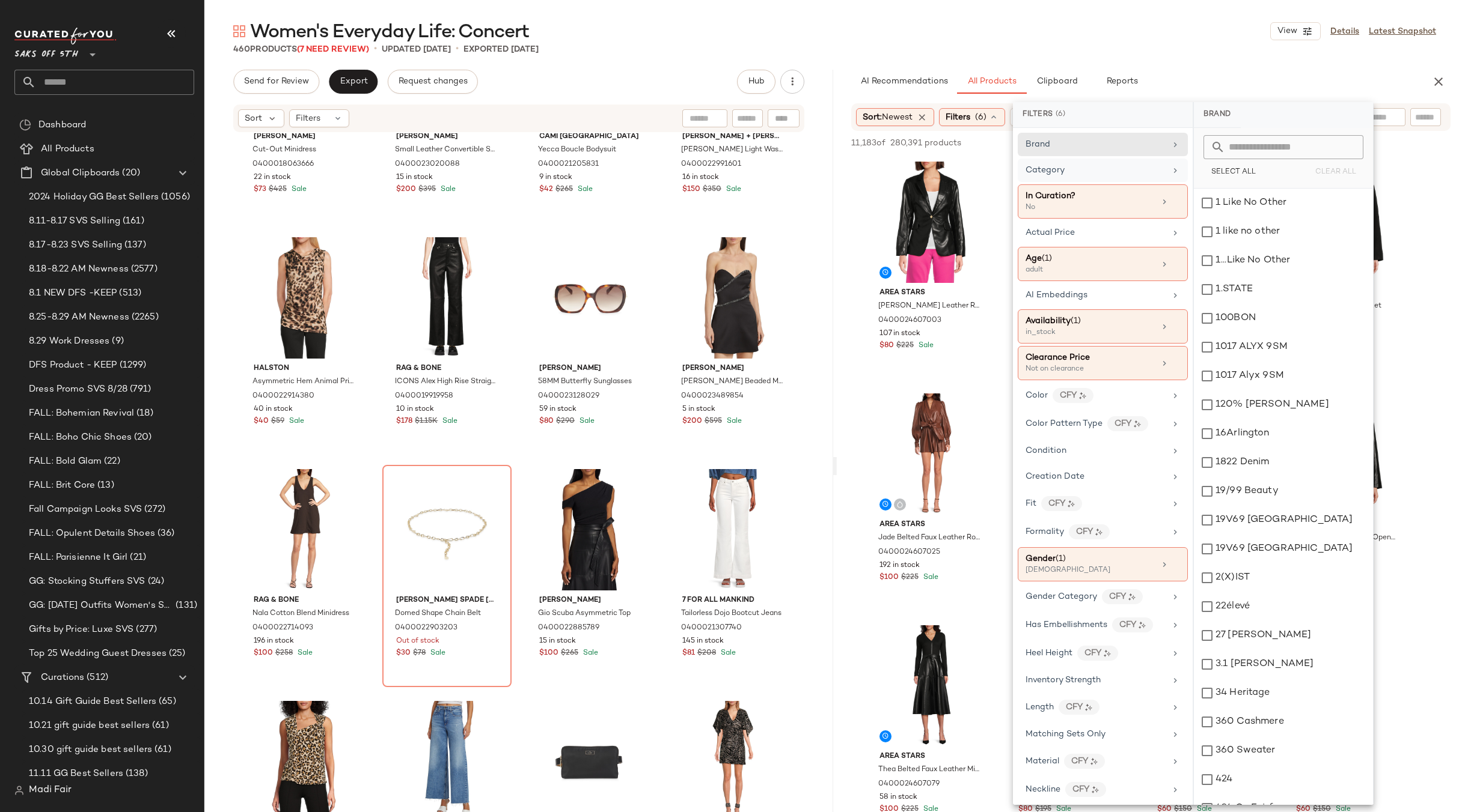
click at [1125, 49] on div "460 Products (7 Need Review) • updated Aug 29th • Exported Aug 29th" at bounding box center [835, 49] width 1260 height 12
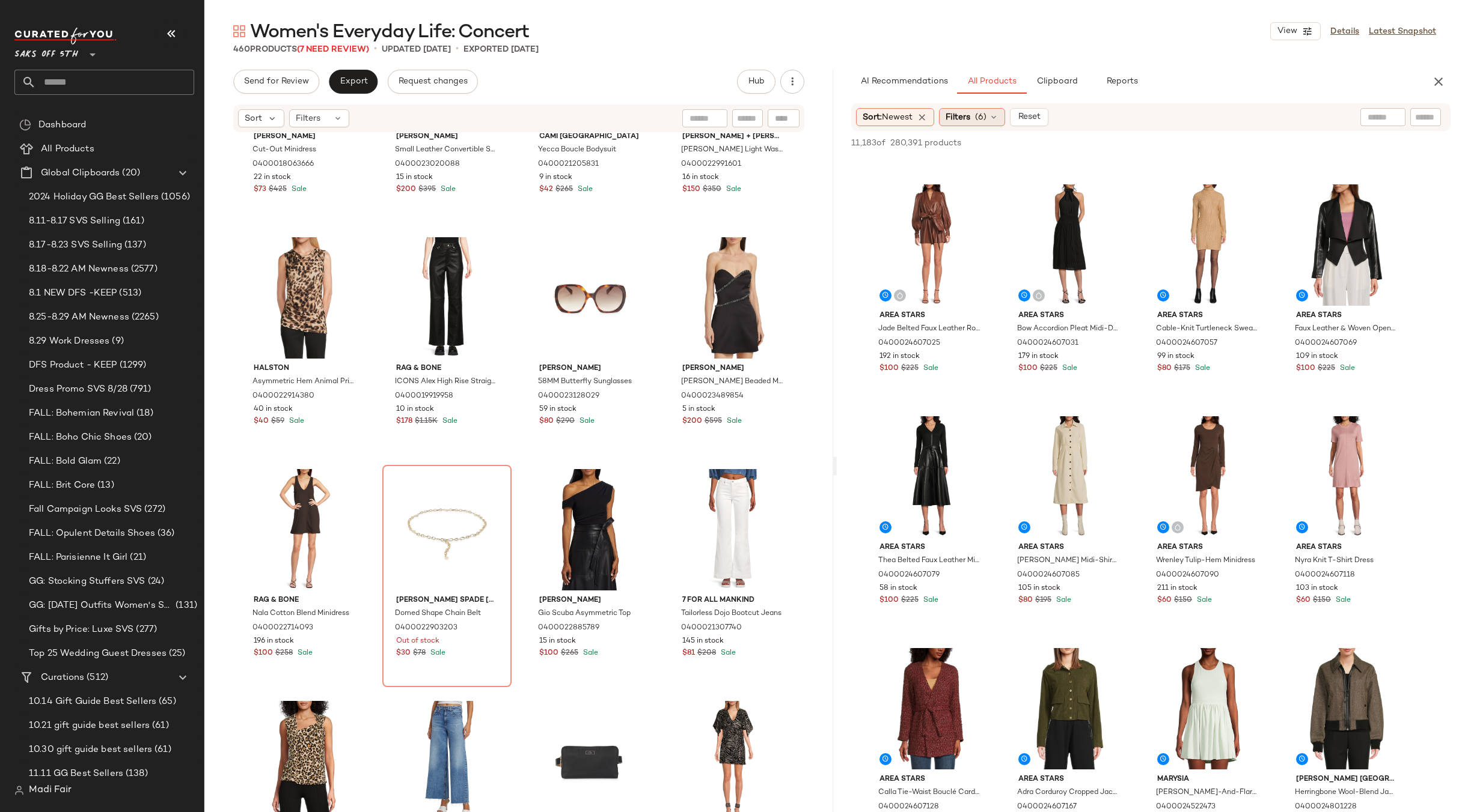
scroll to position [481, 0]
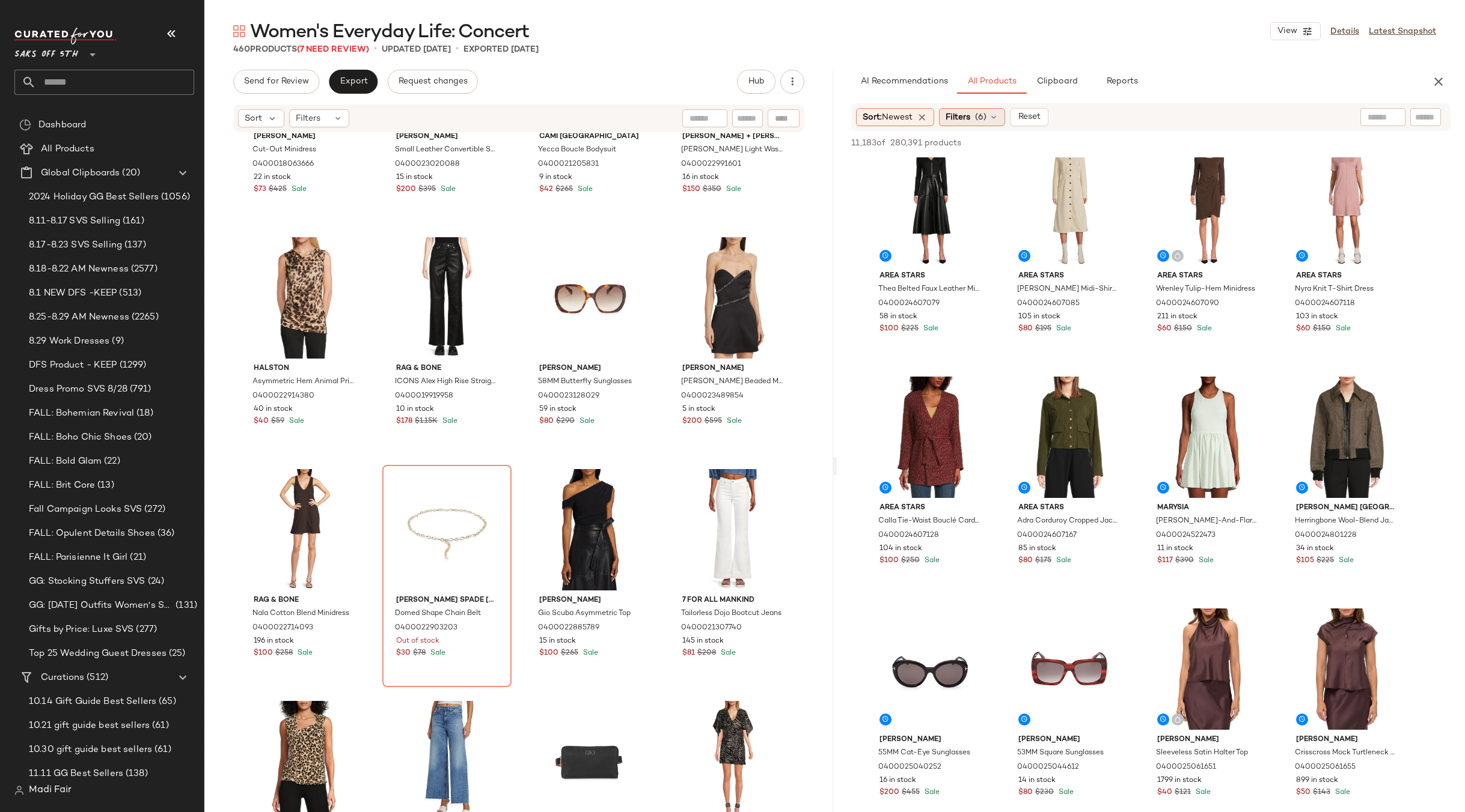
click at [976, 118] on div "Filters (6)" at bounding box center [972, 118] width 66 height 18
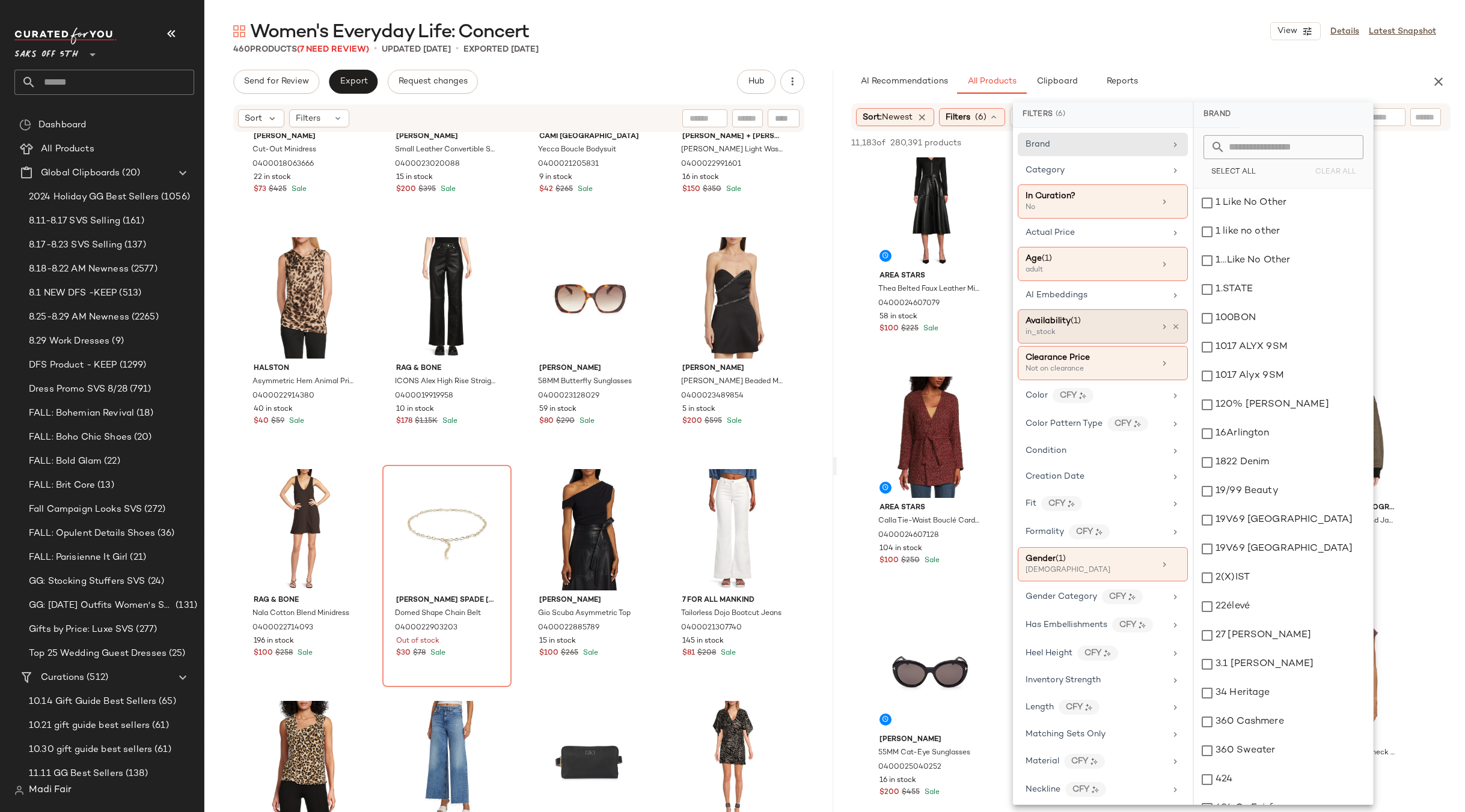
click at [1167, 12] on main "Women's Everyday Life: Concert View Details Latest Snapshot 460 Products (7 Nee…" at bounding box center [732, 406] width 1465 height 812
click at [1188, 31] on div "Women's Everyday Life: Concert View Details Latest Snapshot" at bounding box center [835, 31] width 1260 height 24
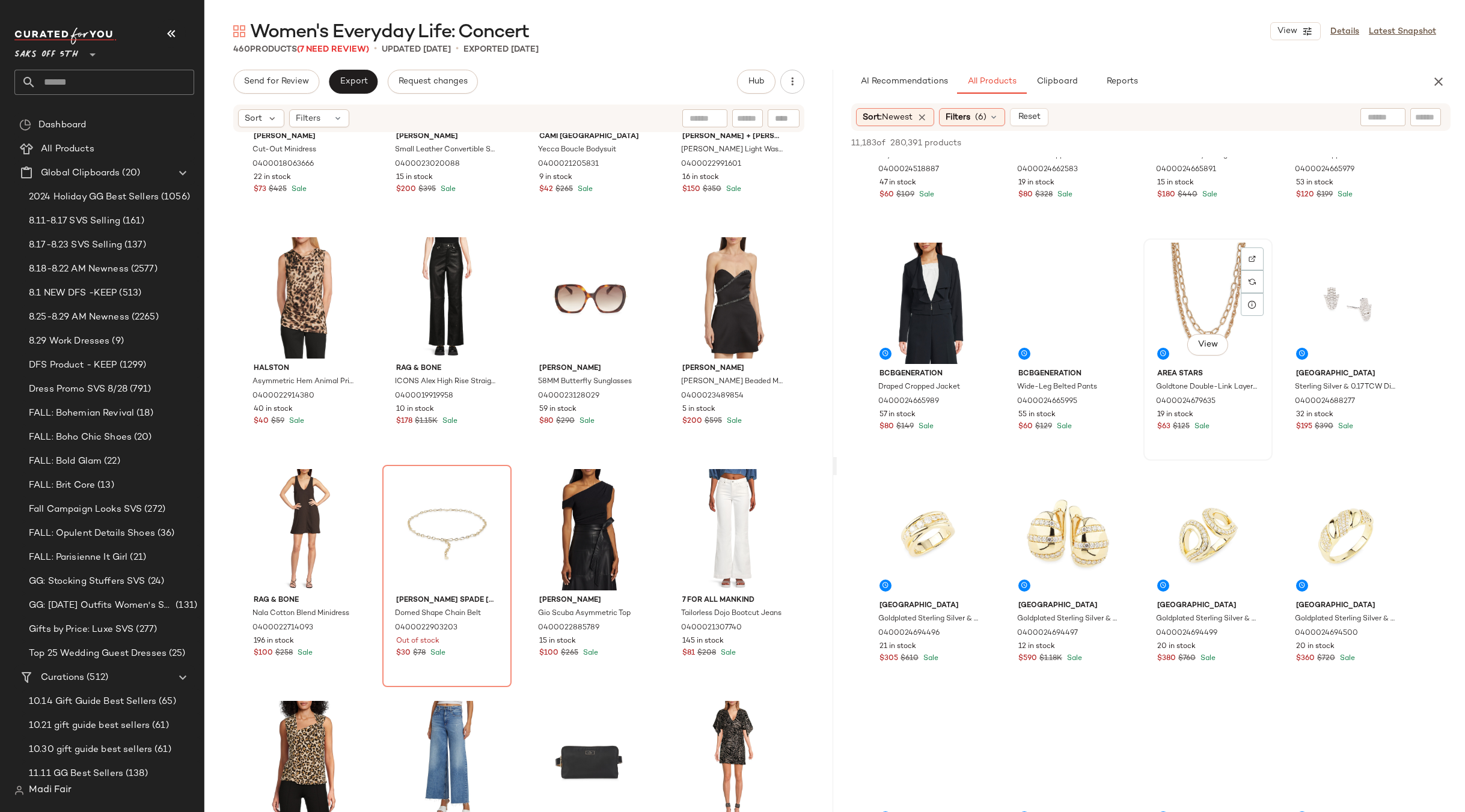
scroll to position [4325, 0]
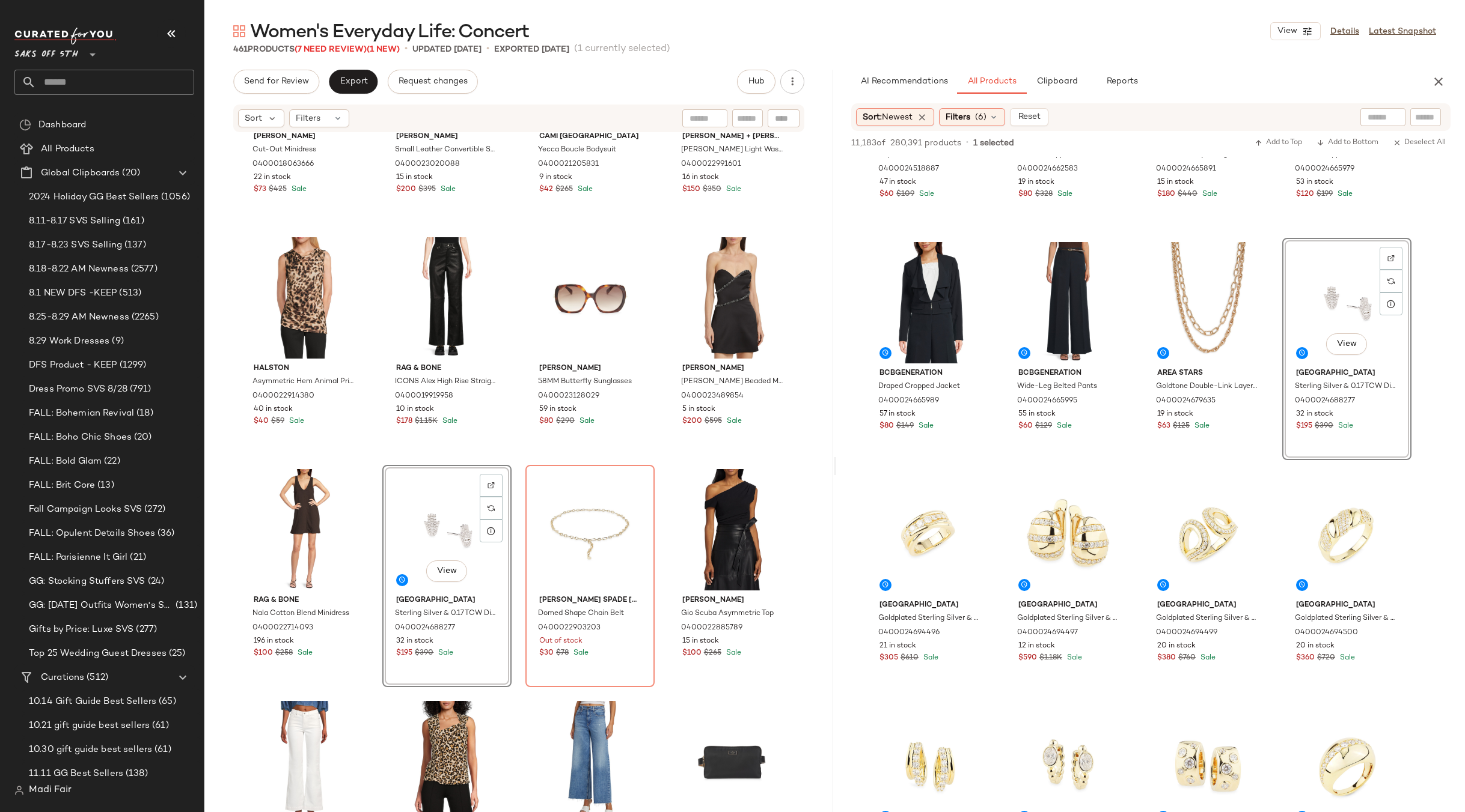
drag, startPoint x: 1438, startPoint y: 83, endPoint x: 1290, endPoint y: 192, distance: 183.8
click at [1438, 83] on icon "button" at bounding box center [1438, 81] width 14 height 14
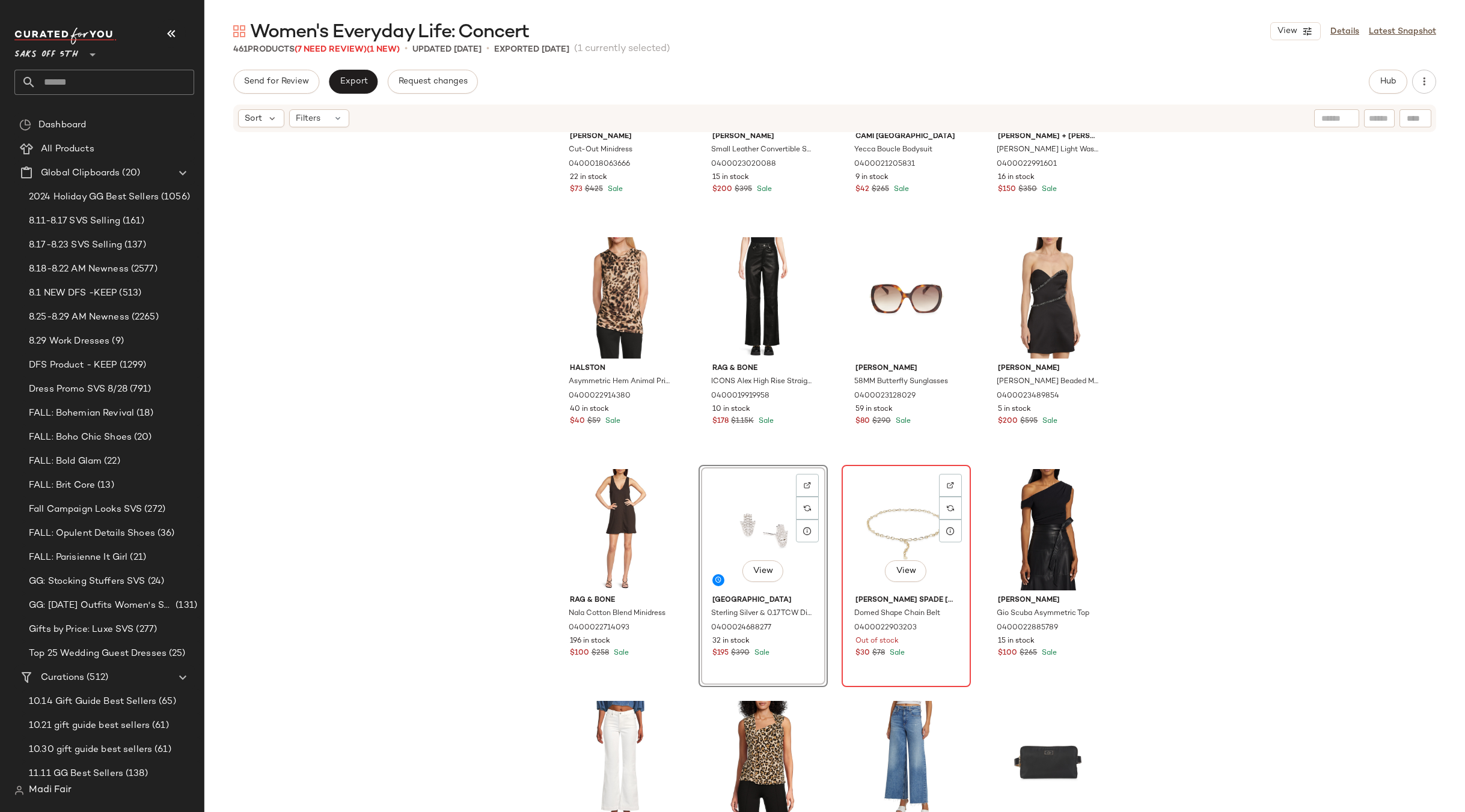
click at [891, 531] on div "View" at bounding box center [906, 530] width 121 height 122
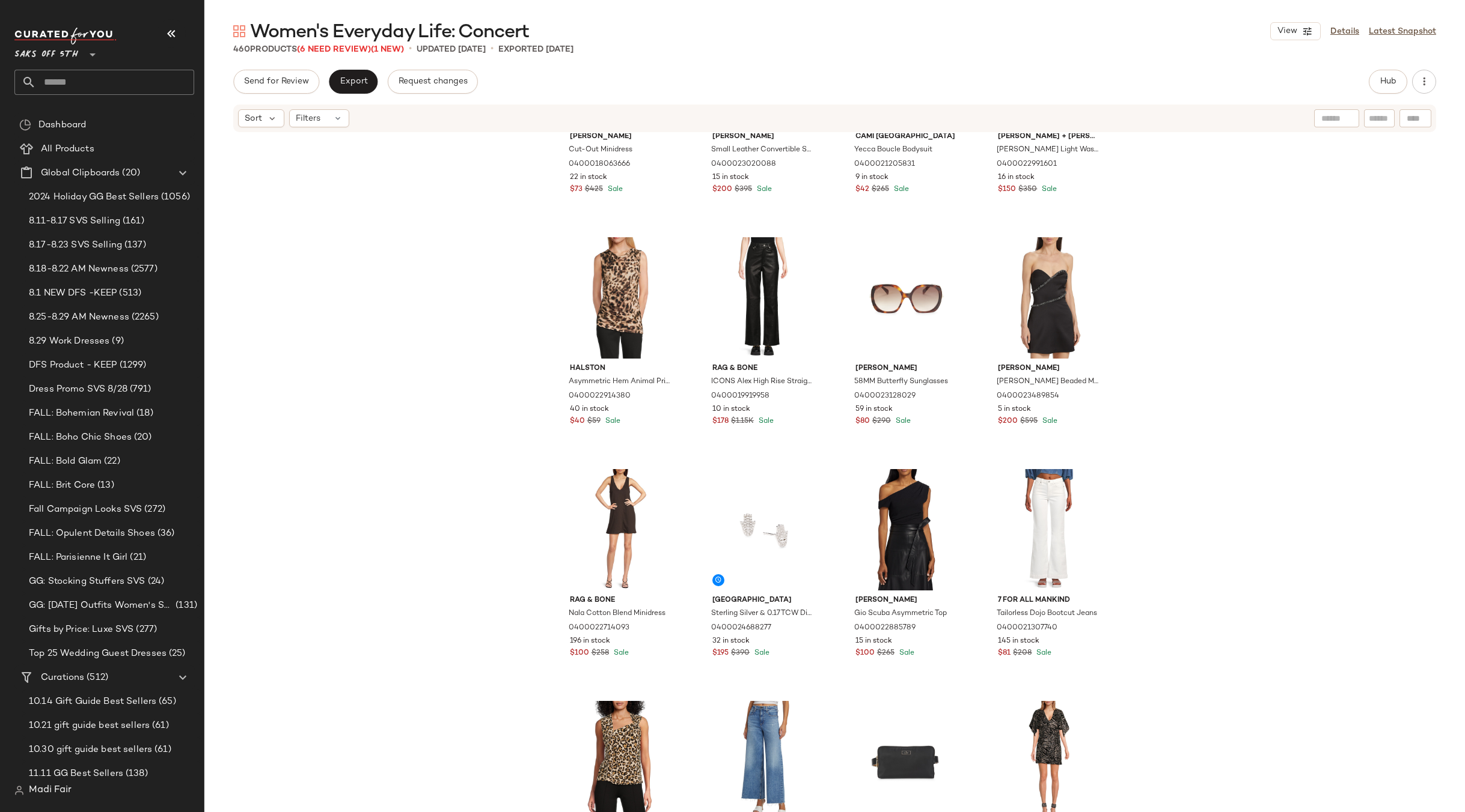
click at [1195, 435] on div "Matthew Bruch Cut-Out Minidress 0400018063666 22 in stock $73 $425 Sale Marc Ja…" at bounding box center [835, 491] width 1260 height 715
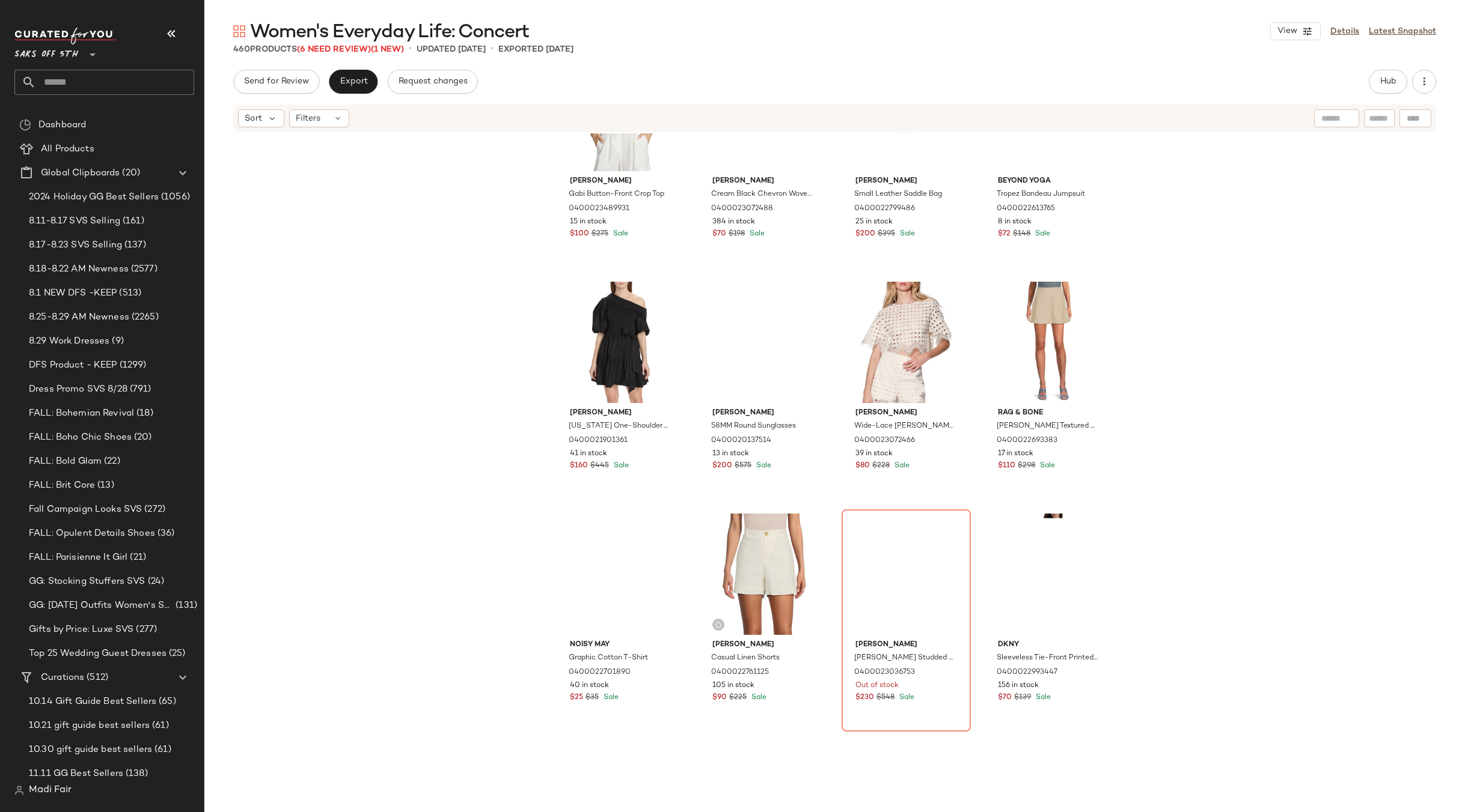
scroll to position [6197, 0]
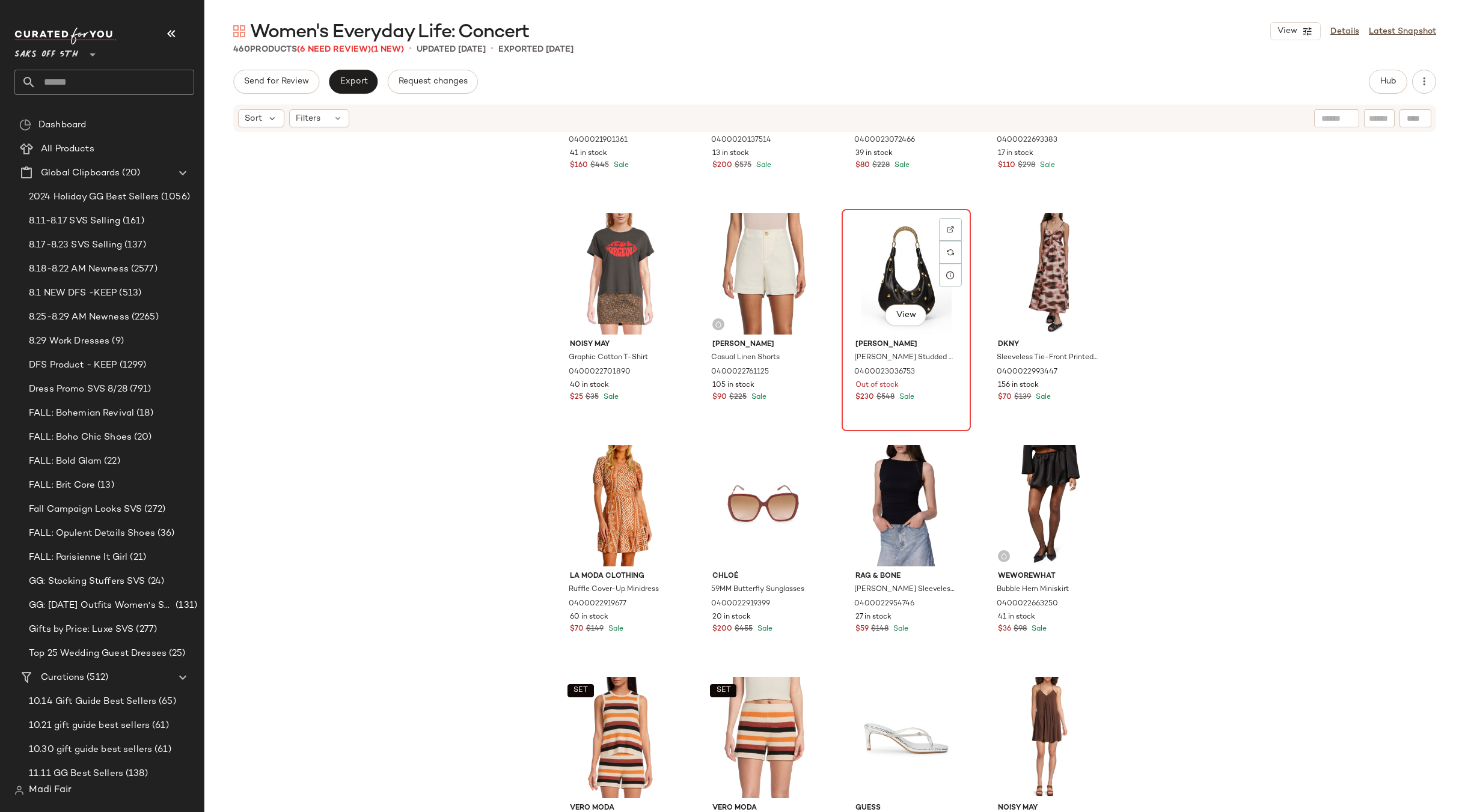
click at [892, 270] on div "View" at bounding box center [906, 274] width 121 height 122
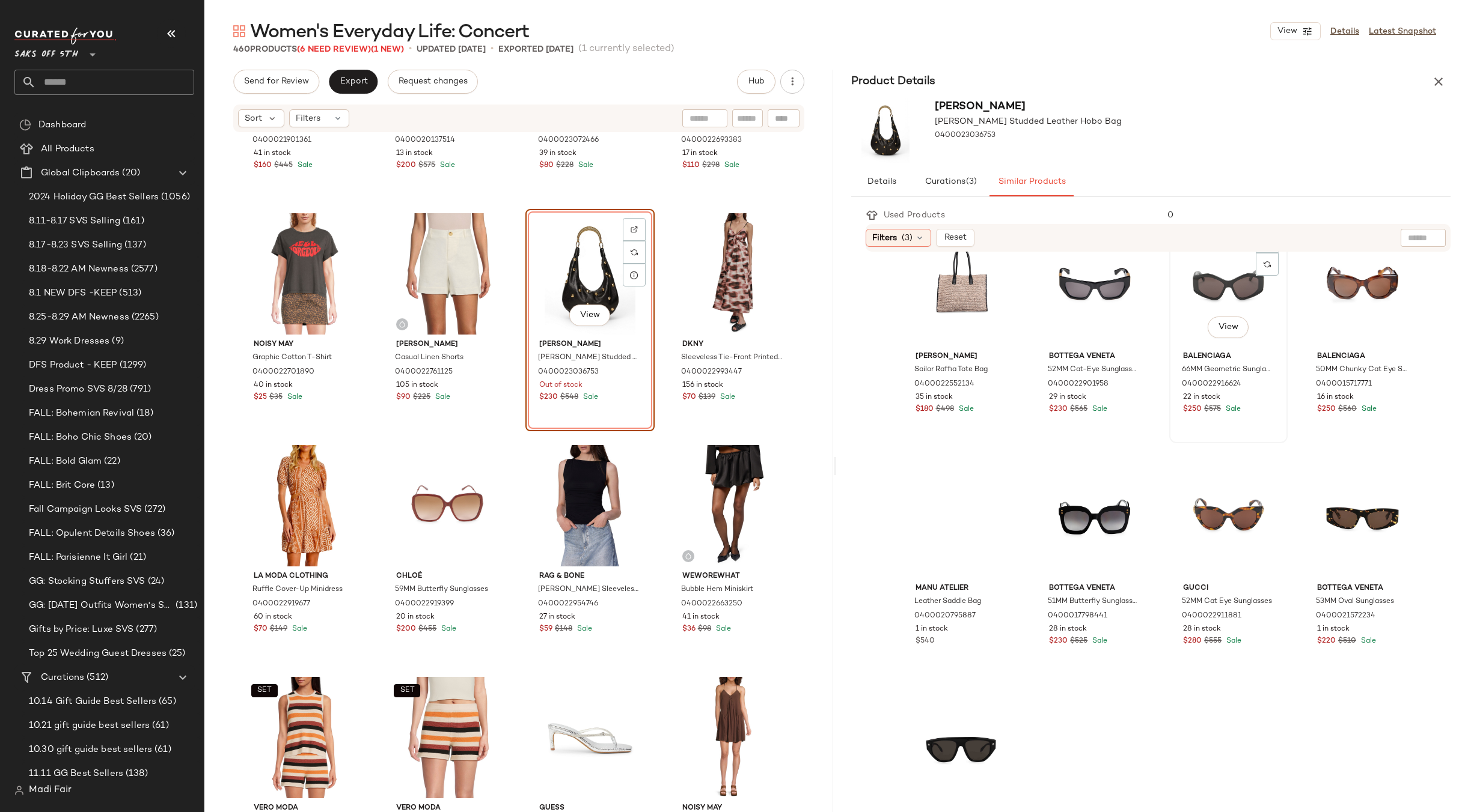
scroll to position [1059, 0]
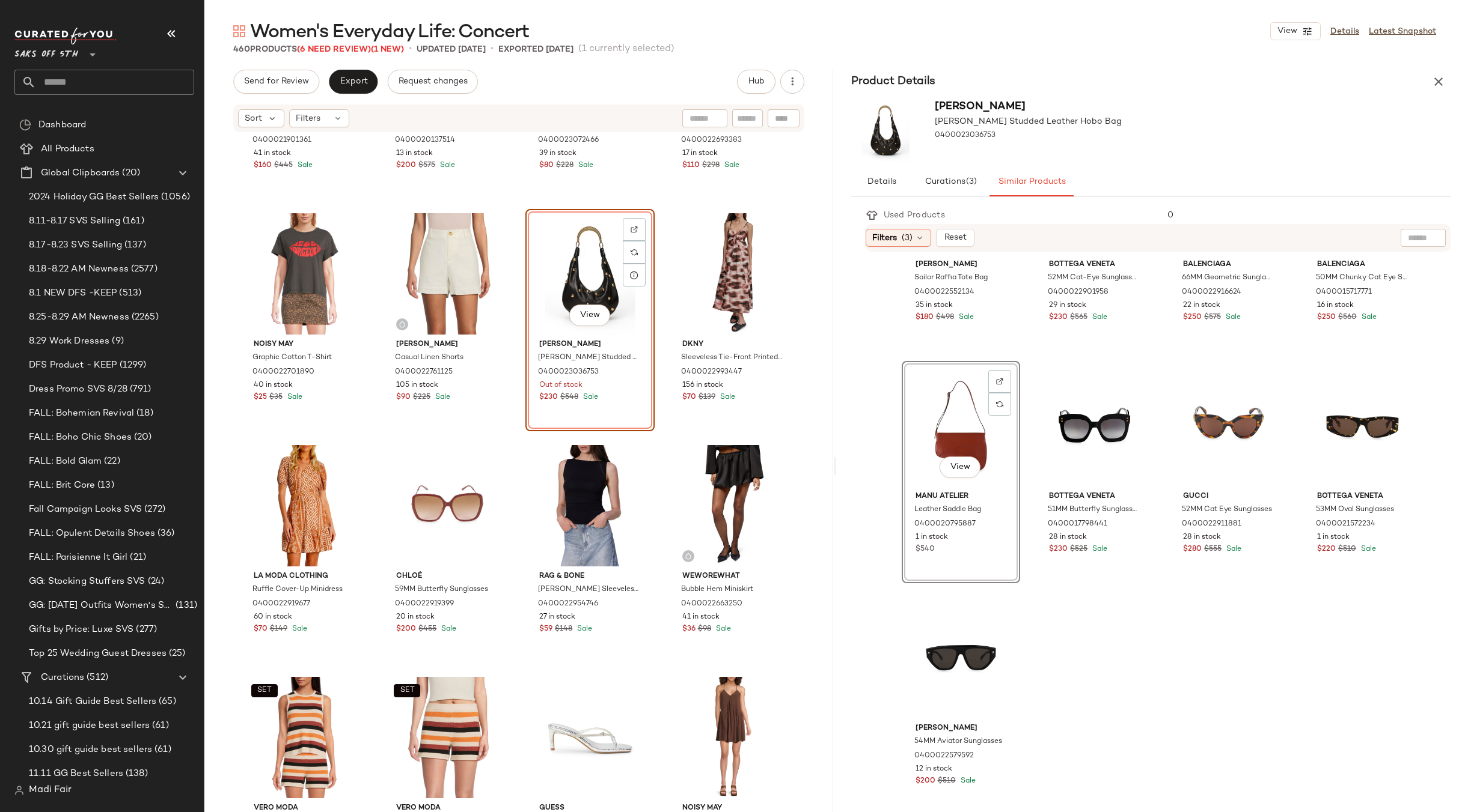
scroll to position [828, 0]
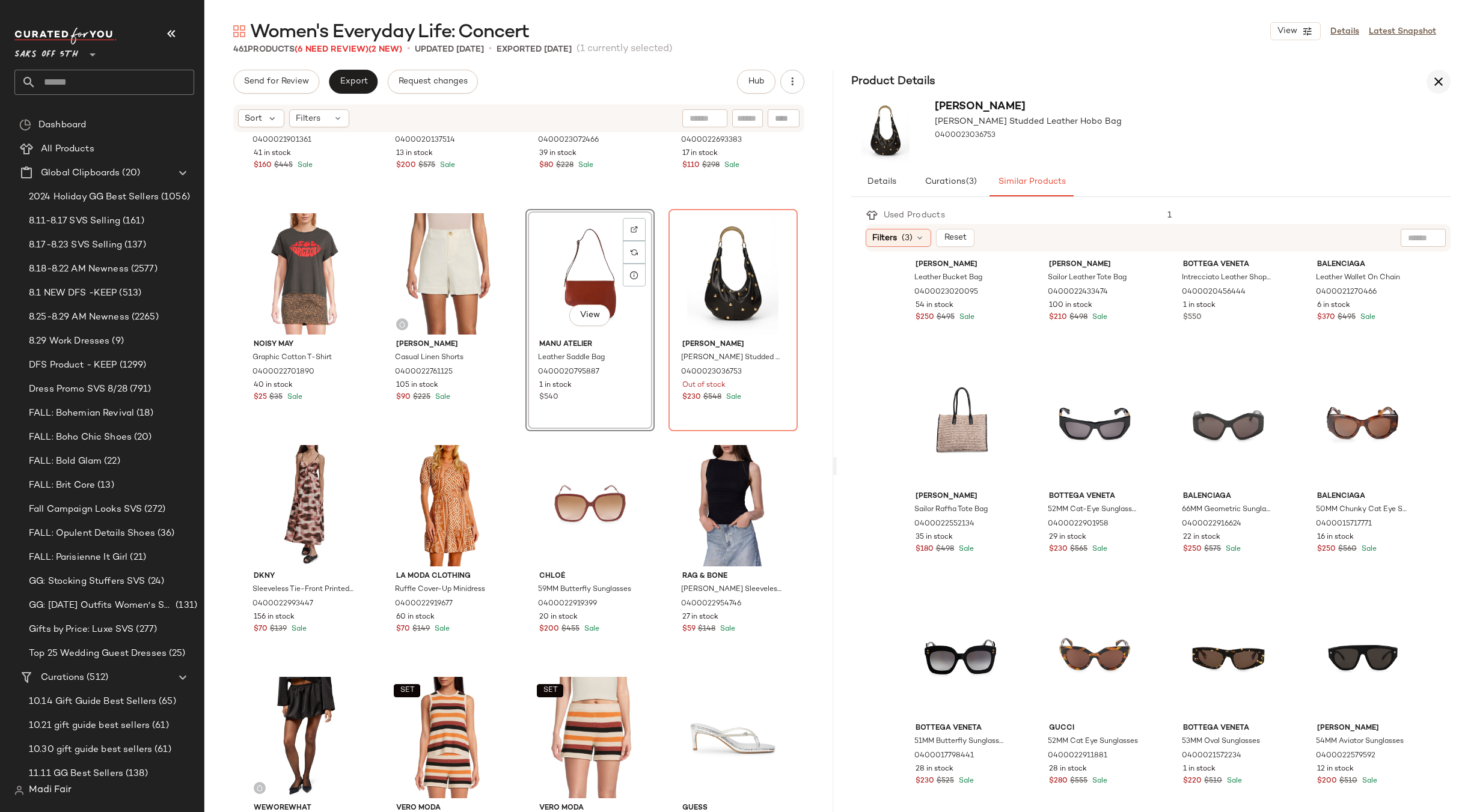
click at [1432, 81] on icon "button" at bounding box center [1438, 81] width 14 height 14
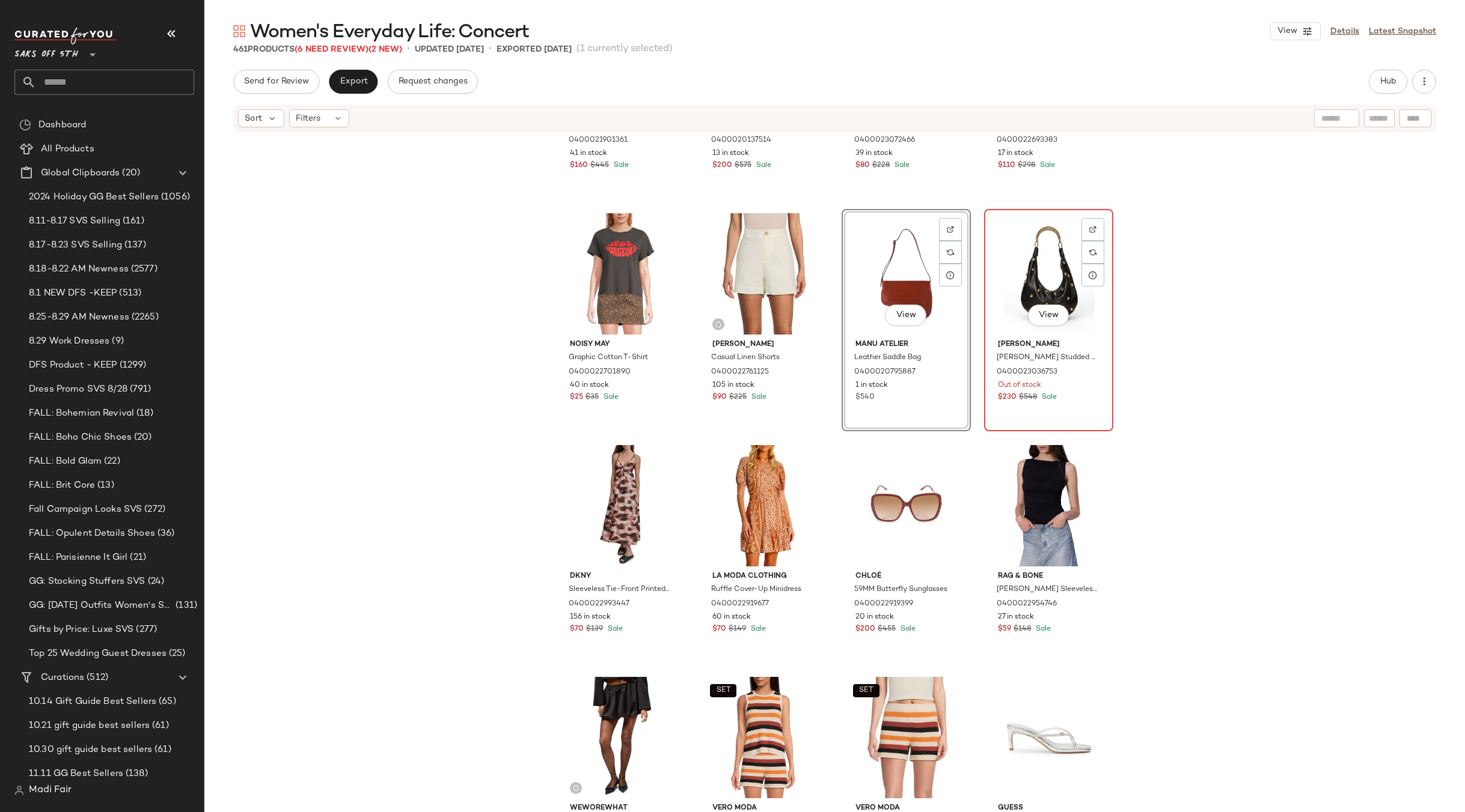
click at [1034, 279] on div "View" at bounding box center [1048, 274] width 121 height 122
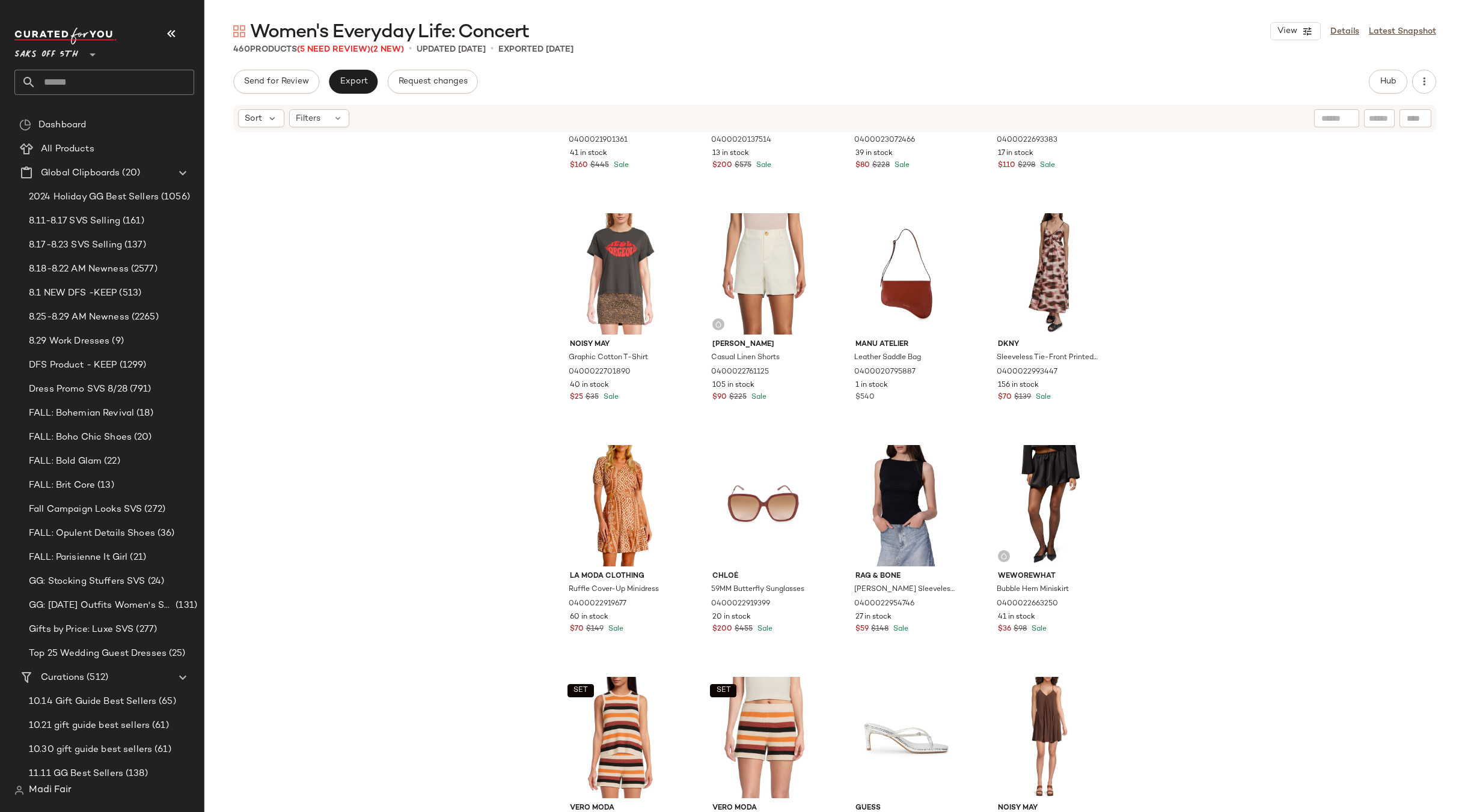
click at [1199, 346] on div "Tanya Taylor Georgia One-Shoulder Tiered Minidress 0400021901361 41 in stock $1…" at bounding box center [835, 491] width 1260 height 715
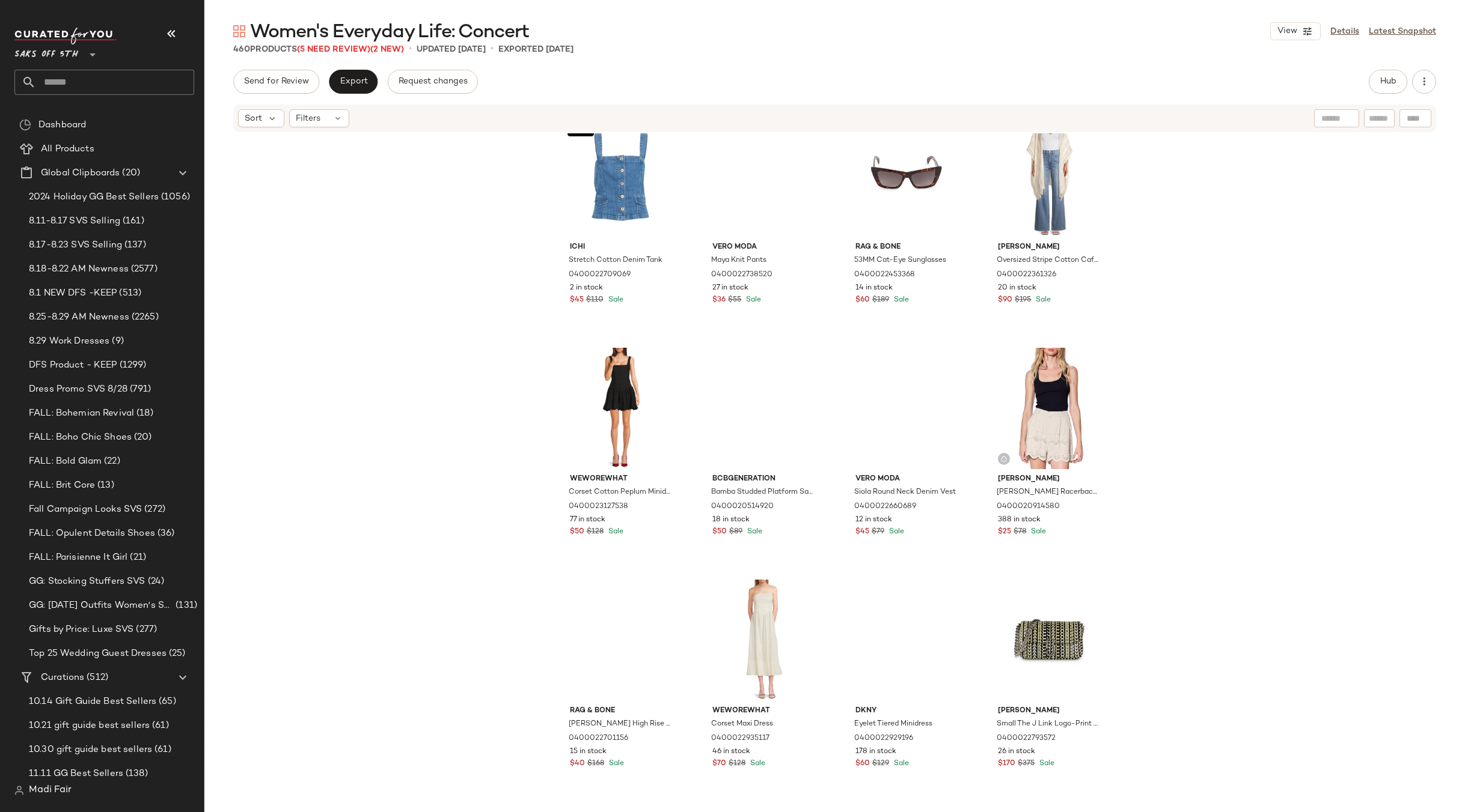
scroll to position [7879, 0]
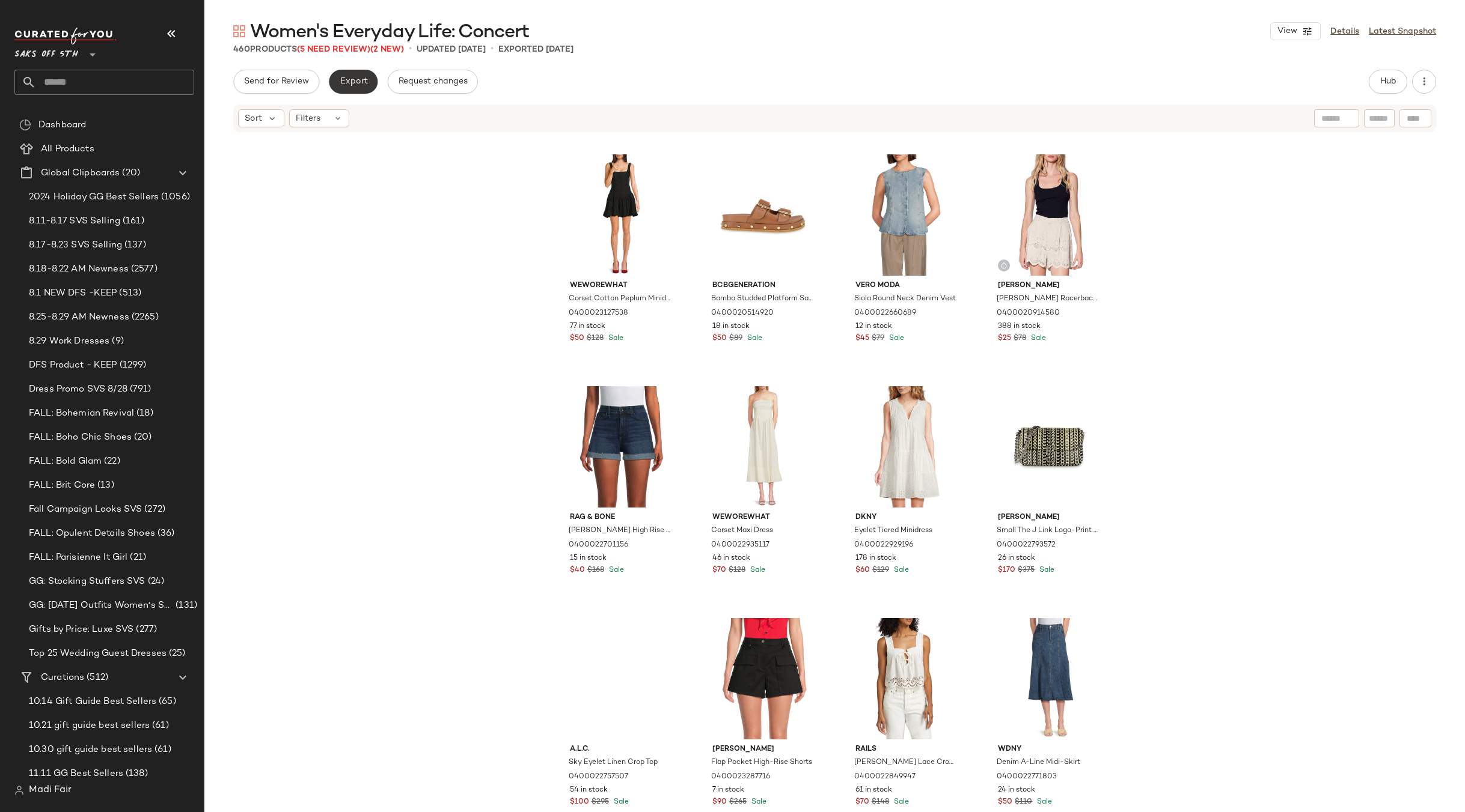
click at [363, 75] on button "Export" at bounding box center [353, 81] width 49 height 24
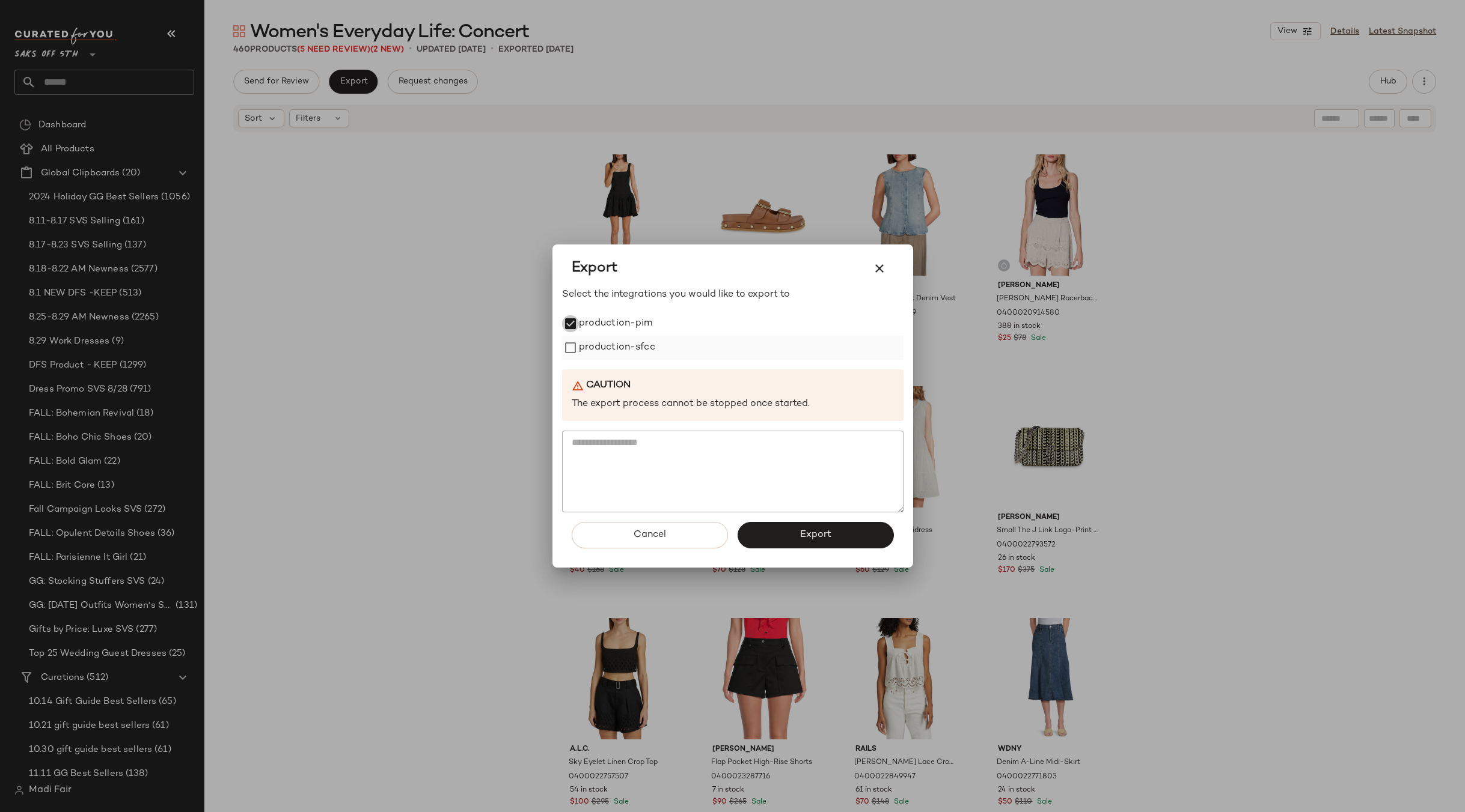
click at [587, 347] on label "production-sfcc" at bounding box center [617, 348] width 76 height 24
click at [793, 534] on button "Export" at bounding box center [815, 536] width 157 height 26
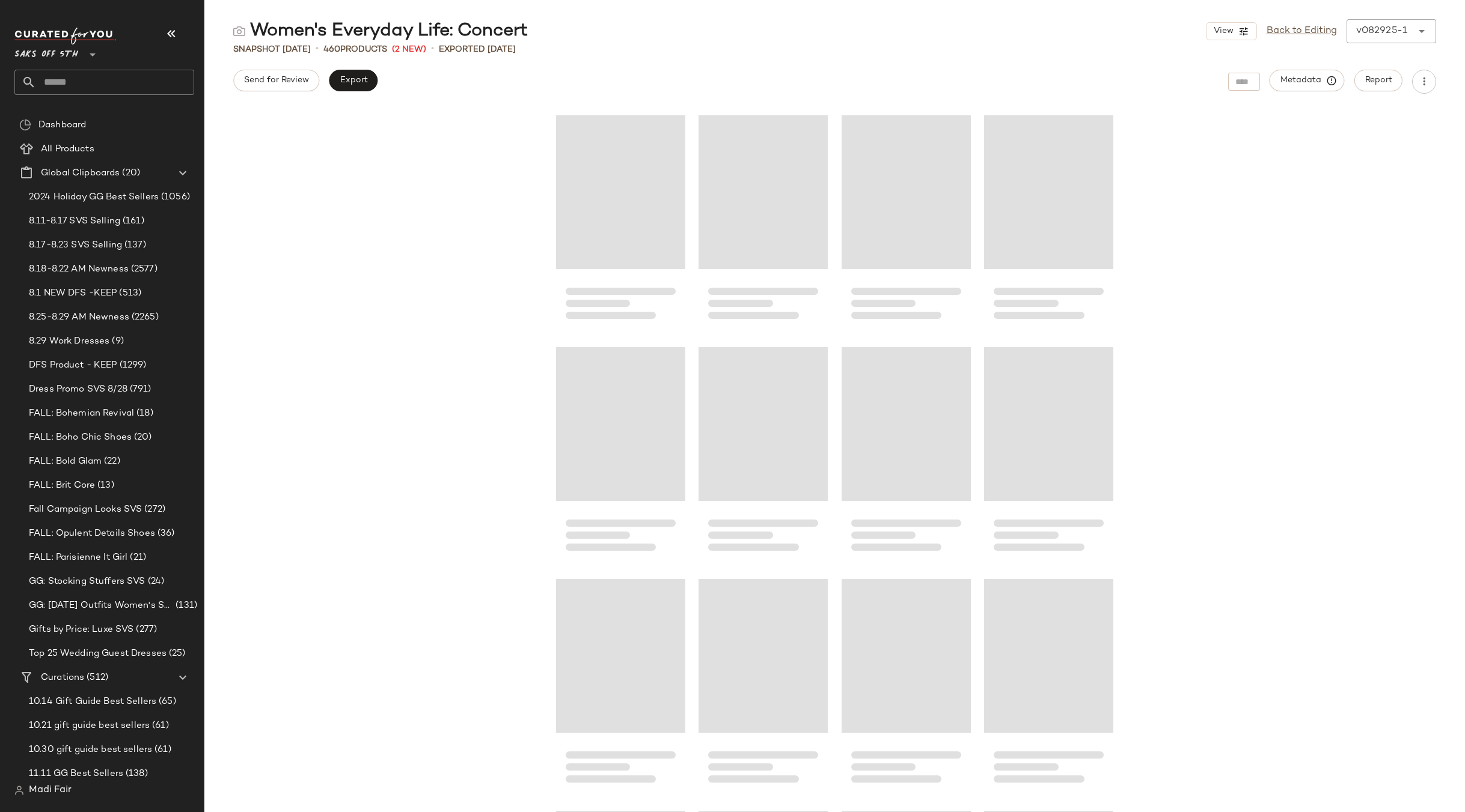
click at [88, 79] on input "text" at bounding box center [115, 82] width 158 height 25
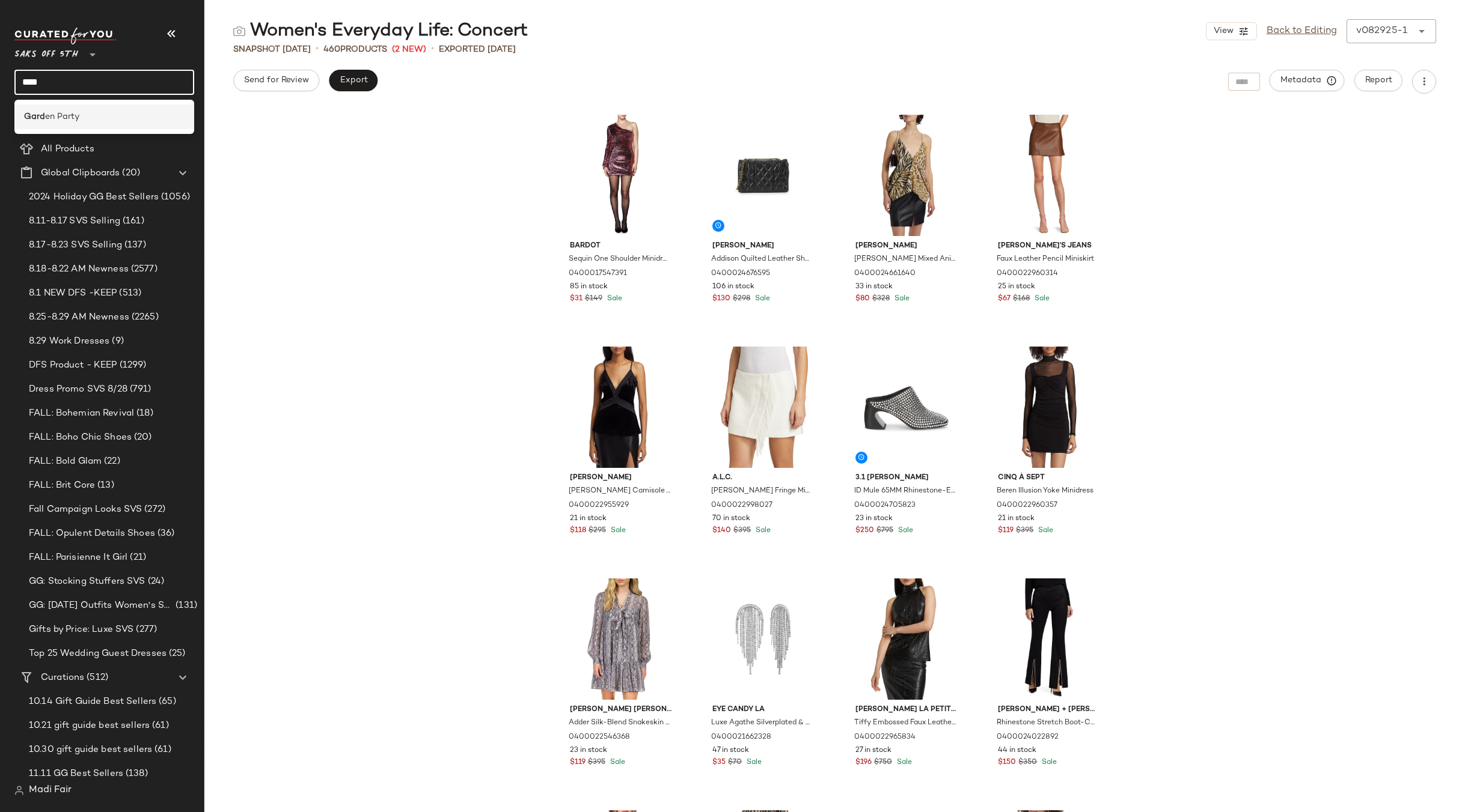
type input "****"
click at [87, 115] on div "Gard en Party" at bounding box center [104, 117] width 161 height 12
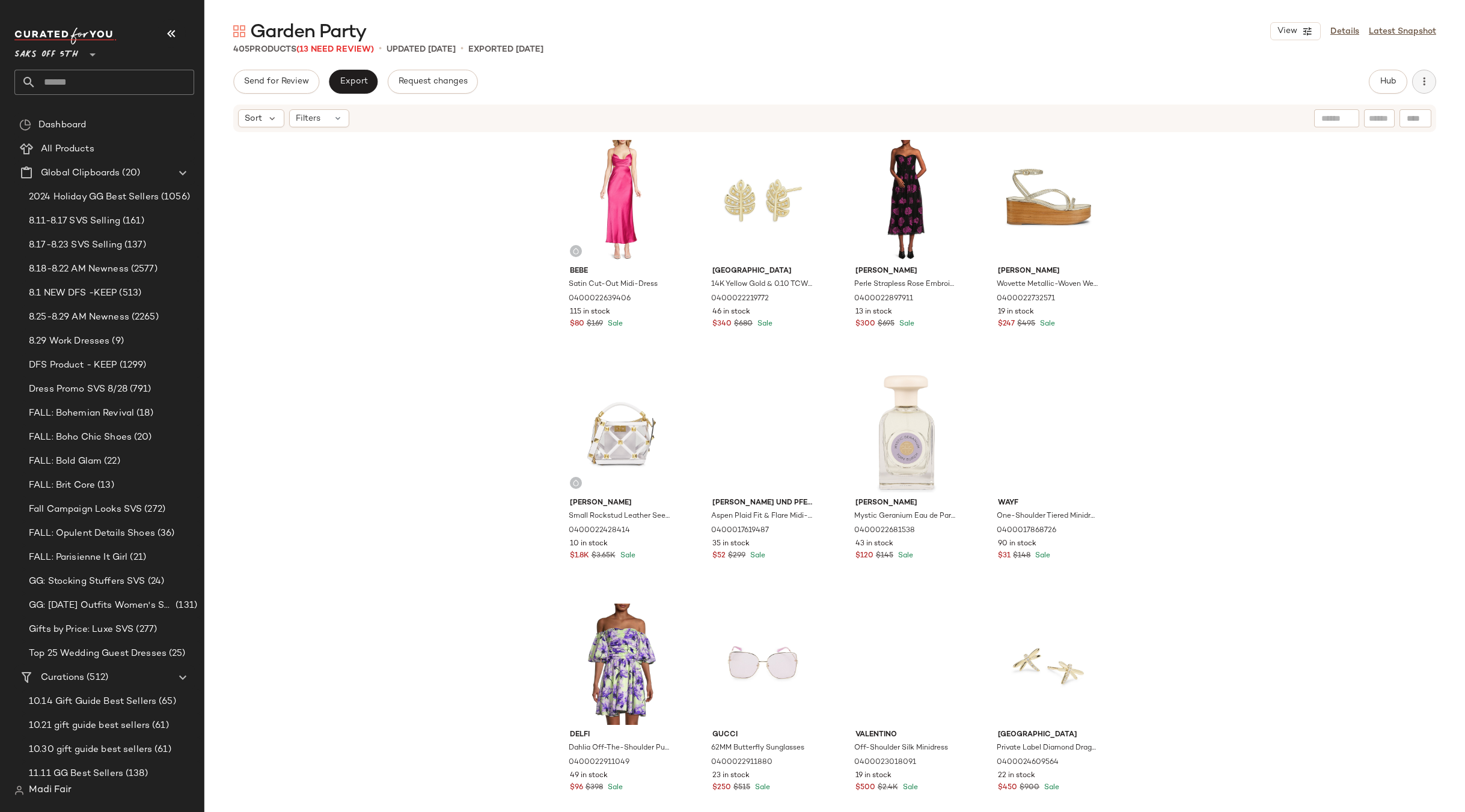
click at [1425, 80] on icon "button" at bounding box center [1424, 81] width 12 height 12
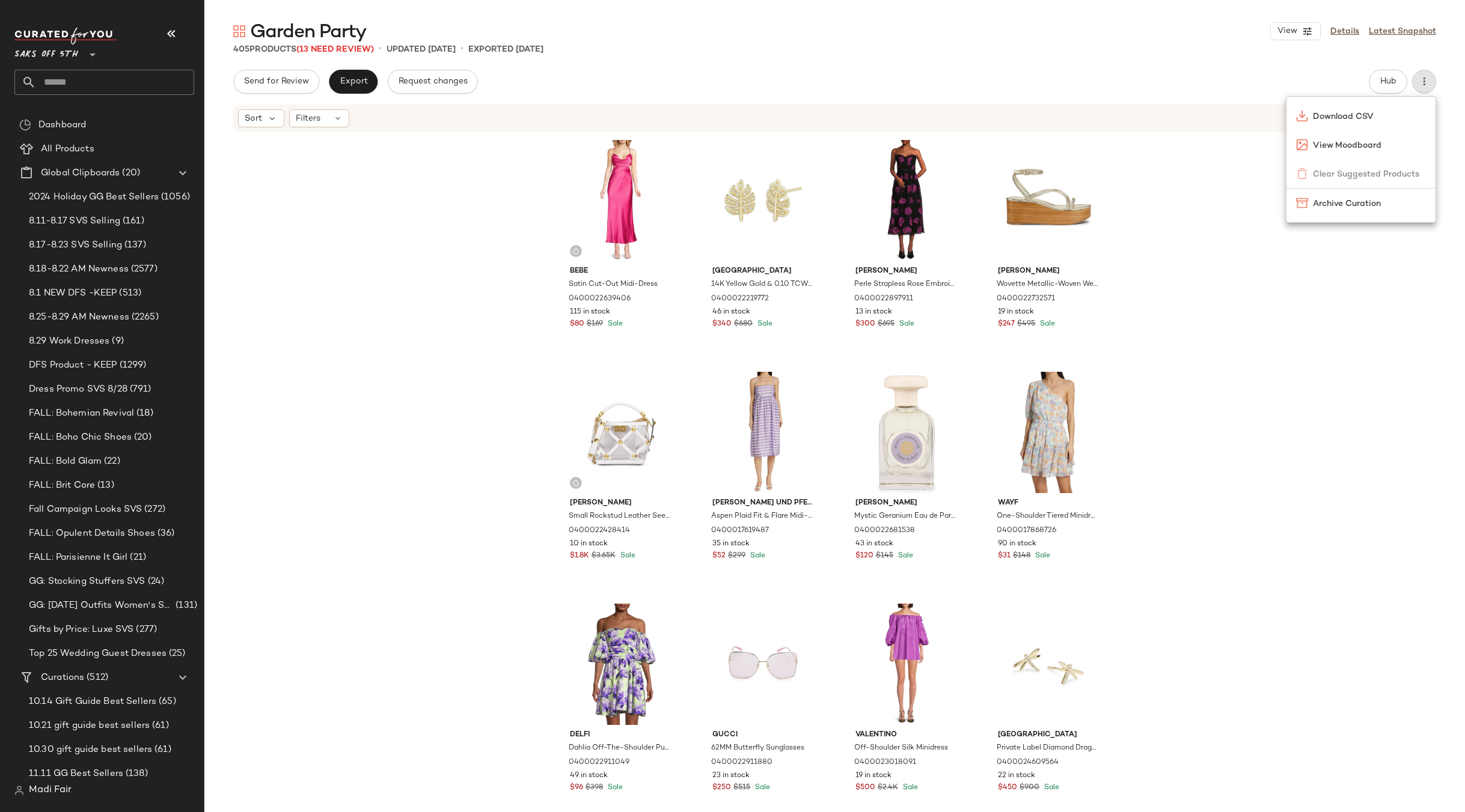
click at [1224, 344] on div "Bebe Satin Cut-Out Midi-Dress 0400022639406 115 in stock $80 $169 Sale Saks Fif…" at bounding box center [835, 491] width 1260 height 715
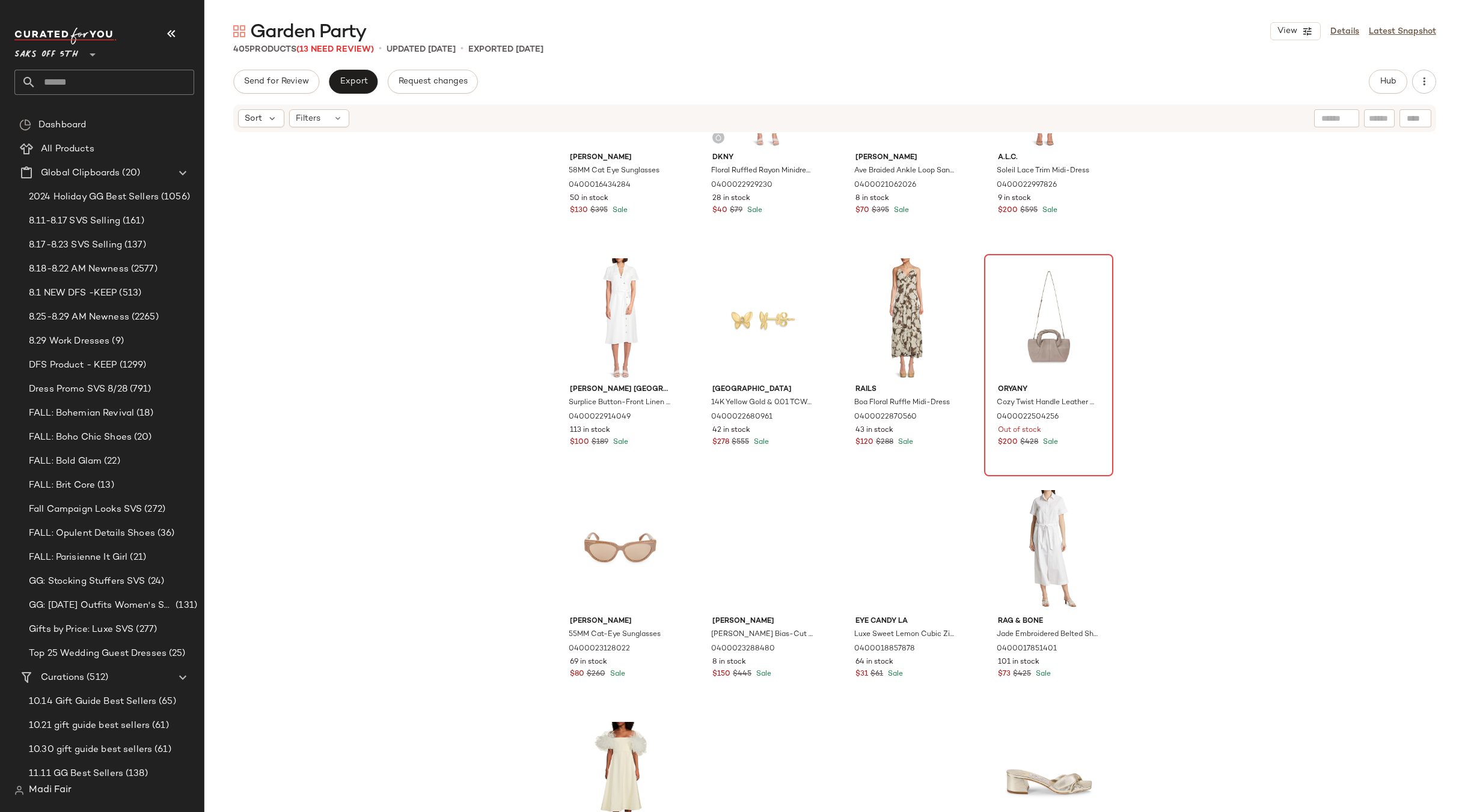
scroll to position [4095, 0]
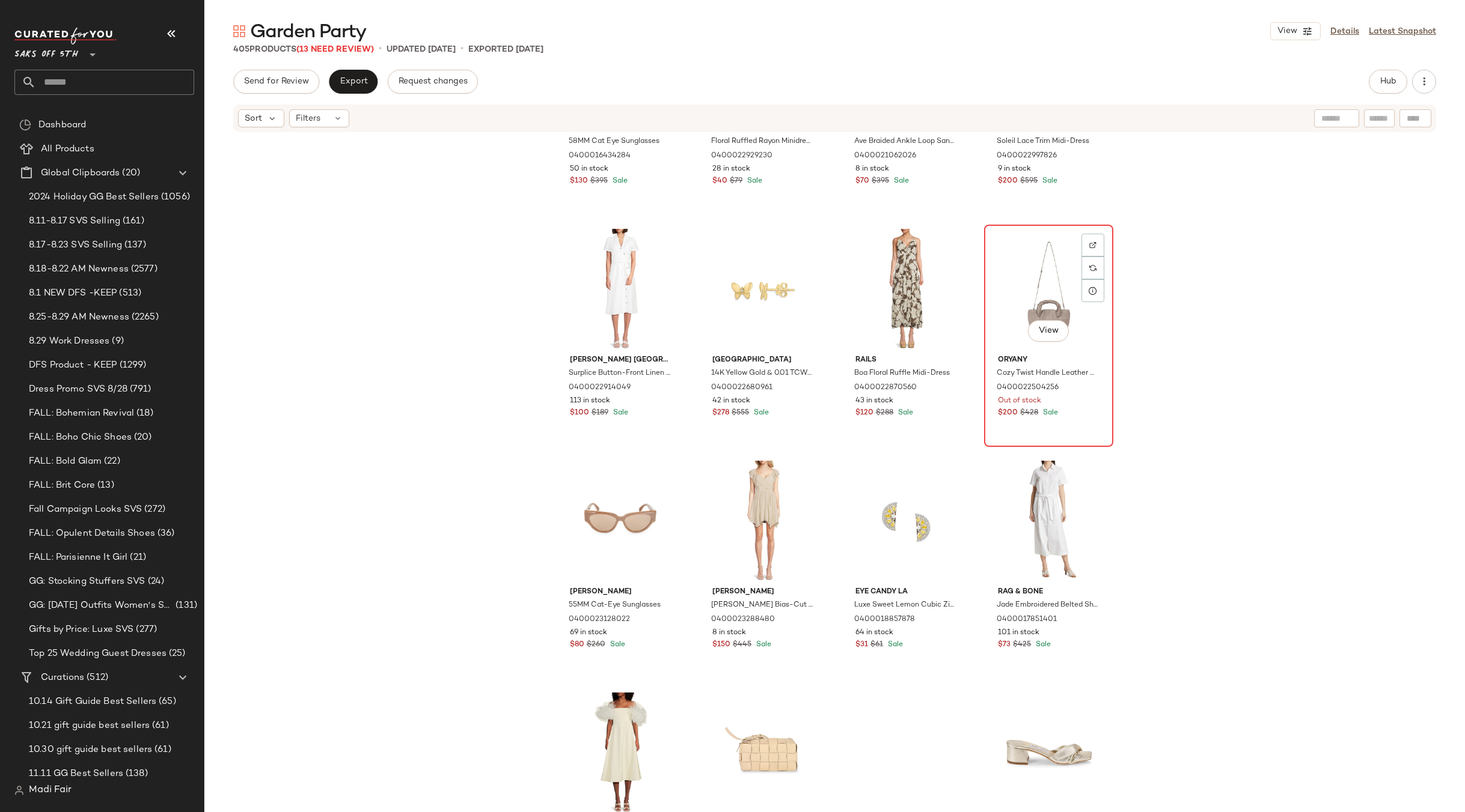
click at [1040, 308] on div "View" at bounding box center [1048, 290] width 121 height 122
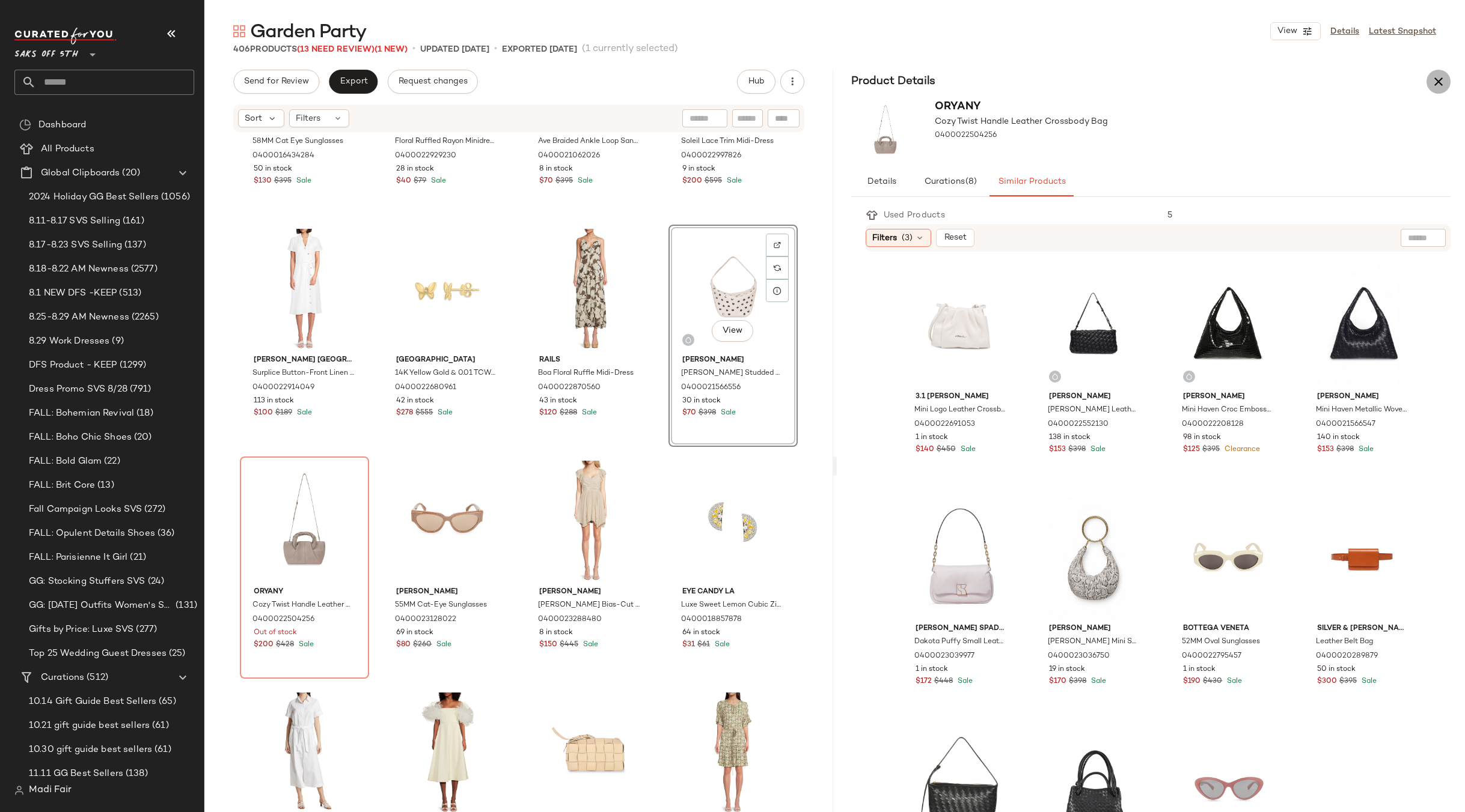
click at [1442, 87] on icon "button" at bounding box center [1438, 81] width 14 height 14
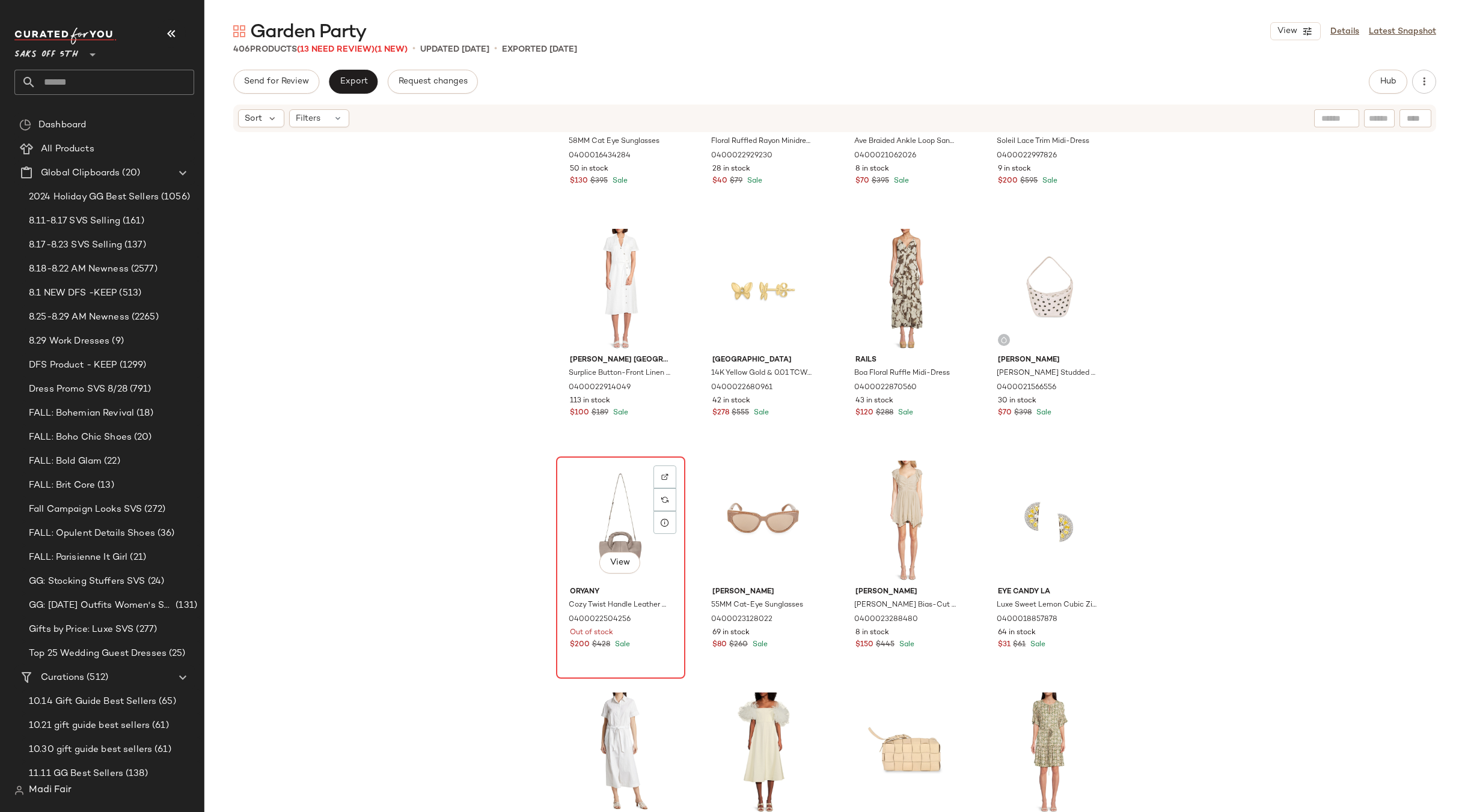
click at [600, 520] on div "View" at bounding box center [620, 521] width 121 height 122
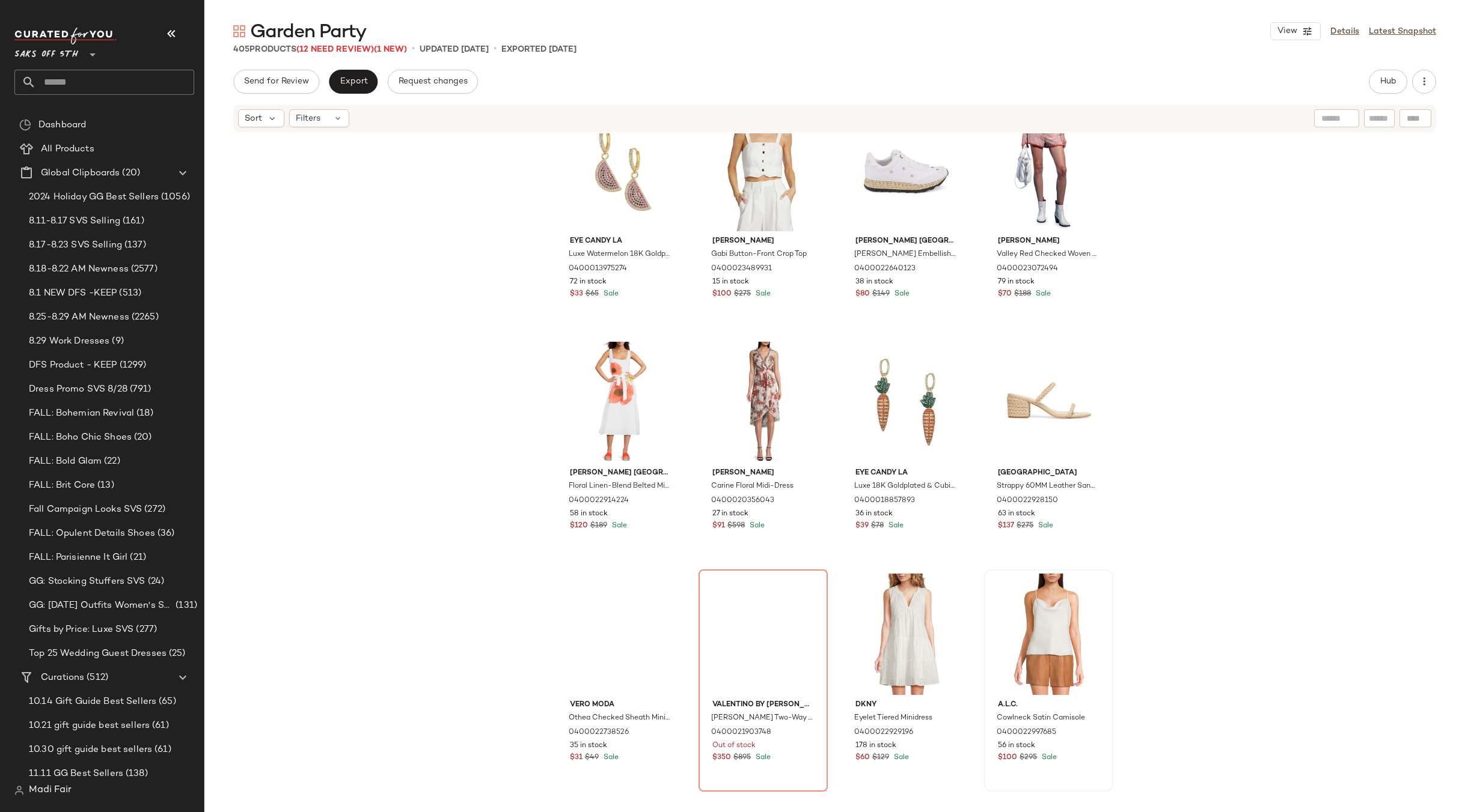
scroll to position [7398, 0]
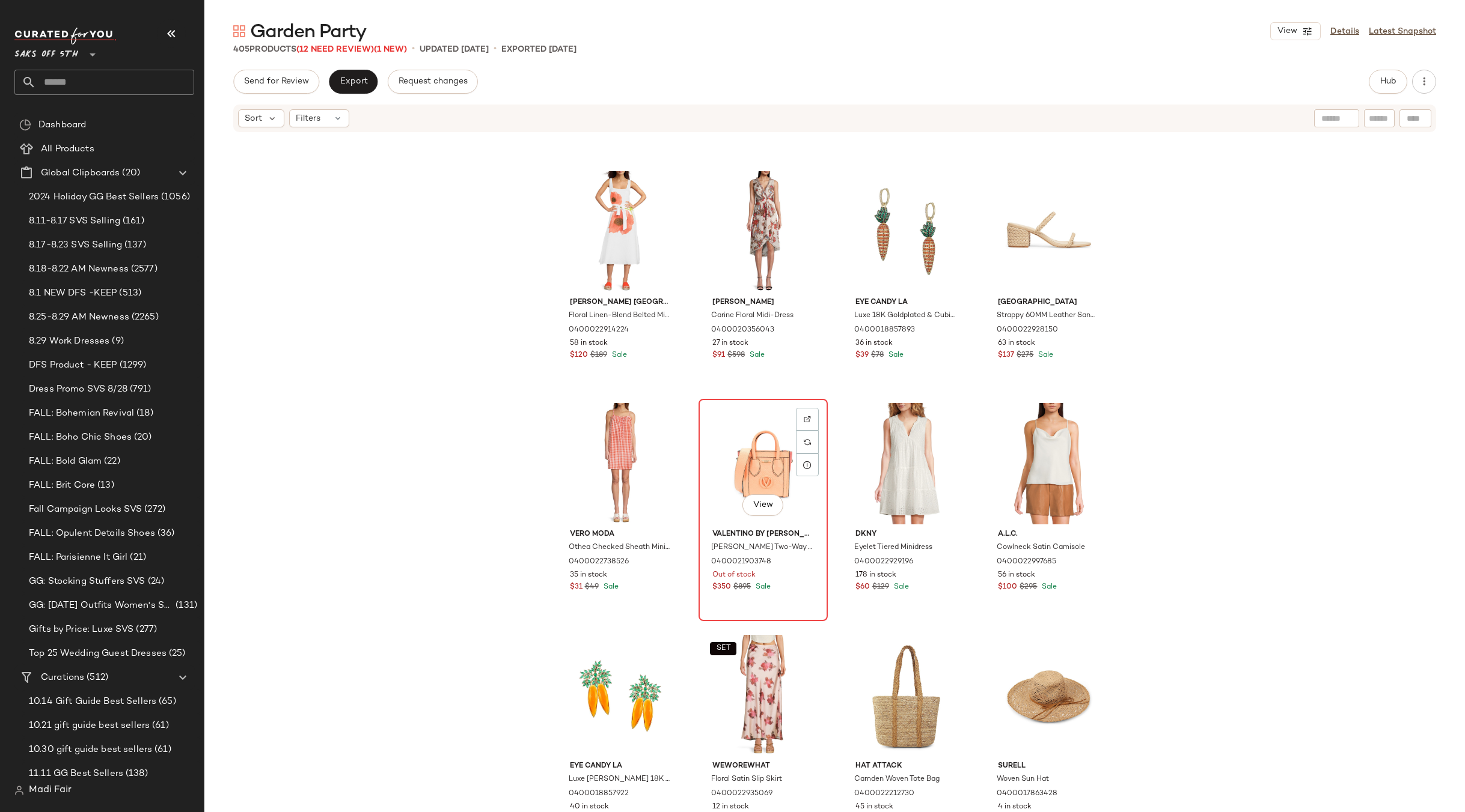
click at [748, 446] on div "View" at bounding box center [763, 464] width 121 height 122
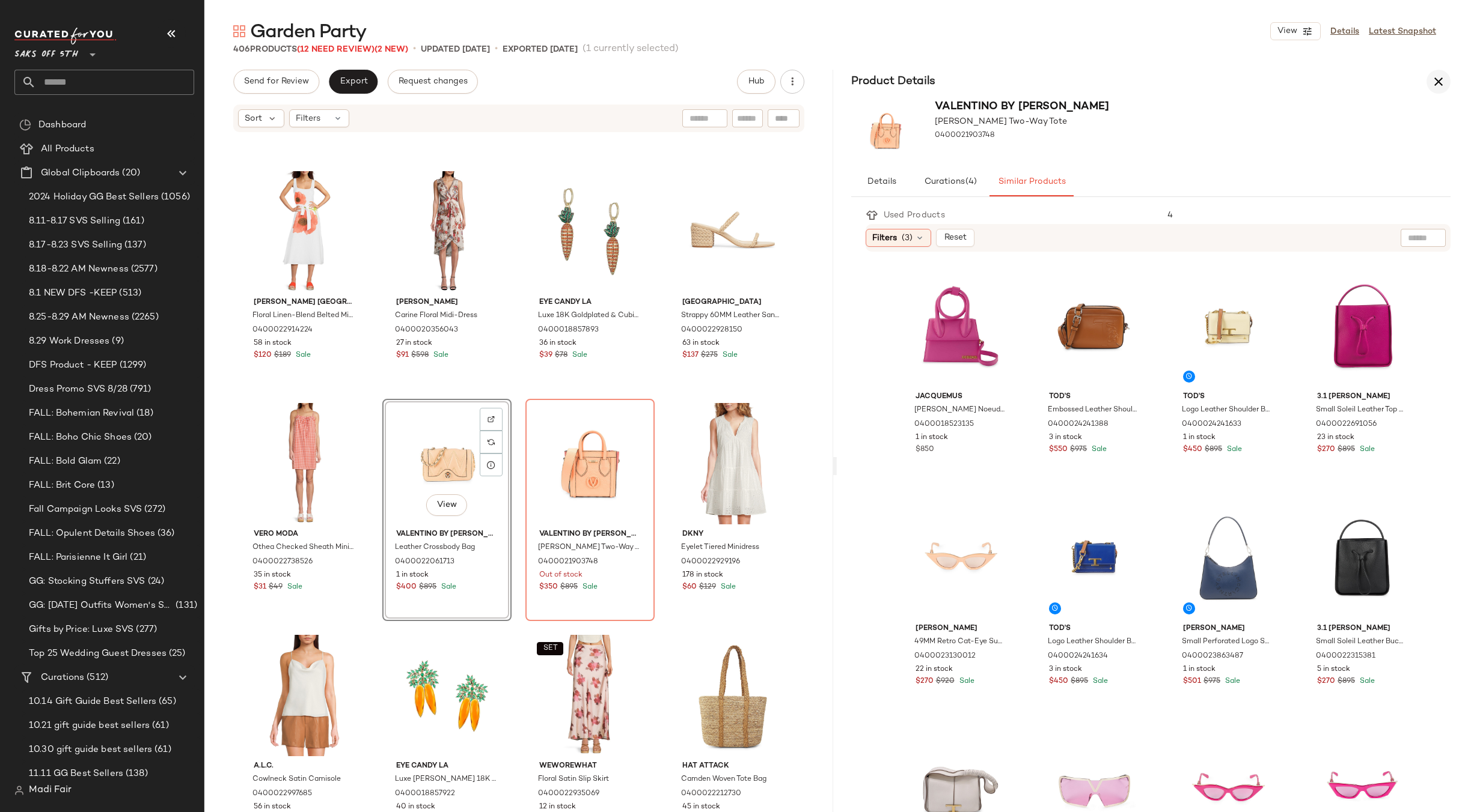
click at [1434, 74] on button "button" at bounding box center [1438, 81] width 24 height 24
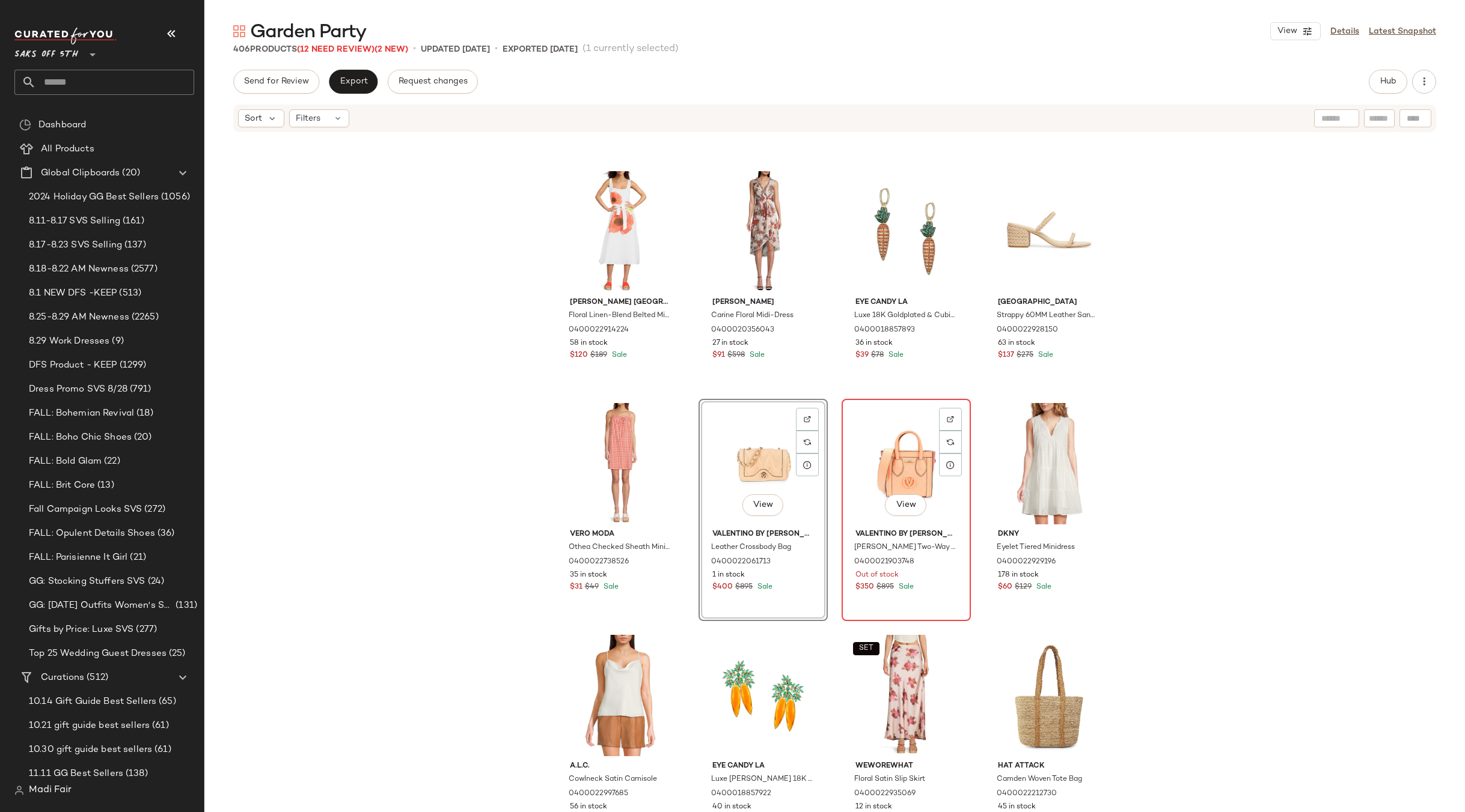
click at [902, 448] on div "View" at bounding box center [906, 464] width 121 height 122
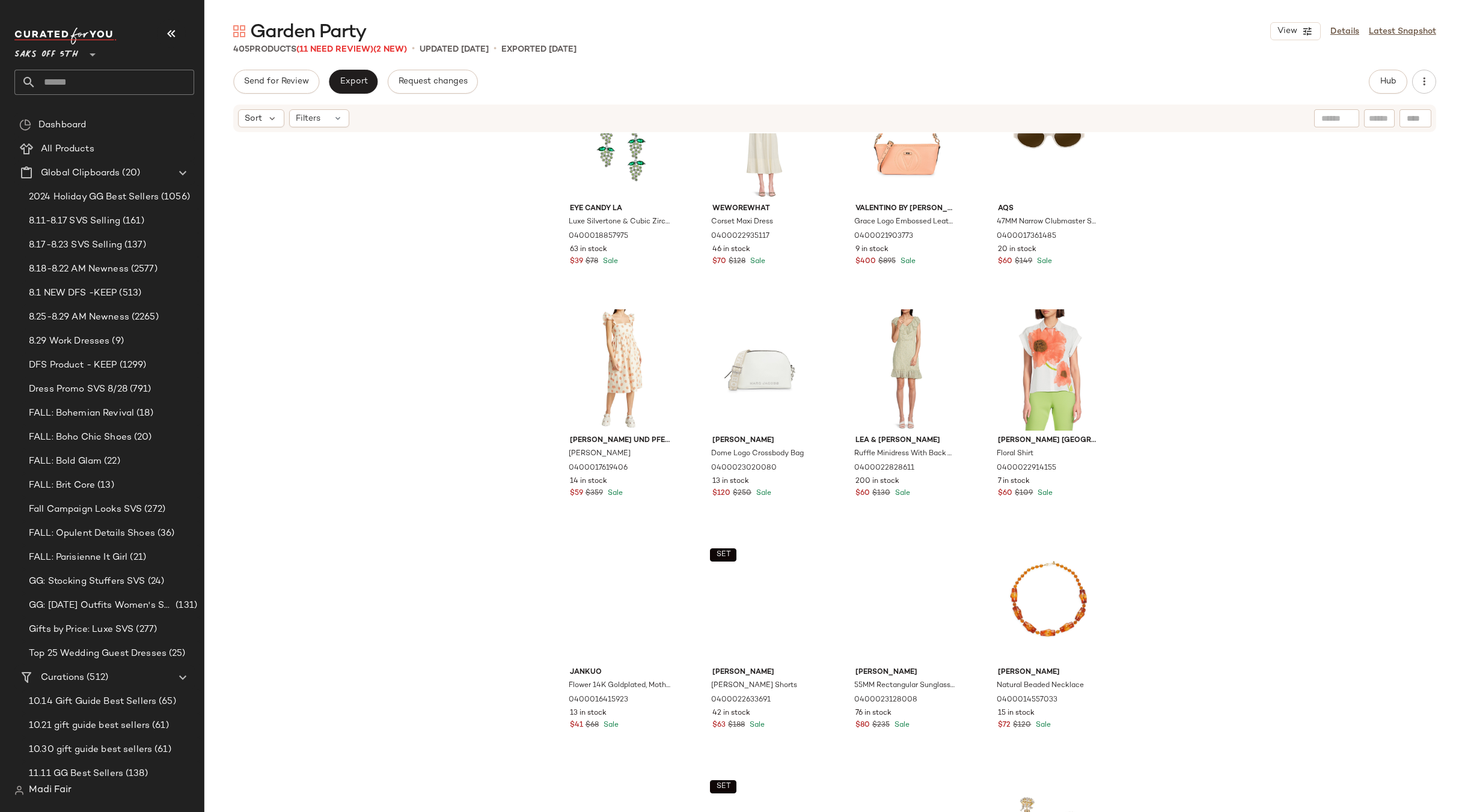
scroll to position [8720, 0]
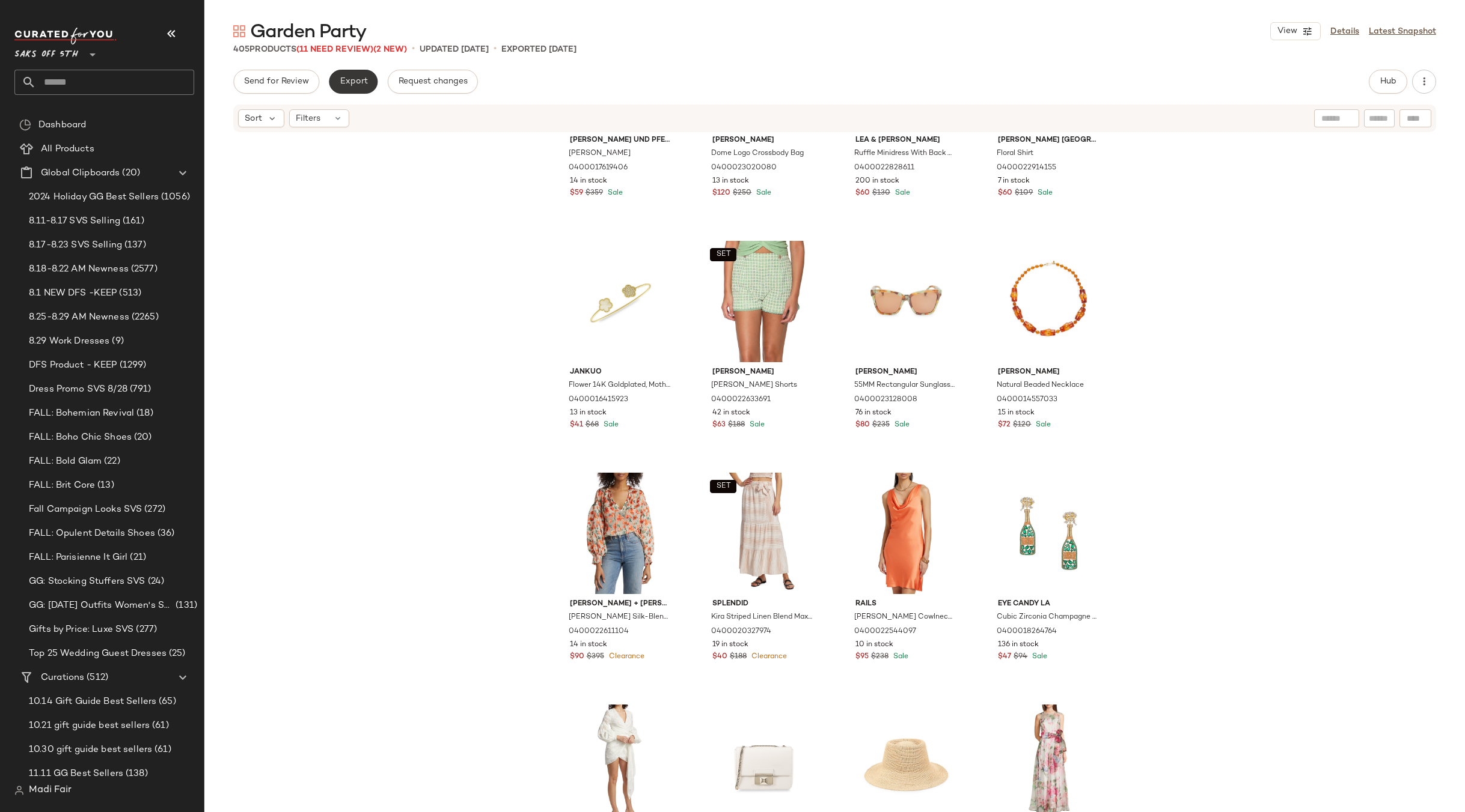
click at [349, 84] on span "Export" at bounding box center [353, 82] width 28 height 10
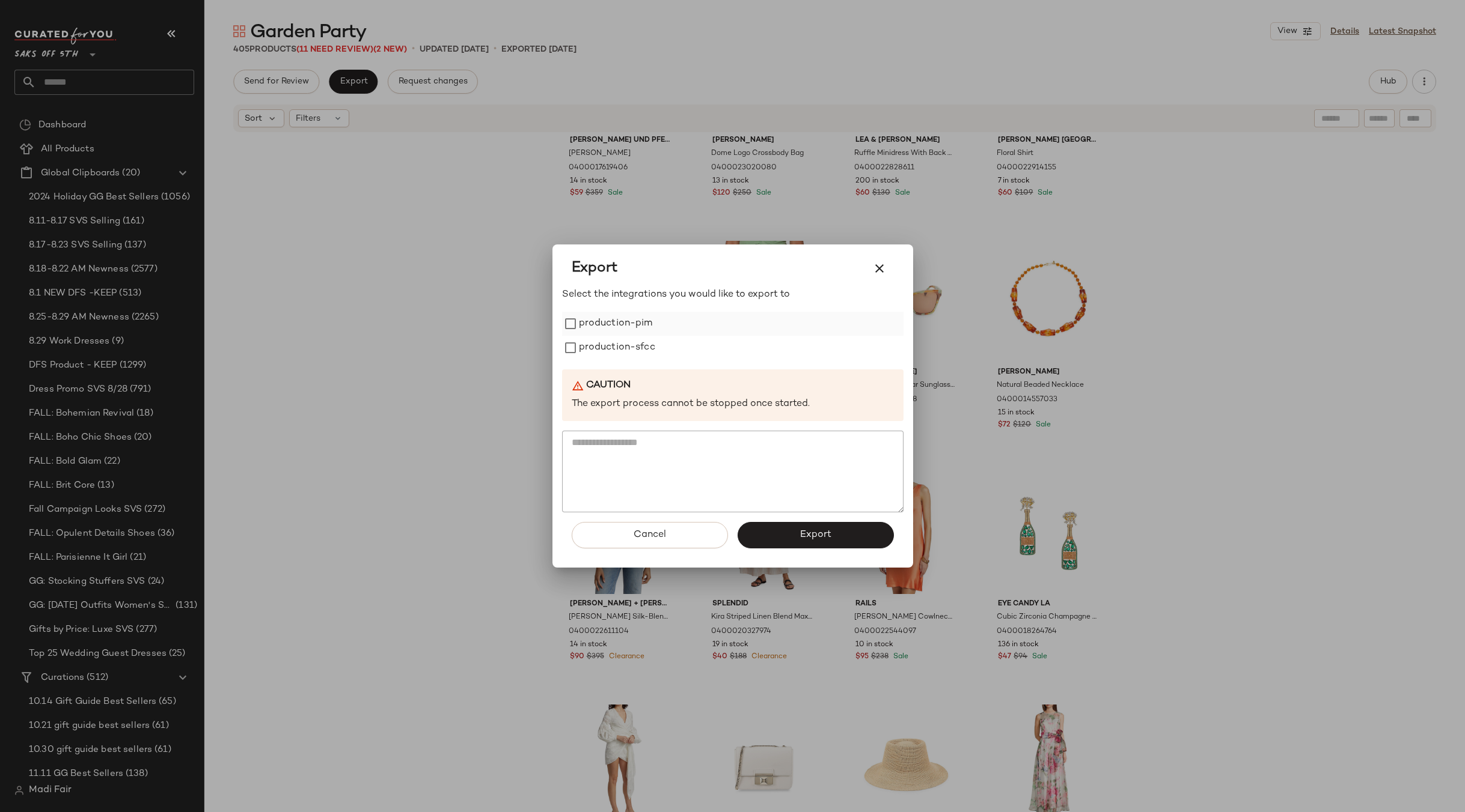
click at [620, 329] on label "production-pim" at bounding box center [615, 324] width 74 height 24
click at [619, 352] on label "production-sfcc" at bounding box center [617, 348] width 76 height 24
click at [812, 536] on span "Export" at bounding box center [815, 535] width 31 height 12
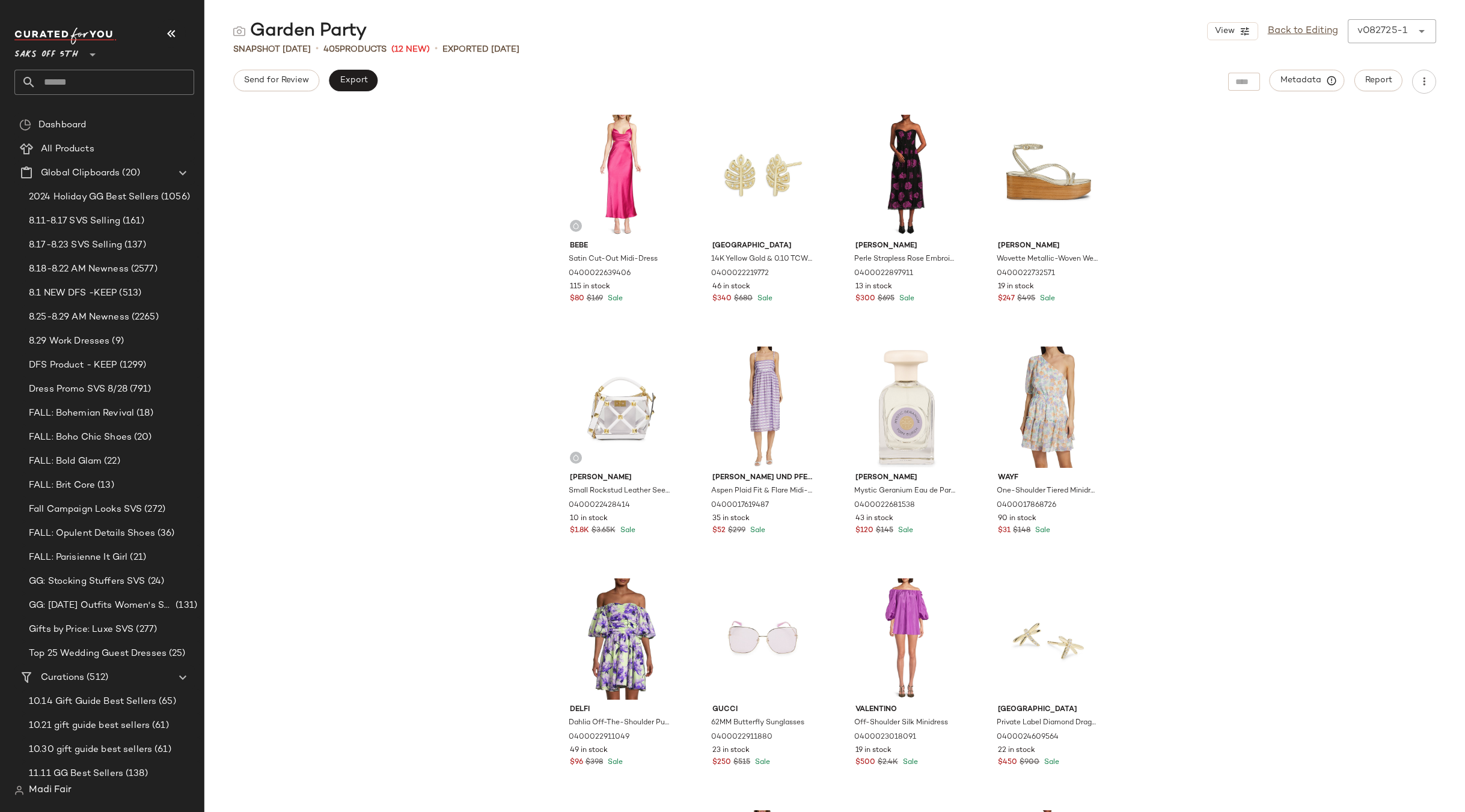
drag, startPoint x: 1227, startPoint y: 420, endPoint x: 1198, endPoint y: 411, distance: 30.4
click at [1227, 420] on div "Bebe Satin Cut-Out Midi-Dress 0400022639406 115 in stock $80 $169 Sale Saks Fif…" at bounding box center [835, 460] width 1260 height 704
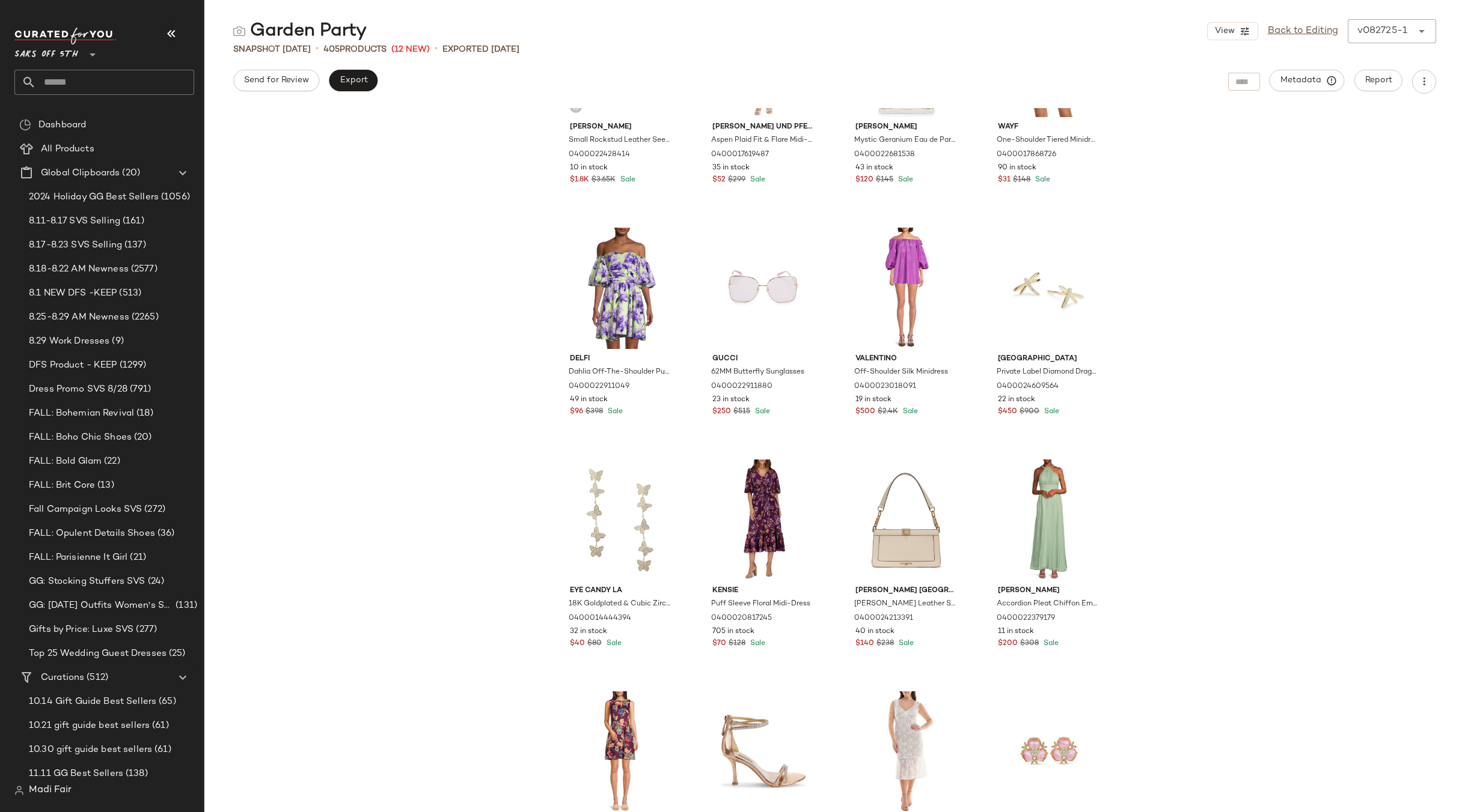
scroll to position [370, 0]
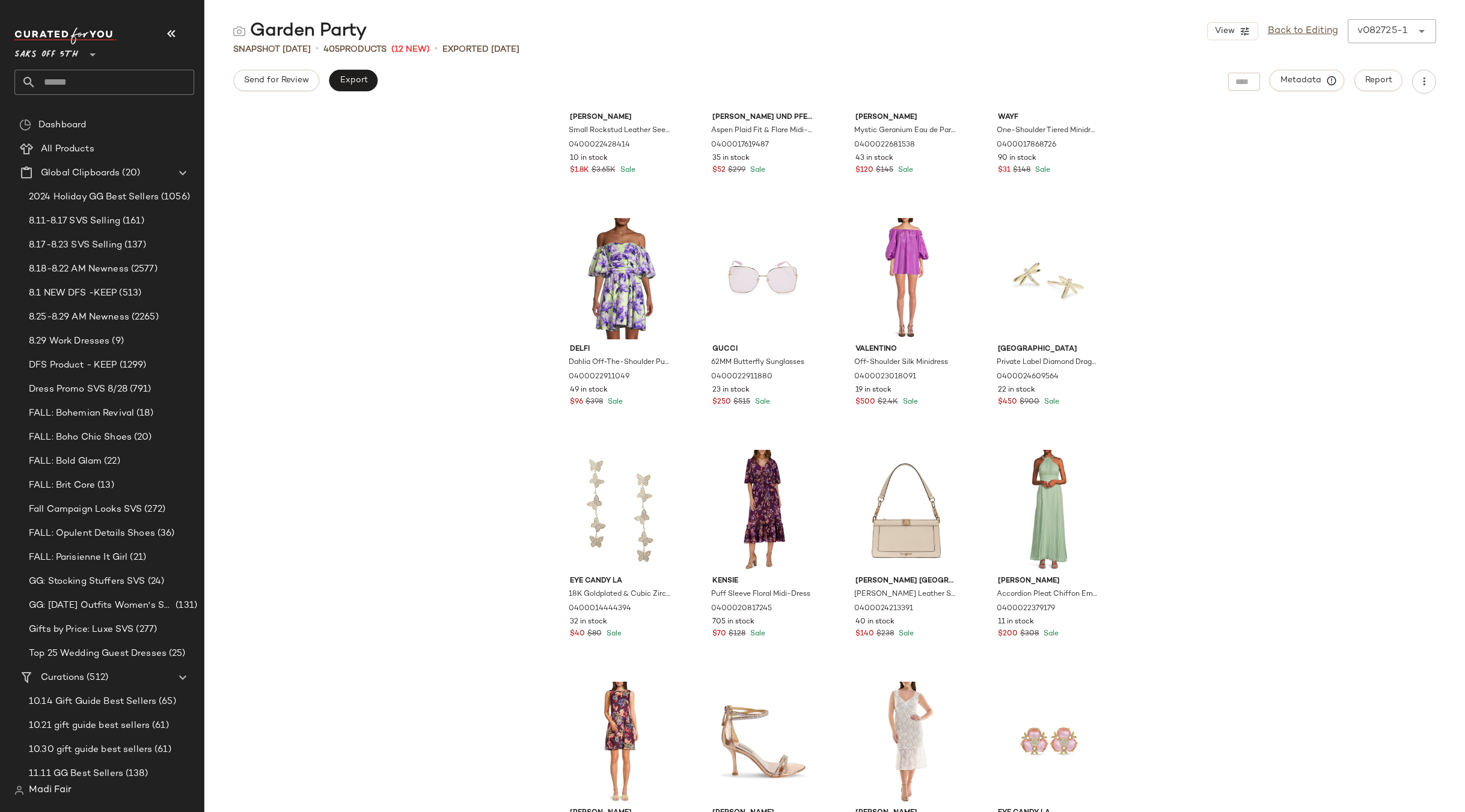
click at [80, 71] on input "text" at bounding box center [115, 82] width 158 height 25
type input "*"
type input "*****"
click at [104, 117] on span "eball & Tennis" at bounding box center [109, 117] width 55 height 12
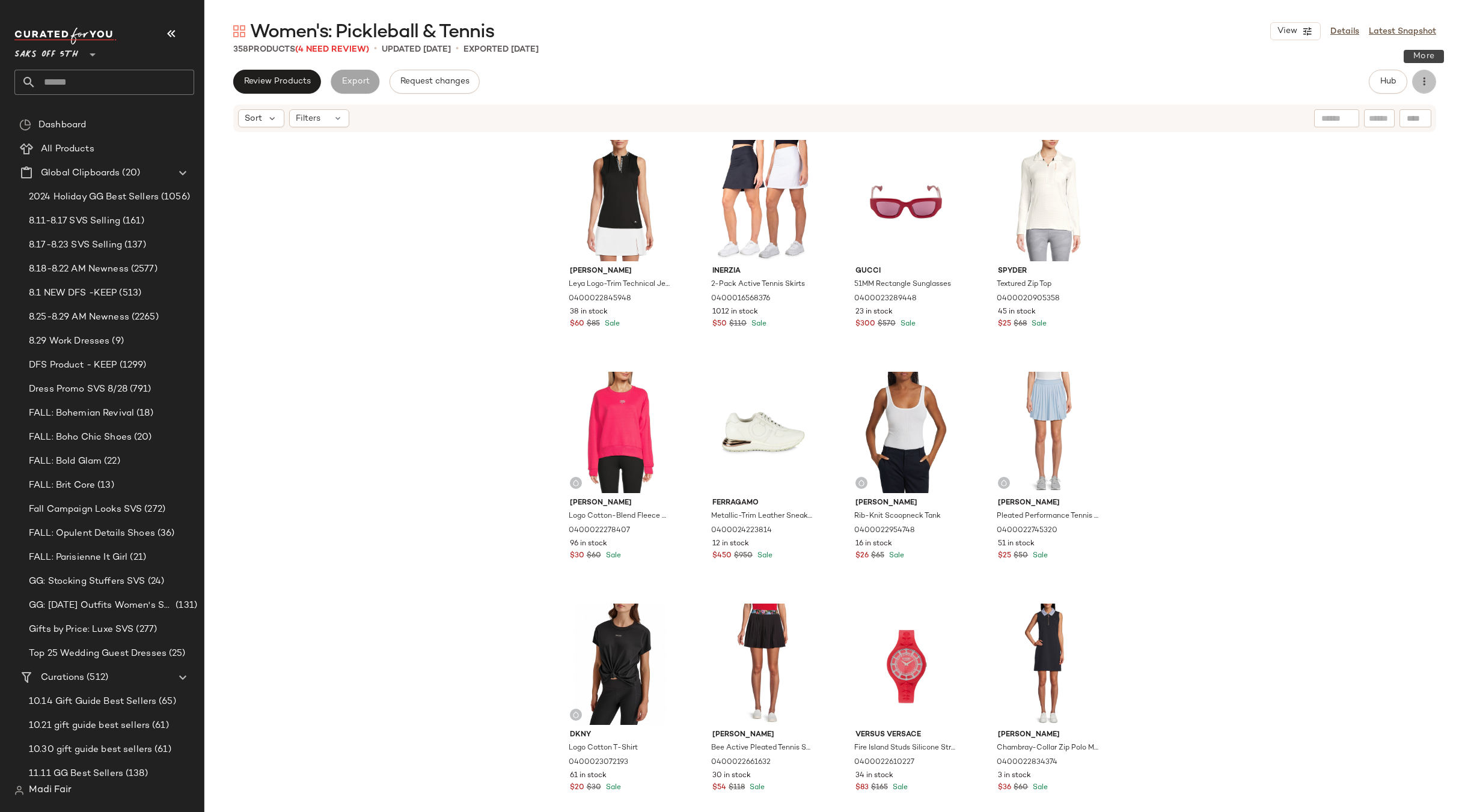
click at [1429, 75] on icon "button" at bounding box center [1424, 81] width 12 height 12
click at [1332, 171] on span "Clear Suggested Products" at bounding box center [1369, 174] width 113 height 12
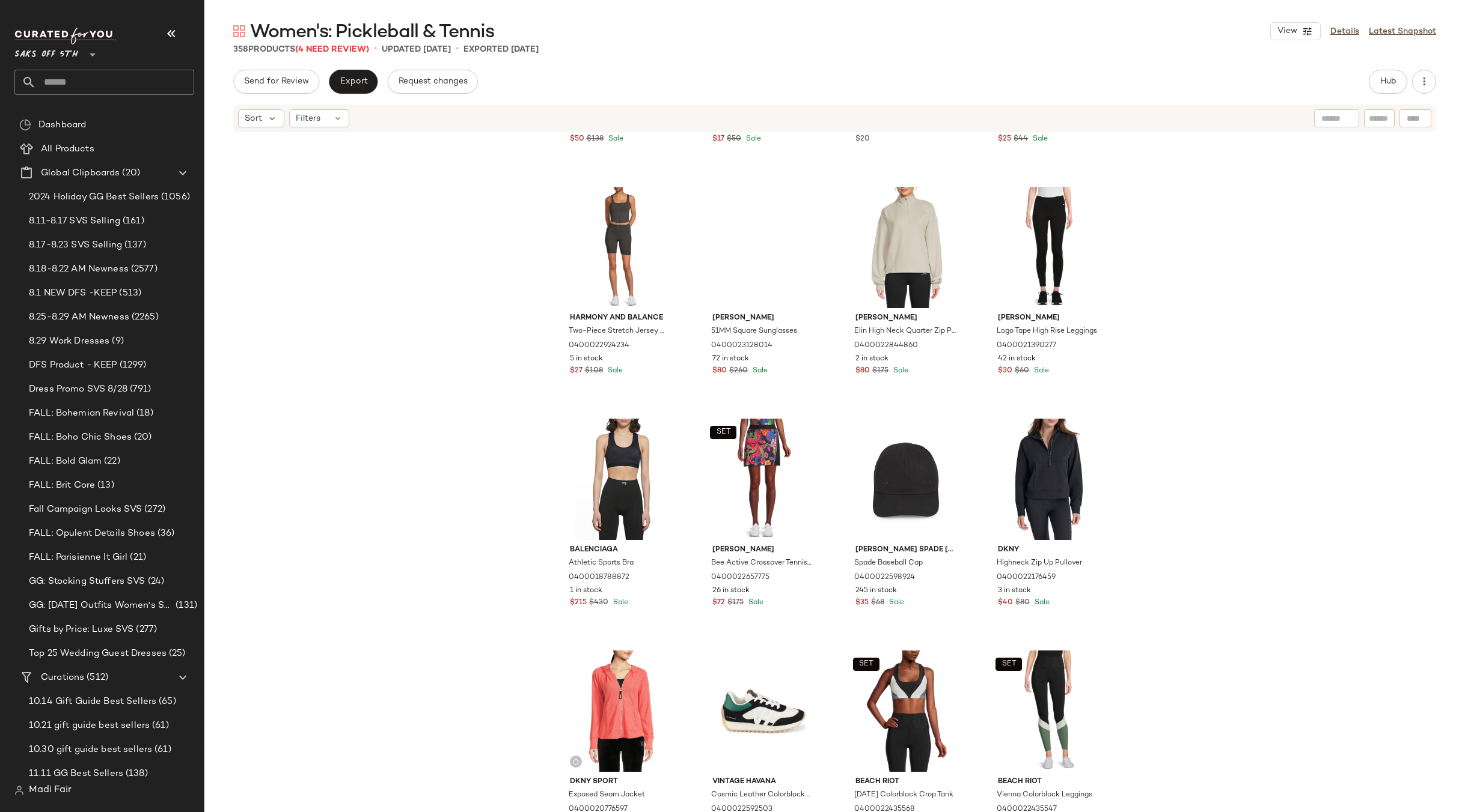
scroll to position [4395, 0]
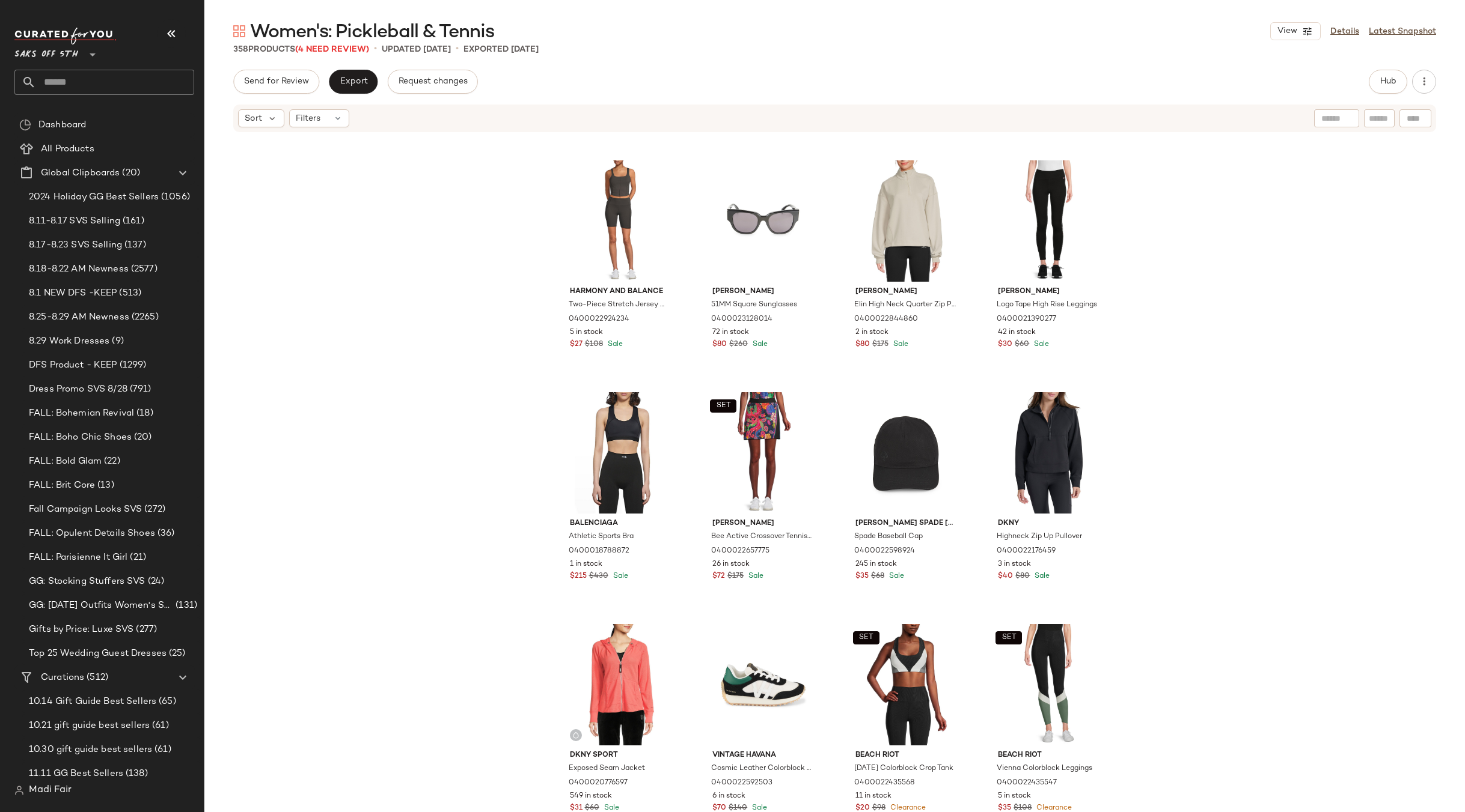
click at [72, 84] on input "text" at bounding box center [115, 82] width 158 height 25
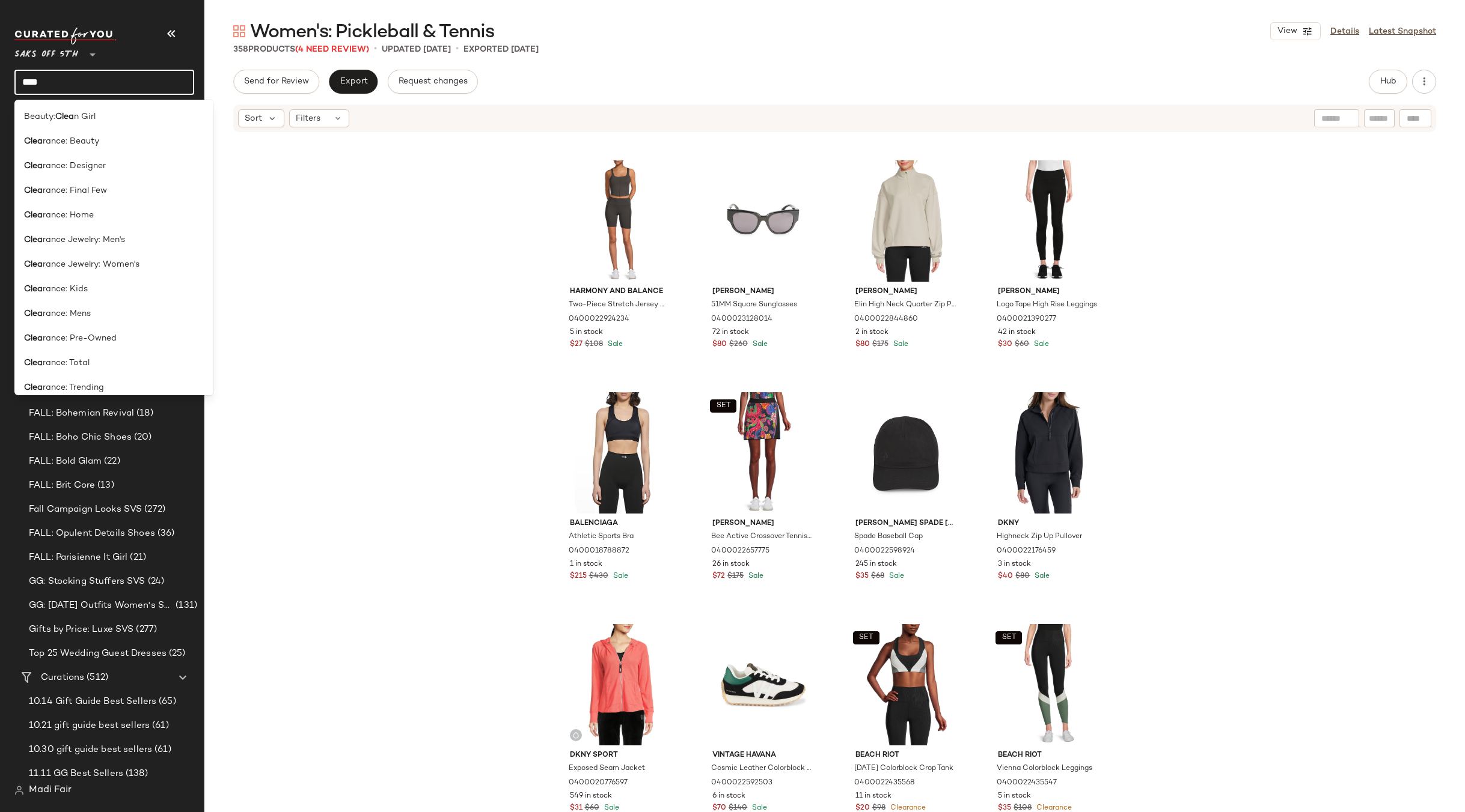
drag, startPoint x: 43, startPoint y: 86, endPoint x: 5, endPoint y: 78, distance: 38.8
click at [6, 83] on nav "Saks OFF 5TH ** **** Dashboard All Products Global Clipboards (20) 2024 Holiday…" at bounding box center [102, 406] width 205 height 812
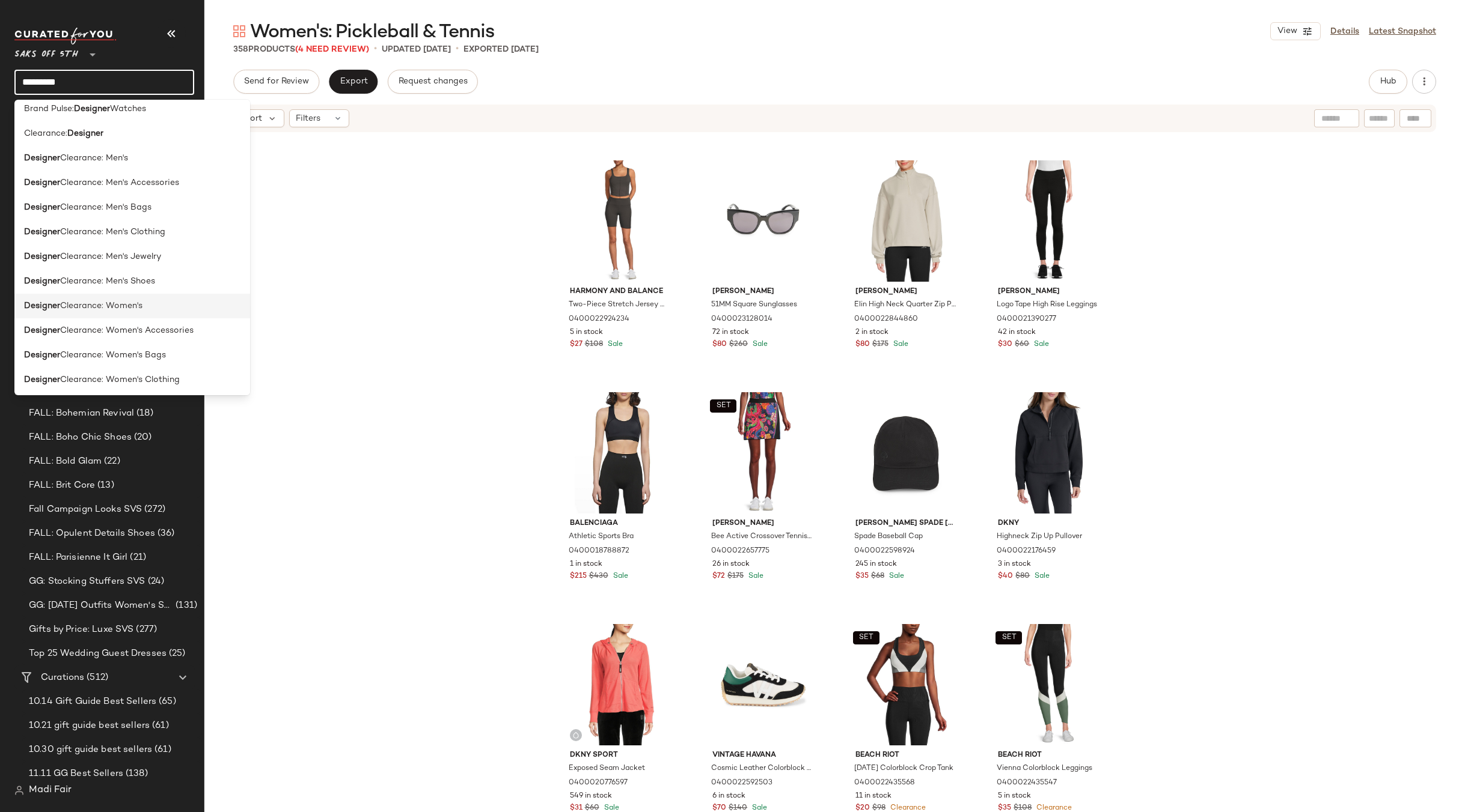
type input "********"
click at [161, 304] on div "Designer Clearance: Women's" at bounding box center [132, 305] width 216 height 12
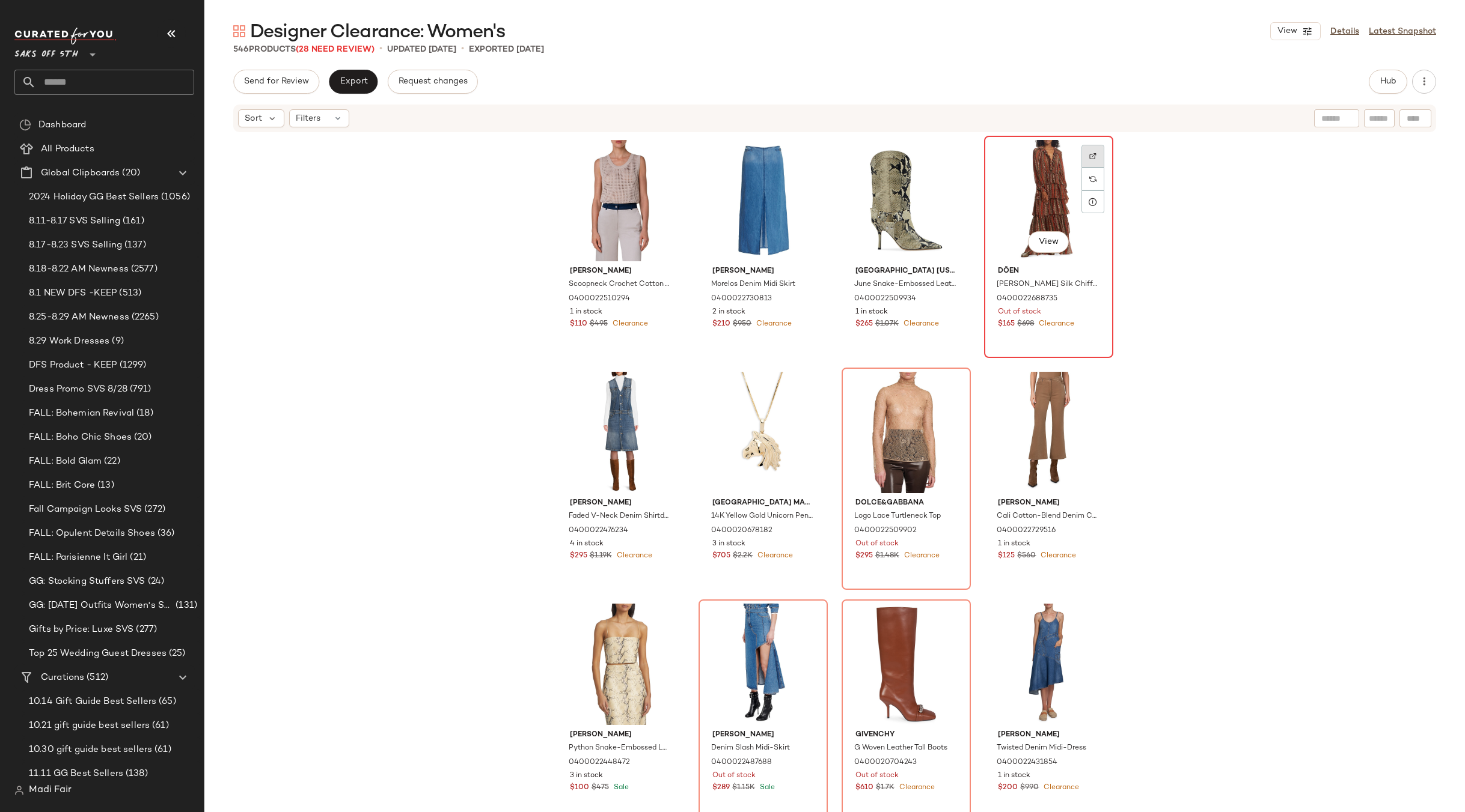
click at [1096, 167] on div at bounding box center [1093, 179] width 23 height 23
click at [1031, 172] on div "View" at bounding box center [1048, 200] width 121 height 122
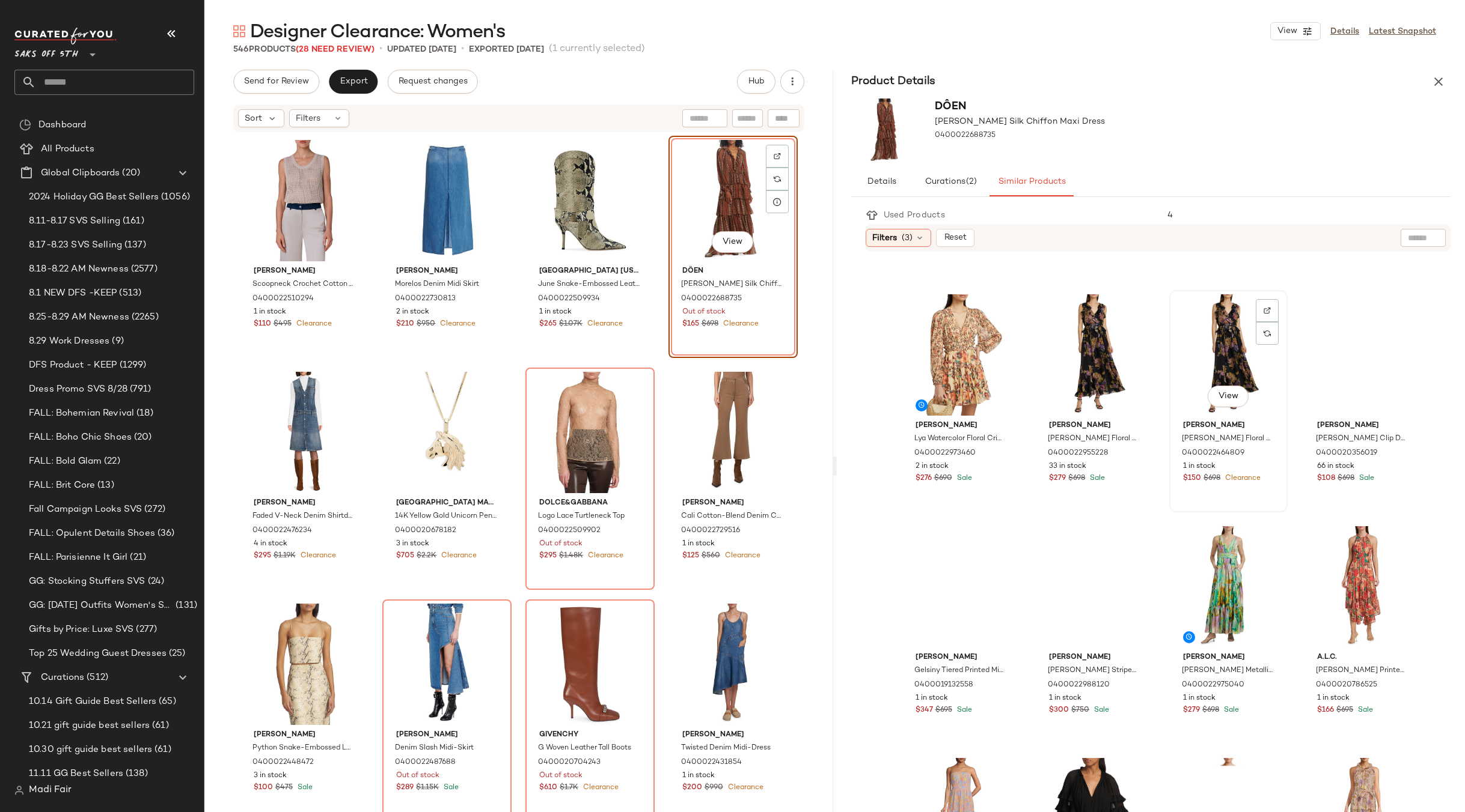
scroll to position [407, 0]
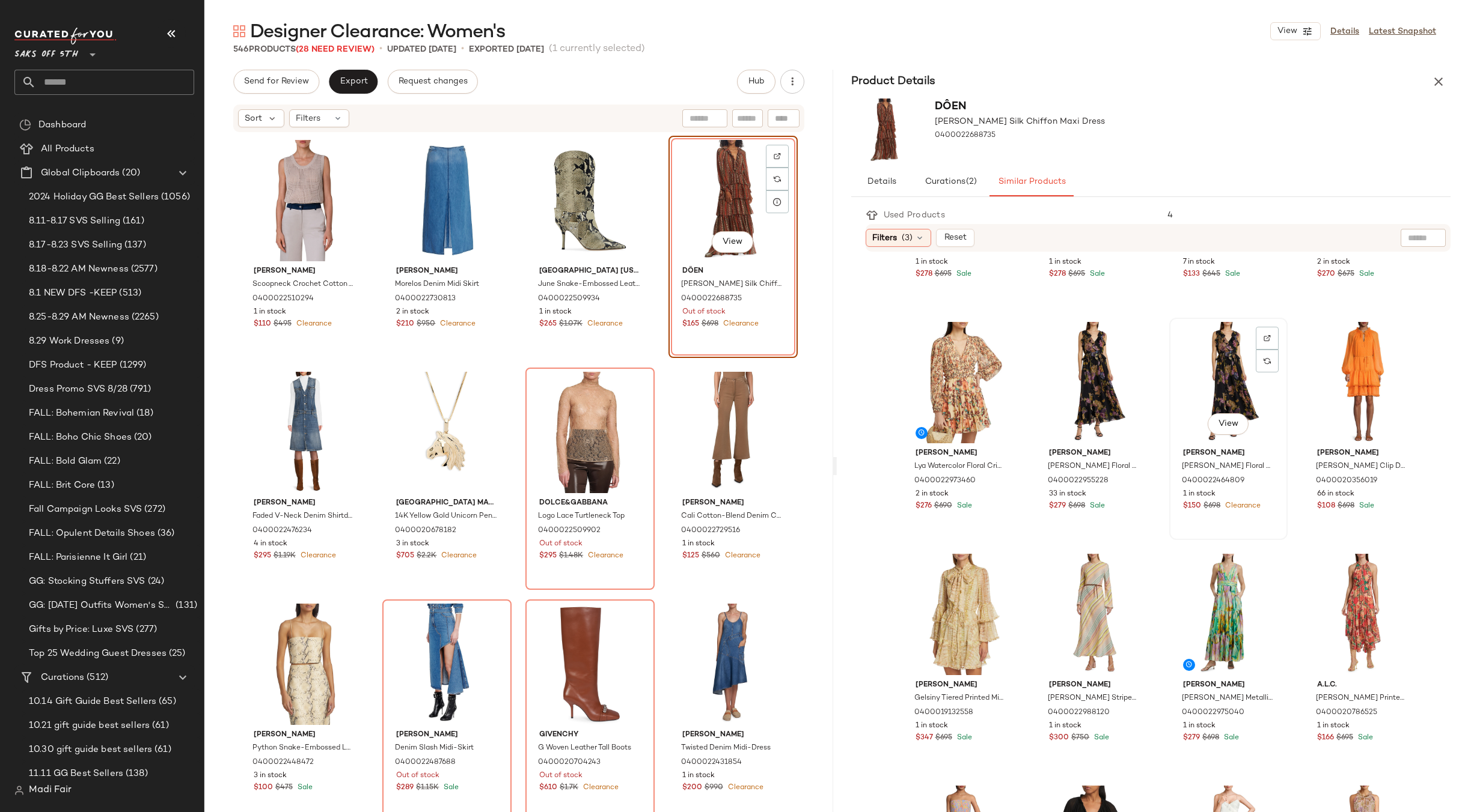
click at [1222, 348] on div "View" at bounding box center [1228, 382] width 110 height 122
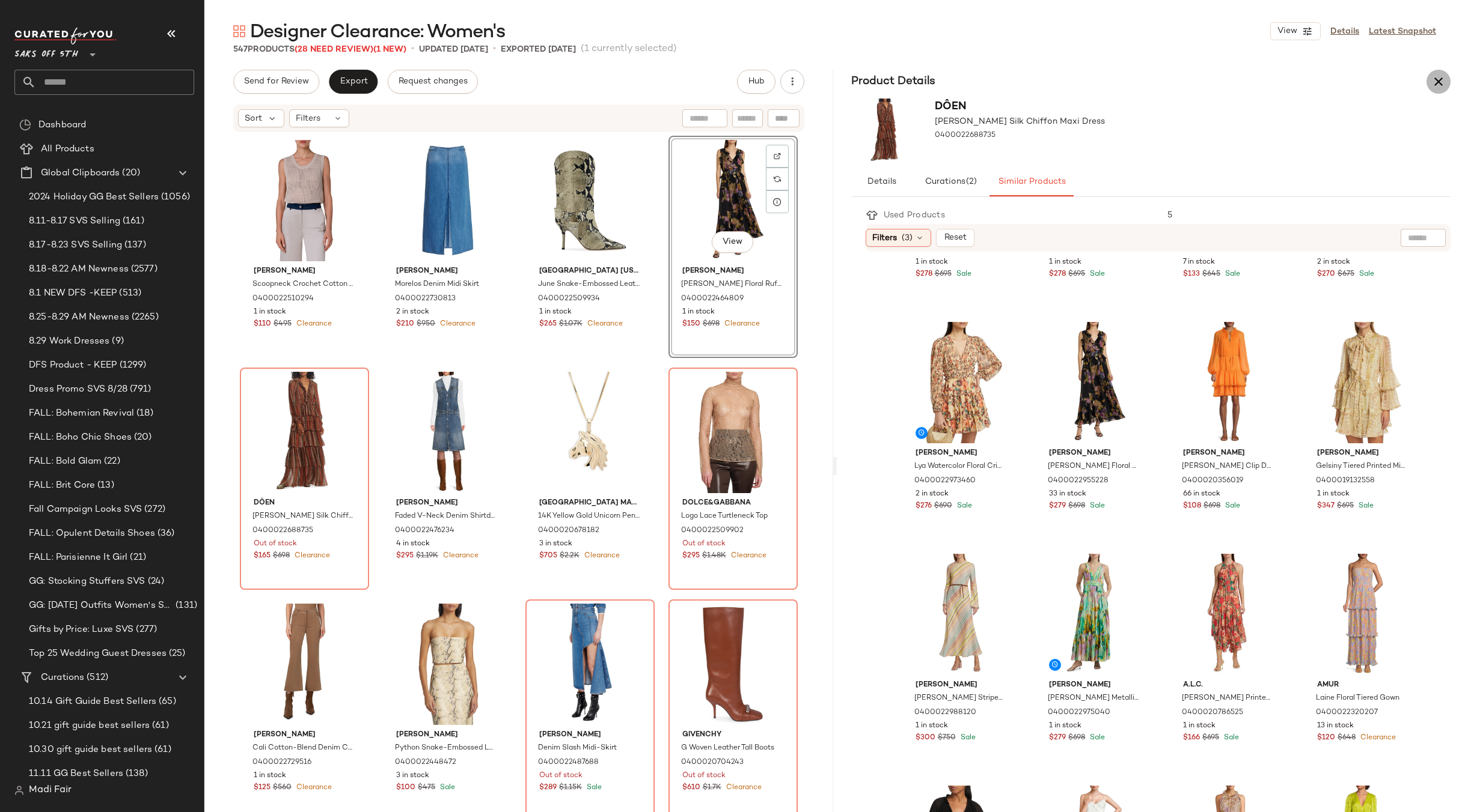
click at [1441, 79] on icon "button" at bounding box center [1438, 81] width 14 height 14
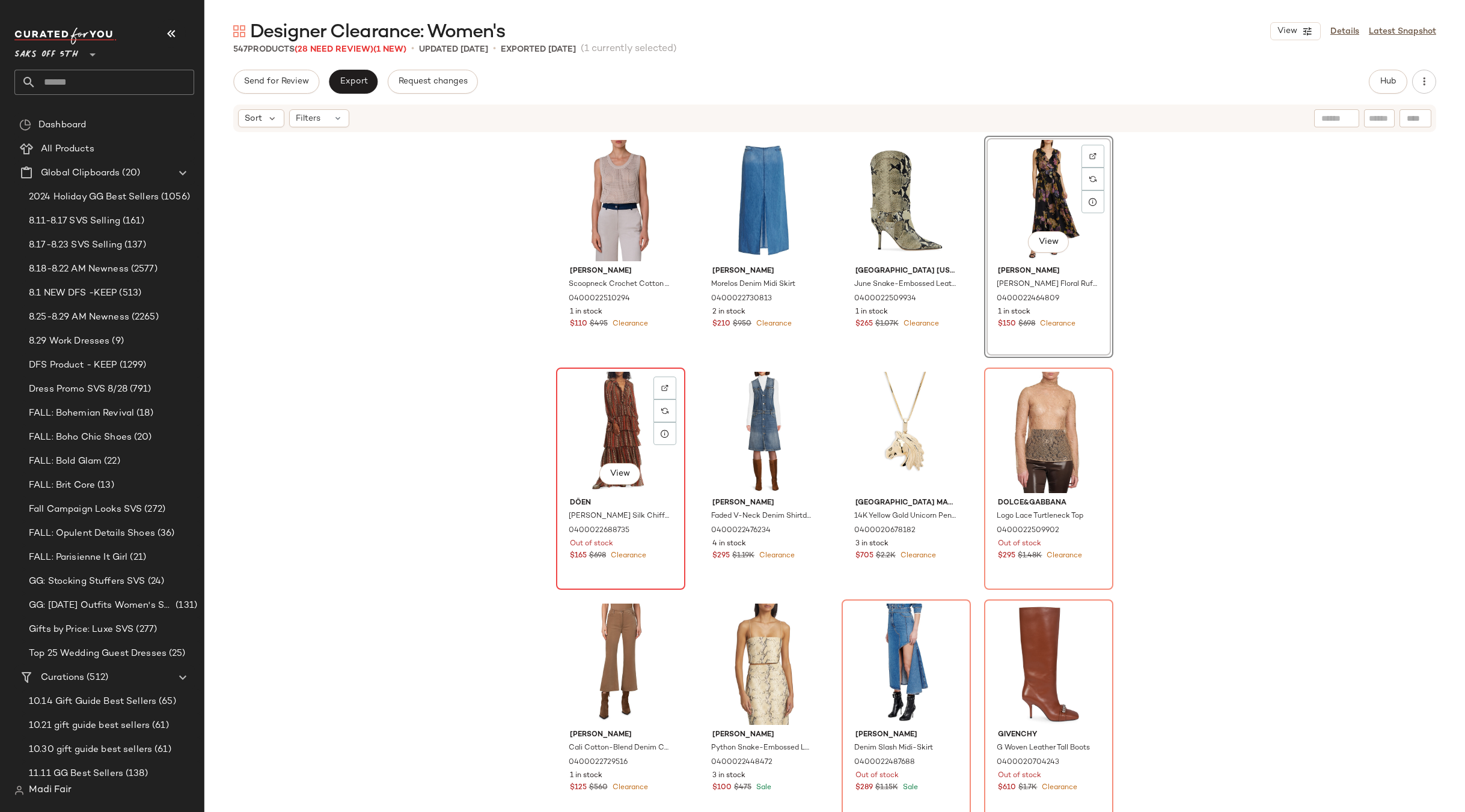
click at [619, 422] on div "View" at bounding box center [620, 432] width 121 height 122
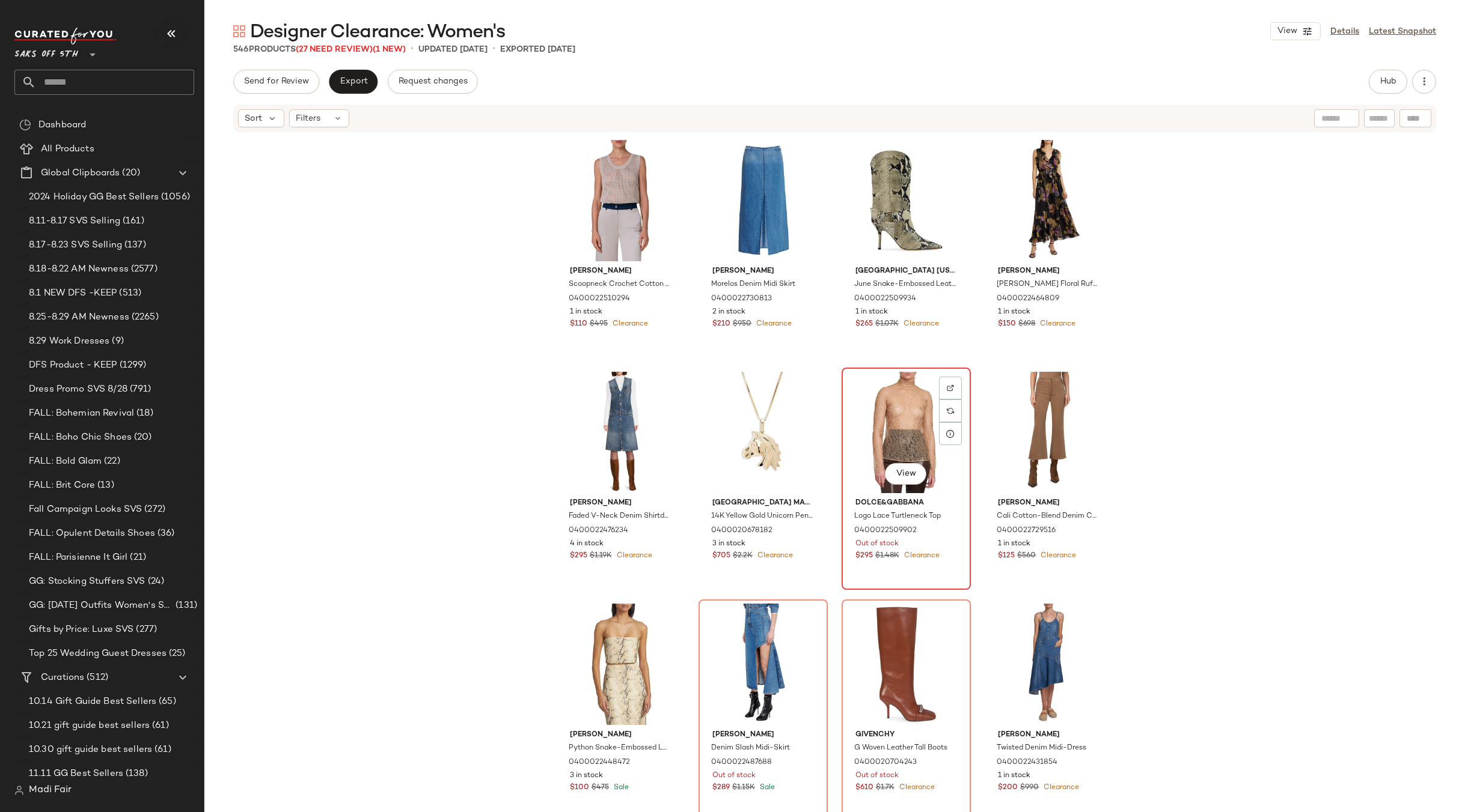
click at [894, 421] on div "View" at bounding box center [906, 432] width 121 height 122
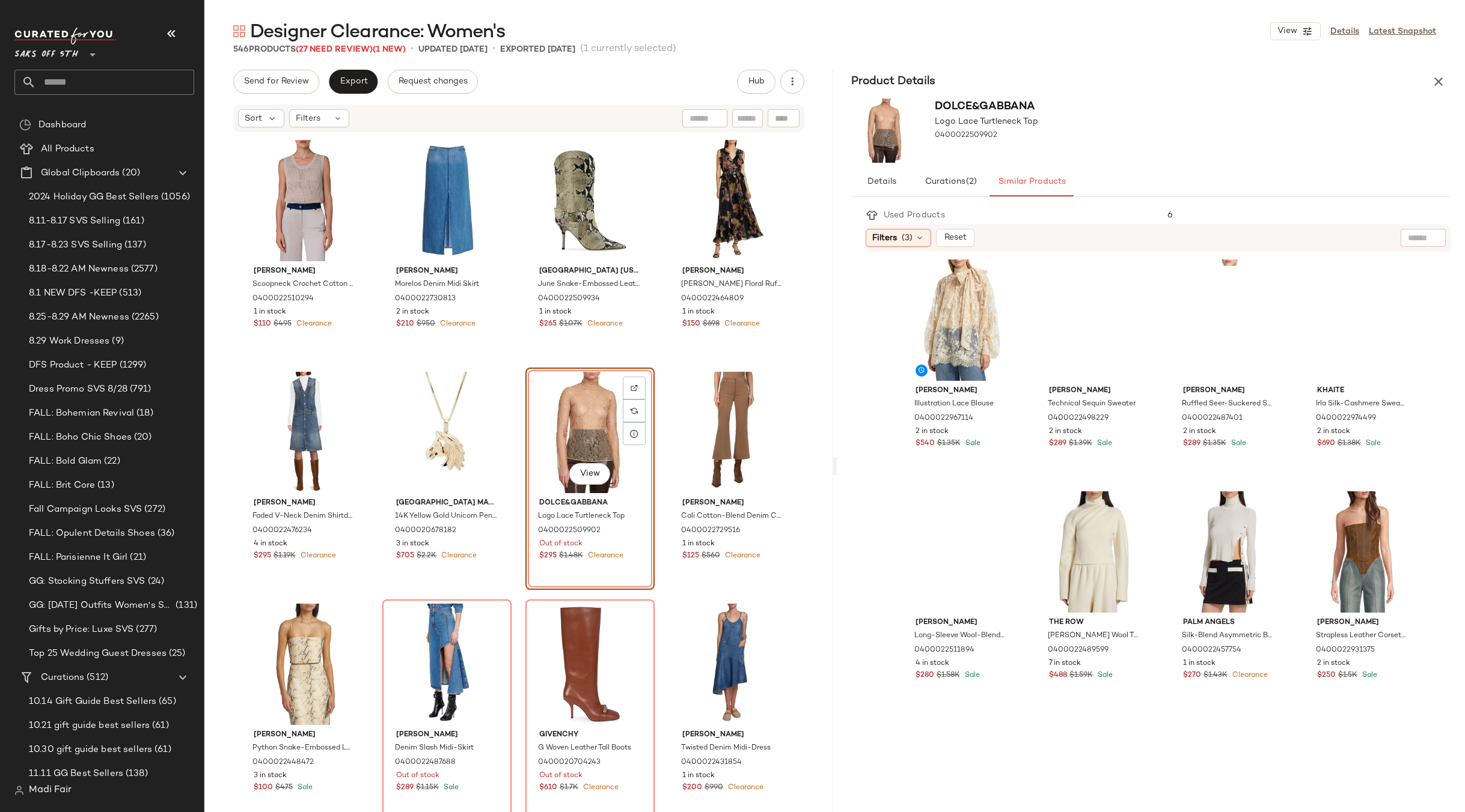
scroll to position [240, 0]
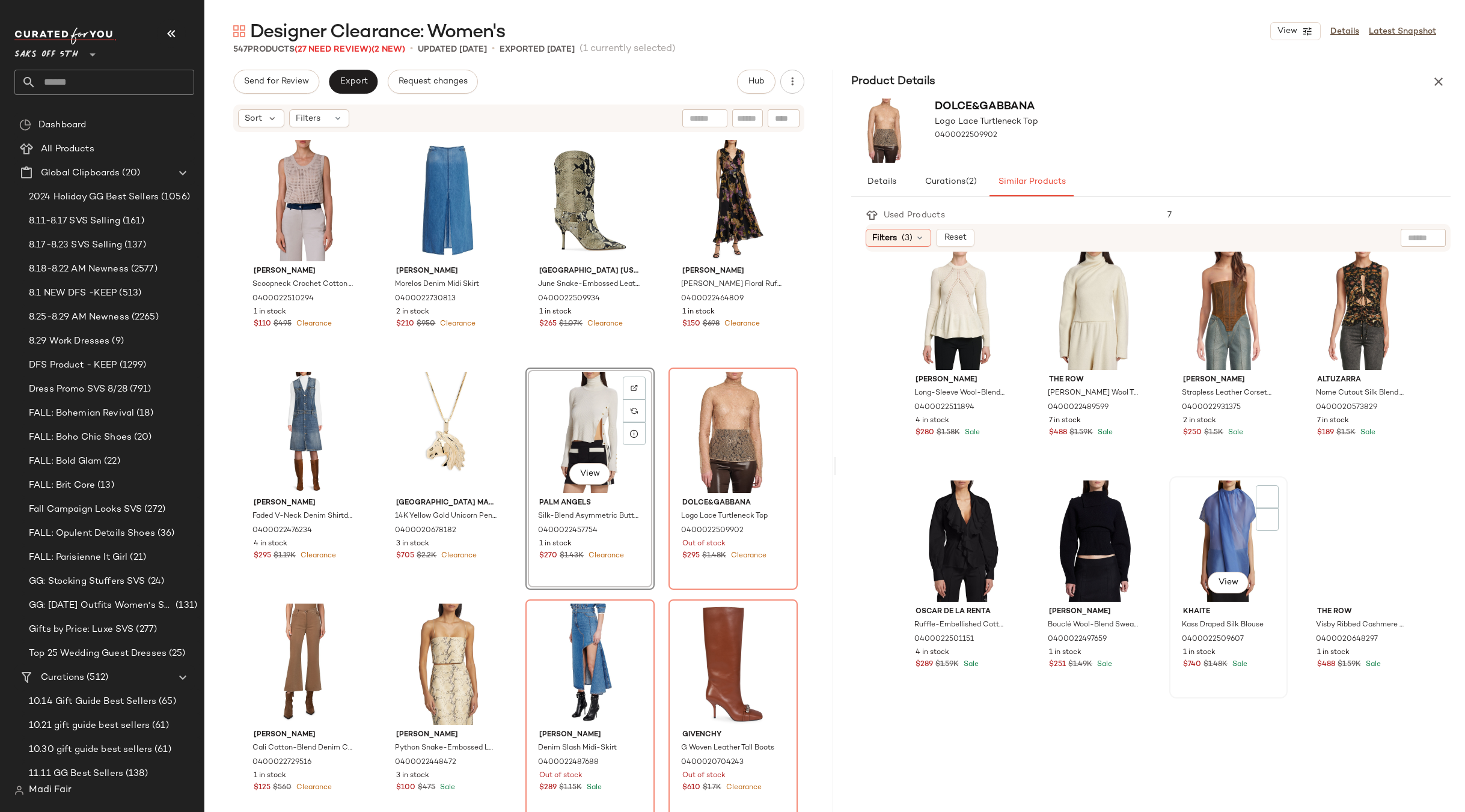
scroll to position [596, 0]
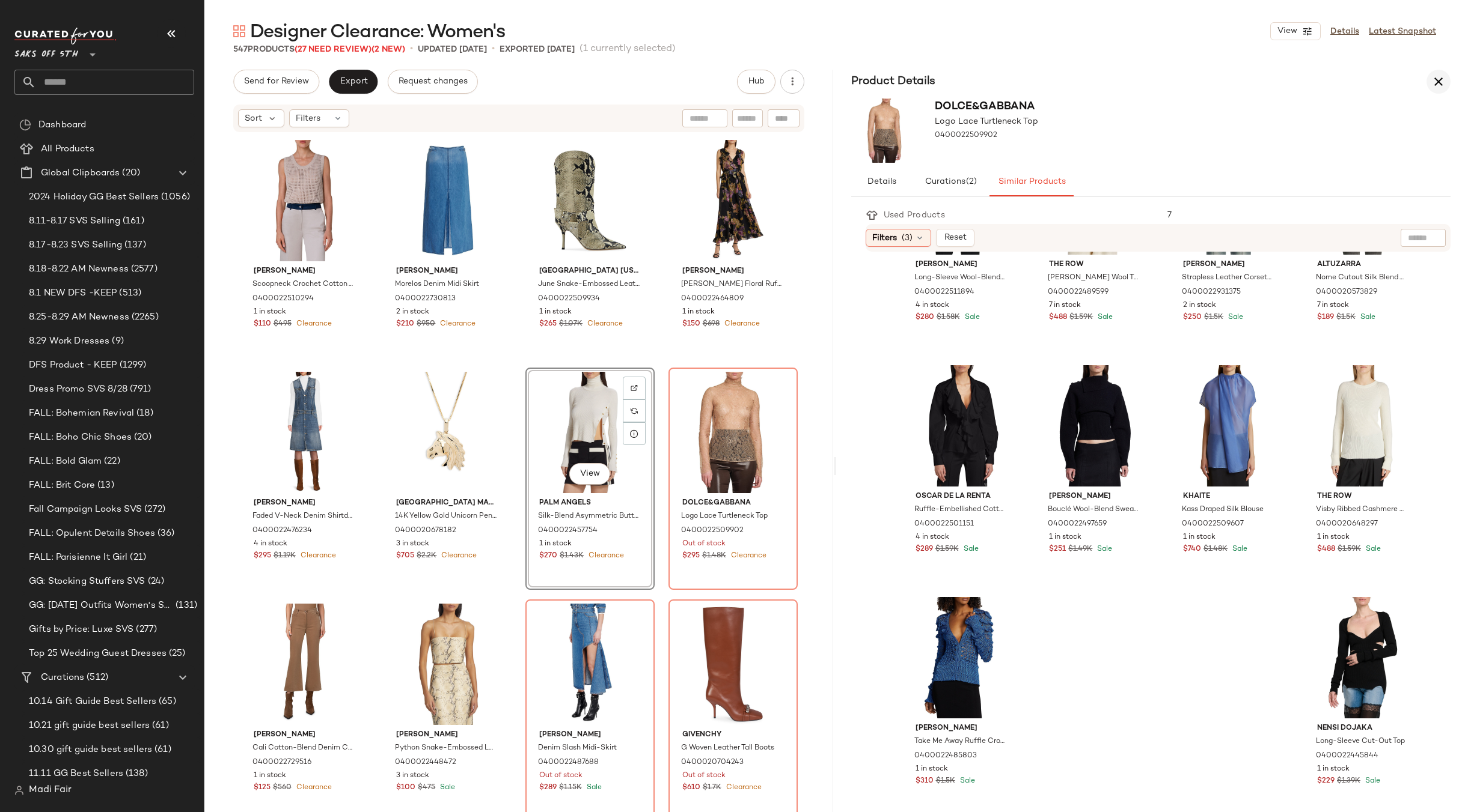
click at [1434, 80] on icon "button" at bounding box center [1438, 81] width 14 height 14
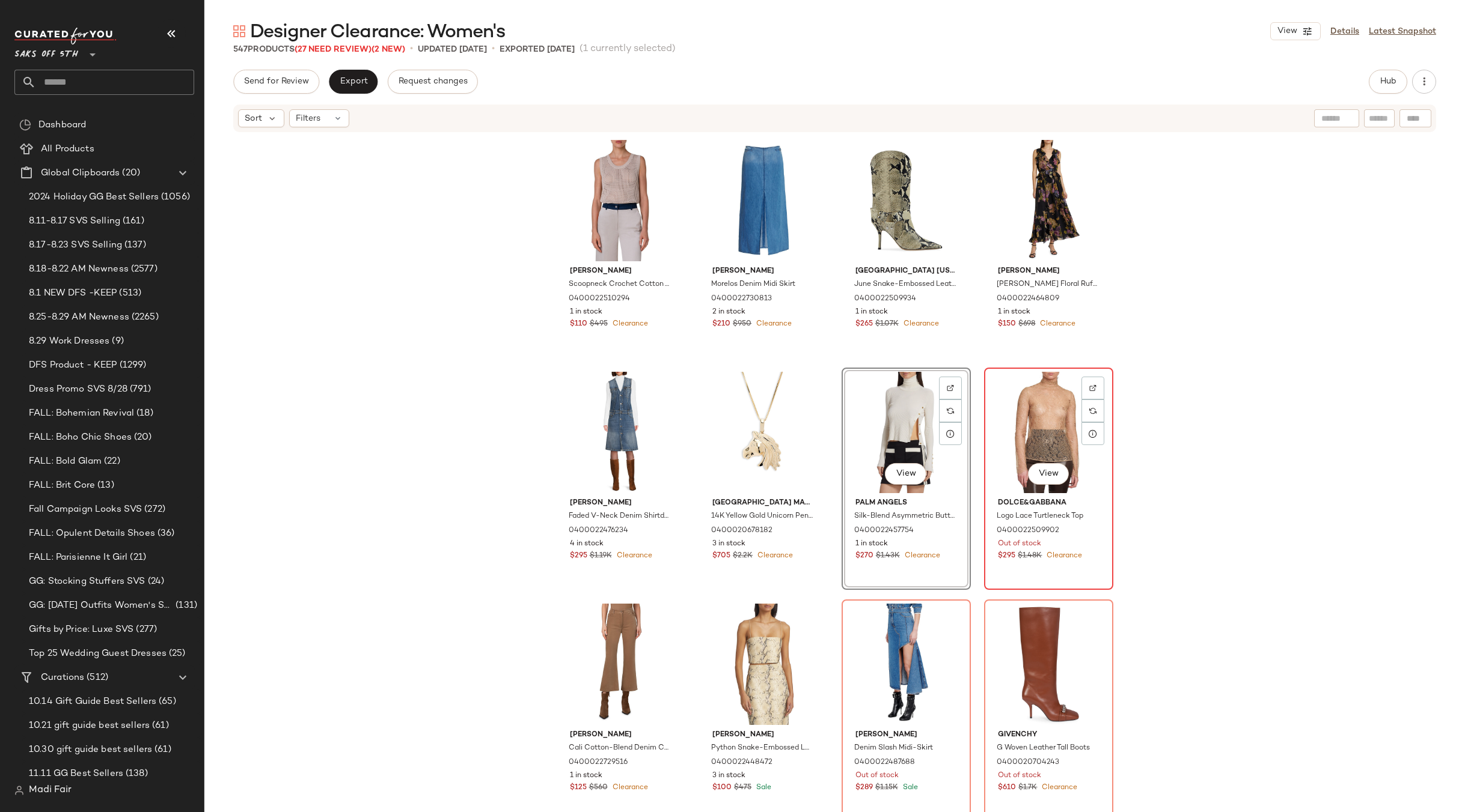
click at [1047, 406] on div "View" at bounding box center [1048, 432] width 121 height 122
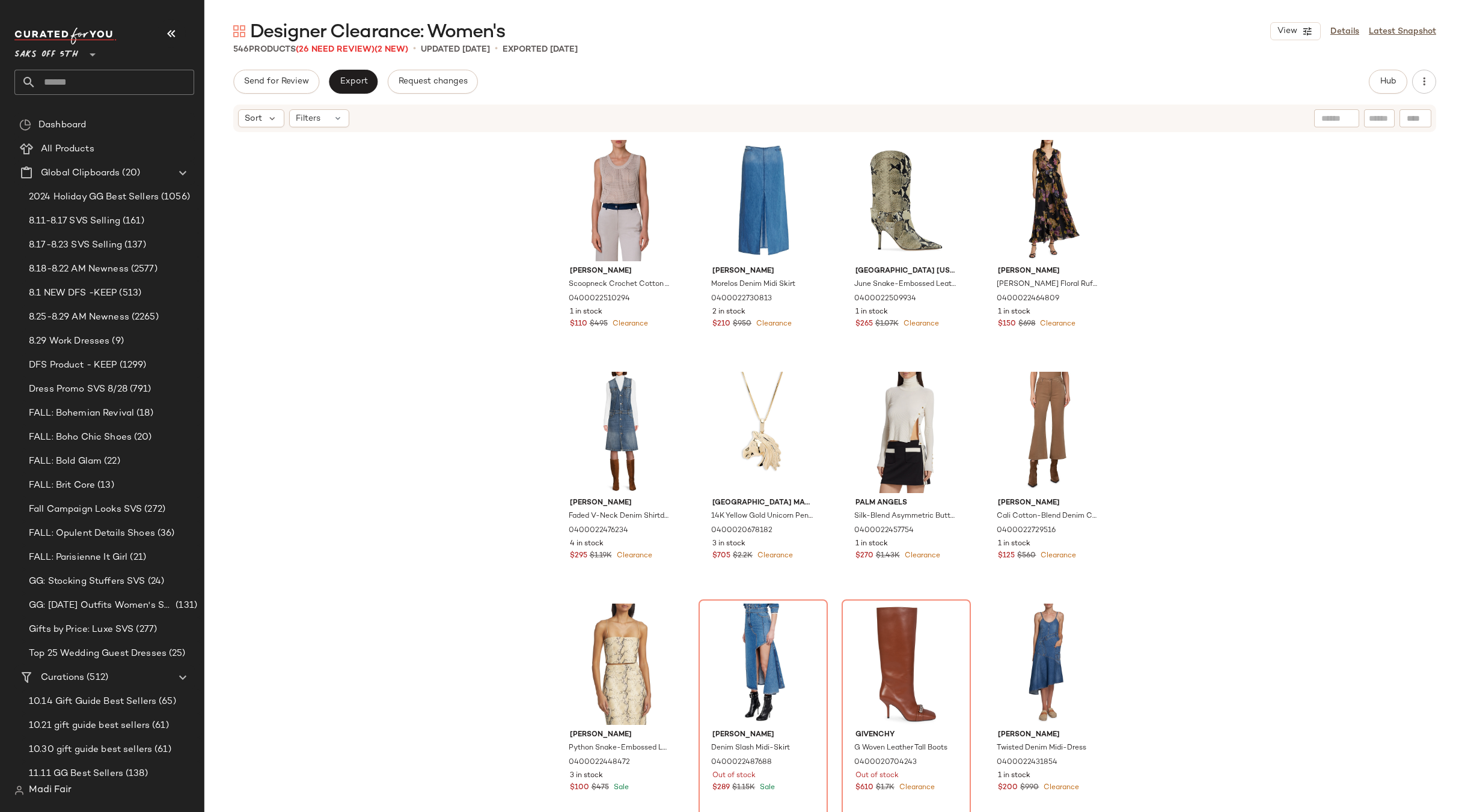
click at [1192, 396] on div "Akris punto Scoopneck Crochet Cotton Tank 0400022510294 1 in stock $110 $495 Cl…" at bounding box center [835, 491] width 1260 height 715
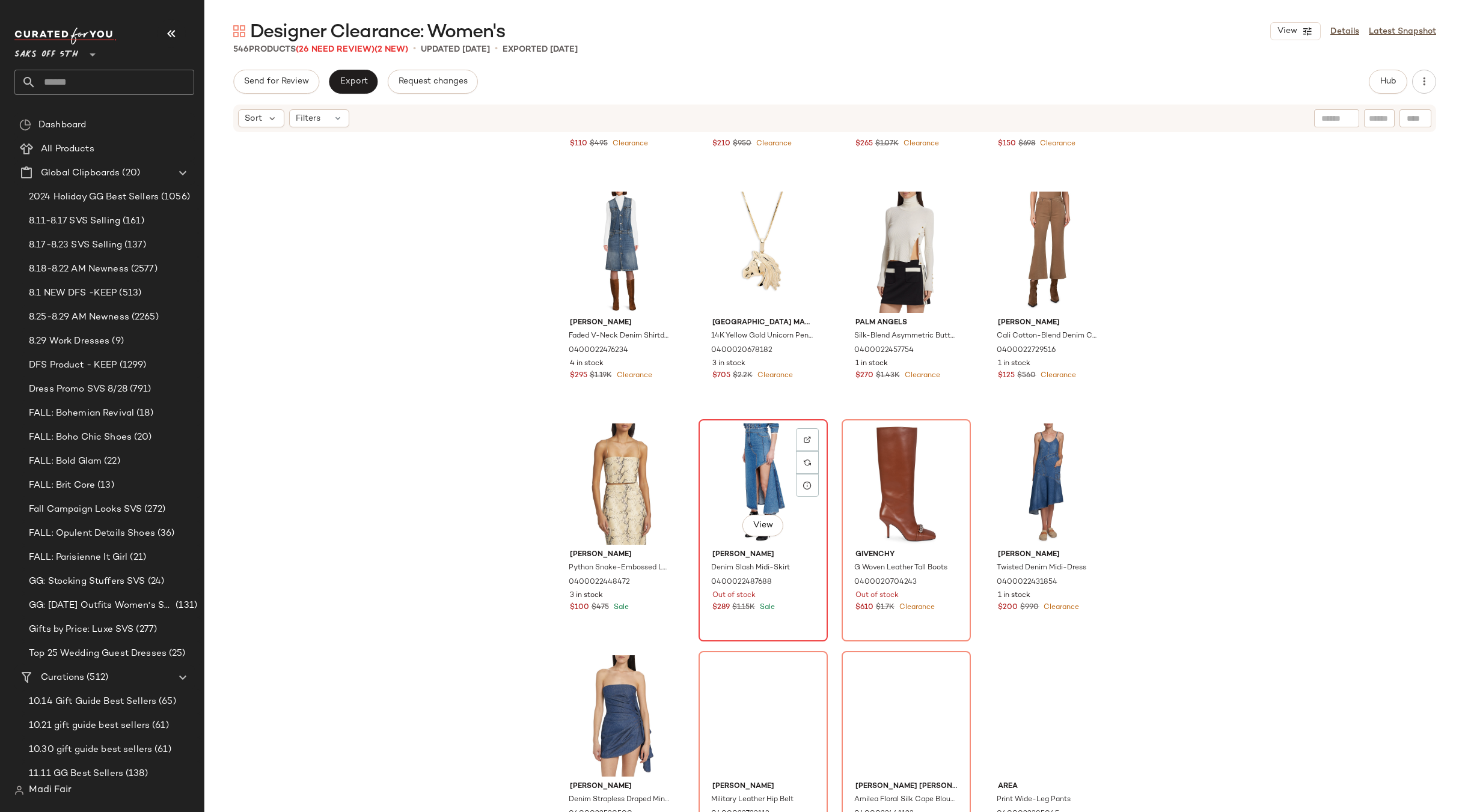
click at [746, 483] on div "View" at bounding box center [763, 484] width 121 height 122
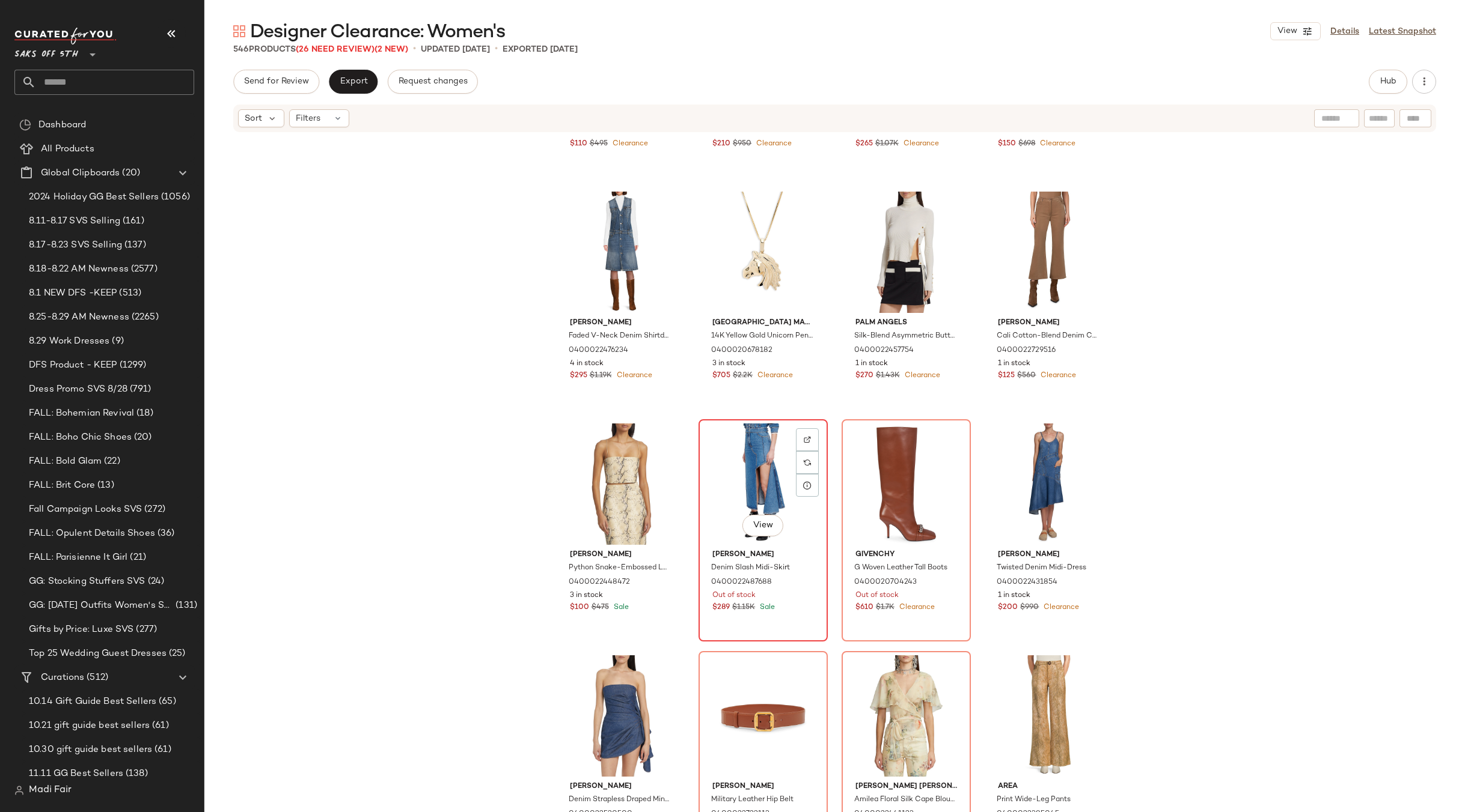
click at [711, 468] on div "View" at bounding box center [763, 484] width 121 height 122
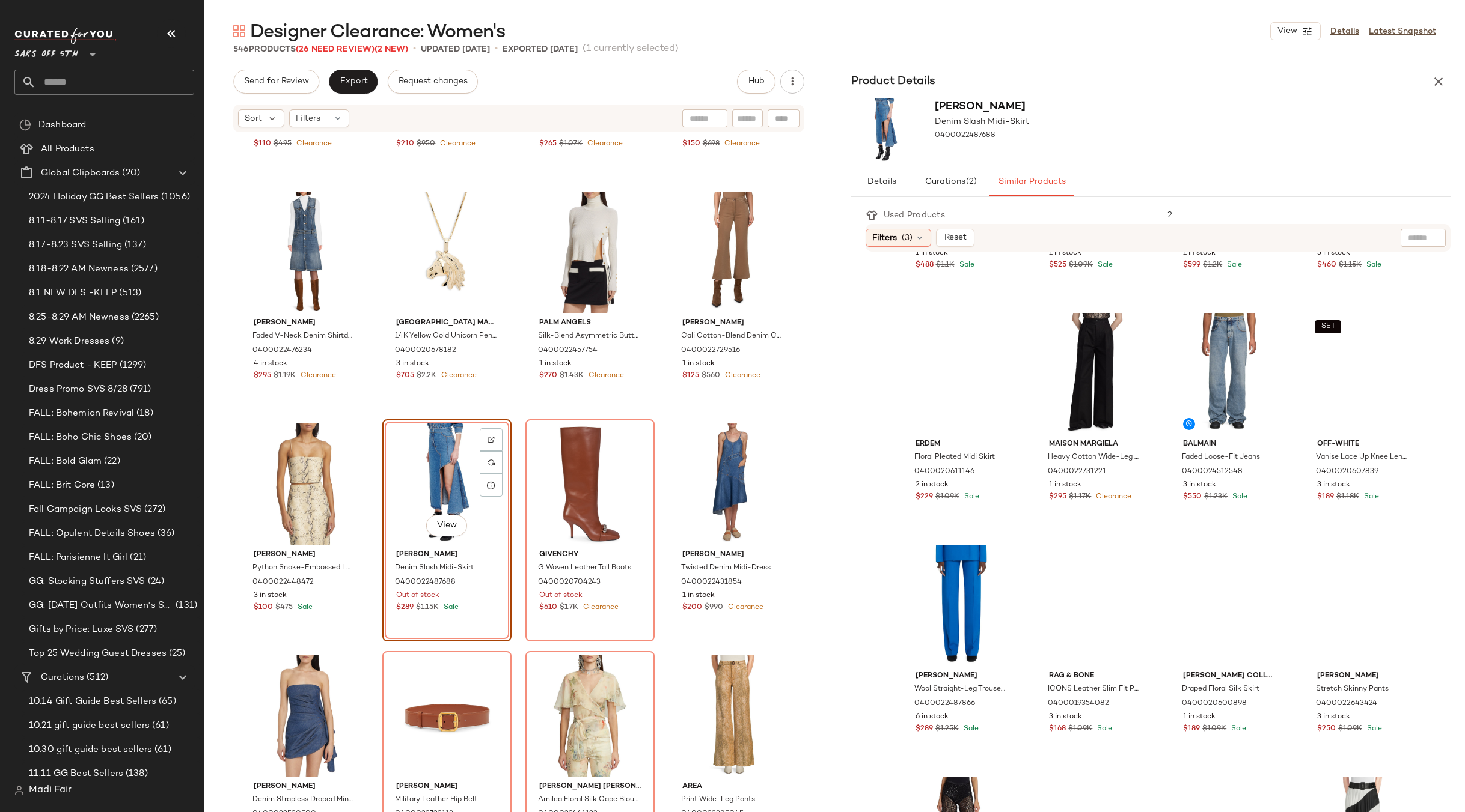
scroll to position [647, 0]
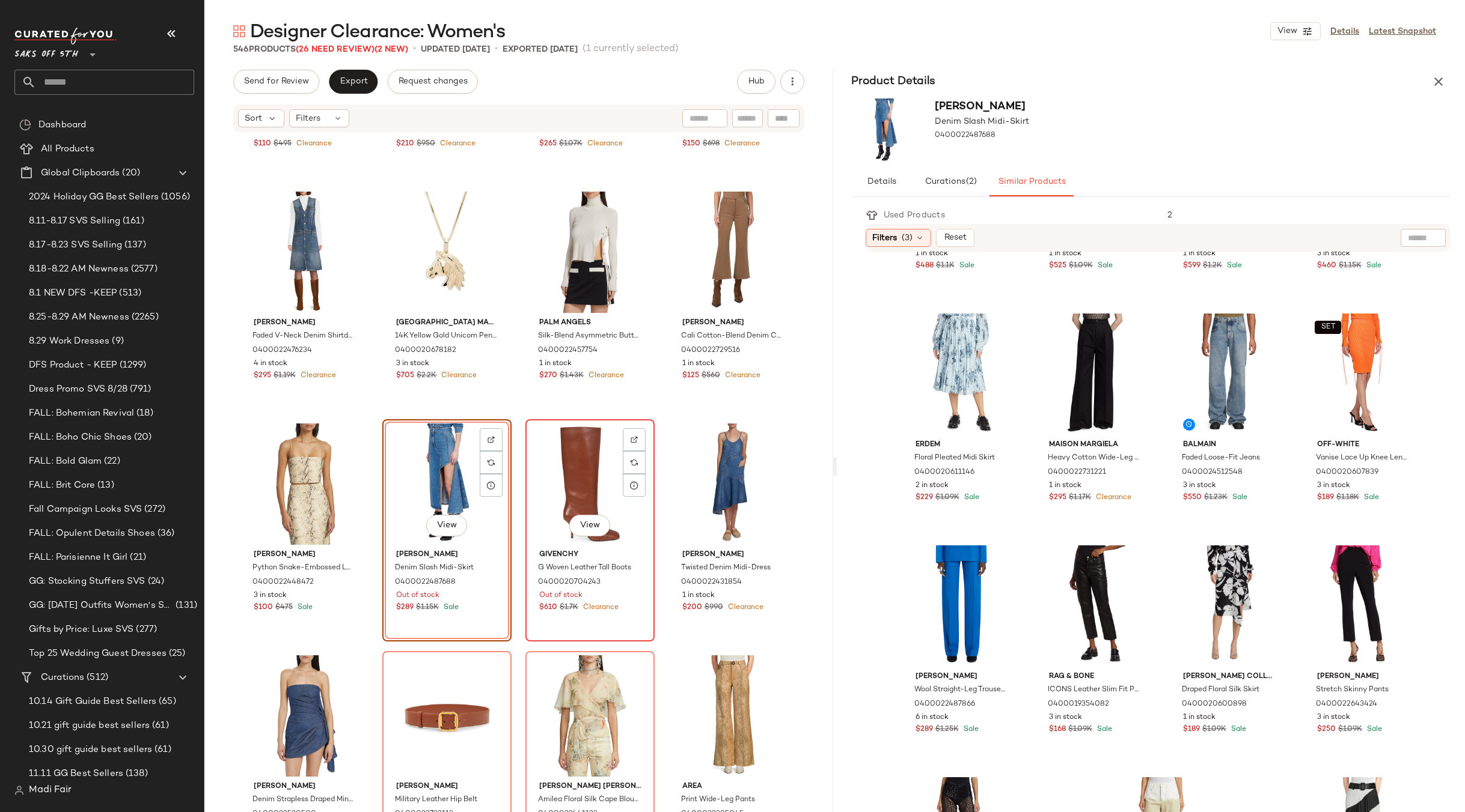
click at [569, 463] on div "View" at bounding box center [590, 484] width 121 height 122
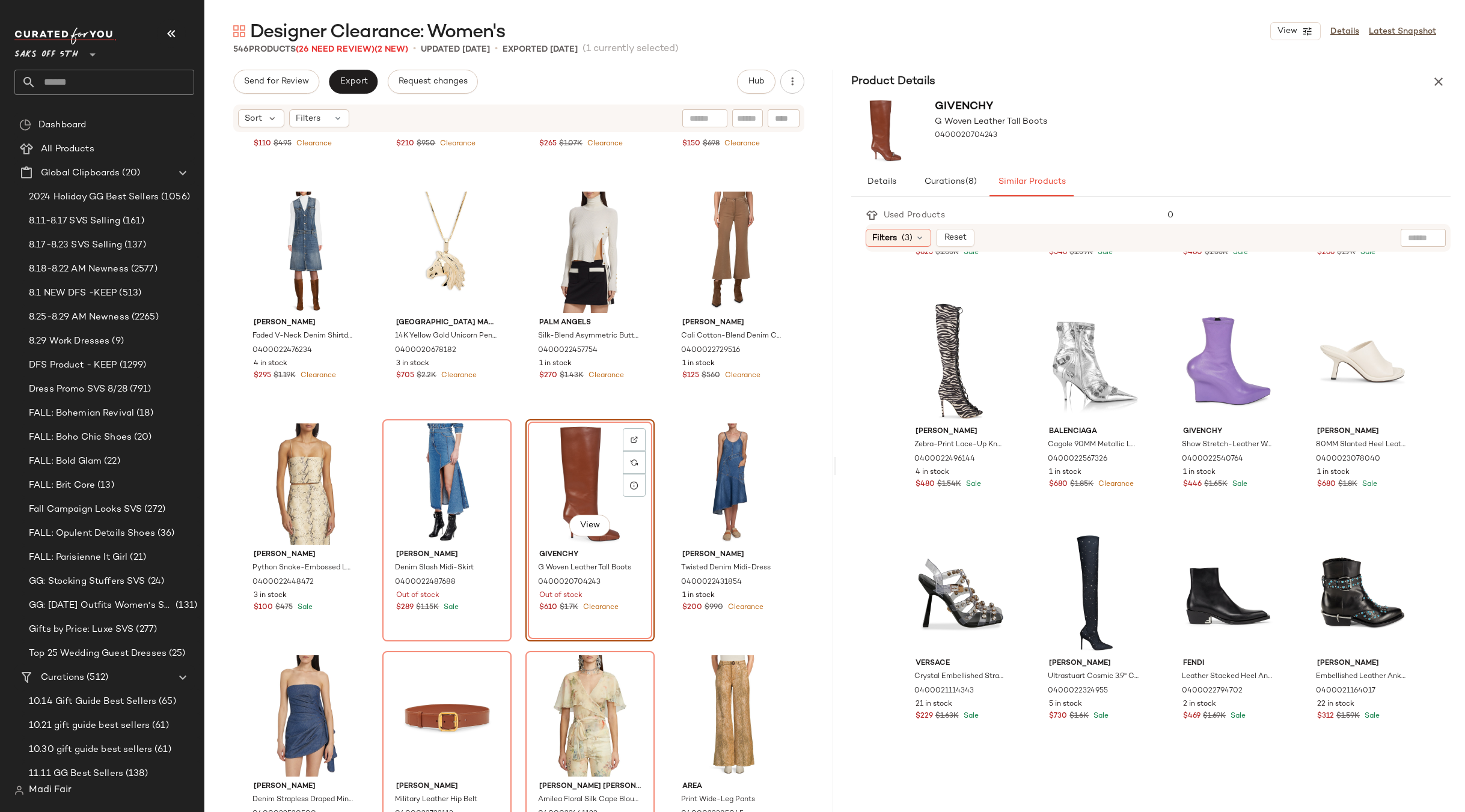
scroll to position [1059, 0]
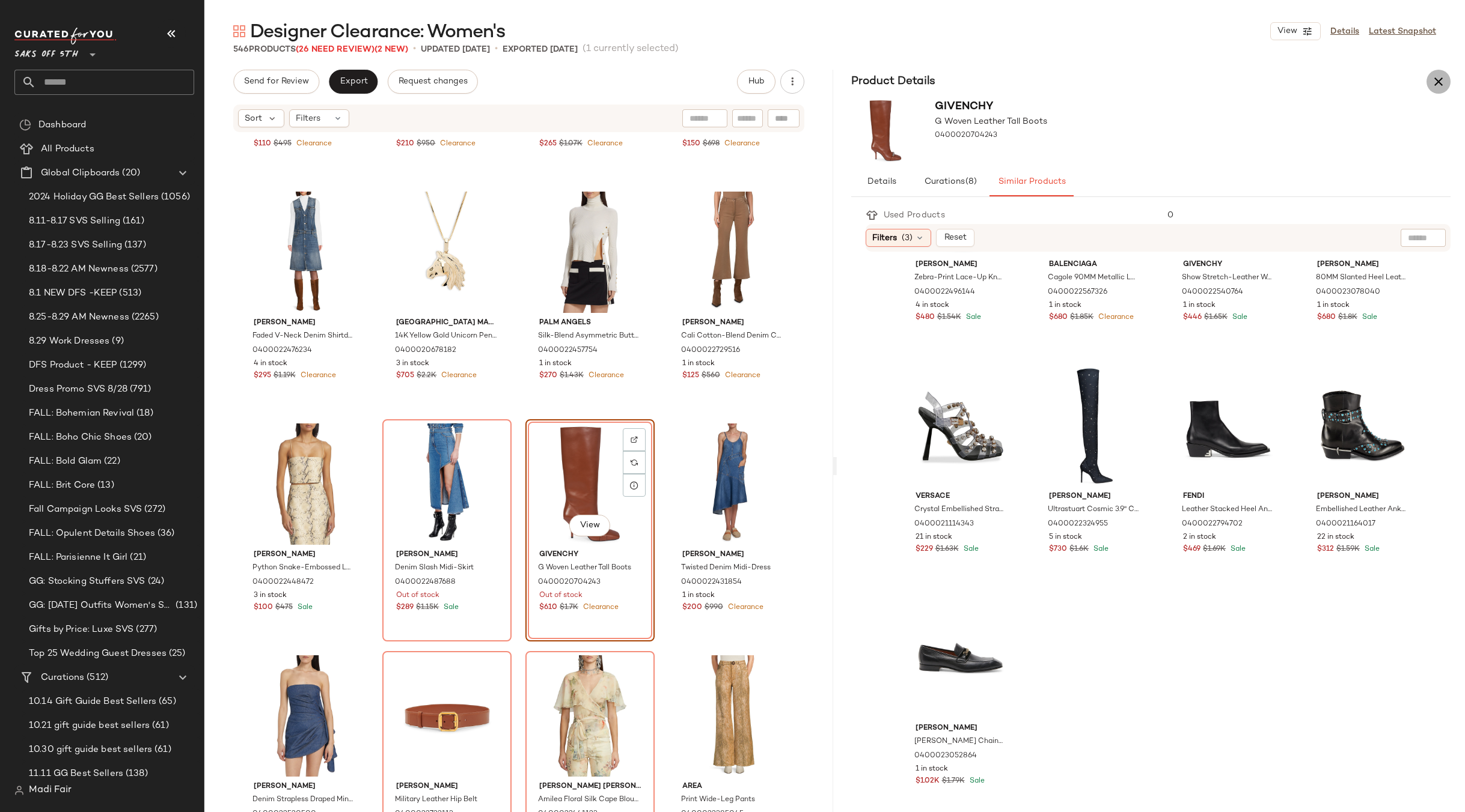
click at [1436, 84] on icon "button" at bounding box center [1438, 81] width 14 height 14
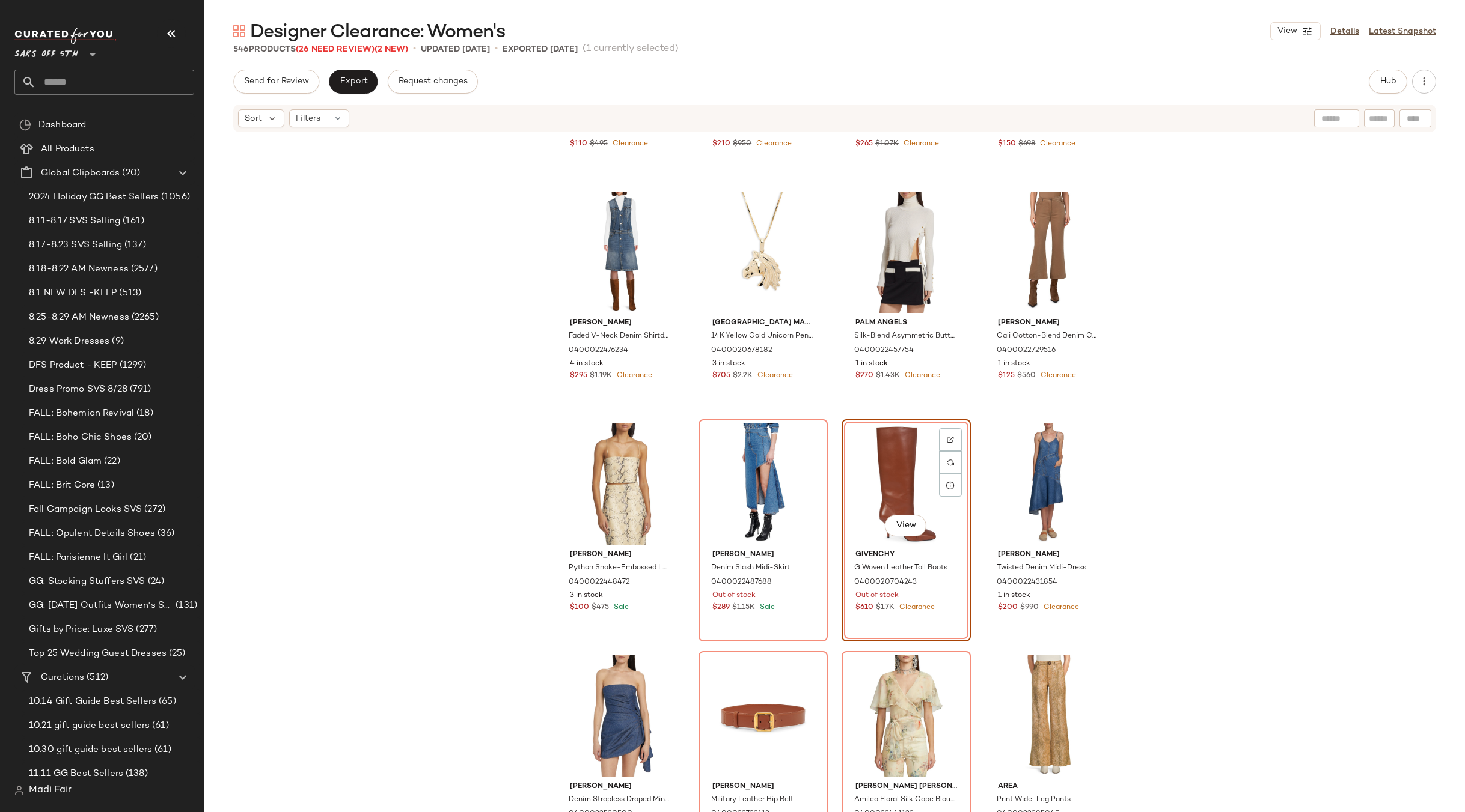
click at [1152, 286] on div "Akris punto Scoopneck Crochet Cotton Tank 0400022510294 1 in stock $110 $495 Cl…" at bounding box center [835, 491] width 1260 height 715
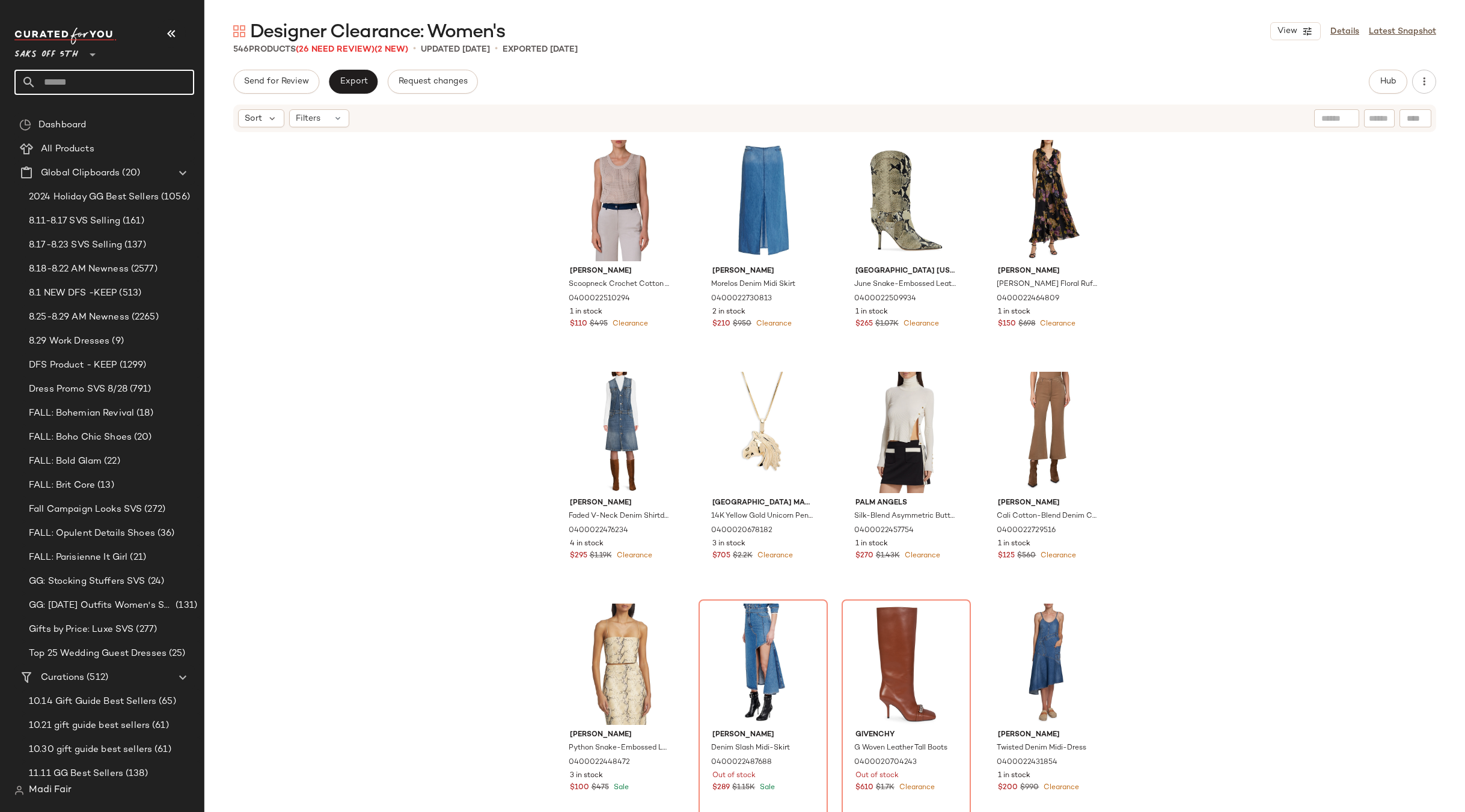
click at [91, 87] on input "text" at bounding box center [115, 82] width 158 height 25
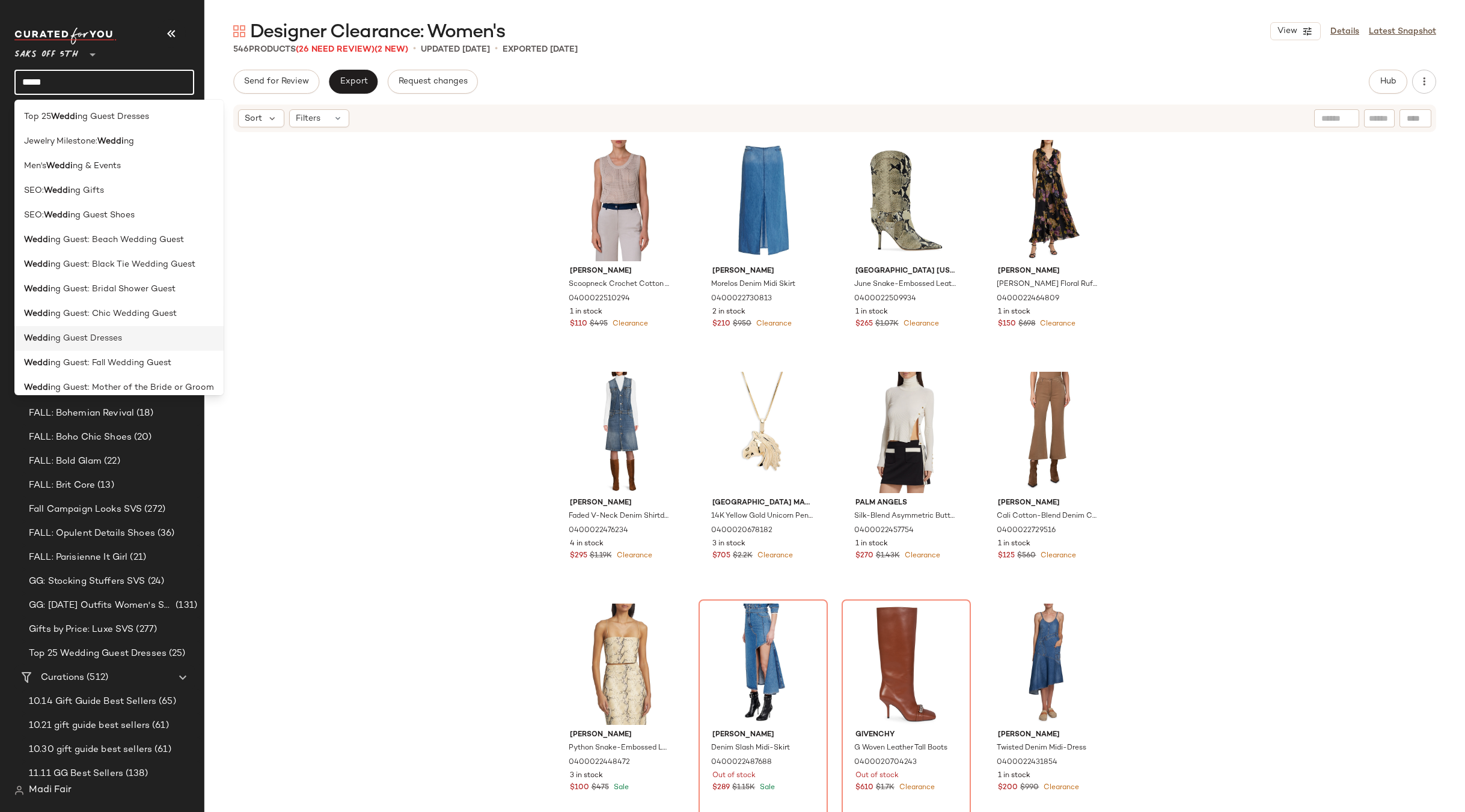
type input "*****"
click at [94, 339] on span "ng Guest Dresses" at bounding box center [86, 338] width 71 height 12
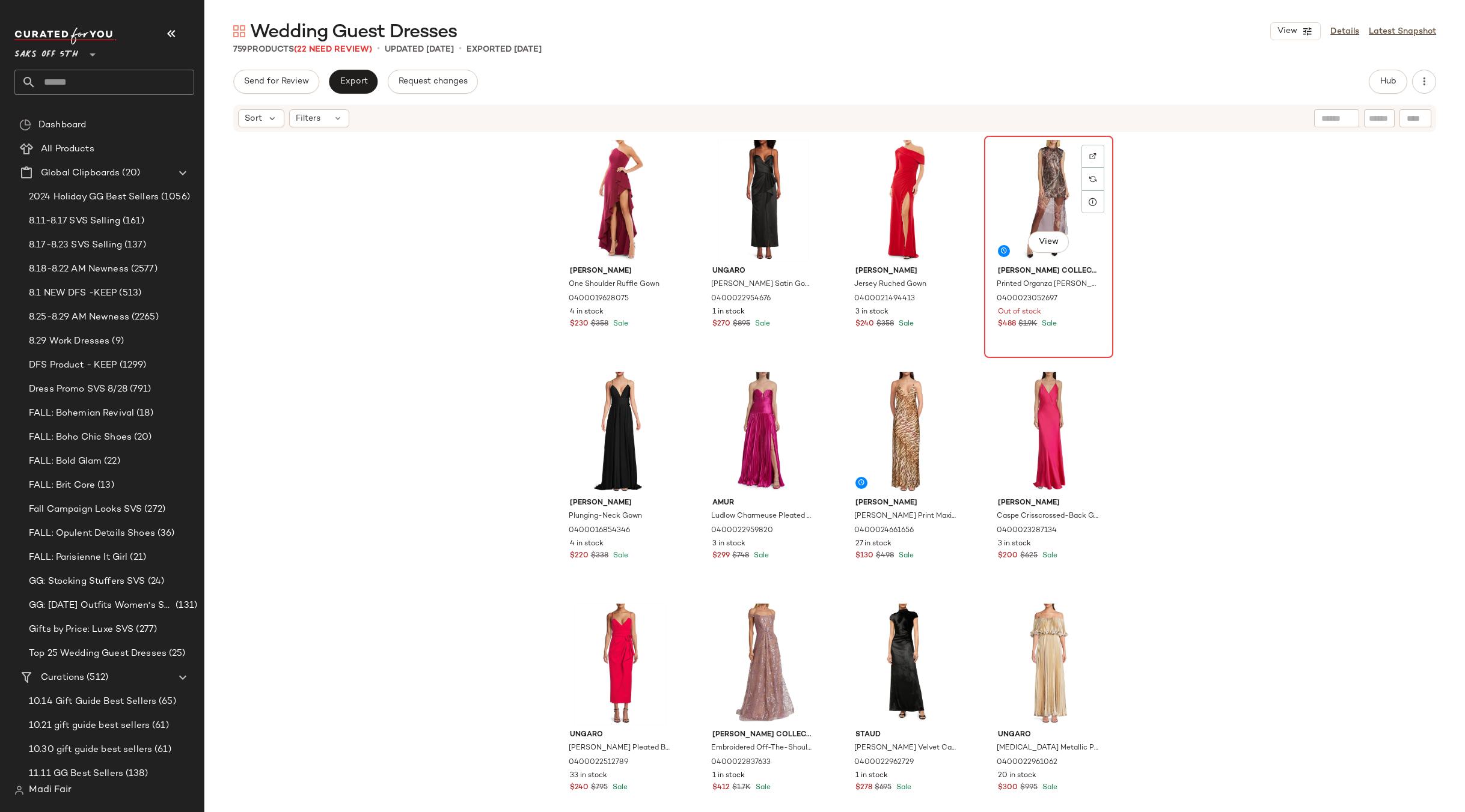
click at [1041, 183] on div "View" at bounding box center [1048, 200] width 121 height 122
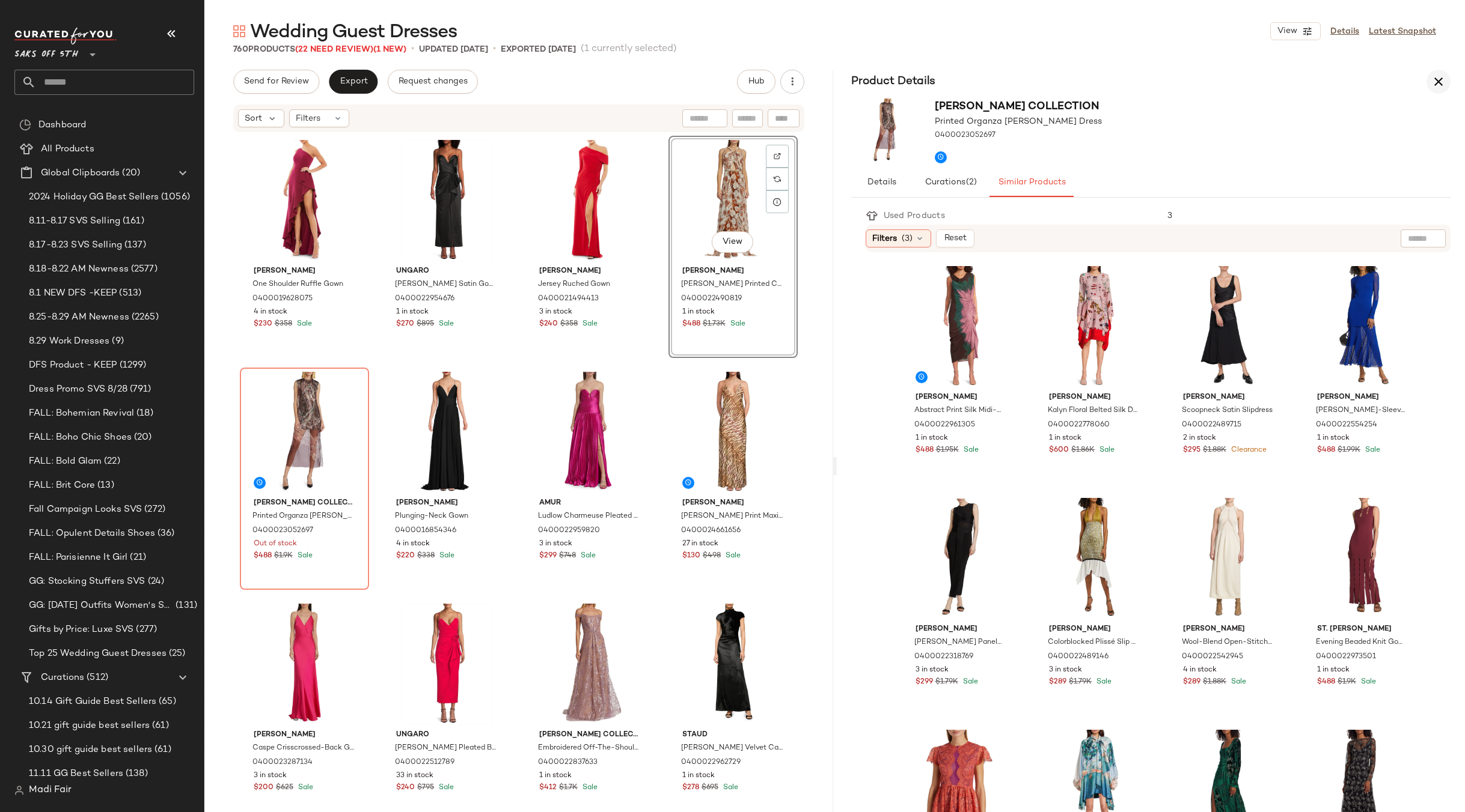
click at [1430, 81] on button "button" at bounding box center [1438, 81] width 24 height 24
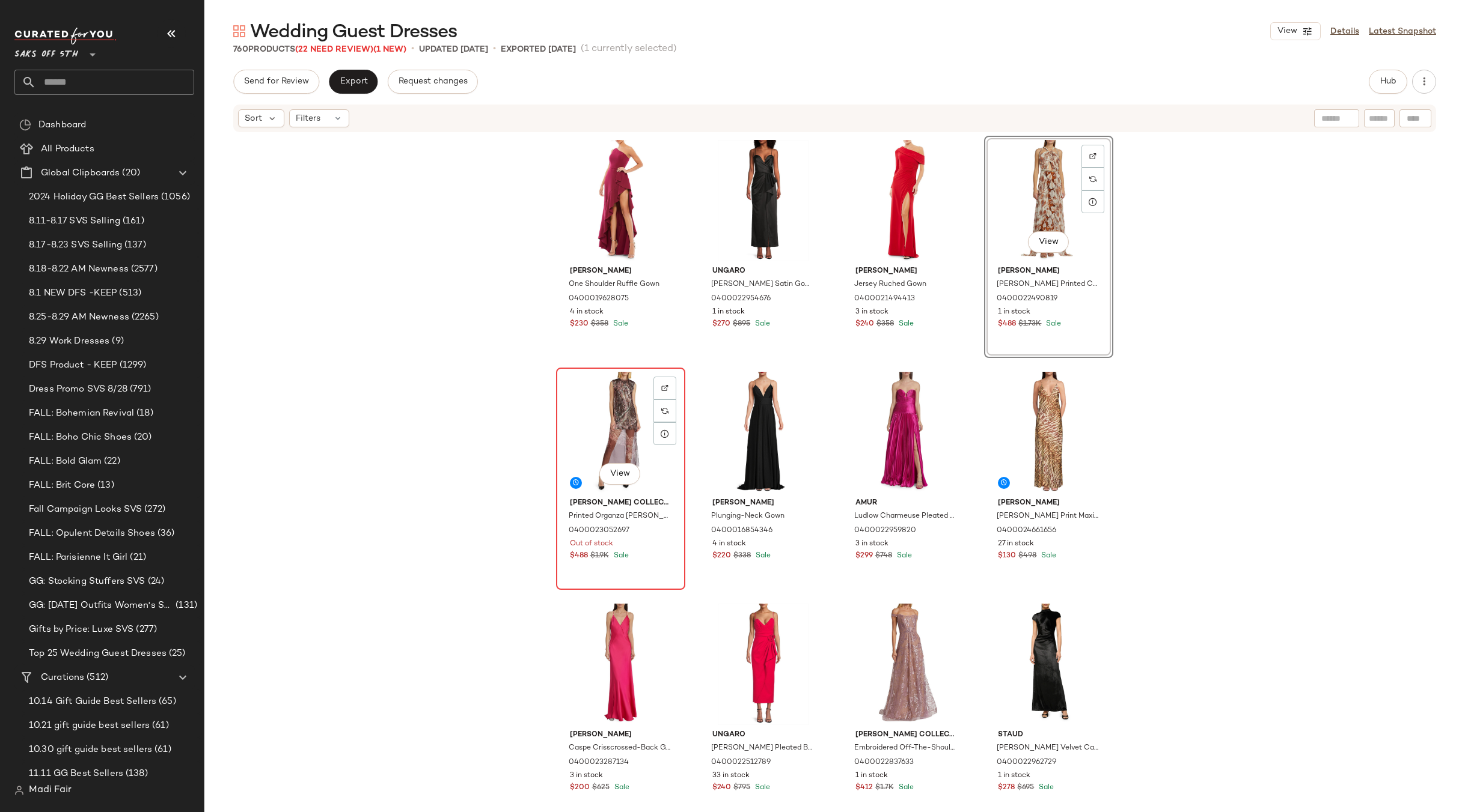
click at [619, 408] on div "View" at bounding box center [620, 432] width 121 height 122
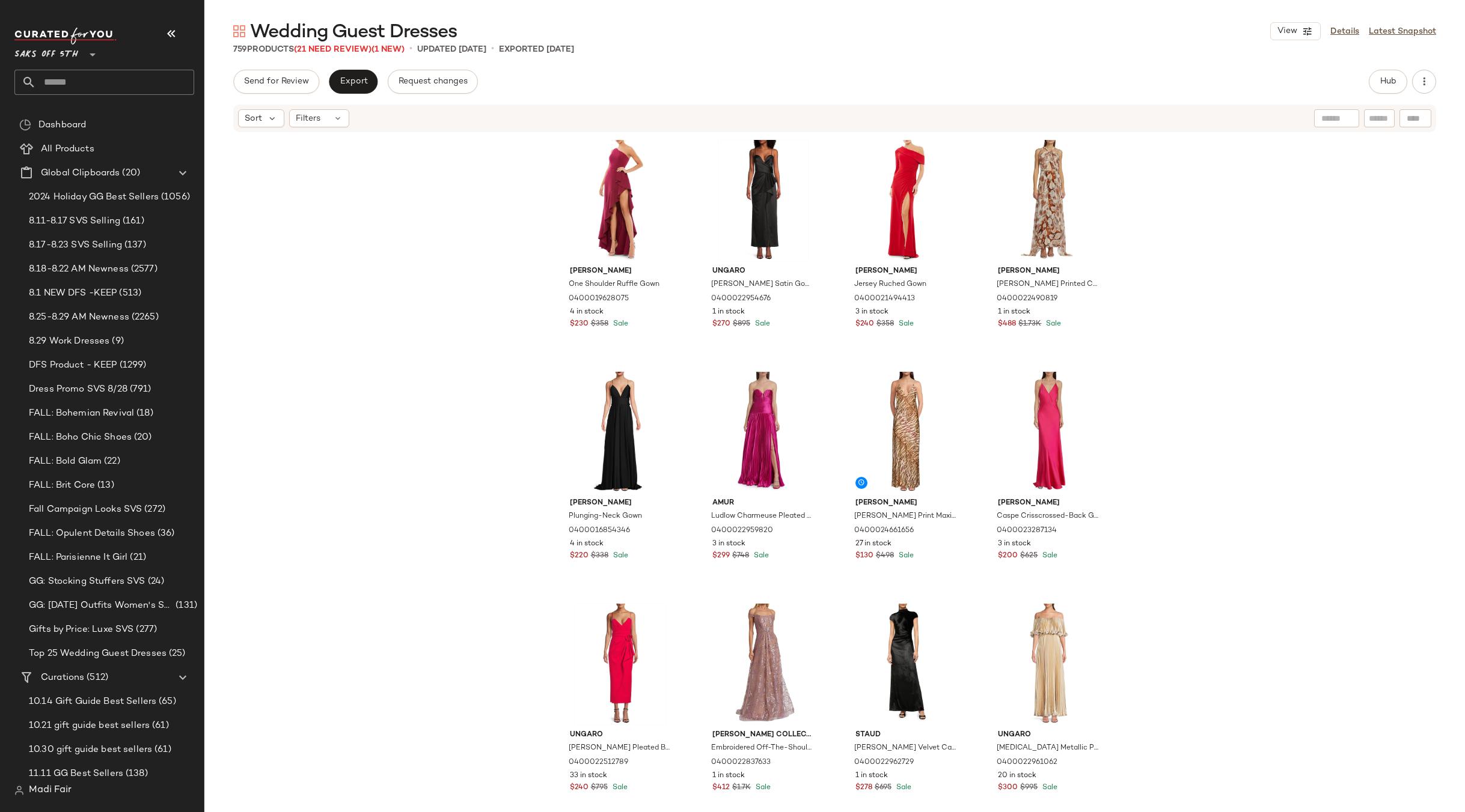
click at [1131, 359] on div "Mac Duggal One Shoulder Ruffle Gown 0400019628075 4 in stock $230 $358 Sale Ung…" at bounding box center [835, 491] width 1260 height 715
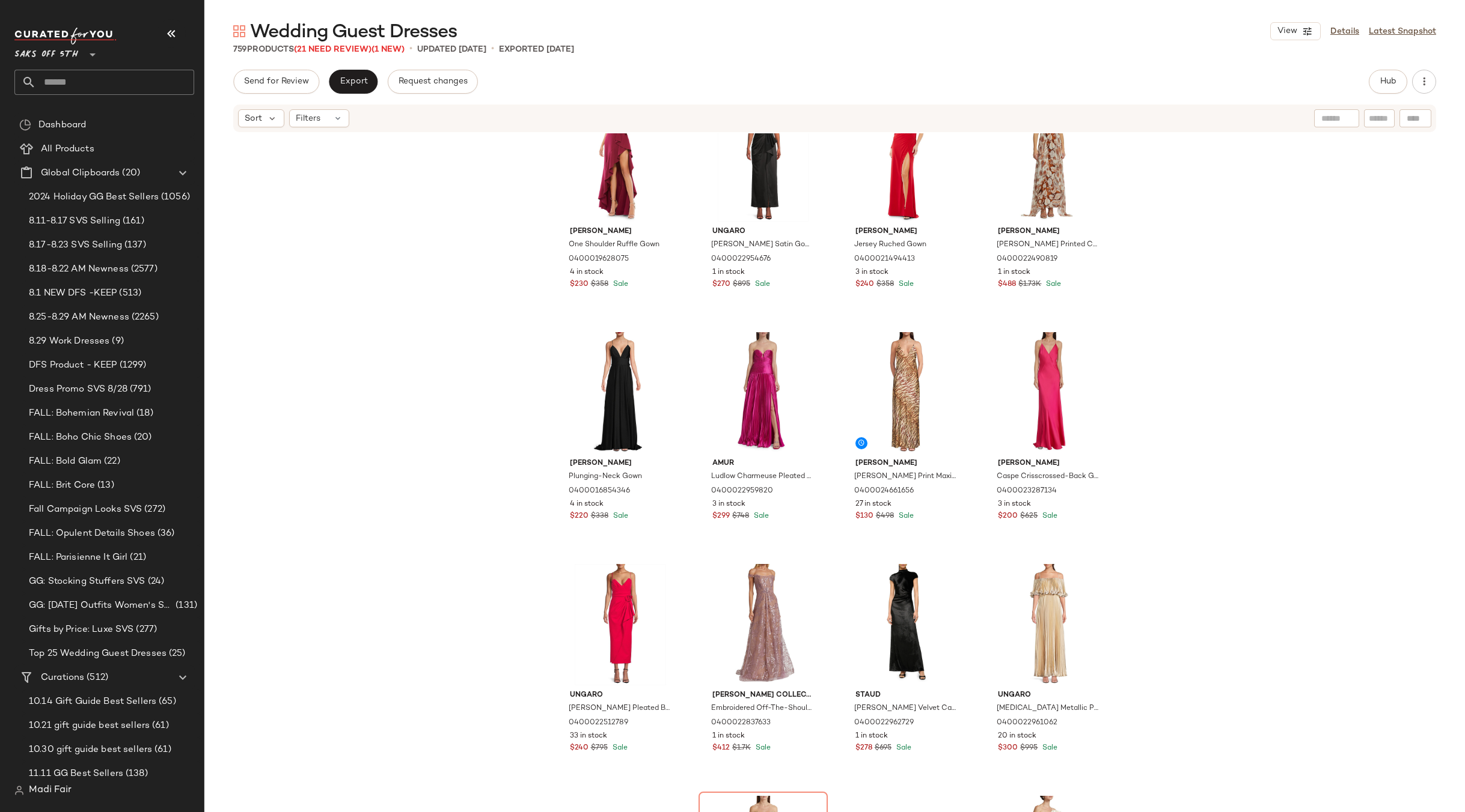
scroll to position [370, 0]
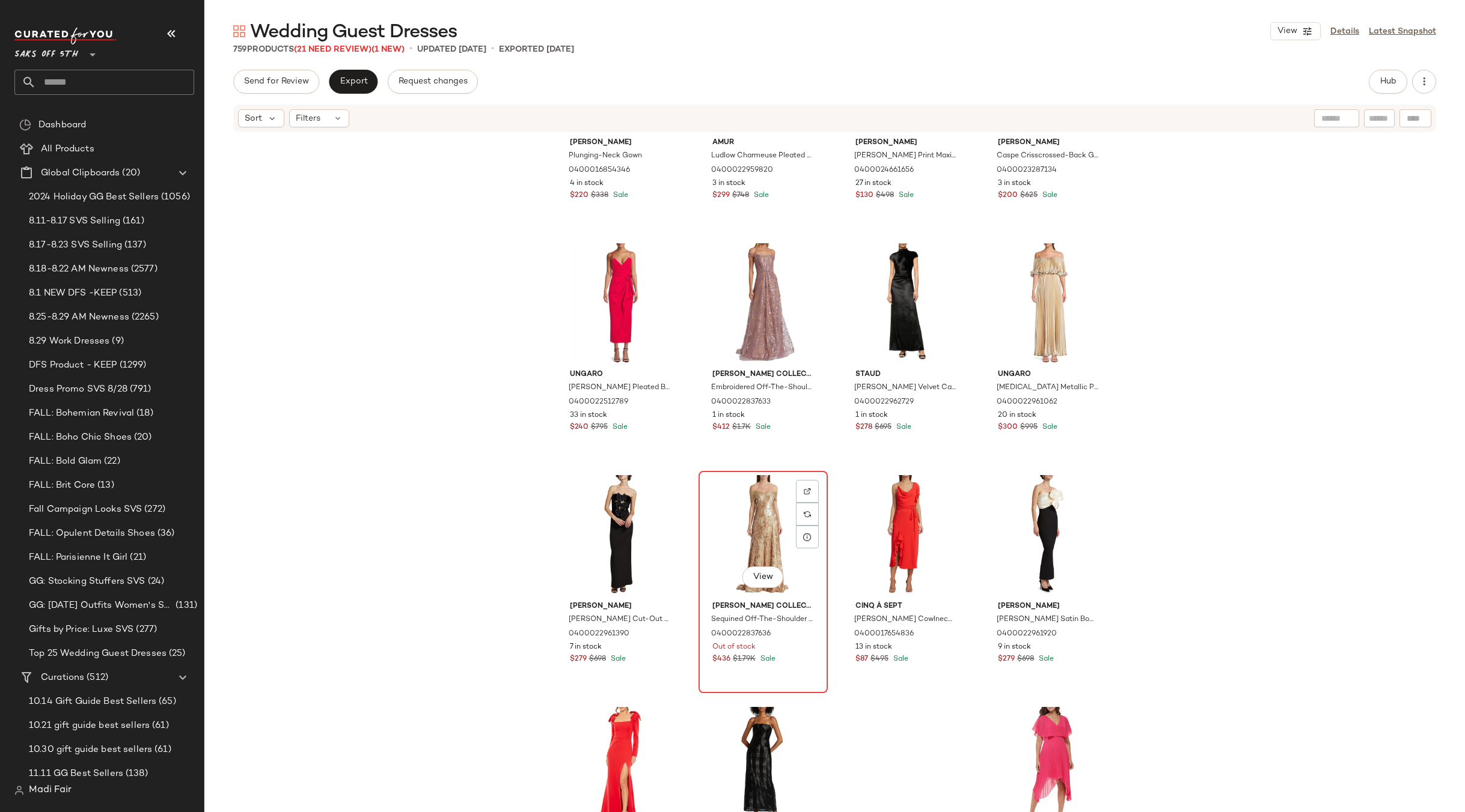
click at [747, 526] on div "View" at bounding box center [763, 536] width 121 height 122
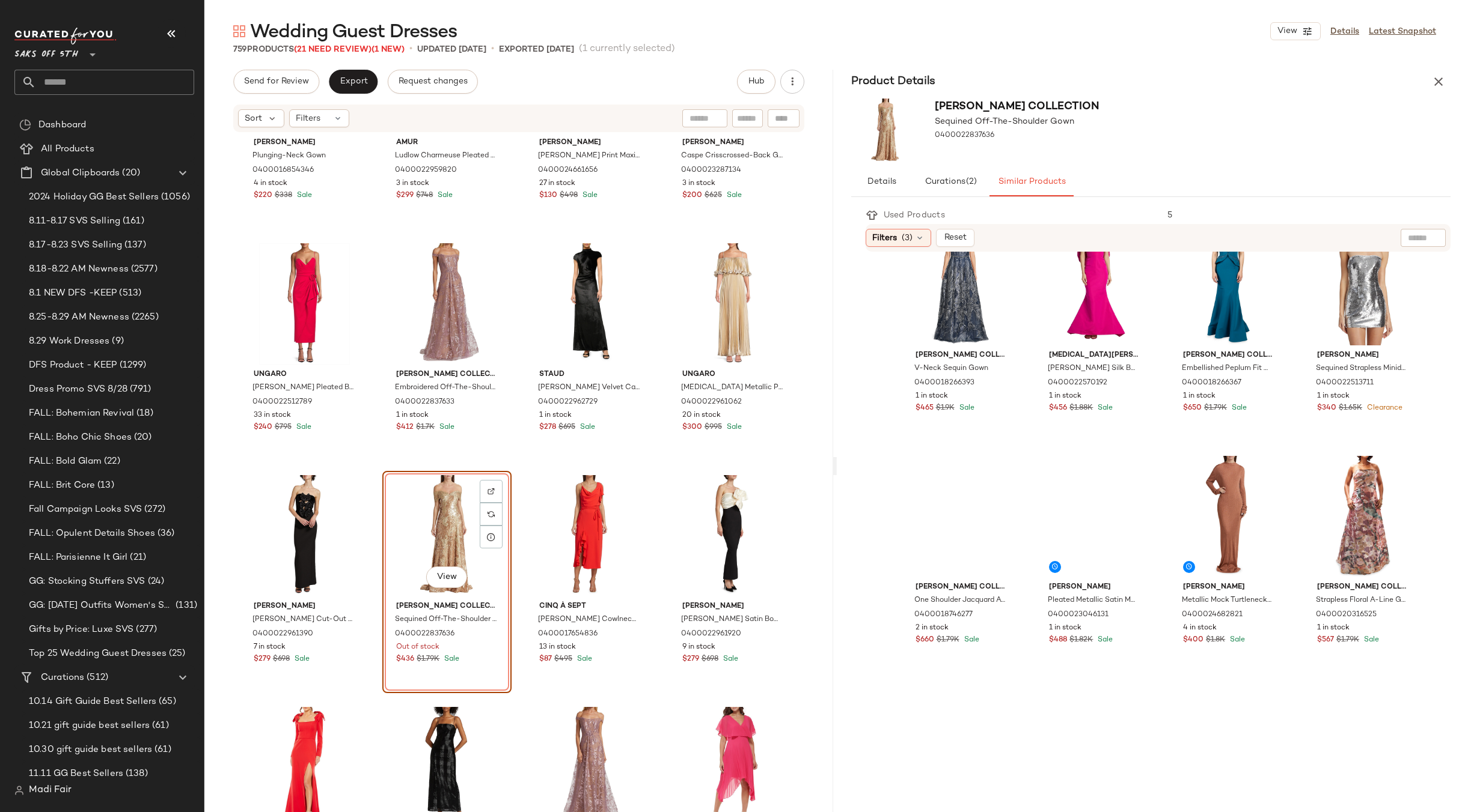
scroll to position [541, 0]
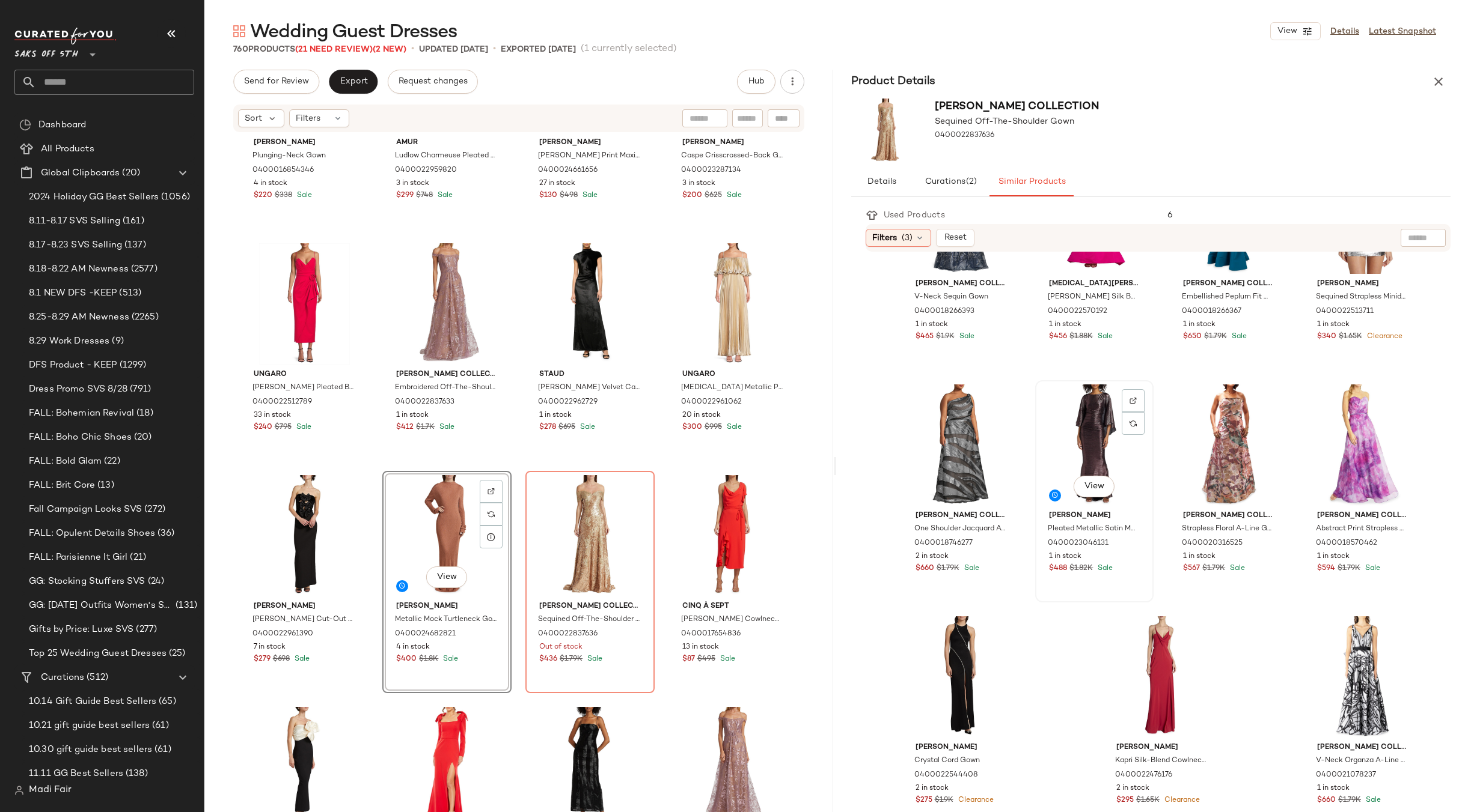
scroll to position [596, 0]
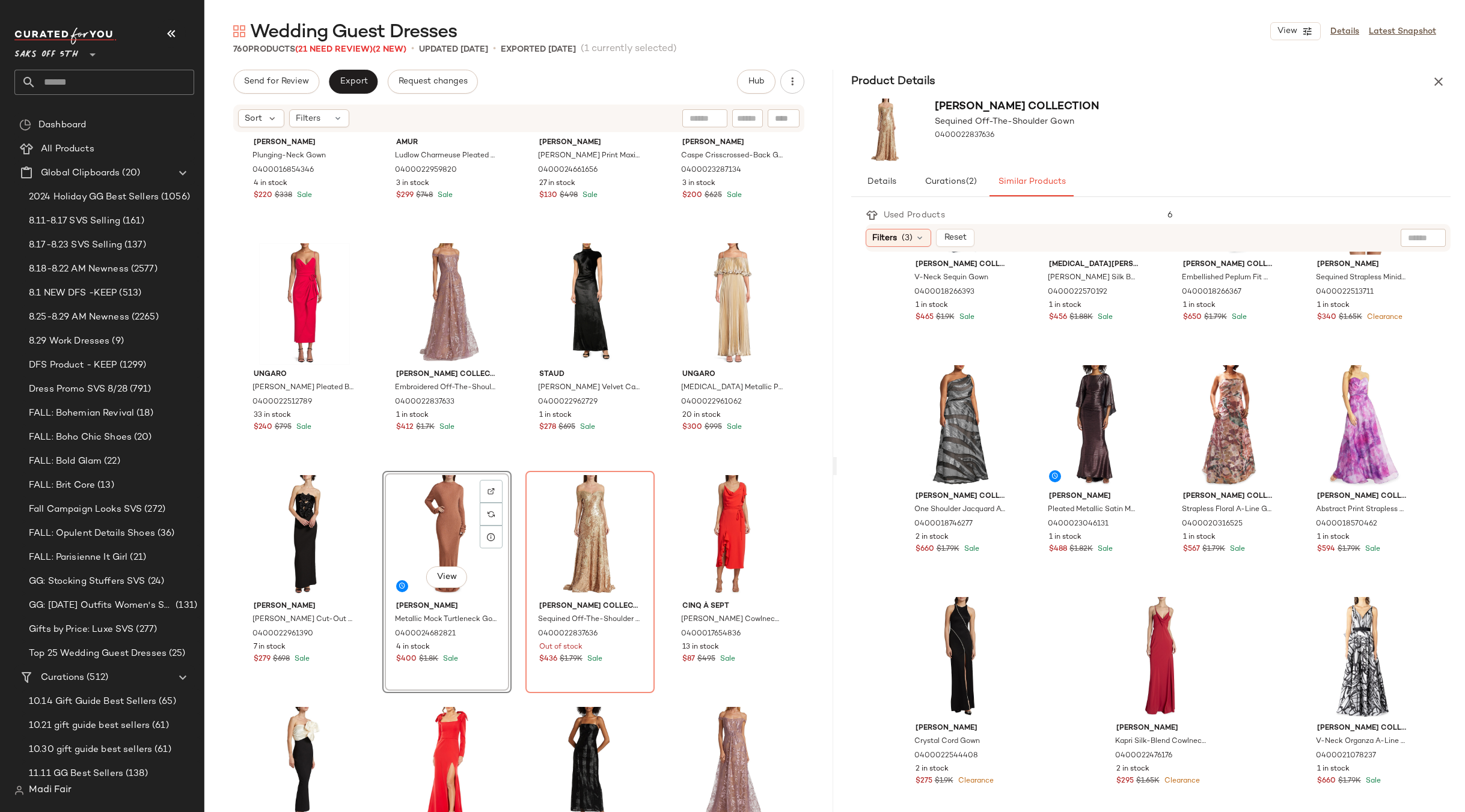
drag, startPoint x: 1438, startPoint y: 89, endPoint x: 1376, endPoint y: 148, distance: 85.6
click at [1438, 89] on button "button" at bounding box center [1438, 81] width 24 height 24
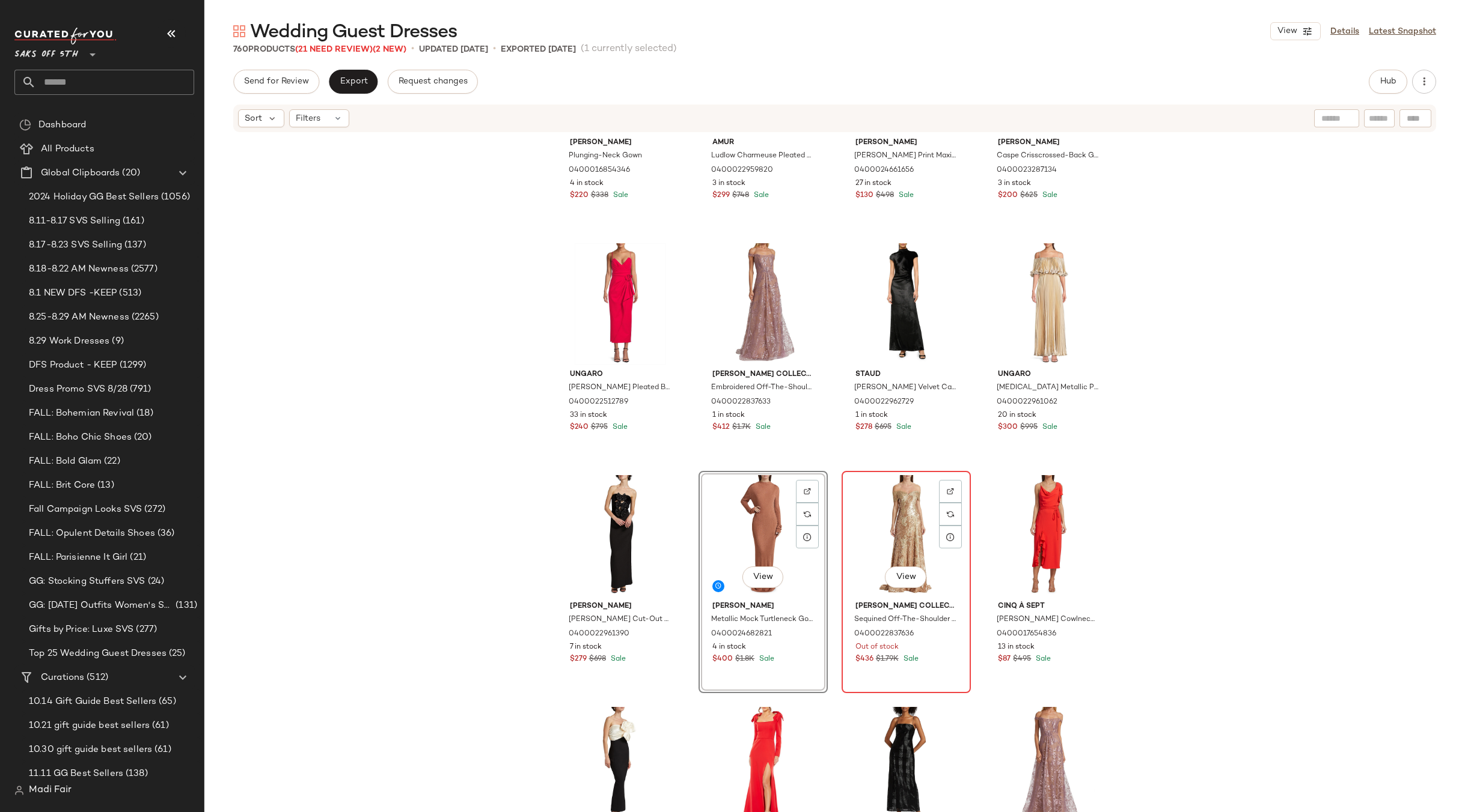
click at [904, 507] on div "View" at bounding box center [906, 536] width 121 height 122
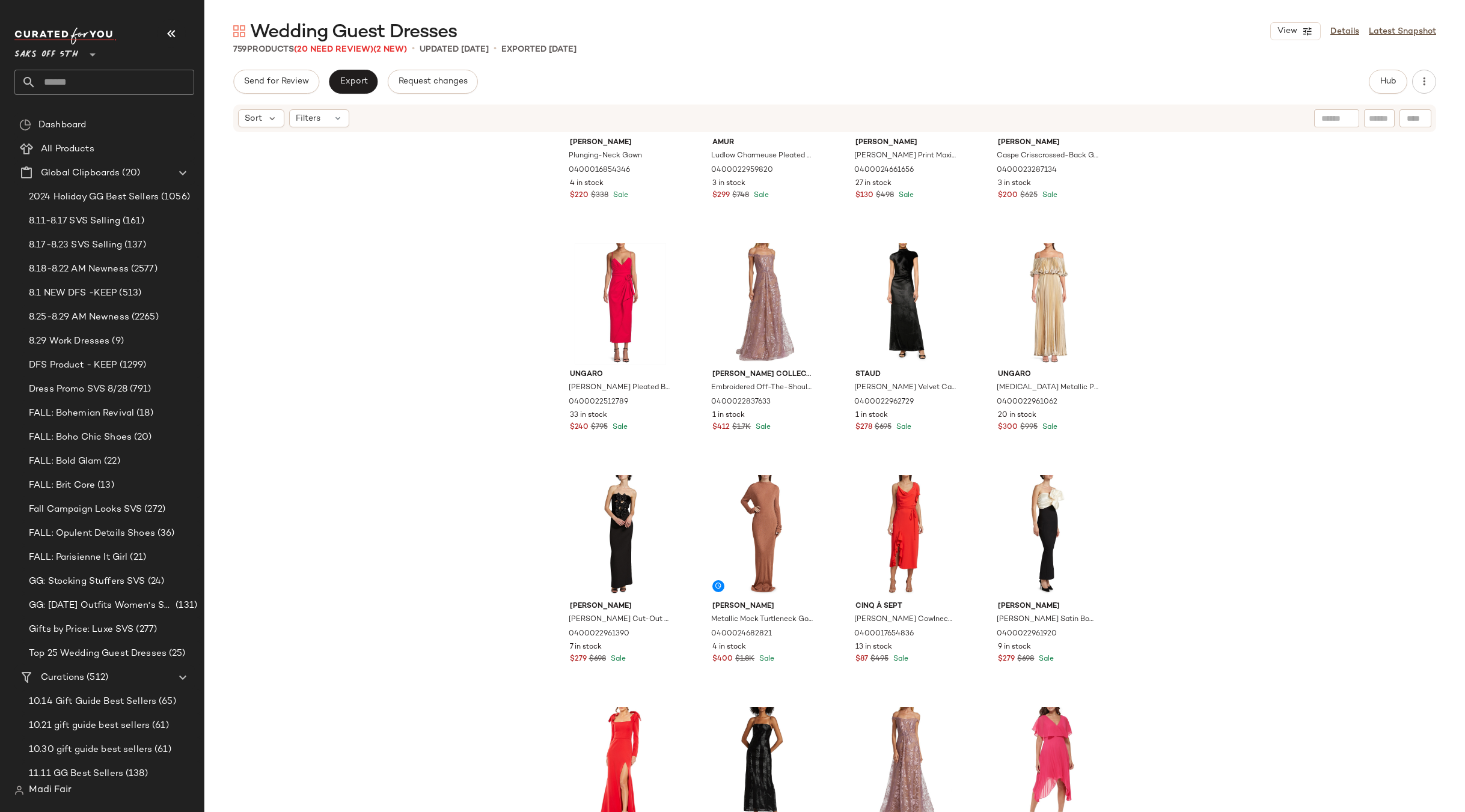
click at [1209, 425] on div "Mac Duggal Plunging-Neck Gown 0400016854346 4 in stock $220 $338 Sale Amur Ludl…" at bounding box center [835, 491] width 1260 height 715
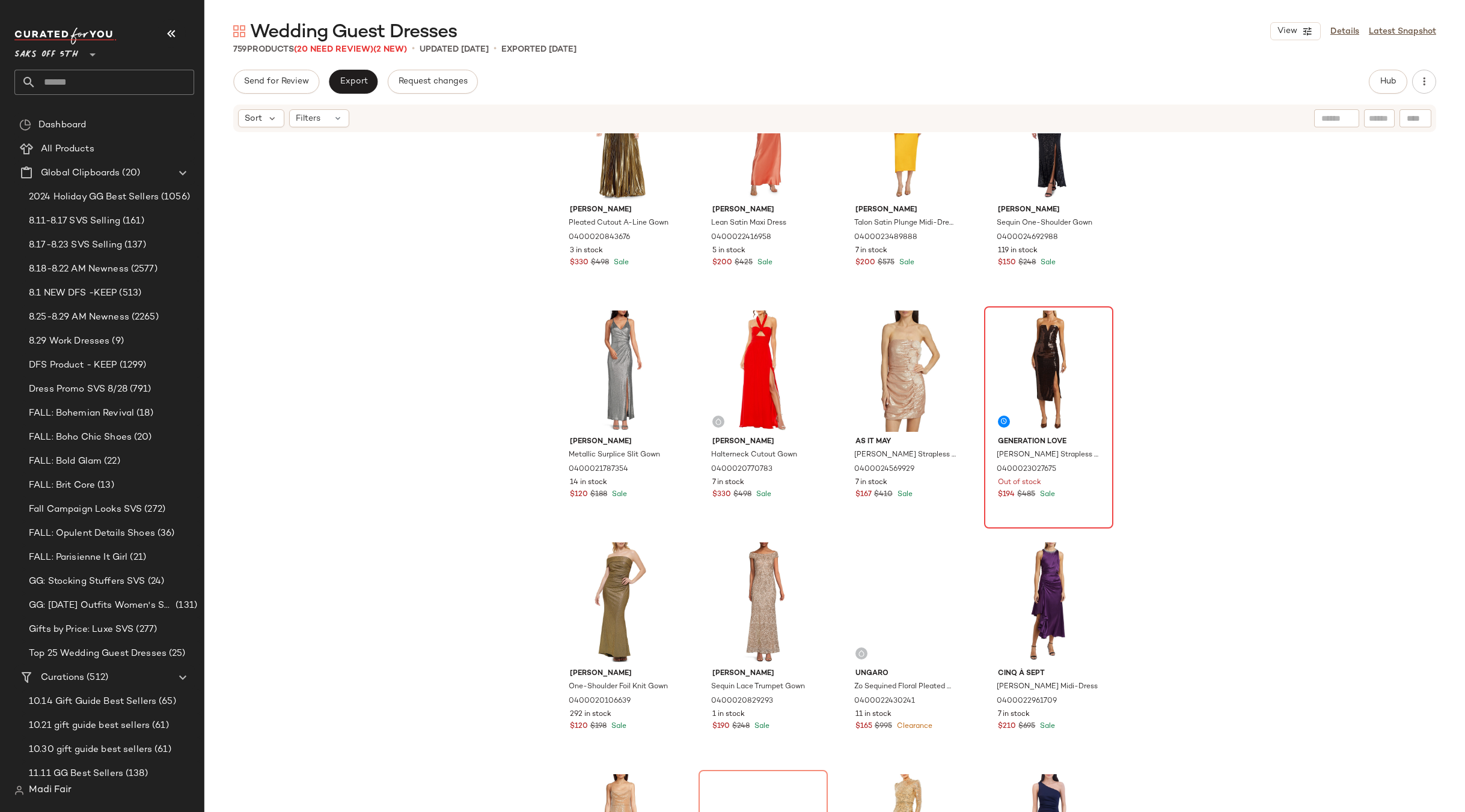
scroll to position [1932, 0]
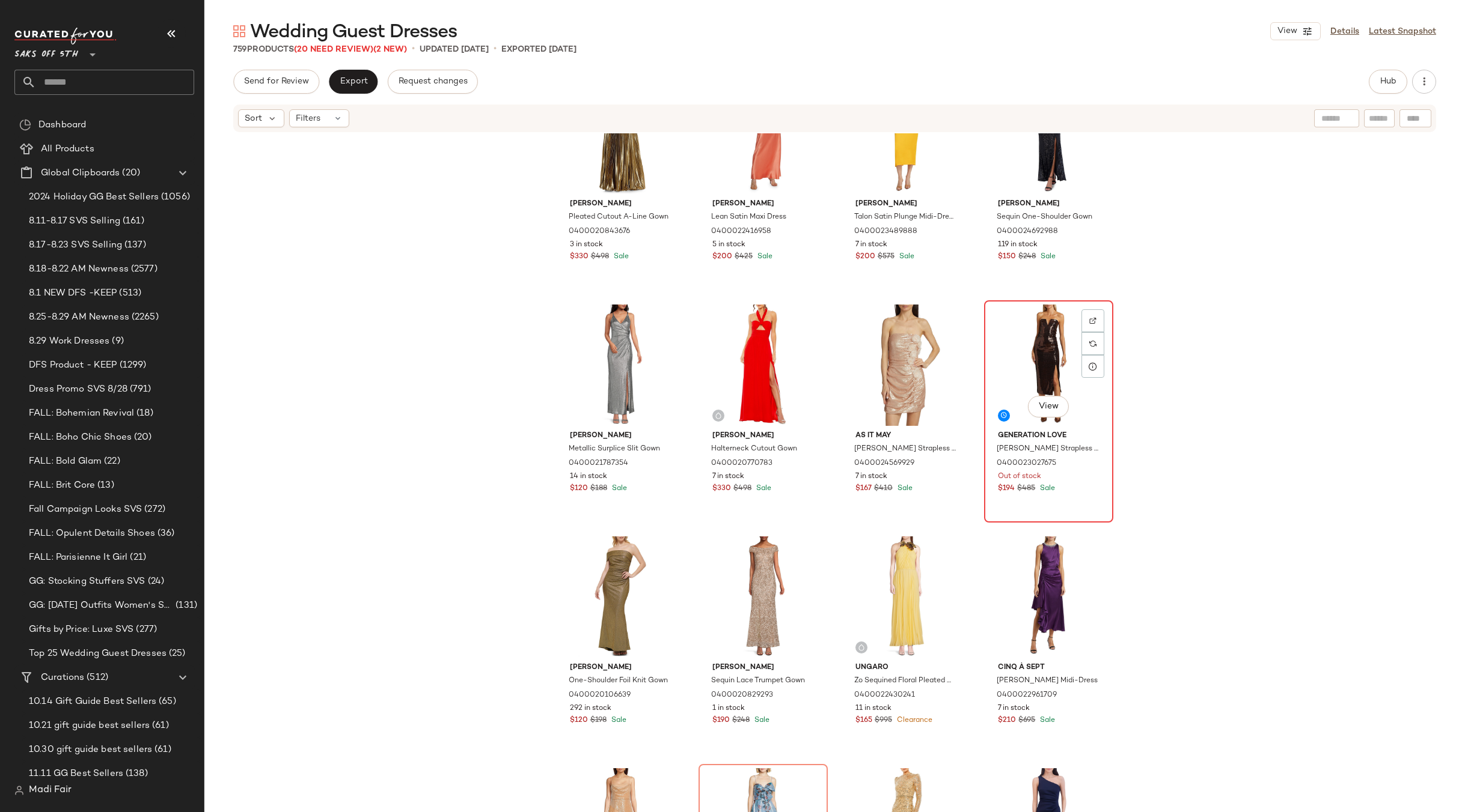
click at [1025, 358] on div "View" at bounding box center [1048, 365] width 121 height 122
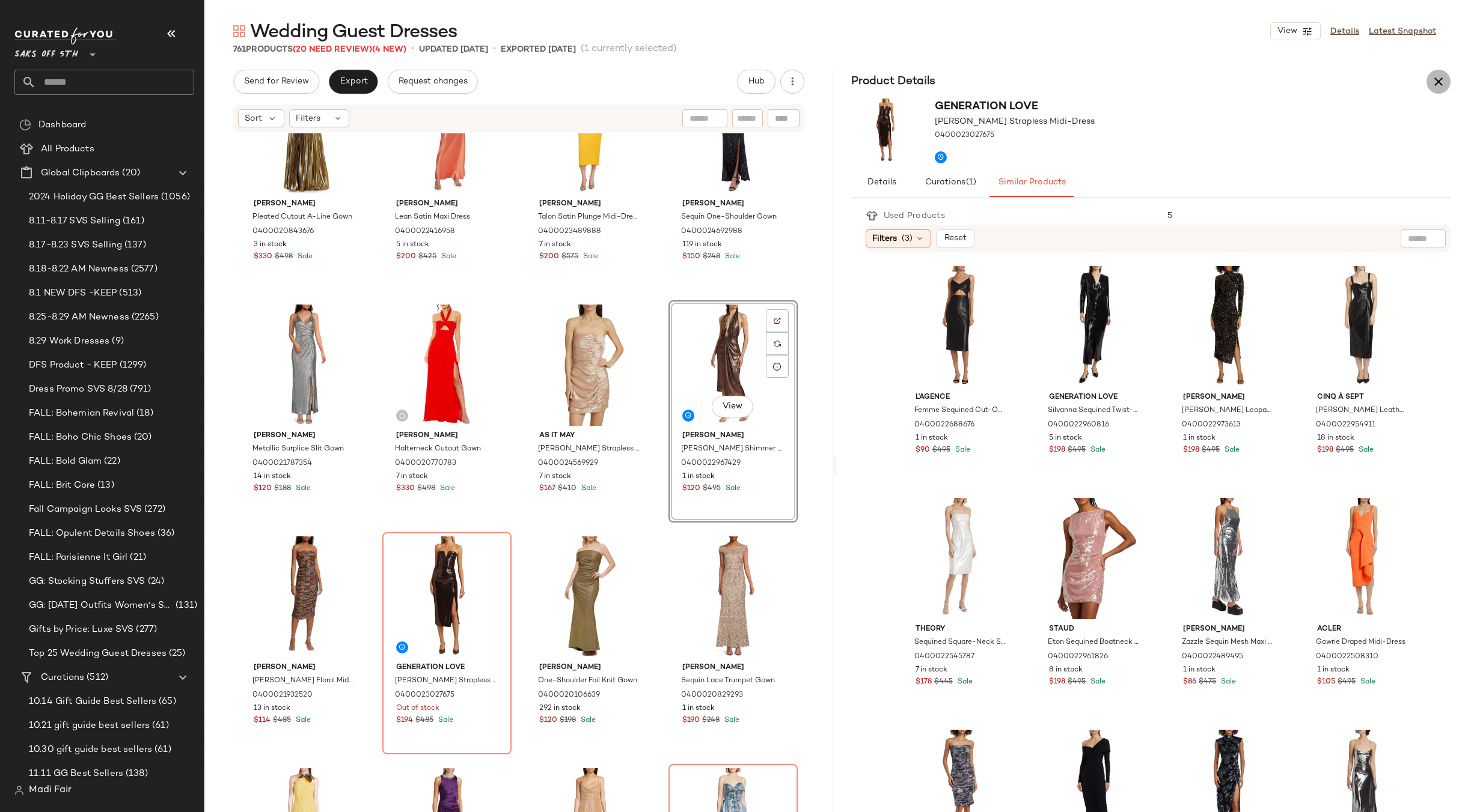
click at [1441, 80] on icon "button" at bounding box center [1438, 81] width 14 height 14
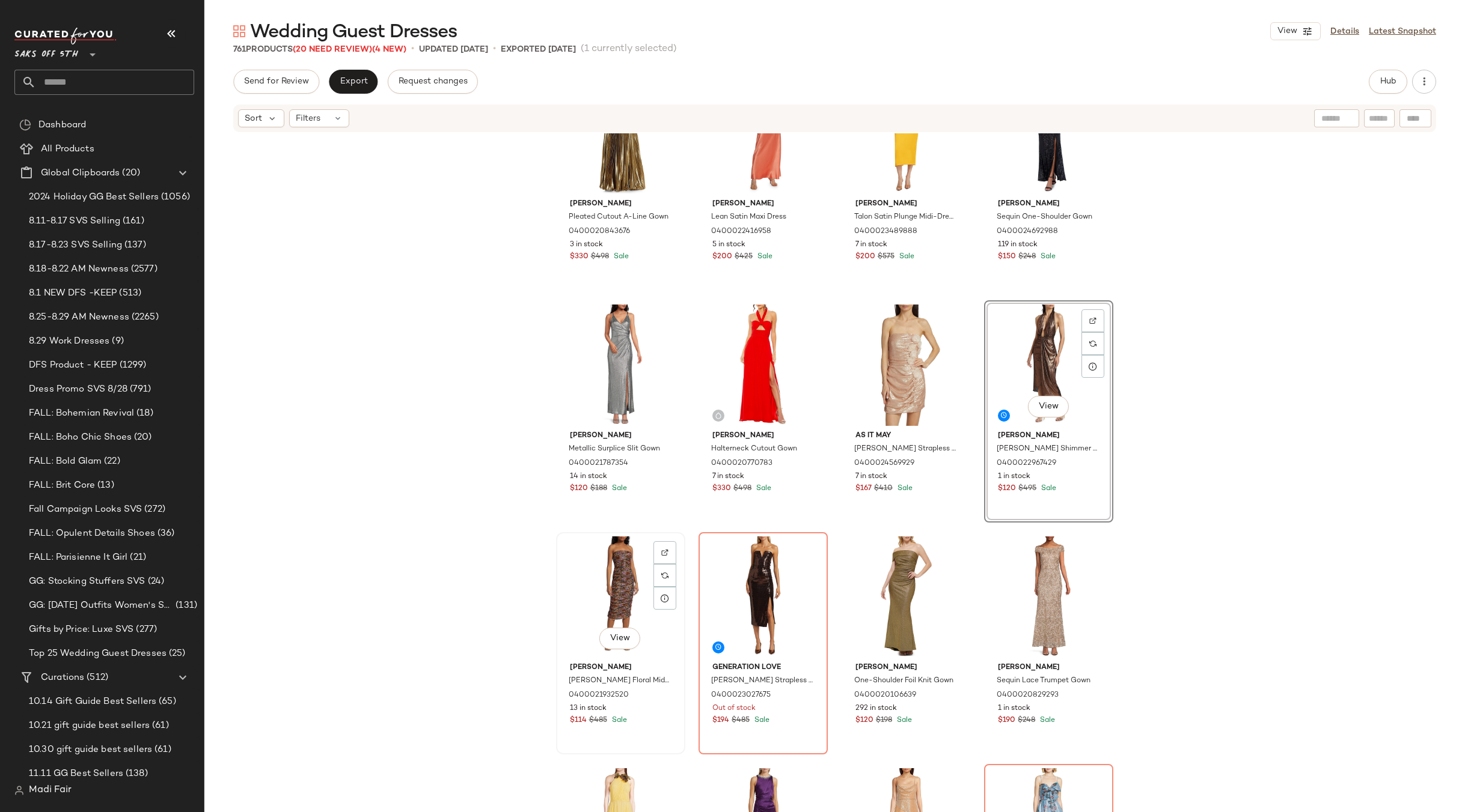
click at [605, 593] on div "View" at bounding box center [620, 597] width 121 height 122
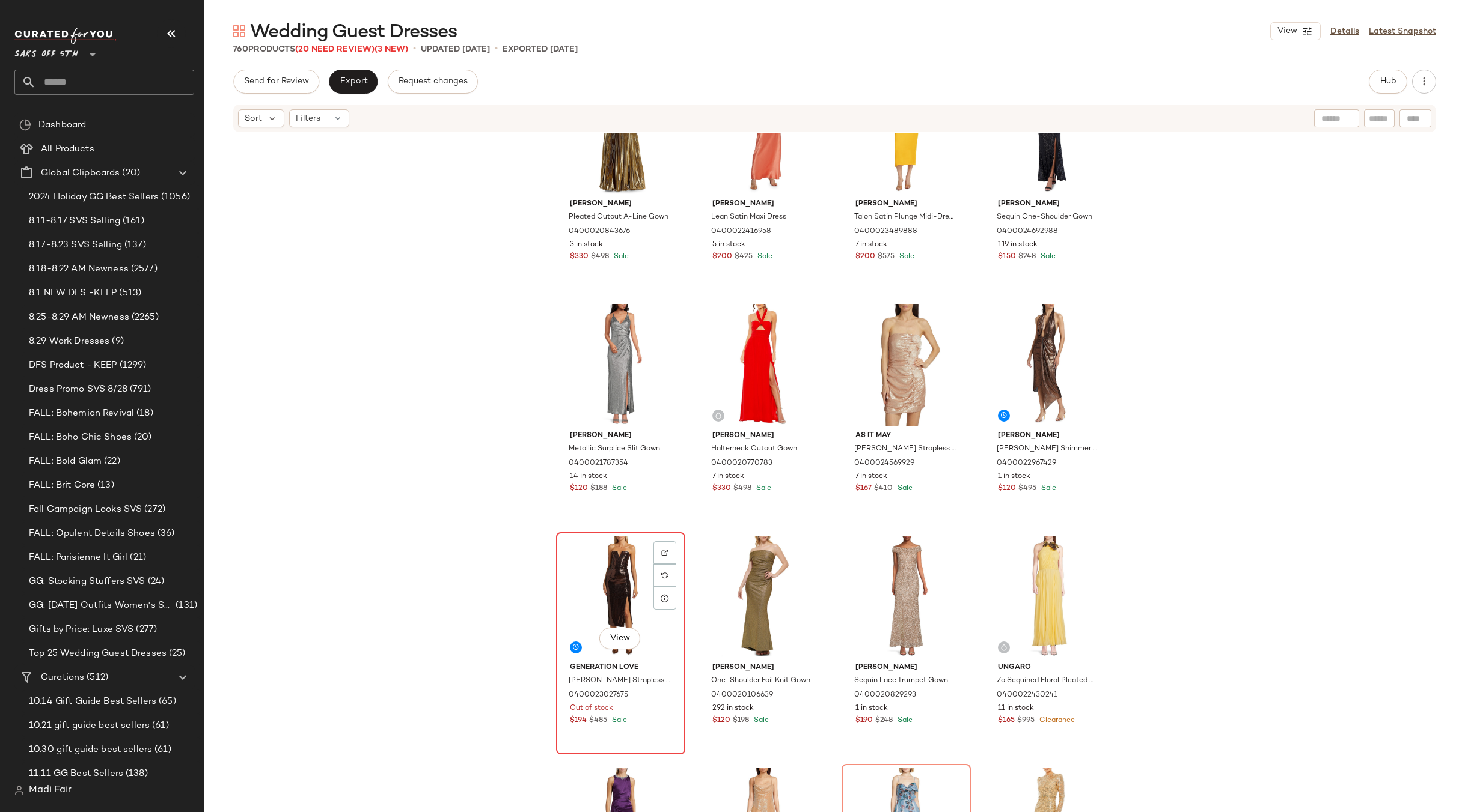
click at [601, 589] on div "View" at bounding box center [620, 597] width 121 height 122
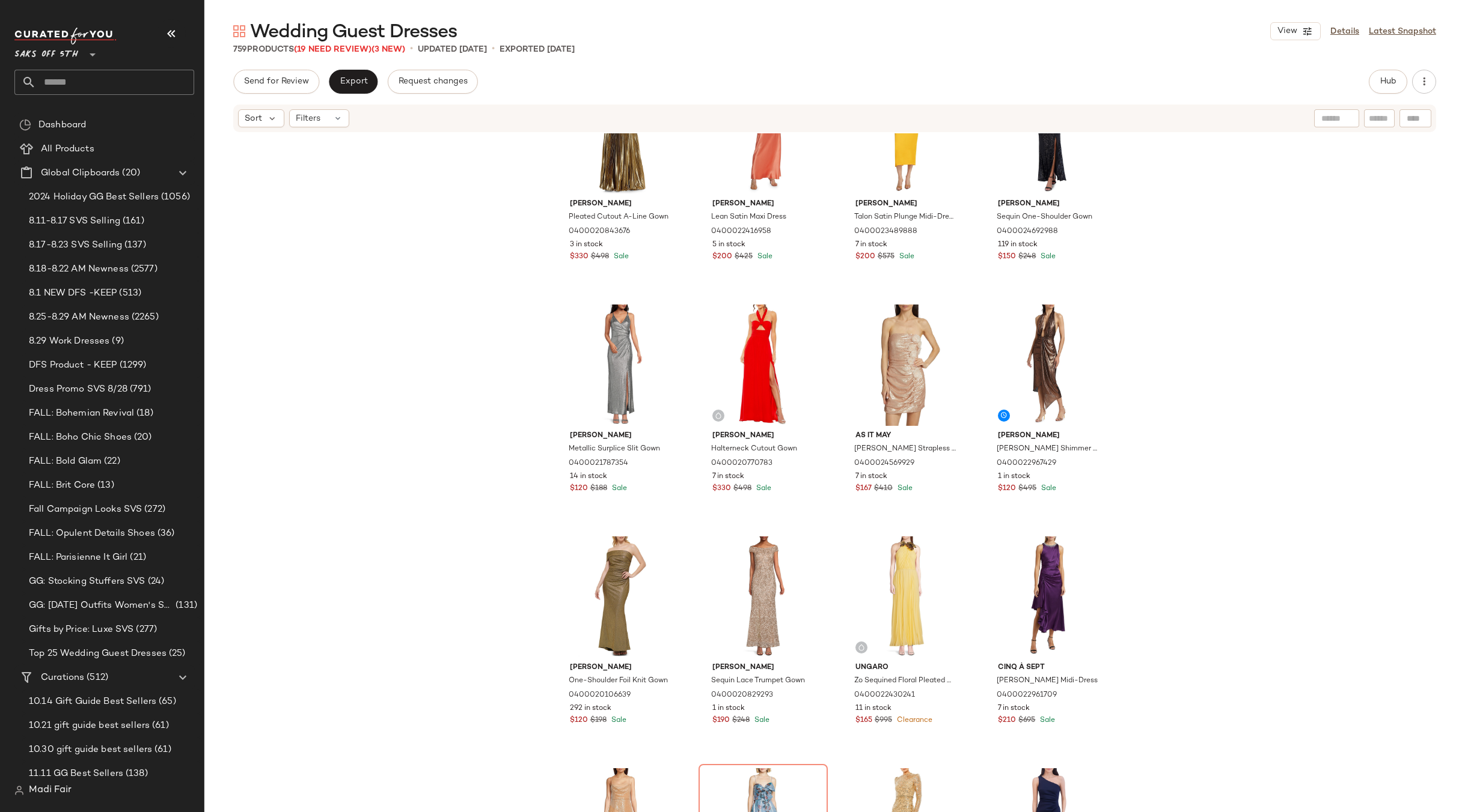
click at [1220, 464] on div "Mac Duggal Pleated Cutout A-Line Gown 0400020843676 3 in stock $330 $498 Sale V…" at bounding box center [835, 491] width 1260 height 715
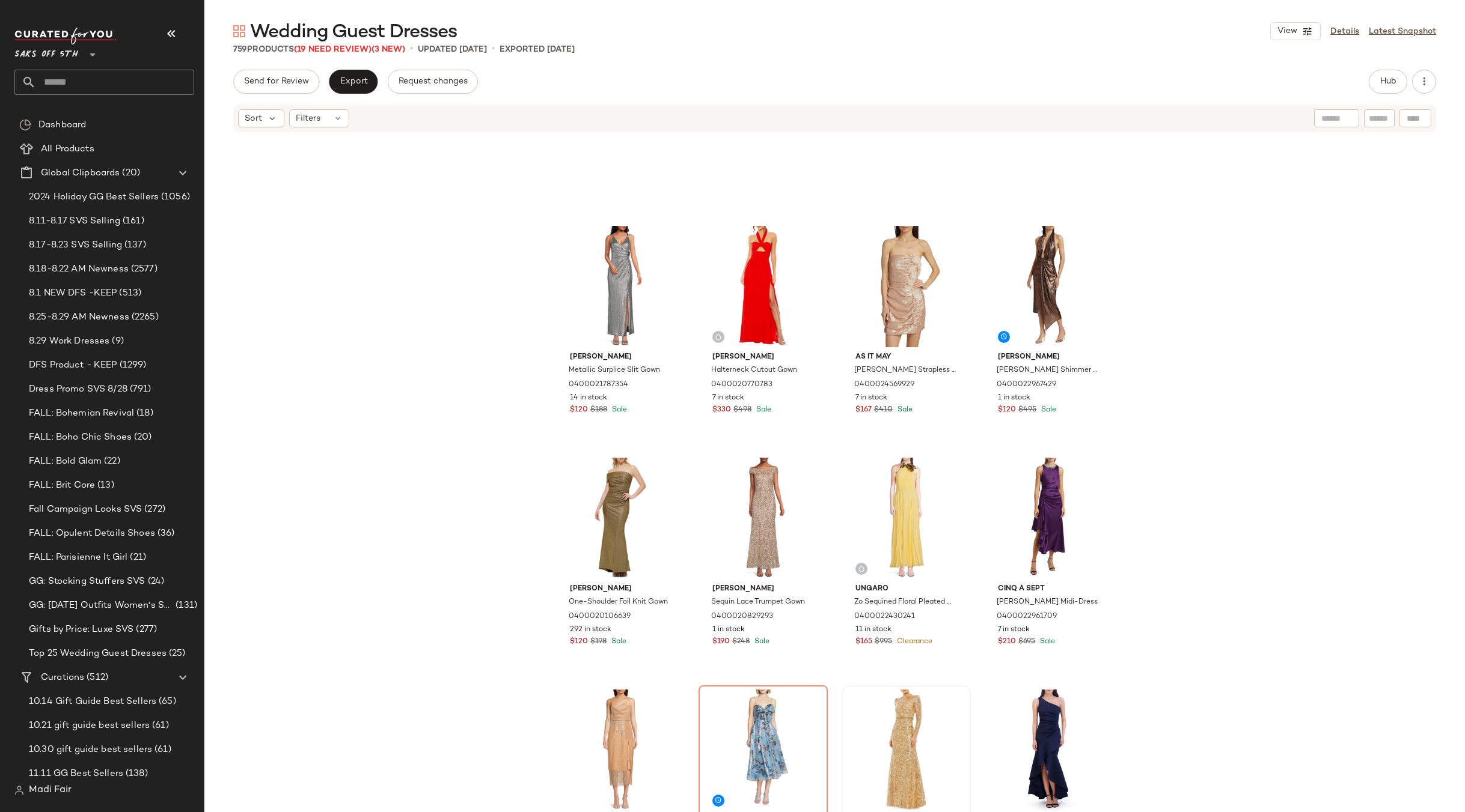
scroll to position [2232, 0]
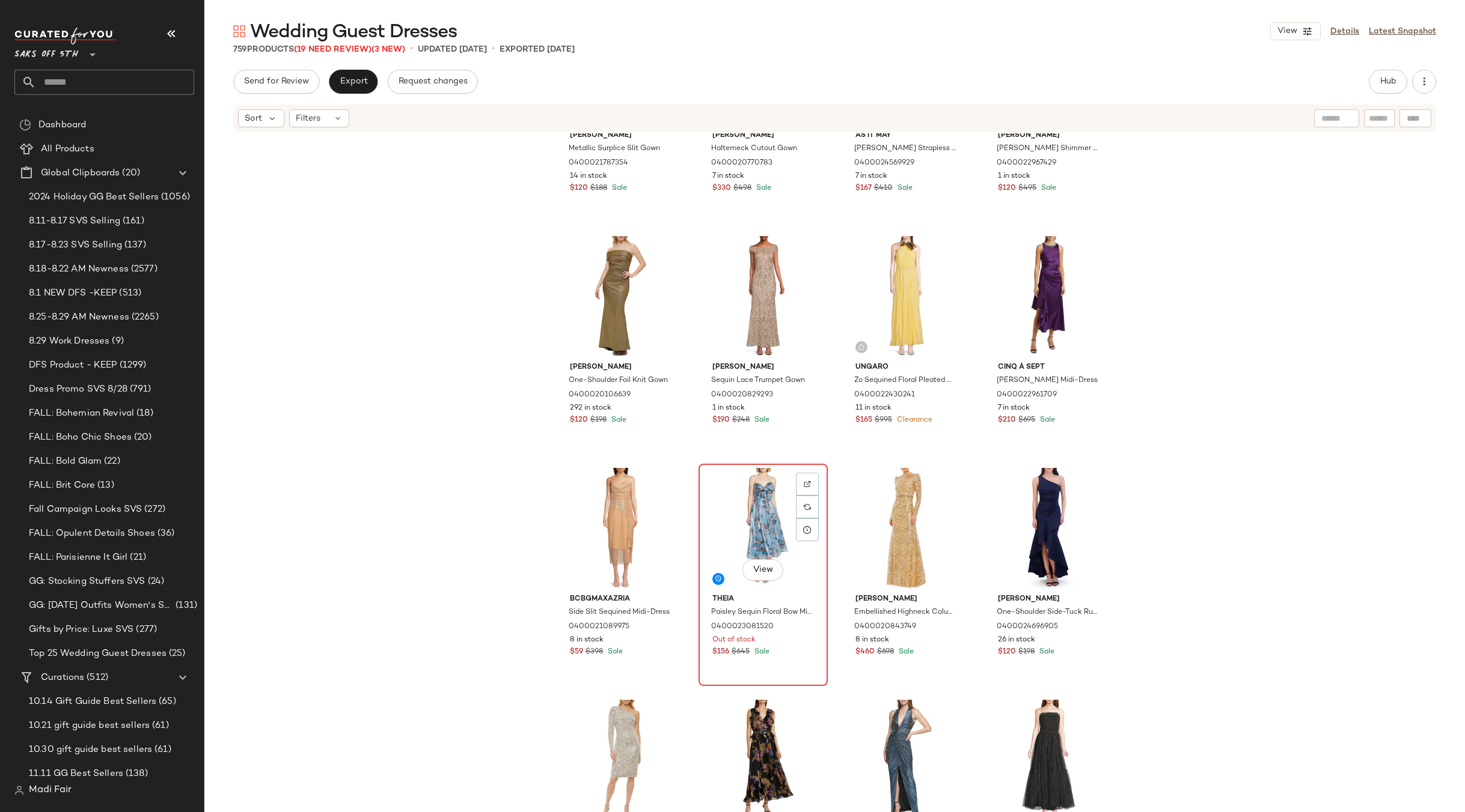
click at [755, 502] on div "View" at bounding box center [763, 528] width 121 height 122
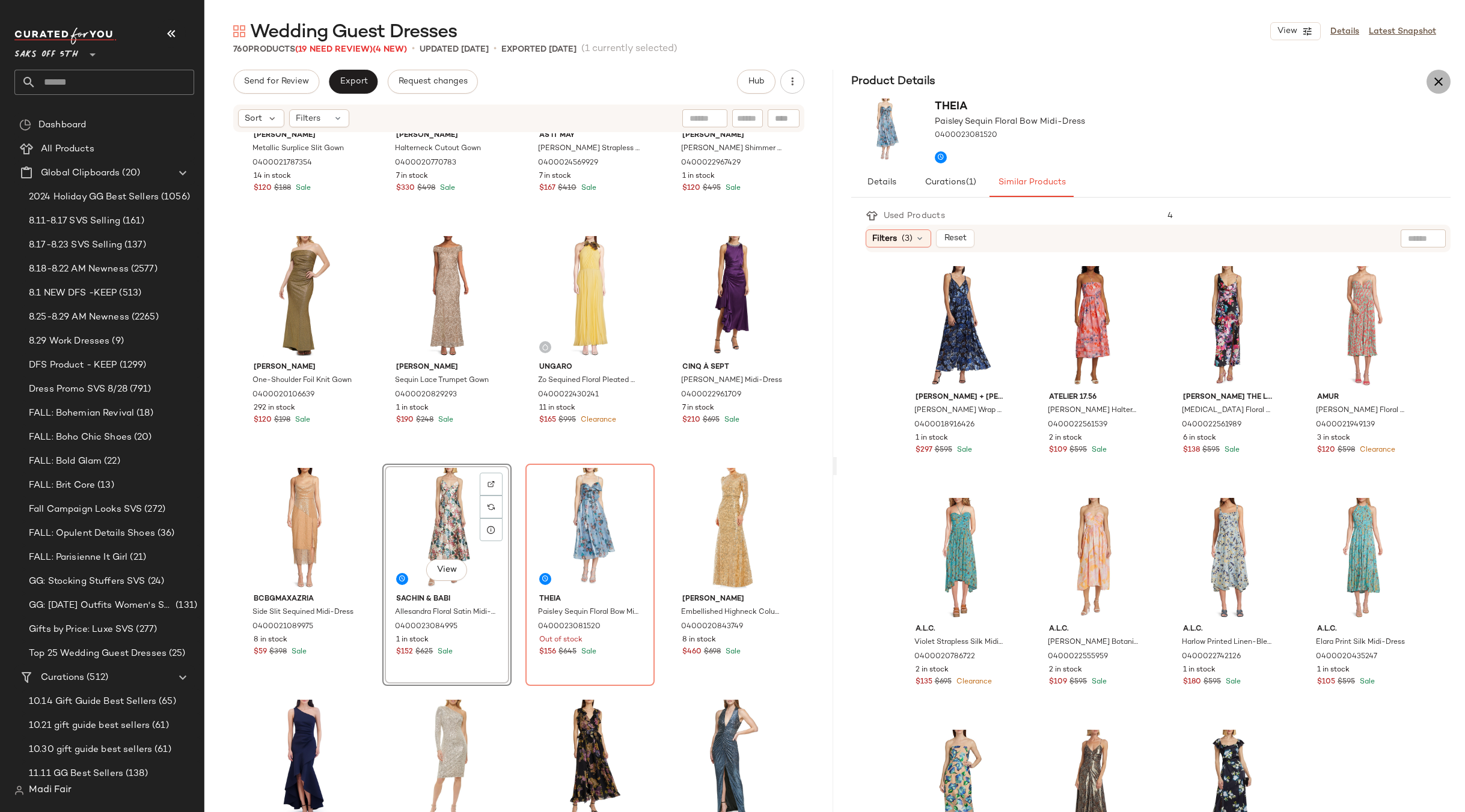
click at [1438, 83] on icon "button" at bounding box center [1438, 81] width 14 height 14
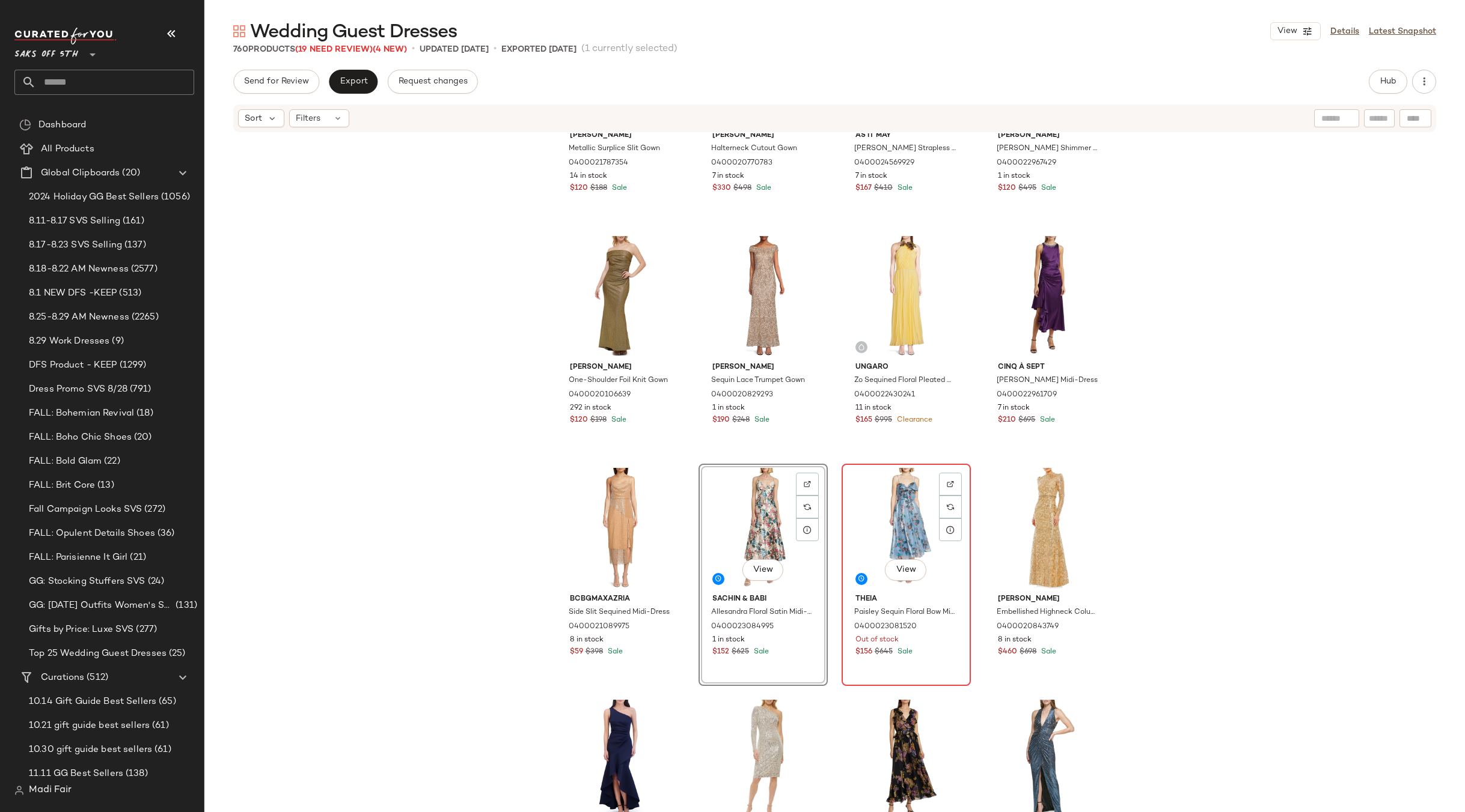
click at [889, 501] on div "View" at bounding box center [906, 528] width 121 height 122
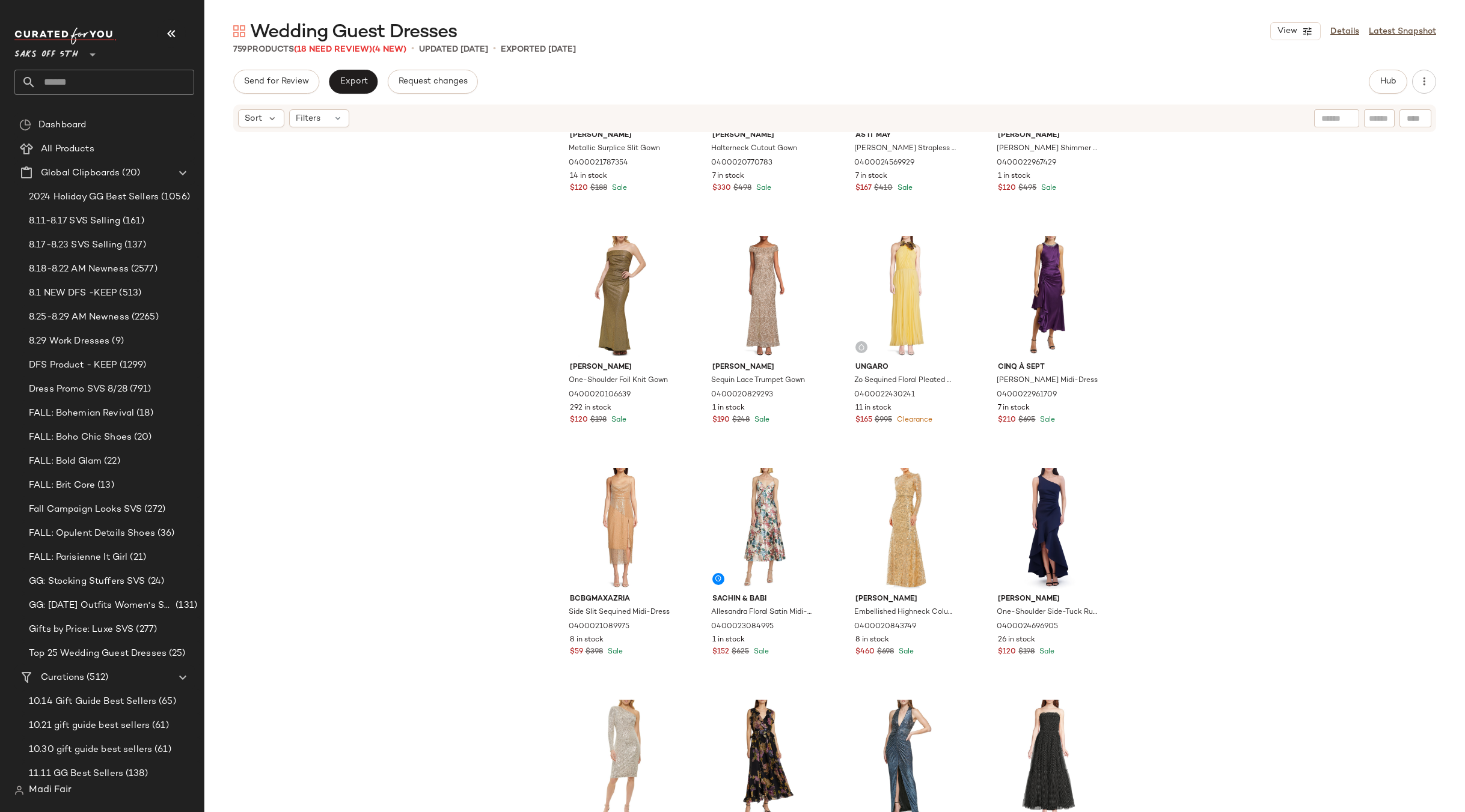
click at [1192, 423] on div "Eliza J Metallic Surplice Slit Gown 0400021787354 14 in stock $120 $188 Sale Ma…" at bounding box center [835, 491] width 1260 height 715
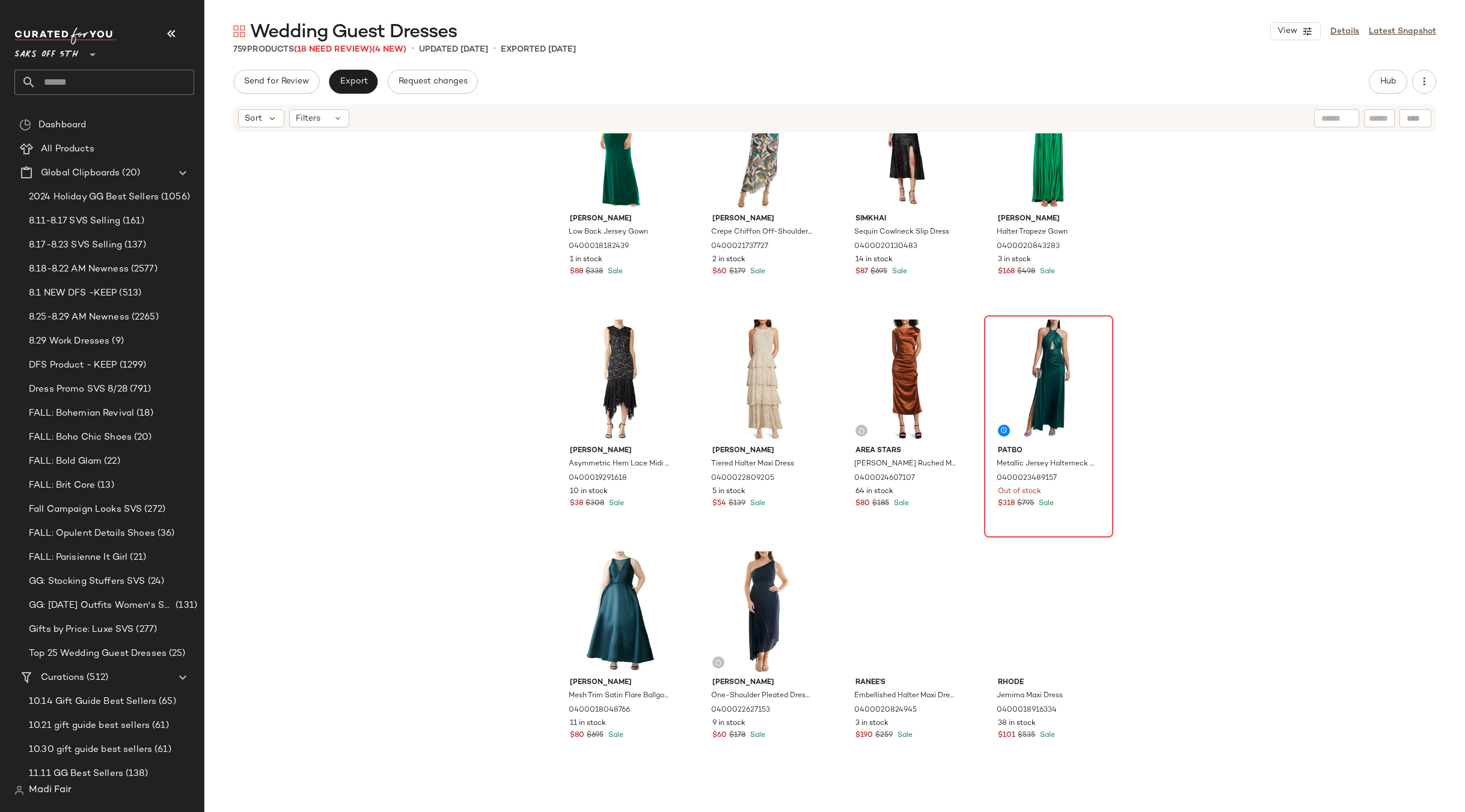
scroll to position [3313, 0]
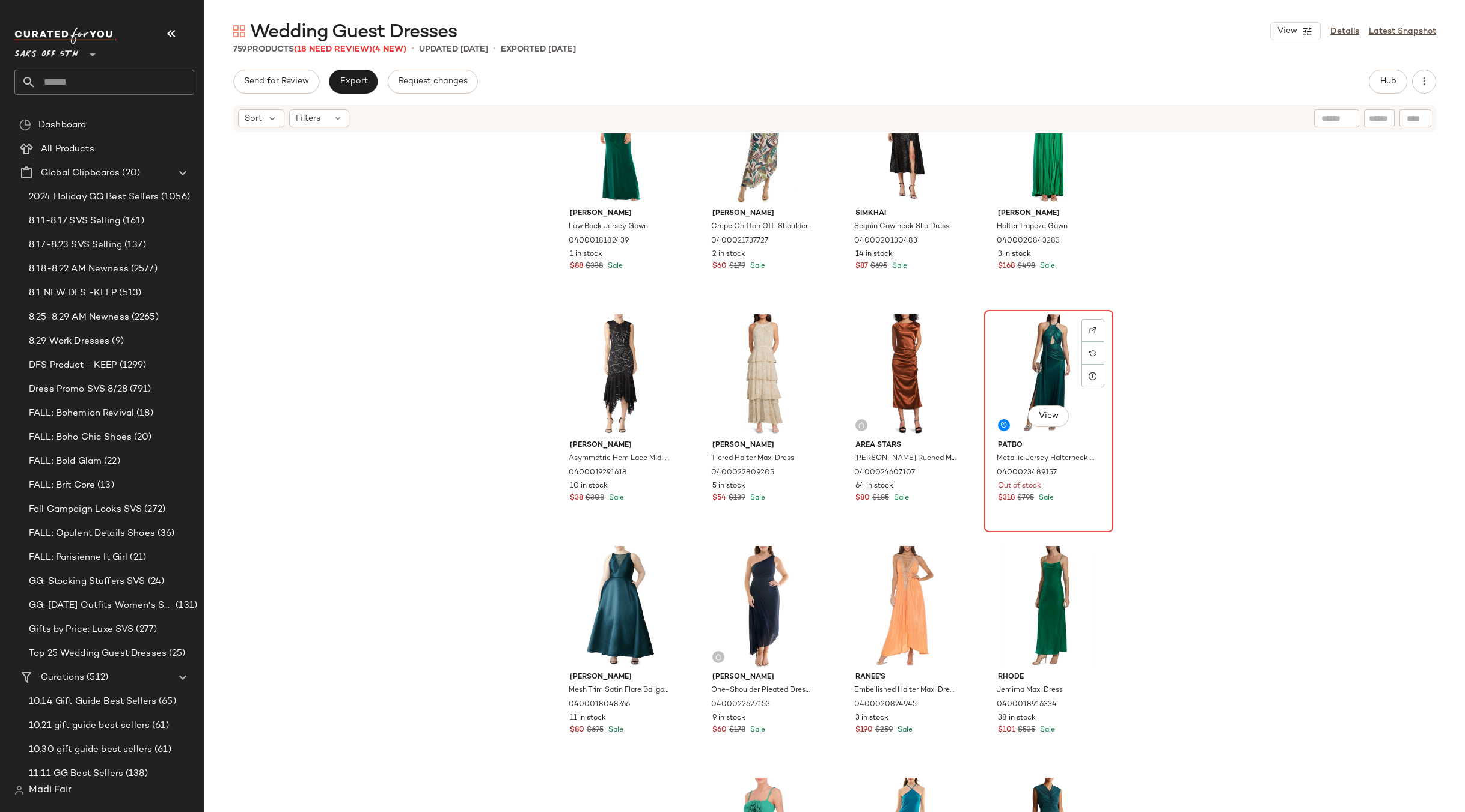
click at [1047, 362] on div "View" at bounding box center [1048, 375] width 121 height 122
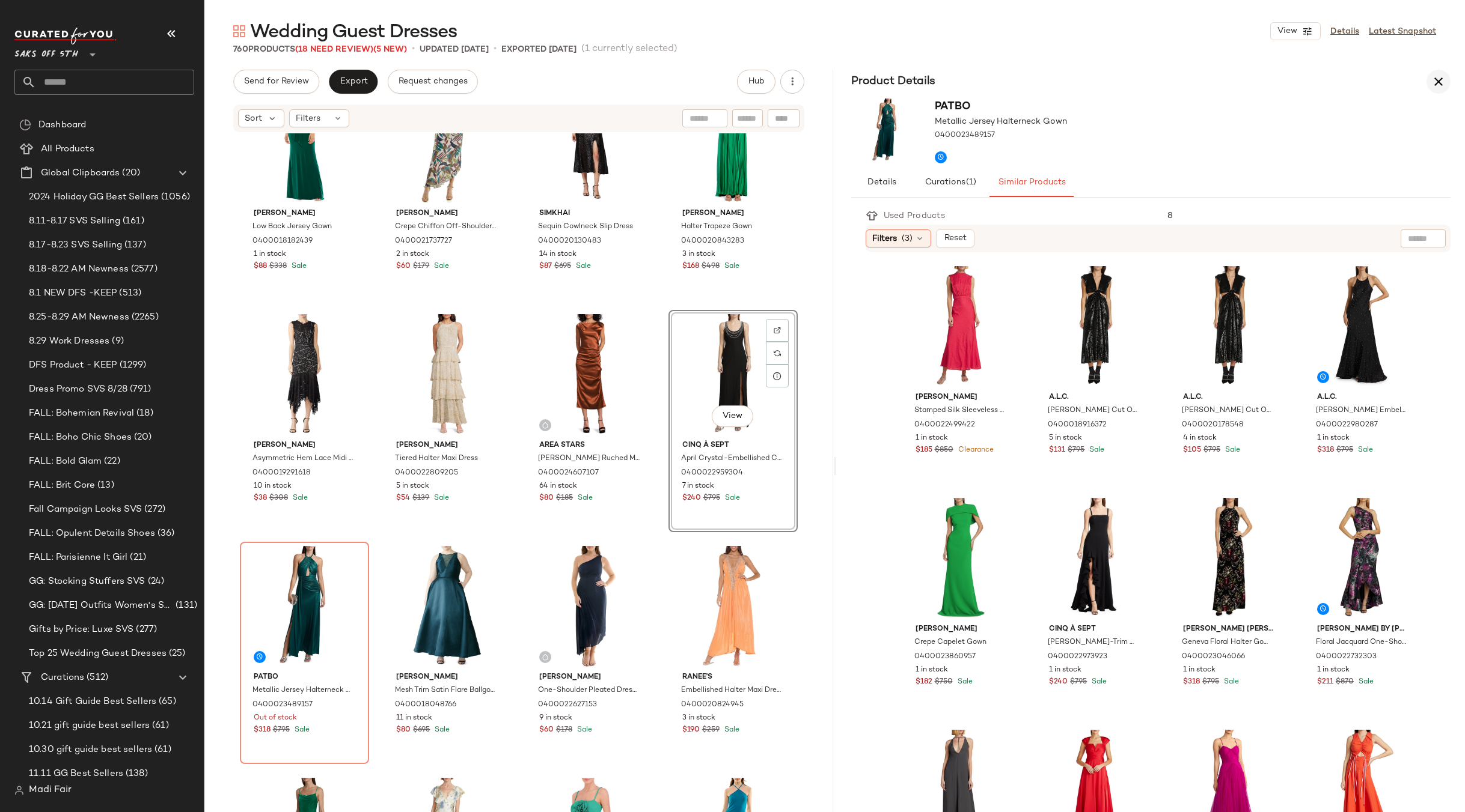
click at [1438, 84] on icon "button" at bounding box center [1438, 81] width 14 height 14
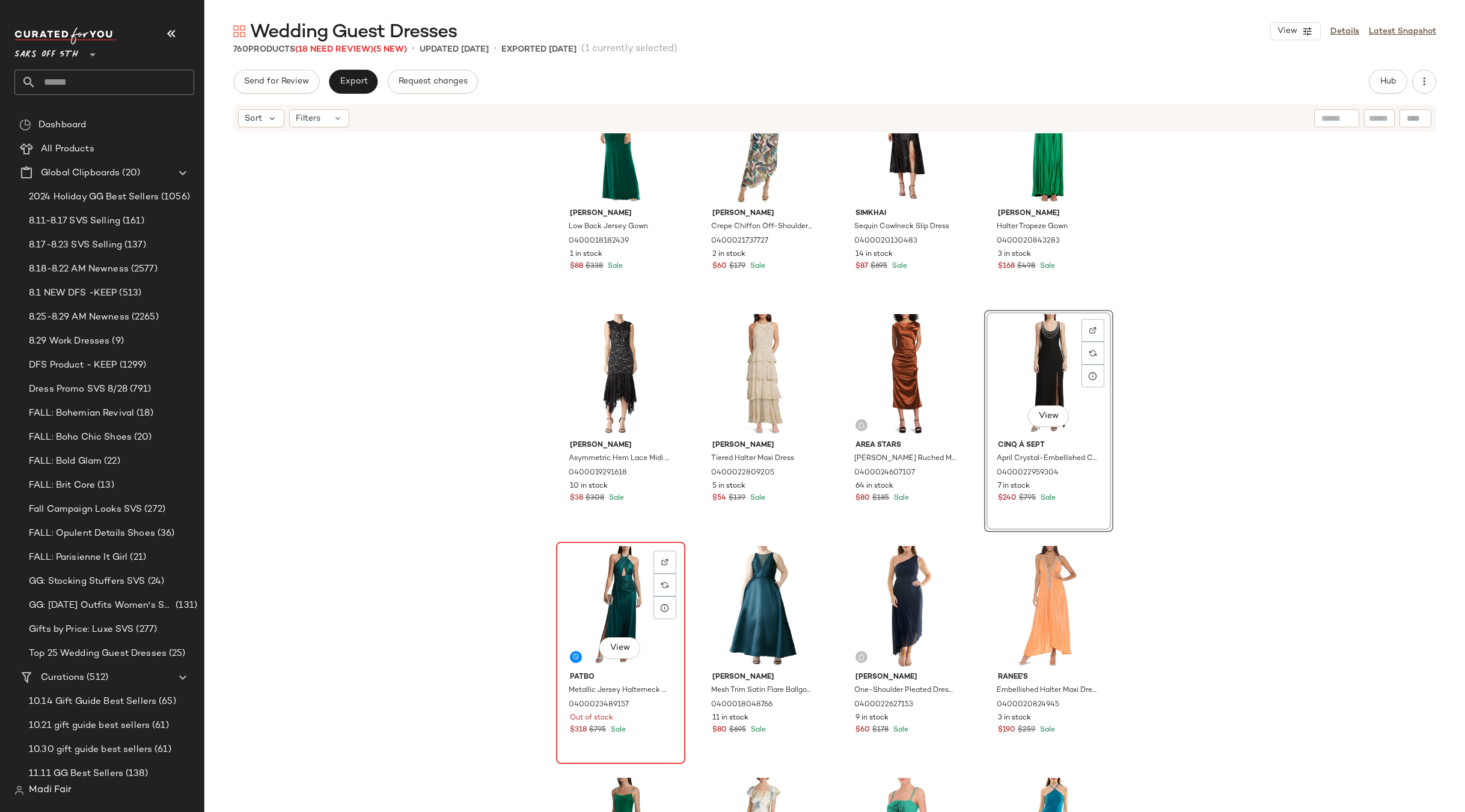
click at [582, 582] on div "View" at bounding box center [620, 607] width 121 height 122
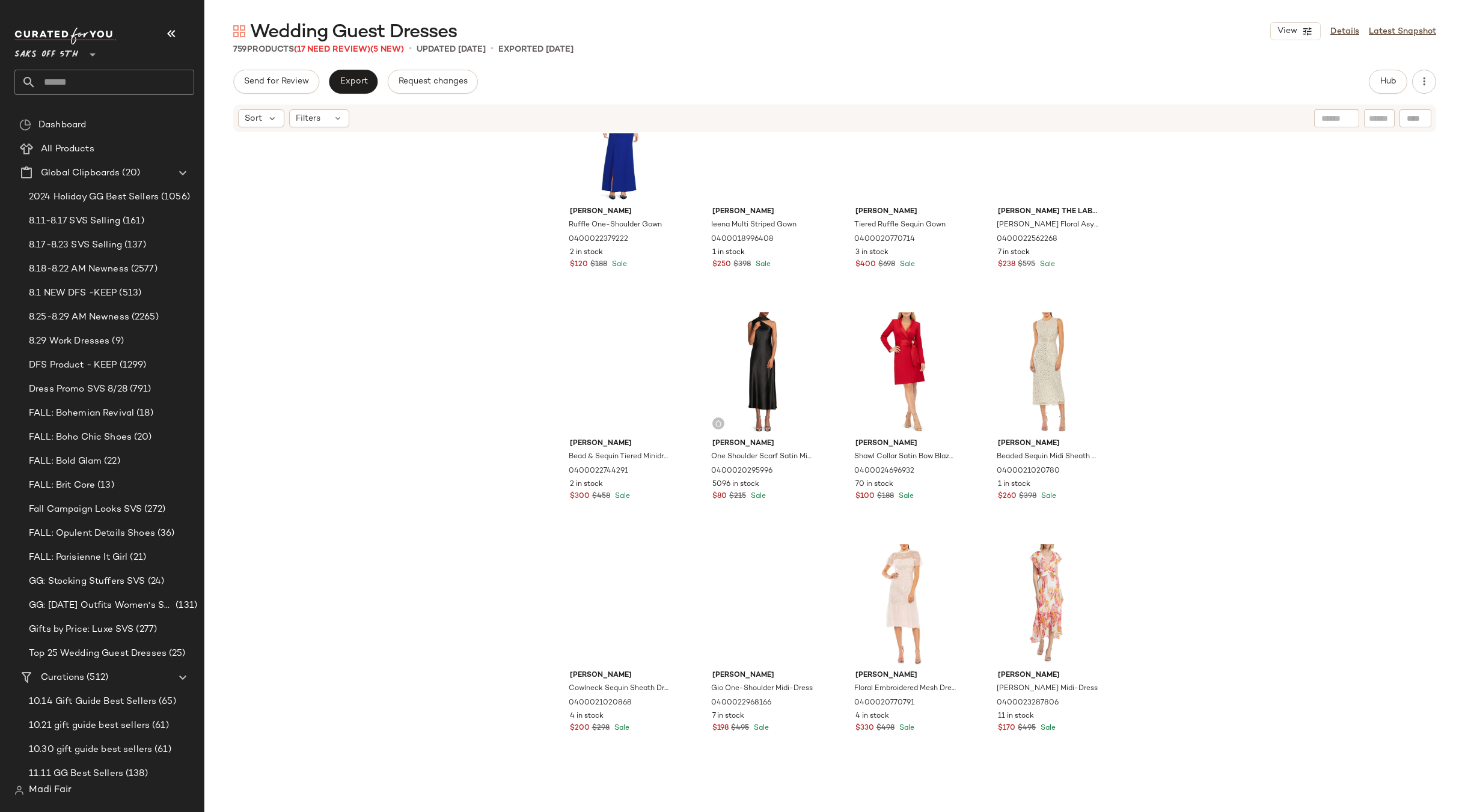
scroll to position [4274, 0]
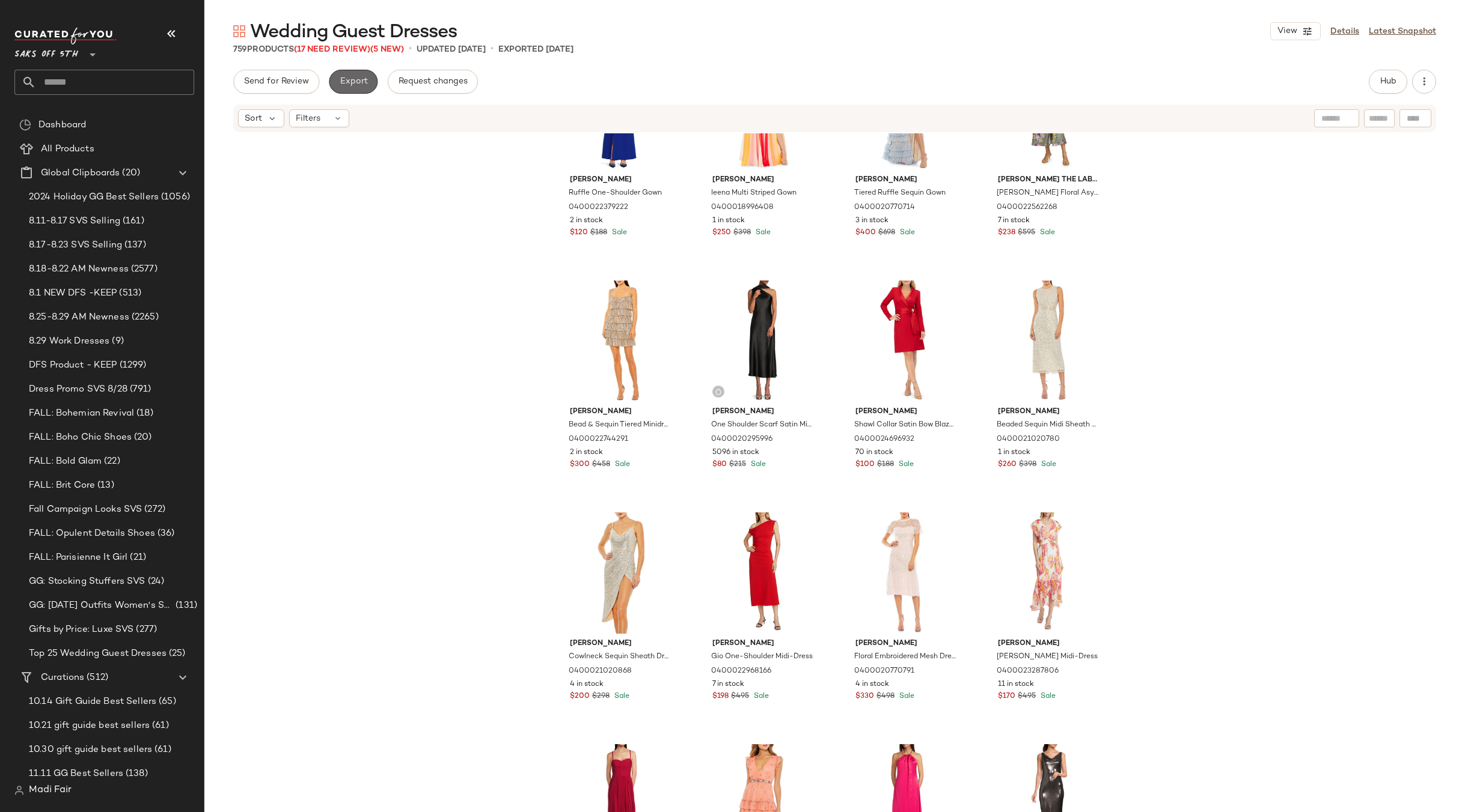
click at [354, 80] on span "Export" at bounding box center [353, 82] width 28 height 10
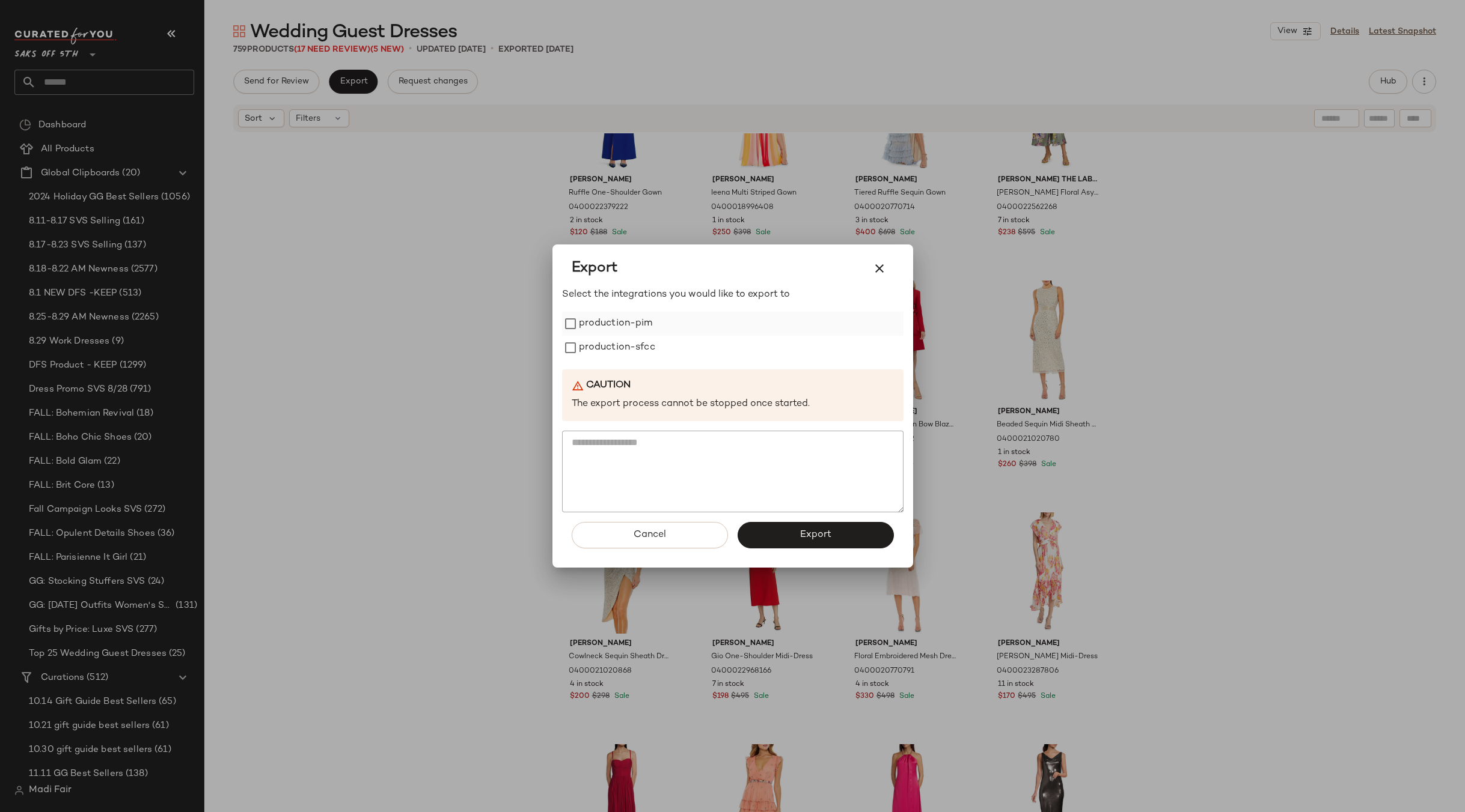
click at [663, 328] on div "production-pim" at bounding box center [733, 324] width 341 height 24
click at [641, 349] on label "production-sfcc" at bounding box center [617, 348] width 76 height 24
click at [624, 327] on label "production-pim" at bounding box center [615, 324] width 74 height 24
click at [794, 533] on button "Export" at bounding box center [815, 536] width 157 height 26
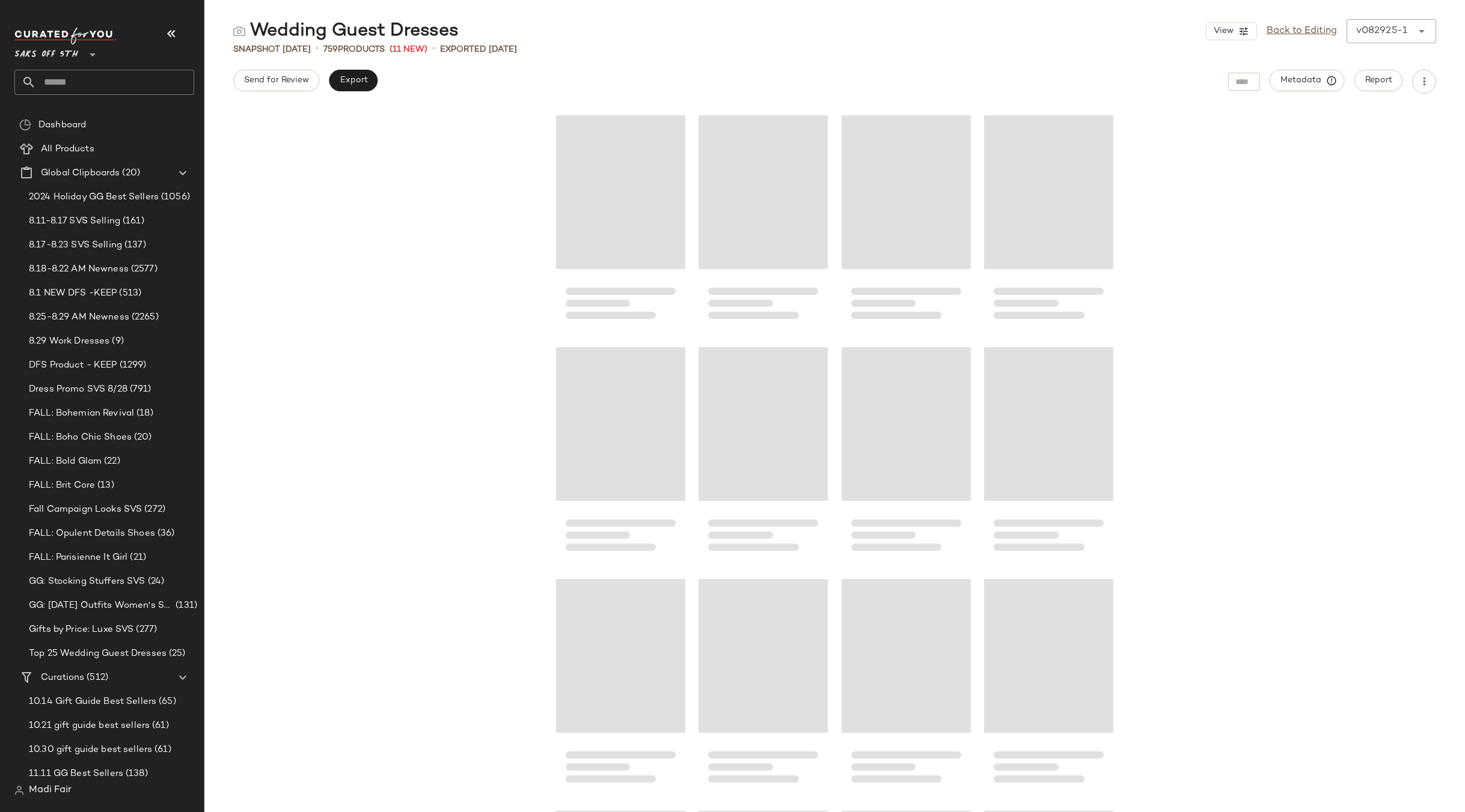
click at [77, 82] on input "text" at bounding box center [115, 82] width 158 height 25
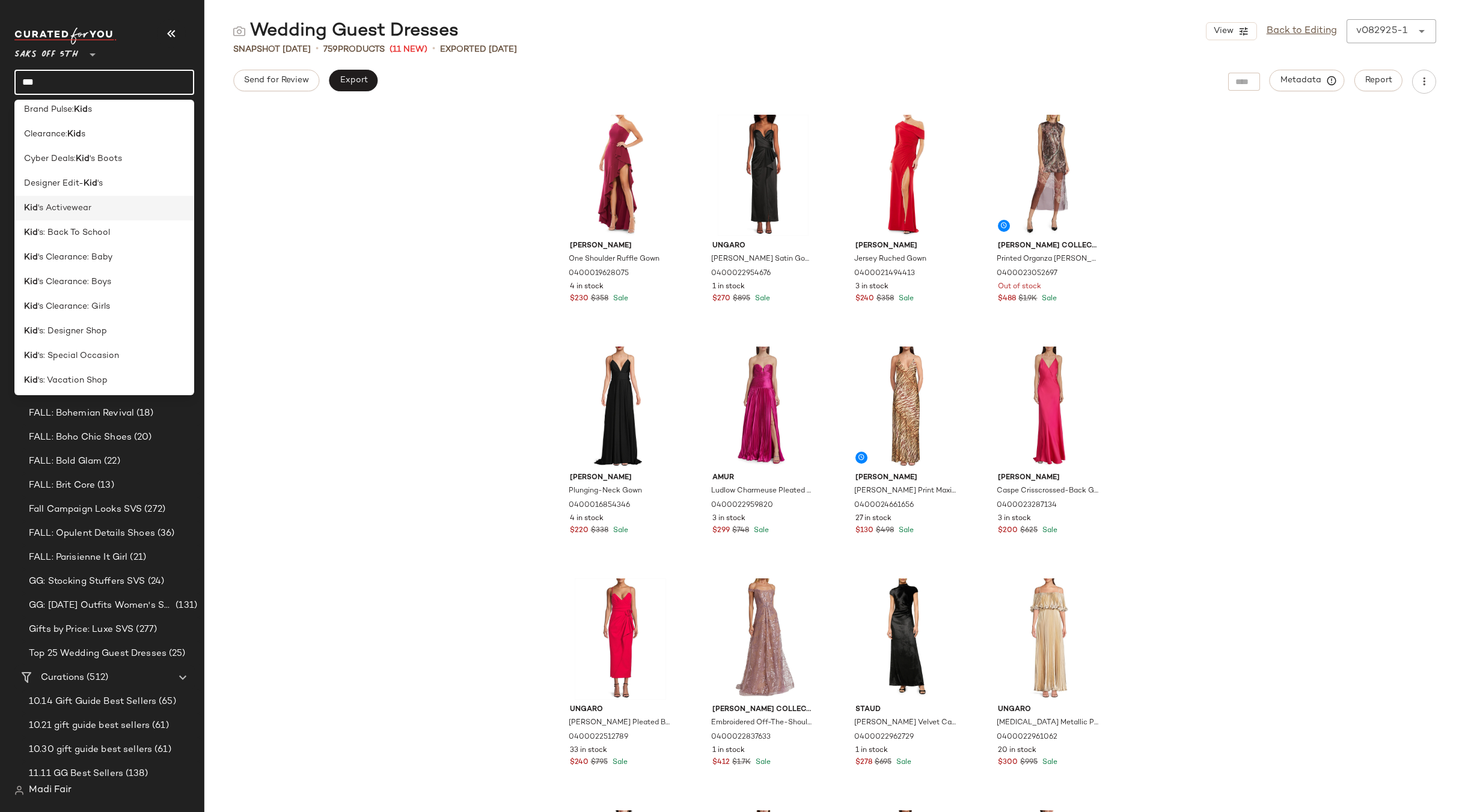
scroll to position [10, 0]
type input "***"
click at [338, 248] on div "Mac Duggal One Shoulder Ruffle Gown 0400019628075 4 in stock $230 $358 Sale Ung…" at bounding box center [835, 460] width 1260 height 704
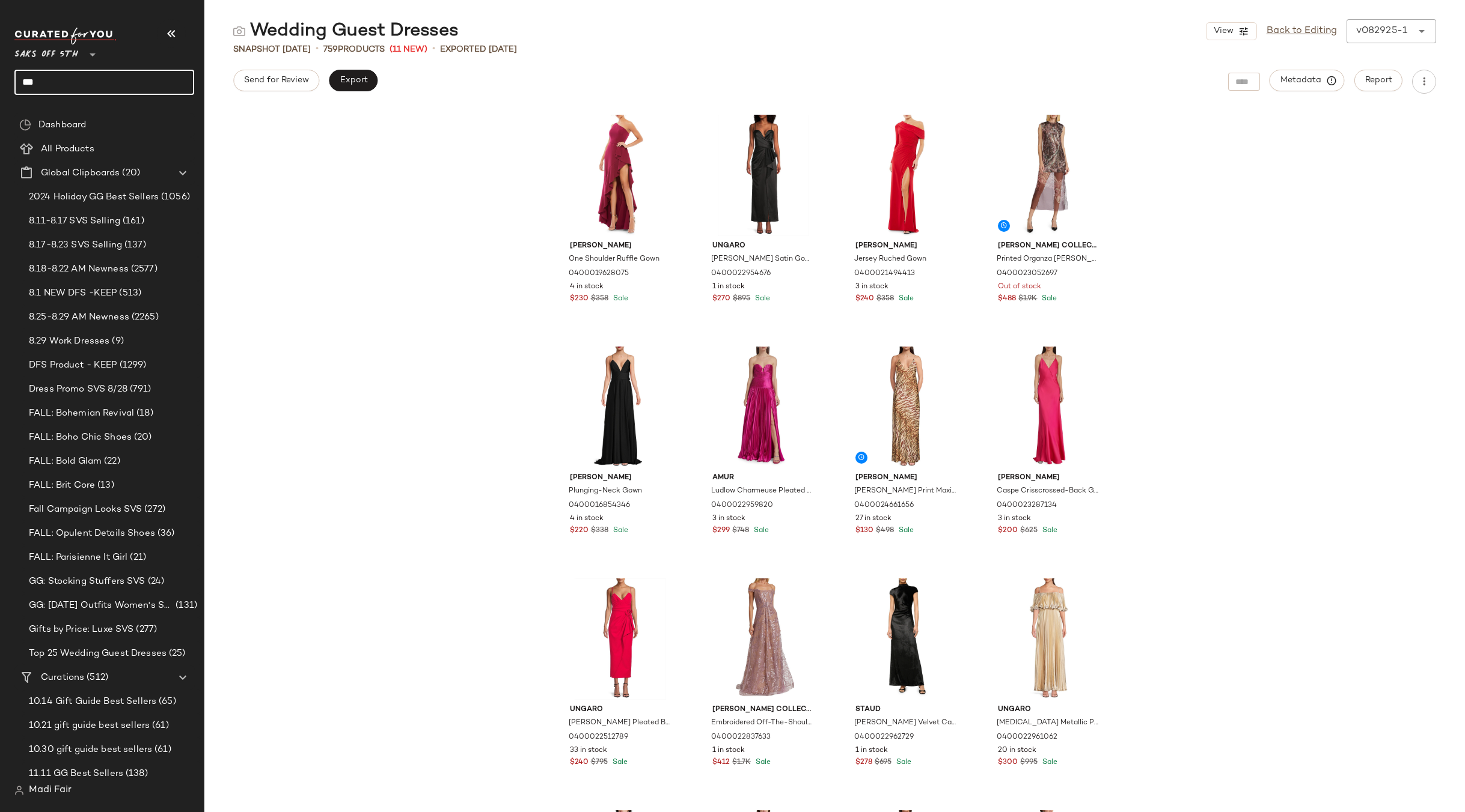
click at [71, 79] on input "***" at bounding box center [104, 82] width 180 height 25
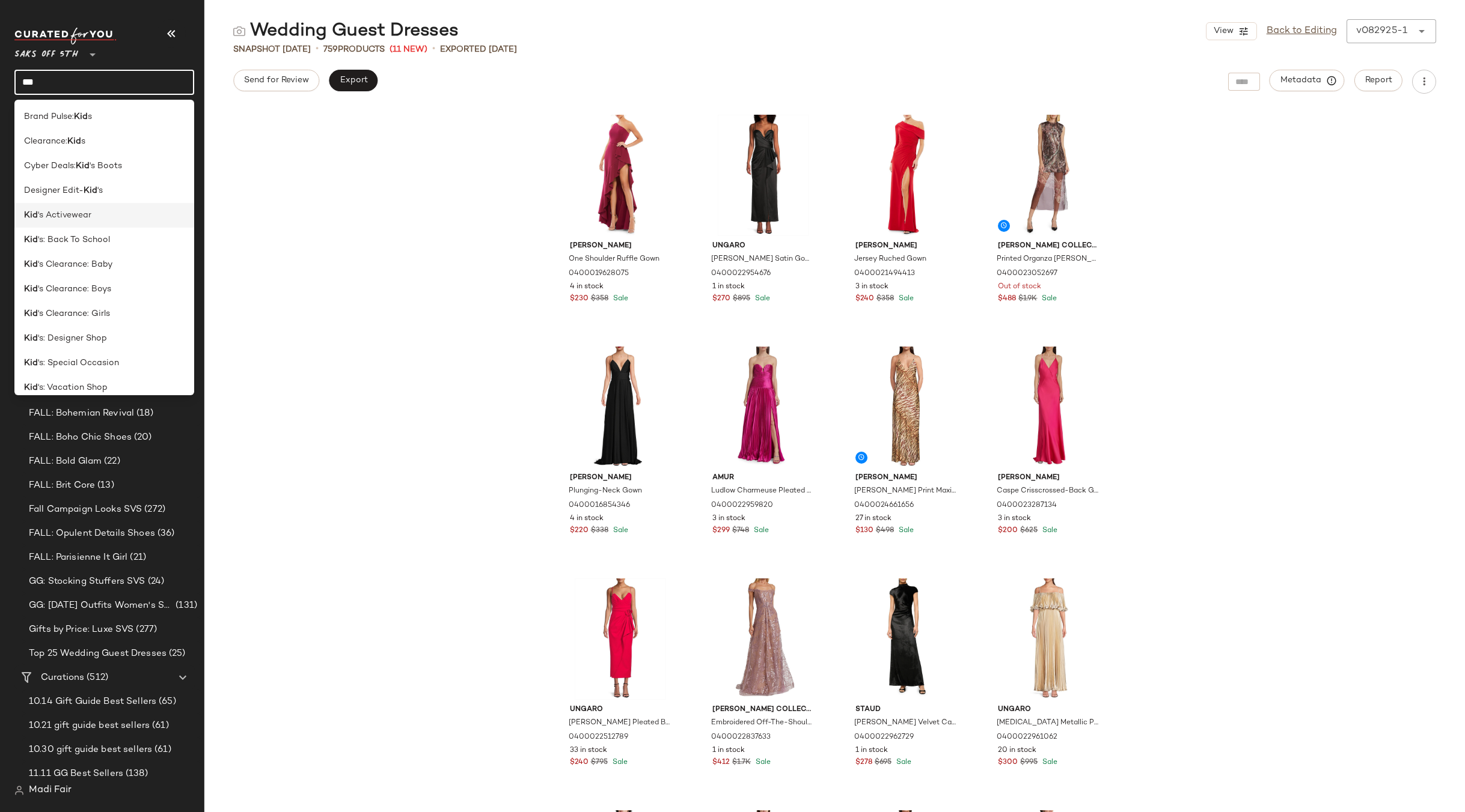
click at [96, 209] on div "Kid 's Activewear" at bounding box center [104, 215] width 161 height 12
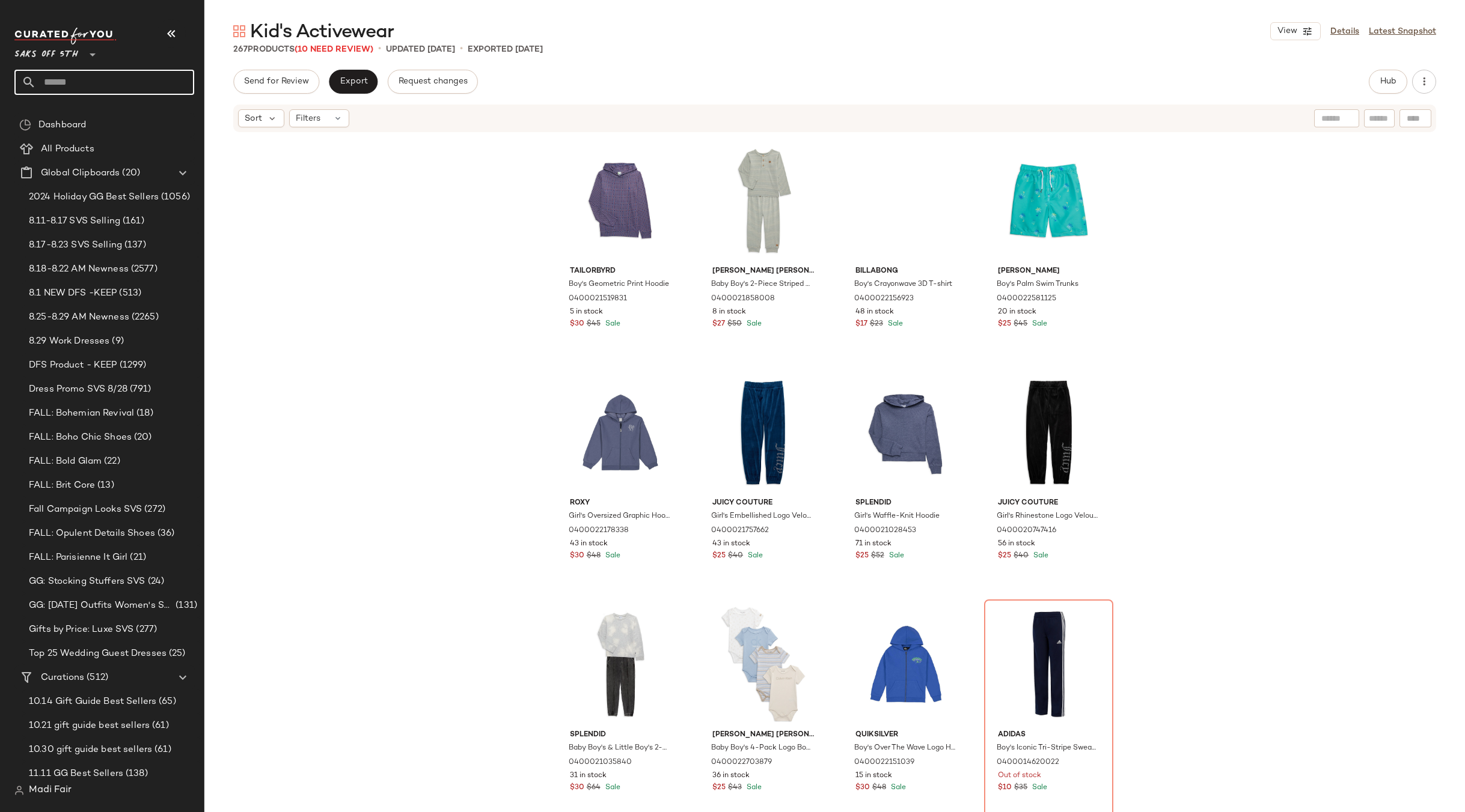
click at [87, 79] on input "text" at bounding box center [115, 82] width 158 height 25
click at [85, 80] on input "text" at bounding box center [115, 82] width 158 height 25
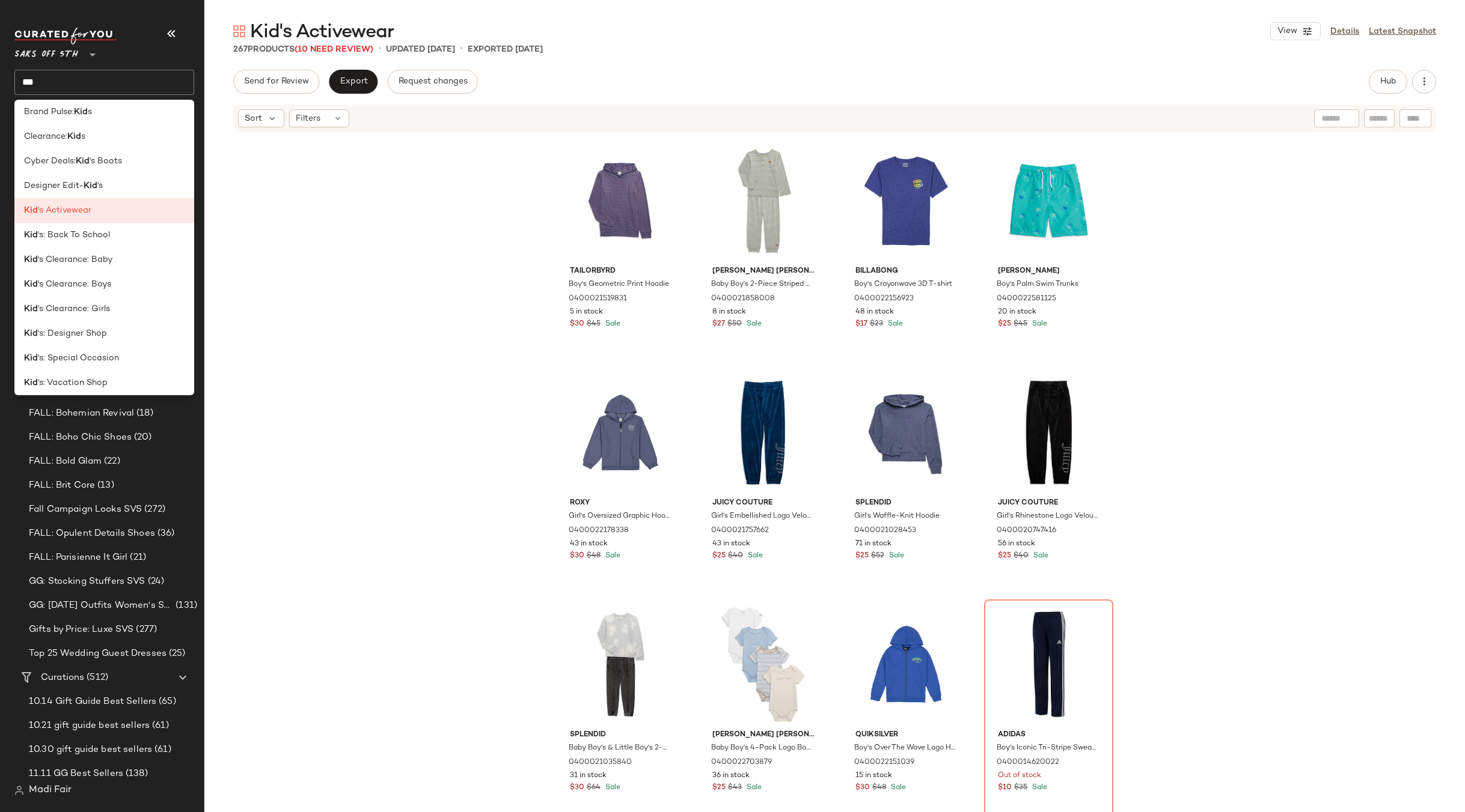
scroll to position [10, 0]
drag, startPoint x: 41, startPoint y: 84, endPoint x: 10, endPoint y: 88, distance: 31.3
click at [10, 88] on nav "Saks OFF 5TH ** *** Dashboard All Products Global Clipboards (20) 2024 Holiday …" at bounding box center [102, 406] width 205 height 812
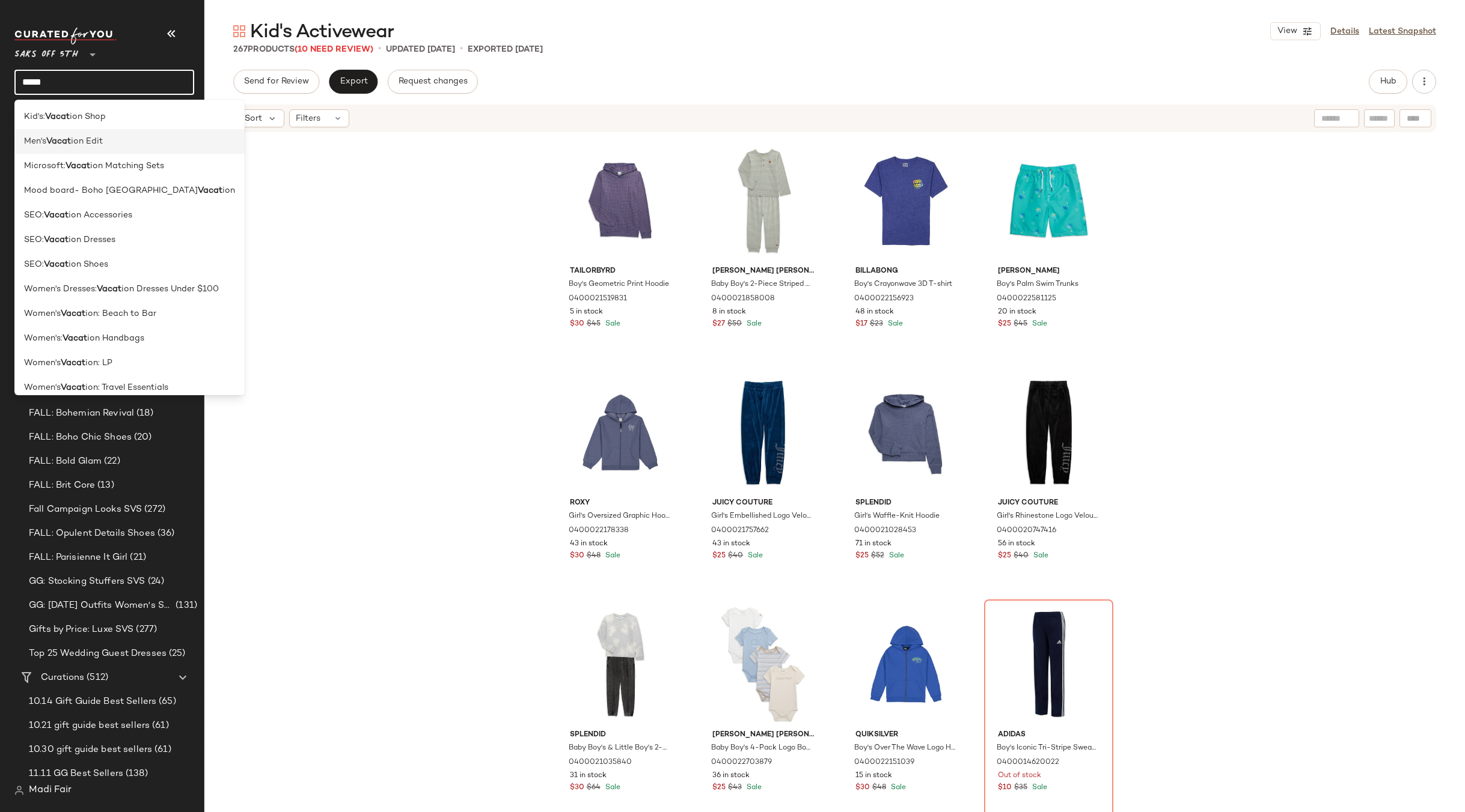
type input "*****"
click at [94, 143] on span "ion Edit" at bounding box center [87, 141] width 31 height 12
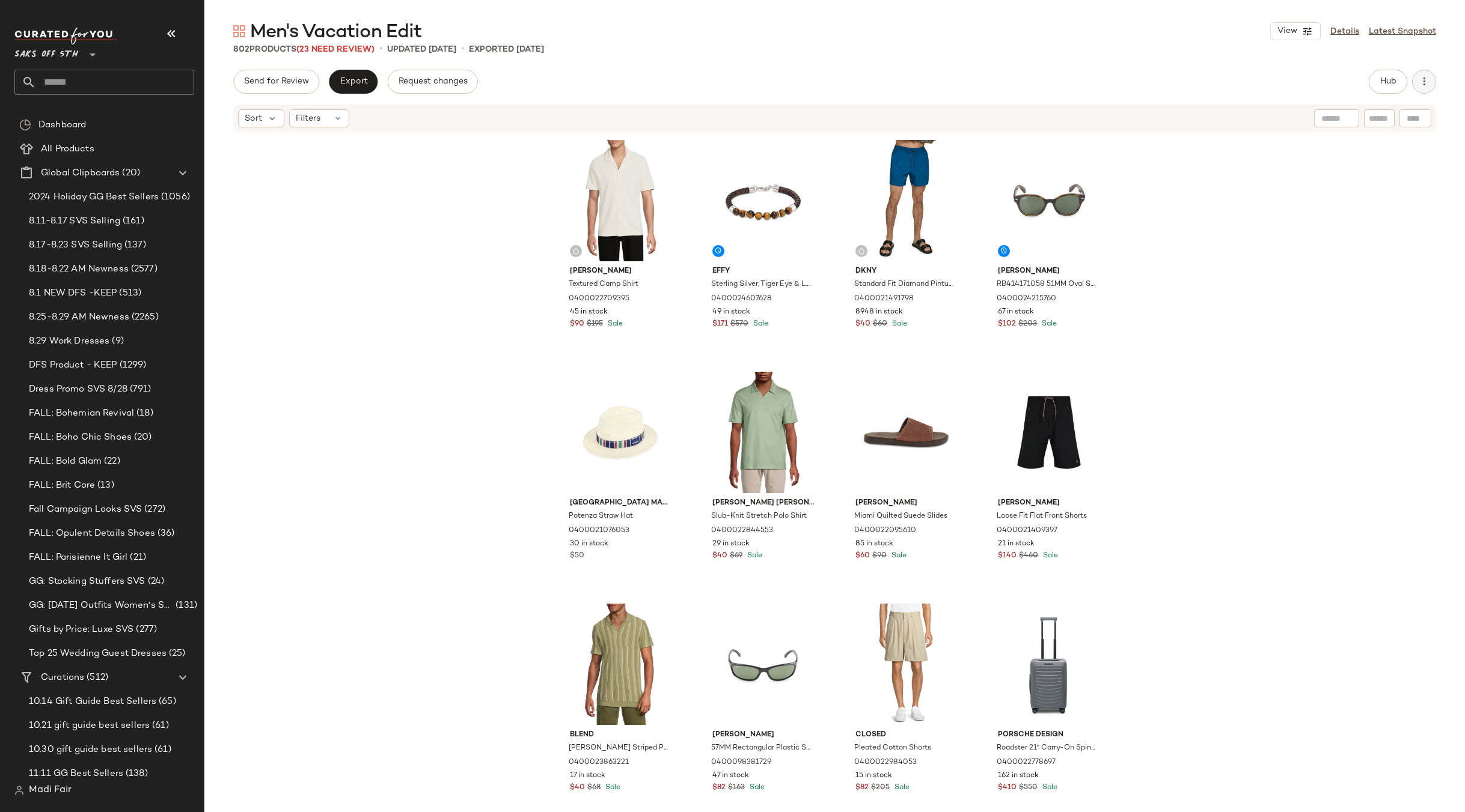
click at [1421, 78] on icon "button" at bounding box center [1424, 81] width 12 height 12
click at [1256, 387] on div "Vince Textured Camp Shirt 0400022709395 45 in stock $90 $195 Sale Effy Sterling…" at bounding box center [835, 491] width 1260 height 715
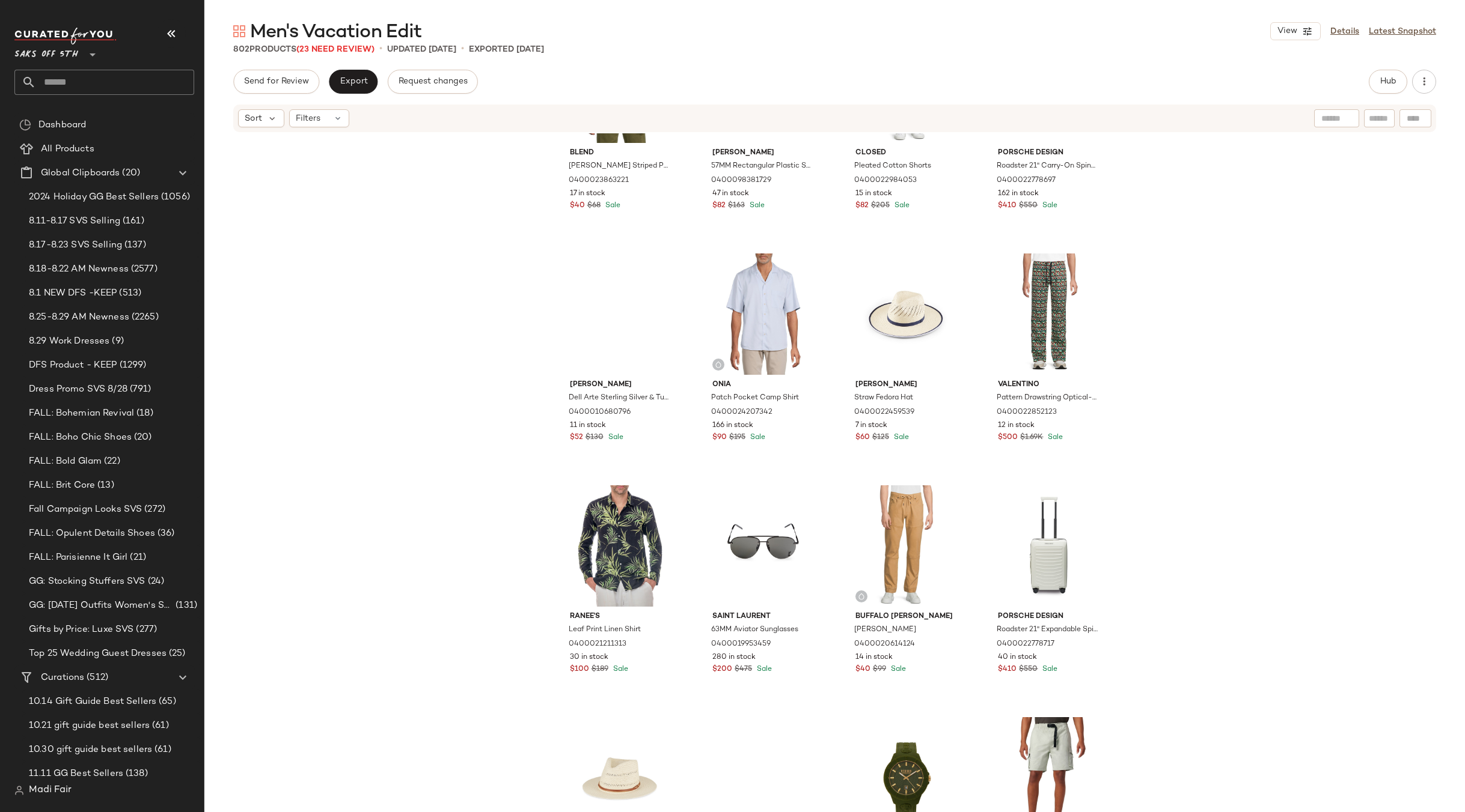
scroll to position [610, 0]
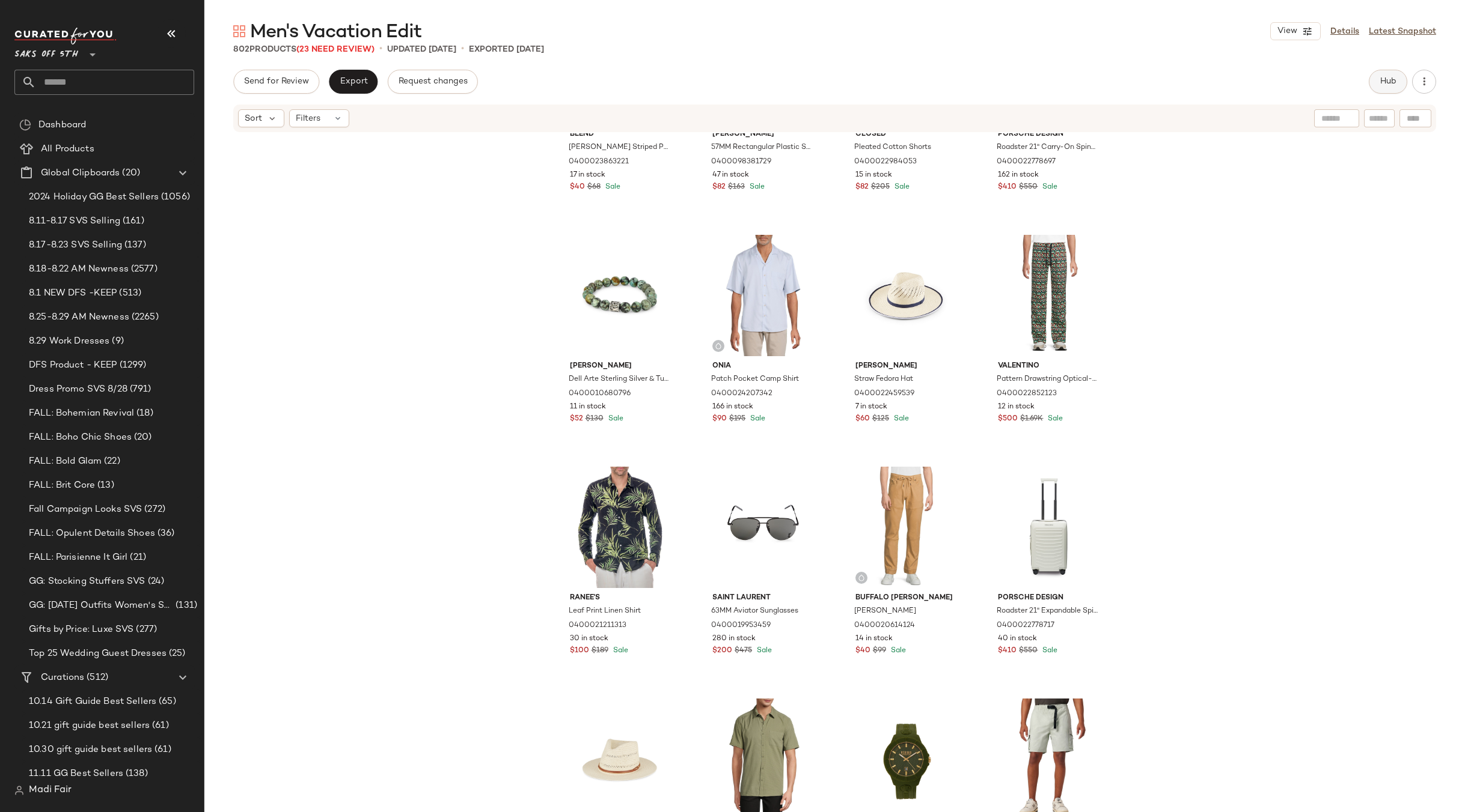
click at [1389, 80] on span "Hub" at bounding box center [1388, 82] width 17 height 10
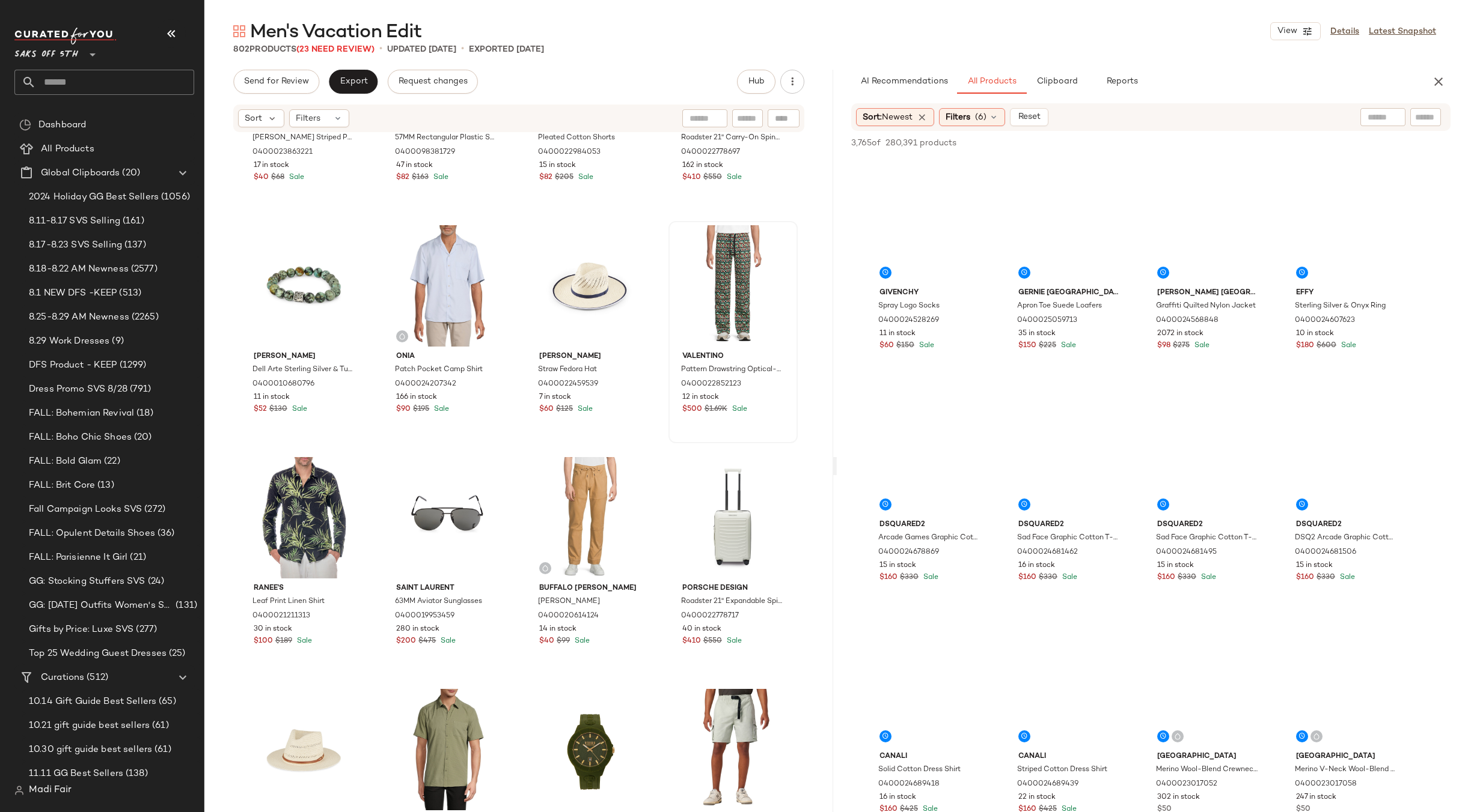
scroll to position [0, 0]
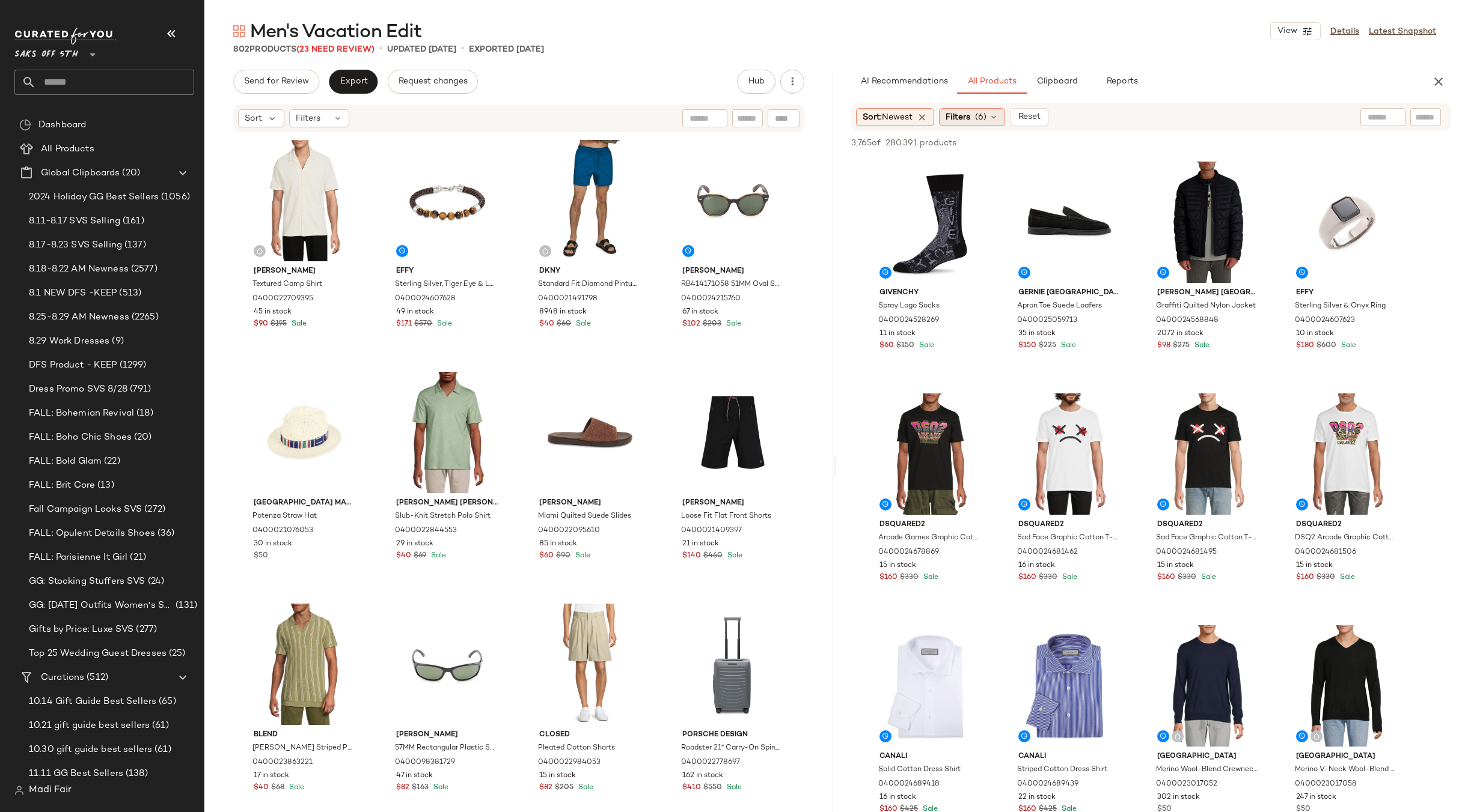
click at [955, 119] on span "Filters" at bounding box center [958, 117] width 25 height 12
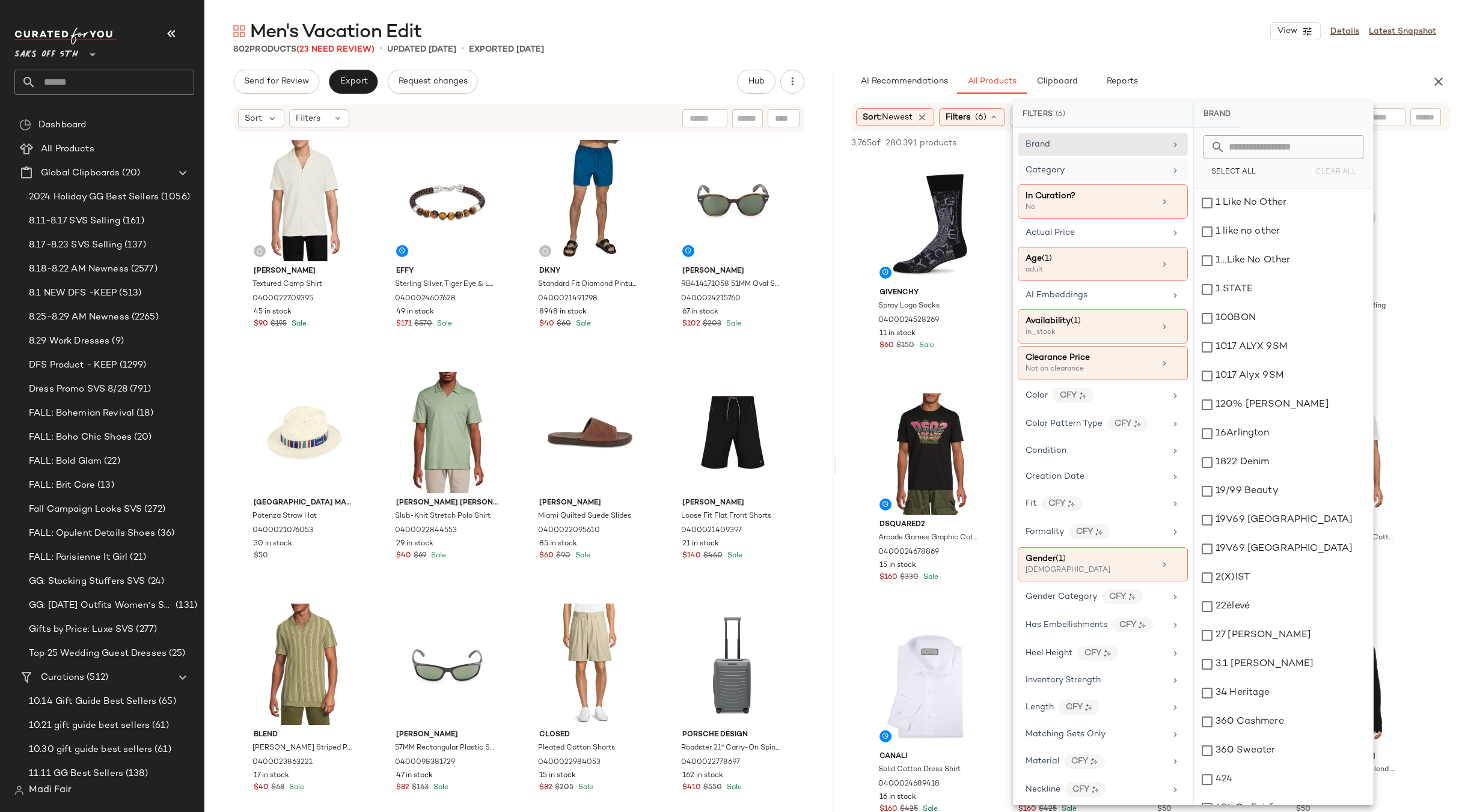
click at [1150, 171] on div "Category" at bounding box center [1095, 170] width 140 height 12
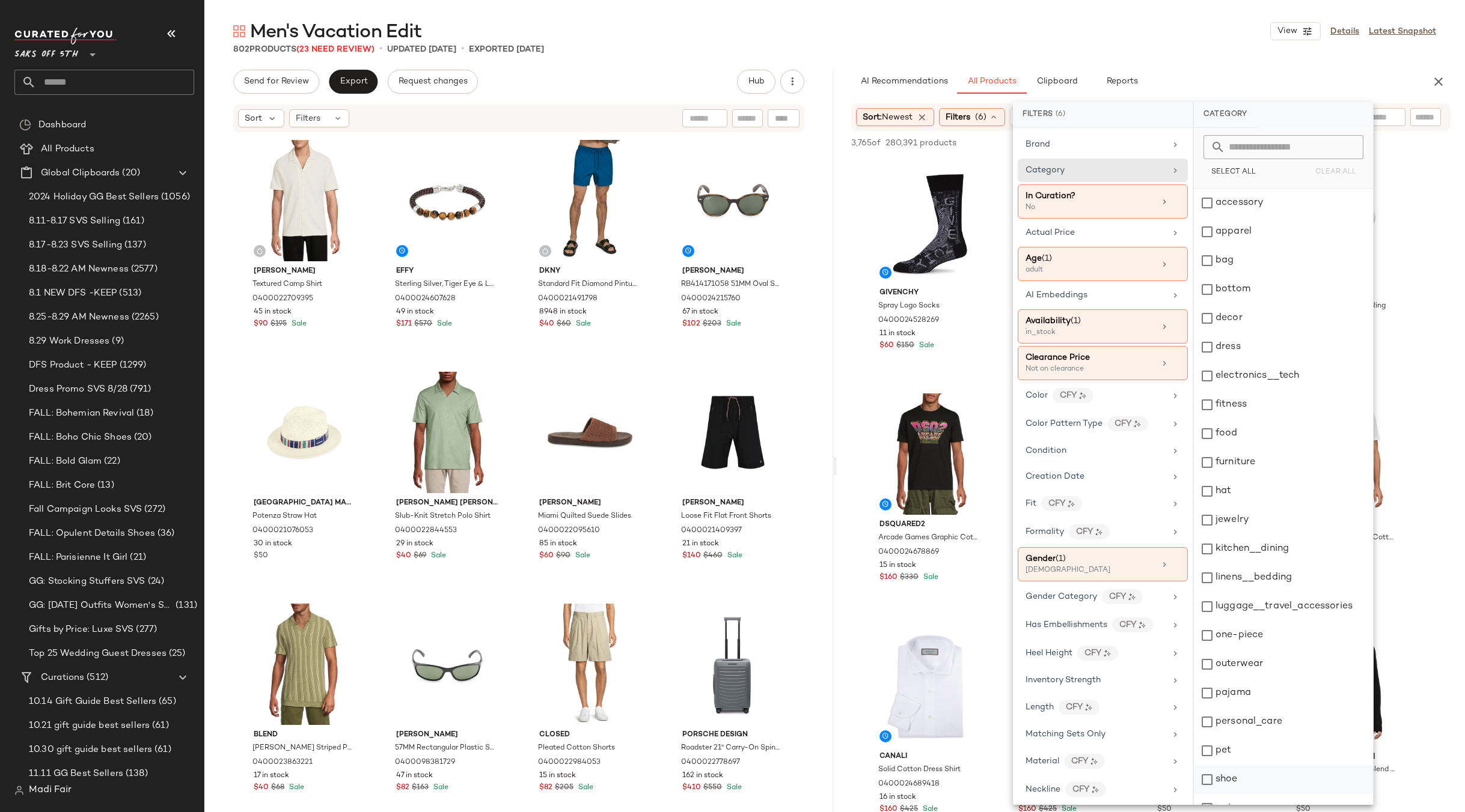
click at [1239, 776] on div "shoe" at bounding box center [1283, 780] width 179 height 29
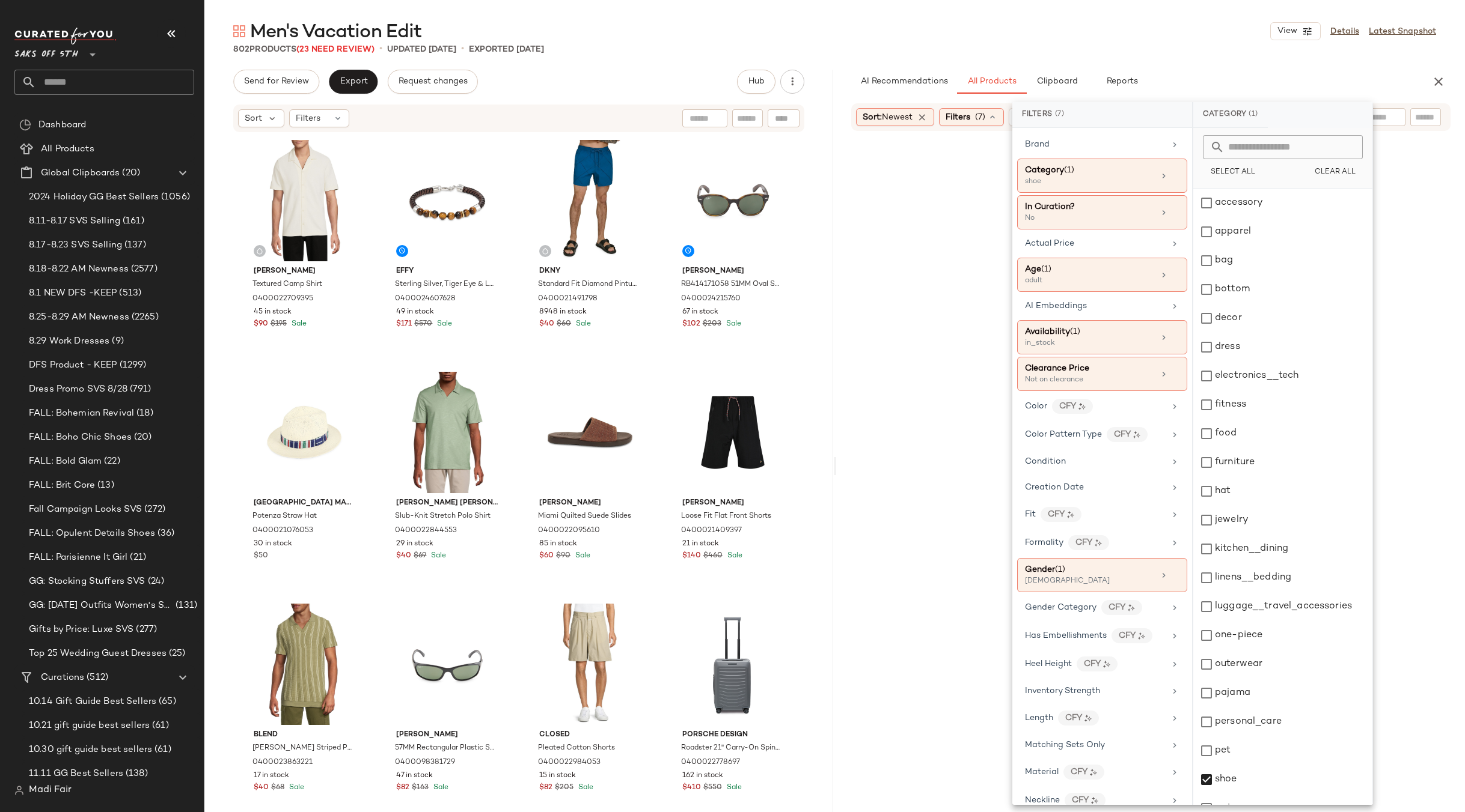
click at [1085, 38] on div "Men's Vacation Edit View Details Latest Snapshot" at bounding box center [835, 31] width 1260 height 24
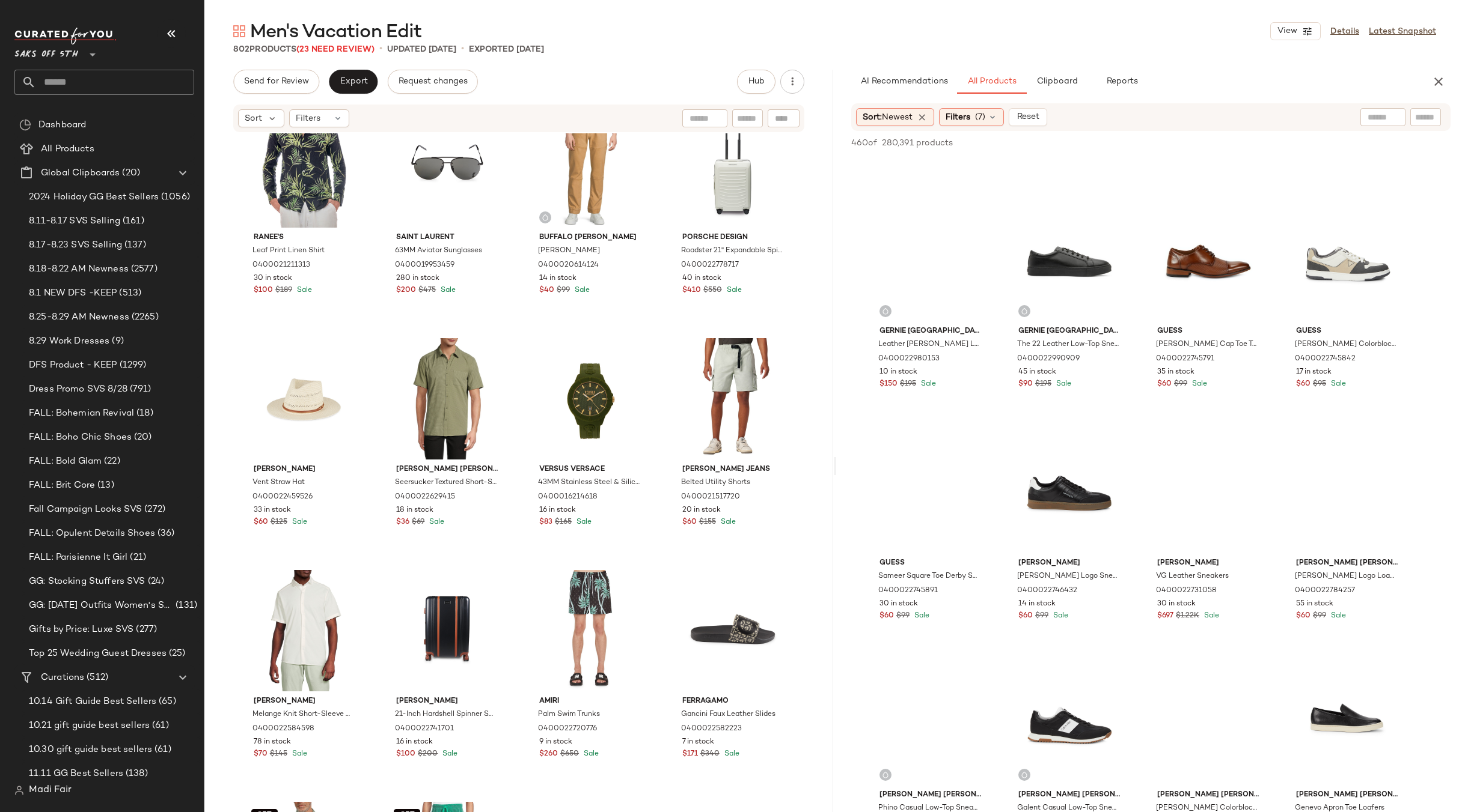
scroll to position [5707, 0]
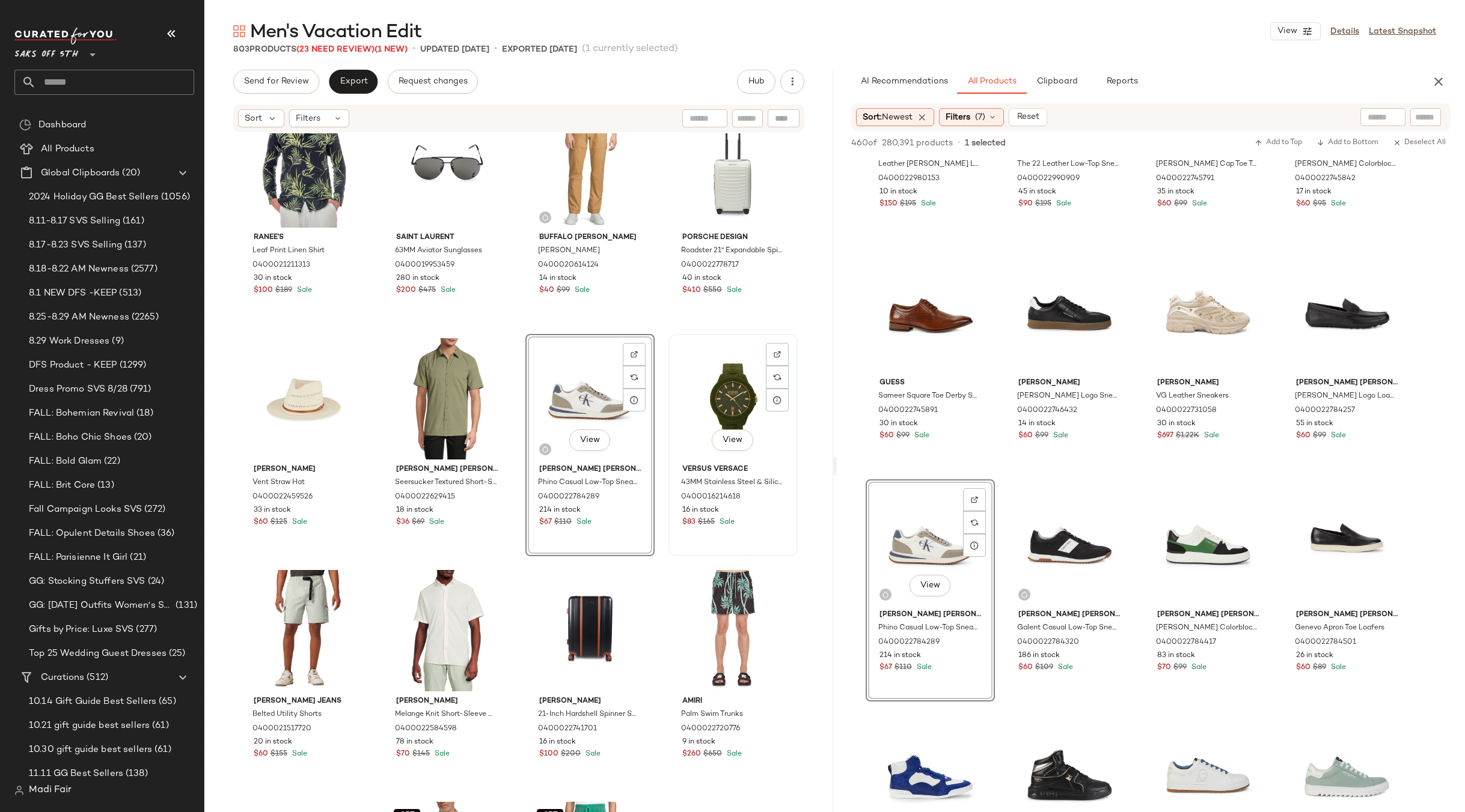
click at [705, 402] on div "View" at bounding box center [733, 399] width 121 height 122
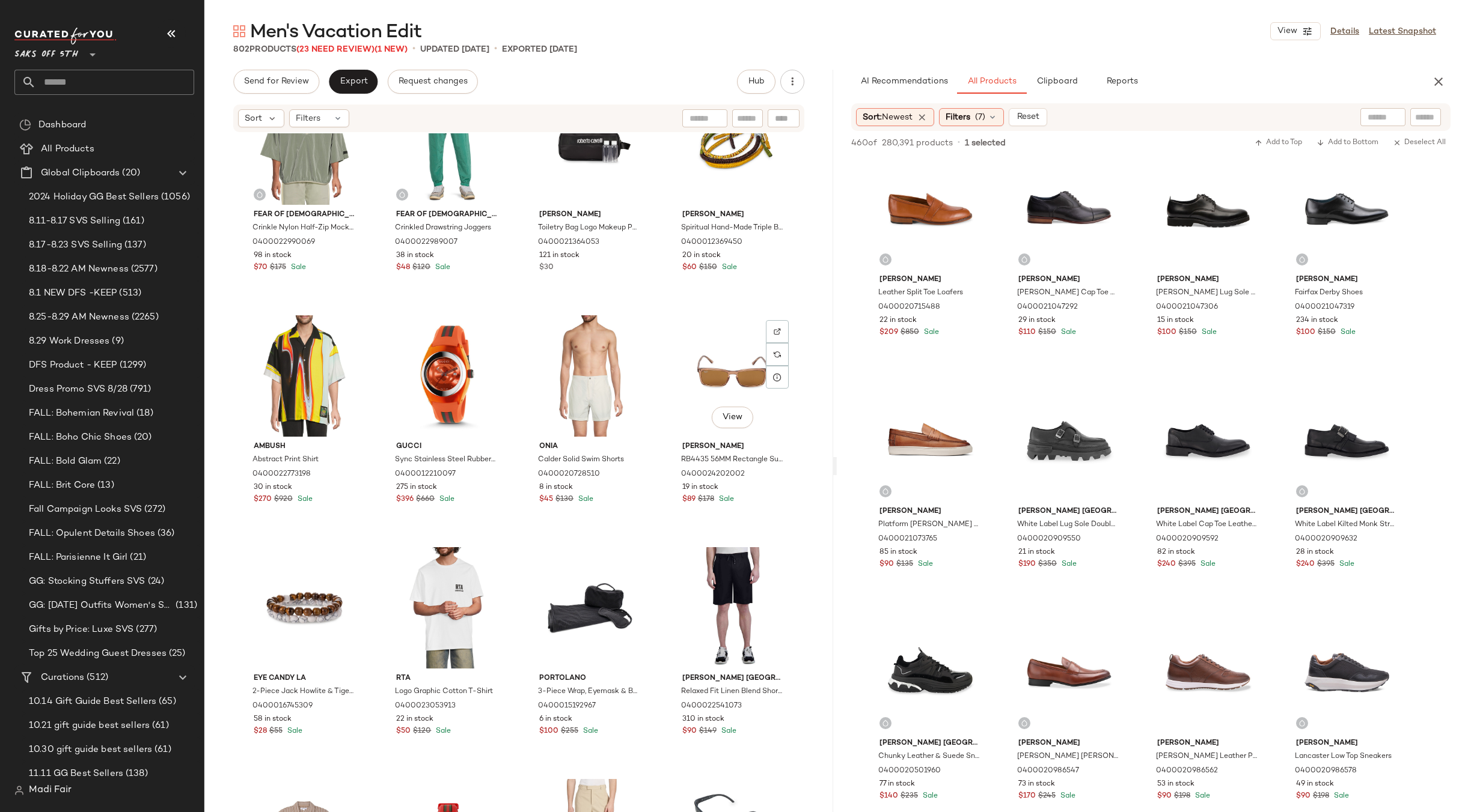
scroll to position [1751, 0]
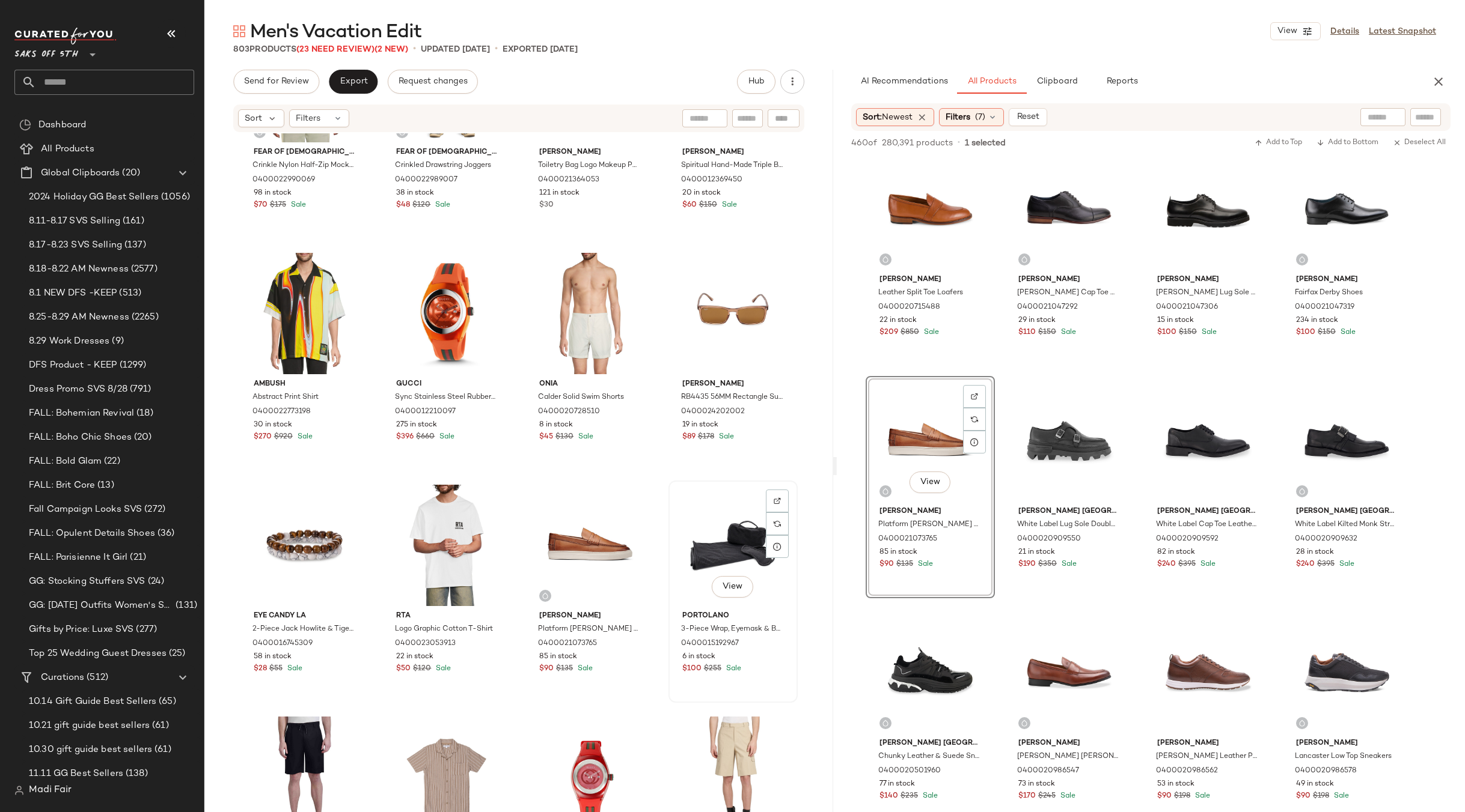
click at [716, 536] on div "View" at bounding box center [733, 545] width 121 height 122
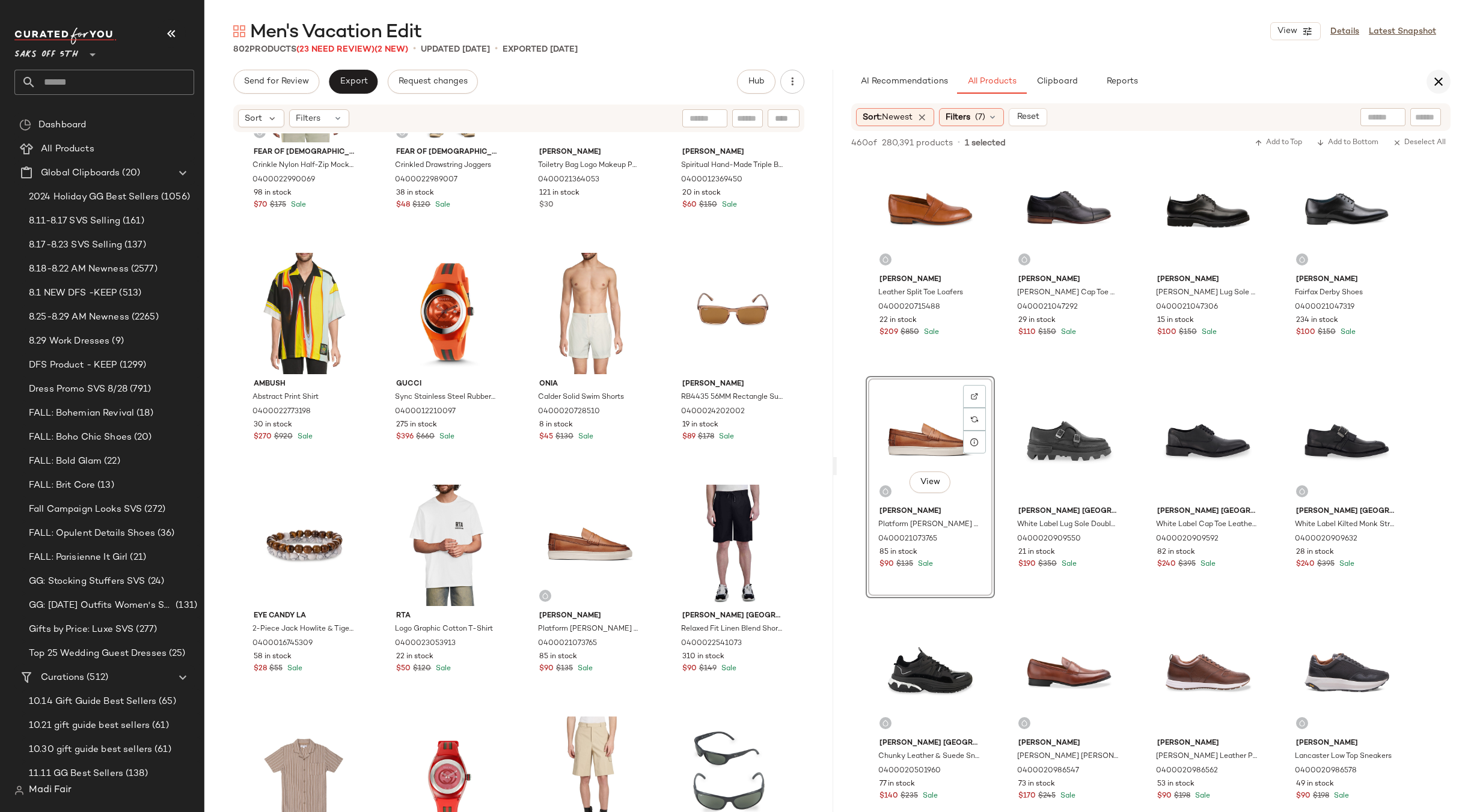
click at [1439, 84] on icon "button" at bounding box center [1438, 81] width 14 height 14
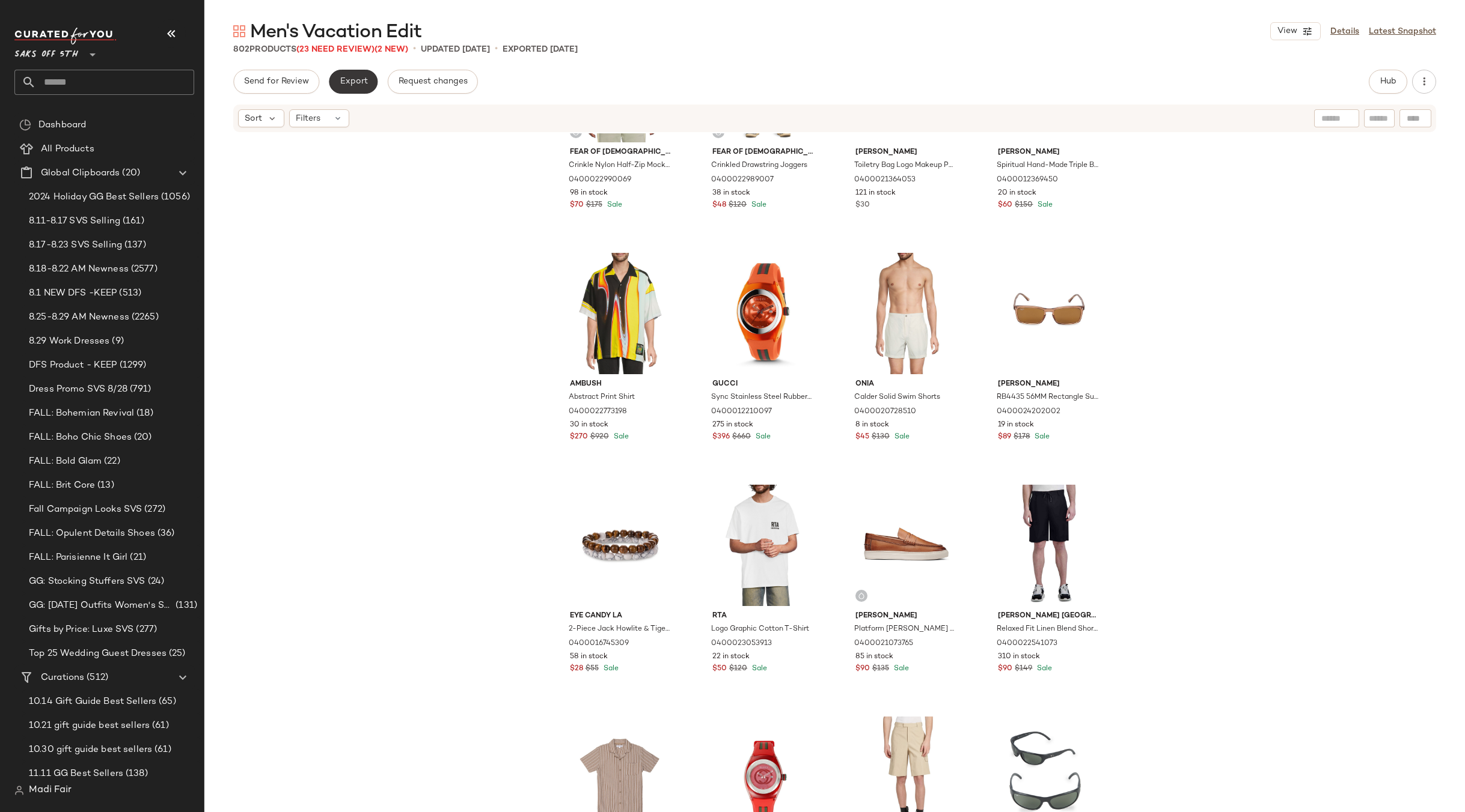
click at [364, 81] on span "Export" at bounding box center [353, 82] width 28 height 10
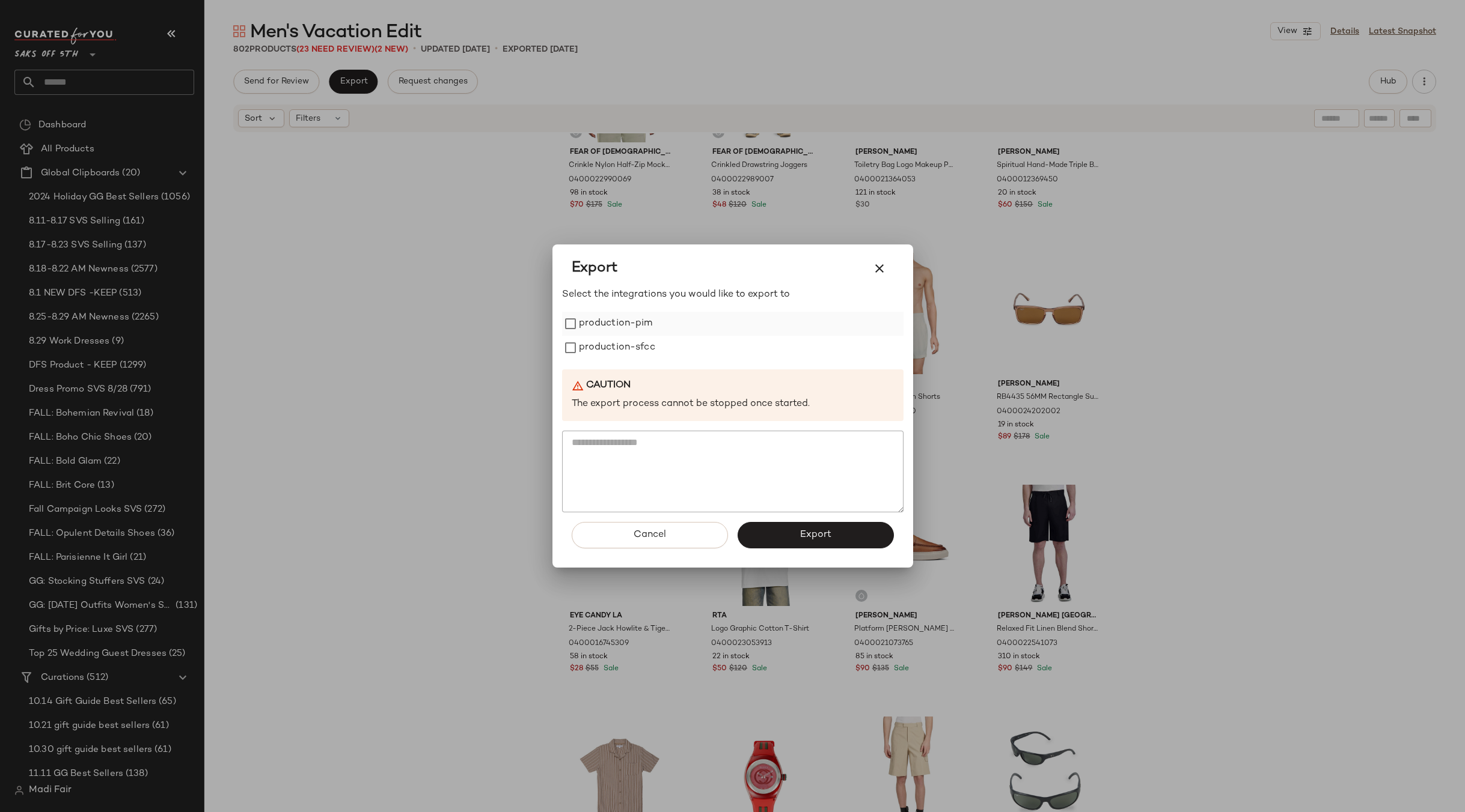
drag, startPoint x: 583, startPoint y: 312, endPoint x: 586, endPoint y: 324, distance: 12.4
click at [584, 312] on label "production-pim" at bounding box center [615, 324] width 74 height 24
click at [592, 343] on label "production-sfcc" at bounding box center [617, 348] width 76 height 24
click at [769, 533] on button "Export" at bounding box center [815, 536] width 157 height 26
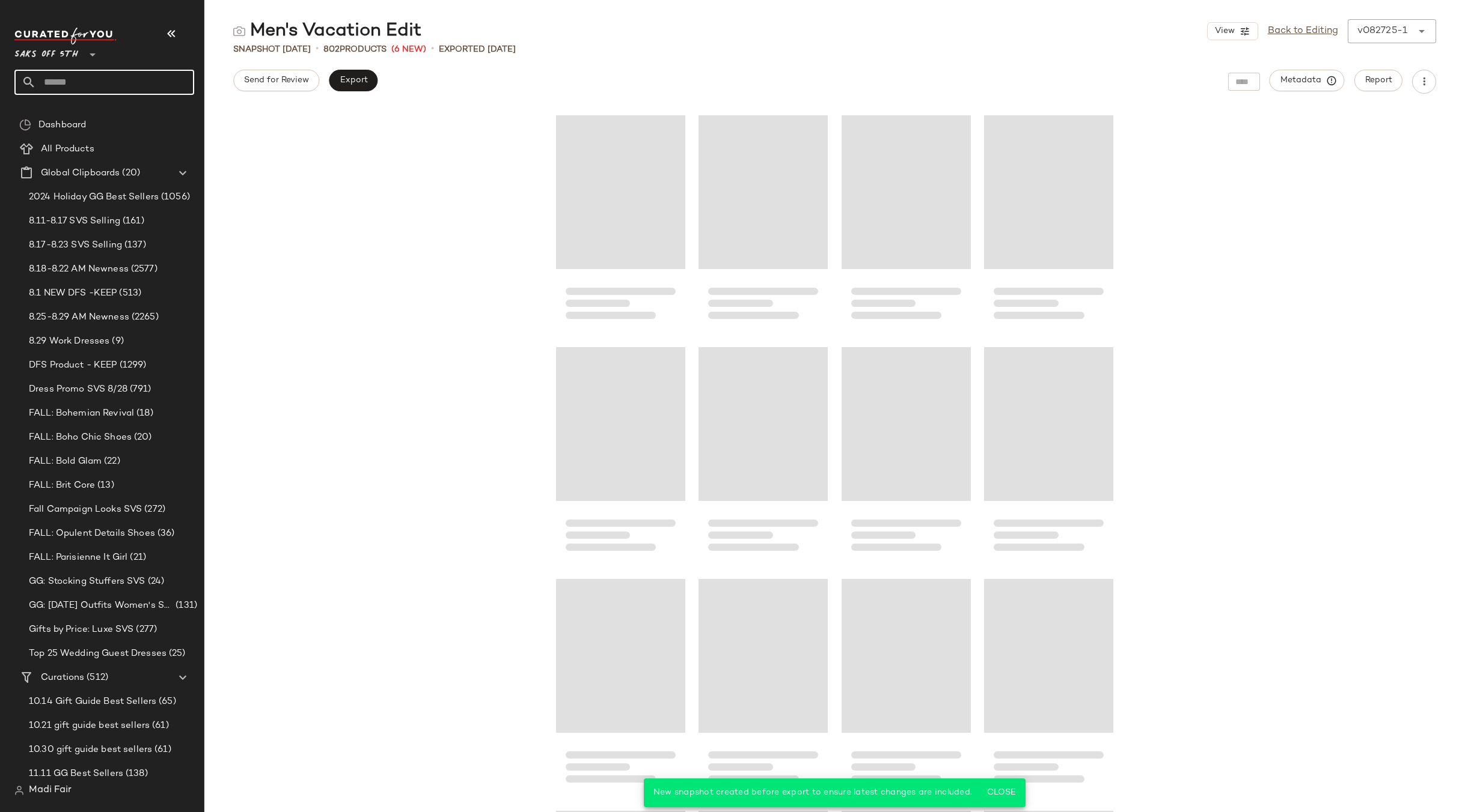
click at [62, 86] on input "text" at bounding box center [115, 82] width 158 height 25
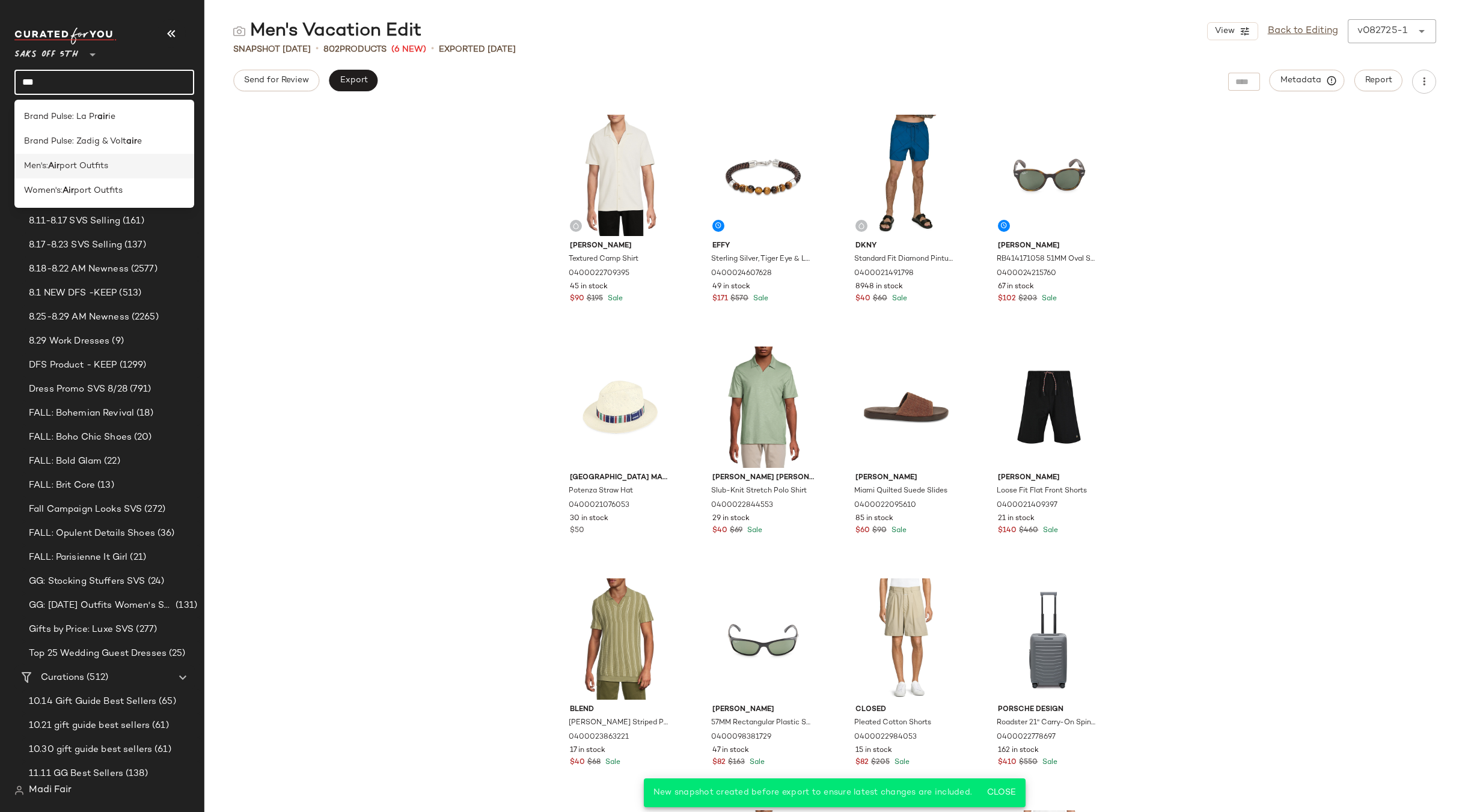
type input "***"
click at [86, 174] on div "Men's: Air port Outfits" at bounding box center [104, 166] width 180 height 25
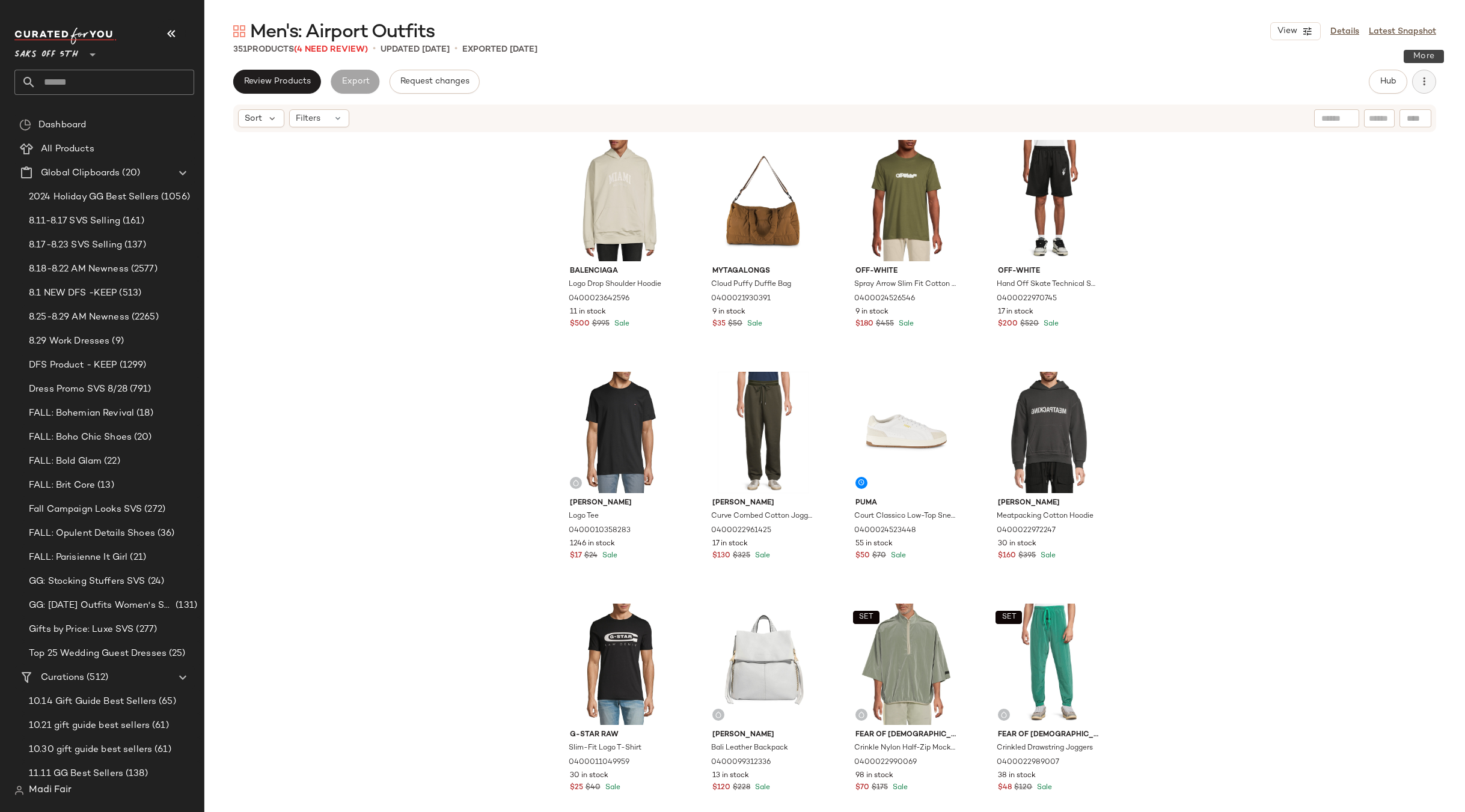
click at [1427, 81] on icon "button" at bounding box center [1424, 81] width 12 height 12
click at [1347, 174] on span "Clear Suggested Products" at bounding box center [1369, 174] width 113 height 12
click at [1246, 257] on div "Balenciaga Logo Drop Shoulder Hoodie 0400023642596 11 in stock $500 $995 Sale M…" at bounding box center [835, 491] width 1260 height 715
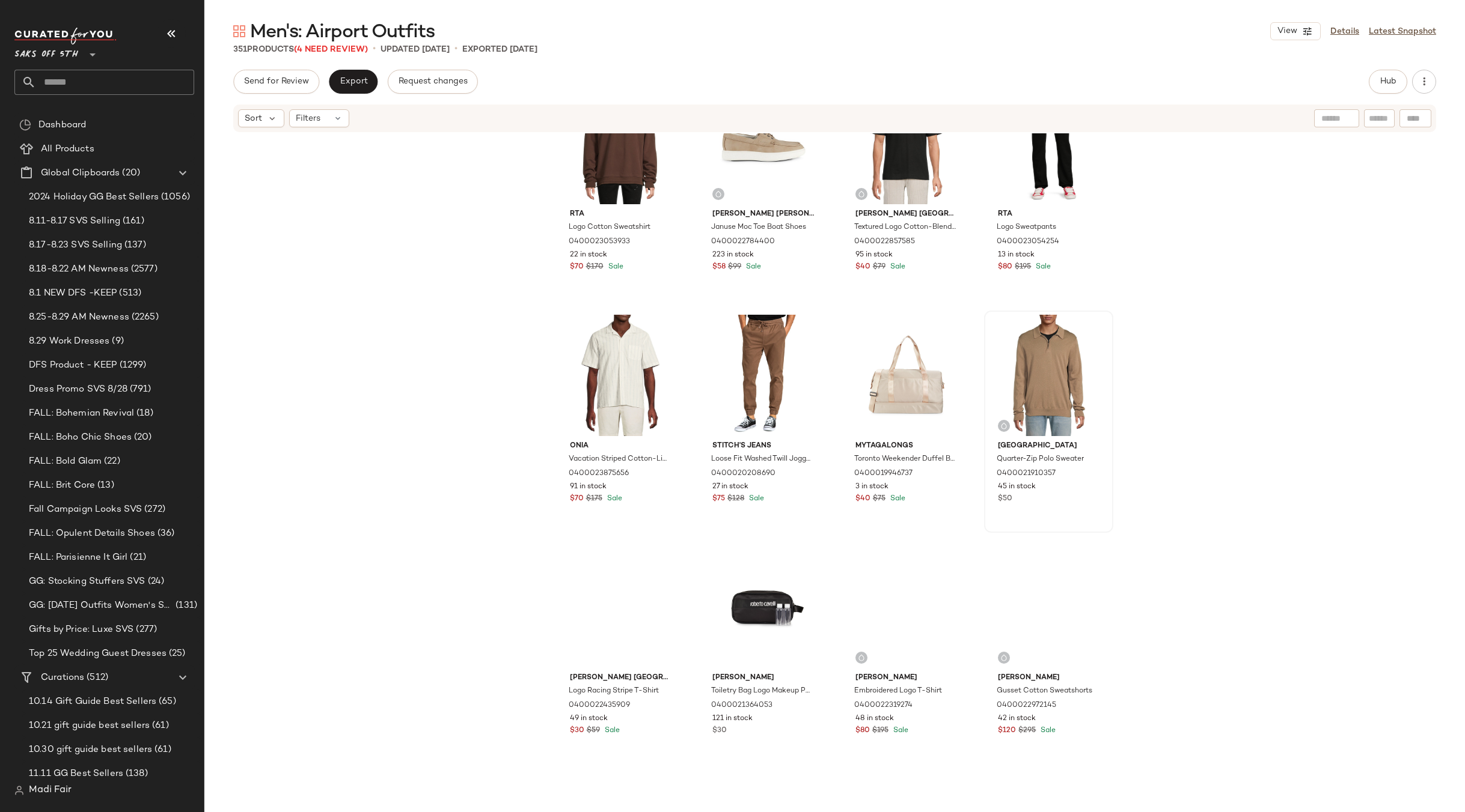
scroll to position [4335, 0]
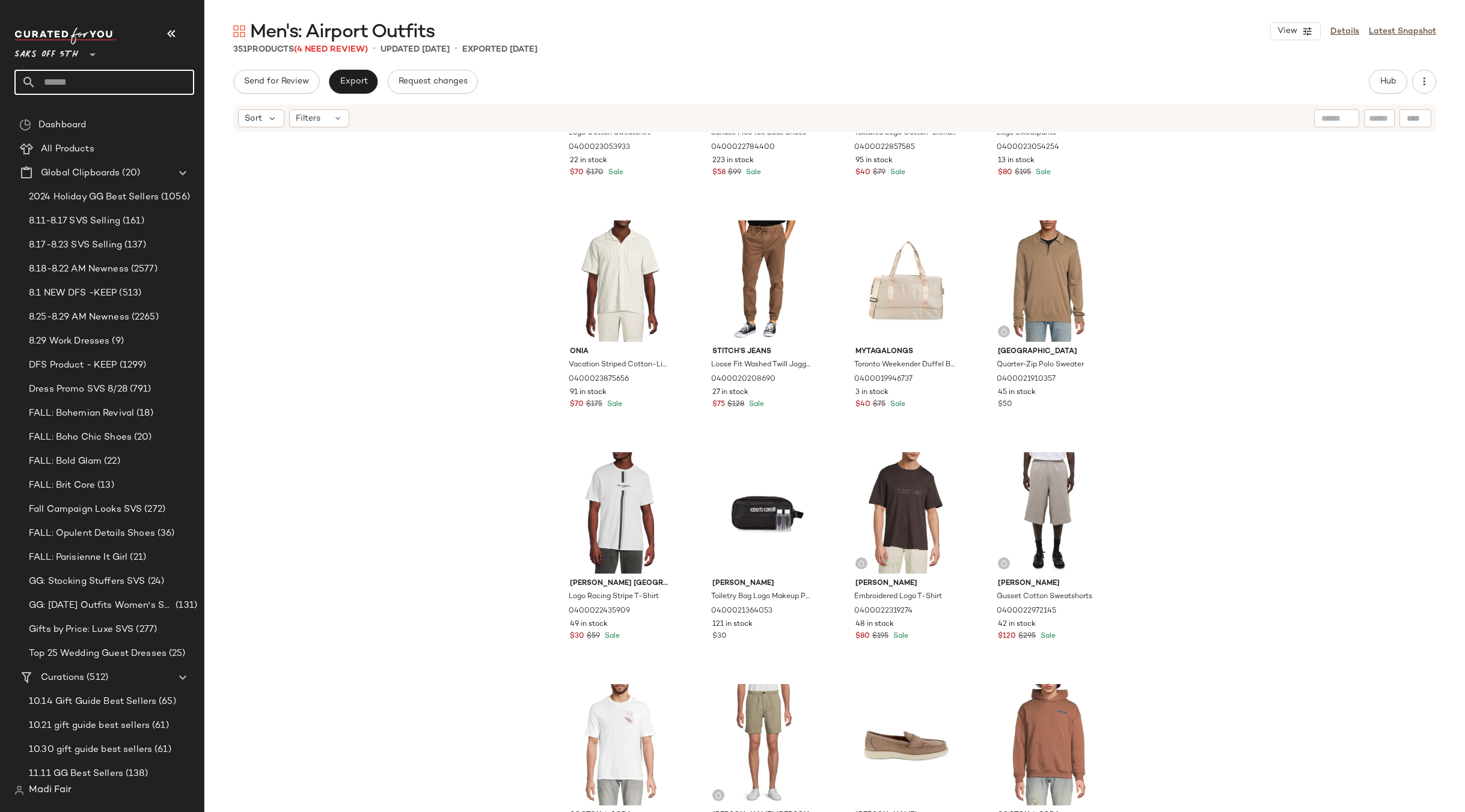
click at [81, 89] on input "text" at bounding box center [115, 82] width 158 height 25
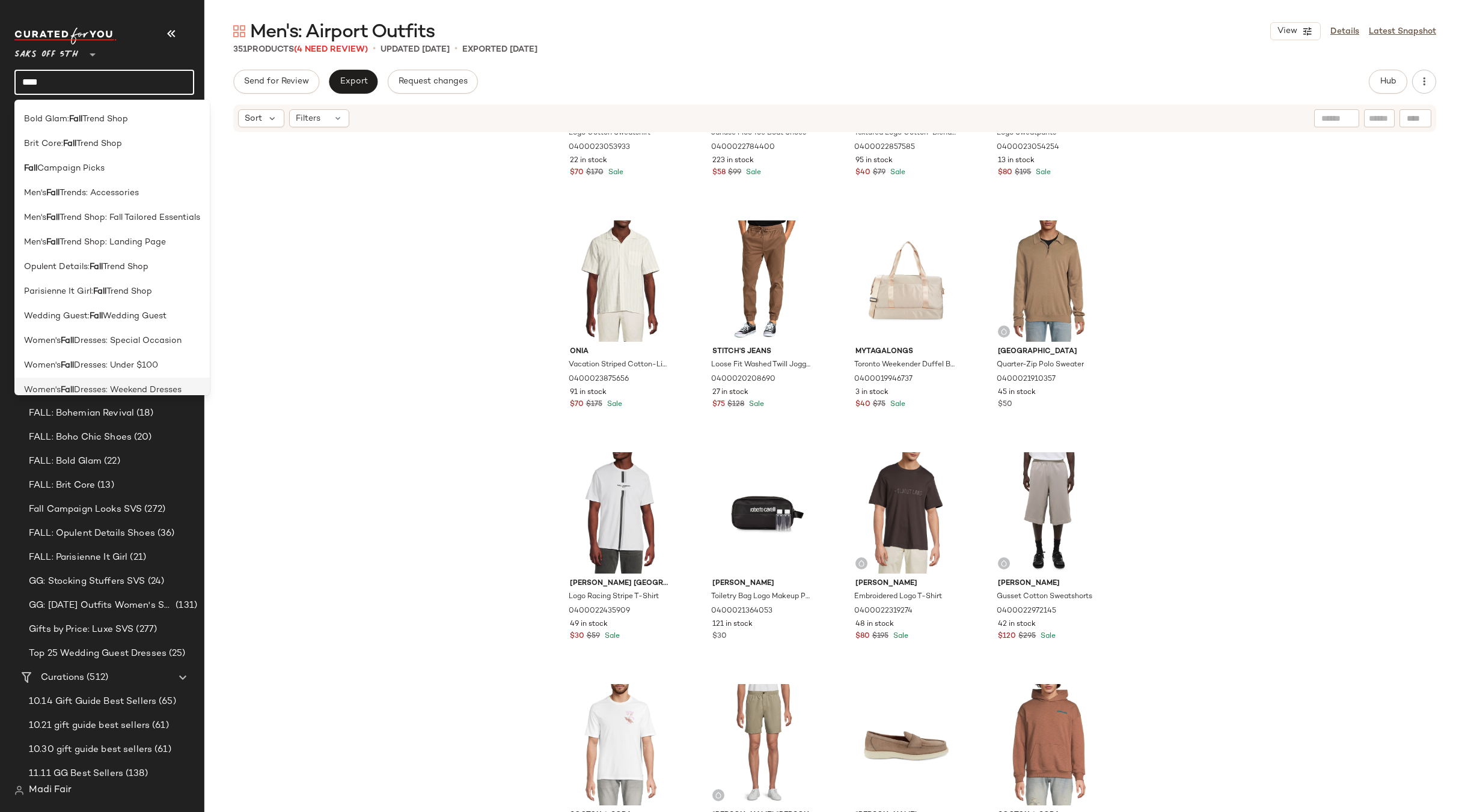
scroll to position [199, 0]
type input "****"
click at [165, 268] on span "Trend Shop: Landing Page" at bounding box center [113, 262] width 106 height 12
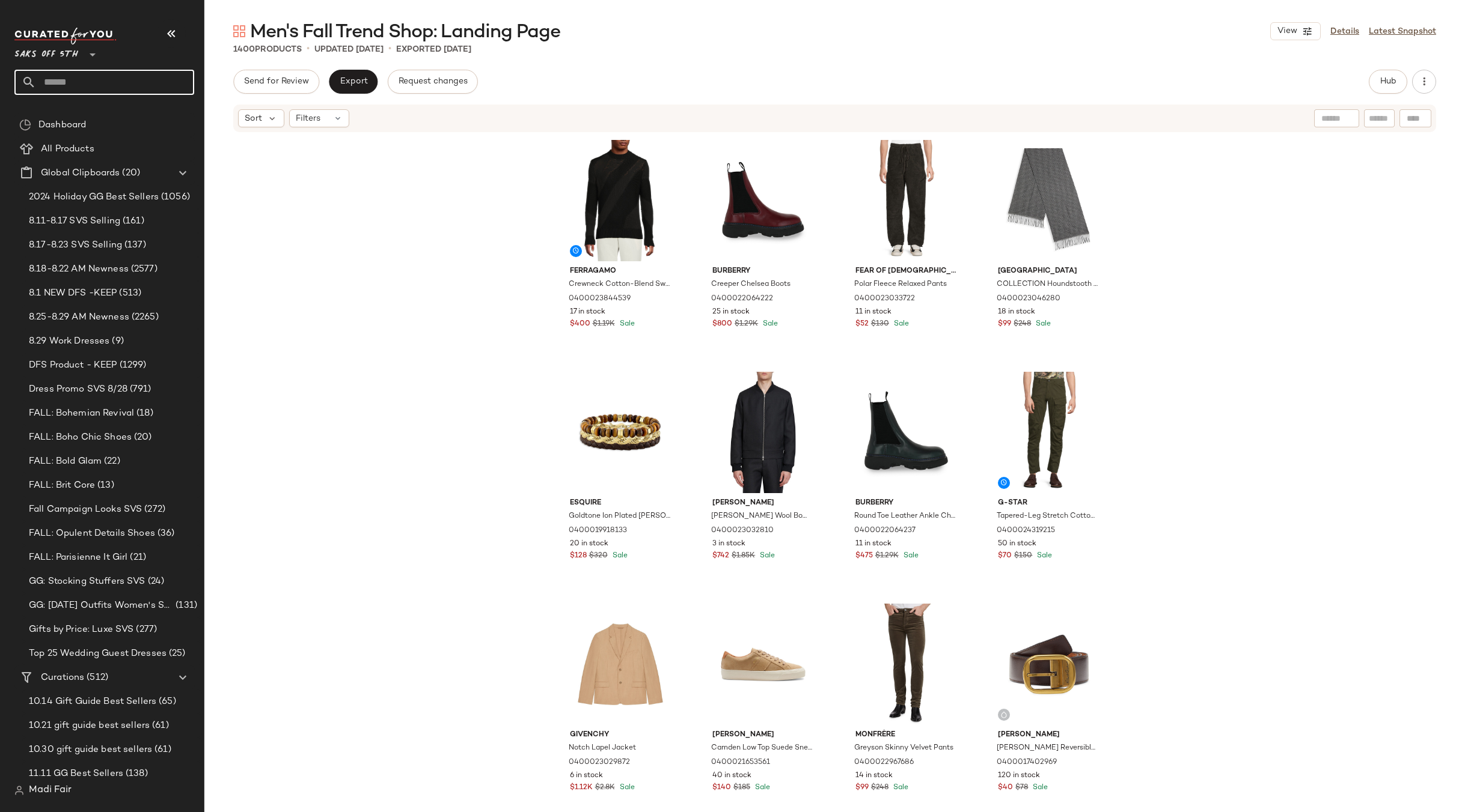
click at [65, 75] on input "text" at bounding box center [115, 82] width 158 height 25
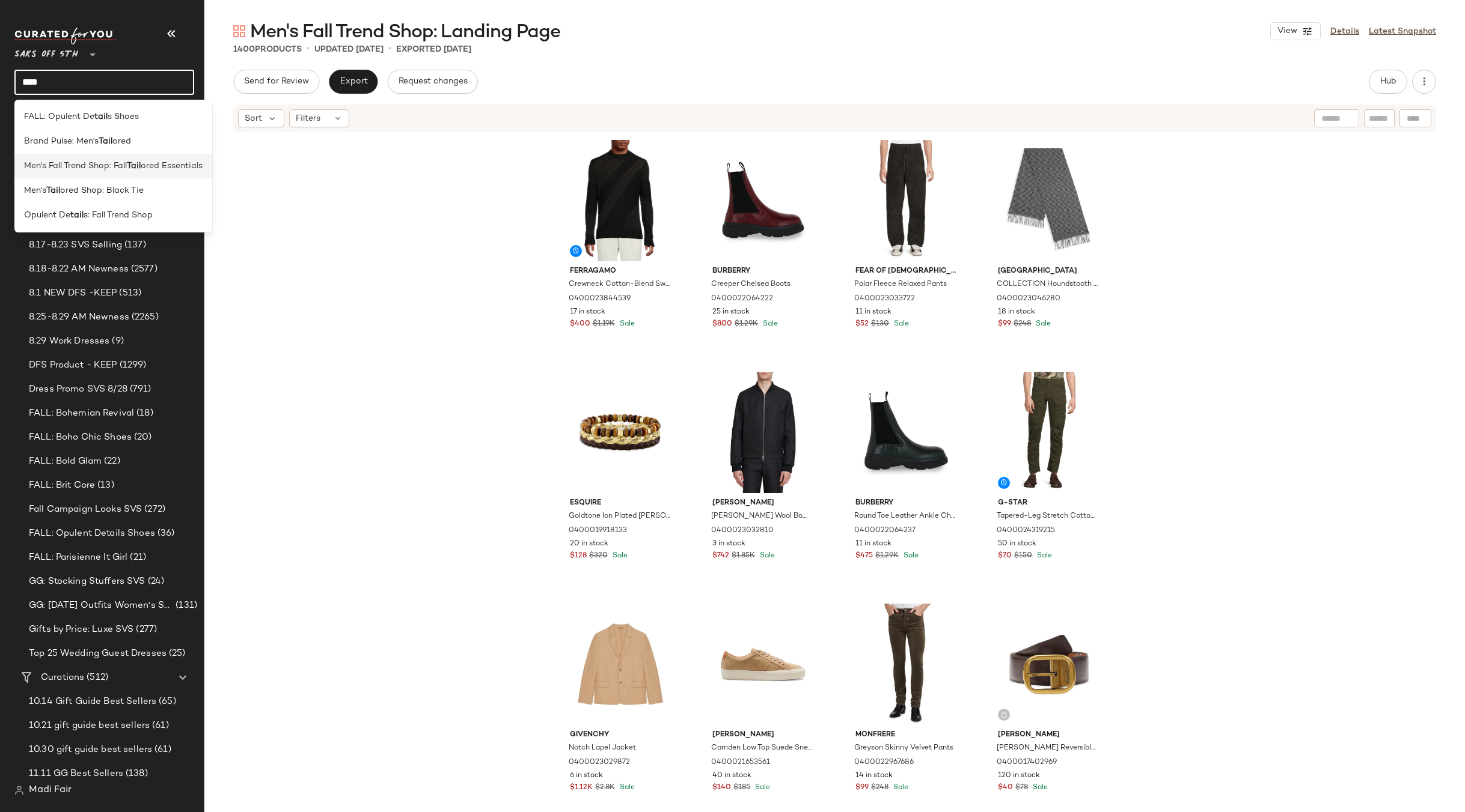
type input "****"
click at [111, 163] on span "Men's Fall Trend Shop: Fall" at bounding box center [75, 166] width 103 height 12
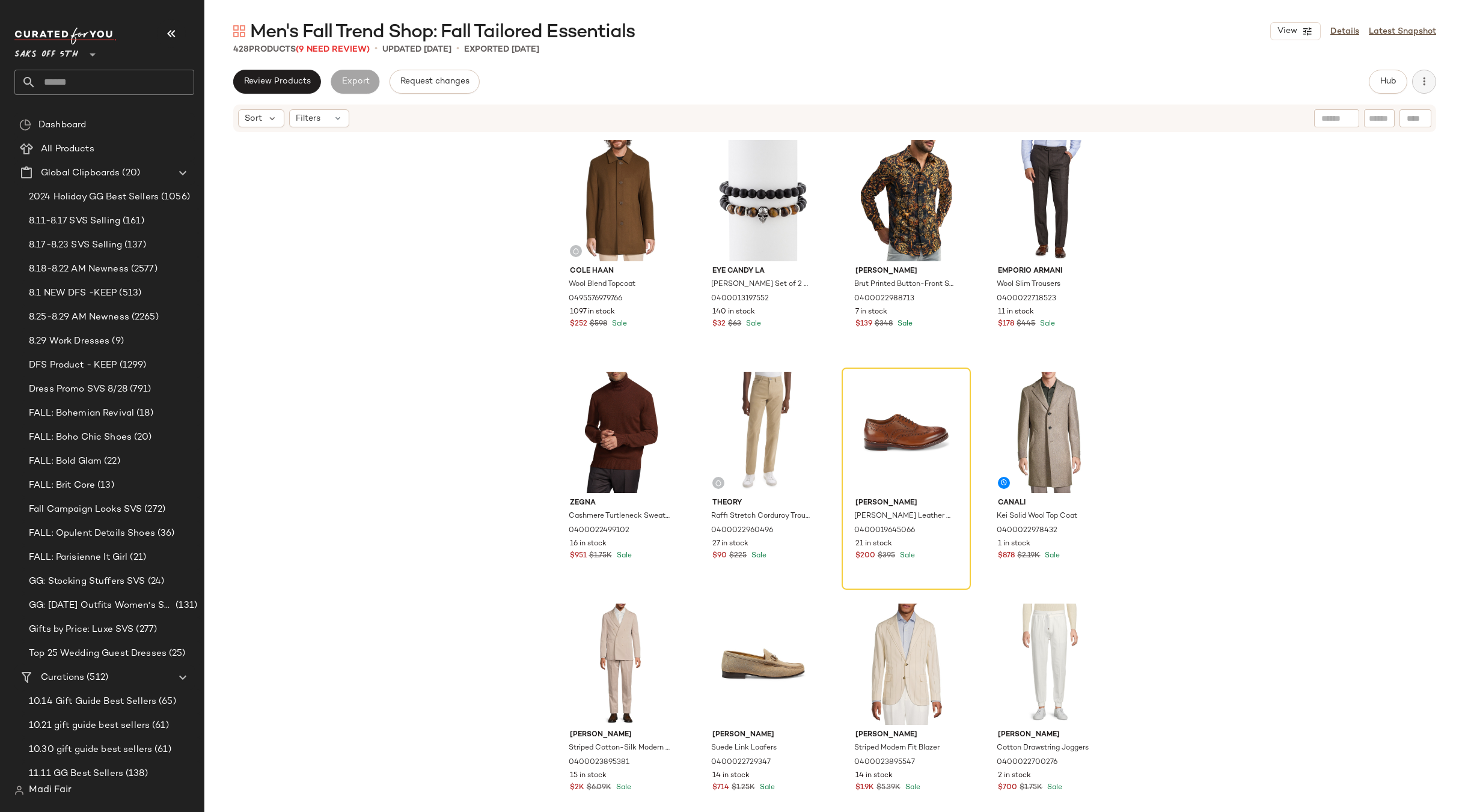
click at [1428, 87] on icon "button" at bounding box center [1424, 81] width 12 height 12
click at [1393, 166] on div "Clear Suggested Products" at bounding box center [1361, 173] width 149 height 29
click at [1178, 302] on div "Cole Haan Wool Blend Topcoat 0495576979766 1097 in stock $252 $598 Sale Eye [PE…" at bounding box center [835, 491] width 1260 height 715
click at [892, 401] on div "View" at bounding box center [906, 432] width 121 height 122
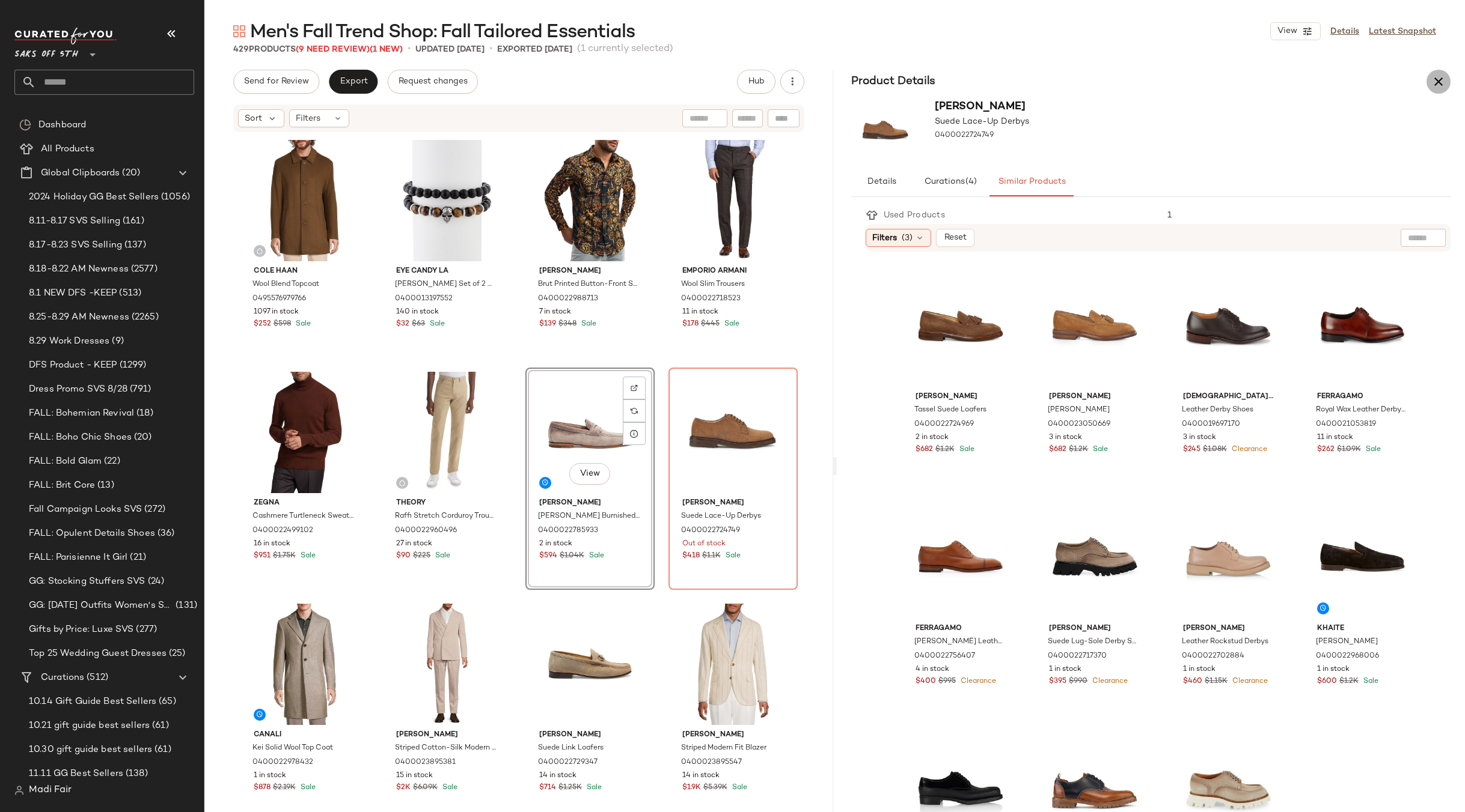
click at [1444, 79] on icon "button" at bounding box center [1438, 81] width 14 height 14
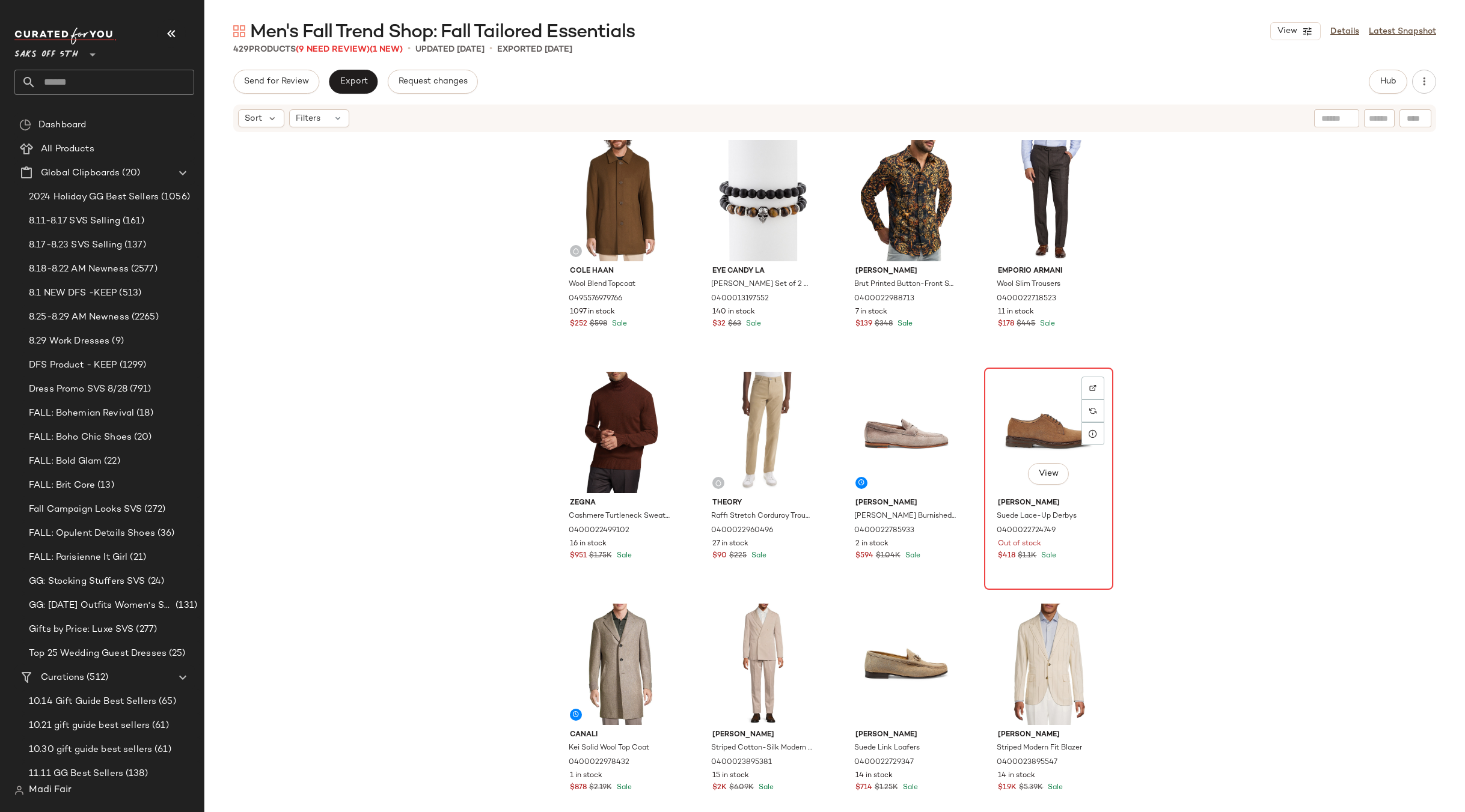
click at [1043, 415] on div "View" at bounding box center [1048, 432] width 121 height 122
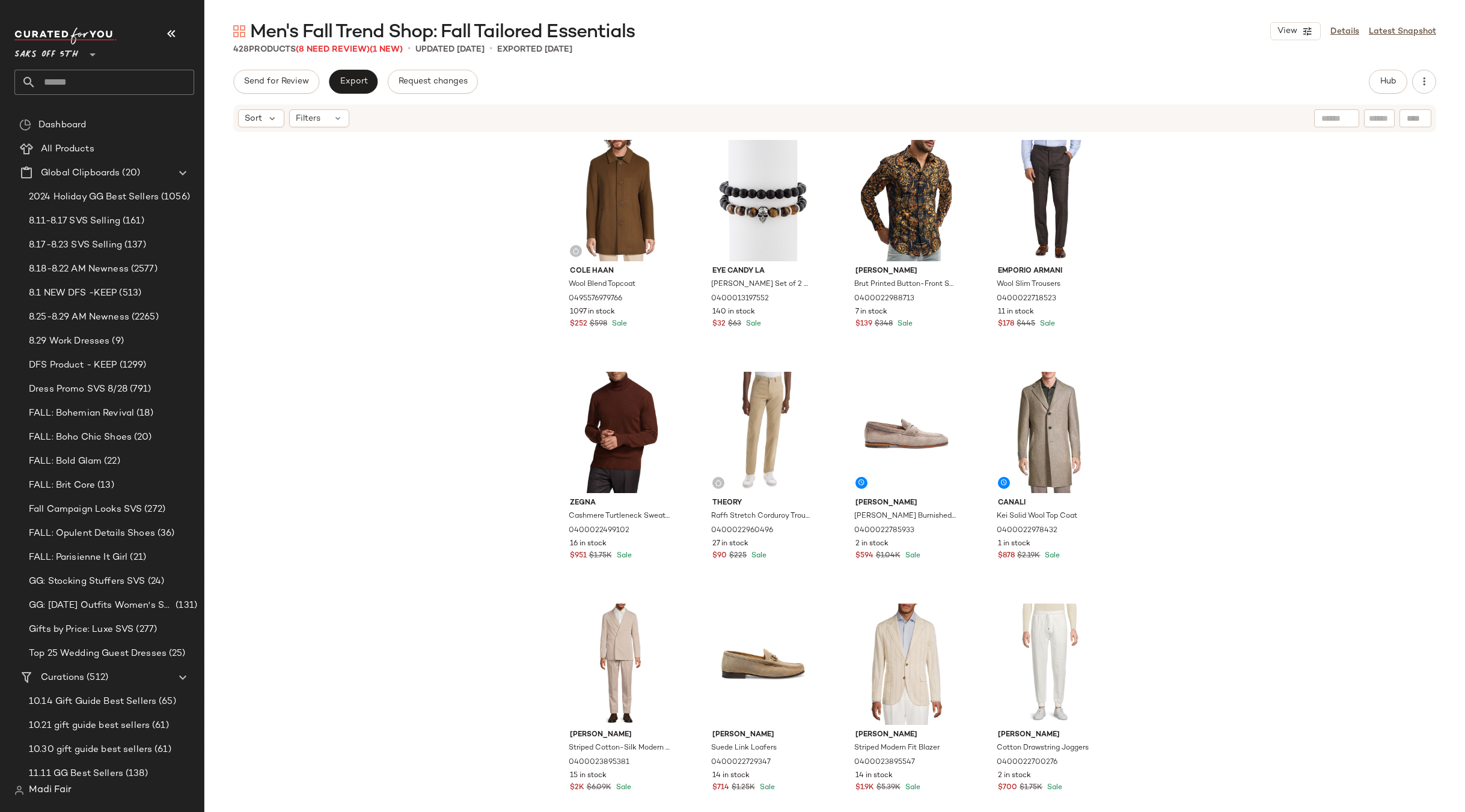
click at [1193, 401] on div "Cole Haan Wool Blend Topcoat 0495576979766 1097 in stock $252 $598 Sale Eye [PE…" at bounding box center [835, 491] width 1260 height 715
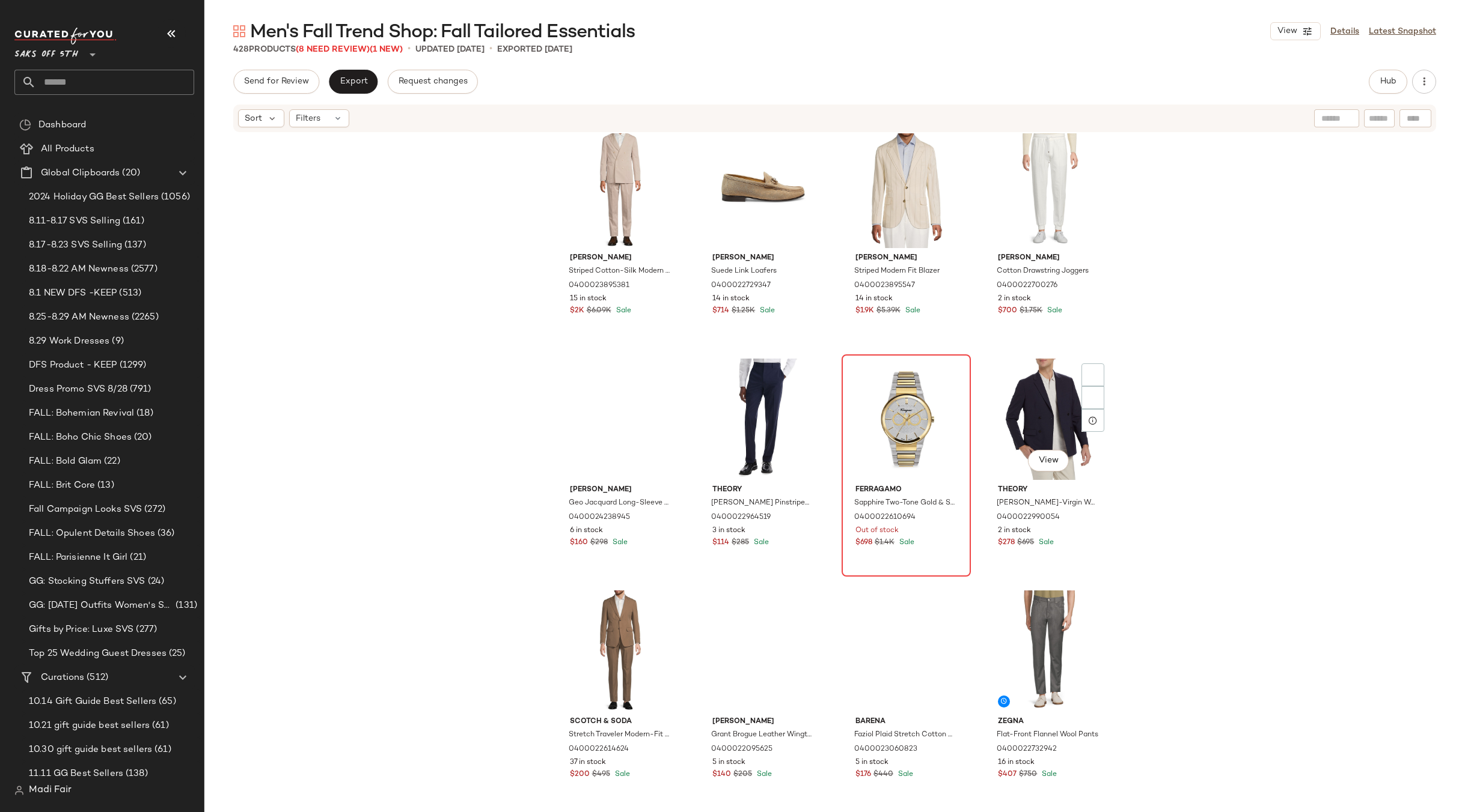
scroll to position [490, 0]
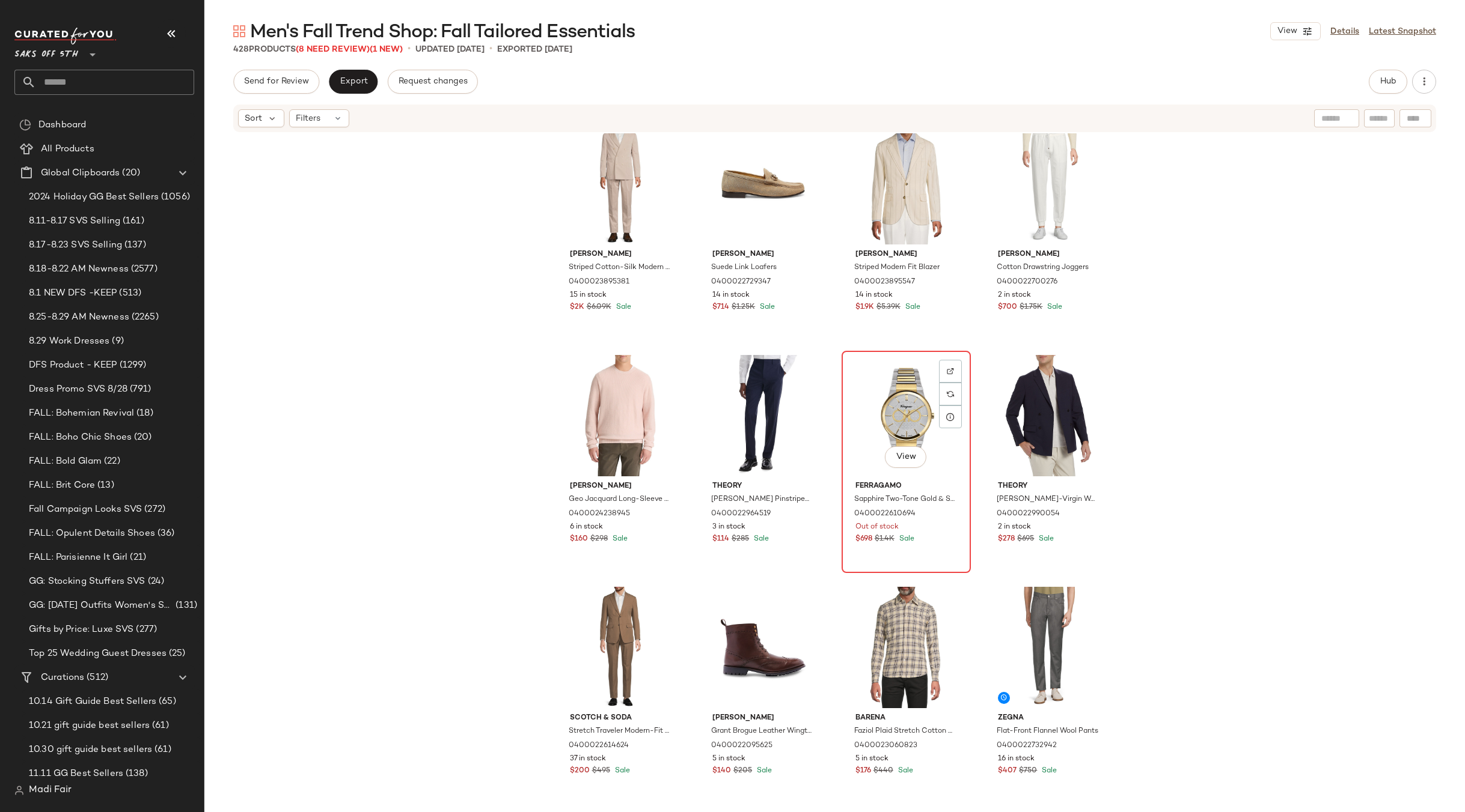
click at [891, 393] on div "View" at bounding box center [906, 416] width 121 height 122
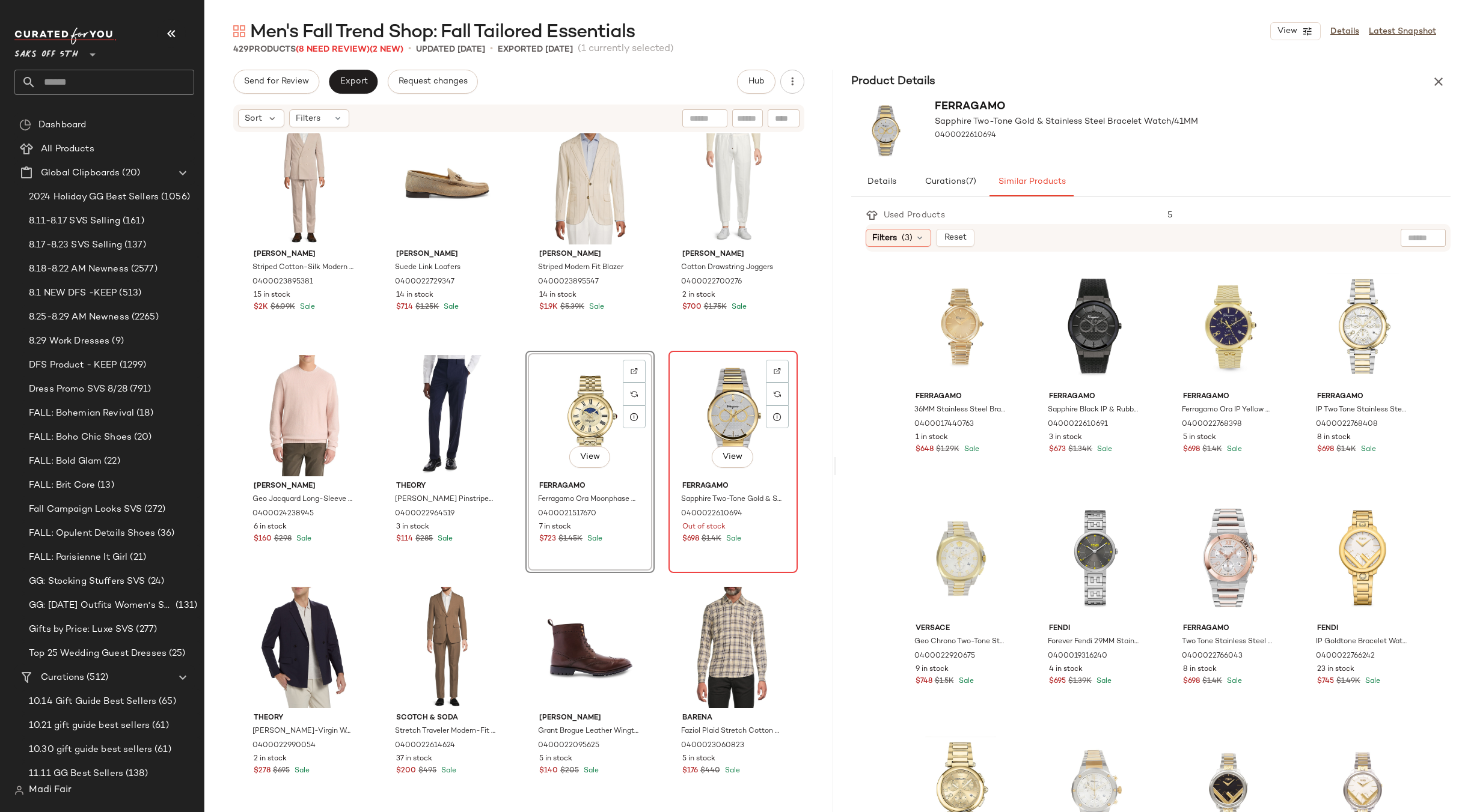
click at [726, 414] on div "View" at bounding box center [733, 416] width 121 height 122
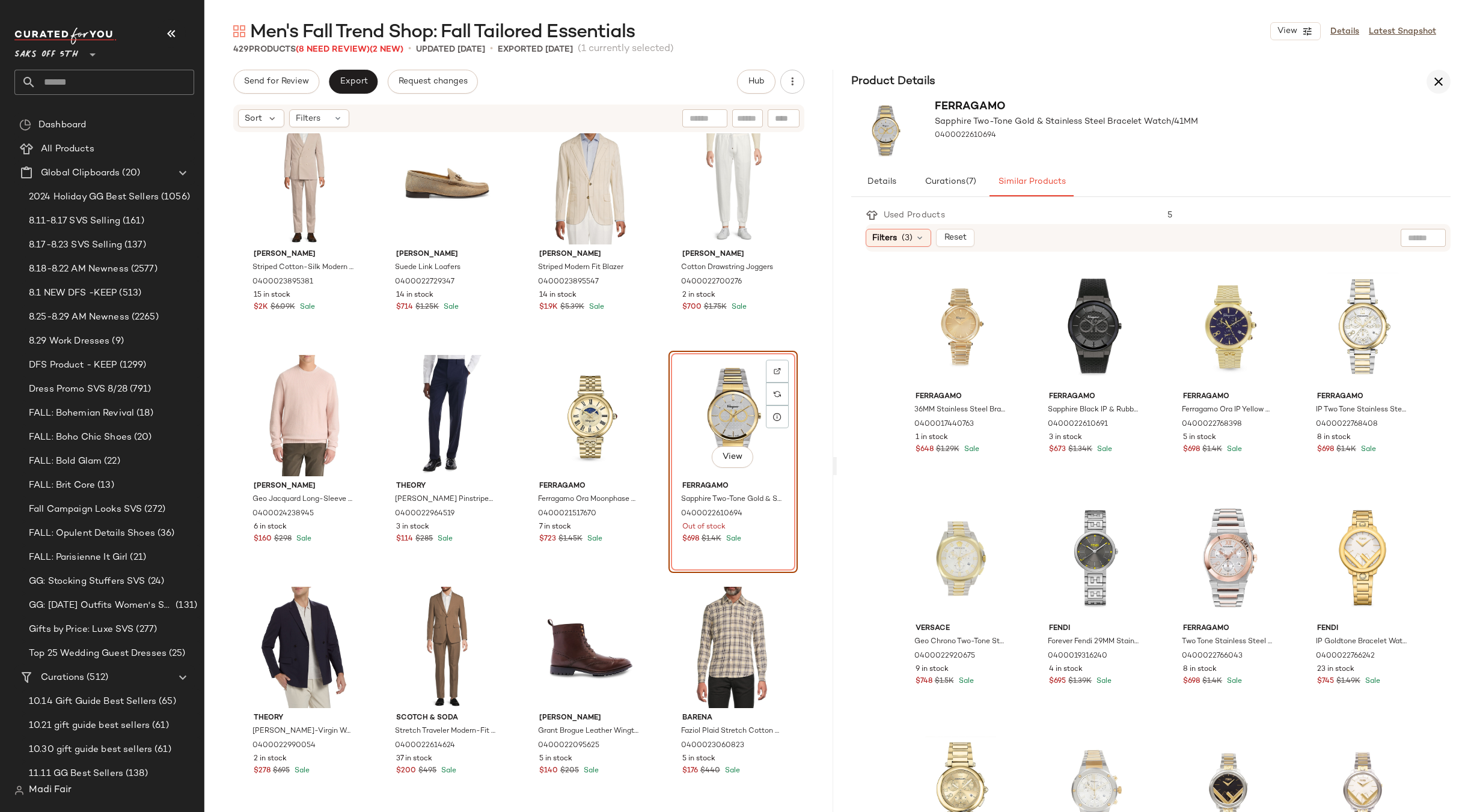
click at [1432, 81] on icon "button" at bounding box center [1438, 81] width 14 height 14
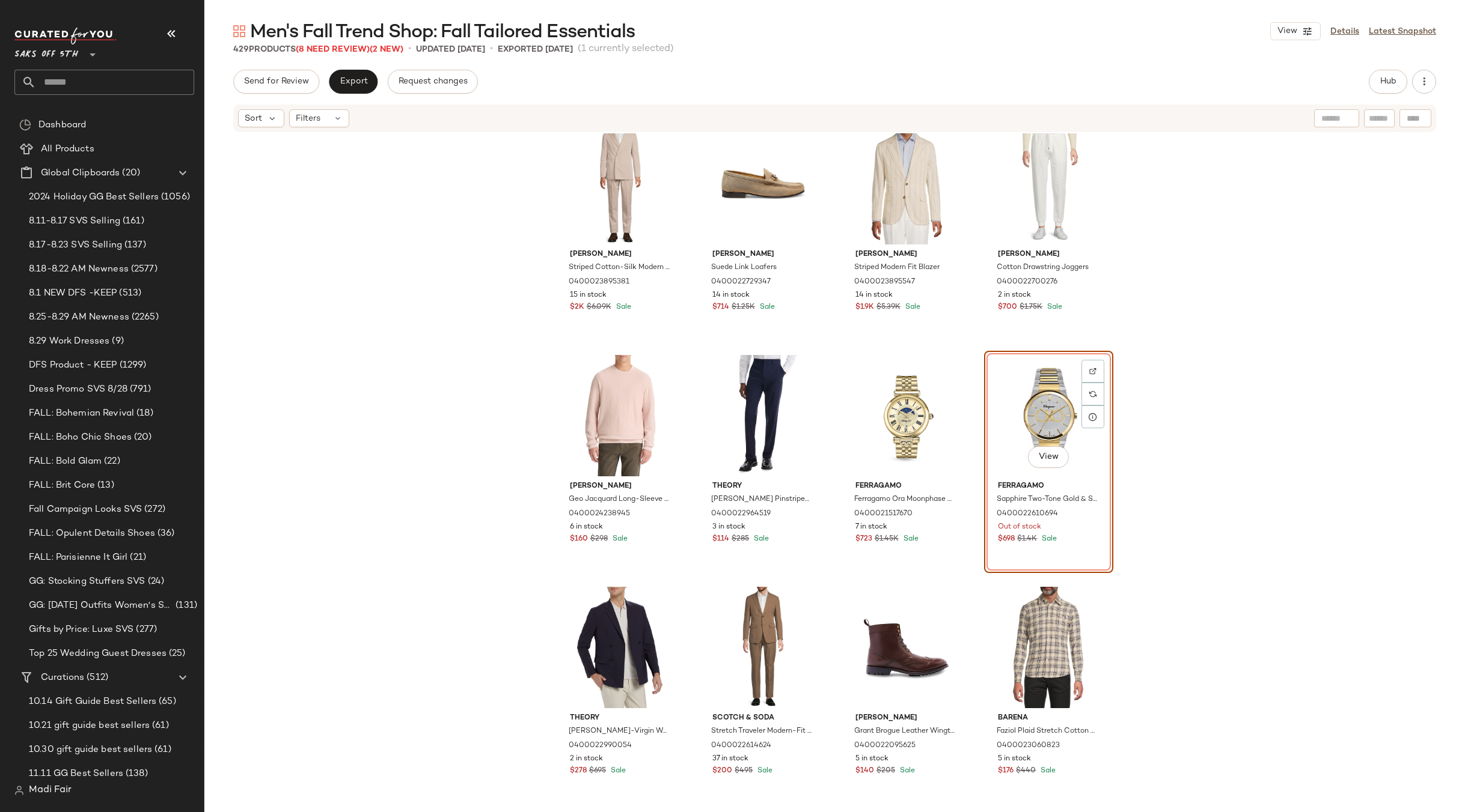
click at [1226, 343] on div "Zegna Cashmere Turtleneck Sweater 0400022499102 16 in stock $951 $1.75K Sale Th…" at bounding box center [835, 491] width 1260 height 715
click at [1048, 392] on div "View" at bounding box center [1048, 416] width 121 height 122
click at [1147, 382] on div "Zegna Cashmere Turtleneck Sweater 0400022499102 16 in stock $951 $1.75K Sale Th…" at bounding box center [835, 491] width 1260 height 715
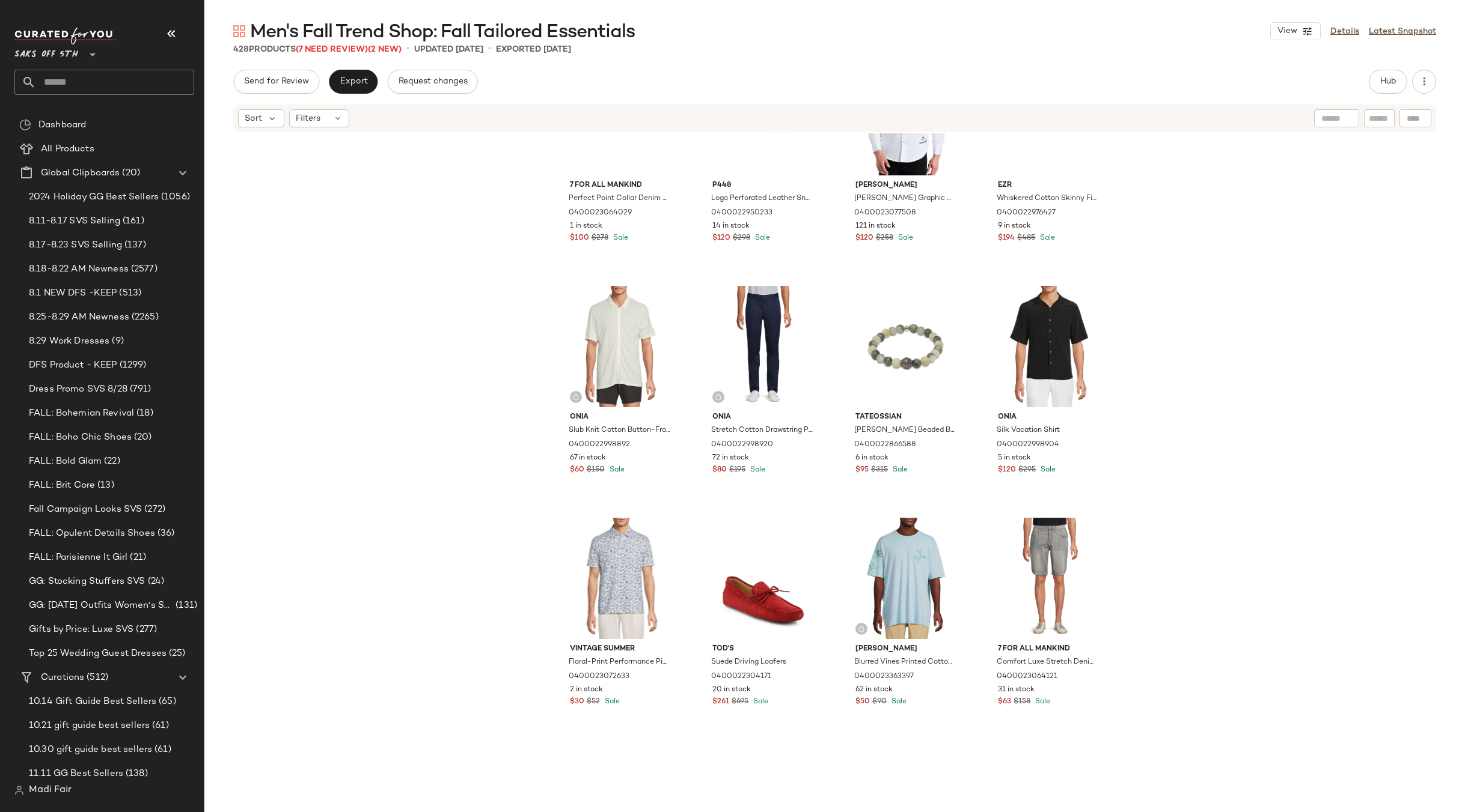
scroll to position [6738, 0]
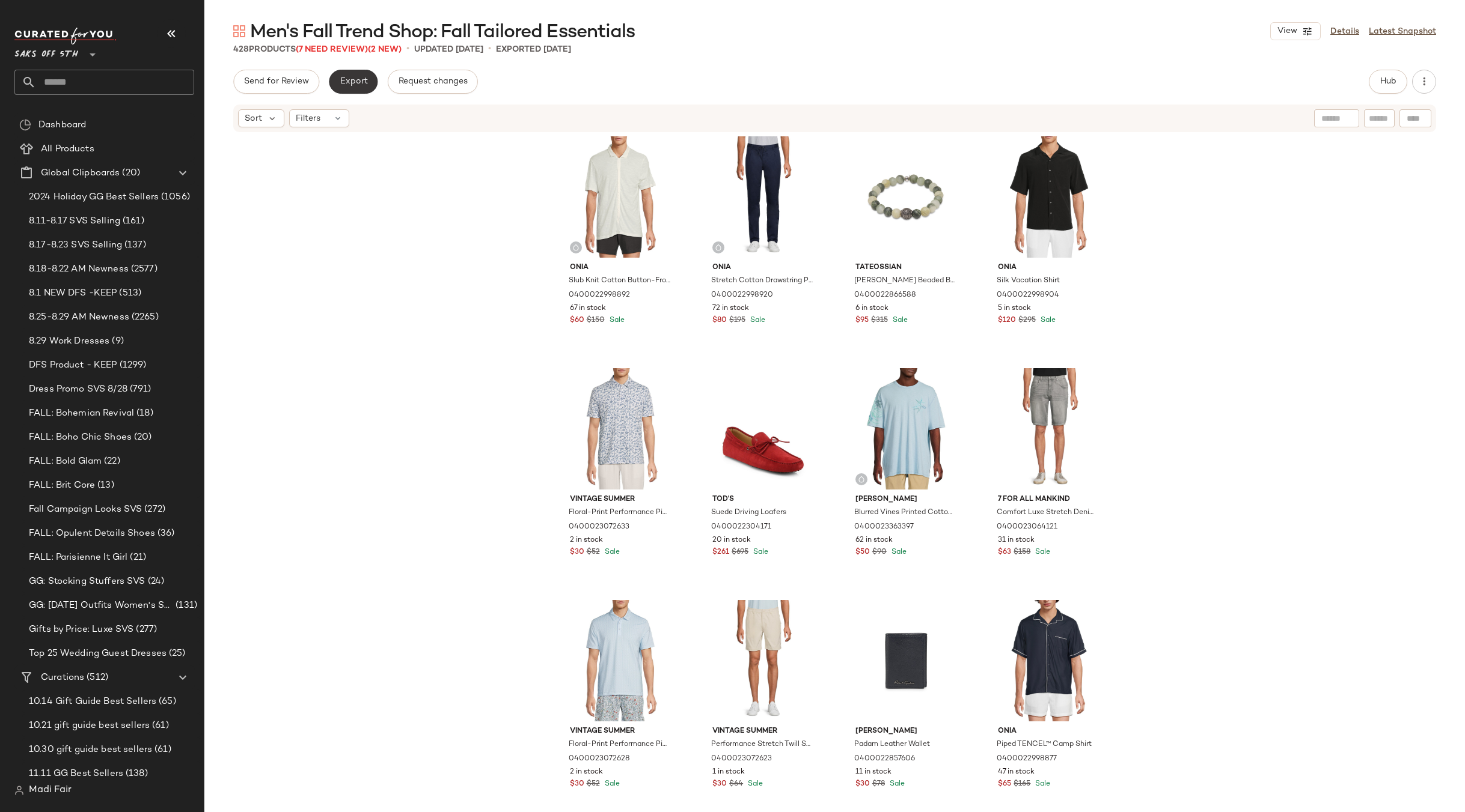
click at [354, 79] on span "Export" at bounding box center [353, 82] width 28 height 10
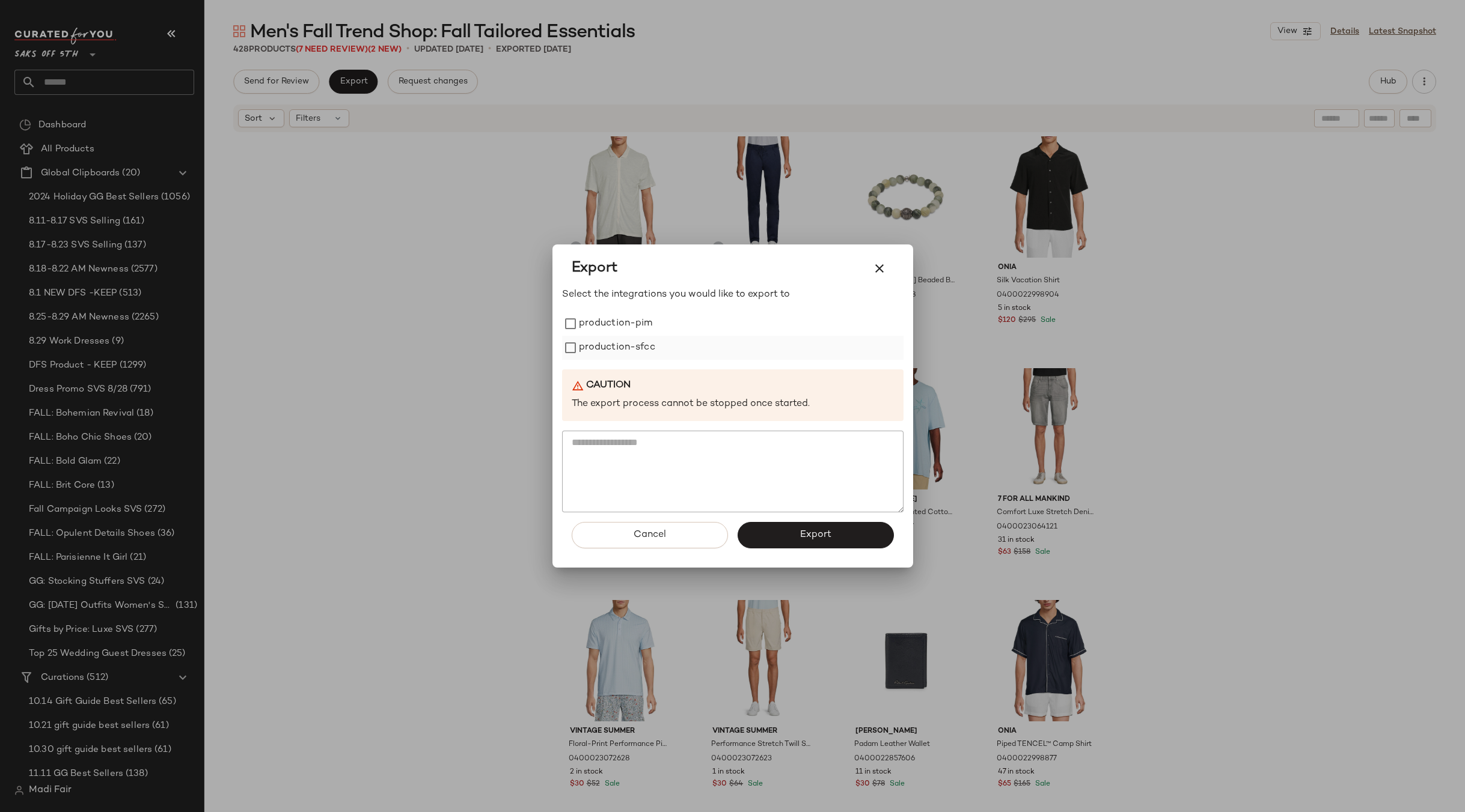
click at [608, 337] on label "production-sfcc" at bounding box center [617, 348] width 76 height 24
click at [615, 328] on label "production-pim" at bounding box center [615, 324] width 74 height 24
click at [807, 536] on span "Export" at bounding box center [815, 535] width 31 height 12
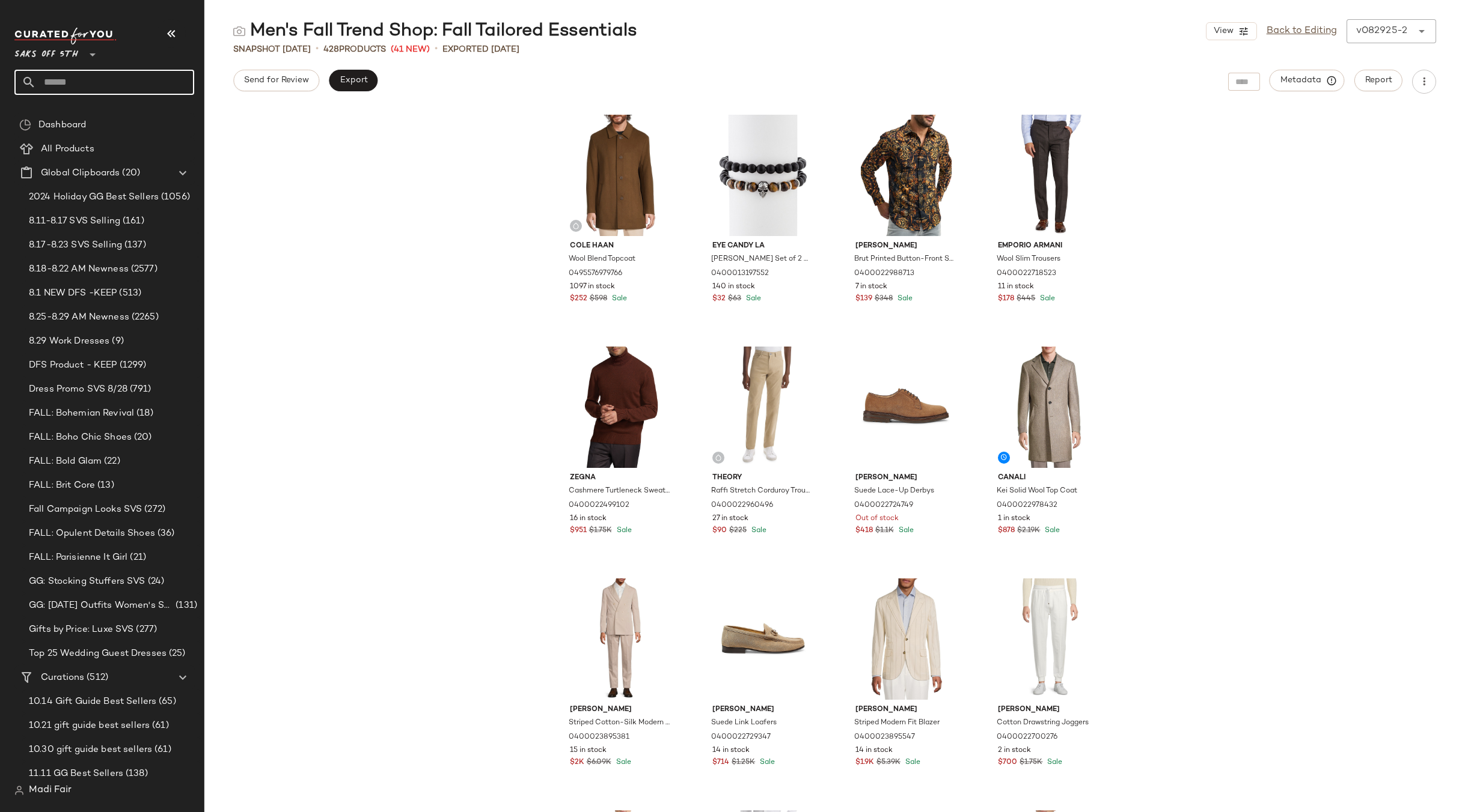
click at [94, 80] on input "text" at bounding box center [115, 82] width 158 height 25
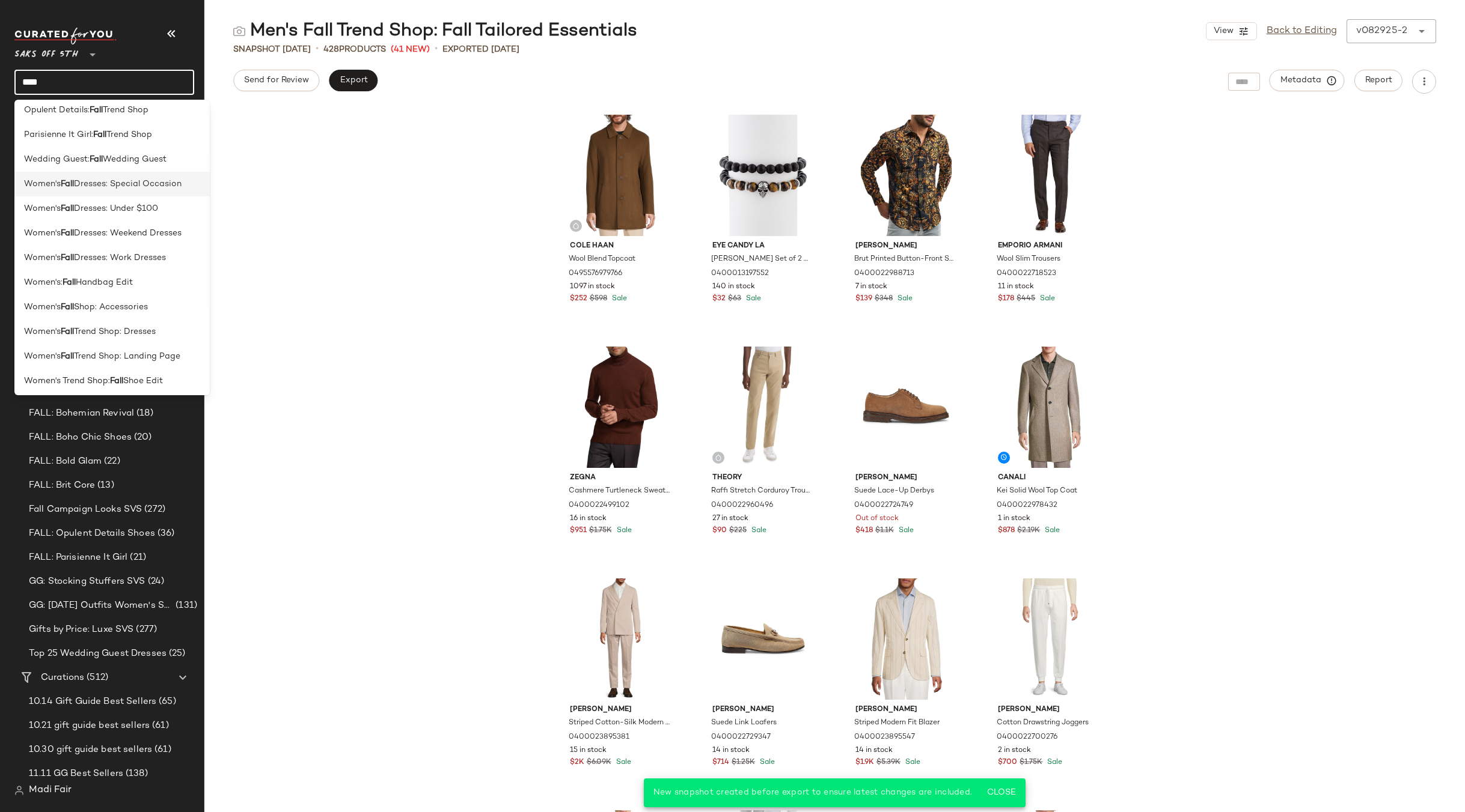
scroll to position [379, 0]
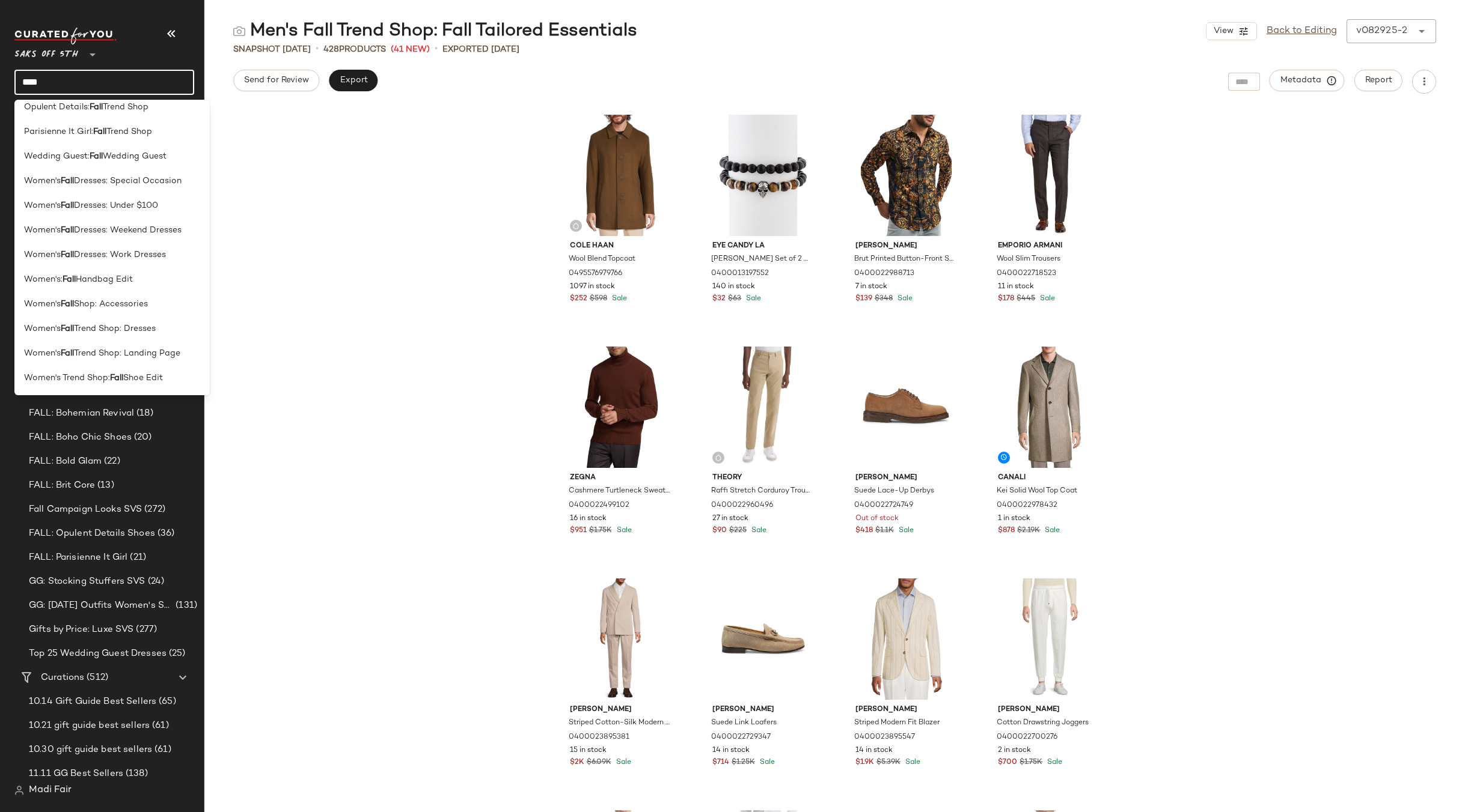
type input "****"
click at [298, 201] on div "Cole Haan Wool Blend Topcoat 0495576979766 1097 in stock $252 $598 Sale Eye [PE…" at bounding box center [835, 460] width 1260 height 704
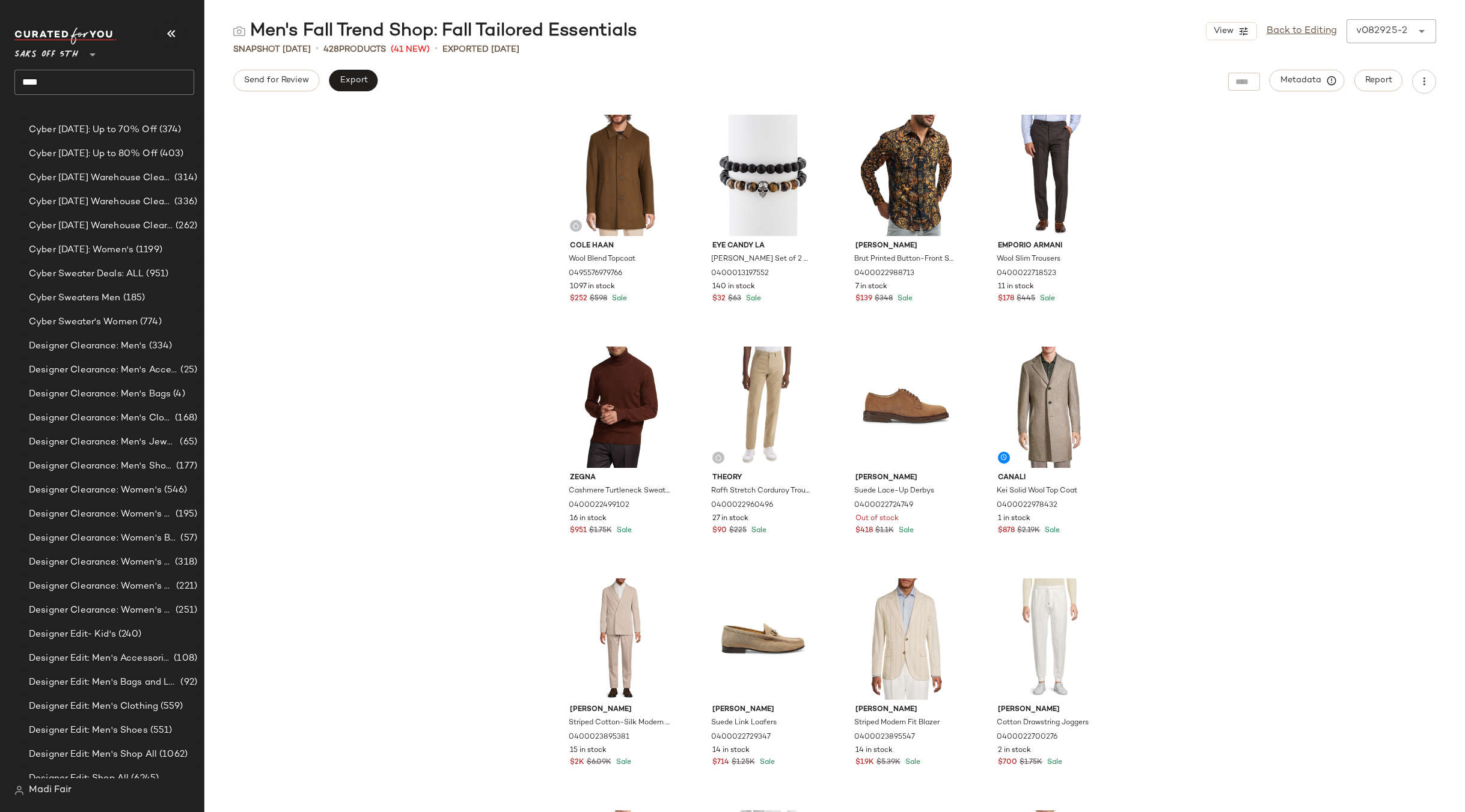
scroll to position [8729, 0]
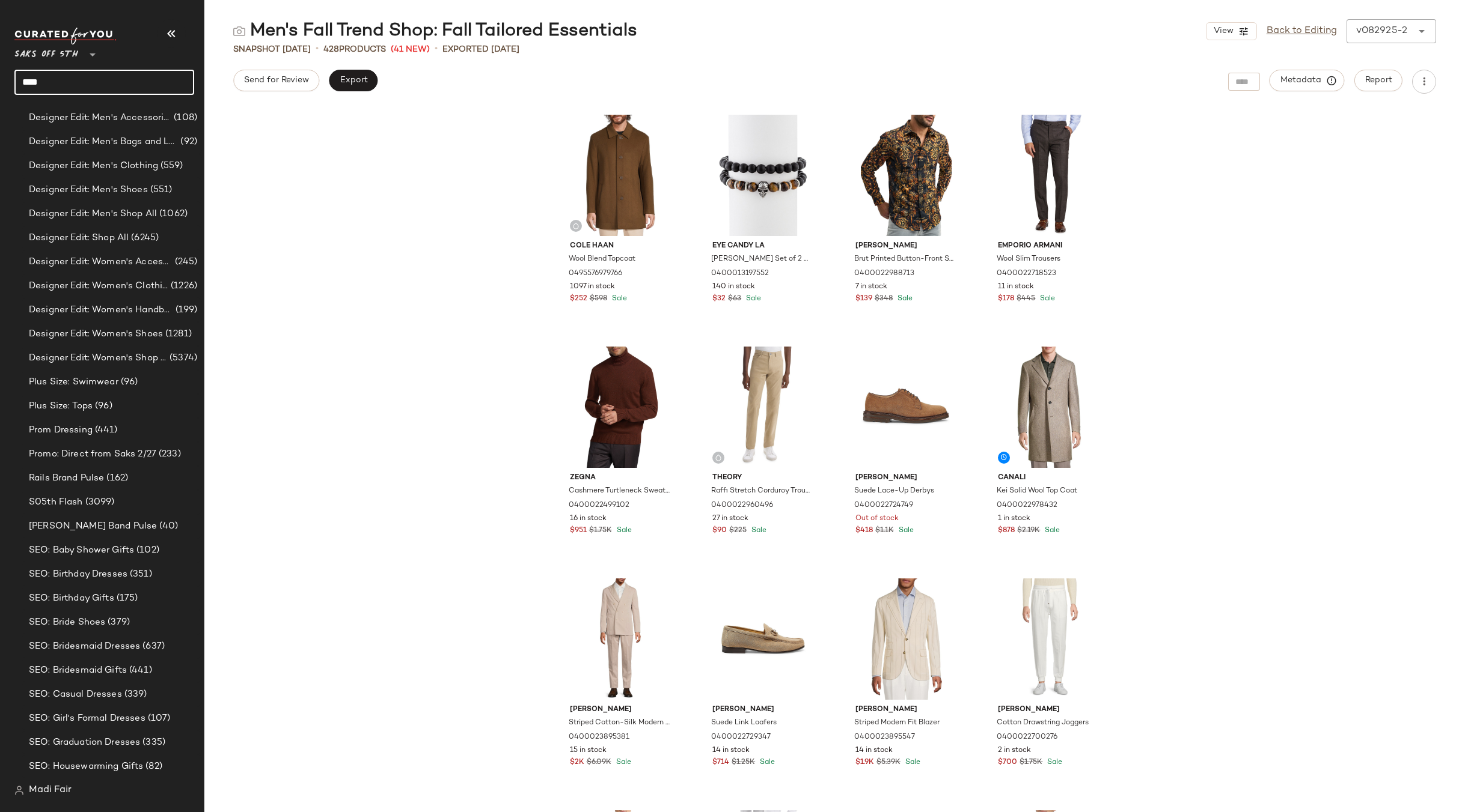
drag, startPoint x: 38, startPoint y: 84, endPoint x: -10, endPoint y: 89, distance: 48.3
click at [0, 89] on html "Saks OFF 5TH ** **** Dashboard All Products Global Clipboards (20) 2024 Holiday…" at bounding box center [732, 406] width 1465 height 812
click at [235, 193] on div "Cole Haan Wool Blend Topcoat 0495576979766 1097 in stock $252 $598 Sale Eye [PE…" at bounding box center [835, 460] width 1260 height 704
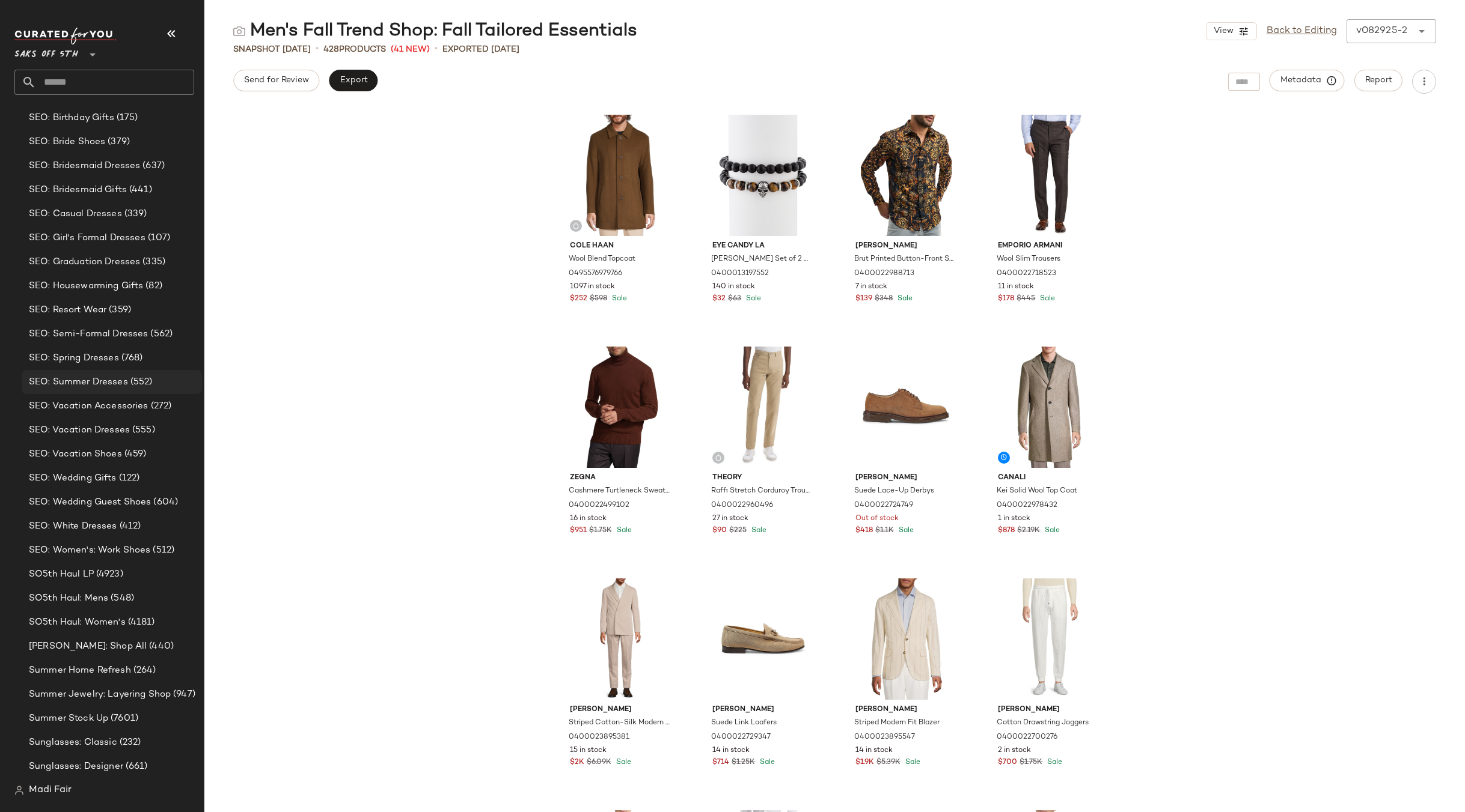
scroll to position [8670, 0]
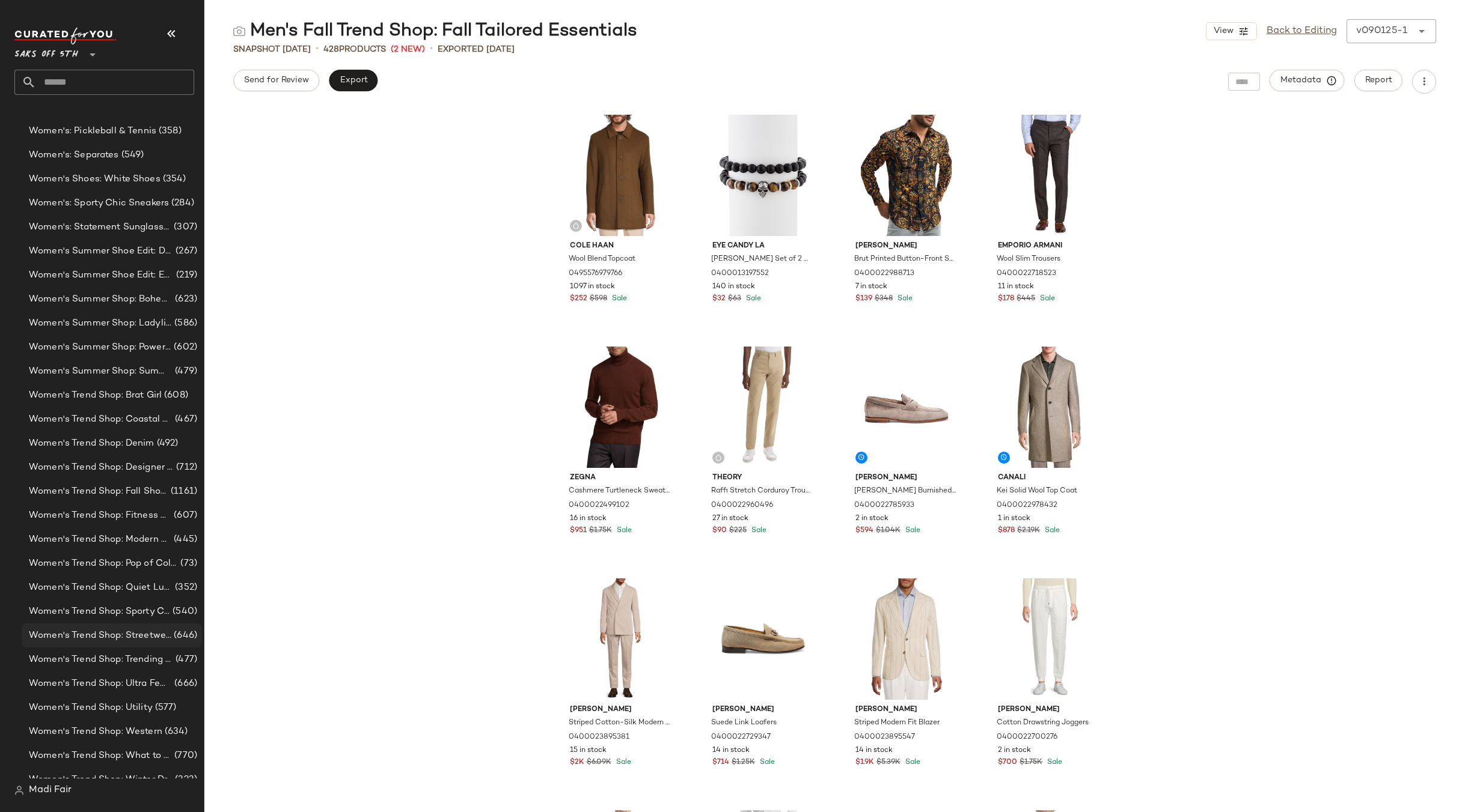
scroll to position [15530, 0]
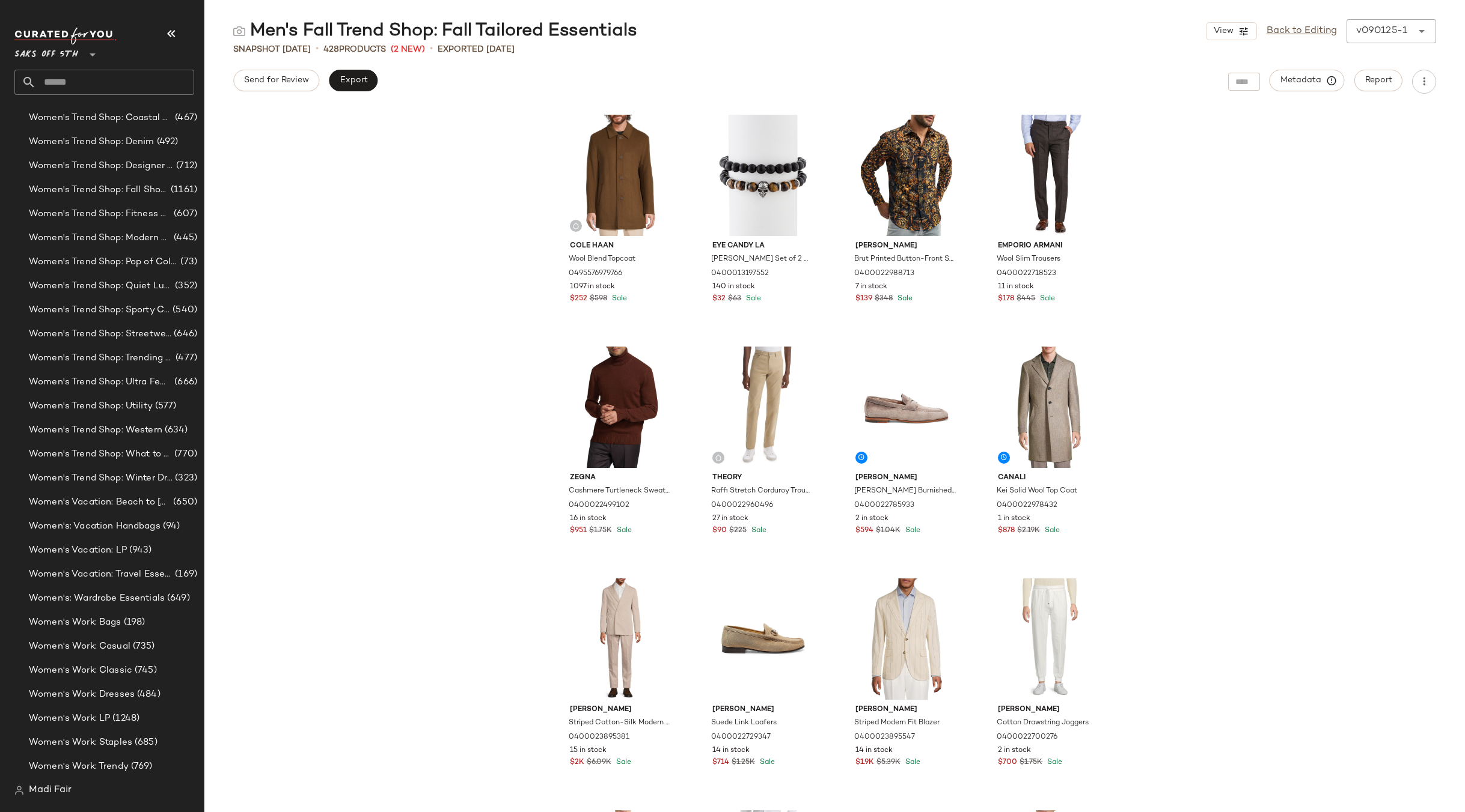
click at [105, 76] on input "text" at bounding box center [115, 82] width 158 height 25
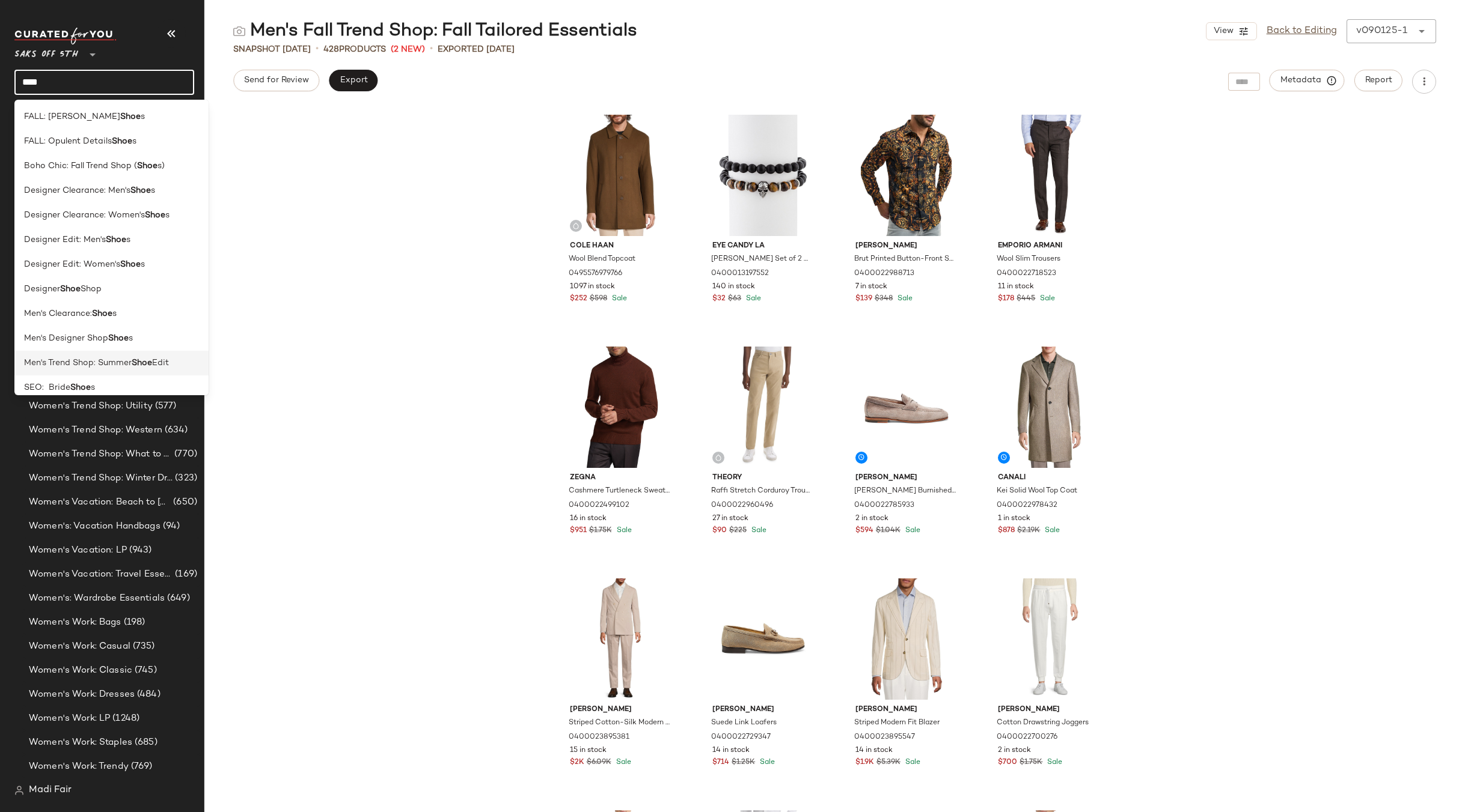
type input "****"
click at [152, 363] on b "Shoe" at bounding box center [142, 363] width 21 height 12
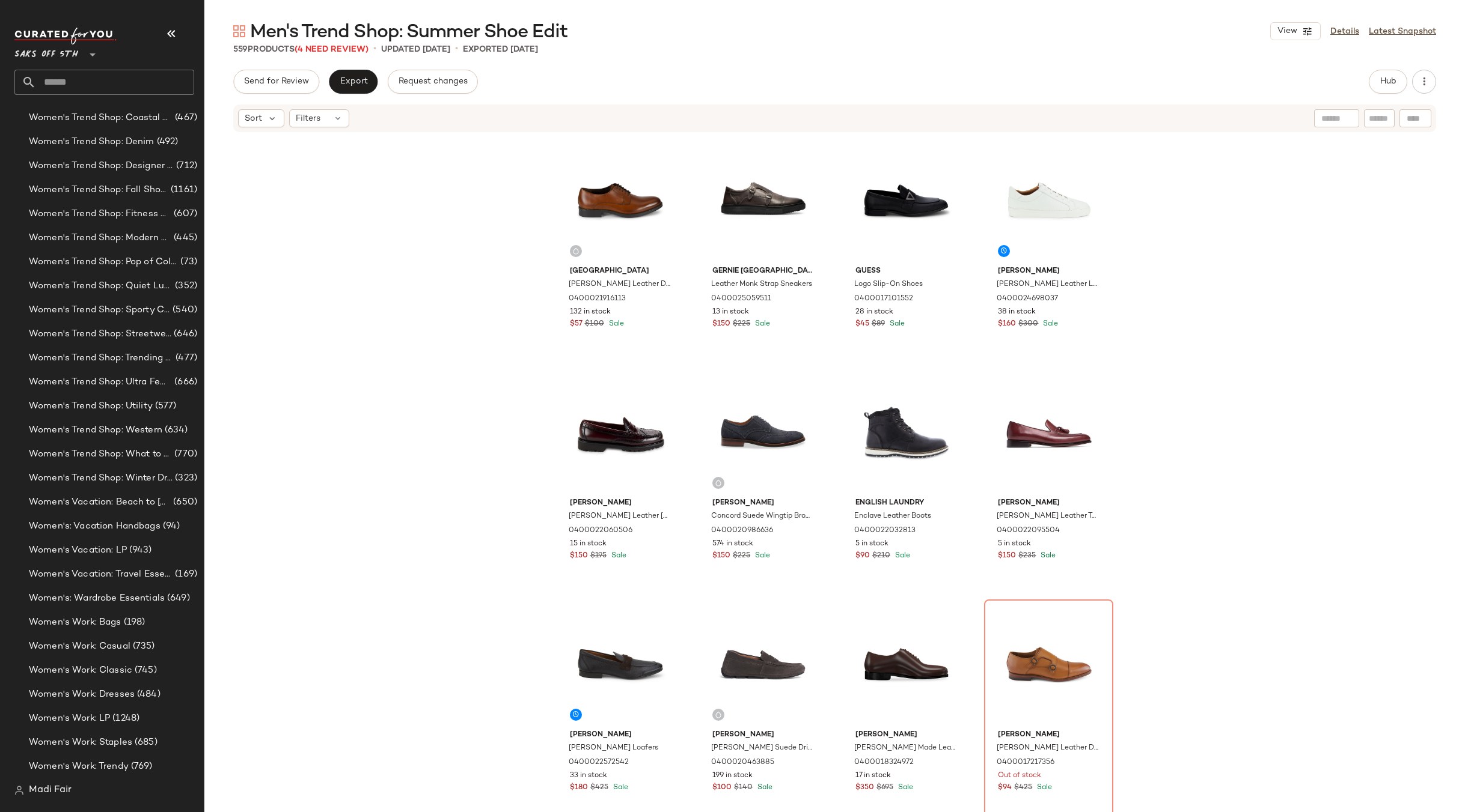
drag, startPoint x: 1342, startPoint y: 31, endPoint x: 740, endPoint y: 70, distance: 603.3
click at [1342, 31] on link "Details" at bounding box center [1344, 31] width 29 height 12
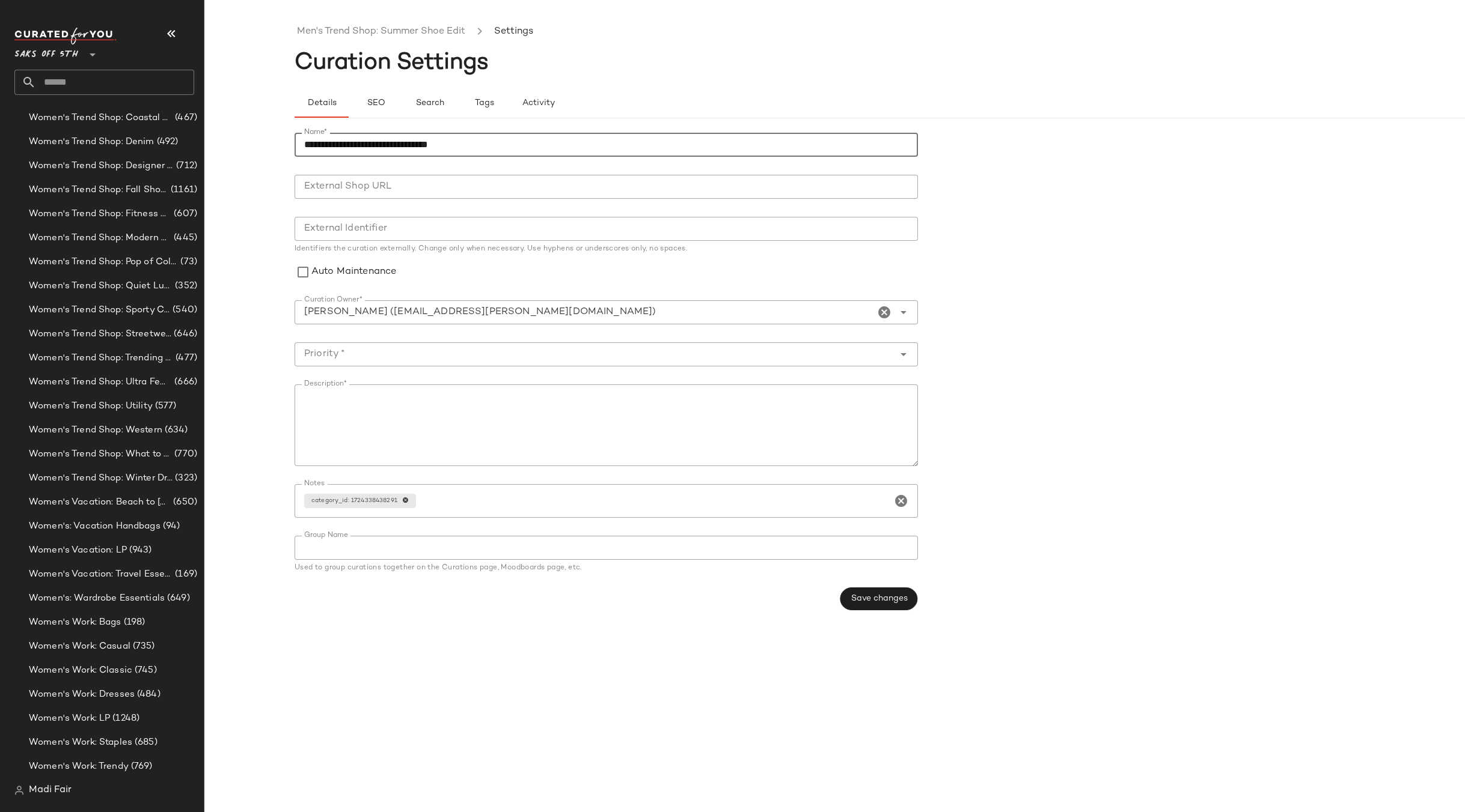
drag, startPoint x: 428, startPoint y: 146, endPoint x: 392, endPoint y: 146, distance: 36.0
click at [392, 146] on input "**********" at bounding box center [606, 144] width 624 height 24
type input "**********"
click at [875, 599] on span "Save changes" at bounding box center [878, 599] width 57 height 10
click at [351, 352] on input "Priority *" at bounding box center [595, 353] width 600 height 14
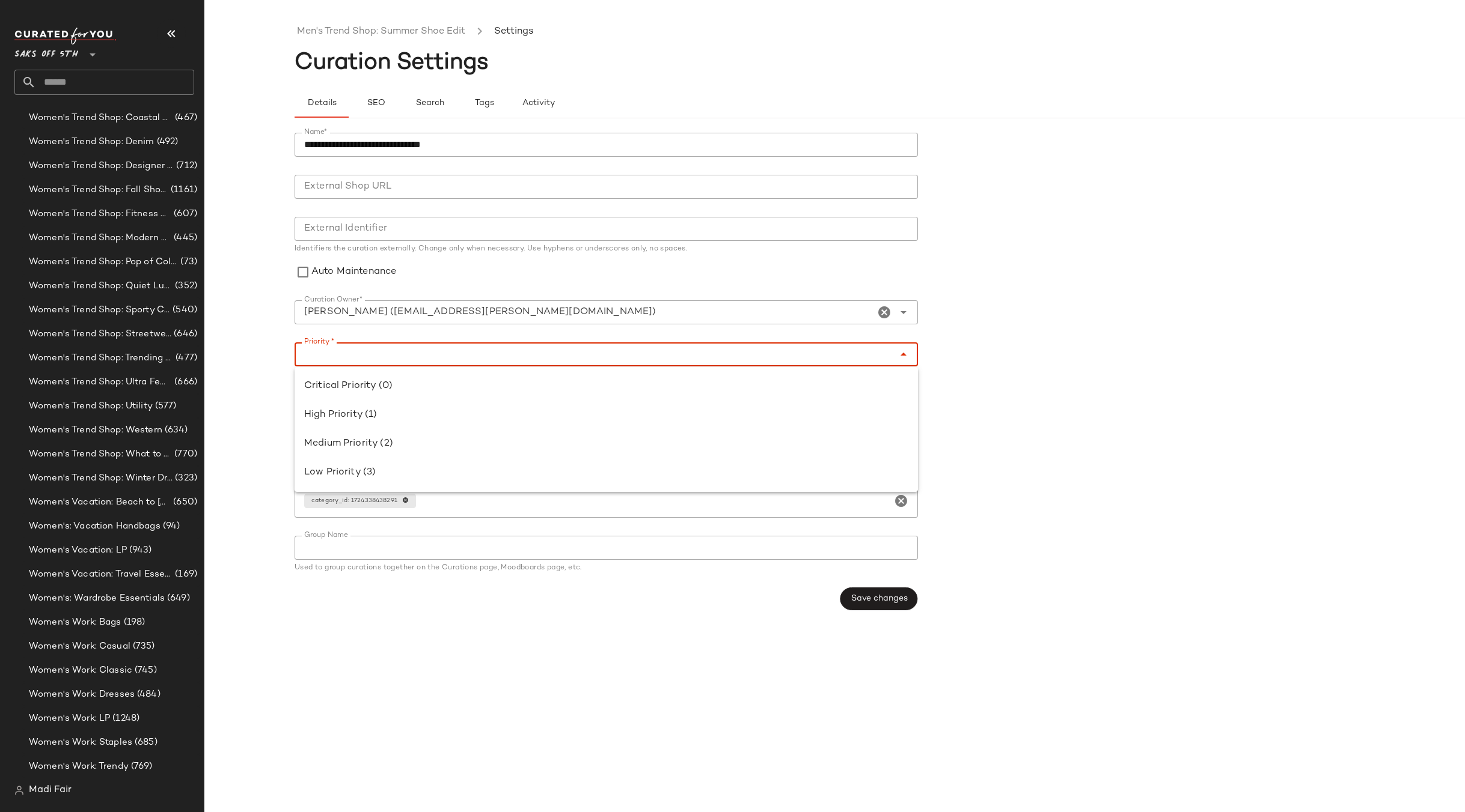
drag, startPoint x: 363, startPoint y: 413, endPoint x: 637, endPoint y: 462, distance: 278.3
click at [364, 413] on div "High Priority (1)" at bounding box center [605, 415] width 604 height 14
type input "**********"
click at [868, 603] on span "Save changes" at bounding box center [878, 599] width 57 height 10
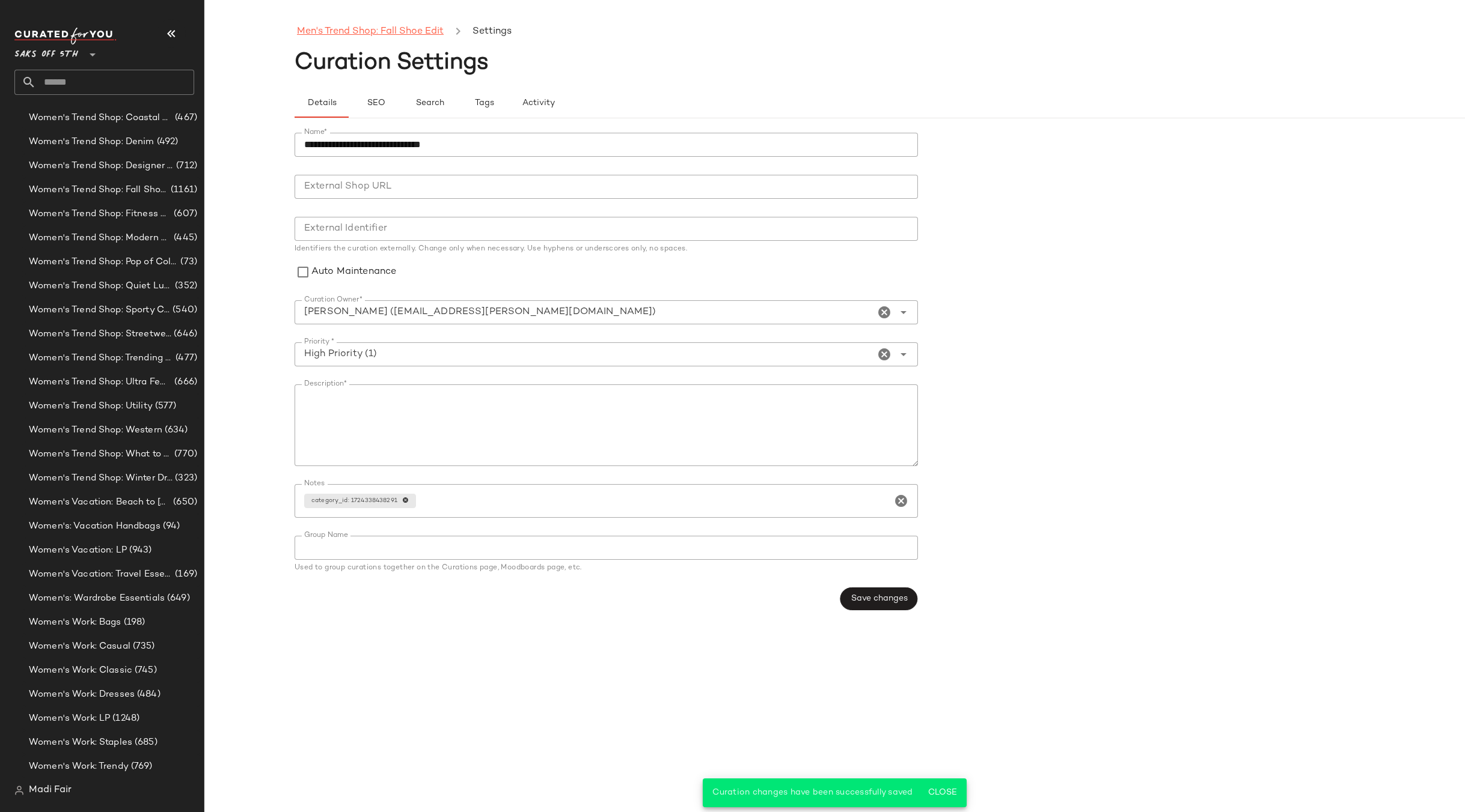
click at [378, 32] on link "Men's Trend Shop: Fall Shoe Edit" at bounding box center [370, 31] width 147 height 16
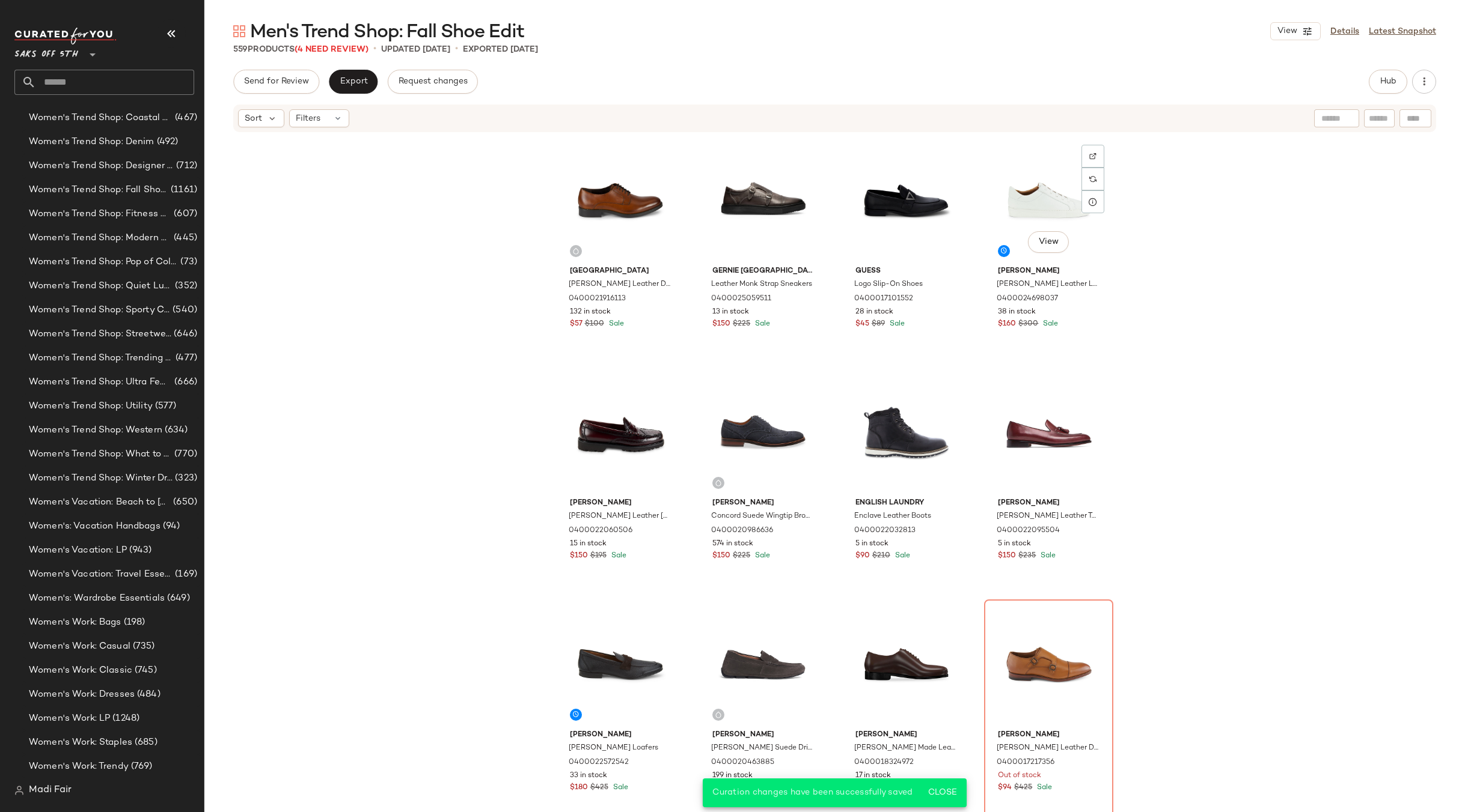
click at [1273, 324] on div "Saks Fifth Avenue Ellis Leather Derbys 0400021916113 132 in stock $57 $100 Sale…" at bounding box center [835, 491] width 1260 height 715
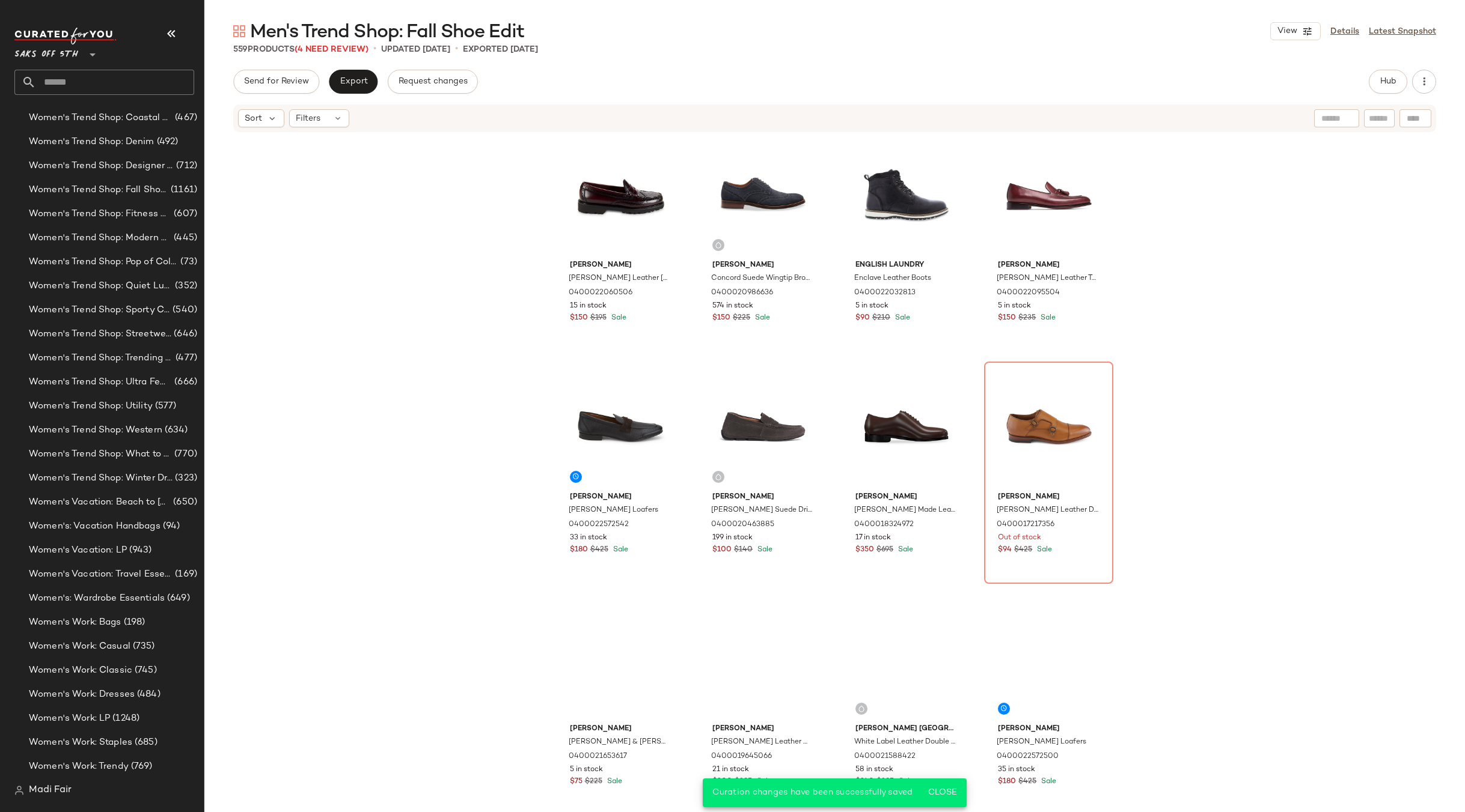
scroll to position [430, 0]
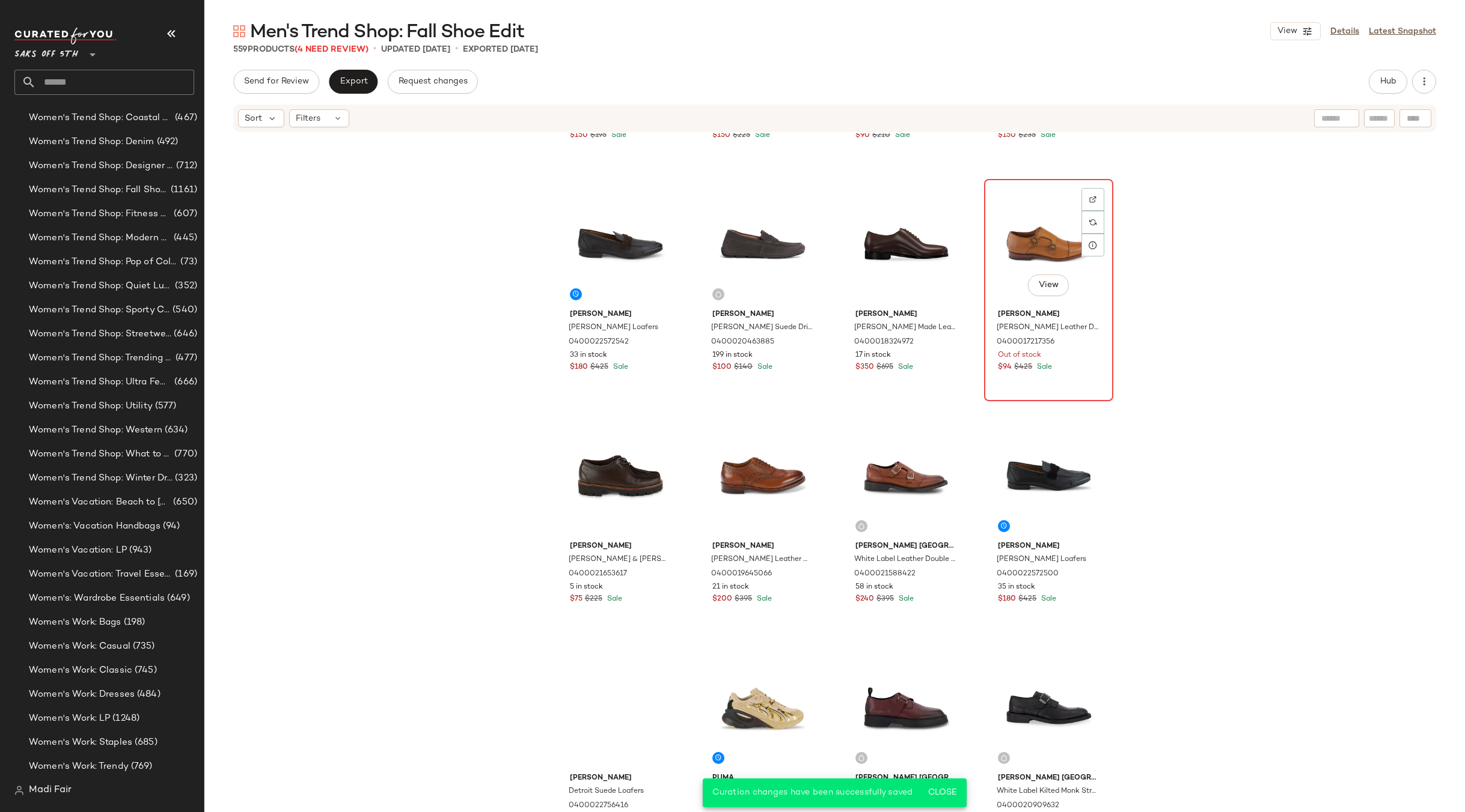
click at [1035, 258] on div "View" at bounding box center [1048, 243] width 121 height 122
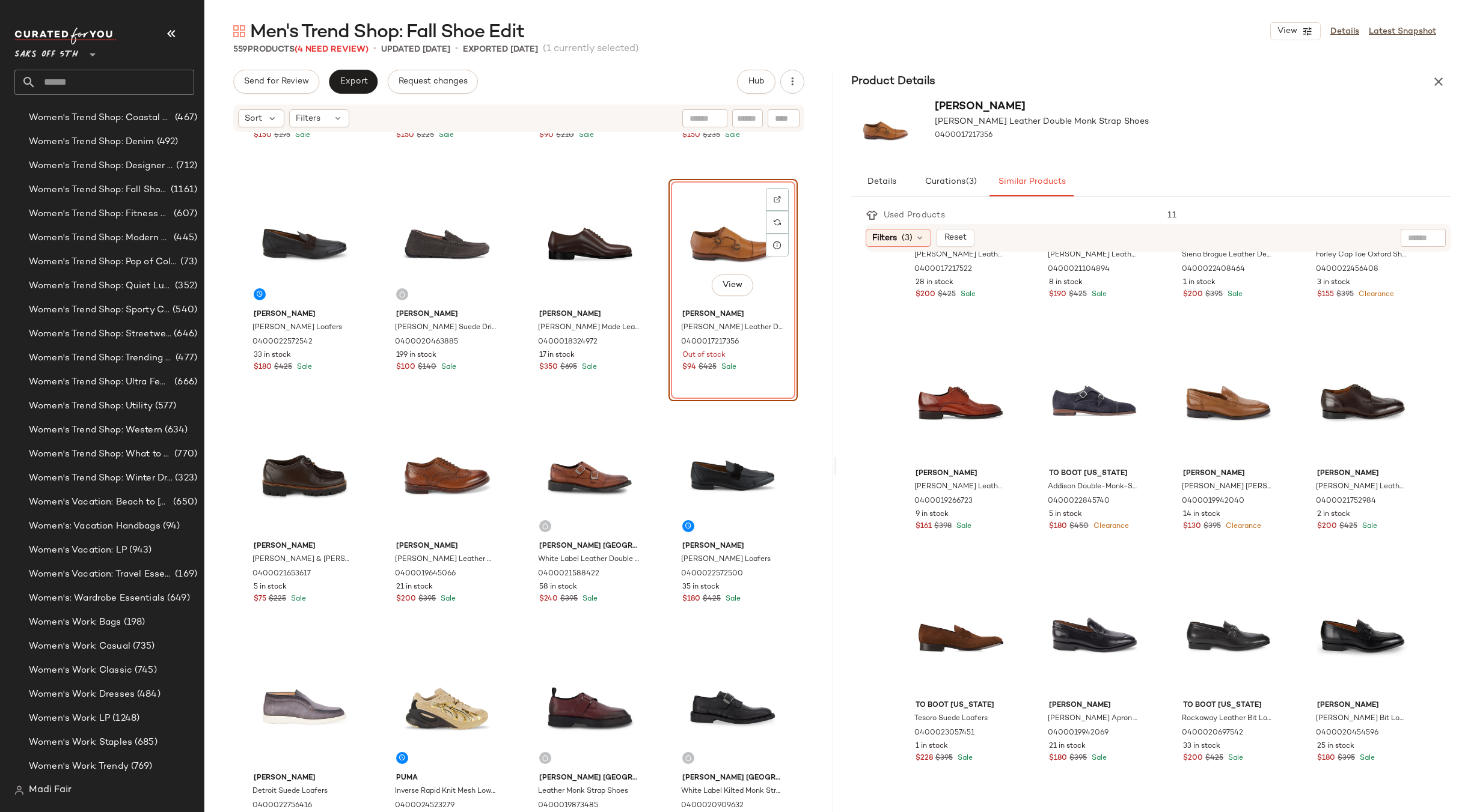
scroll to position [360, 0]
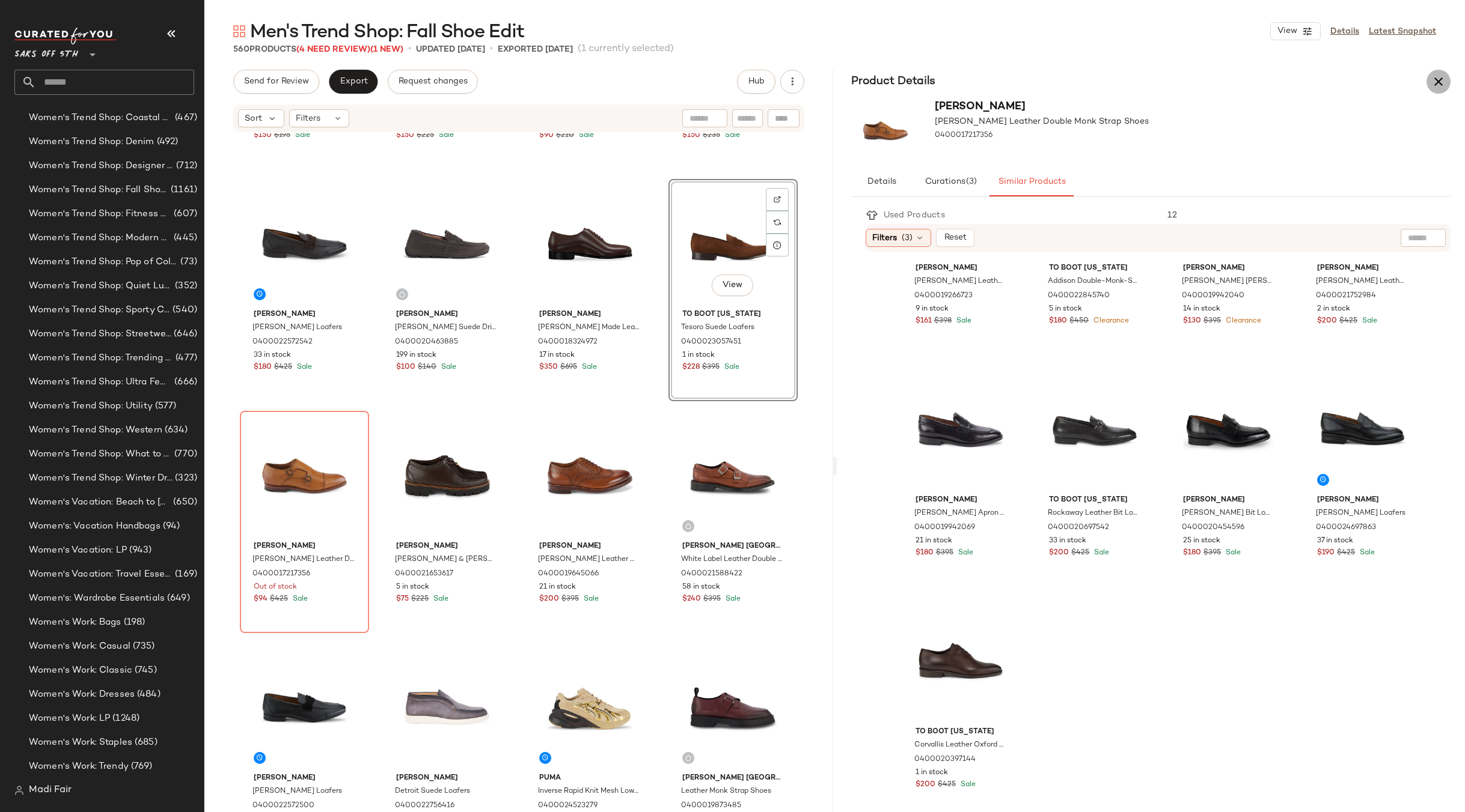
click at [1444, 82] on icon "button" at bounding box center [1438, 81] width 14 height 14
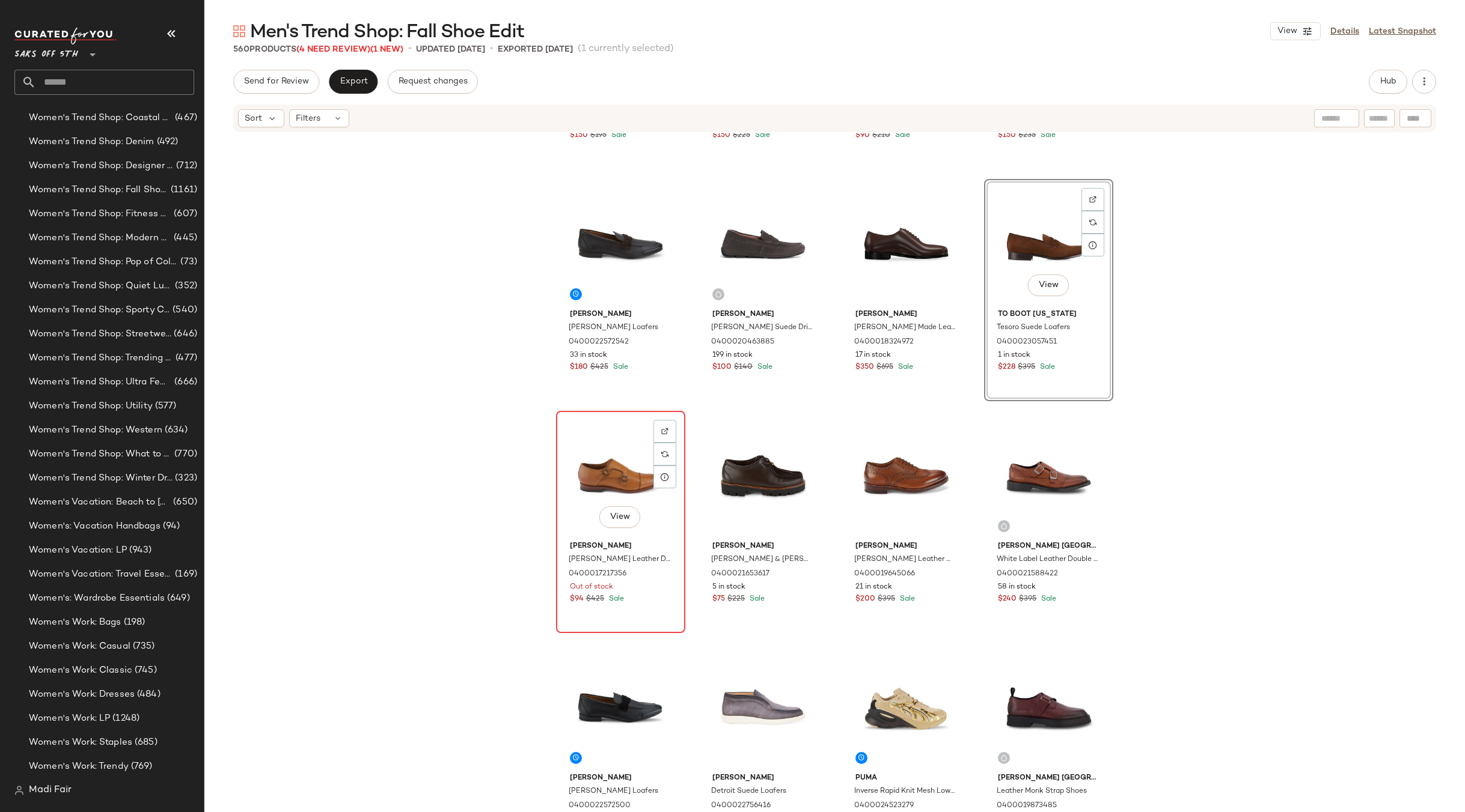
click at [608, 469] on div "View" at bounding box center [620, 475] width 121 height 122
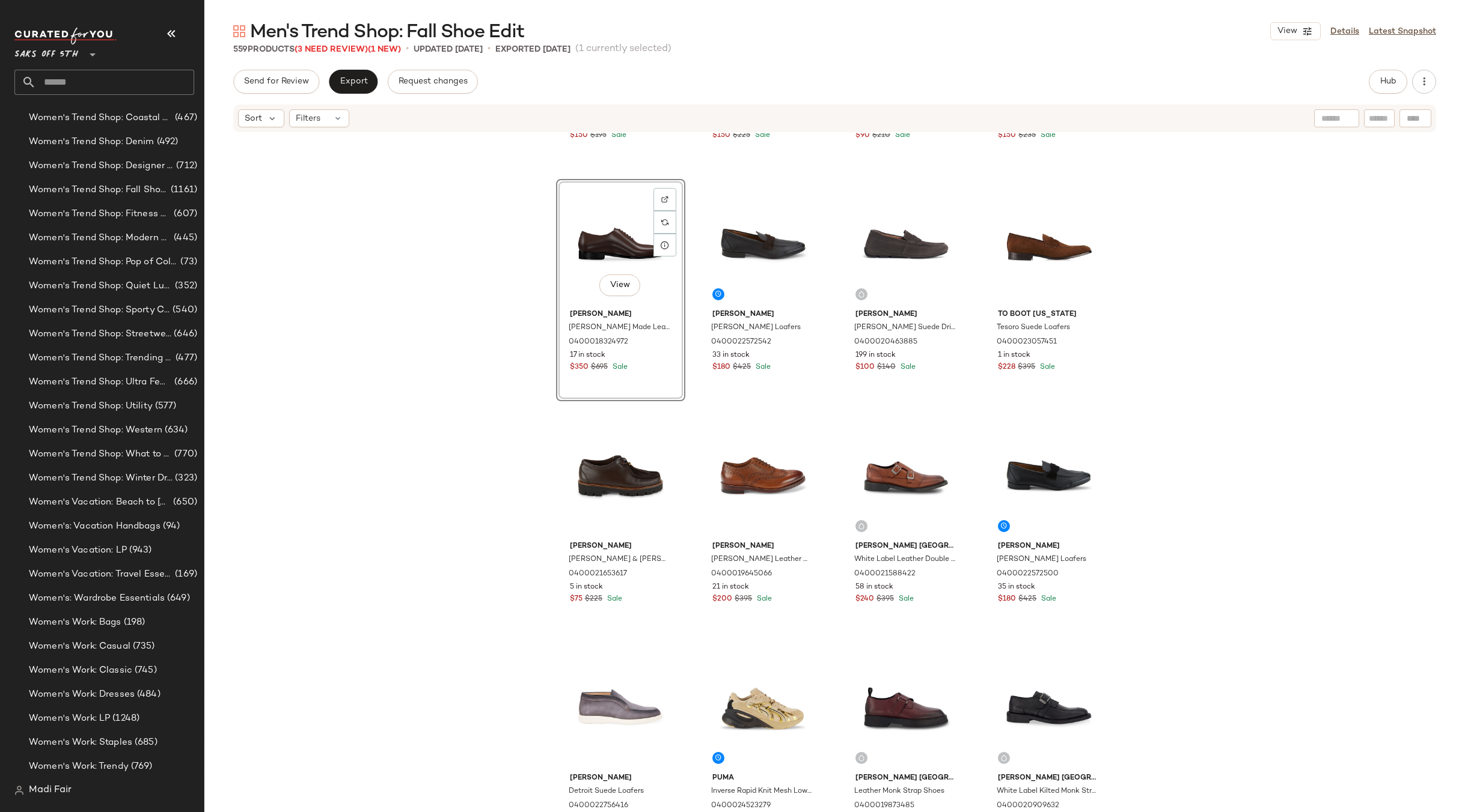
click at [1207, 321] on div "GH Bass Larson Leather Penny Loafers 0400022060506 15 in stock $150 $195 Sale G…" at bounding box center [835, 491] width 1260 height 715
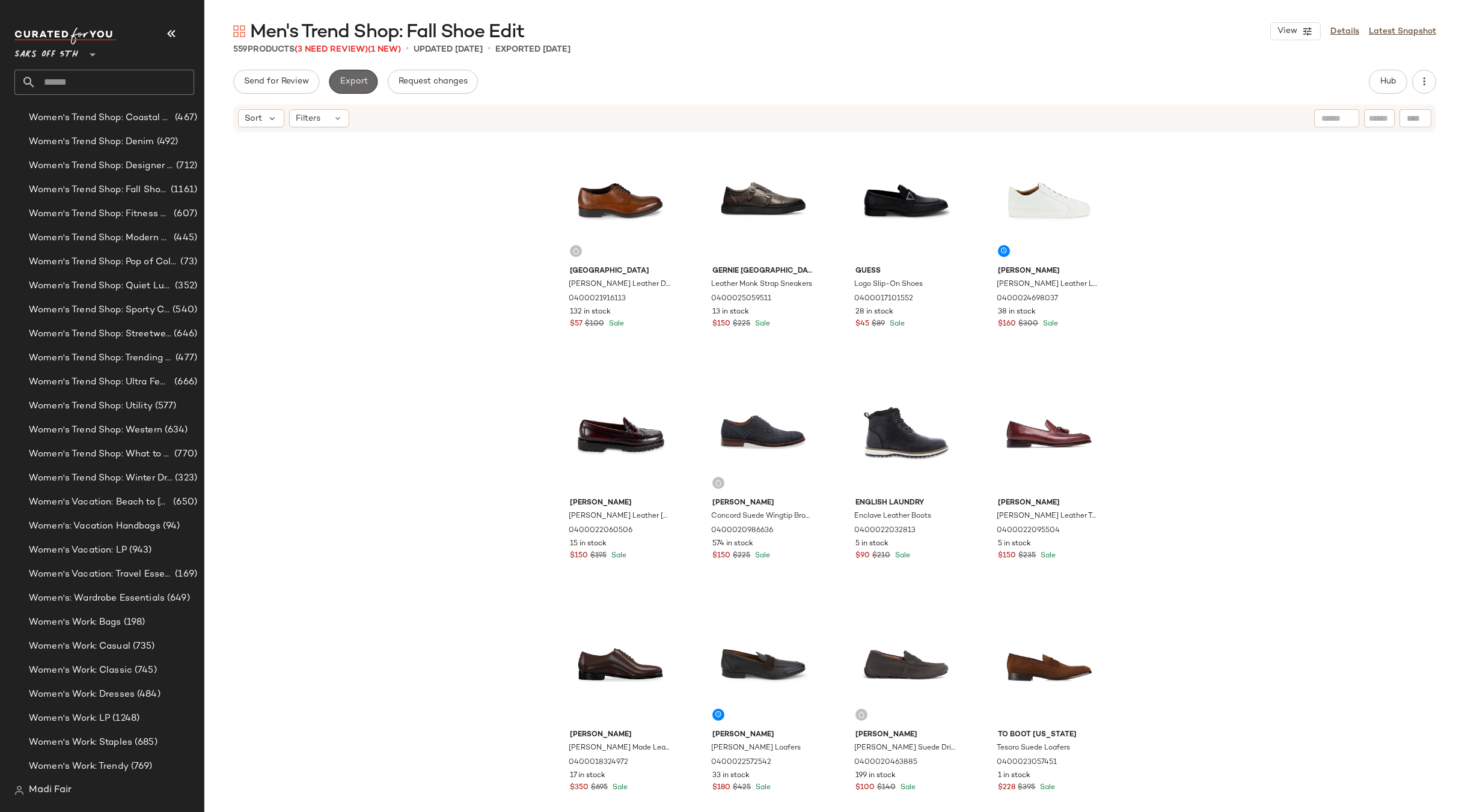
click at [350, 78] on span "Export" at bounding box center [353, 82] width 28 height 10
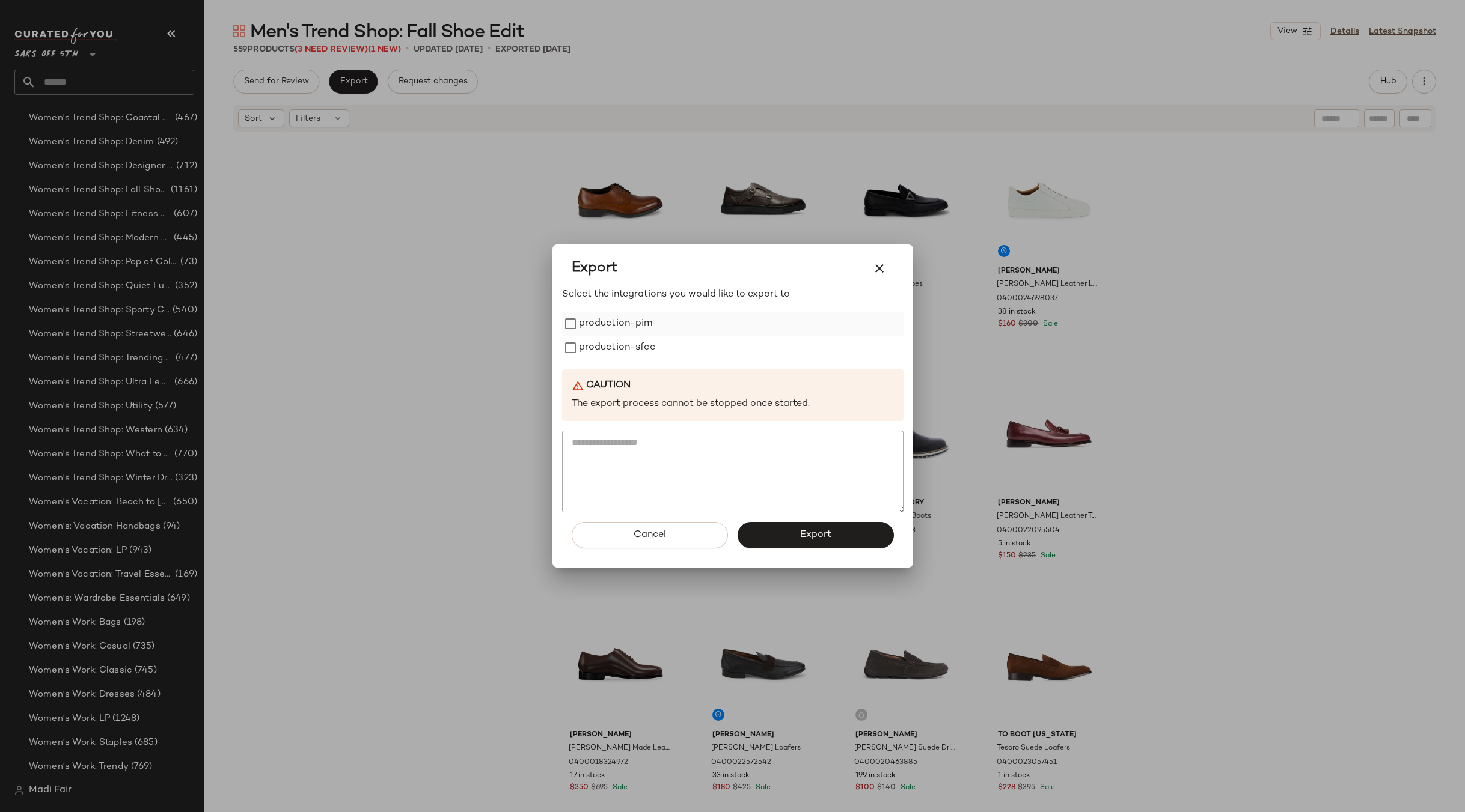
click at [597, 324] on label "production-pim" at bounding box center [615, 324] width 74 height 24
click at [602, 352] on label "production-sfcc" at bounding box center [617, 348] width 76 height 24
click at [768, 533] on button "Export" at bounding box center [815, 536] width 157 height 26
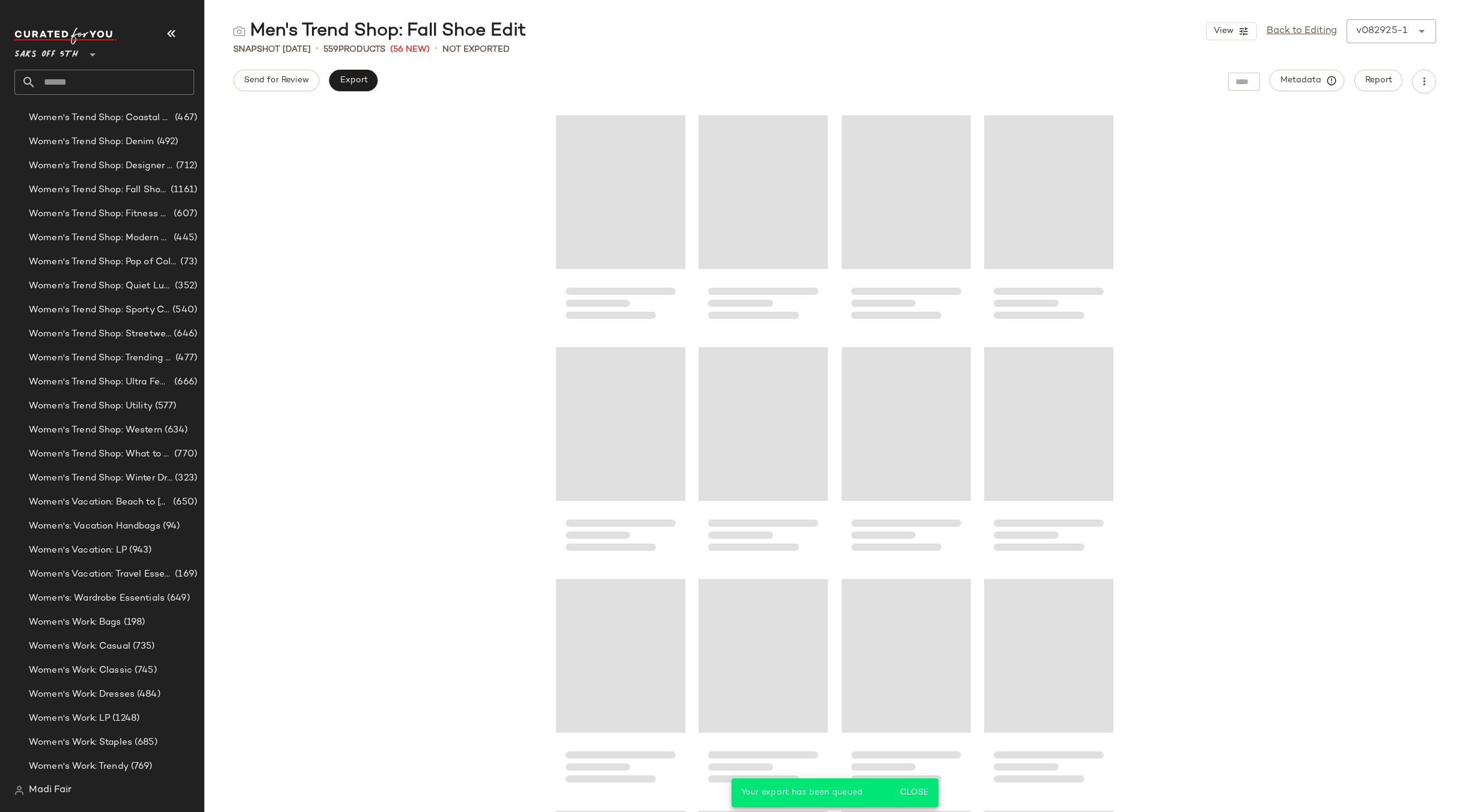
click at [70, 78] on input "text" at bounding box center [115, 82] width 158 height 25
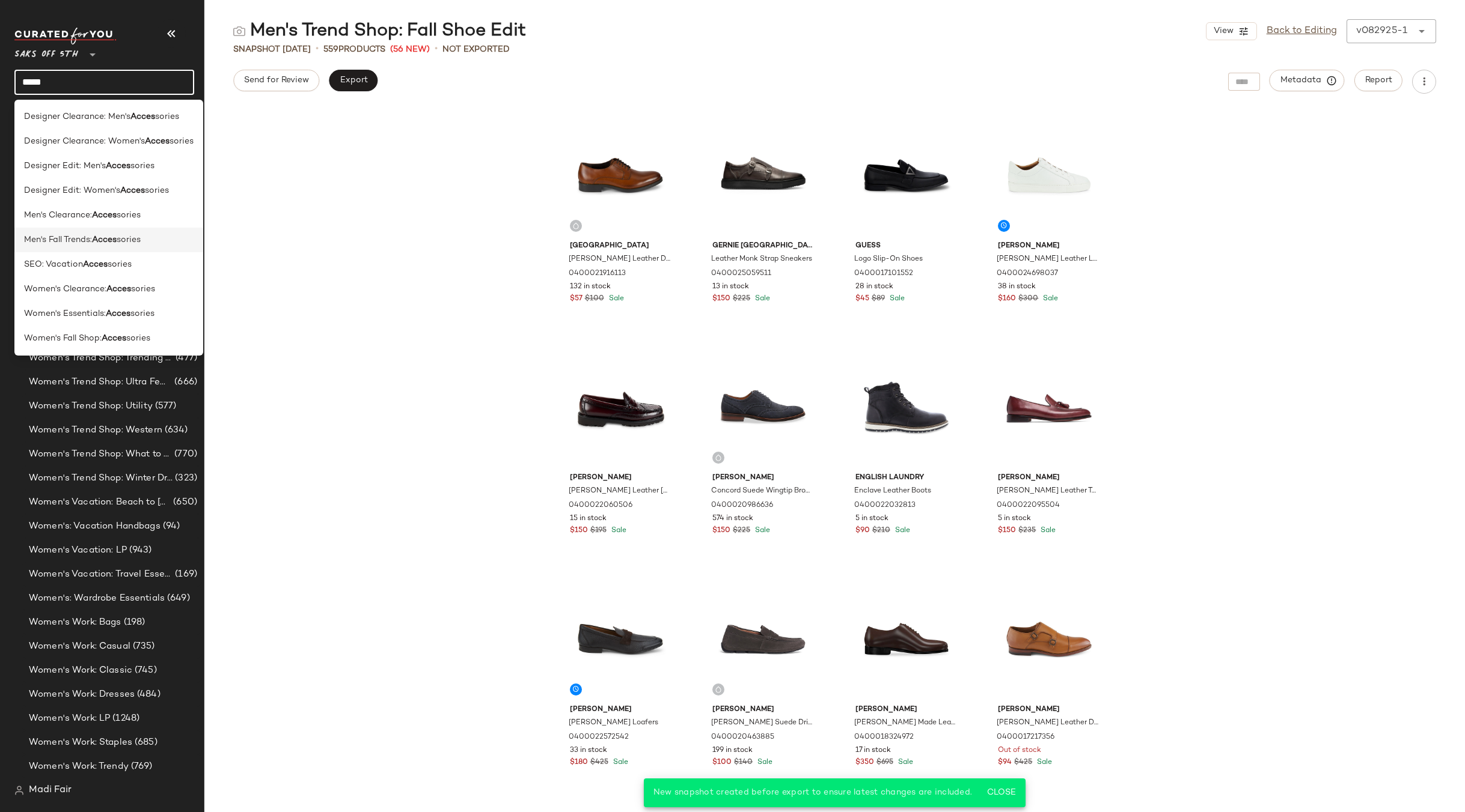
type input "*****"
click at [132, 277] on div "Men's Fall Trends: Acces sories" at bounding box center [108, 290] width 189 height 25
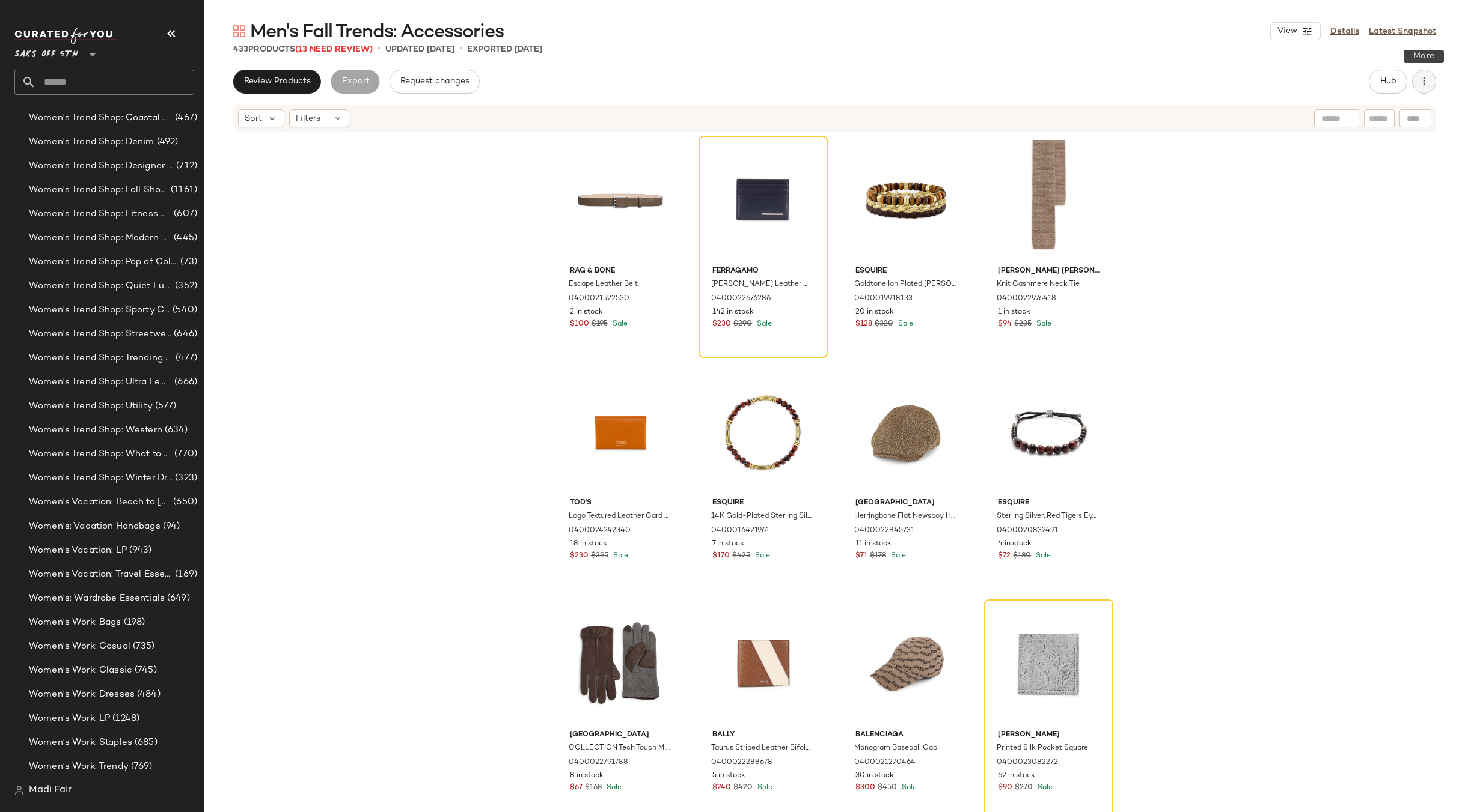
click at [1419, 85] on icon "button" at bounding box center [1424, 81] width 12 height 12
click at [1346, 179] on span "Clear Suggested Products" at bounding box center [1369, 174] width 113 height 12
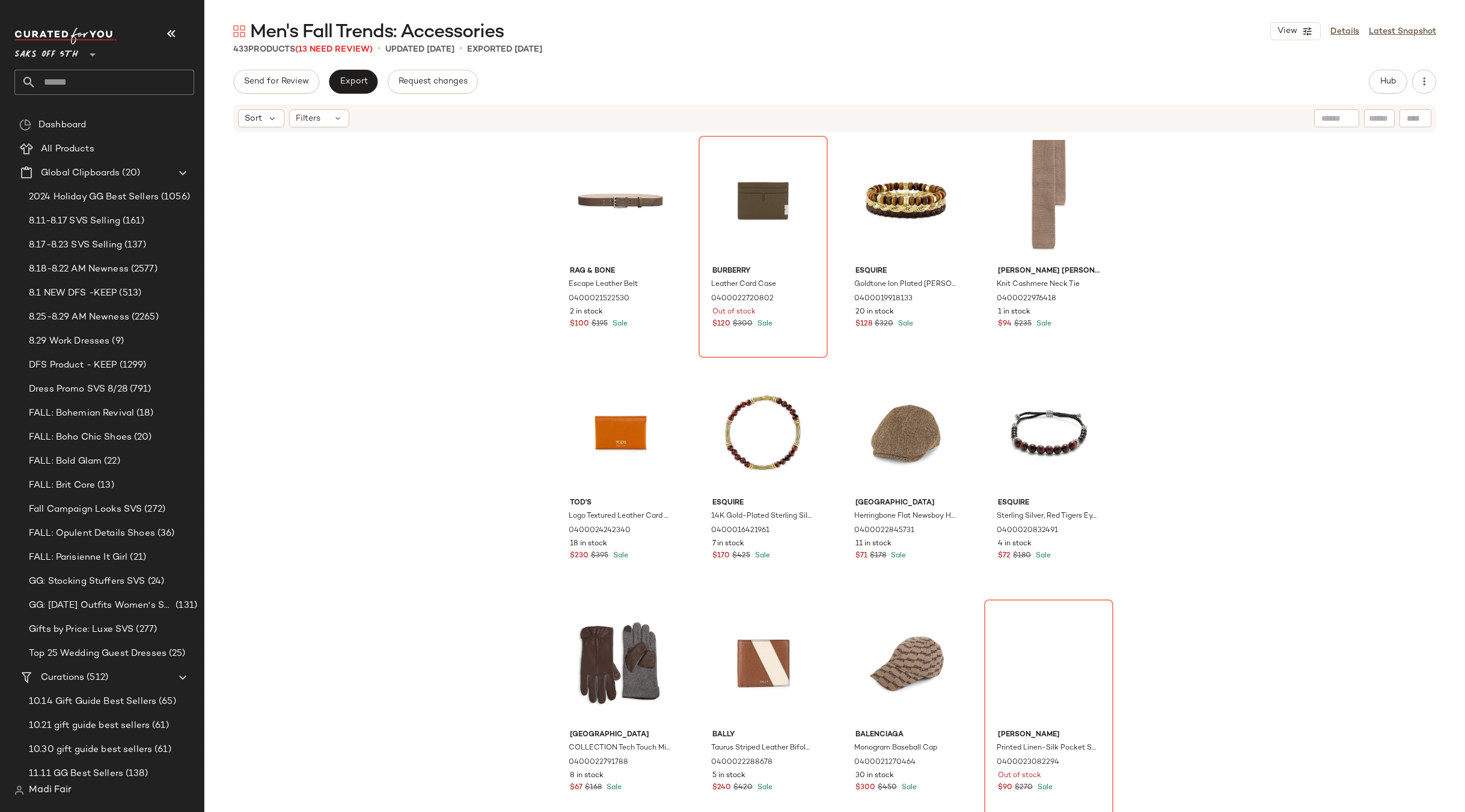
click at [1247, 214] on div "rag & bone Escape Leather Belt 0400021522530 2 in stock $100 $195 Sale Burberry…" at bounding box center [835, 491] width 1260 height 715
click at [735, 182] on div "View" at bounding box center [763, 200] width 121 height 122
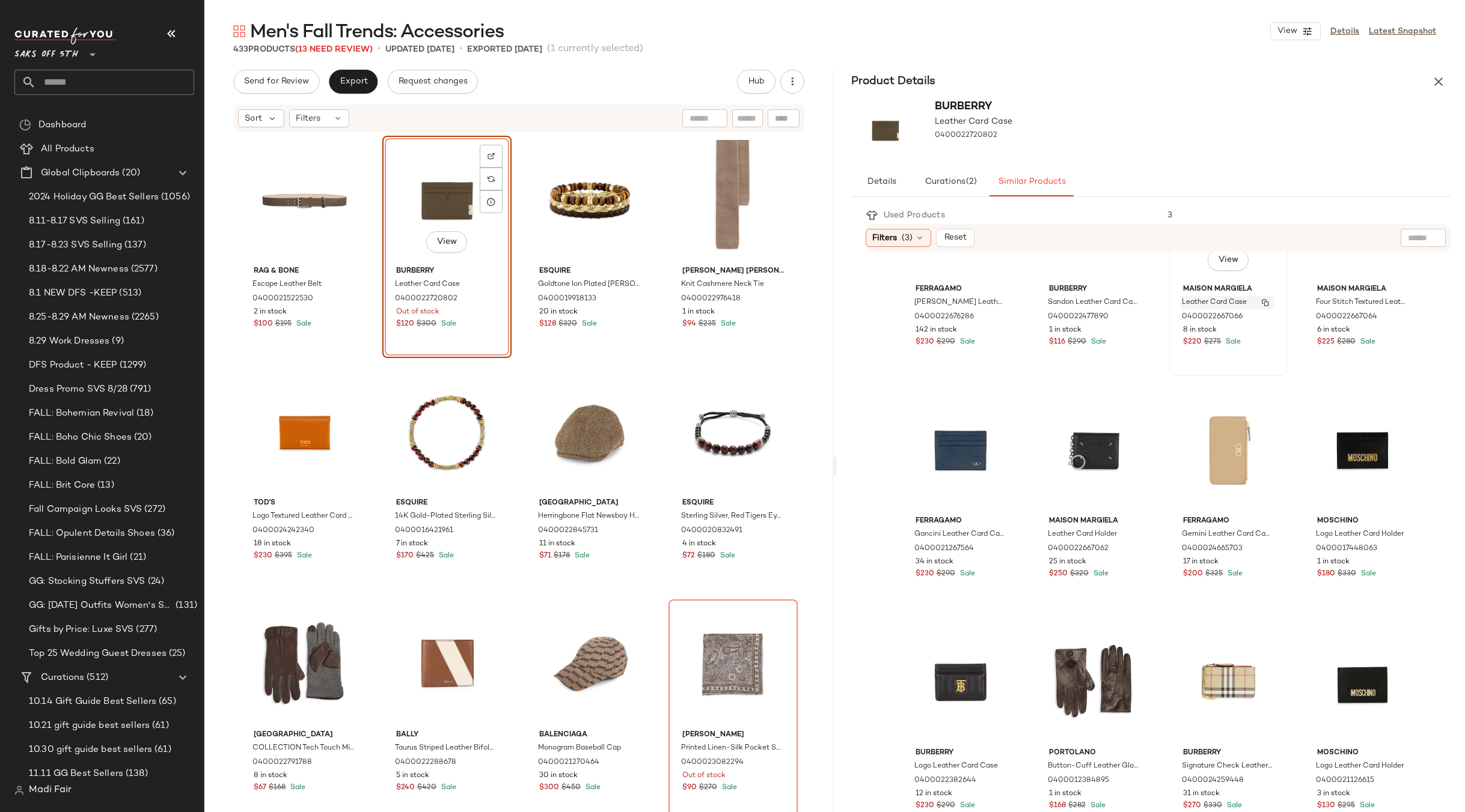
scroll to position [300, 0]
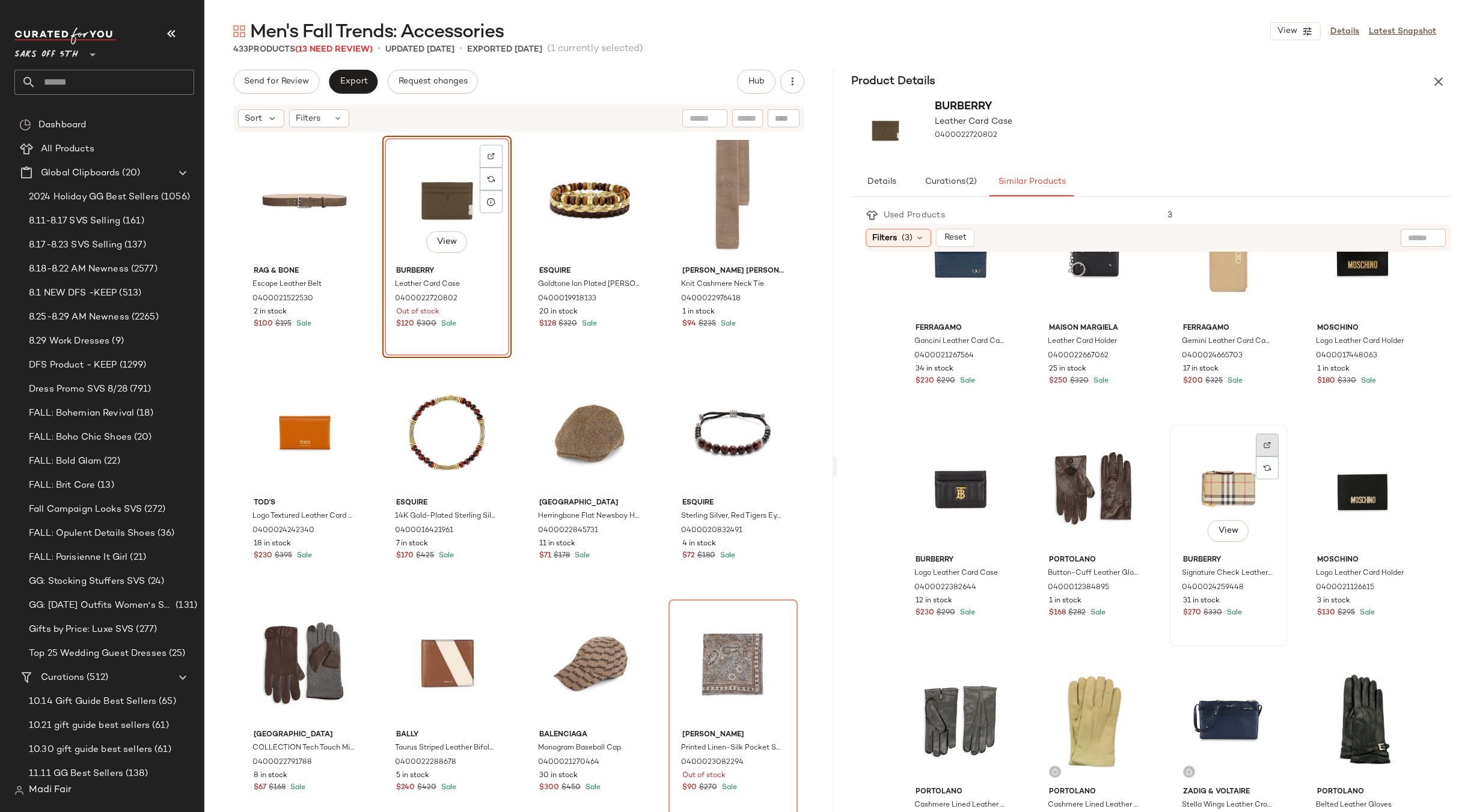
click at [1264, 444] on img at bounding box center [1267, 444] width 7 height 7
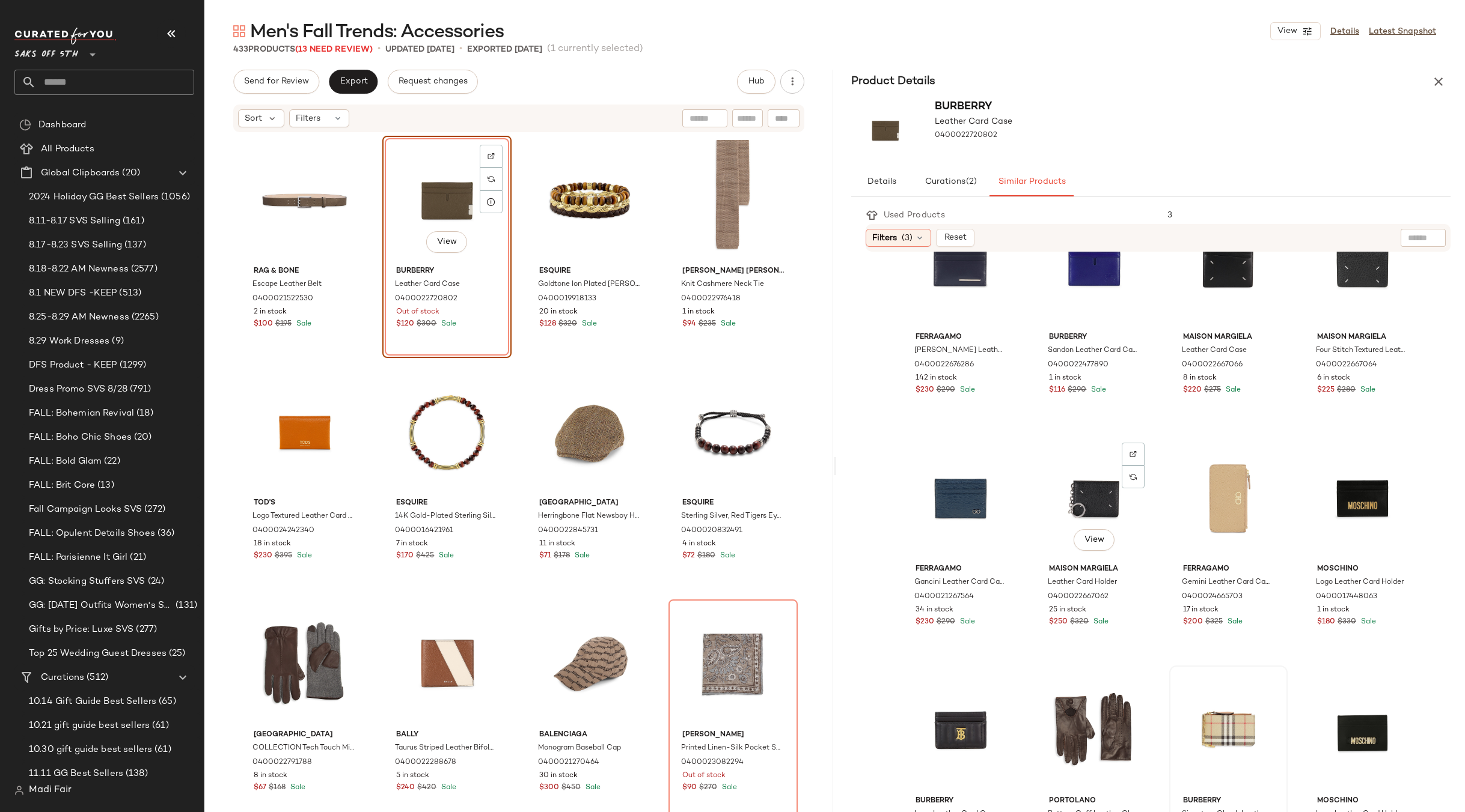
scroll to position [0, 0]
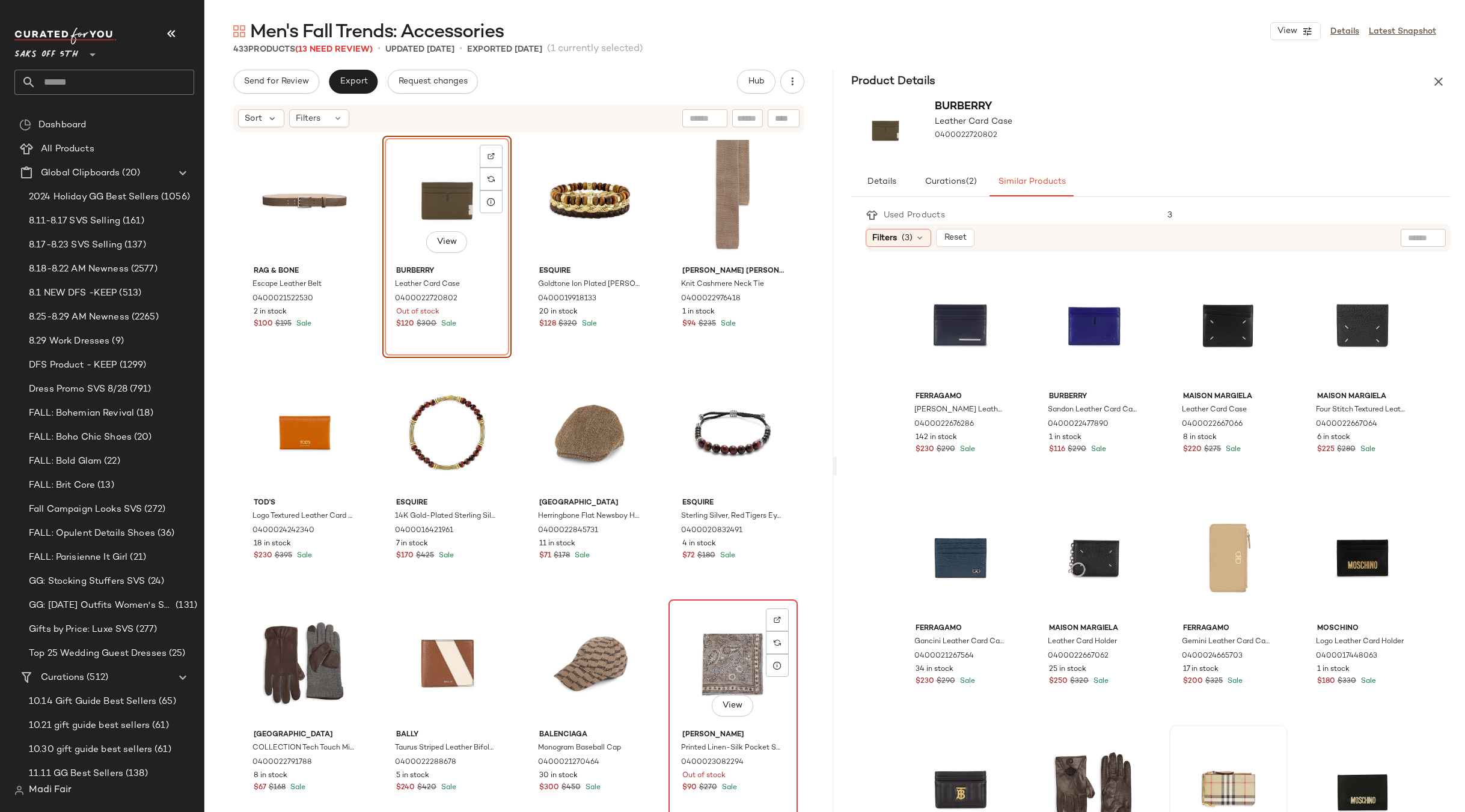
click at [701, 637] on div "View" at bounding box center [733, 664] width 121 height 122
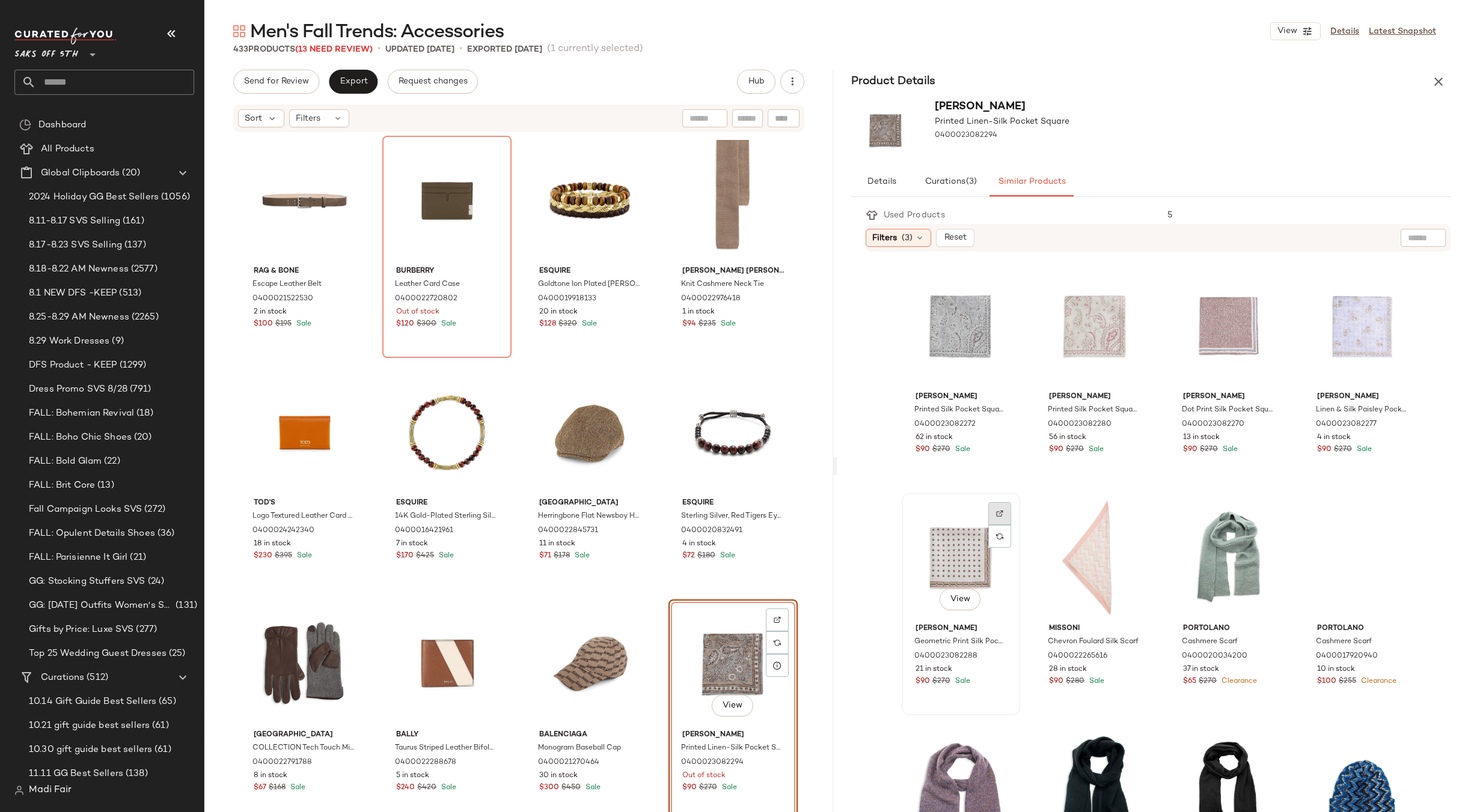
click at [1001, 516] on img at bounding box center [1000, 513] width 7 height 7
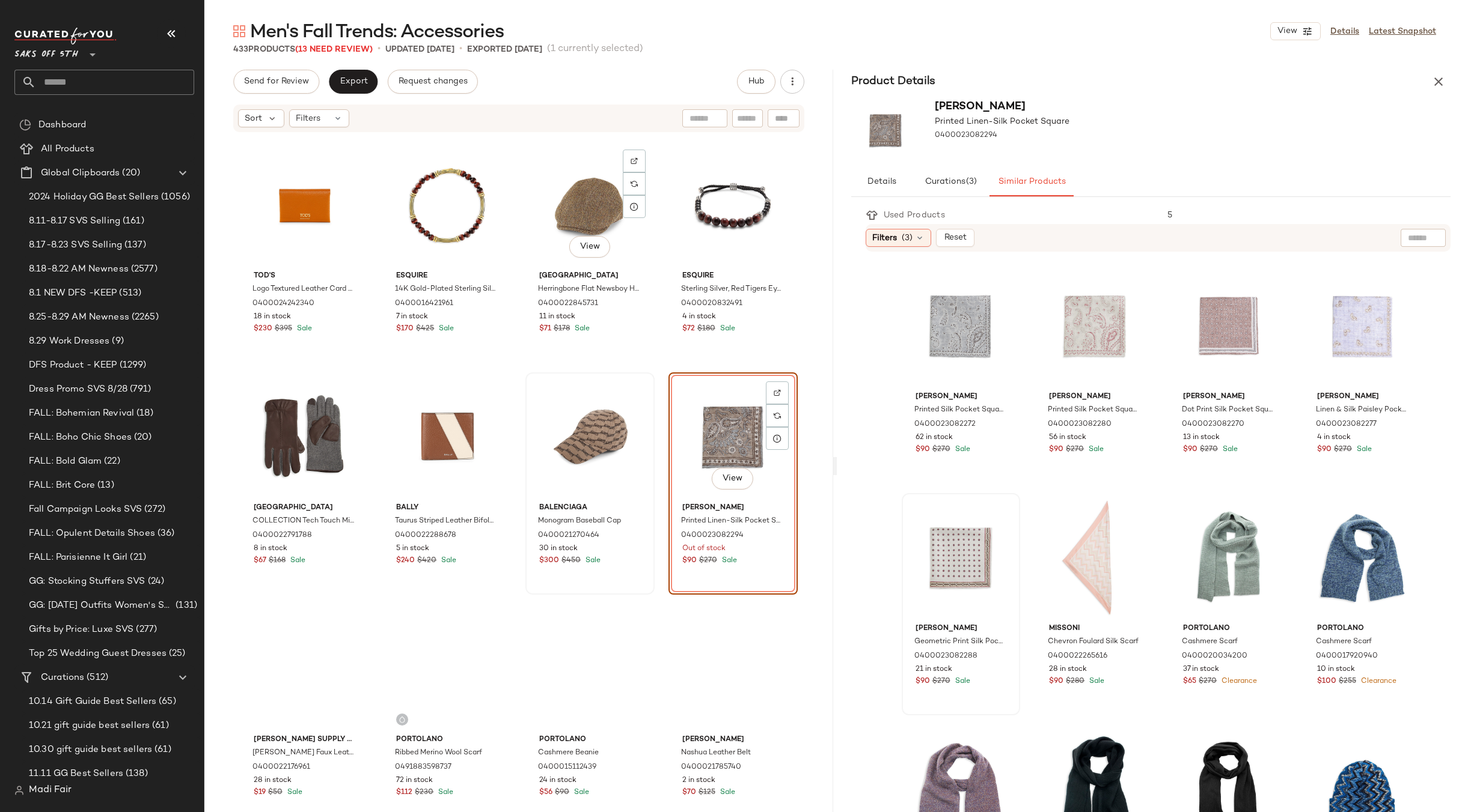
scroll to position [370, 0]
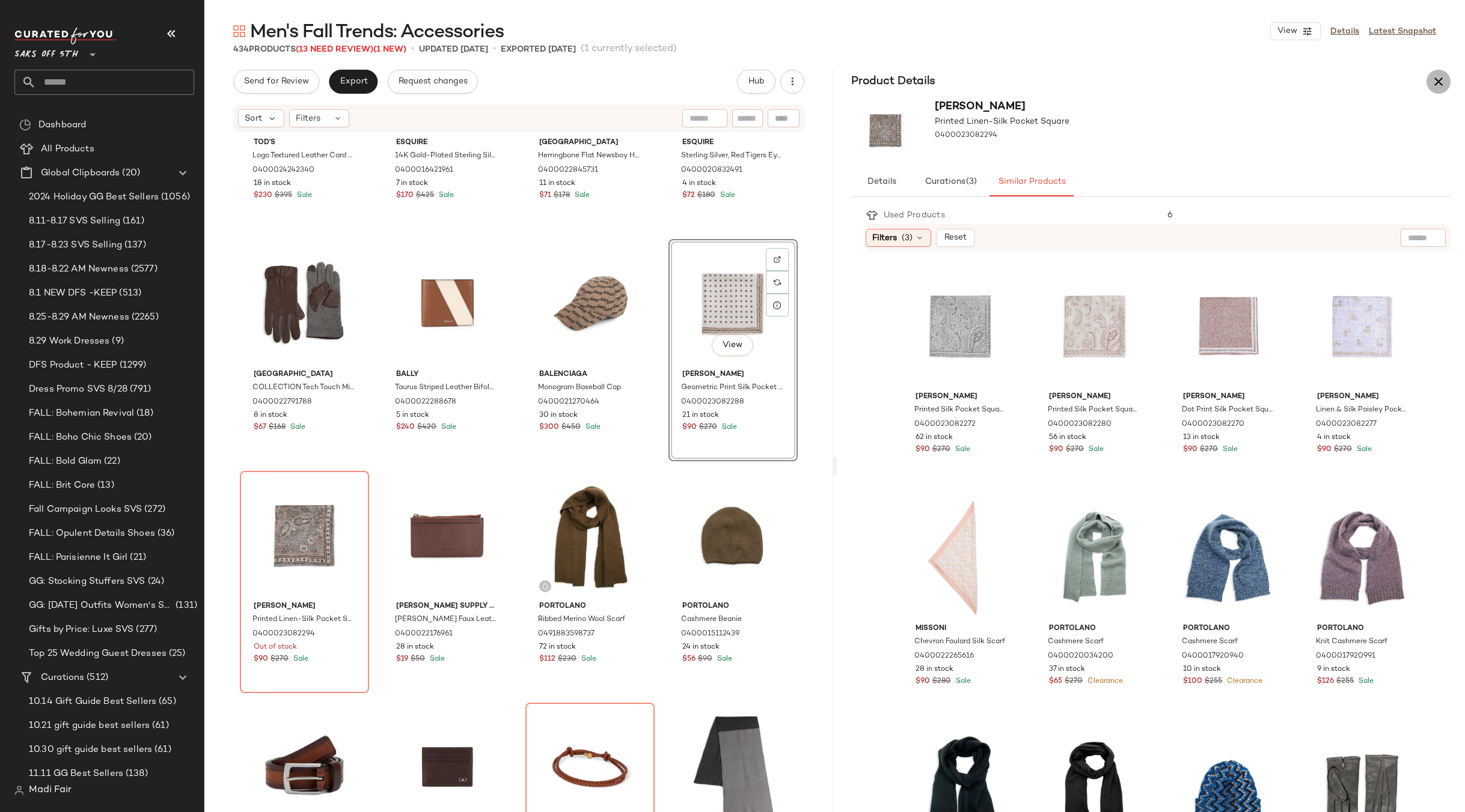
click at [1443, 86] on icon "button" at bounding box center [1438, 81] width 14 height 14
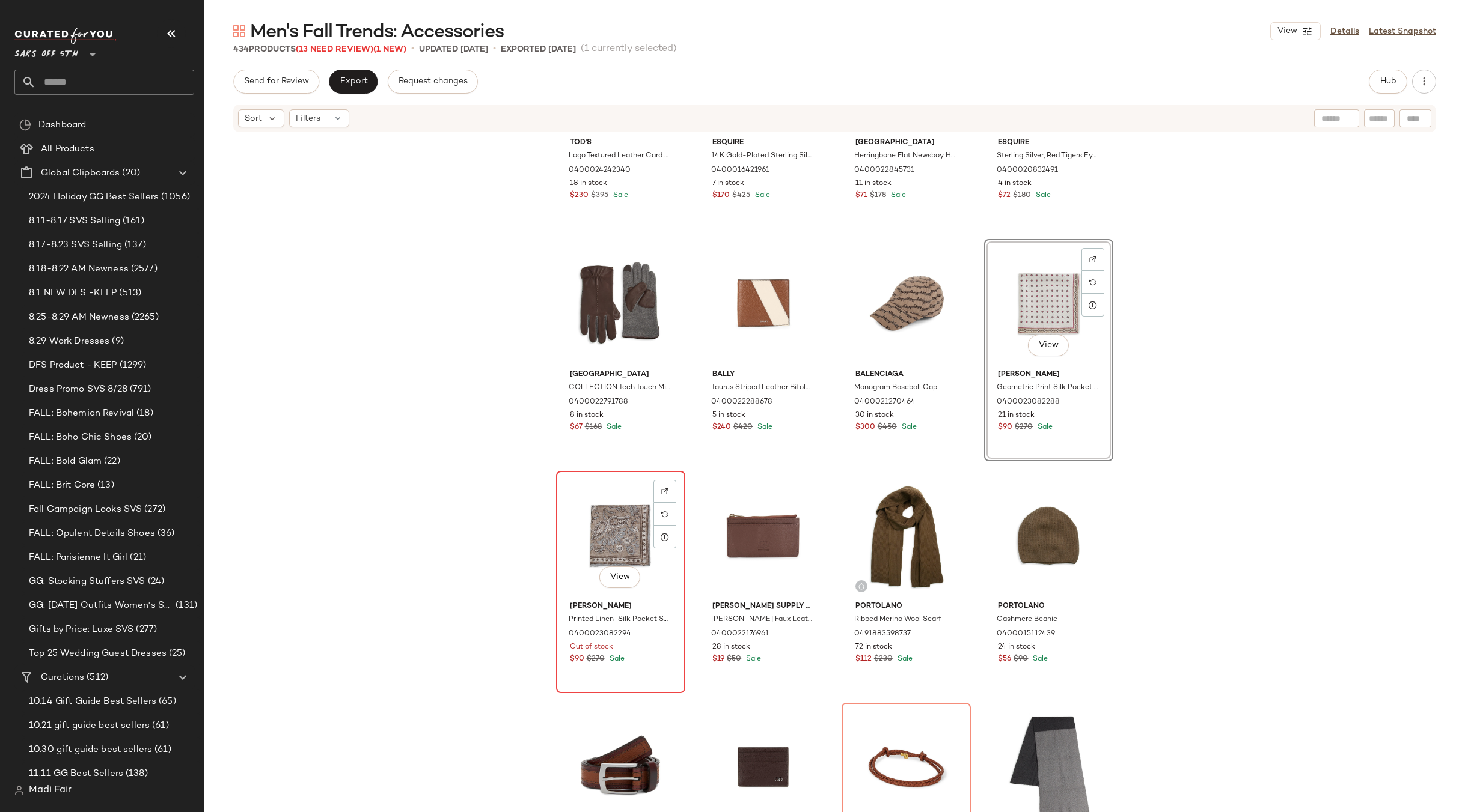
click at [604, 525] on div "View" at bounding box center [620, 536] width 121 height 122
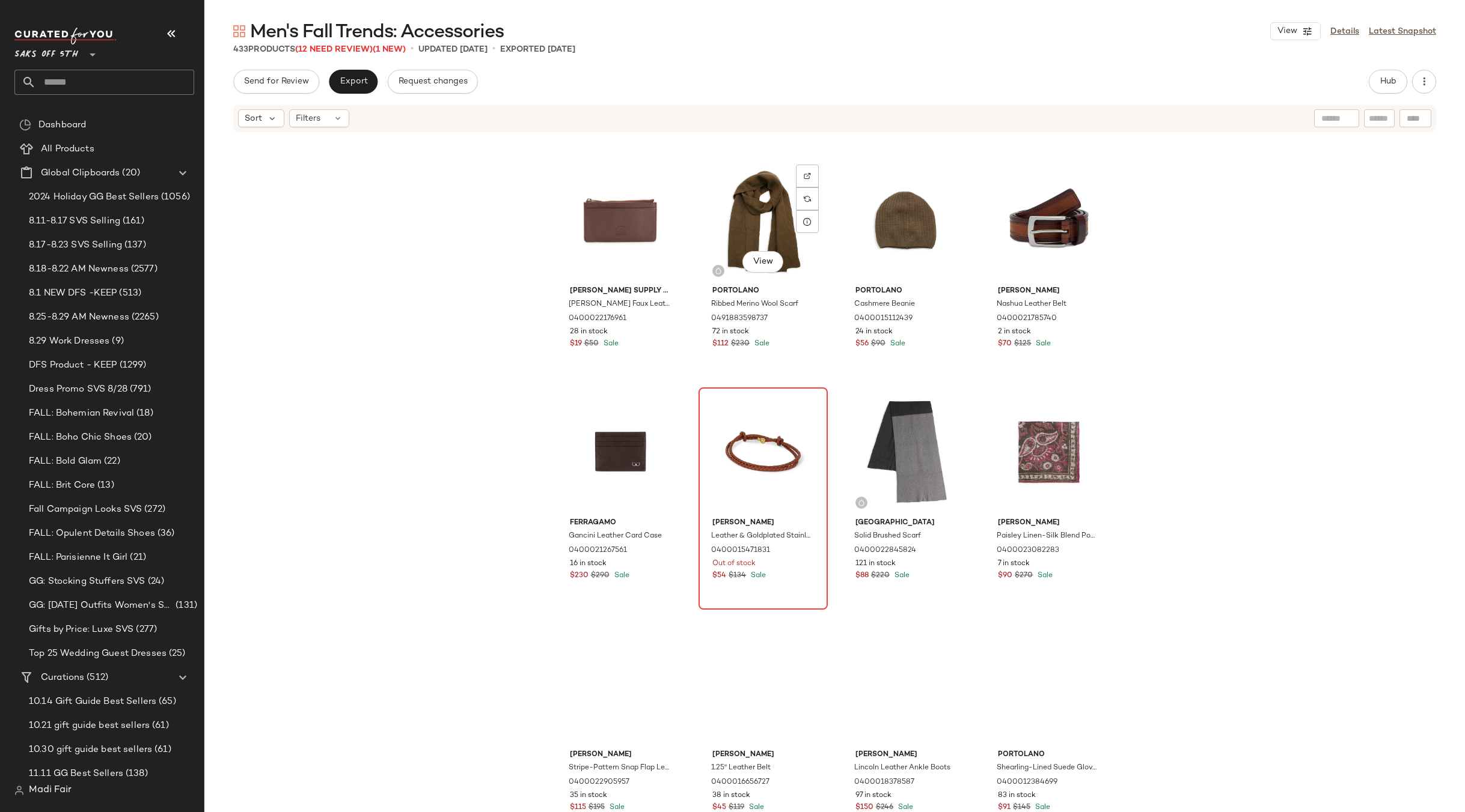
scroll to position [731, 0]
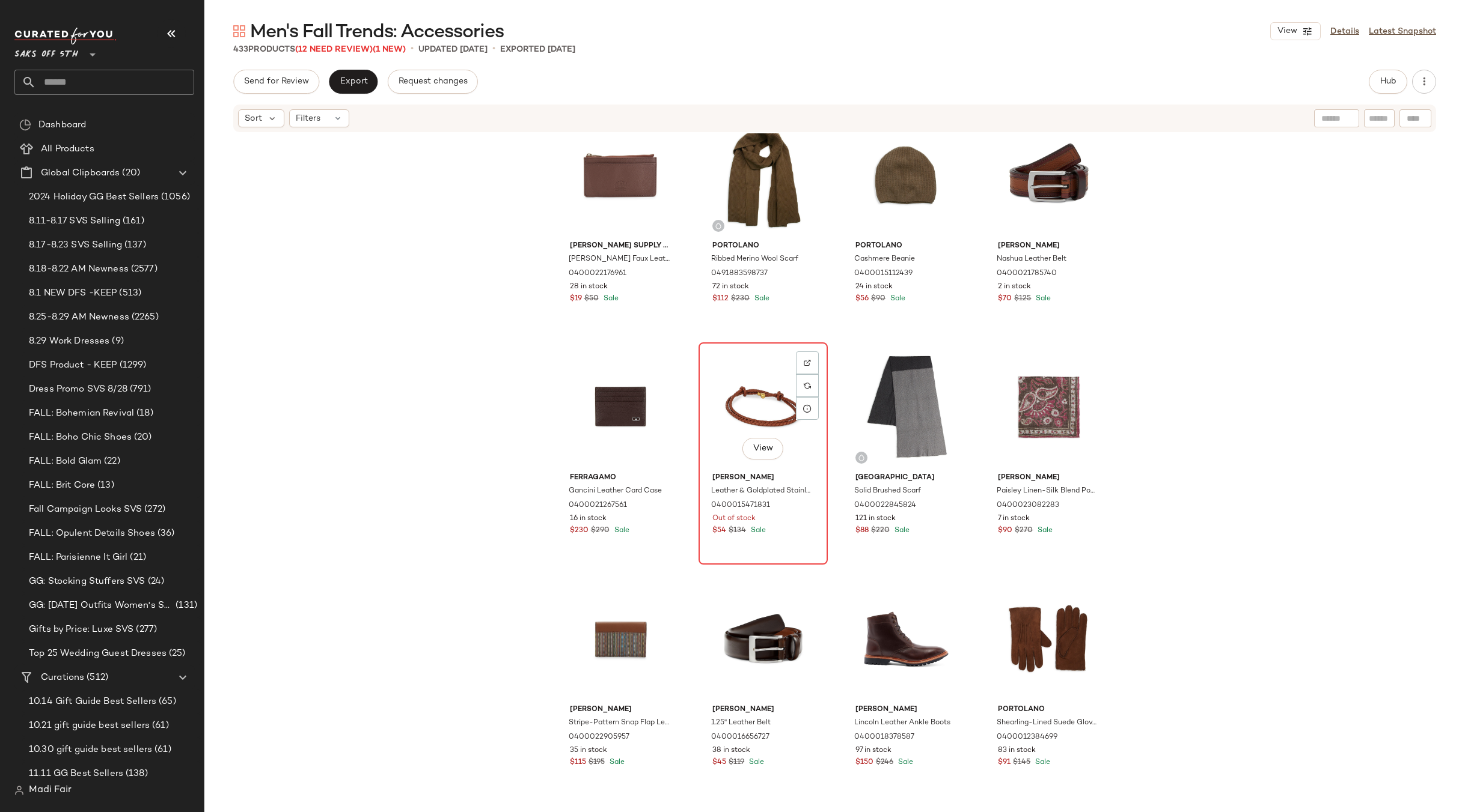
click at [753, 421] on div "View" at bounding box center [763, 407] width 121 height 122
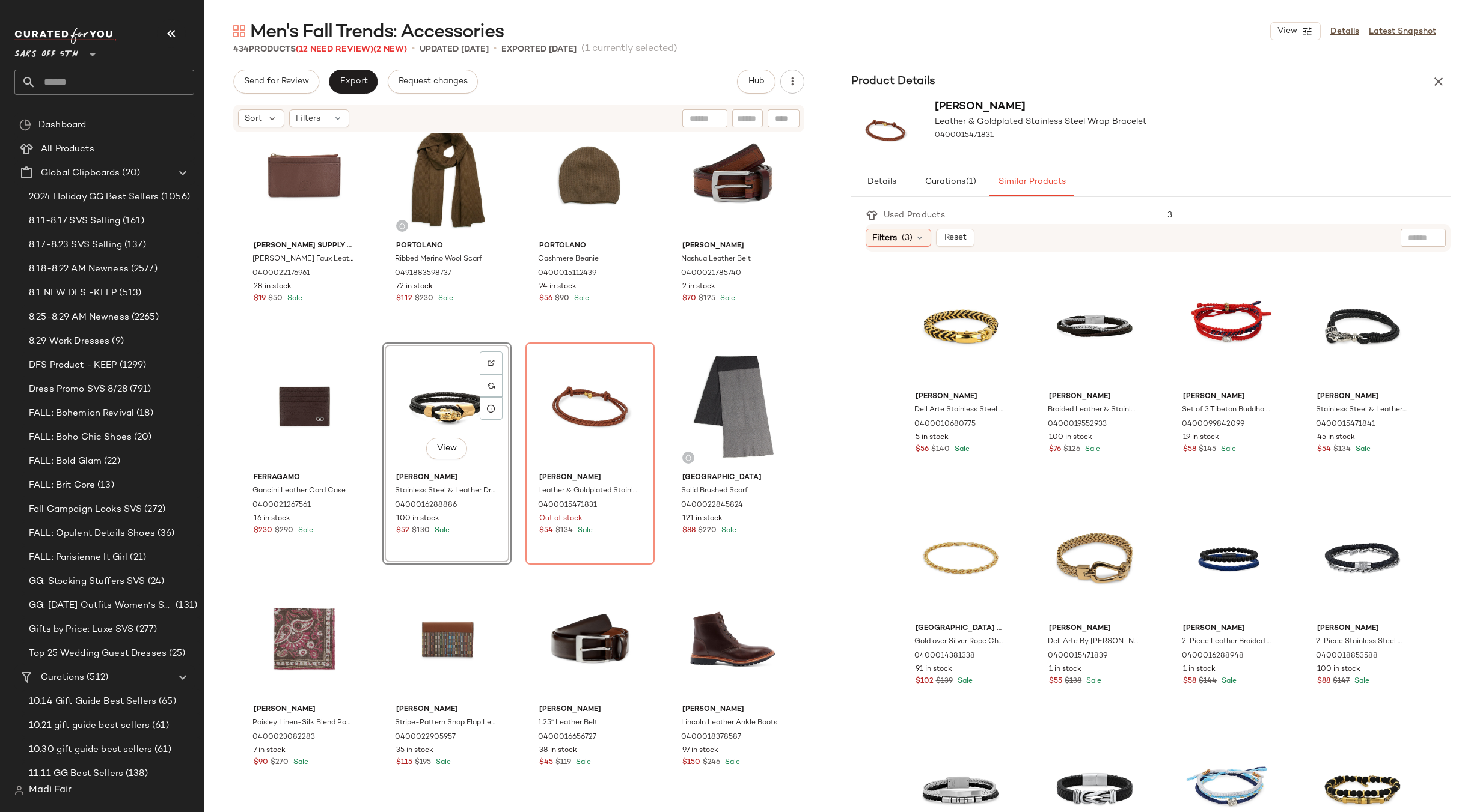
click at [1432, 84] on icon "button" at bounding box center [1438, 81] width 14 height 14
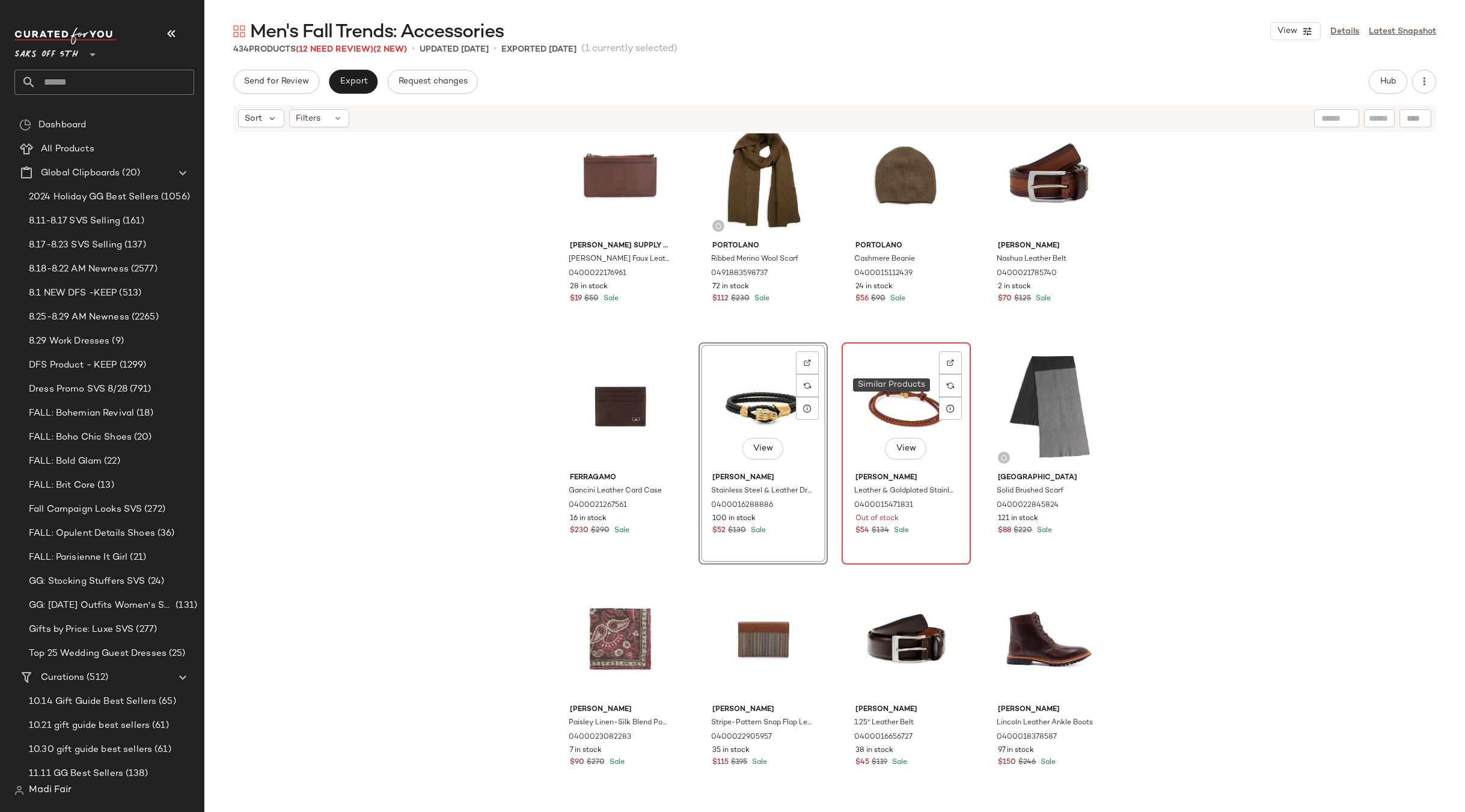
click at [897, 393] on div "View" at bounding box center [906, 407] width 121 height 122
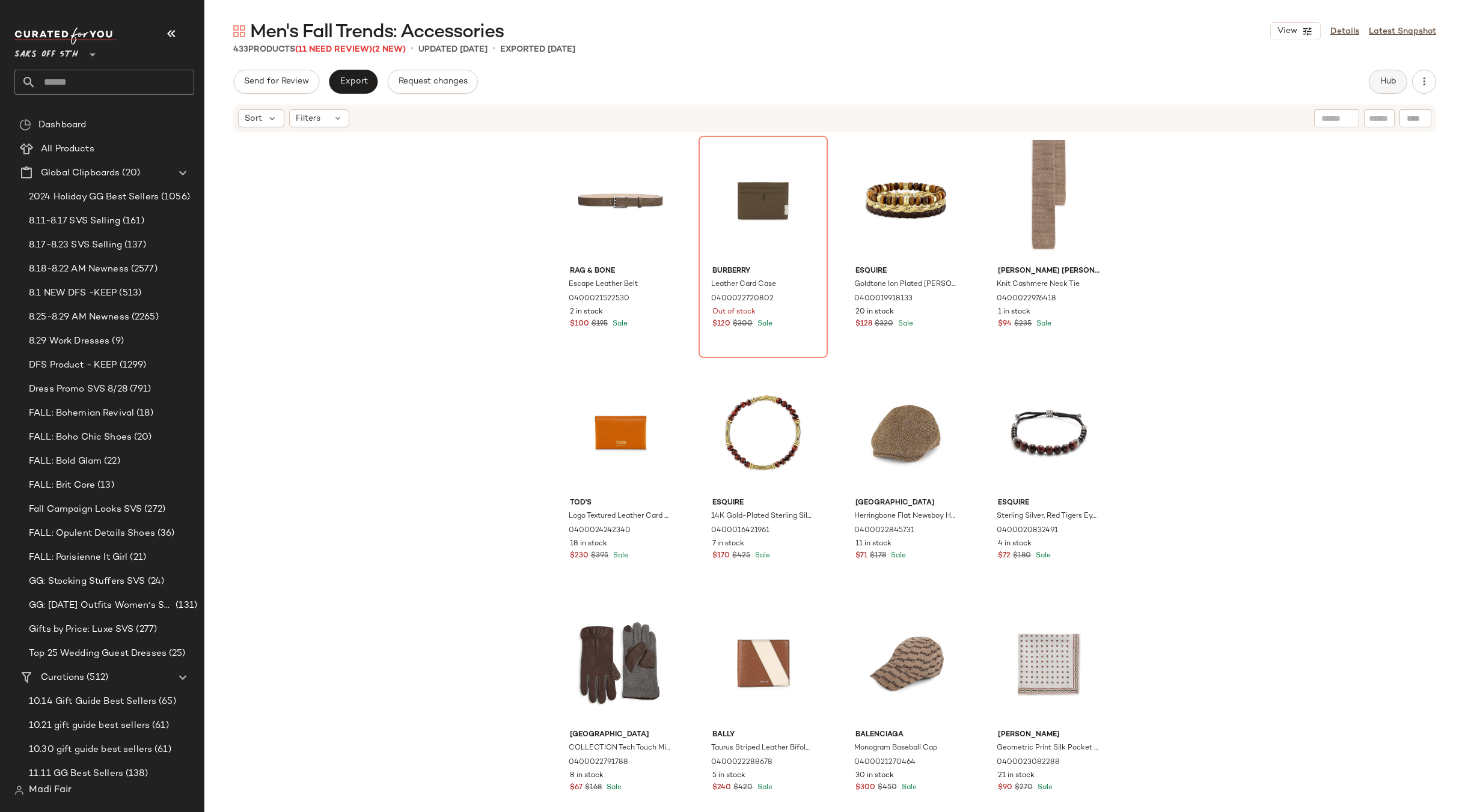
click at [1392, 74] on button "Hub" at bounding box center [1388, 81] width 38 height 24
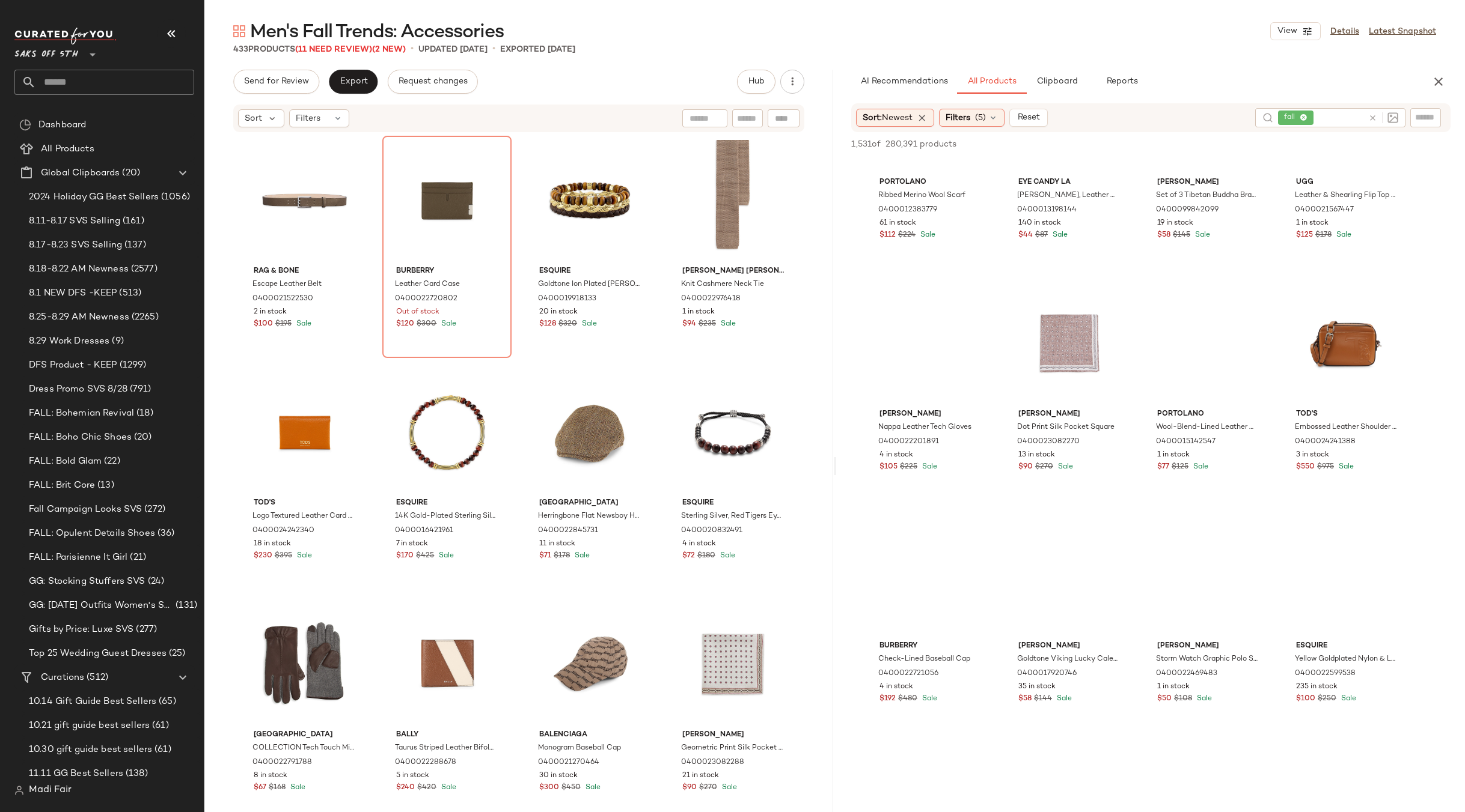
scroll to position [3664, 0]
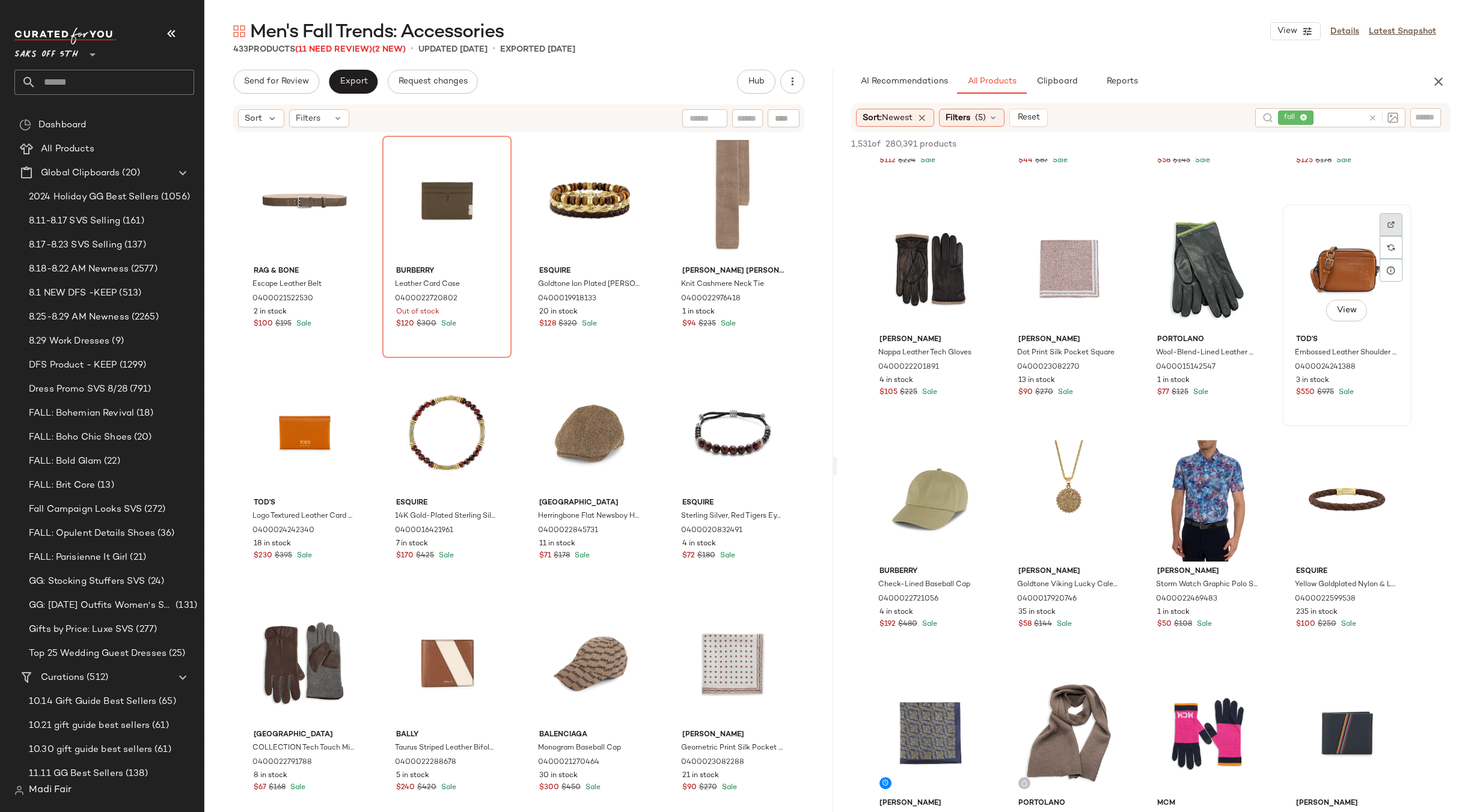
click at [1398, 236] on div at bounding box center [1391, 247] width 23 height 23
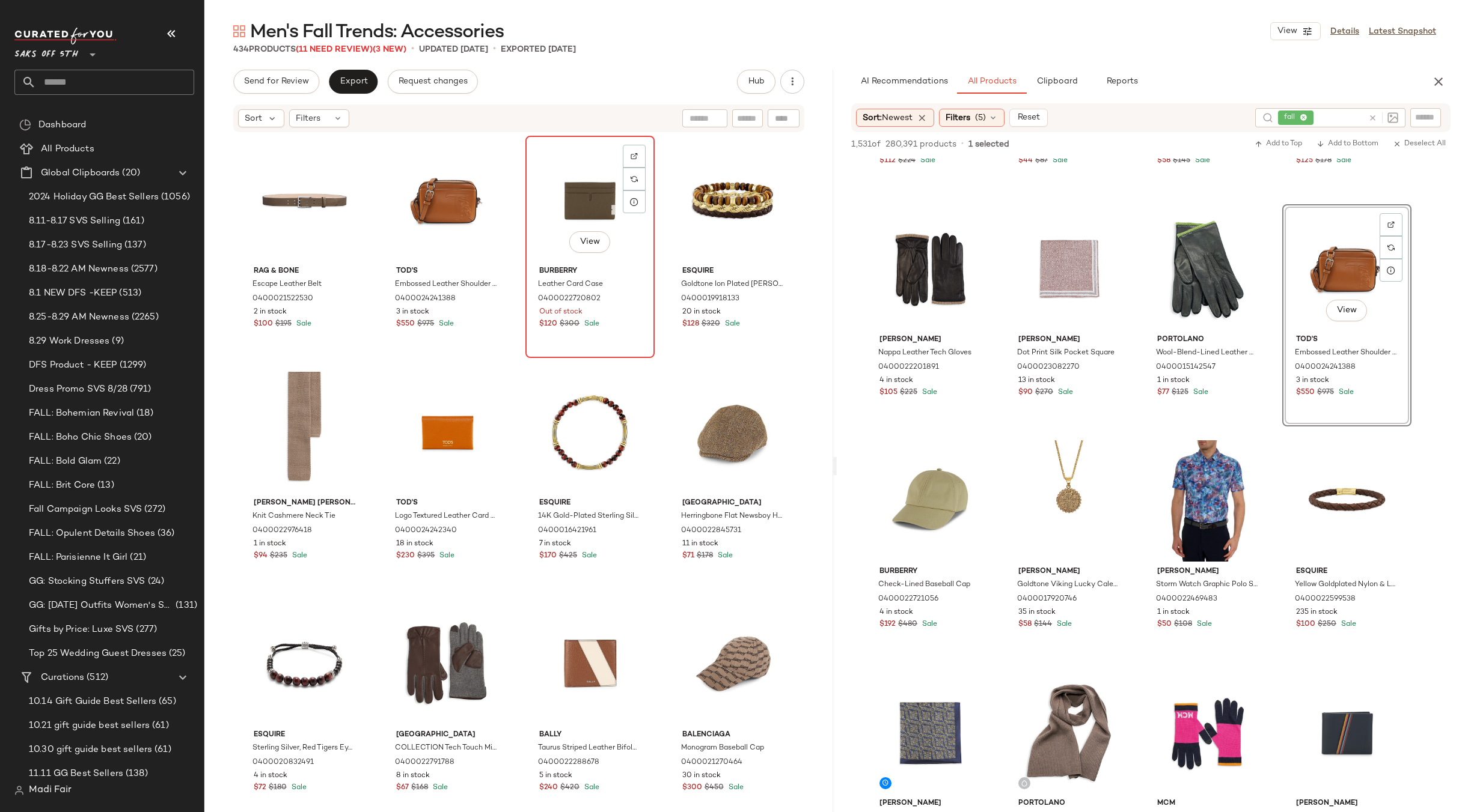
click at [584, 210] on div "View" at bounding box center [590, 200] width 121 height 122
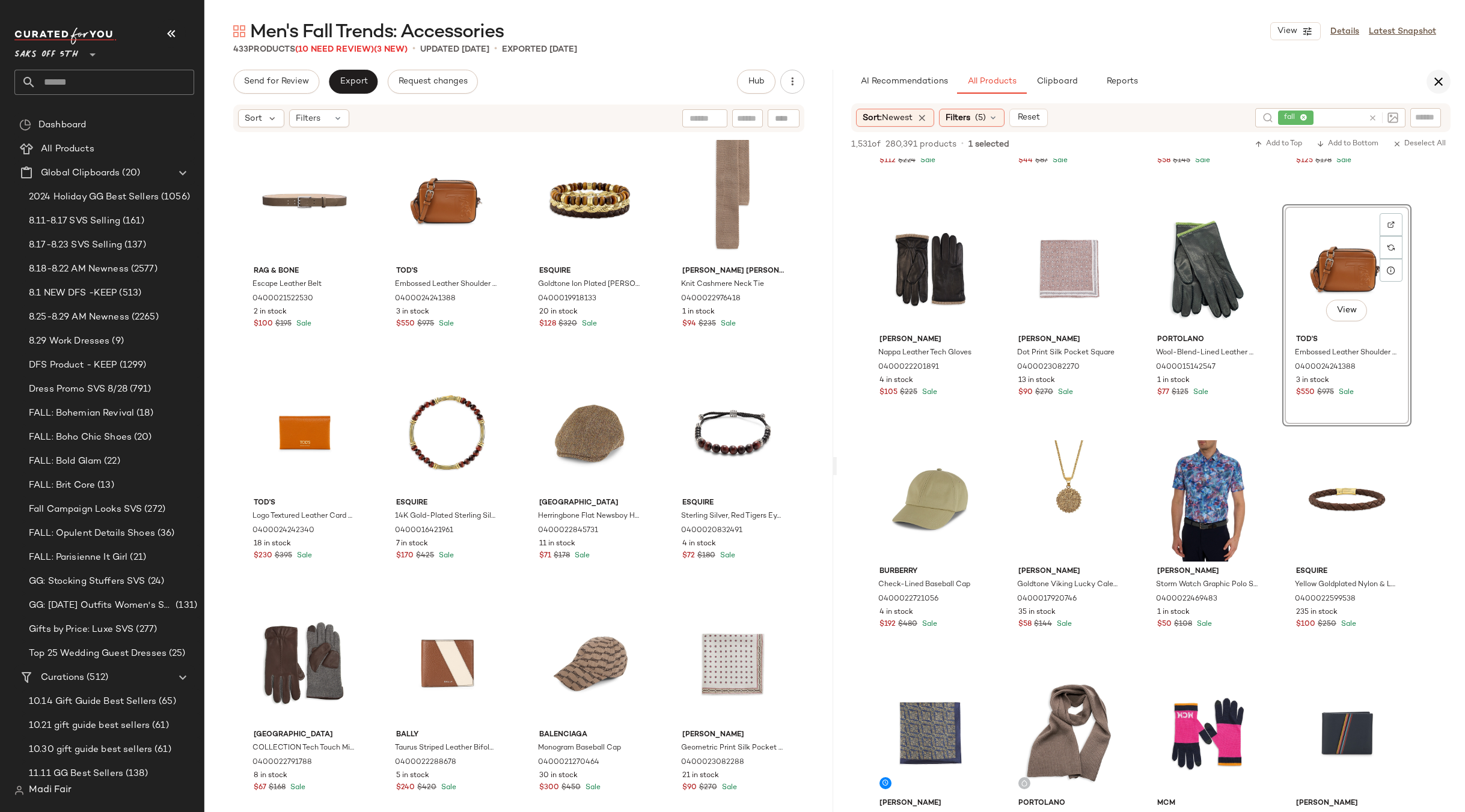
click at [1438, 83] on icon "button" at bounding box center [1438, 81] width 14 height 14
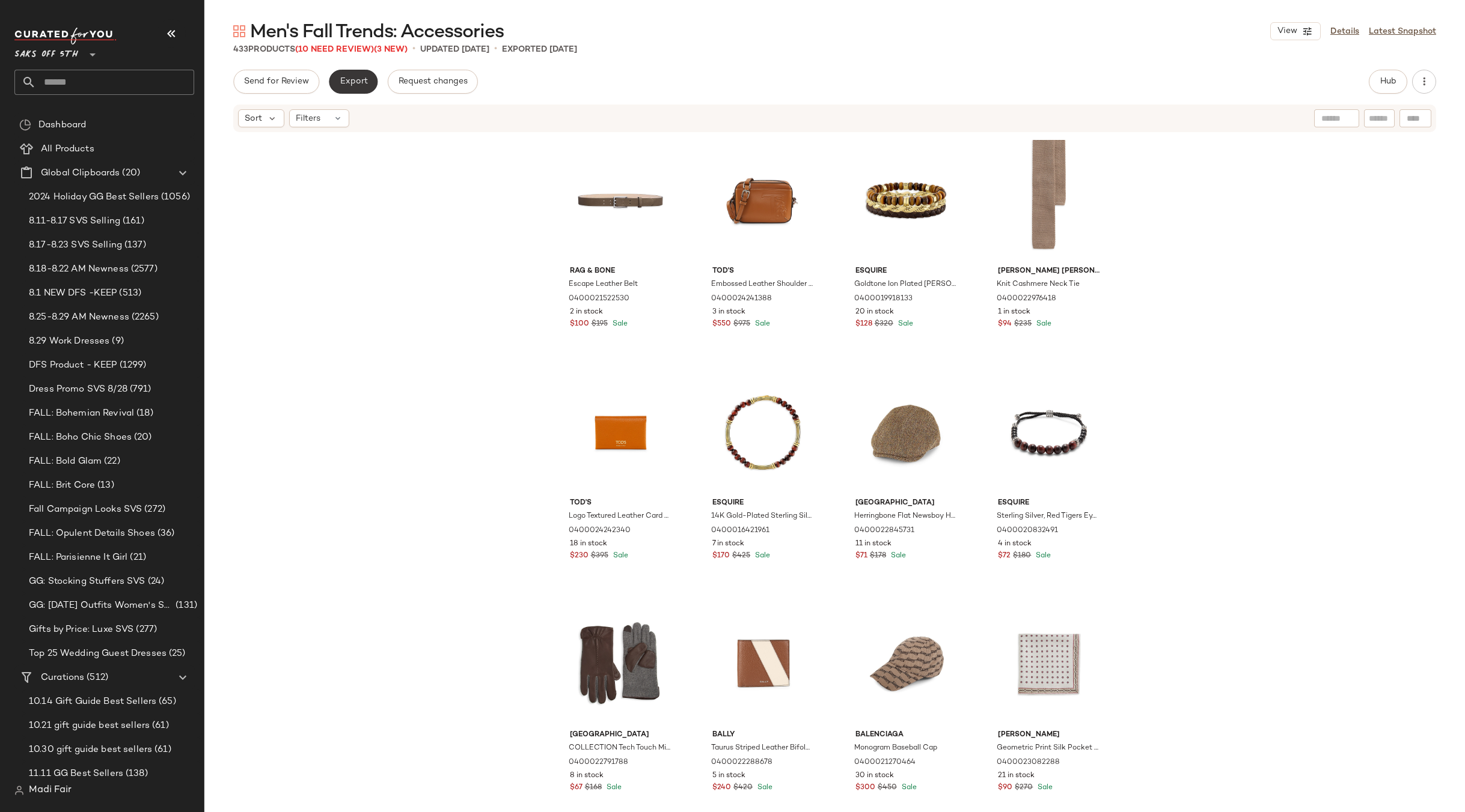
click at [365, 80] on span "Export" at bounding box center [353, 82] width 28 height 10
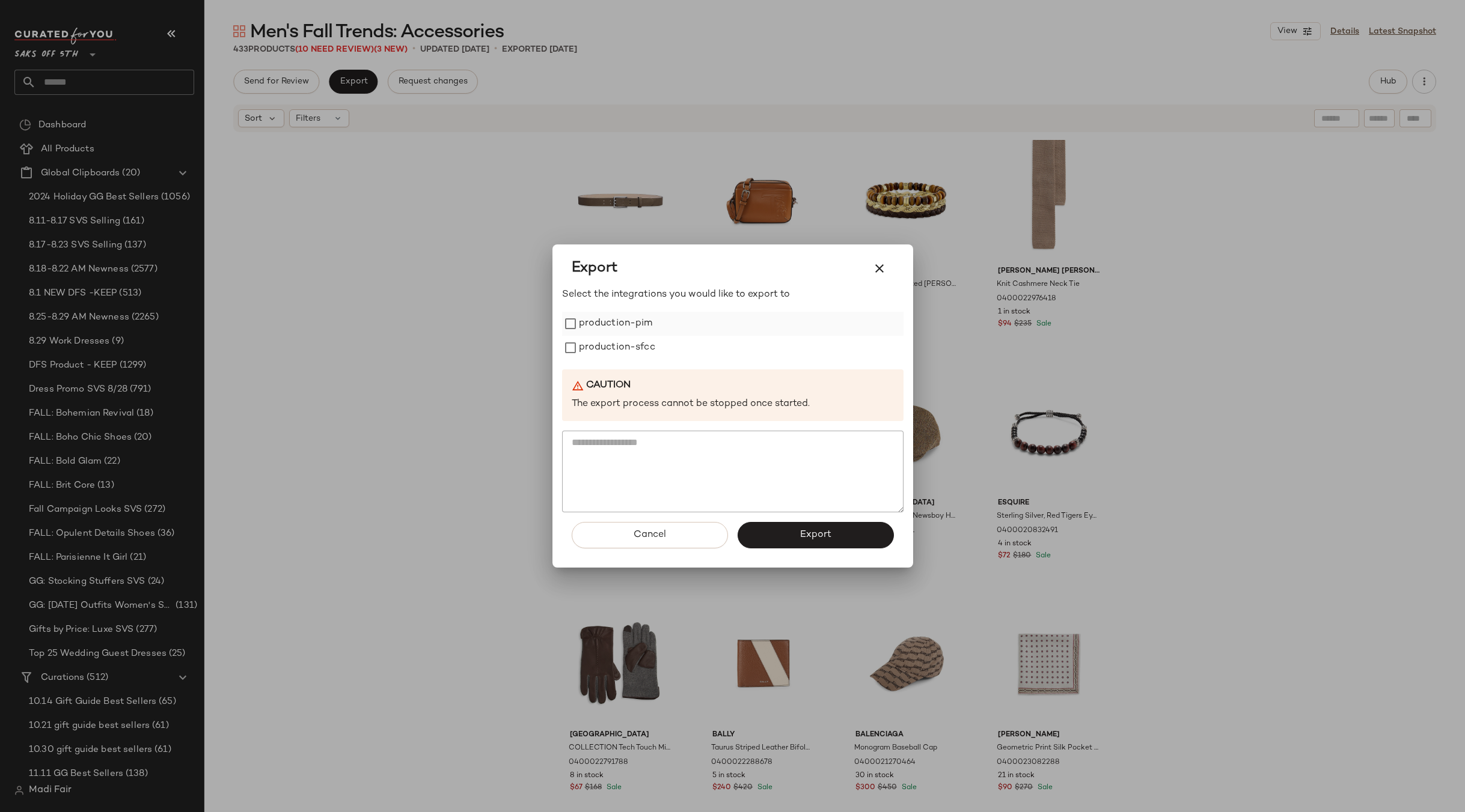
click at [602, 322] on label "production-pim" at bounding box center [615, 324] width 74 height 24
click at [603, 345] on label "production-sfcc" at bounding box center [617, 348] width 76 height 24
click at [783, 526] on button "Export" at bounding box center [815, 536] width 157 height 26
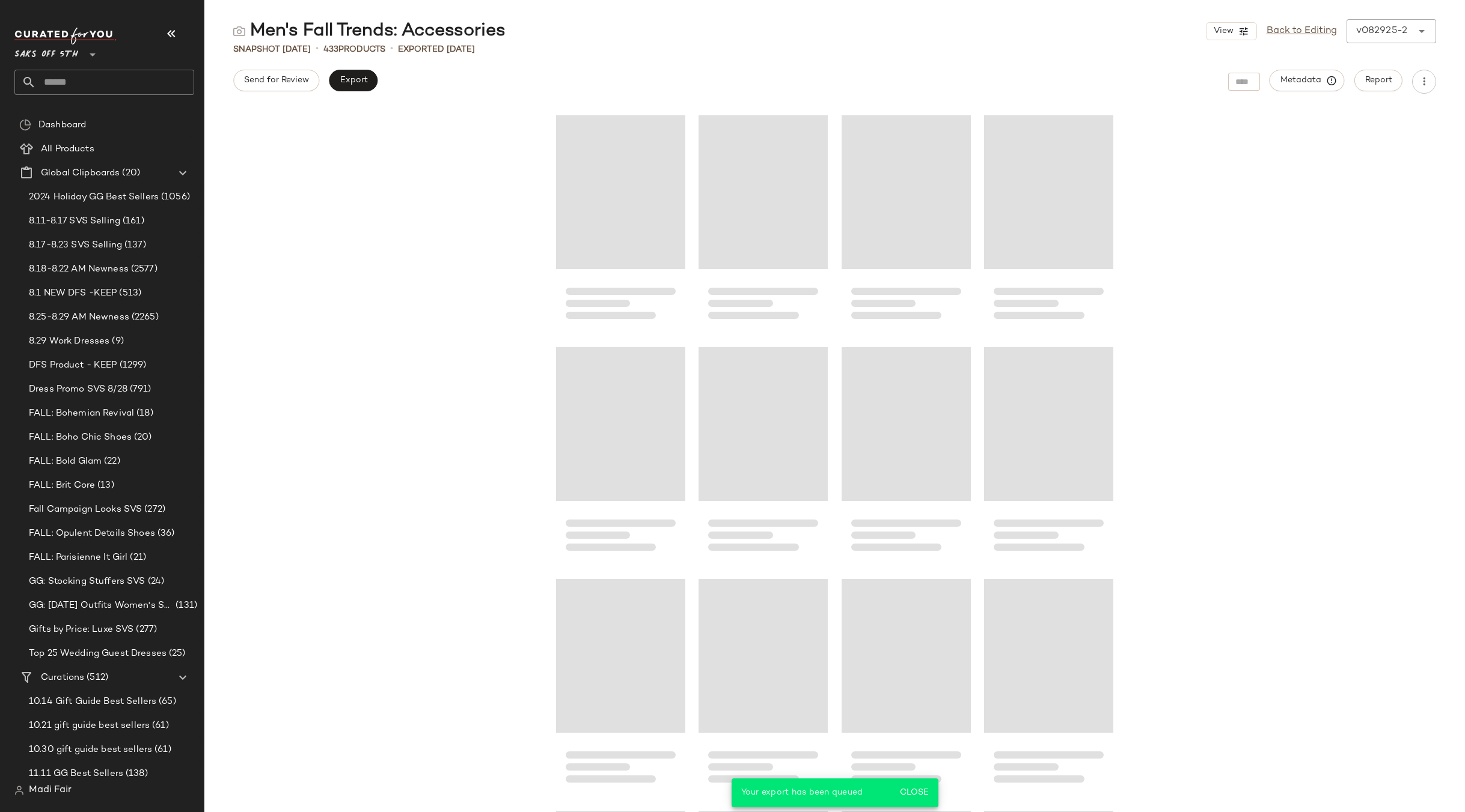
click at [84, 79] on input "text" at bounding box center [115, 82] width 158 height 25
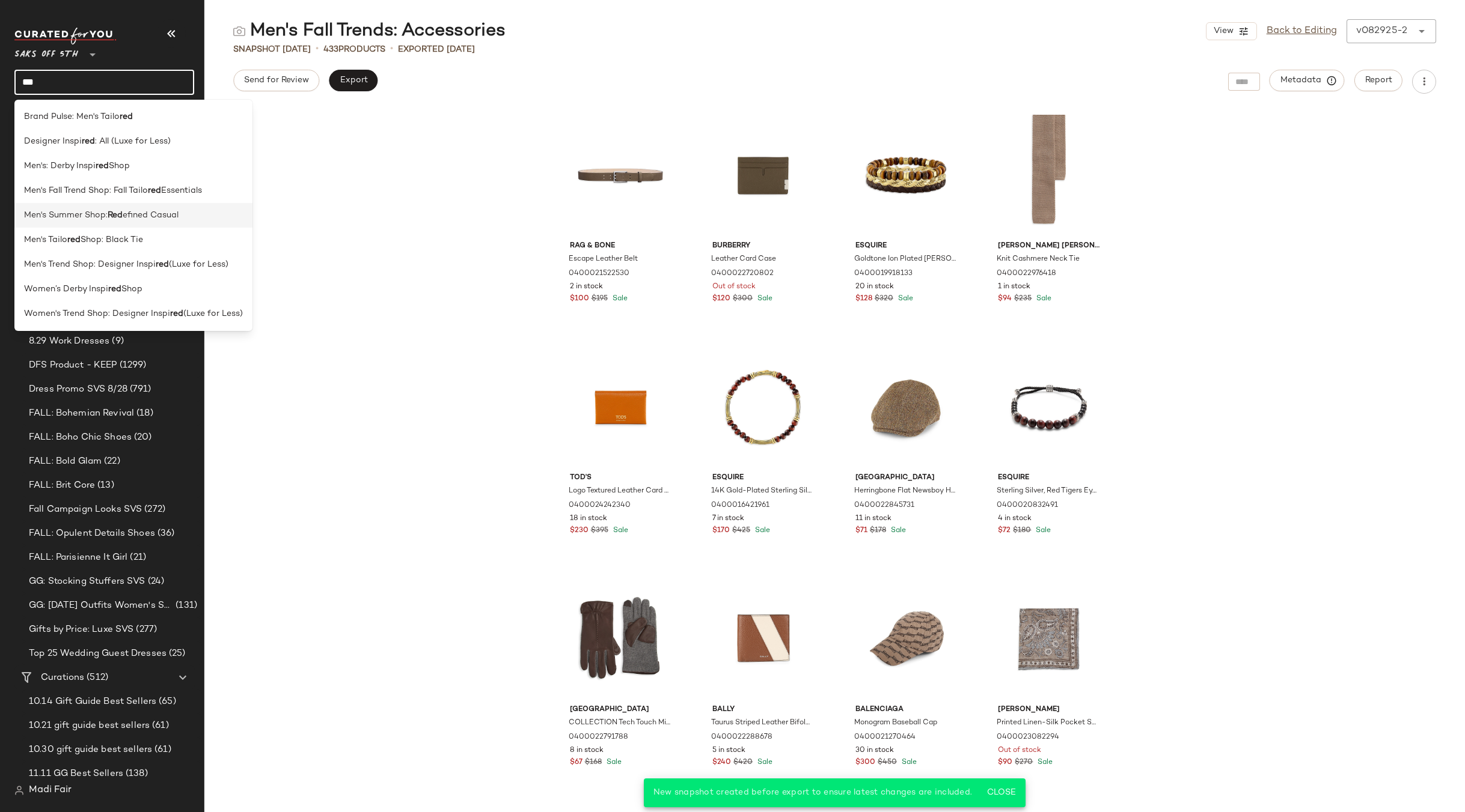
type input "***"
click at [108, 218] on span "Men's Summer Shop:" at bounding box center [65, 215] width 84 height 12
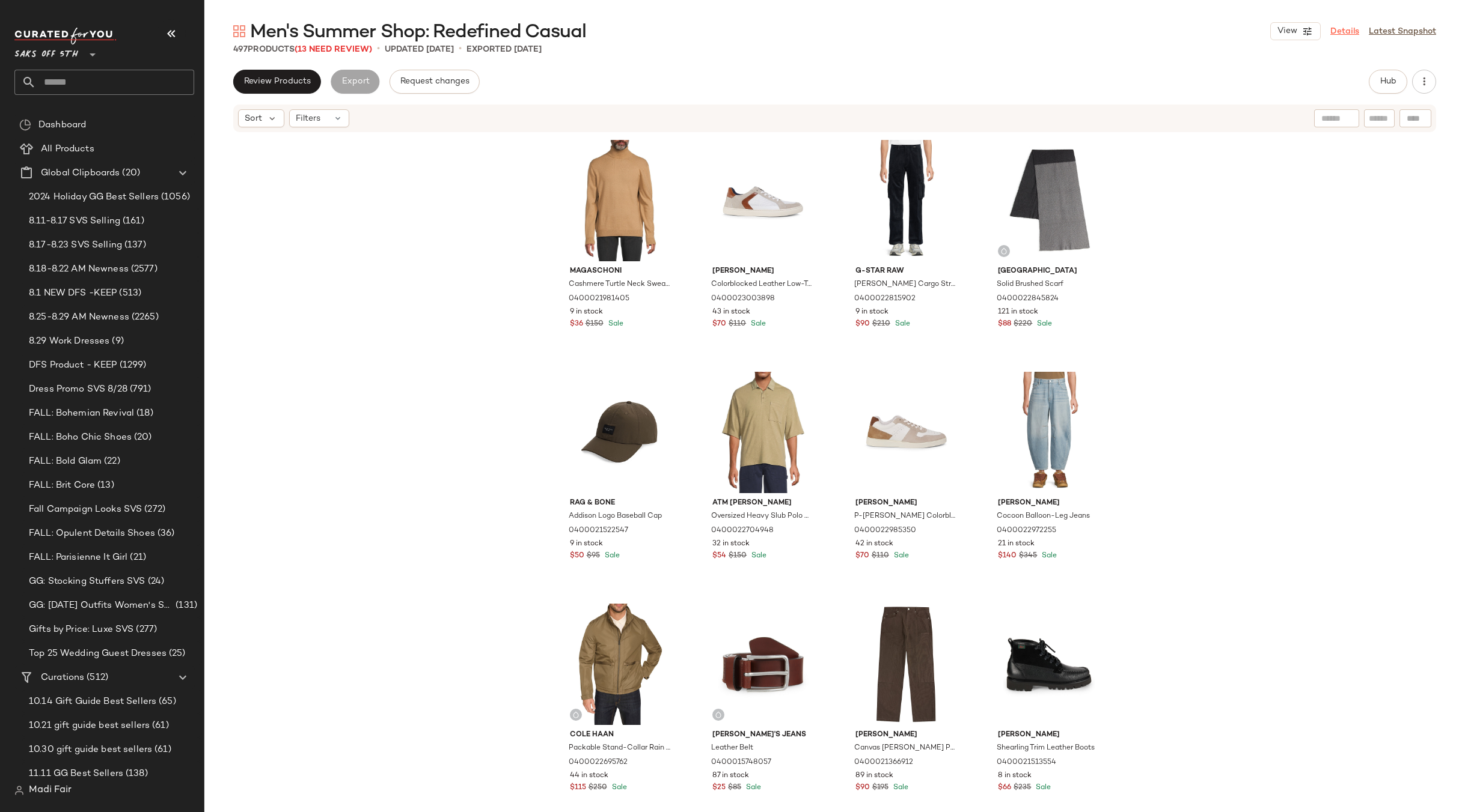
click at [1350, 30] on link "Details" at bounding box center [1344, 31] width 29 height 12
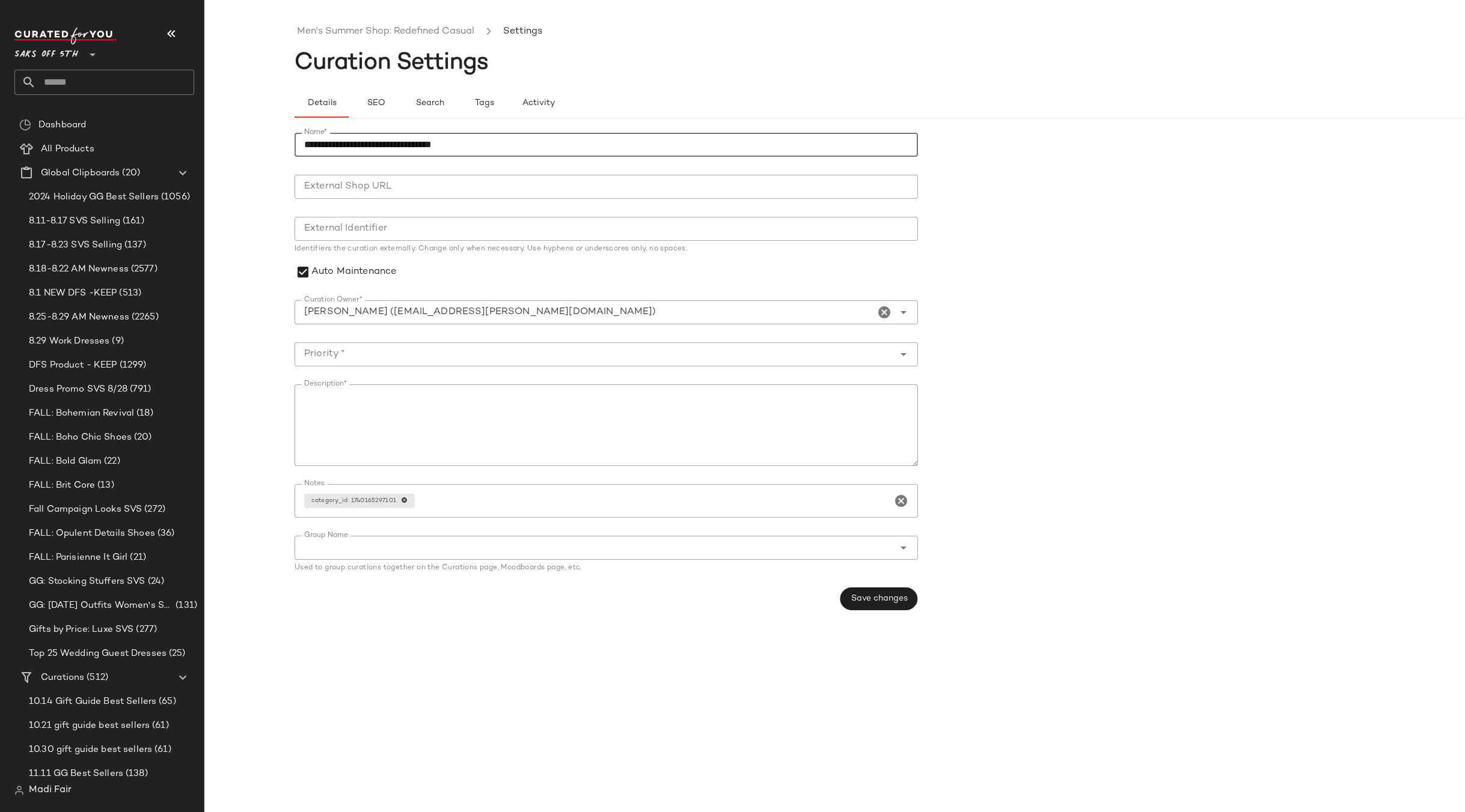
drag, startPoint x: 372, startPoint y: 148, endPoint x: 335, endPoint y: 149, distance: 37.0
click at [335, 149] on input "**********" at bounding box center [606, 144] width 624 height 24
type input "**********"
click at [405, 363] on div at bounding box center [595, 354] width 600 height 24
click at [400, 411] on div "High Priority (1)" at bounding box center [605, 415] width 604 height 14
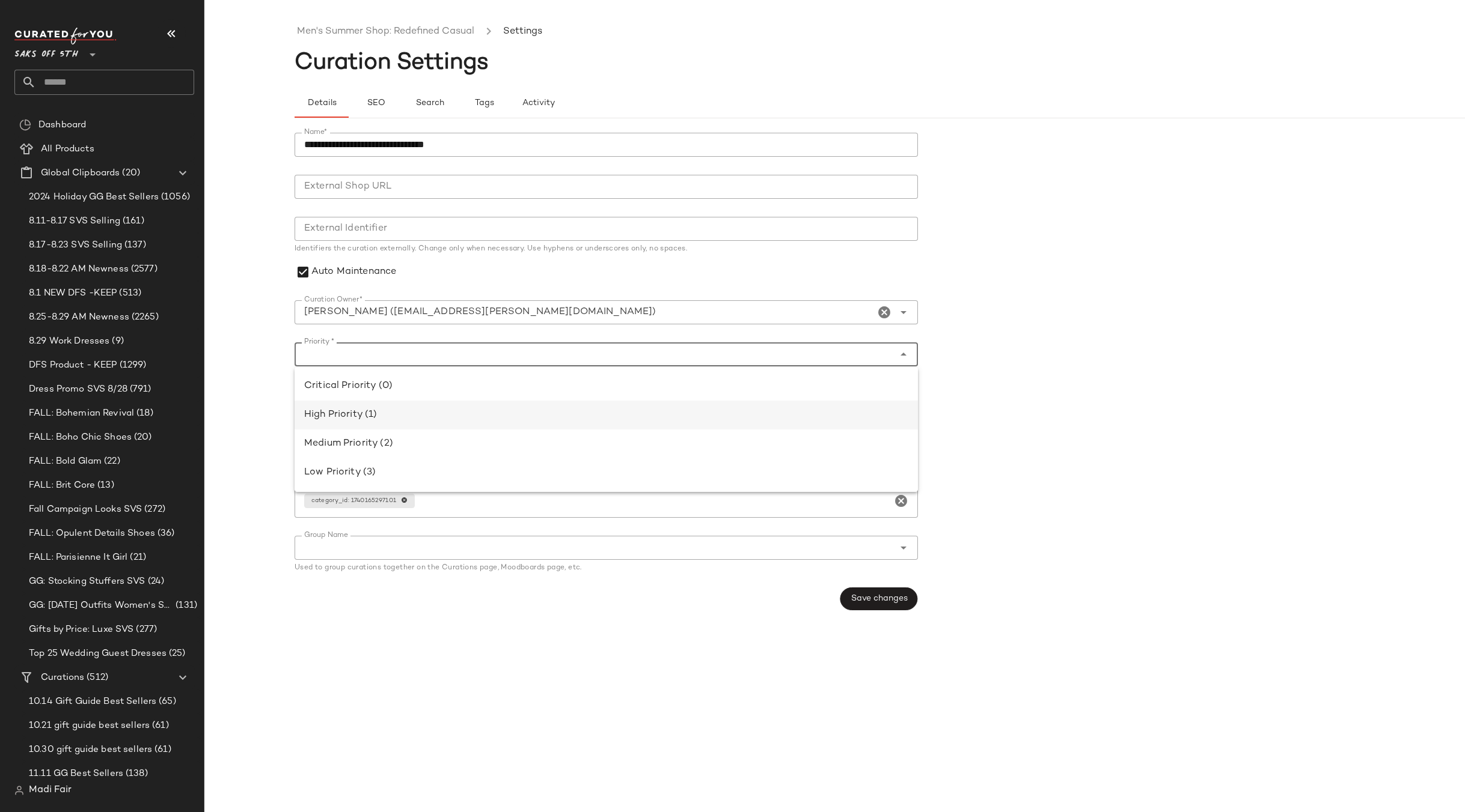
type input "**********"
click at [847, 593] on button "Save changes" at bounding box center [879, 599] width 78 height 23
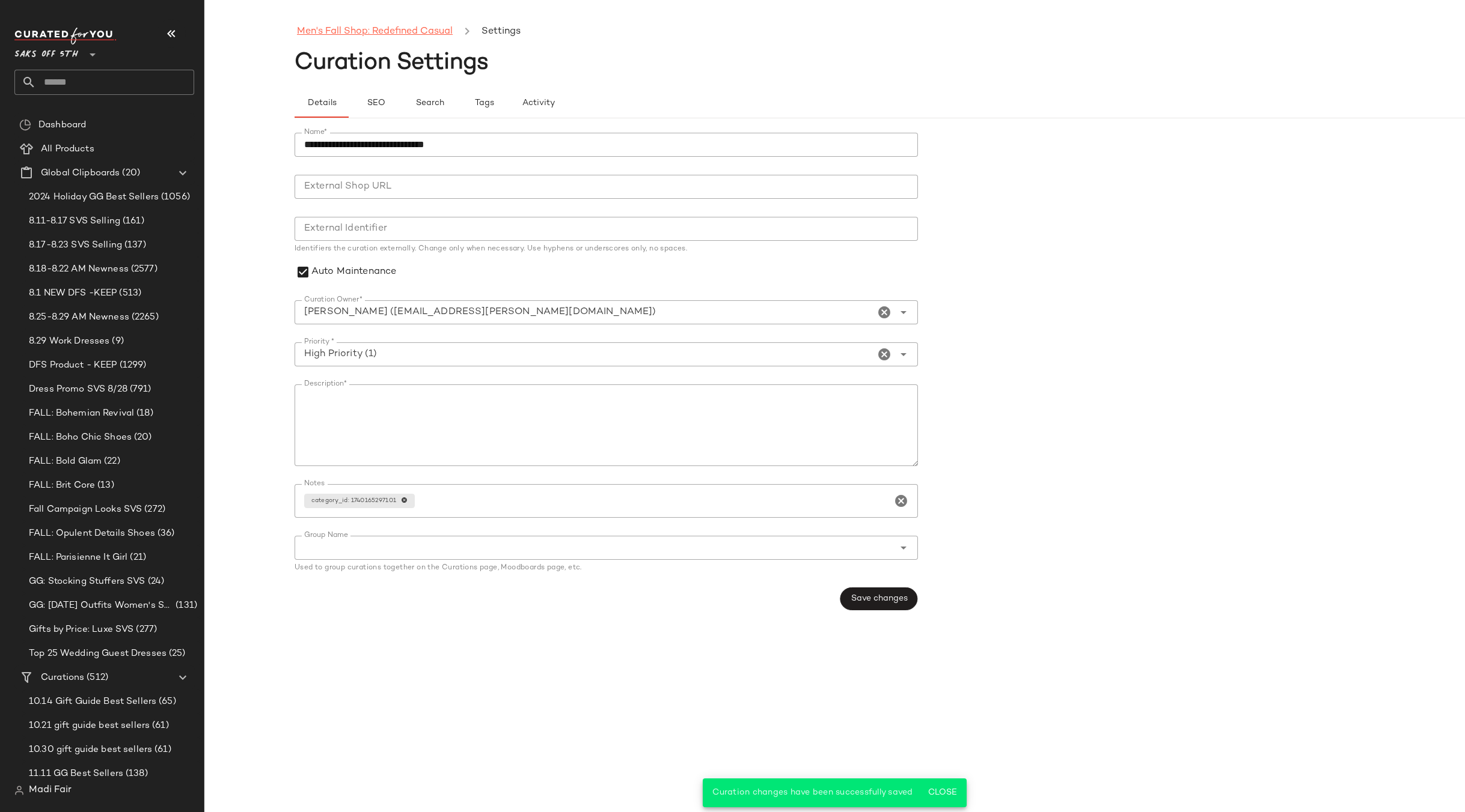
click at [321, 32] on link "Men's Fall Shop: Redefined Casual" at bounding box center [375, 31] width 156 height 16
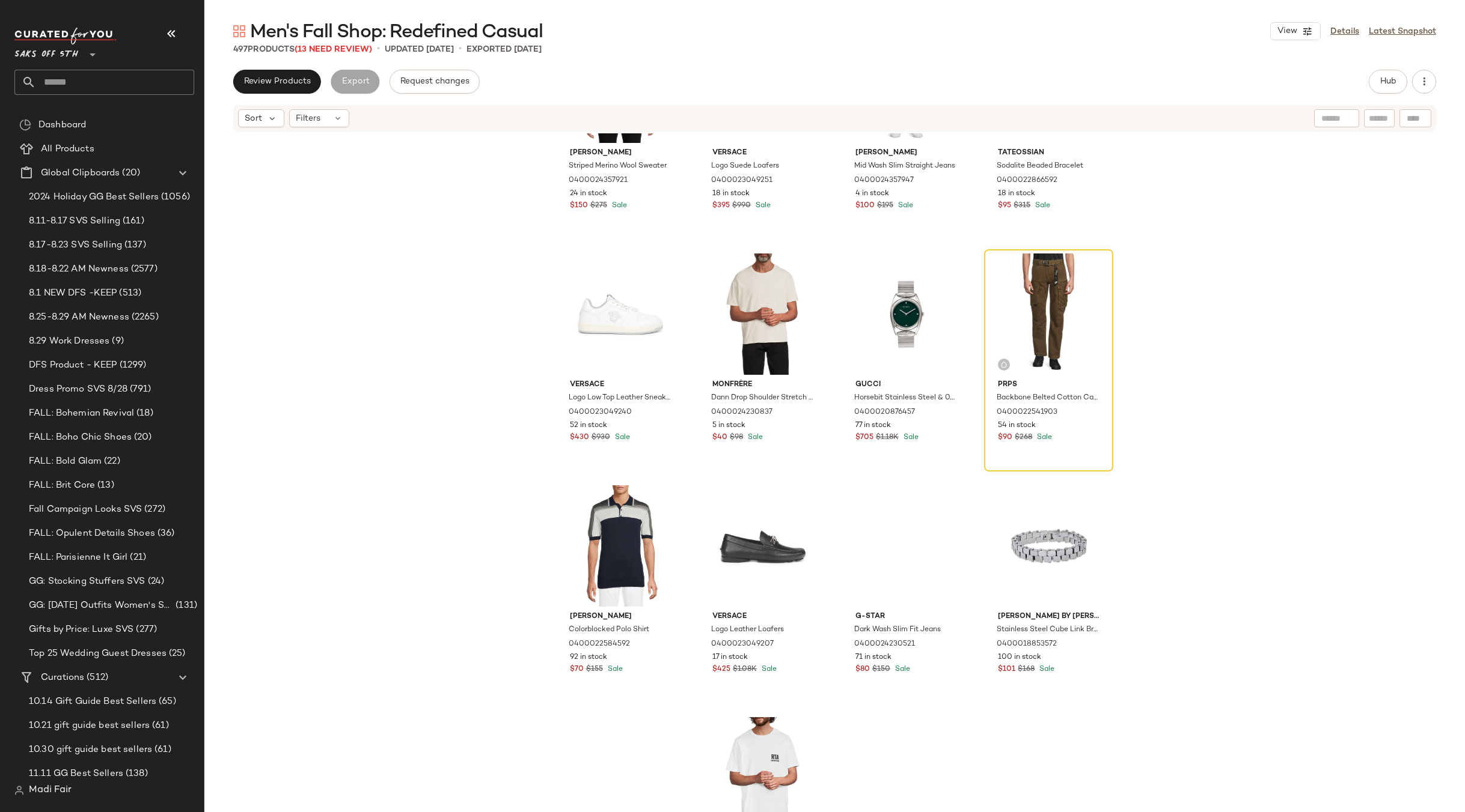
scroll to position [1992, 0]
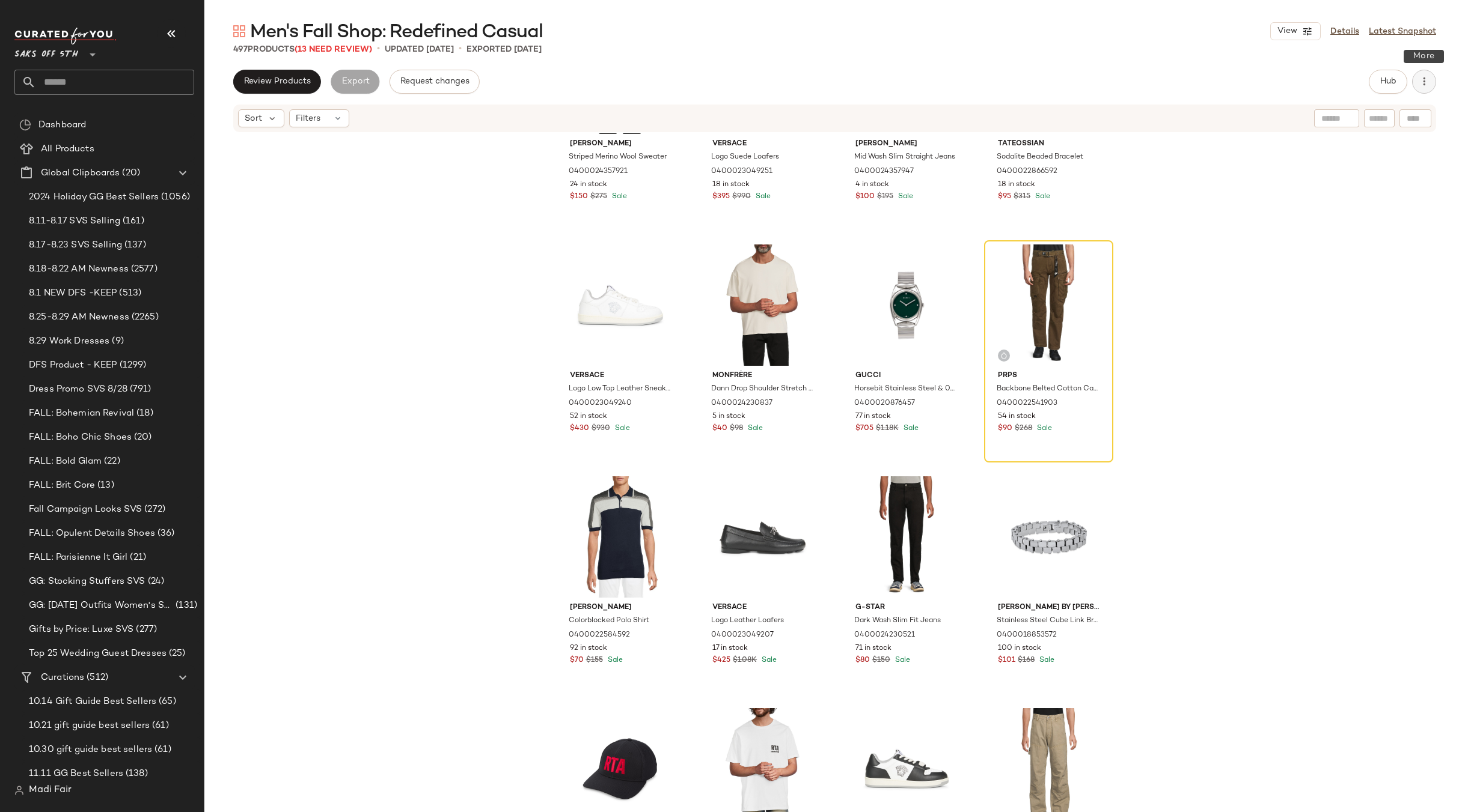
click at [1428, 84] on icon "button" at bounding box center [1424, 81] width 12 height 12
click at [1363, 175] on span "Clear Suggested Products" at bounding box center [1369, 174] width 113 height 12
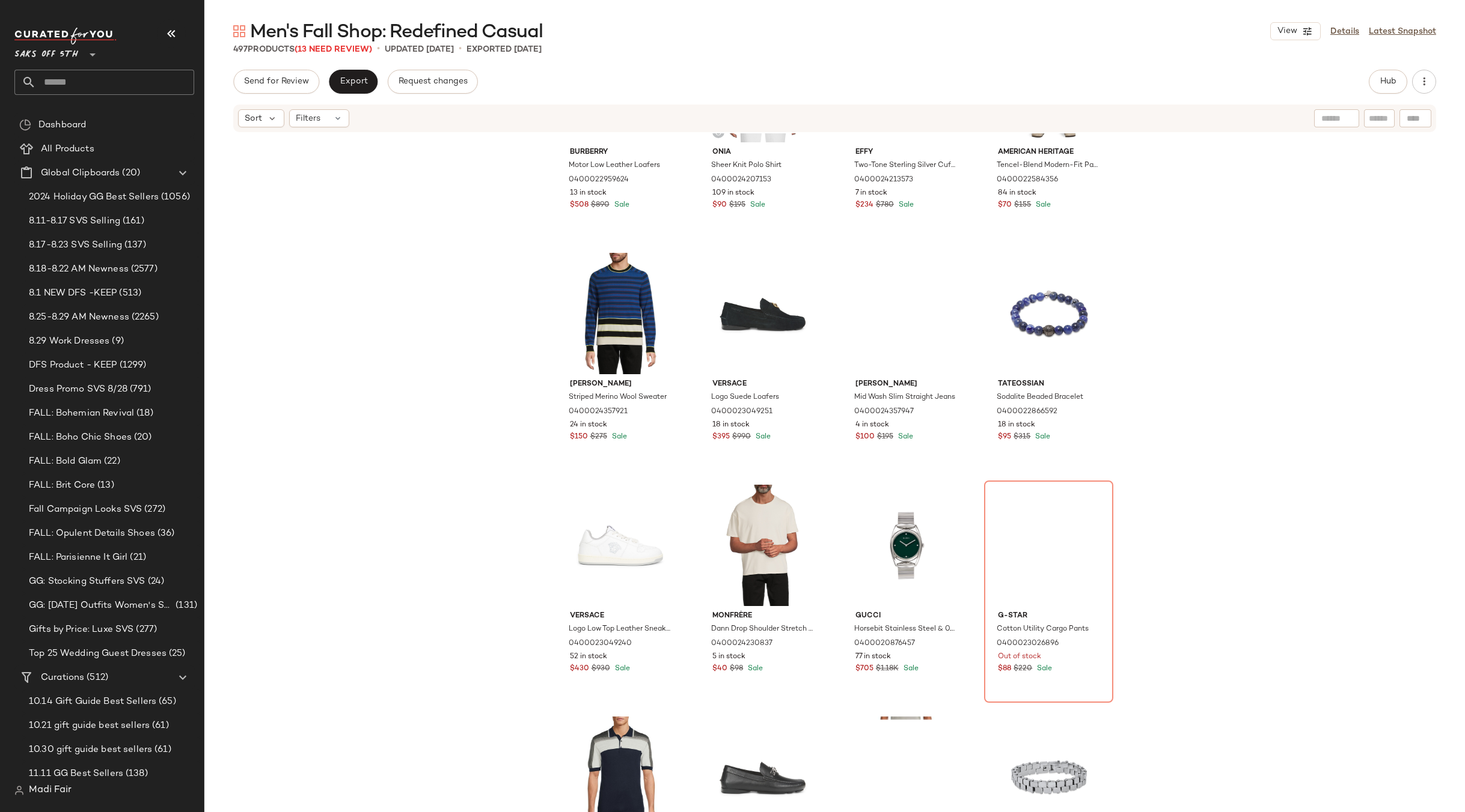
scroll to position [2112, 0]
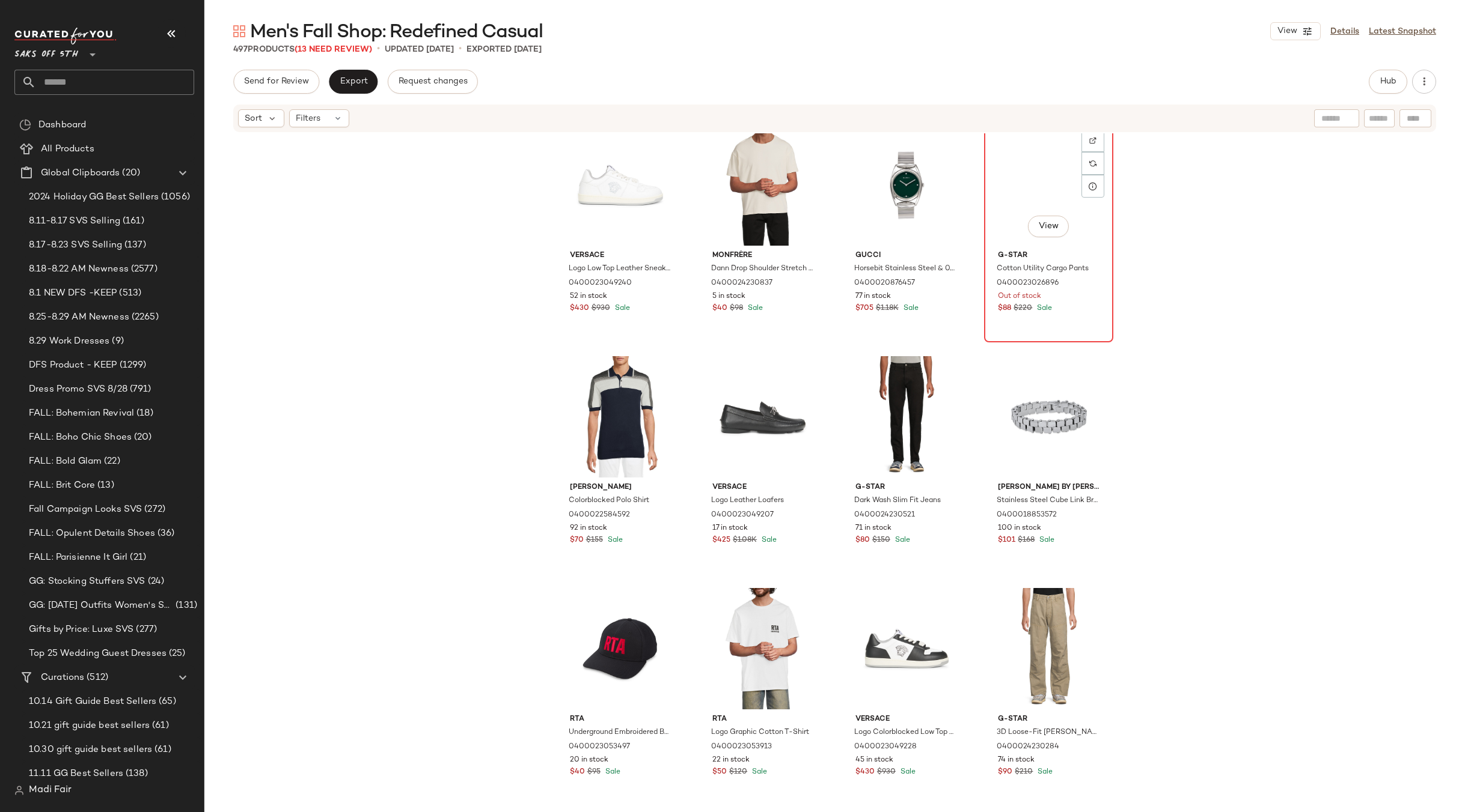
click at [1024, 180] on div "View" at bounding box center [1048, 185] width 121 height 122
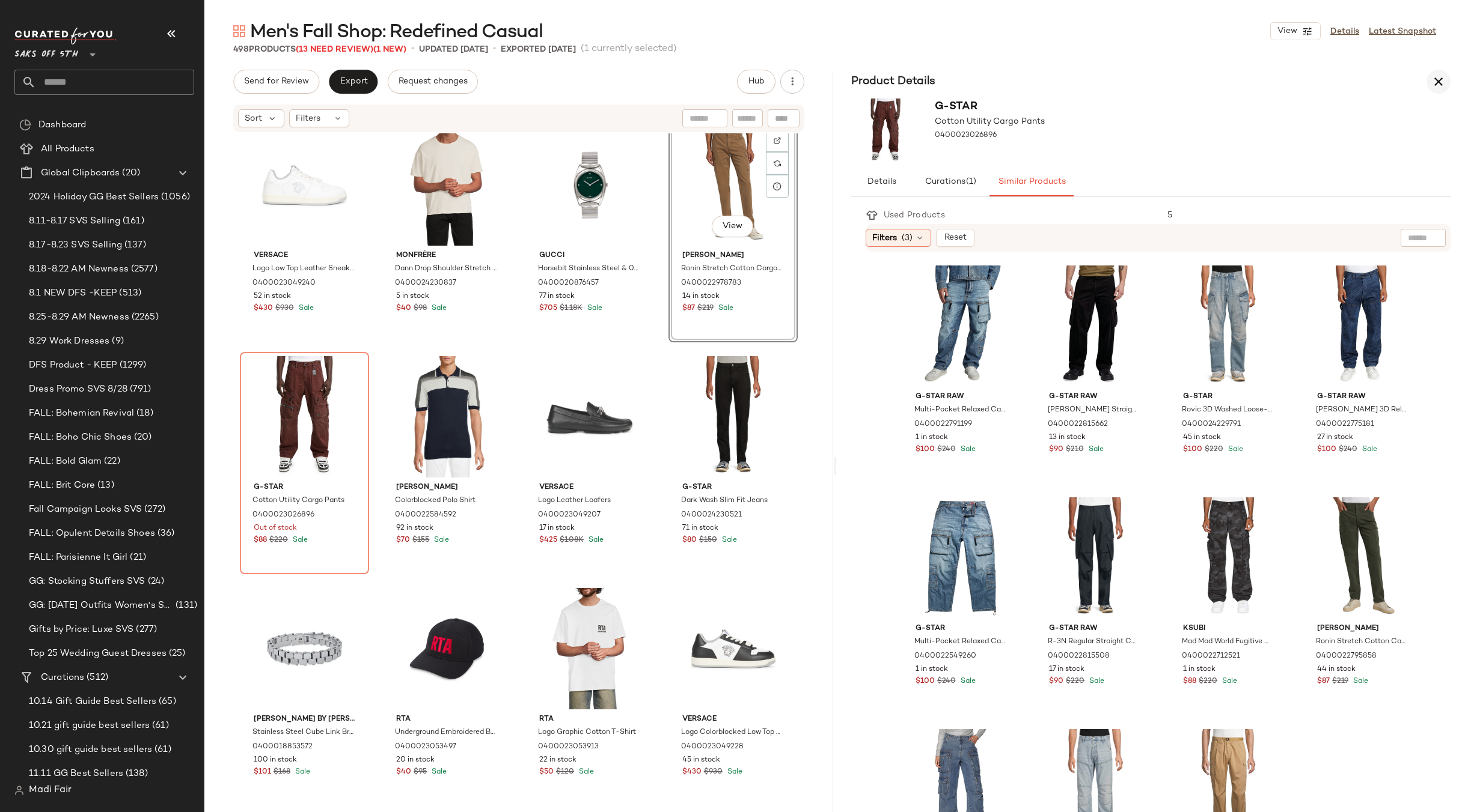
click at [1438, 77] on icon "button" at bounding box center [1438, 81] width 14 height 14
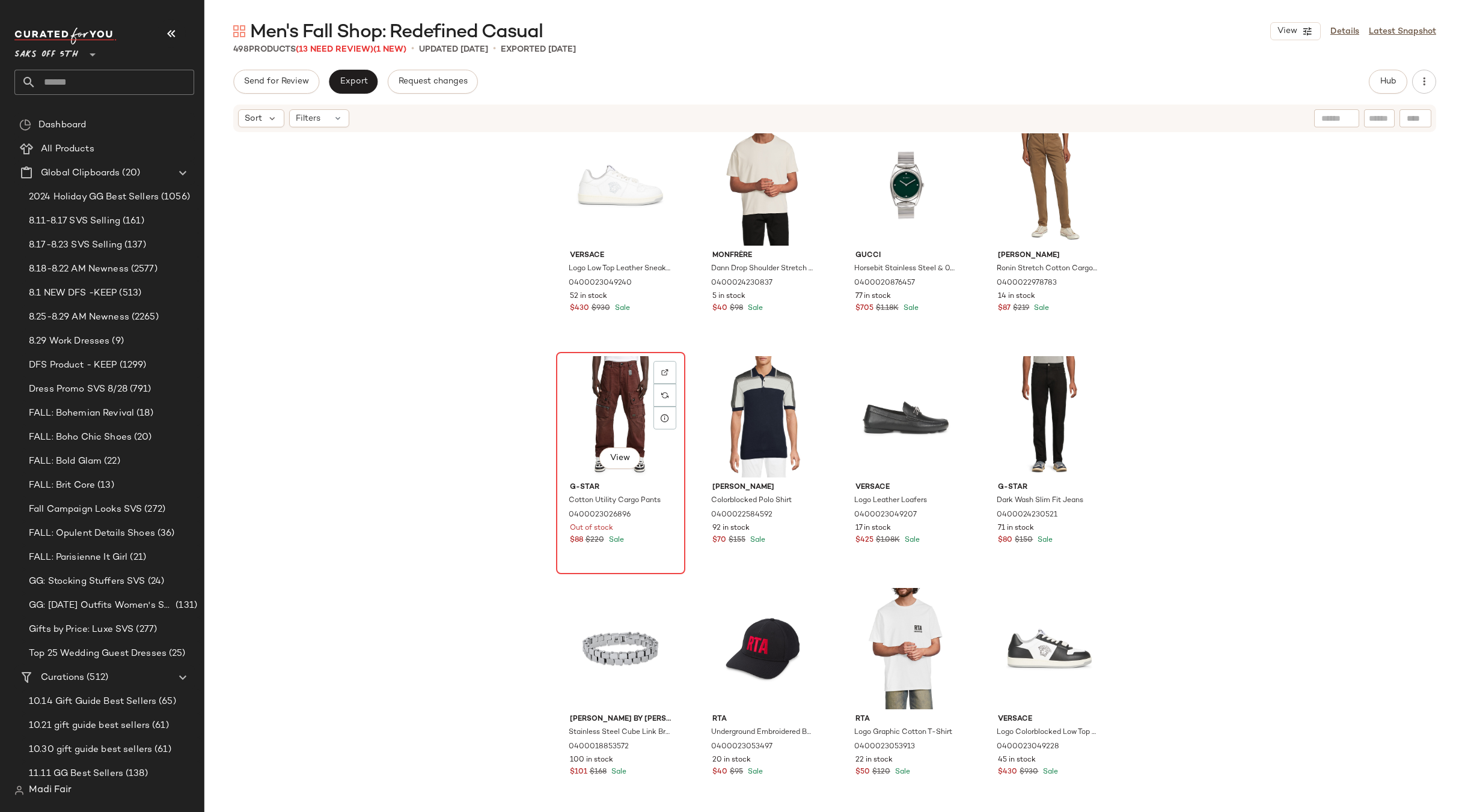
click at [605, 397] on div "View" at bounding box center [620, 416] width 121 height 122
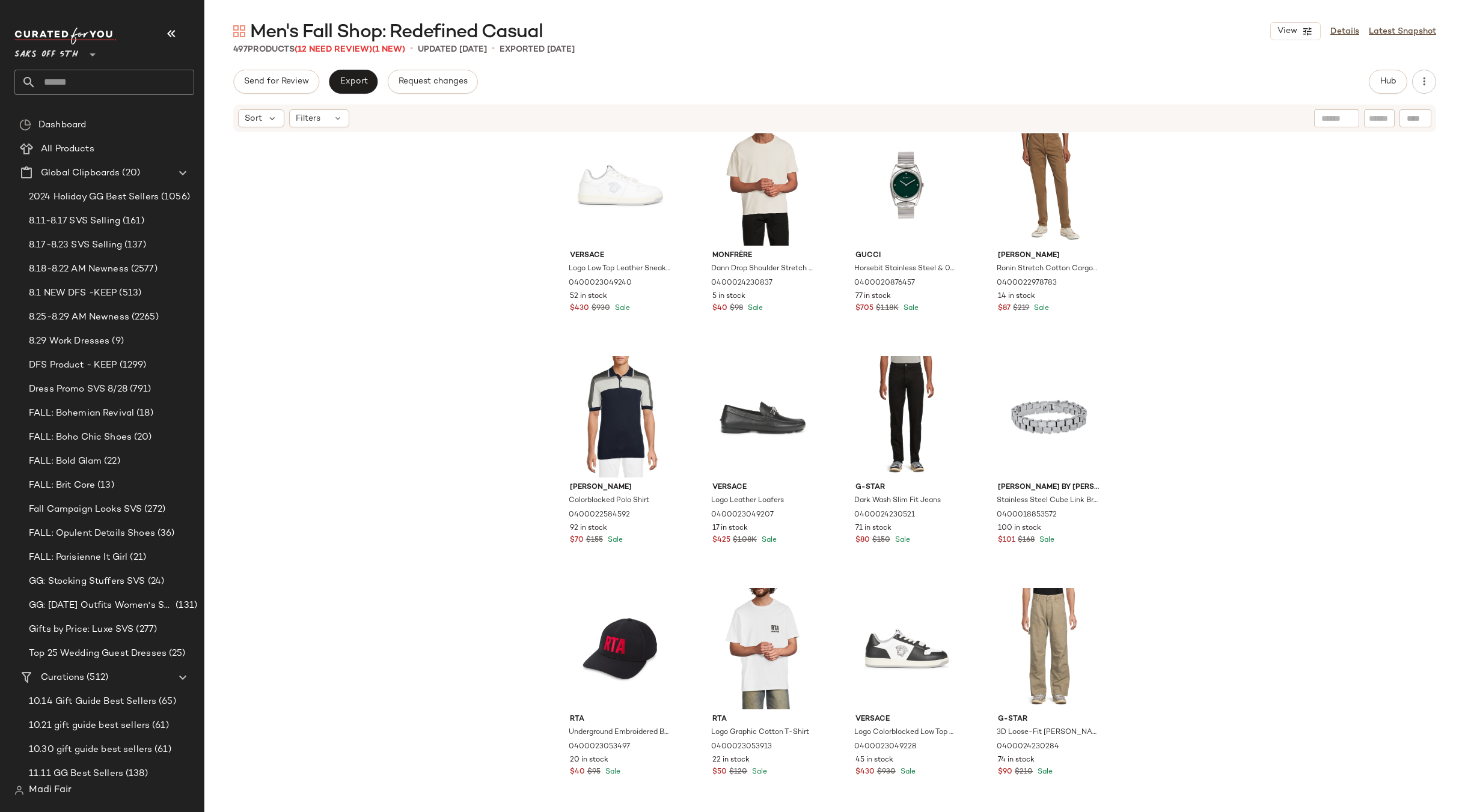
click at [1164, 374] on div "Versace Logo Low Top Leather Sneakers 0400023049240 52 in stock $430 $930 Sale …" at bounding box center [835, 491] width 1260 height 715
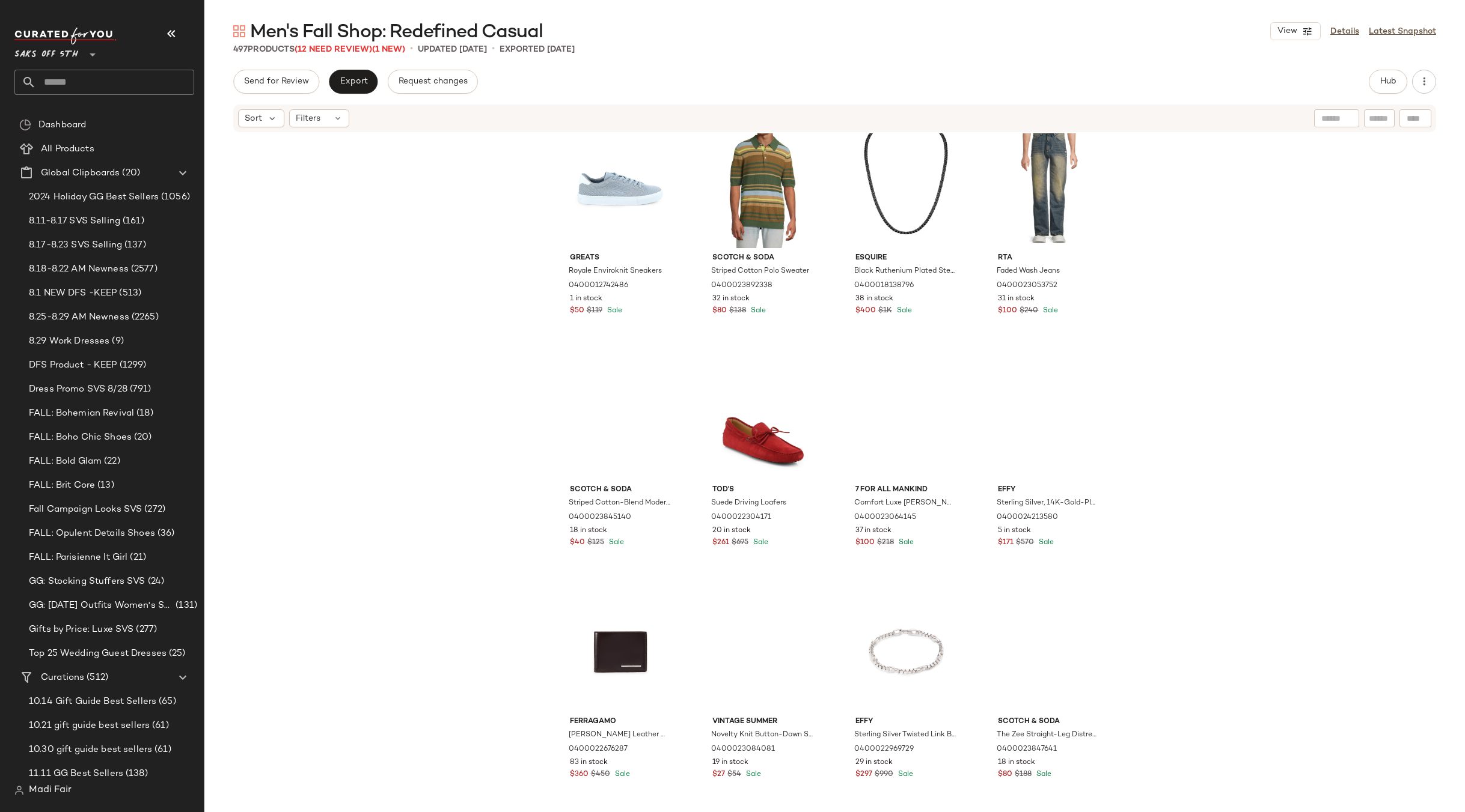
scroll to position [4034, 0]
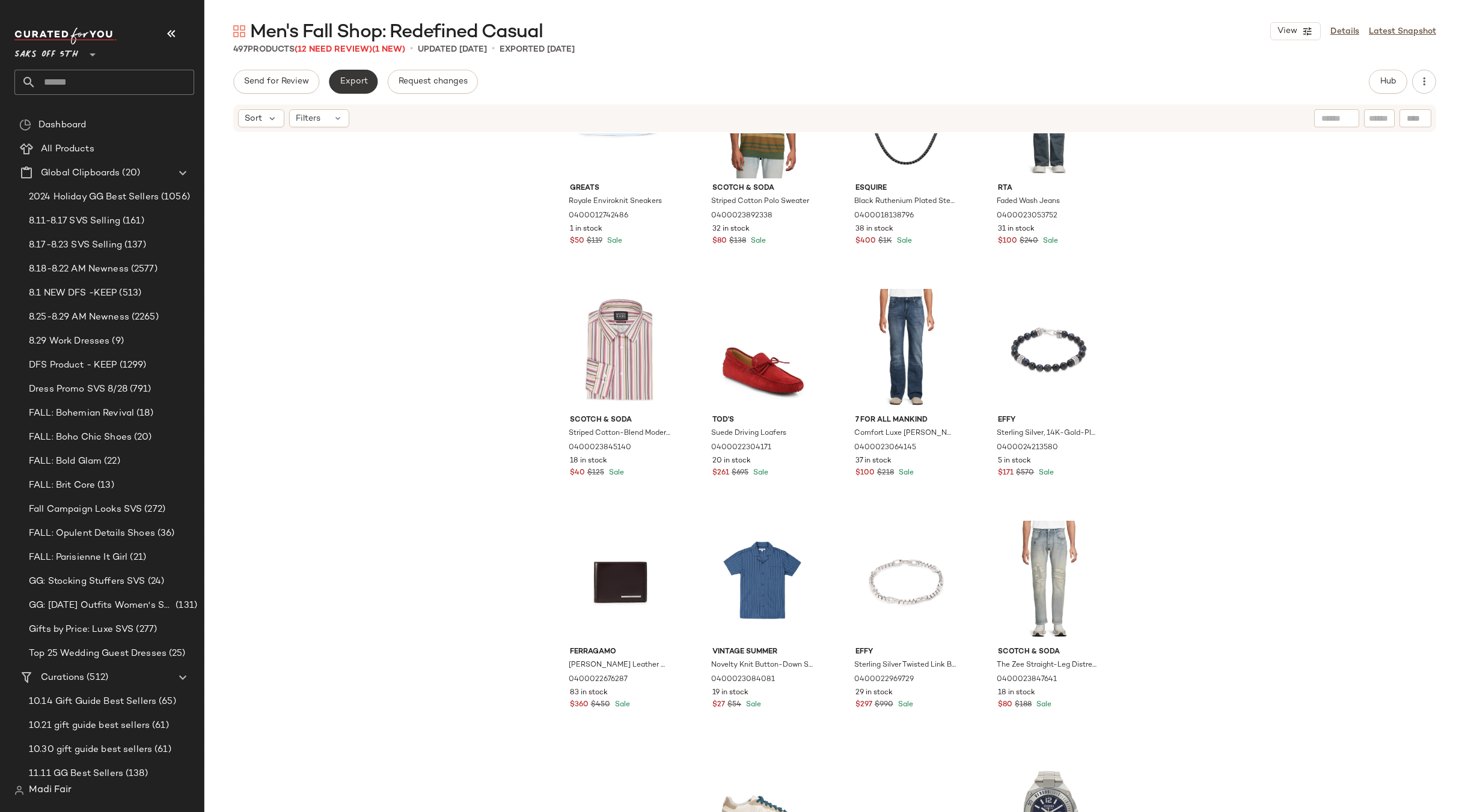
click at [356, 87] on button "Export" at bounding box center [353, 81] width 49 height 24
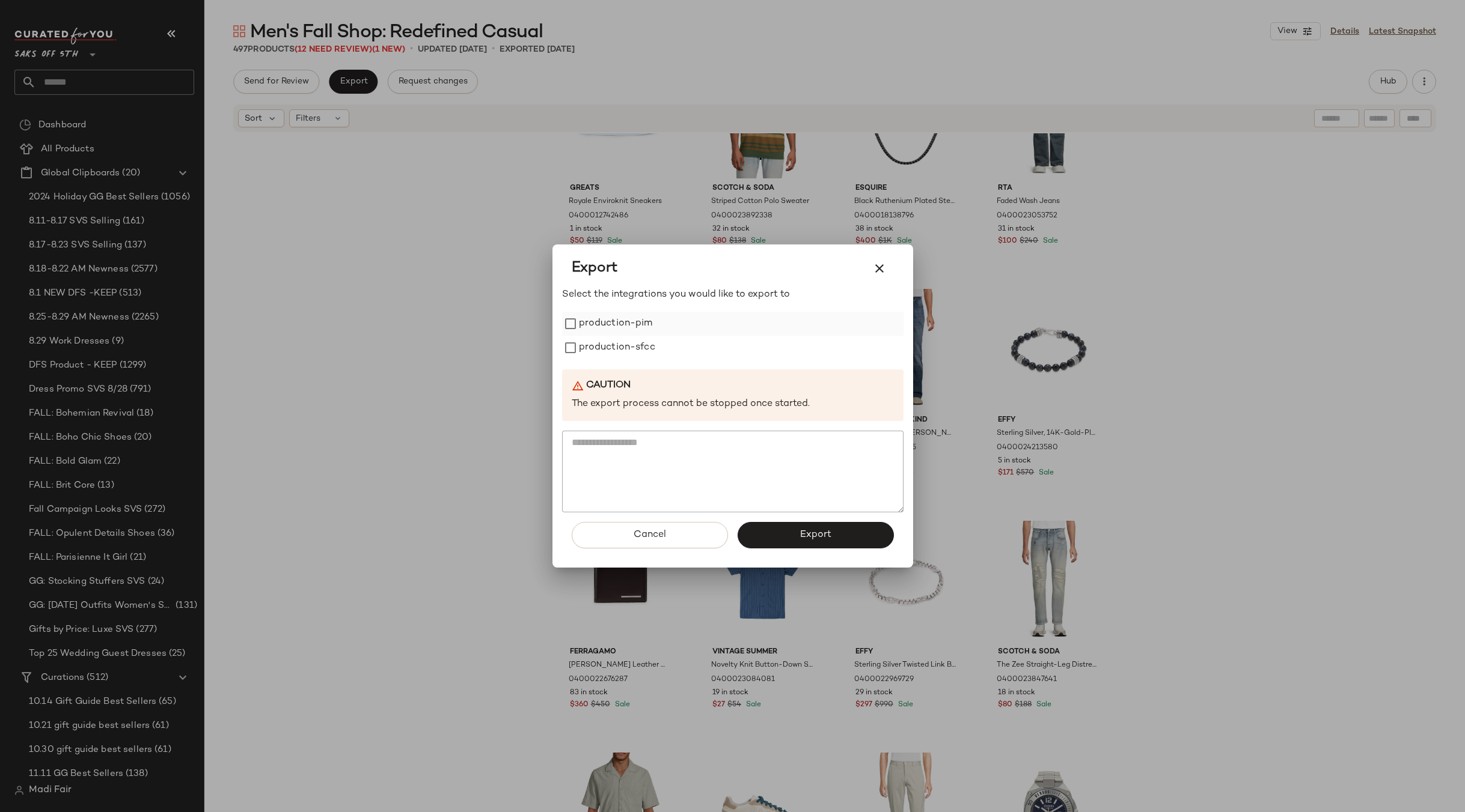
drag, startPoint x: 637, startPoint y: 318, endPoint x: 634, endPoint y: 335, distance: 17.3
click at [636, 319] on label "production-pim" at bounding box center [615, 324] width 74 height 24
click at [634, 341] on label "production-sfcc" at bounding box center [617, 348] width 76 height 24
click at [818, 532] on span "Export" at bounding box center [815, 535] width 31 height 12
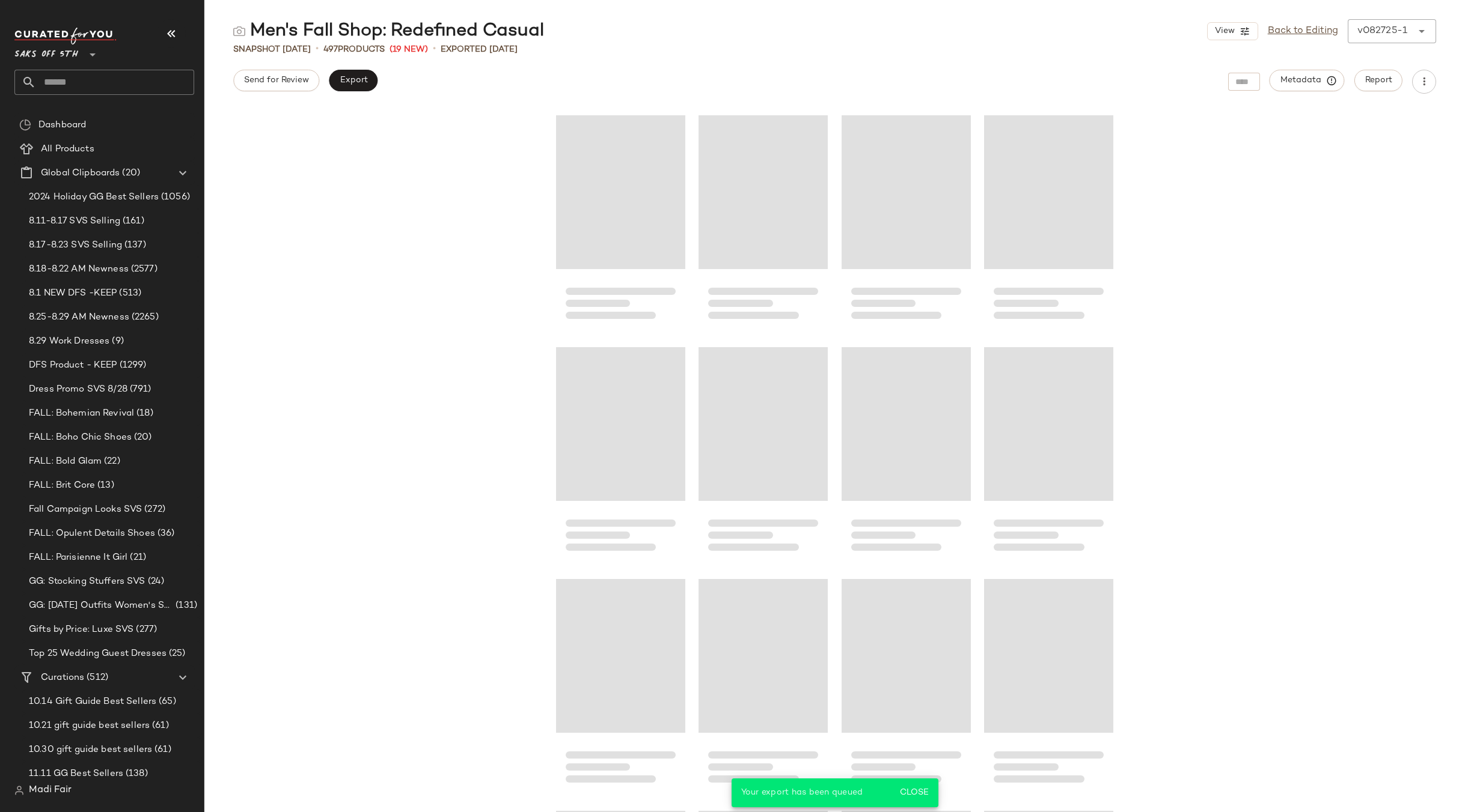
click at [80, 86] on input "text" at bounding box center [115, 82] width 158 height 25
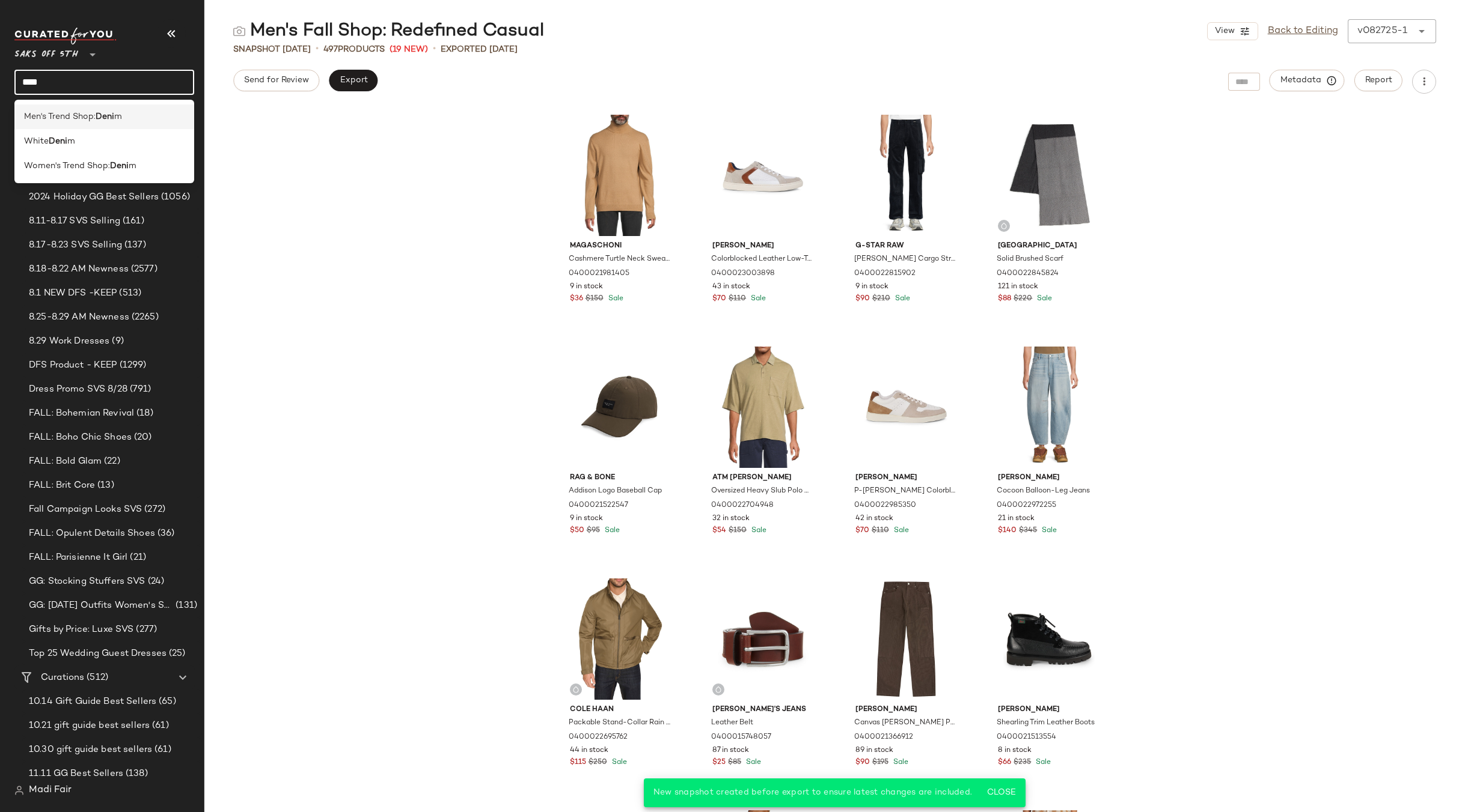
type input "****"
click at [50, 114] on span "Men's Trend Shop:" at bounding box center [60, 117] width 71 height 12
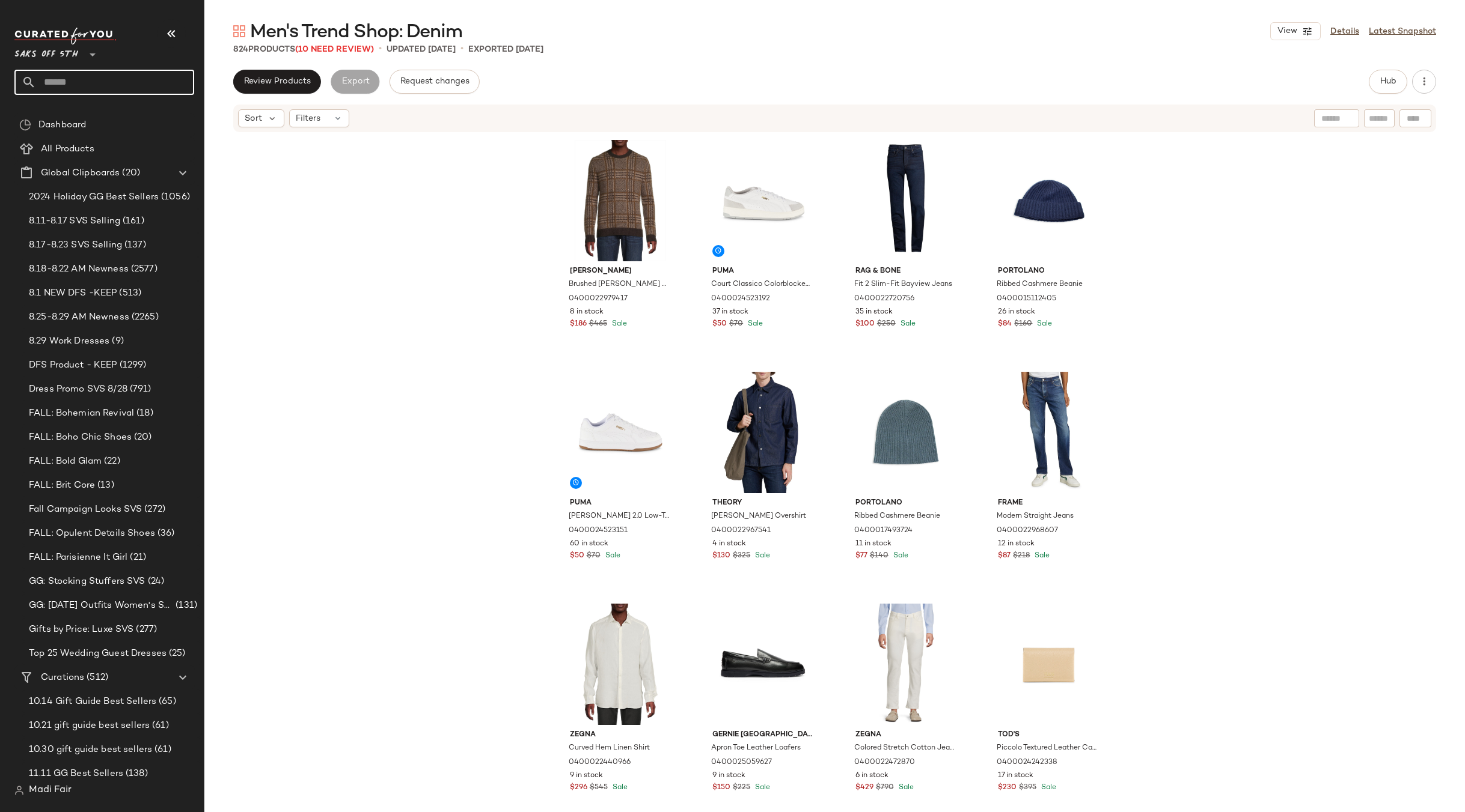
click at [73, 79] on input "text" at bounding box center [115, 82] width 158 height 25
type input "*****"
click at [70, 113] on span "Men's Trend Shop:" at bounding box center [60, 117] width 71 height 12
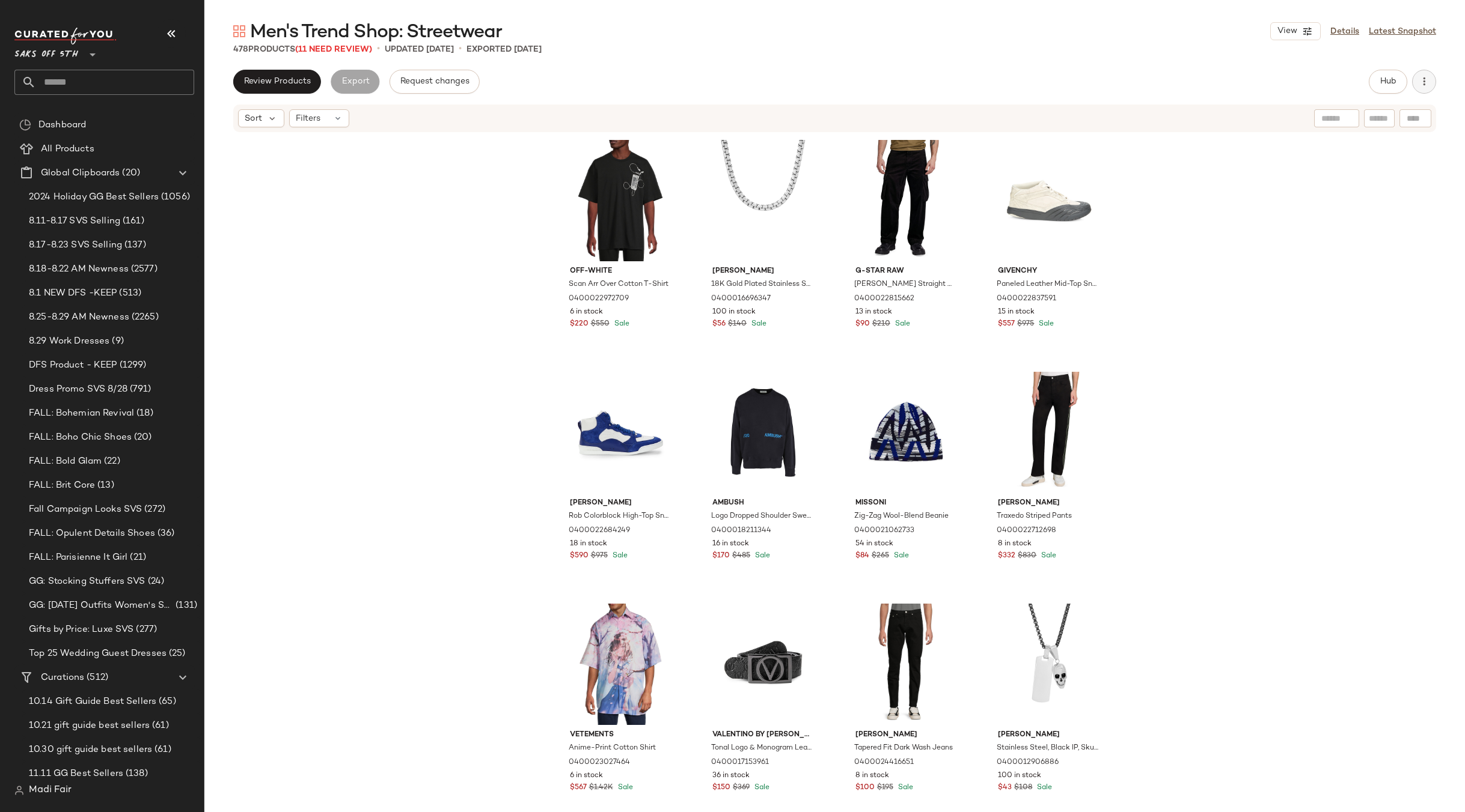
click at [1424, 71] on button "button" at bounding box center [1424, 81] width 24 height 24
click at [1375, 168] on span "Clear Suggested Products" at bounding box center [1369, 174] width 113 height 12
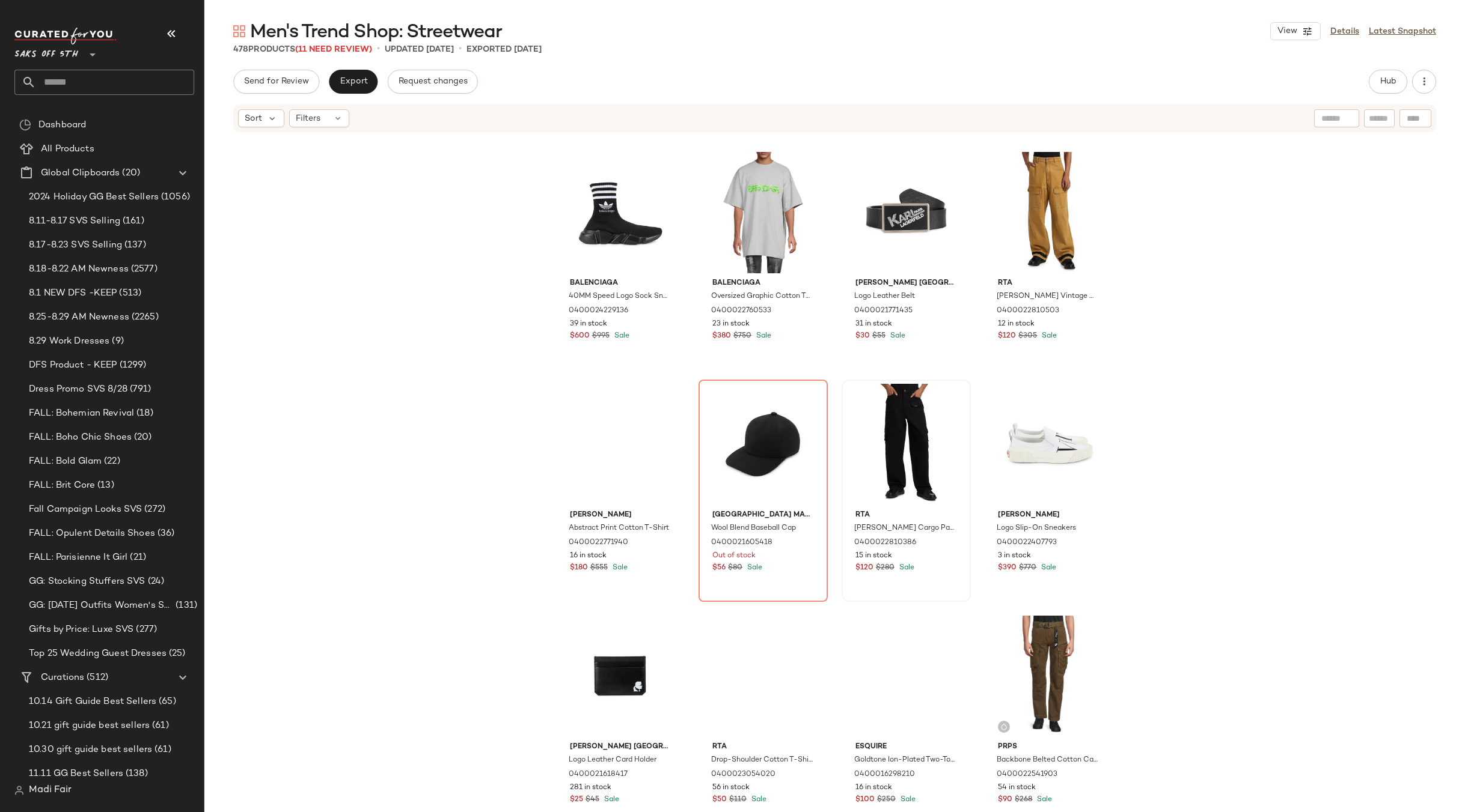
scroll to position [3013, 0]
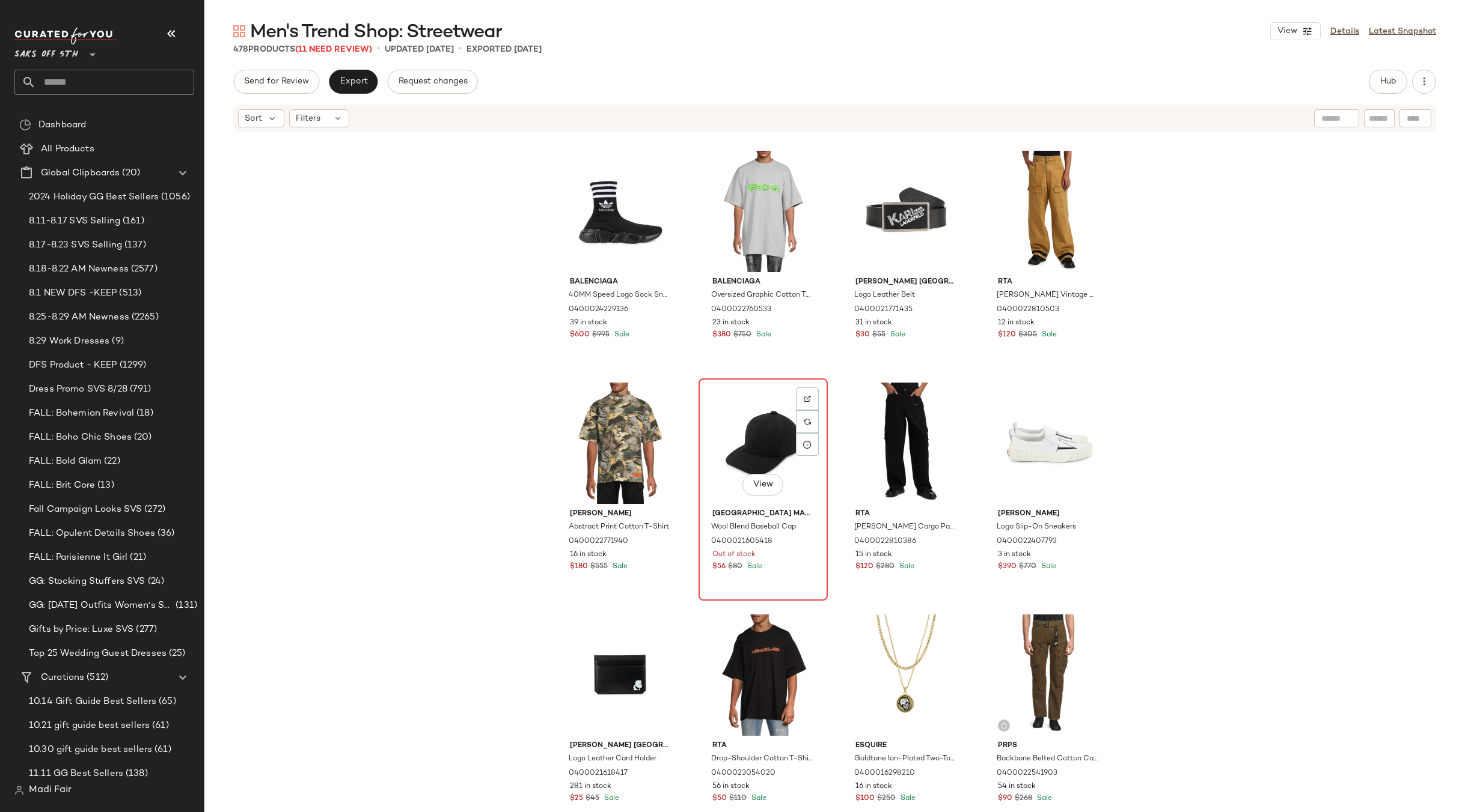
click at [761, 438] on div "View" at bounding box center [763, 443] width 121 height 122
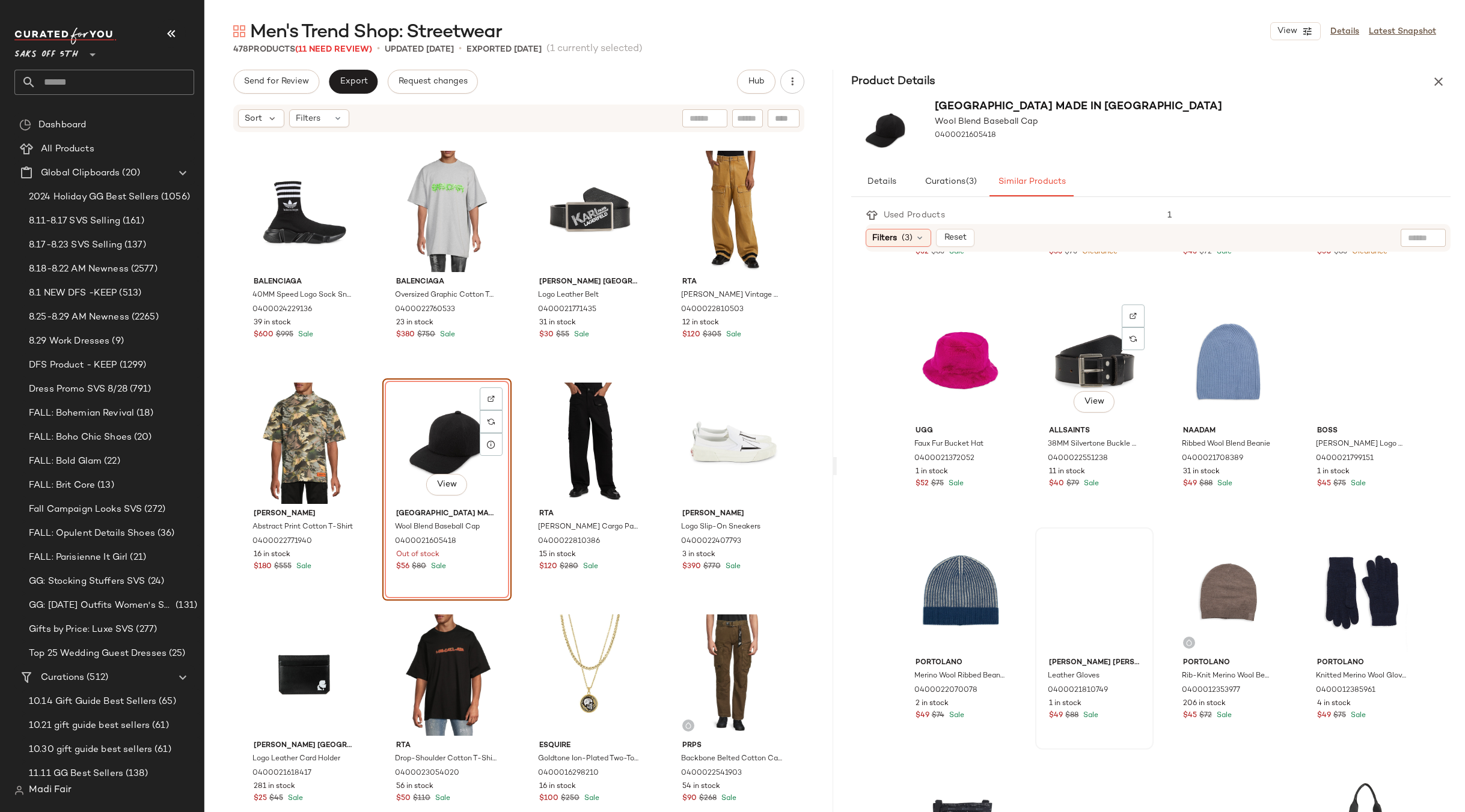
scroll to position [661, 0]
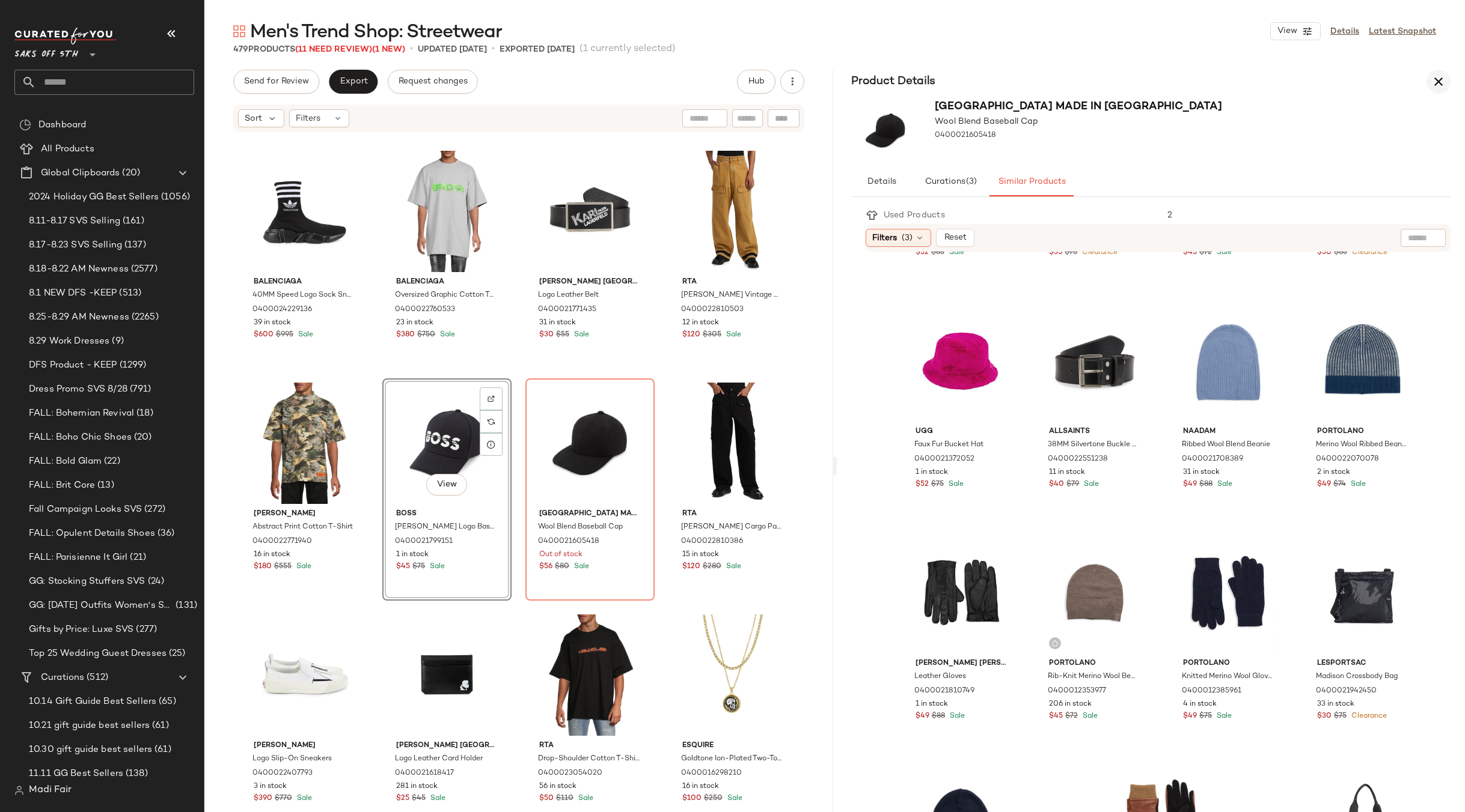
click at [1435, 79] on icon "button" at bounding box center [1438, 81] width 14 height 14
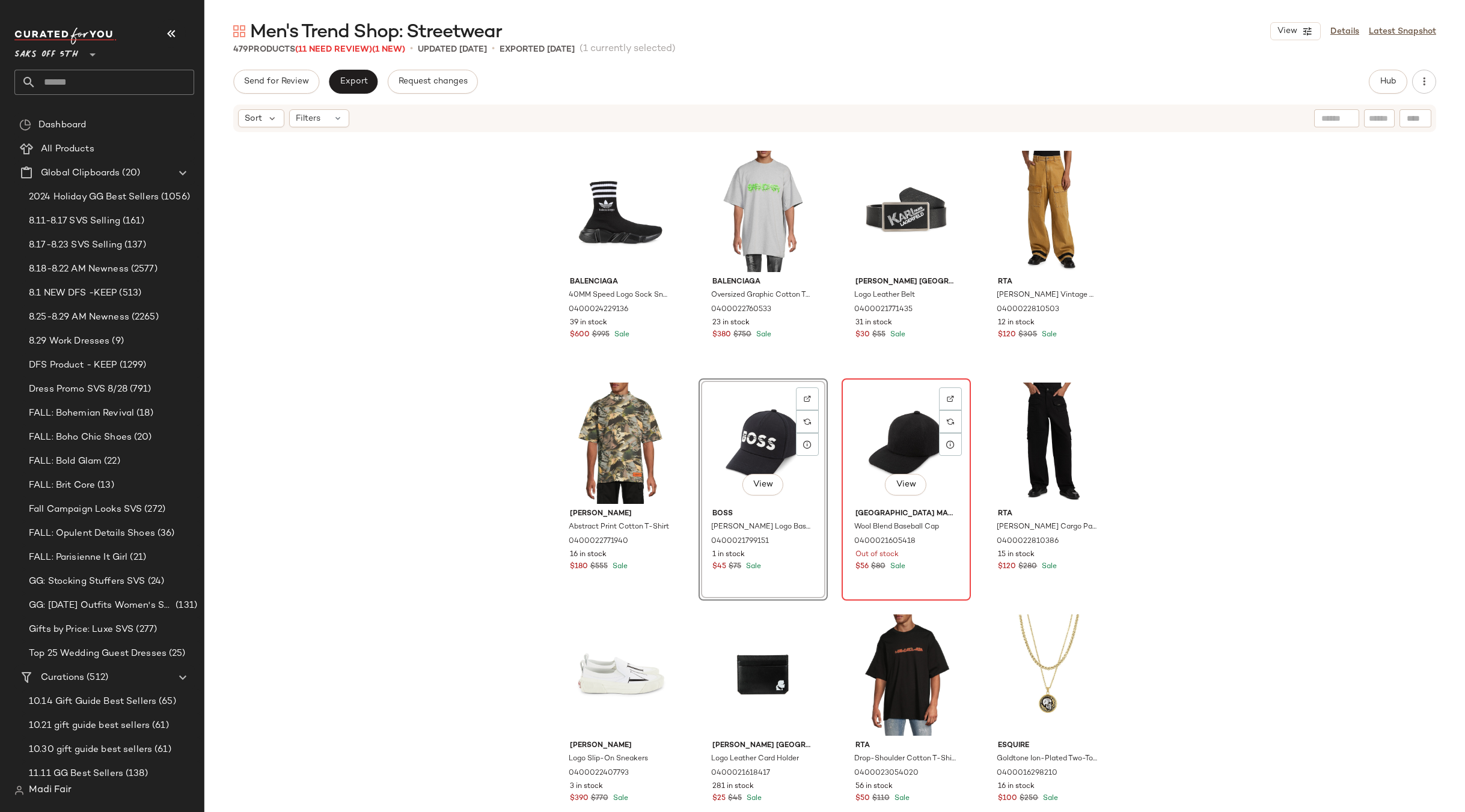
click at [879, 416] on div "View" at bounding box center [906, 443] width 121 height 122
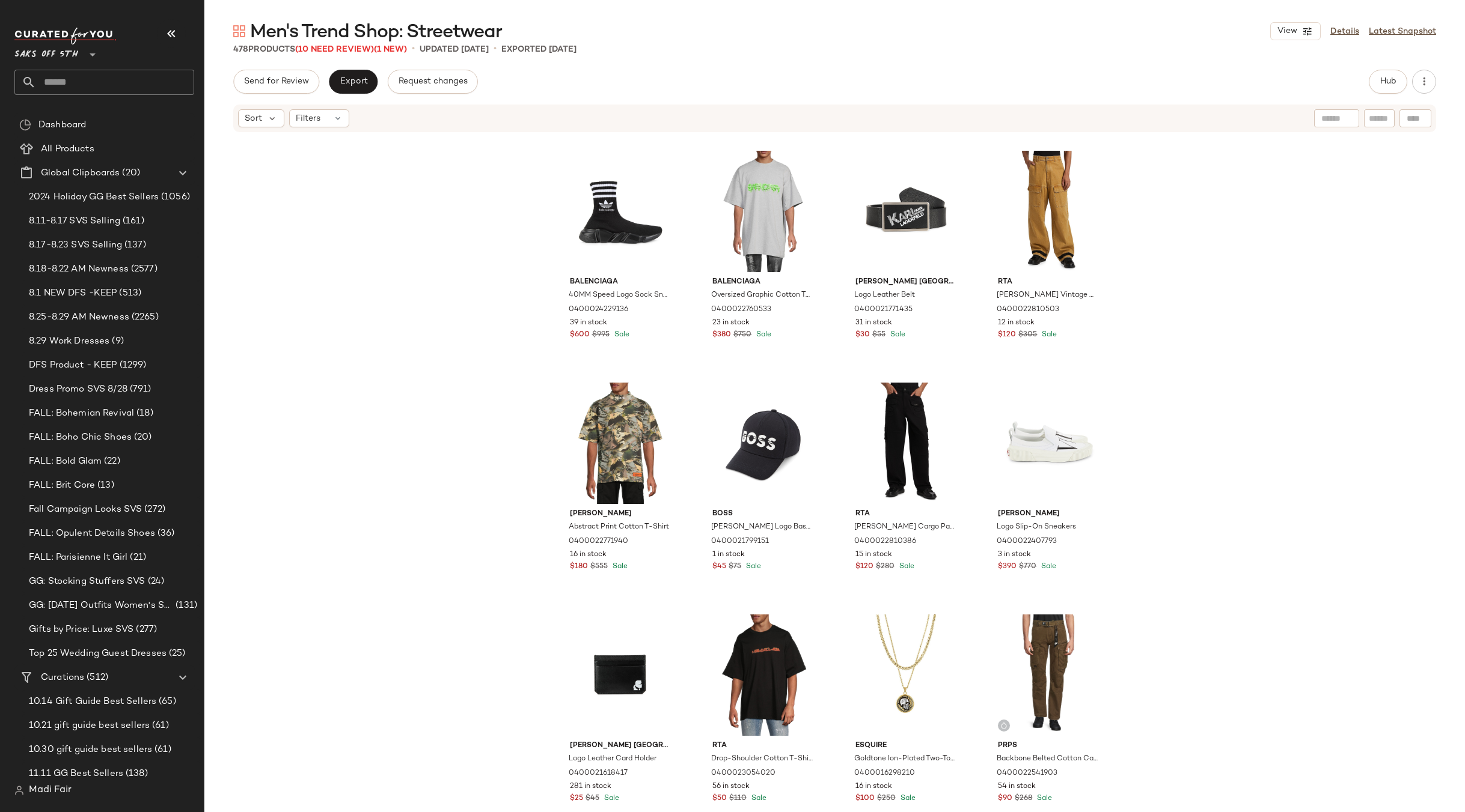
click at [1164, 377] on div "Rta Graphic Drop Shoulder Cotton T-Shirt 0400023054206 15 in stock $50 $120 Sal…" at bounding box center [835, 491] width 1260 height 715
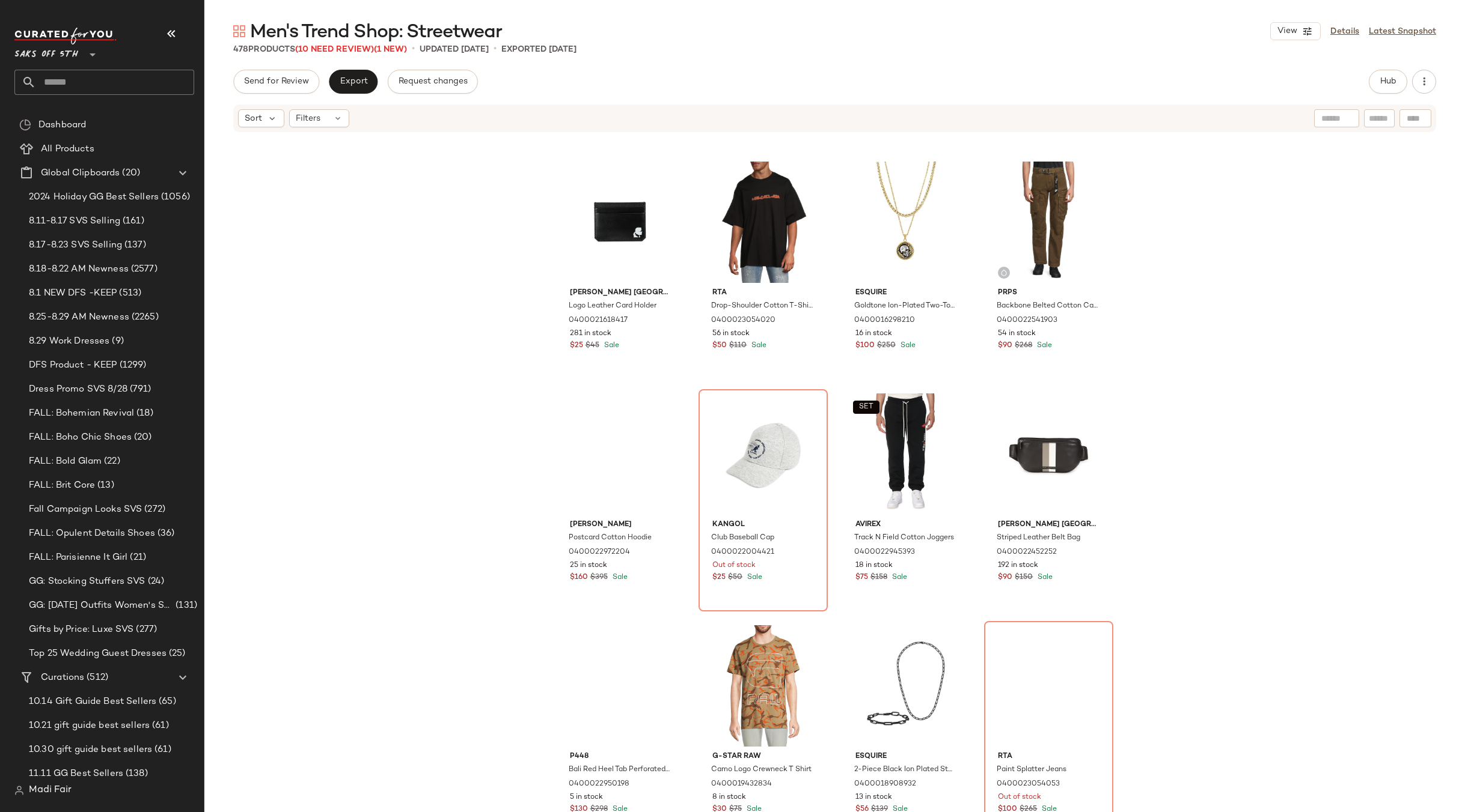
scroll to position [3614, 0]
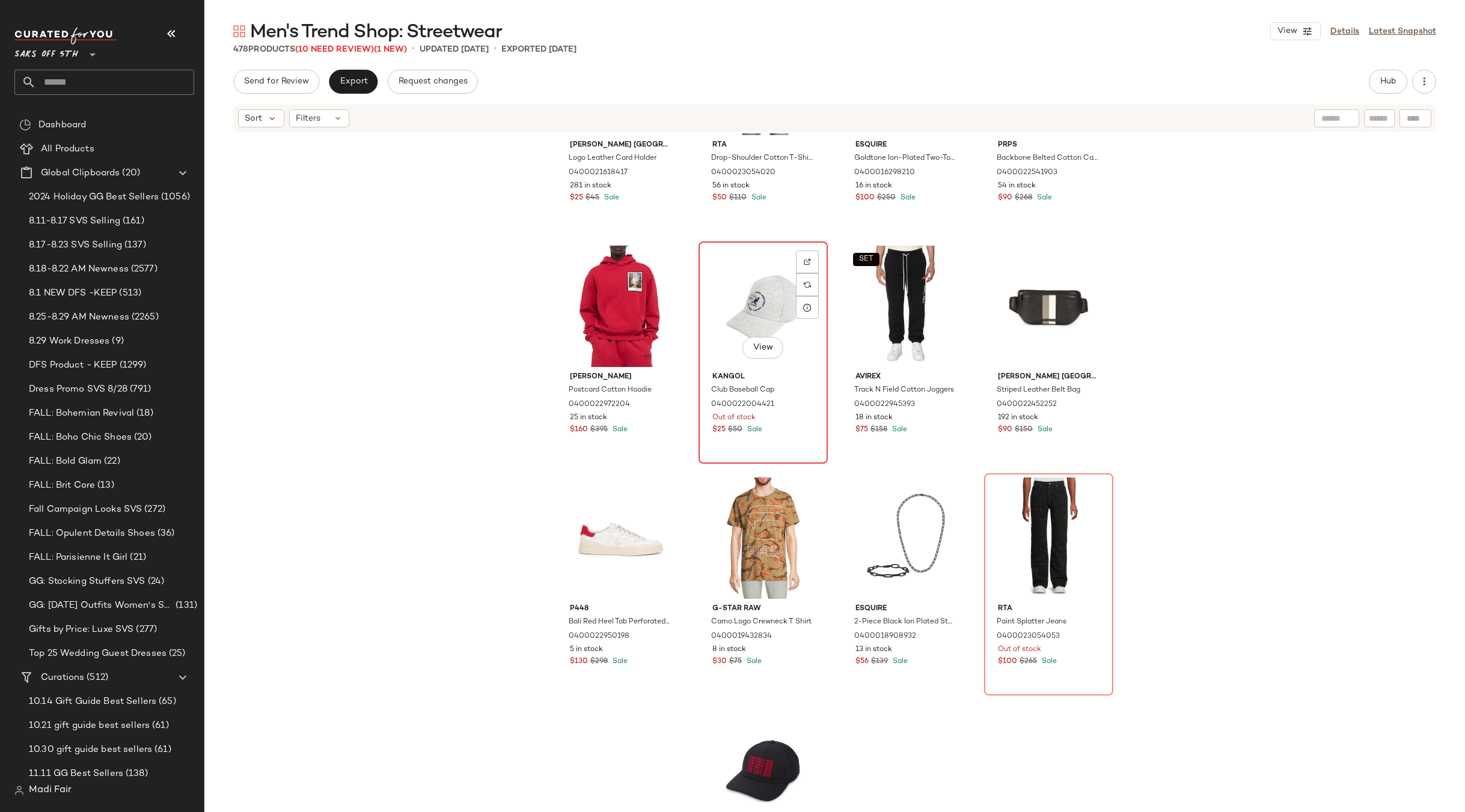
click at [754, 304] on div "View" at bounding box center [763, 306] width 121 height 122
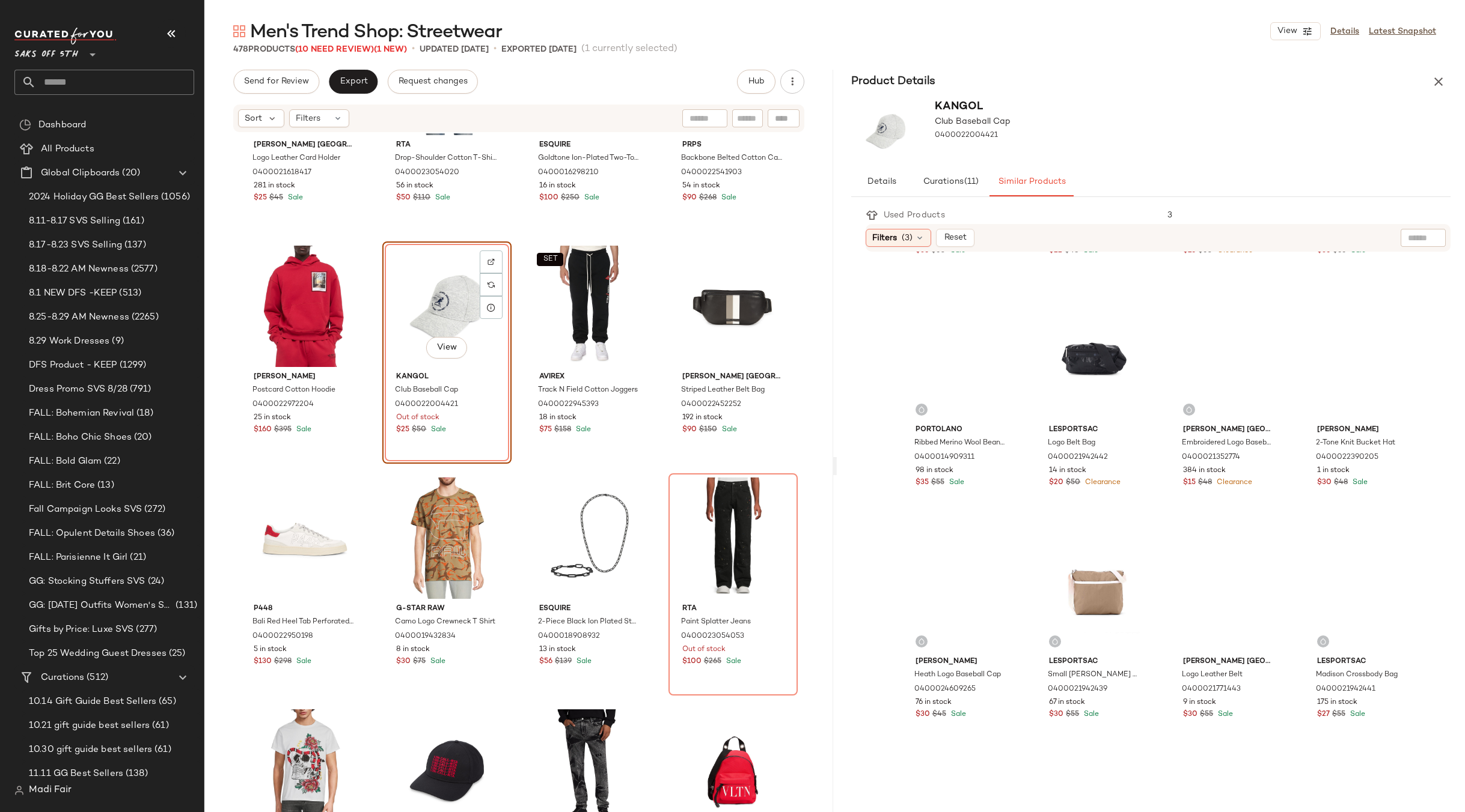
scroll to position [601, 0]
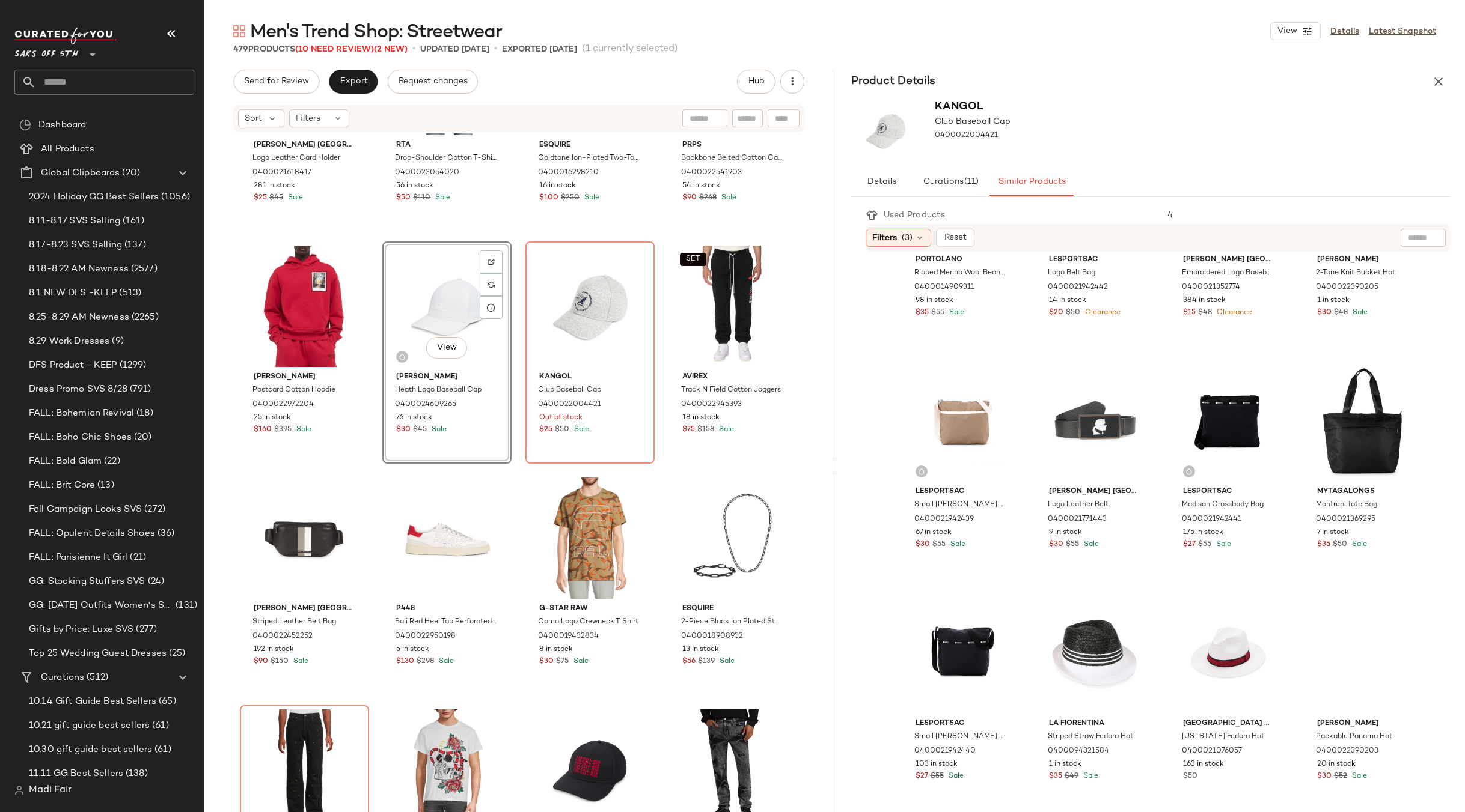
click at [1433, 78] on icon "button" at bounding box center [1438, 81] width 14 height 14
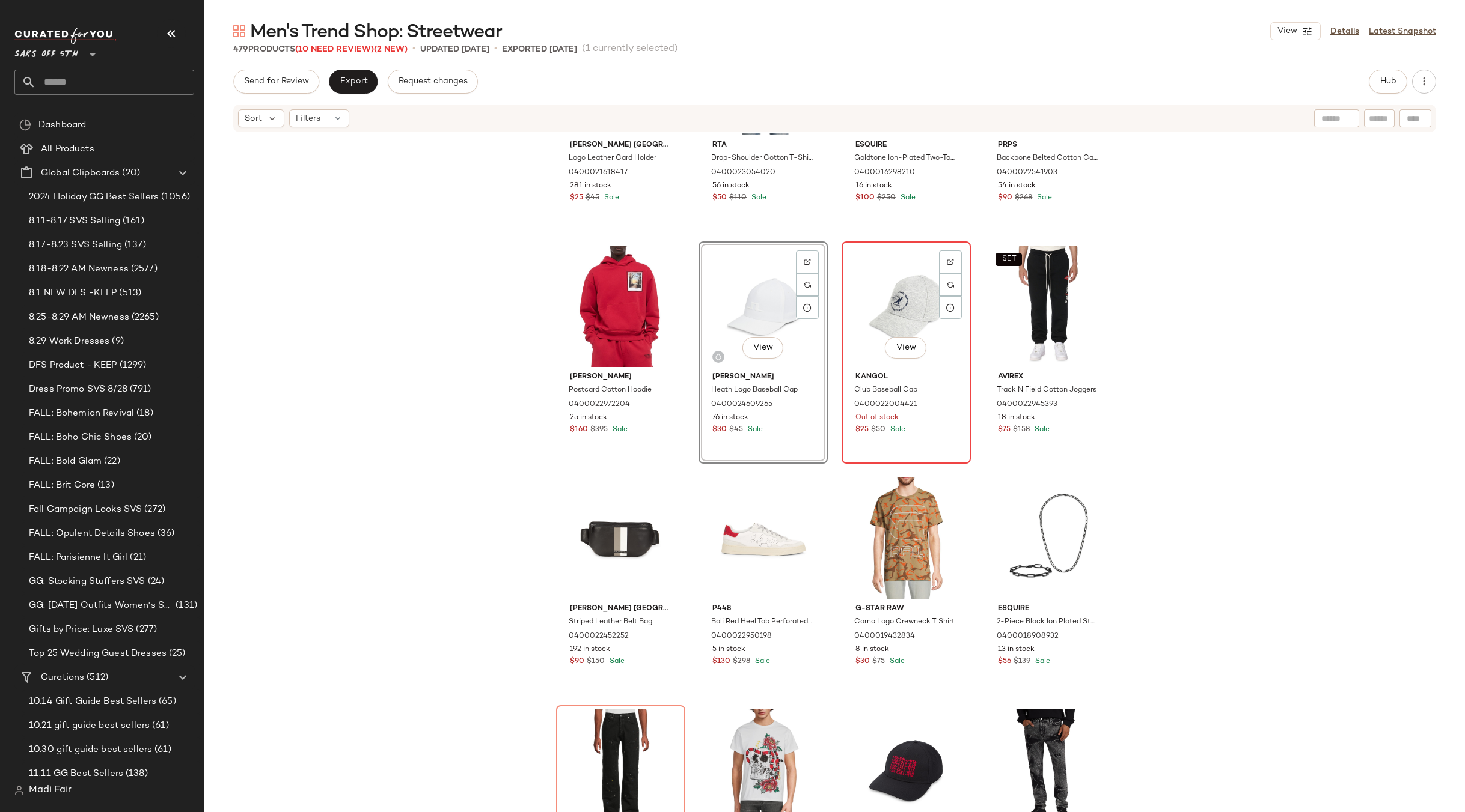
click at [895, 276] on div "View" at bounding box center [906, 306] width 121 height 122
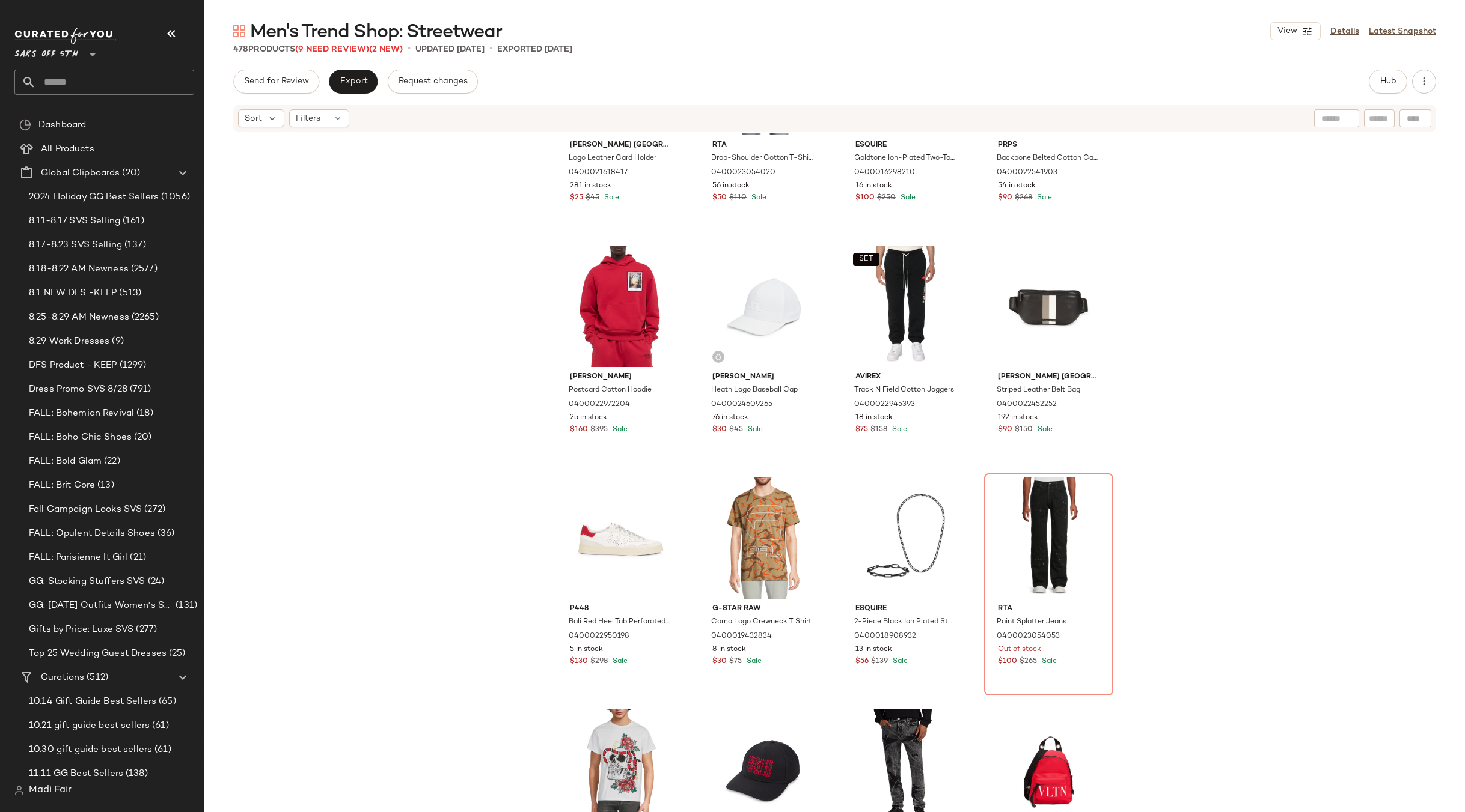
click at [1171, 346] on div "Karl Lagerfeld Paris Logo Leather Card Holder 0400021618417 281 in stock $25 $4…" at bounding box center [835, 491] width 1260 height 715
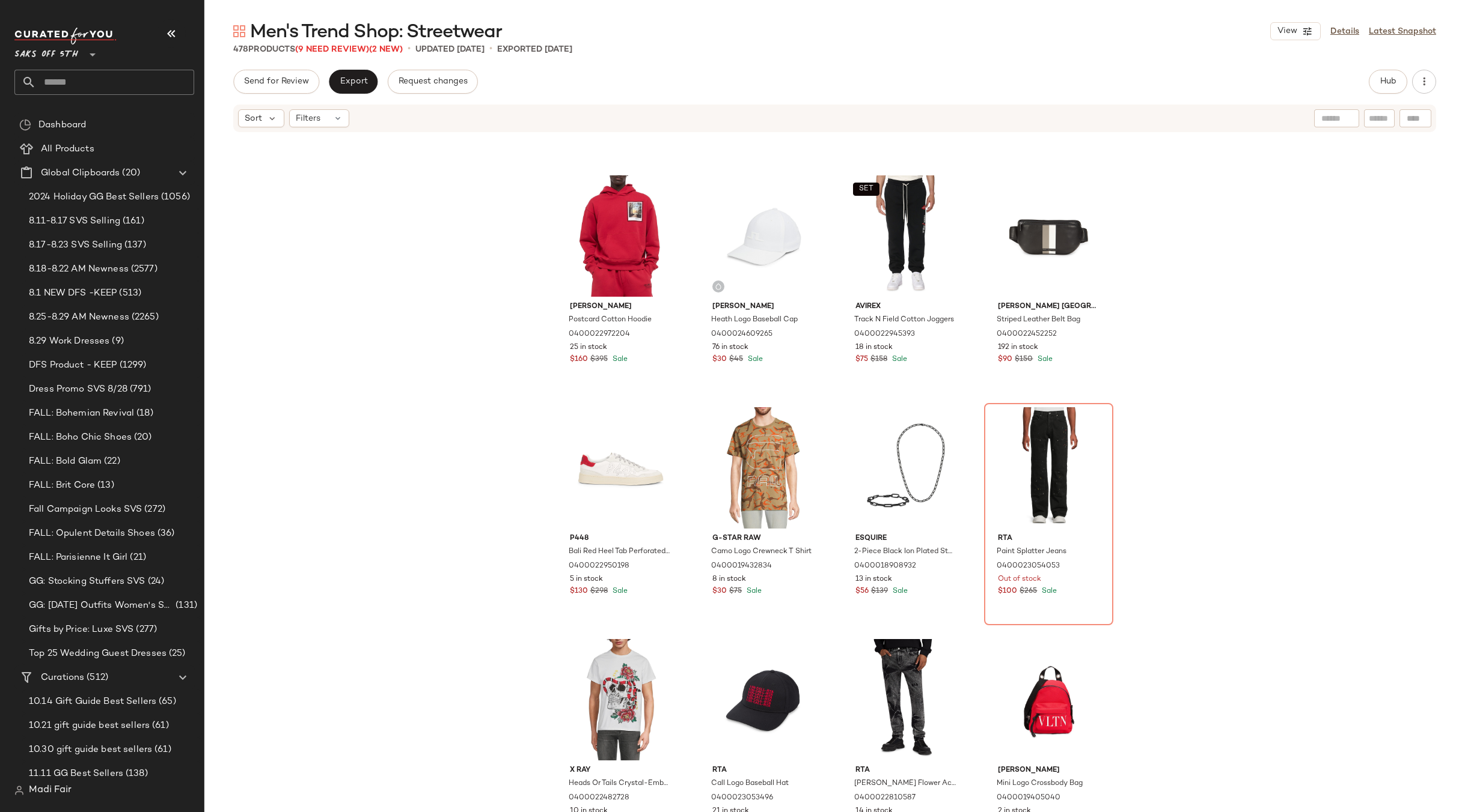
scroll to position [3794, 0]
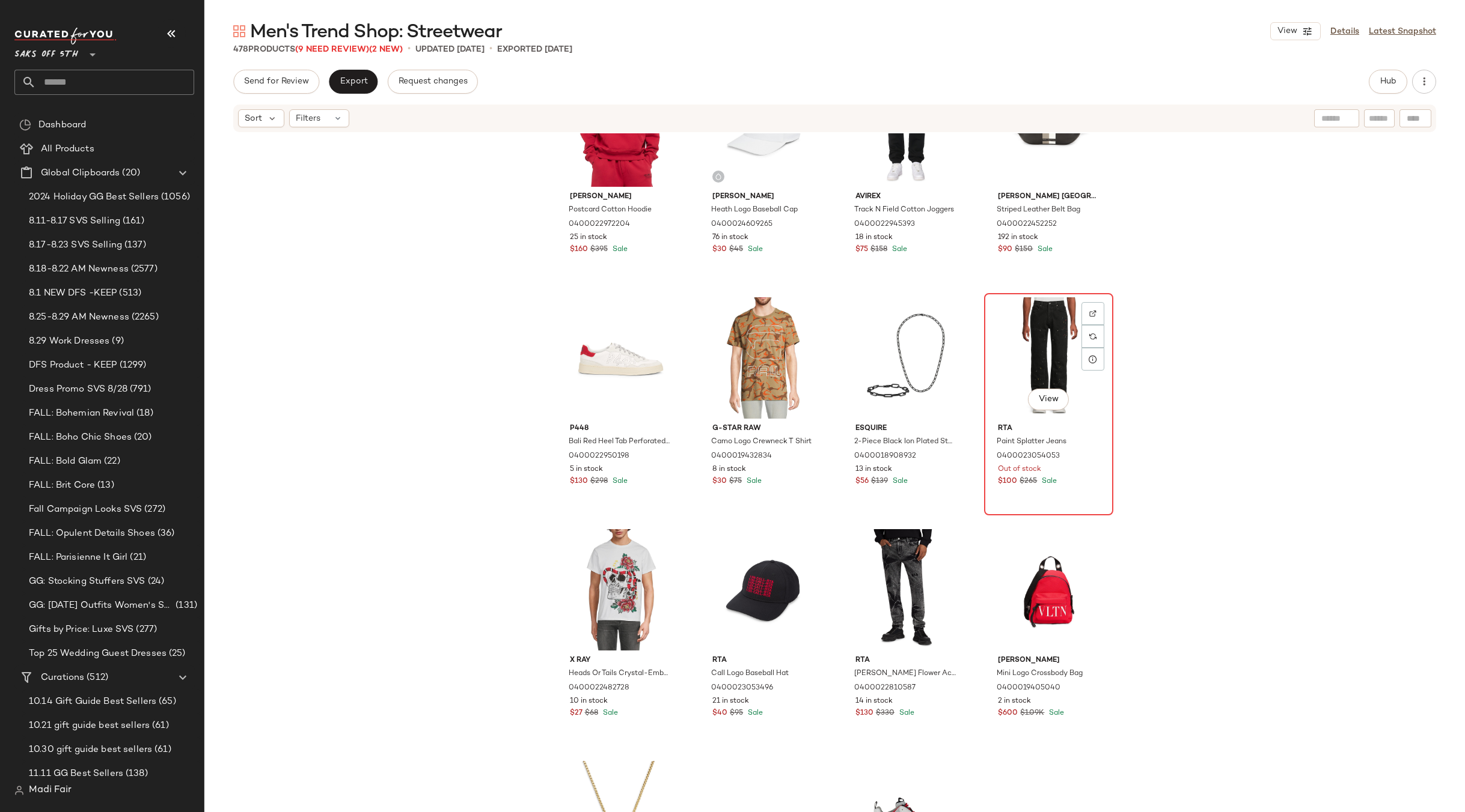
click at [1042, 339] on div "View" at bounding box center [1048, 358] width 121 height 122
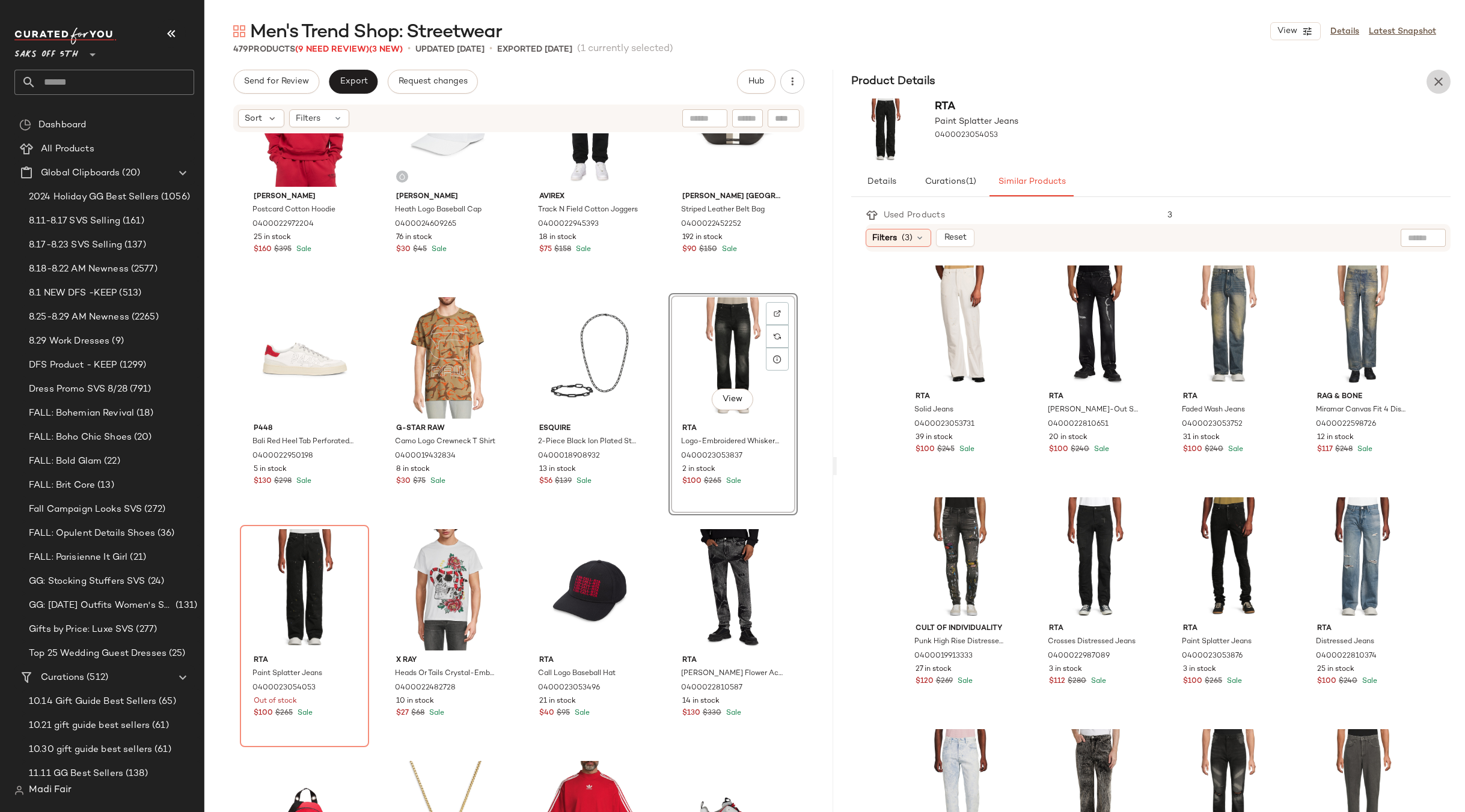
drag, startPoint x: 1434, startPoint y: 83, endPoint x: 974, endPoint y: 304, distance: 510.3
click at [1433, 83] on icon "button" at bounding box center [1438, 81] width 14 height 14
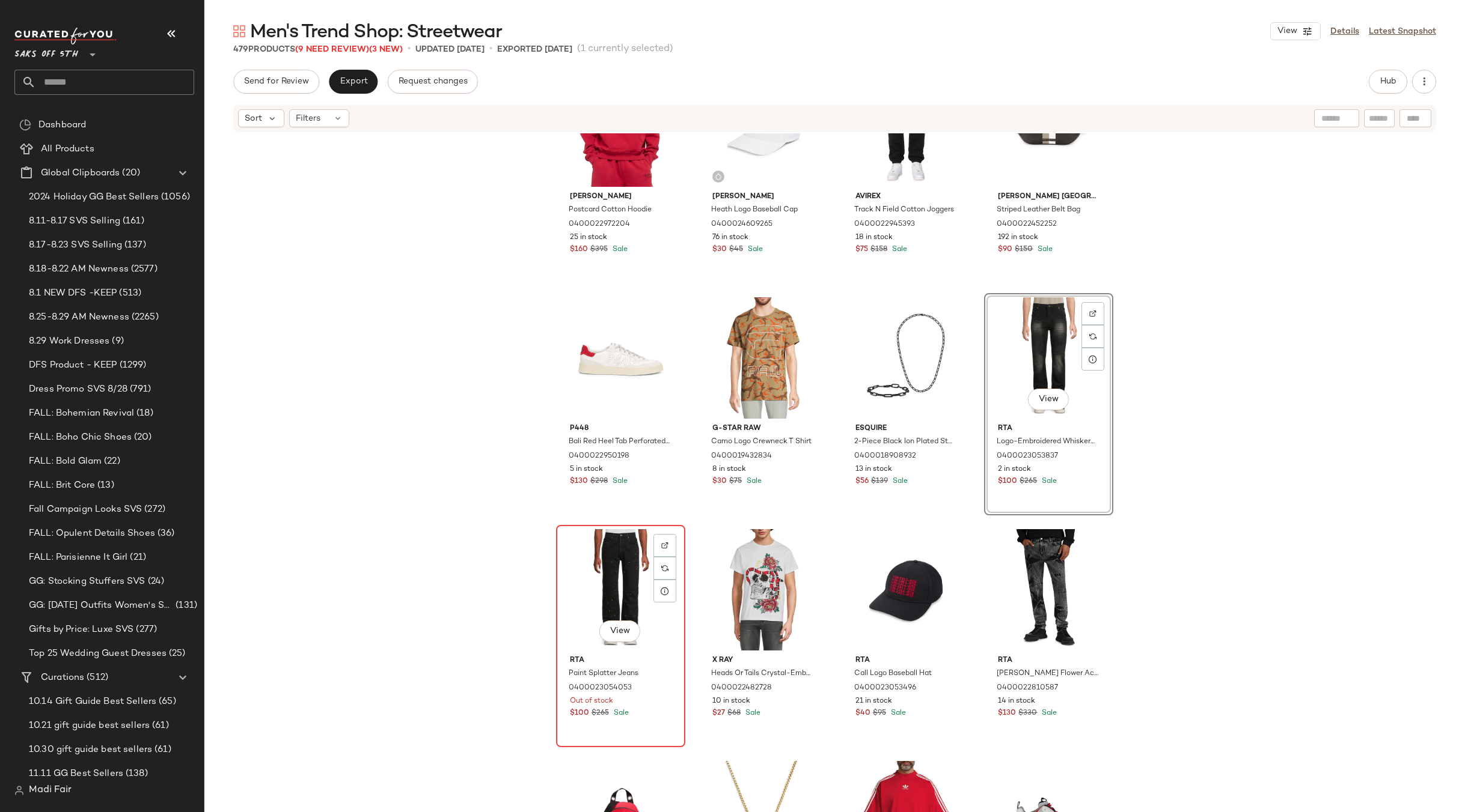
click at [608, 560] on div "View" at bounding box center [620, 589] width 121 height 122
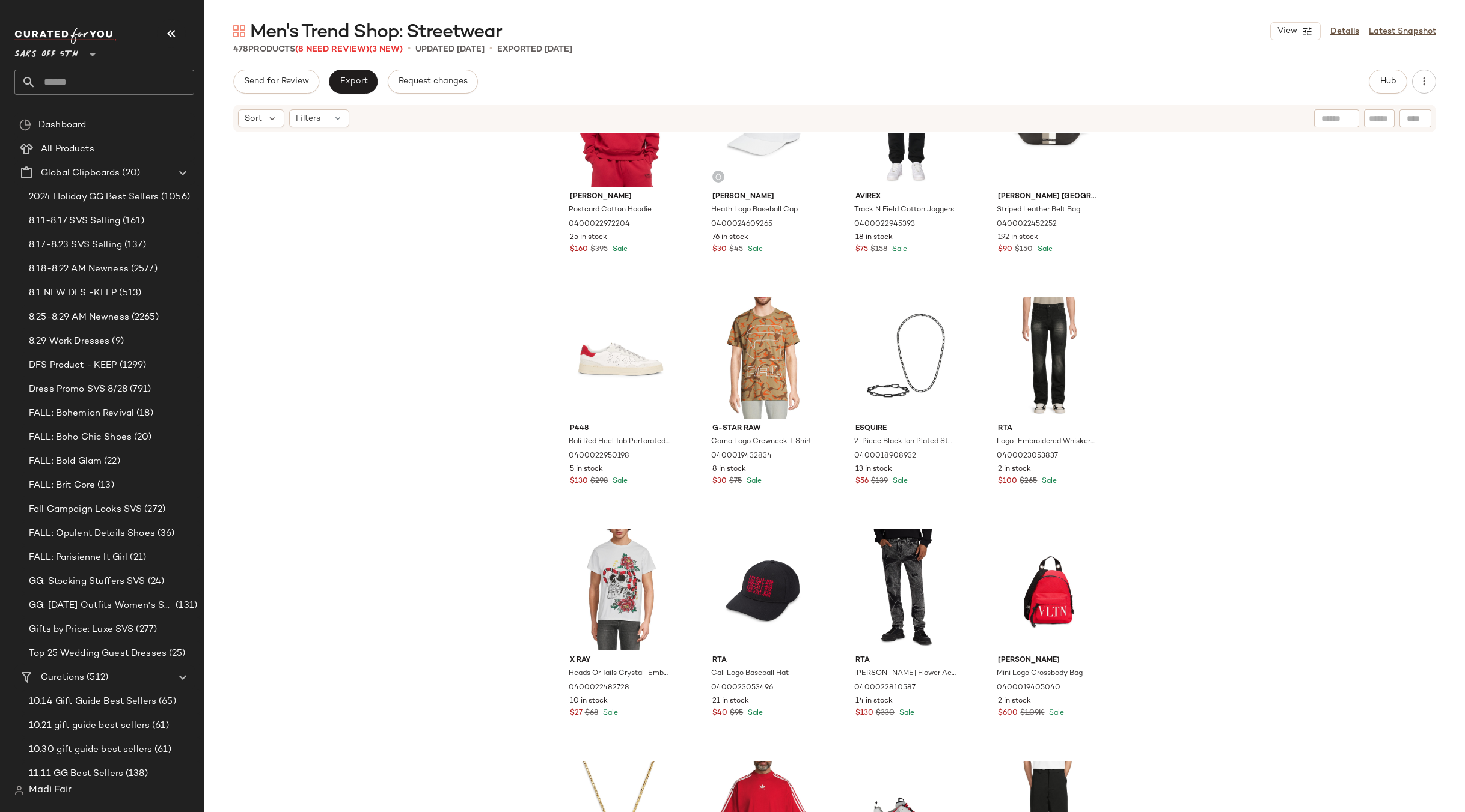
click at [1246, 440] on div "Helmut Lang Postcard Cotton Hoodie 0400022972204 25 in stock $160 $395 Sale J.L…" at bounding box center [835, 491] width 1260 height 715
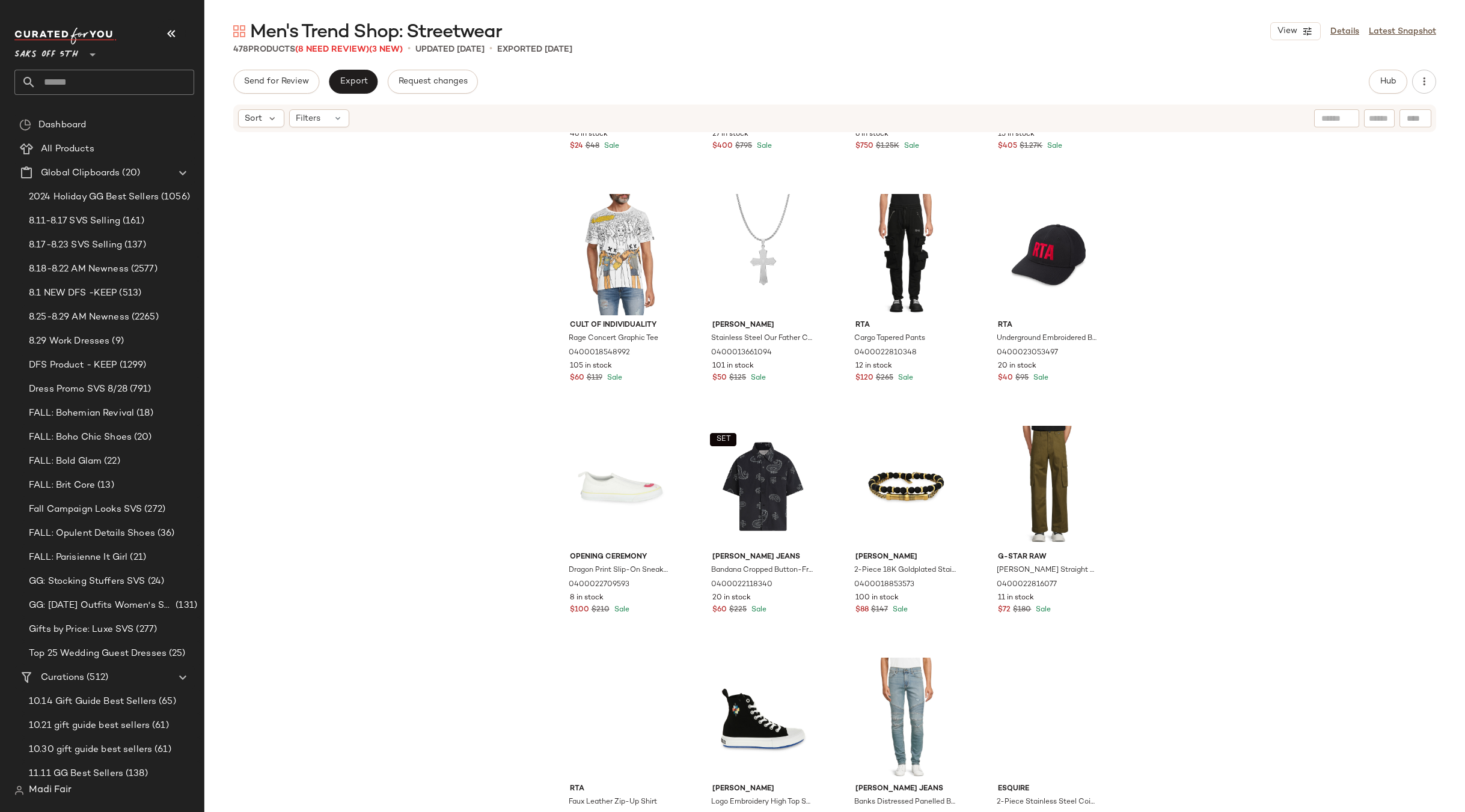
scroll to position [4755, 0]
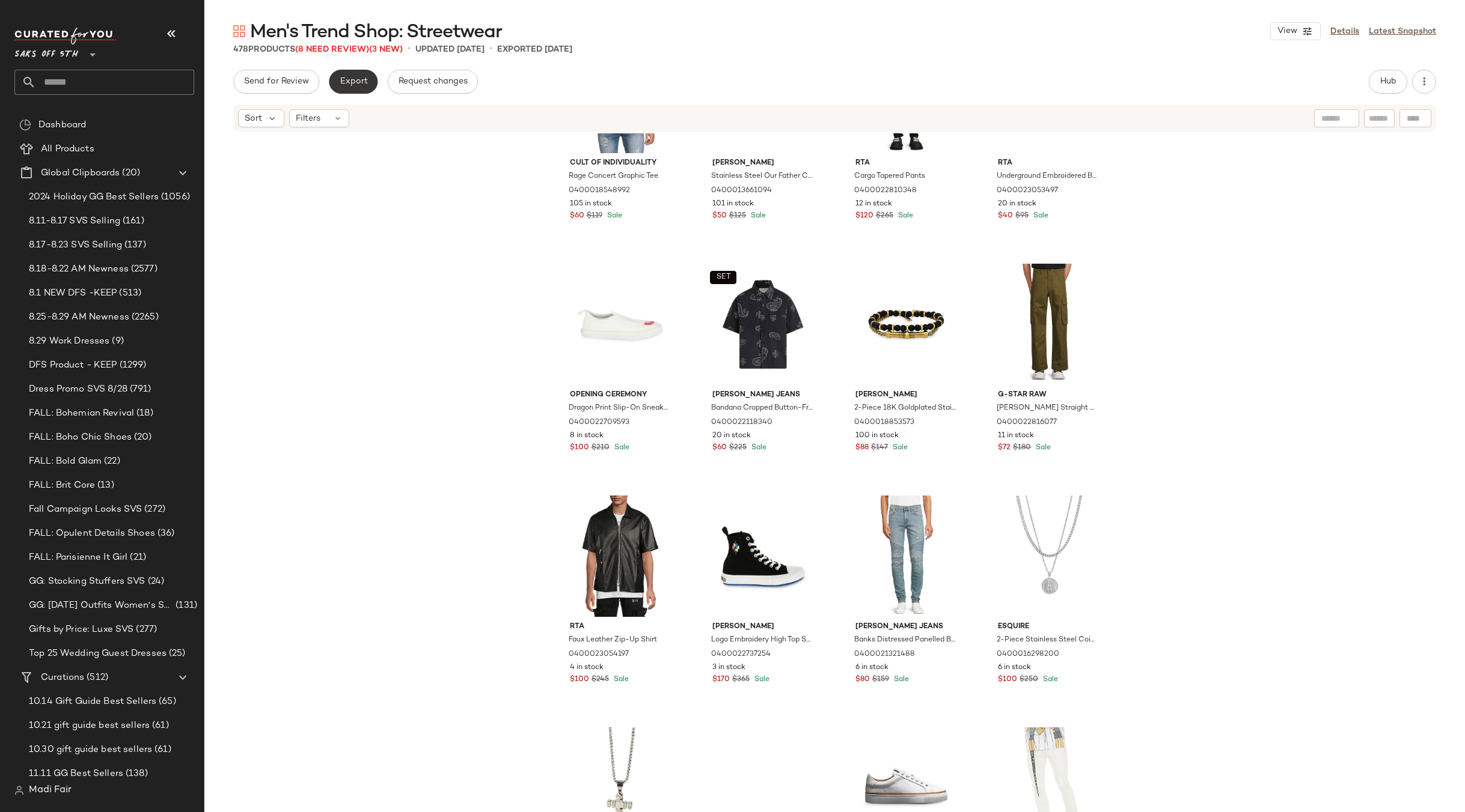
click at [356, 84] on span "Export" at bounding box center [353, 82] width 28 height 10
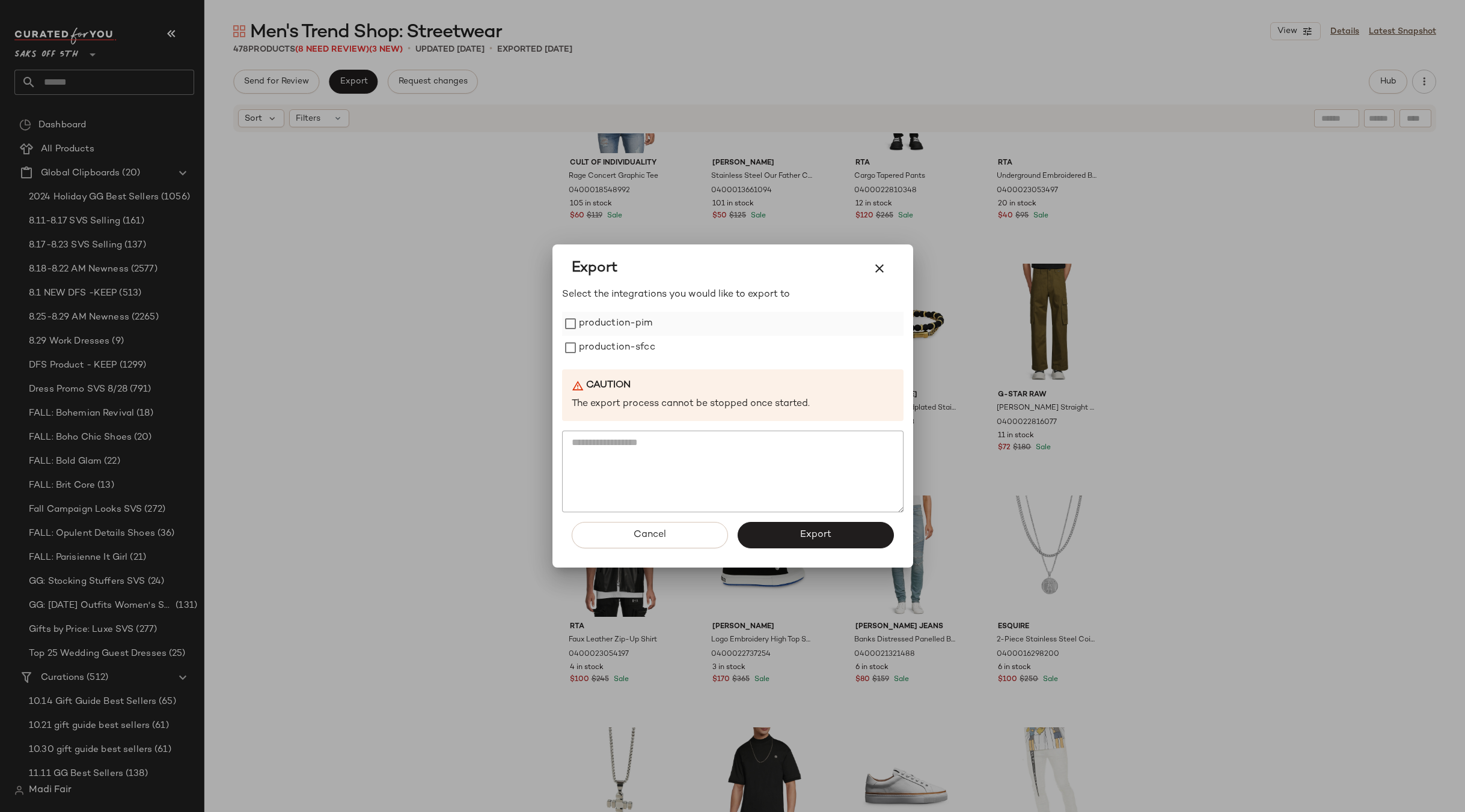
click at [620, 324] on label "production-pim" at bounding box center [615, 324] width 74 height 24
click at [621, 364] on div "Select the integrations you would like to export to production-pim production-s…" at bounding box center [733, 400] width 341 height 224
click at [670, 352] on div "production-sfcc" at bounding box center [733, 348] width 341 height 24
click at [635, 345] on label "production-sfcc" at bounding box center [617, 348] width 76 height 24
click at [792, 532] on button "Export" at bounding box center [815, 536] width 157 height 26
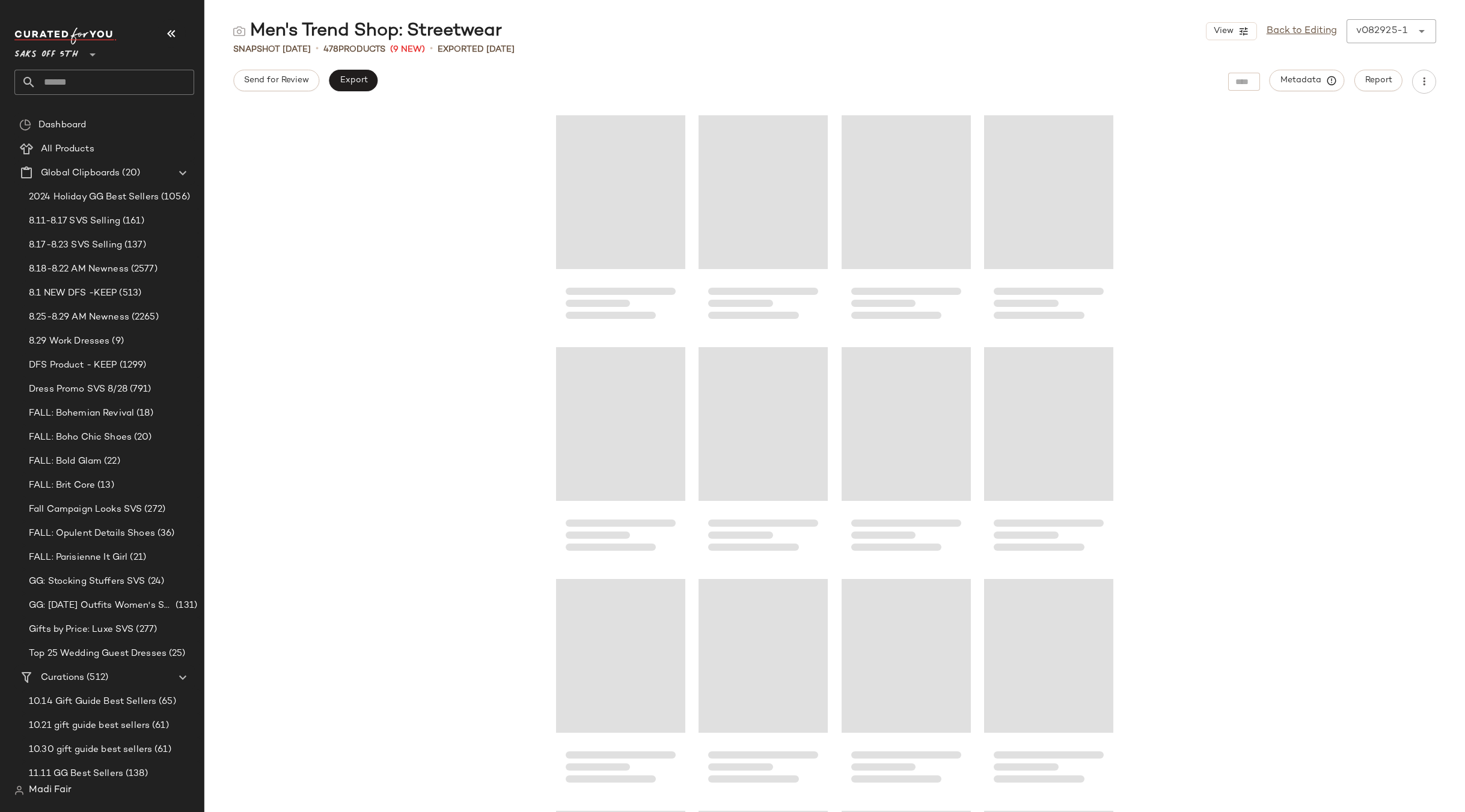
click at [58, 79] on input "text" at bounding box center [115, 82] width 158 height 25
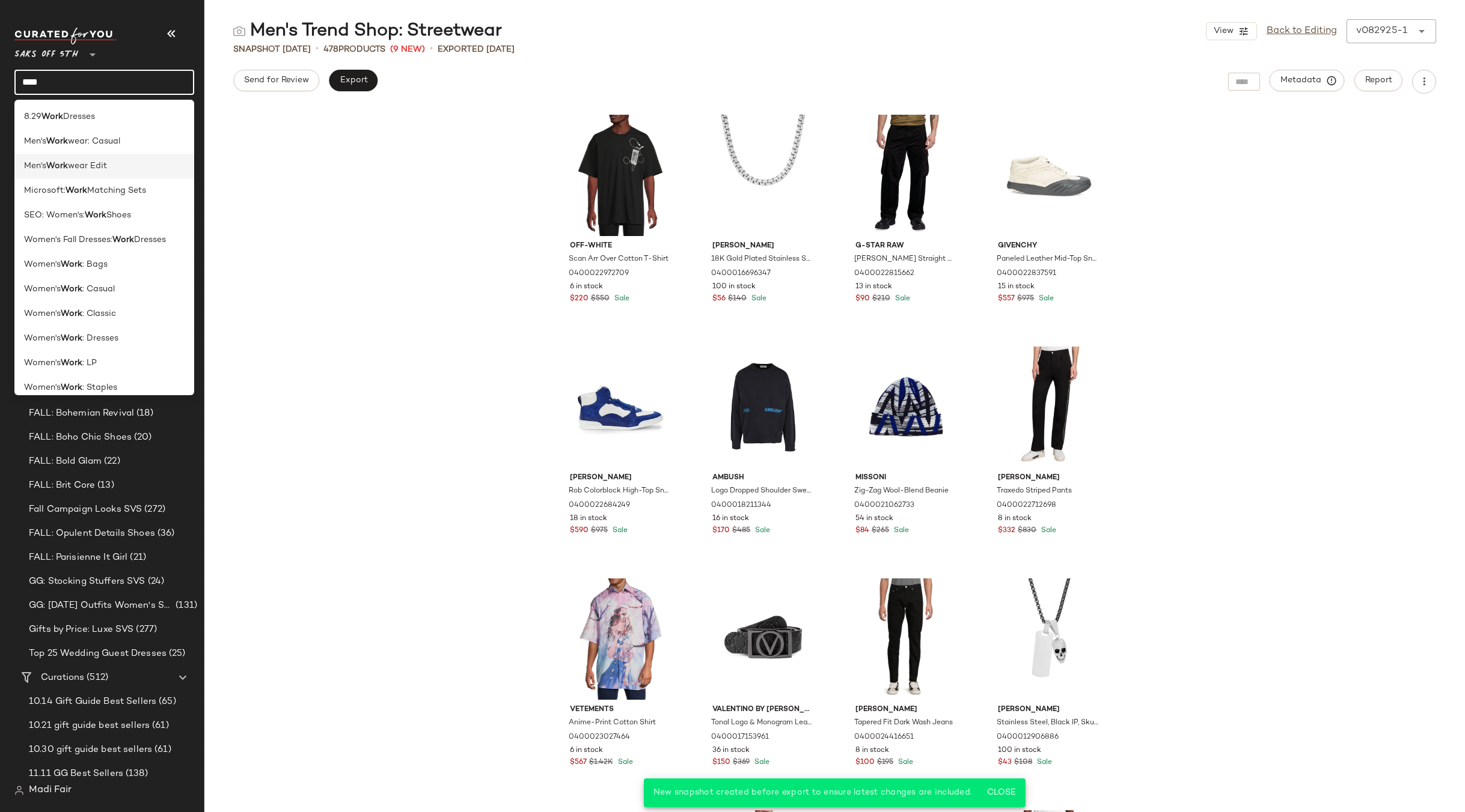
type input "****"
click at [62, 167] on b "Work" at bounding box center [57, 166] width 22 height 12
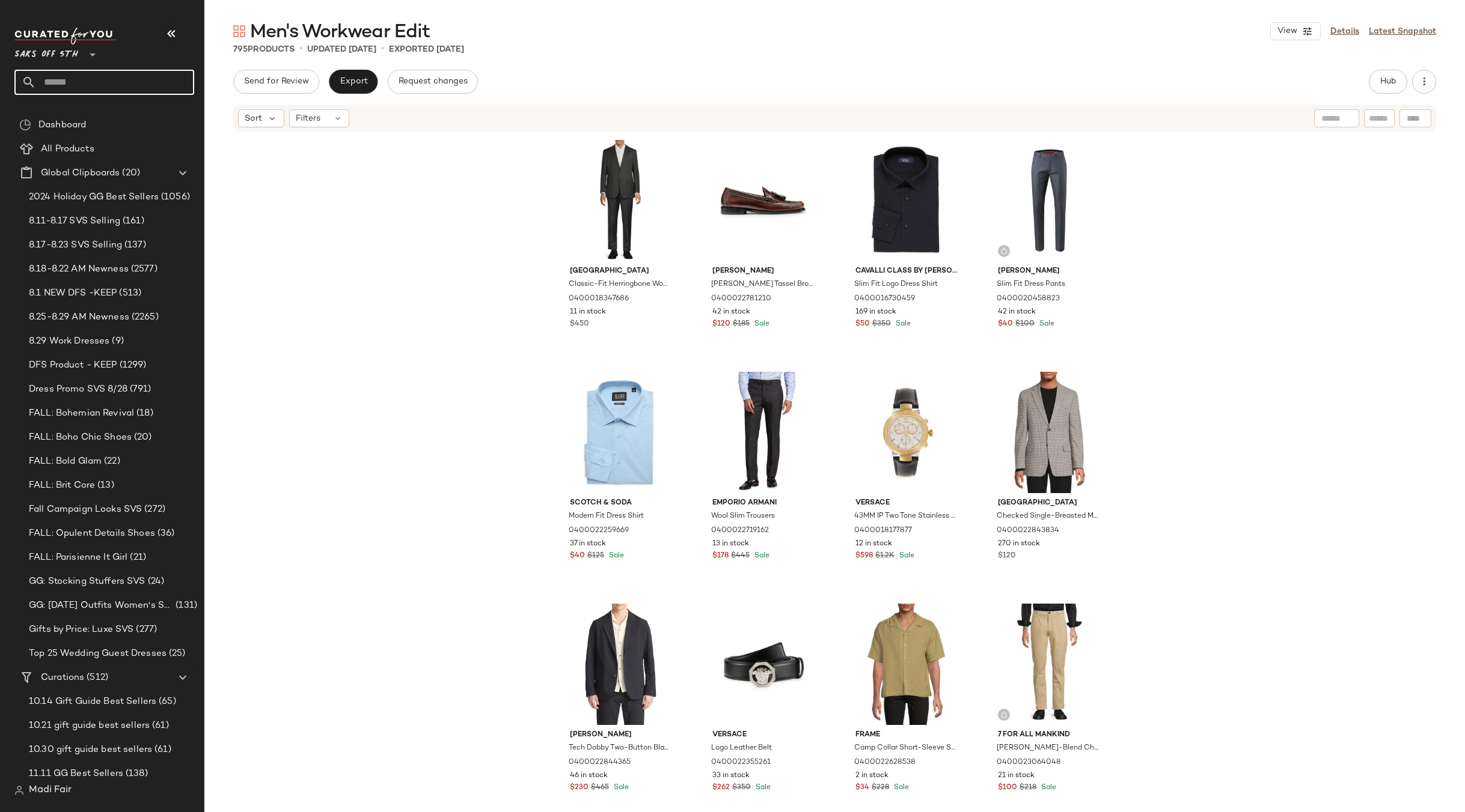
click at [90, 80] on input "text" at bounding box center [115, 82] width 158 height 25
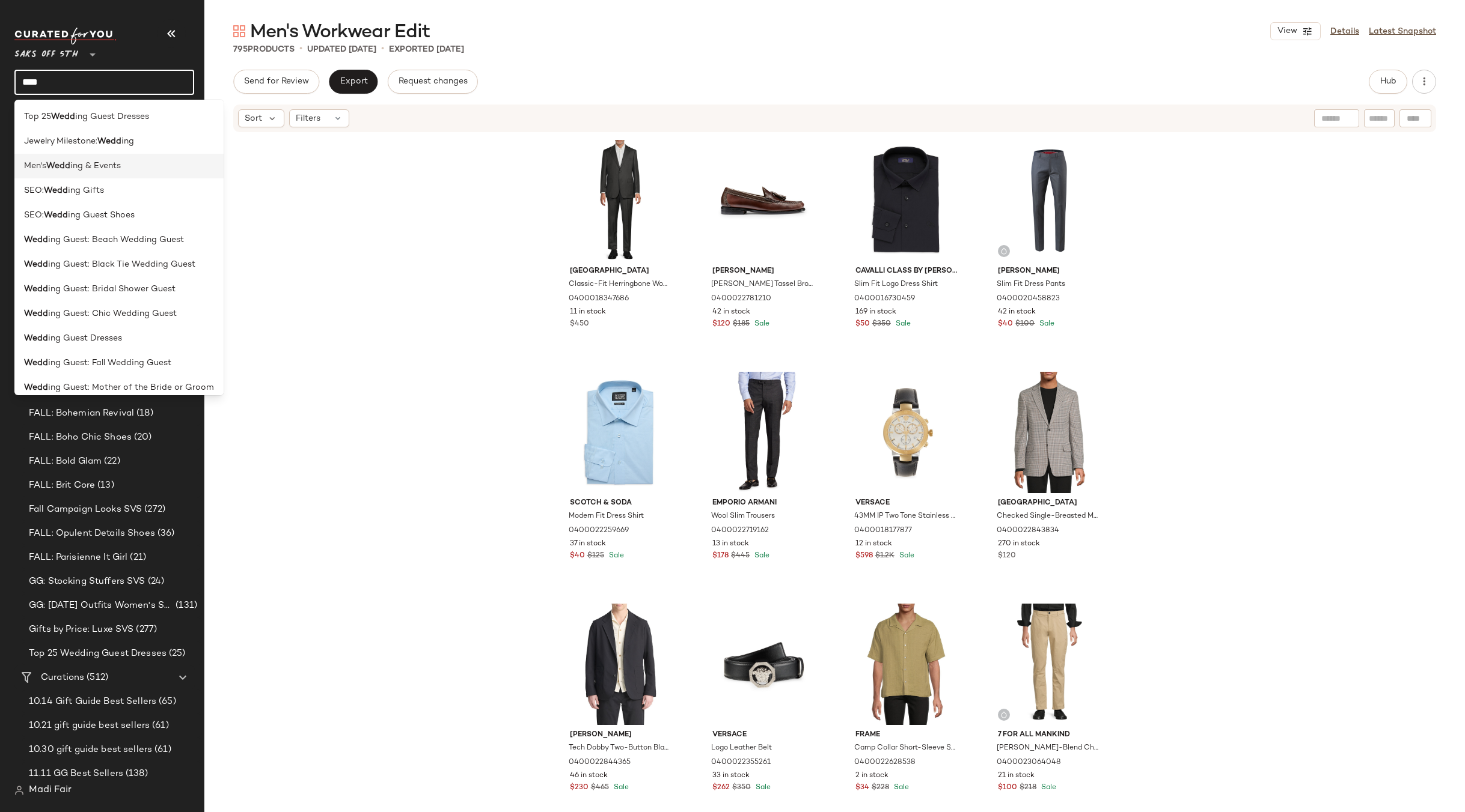
type input "****"
click at [41, 171] on span "Men's" at bounding box center [35, 166] width 22 height 12
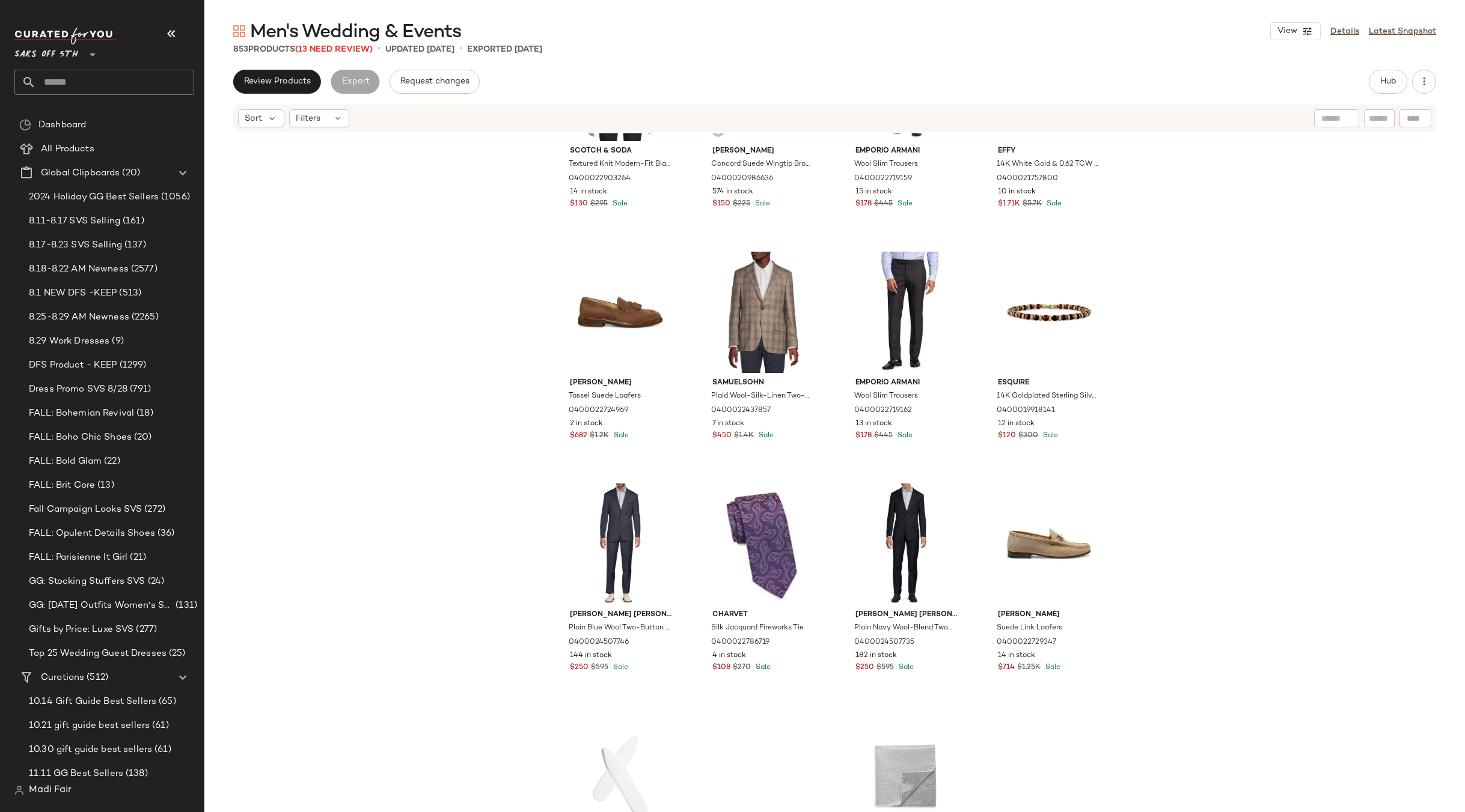
scroll to position [610, 0]
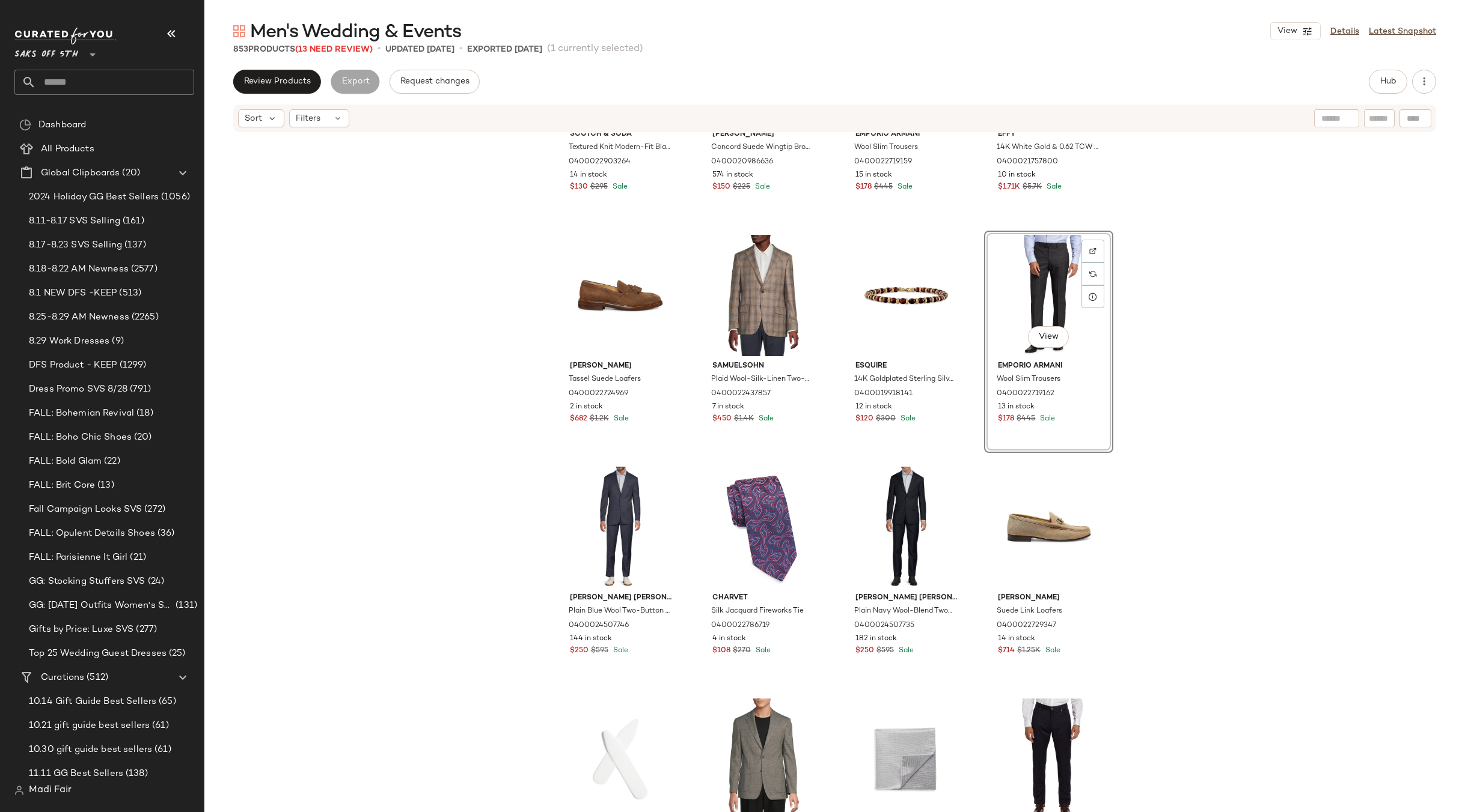
click at [1241, 360] on div "Scotch & Soda Textured Knit Modern-Fit Blazer 0400022903264 14 in stock $130 $2…" at bounding box center [835, 491] width 1260 height 715
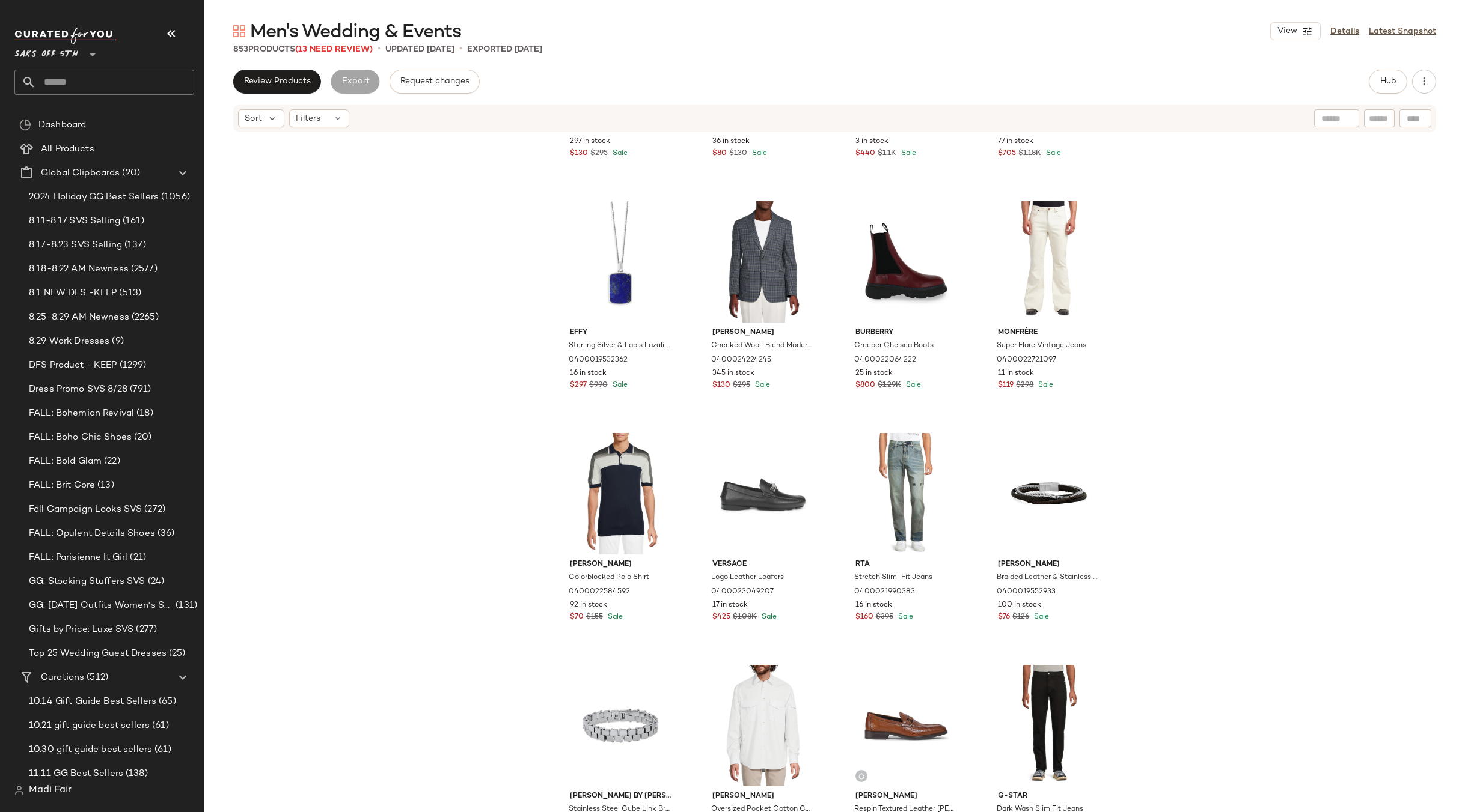
scroll to position [1631, 0]
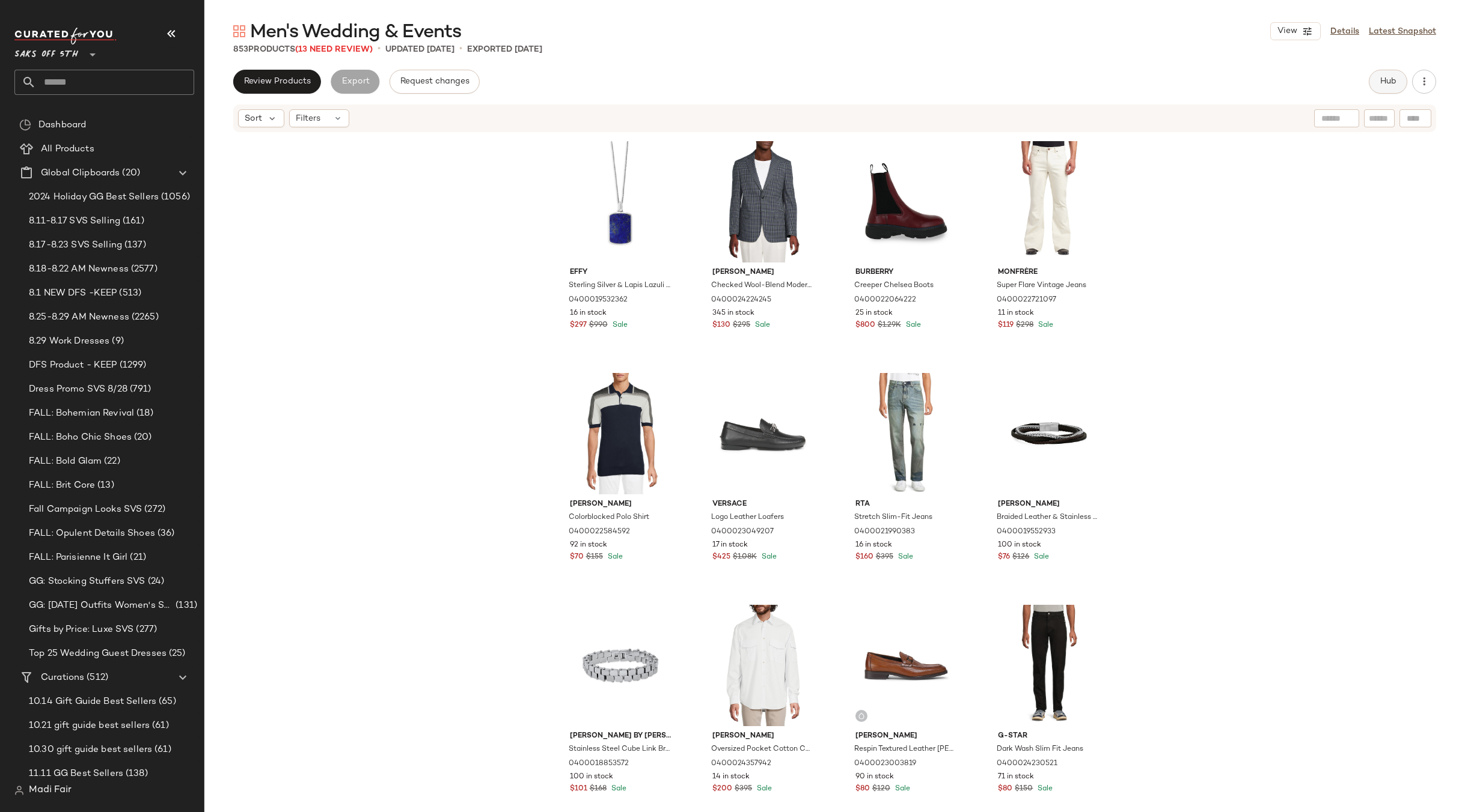
click at [1384, 89] on button "Hub" at bounding box center [1388, 81] width 38 height 24
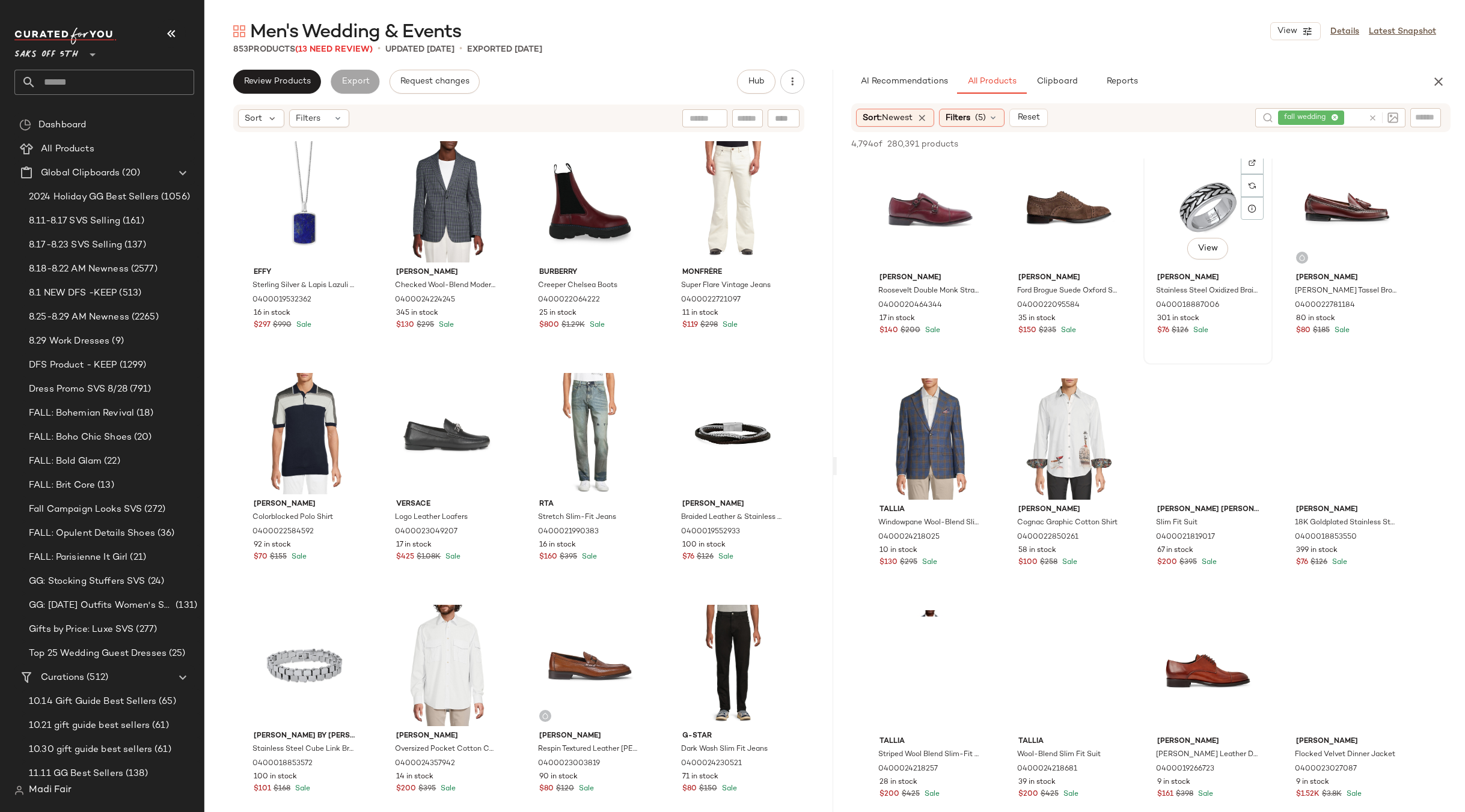
scroll to position [661, 0]
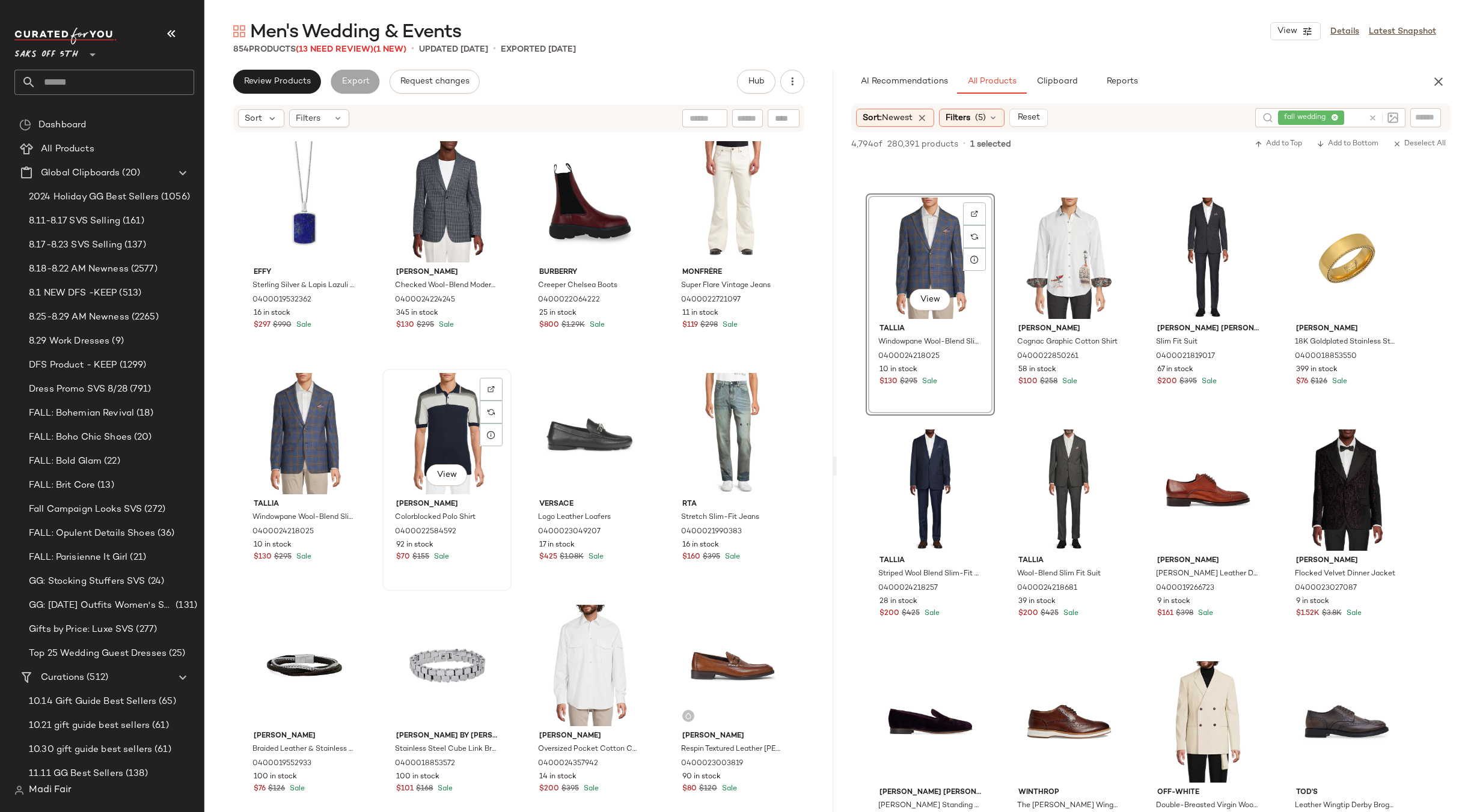
click at [447, 420] on div "View" at bounding box center [447, 434] width 121 height 122
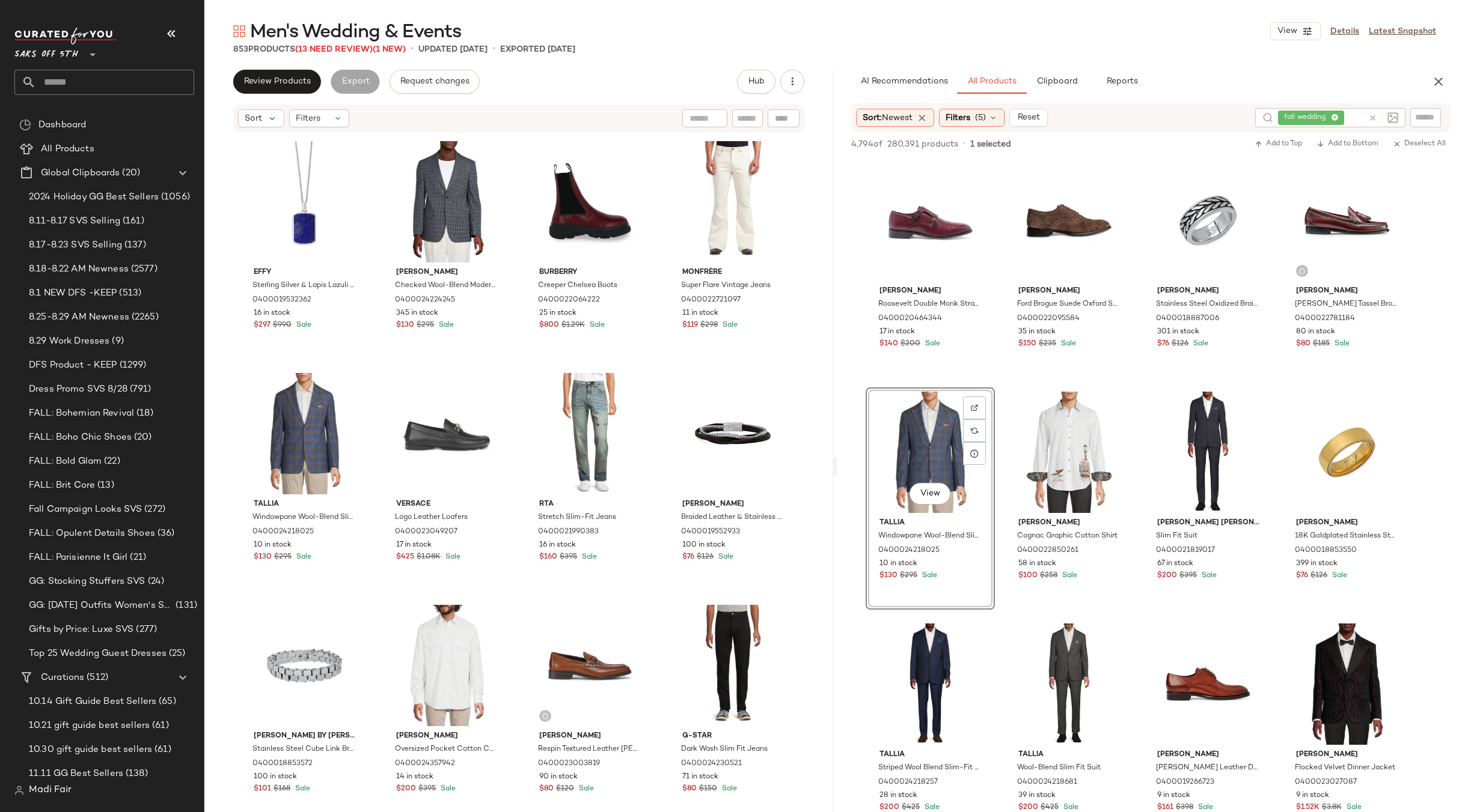
scroll to position [541, 0]
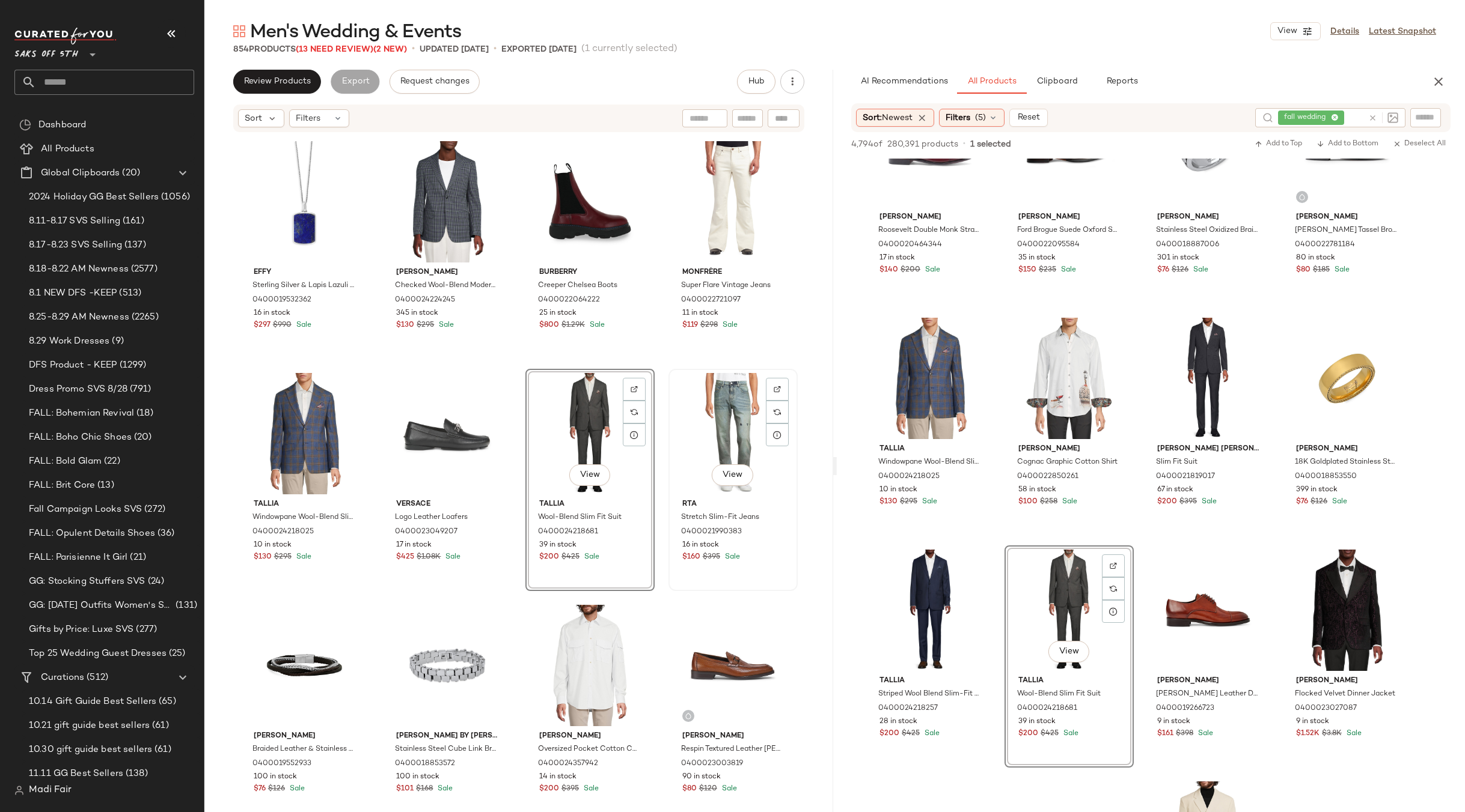
click at [719, 420] on div "View" at bounding box center [733, 434] width 121 height 122
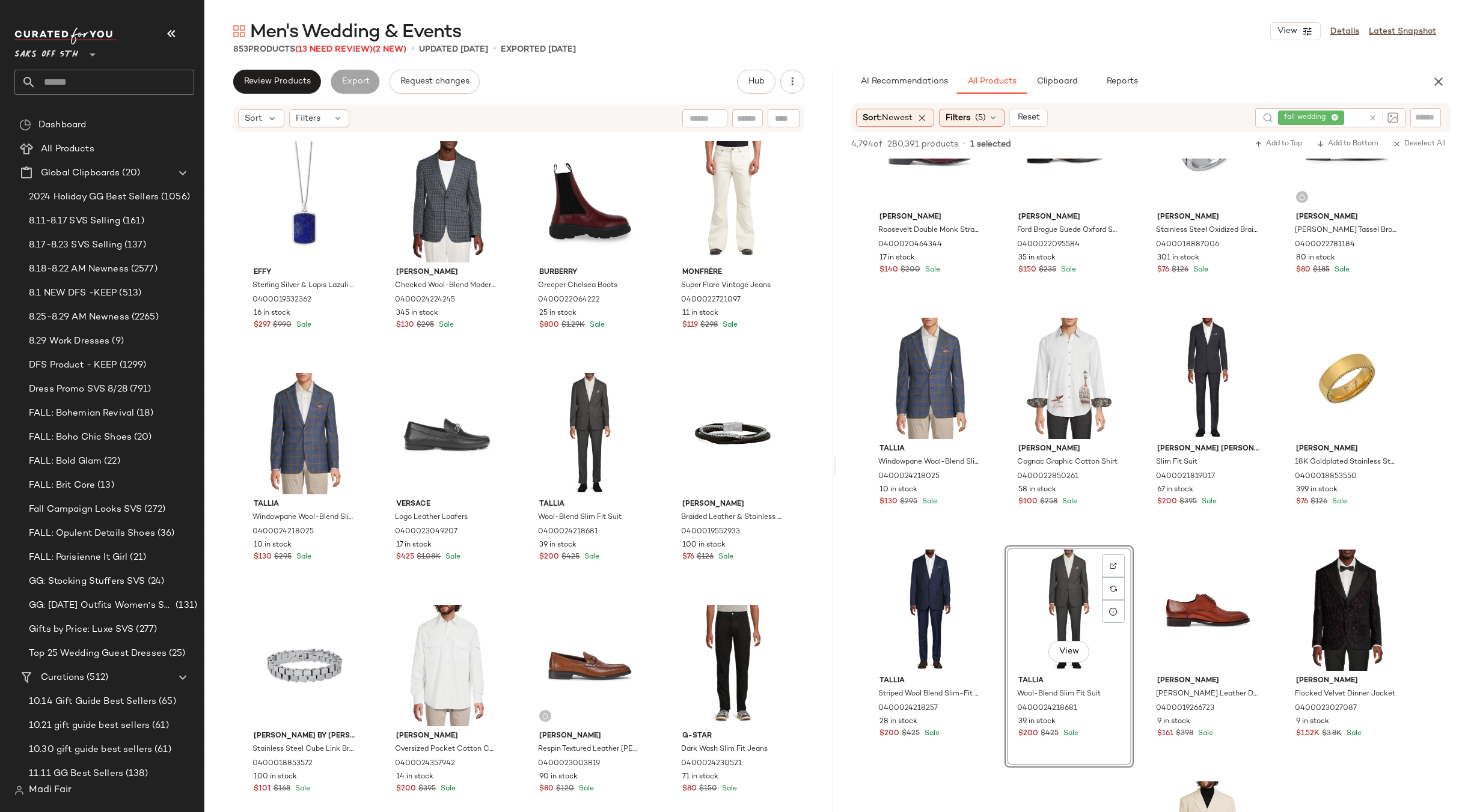
click at [664, 365] on div "Tommy Hilfiger Checked Wool-Blend Modern-Fit Sport Coat 0400024224295 297 in st…" at bounding box center [518, 491] width 629 height 715
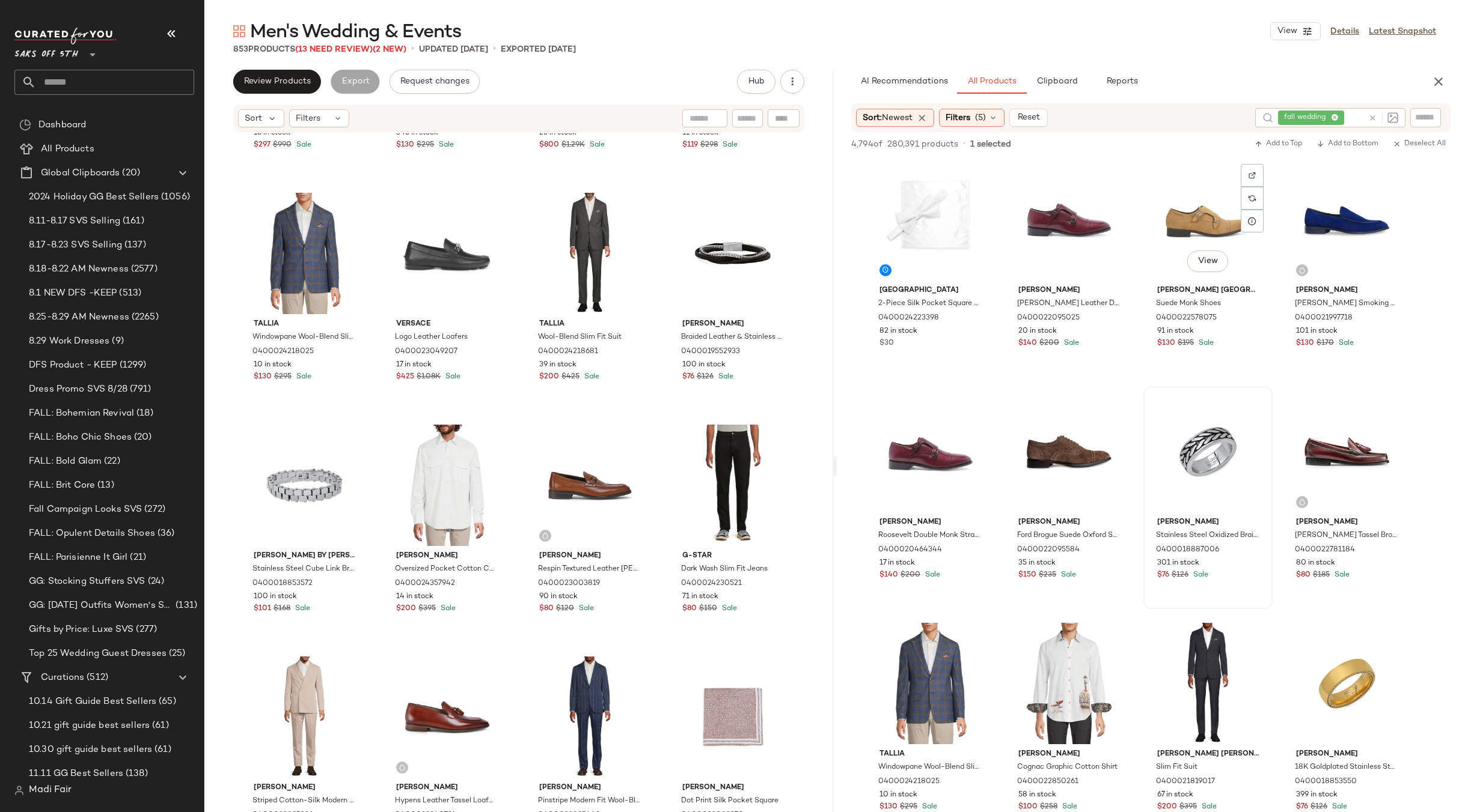
scroll to position [120, 0]
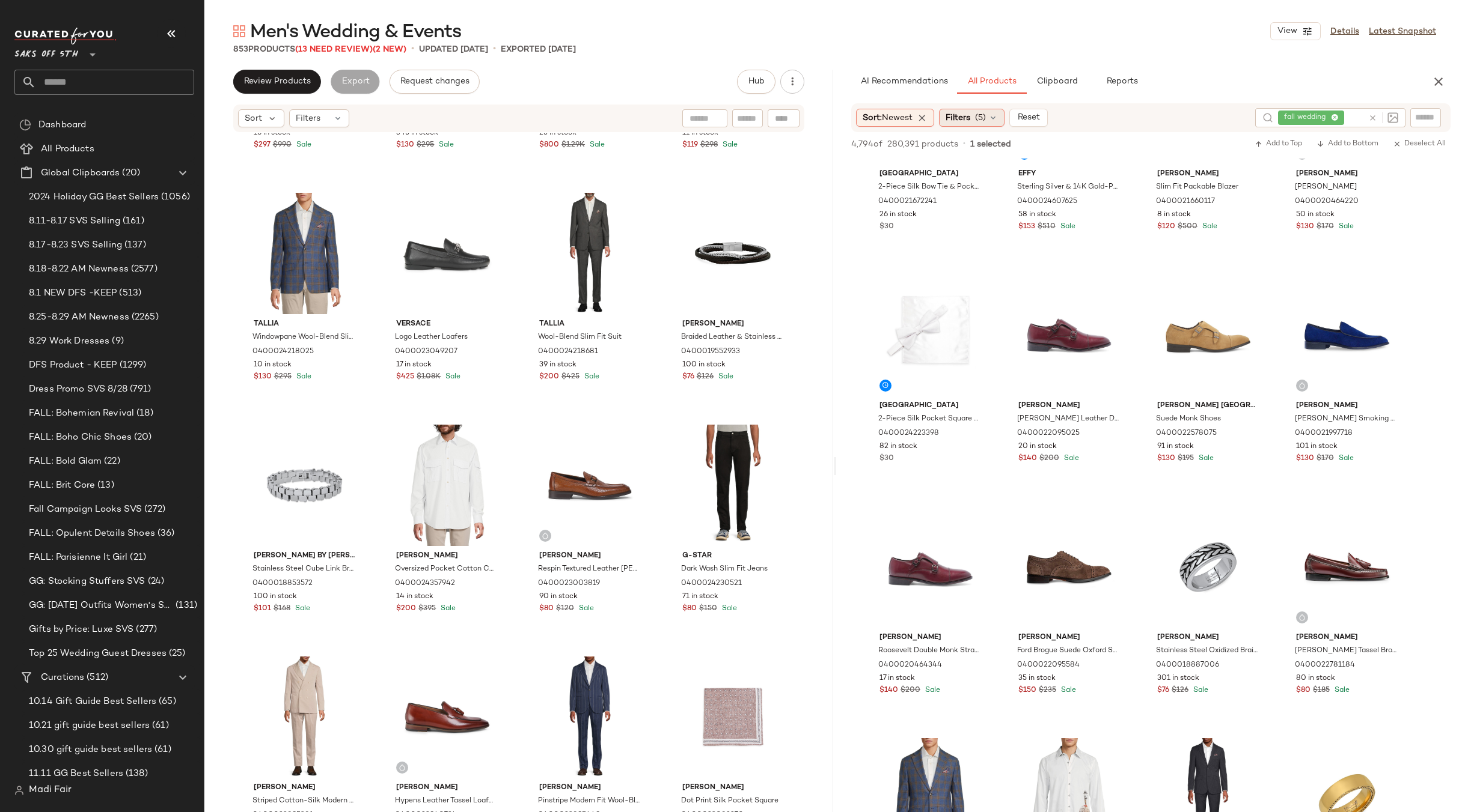
click at [983, 119] on span "(5)" at bounding box center [980, 118] width 11 height 12
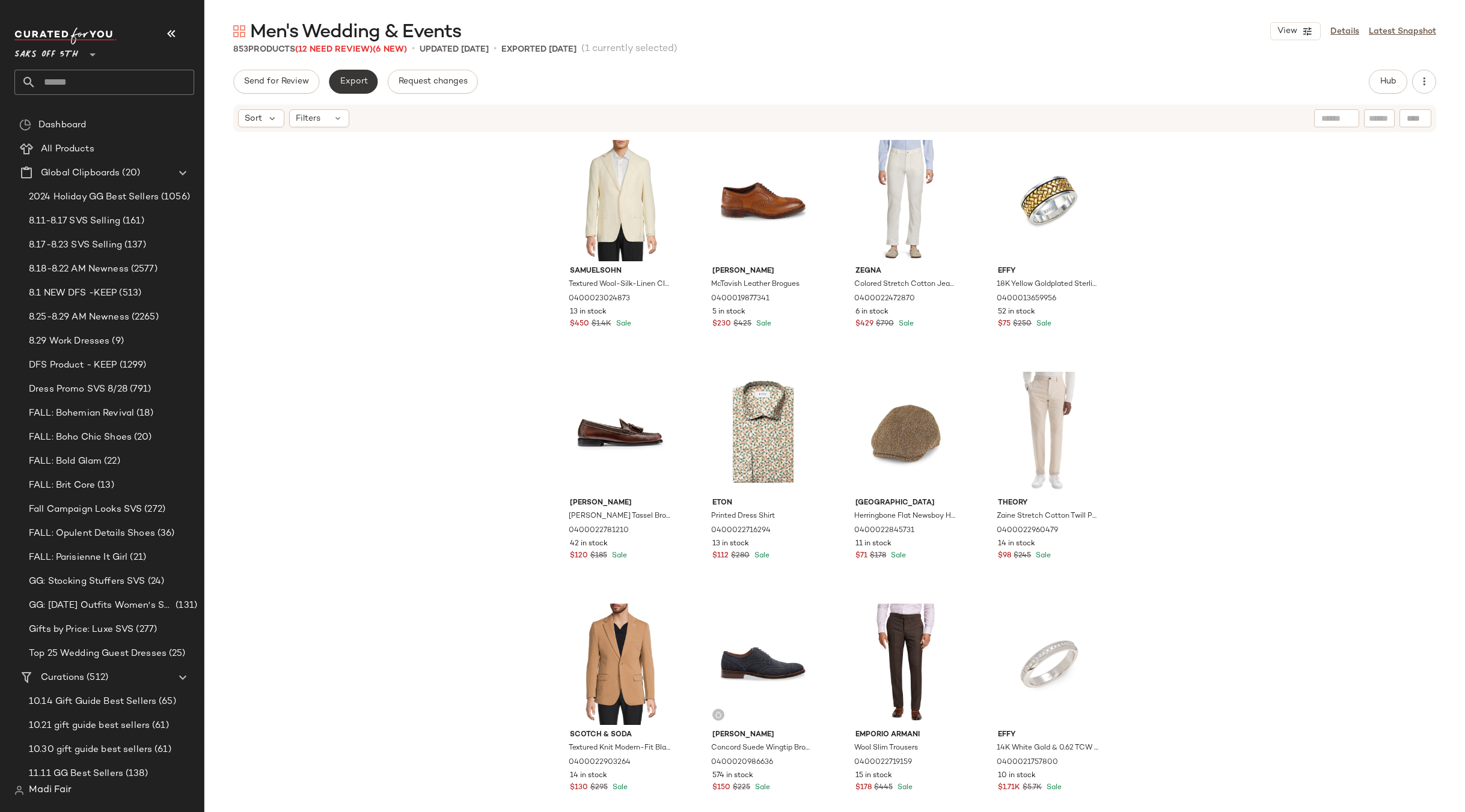
click at [354, 83] on span "Export" at bounding box center [353, 82] width 28 height 10
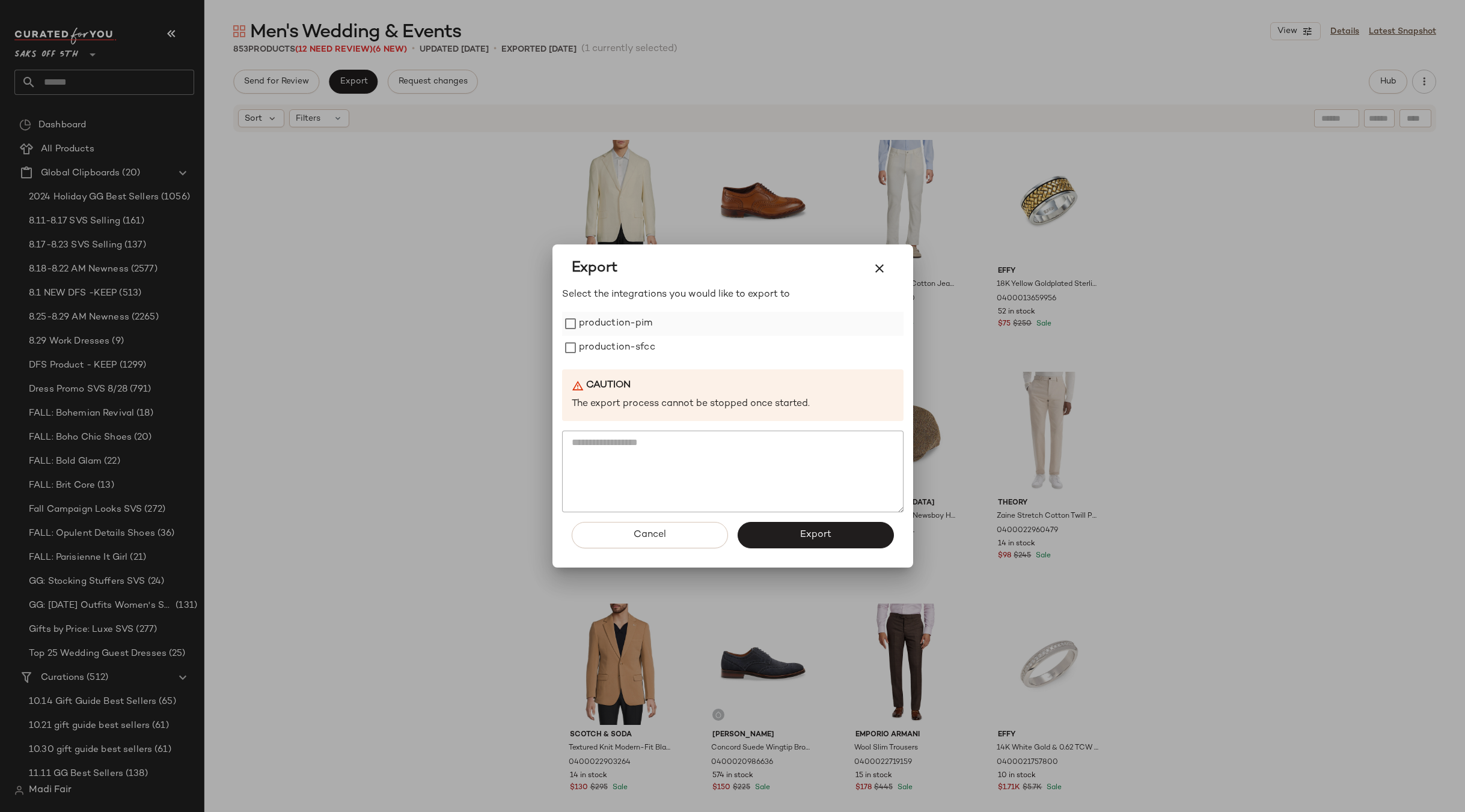
click at [624, 320] on label "production-pim" at bounding box center [615, 324] width 74 height 24
click at [623, 348] on label "production-sfcc" at bounding box center [617, 348] width 76 height 24
click at [777, 533] on button "Export" at bounding box center [815, 536] width 157 height 26
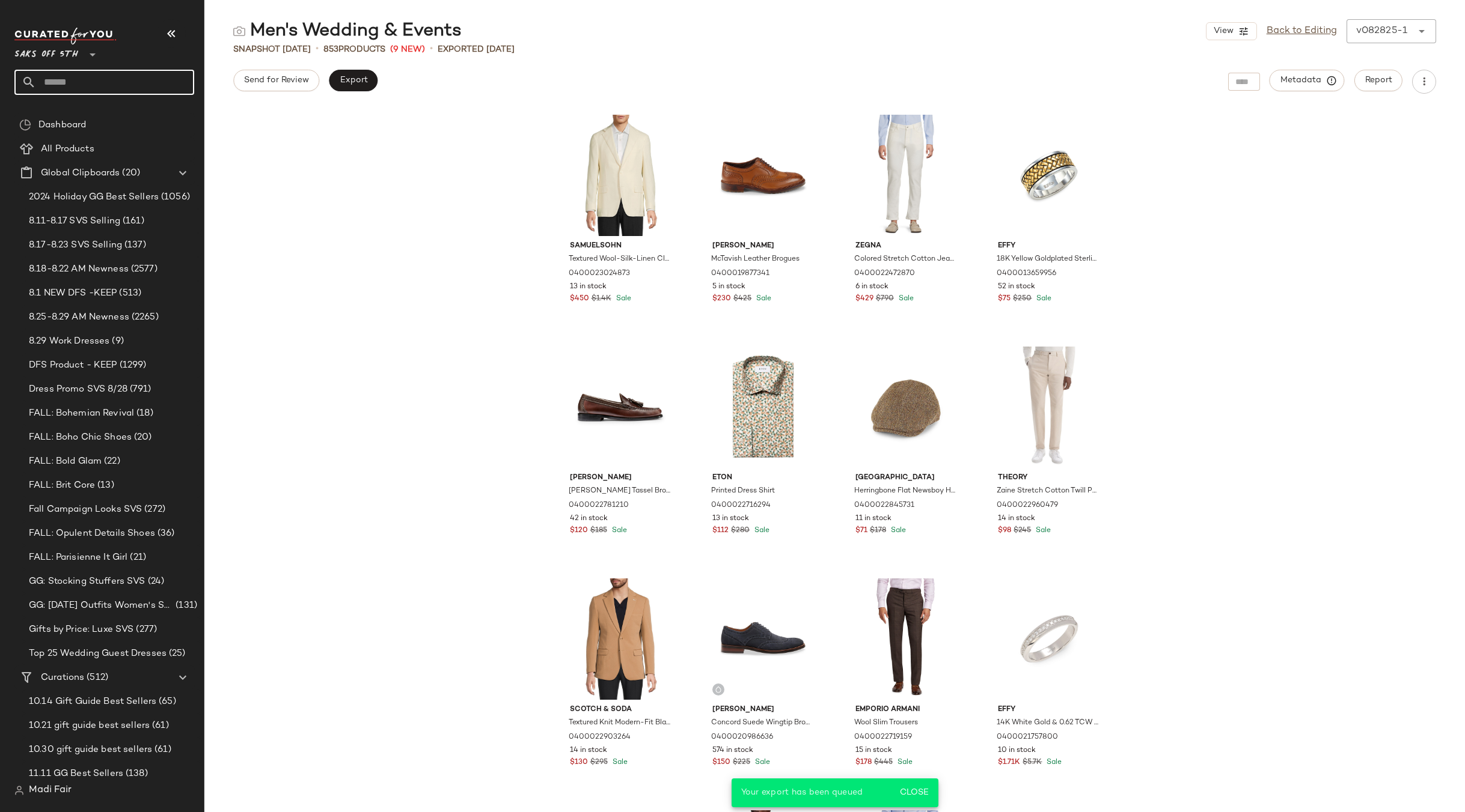
click at [78, 87] on input "text" at bounding box center [115, 82] width 158 height 25
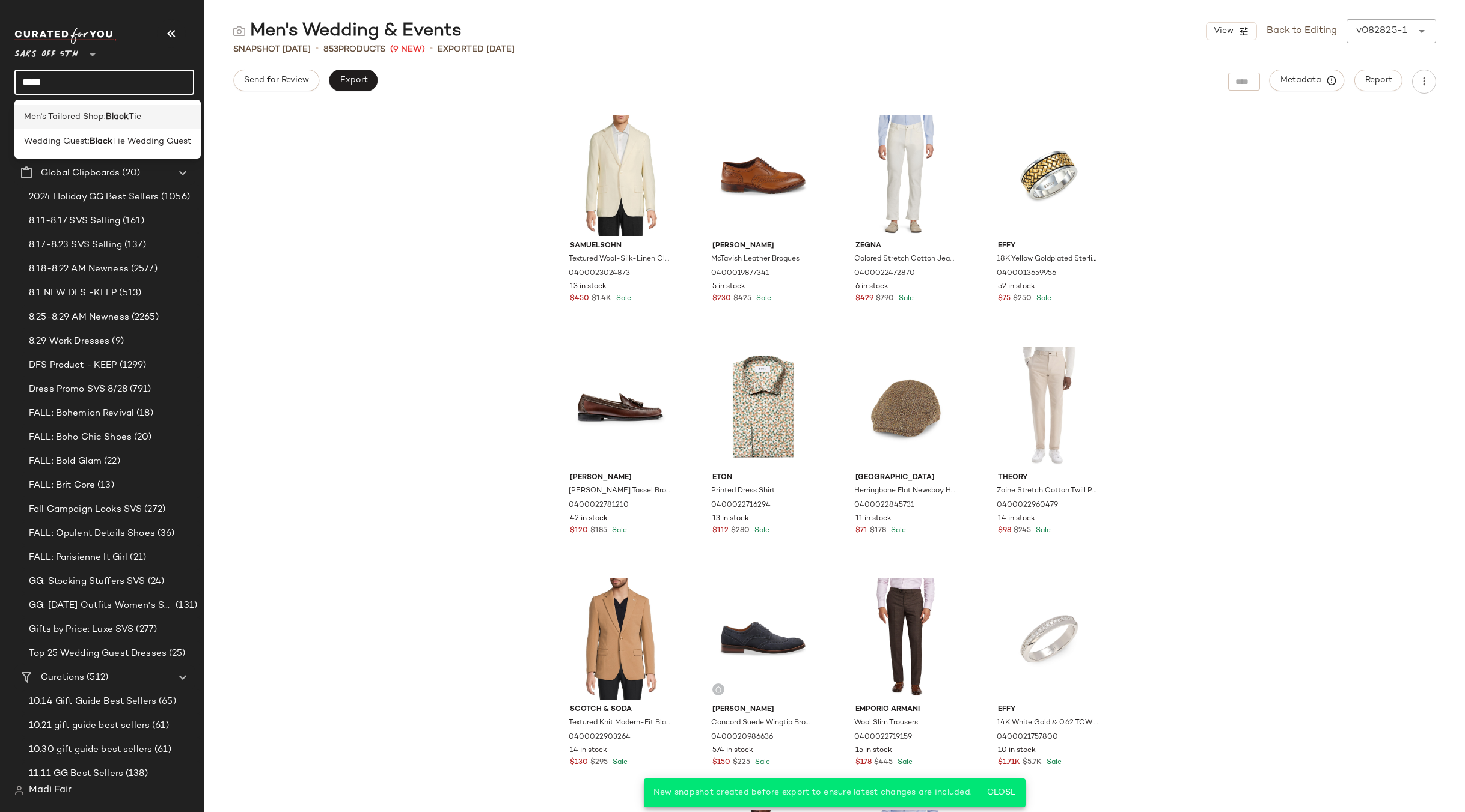
type input "*****"
click at [83, 117] on span "Men's Tailored Shop:" at bounding box center [65, 117] width 82 height 12
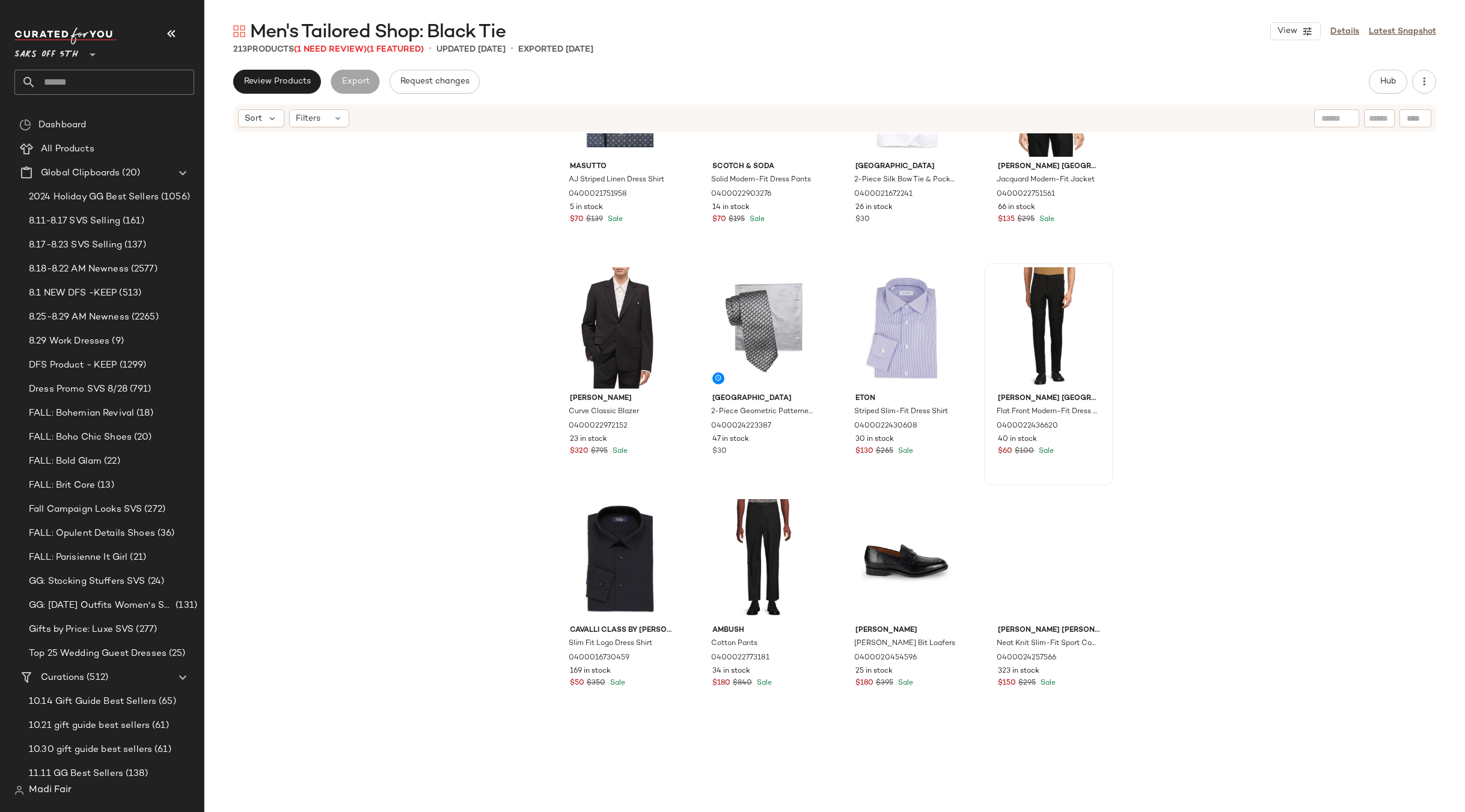
scroll to position [910, 0]
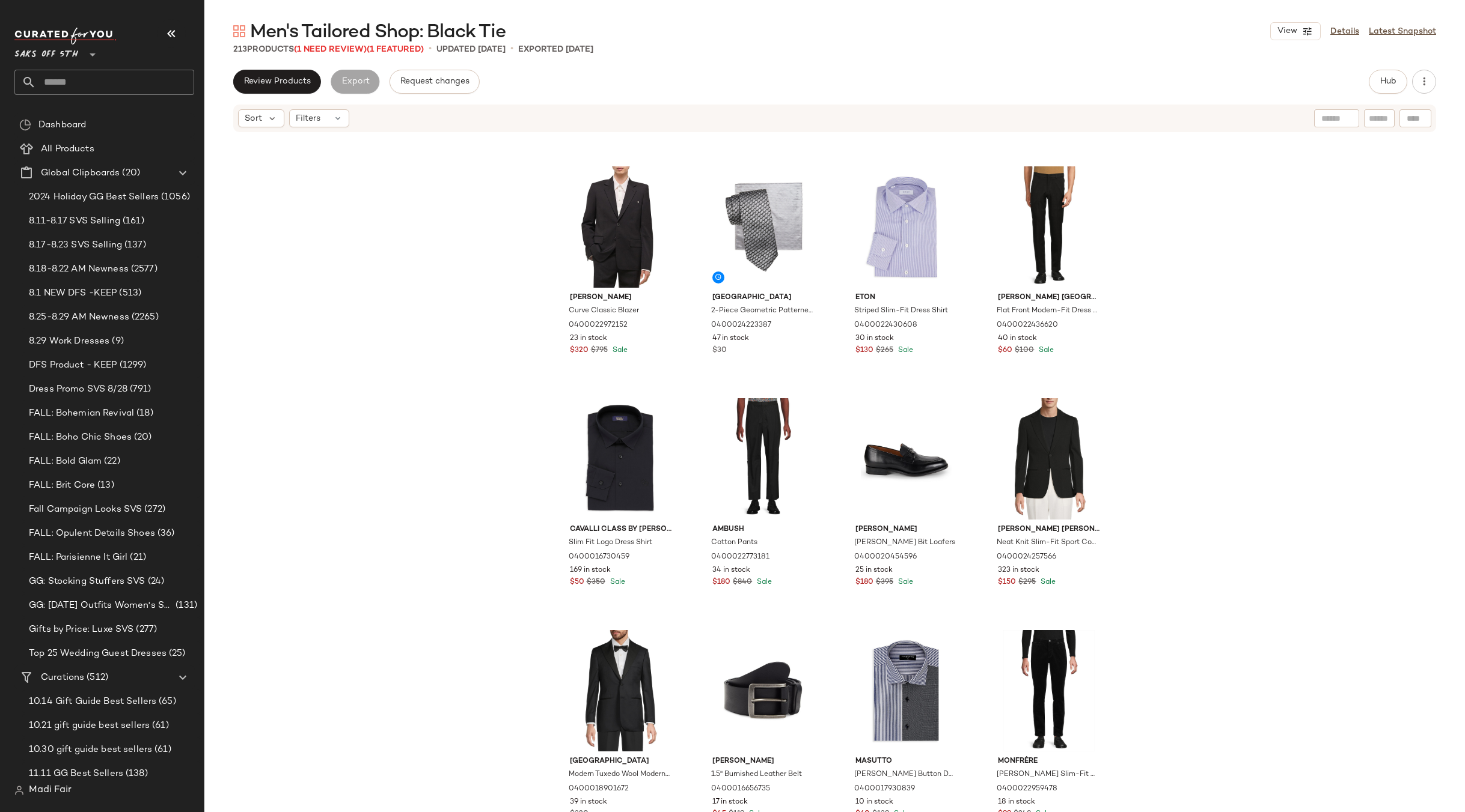
click at [109, 85] on input "text" at bounding box center [115, 82] width 158 height 25
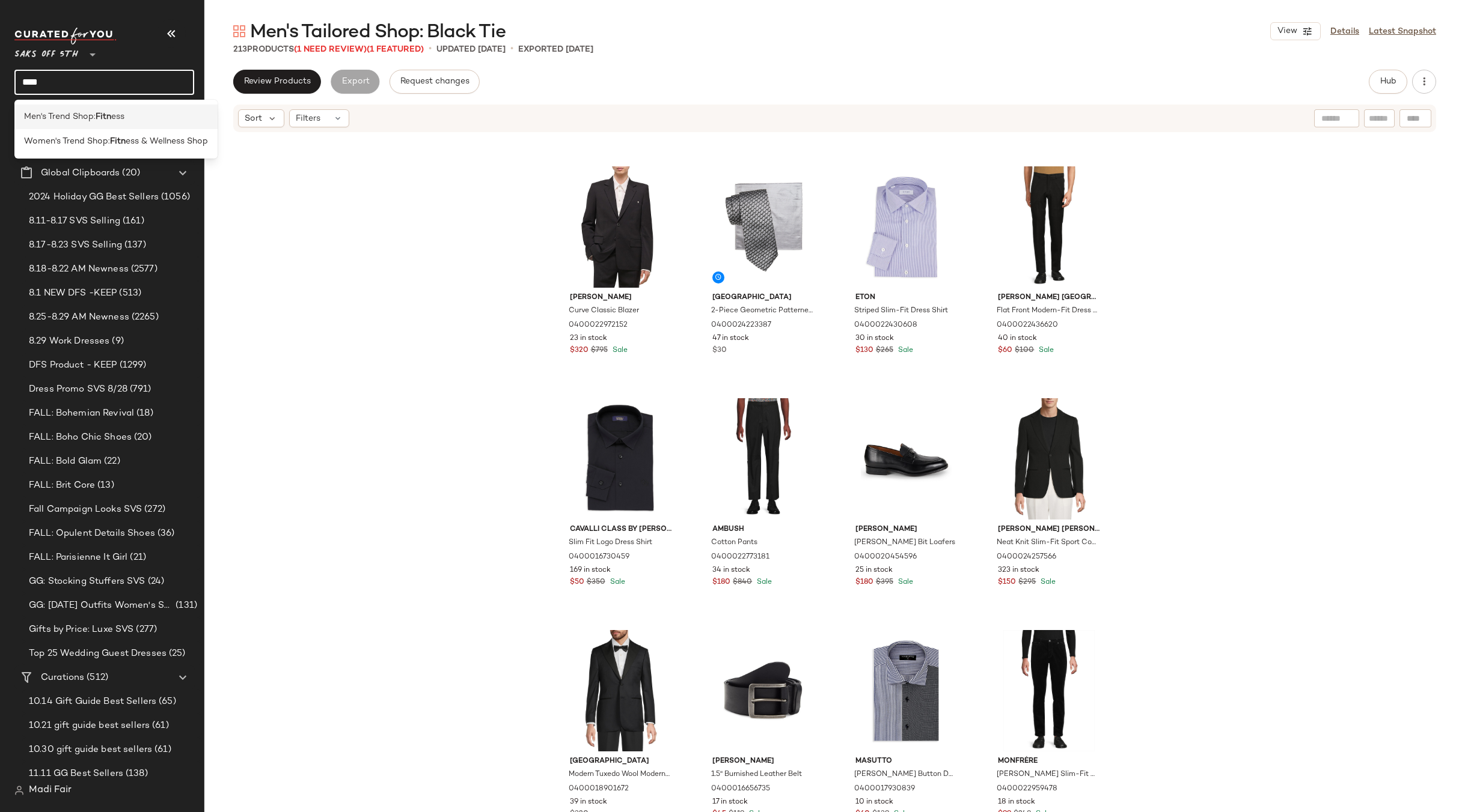
type input "****"
click at [100, 118] on b "Fitn" at bounding box center [103, 117] width 16 height 12
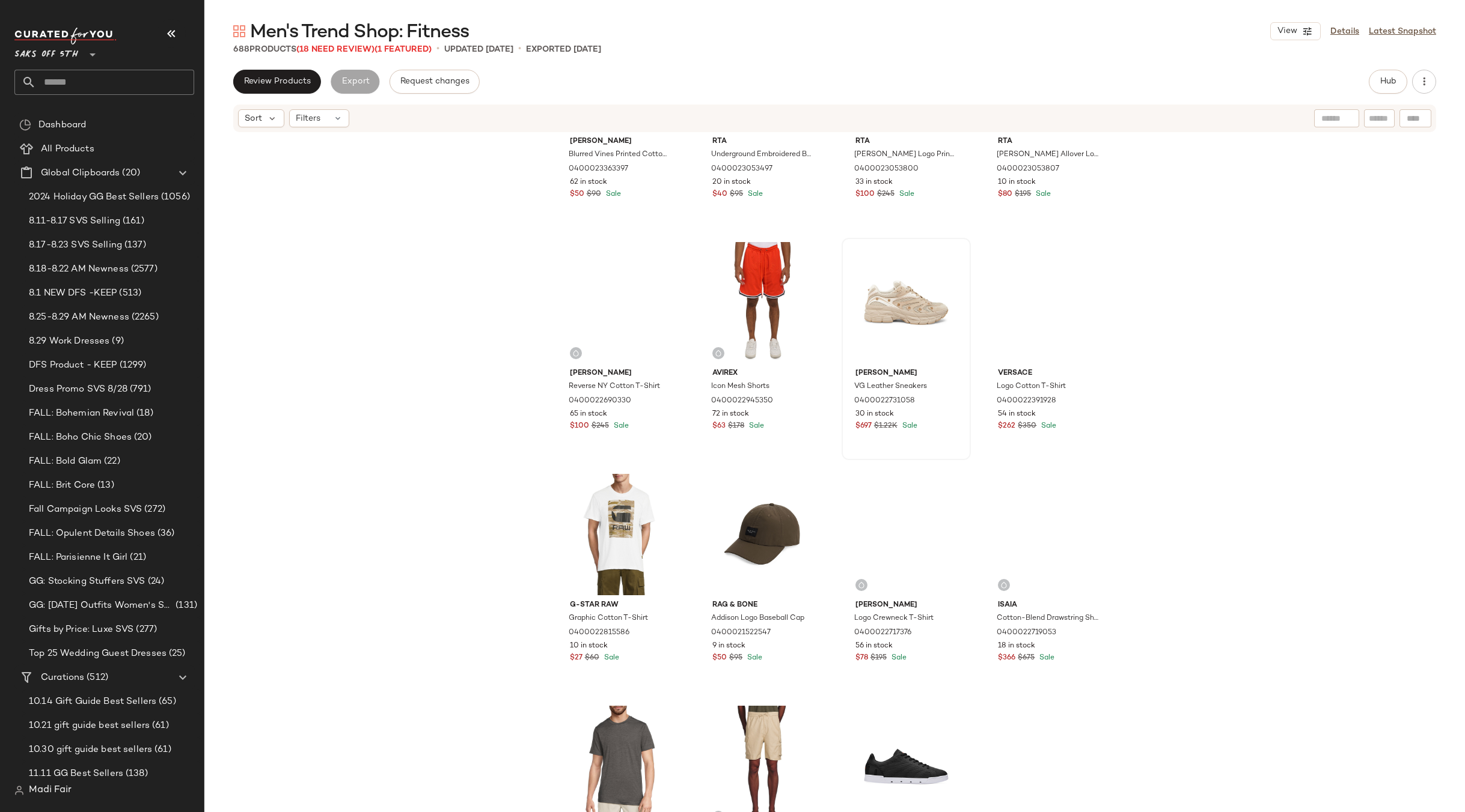
scroll to position [3553, 0]
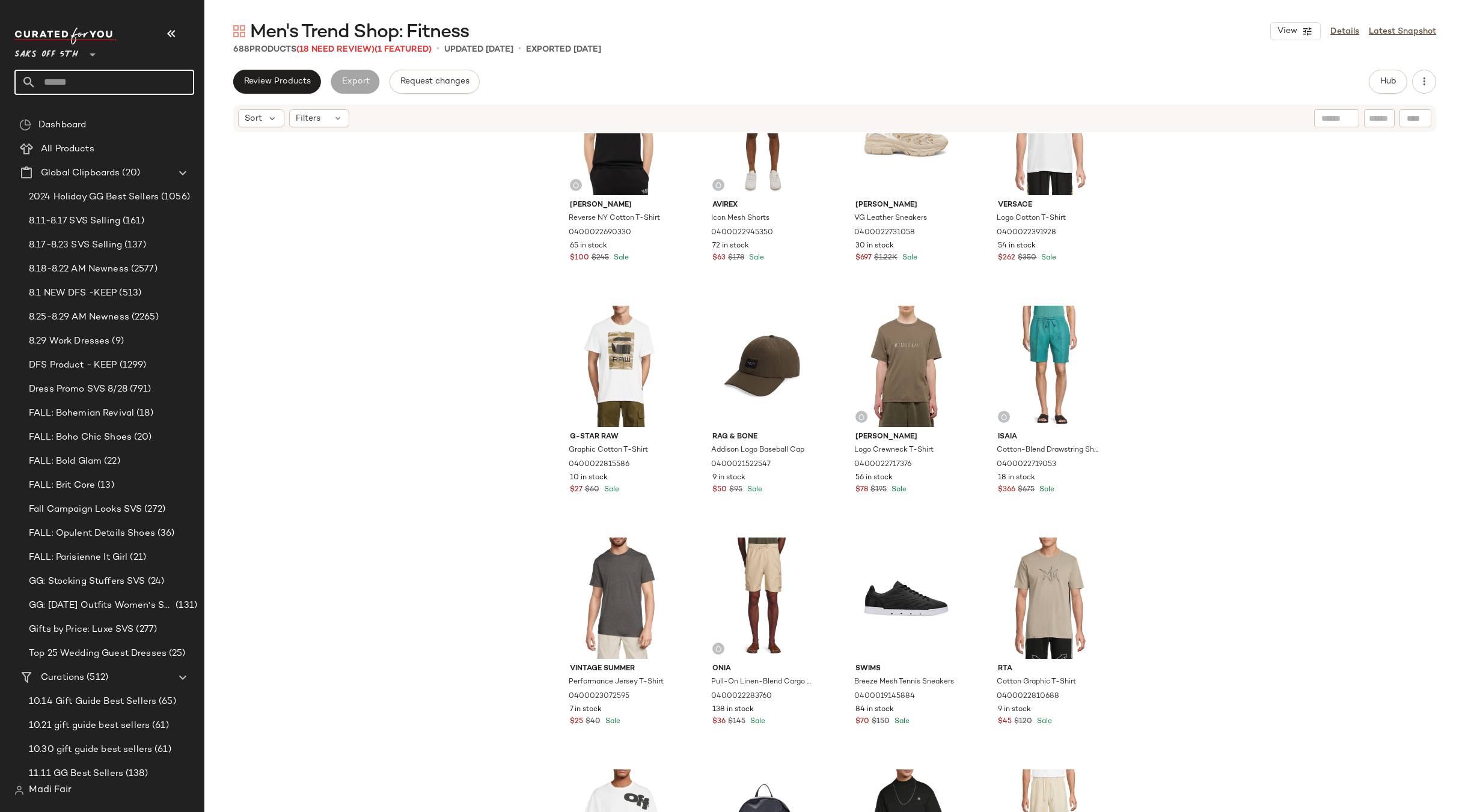
click at [69, 77] on input "text" at bounding box center [115, 82] width 158 height 25
type input "****"
click at [118, 123] on span "robe Essentials" at bounding box center [149, 117] width 62 height 12
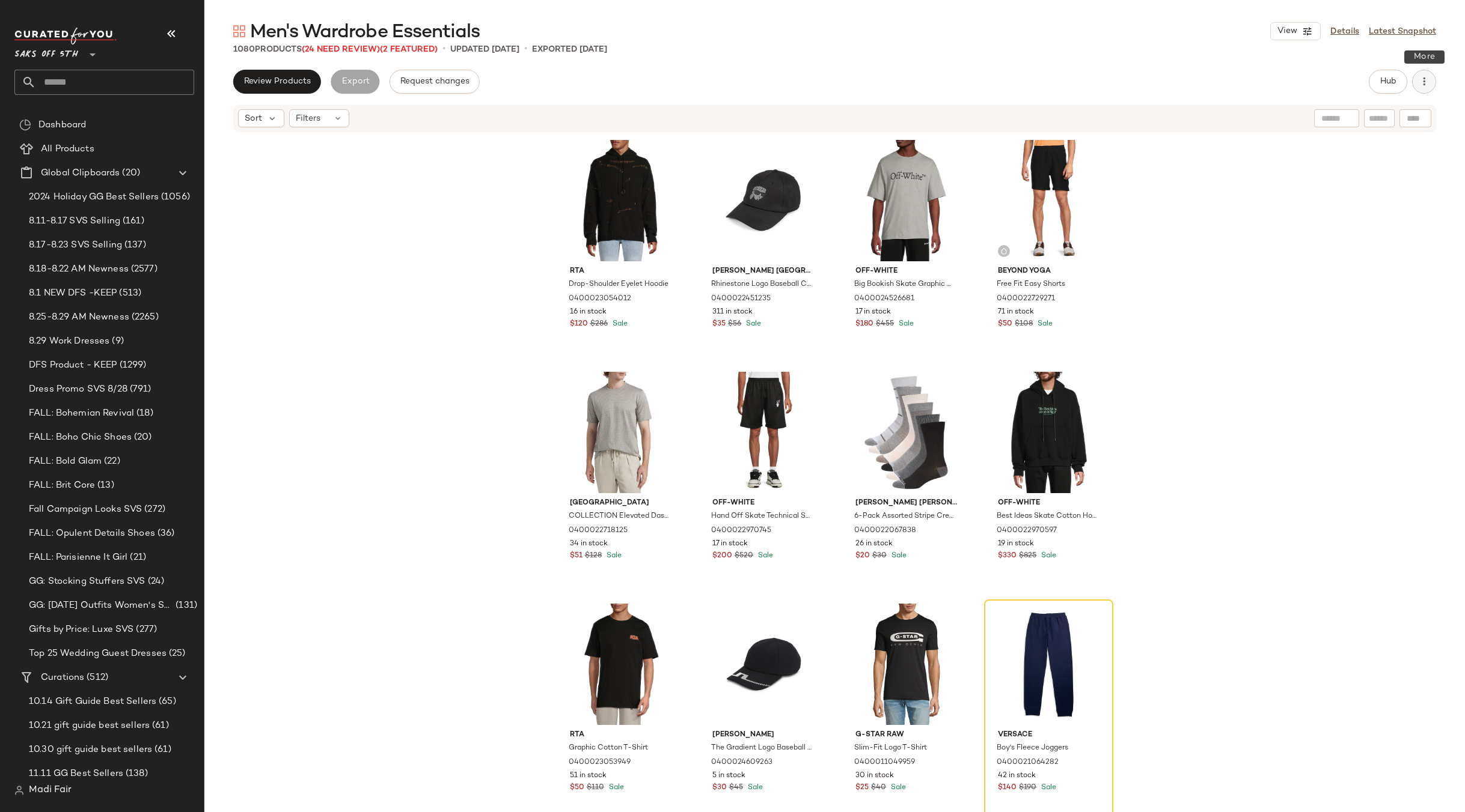
click at [1429, 80] on icon "button" at bounding box center [1424, 81] width 12 height 12
click at [1358, 167] on div "Clear Suggested Products" at bounding box center [1361, 173] width 130 height 12
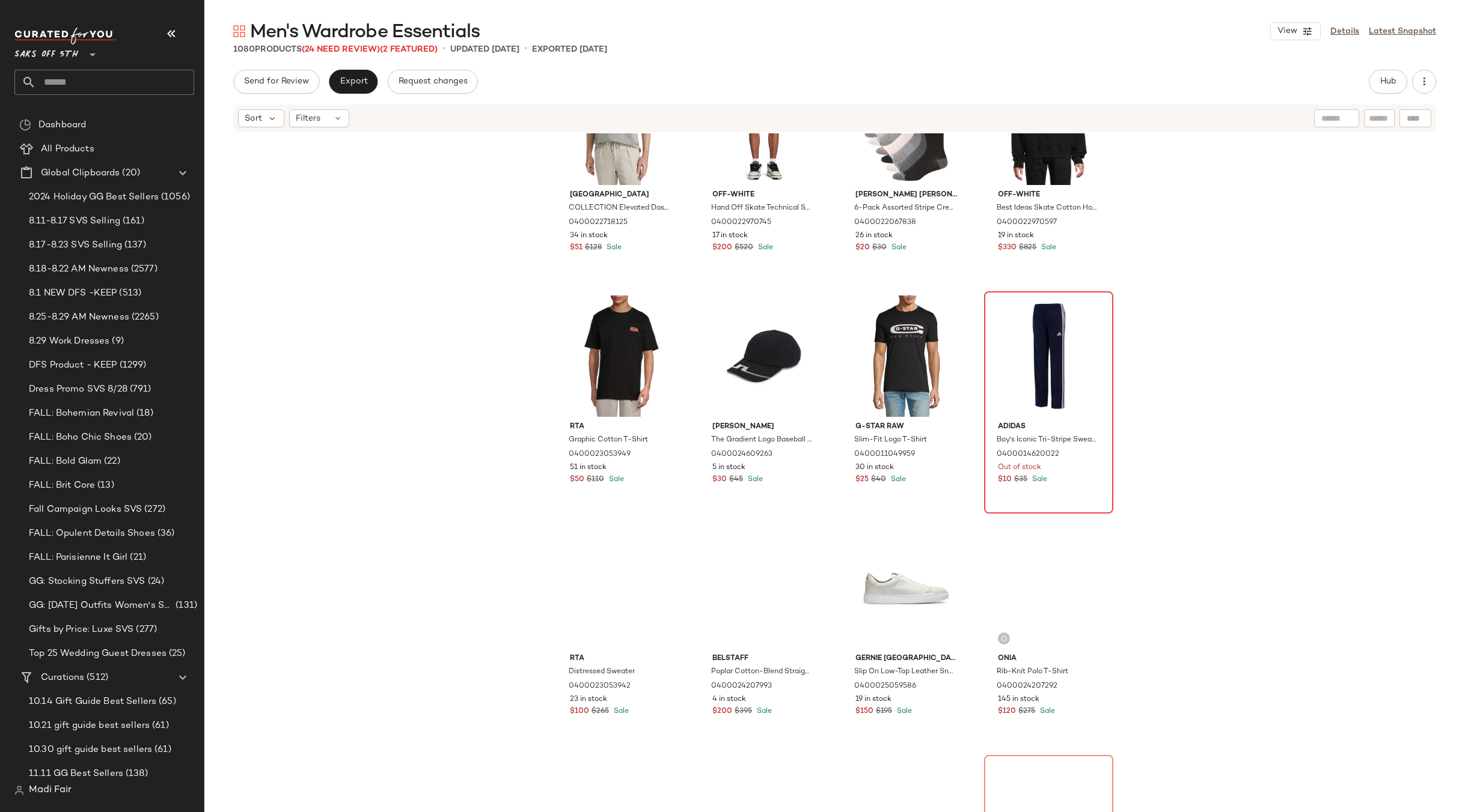
scroll to position [310, 0]
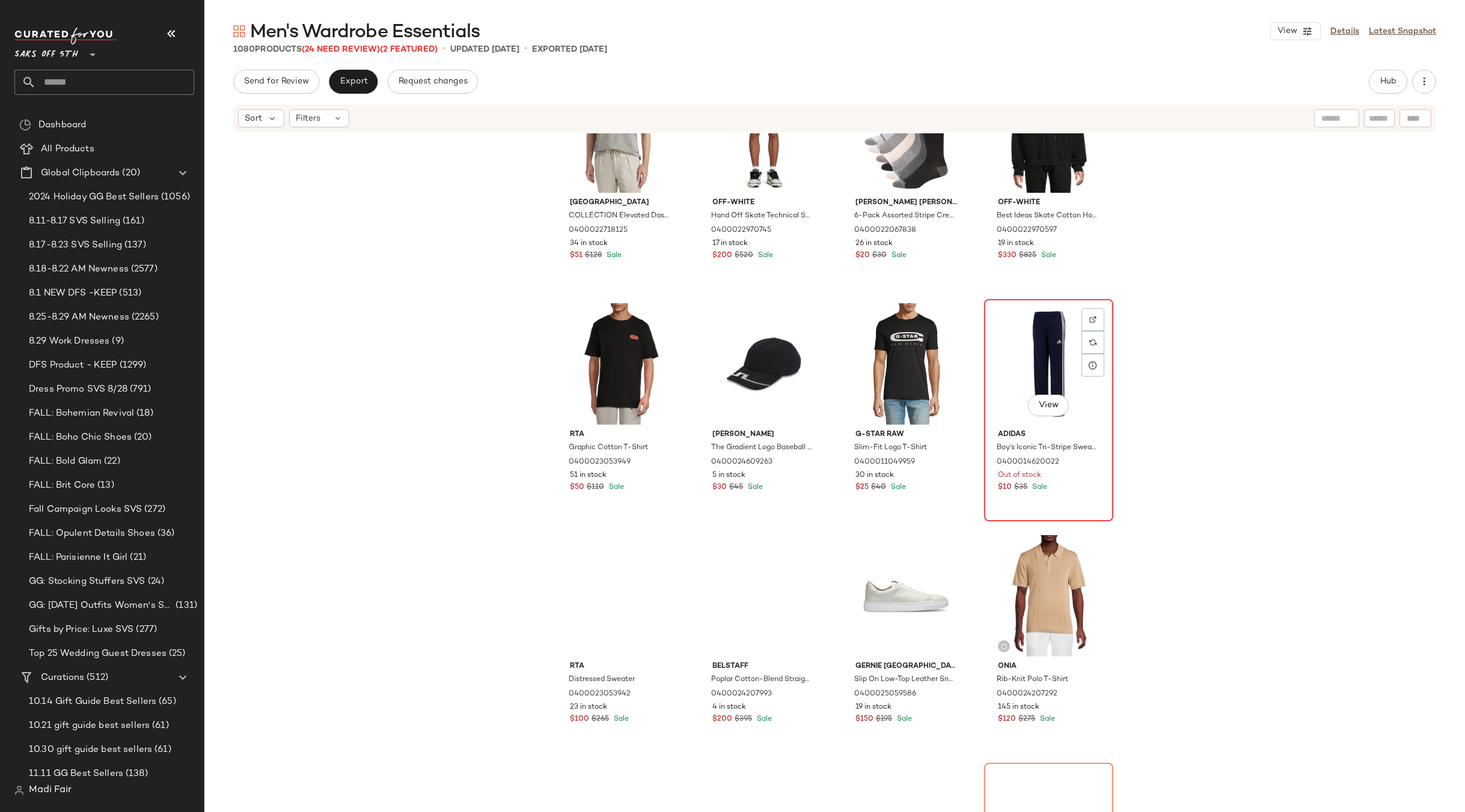
click at [1024, 352] on div "View" at bounding box center [1048, 364] width 121 height 122
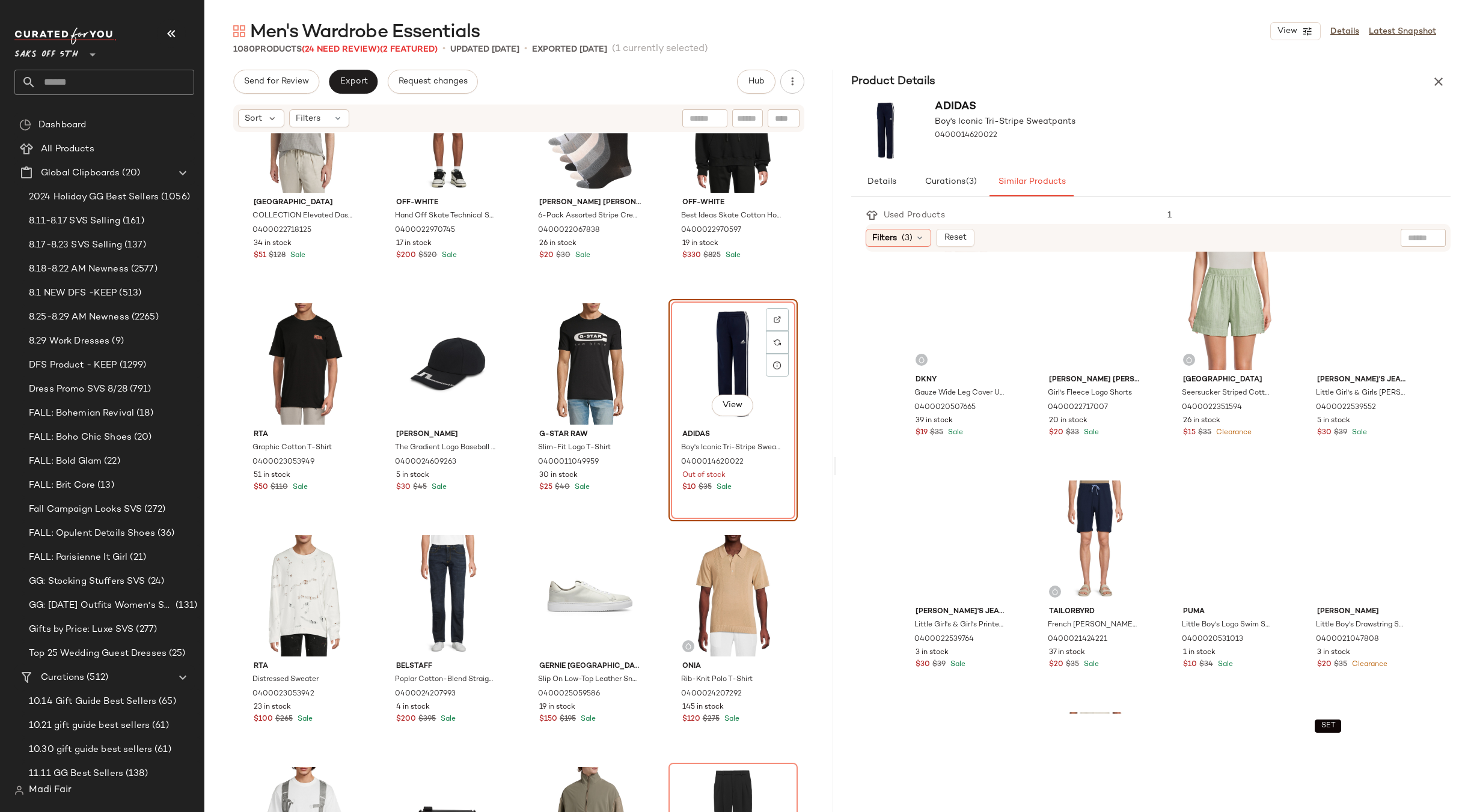
scroll to position [596, 0]
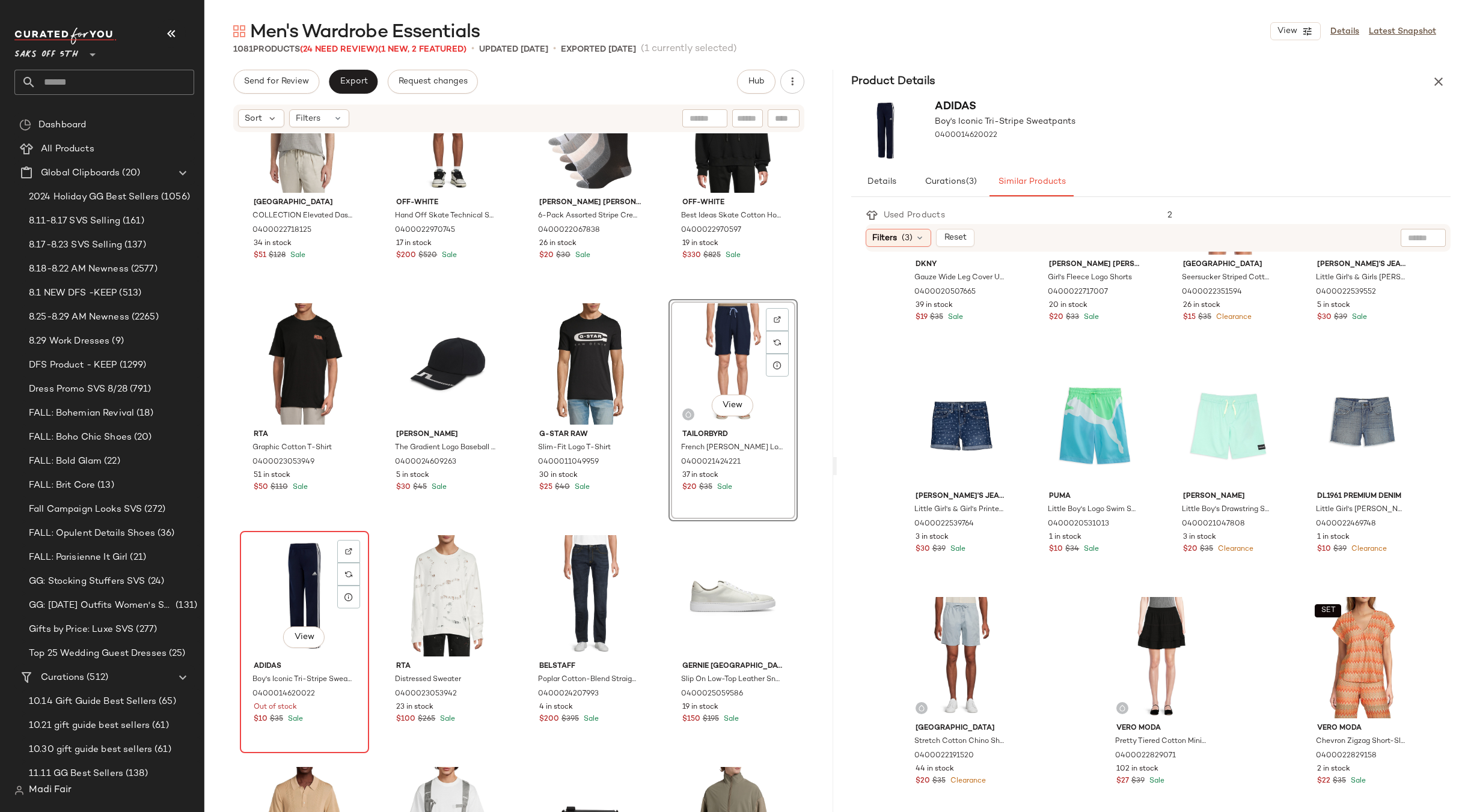
click at [304, 569] on div "View" at bounding box center [305, 596] width 121 height 122
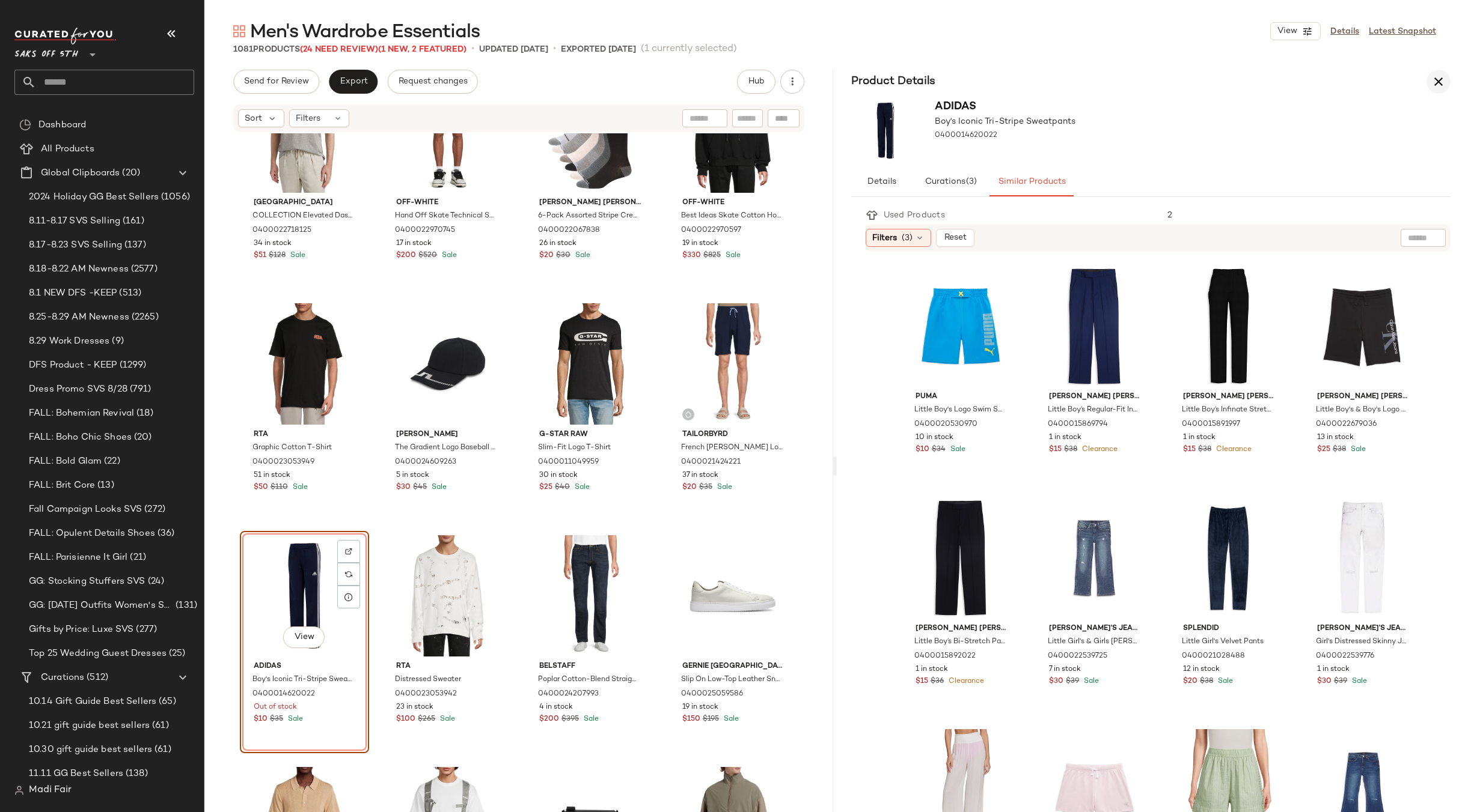
click at [1445, 83] on button "button" at bounding box center [1438, 81] width 24 height 24
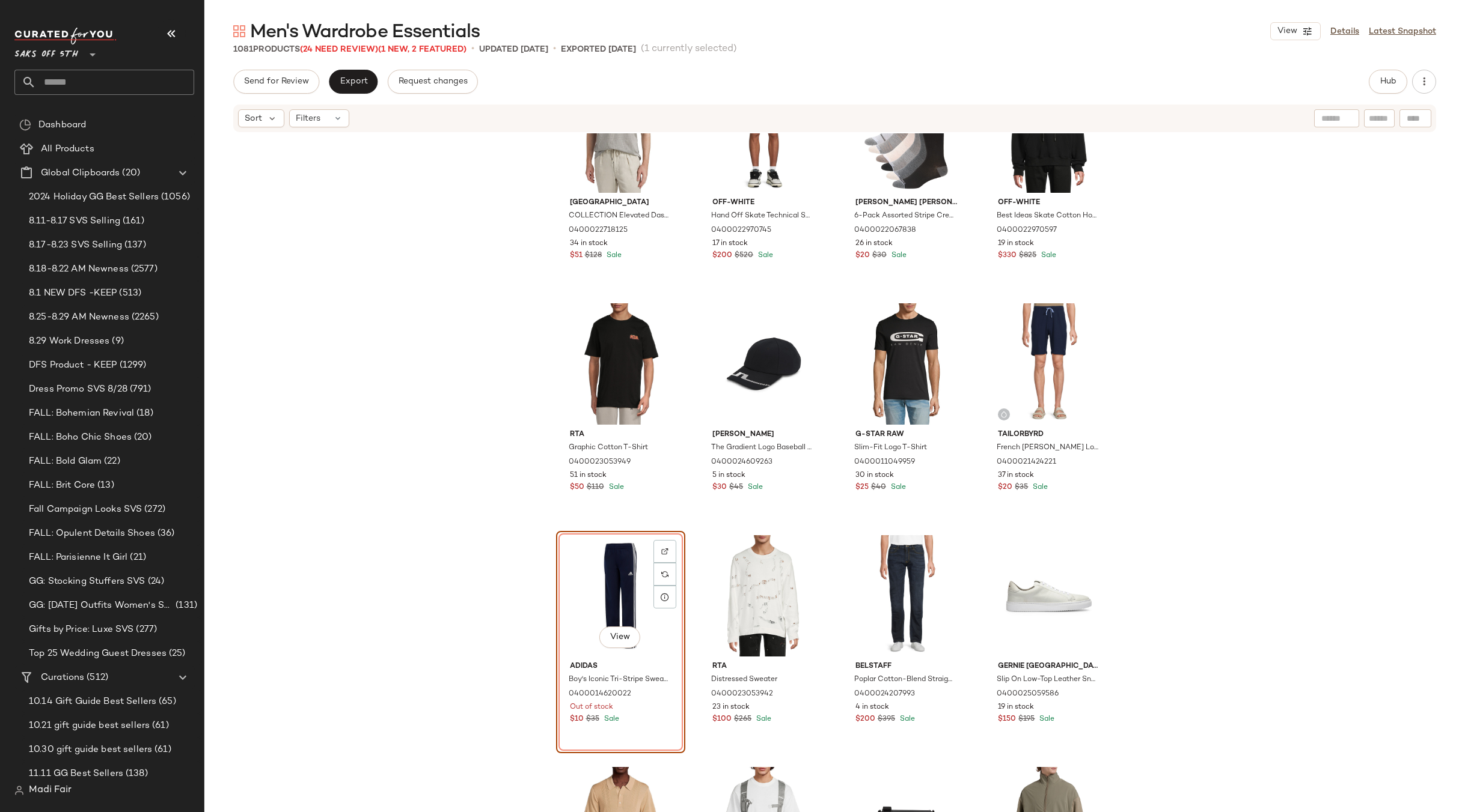
click at [593, 569] on div "View" at bounding box center [620, 596] width 121 height 122
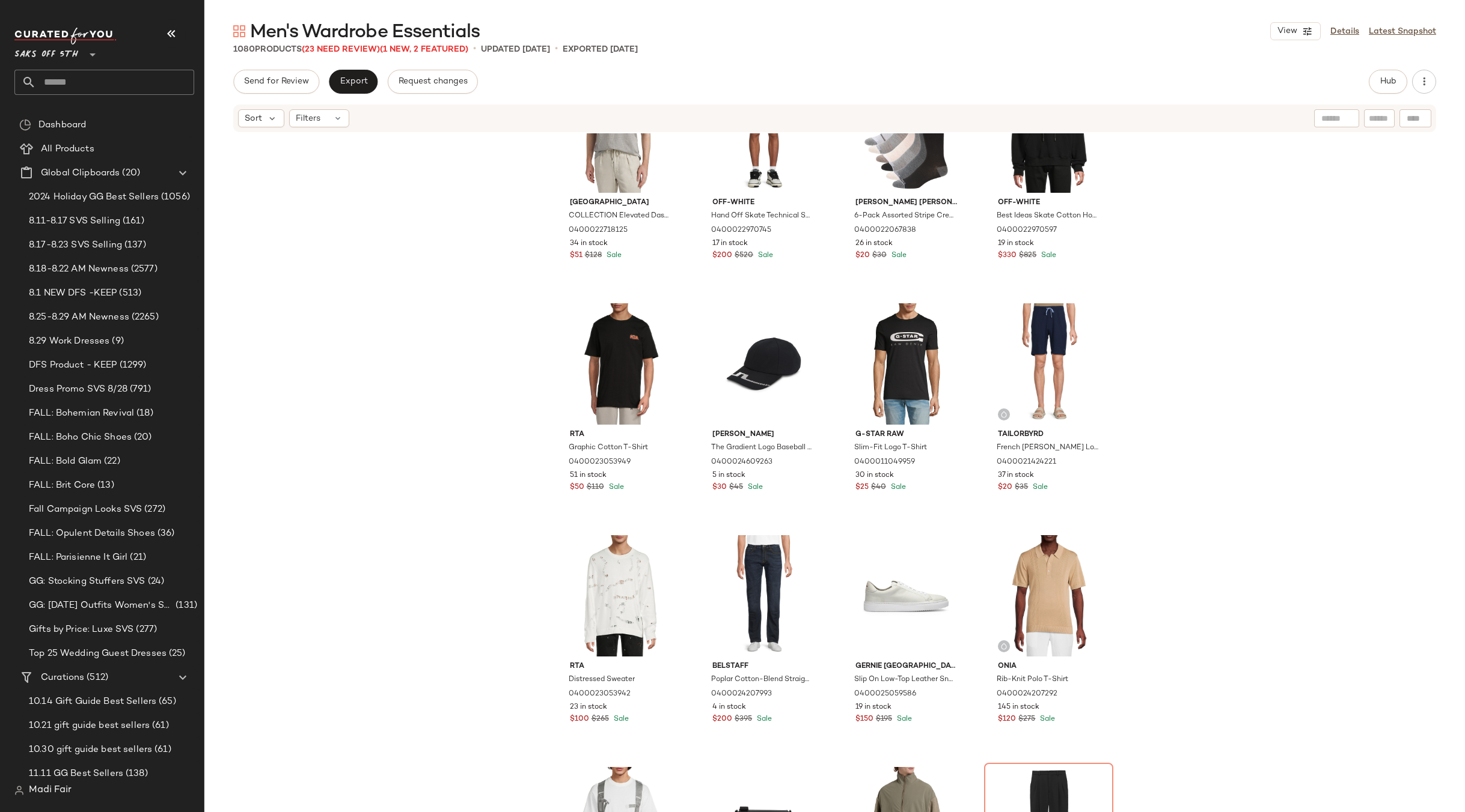
click at [1272, 420] on div "Saks Fifth Avenue COLLECTION Elevated Dash Stripe T-Shirt 0400022718125 34 in s…" at bounding box center [835, 491] width 1260 height 715
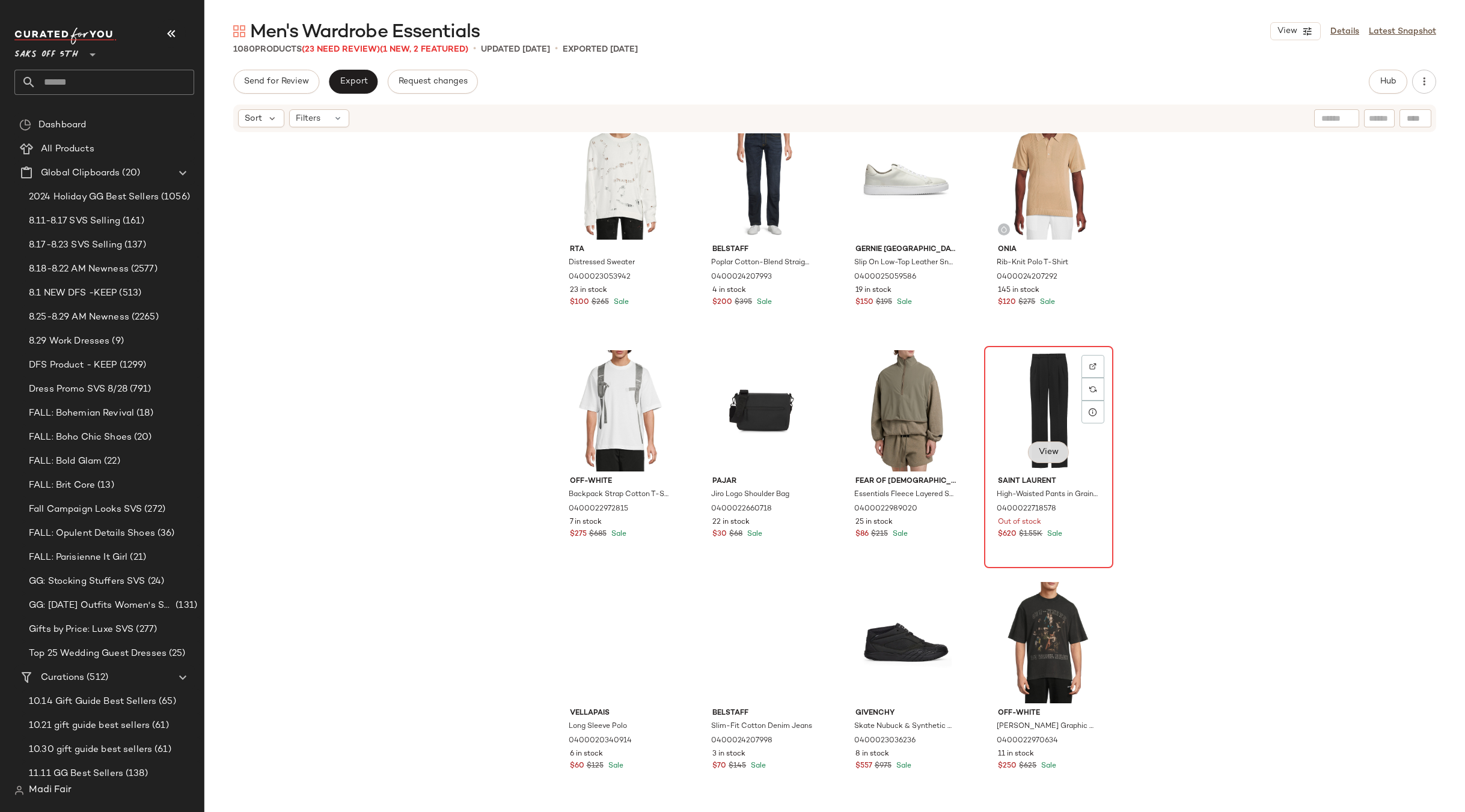
scroll to position [731, 0]
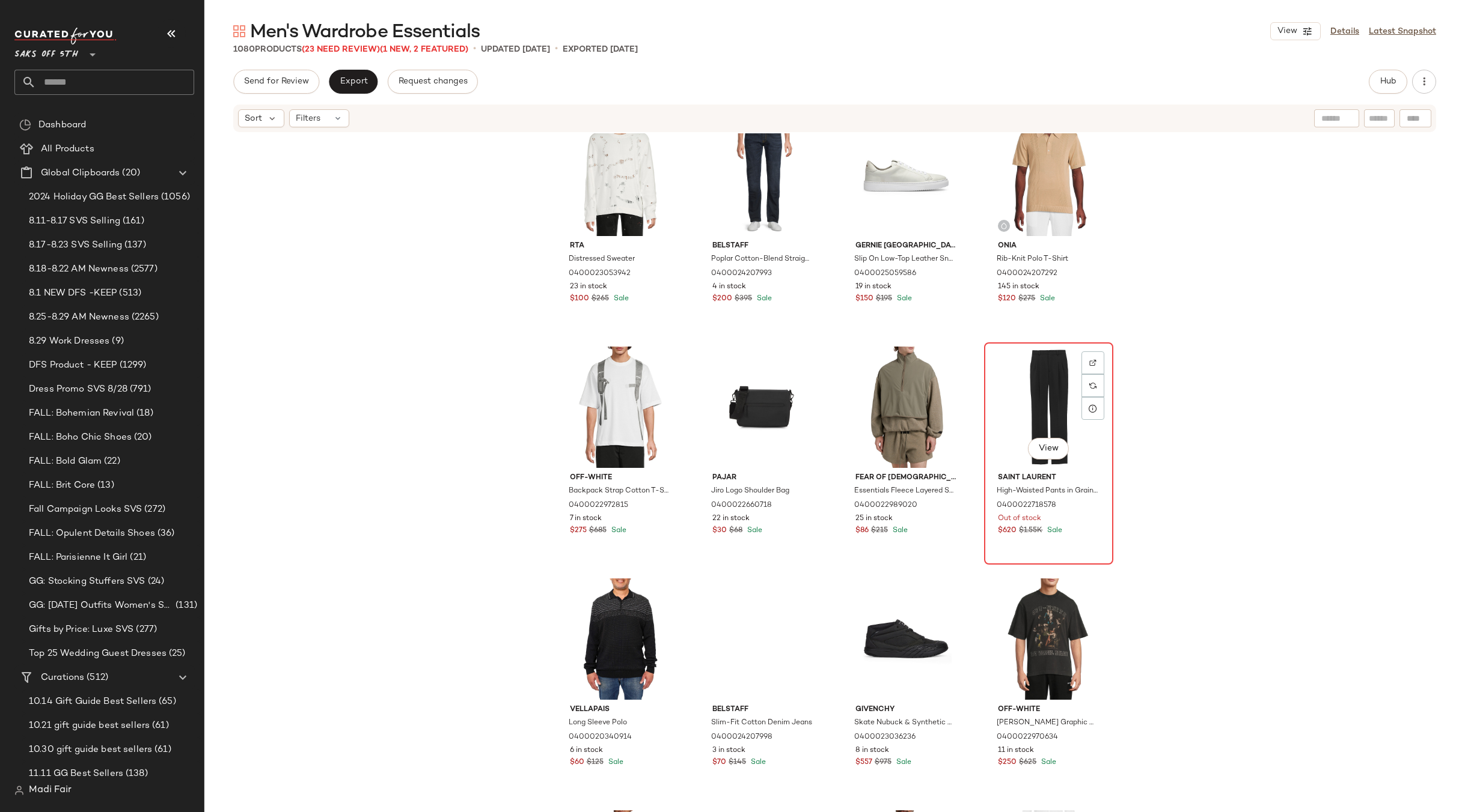
click at [1031, 400] on div "View" at bounding box center [1048, 407] width 121 height 122
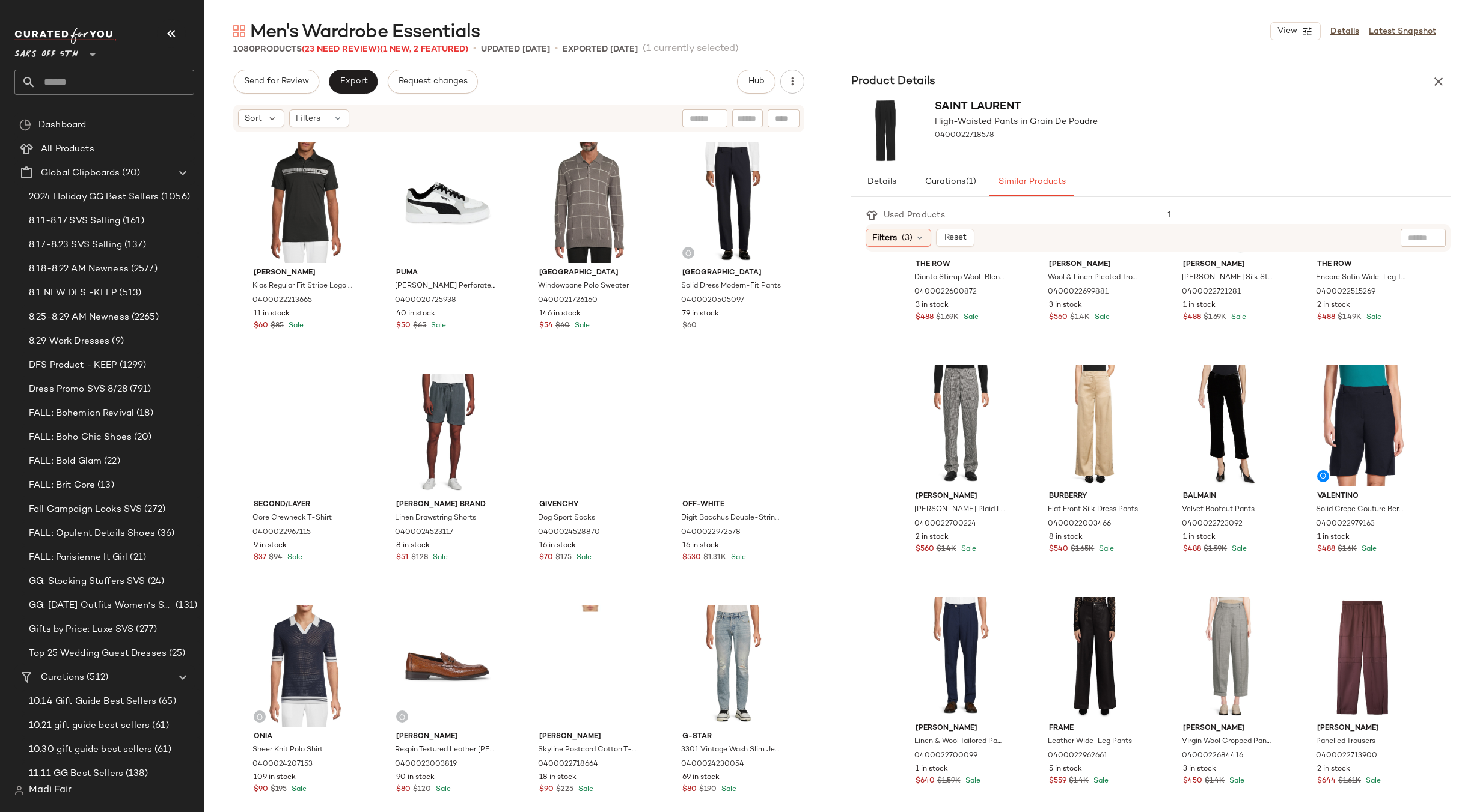
scroll to position [1391, 0]
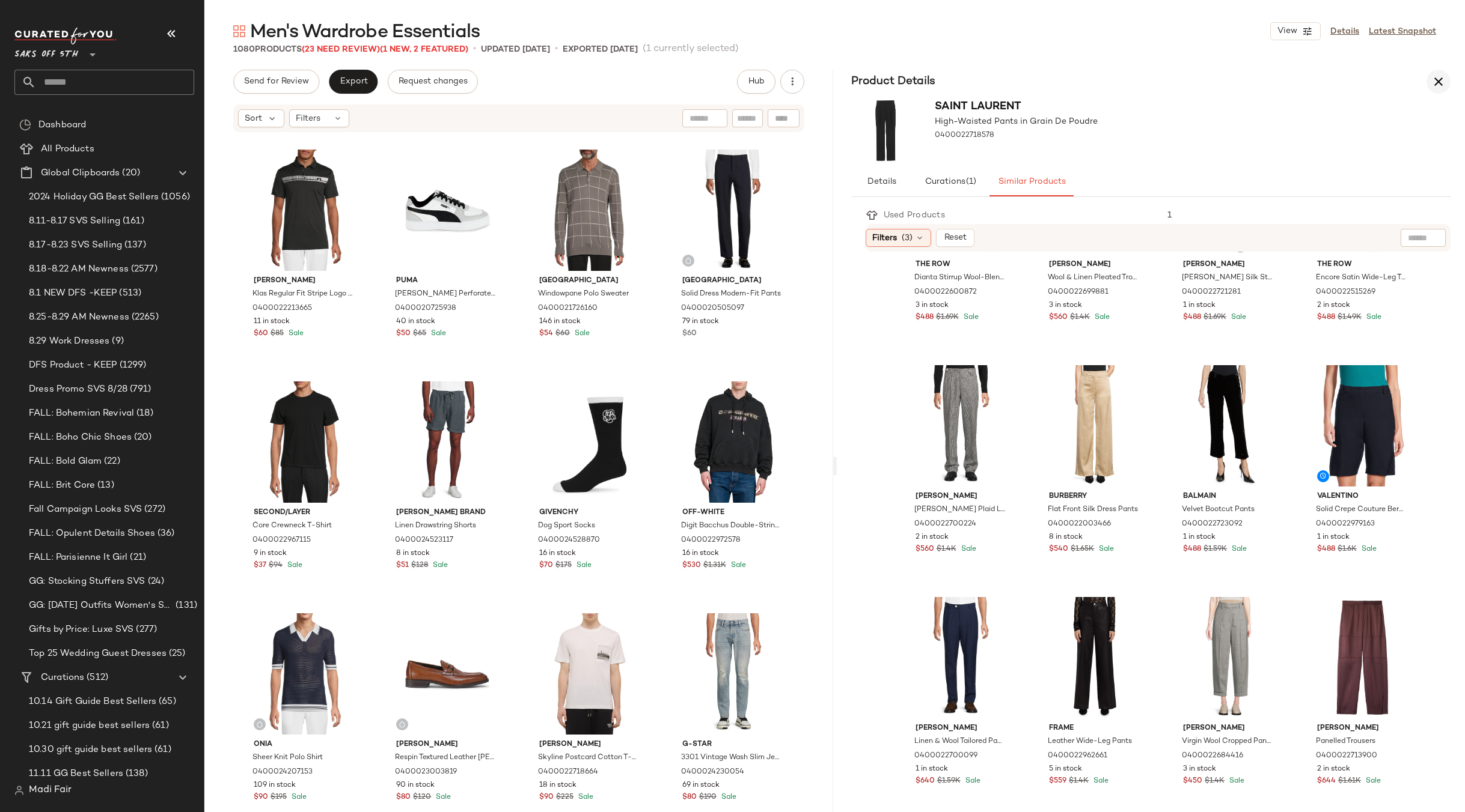
click at [1429, 84] on button "button" at bounding box center [1438, 81] width 24 height 24
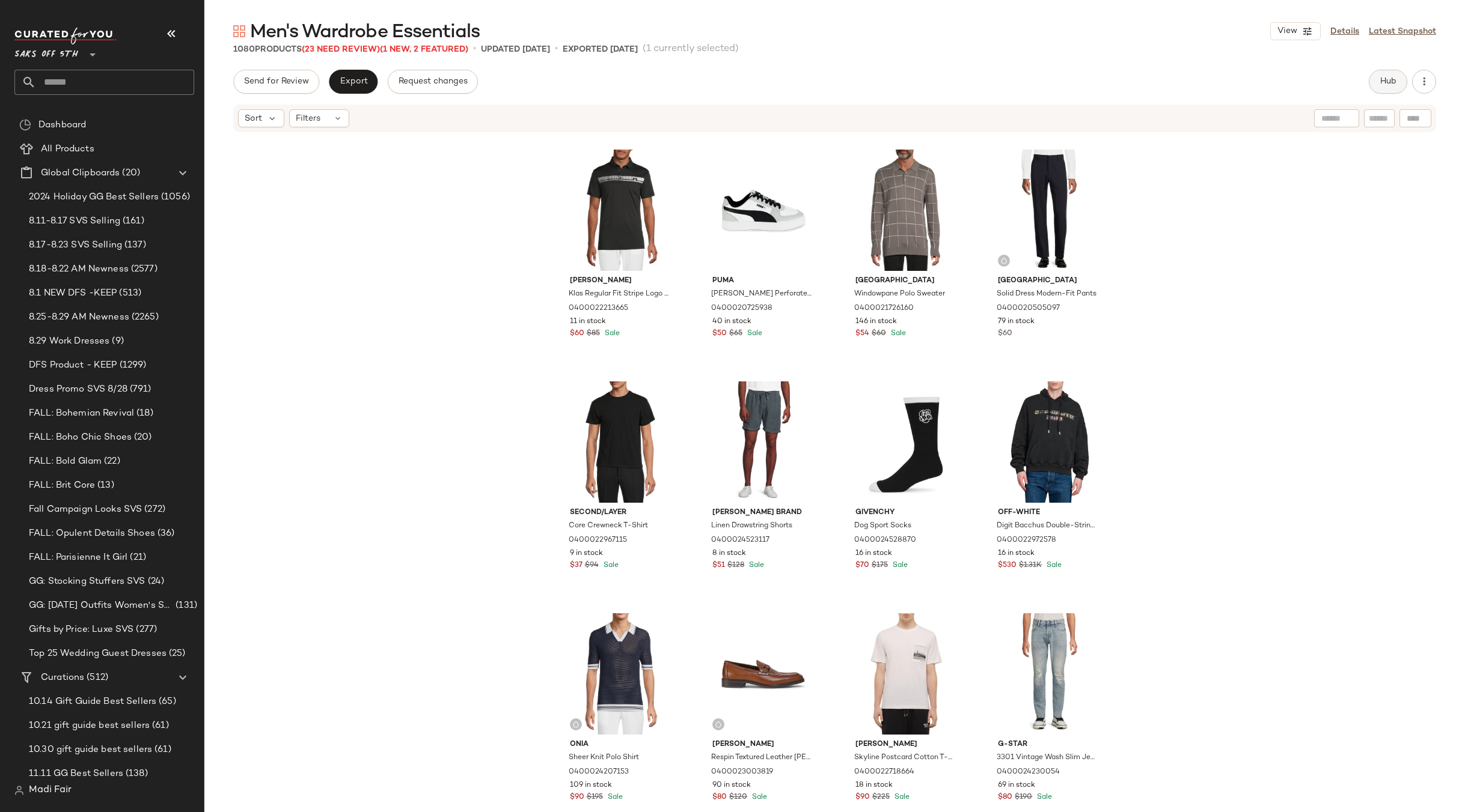
click at [1384, 79] on span "Hub" at bounding box center [1388, 82] width 17 height 10
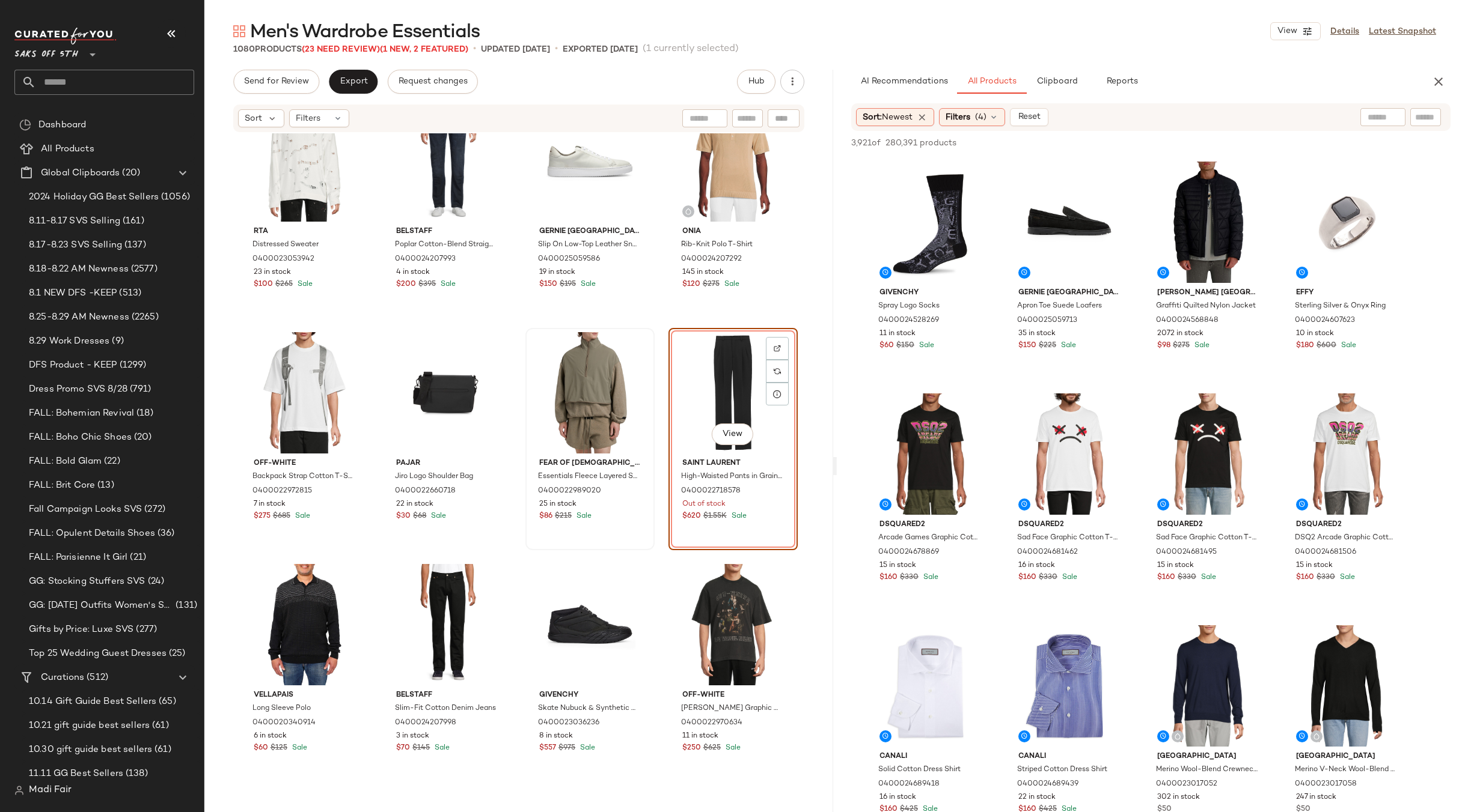
scroll to position [790, 0]
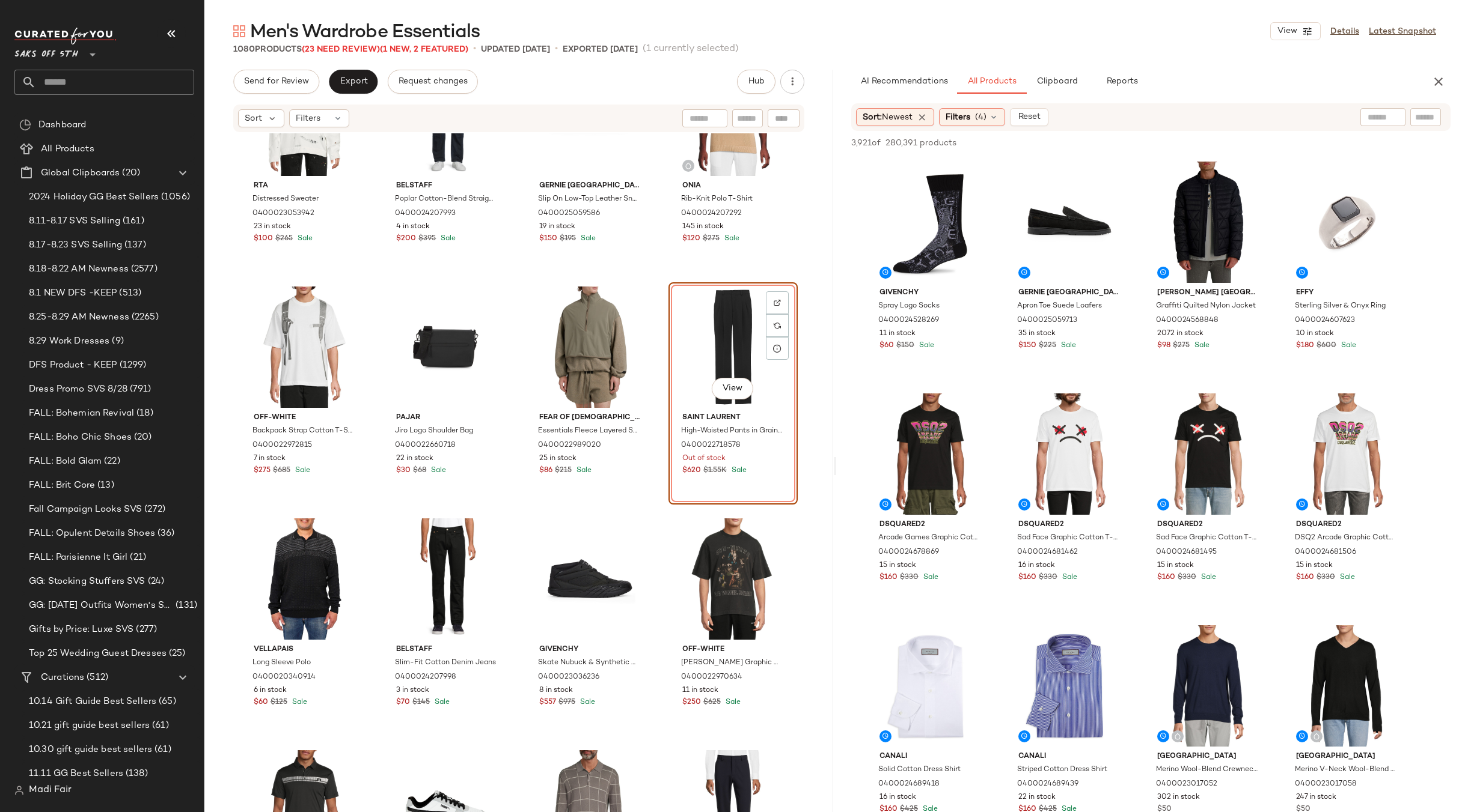
click at [658, 271] on div "Rta Distressed Sweater 0400023053942 23 in stock $100 $265 Sale Belstaff Poplar…" at bounding box center [518, 491] width 629 height 715
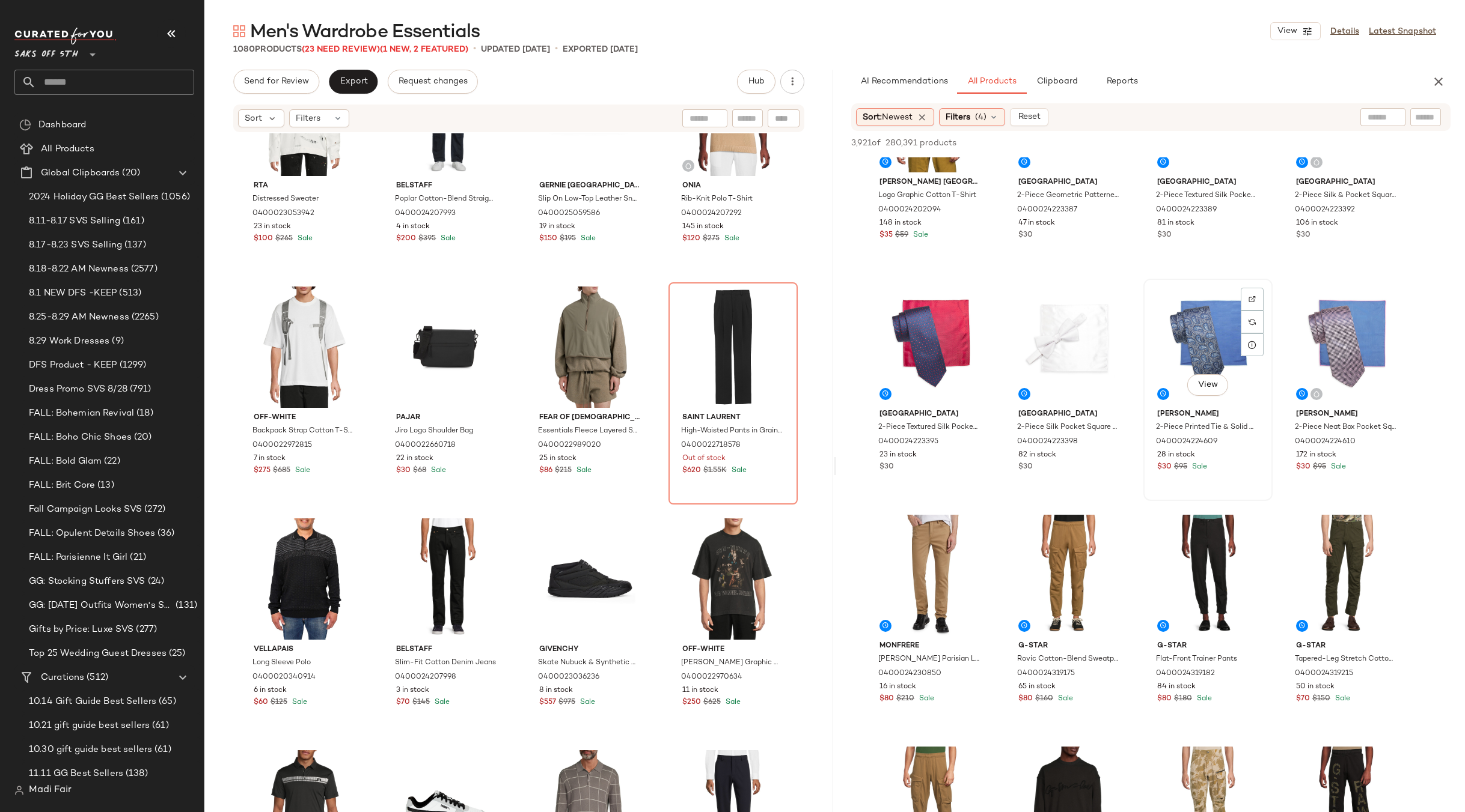
scroll to position [1862, 0]
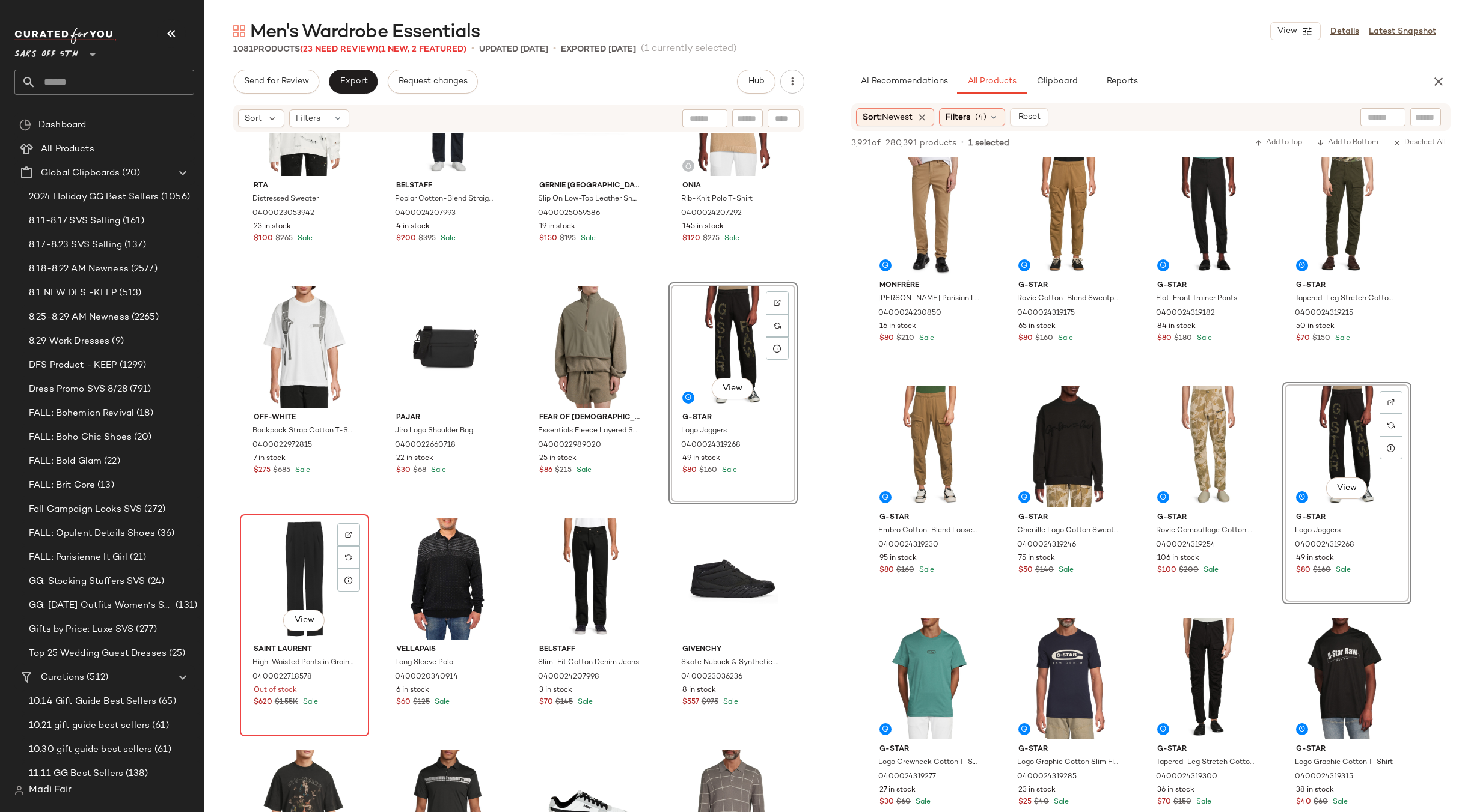
click at [272, 571] on div "View" at bounding box center [305, 579] width 121 height 122
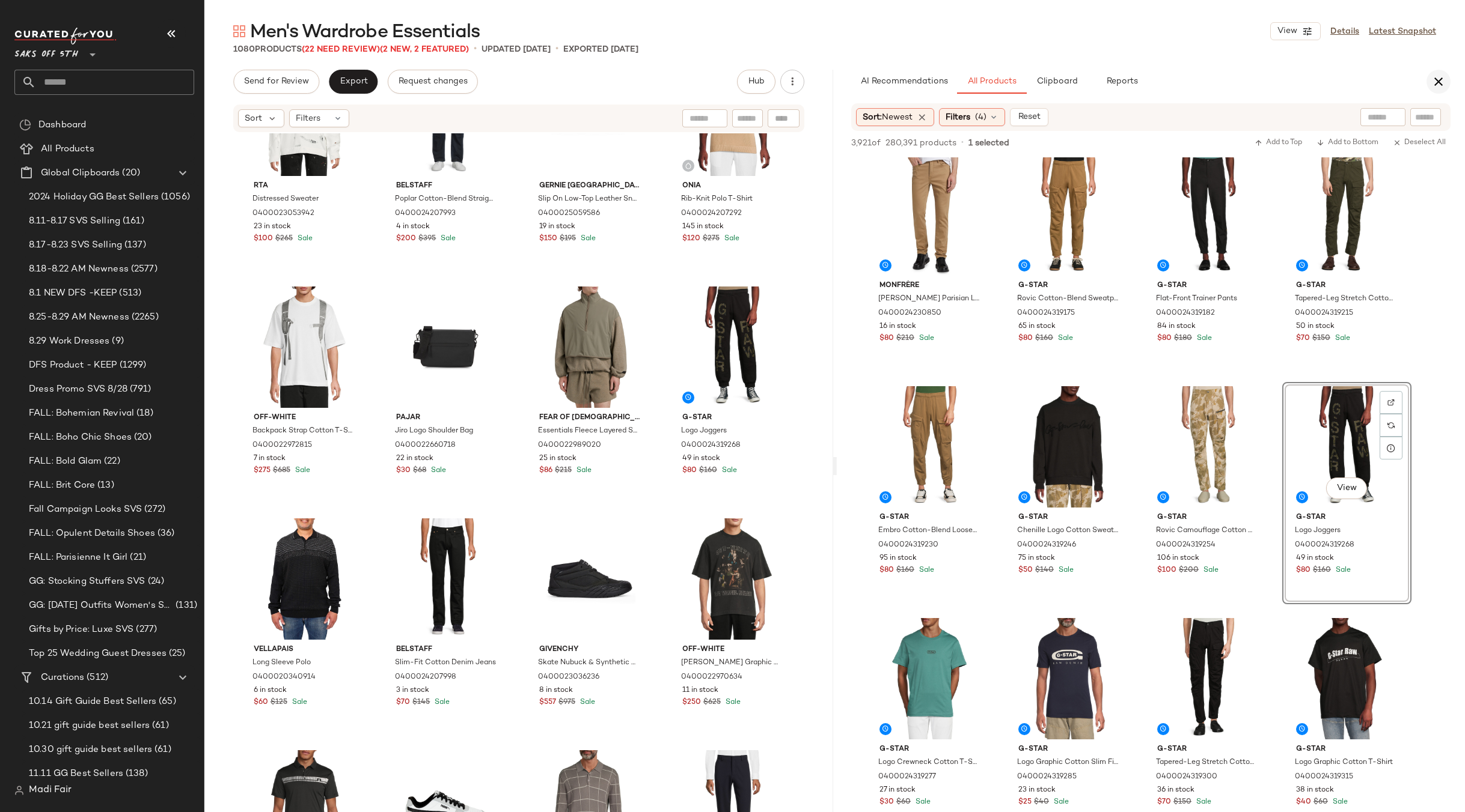
click at [1430, 75] on button "button" at bounding box center [1438, 81] width 24 height 24
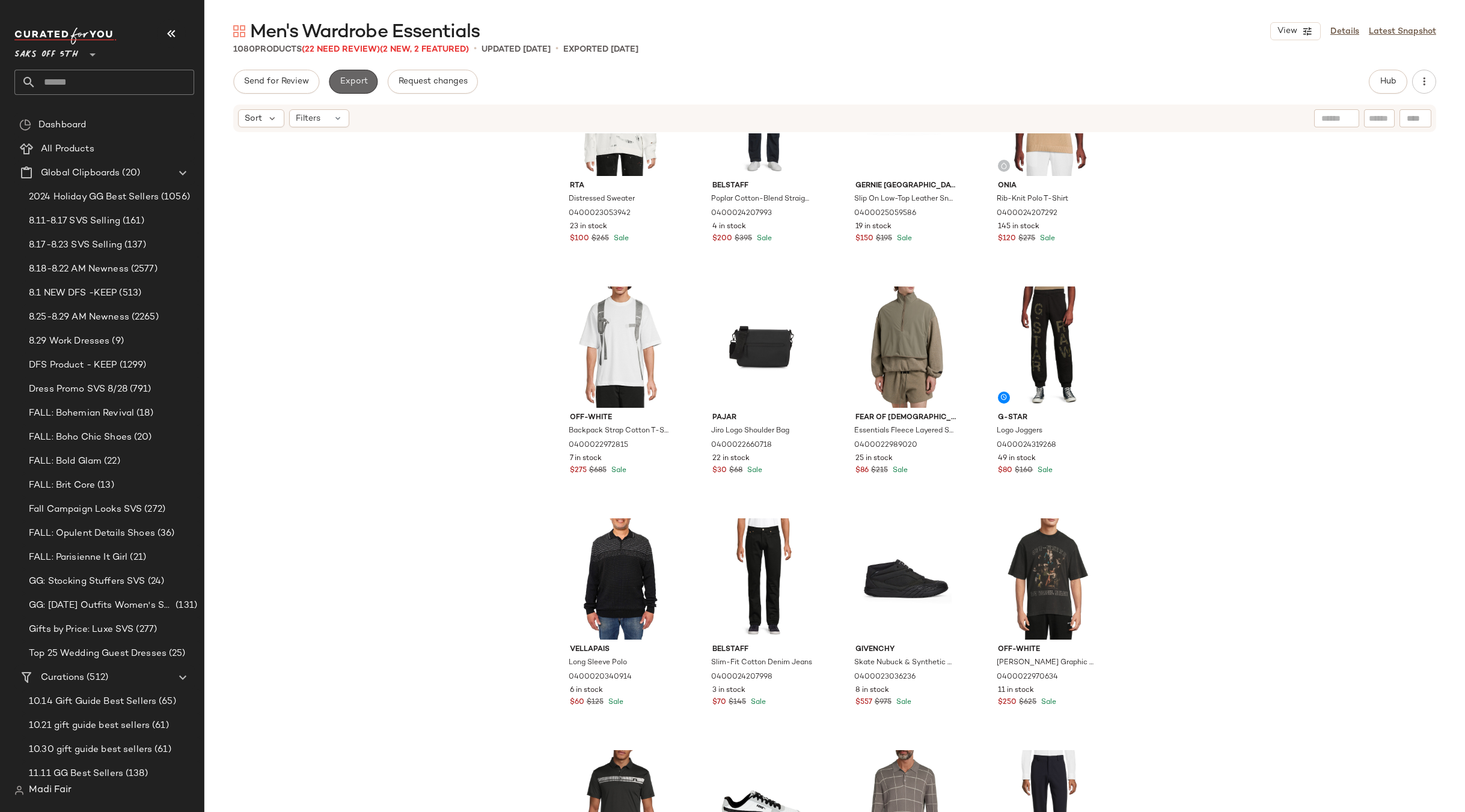
click at [340, 71] on button "Export" at bounding box center [353, 81] width 49 height 24
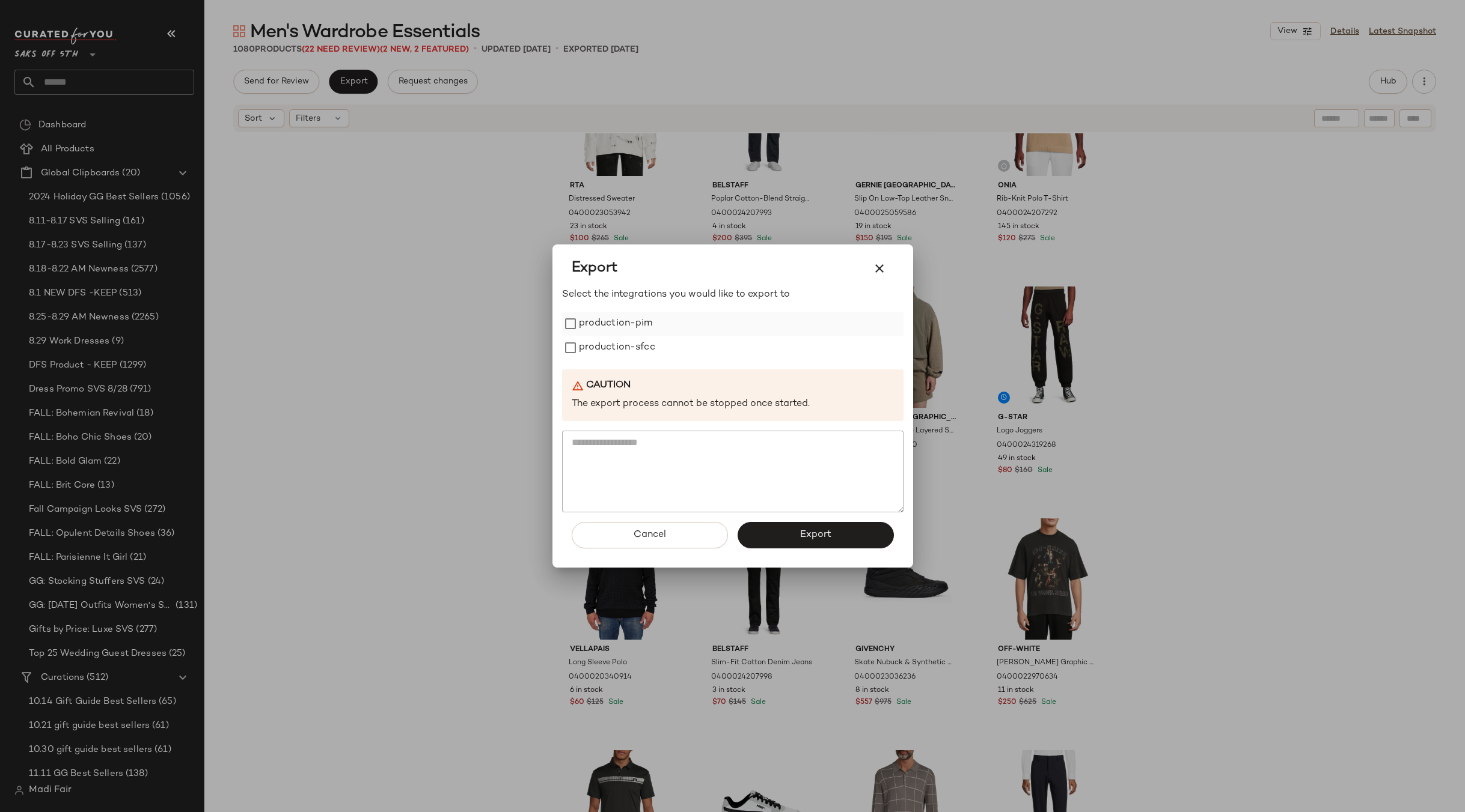
click at [582, 327] on label "production-pim" at bounding box center [615, 324] width 74 height 24
click at [595, 361] on div "Select the integrations you would like to export to production-pim production-s…" at bounding box center [733, 400] width 341 height 224
click at [628, 344] on label "production-sfcc" at bounding box center [617, 348] width 76 height 24
click at [810, 528] on button "Export" at bounding box center [815, 536] width 157 height 26
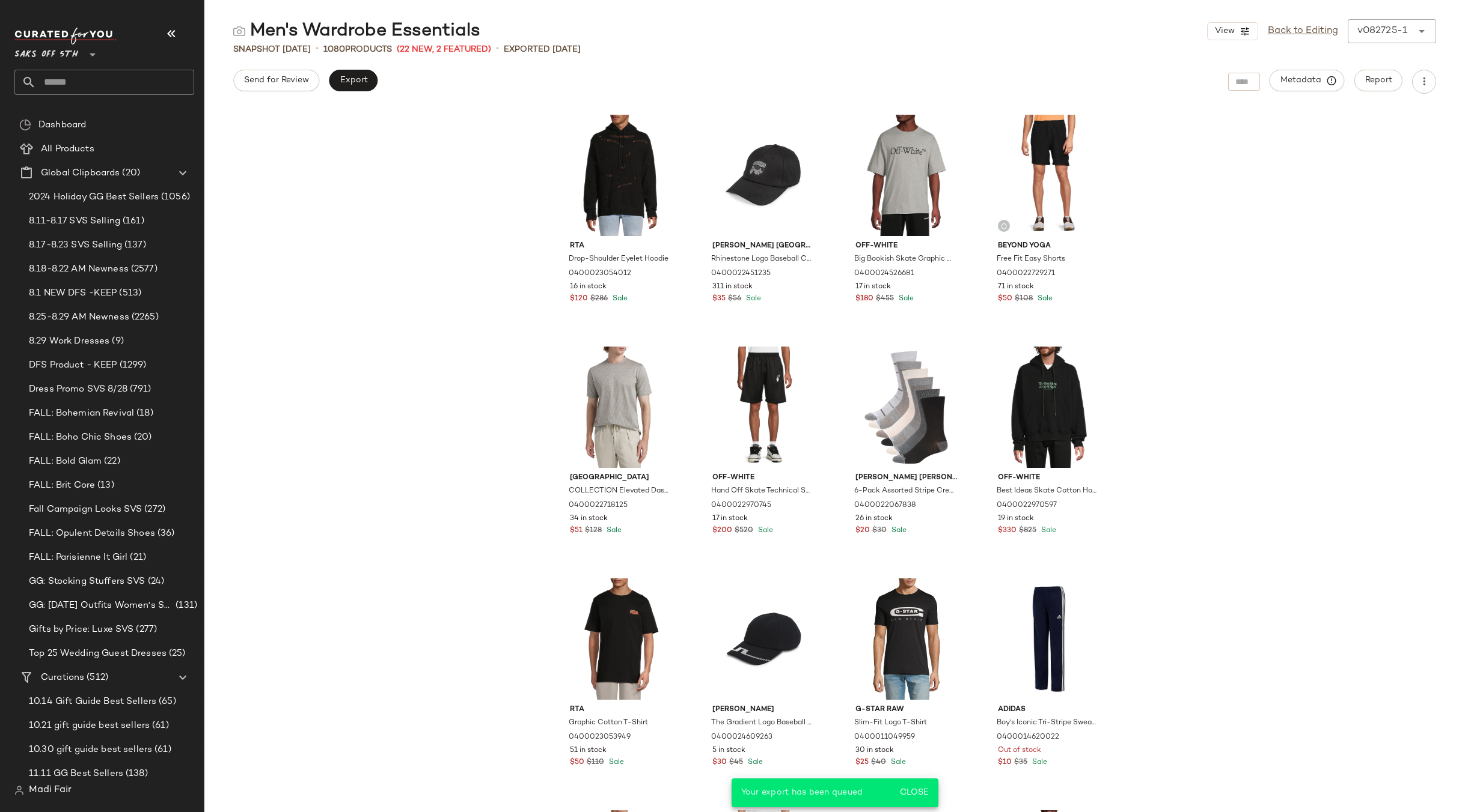
click at [95, 80] on input "text" at bounding box center [115, 82] width 158 height 25
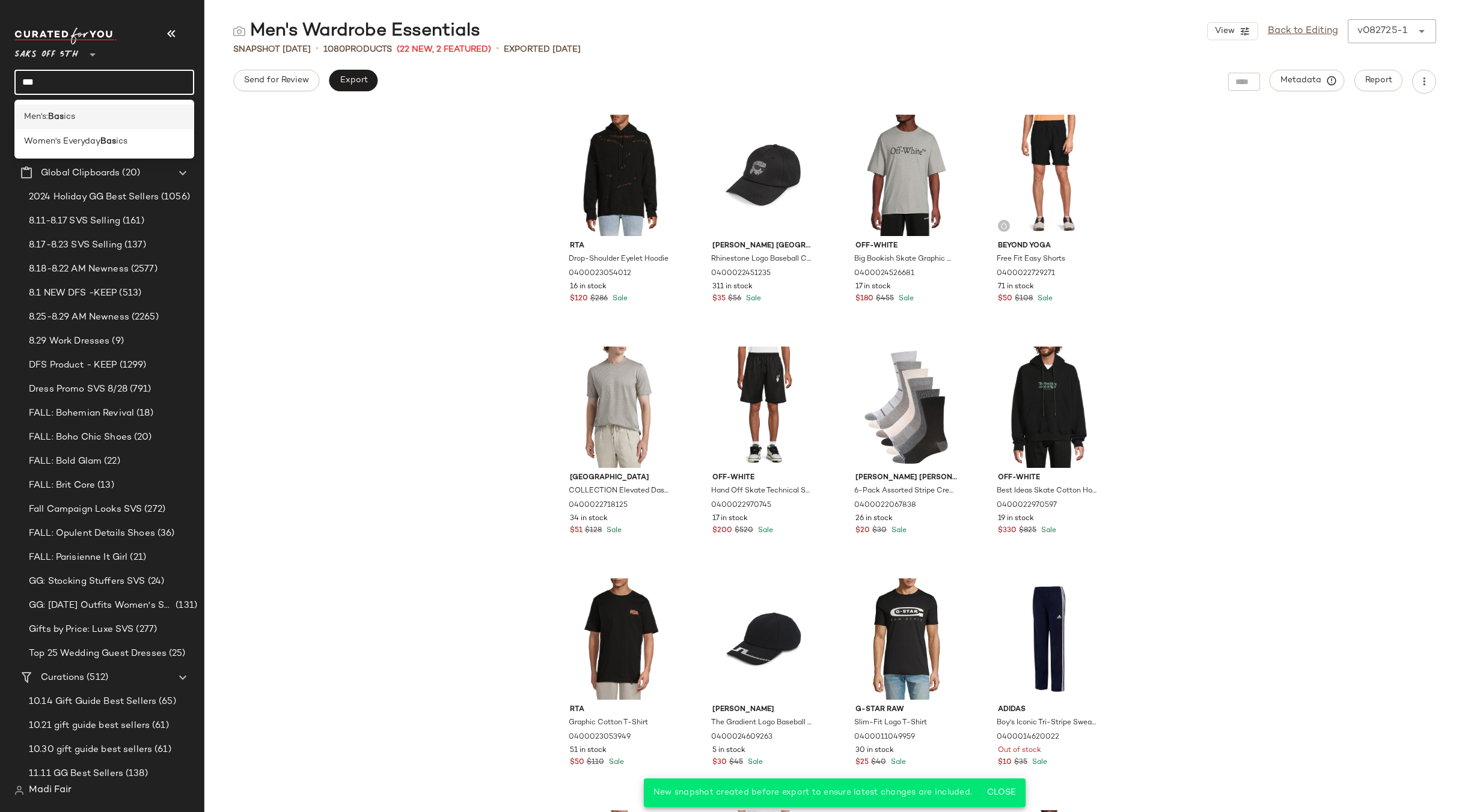
type input "***"
click at [89, 110] on div "Men's: Bas ics" at bounding box center [104, 117] width 180 height 25
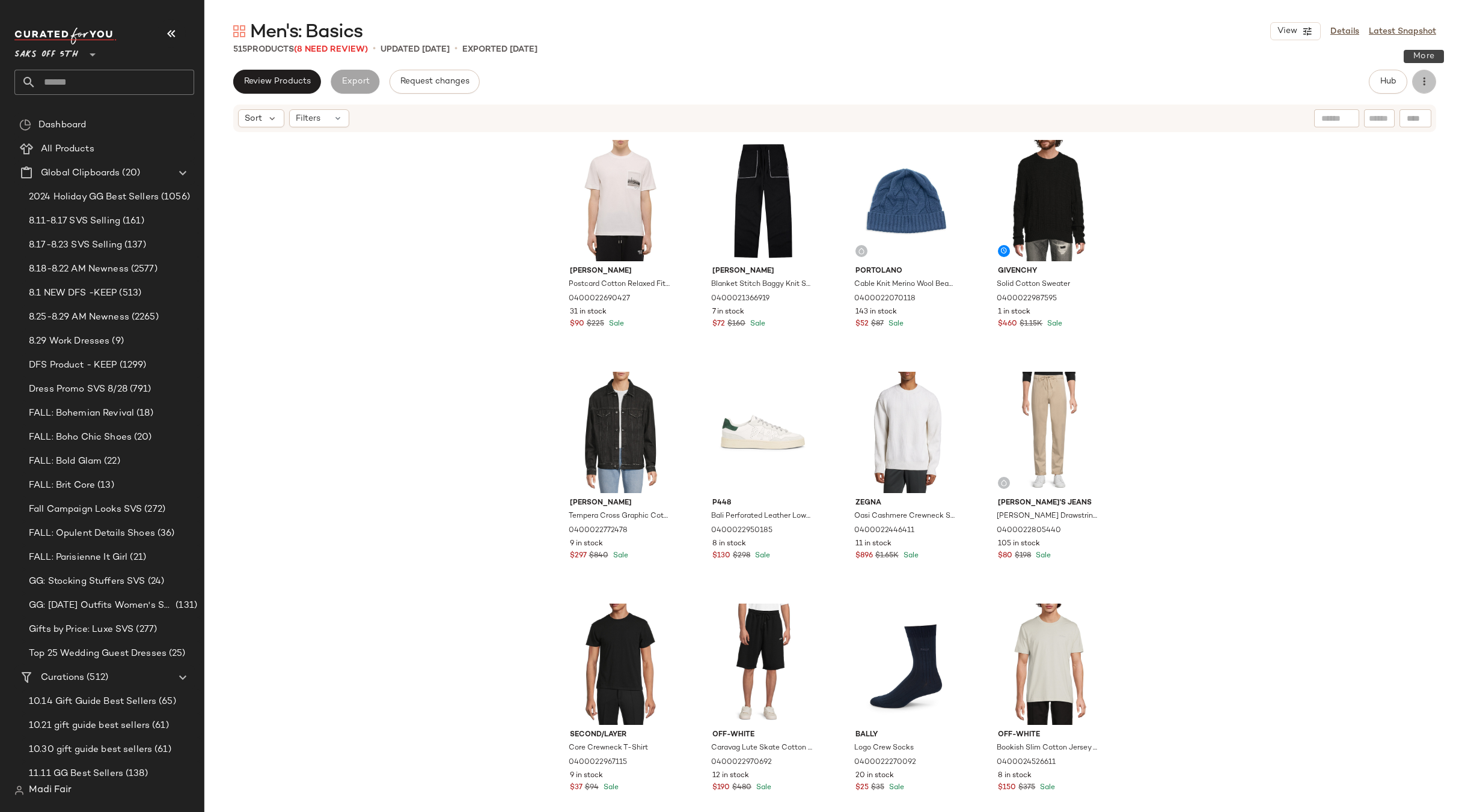
click at [1430, 89] on button "button" at bounding box center [1424, 81] width 24 height 24
click at [1344, 179] on span "Clear Suggested Products" at bounding box center [1369, 174] width 113 height 12
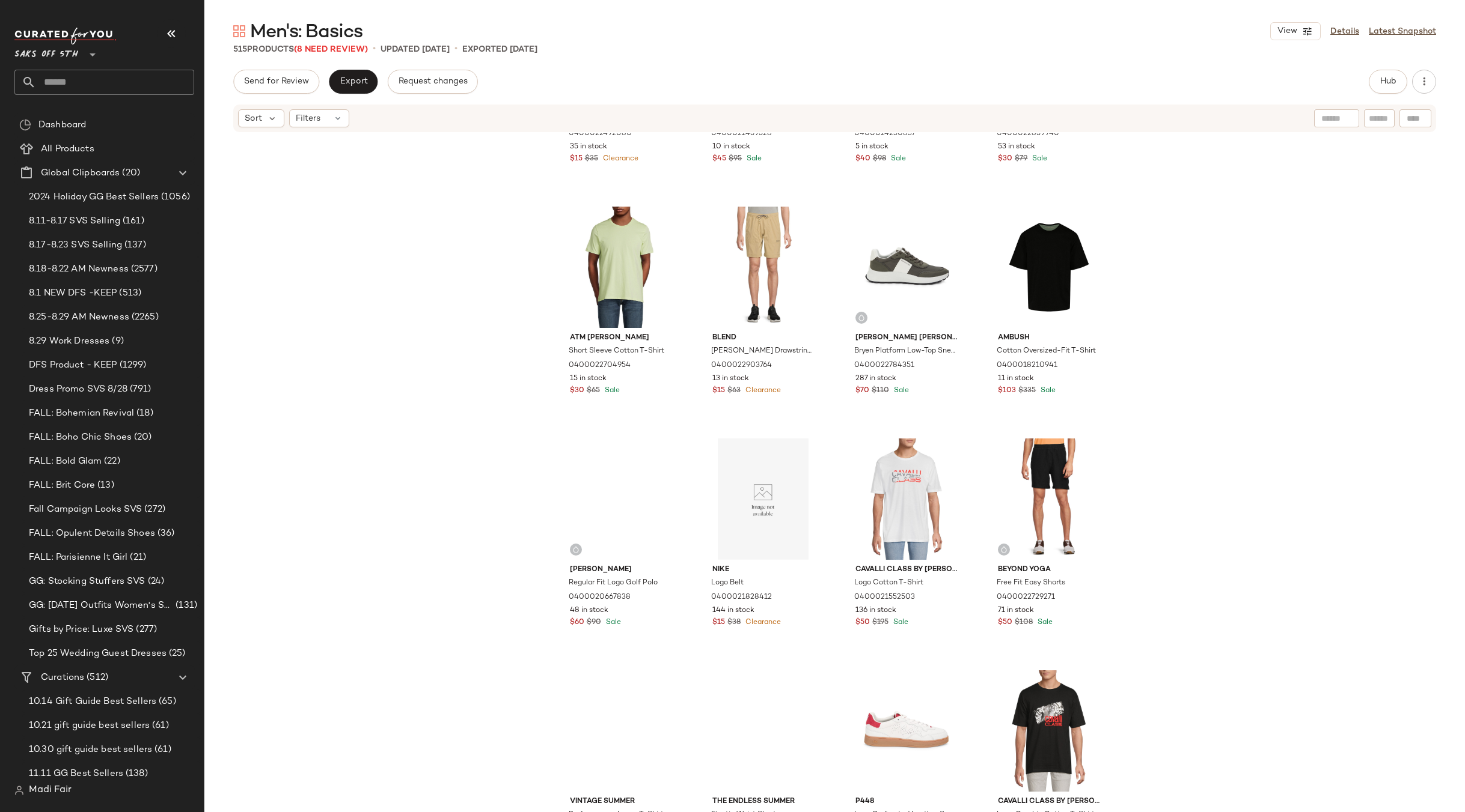
scroll to position [1631, 0]
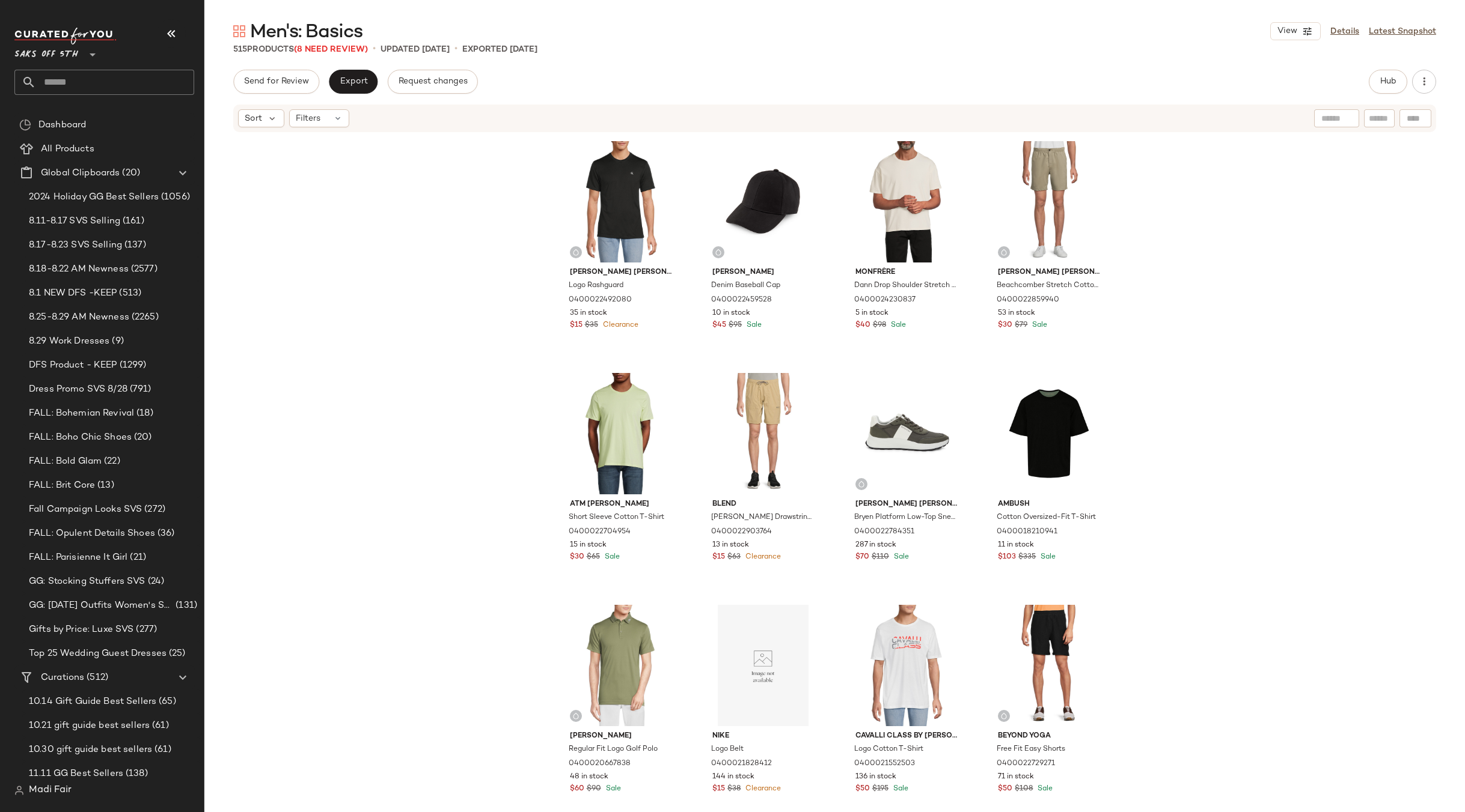
click at [48, 81] on input "text" at bounding box center [115, 82] width 158 height 25
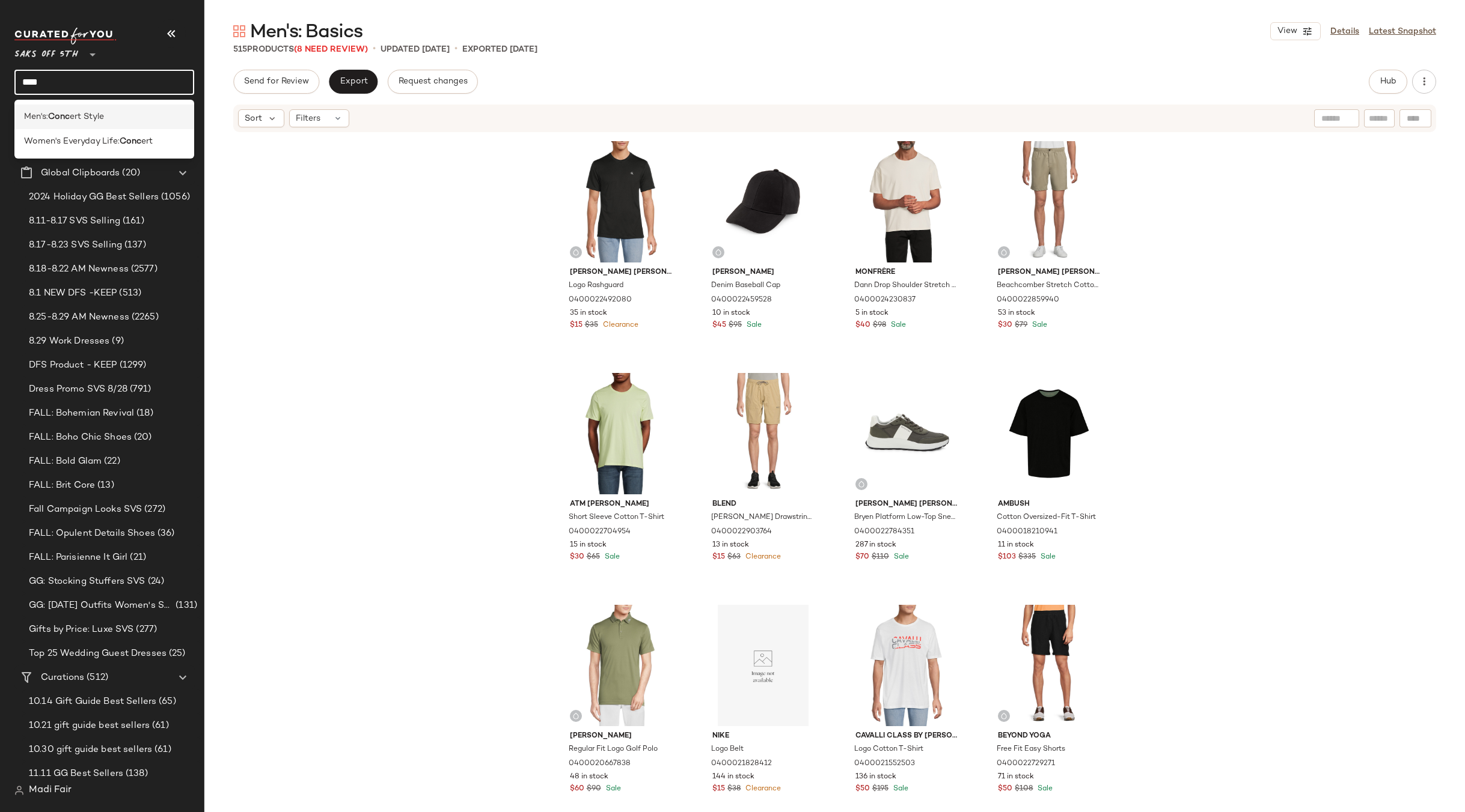
type input "****"
click at [115, 125] on div "Men's: Conc ert Style" at bounding box center [104, 117] width 180 height 25
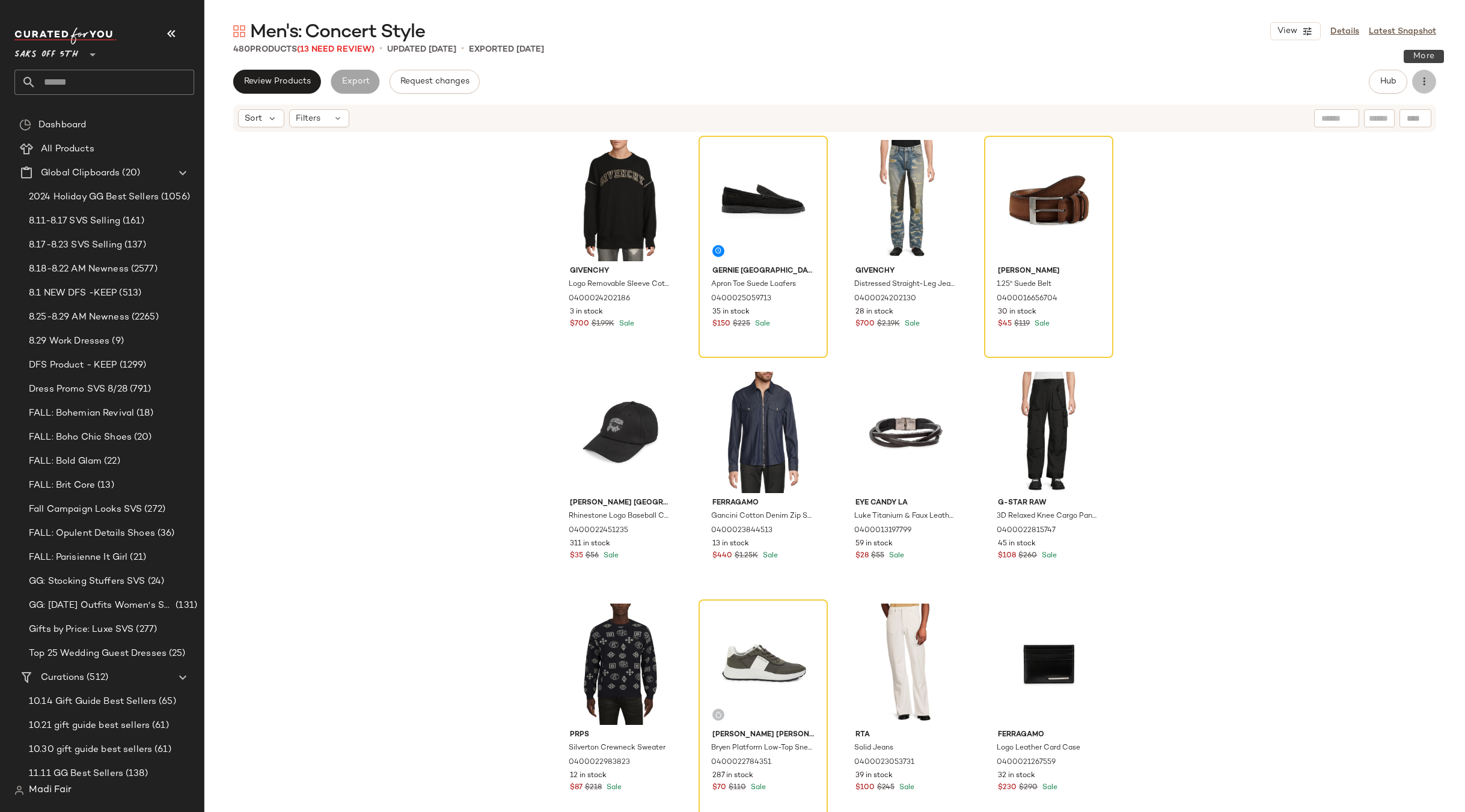
click at [1416, 85] on button "button" at bounding box center [1424, 81] width 24 height 24
click at [1354, 174] on span "Clear Suggested Products" at bounding box center [1369, 174] width 113 height 12
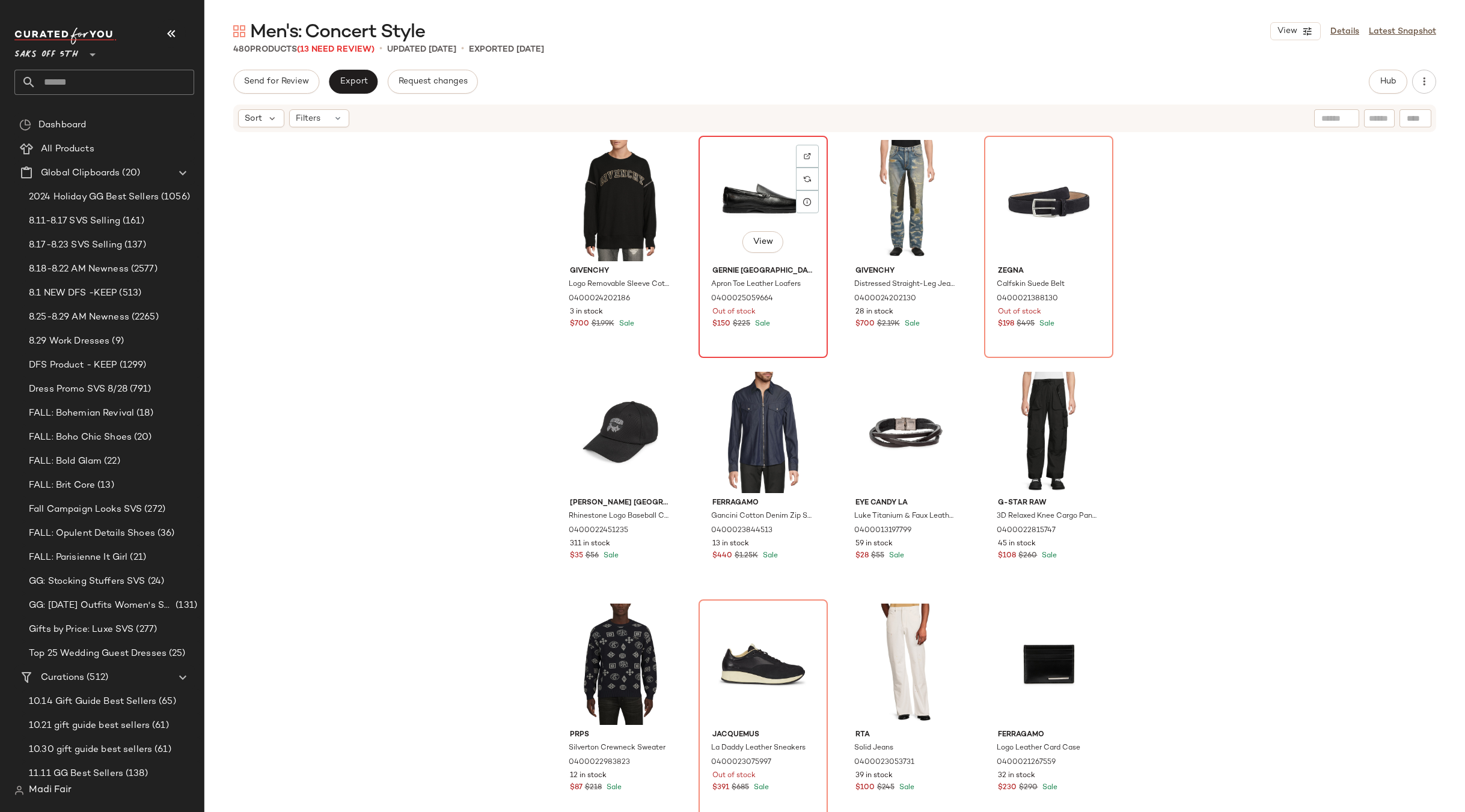
click at [753, 192] on div "View" at bounding box center [763, 200] width 121 height 122
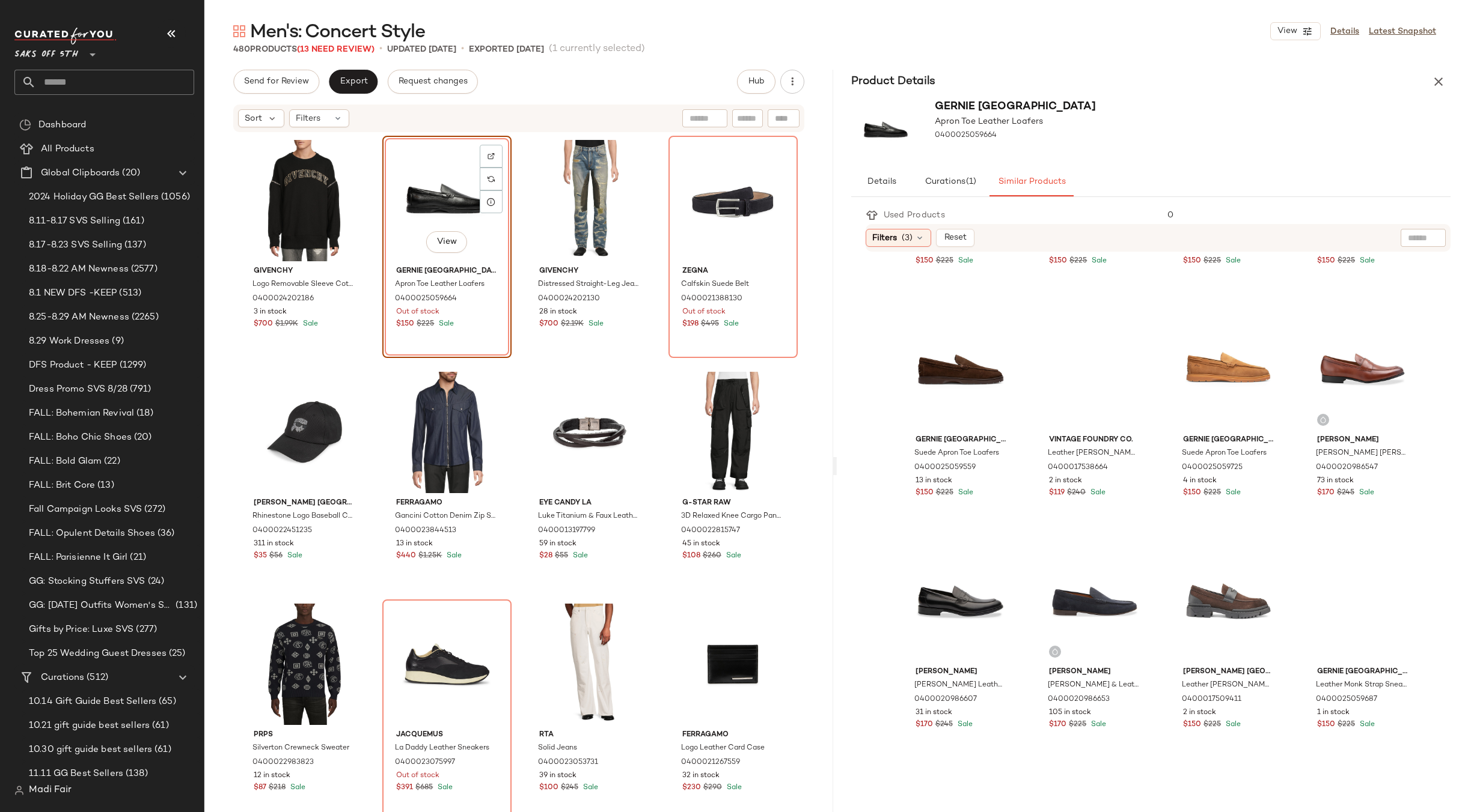
scroll to position [661, 0]
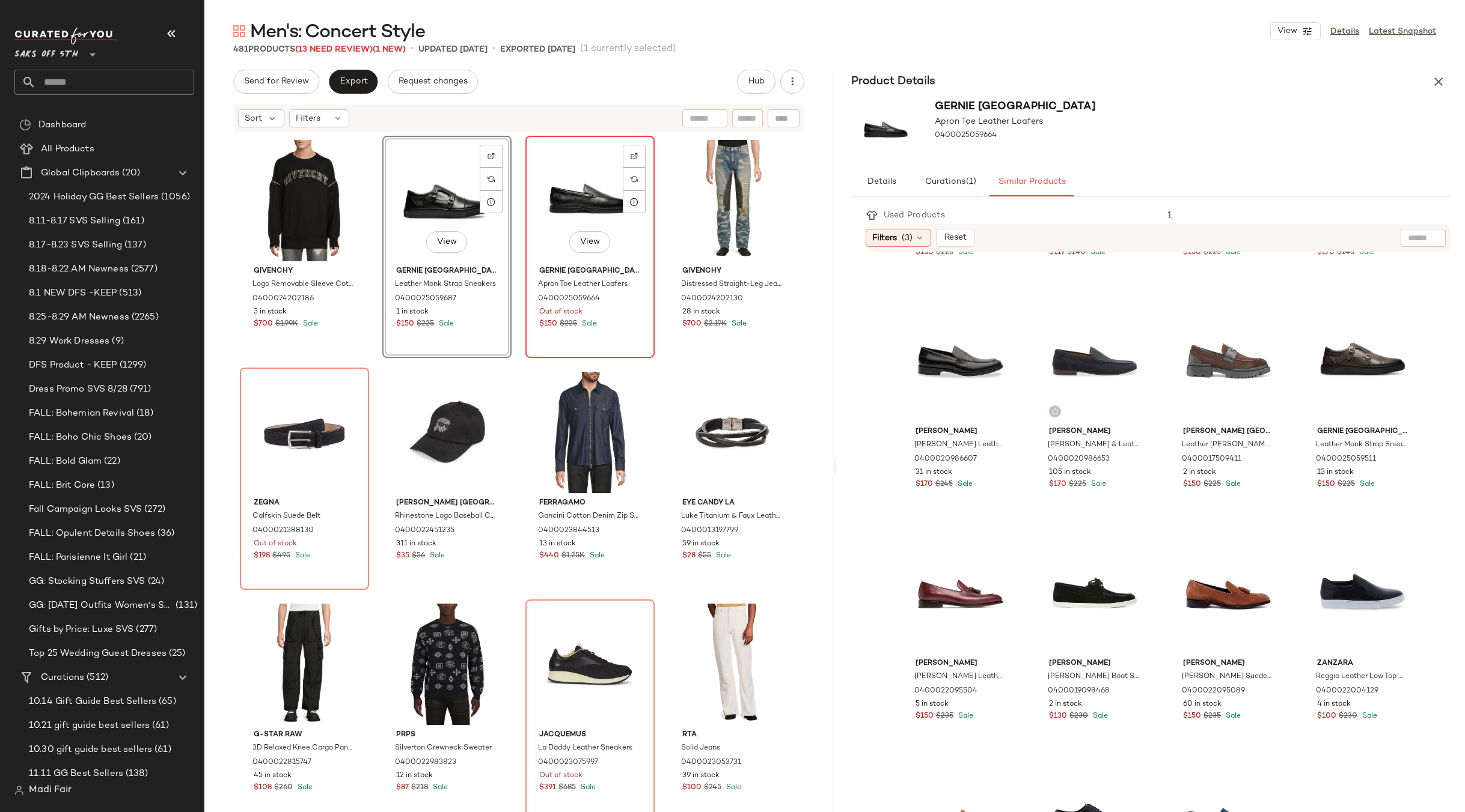
click at [594, 198] on div "View" at bounding box center [590, 200] width 121 height 122
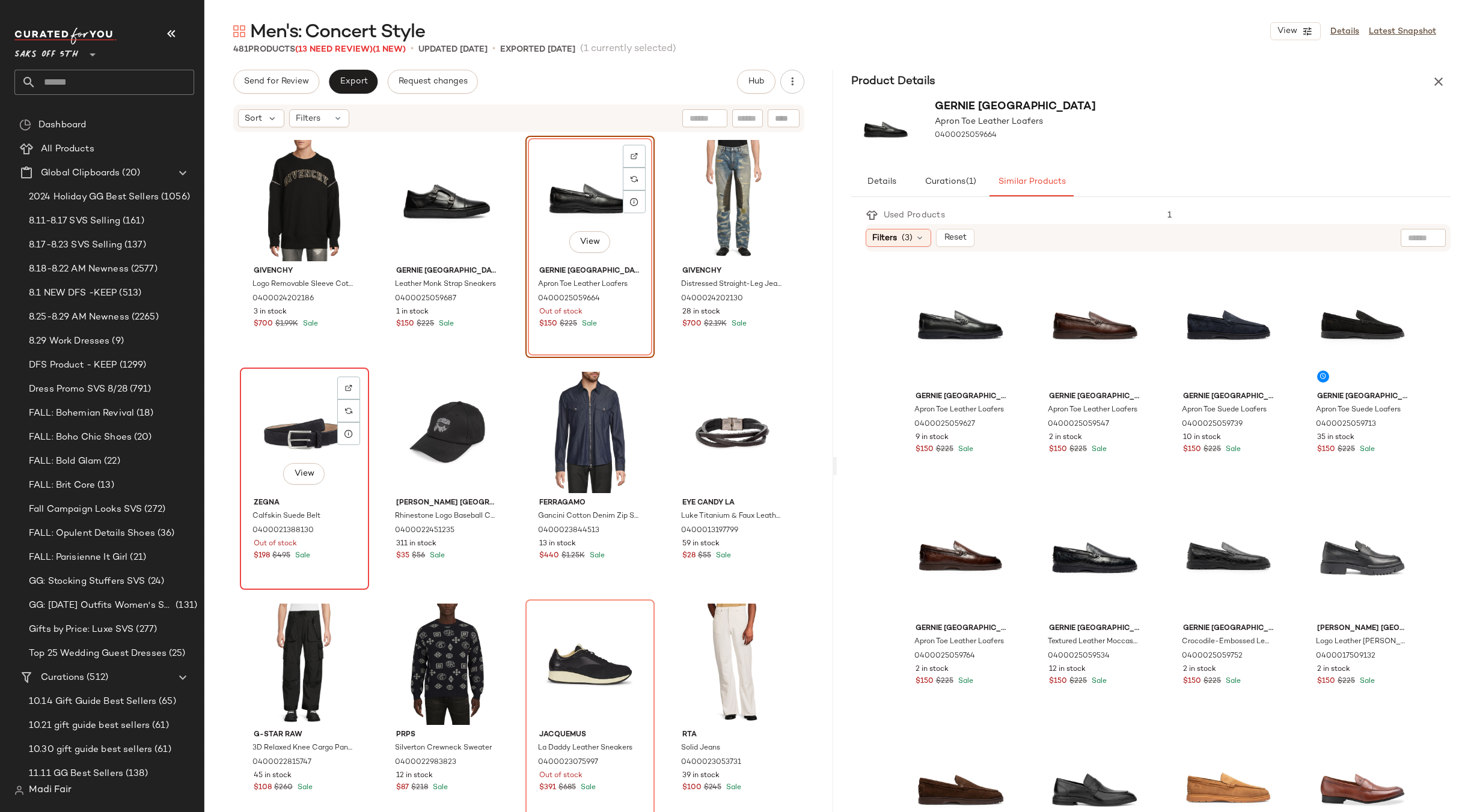
click at [287, 436] on div "View" at bounding box center [305, 432] width 121 height 122
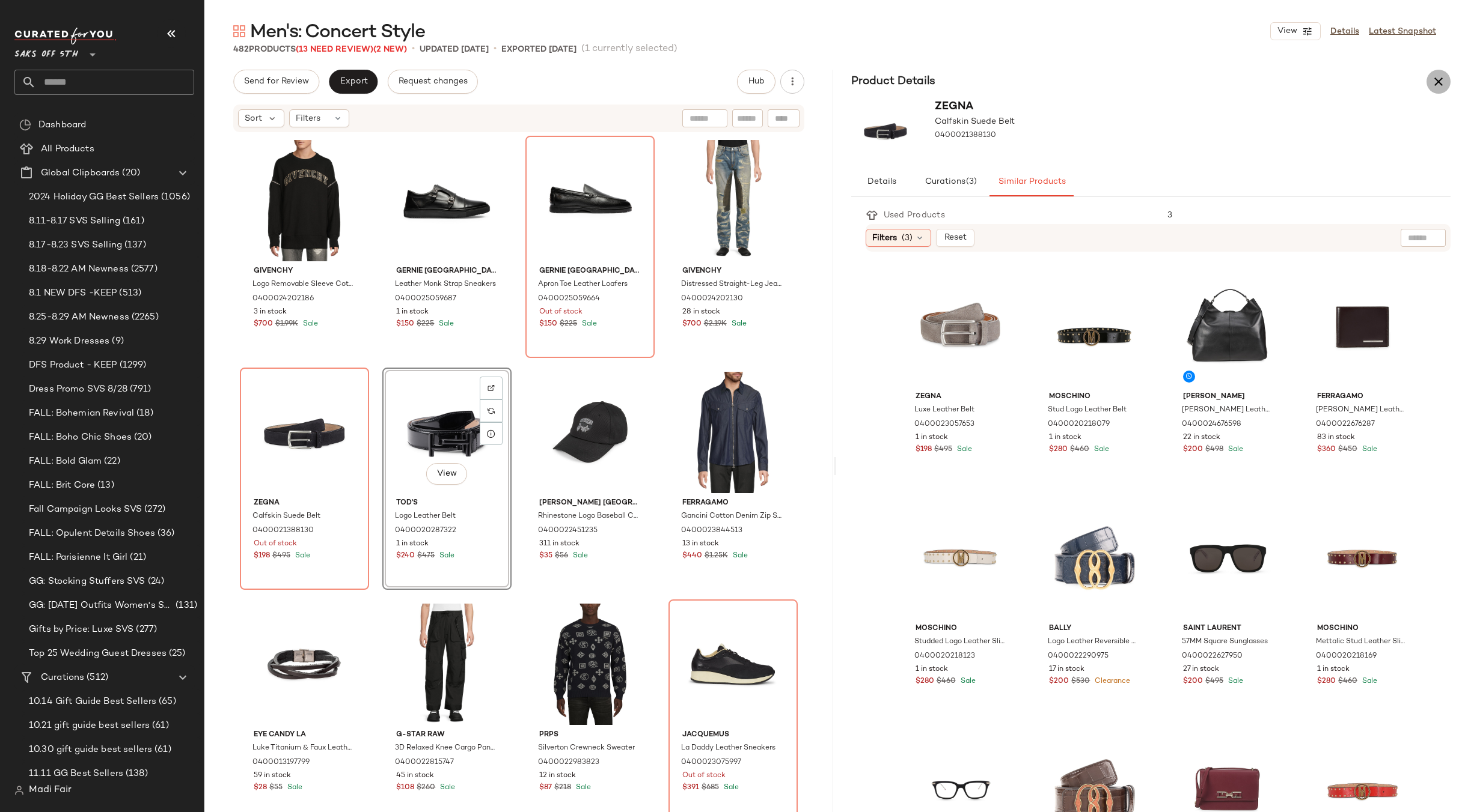
click at [1439, 89] on icon "button" at bounding box center [1438, 81] width 14 height 14
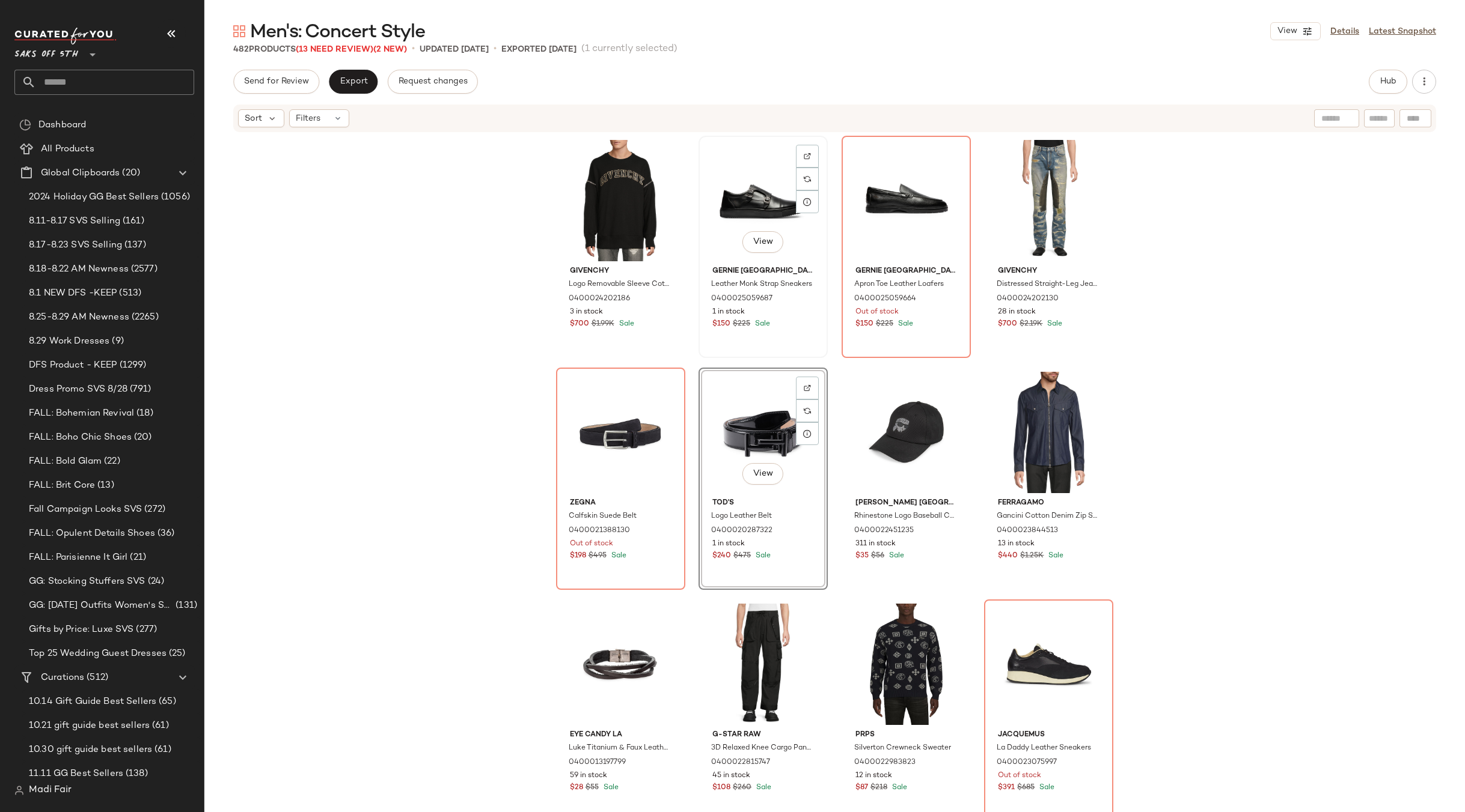
click at [750, 205] on div "View" at bounding box center [763, 200] width 121 height 122
click at [884, 181] on div "View" at bounding box center [906, 200] width 121 height 122
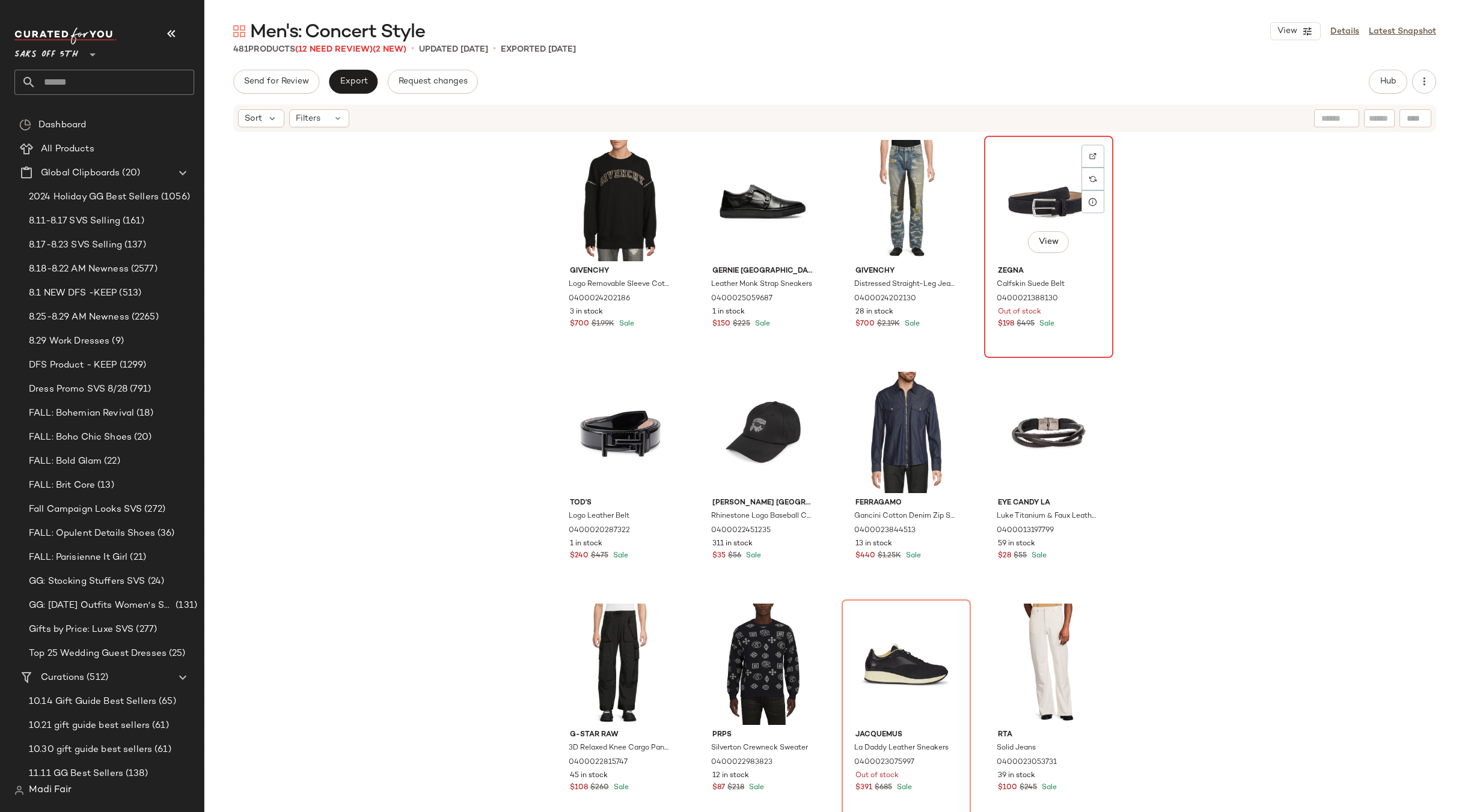
click at [1047, 209] on div "View" at bounding box center [1048, 200] width 121 height 122
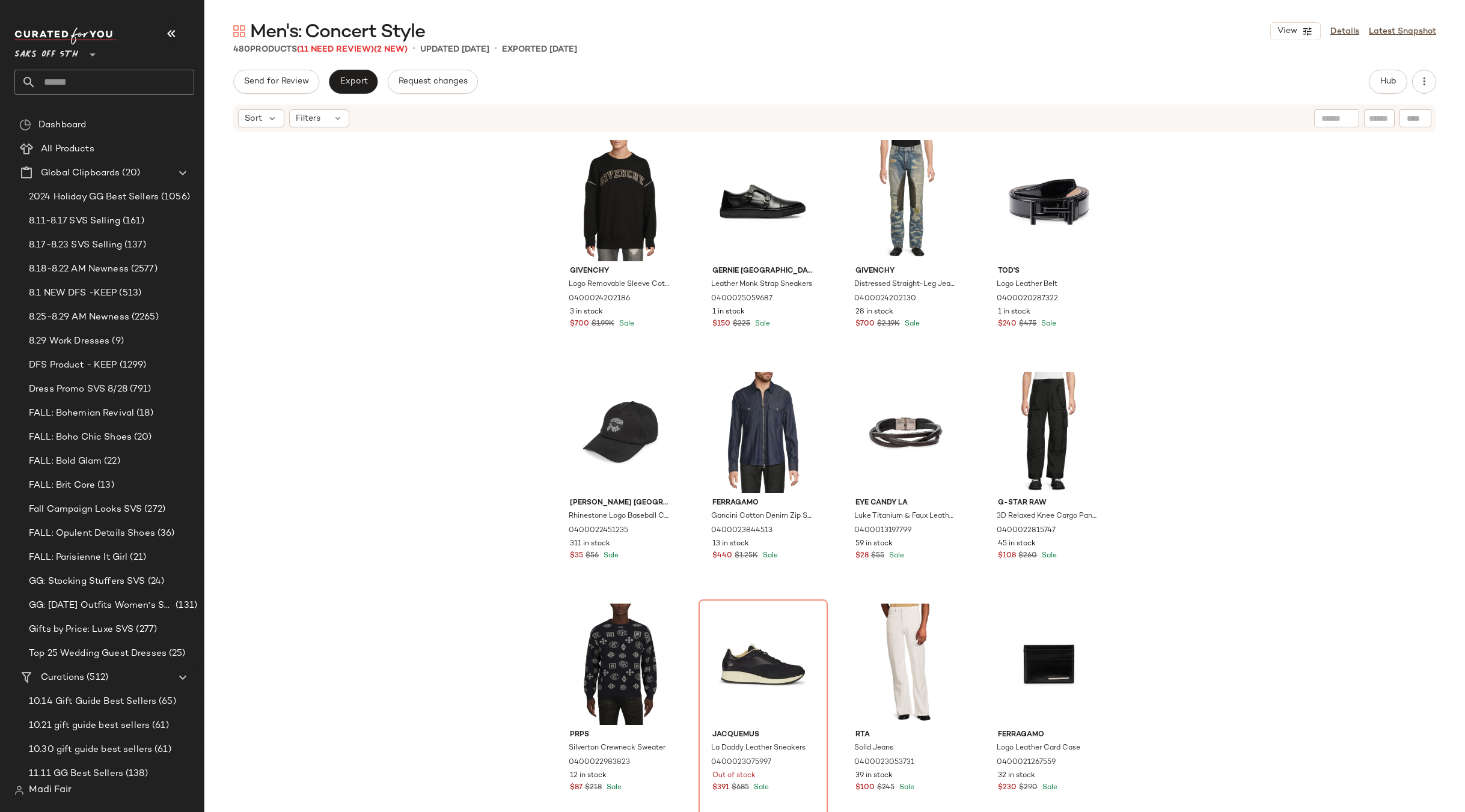
click at [1171, 348] on div "Givenchy Logo Removable Sleeve Cotton Sweatshirt 0400024202186 3 in stock $700 …" at bounding box center [835, 491] width 1260 height 715
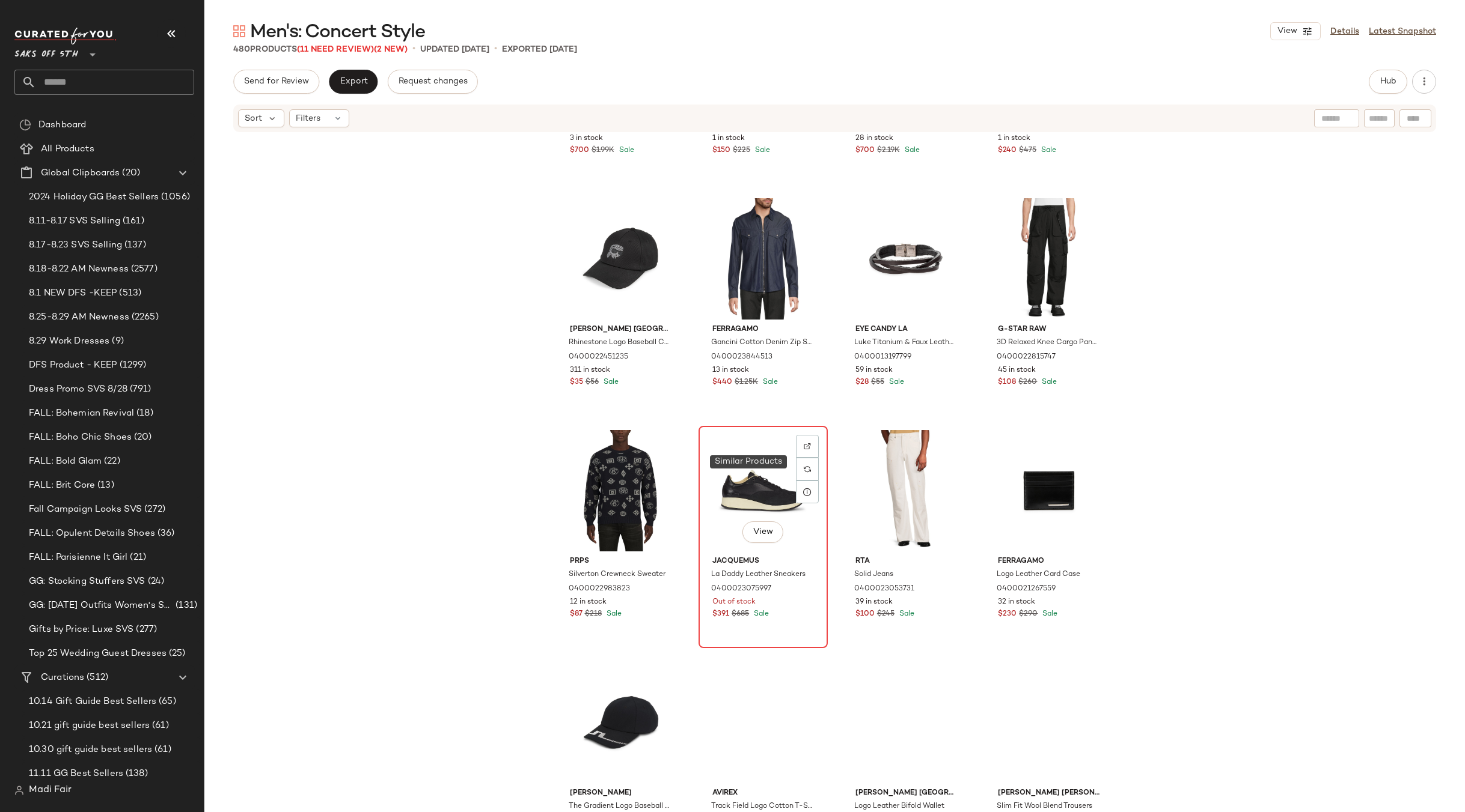
scroll to position [180, 0]
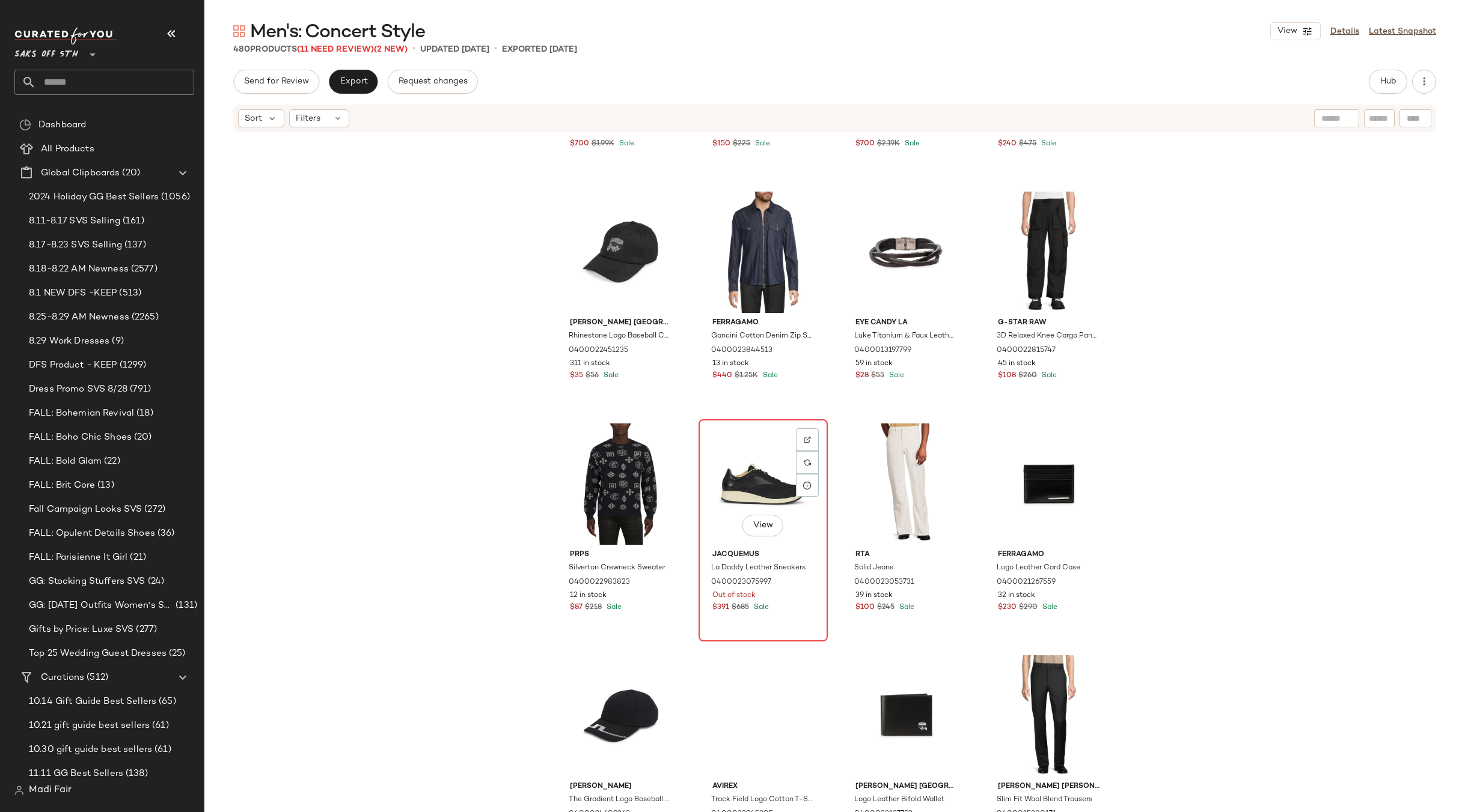
click at [737, 485] on div "View" at bounding box center [763, 484] width 121 height 122
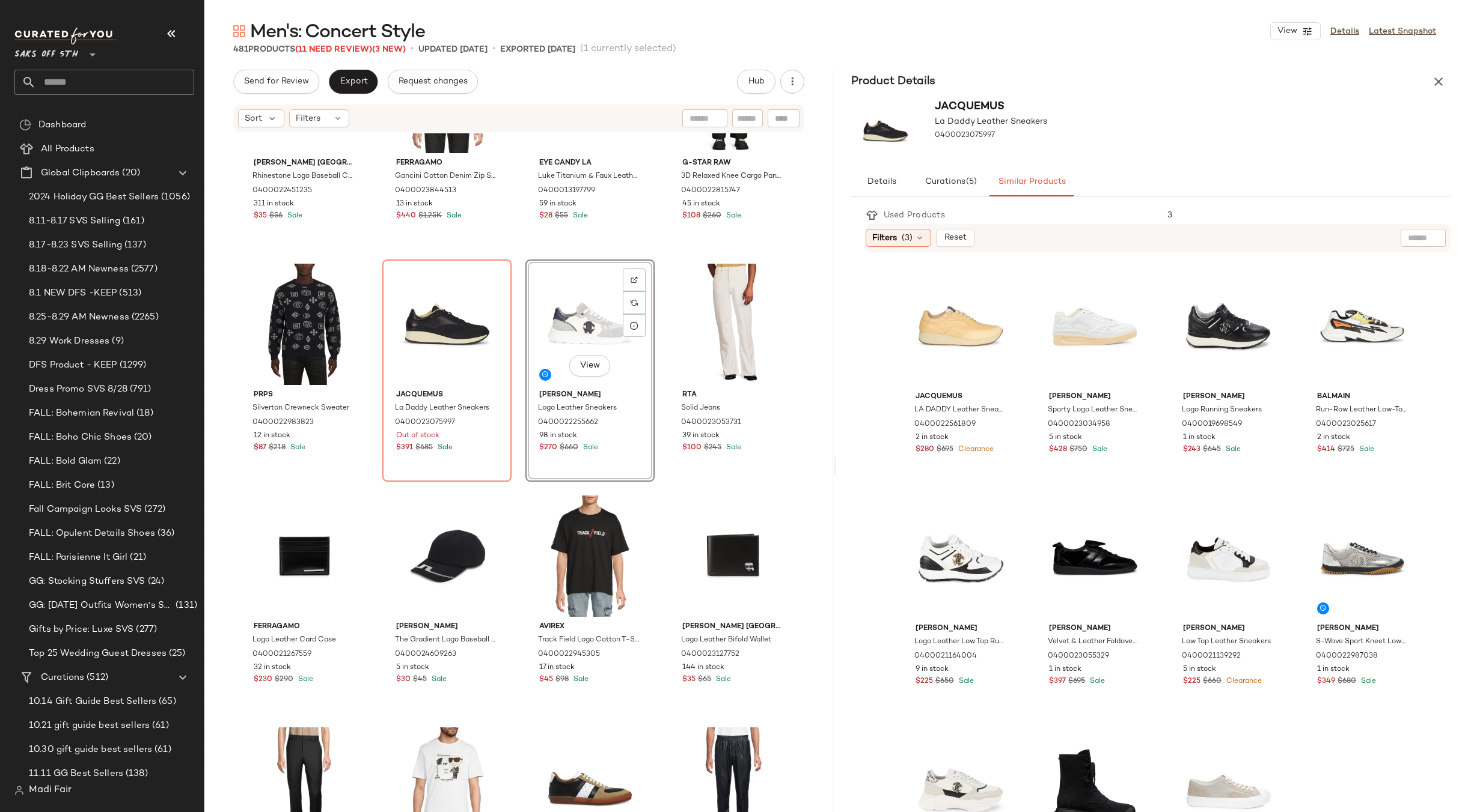
scroll to position [120, 0]
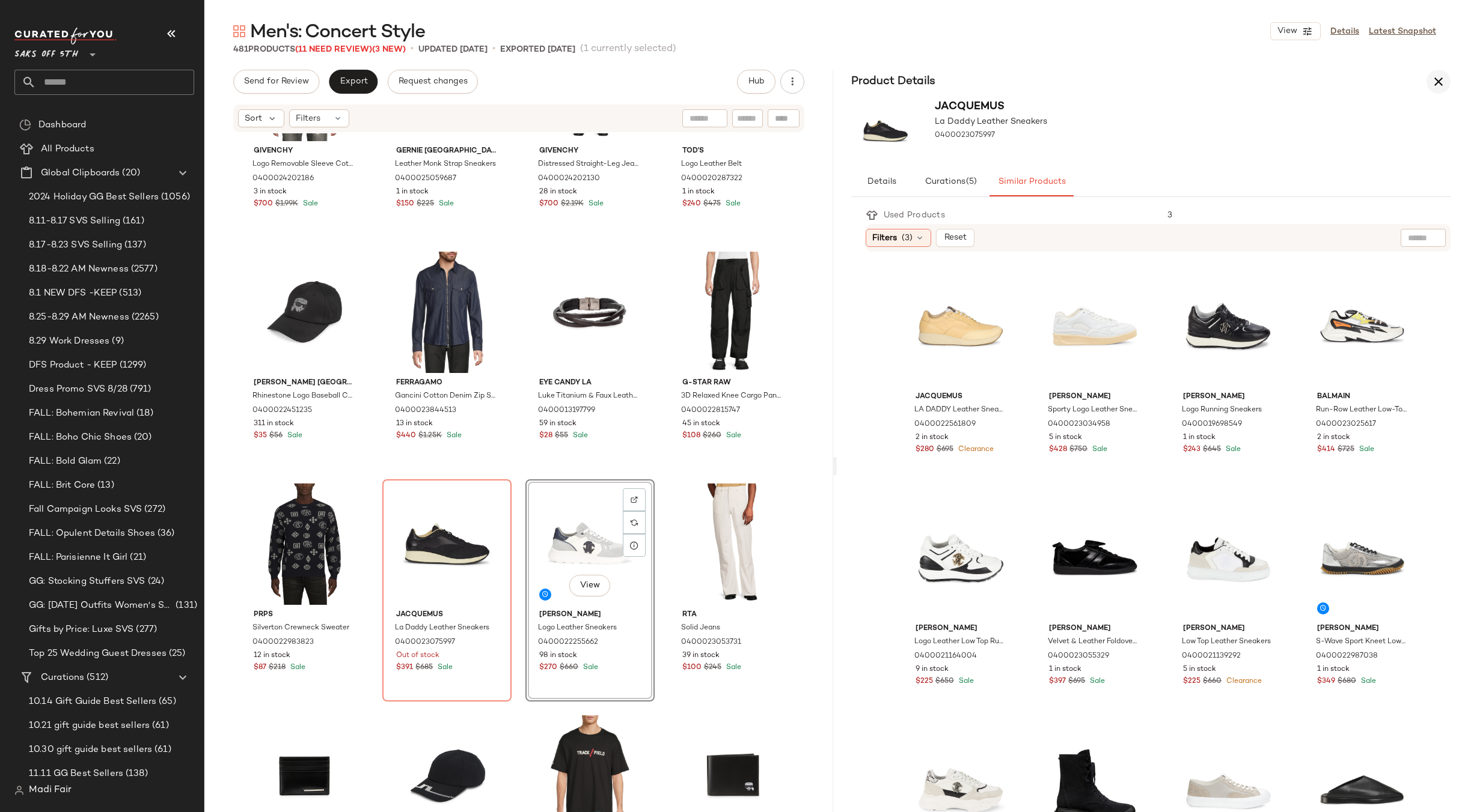
click at [1443, 86] on icon "button" at bounding box center [1438, 81] width 14 height 14
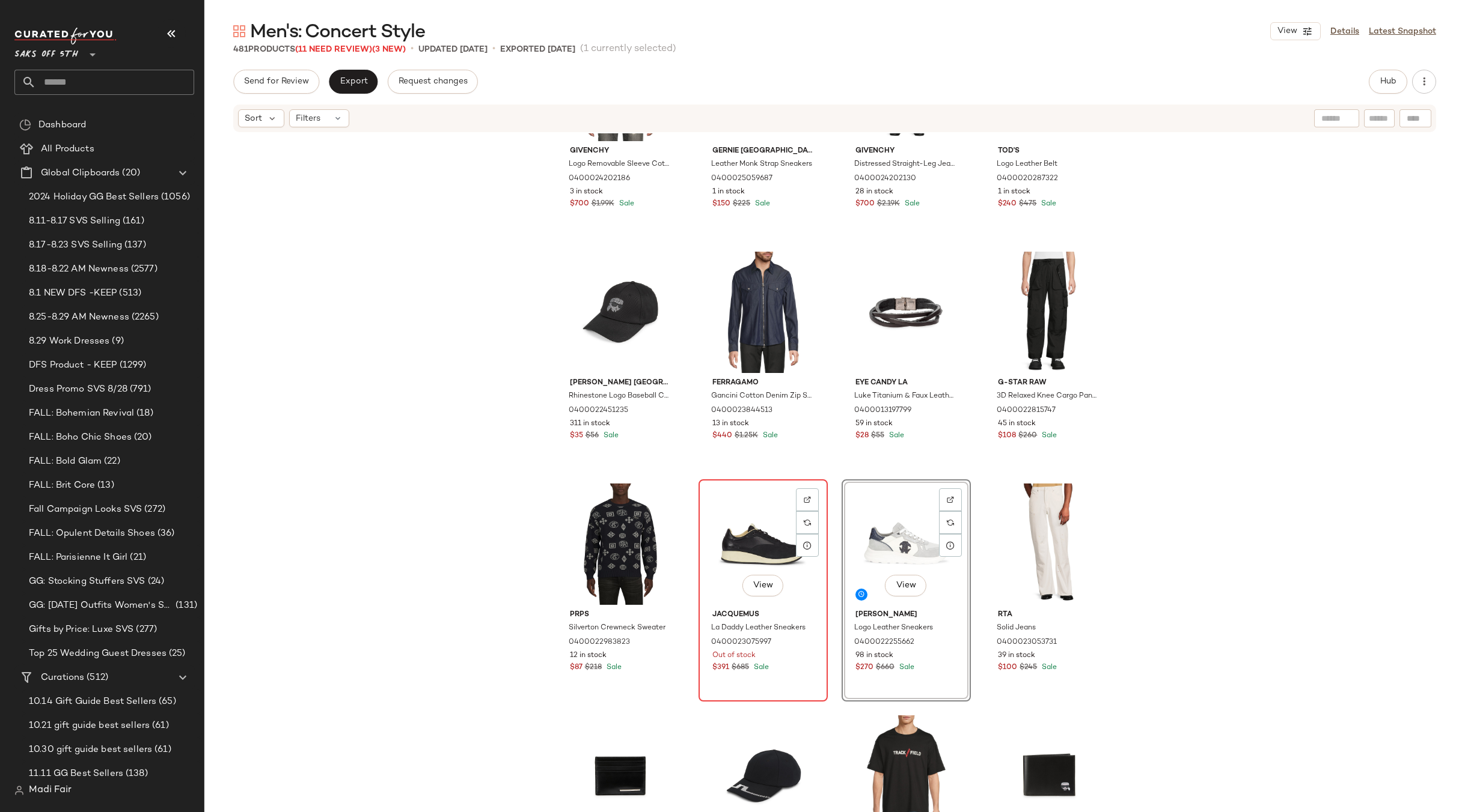
click at [732, 549] on div "View" at bounding box center [763, 544] width 121 height 122
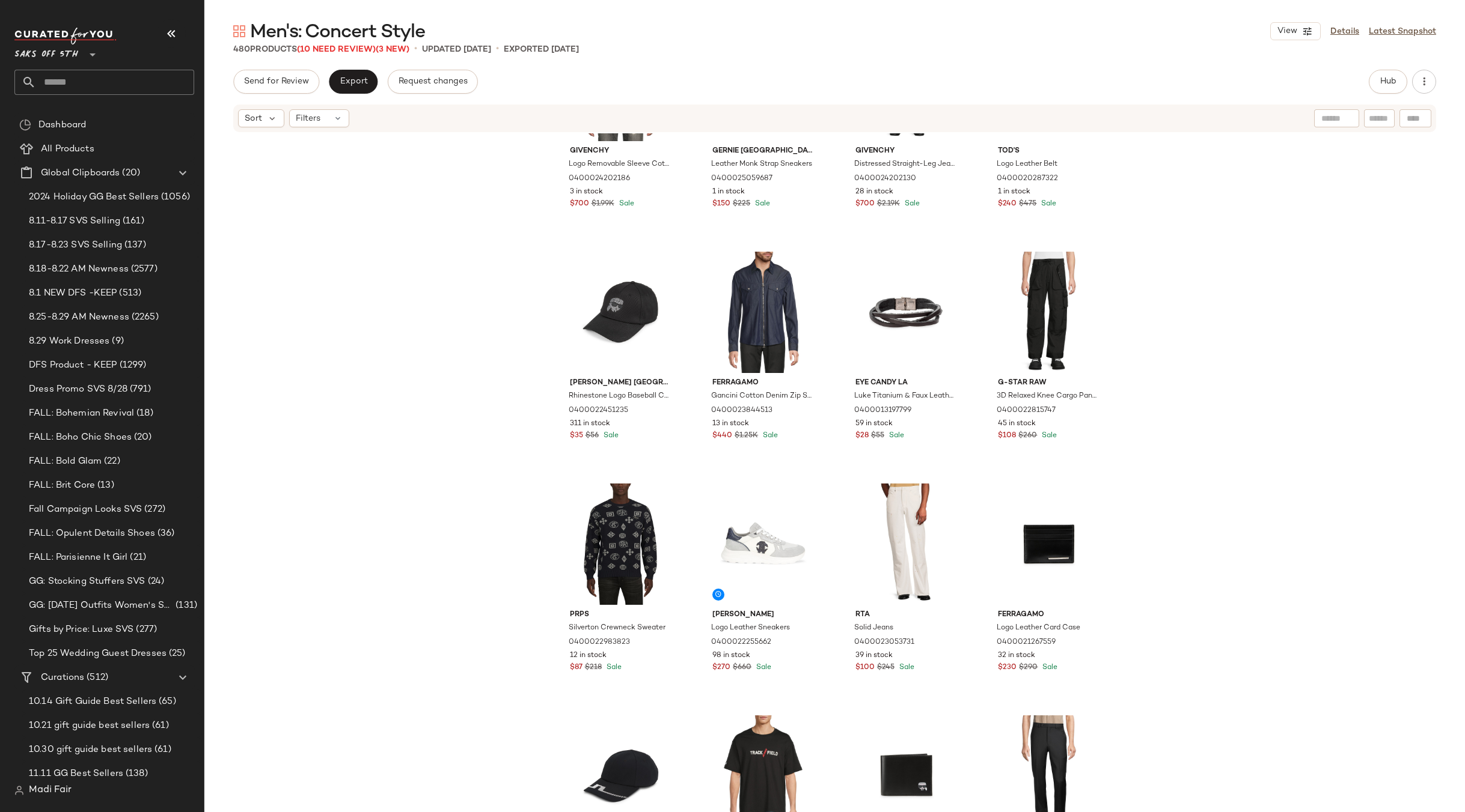
click at [1237, 424] on div "Givenchy Logo Removable Sleeve Cotton Sweatshirt 0400024202186 3 in stock $700 …" at bounding box center [835, 491] width 1260 height 715
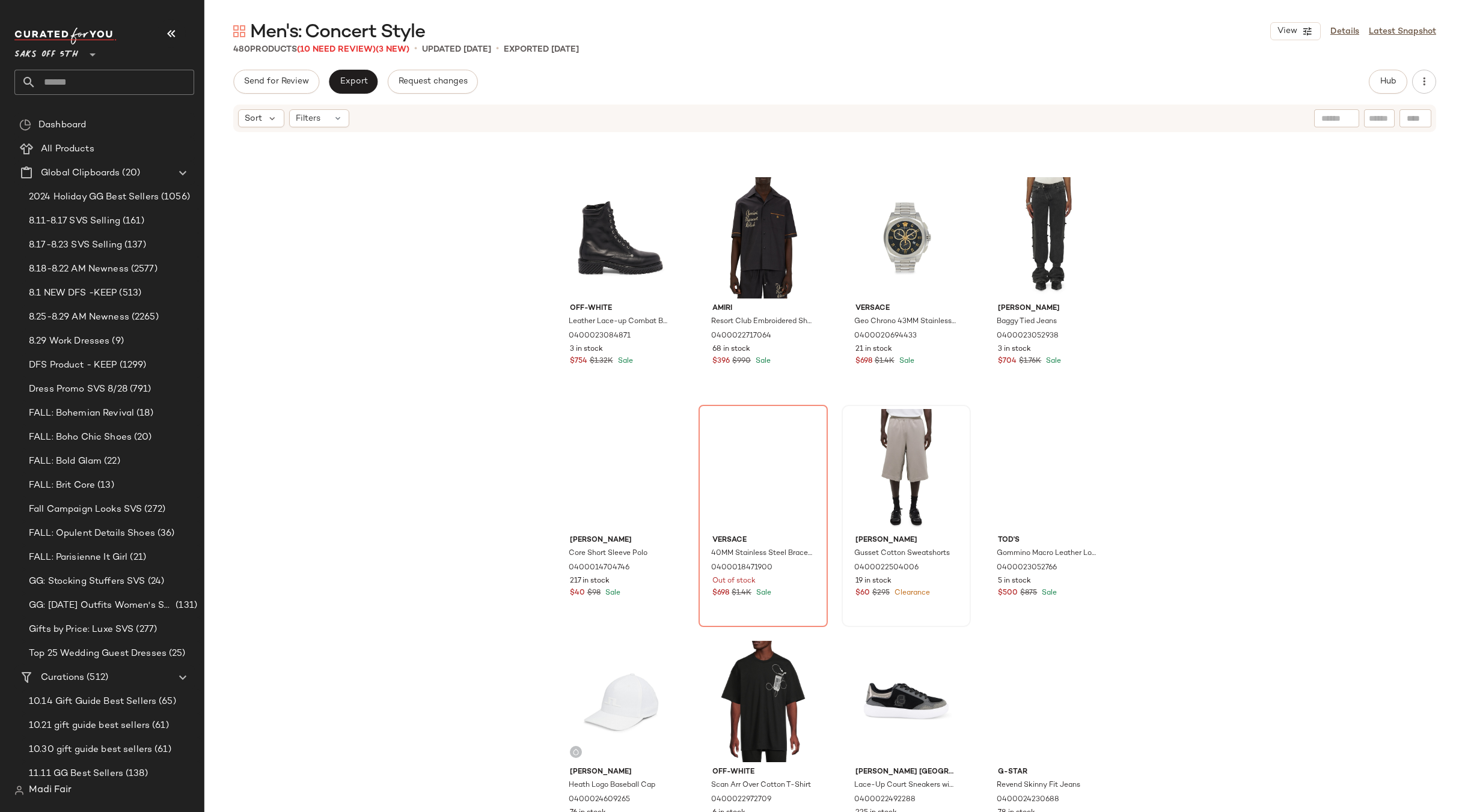
scroll to position [1151, 0]
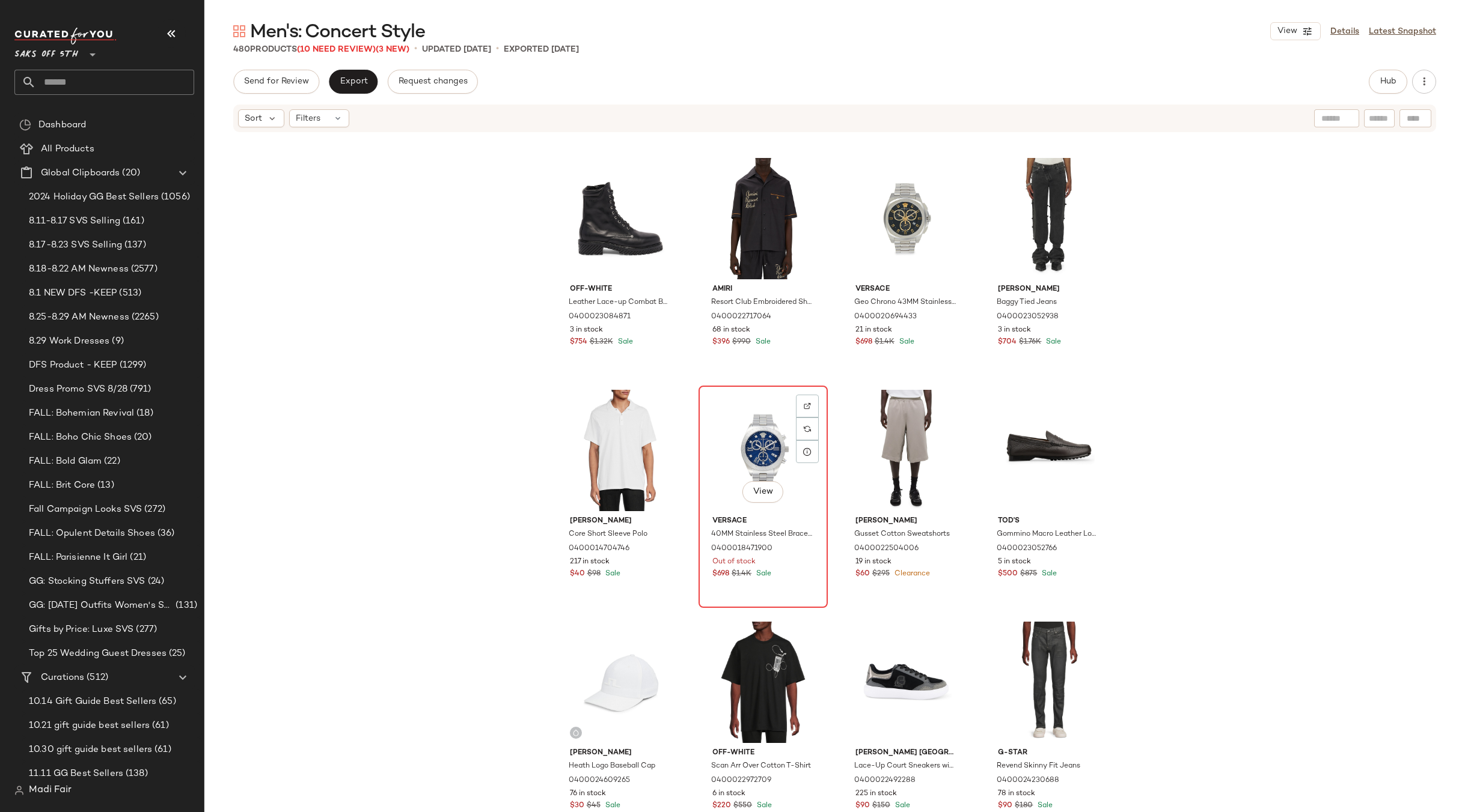
click at [737, 435] on div "View" at bounding box center [763, 450] width 121 height 122
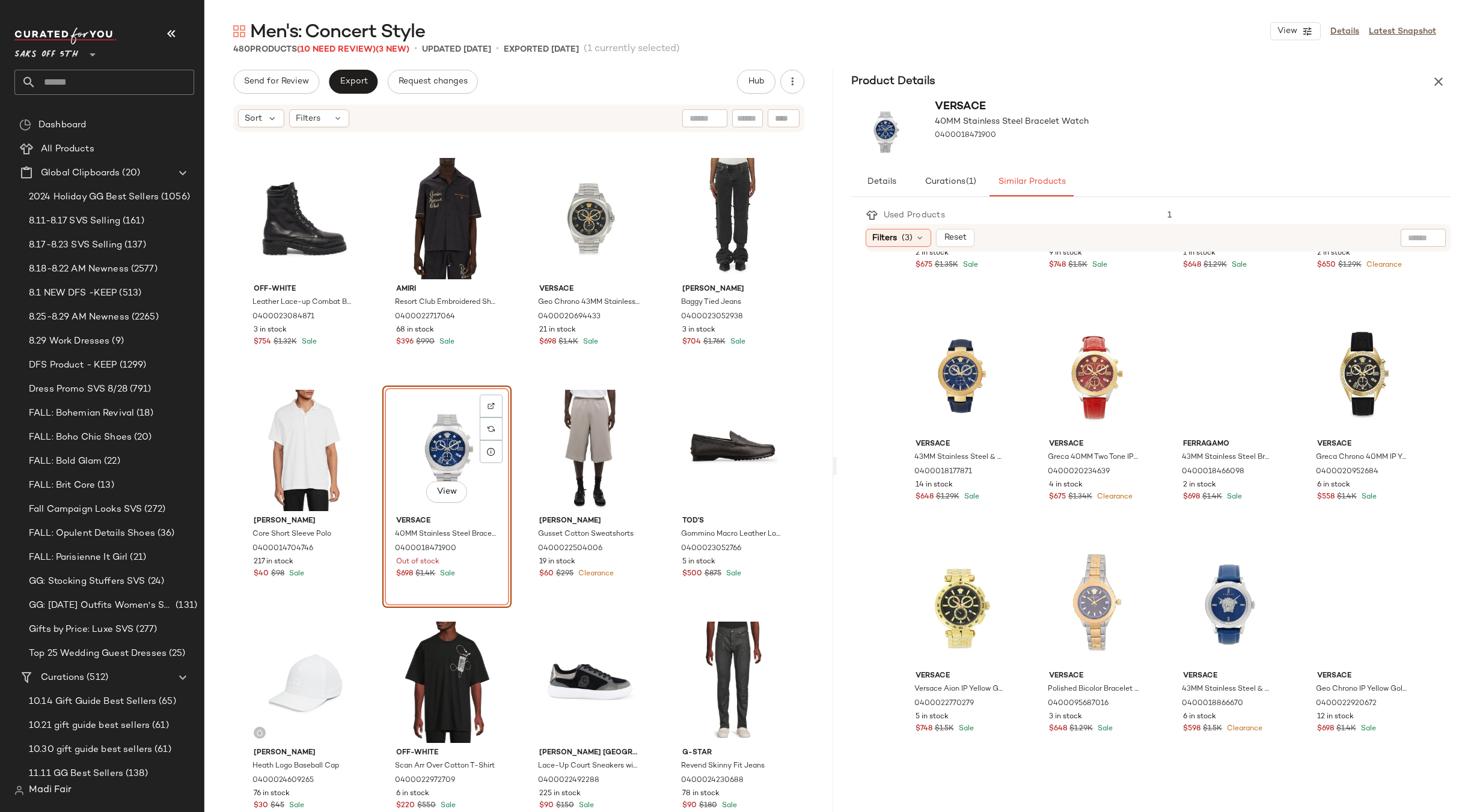
scroll to position [420, 0]
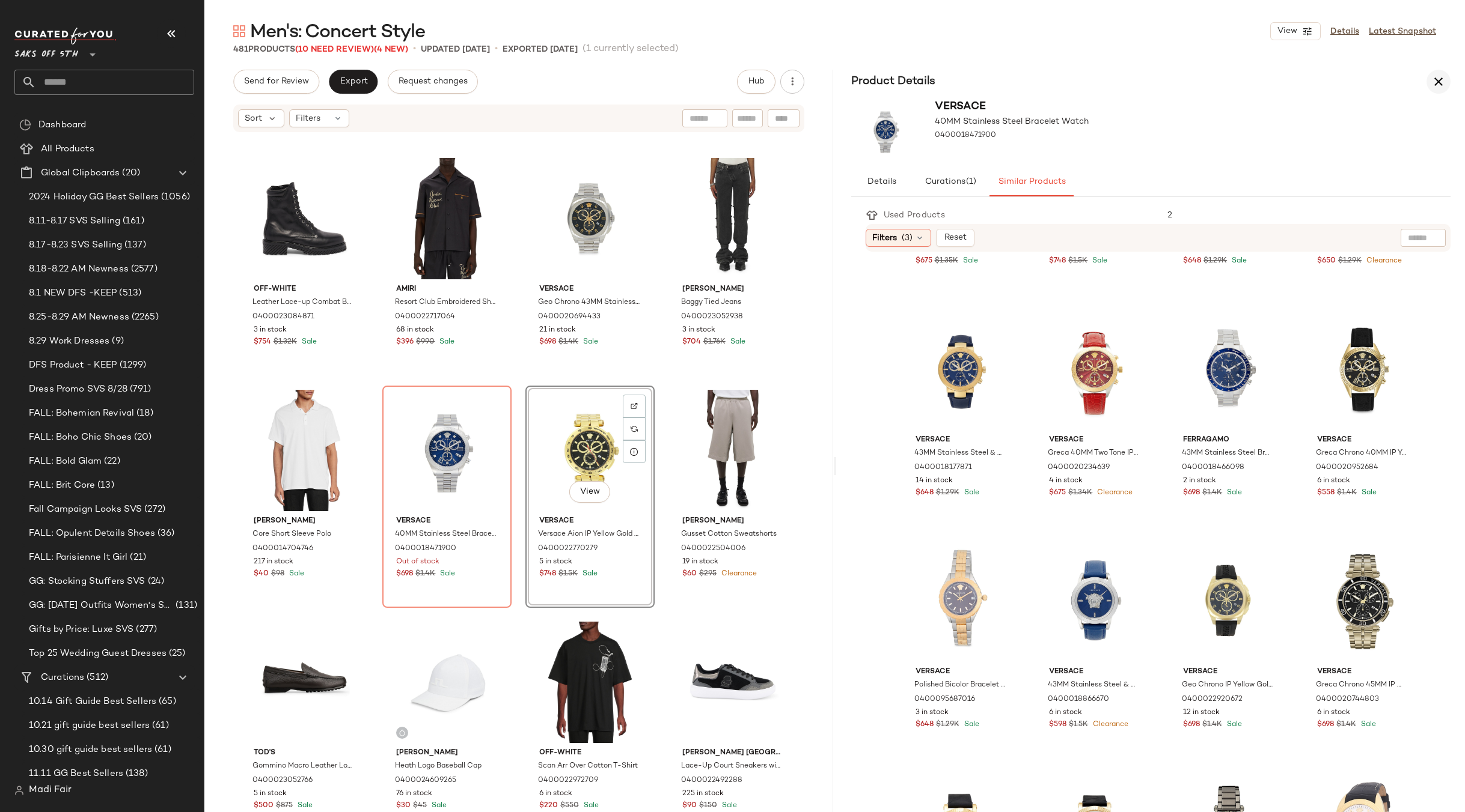
click at [1429, 81] on button "button" at bounding box center [1438, 81] width 24 height 24
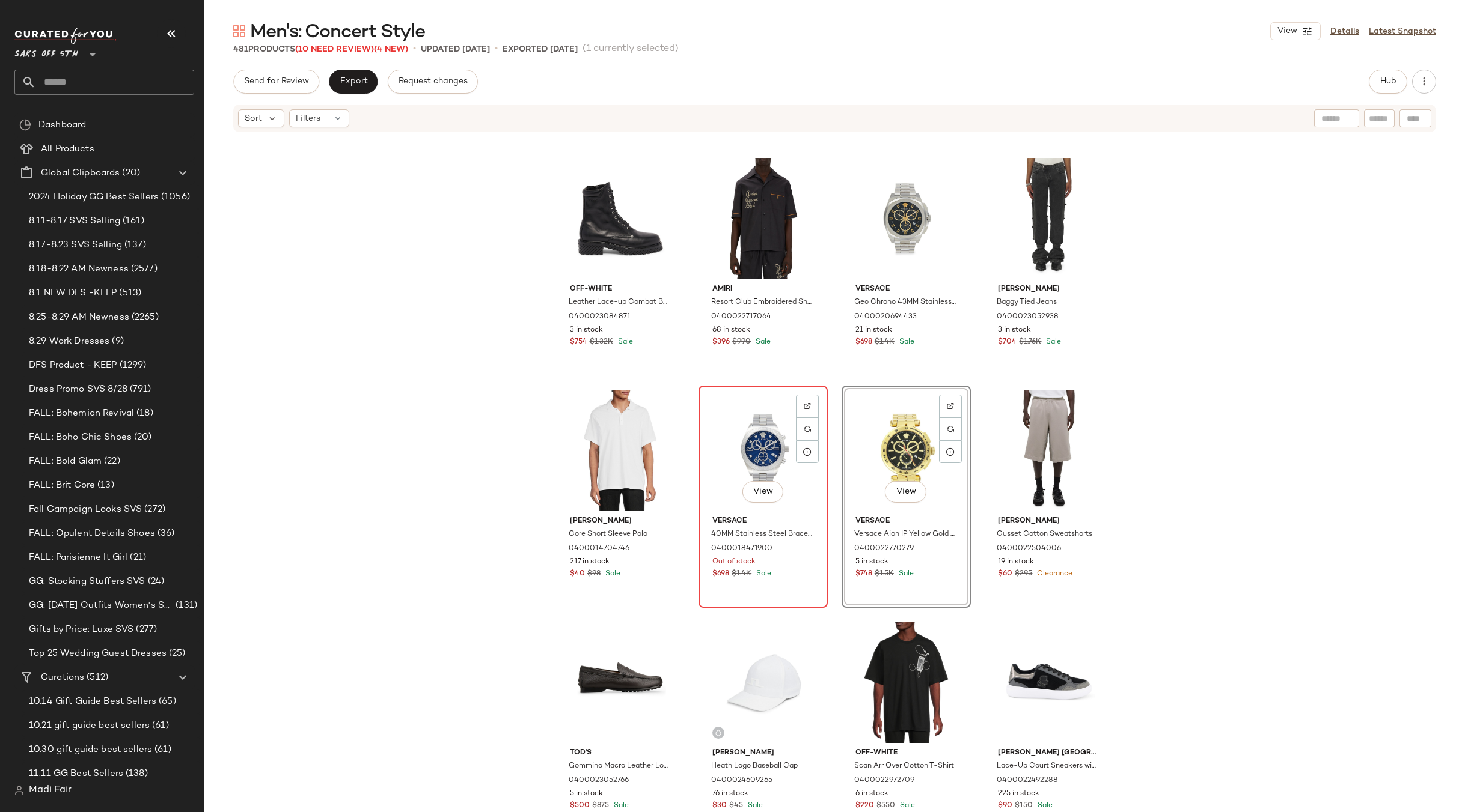
click at [759, 454] on div "View" at bounding box center [763, 450] width 121 height 122
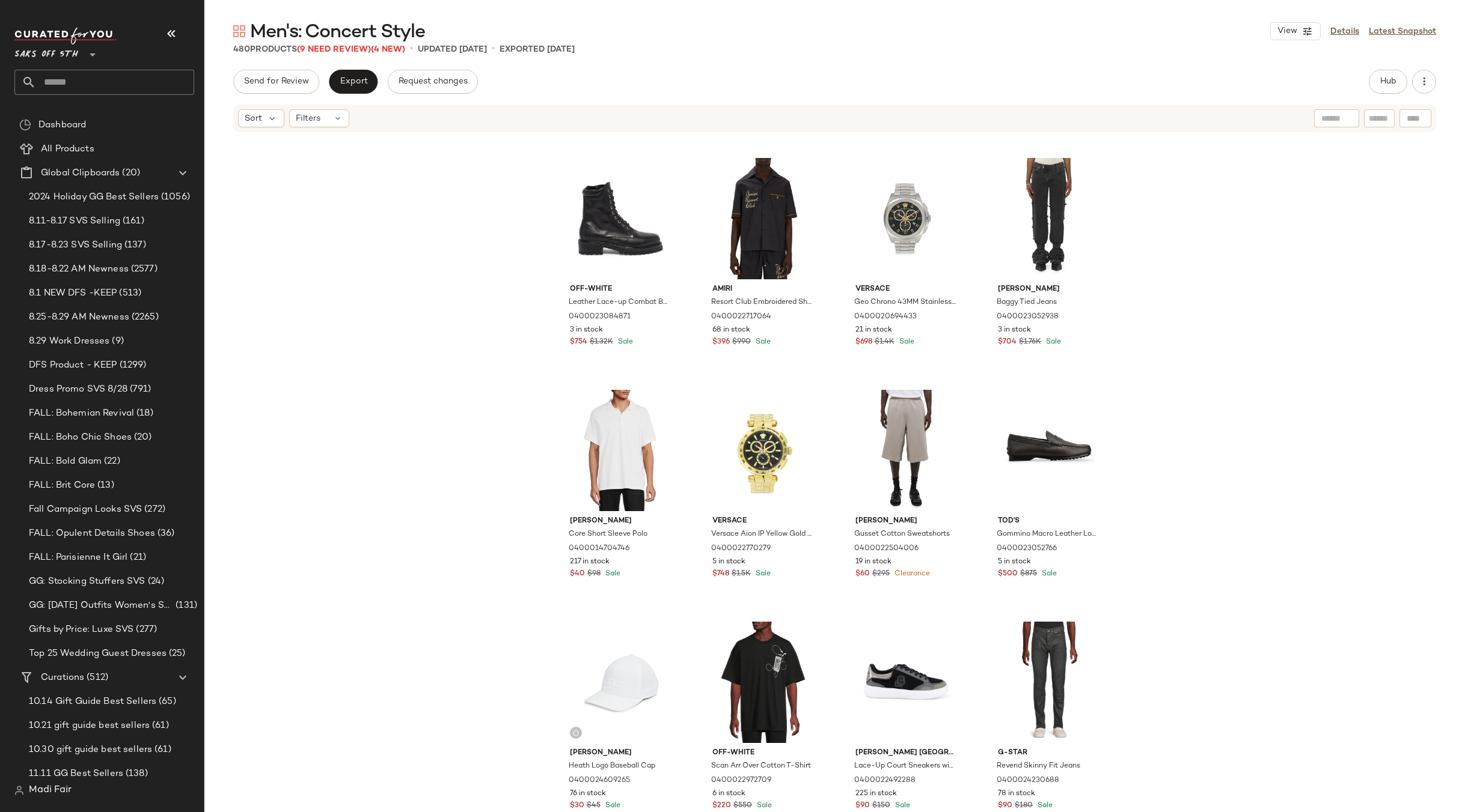
click at [433, 403] on div "[PERSON_NAME] [GEOGRAPHIC_DATA][PERSON_NAME] Photo Graphic Cotton T-Shirt 04000…" at bounding box center [835, 491] width 1260 height 715
click at [347, 89] on button "Export" at bounding box center [353, 81] width 49 height 24
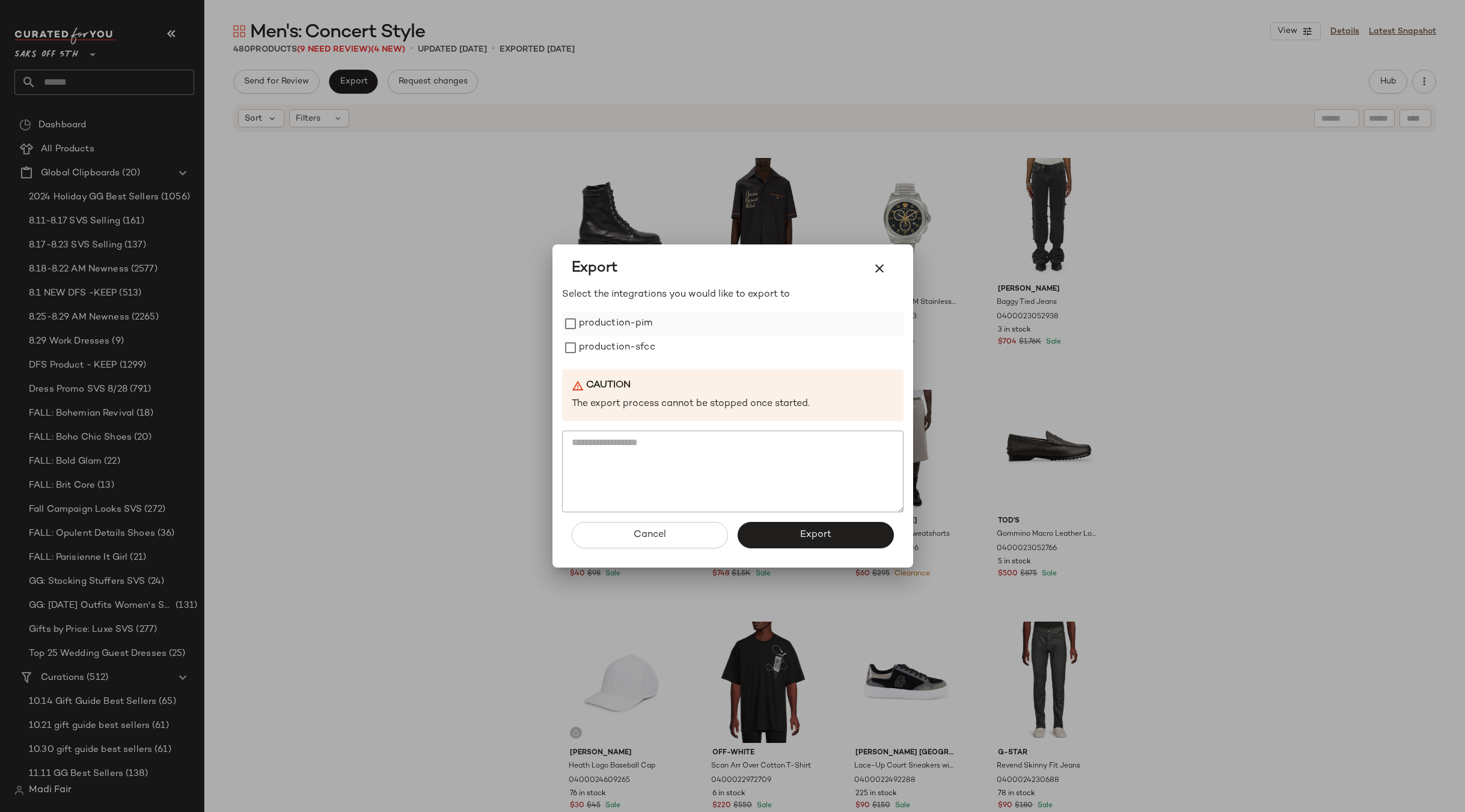
click at [634, 324] on label "production-pim" at bounding box center [615, 324] width 74 height 24
click at [624, 345] on label "production-sfcc" at bounding box center [617, 348] width 76 height 24
click at [801, 526] on button "Export" at bounding box center [815, 536] width 157 height 26
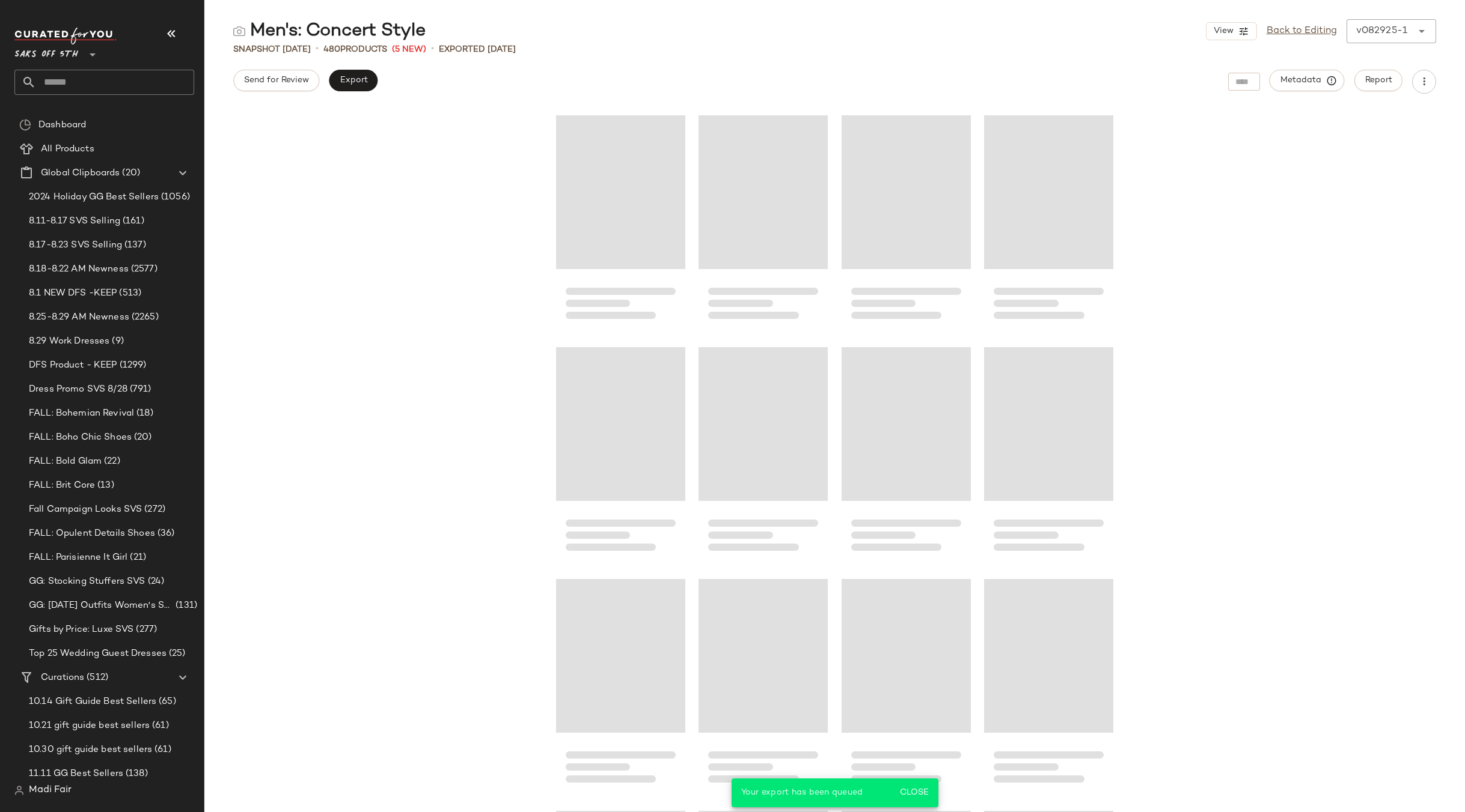
click at [74, 86] on input "text" at bounding box center [115, 82] width 158 height 25
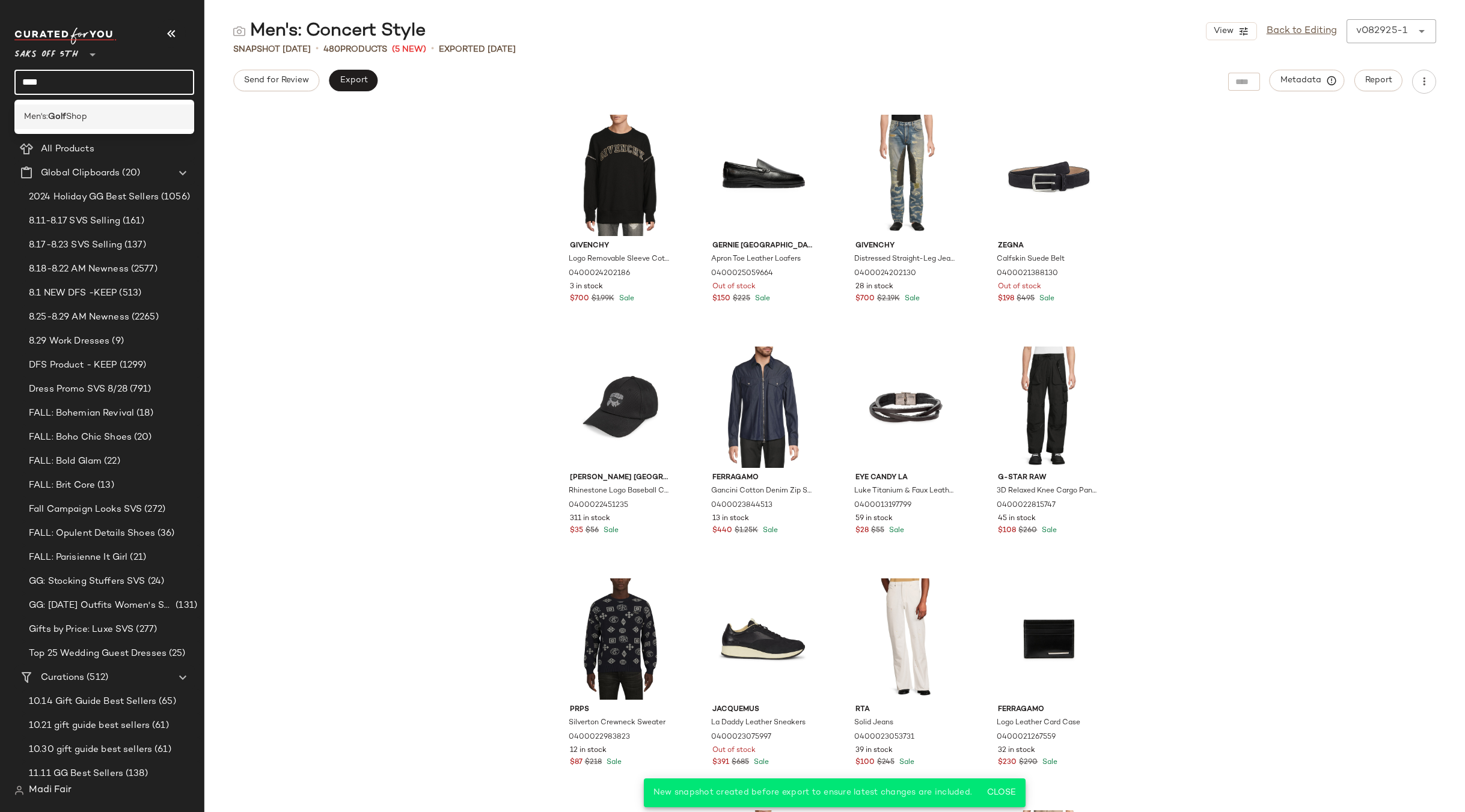
type input "****"
click at [89, 128] on div "Men's: Golf Shop" at bounding box center [104, 117] width 180 height 25
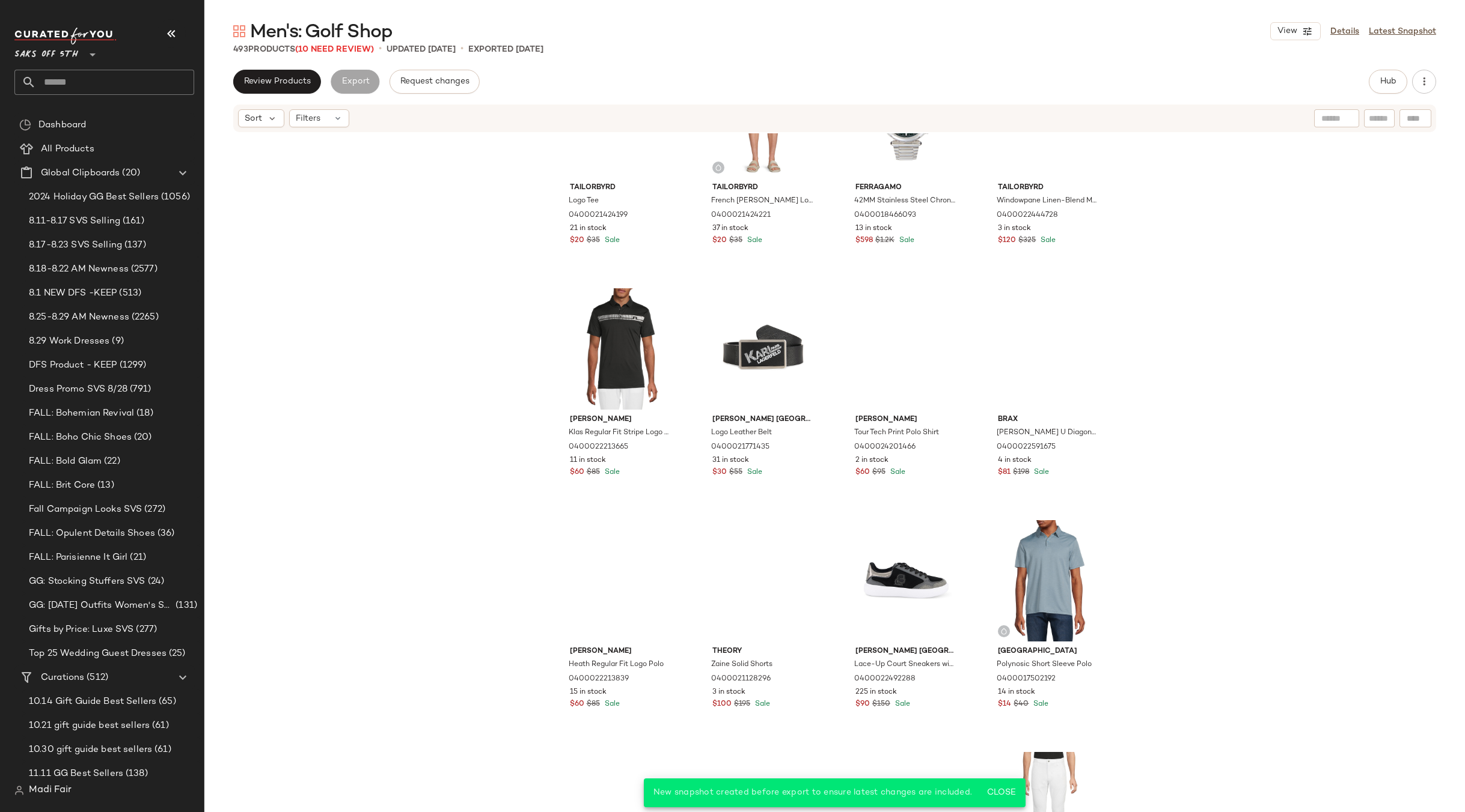
scroll to position [971, 0]
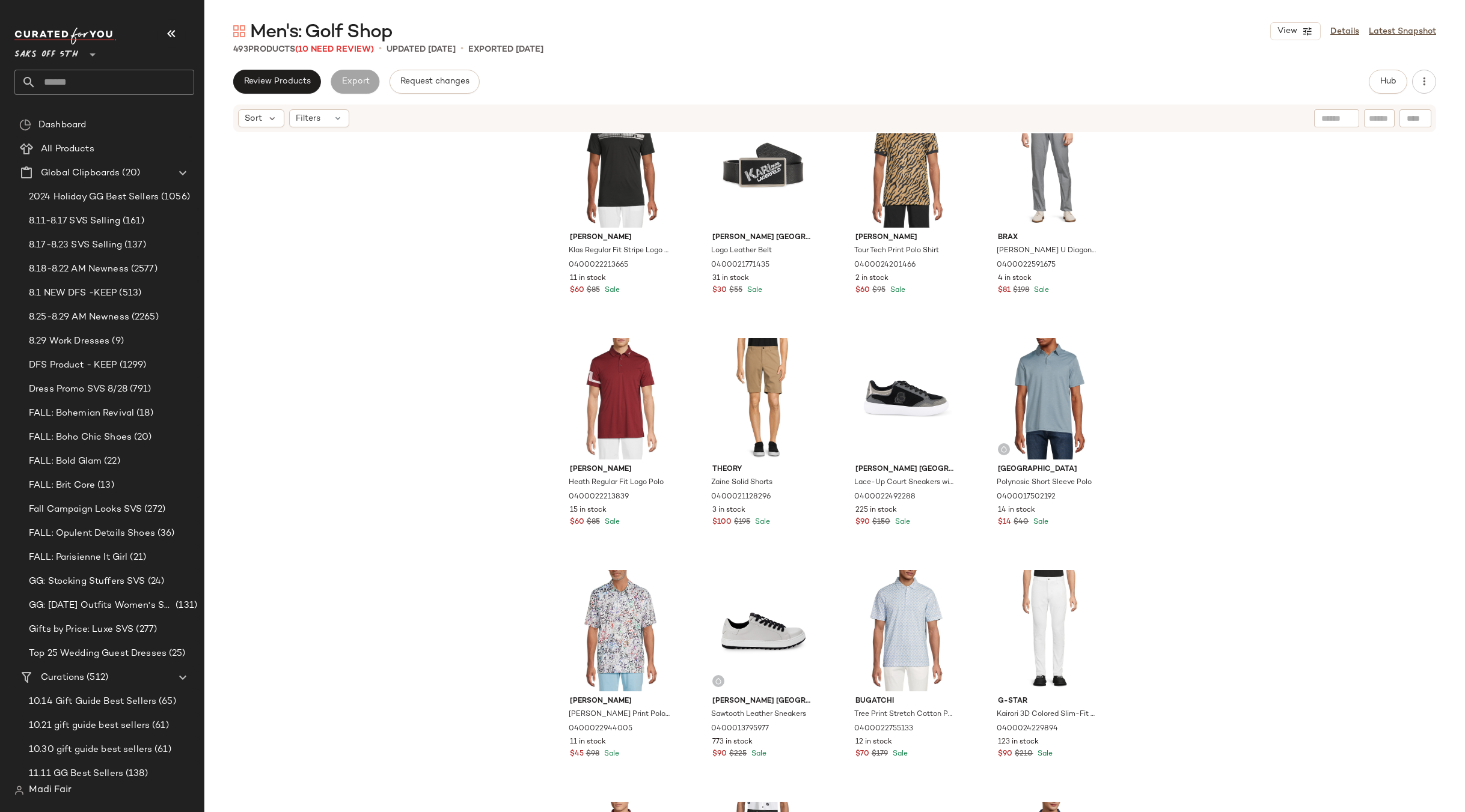
click at [67, 74] on input "text" at bounding box center [115, 82] width 158 height 25
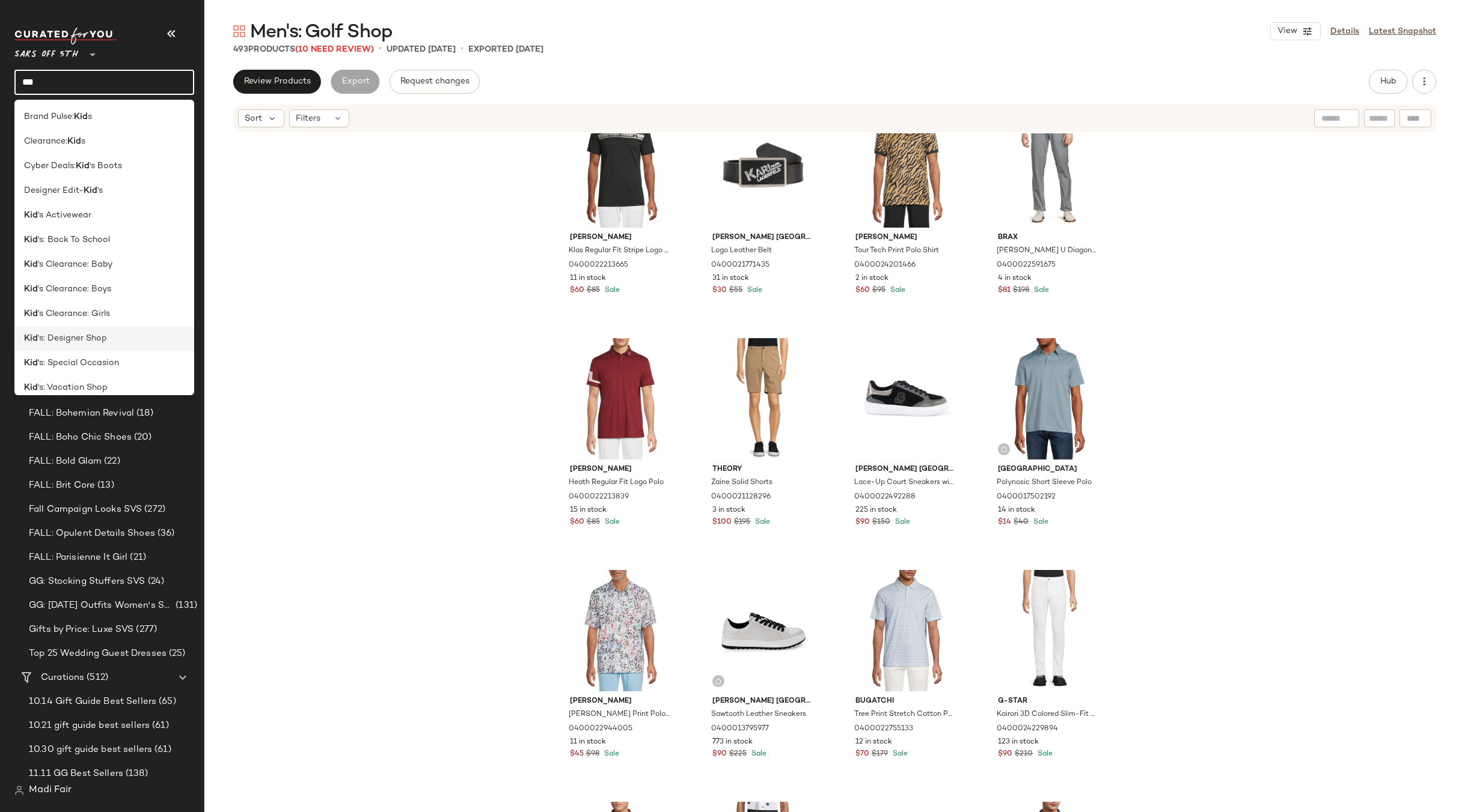
scroll to position [10, 0]
type input "***"
click at [122, 328] on div "Kid 's: Designer Shop" at bounding box center [104, 329] width 161 height 12
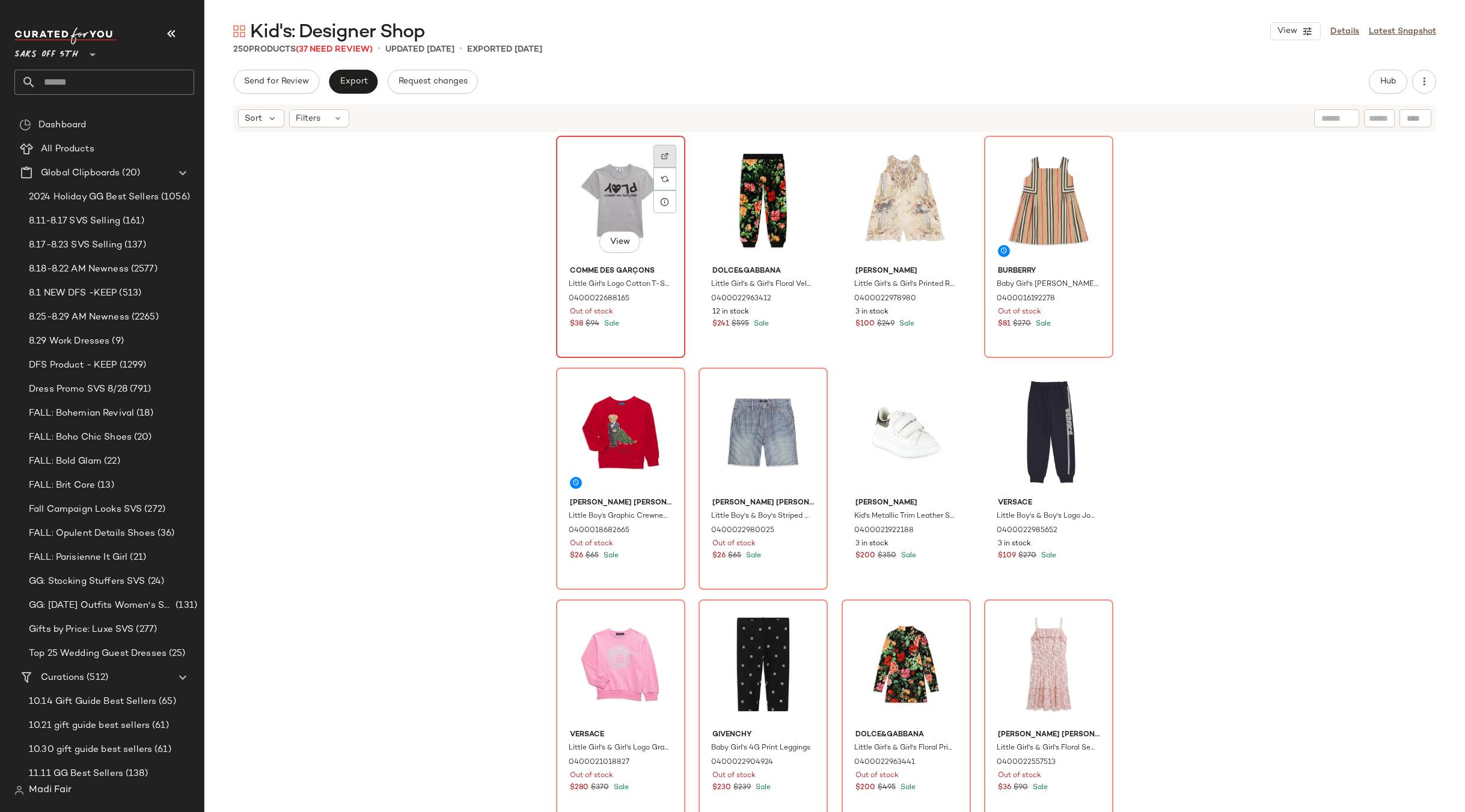
click at [663, 159] on img at bounding box center [664, 156] width 7 height 7
click at [1432, 87] on button "button" at bounding box center [1424, 81] width 24 height 24
click at [1360, 172] on div "Download CSV View Moodboard Clear Suggested Products Archive Curation" at bounding box center [1360, 159] width 150 height 127
click at [384, 172] on div "Comme des Garçons Little Girl's Logo Cotton T-Shirt 0400022688165 Out of stock …" at bounding box center [835, 491] width 1260 height 715
click at [340, 129] on div "Sort Filters" at bounding box center [835, 118] width 1202 height 27
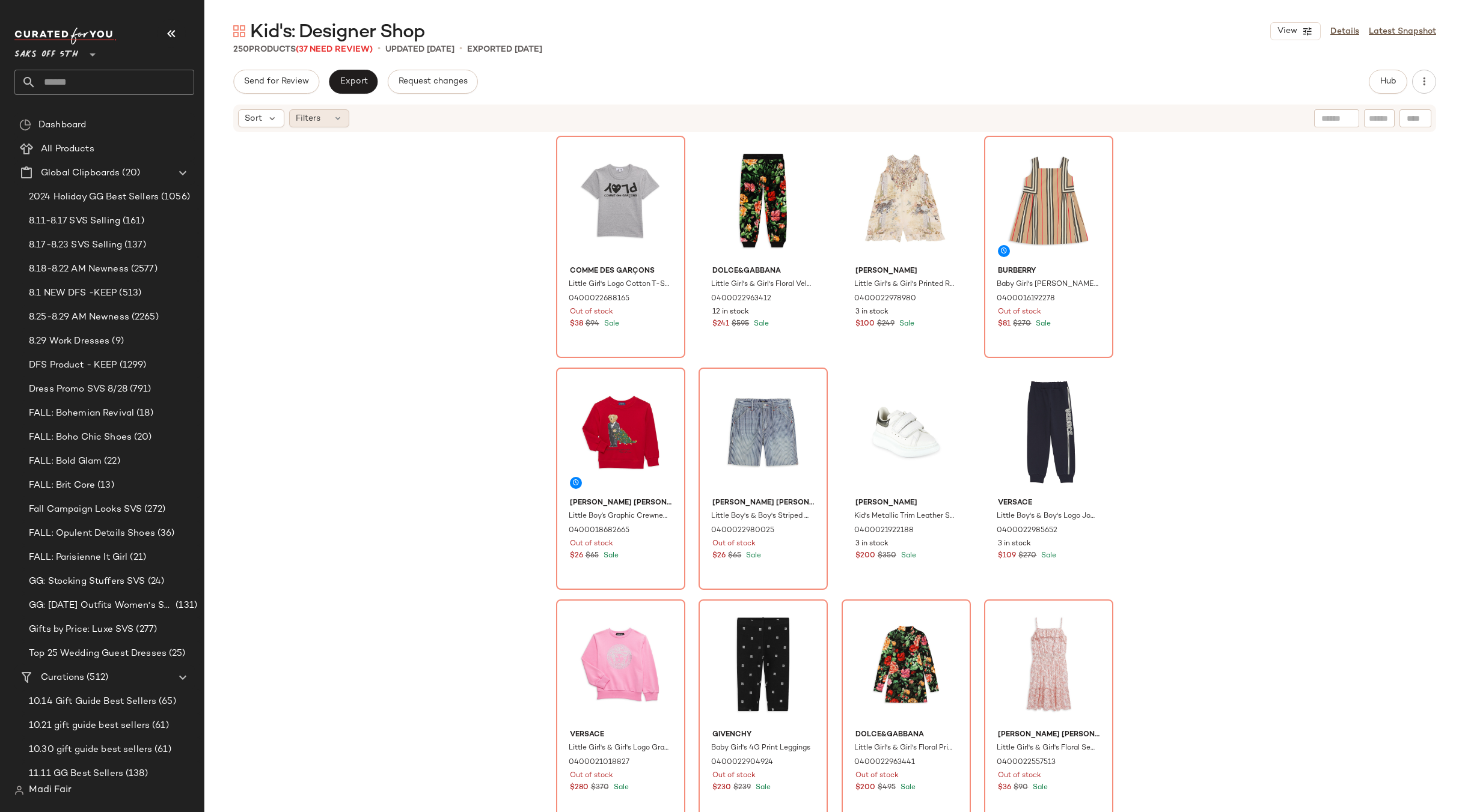
click at [340, 119] on icon at bounding box center [338, 118] width 10 height 10
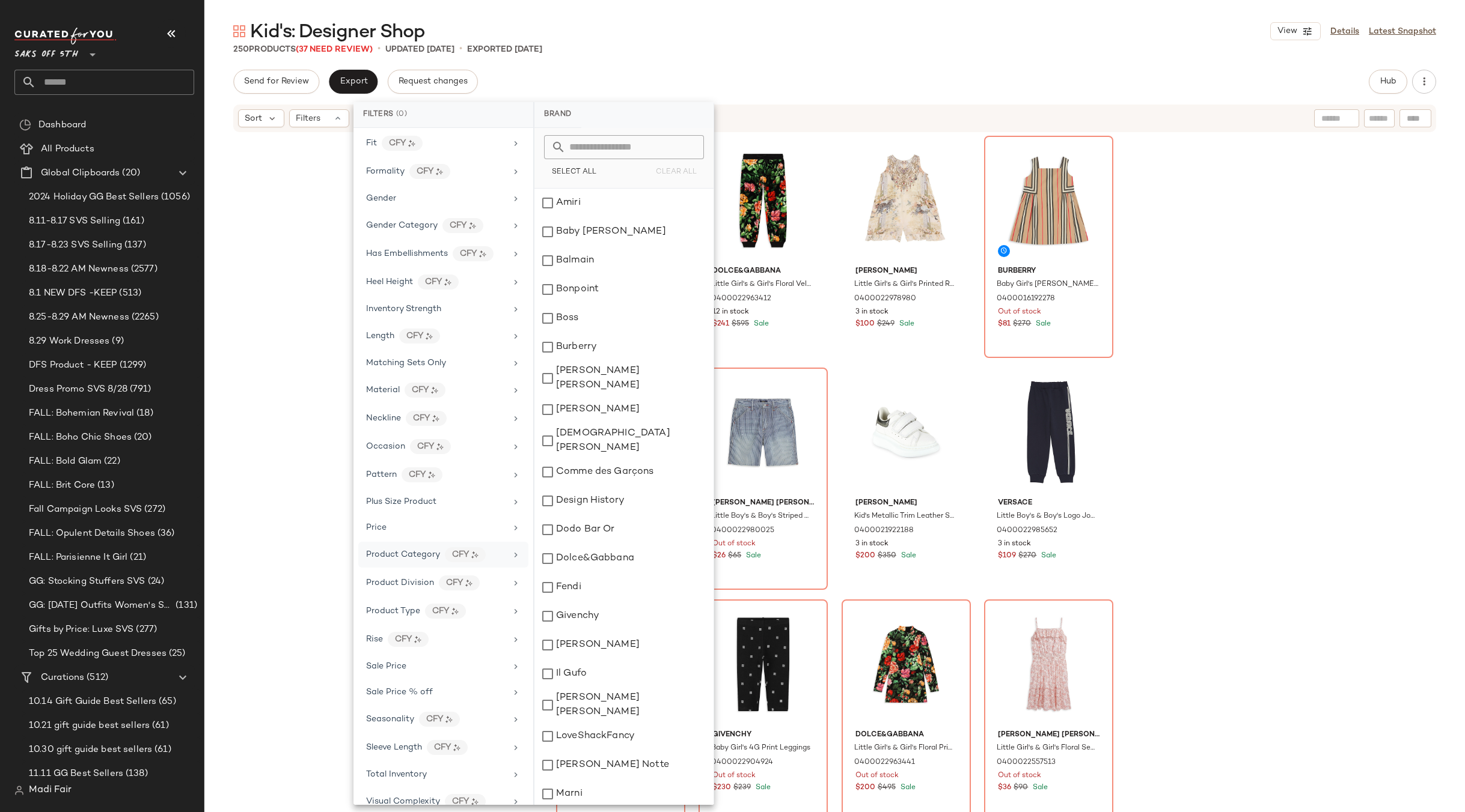
scroll to position [334, 0]
click at [409, 753] on span "Total Inventory" at bounding box center [396, 757] width 60 height 9
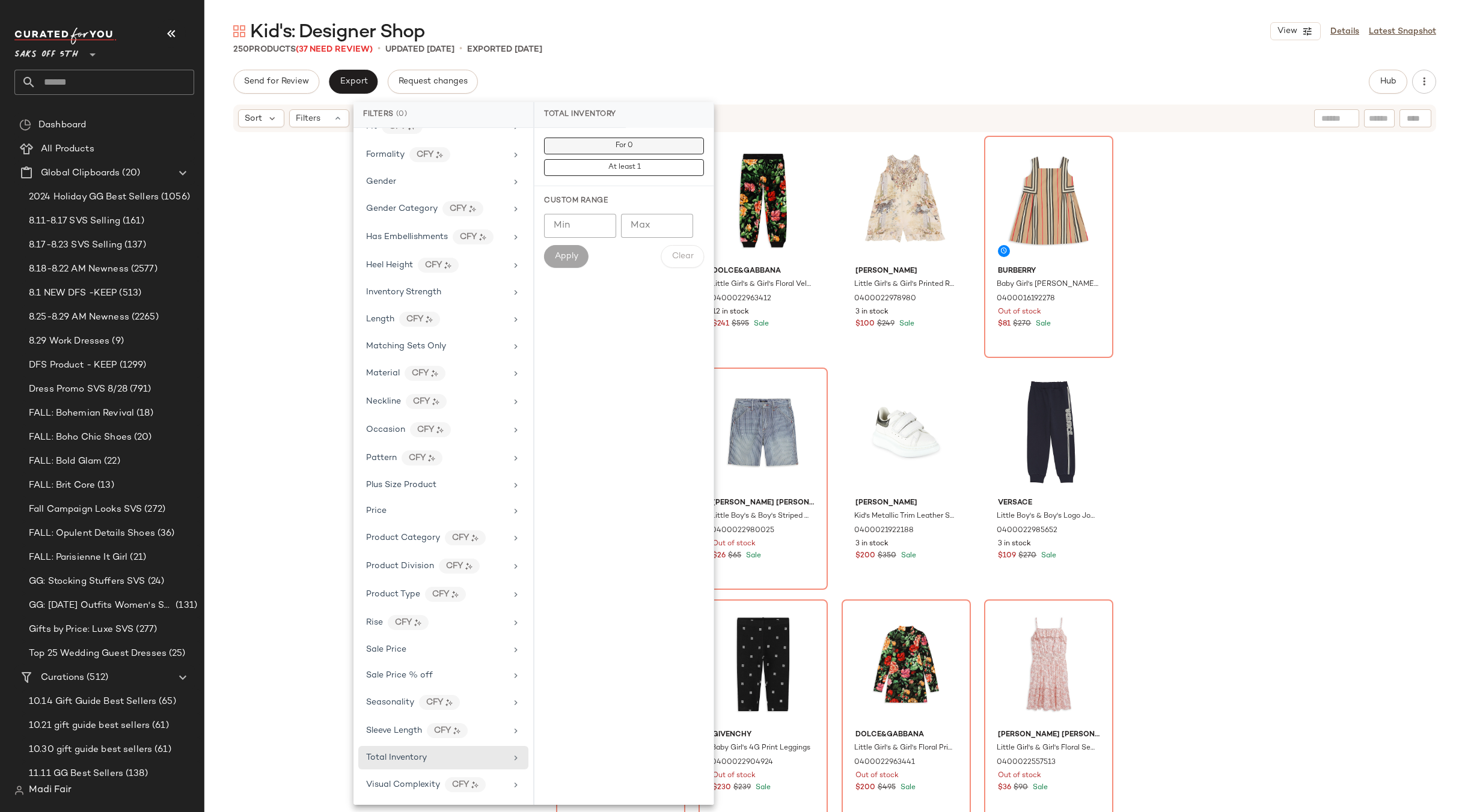
click at [622, 159] on button "For 0" at bounding box center [624, 167] width 160 height 17
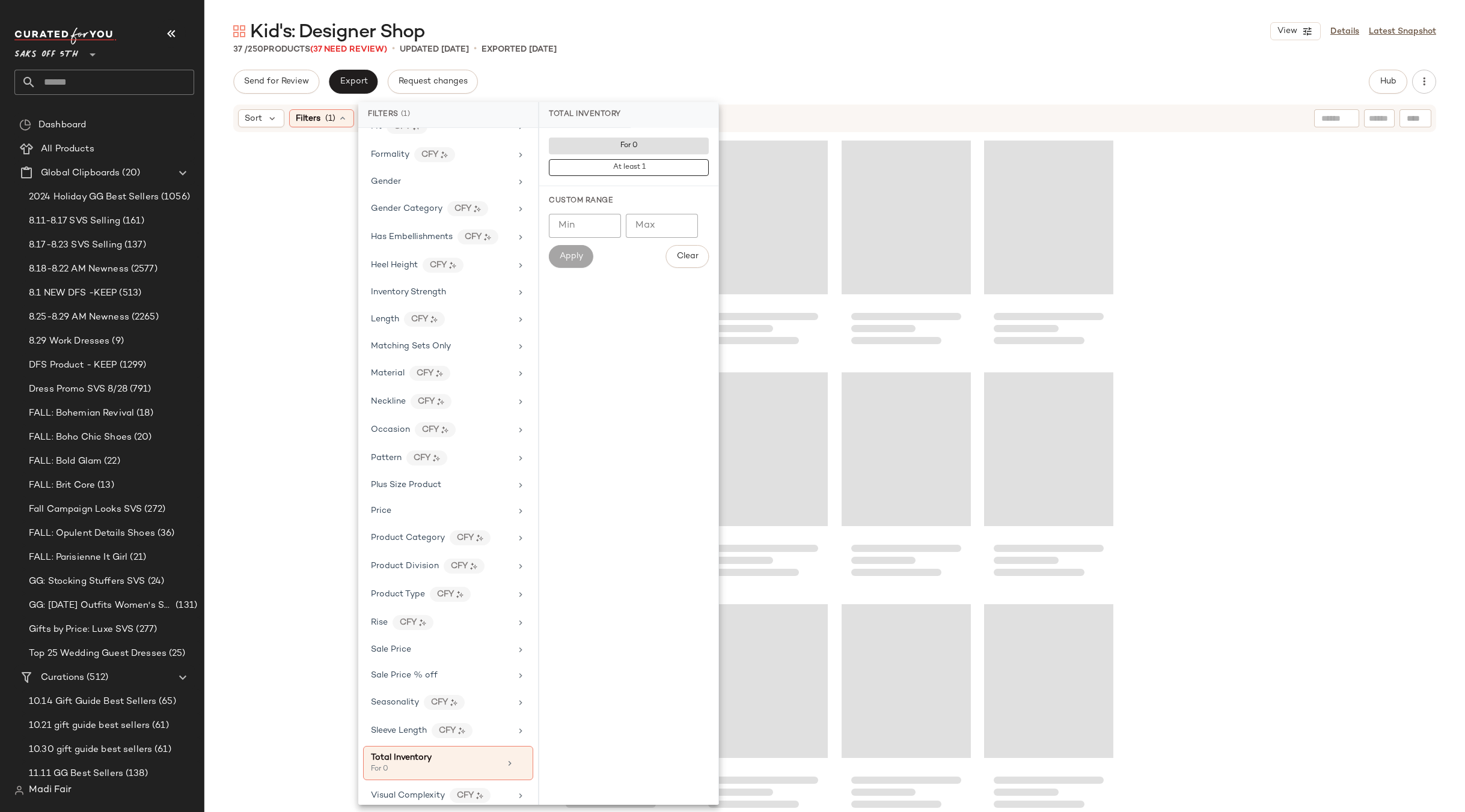
click at [632, 55] on div "Kid's: Designer Shop View Details Latest Snapshot 37 / 250 Products (37 Need Re…" at bounding box center [835, 416] width 1260 height 793
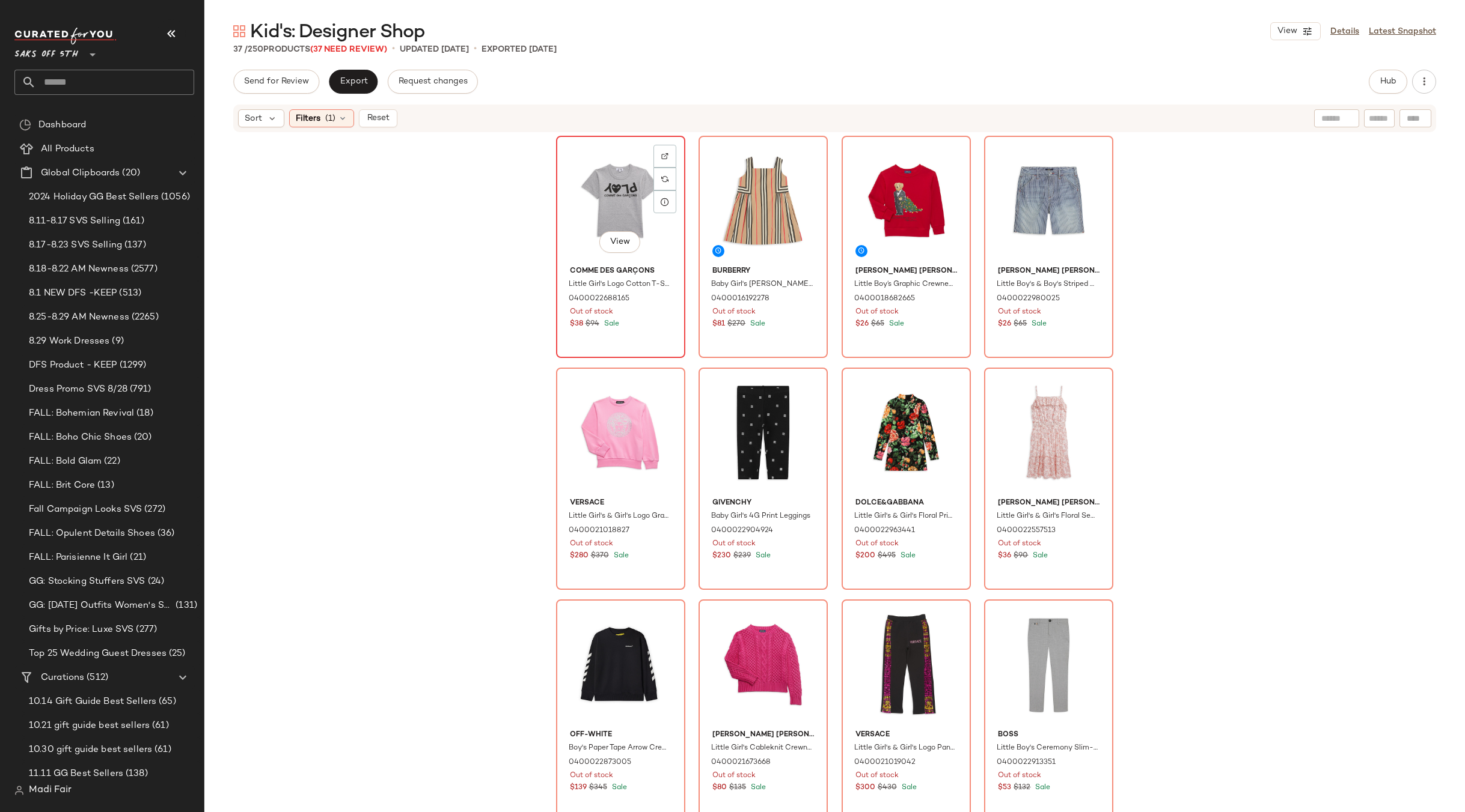
click at [609, 187] on div "View" at bounding box center [620, 200] width 121 height 122
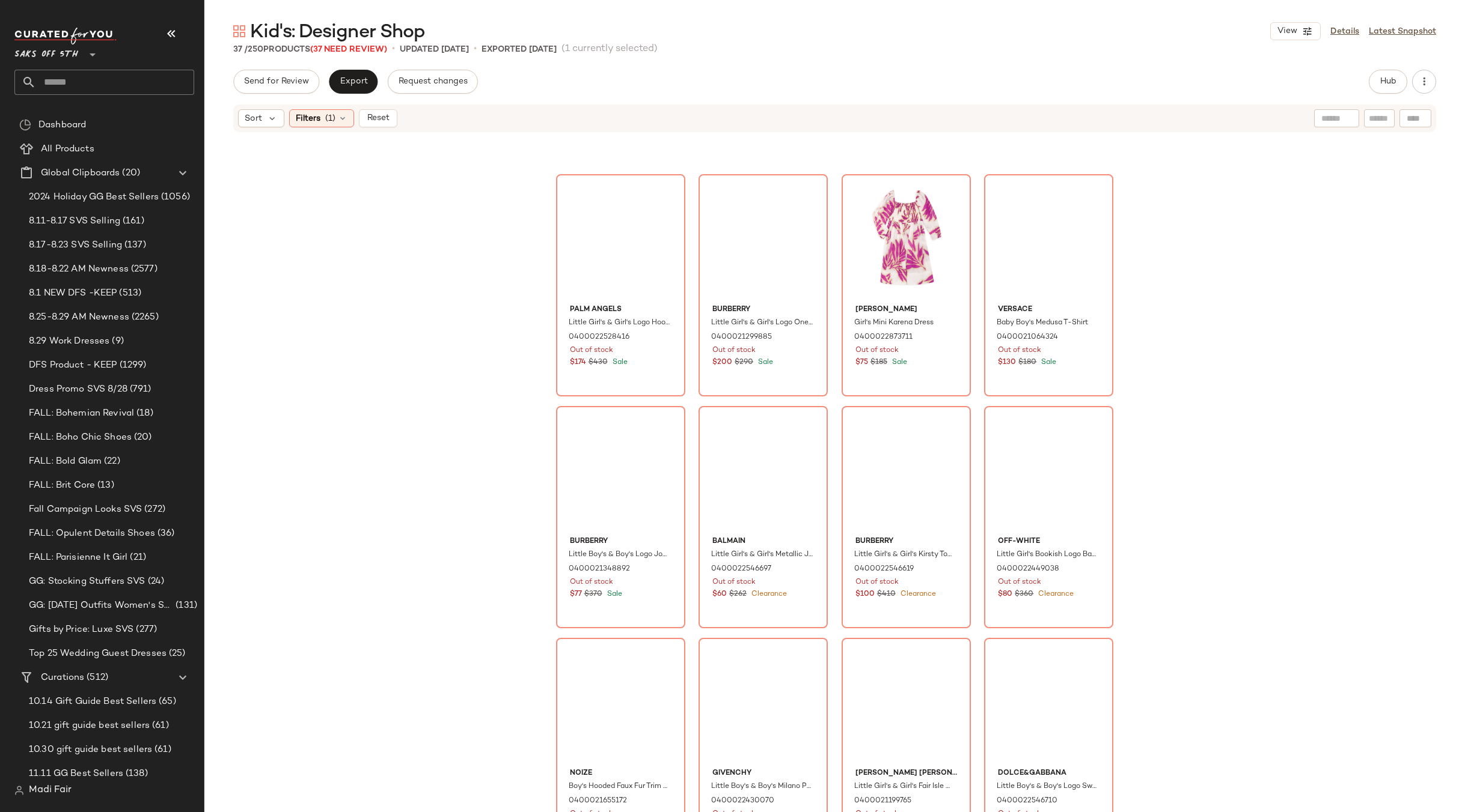
scroll to position [1607, 0]
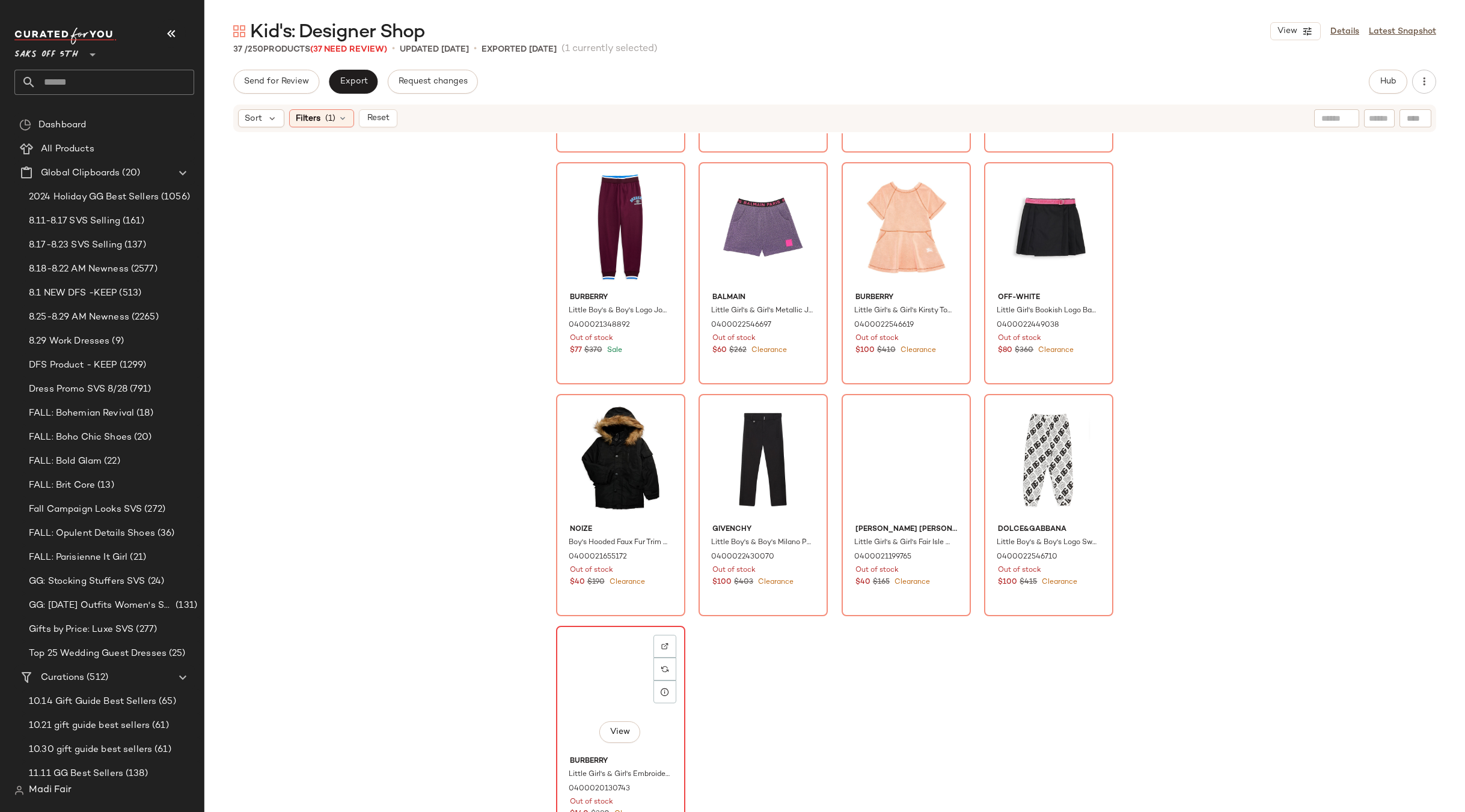
click at [603, 668] on div "View" at bounding box center [620, 690] width 121 height 122
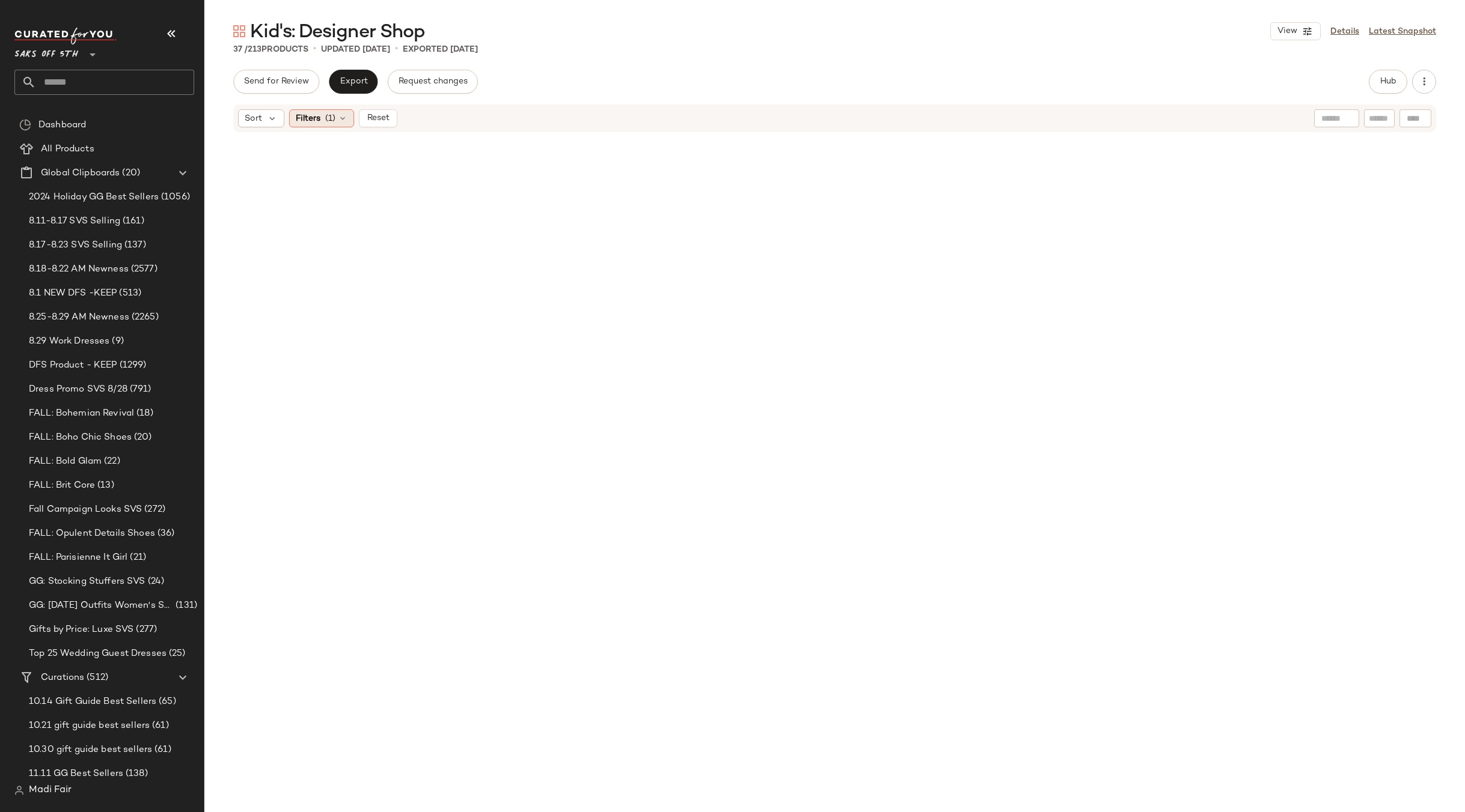
click at [325, 118] on span "(1)" at bounding box center [330, 118] width 10 height 12
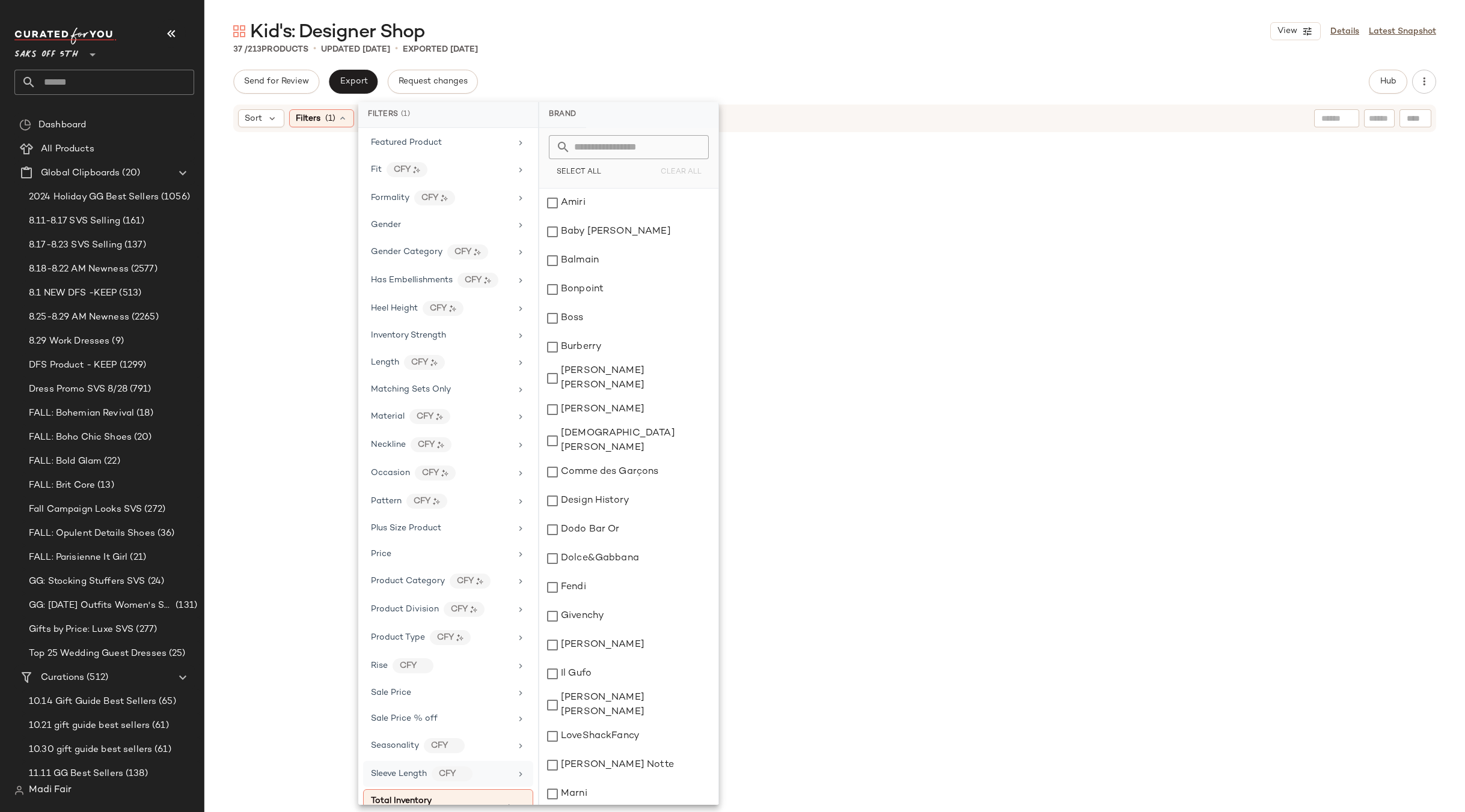
scroll to position [345, 0]
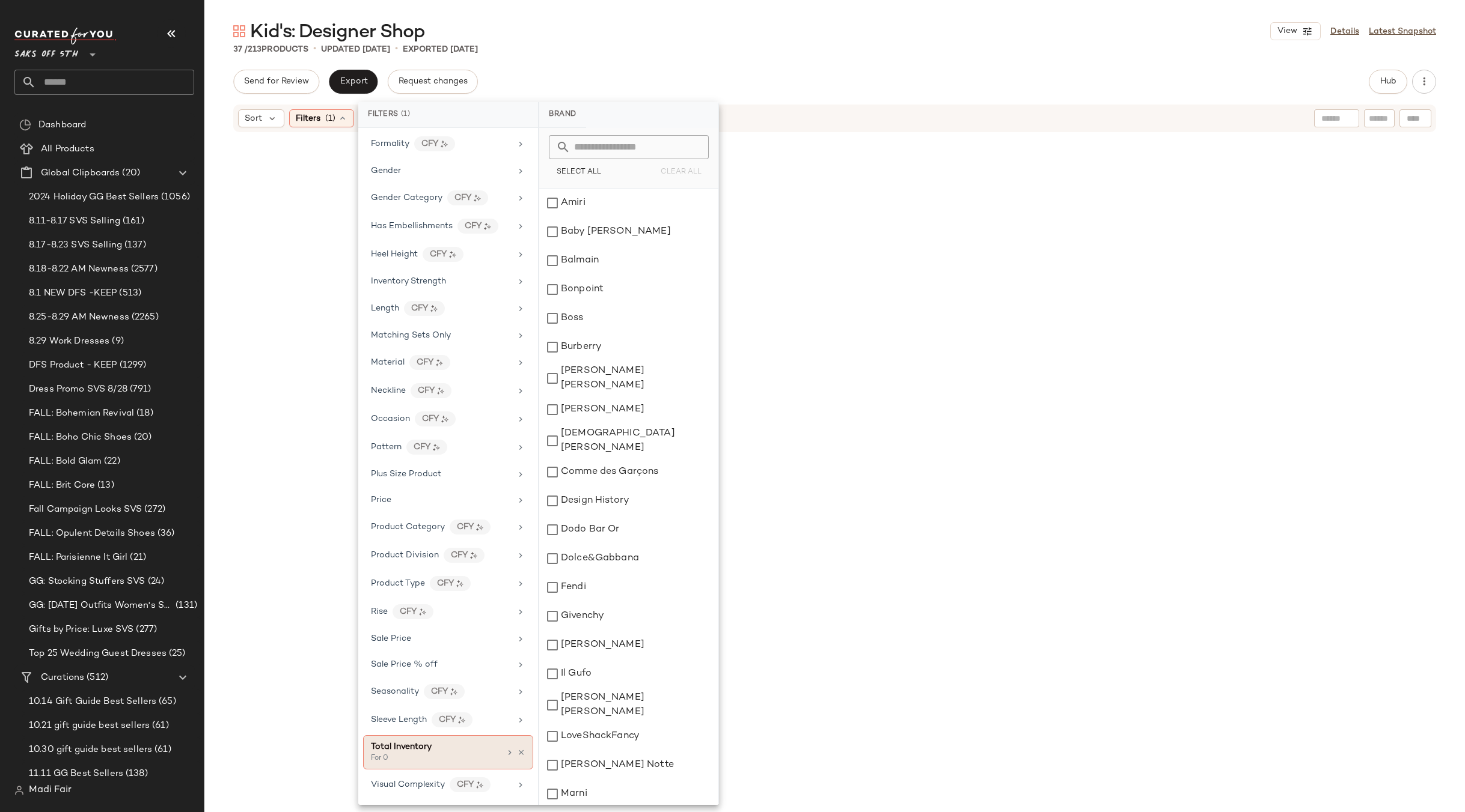
click at [513, 747] on div "Total Inventory For 0" at bounding box center [447, 752] width 170 height 34
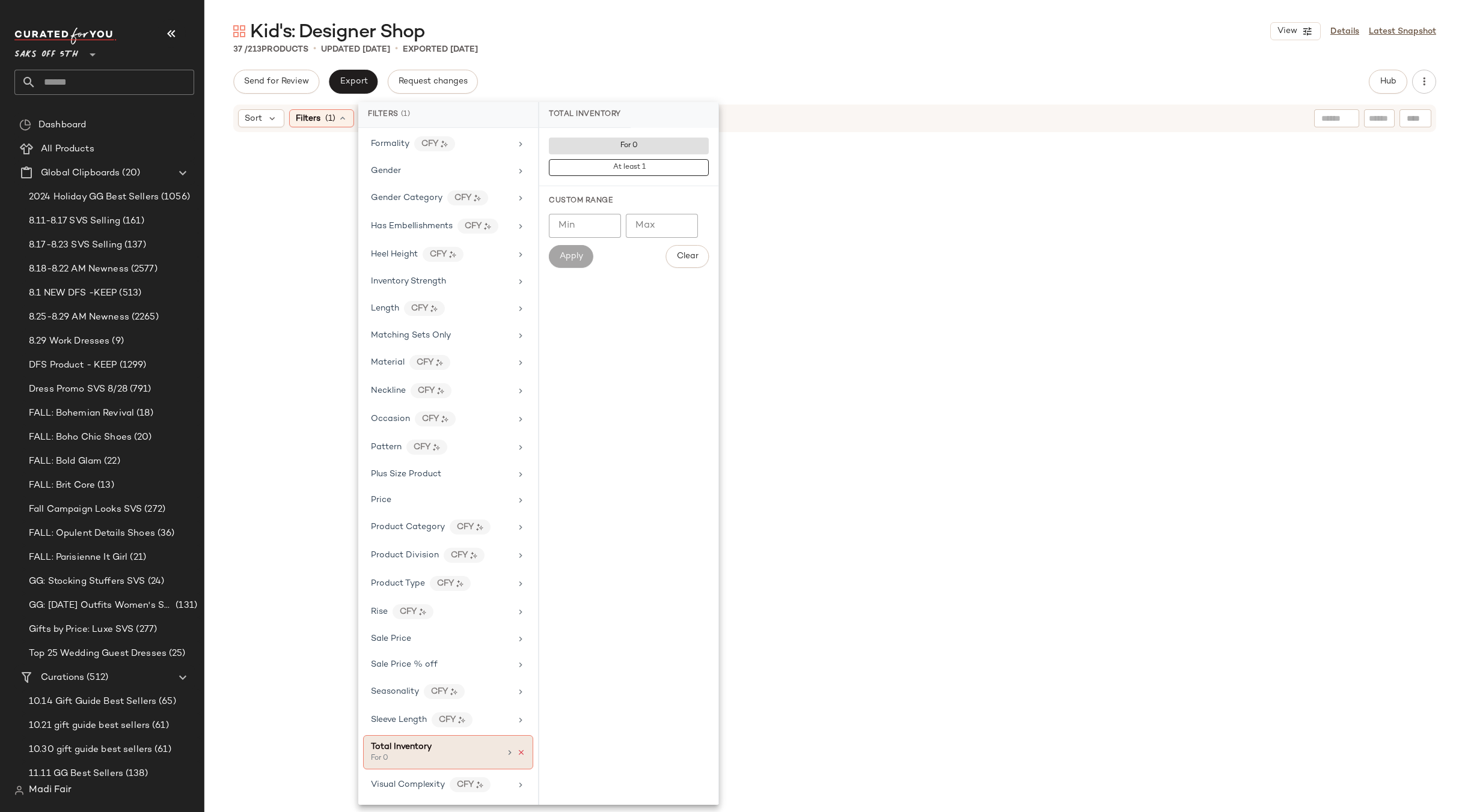
click at [517, 755] on icon at bounding box center [521, 752] width 8 height 8
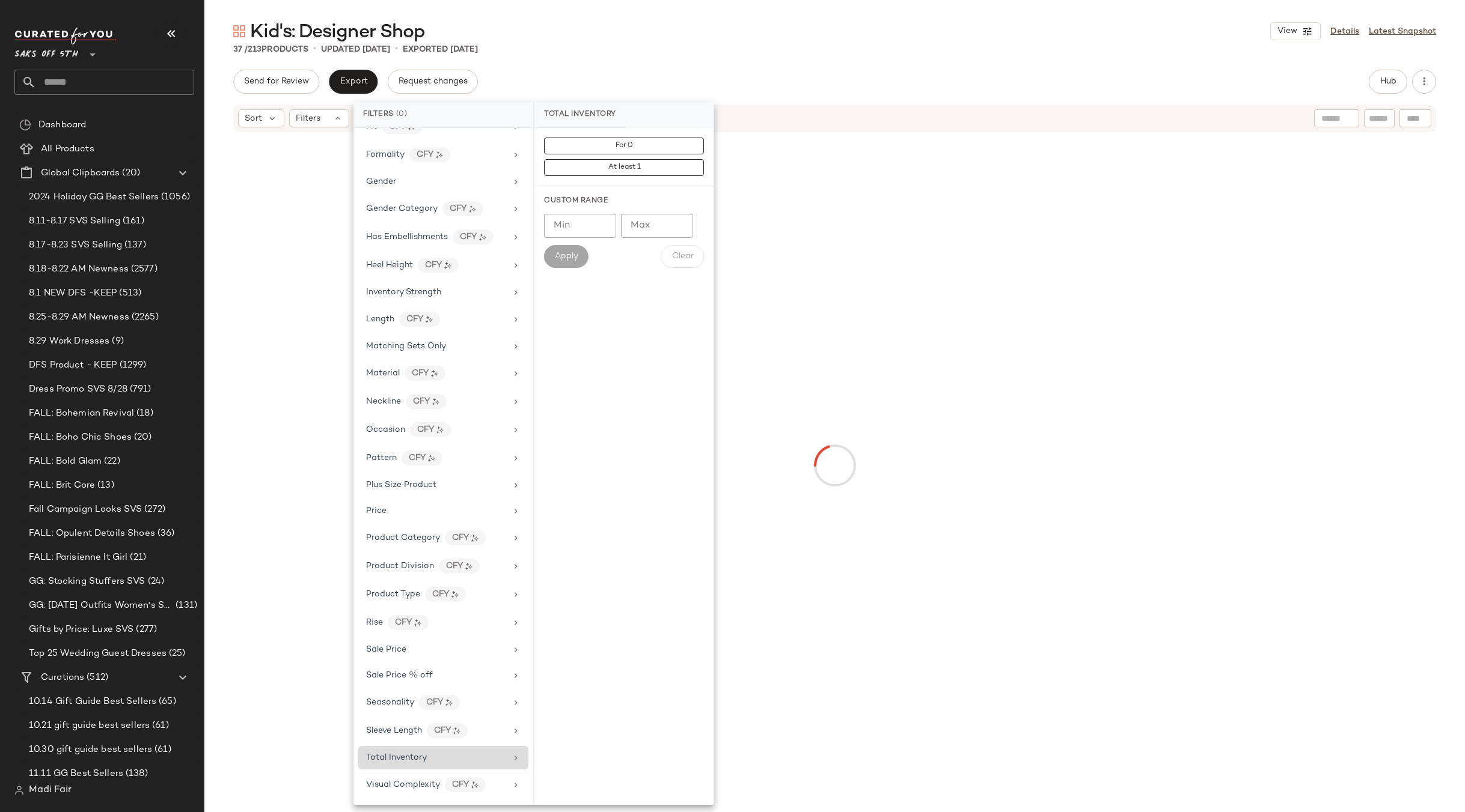
scroll to position [334, 0]
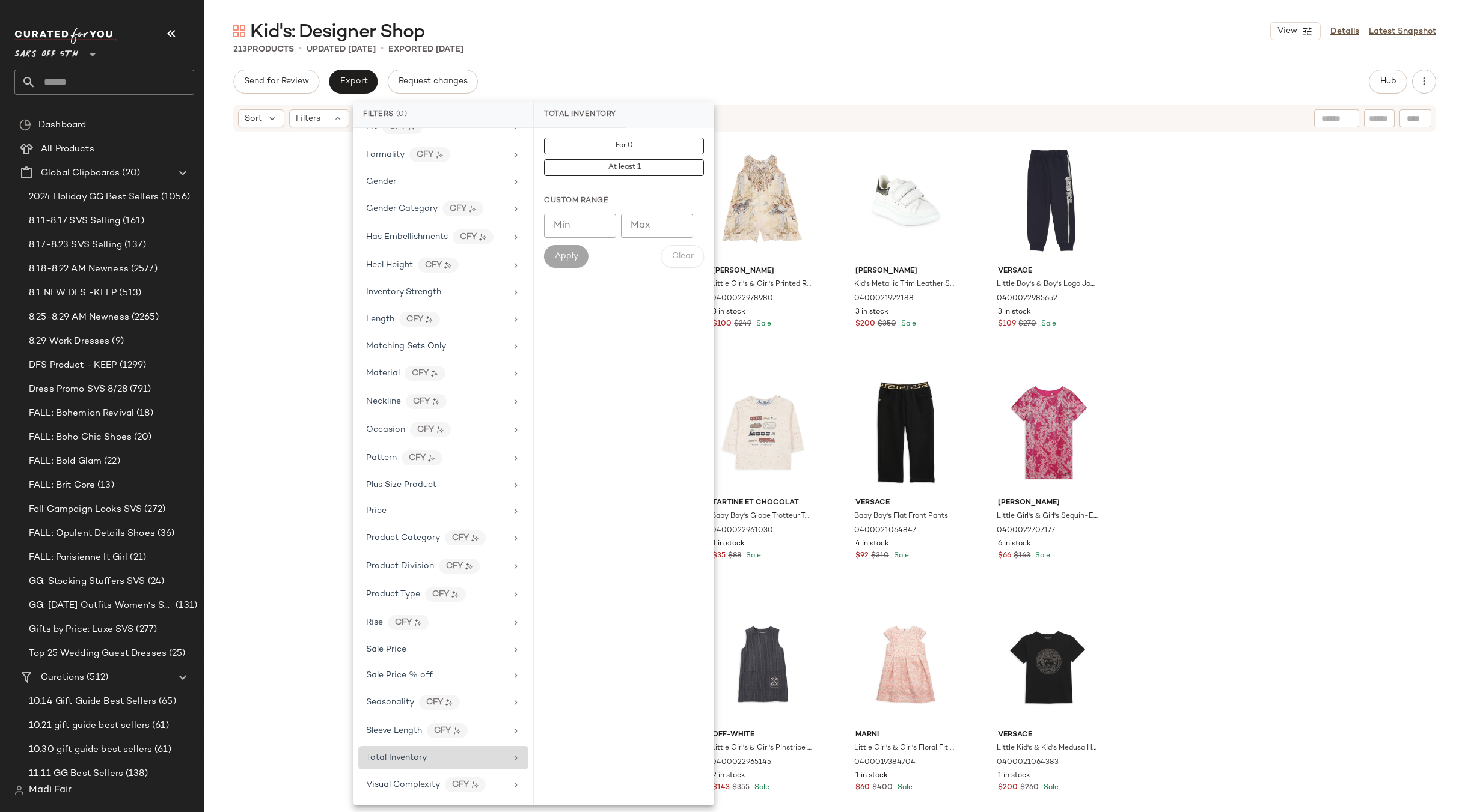
click at [477, 757] on div "Total Inventory" at bounding box center [436, 757] width 140 height 12
click at [571, 225] on input "Min" at bounding box center [580, 225] width 72 height 24
type input "*"
click at [561, 259] on span "Apply" at bounding box center [566, 257] width 24 height 10
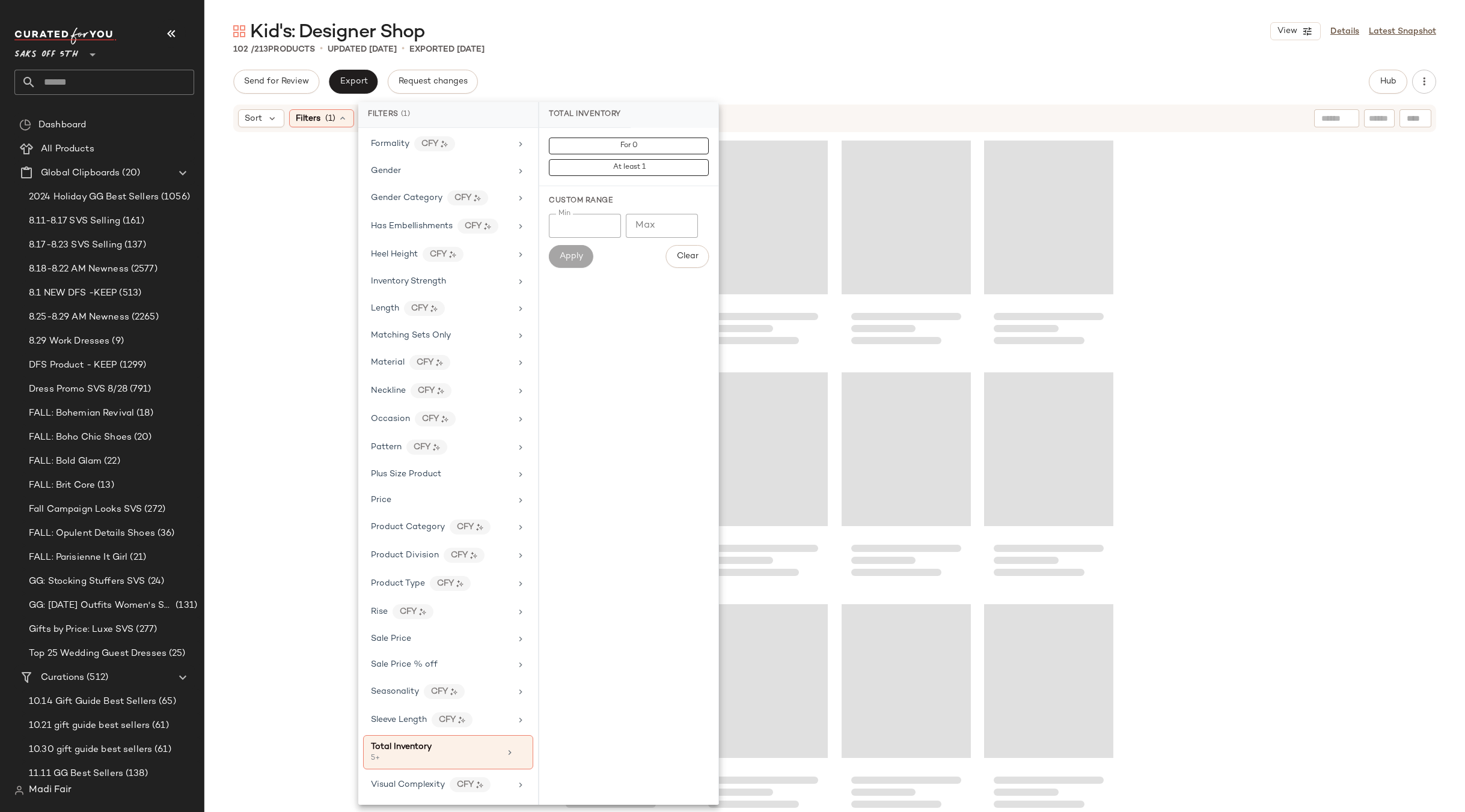
click at [780, 41] on div "Kid's: Designer Shop View Details Latest Snapshot" at bounding box center [835, 31] width 1260 height 24
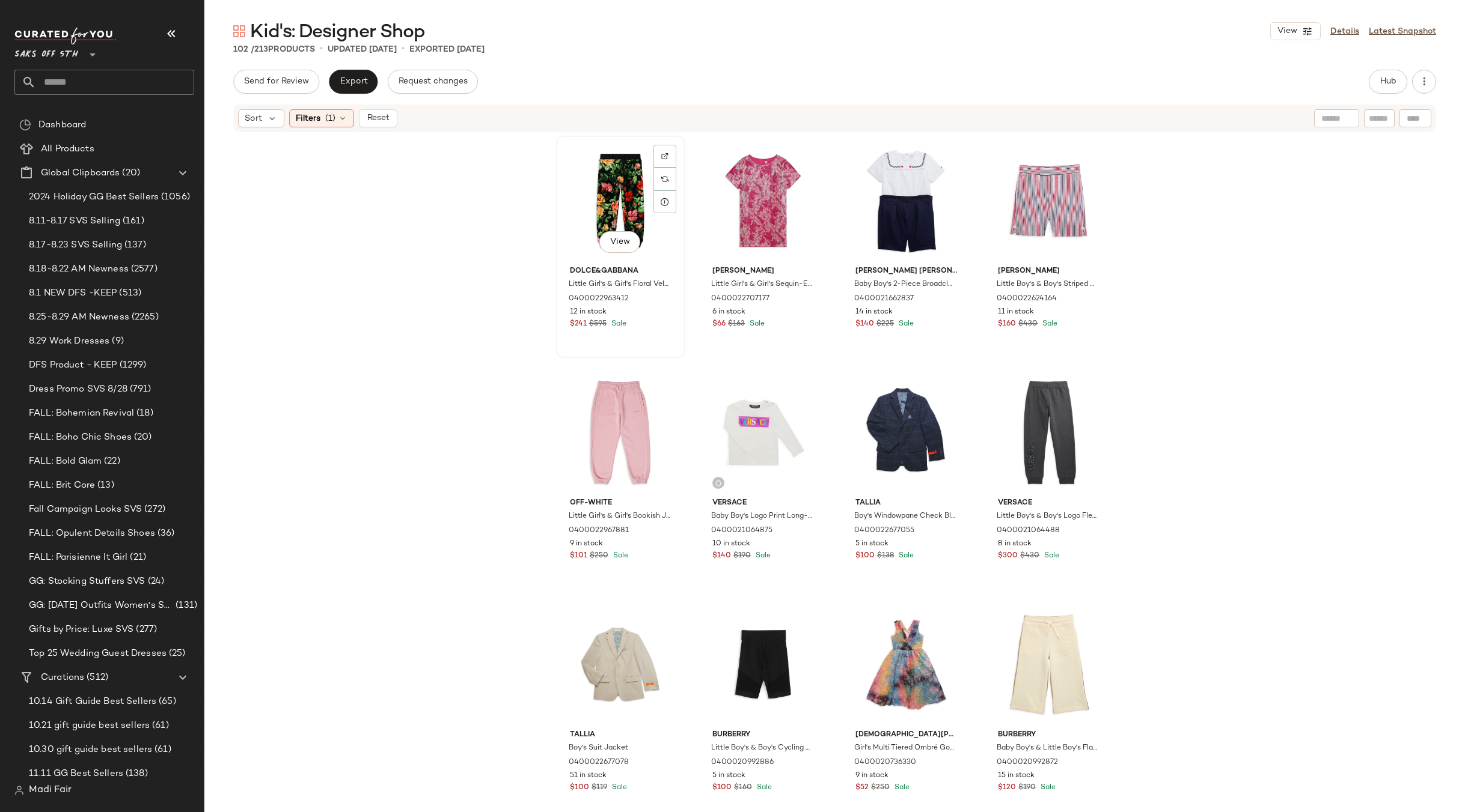
click at [611, 190] on div "View" at bounding box center [620, 200] width 121 height 122
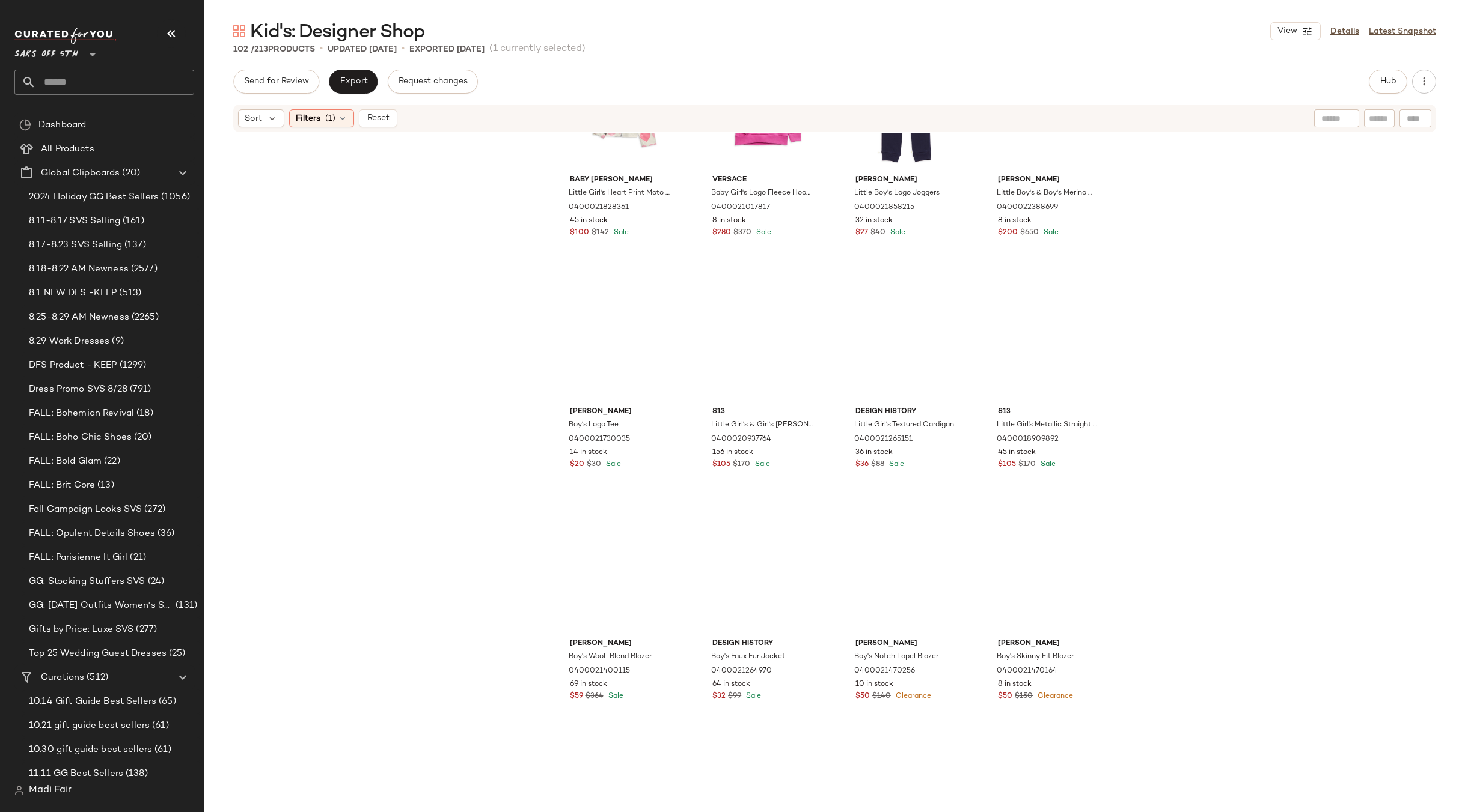
scroll to position [4755, 0]
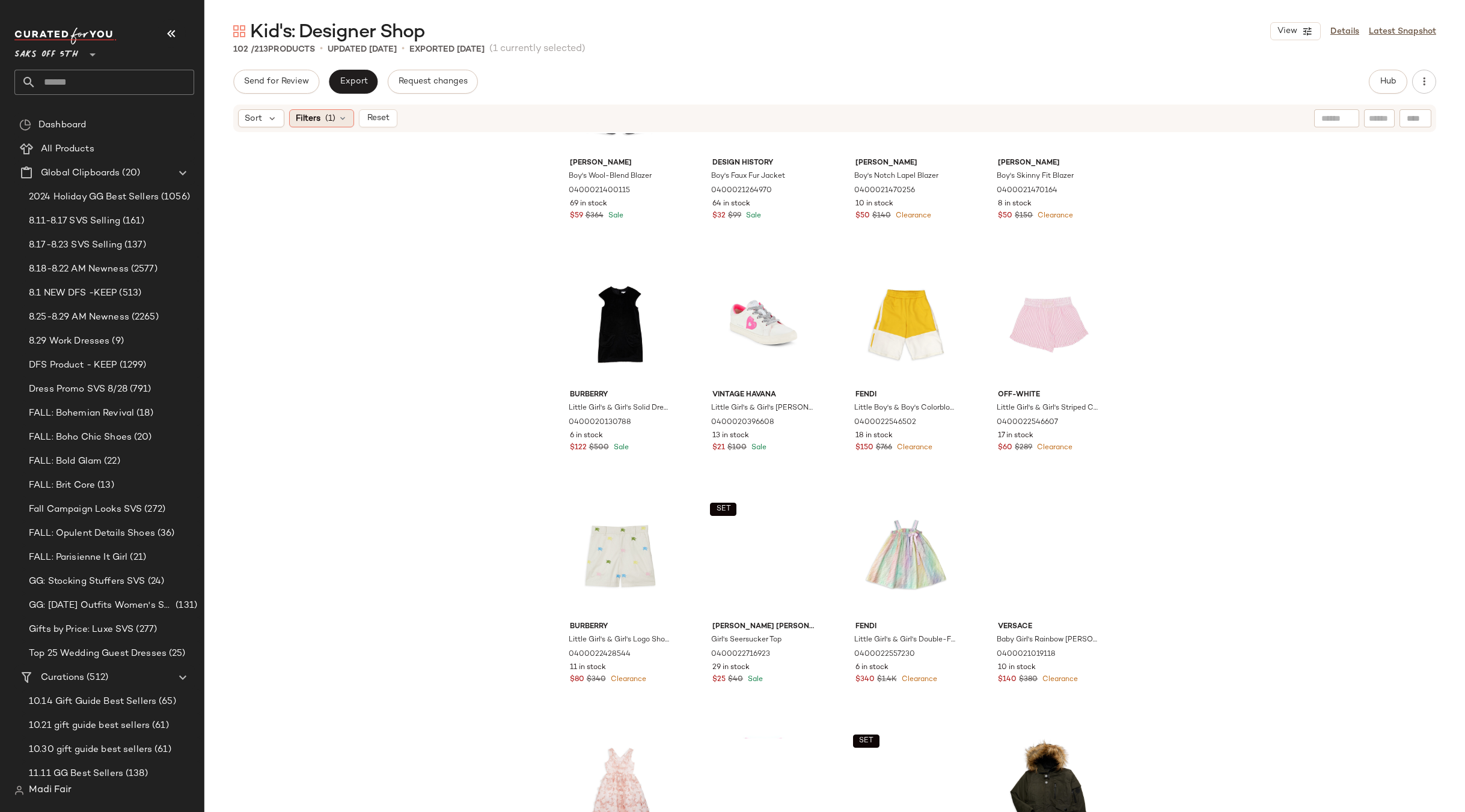
click at [346, 118] on icon at bounding box center [343, 118] width 10 height 10
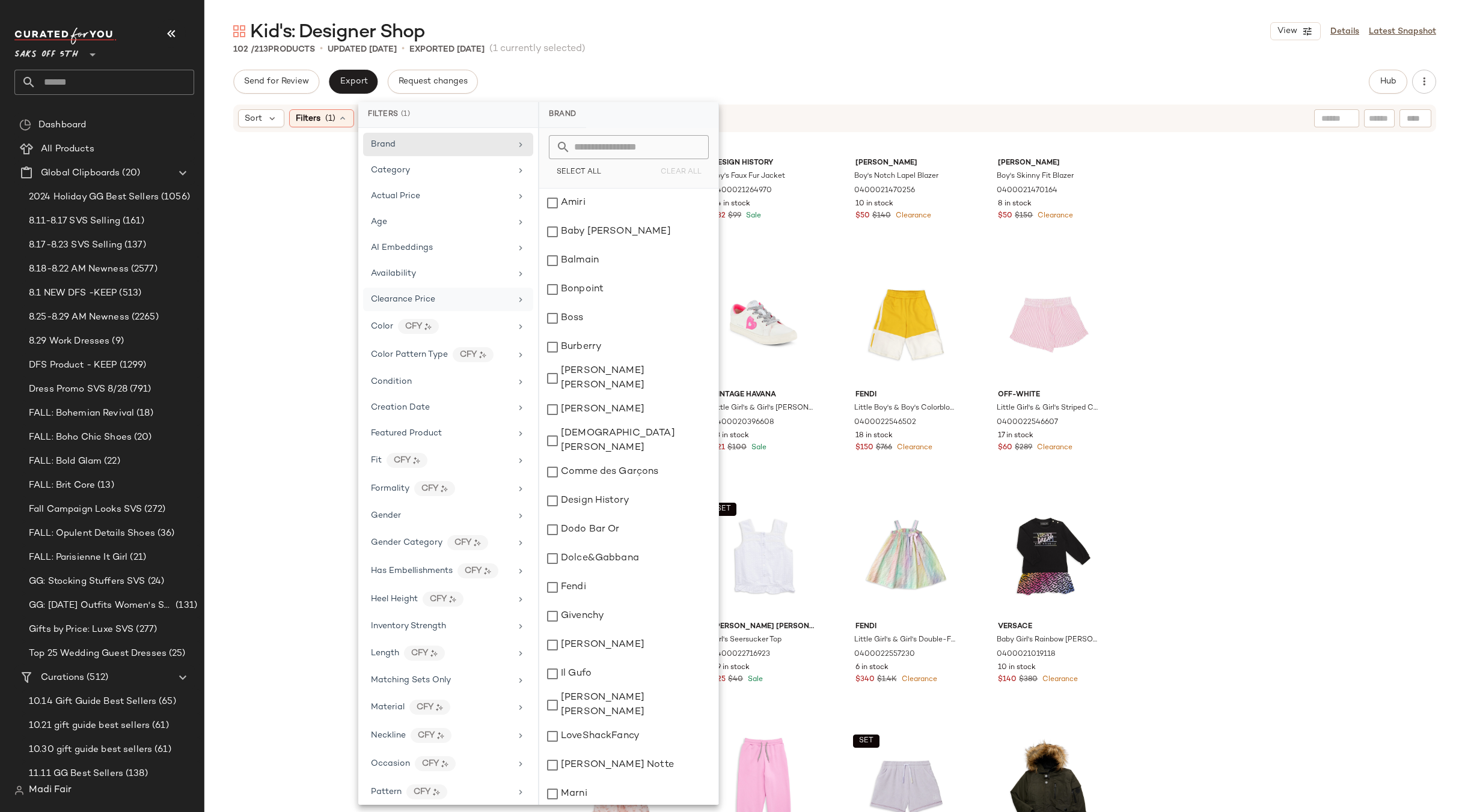
click at [425, 314] on div "Clearance Price" at bounding box center [447, 326] width 170 height 26
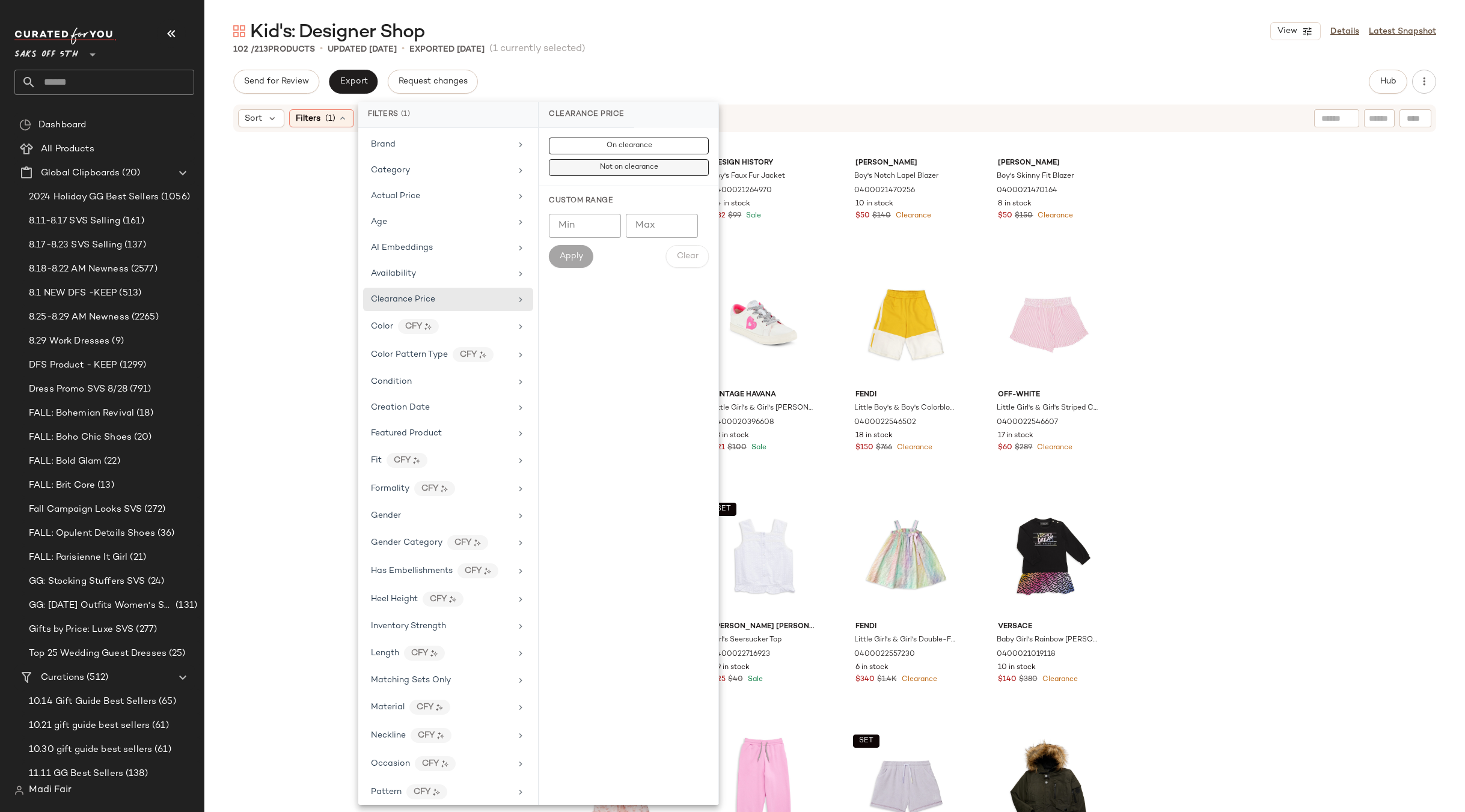
click at [625, 170] on span "Not on clearance" at bounding box center [629, 167] width 59 height 8
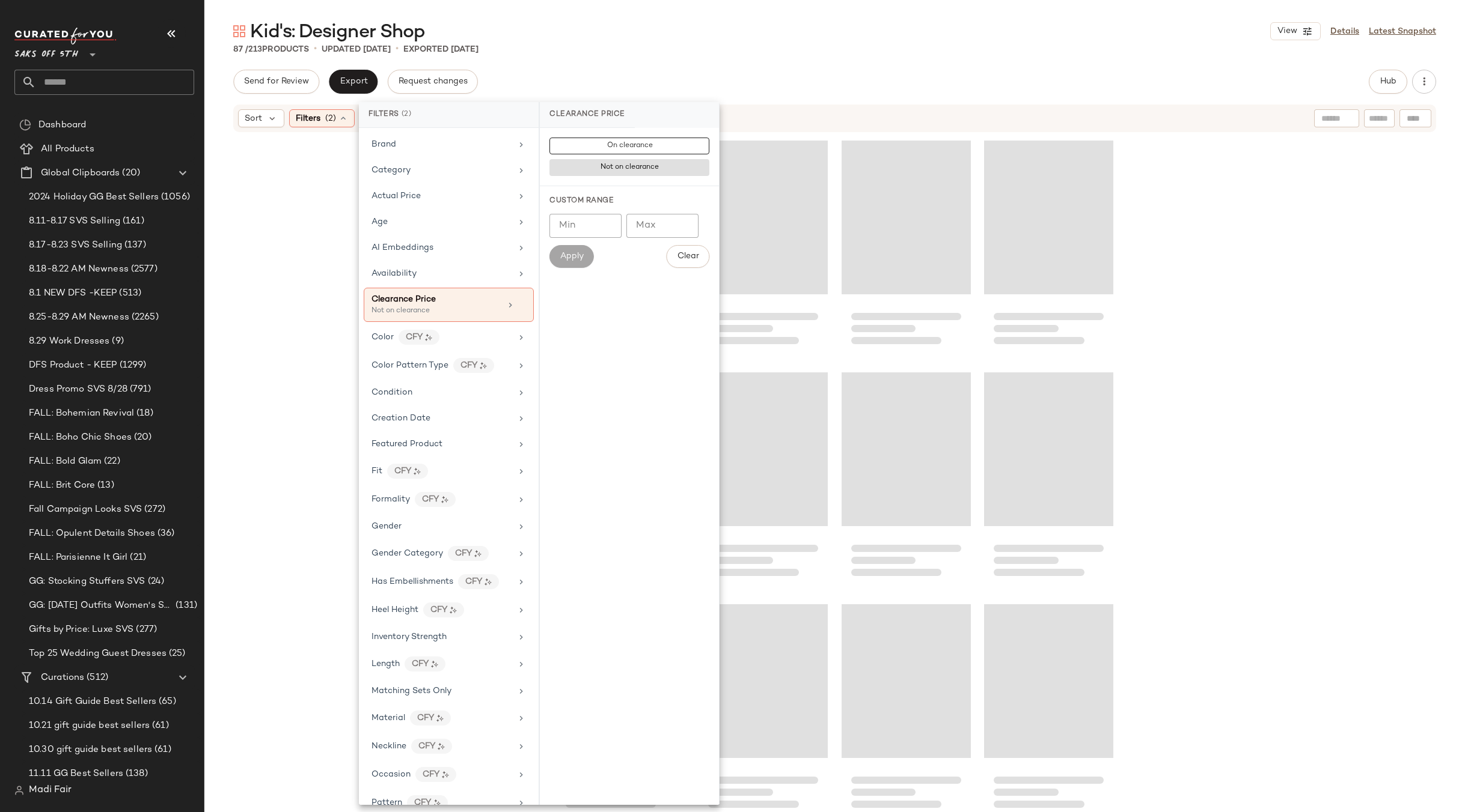
click at [1289, 212] on div at bounding box center [835, 491] width 1260 height 715
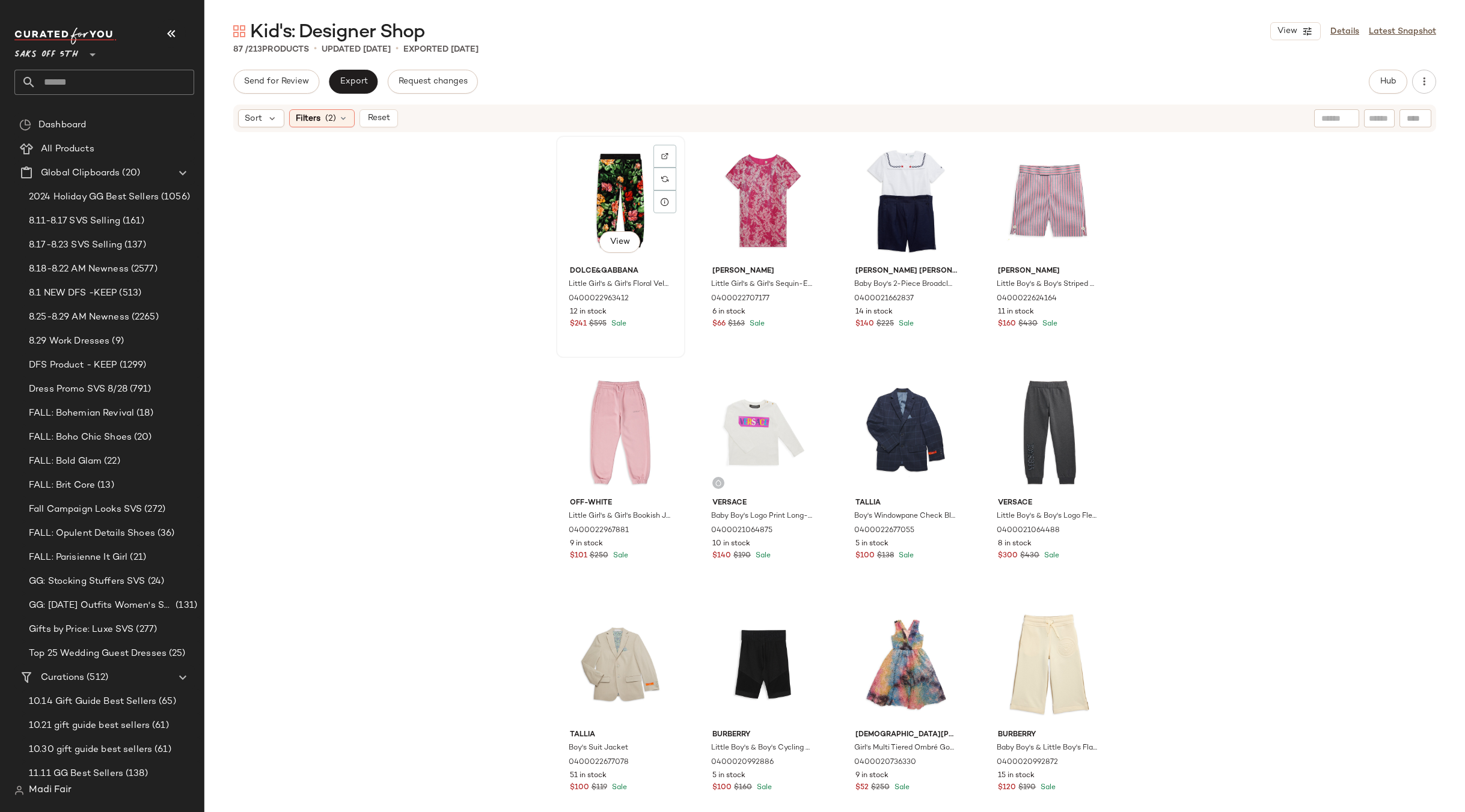
click at [627, 180] on div "View" at bounding box center [620, 200] width 121 height 122
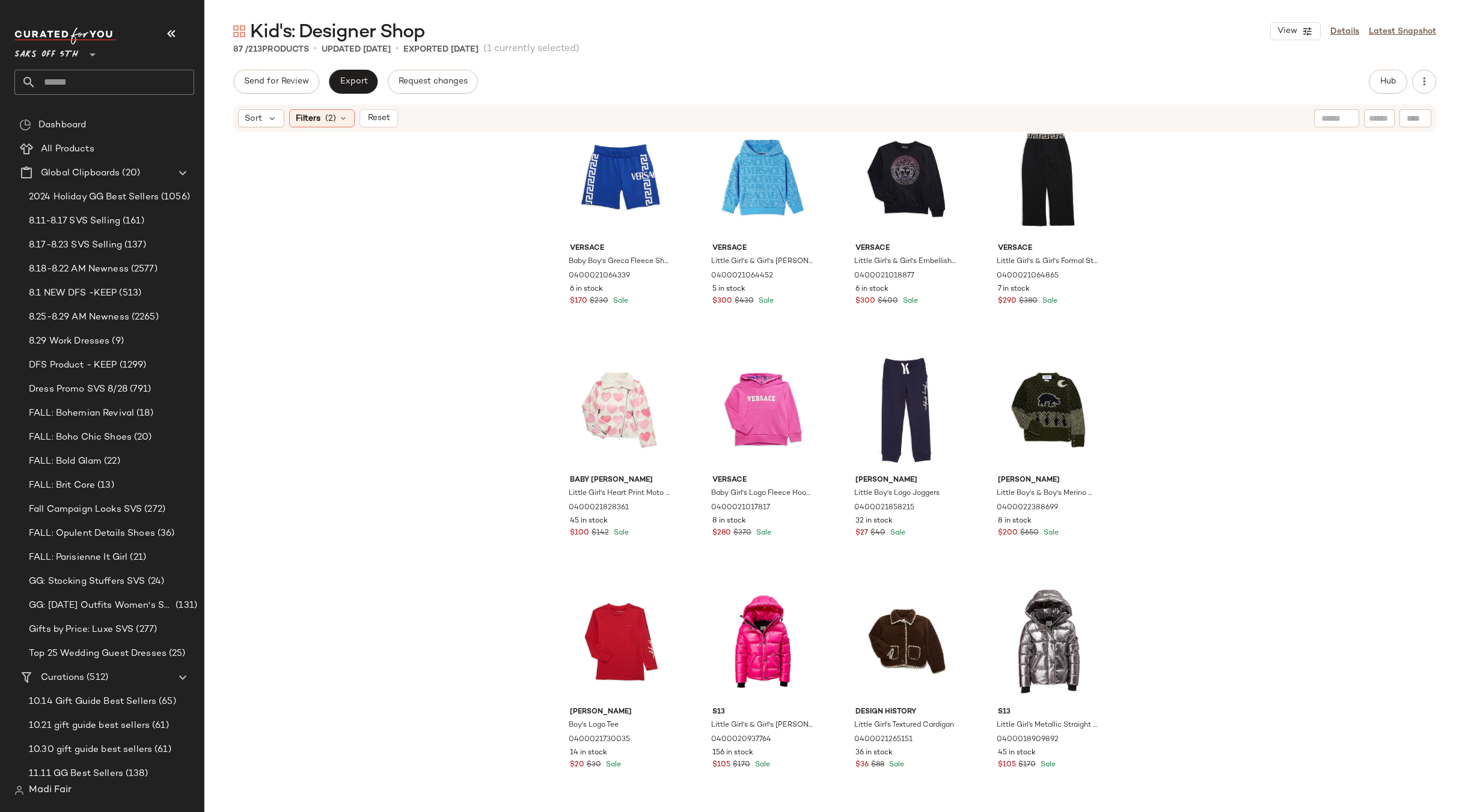
scroll to position [4389, 0]
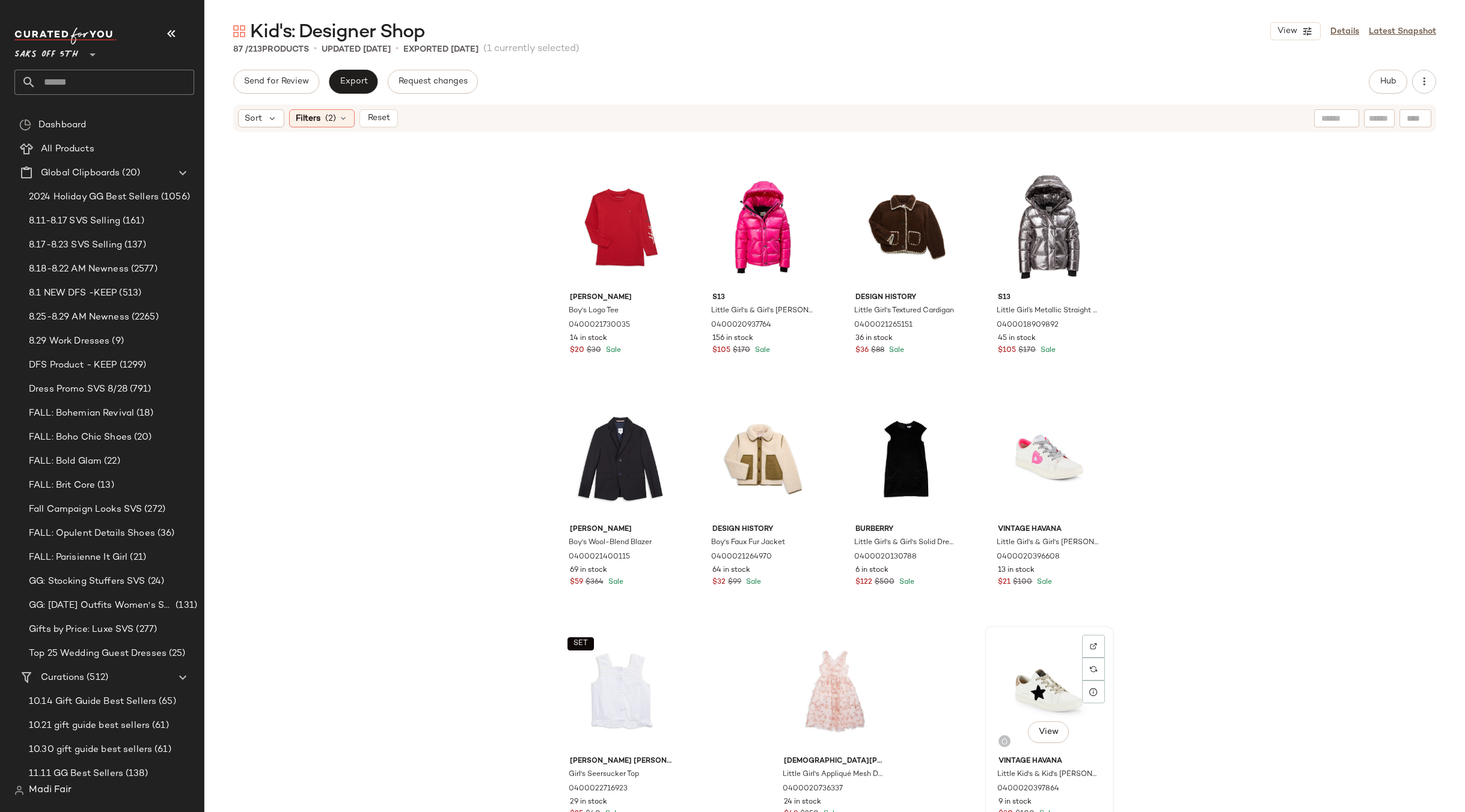
click at [1022, 665] on div "View" at bounding box center [1049, 690] width 121 height 122
click at [316, 119] on span "Filters" at bounding box center [308, 118] width 25 height 12
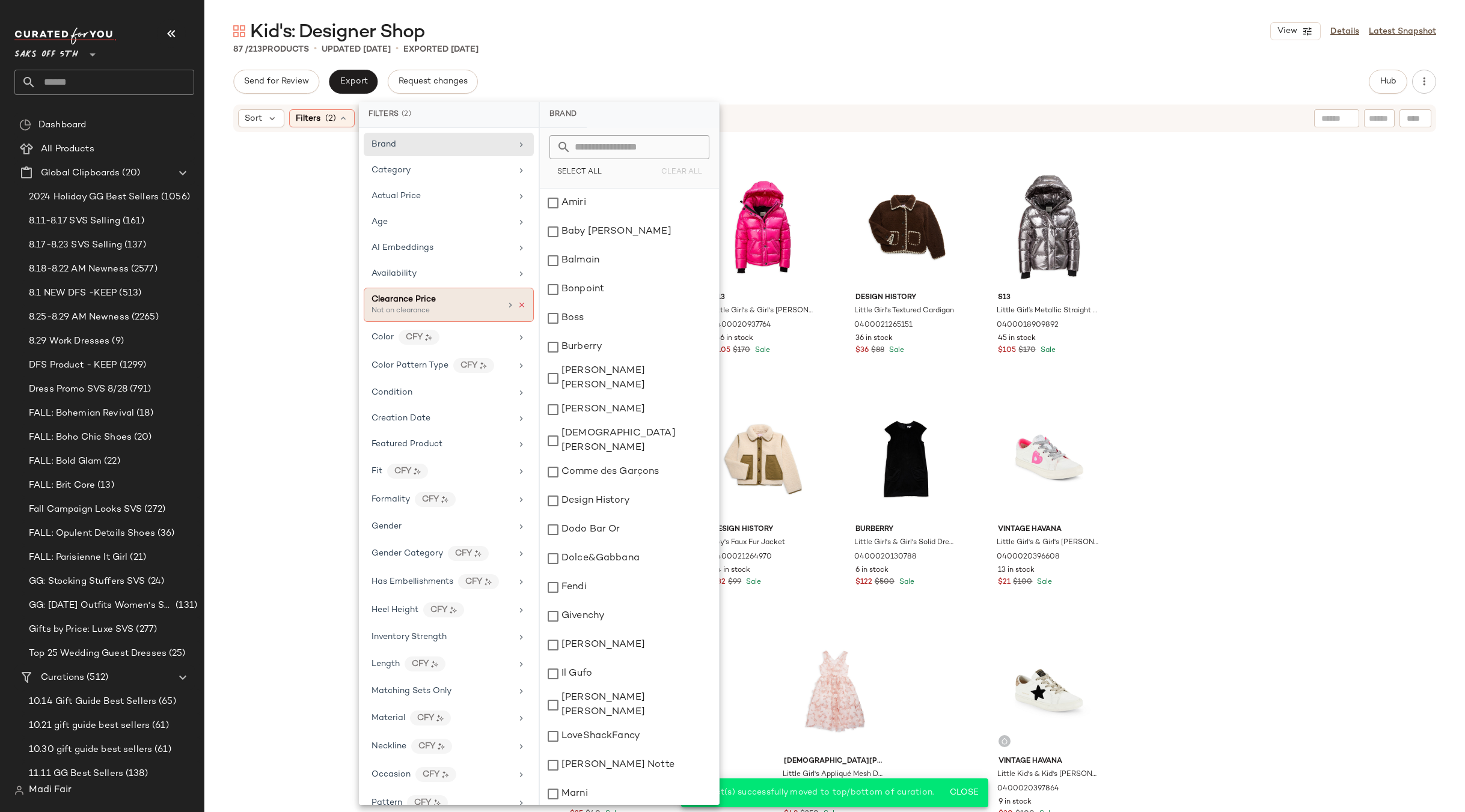
click at [519, 305] on icon at bounding box center [522, 305] width 8 height 8
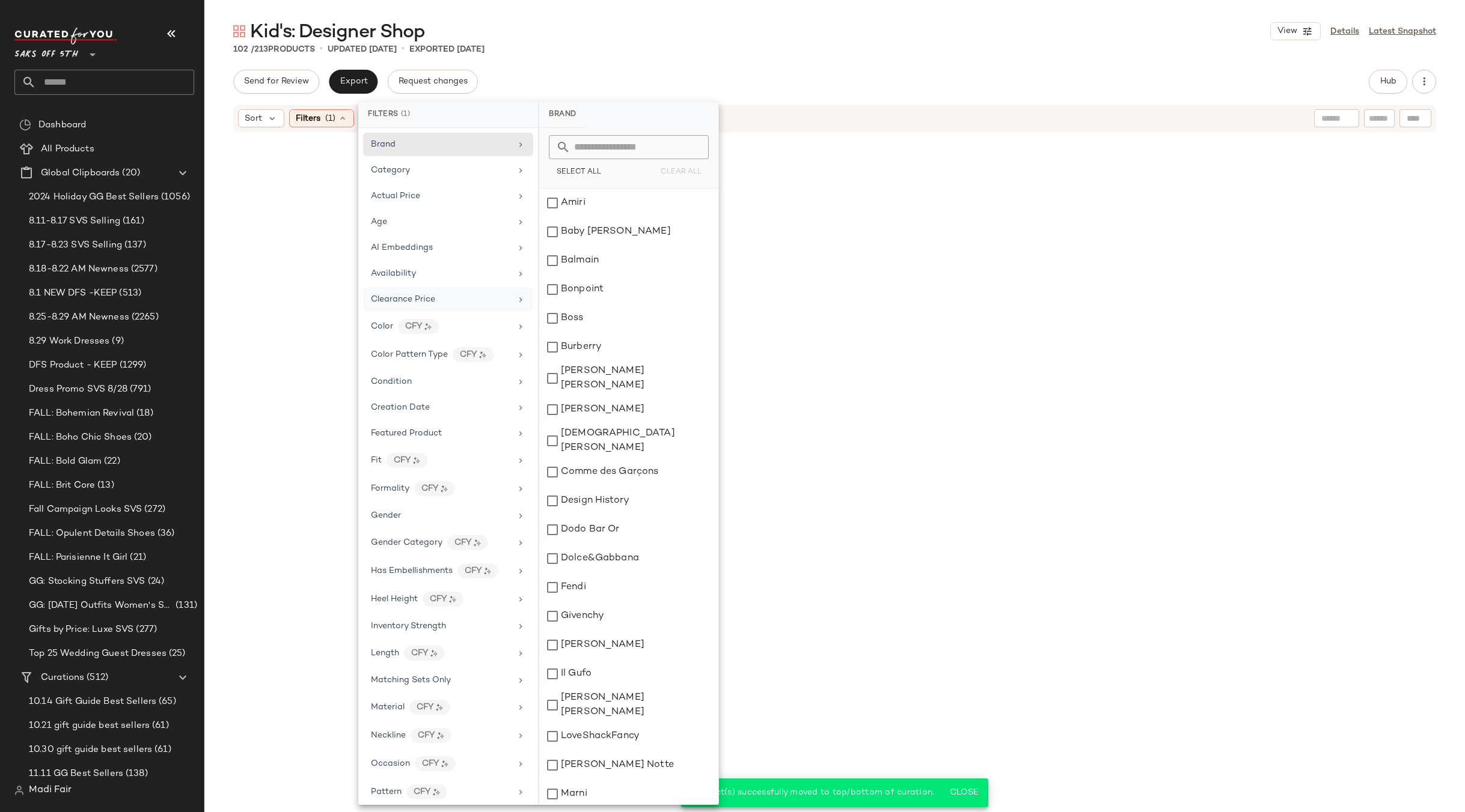
scroll to position [4638, 0]
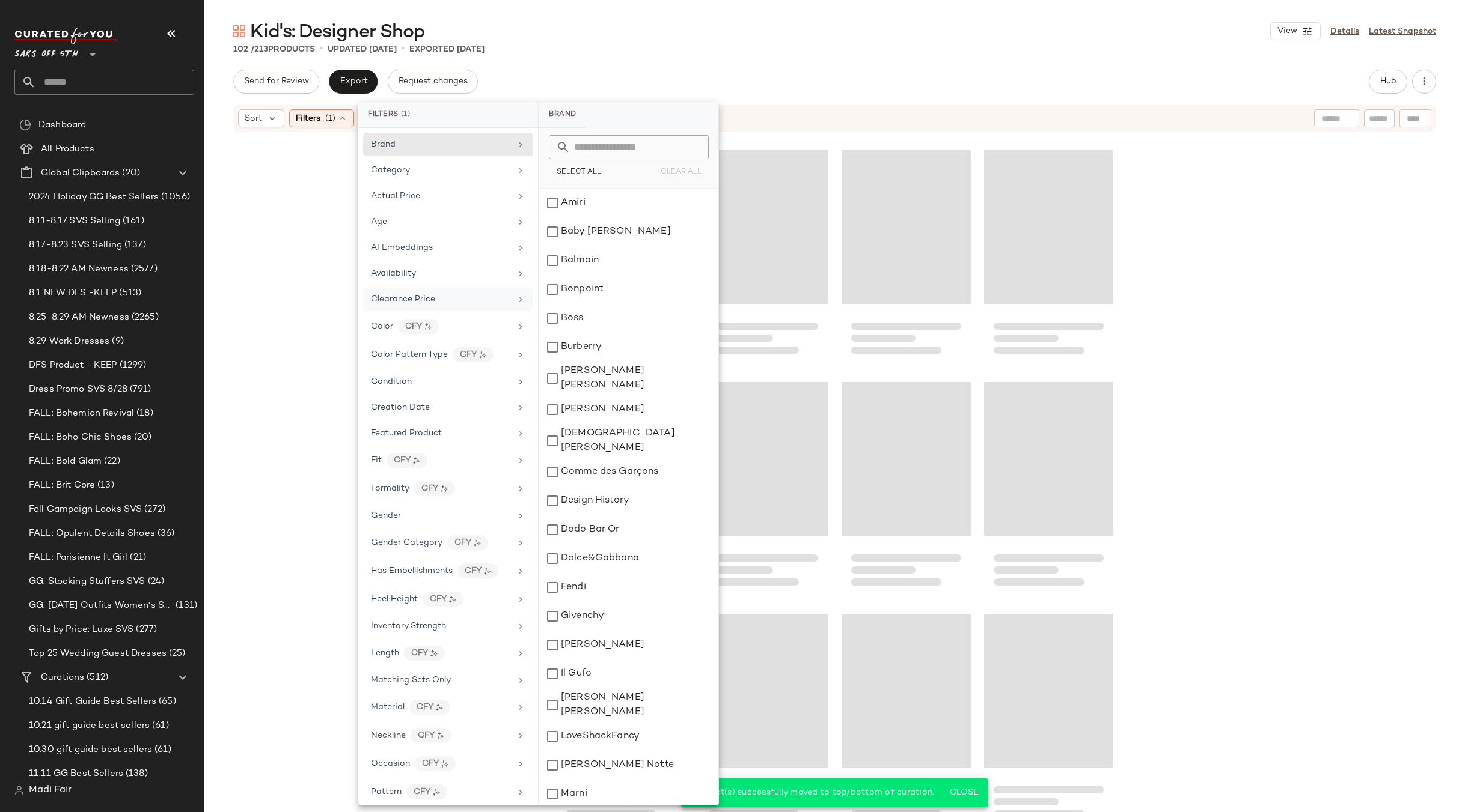
click at [616, 13] on main "Kid's: Designer Shop View Details Latest Snapshot 102 / 213 Products • updated …" at bounding box center [732, 406] width 1465 height 812
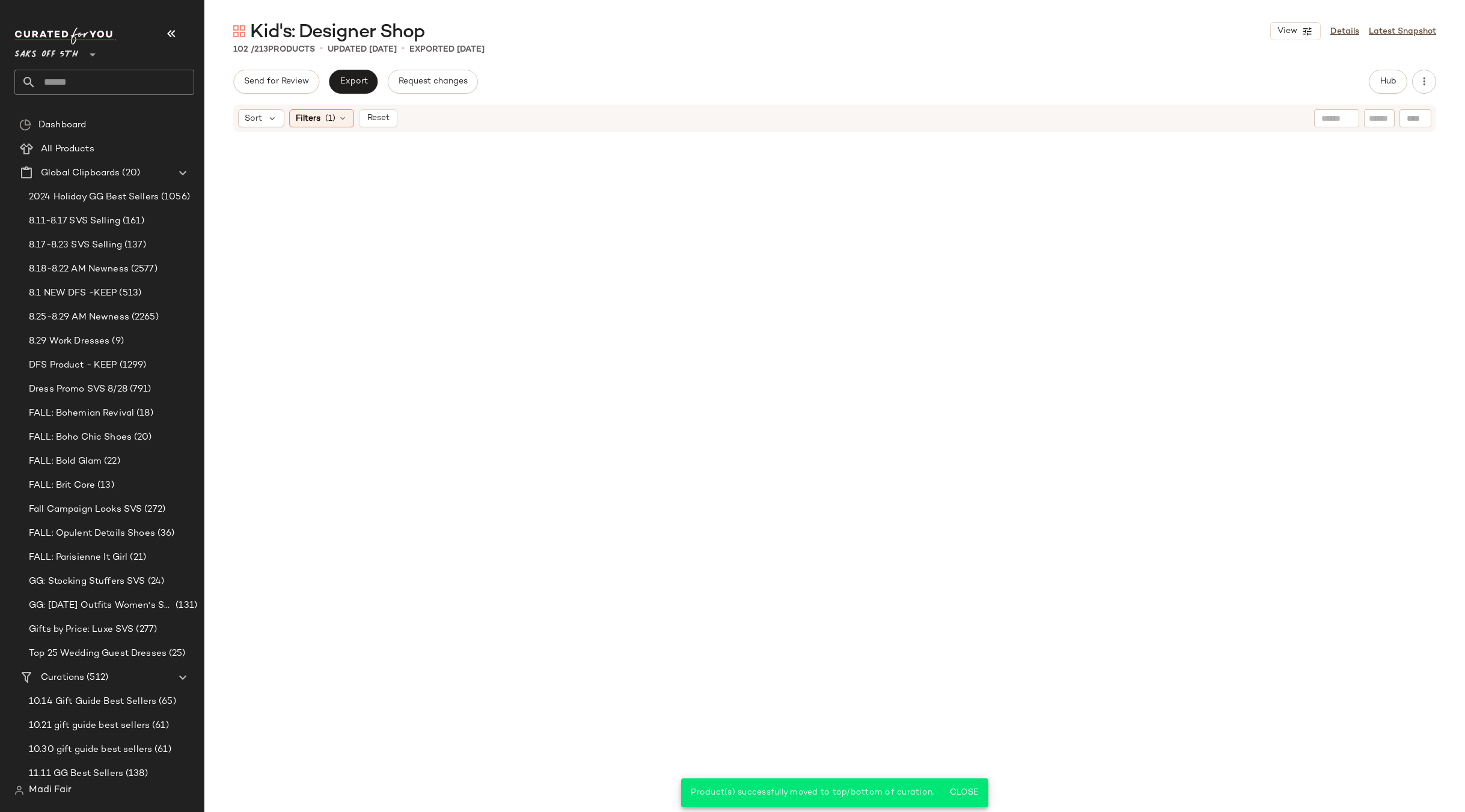
scroll to position [0, 0]
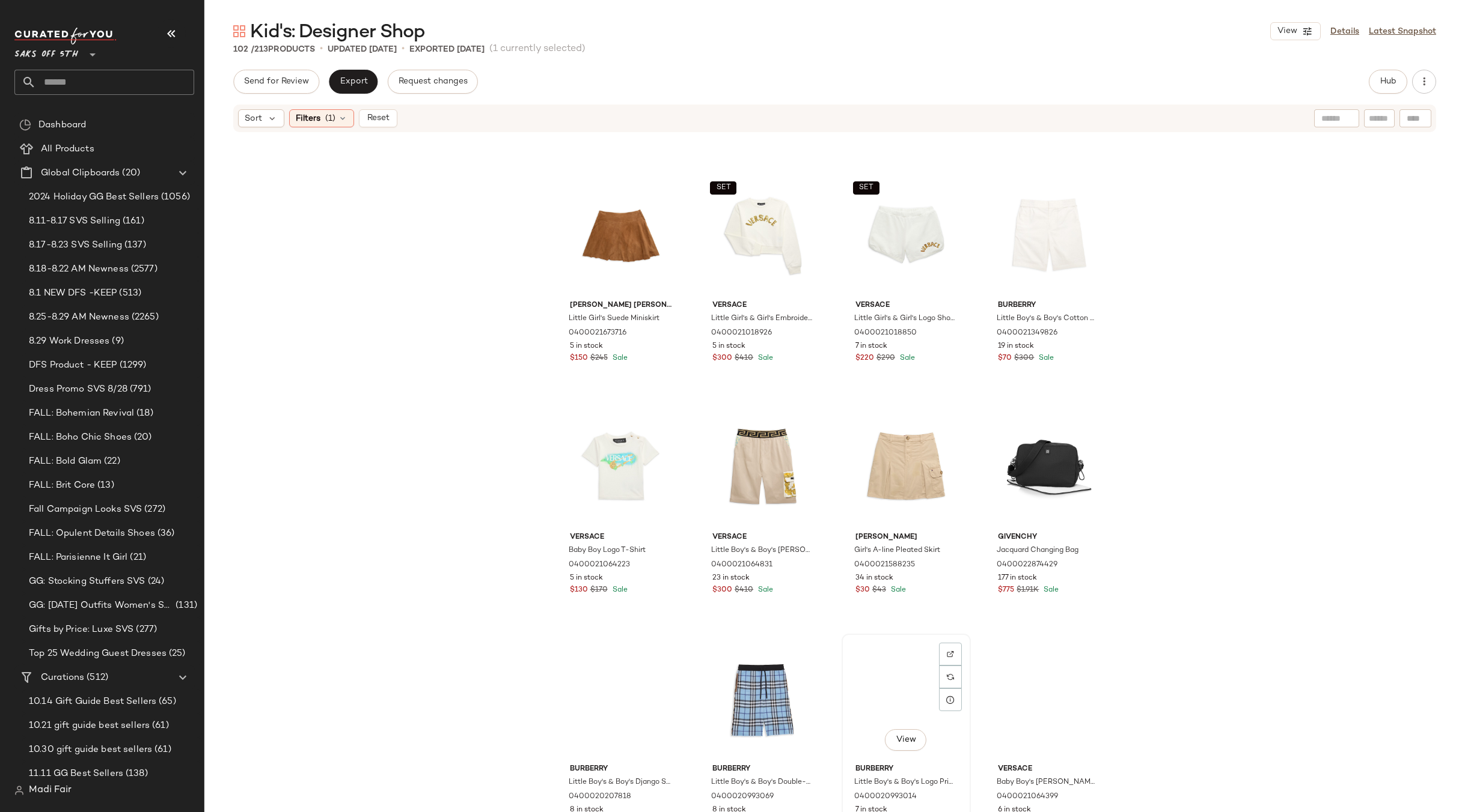
scroll to position [790, 0]
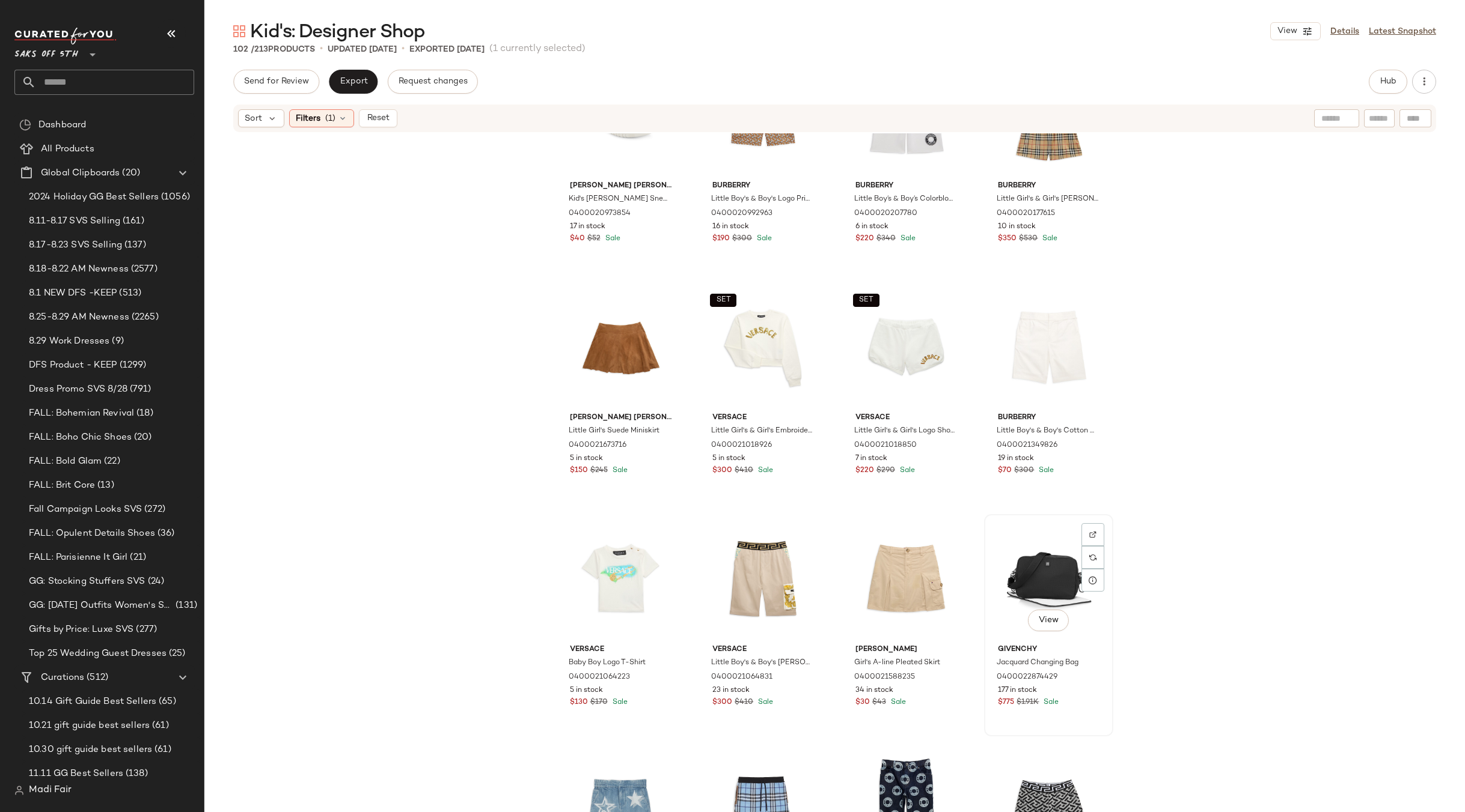
click at [1053, 560] on div "View" at bounding box center [1048, 579] width 121 height 122
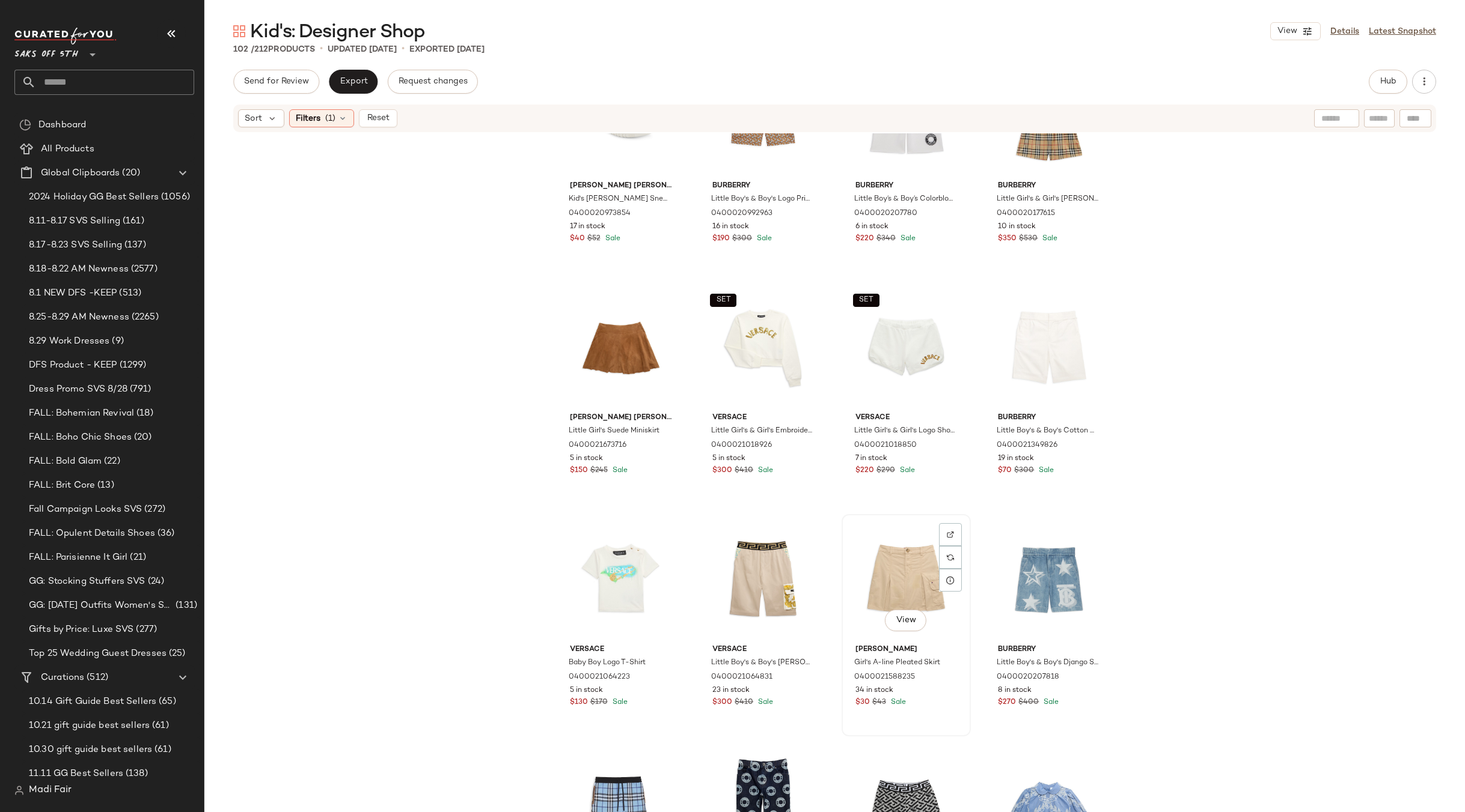
click at [887, 579] on div "View" at bounding box center [906, 579] width 121 height 122
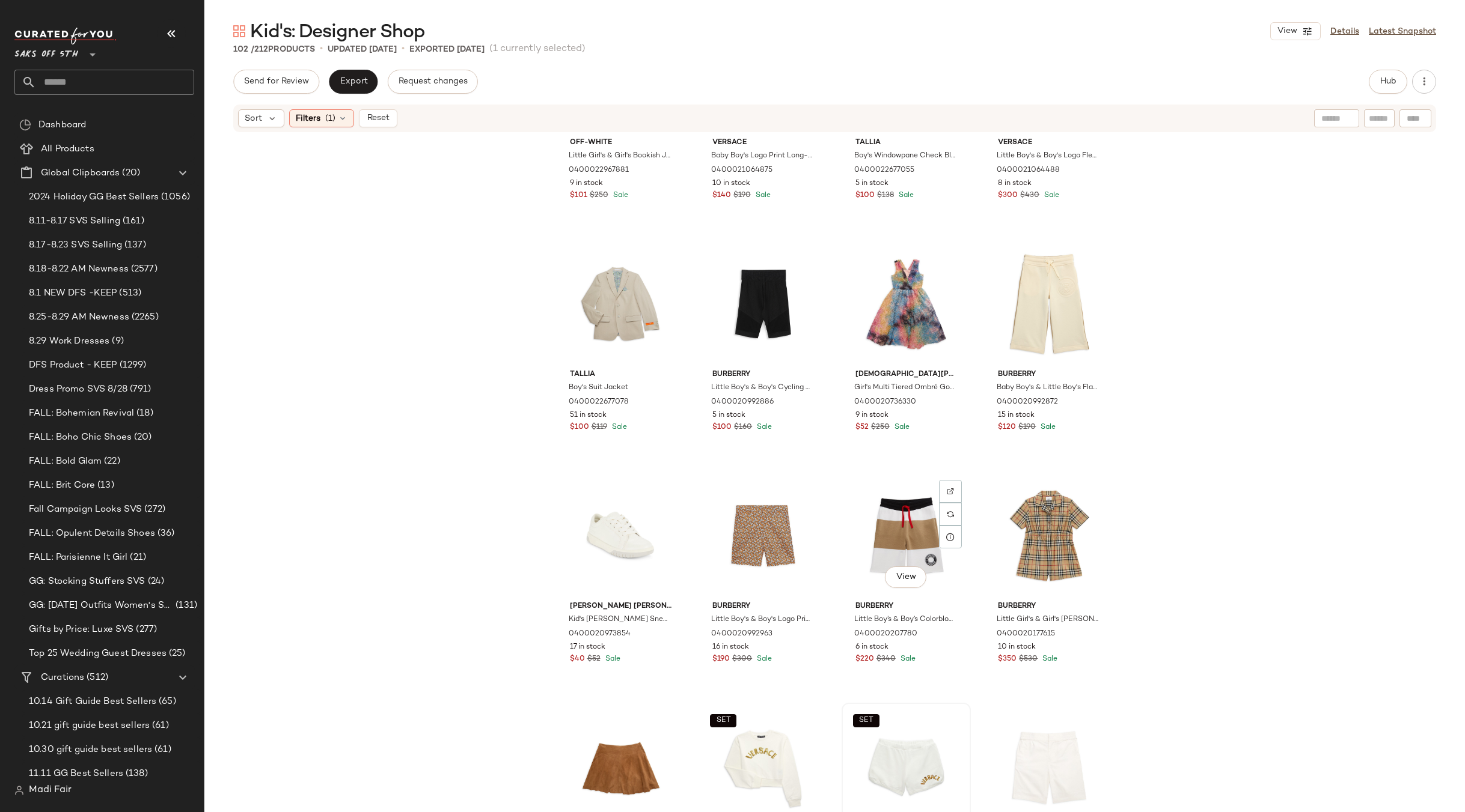
scroll to position [250, 0]
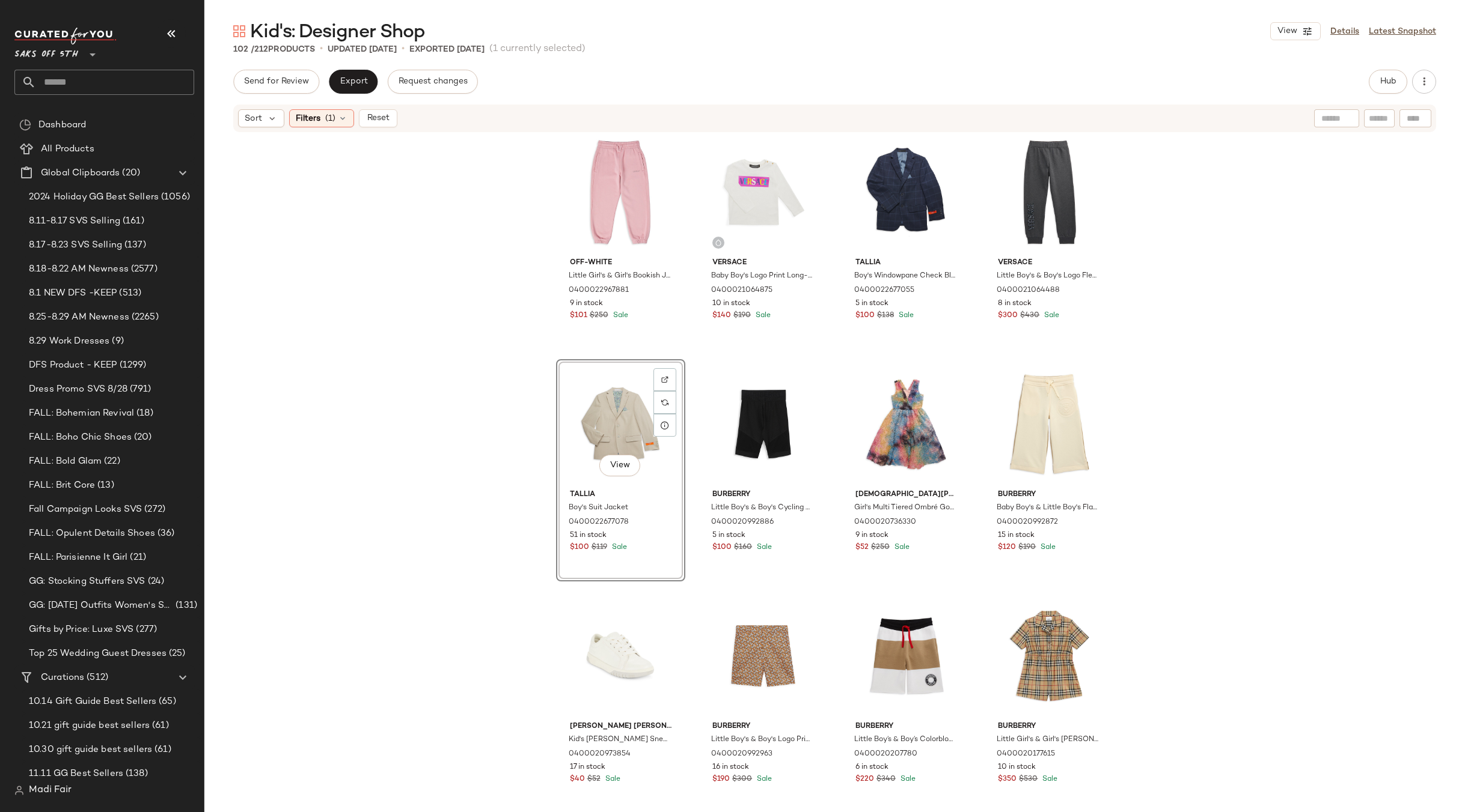
click at [417, 380] on div "Off-White Little Girl's & Girl's Bookish Jogger Sweatpants 0400022967881 9 in s…" at bounding box center [835, 491] width 1260 height 715
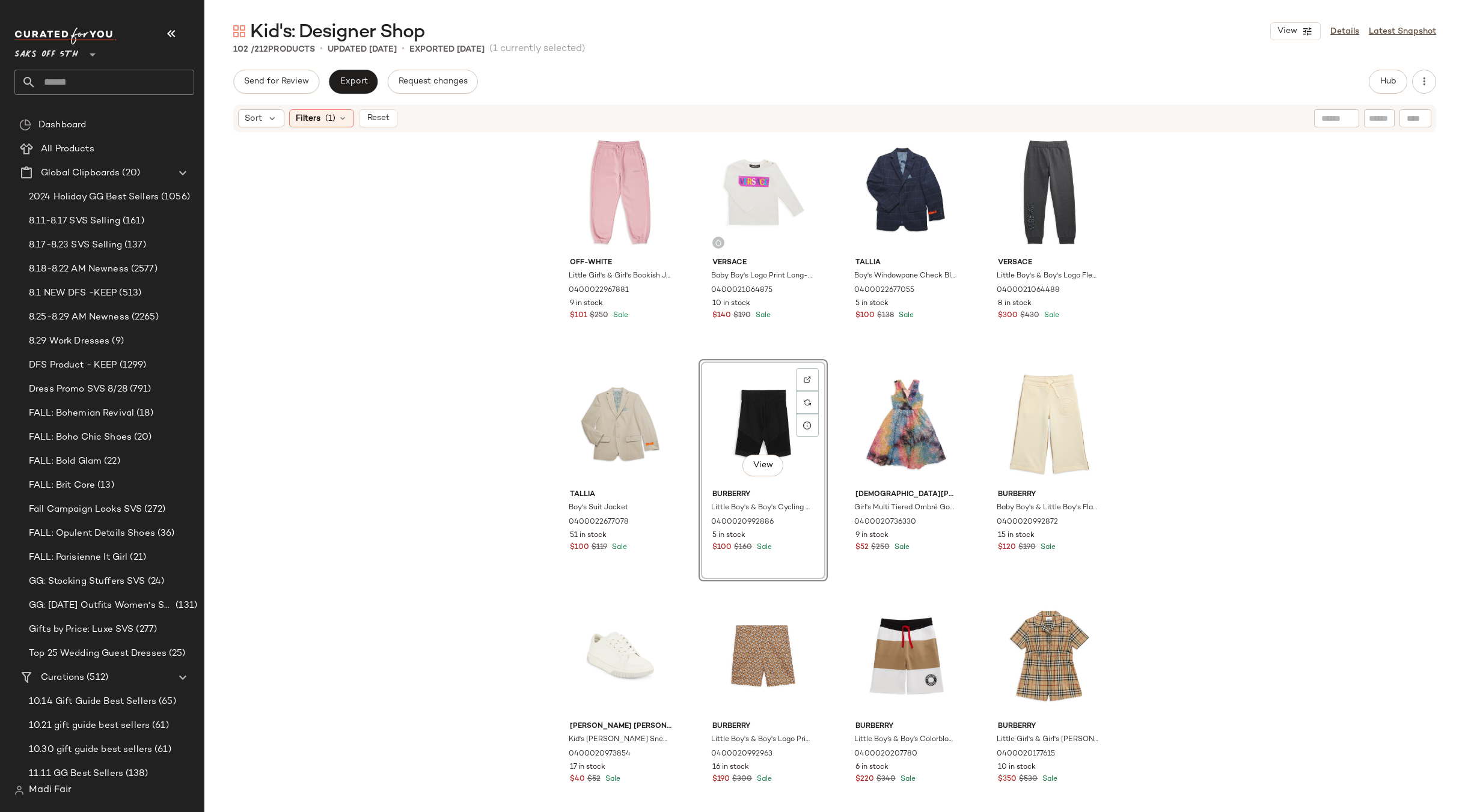
click at [1171, 372] on div "Off-White Little Girl's & Girl's Bookish Jogger Sweatpants 0400022967881 9 in s…" at bounding box center [835, 491] width 1260 height 715
click at [298, 114] on span "Filters" at bounding box center [308, 118] width 25 height 12
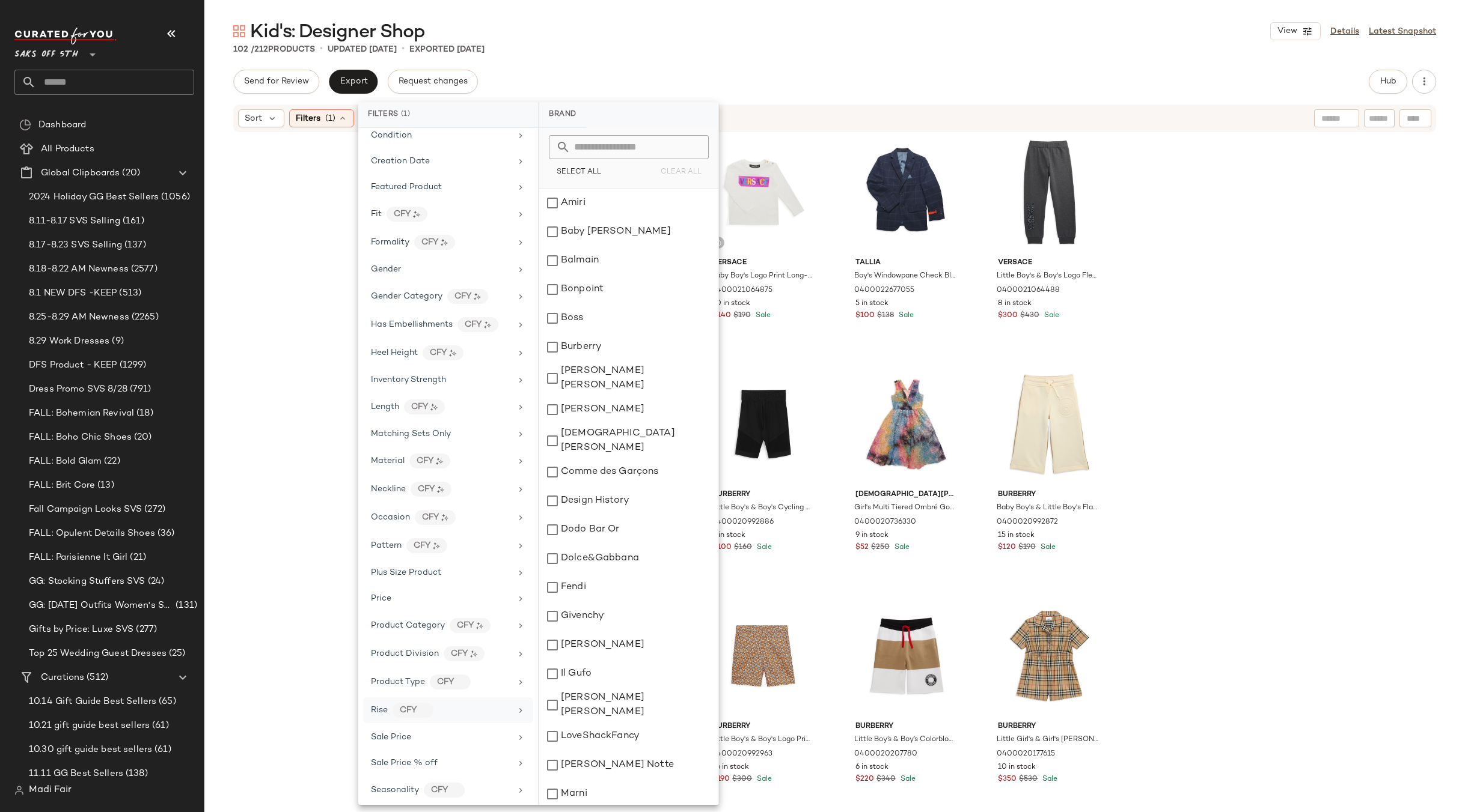
scroll to position [345, 0]
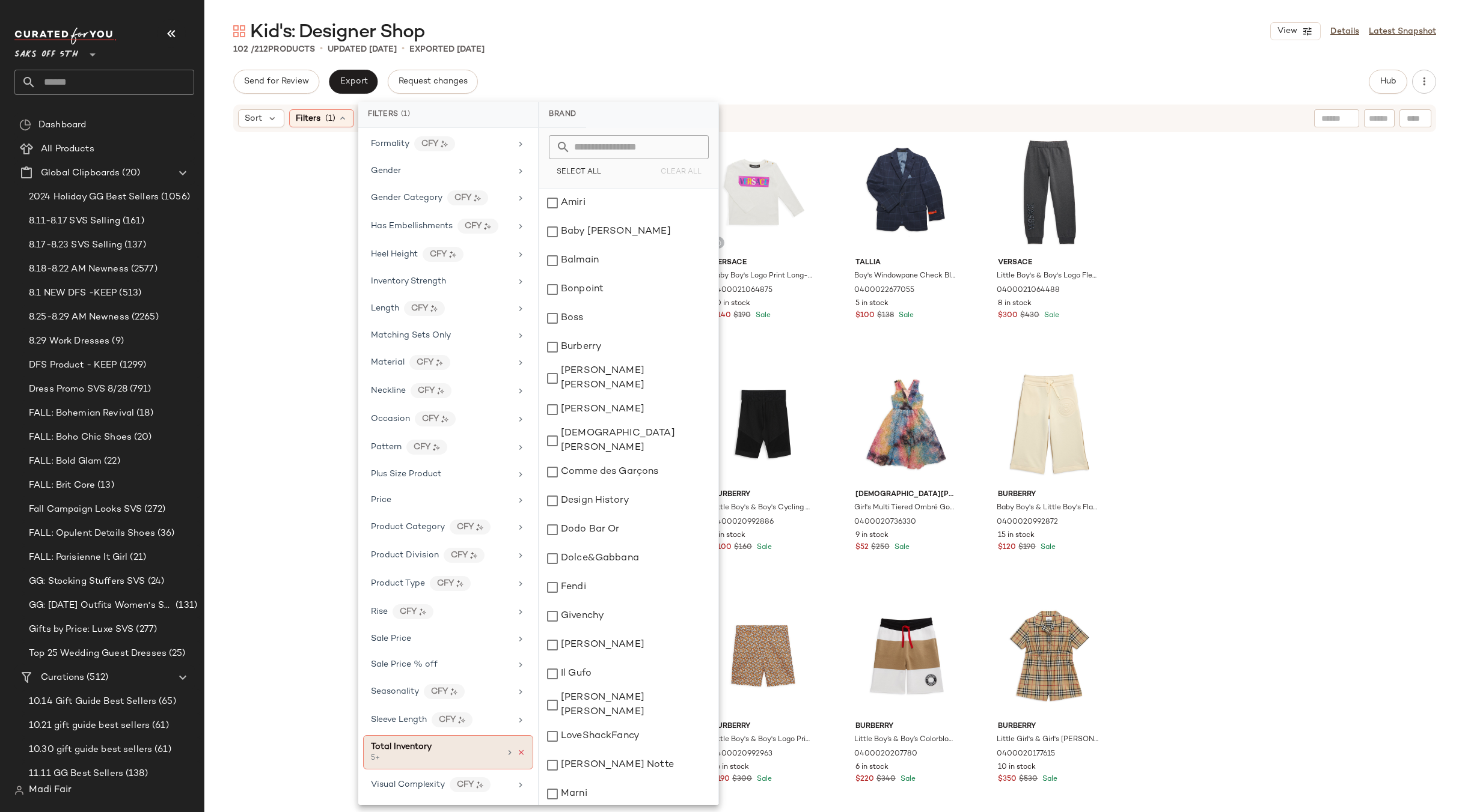
click at [518, 753] on icon at bounding box center [521, 752] width 8 height 8
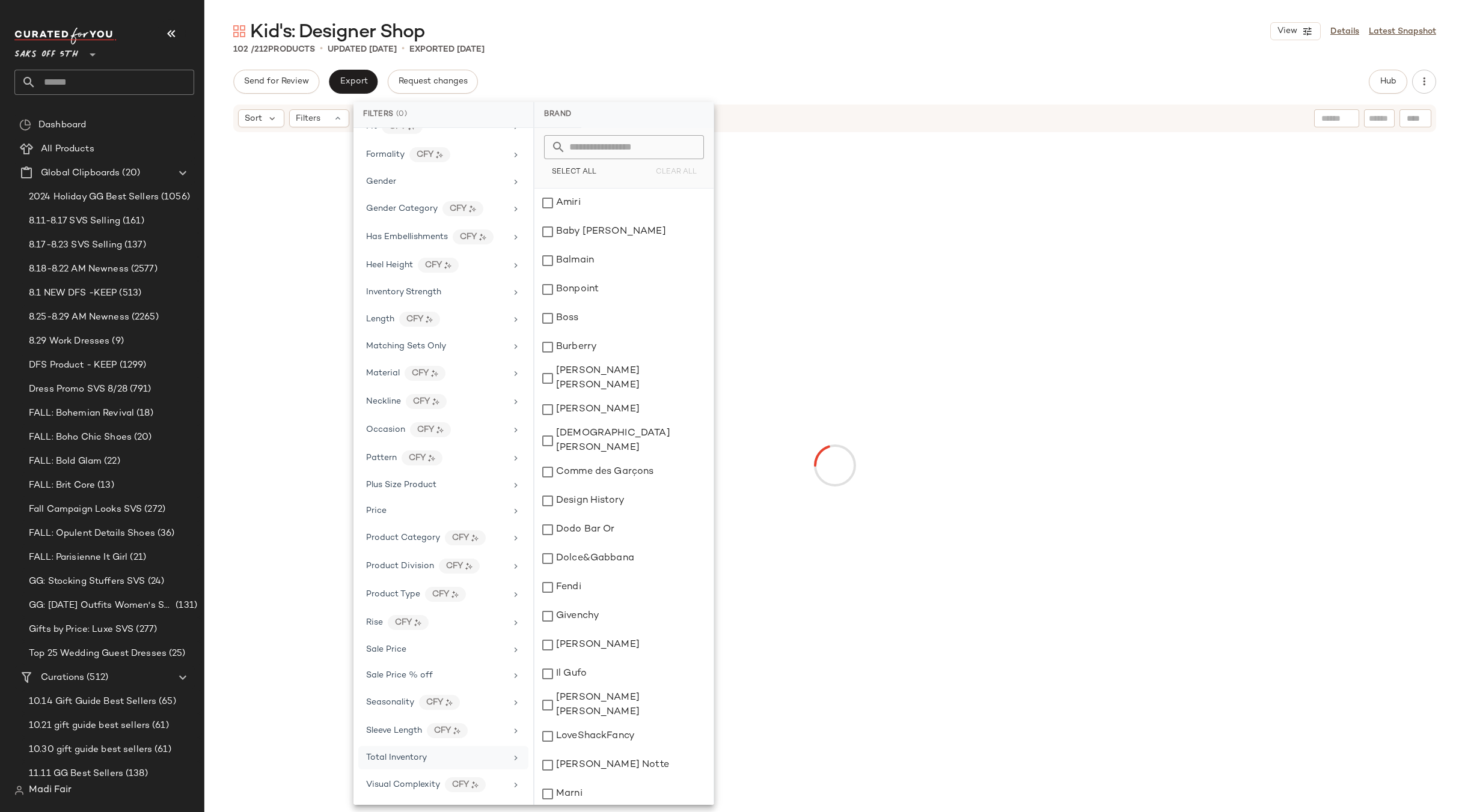
scroll to position [334, 0]
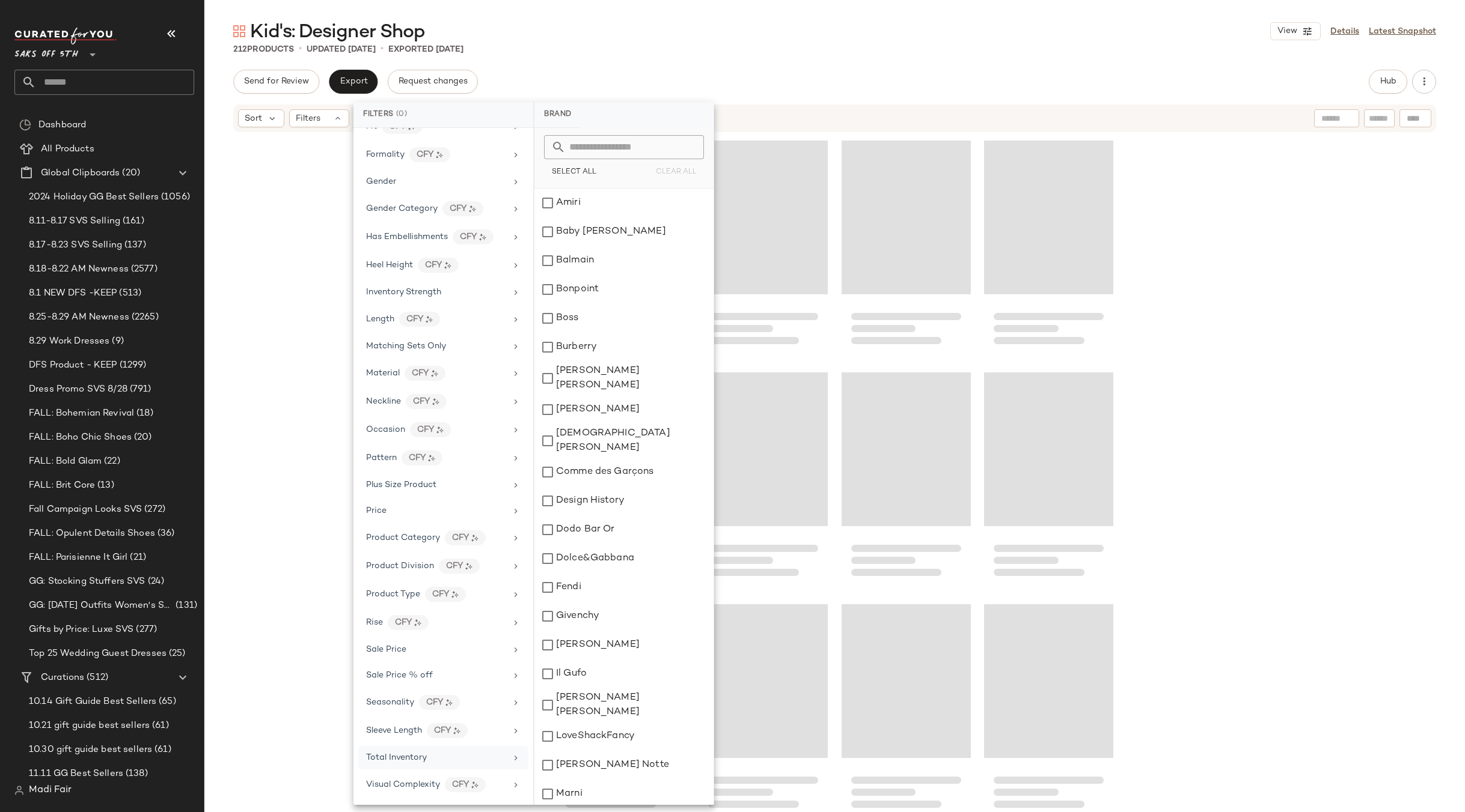
click at [739, 34] on div "Kid's: Designer Shop View Details Latest Snapshot" at bounding box center [835, 31] width 1260 height 24
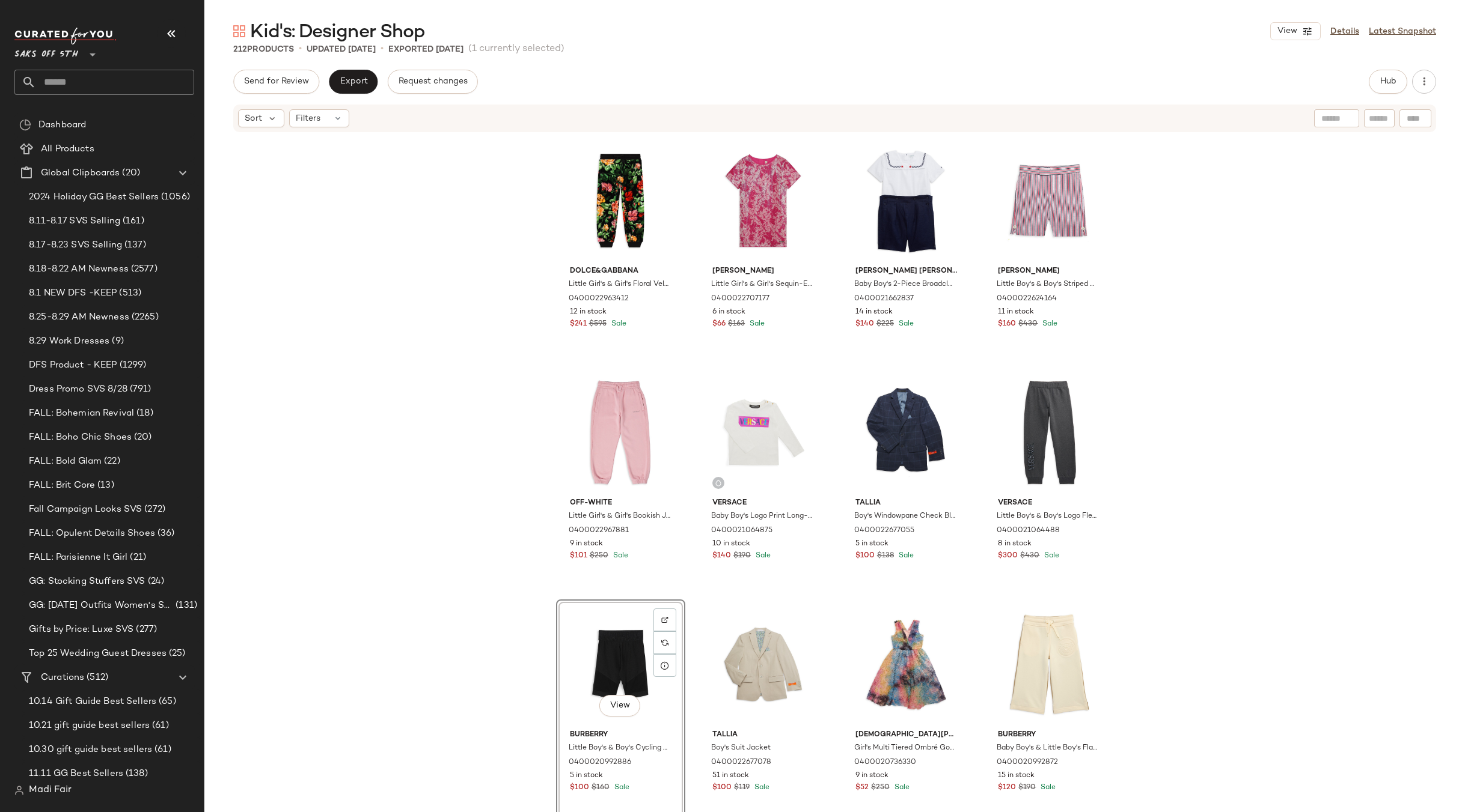
click at [608, 646] on div "View" at bounding box center [620, 664] width 121 height 122
click at [610, 208] on div "View" at bounding box center [620, 200] width 121 height 122
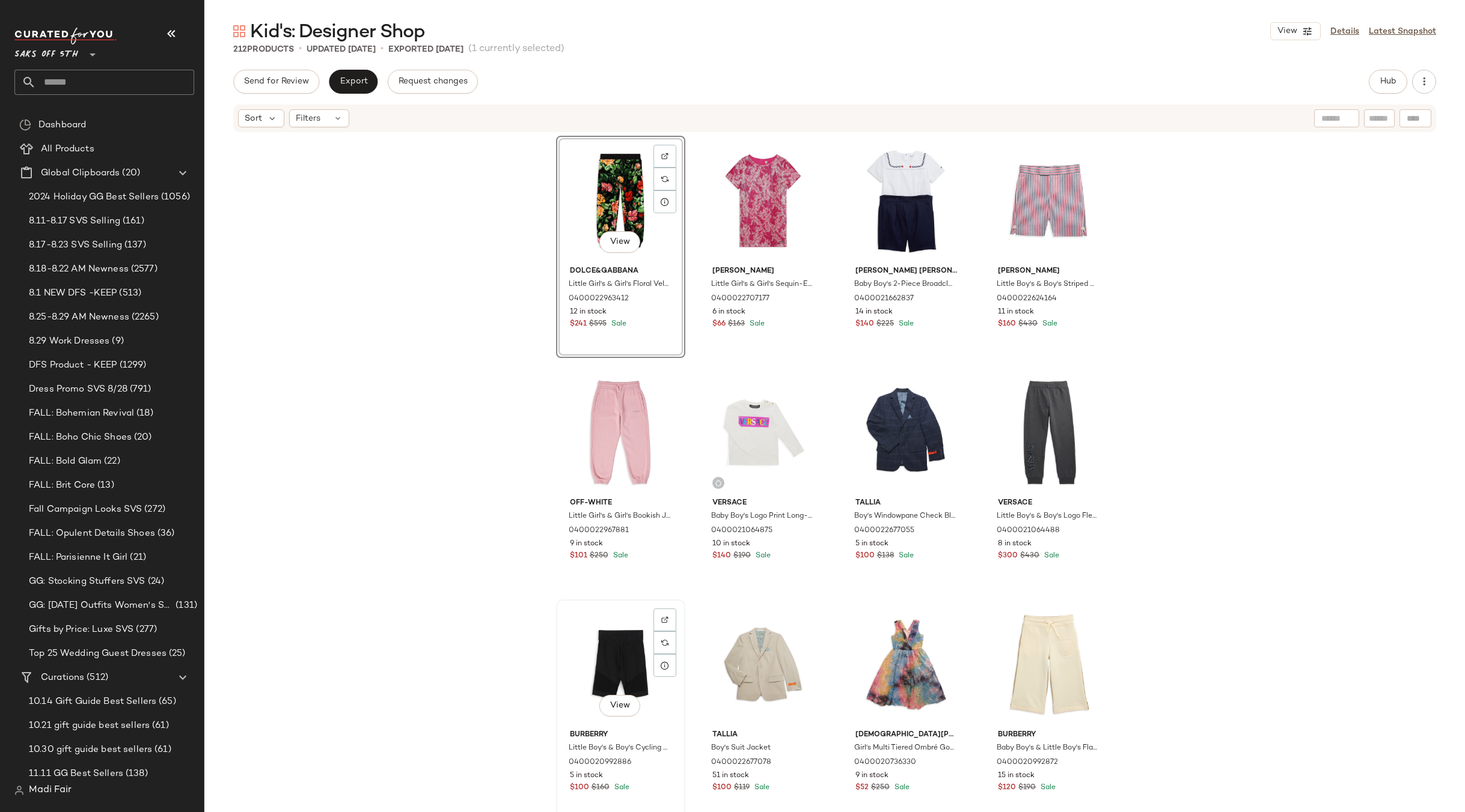
click at [610, 641] on div "View" at bounding box center [620, 664] width 121 height 122
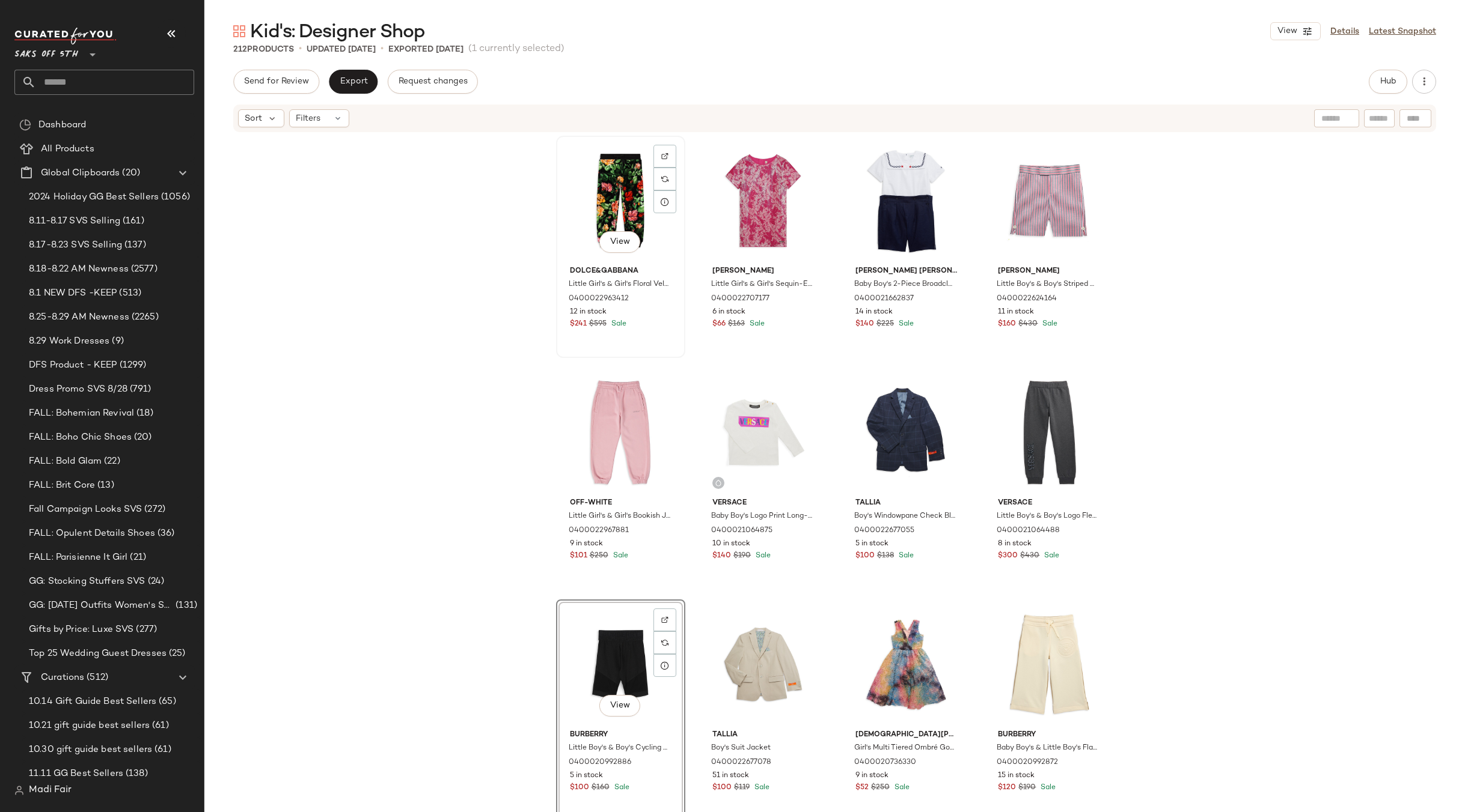
click at [602, 235] on button "View" at bounding box center [619, 242] width 41 height 22
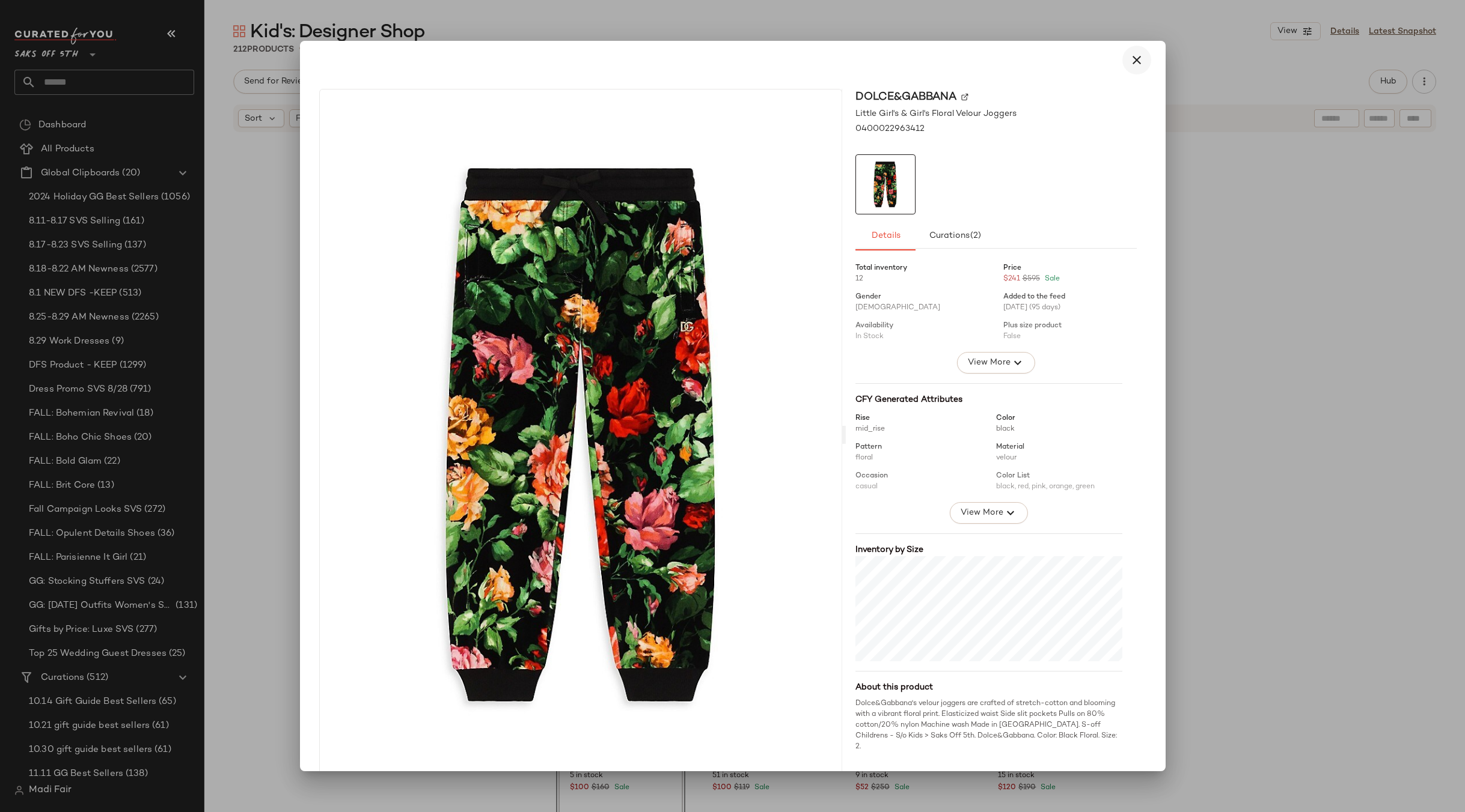
click at [1122, 56] on button "button" at bounding box center [1136, 60] width 29 height 29
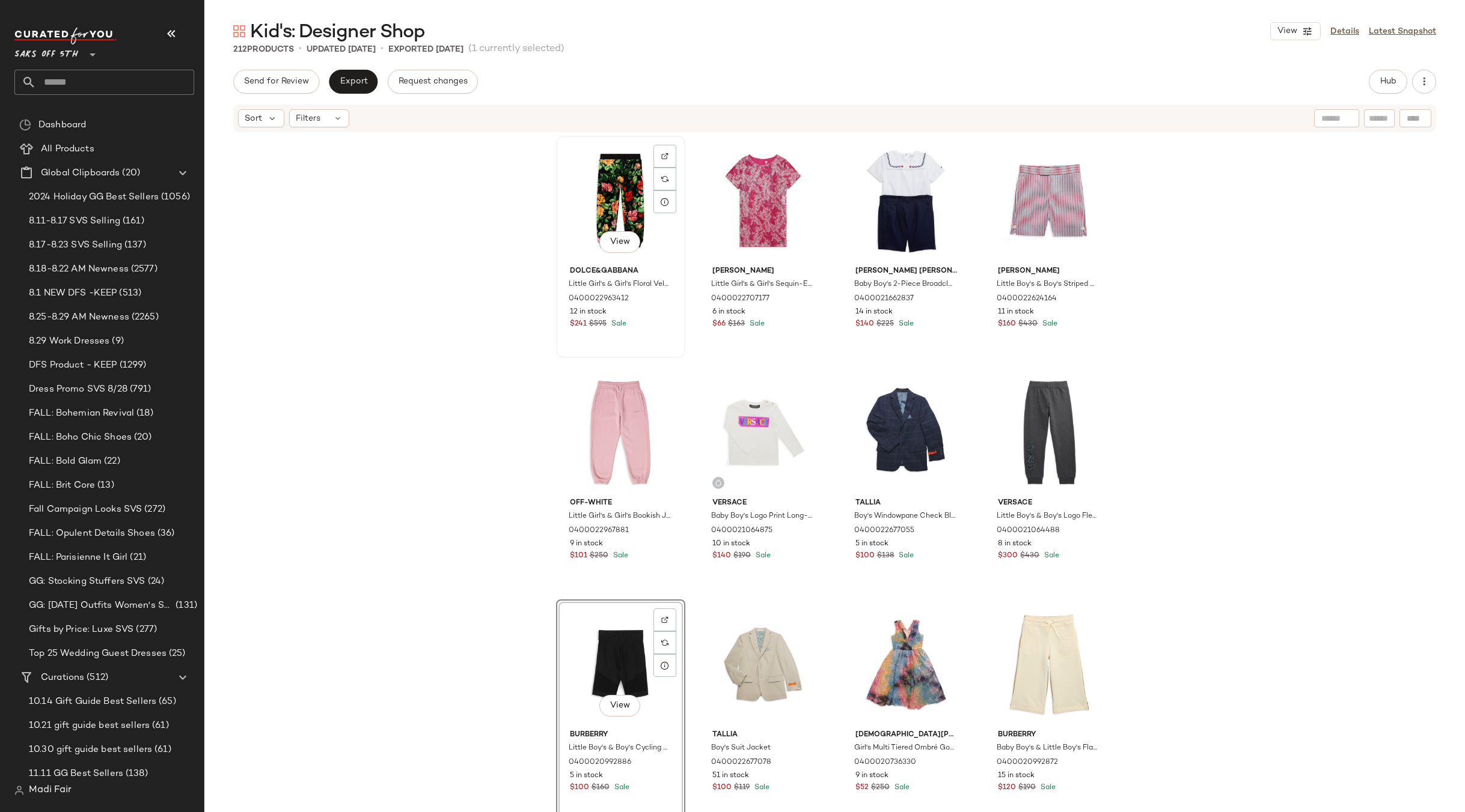
click at [595, 169] on div "View" at bounding box center [620, 200] width 121 height 122
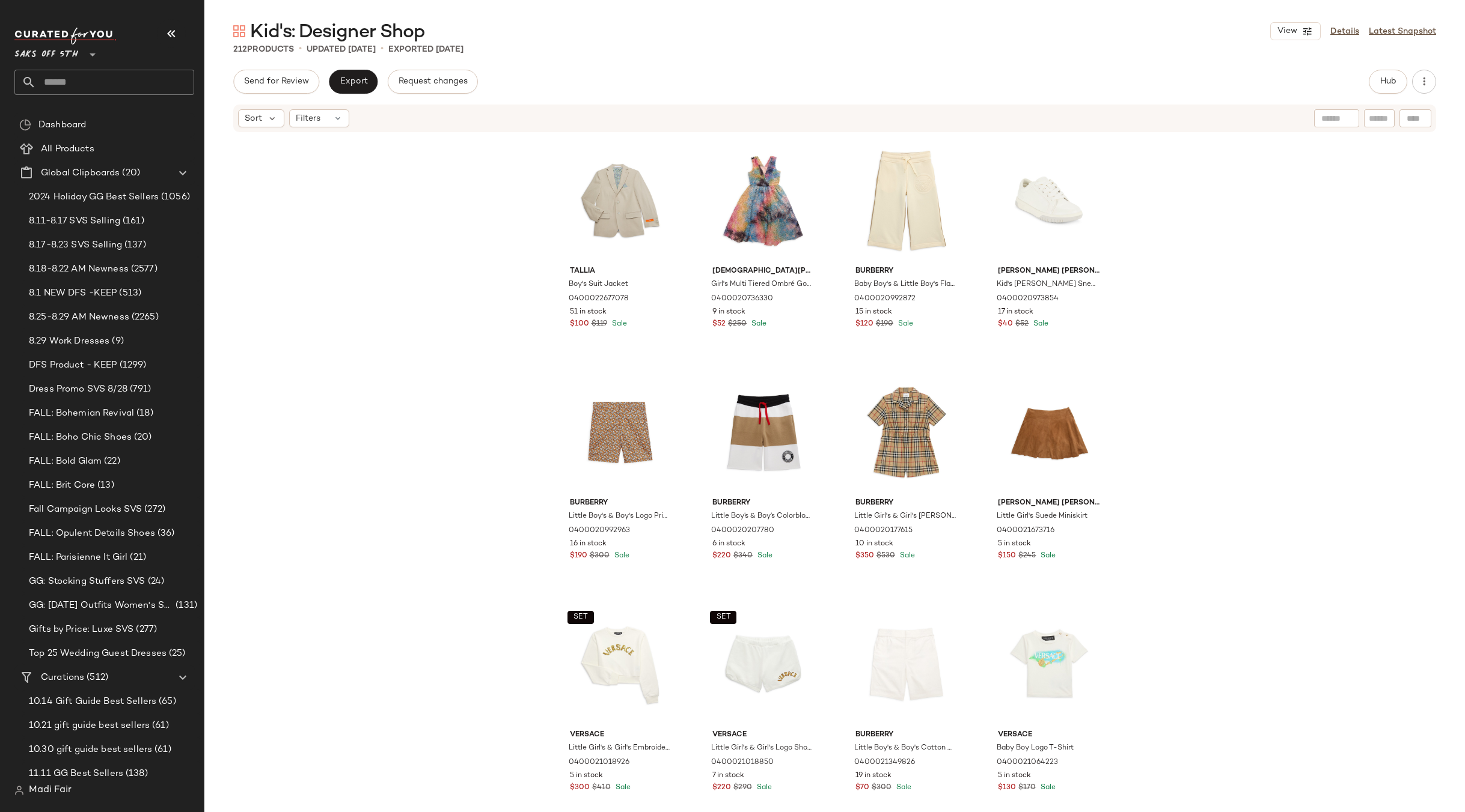
click at [1224, 333] on div "Tallia Boy's Suit Jacket 0400022677078 51 in stock $100 $119 Sale [PERSON_NAME]…" at bounding box center [835, 491] width 1260 height 715
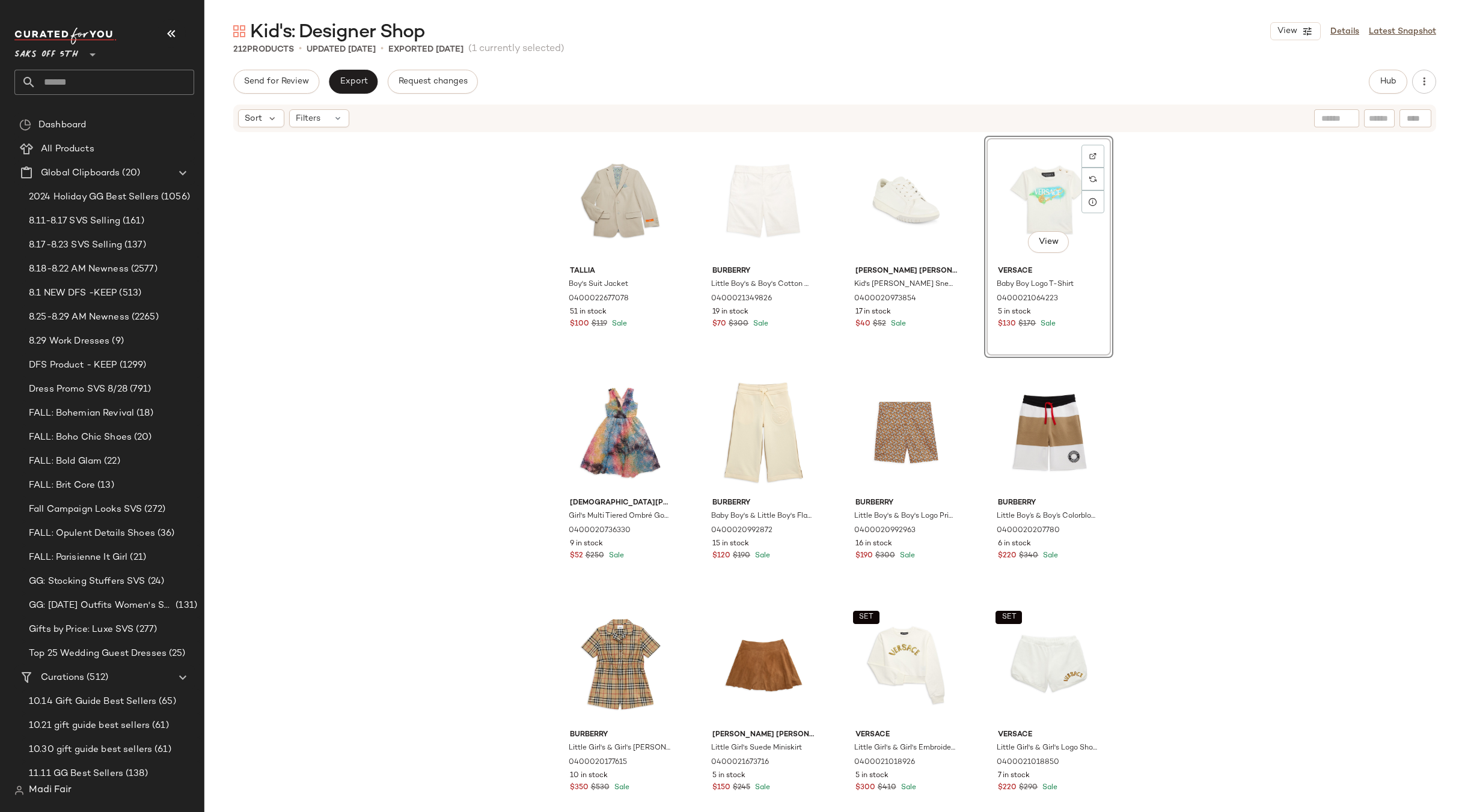
click at [1189, 372] on div "Tallia Boy's Suit Jacket 0400022677078 51 in stock $100 $119 Sale Burberry Litt…" at bounding box center [835, 491] width 1260 height 715
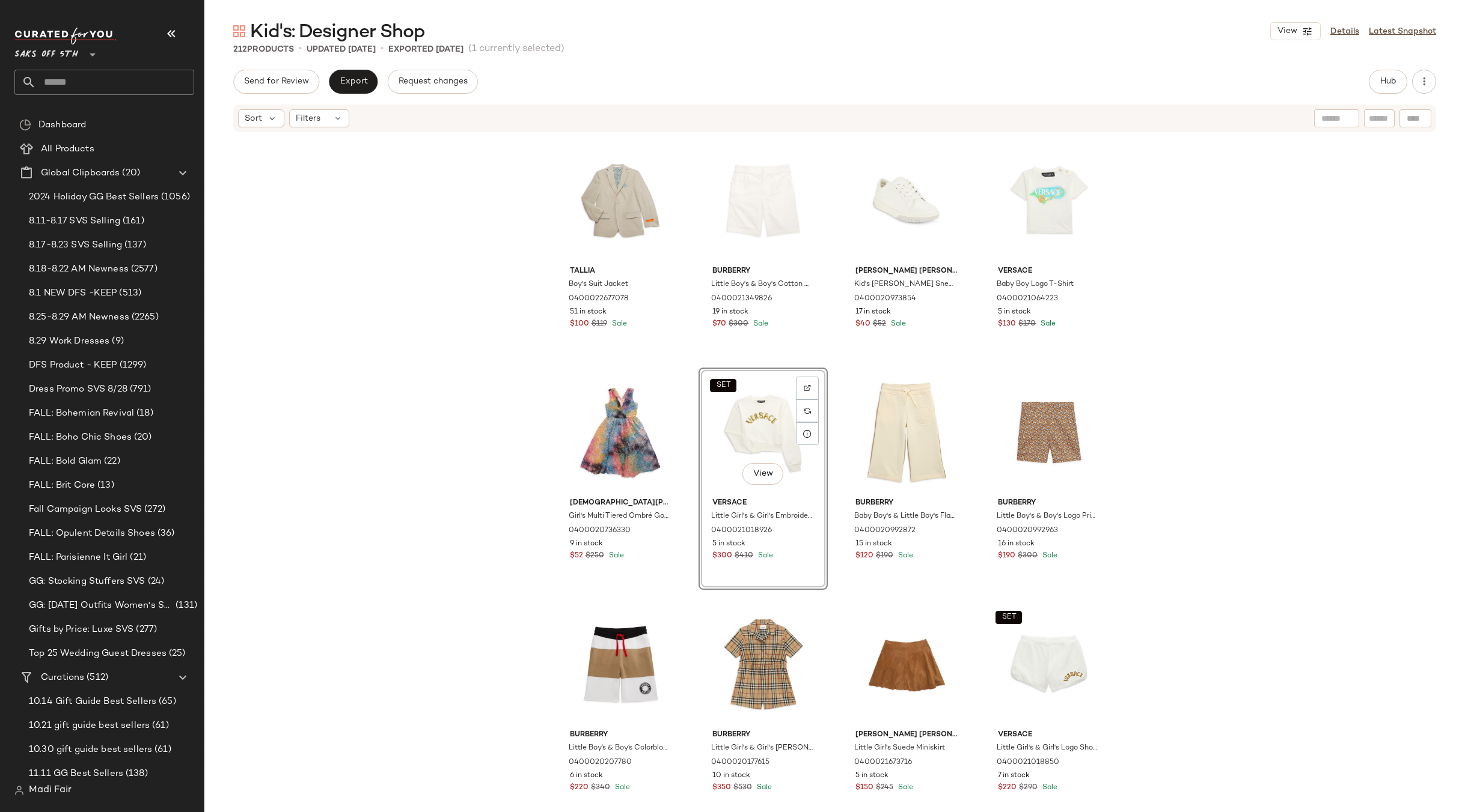
click at [1183, 522] on div "Tallia Boy's Suit Jacket 0400022677078 51 in stock $100 $119 Sale Burberry Litt…" at bounding box center [835, 491] width 1260 height 715
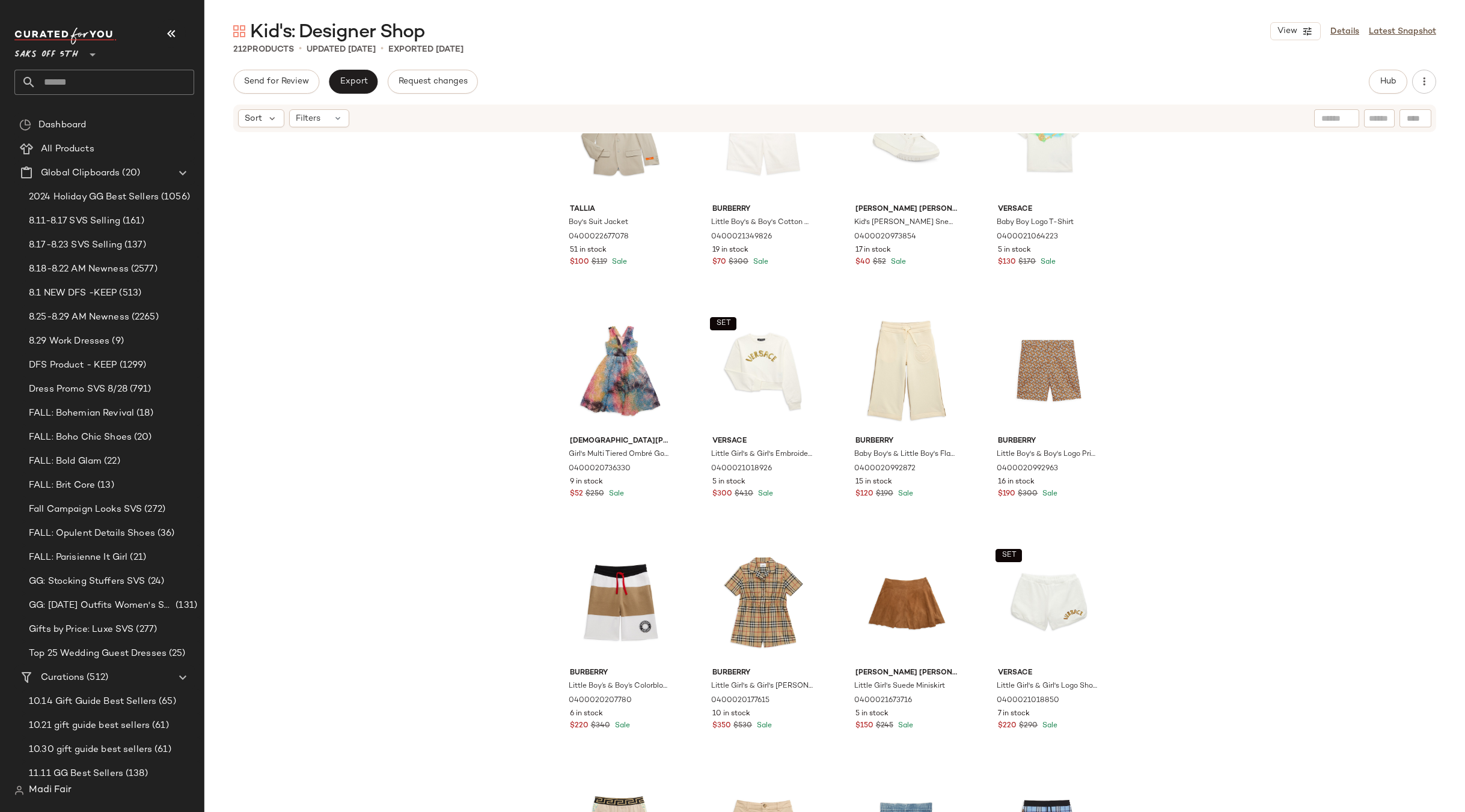
scroll to position [240, 0]
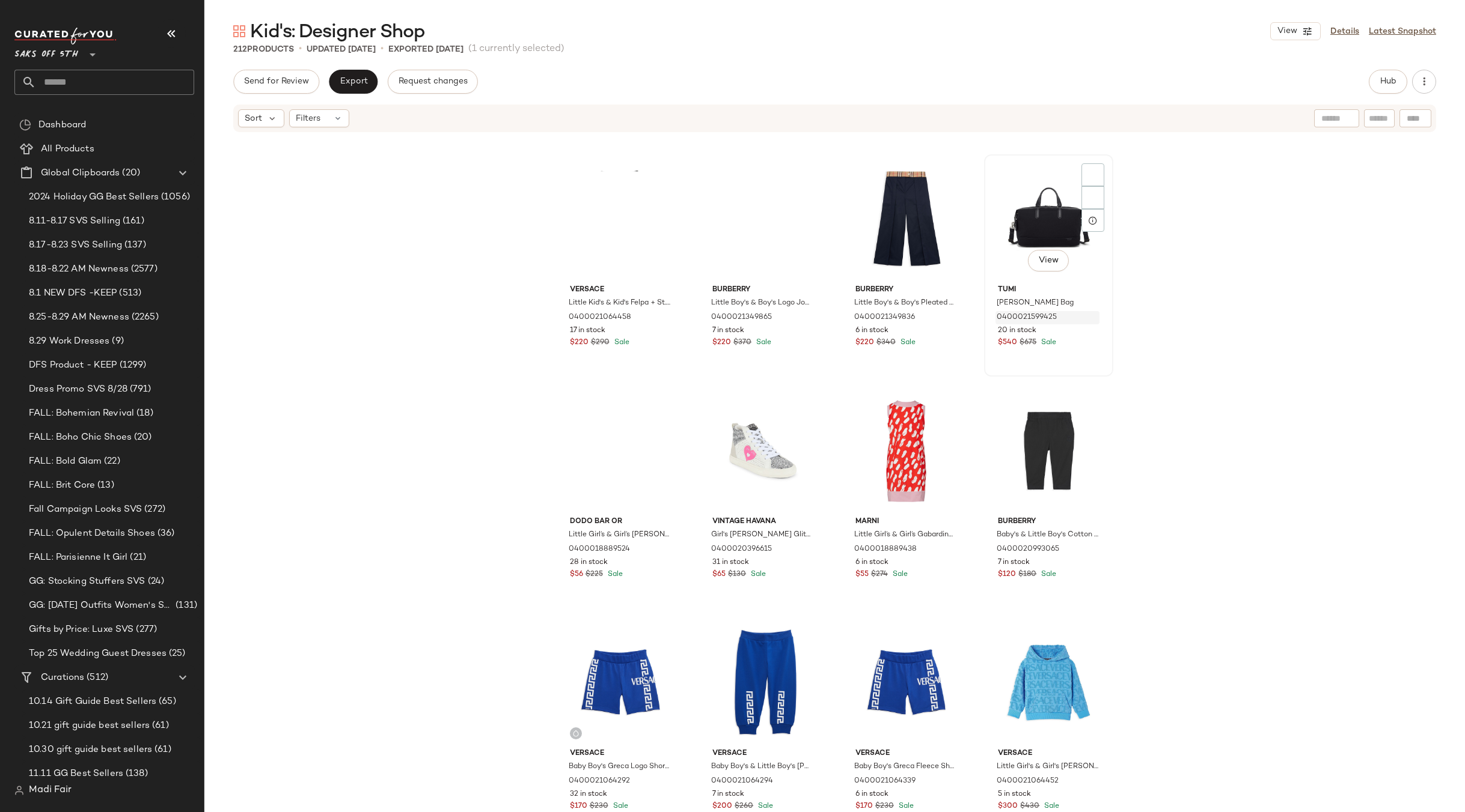
scroll to position [2773, 0]
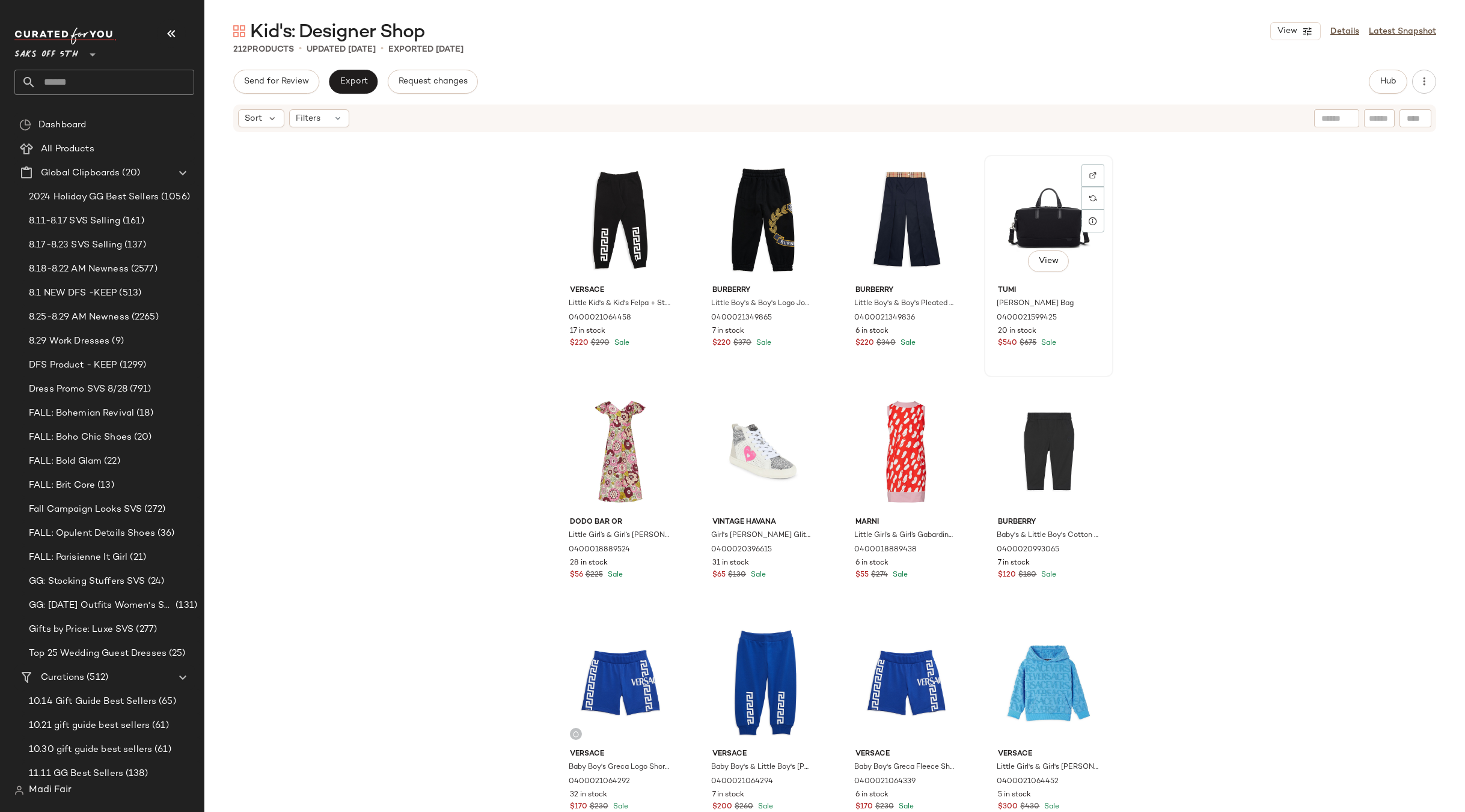
click at [1040, 229] on div "View" at bounding box center [1048, 219] width 121 height 122
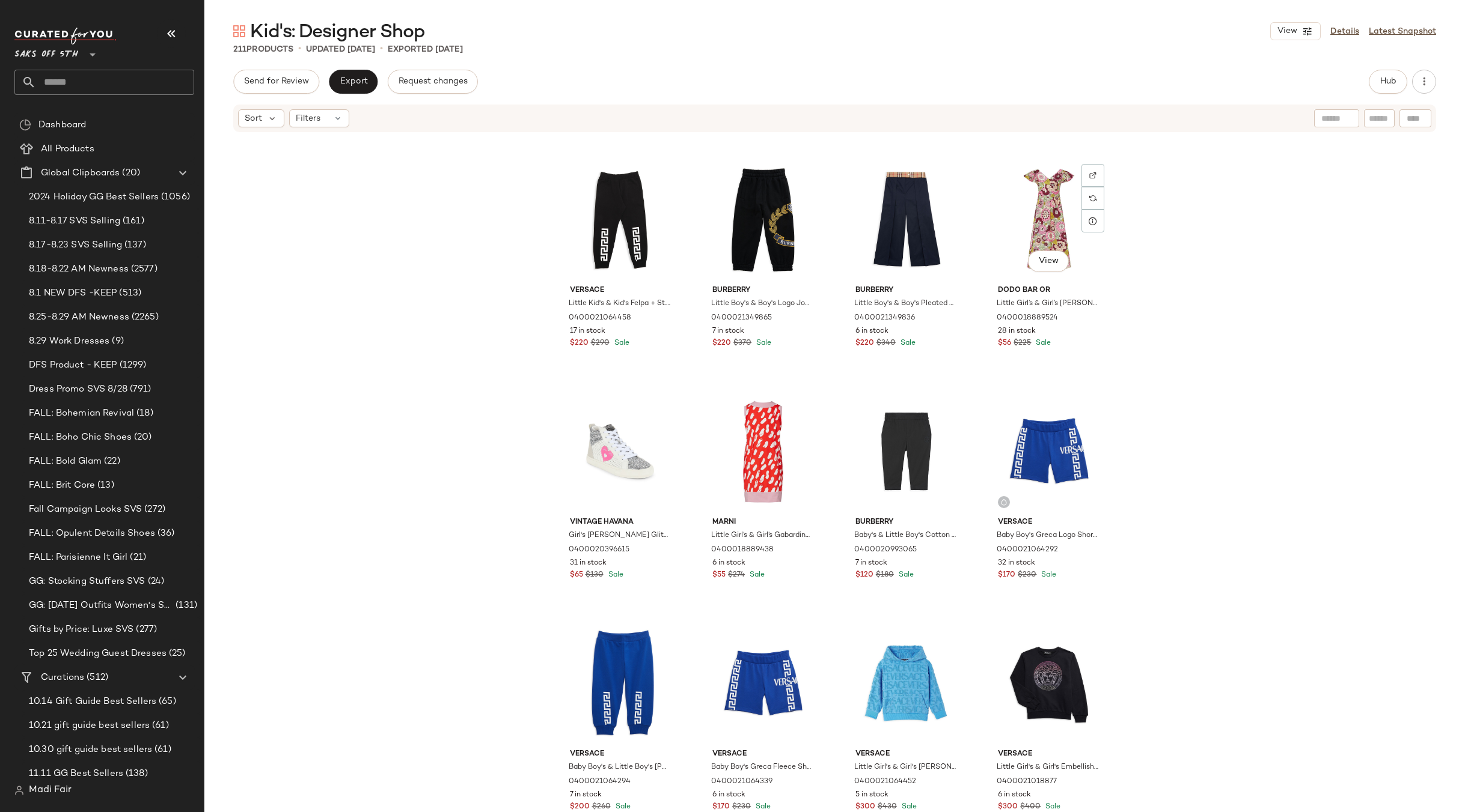
click at [1147, 347] on div "Versace Baby's Logo Greca Print Sweatshirt 0400021064309 15 in stock $200 $260 …" at bounding box center [835, 491] width 1260 height 715
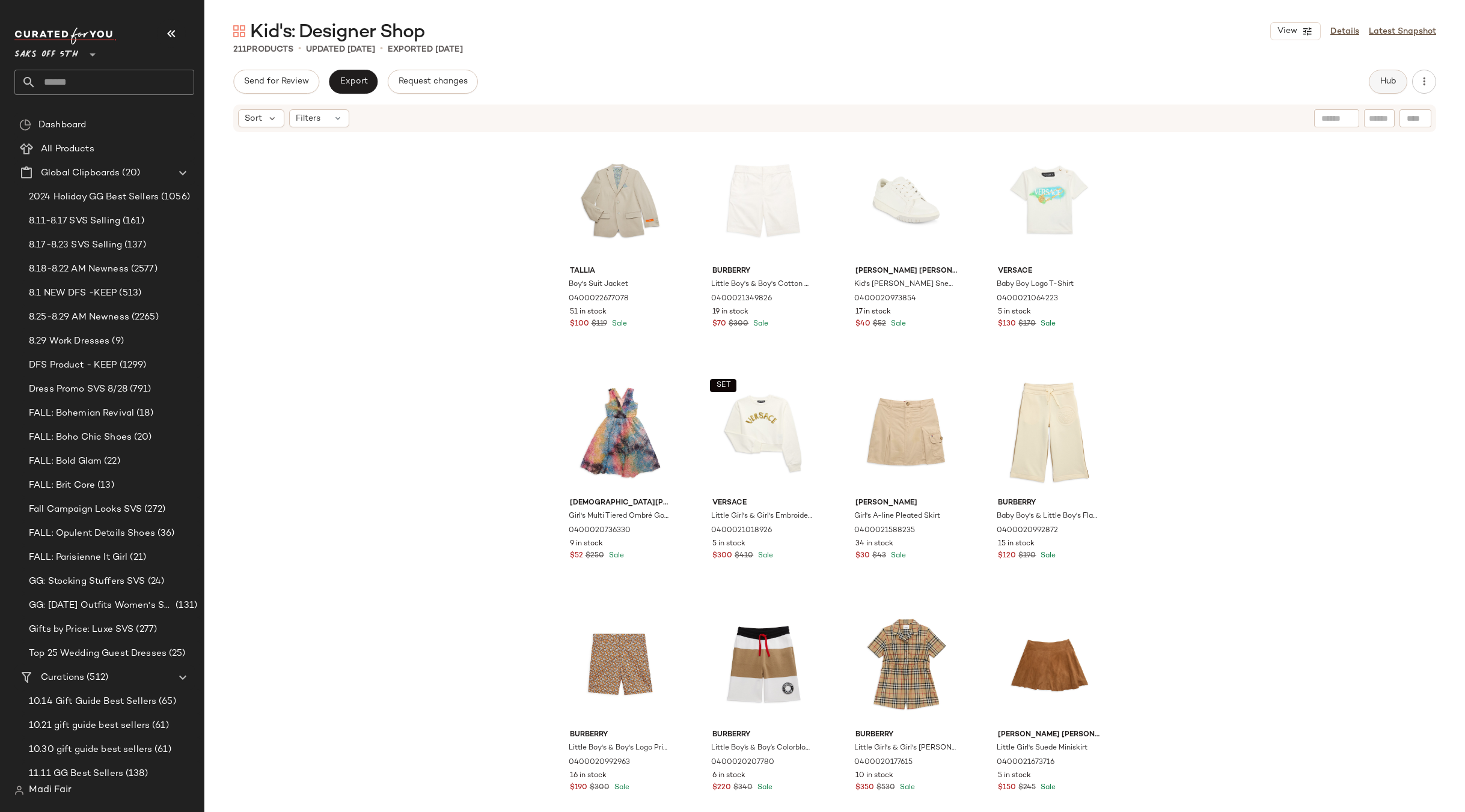
click at [1385, 82] on span "Hub" at bounding box center [1388, 82] width 17 height 10
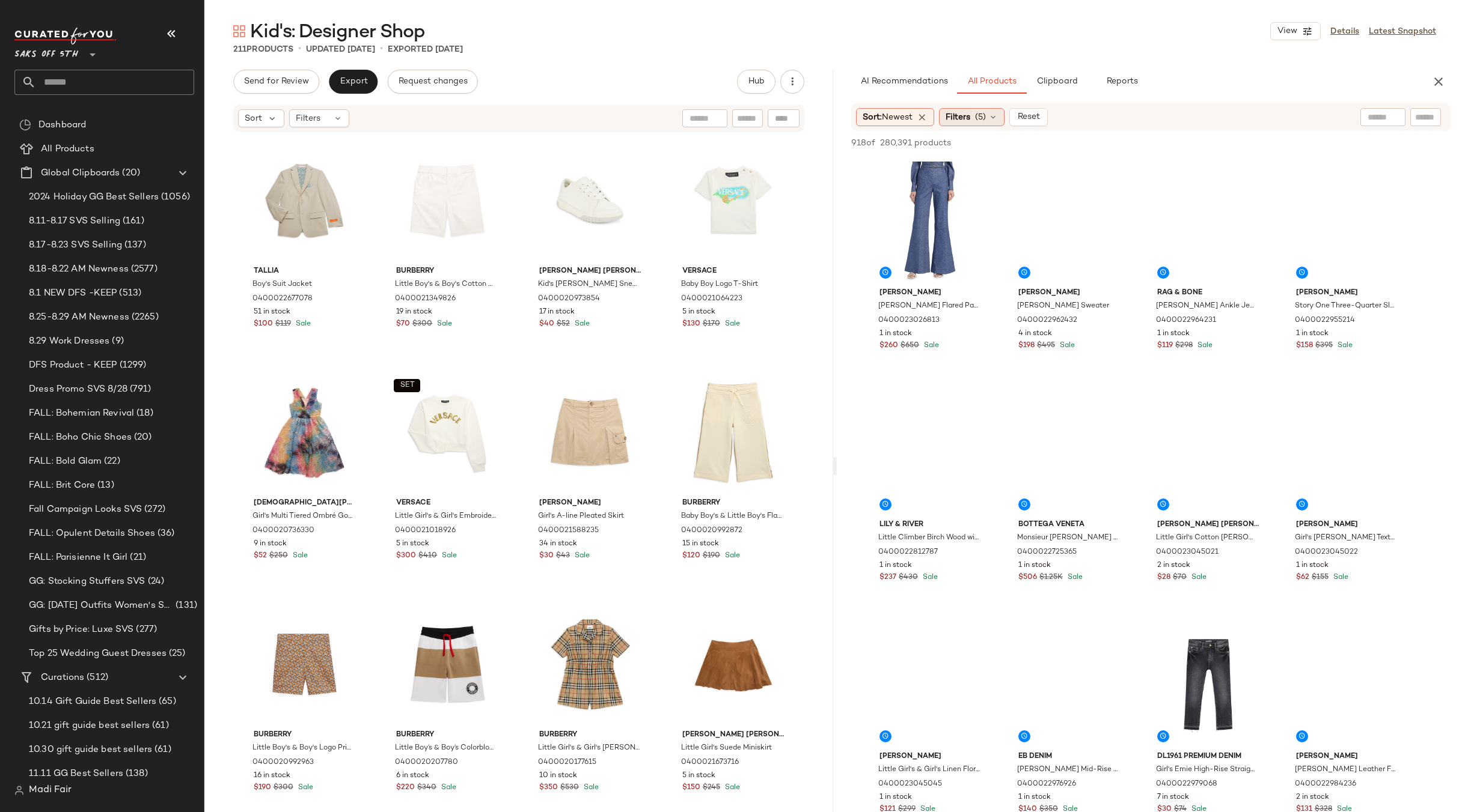
click at [958, 118] on span "Filters" at bounding box center [958, 117] width 25 height 12
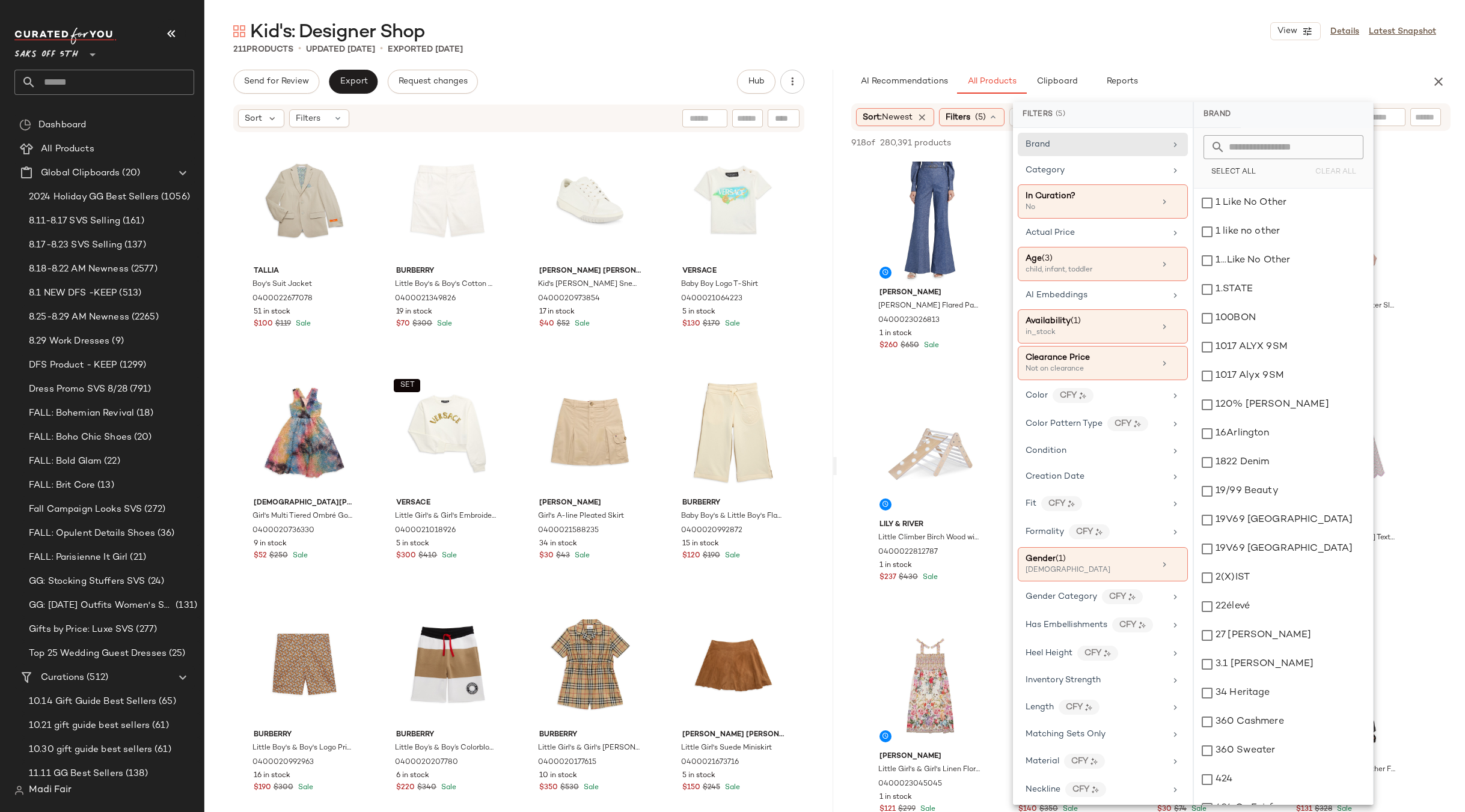
click at [1165, 50] on div "211 Products • updated [DATE] • Exported [DATE]" at bounding box center [835, 49] width 1260 height 12
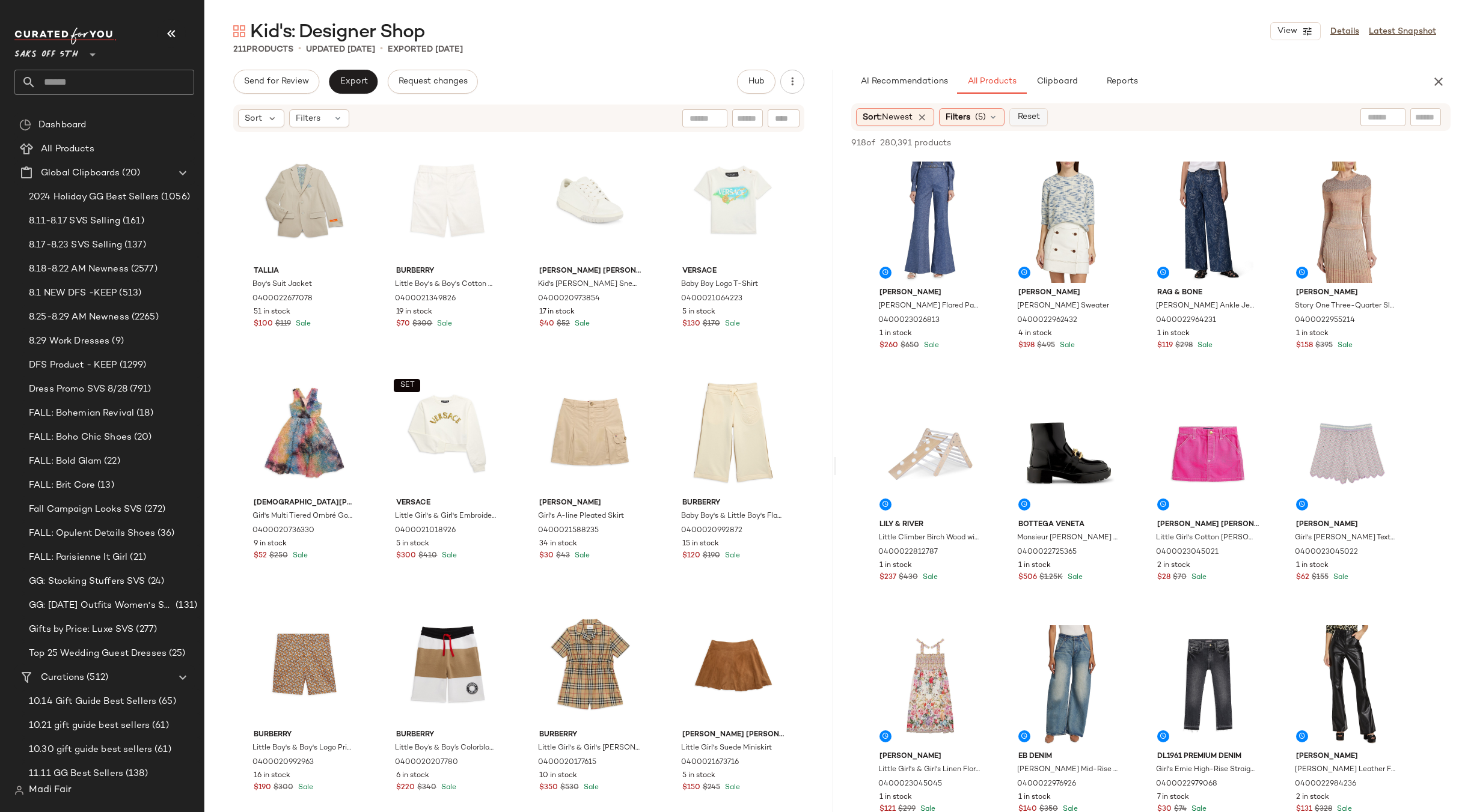
click at [1025, 118] on span "Reset" at bounding box center [1029, 118] width 23 height 10
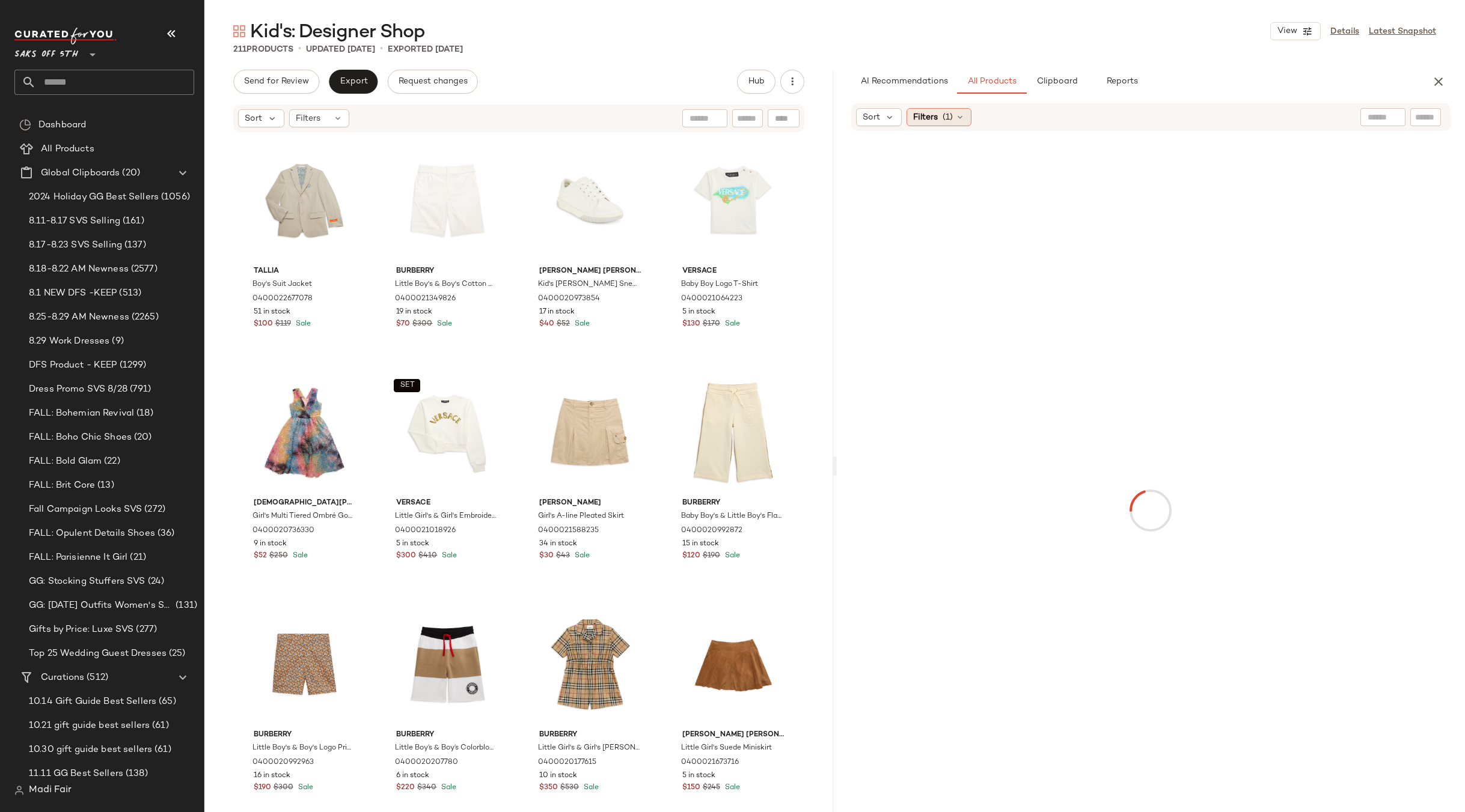
click at [951, 118] on span "(1)" at bounding box center [947, 117] width 10 height 12
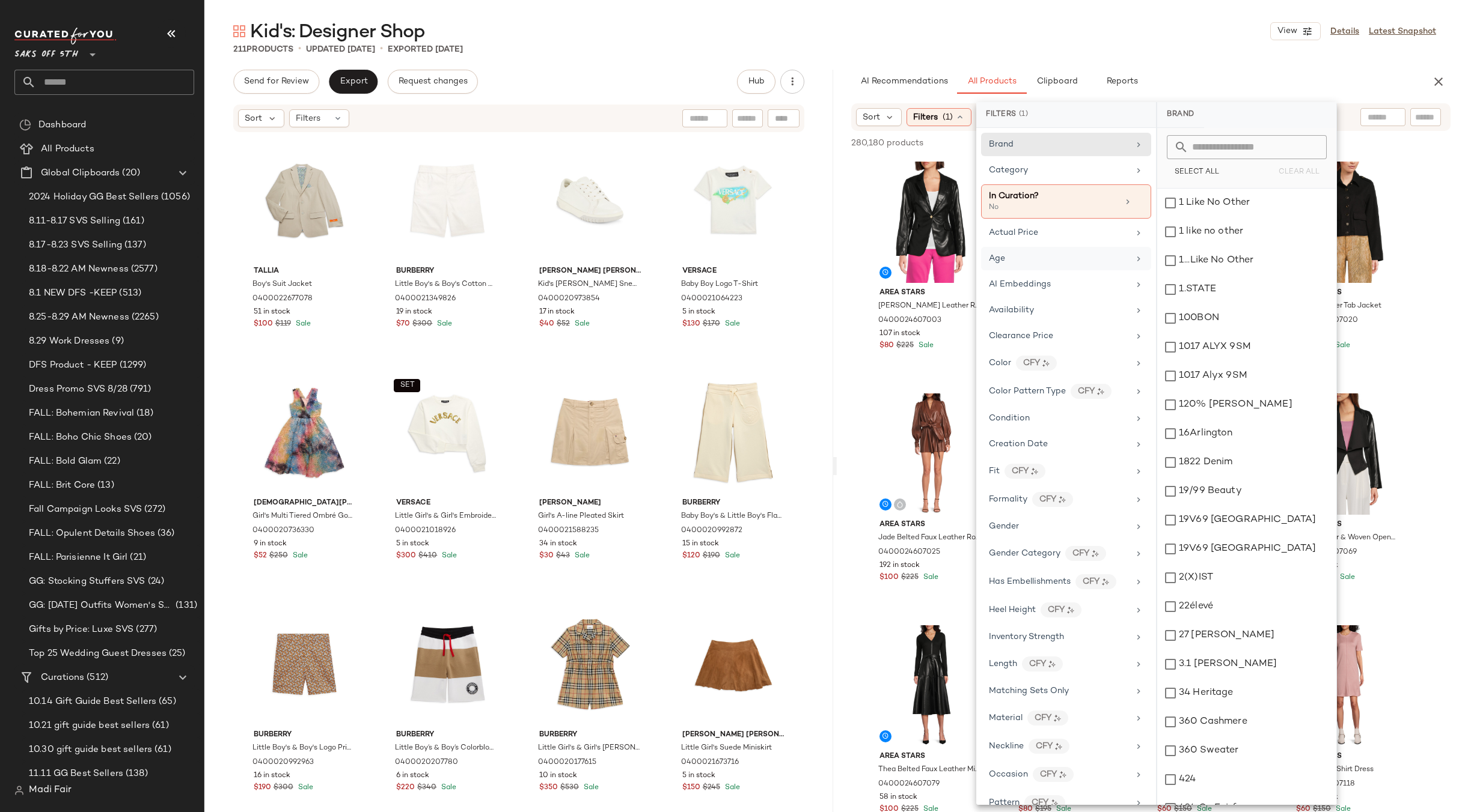
click at [1068, 272] on div "Age" at bounding box center [1065, 284] width 170 height 23
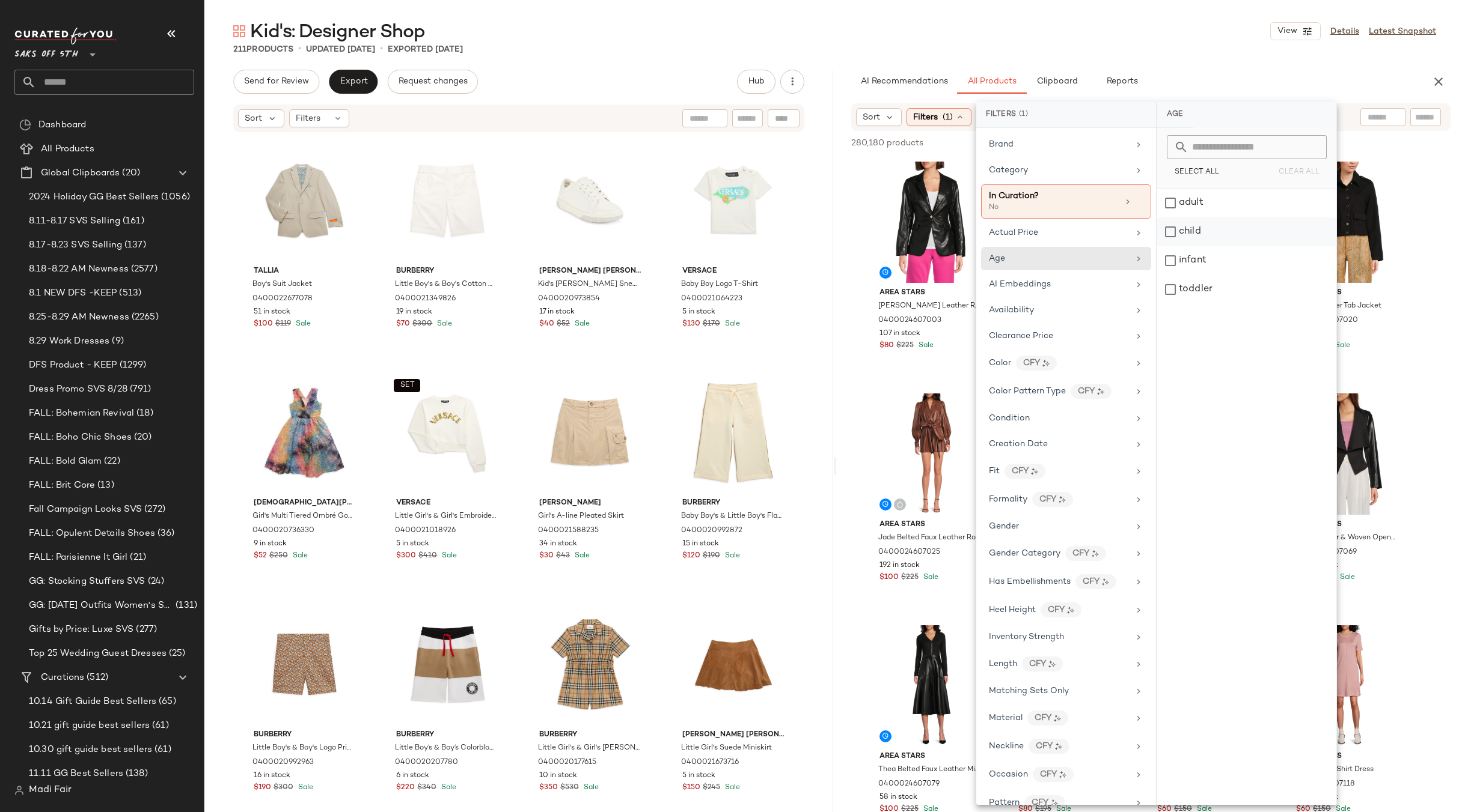
click at [1205, 247] on div "child" at bounding box center [1246, 261] width 179 height 29
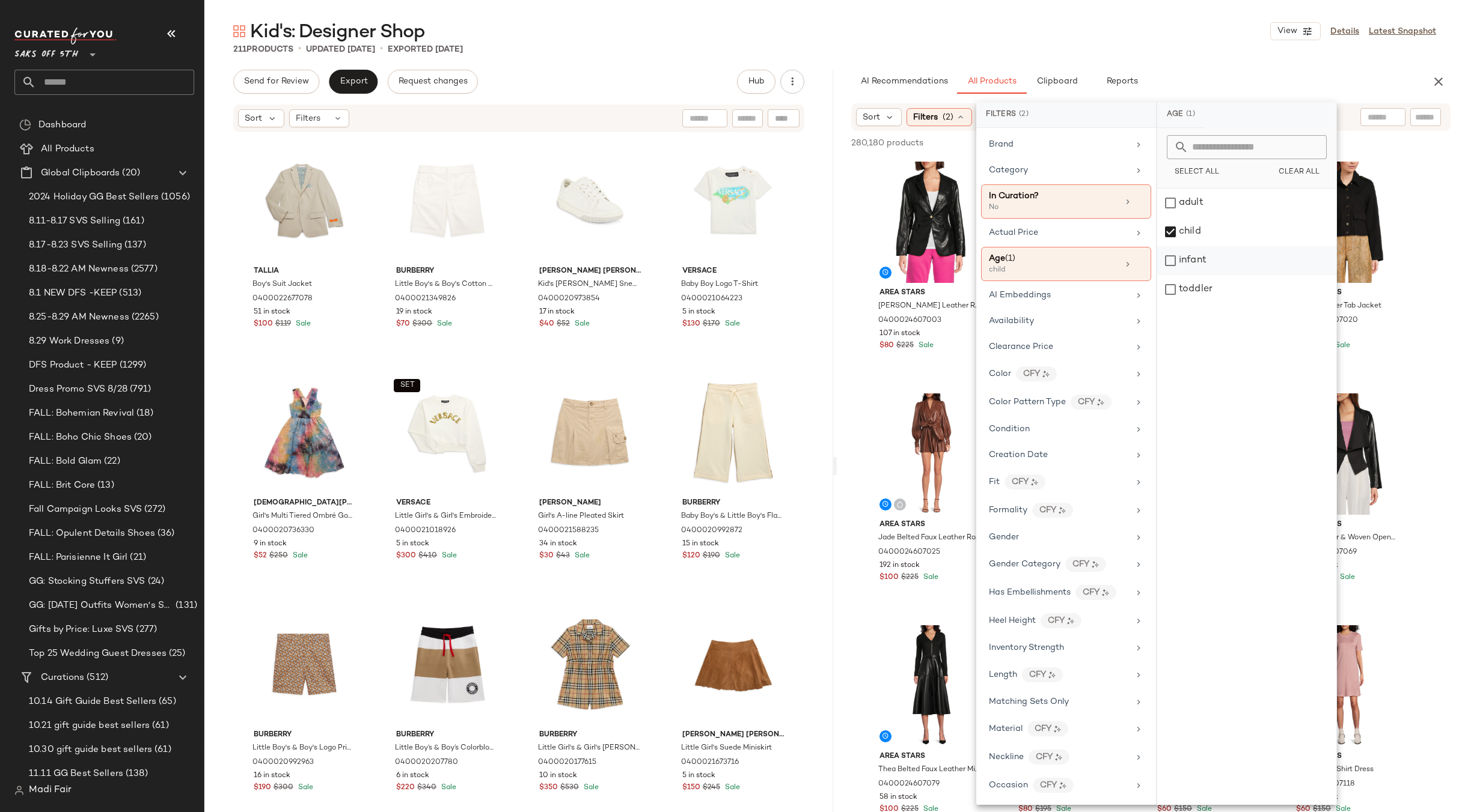
click at [1205, 275] on div "infant" at bounding box center [1246, 289] width 179 height 29
click at [1204, 284] on div "toddler" at bounding box center [1246, 289] width 179 height 29
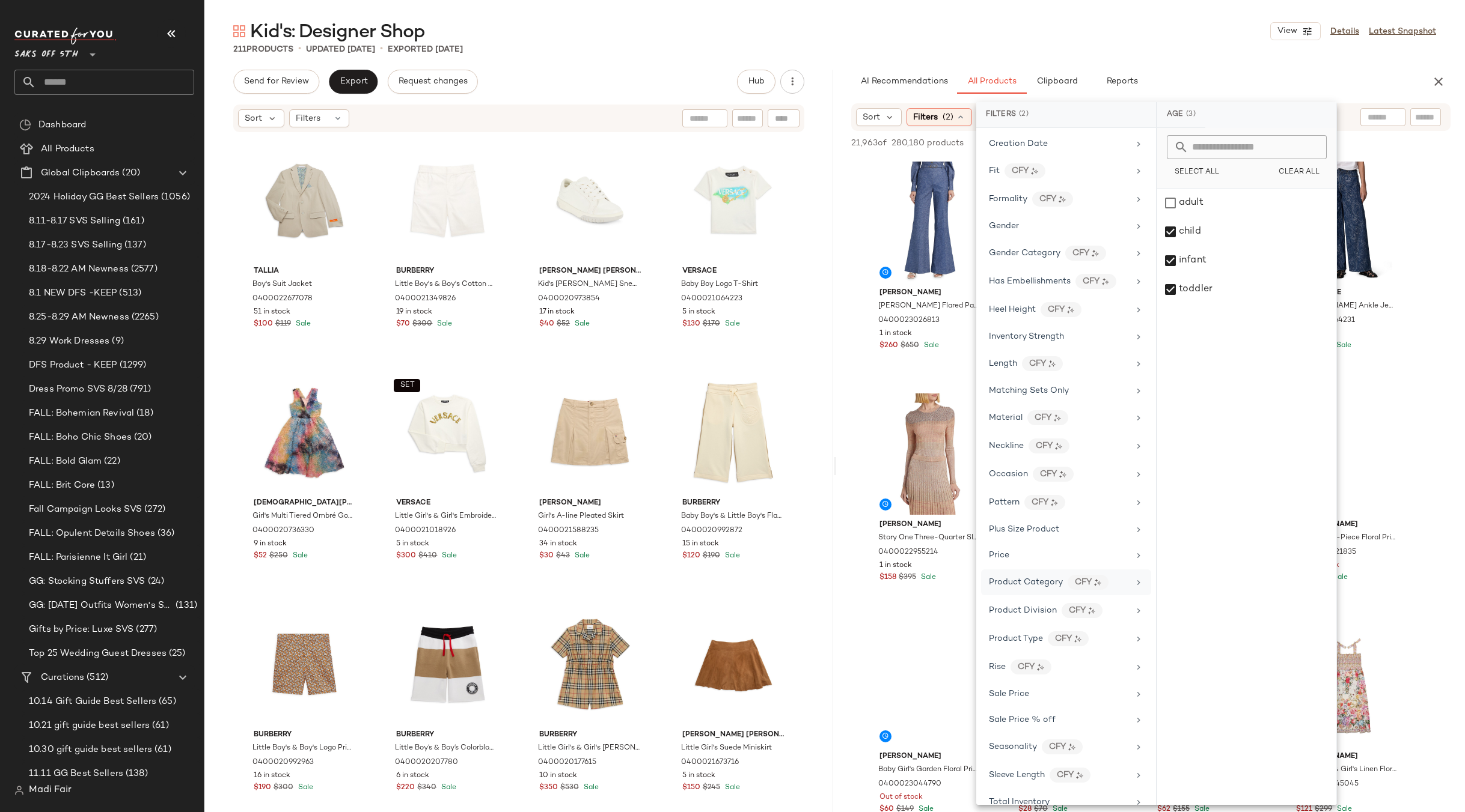
scroll to position [356, 0]
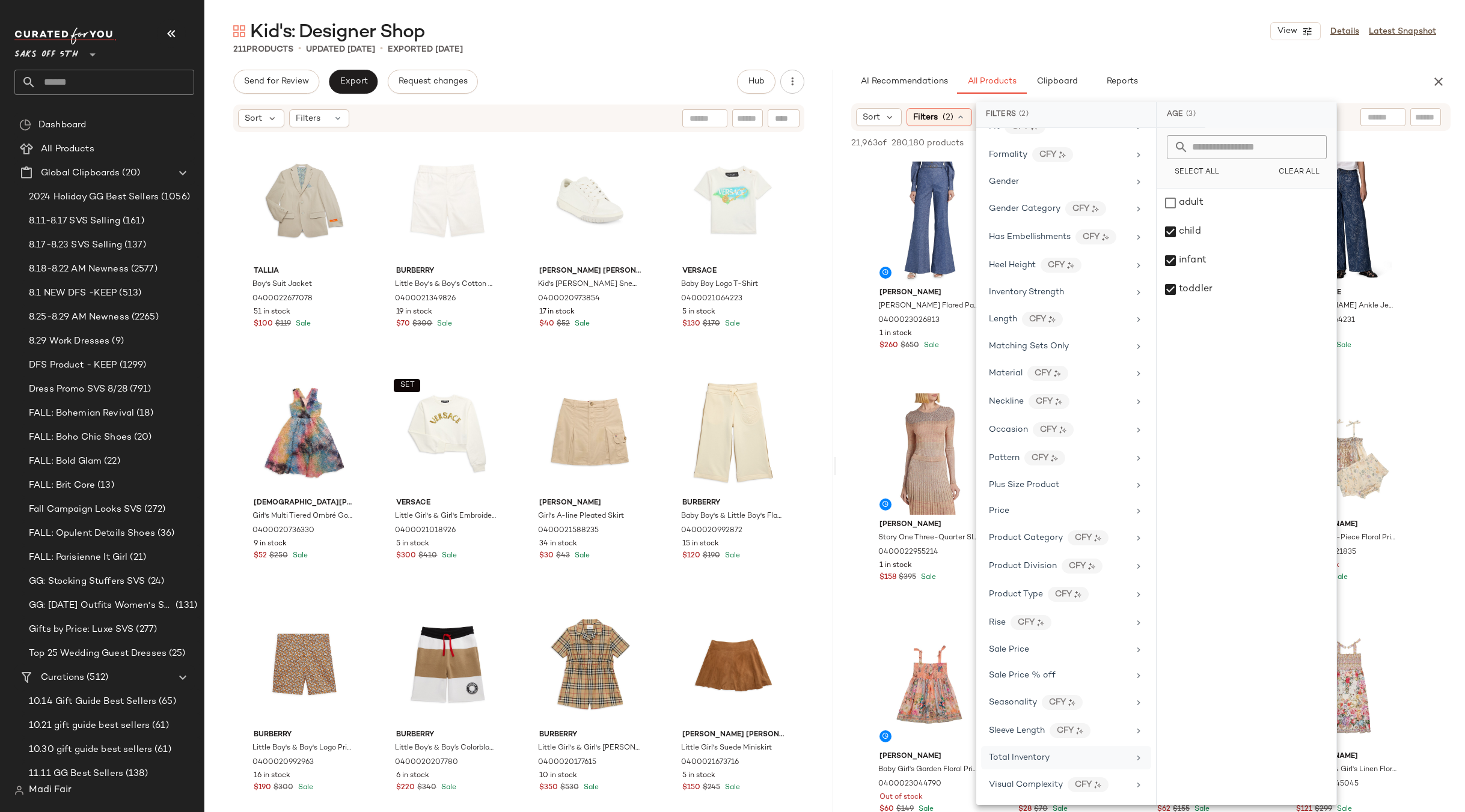
click at [1027, 758] on span "Total Inventory" at bounding box center [1019, 757] width 60 height 9
click at [1256, 168] on span "At least 1" at bounding box center [1246, 167] width 33 height 8
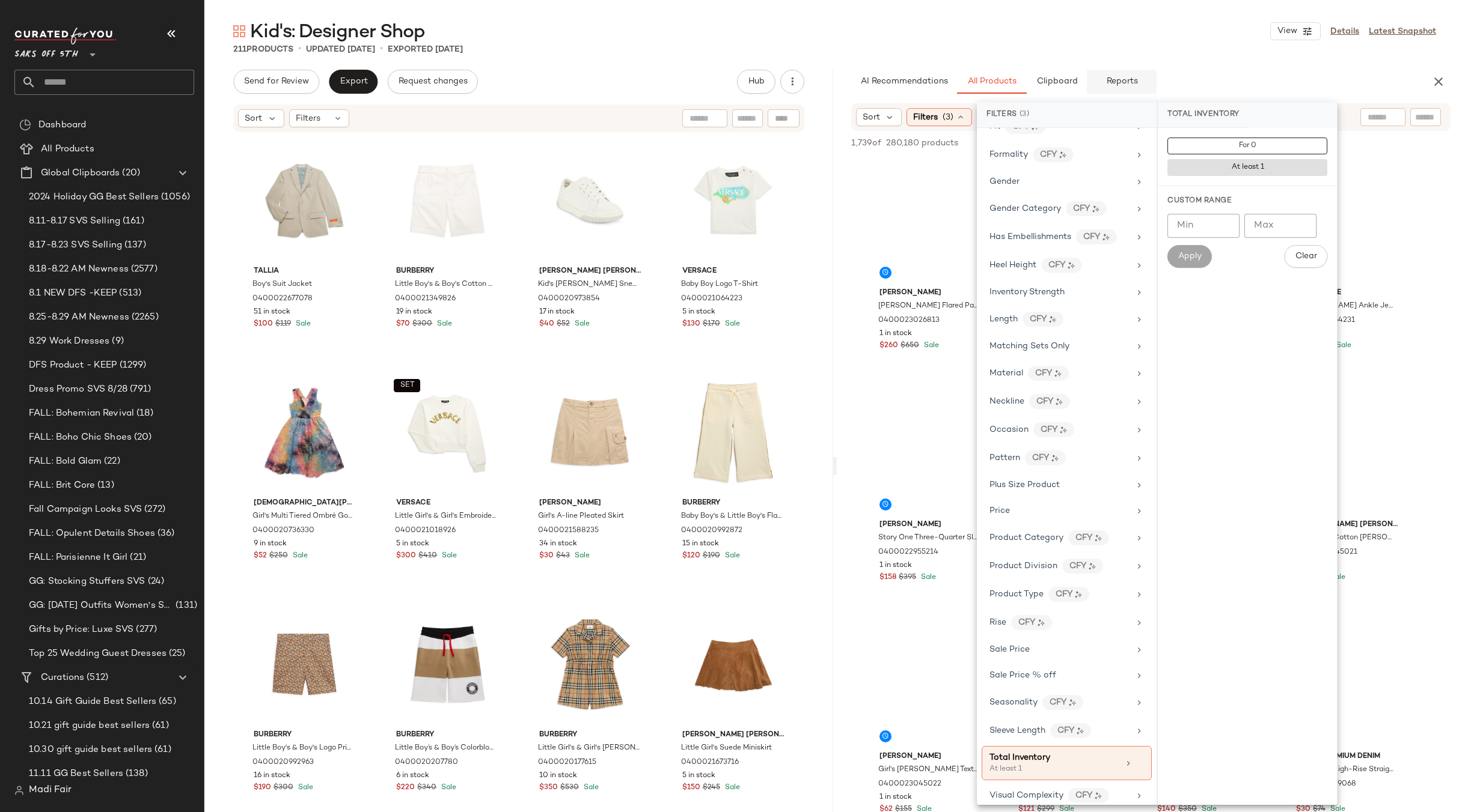
scroll to position [0, 0]
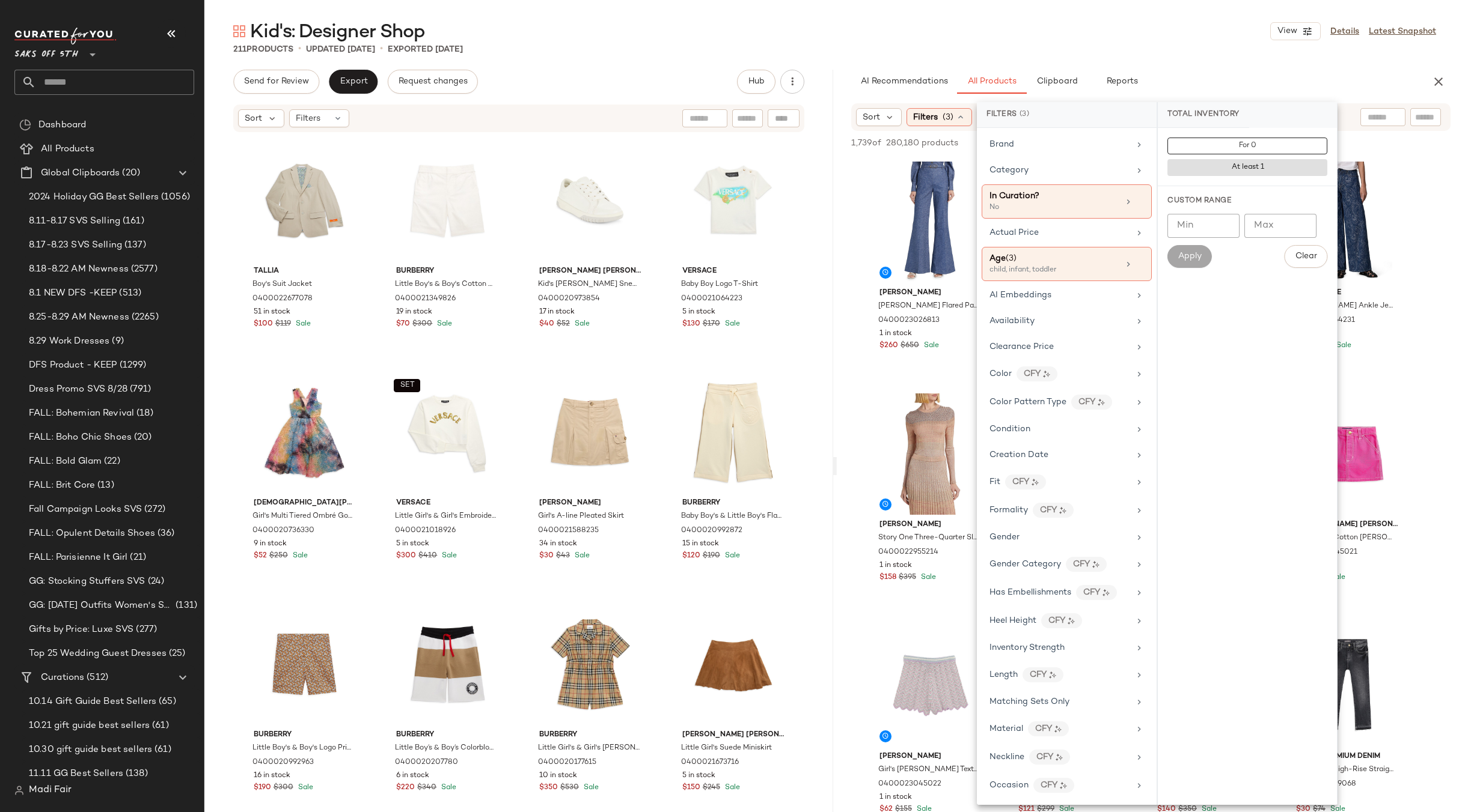
click at [1111, 31] on div "Kid's: Designer Shop View Details Latest Snapshot" at bounding box center [835, 31] width 1260 height 24
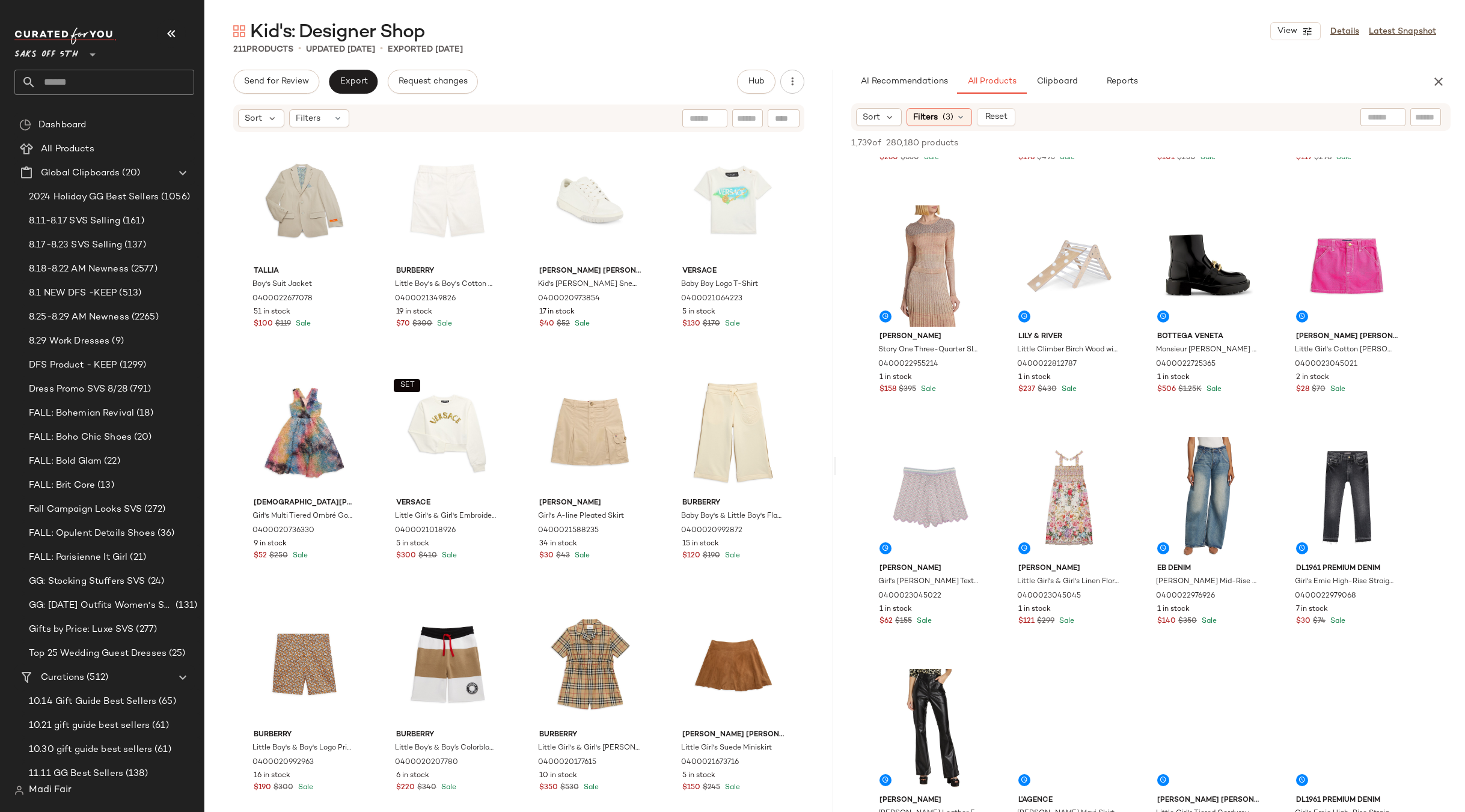
scroll to position [240, 0]
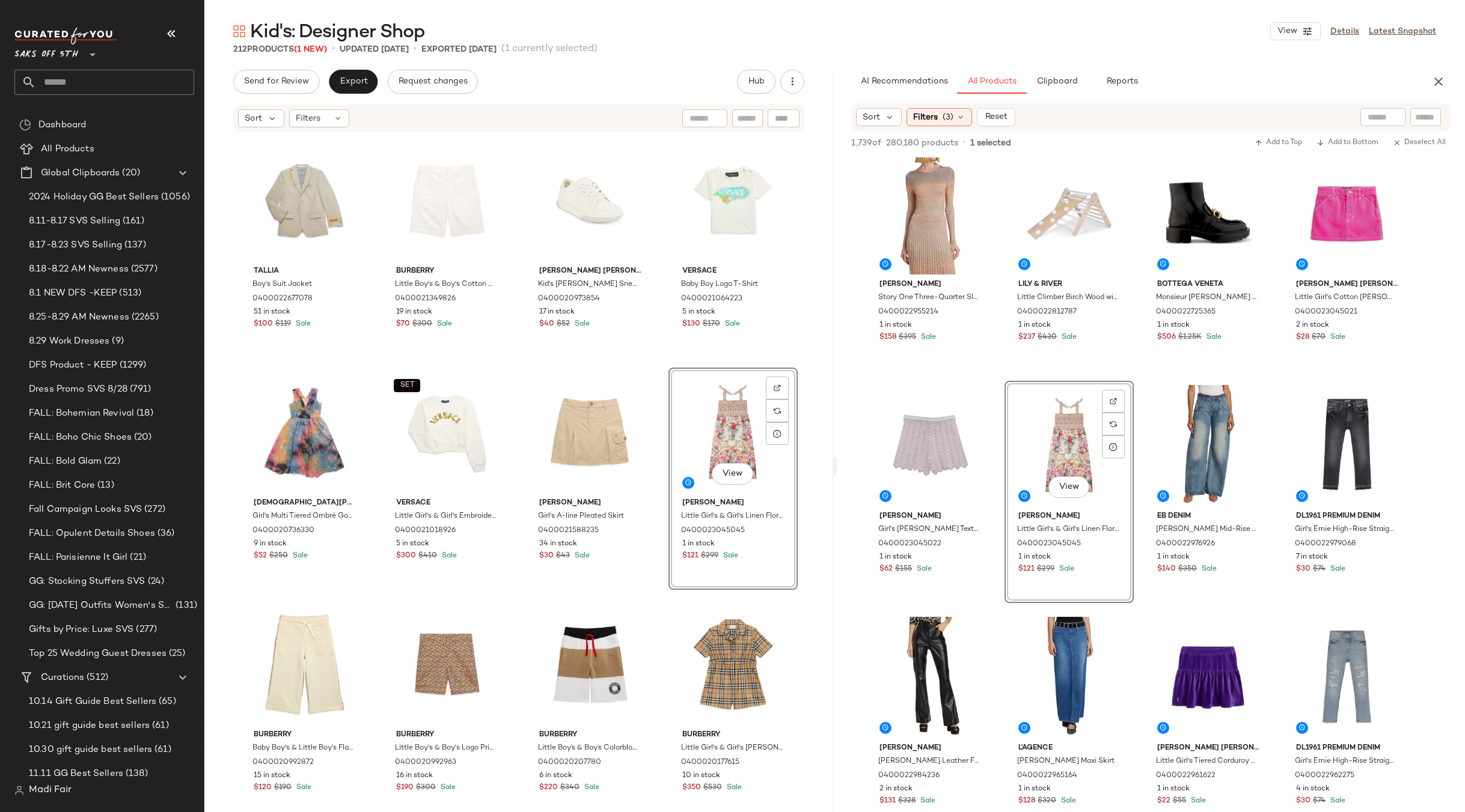
click at [652, 367] on div "Tallia Boy's Suit Jacket 0400022677078 51 in stock $100 $119 Sale Burberry Litt…" at bounding box center [518, 492] width 557 height 713
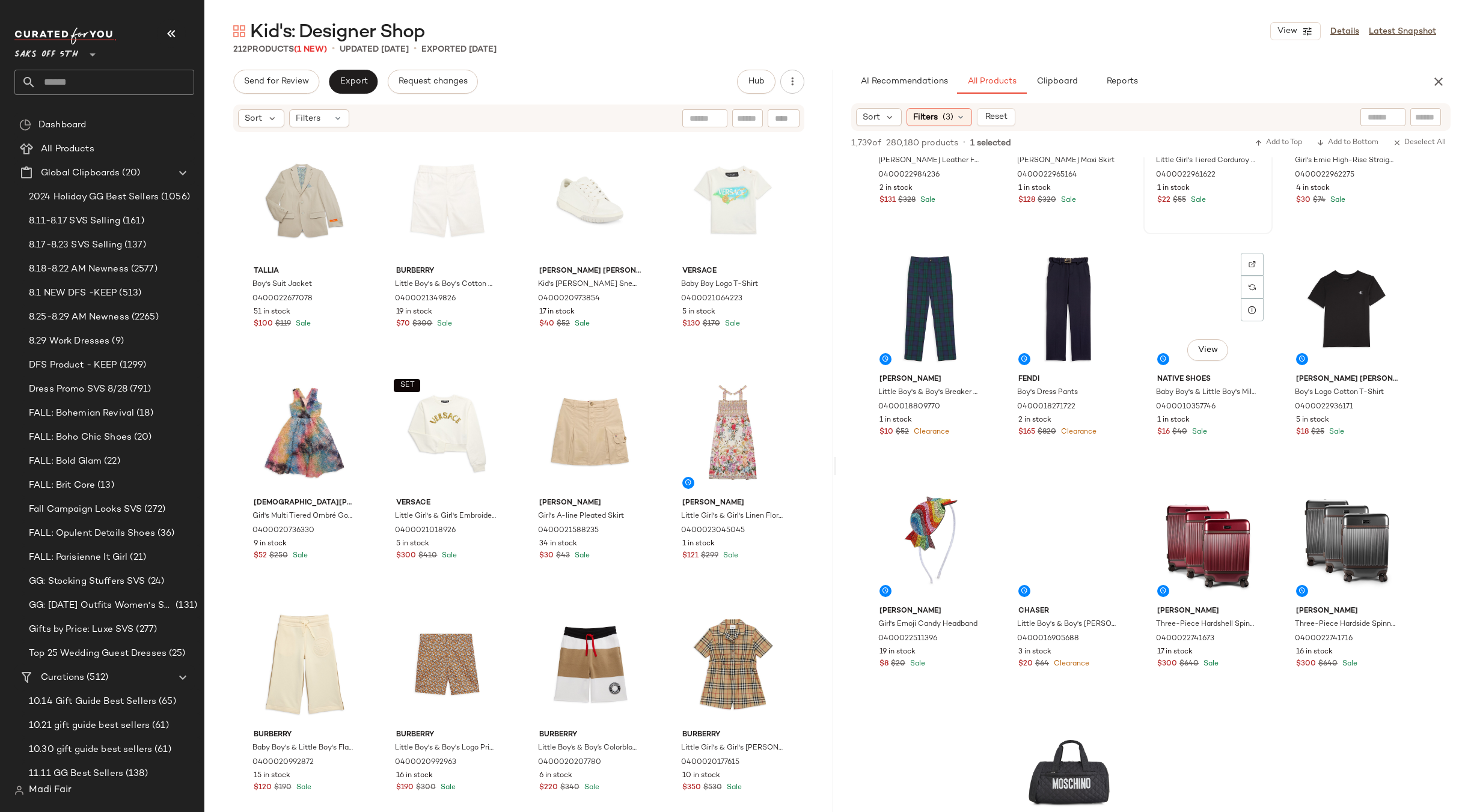
scroll to position [1141, 0]
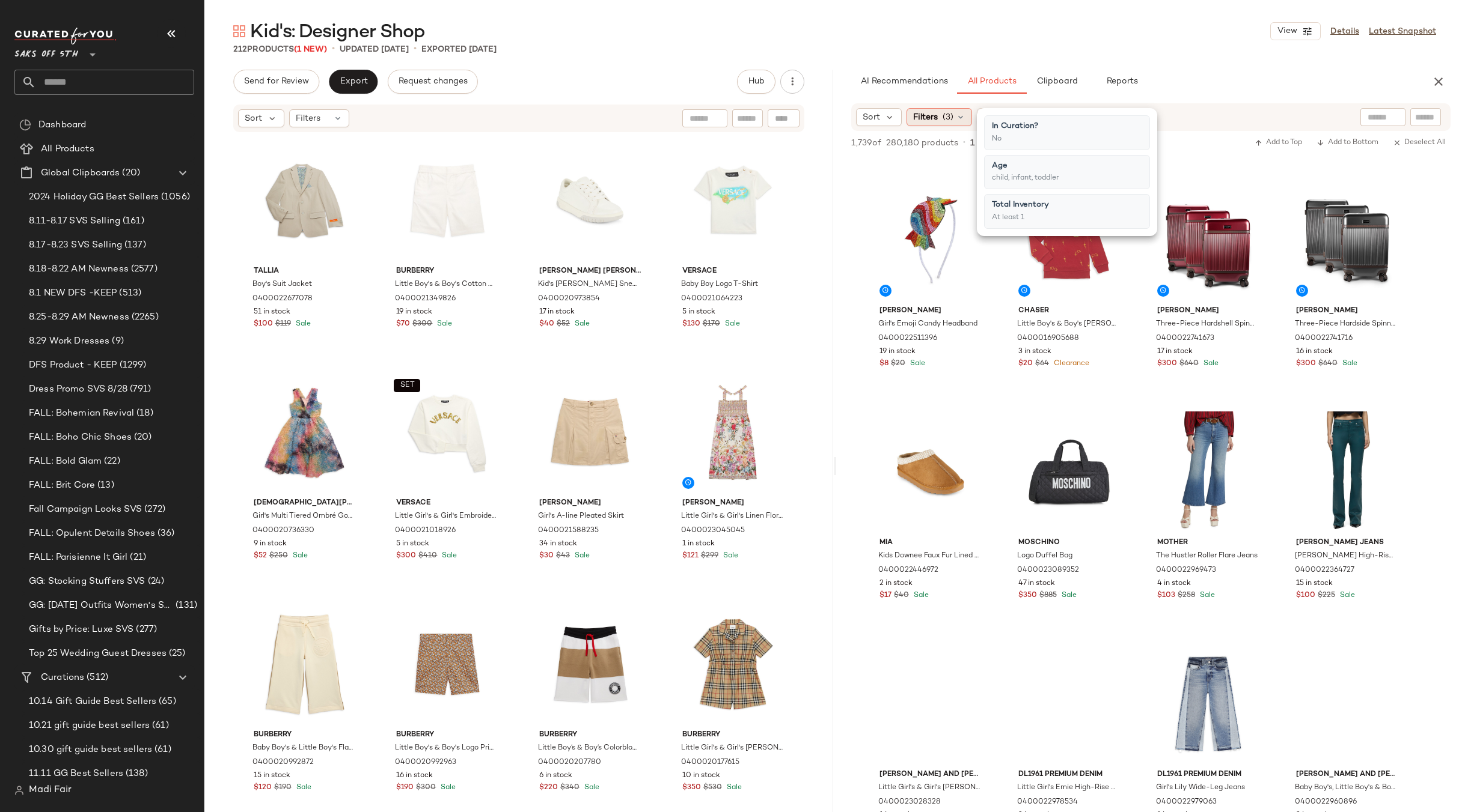
click at [947, 119] on span "(3)" at bounding box center [947, 117] width 11 height 12
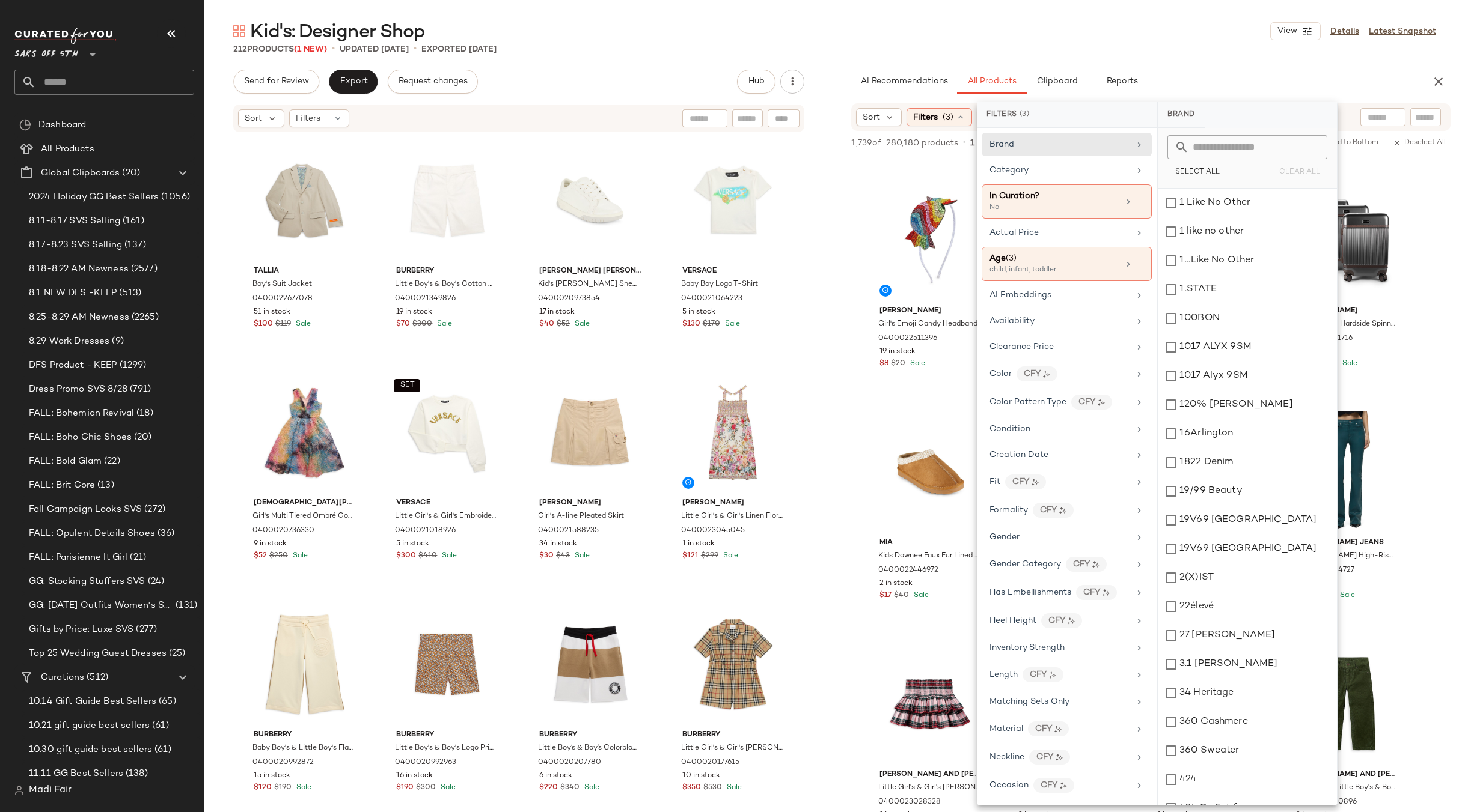
scroll to position [901, 0]
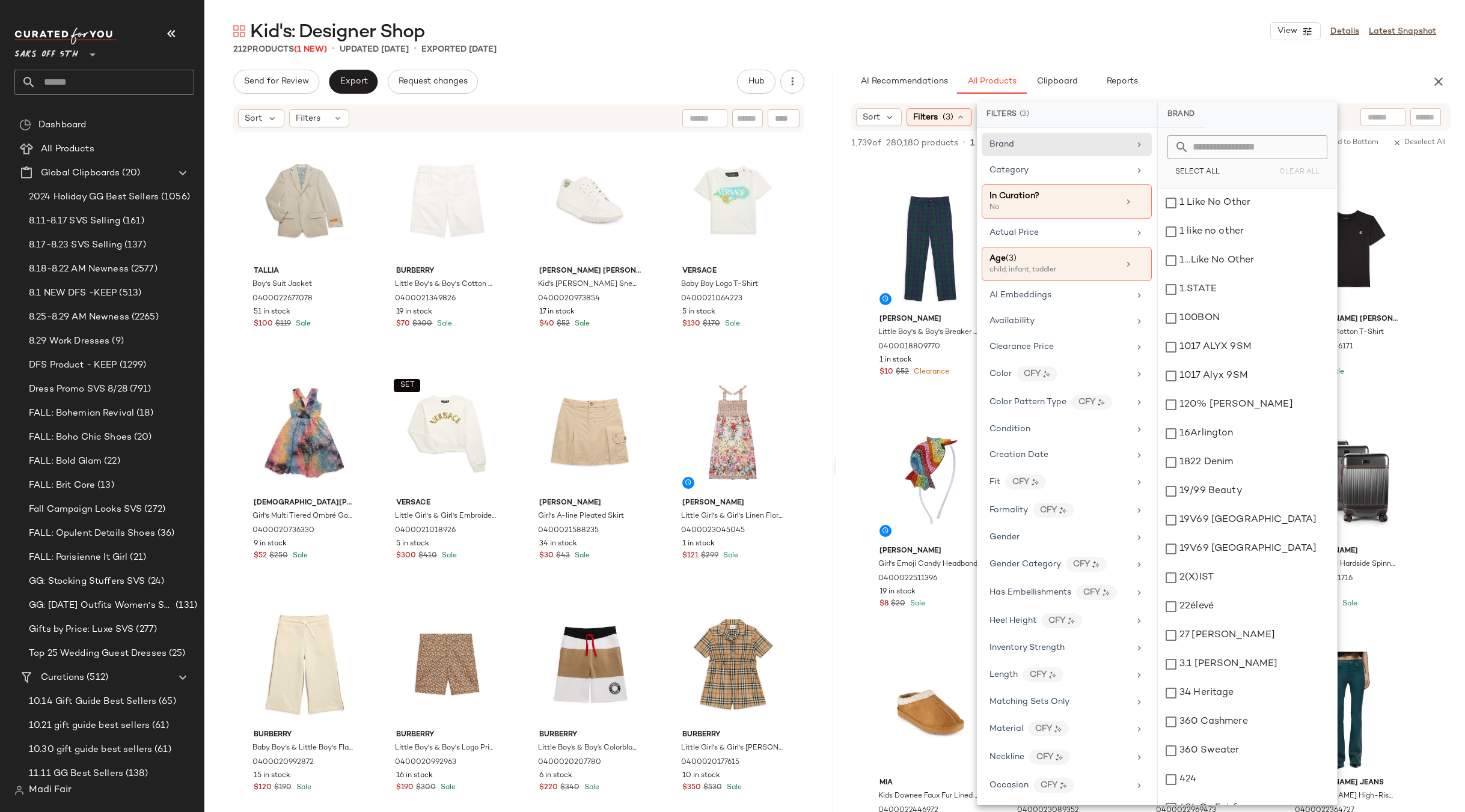
click at [1055, 46] on div "212 Products (1 New) • updated [DATE] • Exported [DATE]" at bounding box center [835, 49] width 1260 height 12
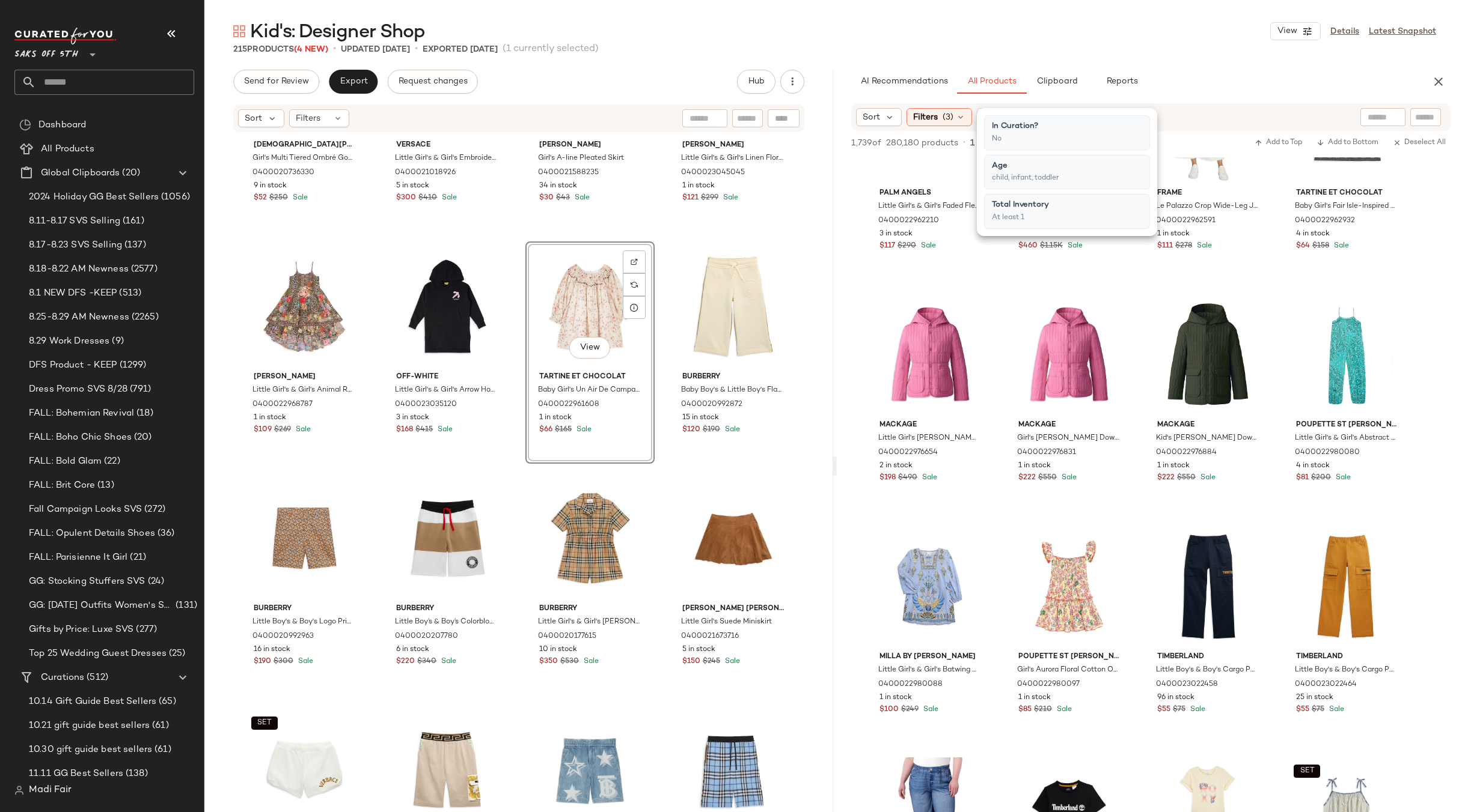
scroll to position [370, 0]
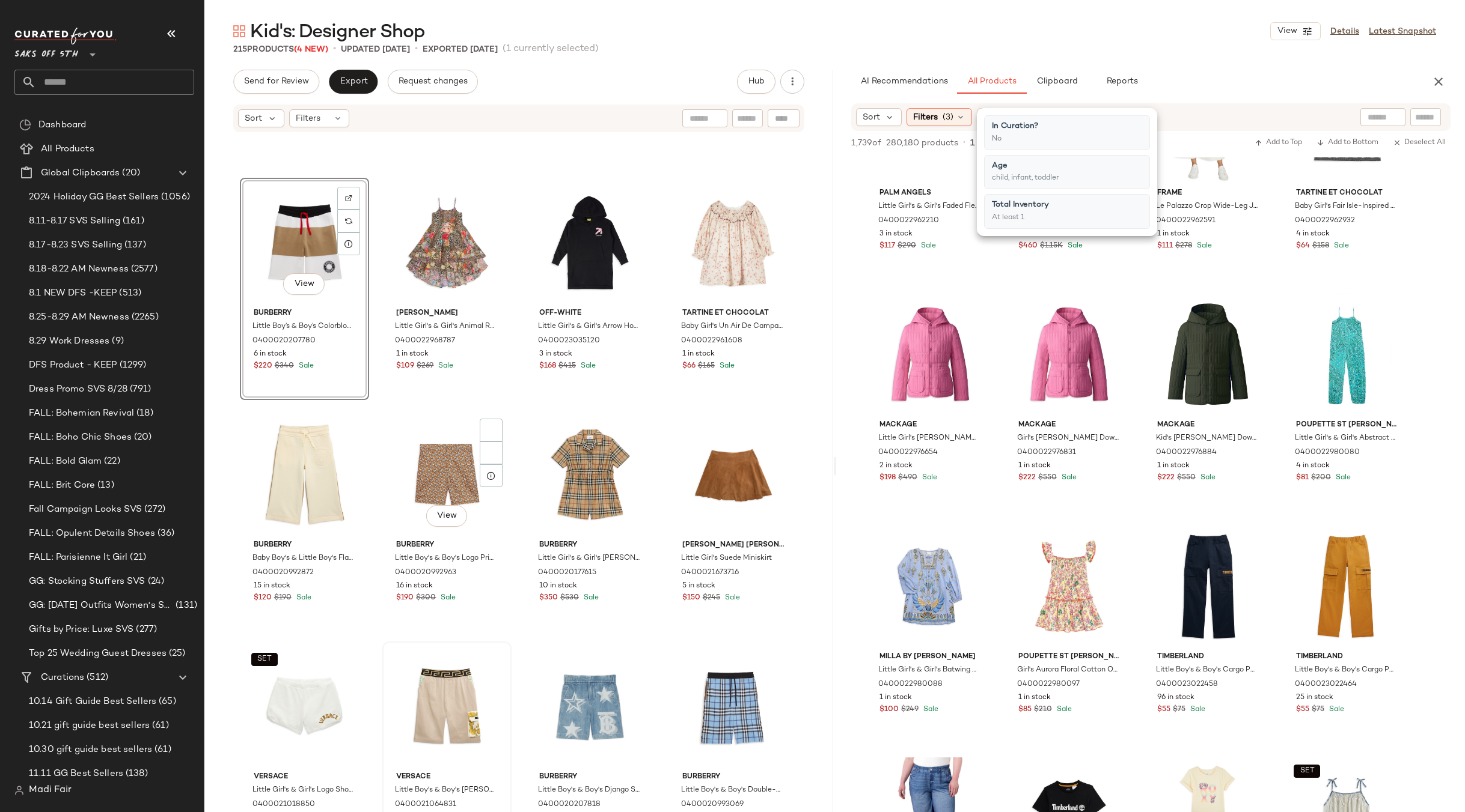
scroll to position [430, 0]
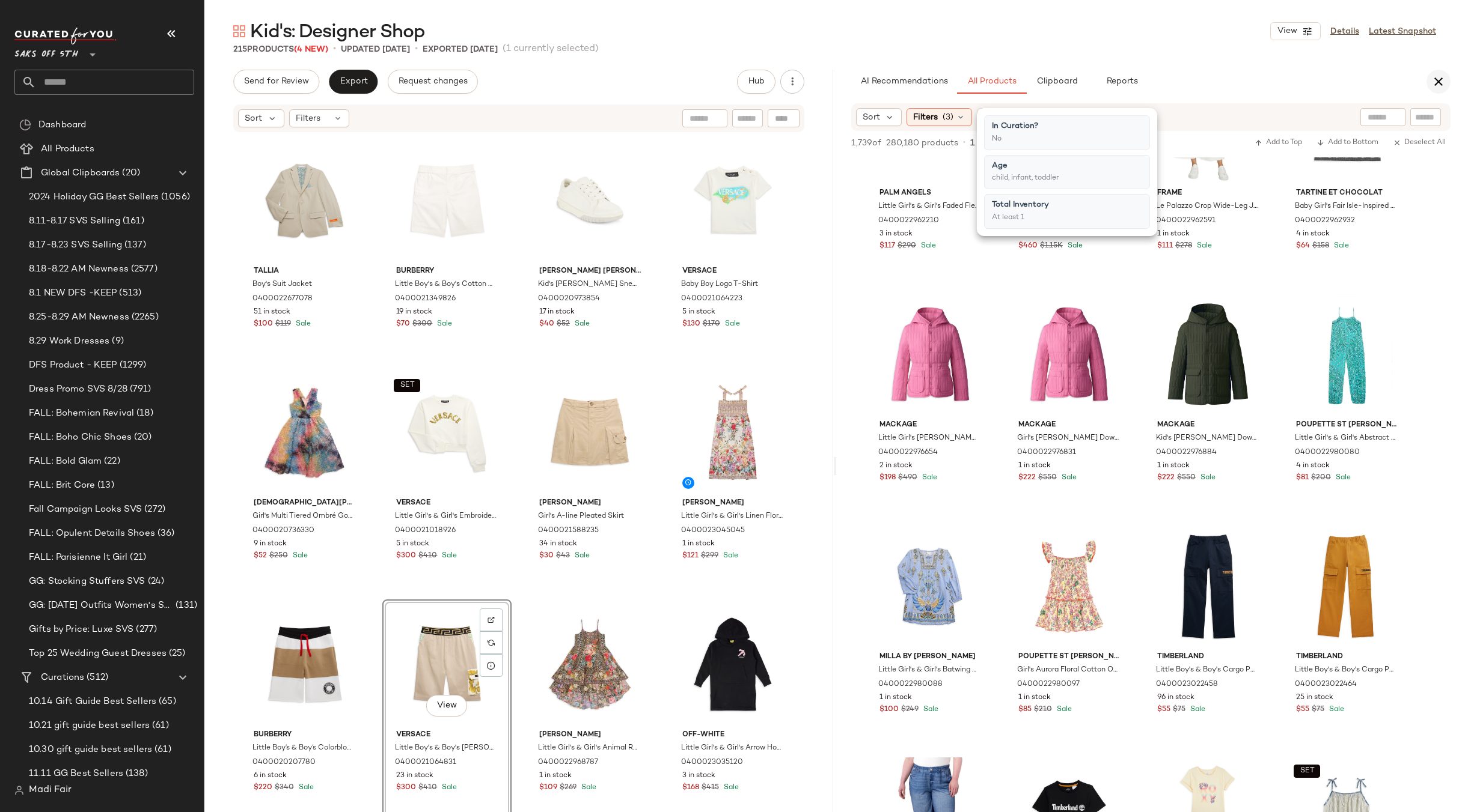
click at [1436, 84] on icon "button" at bounding box center [1438, 81] width 14 height 14
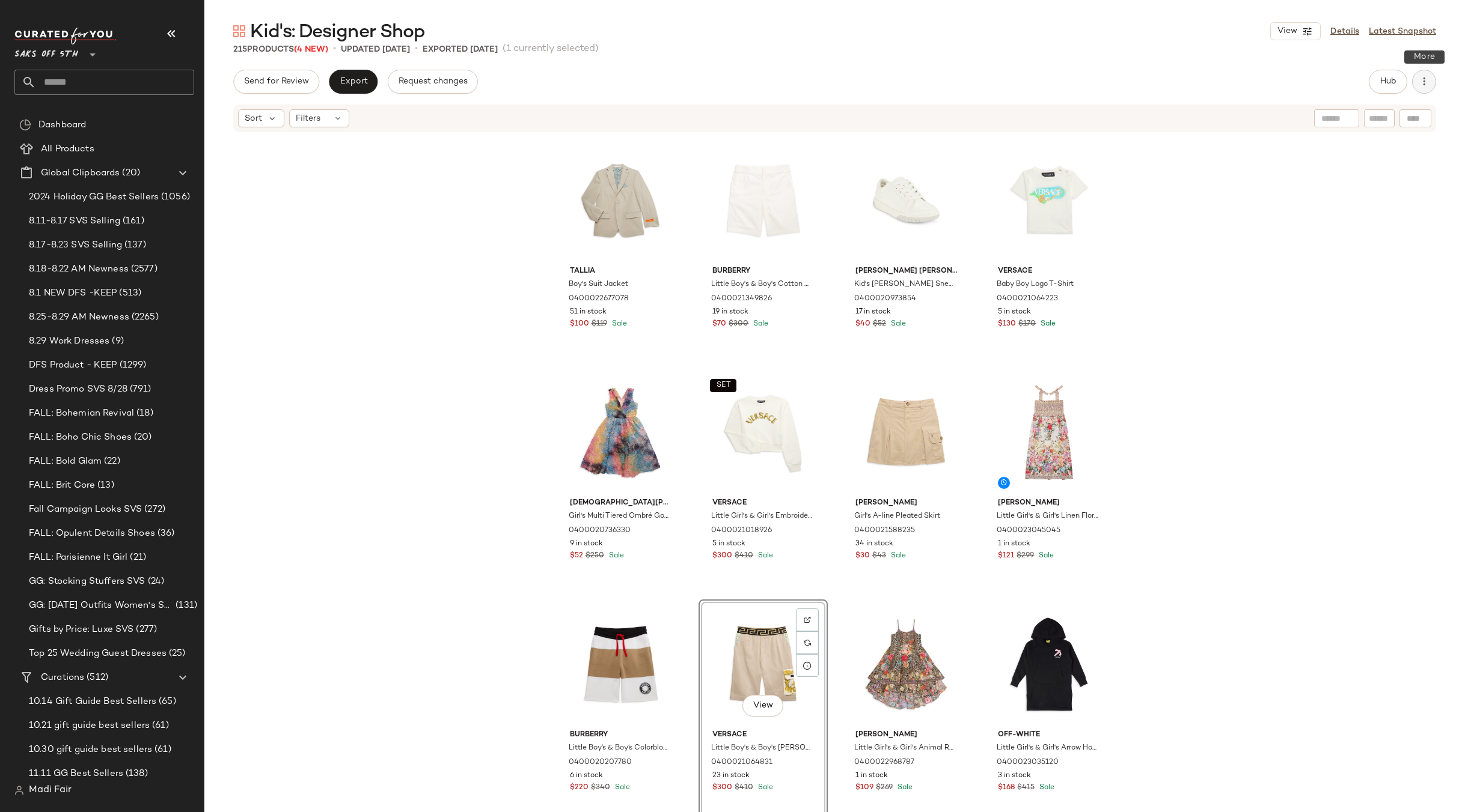
click at [1419, 84] on icon "button" at bounding box center [1424, 81] width 12 height 12
click at [1401, 31] on link "Latest Snapshot" at bounding box center [1402, 31] width 67 height 12
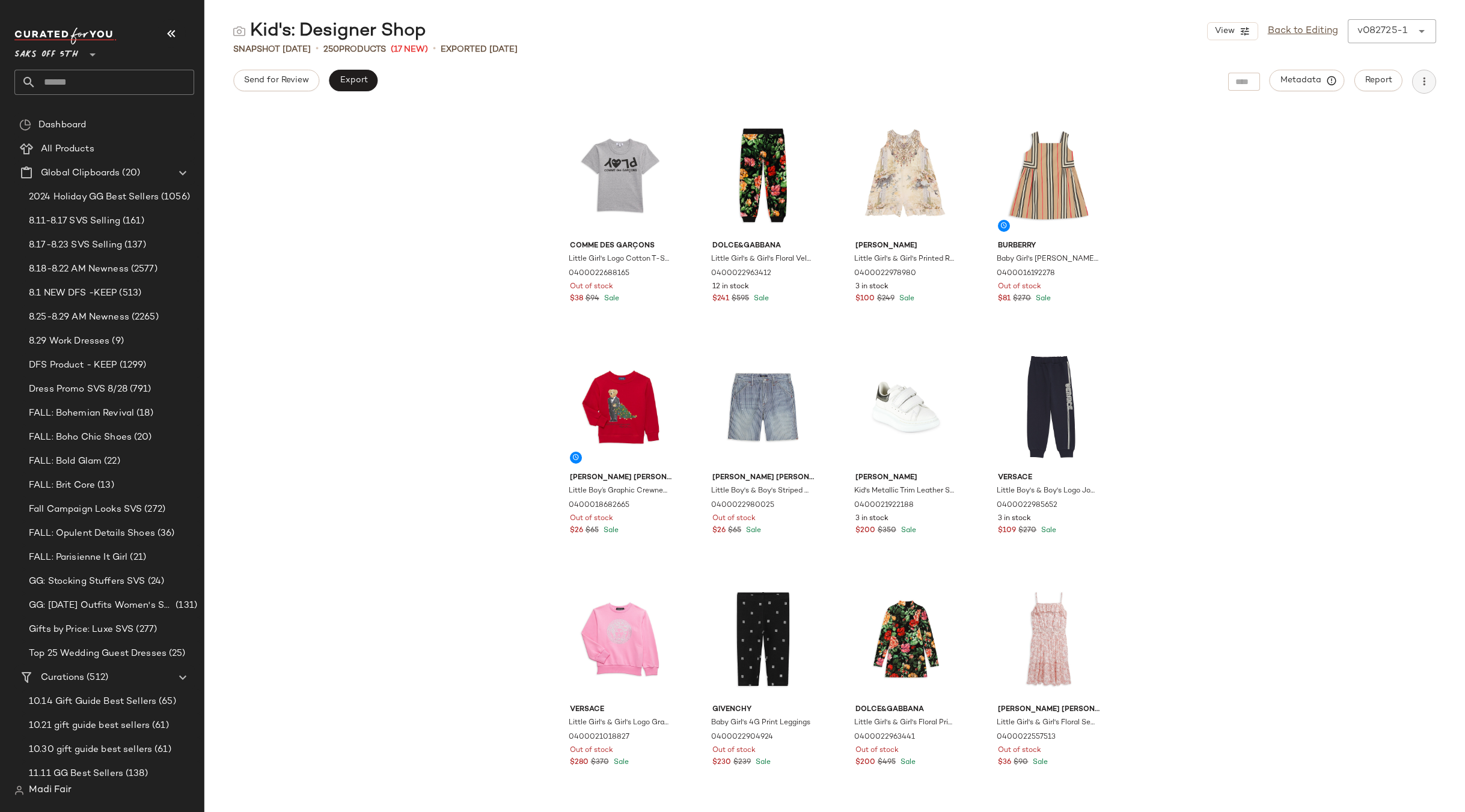
click at [1424, 80] on icon "button" at bounding box center [1424, 81] width 12 height 12
click at [1362, 169] on span "Overwrite Main Curation" at bounding box center [1369, 173] width 113 height 12
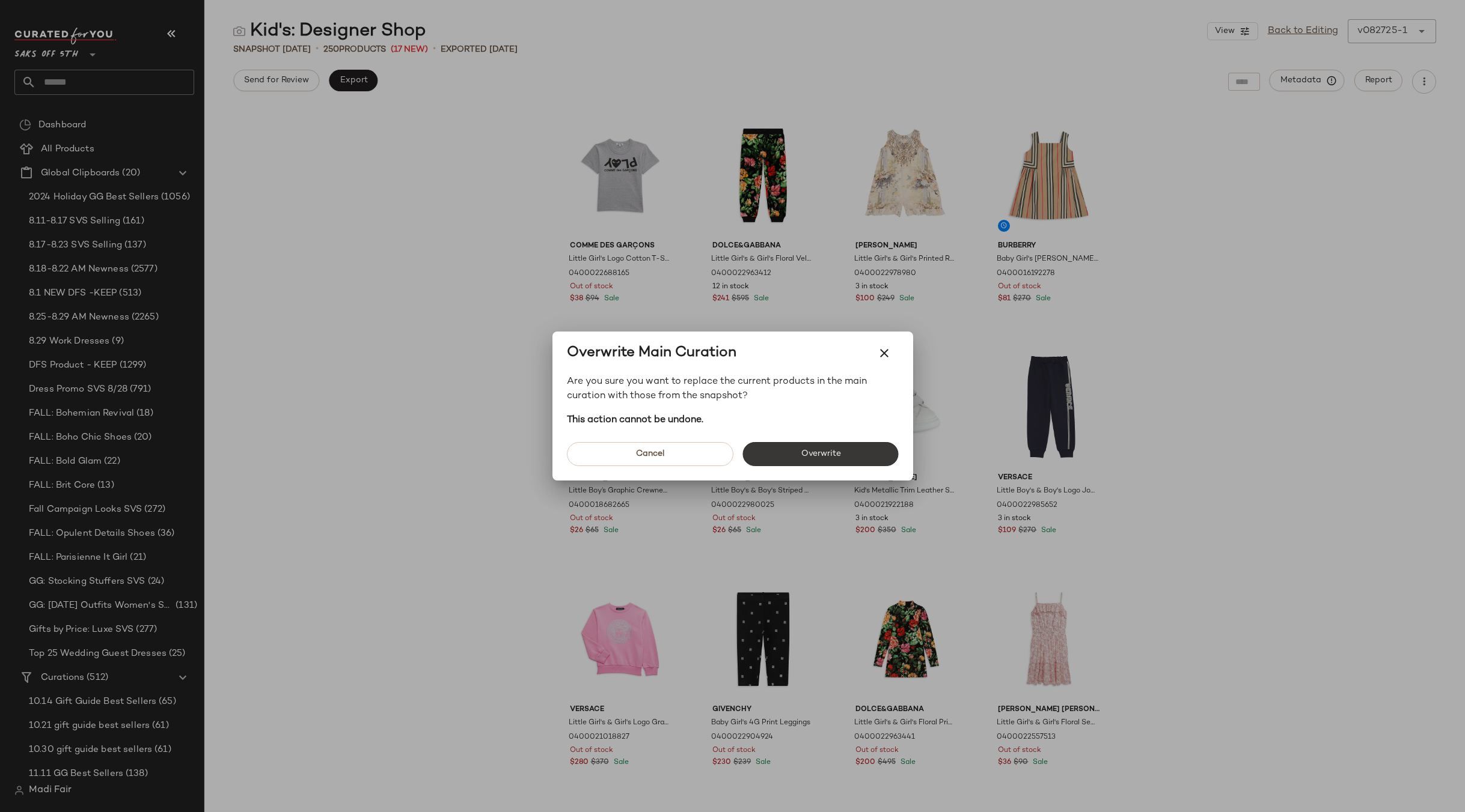
click at [844, 451] on button "Overwrite" at bounding box center [821, 454] width 156 height 24
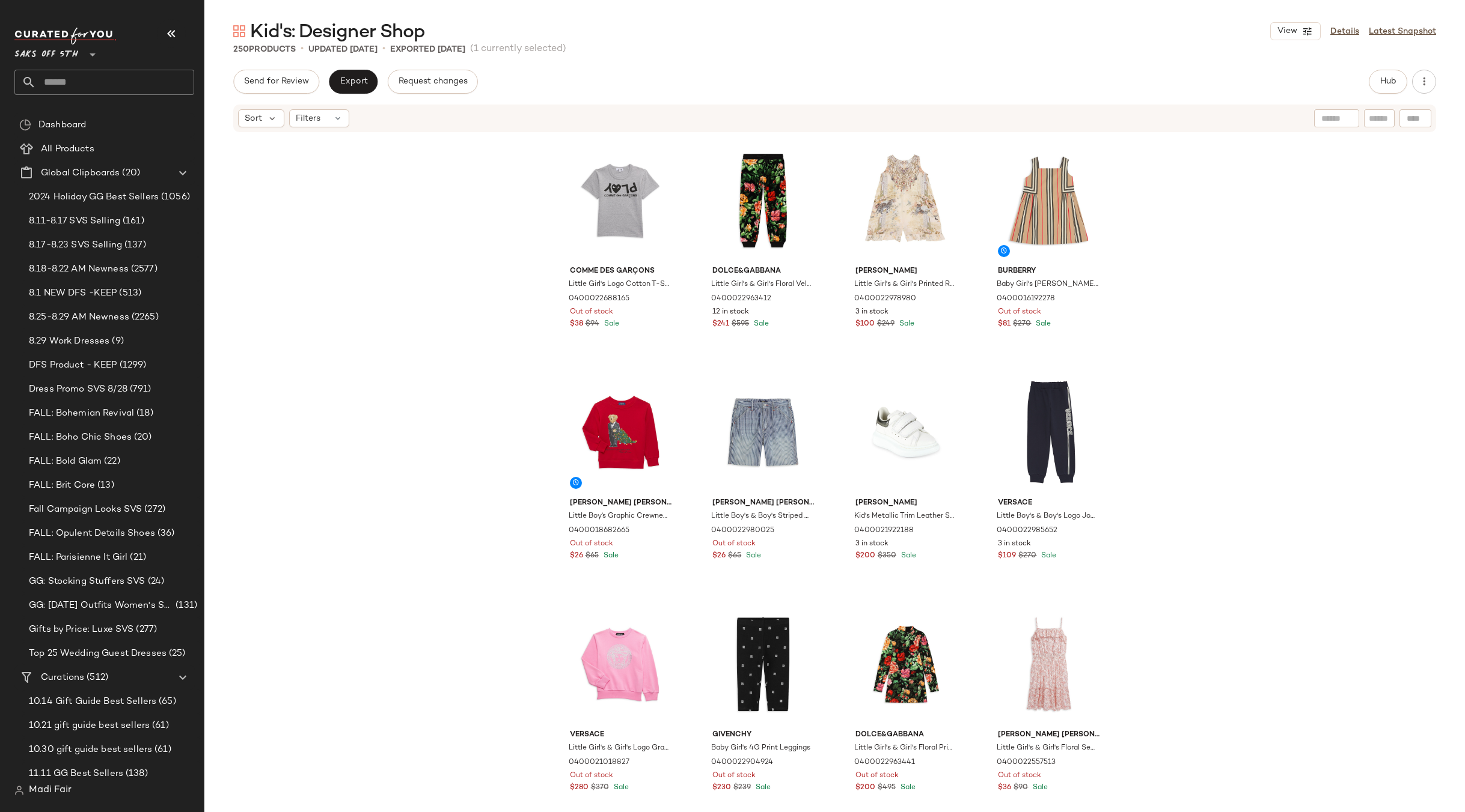
click at [62, 73] on input "text" at bounding box center [115, 82] width 158 height 25
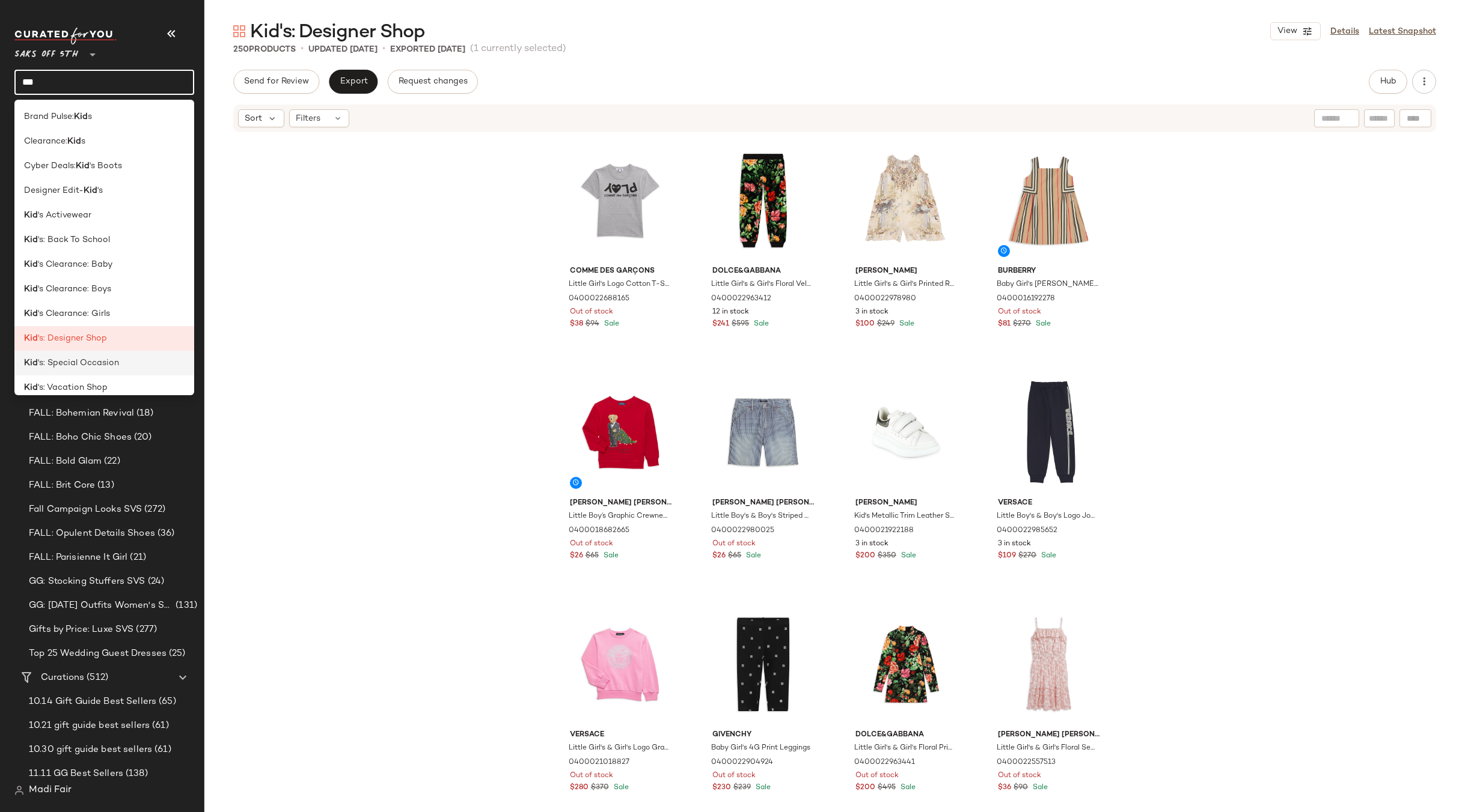
type input "***"
click at [126, 363] on div "Kid 's: Special Occasion" at bounding box center [104, 363] width 161 height 12
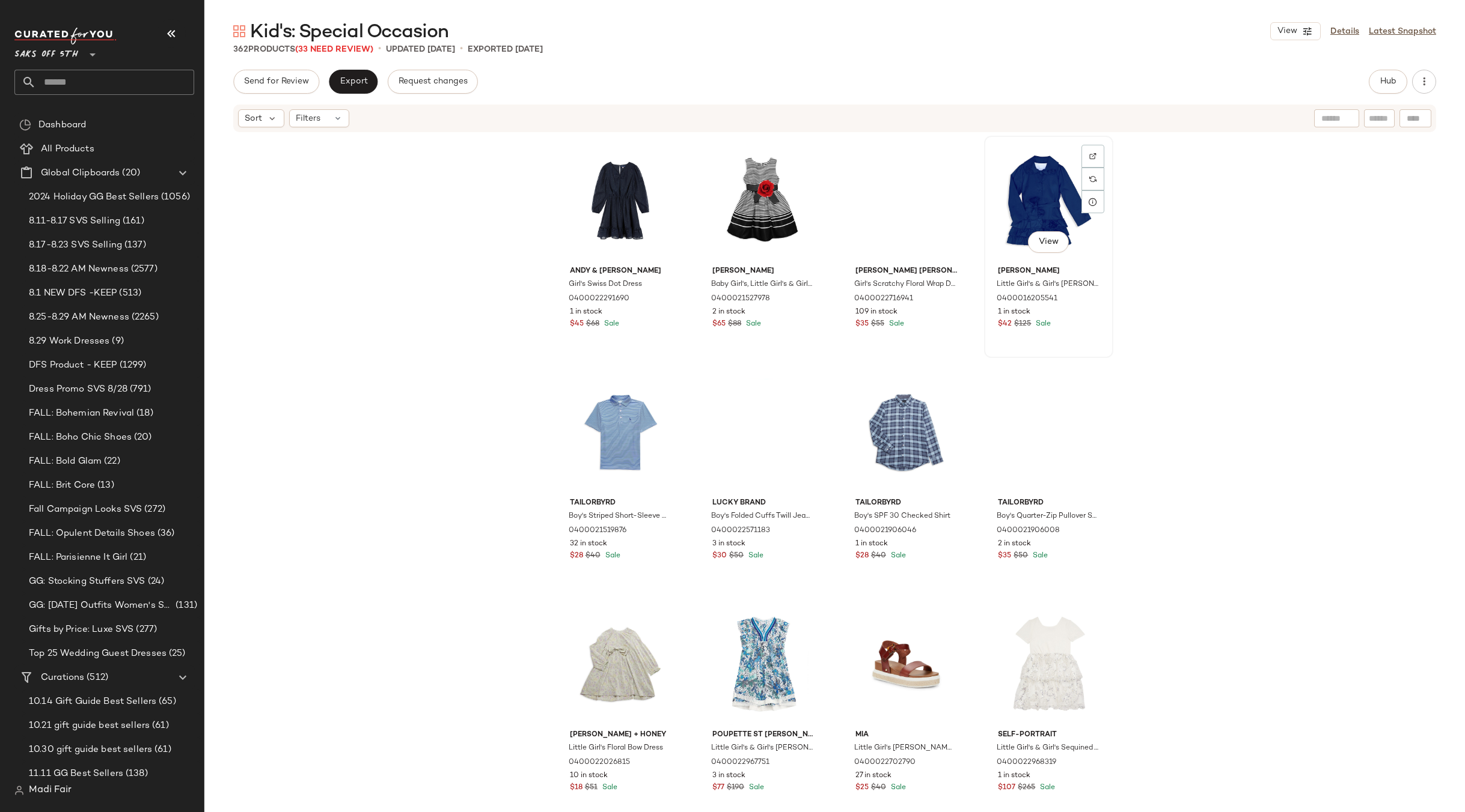
scroll to position [36, 0]
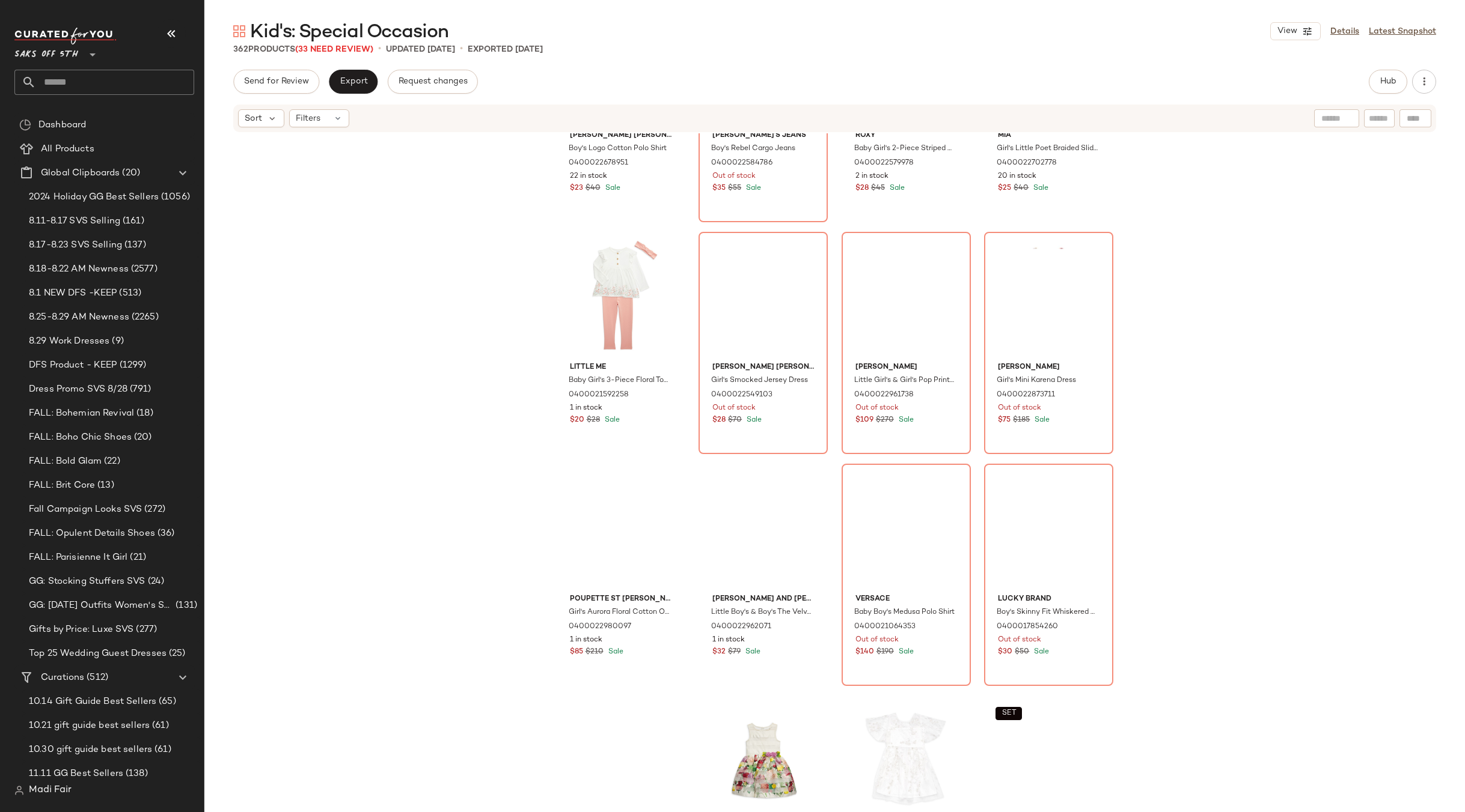
scroll to position [4455, 0]
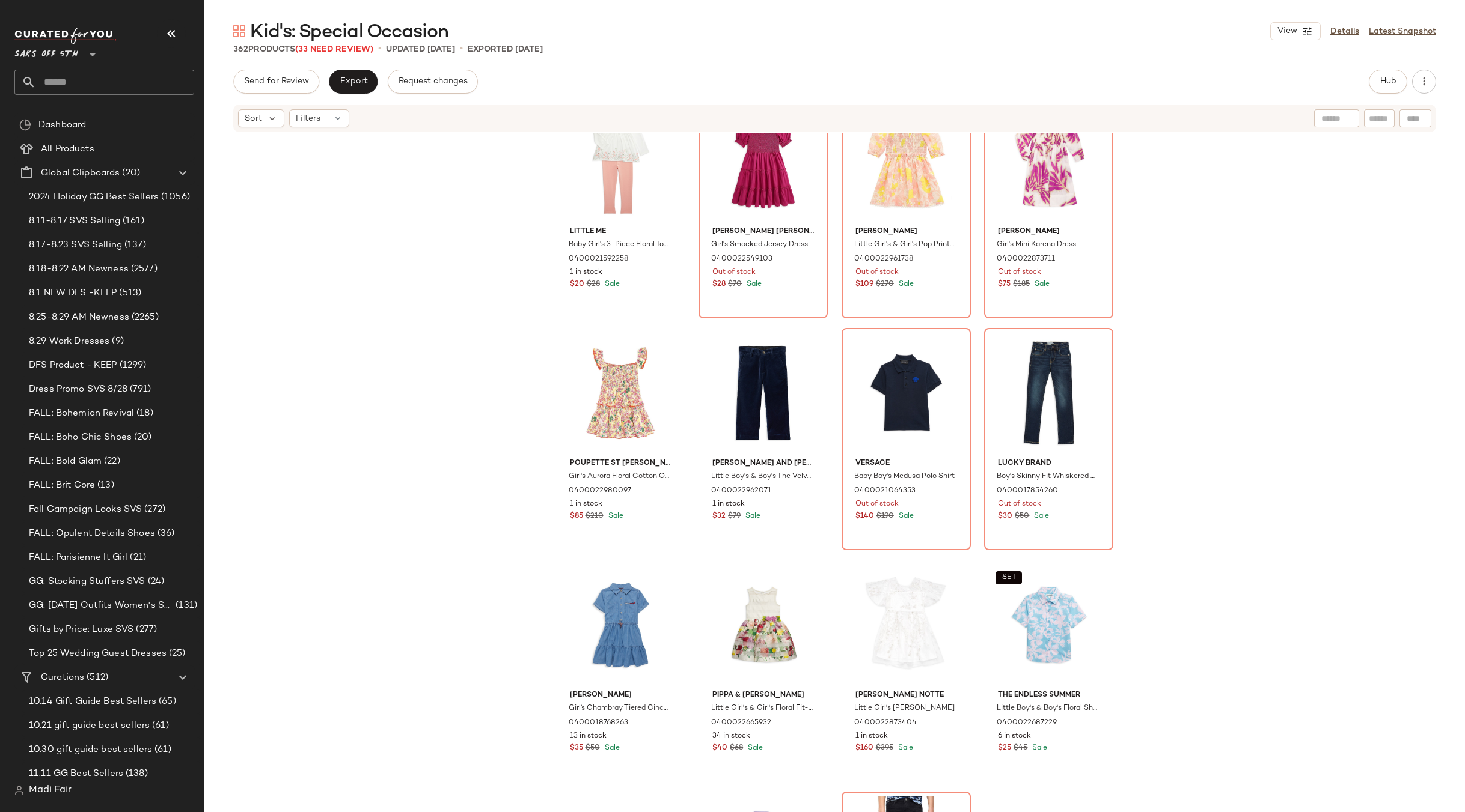
click at [76, 79] on input "text" at bounding box center [115, 82] width 158 height 25
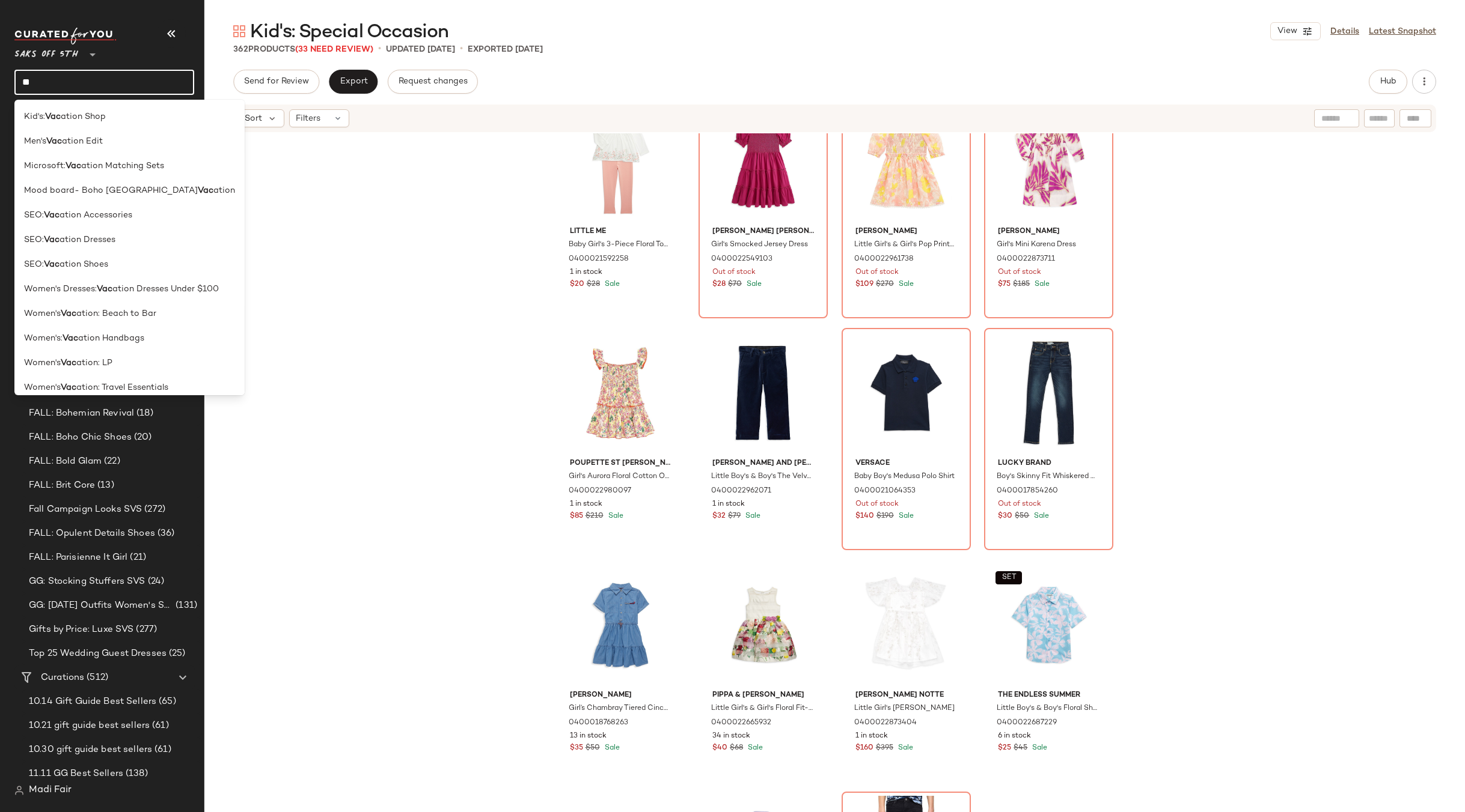
type input "*"
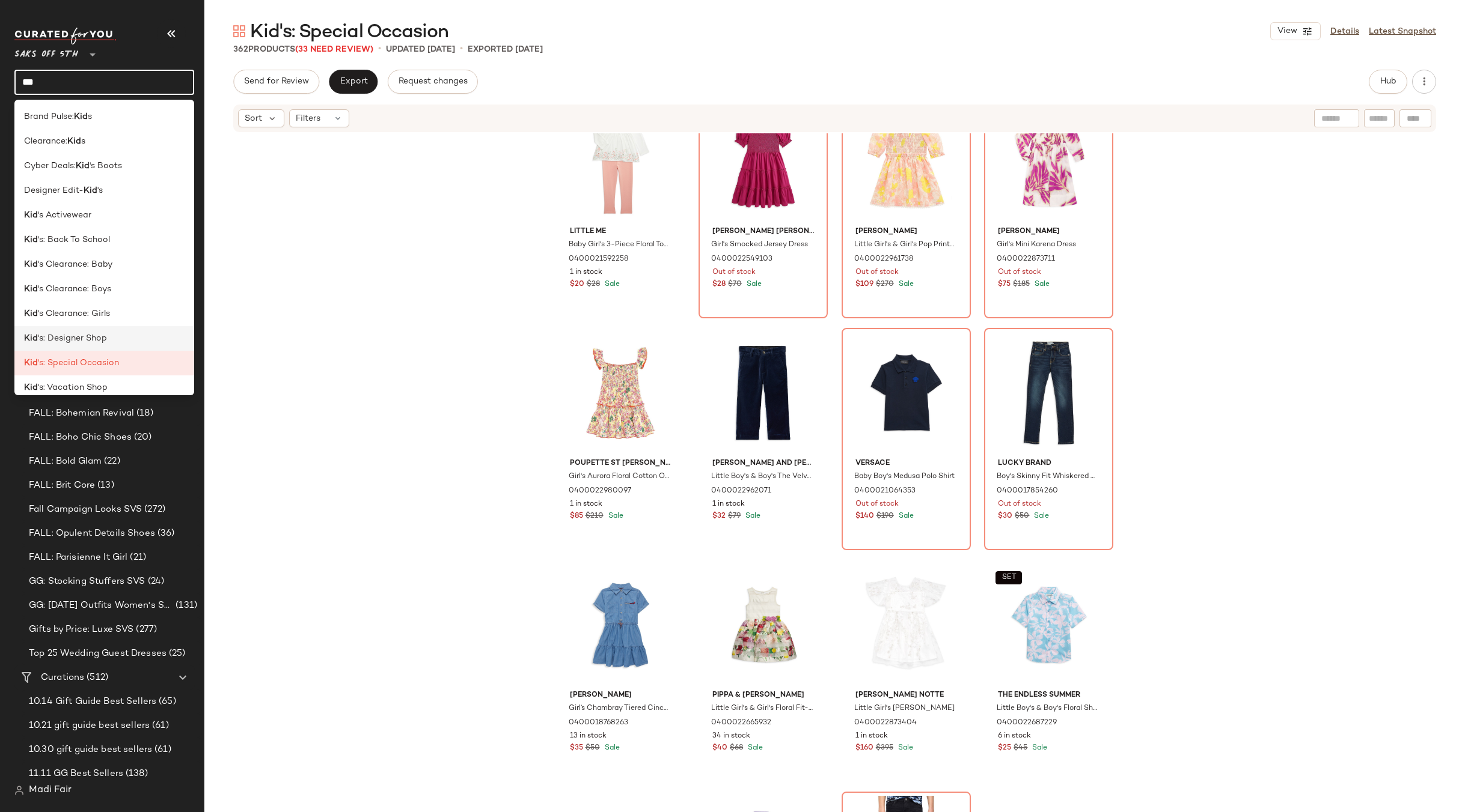
scroll to position [10, 0]
type input "***"
click at [111, 374] on div "Kid 's: Vacation Shop" at bounding box center [104, 377] width 161 height 12
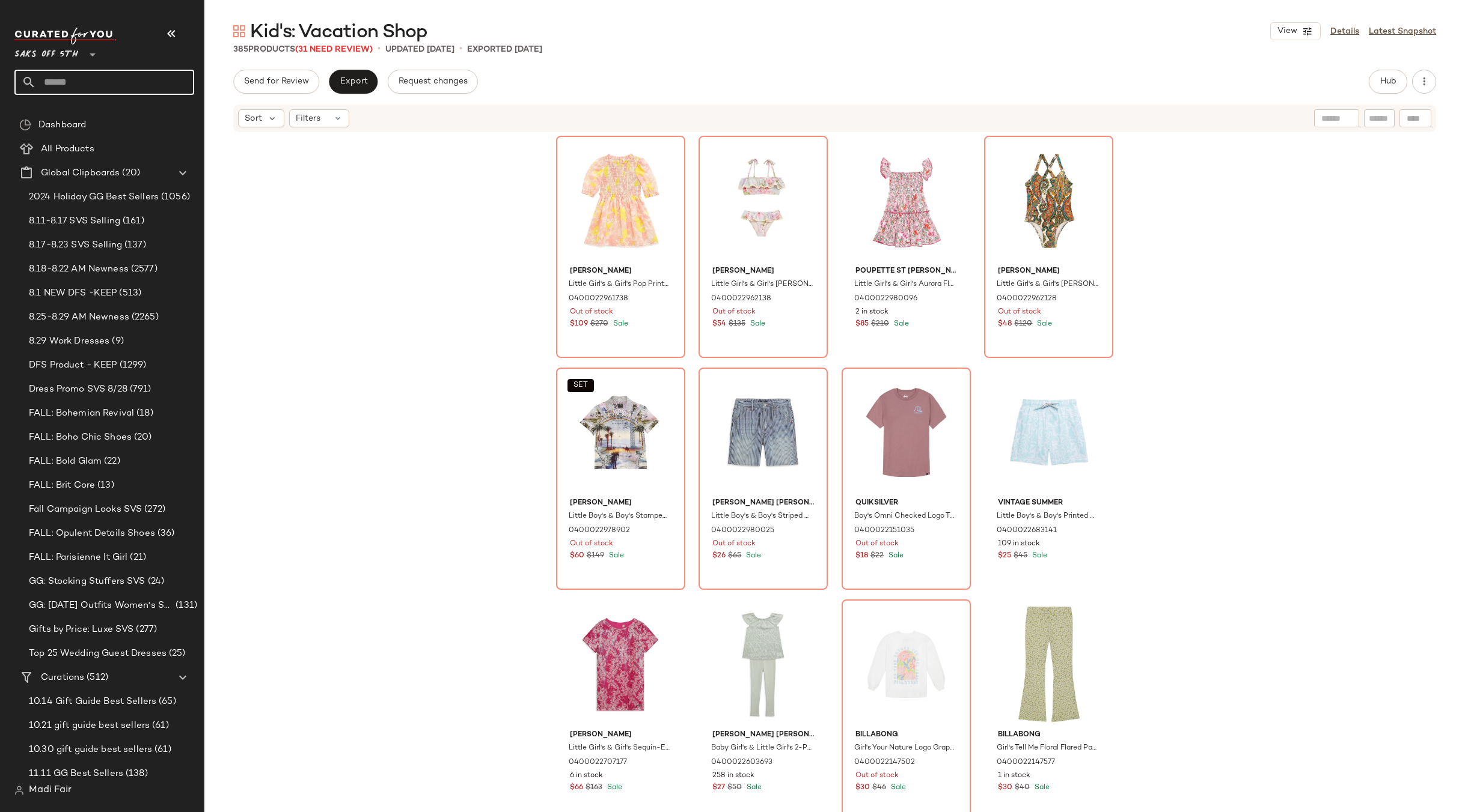
click at [60, 82] on input "text" at bounding box center [115, 82] width 158 height 25
type input "****"
click at [55, 115] on b "Back" at bounding box center [55, 117] width 21 height 12
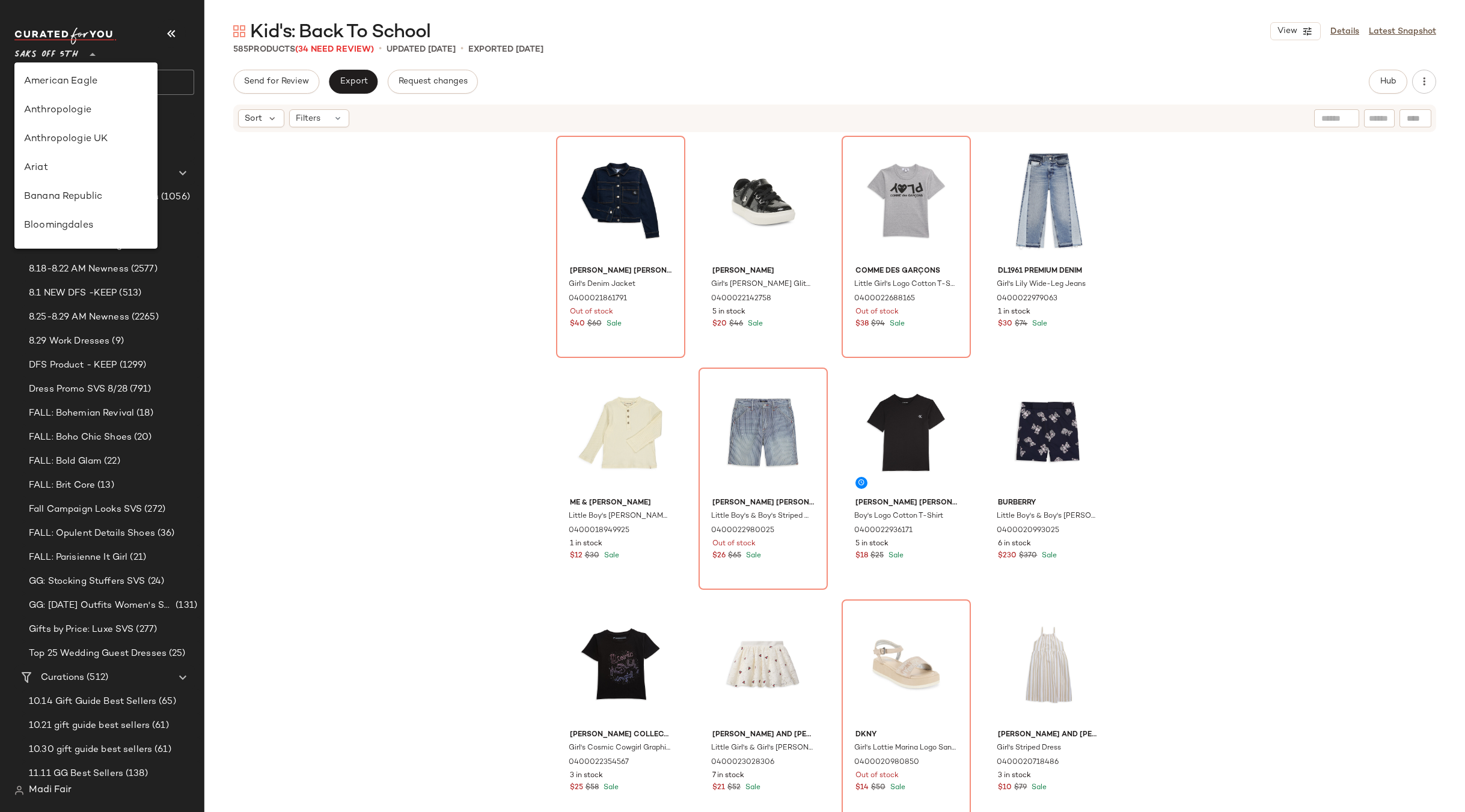
click at [51, 43] on span "Saks OFF 5TH" at bounding box center [46, 51] width 64 height 22
click at [79, 172] on div "Rent the Runway" at bounding box center [86, 175] width 124 height 14
type input "**"
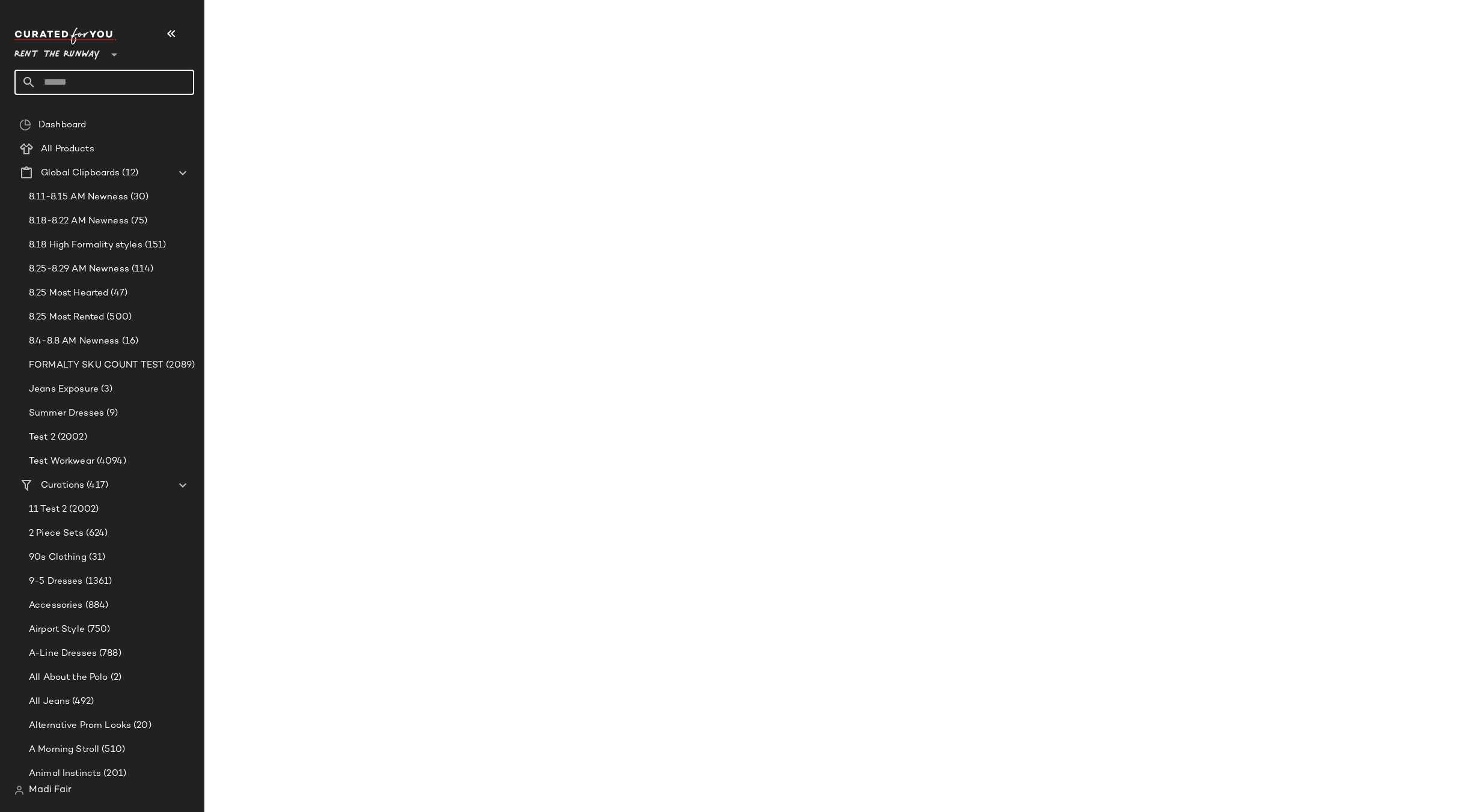
click at [80, 80] on input "text" at bounding box center [115, 82] width 158 height 25
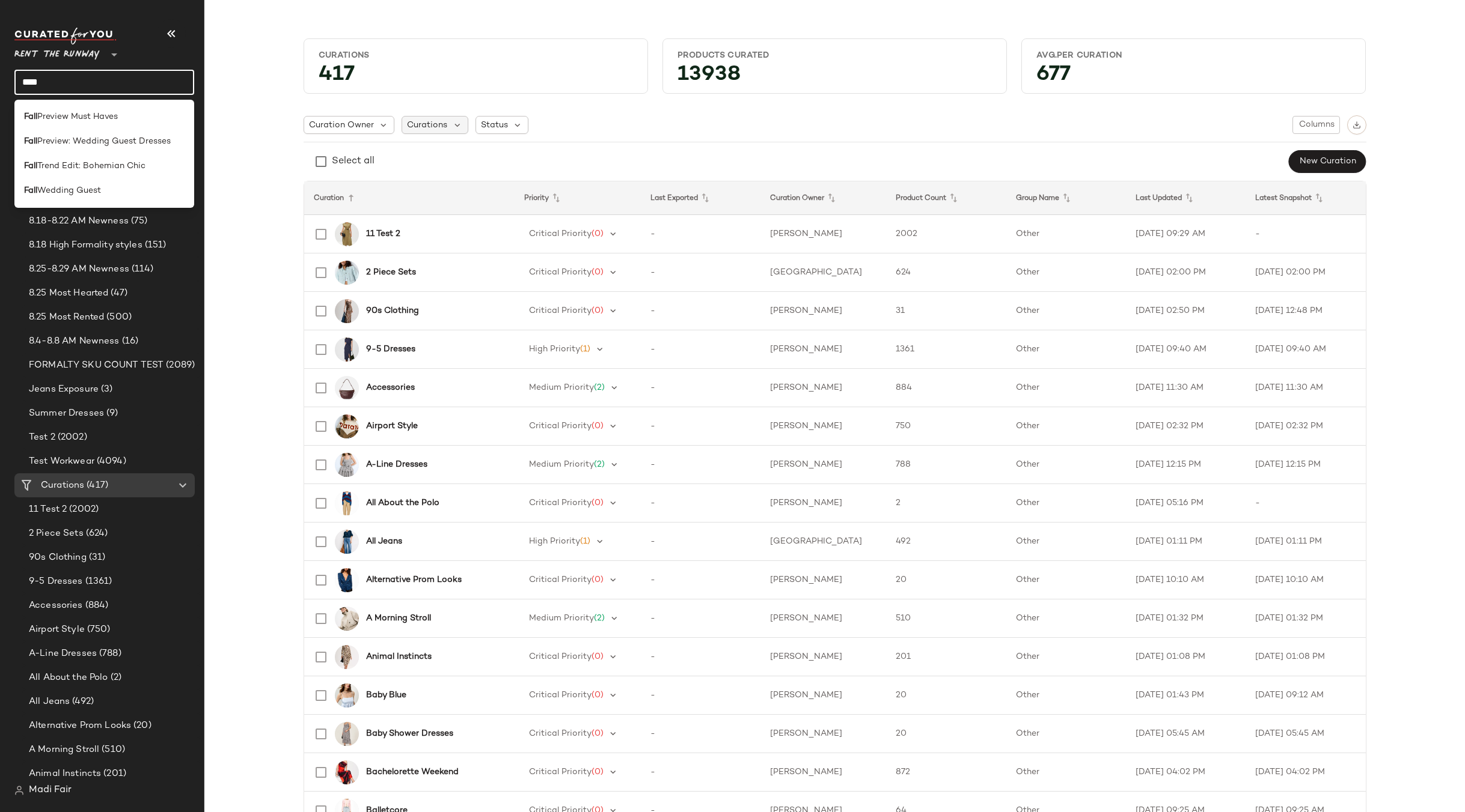
type input "****"
click at [423, 119] on span "Curations" at bounding box center [426, 125] width 41 height 12
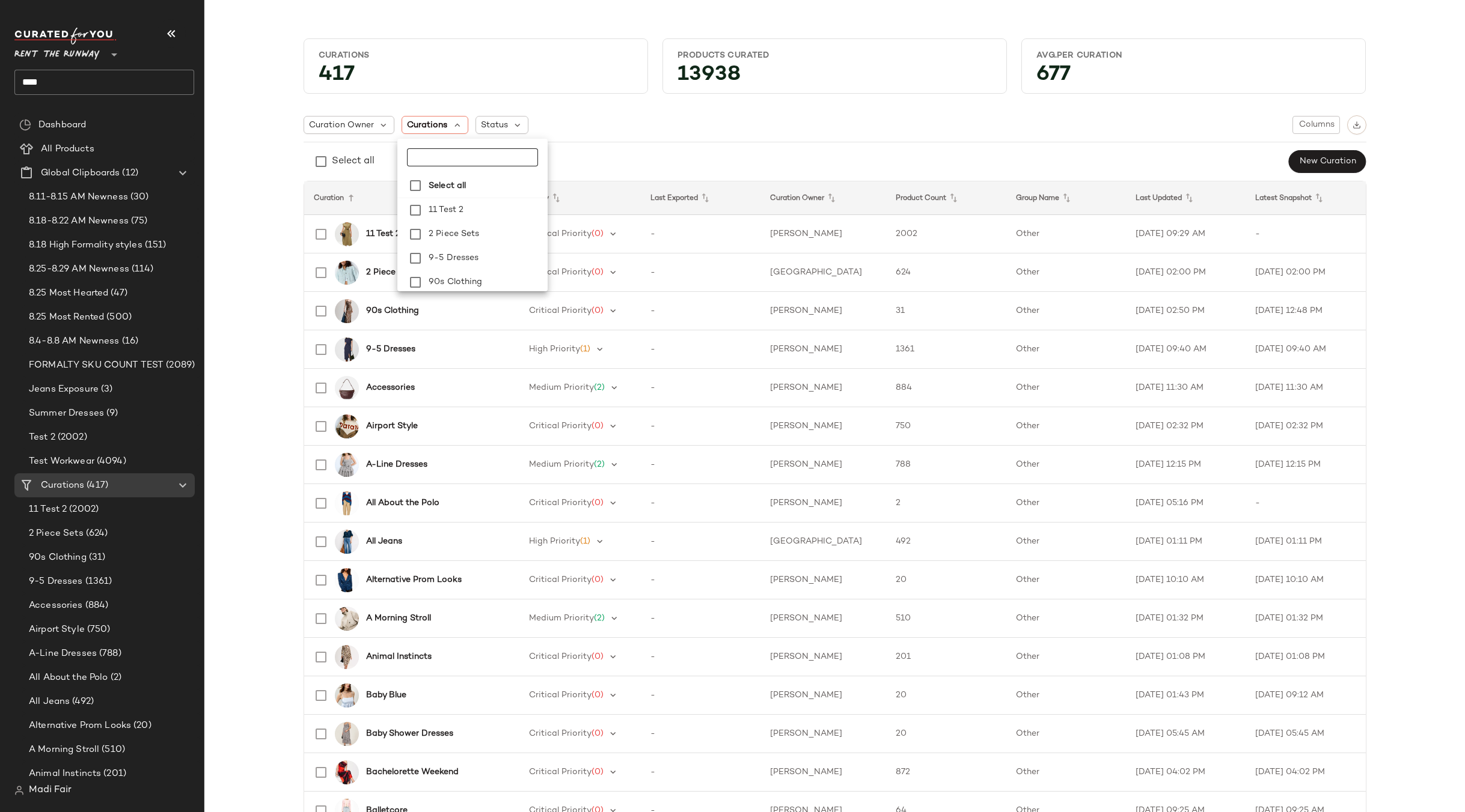
click at [466, 166] on input "text" at bounding box center [472, 157] width 131 height 18
type input "****"
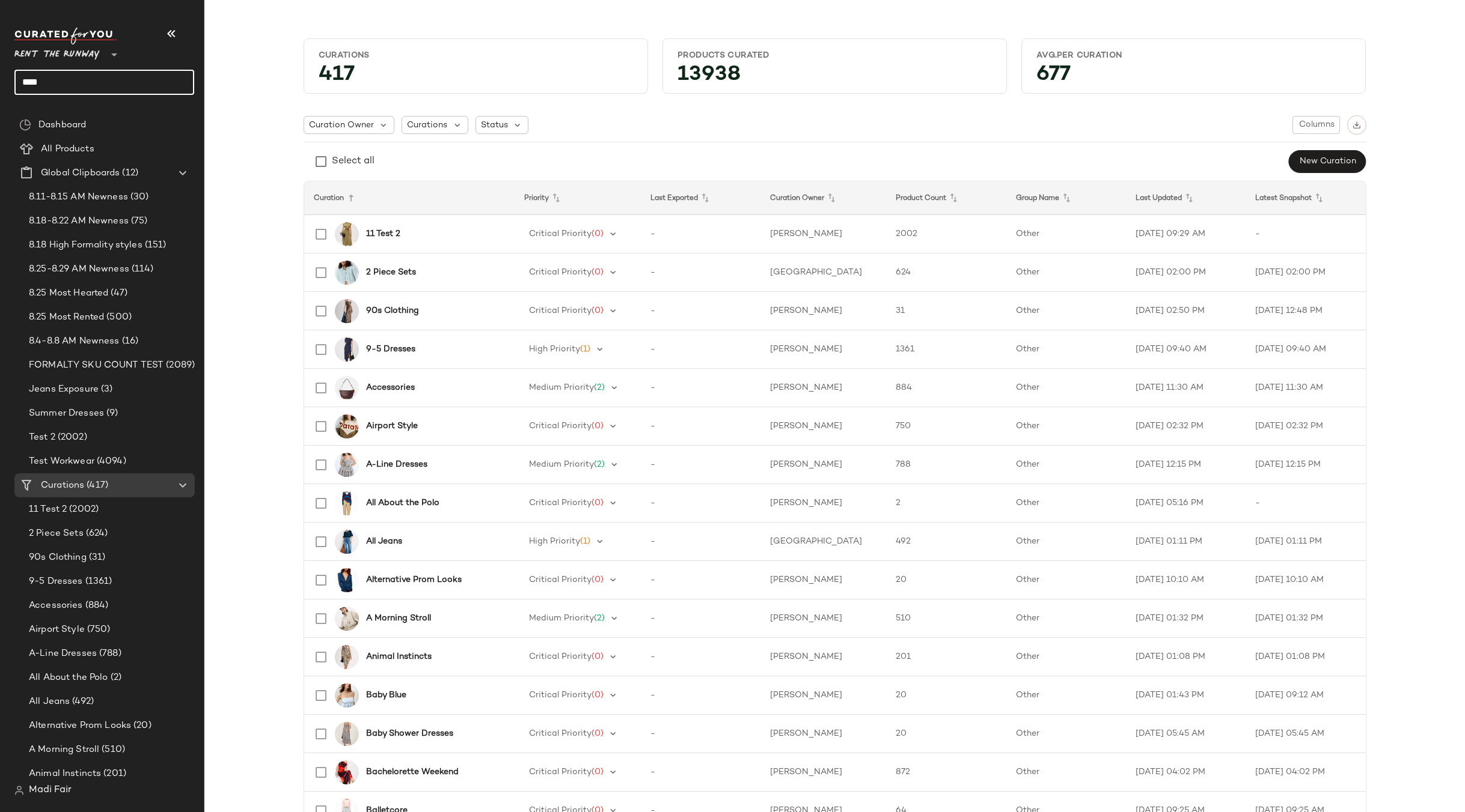
click at [81, 78] on input "****" at bounding box center [104, 82] width 180 height 25
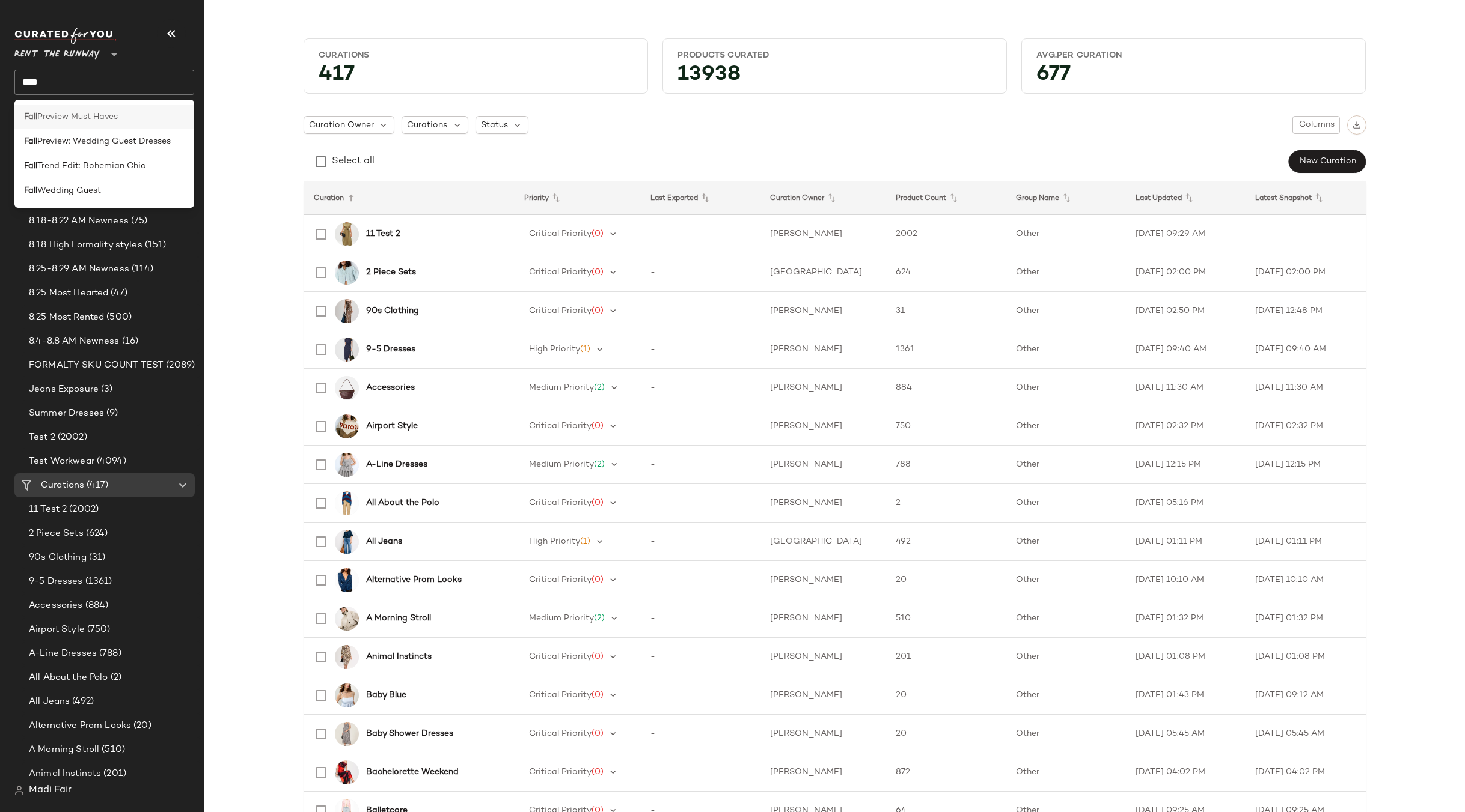
click at [52, 120] on span "Preview Must Haves" at bounding box center [77, 117] width 80 height 12
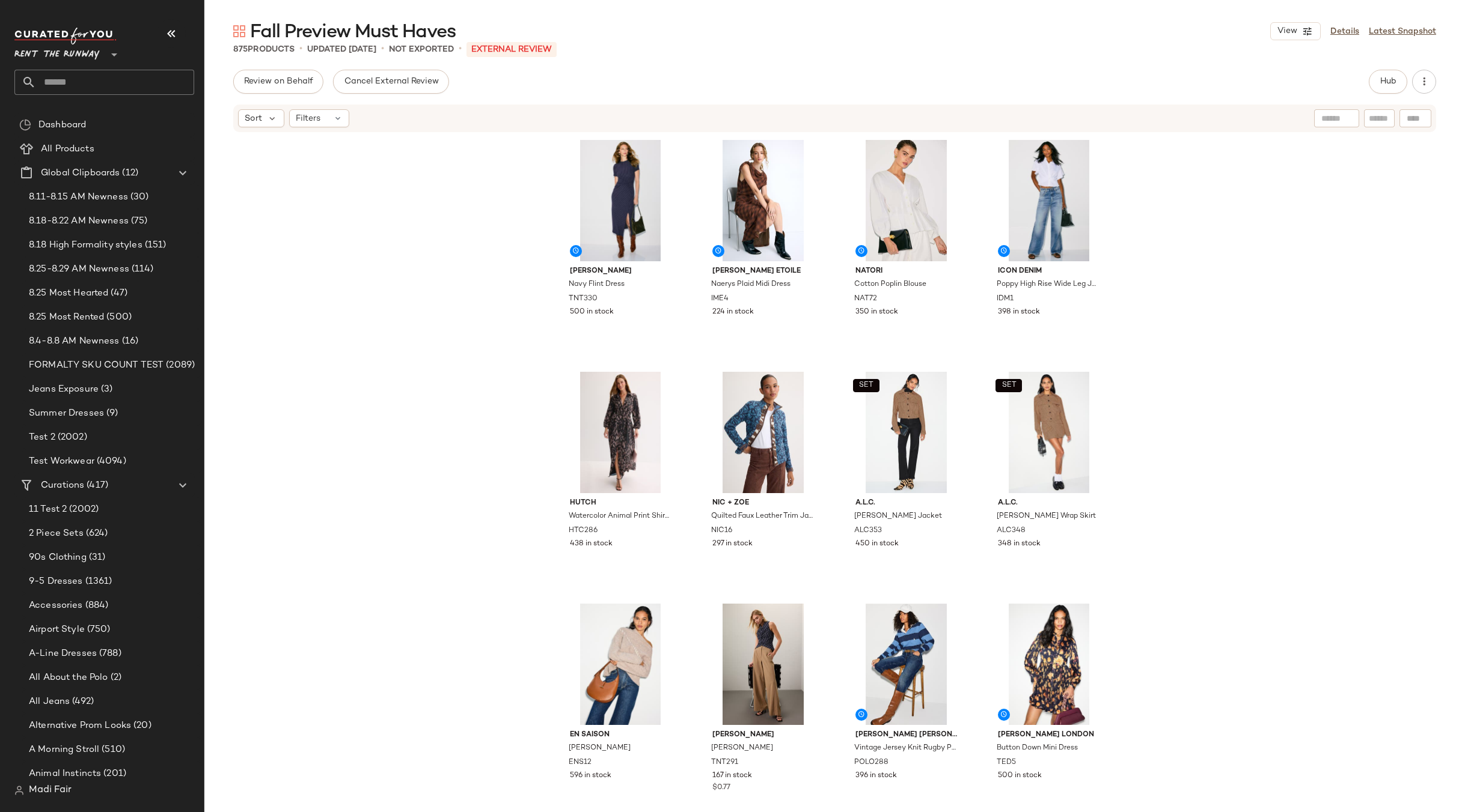
click at [74, 80] on input "text" at bounding box center [115, 82] width 158 height 25
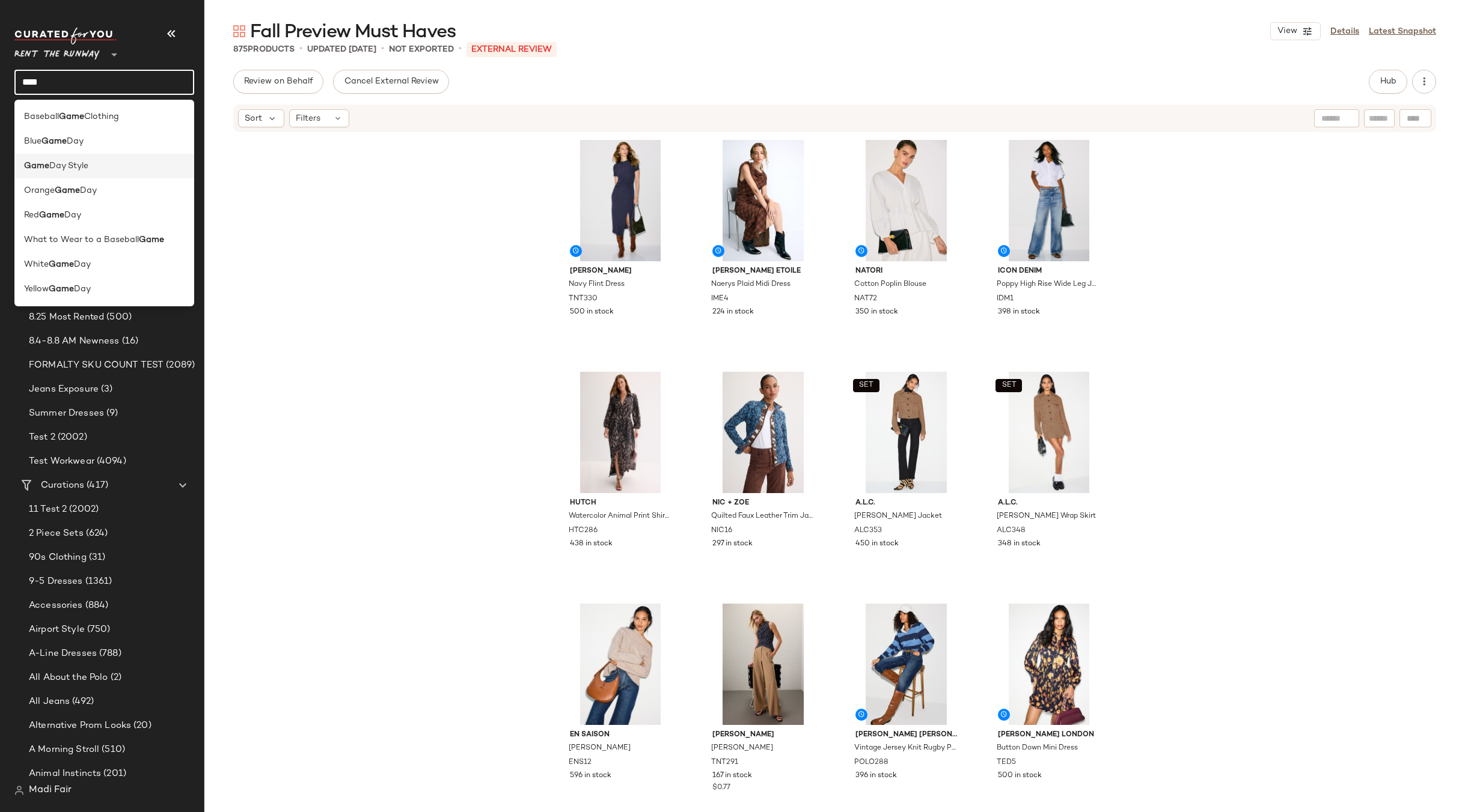
type input "****"
click at [79, 170] on span "Day Style" at bounding box center [69, 166] width 39 height 12
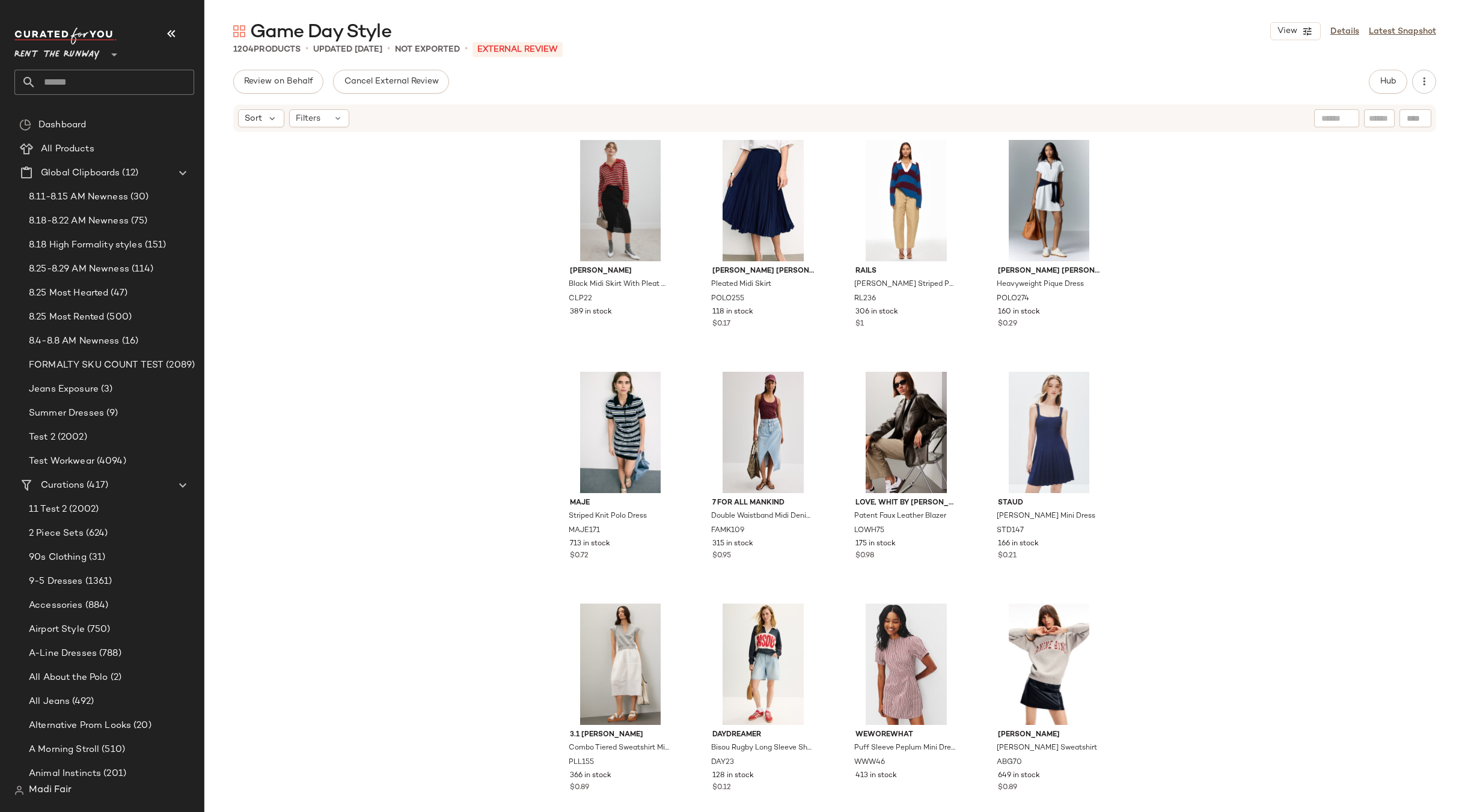
click at [60, 89] on input "text" at bounding box center [115, 82] width 158 height 25
type input "*****"
click at [67, 115] on span "Party" at bounding box center [61, 117] width 22 height 12
